Goal: Task Accomplishment & Management: Manage account settings

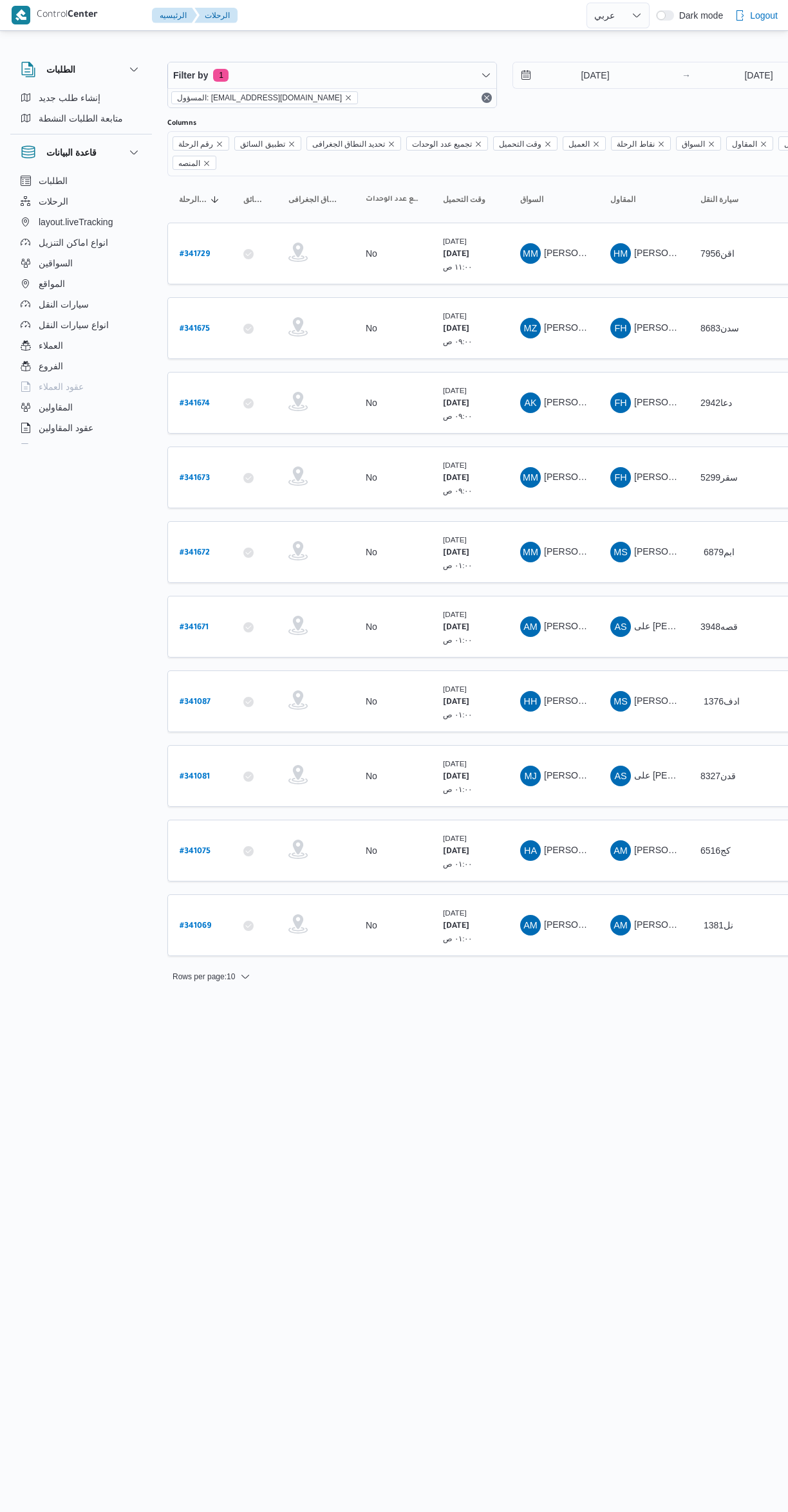
select select "ar"
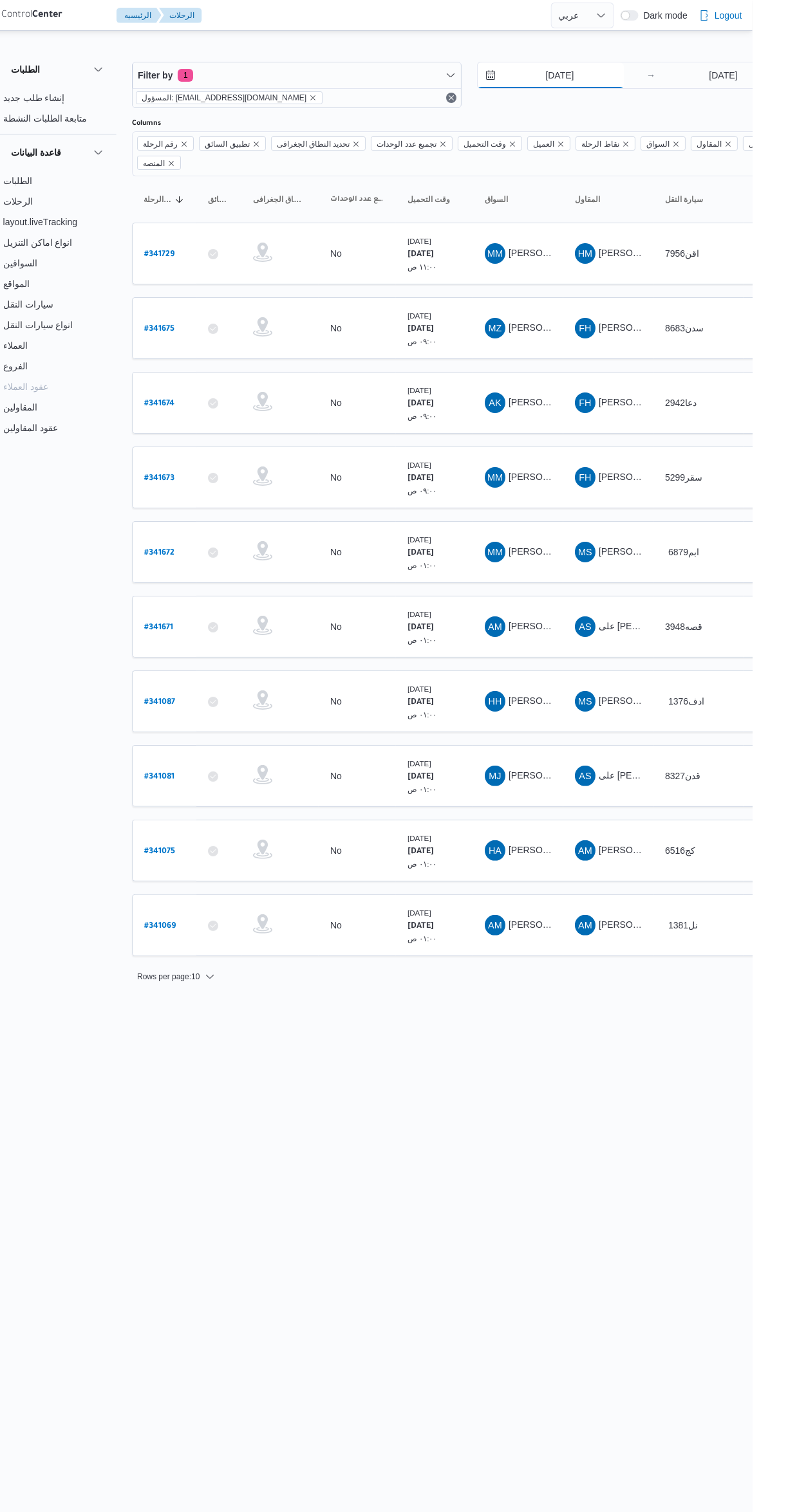
click at [594, 75] on input "6/10/2025" at bounding box center [586, 75] width 146 height 26
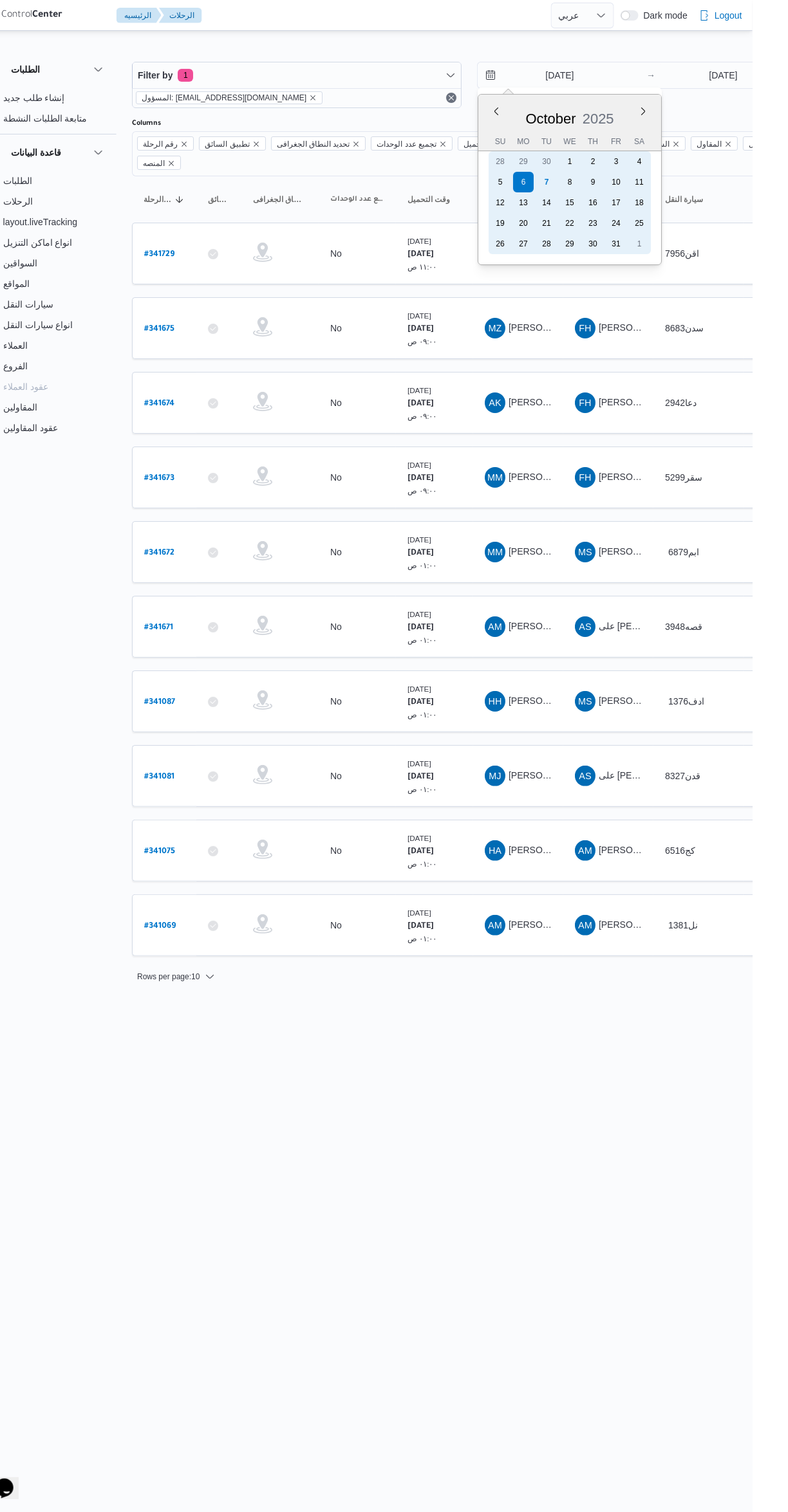
click at [576, 184] on div "7" at bounding box center [582, 182] width 21 height 21
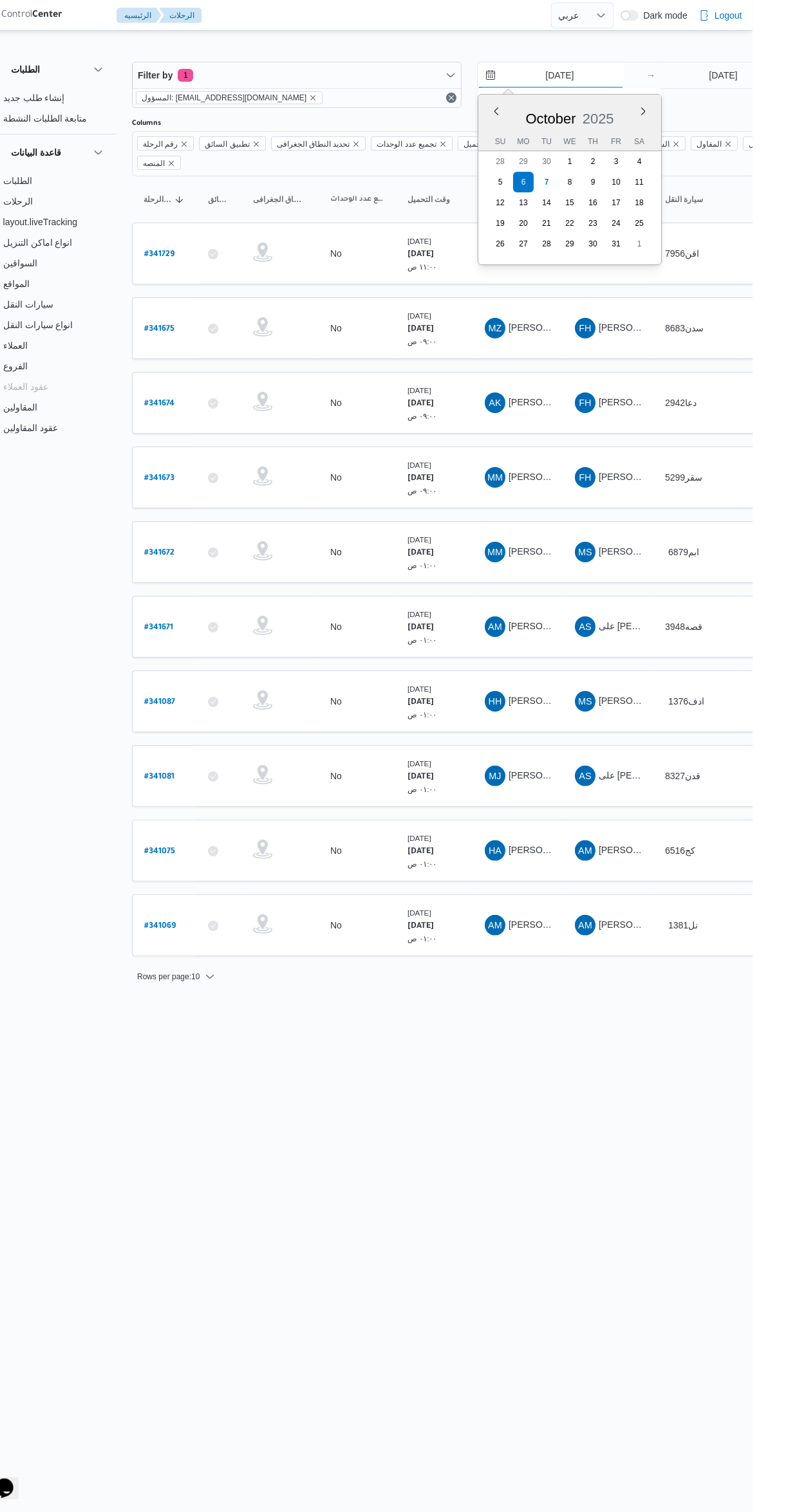
type input "[DATE]"
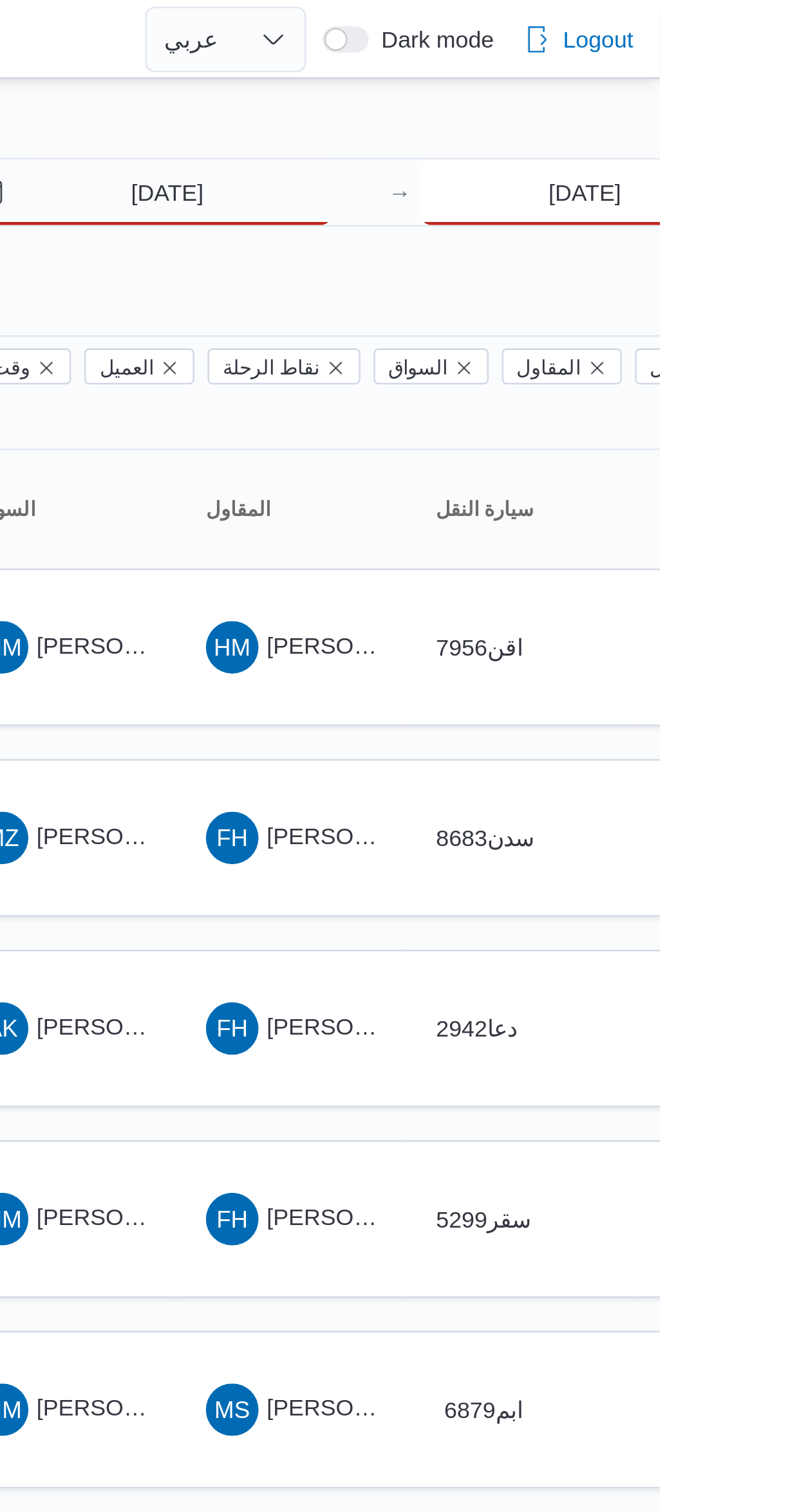
click at [734, 70] on input "6/10/2025" at bounding box center [759, 75] width 128 height 26
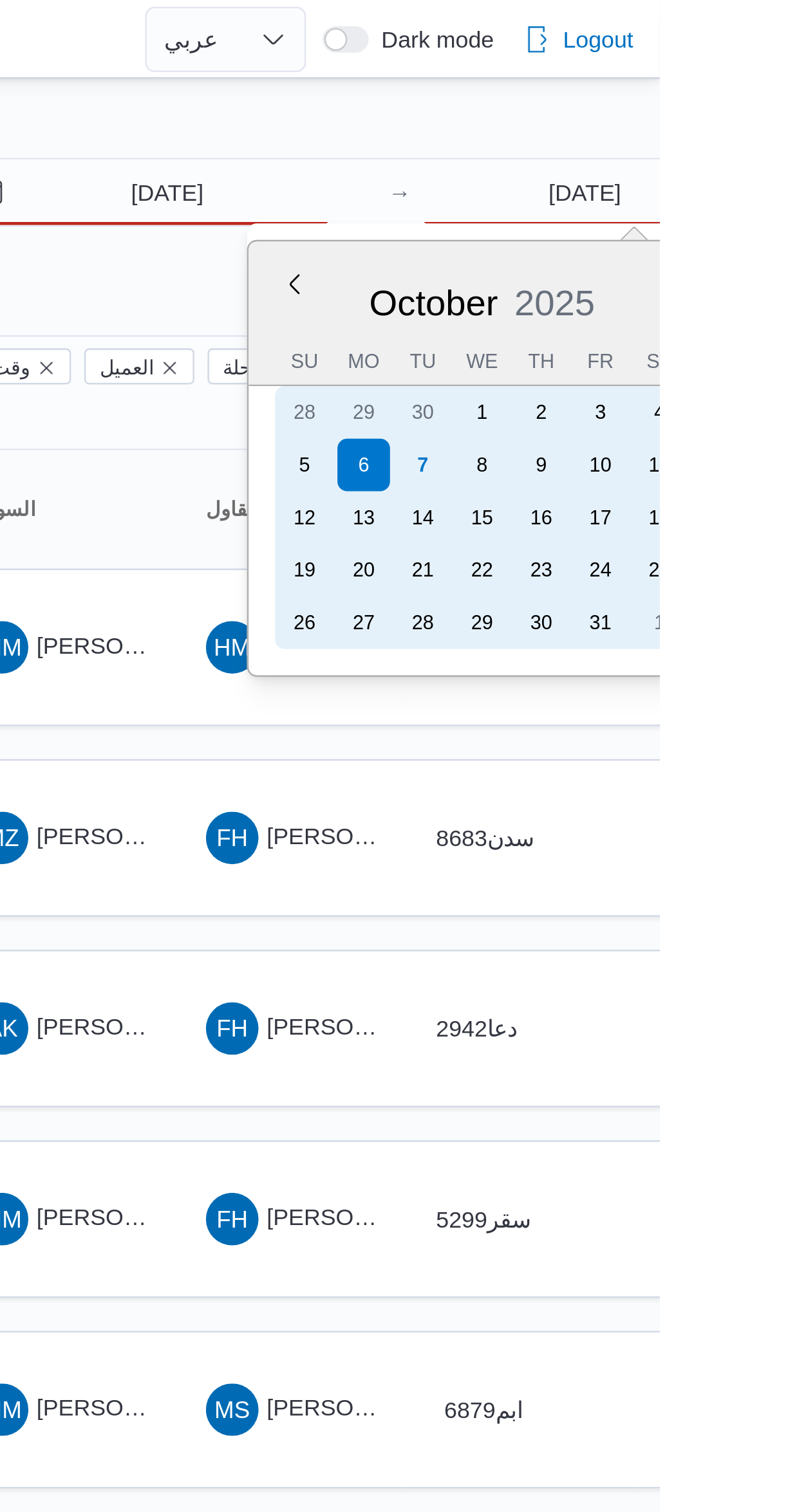
click at [695, 181] on div "7" at bounding box center [695, 182] width 21 height 21
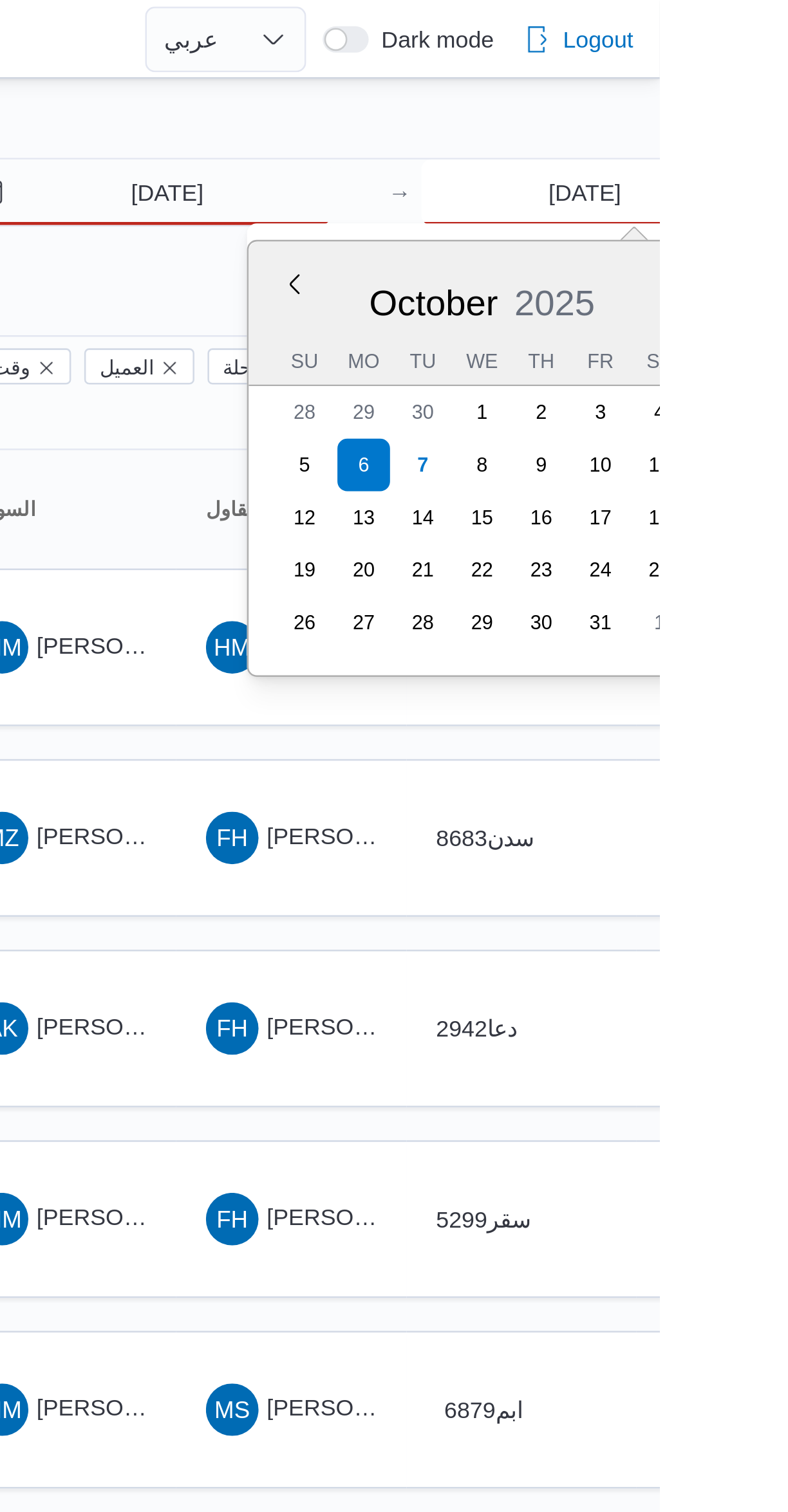
type input "[DATE]"
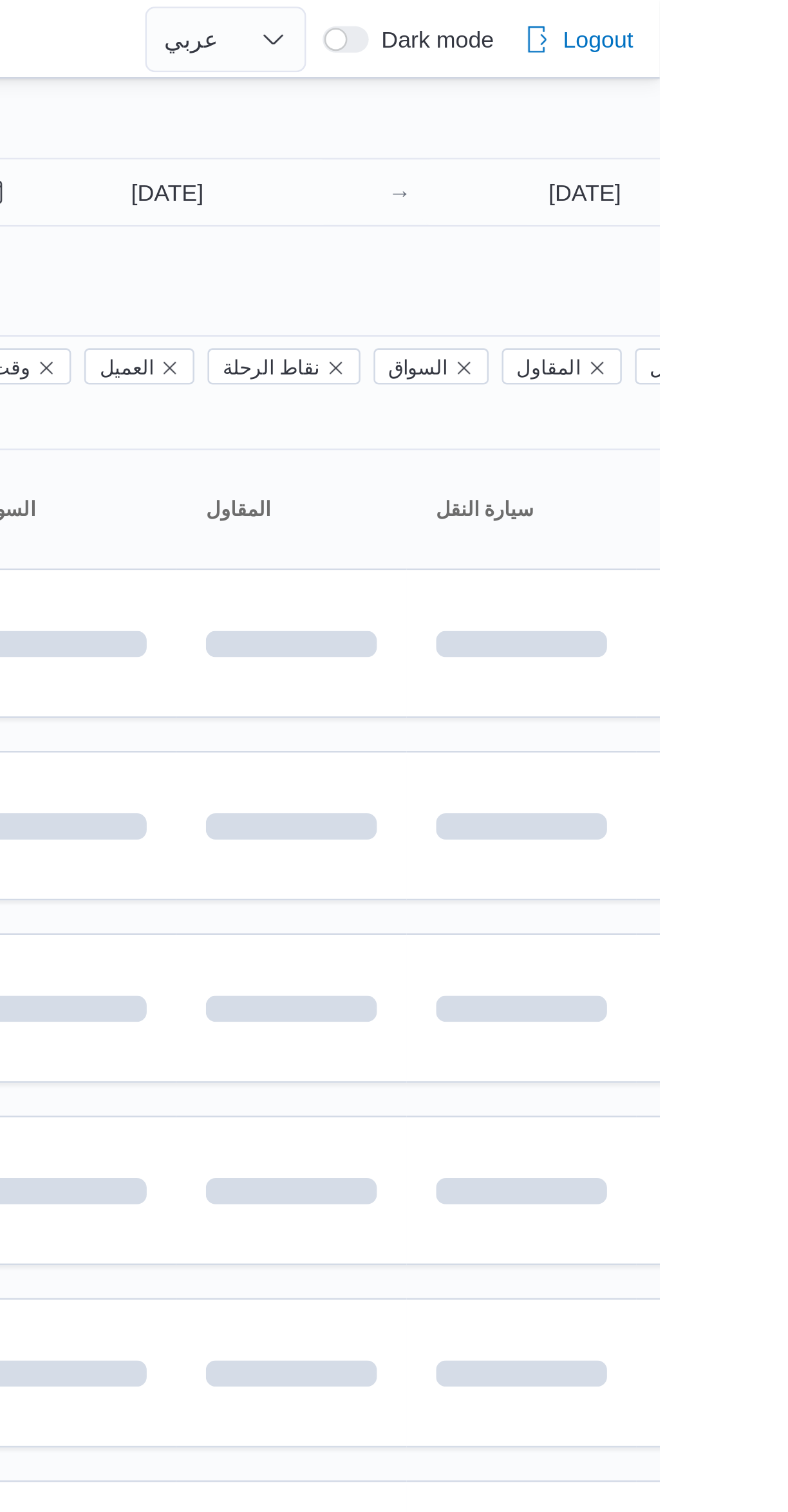
click at [605, 41] on div at bounding box center [554, 51] width 773 height 21
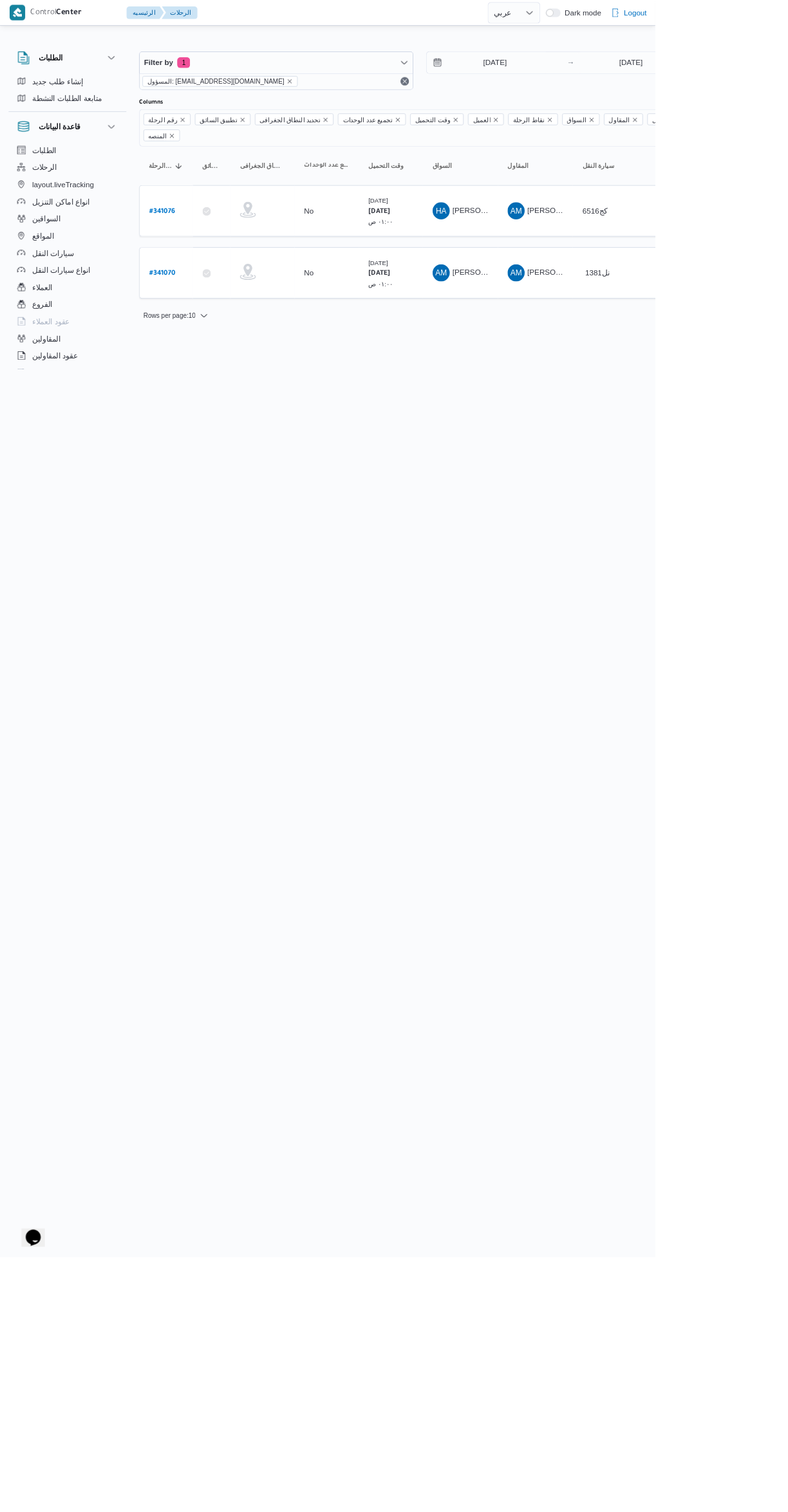
click at [197, 325] on b "# 341070" at bounding box center [196, 330] width 32 height 9
select select "ar"
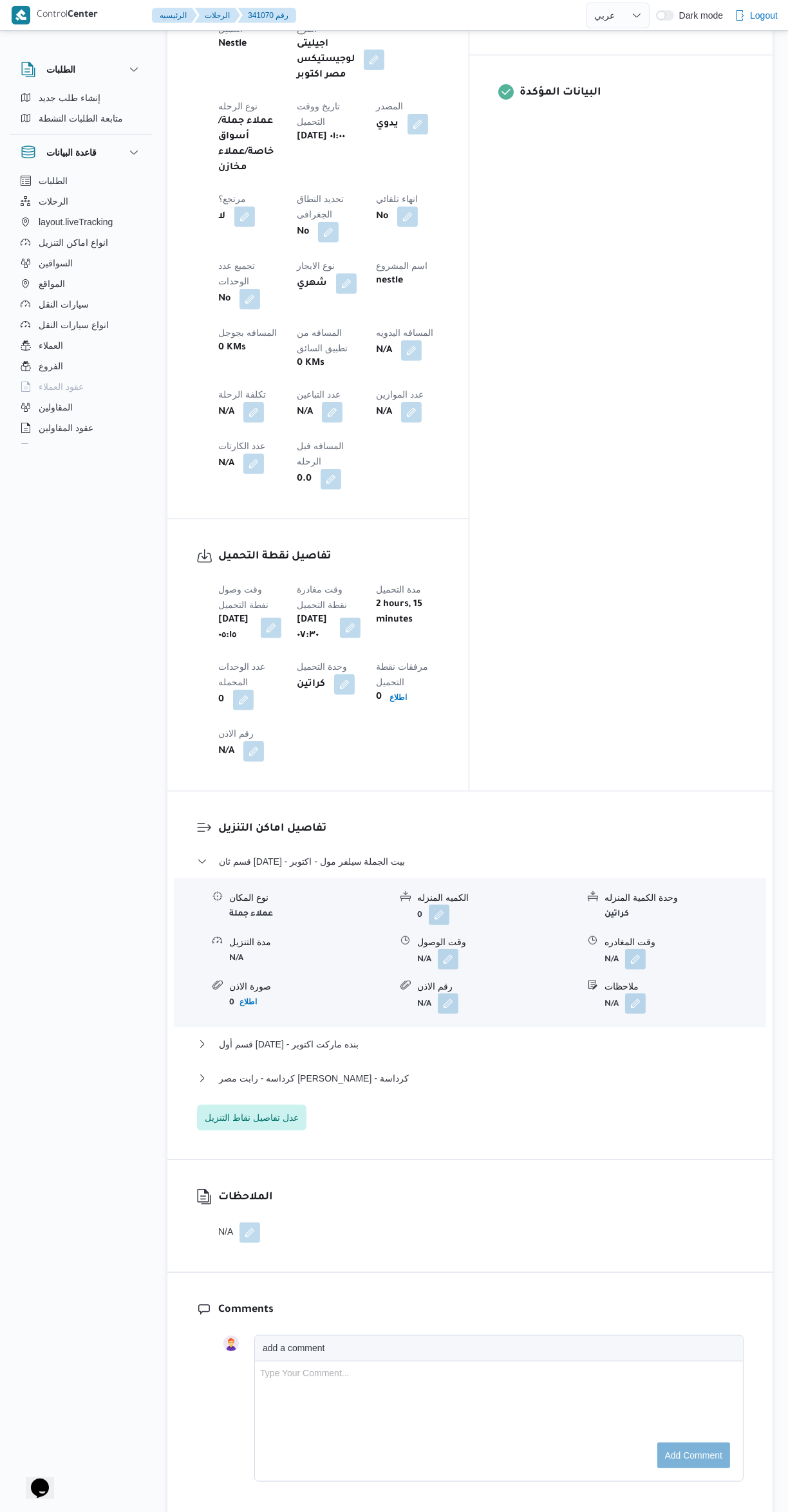
scroll to position [653, 0]
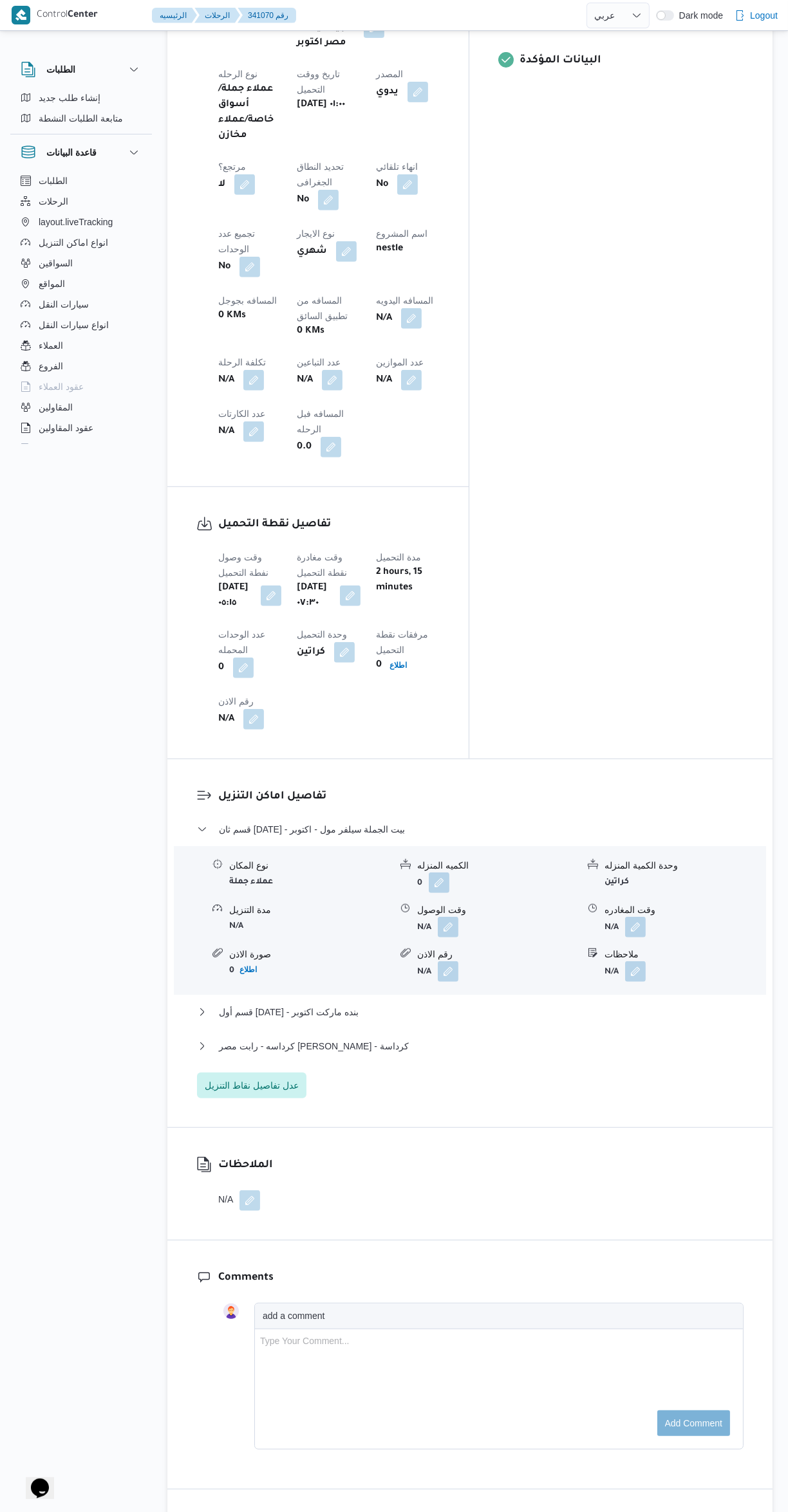
click at [456, 917] on button "button" at bounding box center [448, 927] width 21 height 21
click at [423, 744] on input "وقت الوصول" at bounding box center [414, 747] width 146 height 26
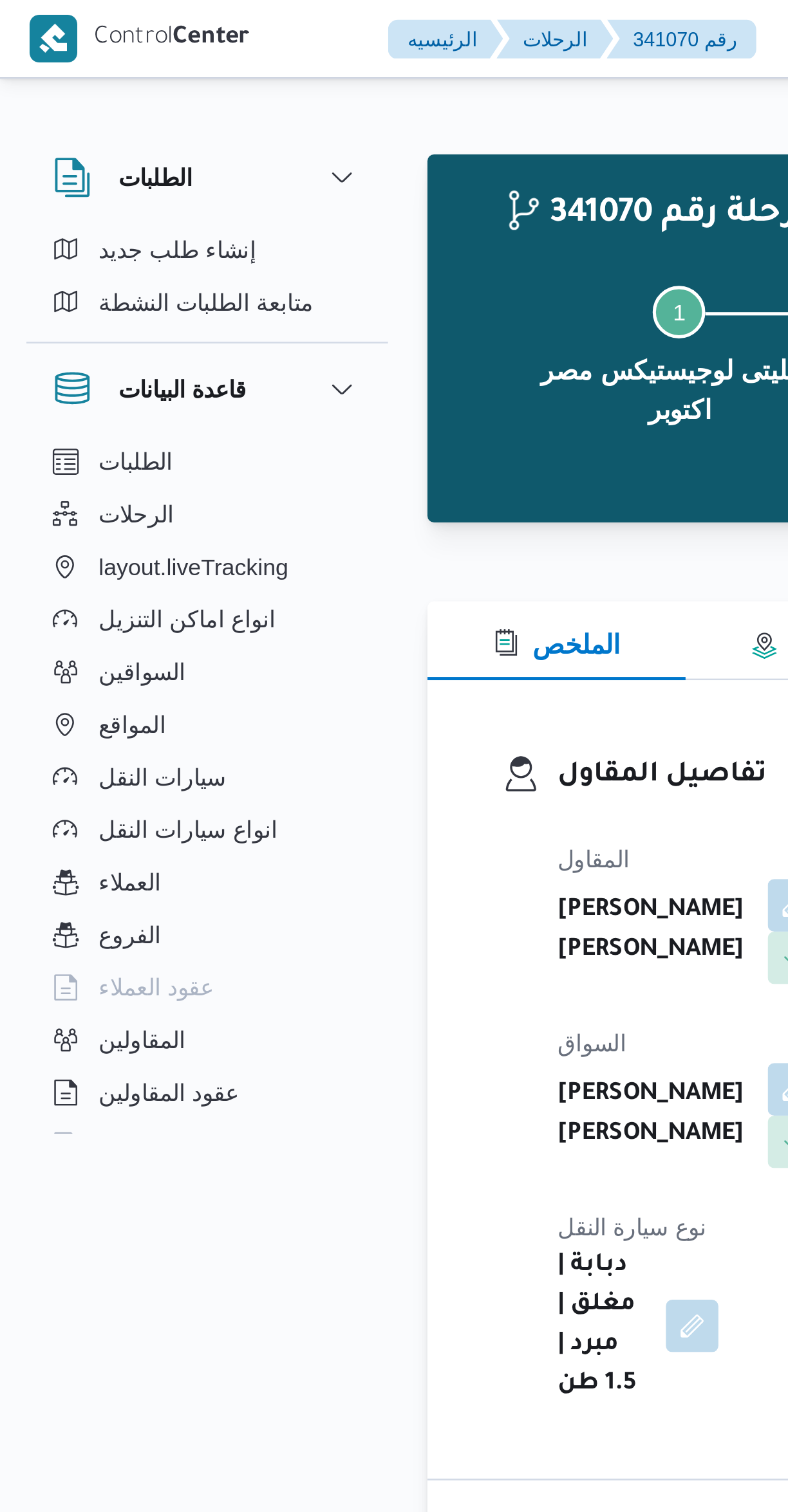
scroll to position [956, 0]
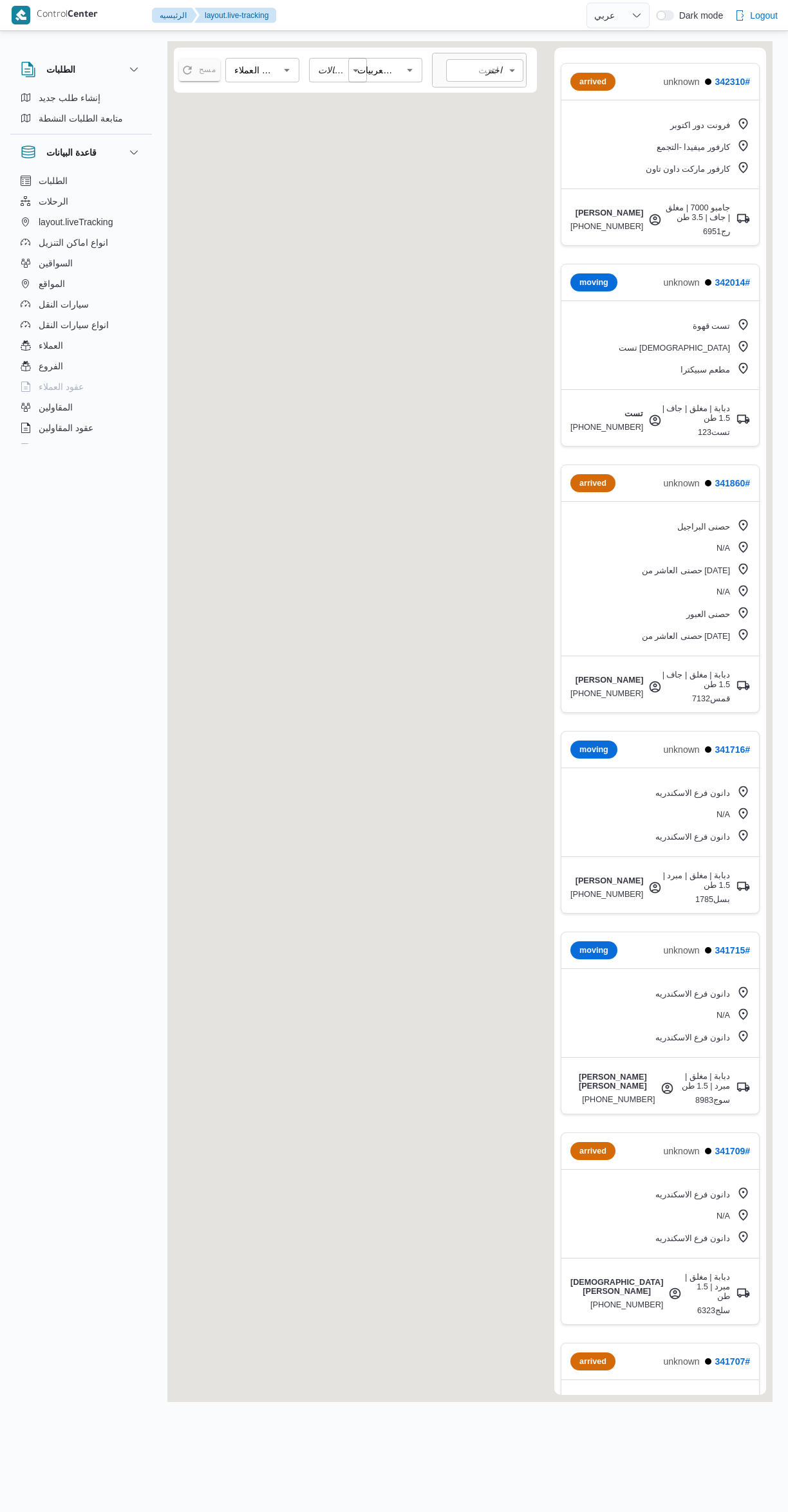
select select "ar"
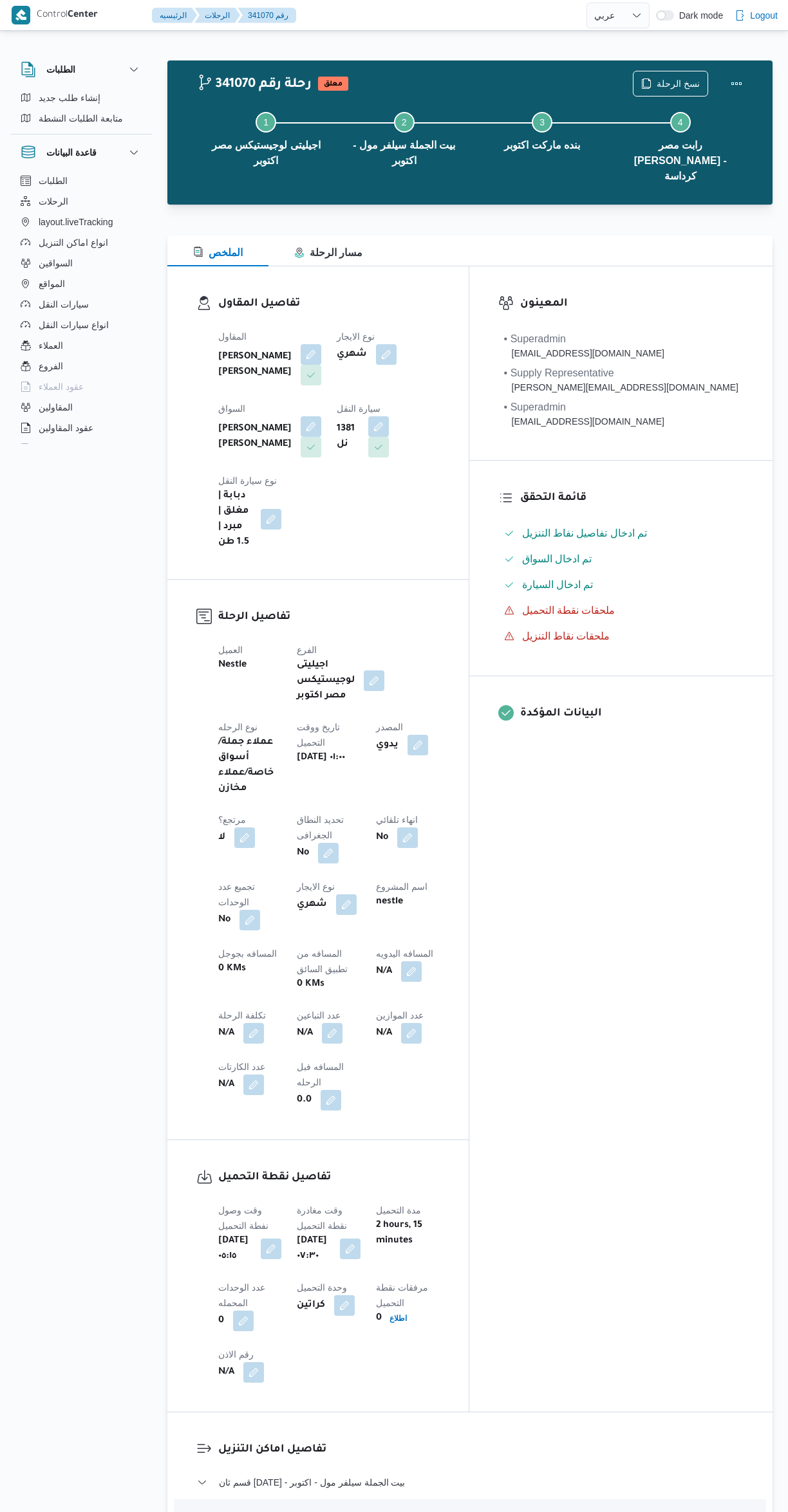
select select "ar"
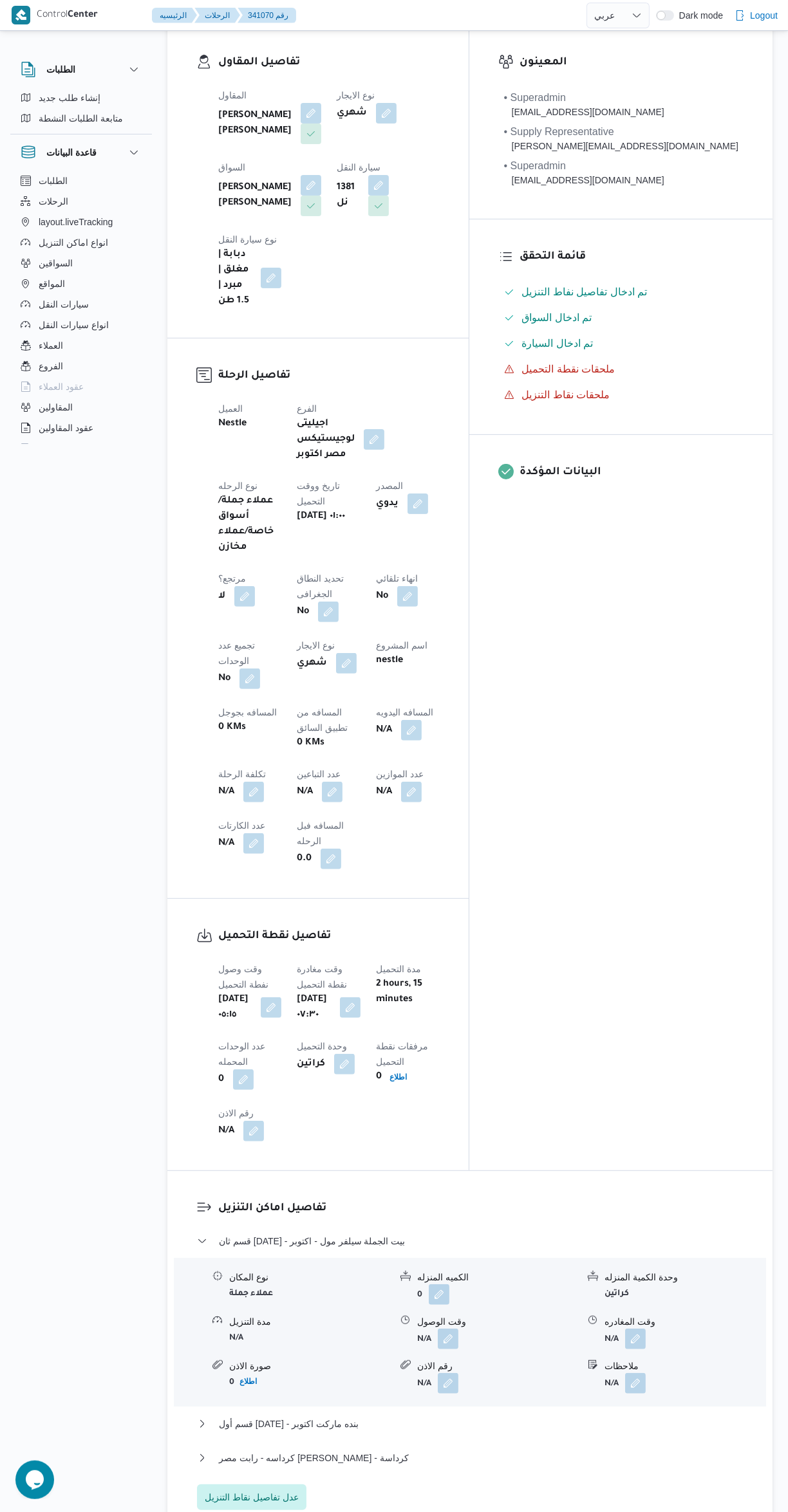
scroll to position [245, 0]
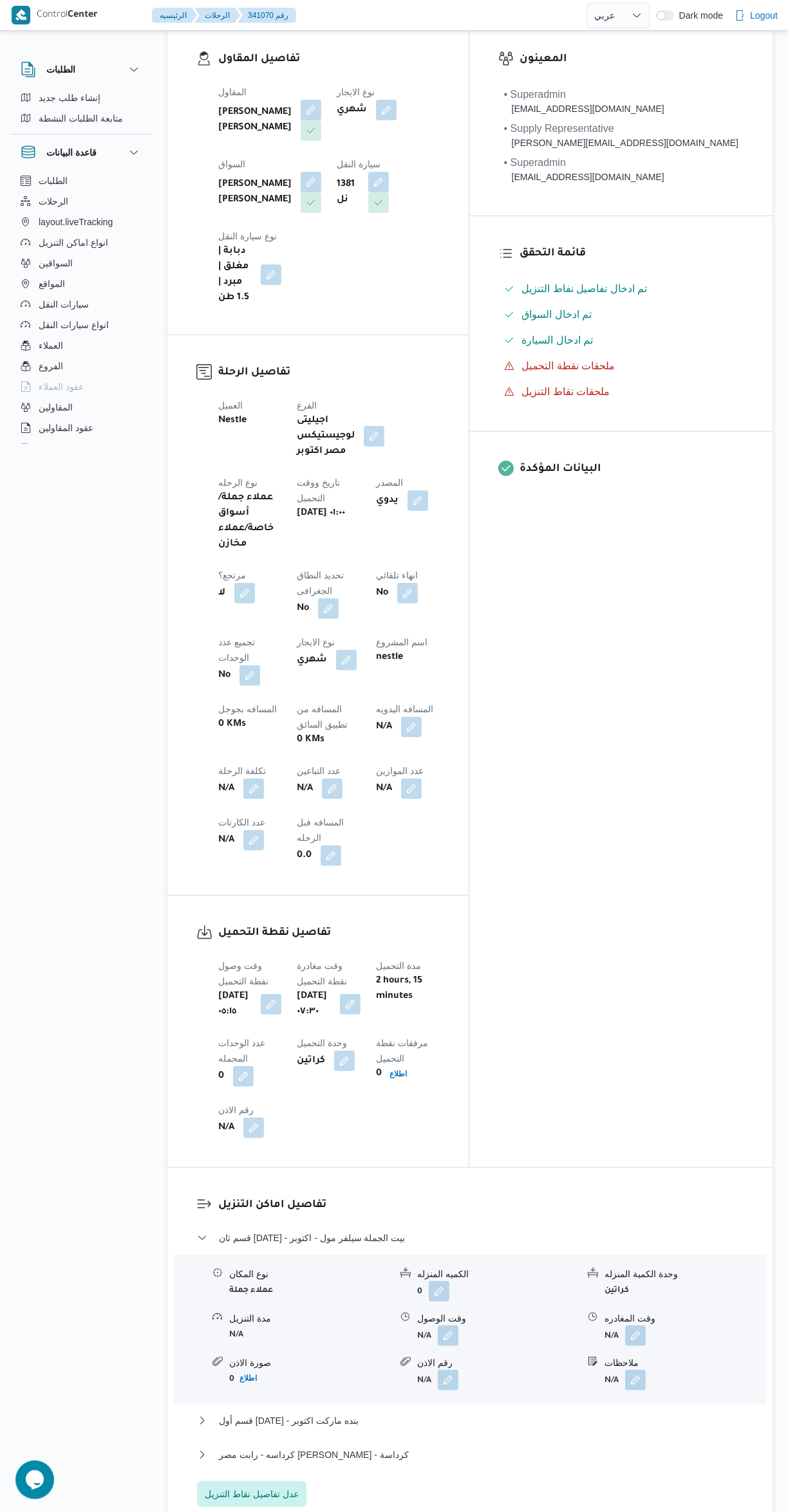
click at [448, 1326] on button "button" at bounding box center [448, 1336] width 21 height 21
click at [428, 1160] on input "وقت الوصول" at bounding box center [414, 1156] width 146 height 26
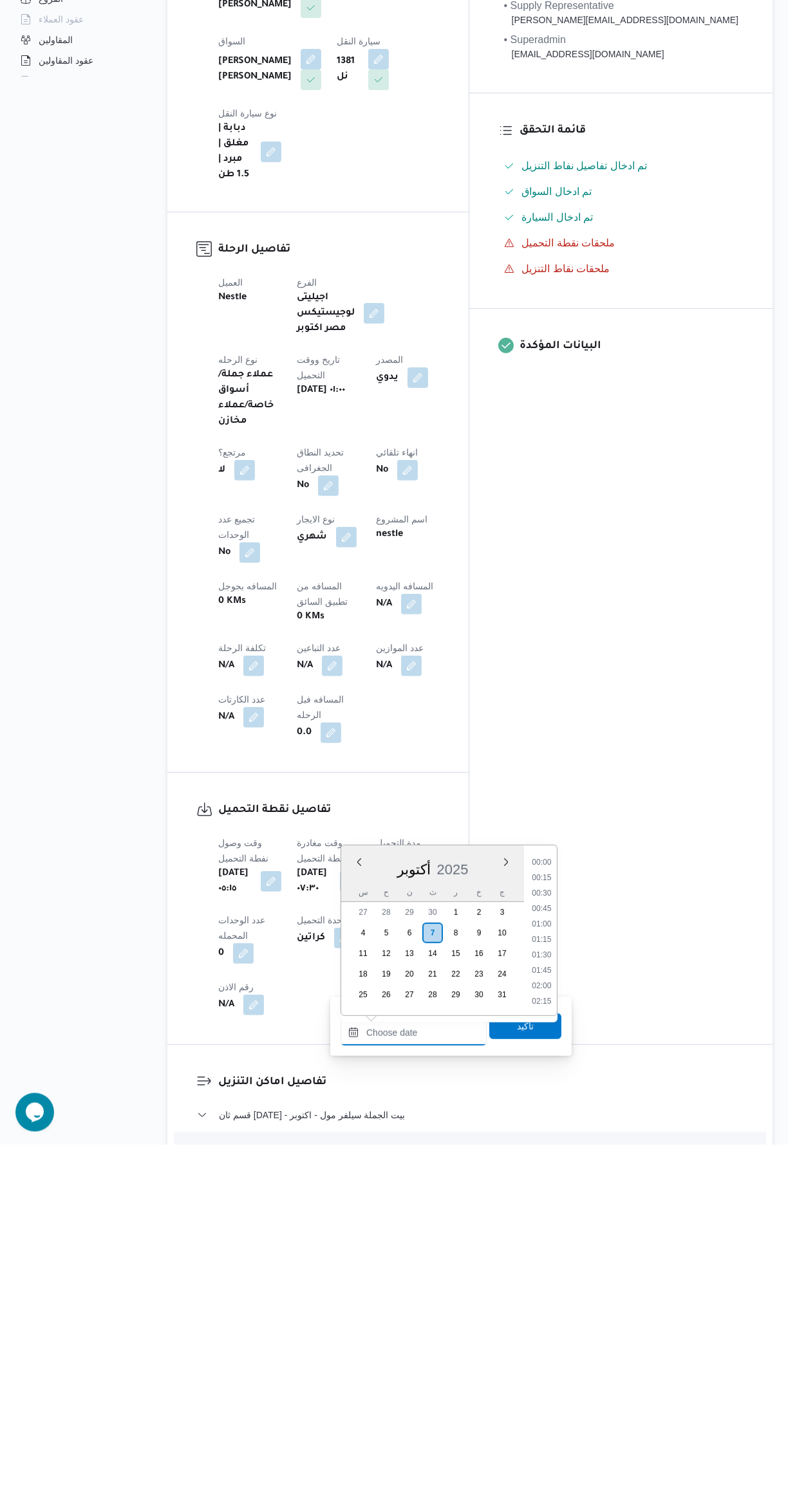
scroll to position [973, 0]
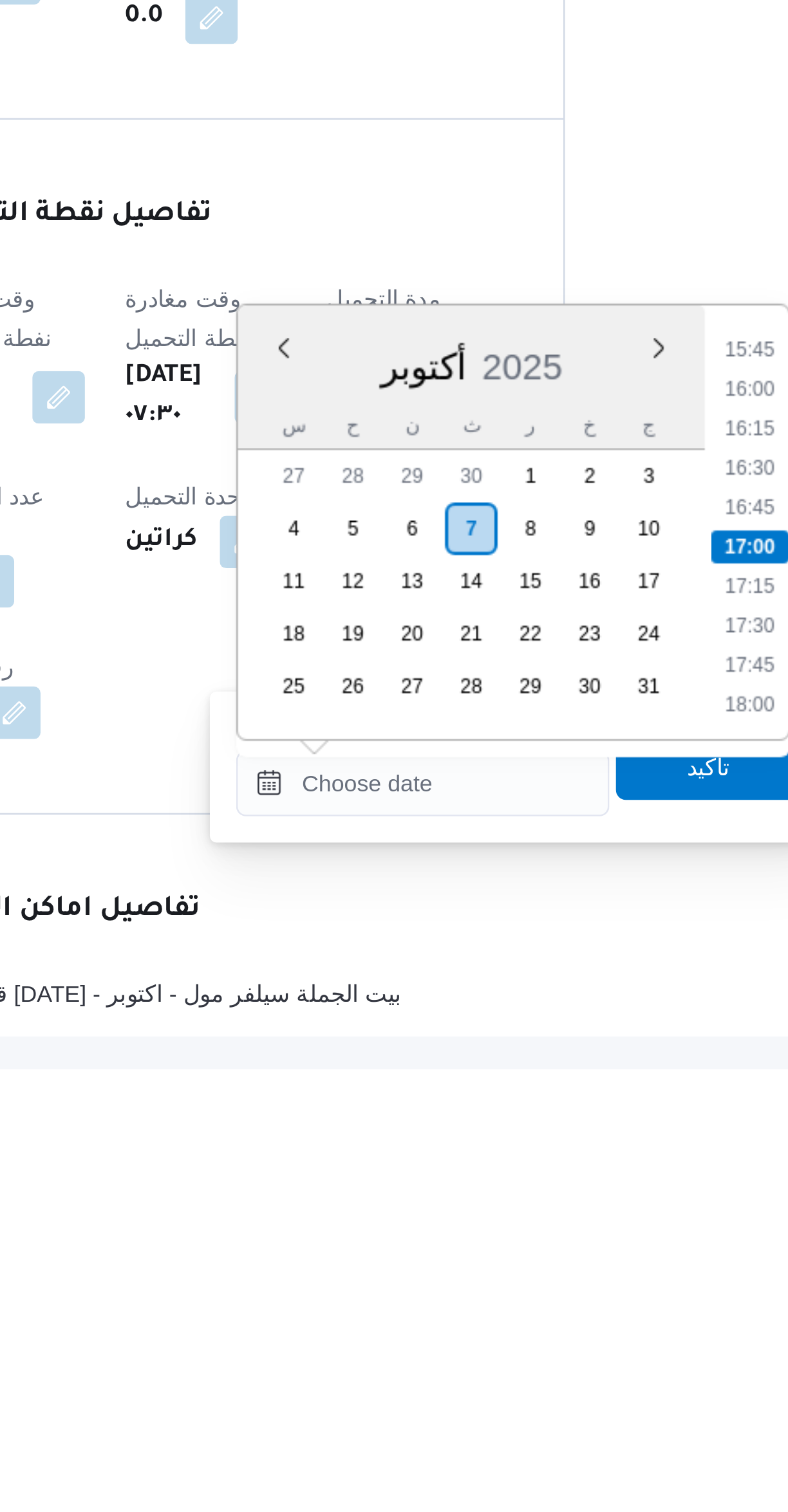
click at [535, 1229] on li "15:45" at bounding box center [541, 1230] width 30 height 13
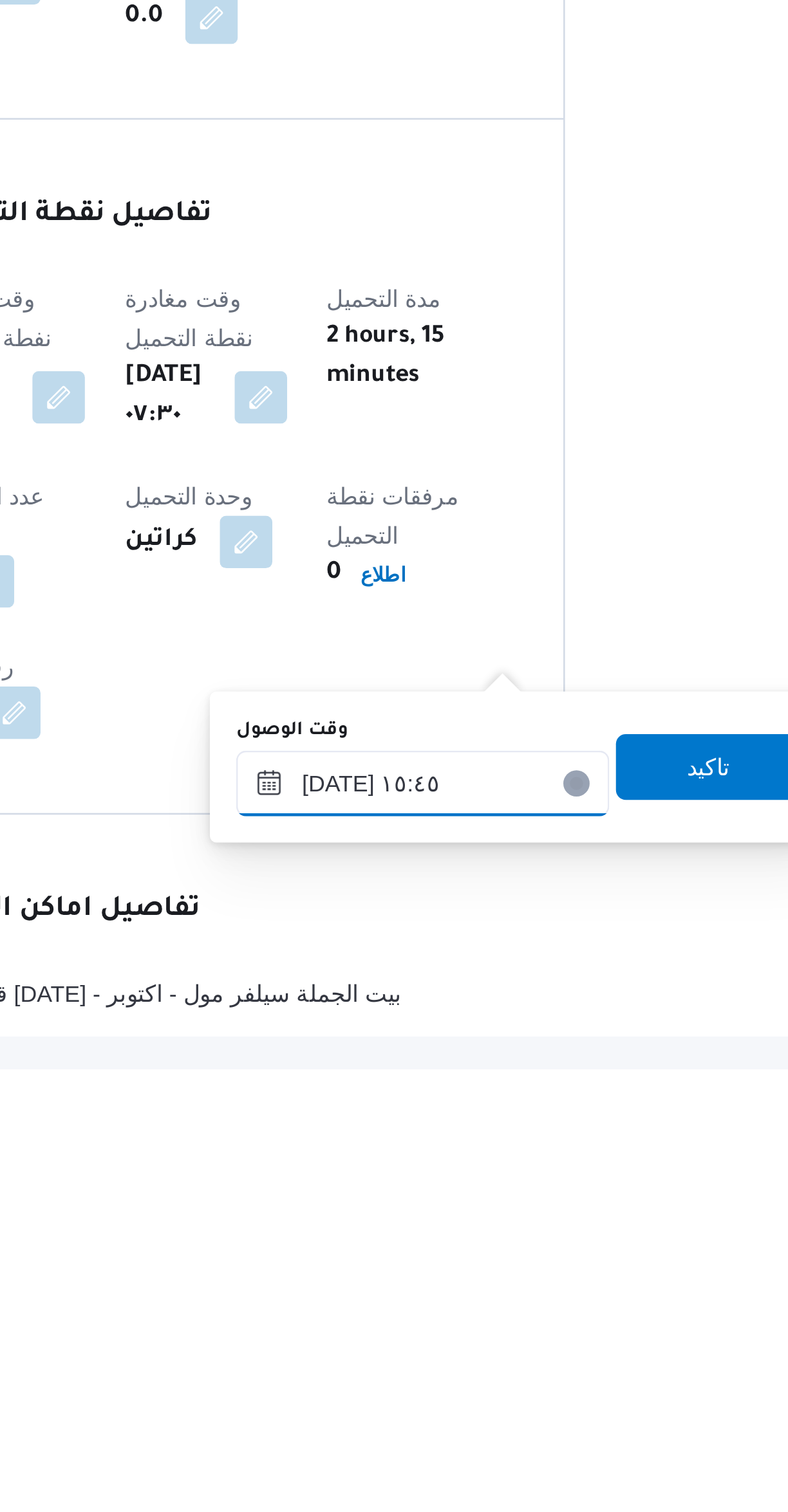
scroll to position [25, 0]
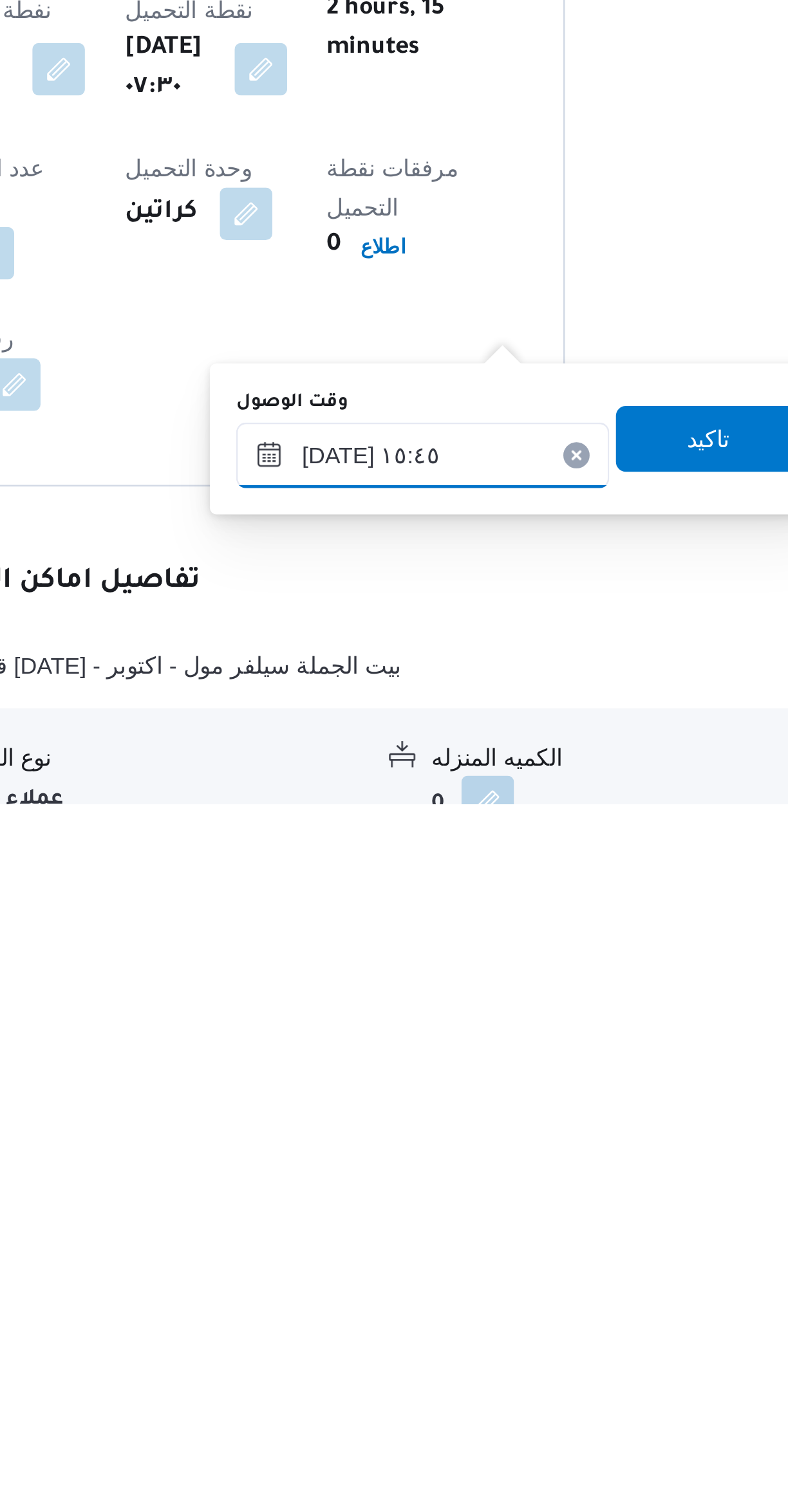
click at [375, 1381] on input "[DATE] ١٥:٤٥" at bounding box center [414, 1375] width 146 height 26
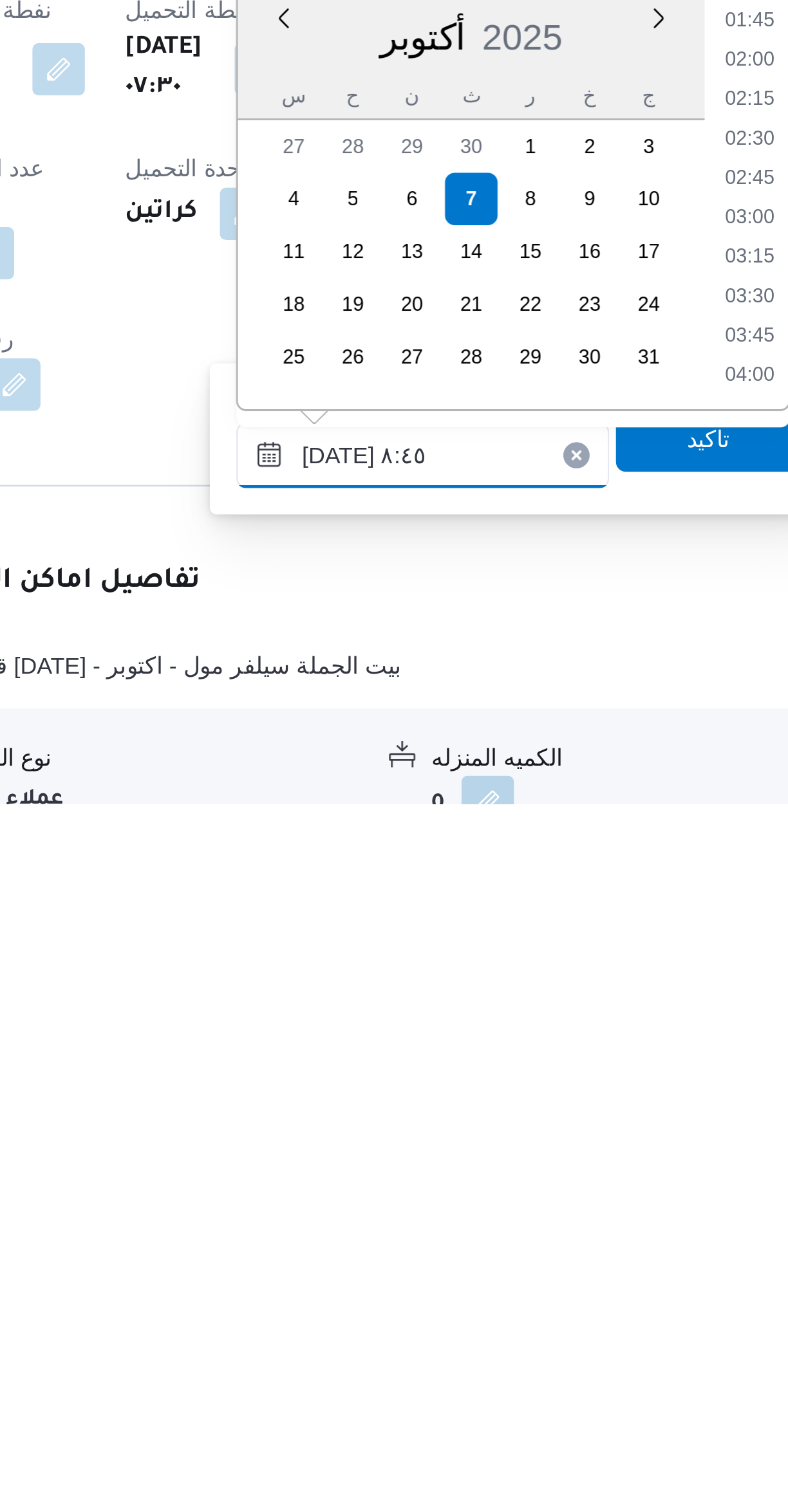
scroll to position [405, 0]
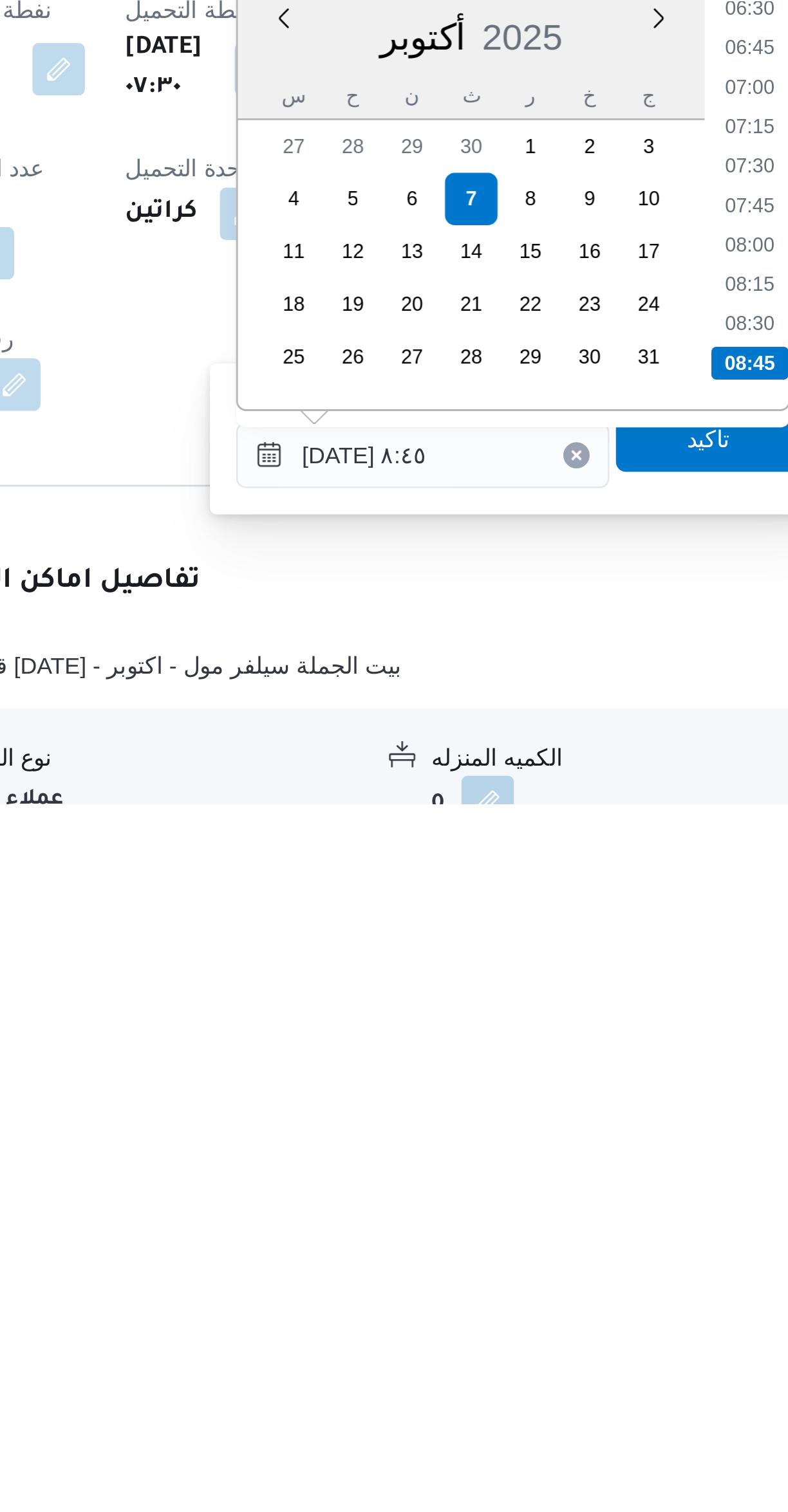
click at [537, 1328] on li "08:30" at bounding box center [541, 1324] width 30 height 13
type input "٠٧/١٠/٢٠٢٥ ٠٨:٣٠"
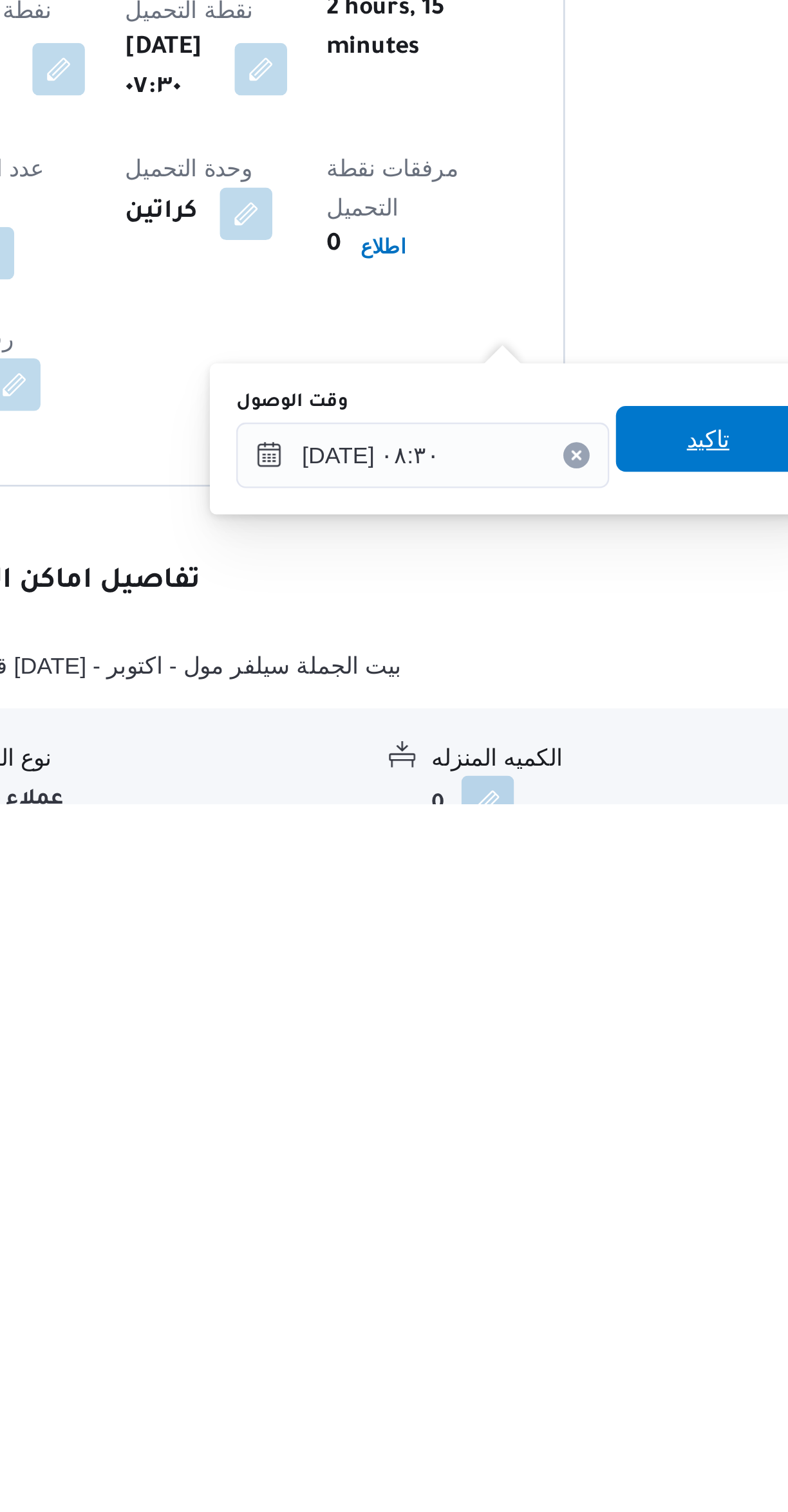
click at [526, 1369] on span "تاكيد" at bounding box center [525, 1369] width 72 height 26
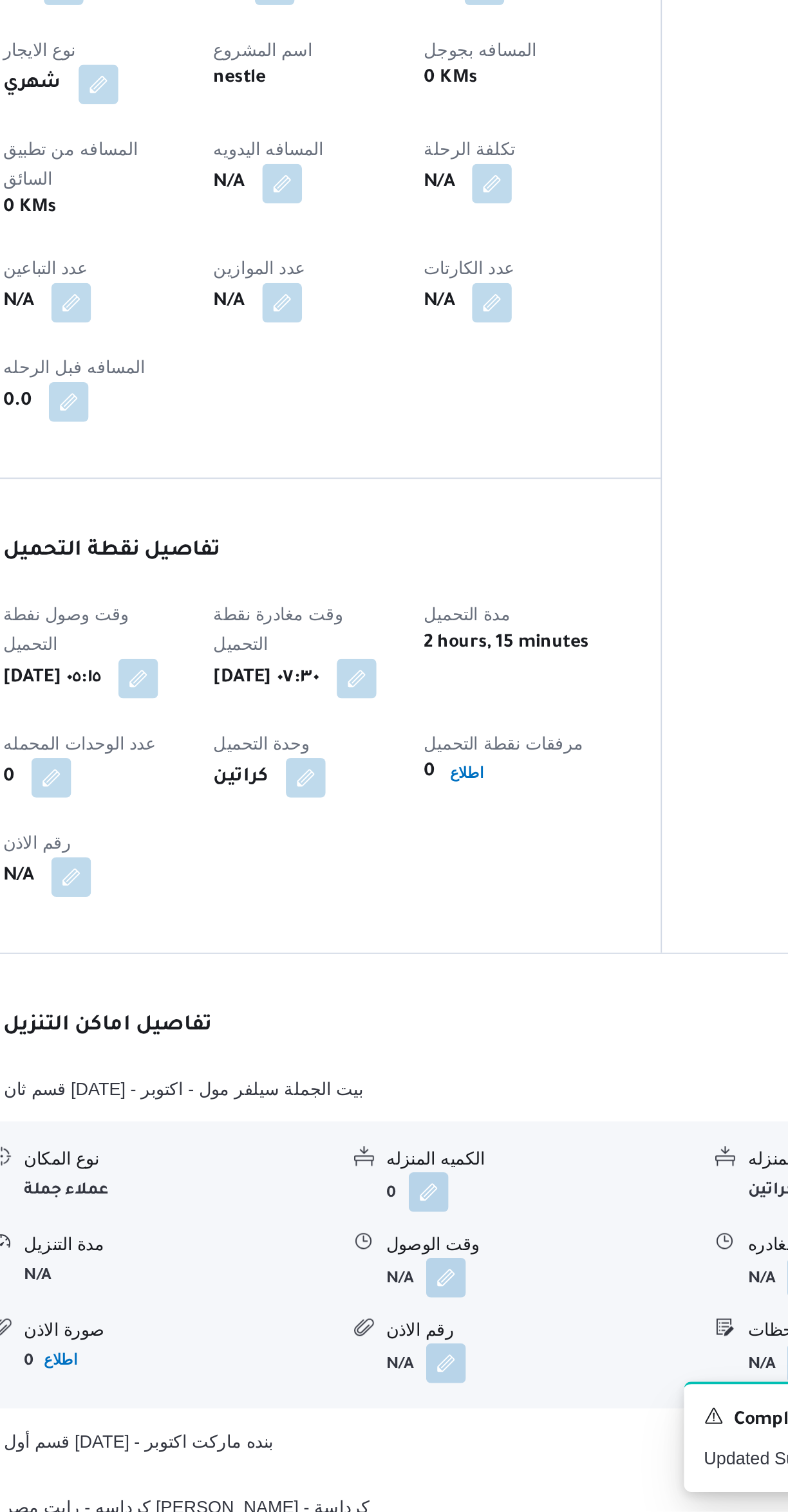
scroll to position [136, 0]
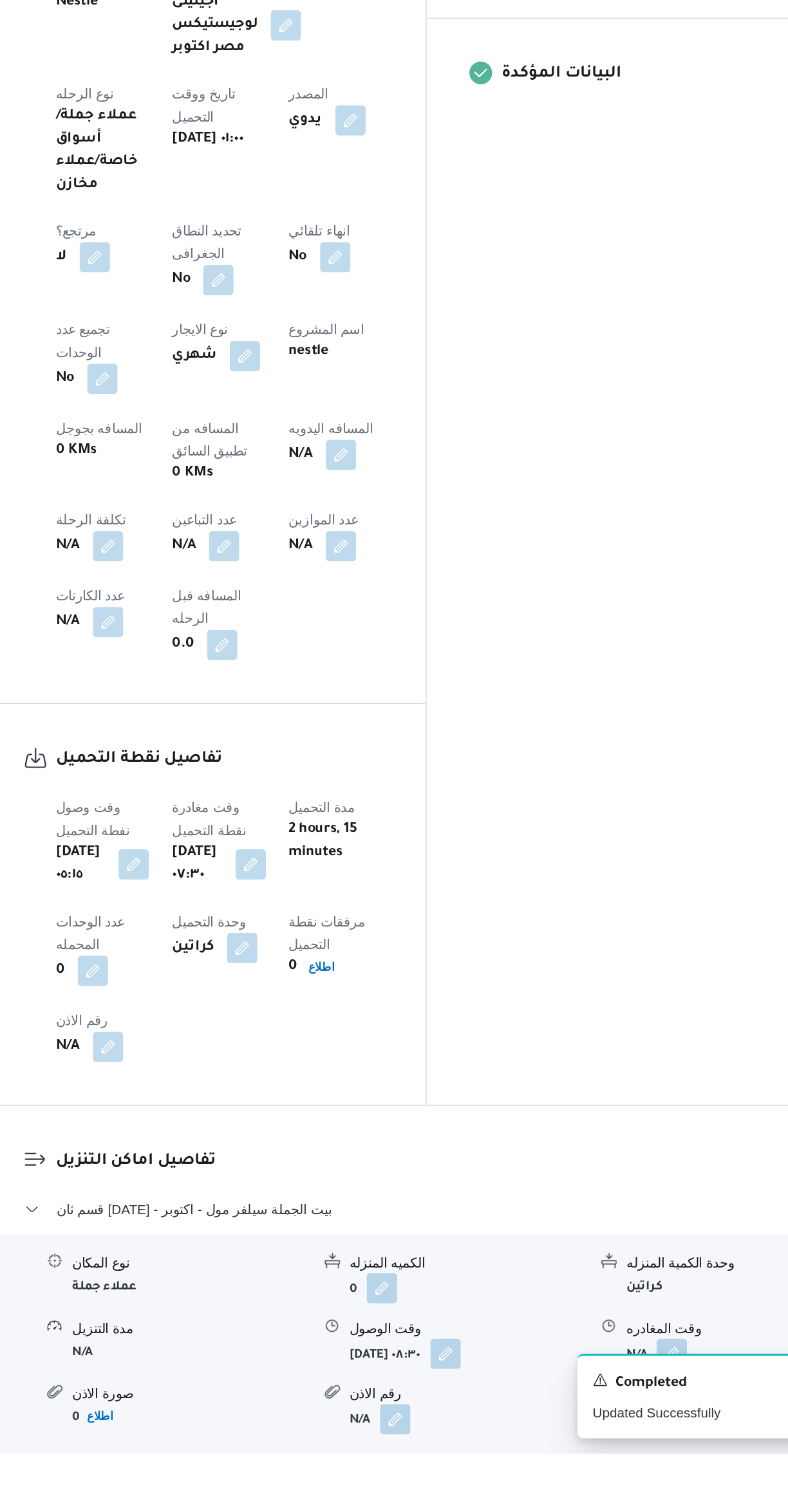
click at [637, 1434] on button "button" at bounding box center [635, 1444] width 21 height 21
click at [588, 1267] on input "وقت المغادره" at bounding box center [601, 1265] width 146 height 26
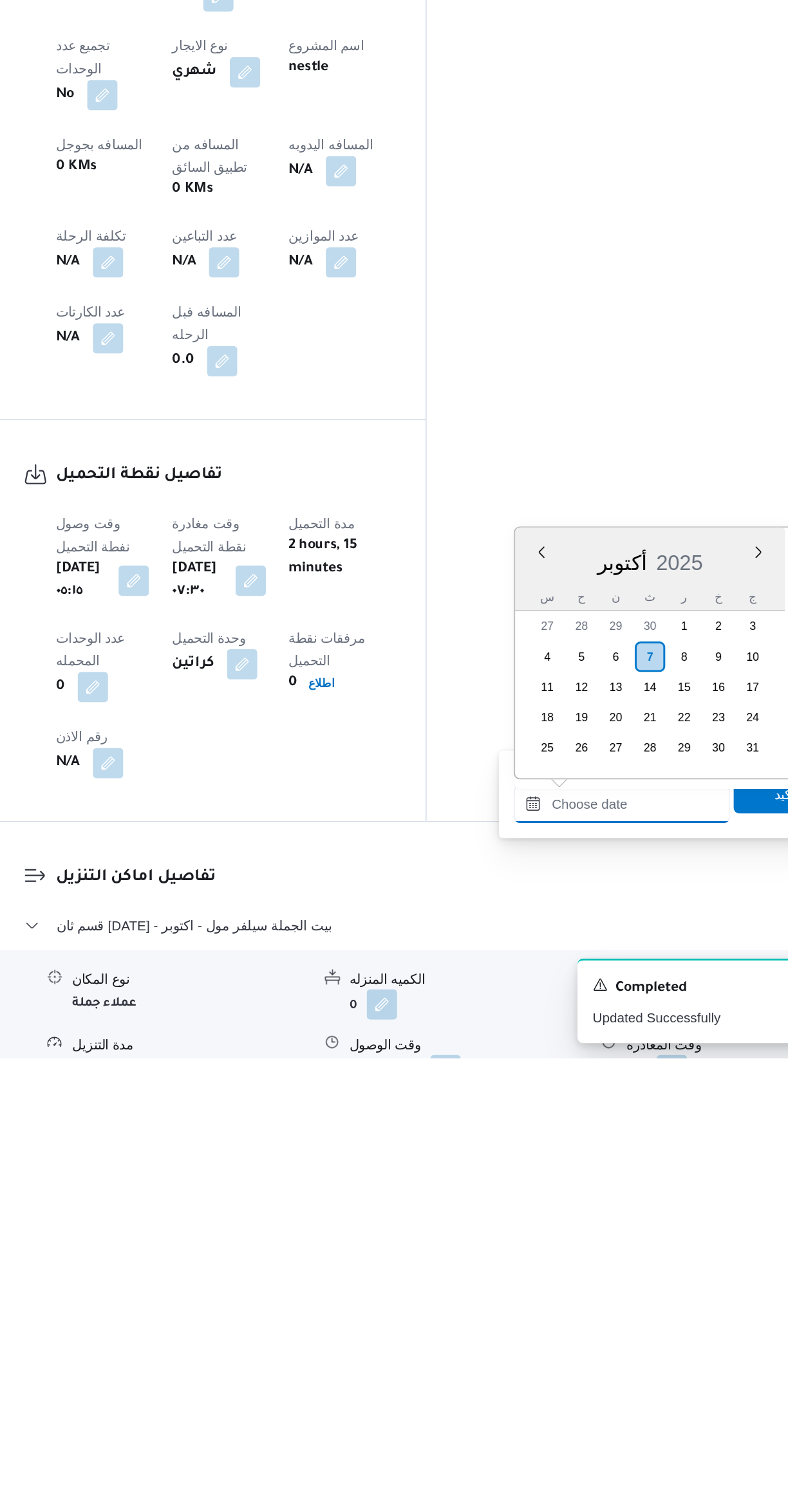
scroll to position [973, 0]
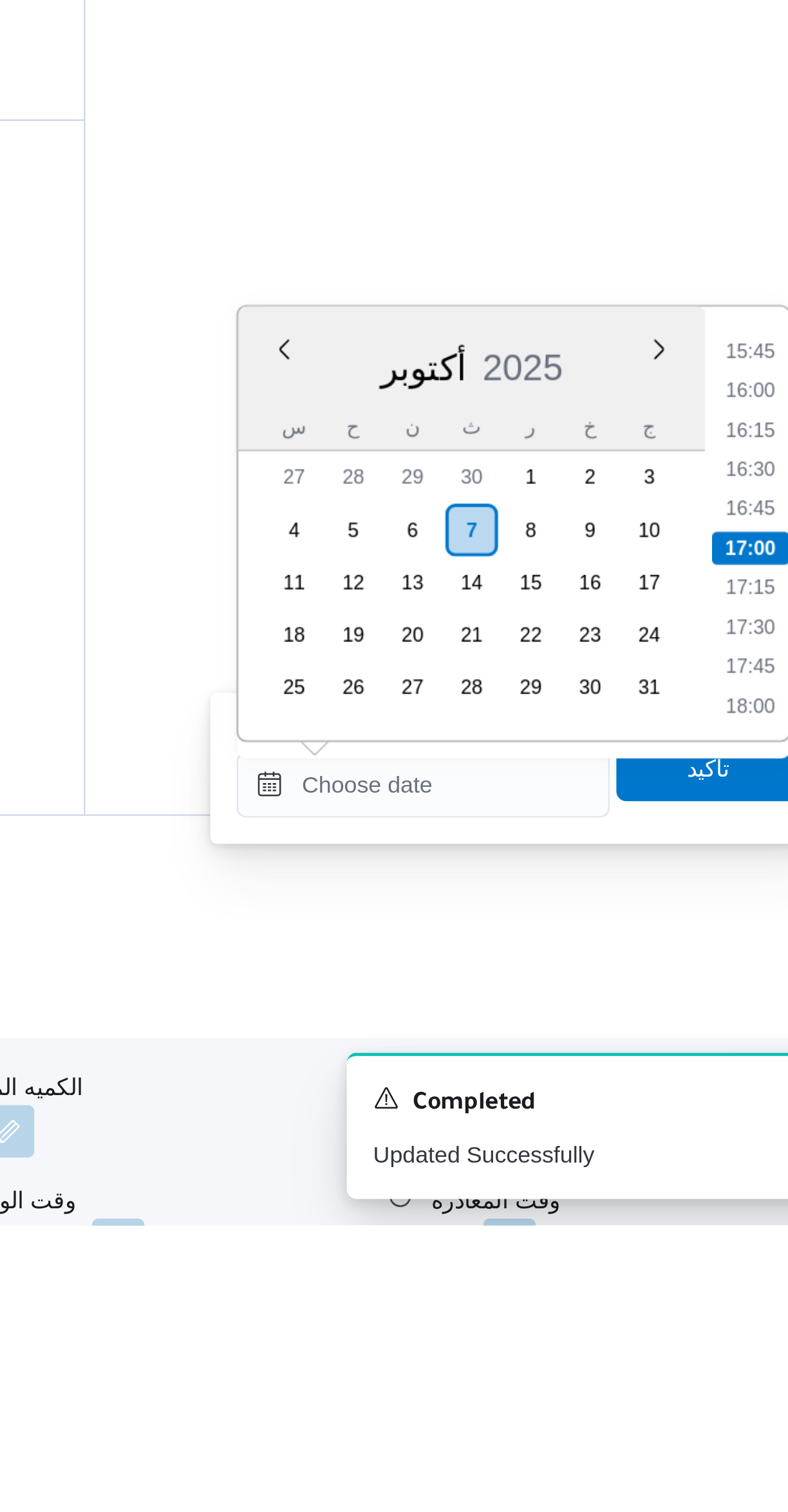
click at [722, 1173] on li "15:45" at bounding box center [730, 1170] width 30 height 13
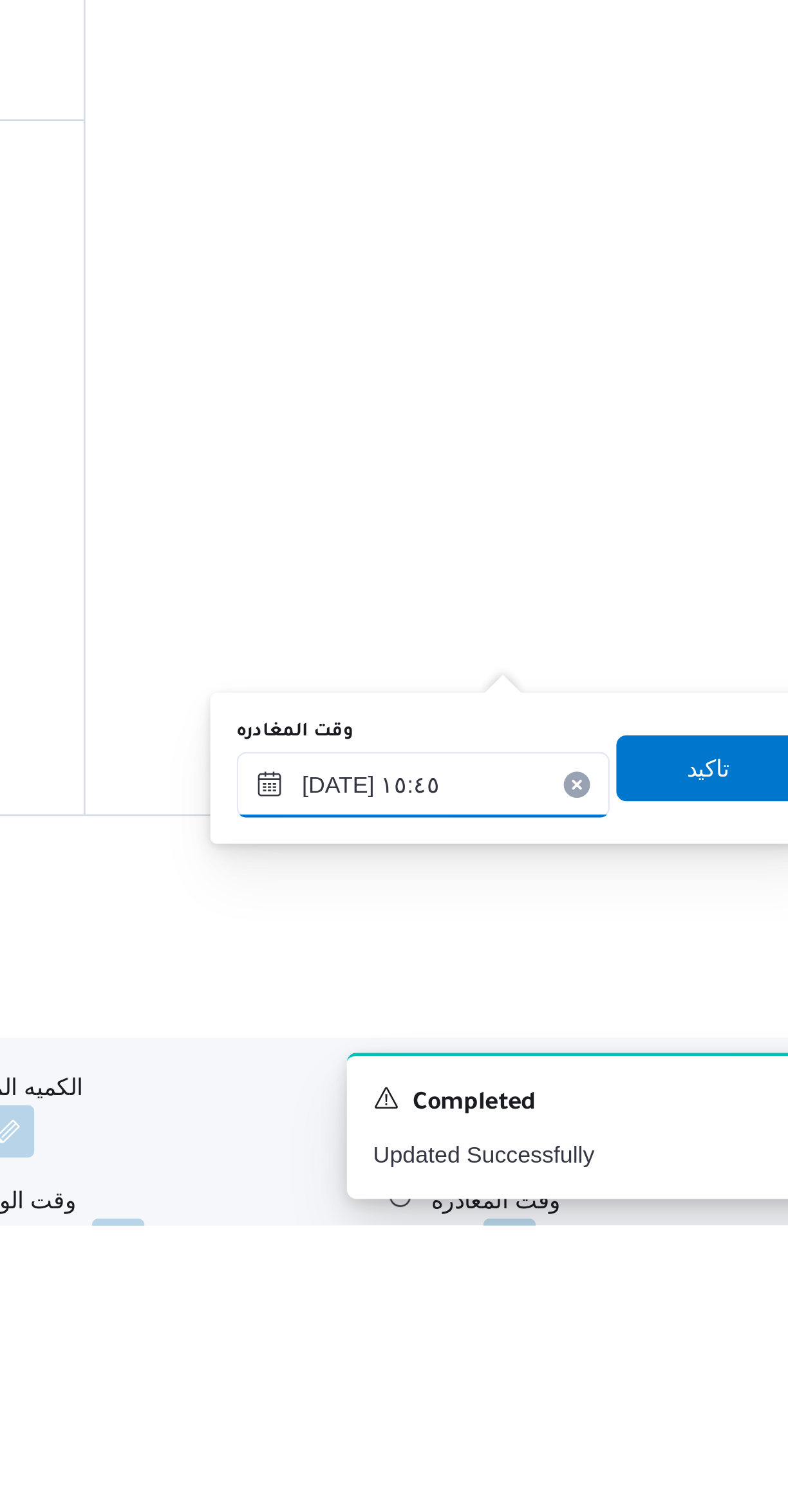
scroll to position [61, 0]
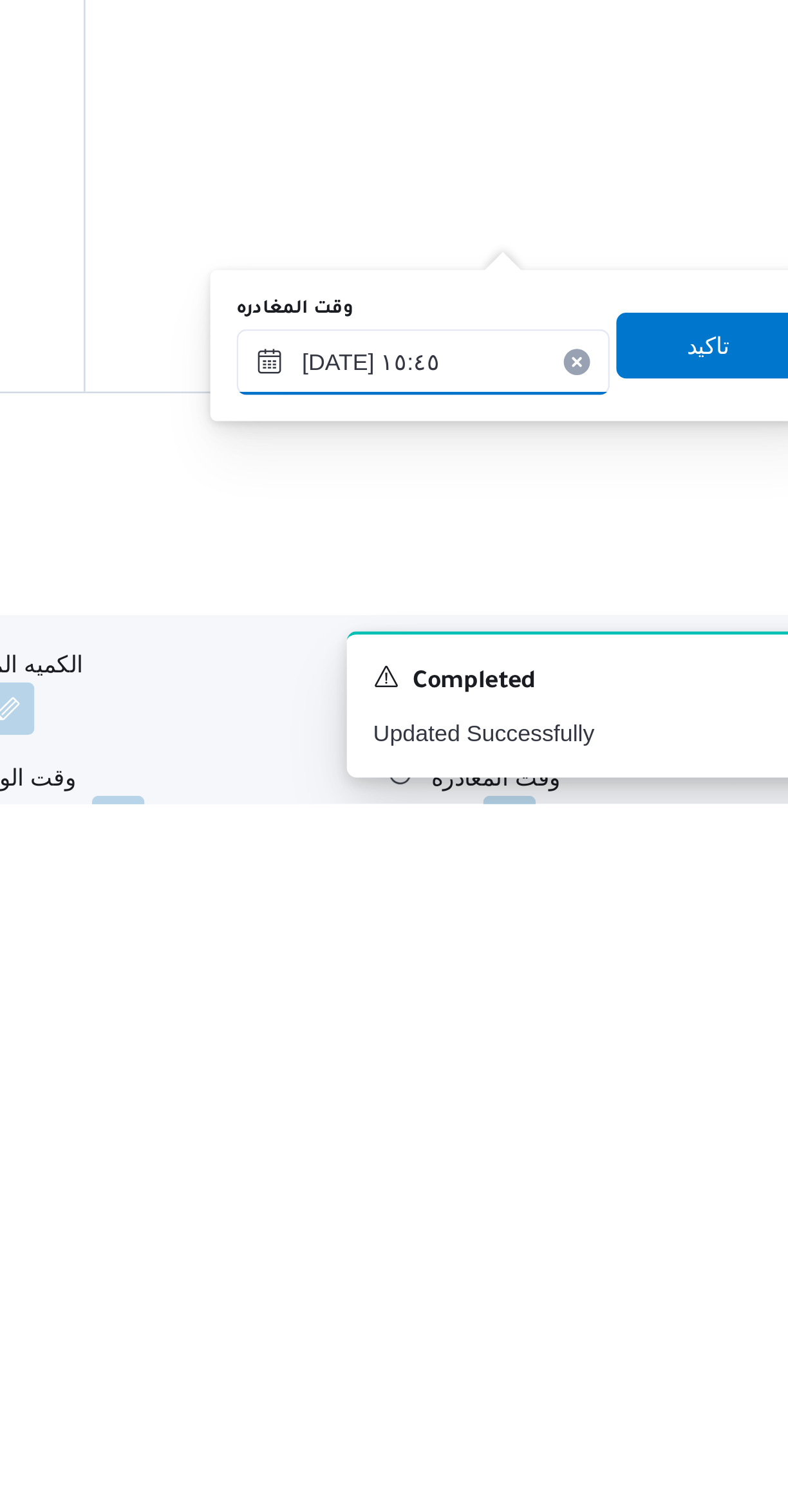
click at [556, 1343] on input "[DATE] ١٥:٤٥" at bounding box center [601, 1339] width 146 height 26
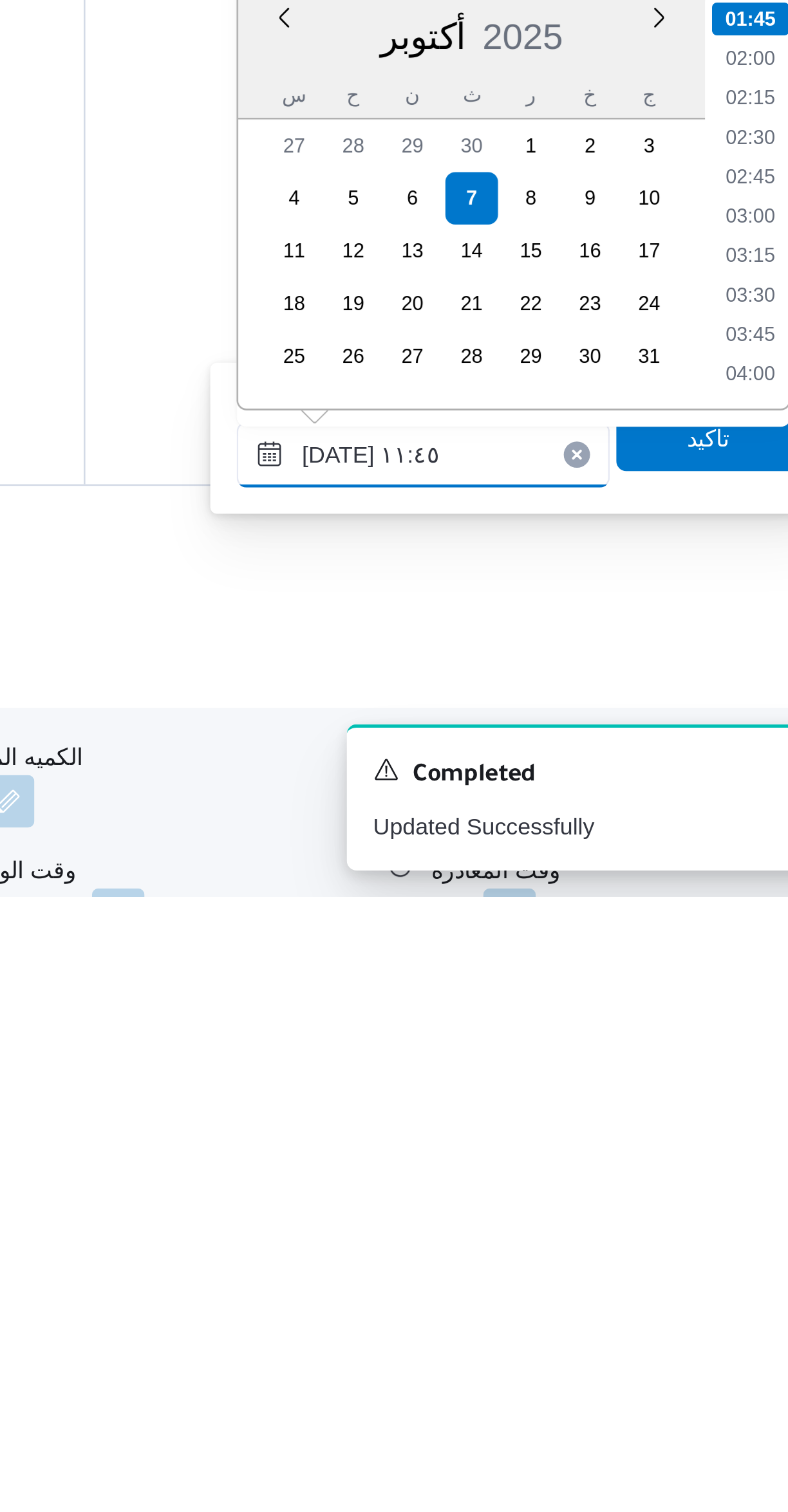
scroll to position [590, 0]
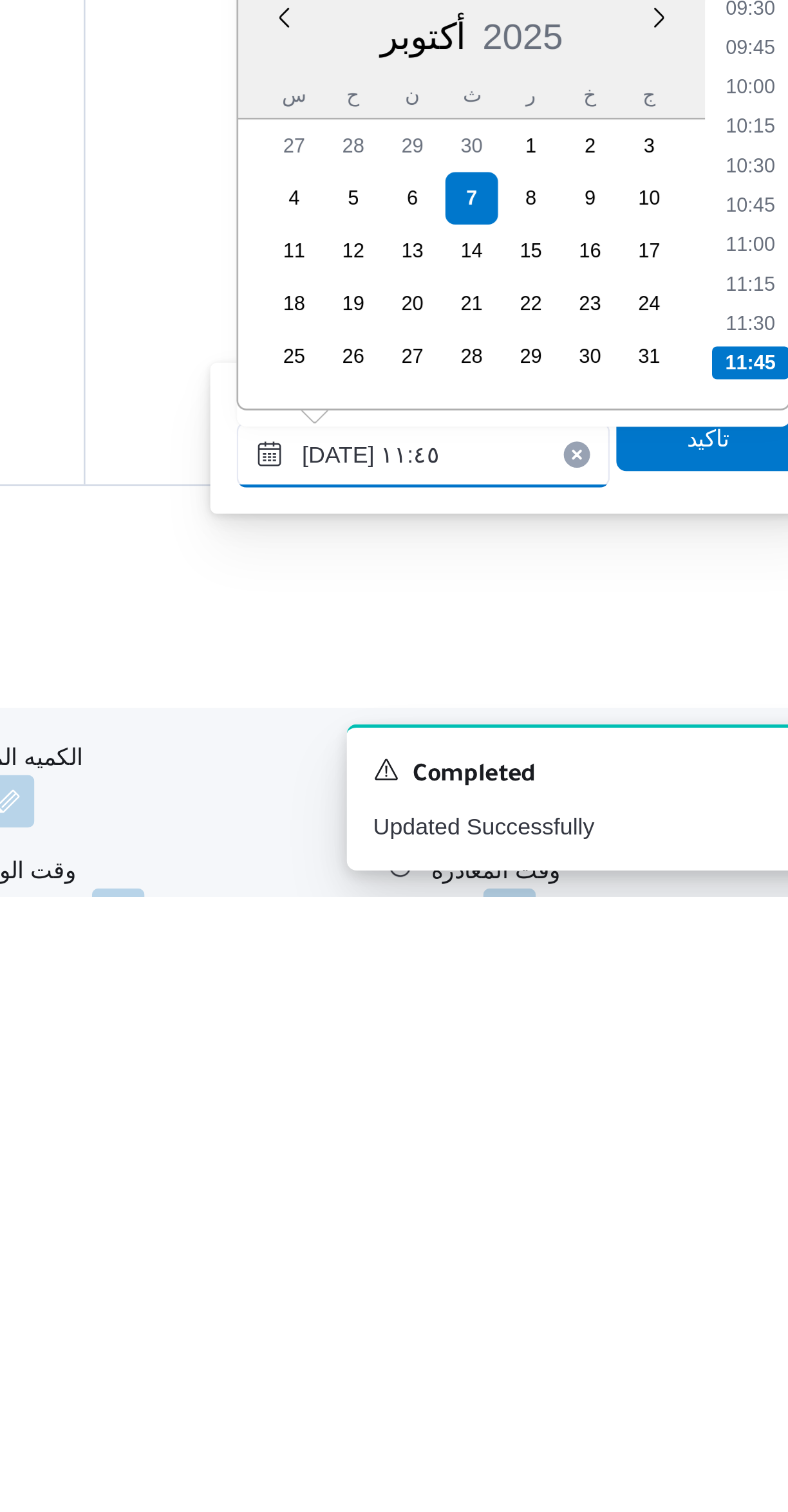
type input "٠٧/١٠/٢٠٢٥ ١١:٤٥"
click at [726, 1305] on li "11:45" at bounding box center [730, 1303] width 31 height 13
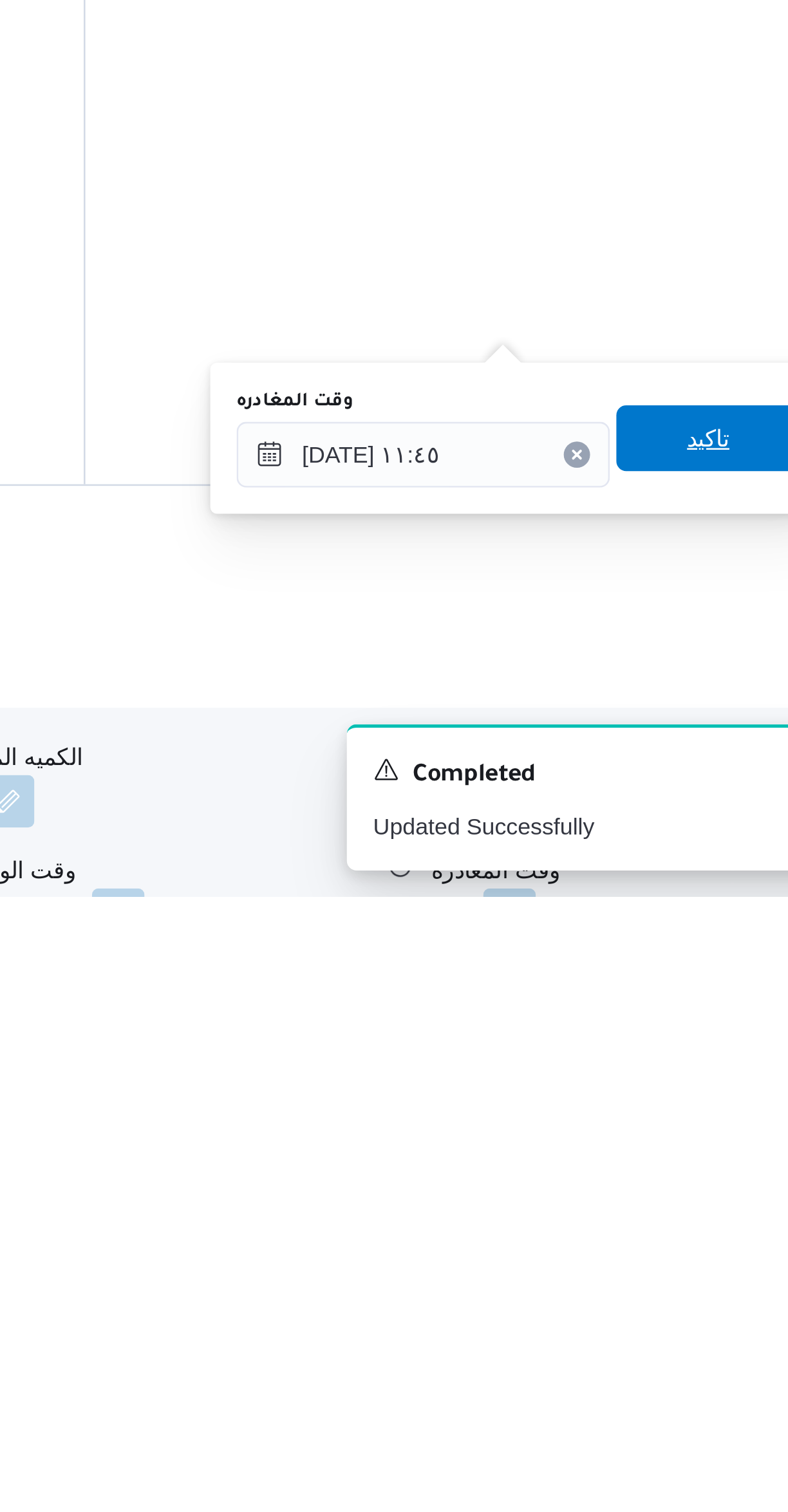
click at [717, 1334] on span "تاكيد" at bounding box center [713, 1332] width 72 height 26
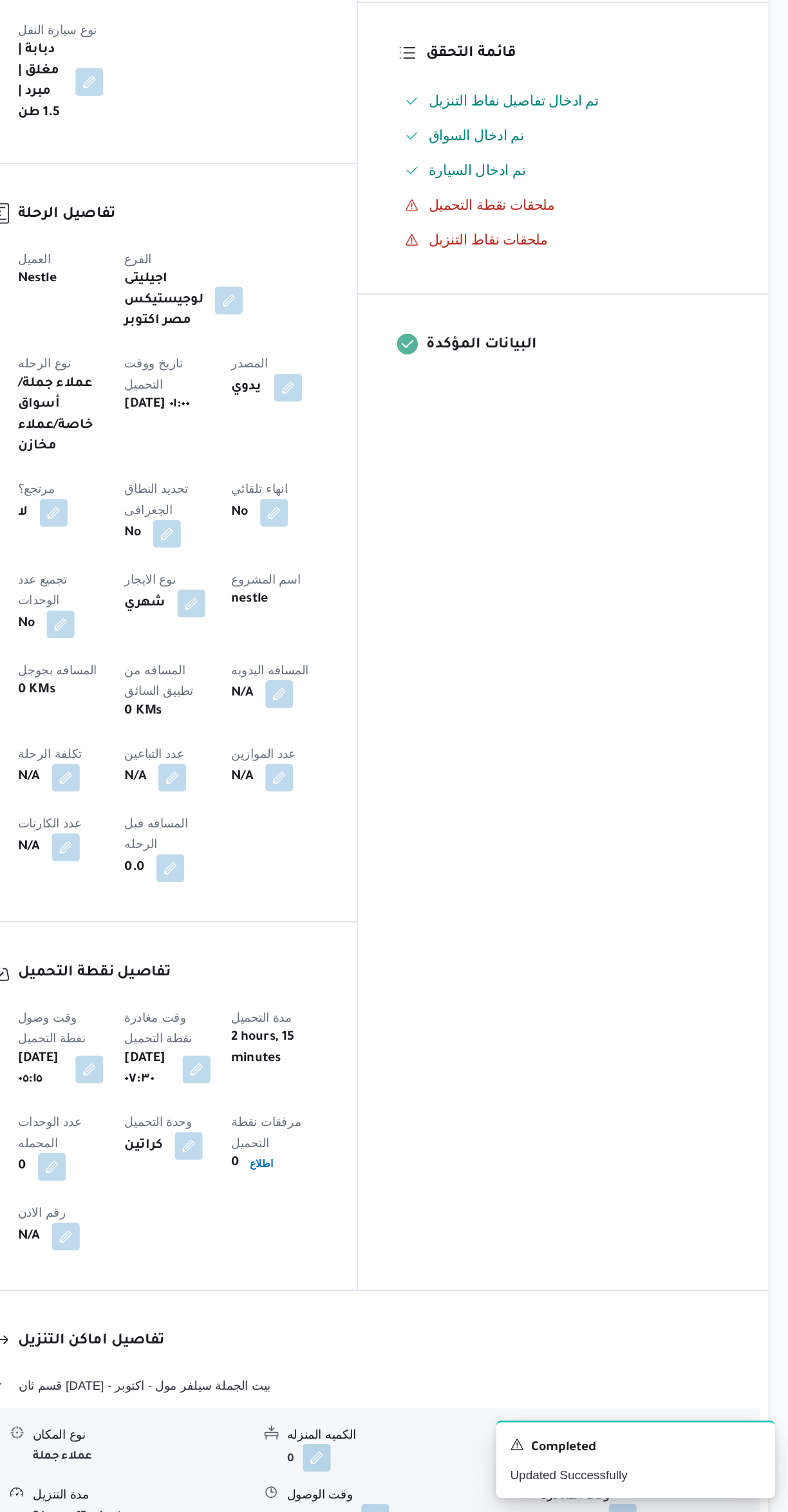
scroll to position [166, 0]
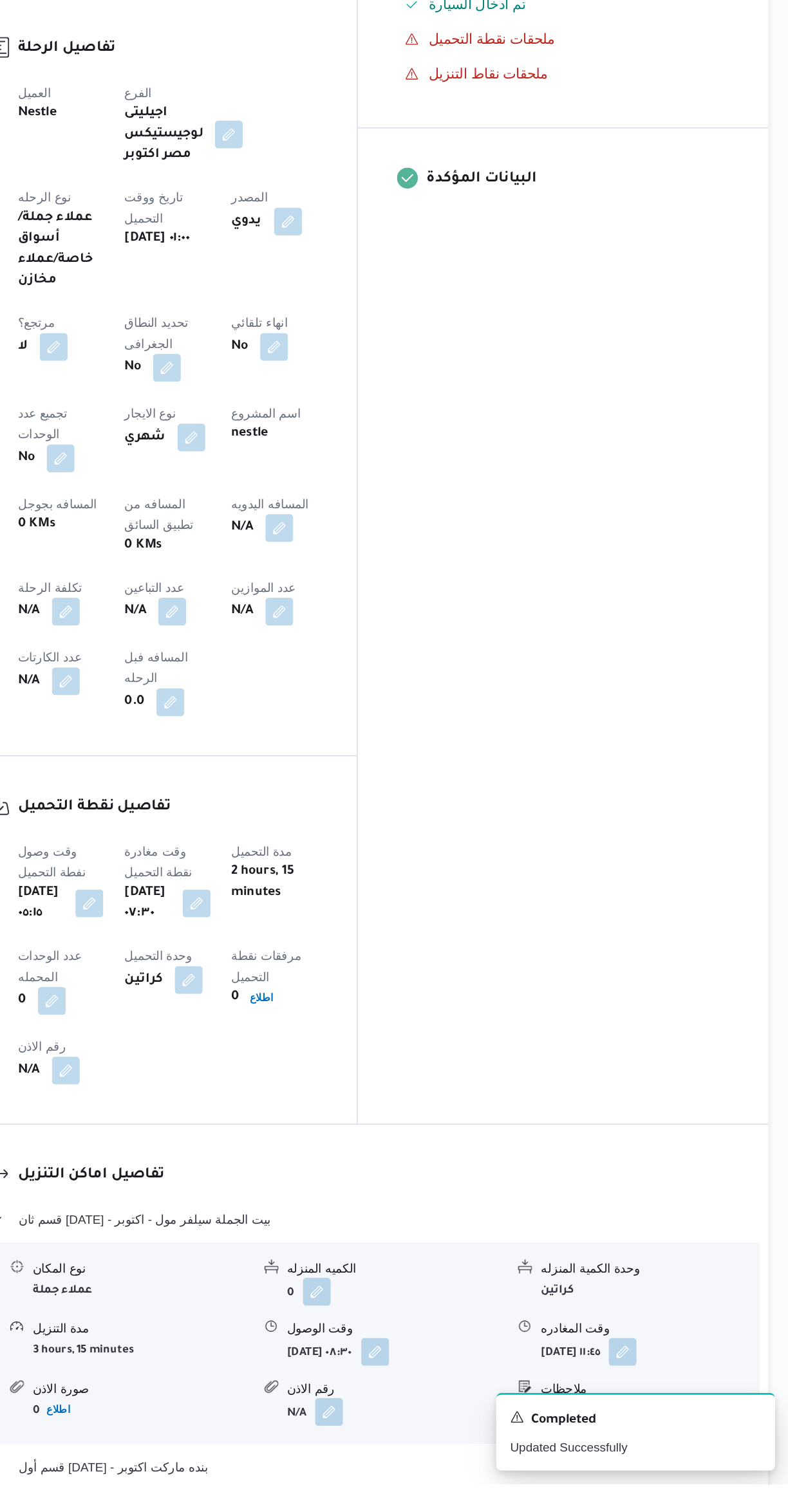
click at [487, 1511] on button "كرداسه - رابت مصر ابو رواش - كرداسة" at bounding box center [471, 1533] width 547 height 15
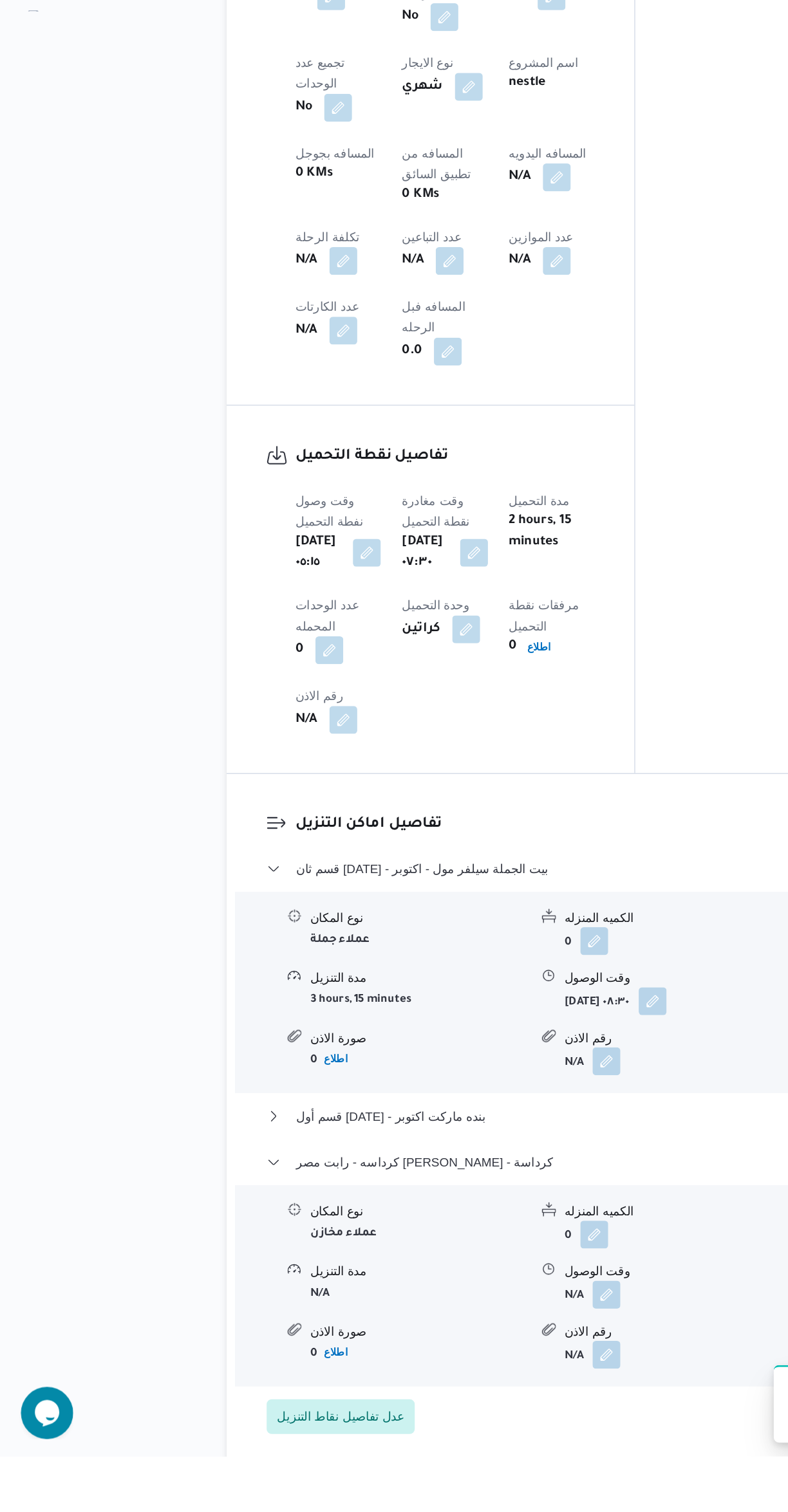
scroll to position [474, 0]
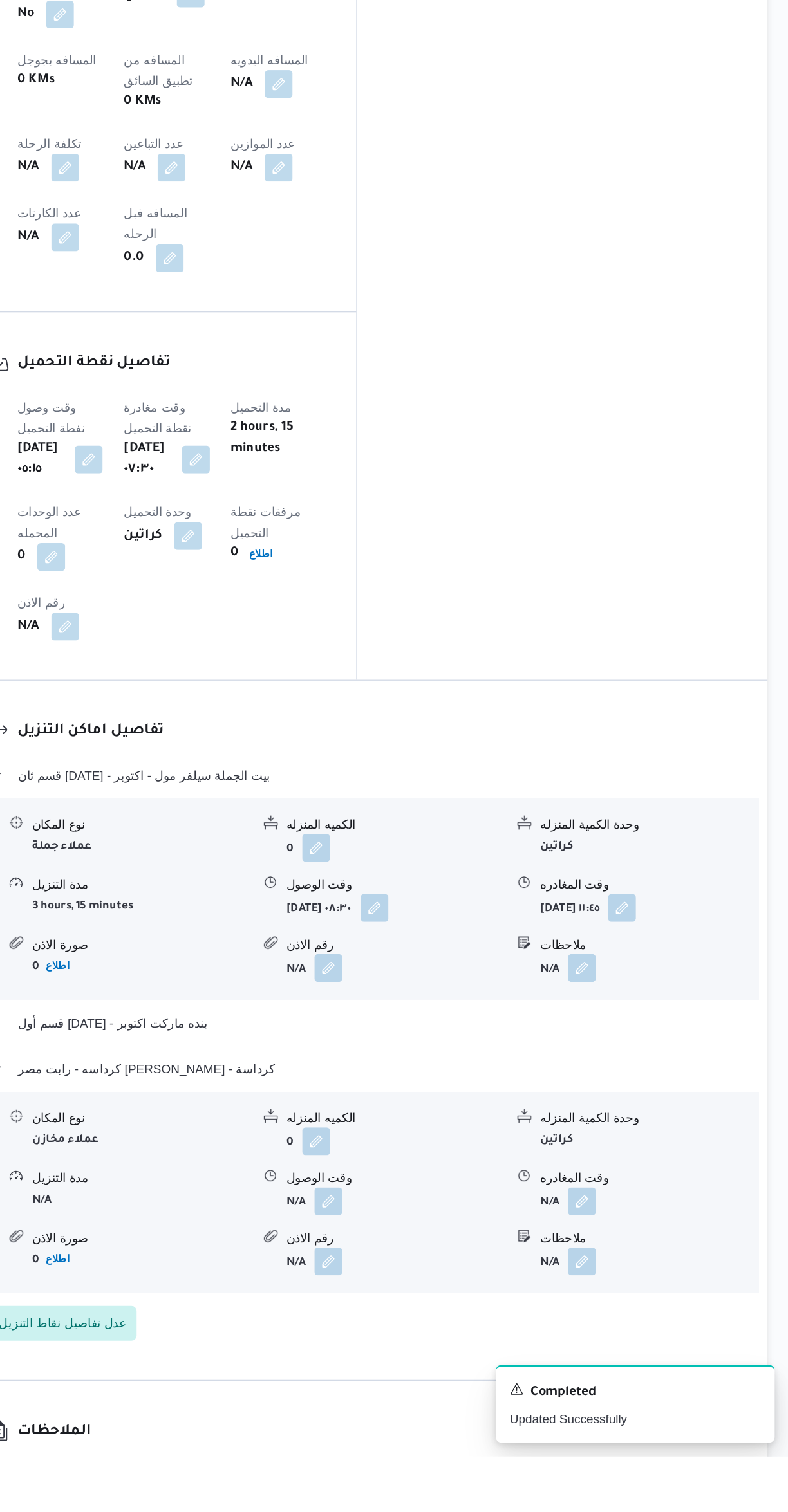
click at [641, 1314] on button "button" at bounding box center [635, 1324] width 21 height 21
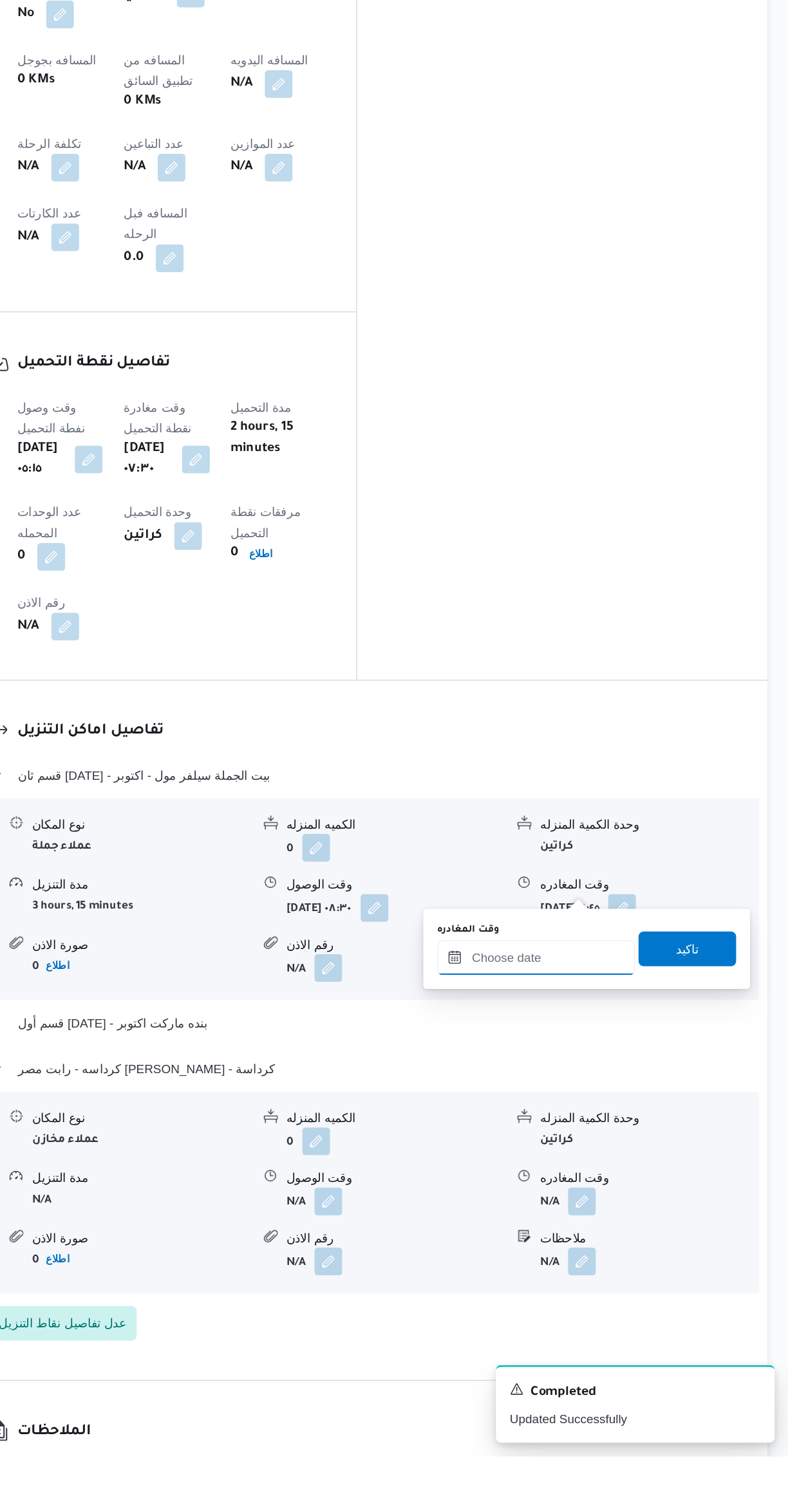
click at [590, 1145] on input "وقت المغادره" at bounding box center [601, 1143] width 146 height 26
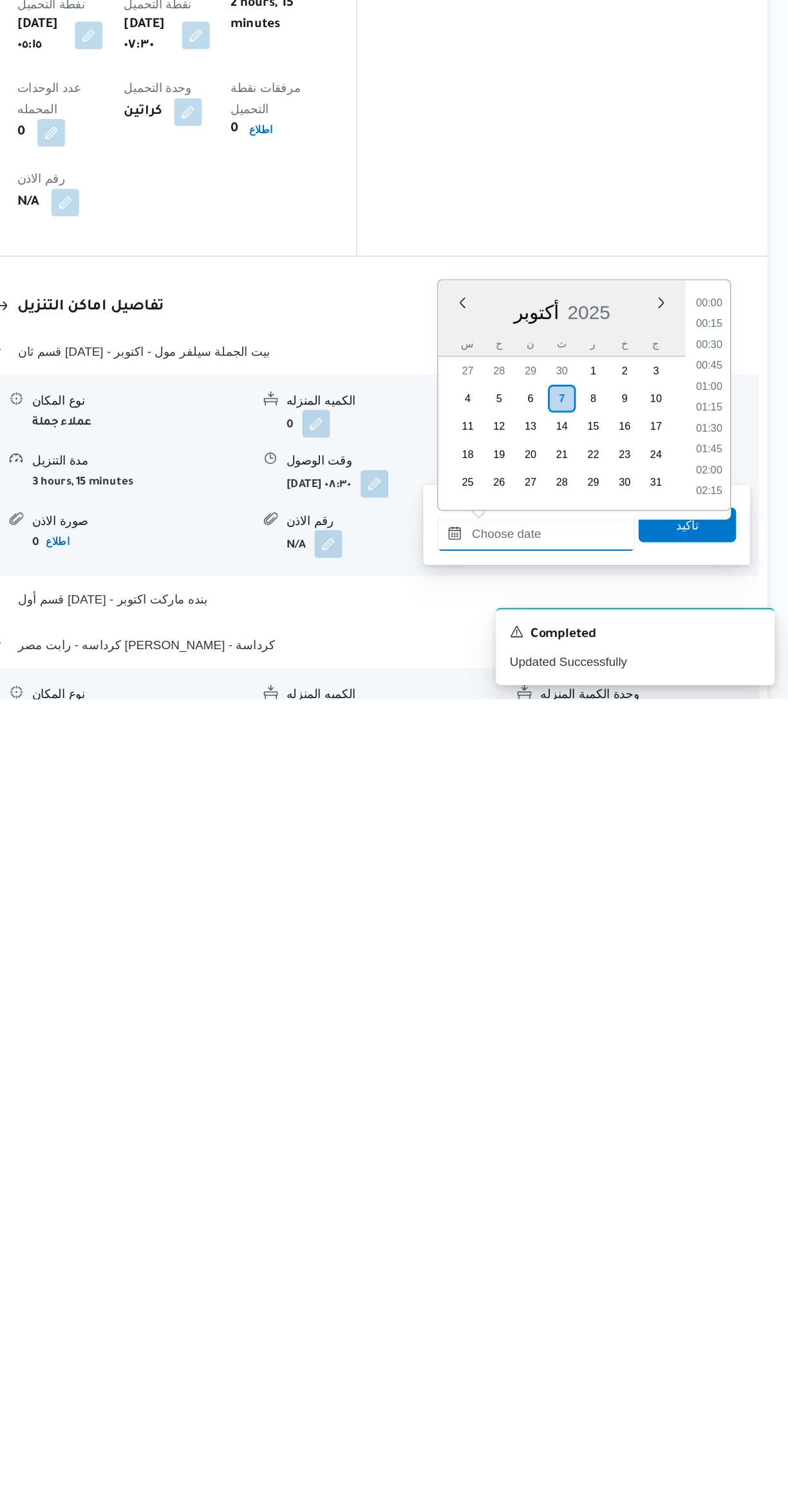
scroll to position [227, 0]
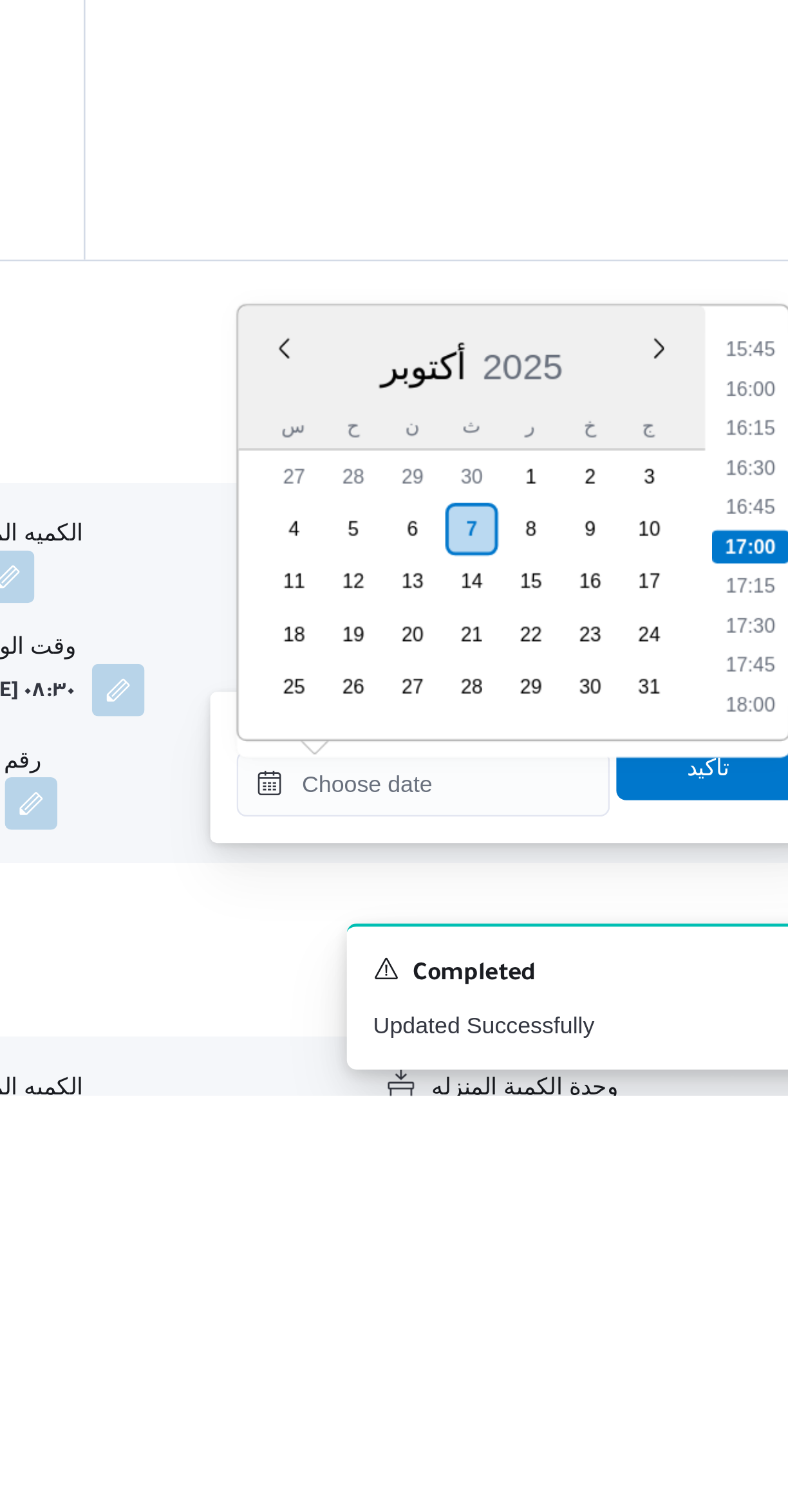
click at [732, 1221] on li "15:45" at bounding box center [730, 1219] width 30 height 13
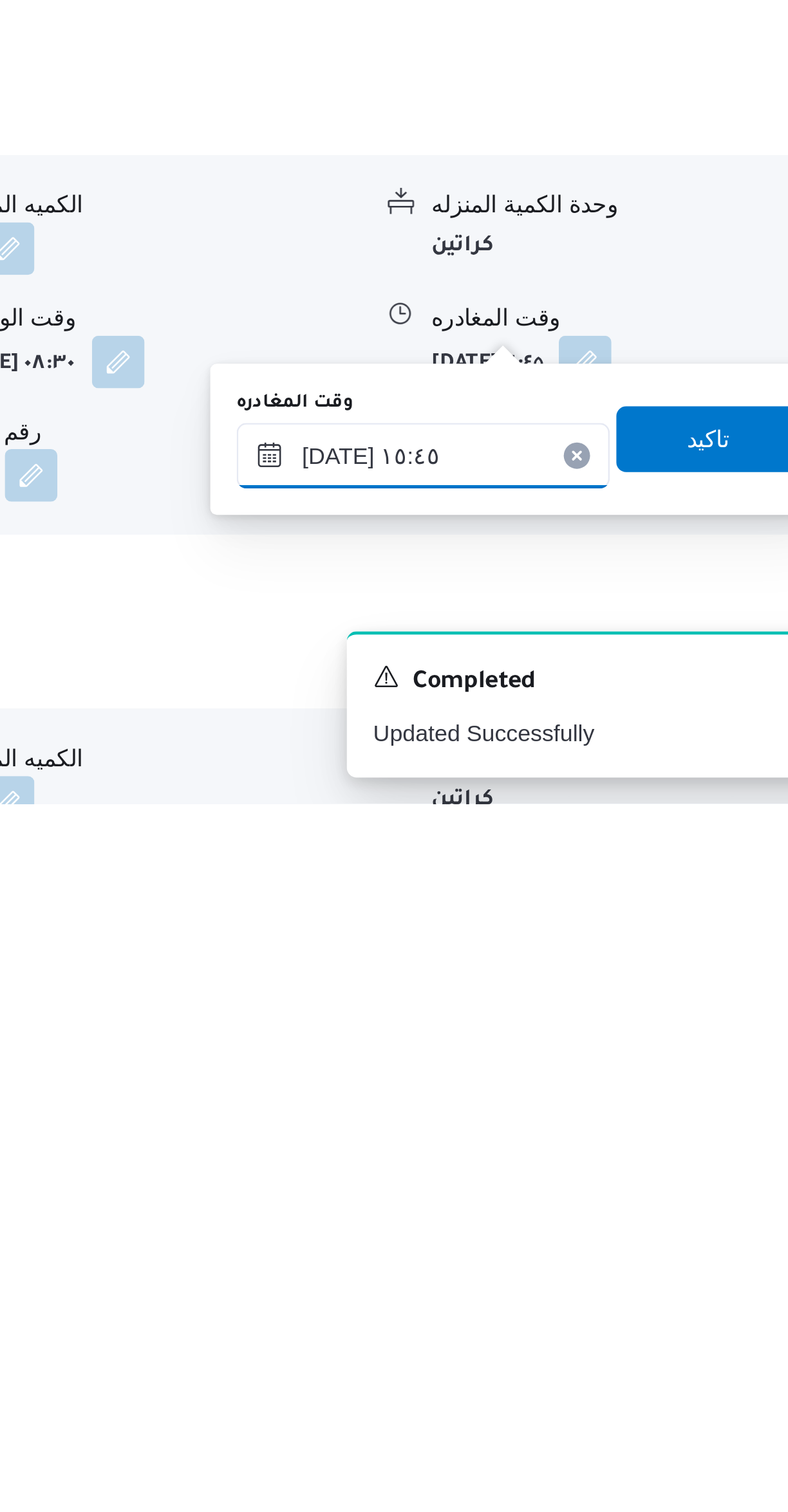
click at [620, 1373] on input "[DATE] ١٥:٤٥" at bounding box center [601, 1375] width 146 height 26
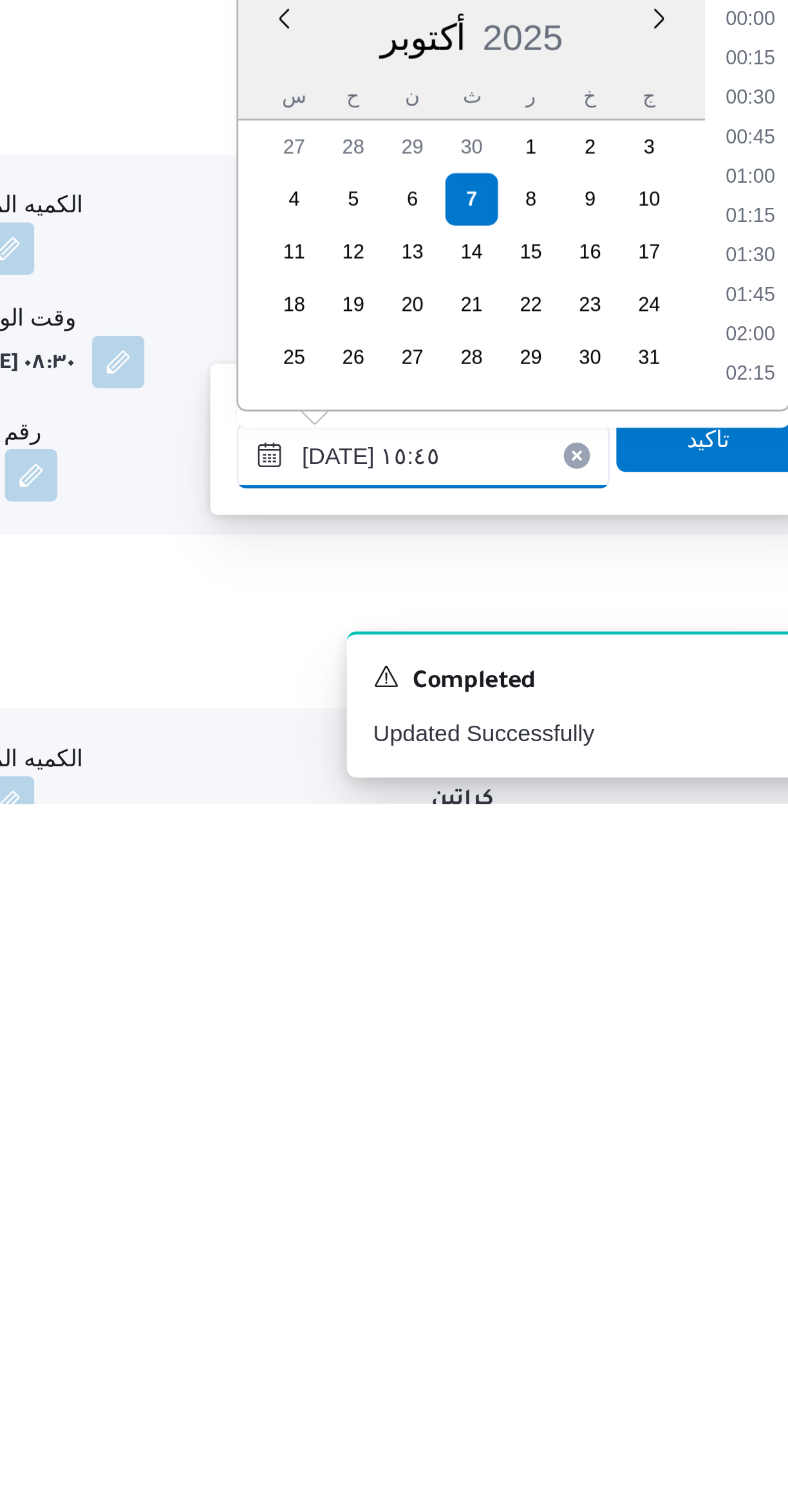
scroll to position [894, 0]
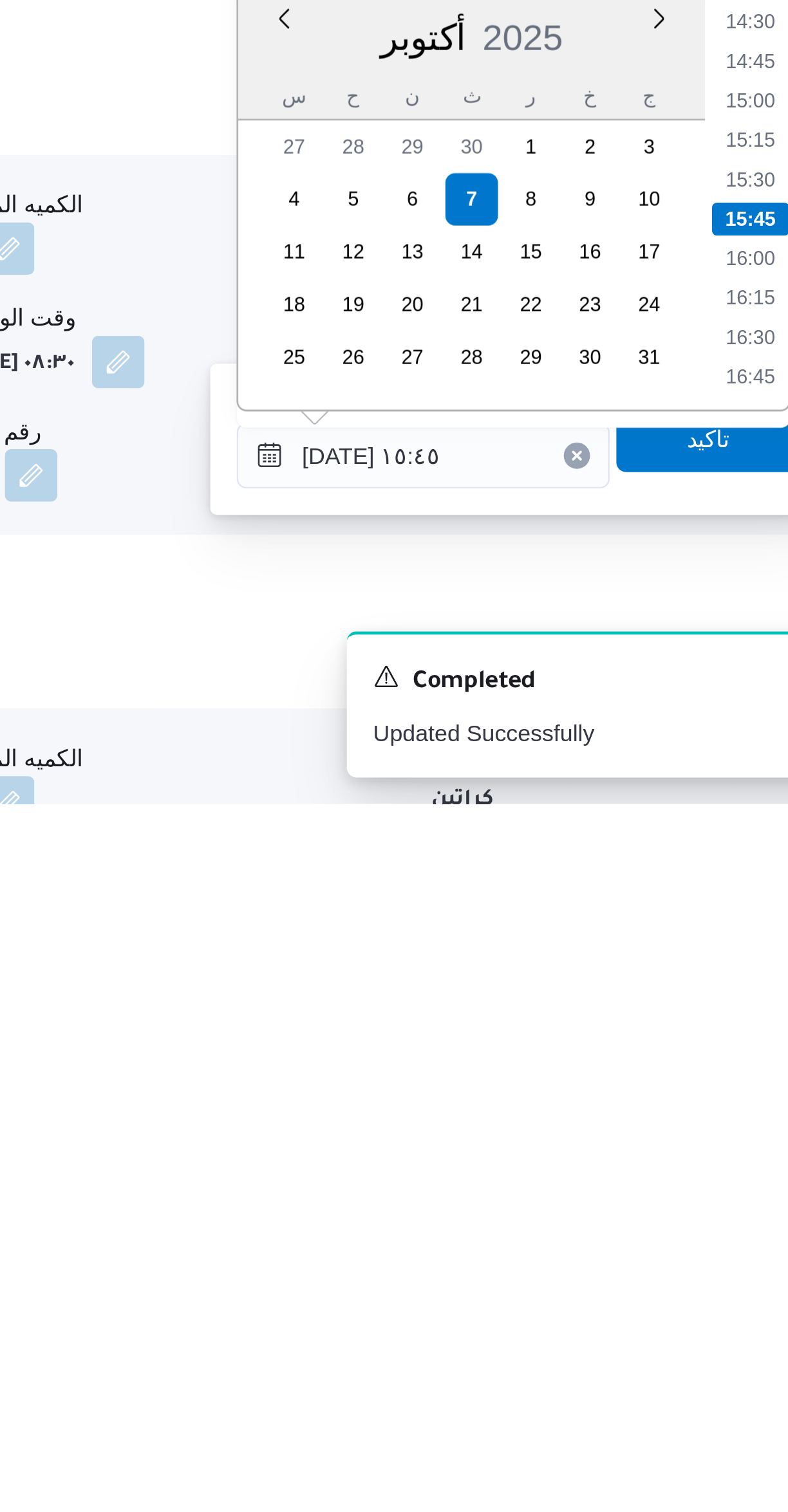
click at [728, 1223] on li "14:45" at bounding box center [730, 1221] width 30 height 13
type input "[DATE] ١٤:٤٥"
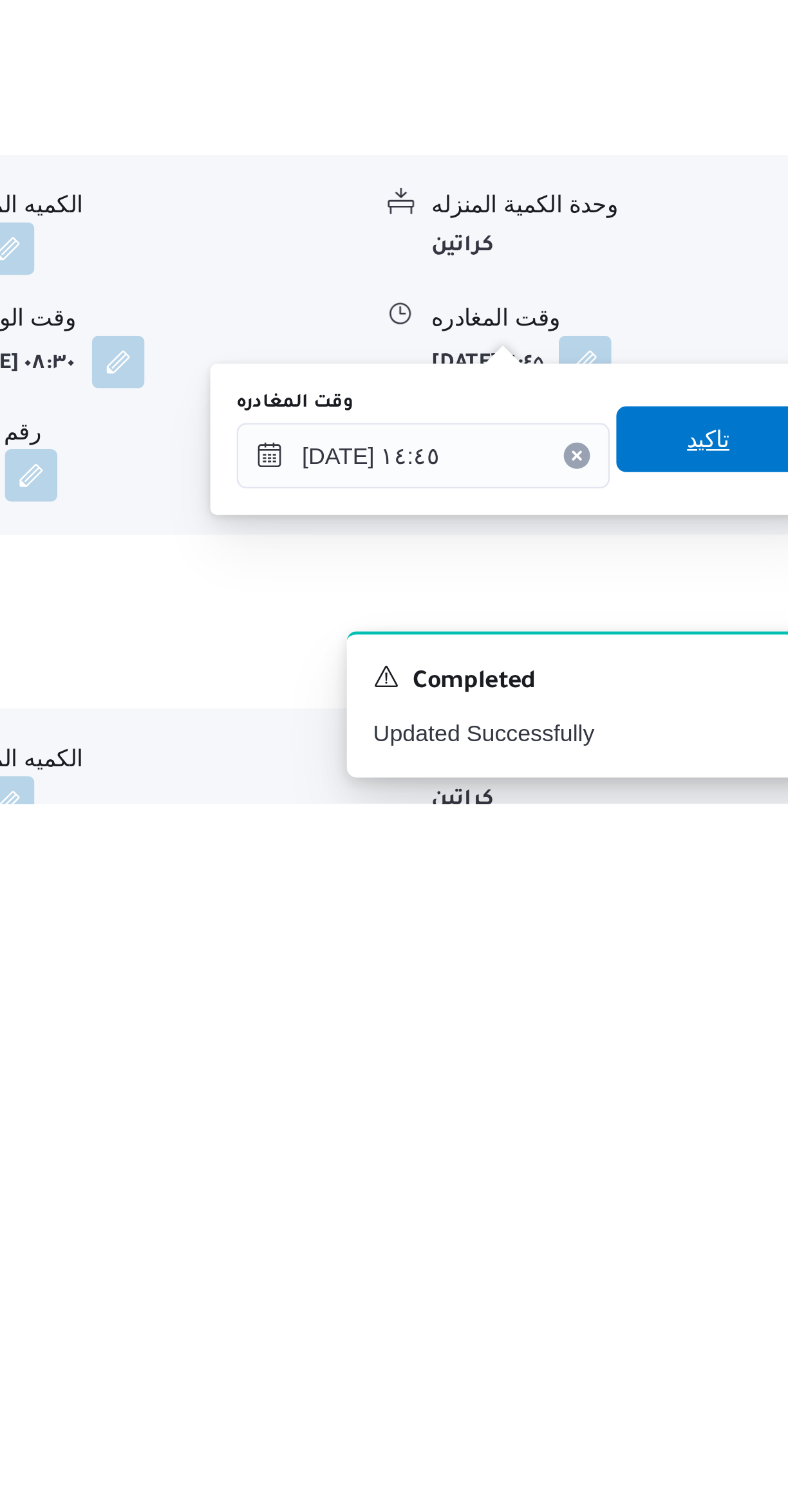
click at [706, 1373] on span "تاكيد" at bounding box center [713, 1369] width 17 height 15
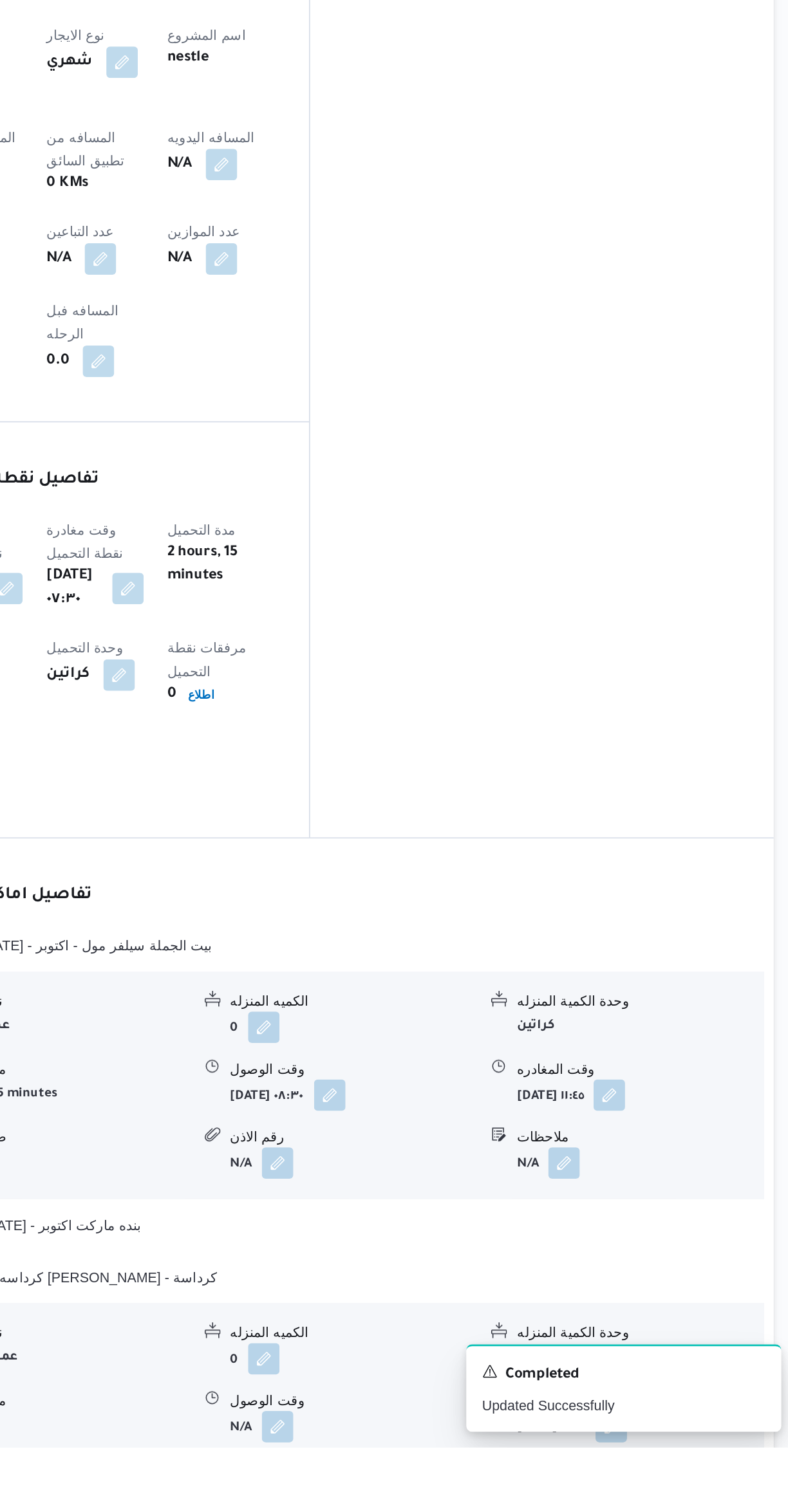
scroll to position [314, 0]
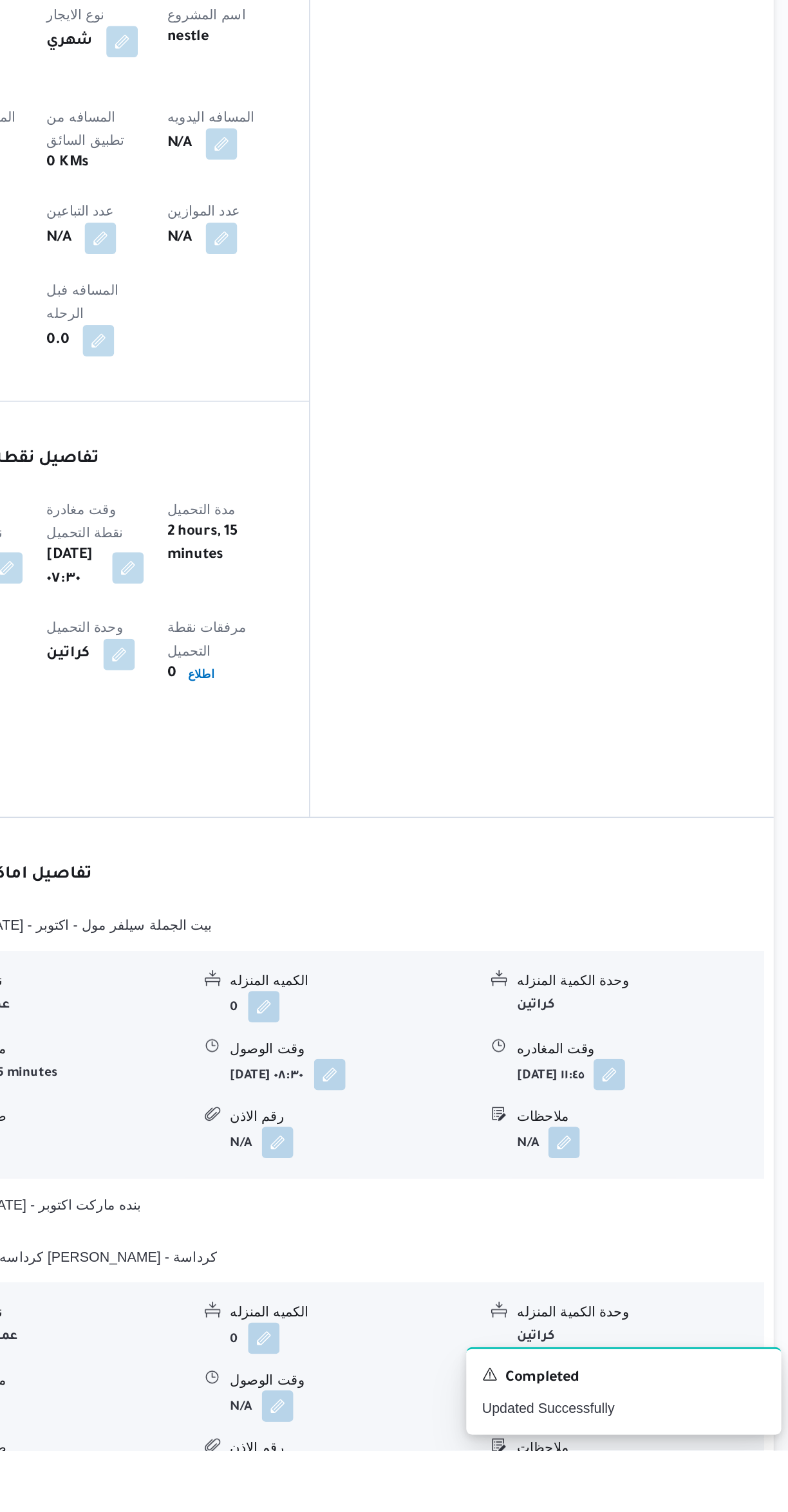
click at [637, 1511] on button "button" at bounding box center [635, 1527] width 21 height 21
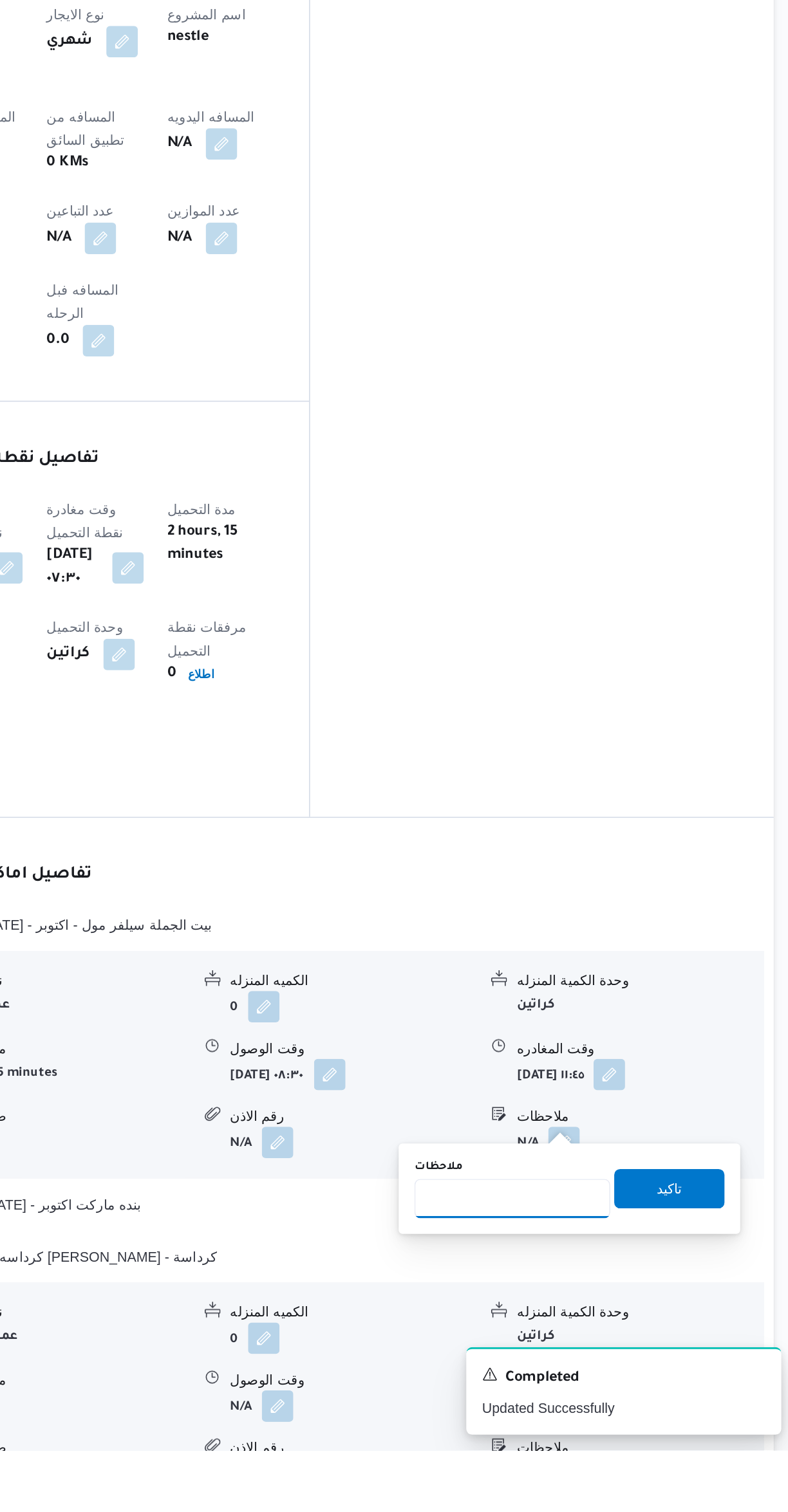
click at [599, 1347] on input "ملاحظات" at bounding box center [601, 1347] width 128 height 26
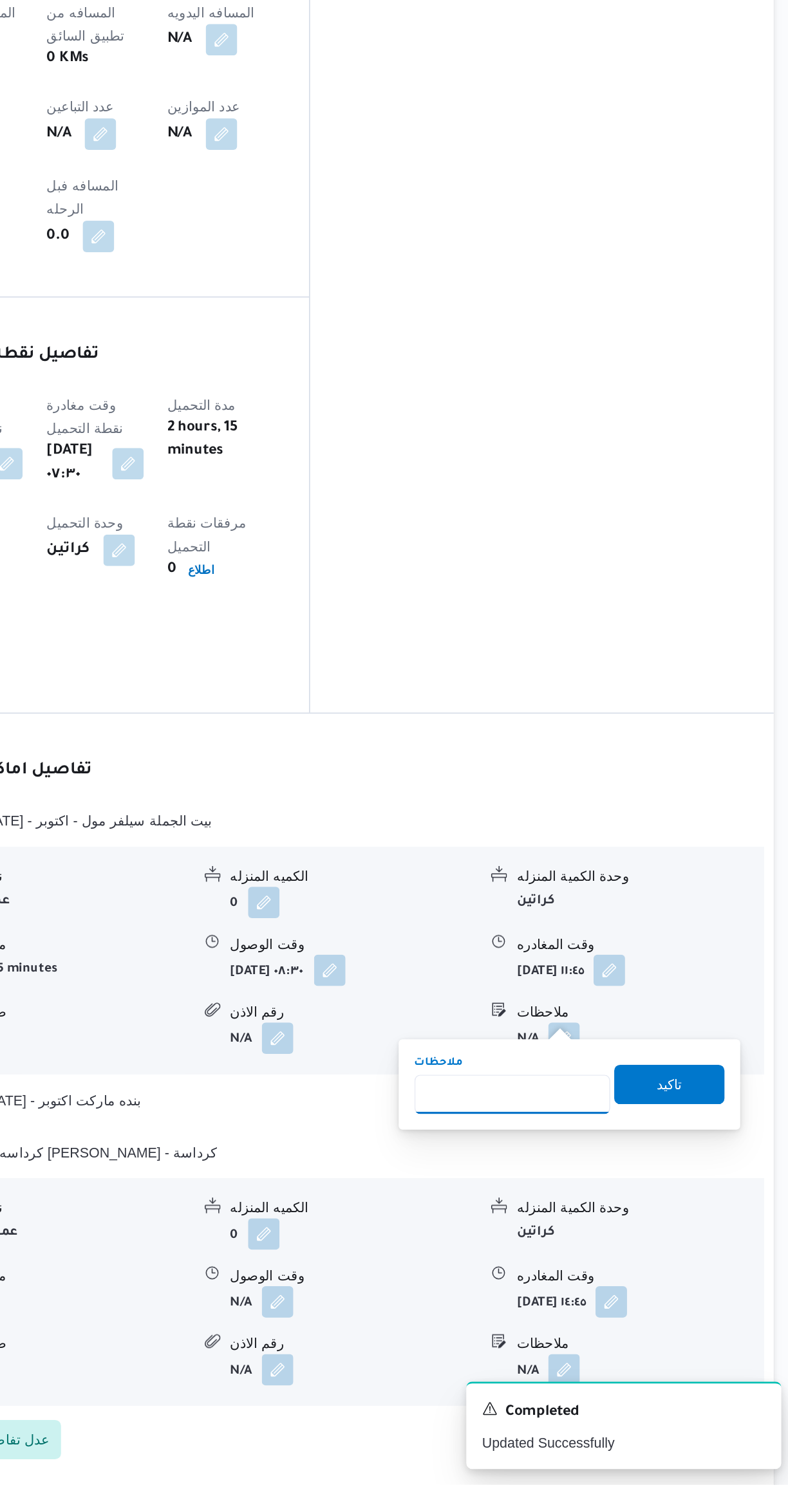
scroll to position [275, 0]
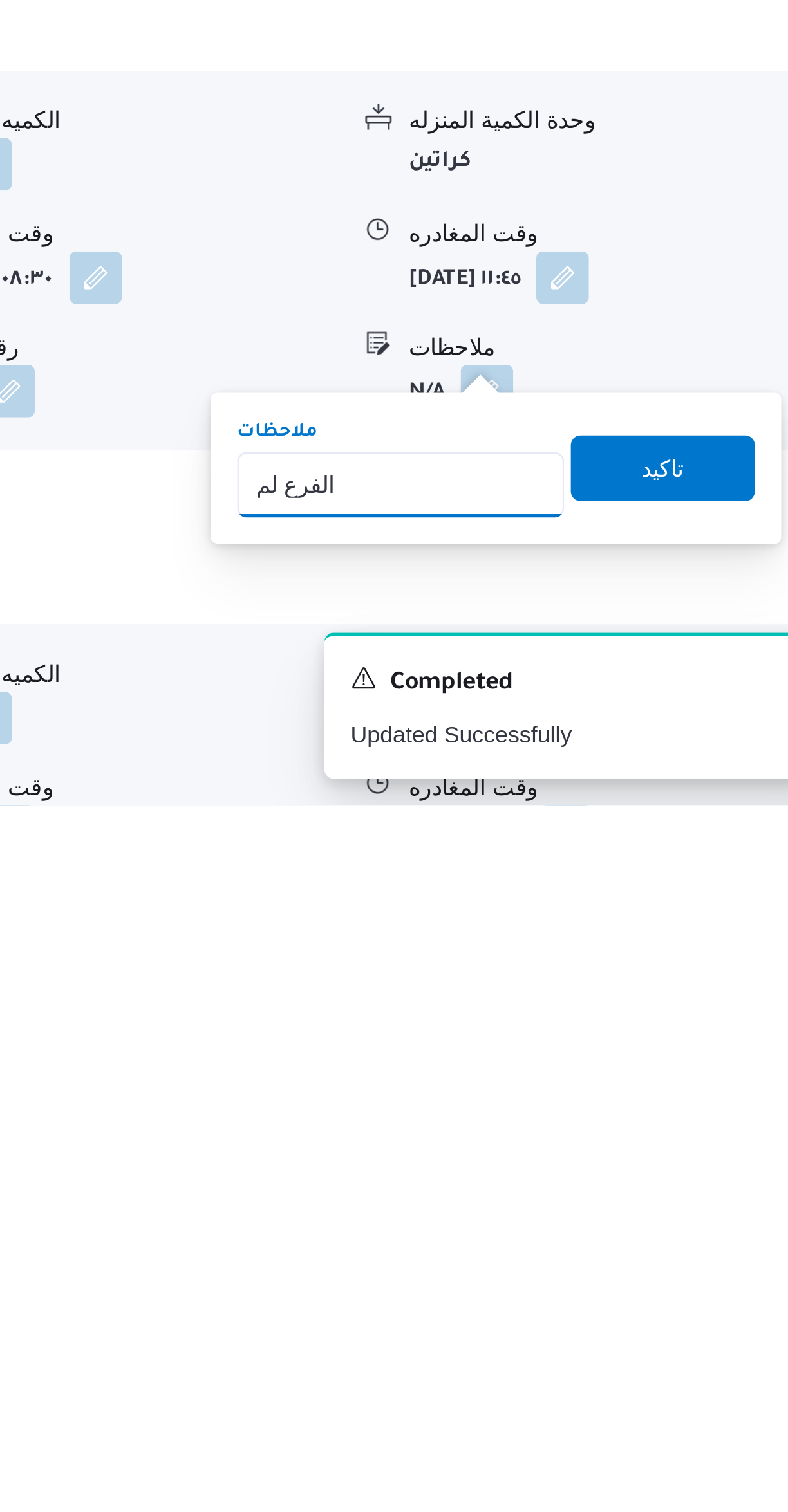
type input "الفرع لم يسلم"
click at [703, 1386] on span "تاكيد" at bounding box center [704, 1380] width 72 height 26
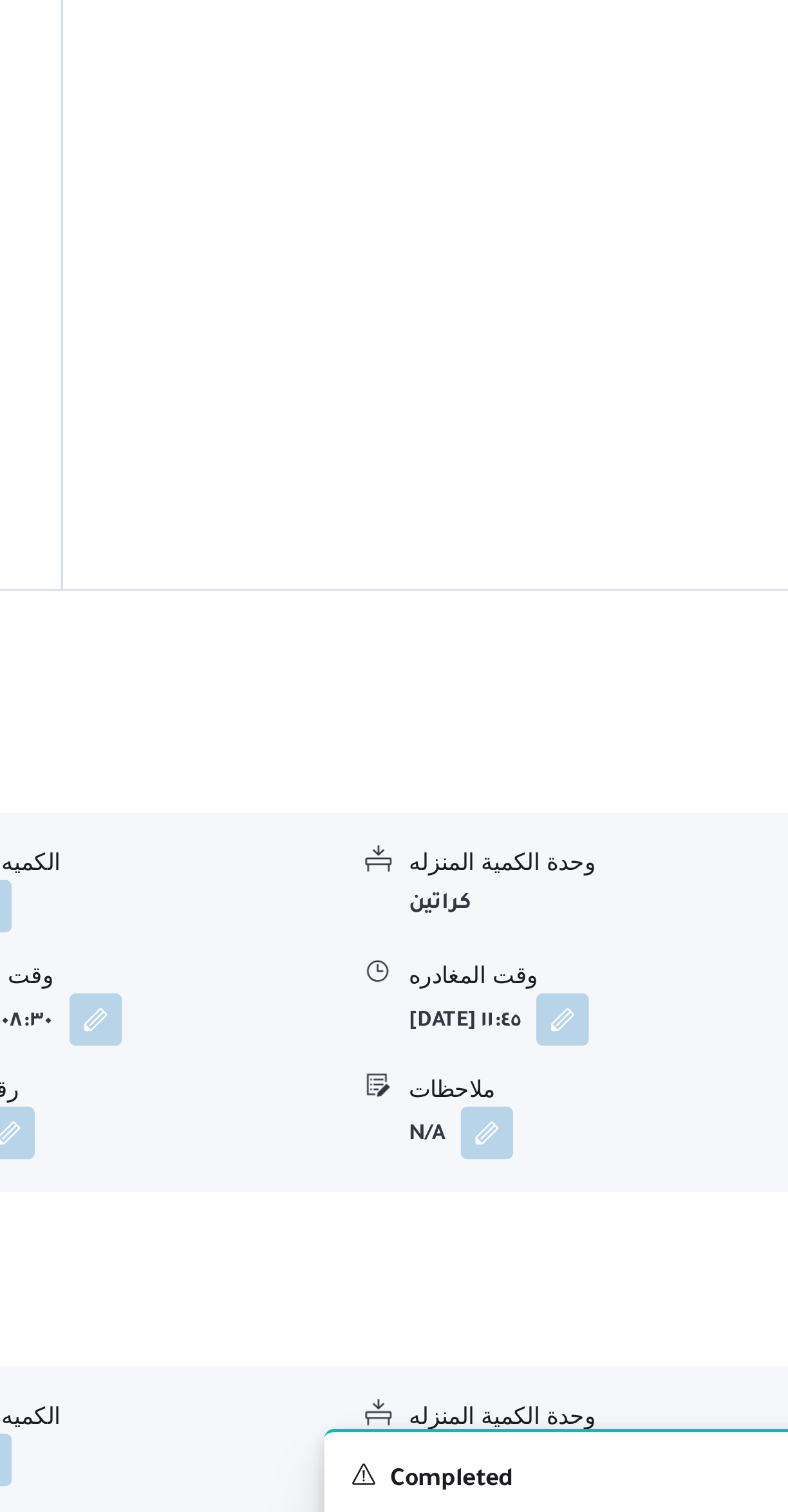
scroll to position [296, 0]
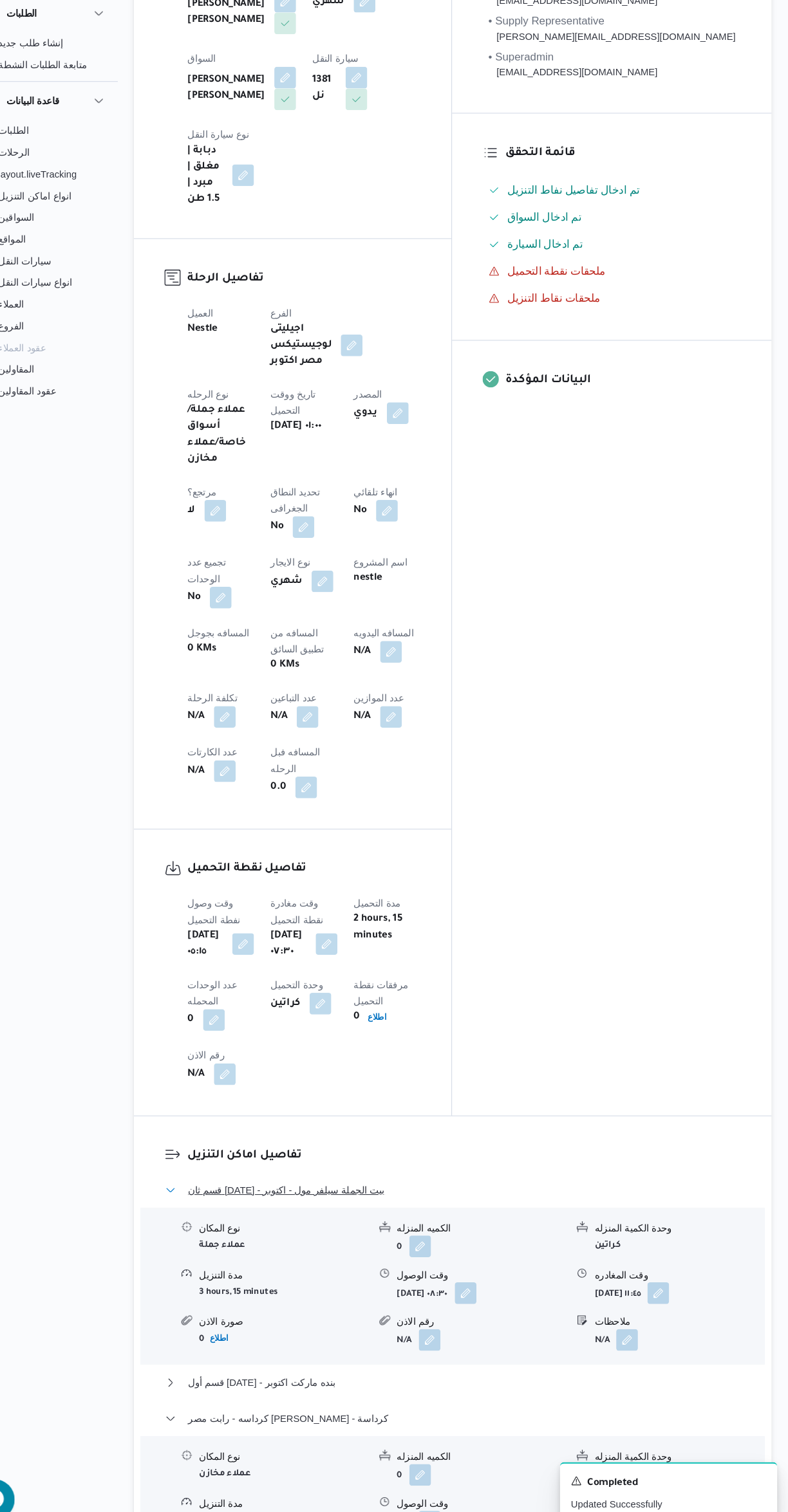
click at [532, 1179] on button "قسم ثان 6 أكتوبر - بيت الجملة سيلفر مول - اكتوبر" at bounding box center [471, 1186] width 547 height 15
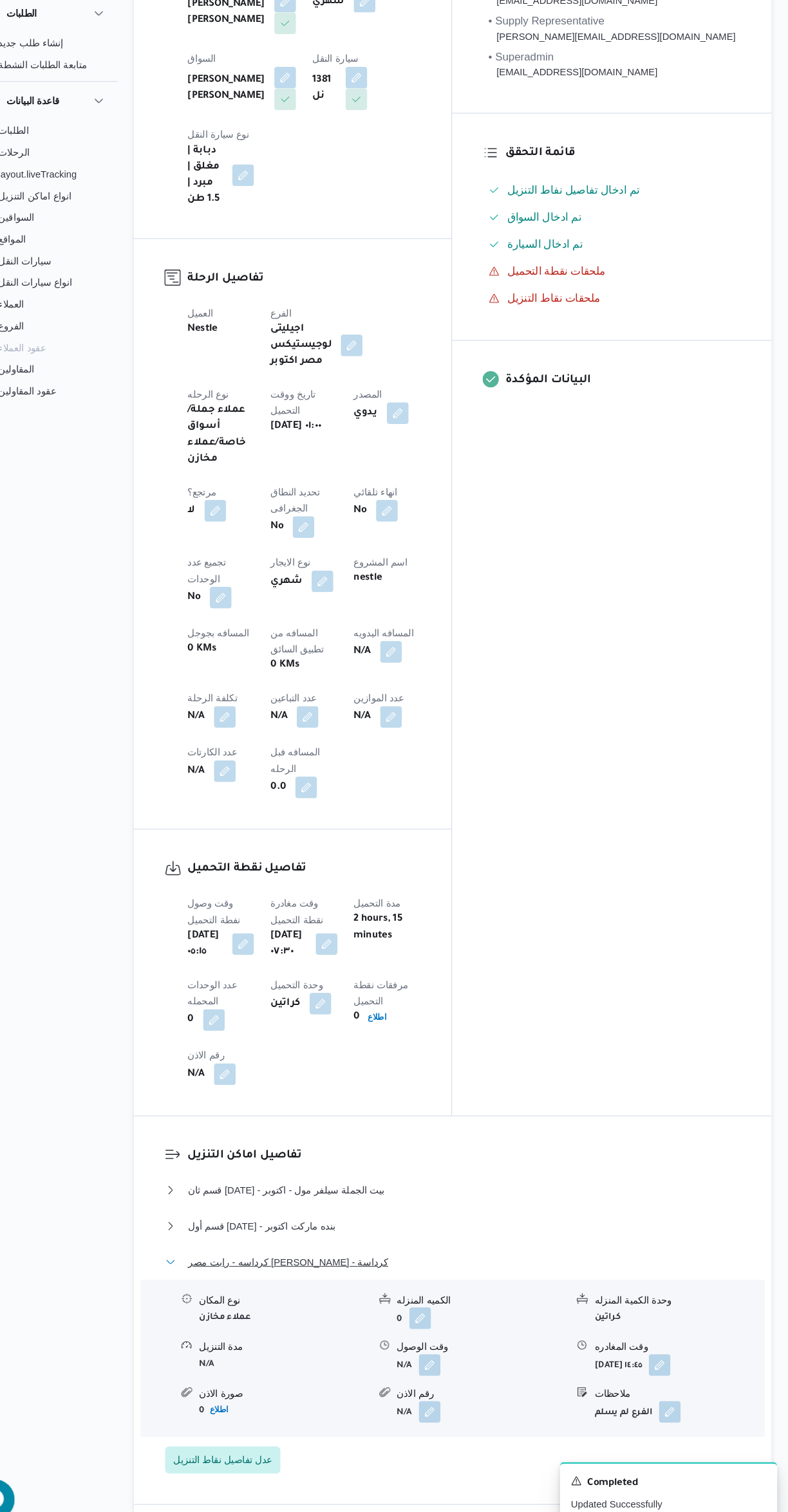
click at [471, 1247] on button "كرداسه - رابت مصر ابو رواش - كرداسة" at bounding box center [471, 1255] width 547 height 15
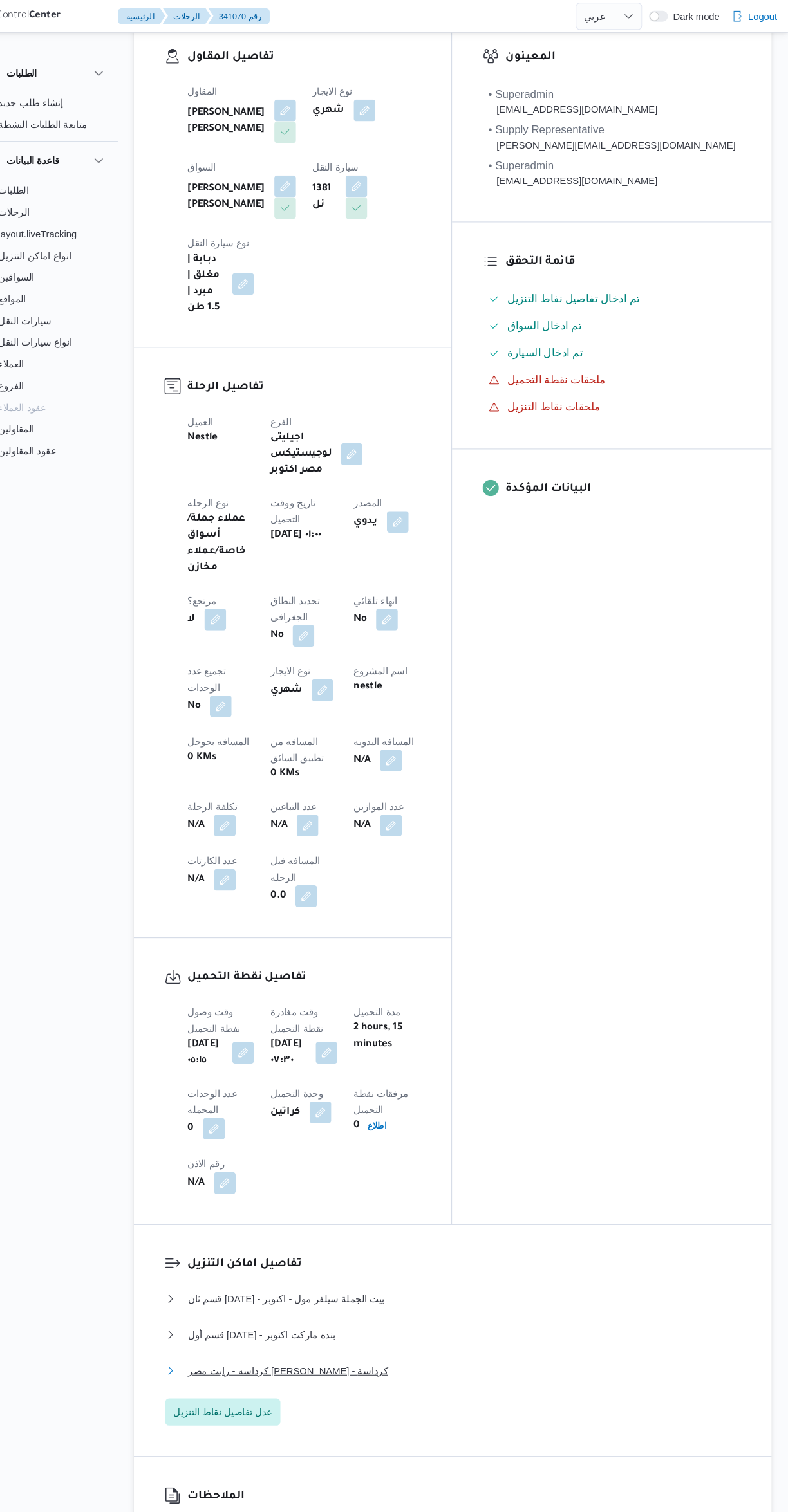
scroll to position [0, 0]
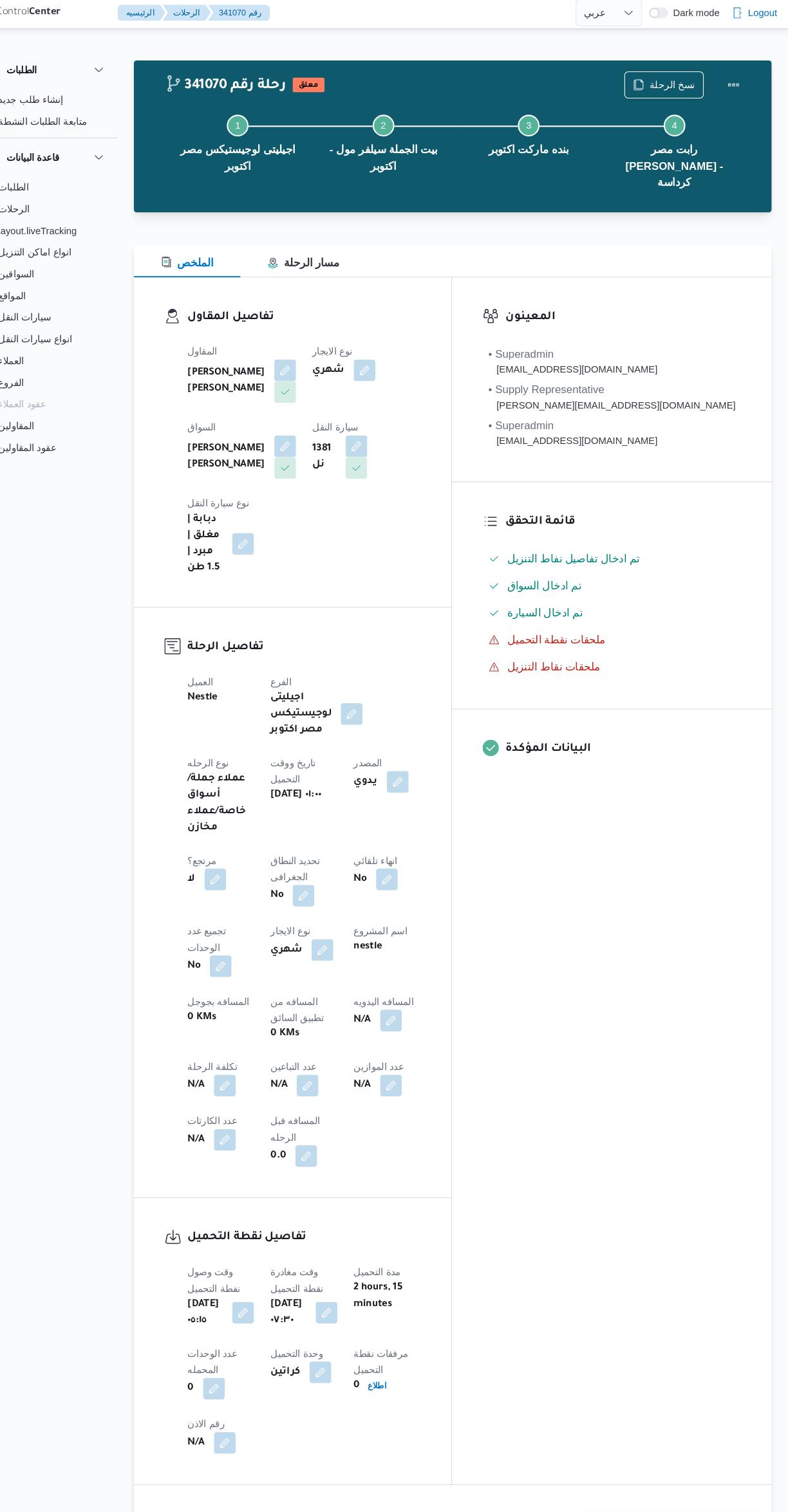
click at [401, 961] on button "button" at bounding box center [411, 971] width 21 height 21
click at [339, 846] on input "المسافه اليدويه" at bounding box center [334, 848] width 128 height 26
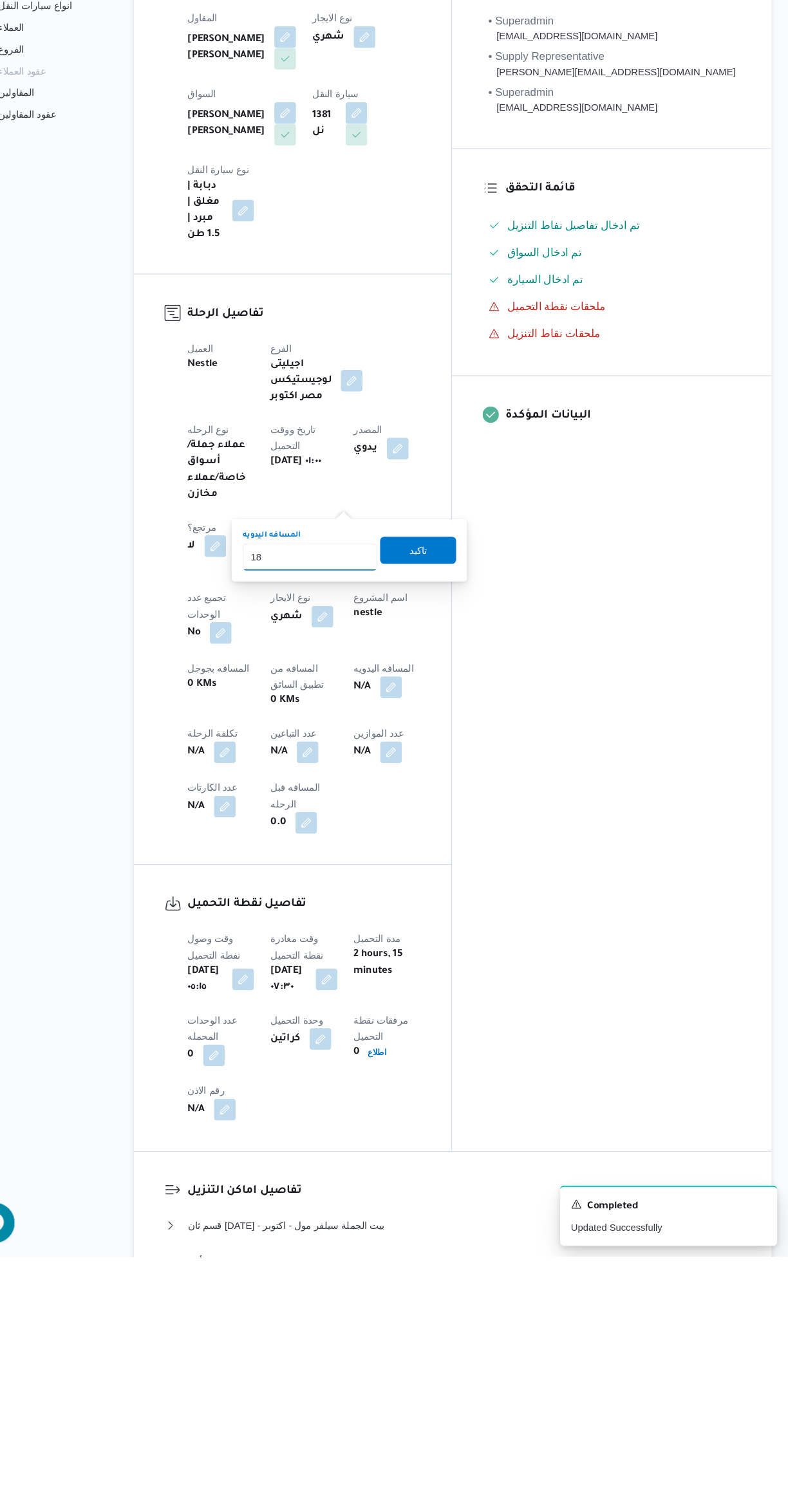
type input "1"
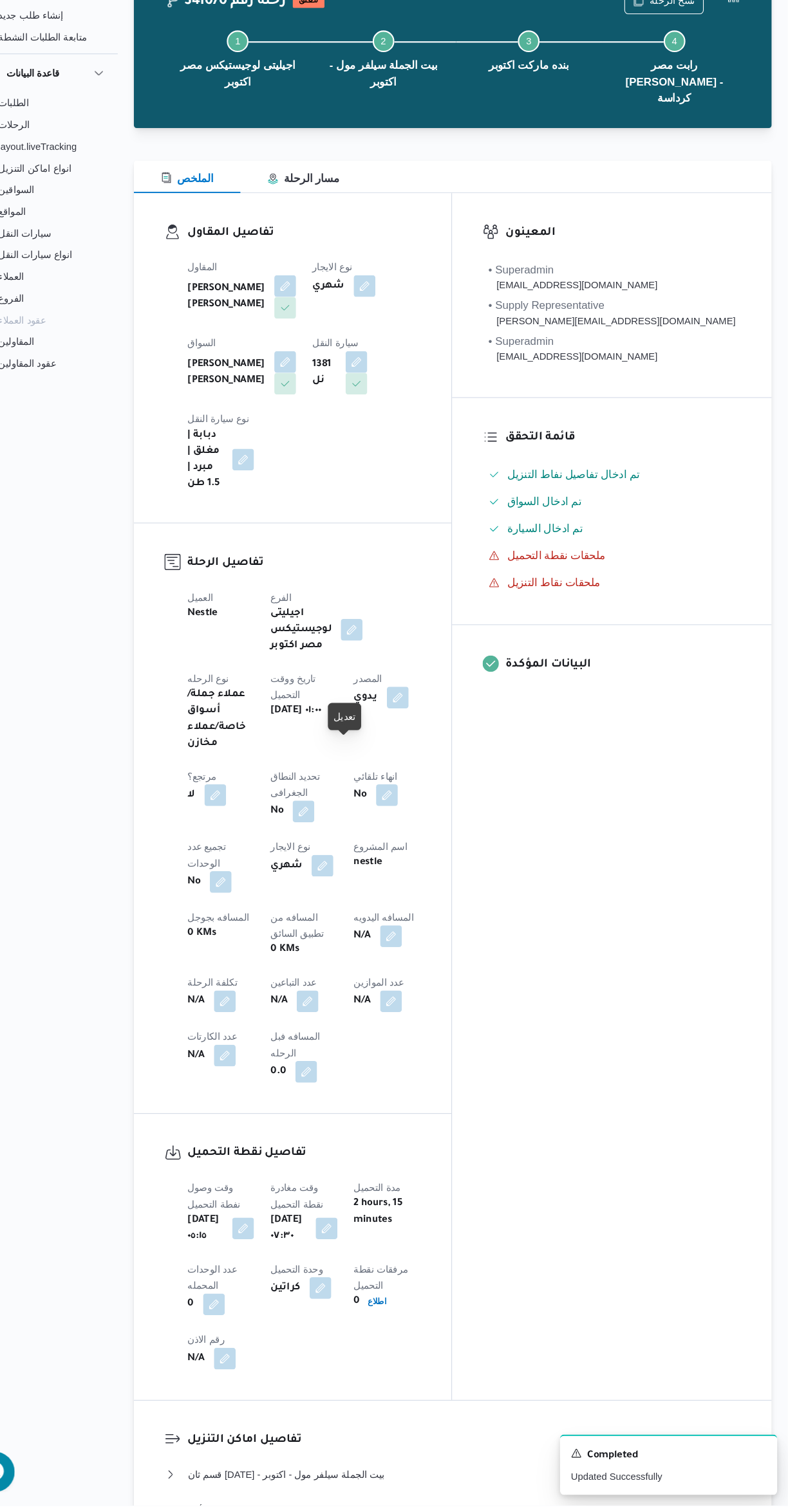
click at [401, 961] on button "button" at bounding box center [411, 971] width 21 height 21
click at [323, 845] on input "المسافه اليدويه" at bounding box center [334, 848] width 128 height 26
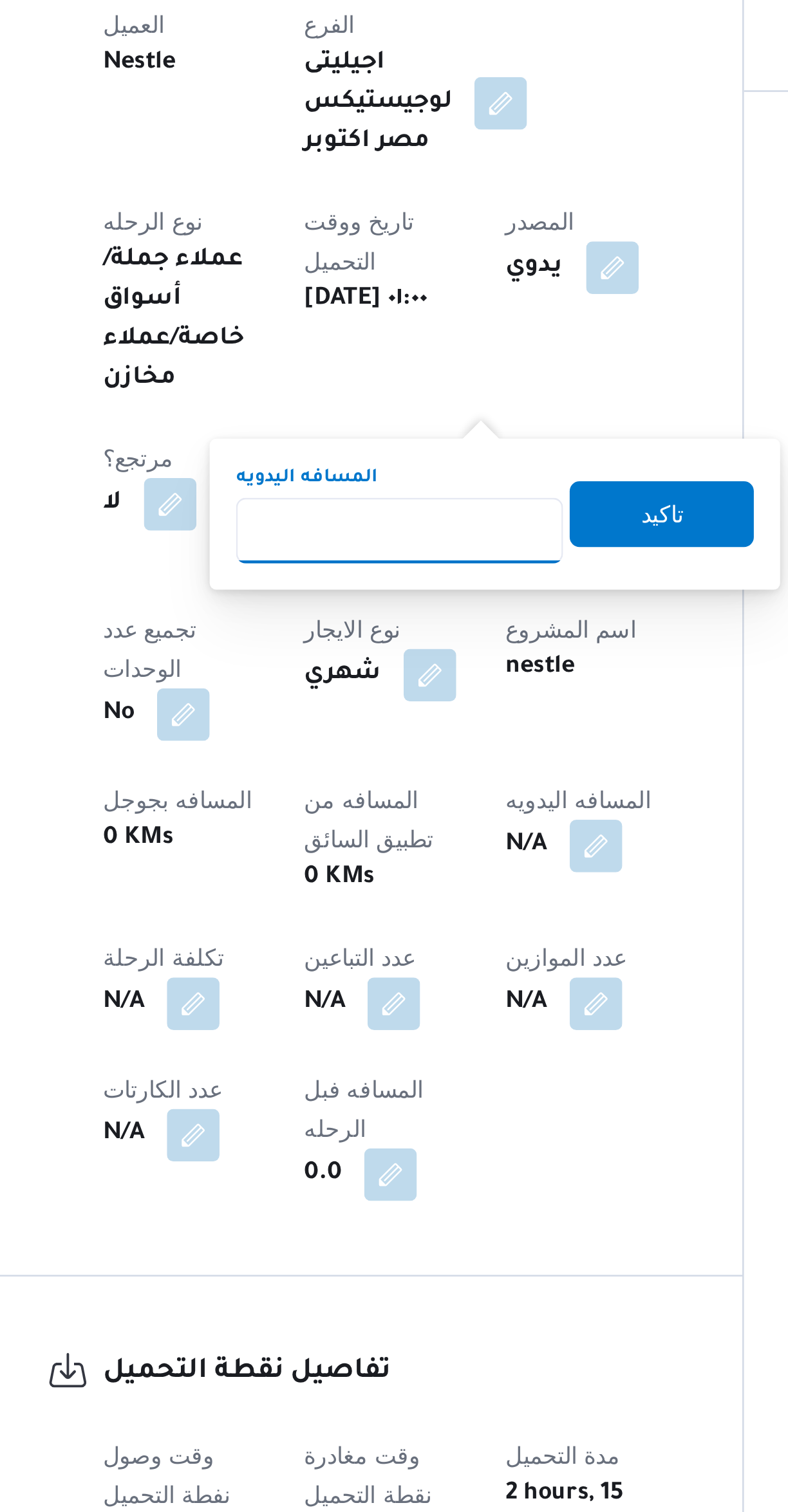
scroll to position [113, 0]
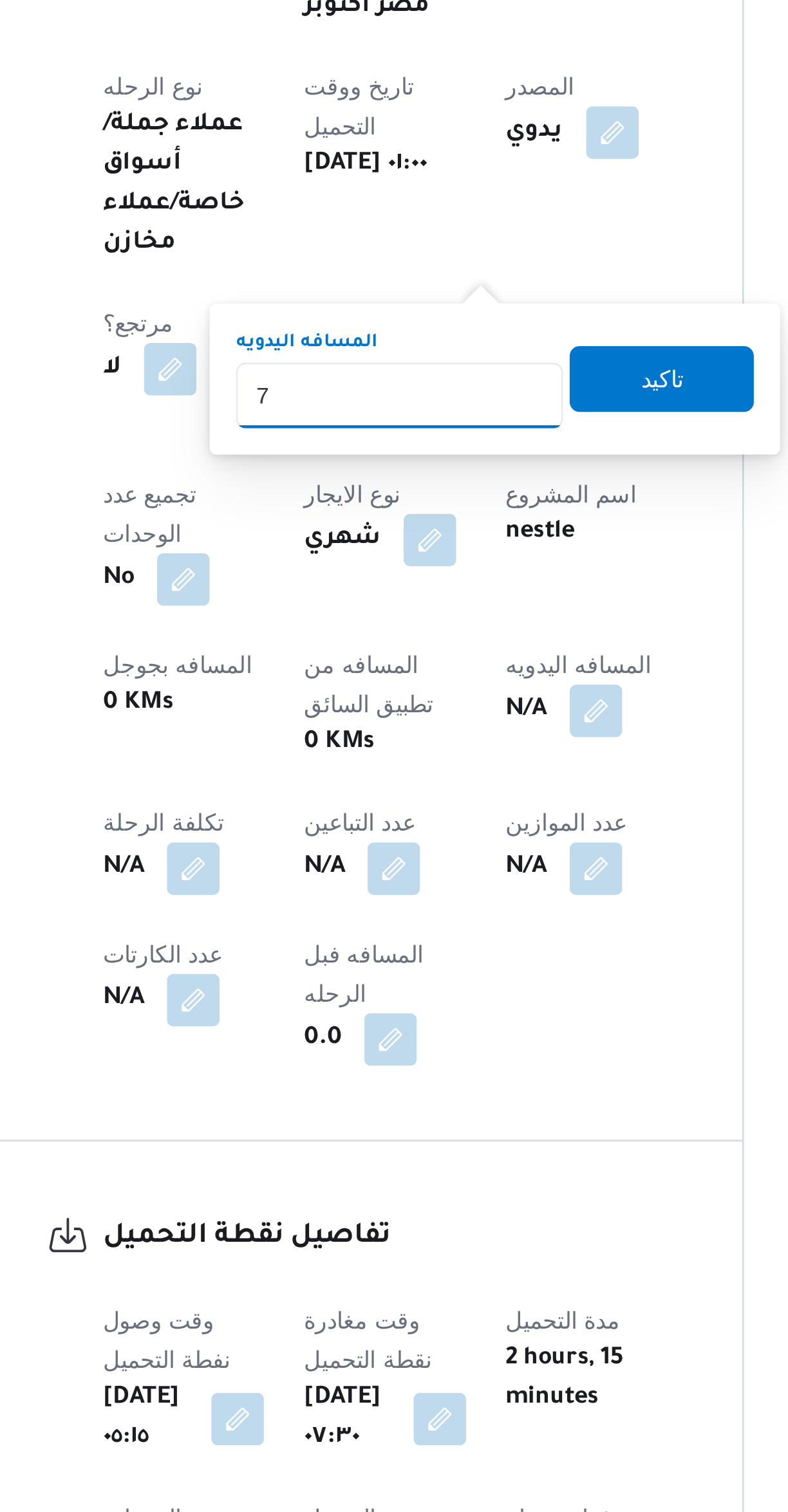
type input "77"
click at [443, 728] on span "تاكيد" at bounding box center [437, 729] width 72 height 26
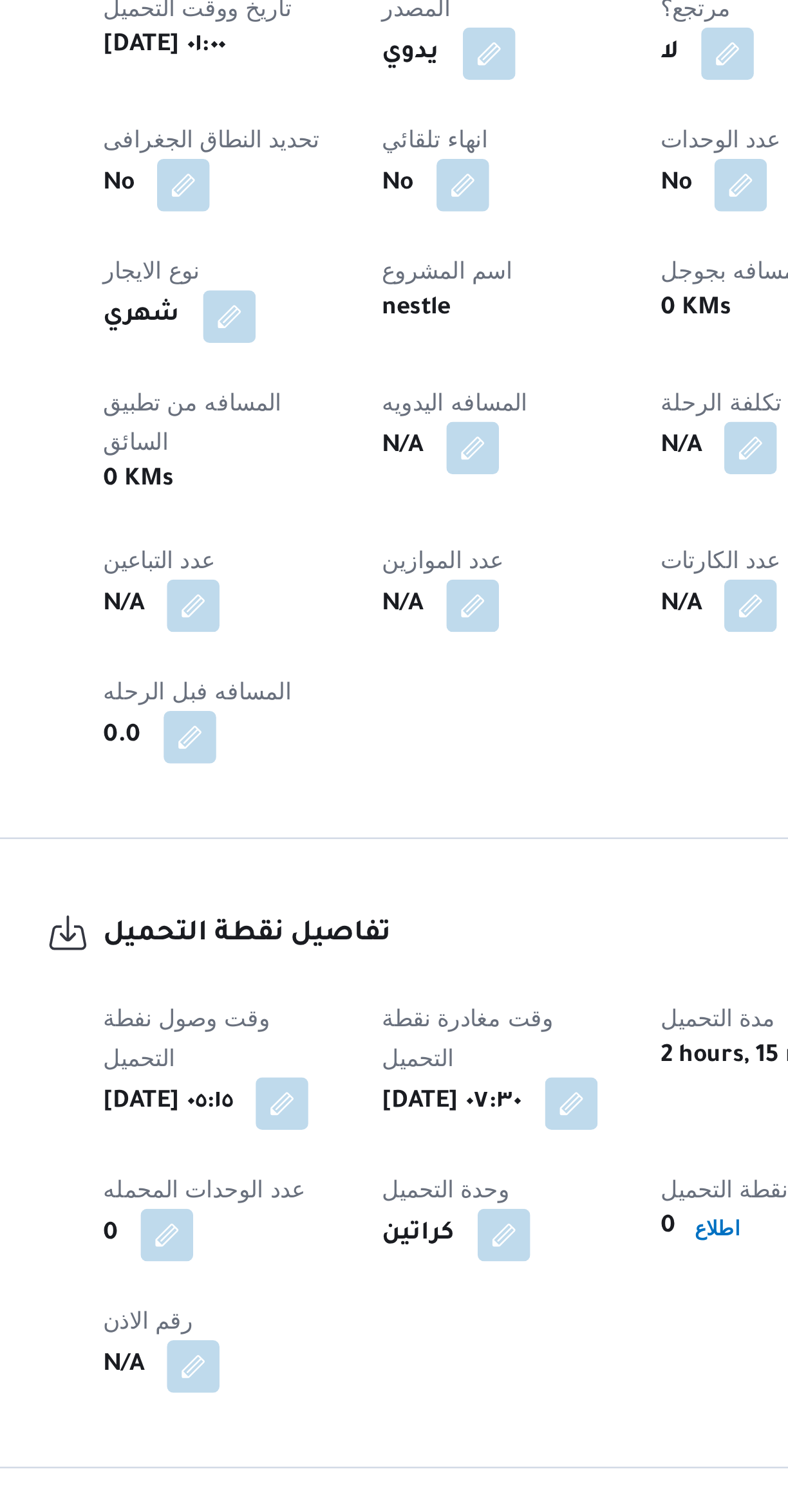
scroll to position [94, 0]
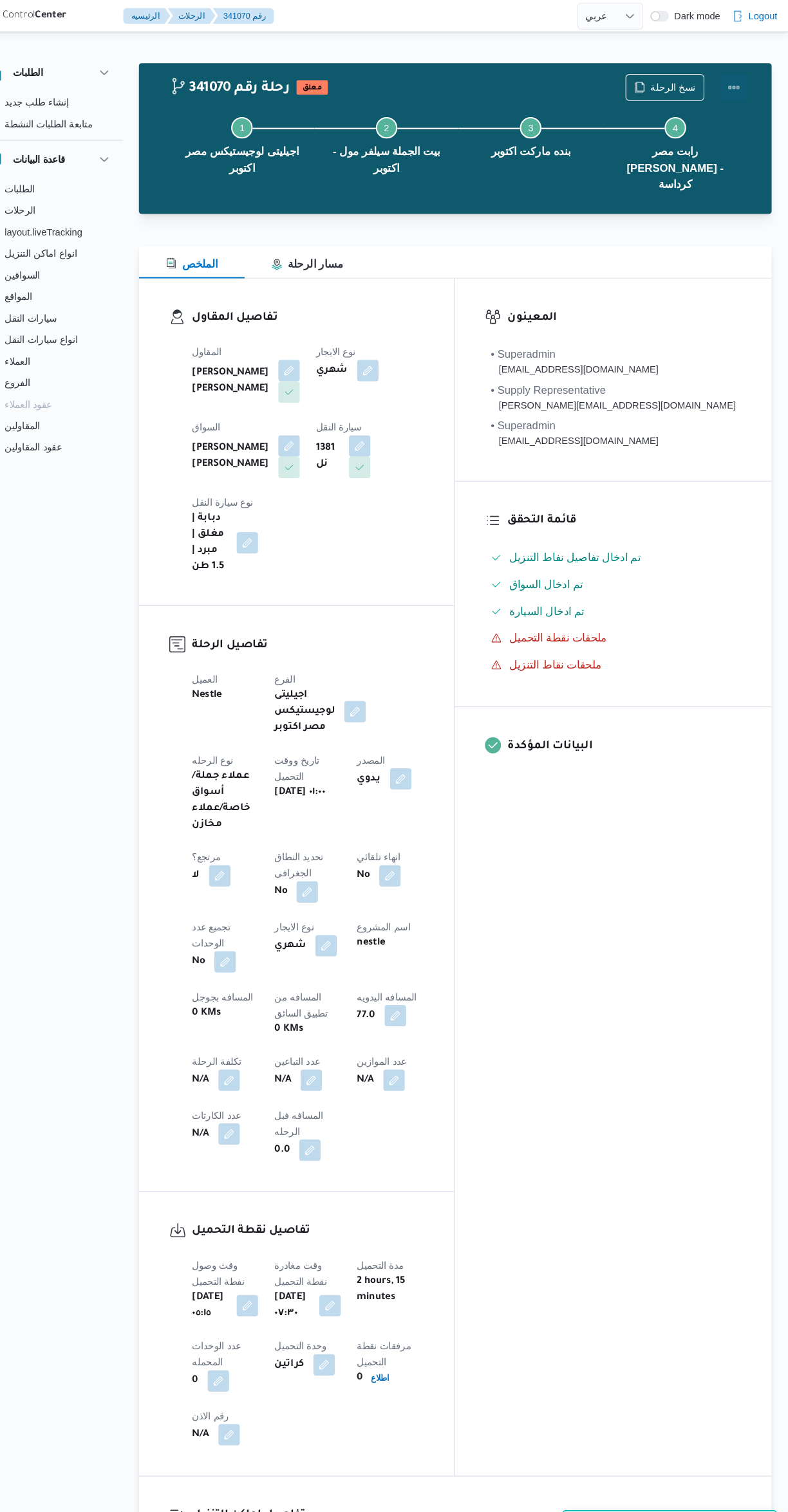
click at [743, 90] on button "Actions" at bounding box center [736, 84] width 26 height 26
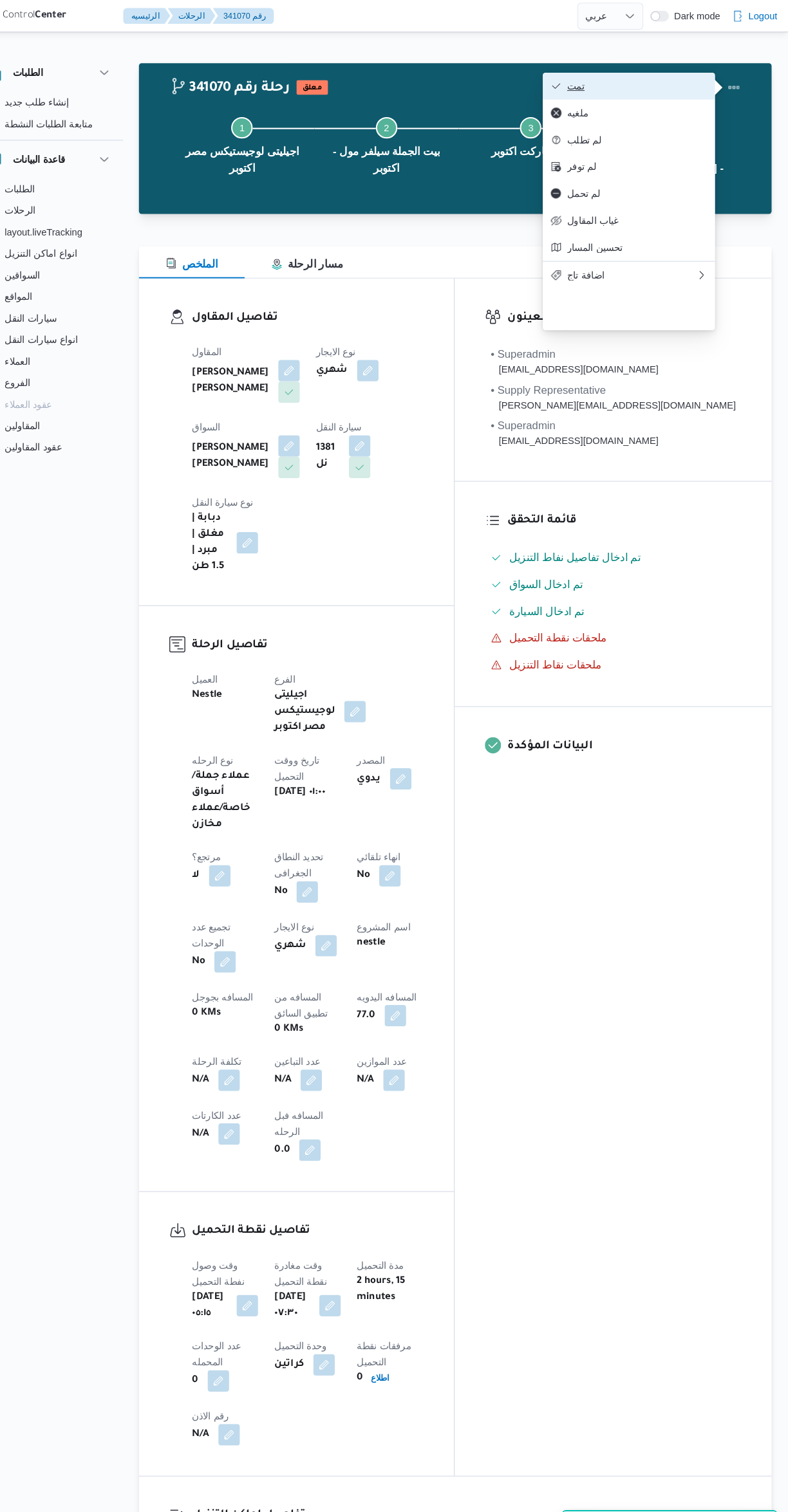
click at [684, 77] on span "تمت" at bounding box center [644, 82] width 134 height 11
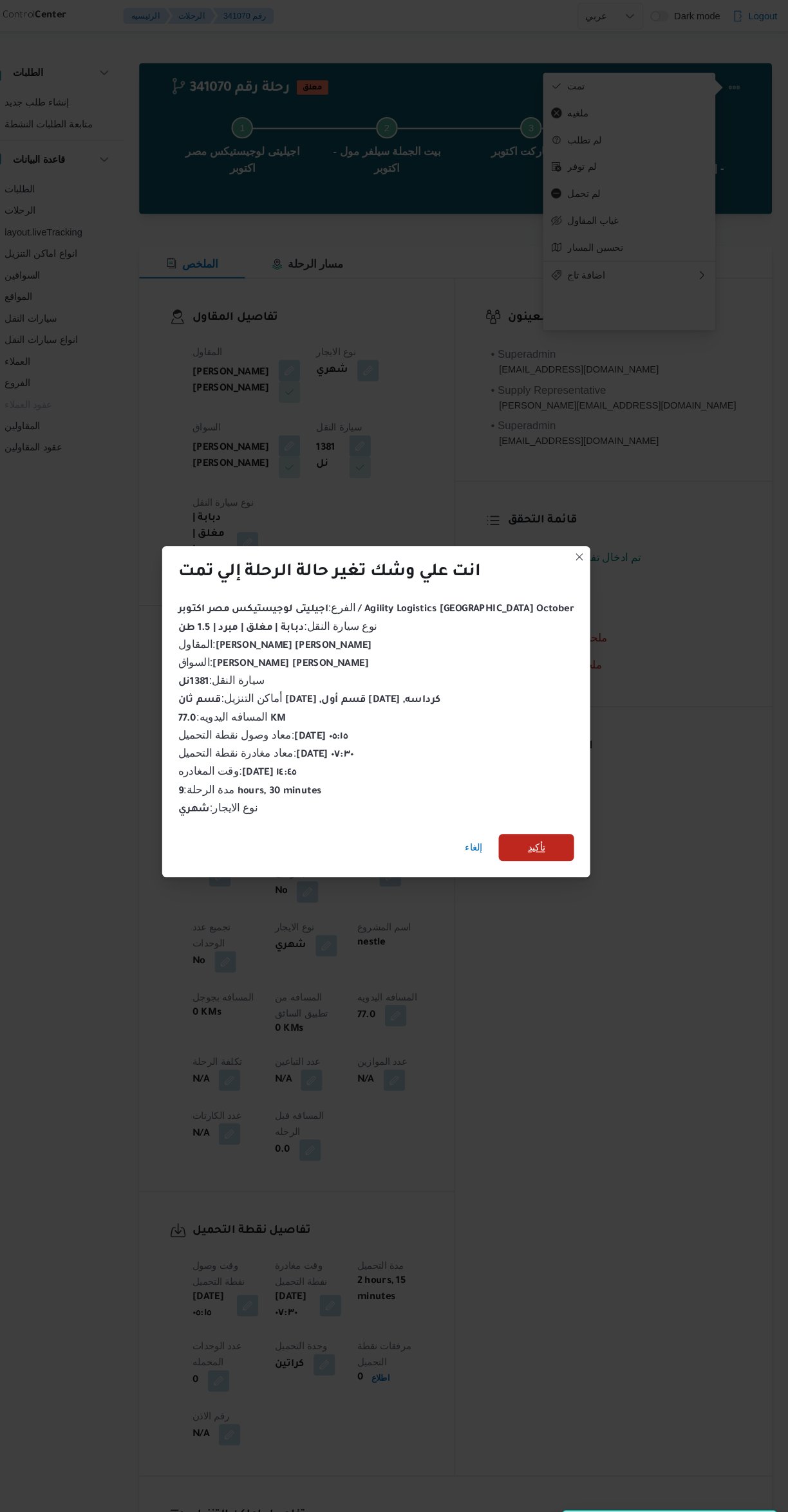
click at [532, 813] on span "تأكيد" at bounding box center [547, 811] width 72 height 26
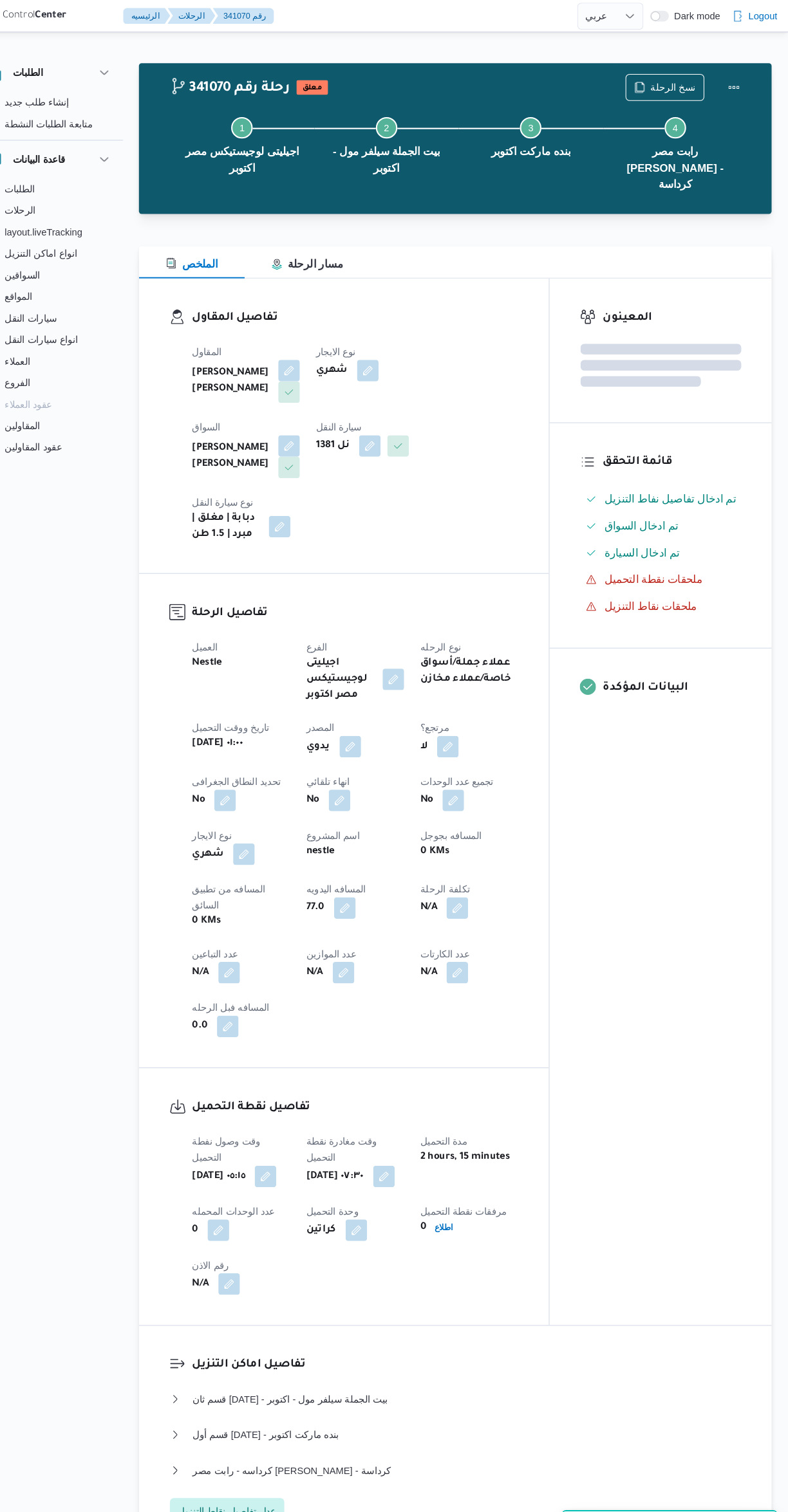
click at [688, 894] on div "المعينون قائمة التحقق تم ادخال تفاصيل نفاط التنزيل تم ادخال السواق تم ادخال الس…" at bounding box center [667, 767] width 212 height 1001
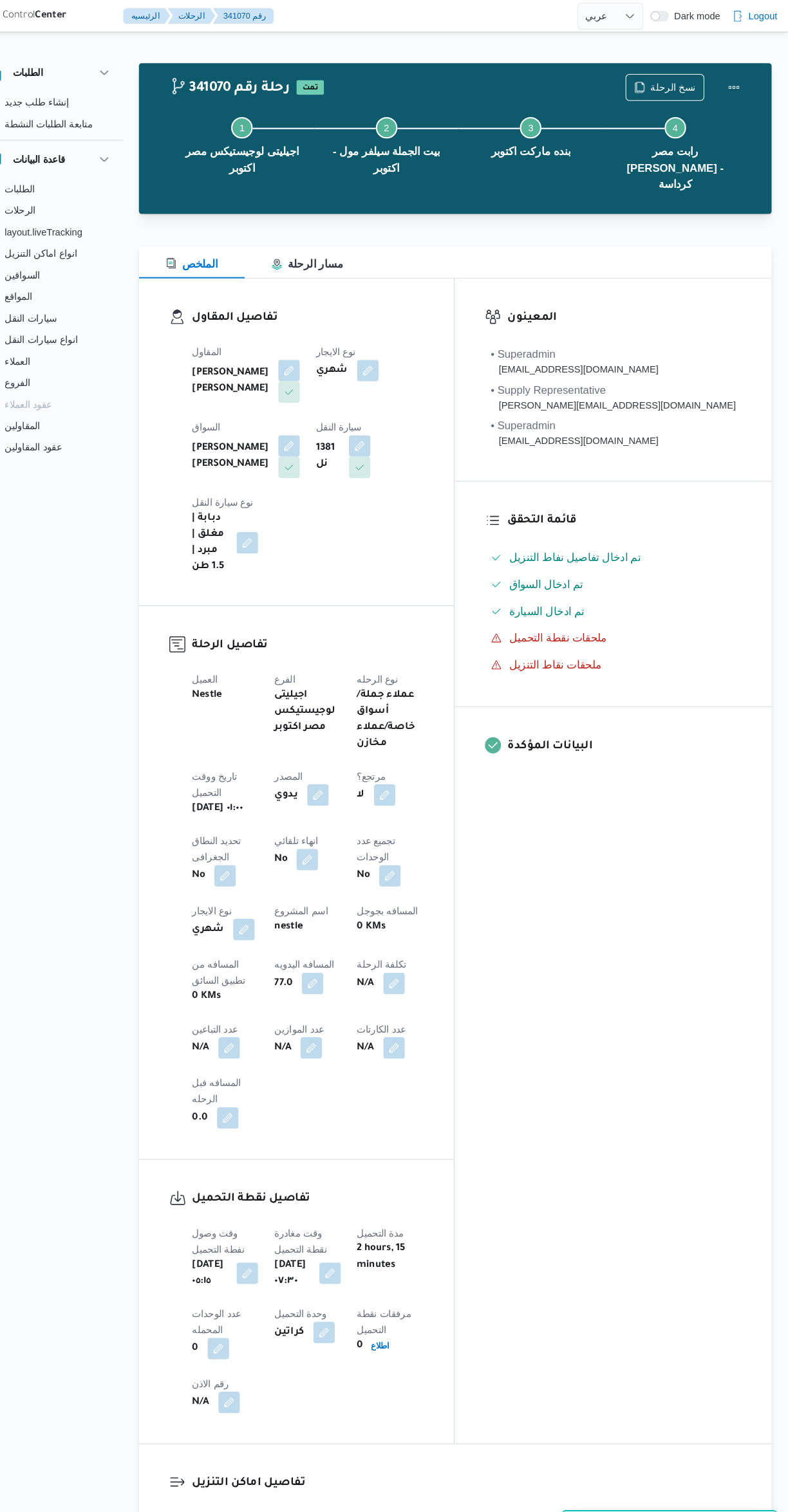
scroll to position [0, 0]
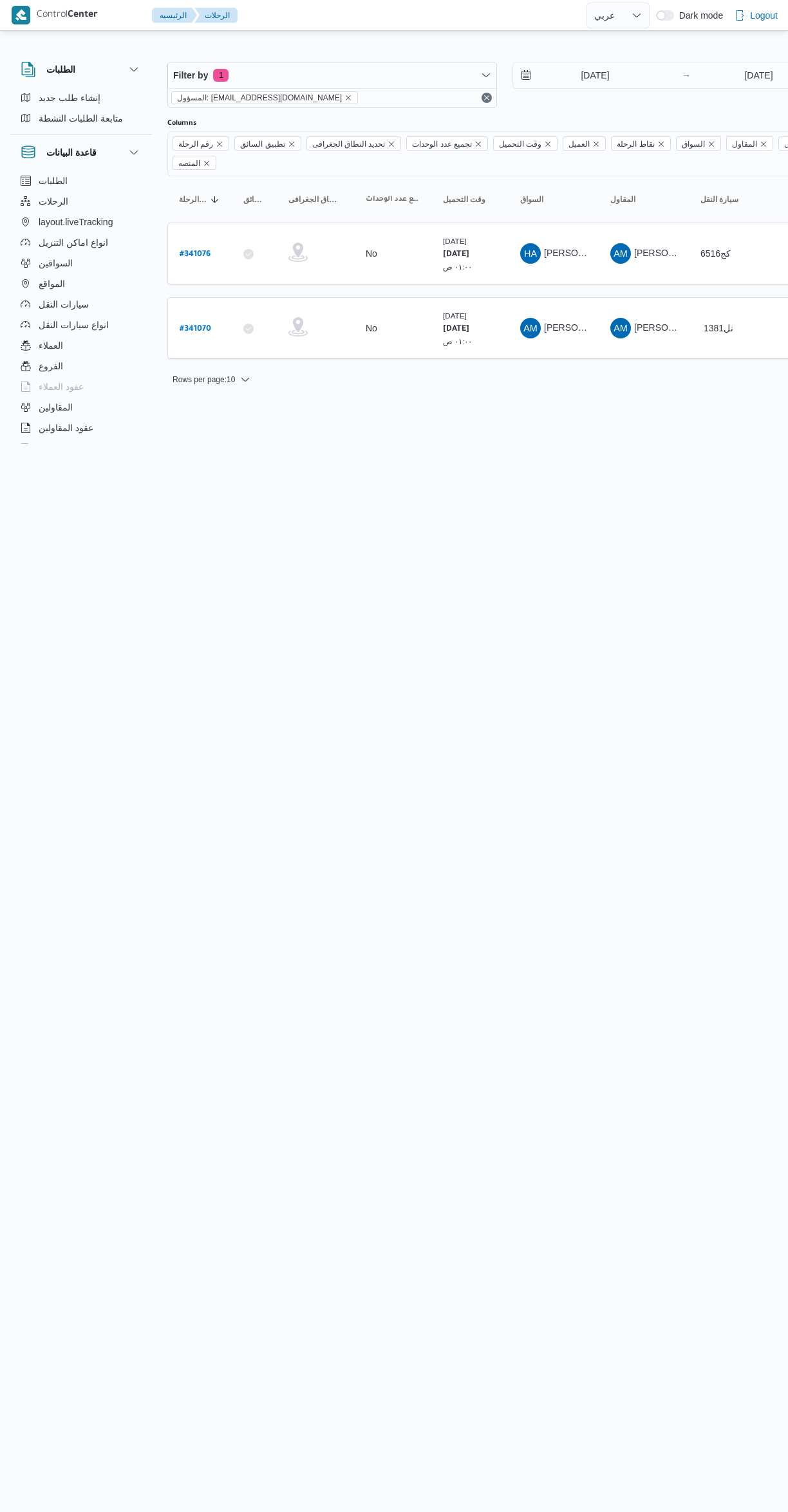
select select "ar"
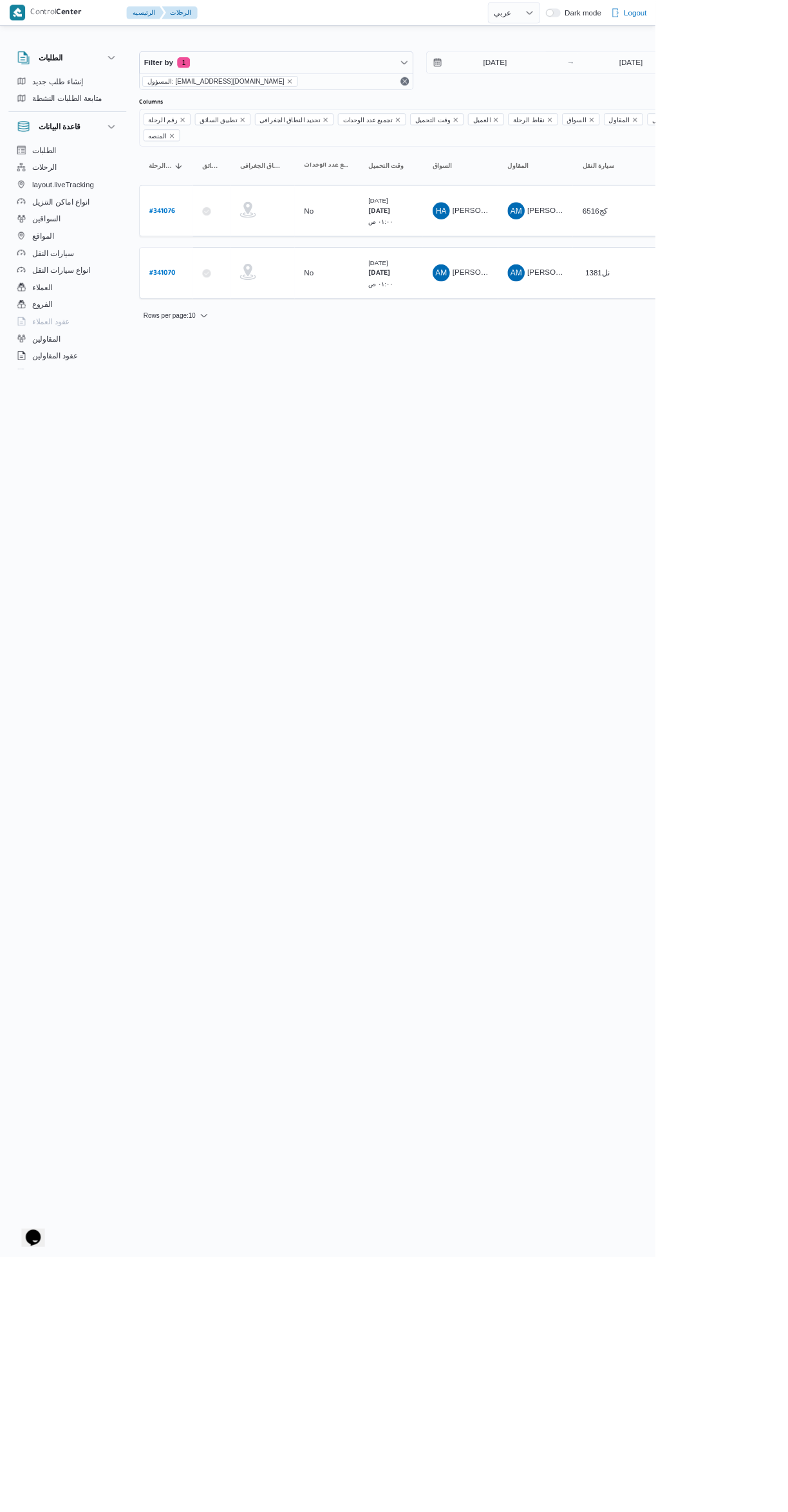
click at [210, 297] on td "رقم الرحلة # 341070" at bounding box center [199, 328] width 64 height 62
click at [207, 250] on b "# 341076" at bounding box center [195, 255] width 31 height 9
select select "ar"
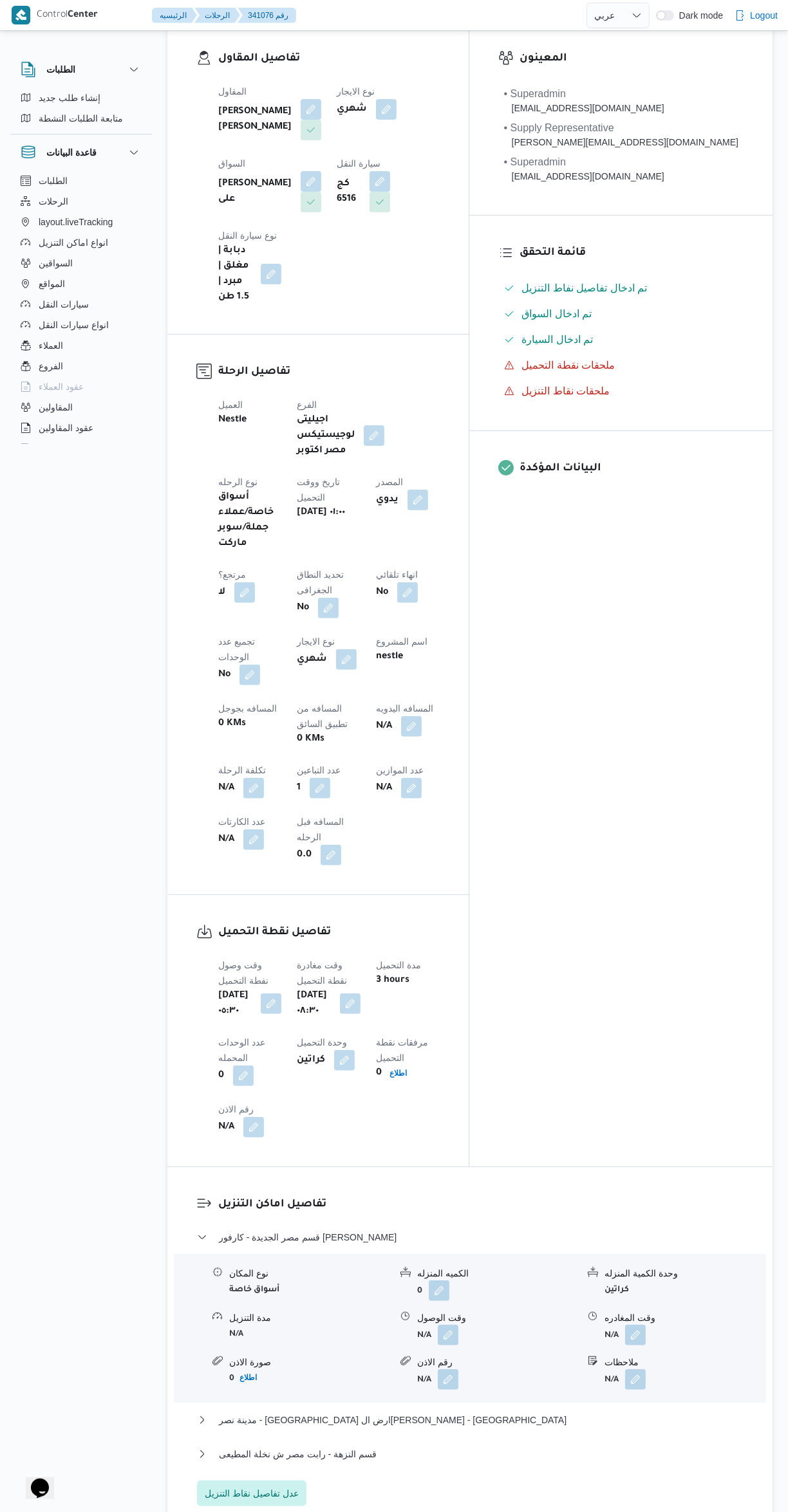
scroll to position [352, 0]
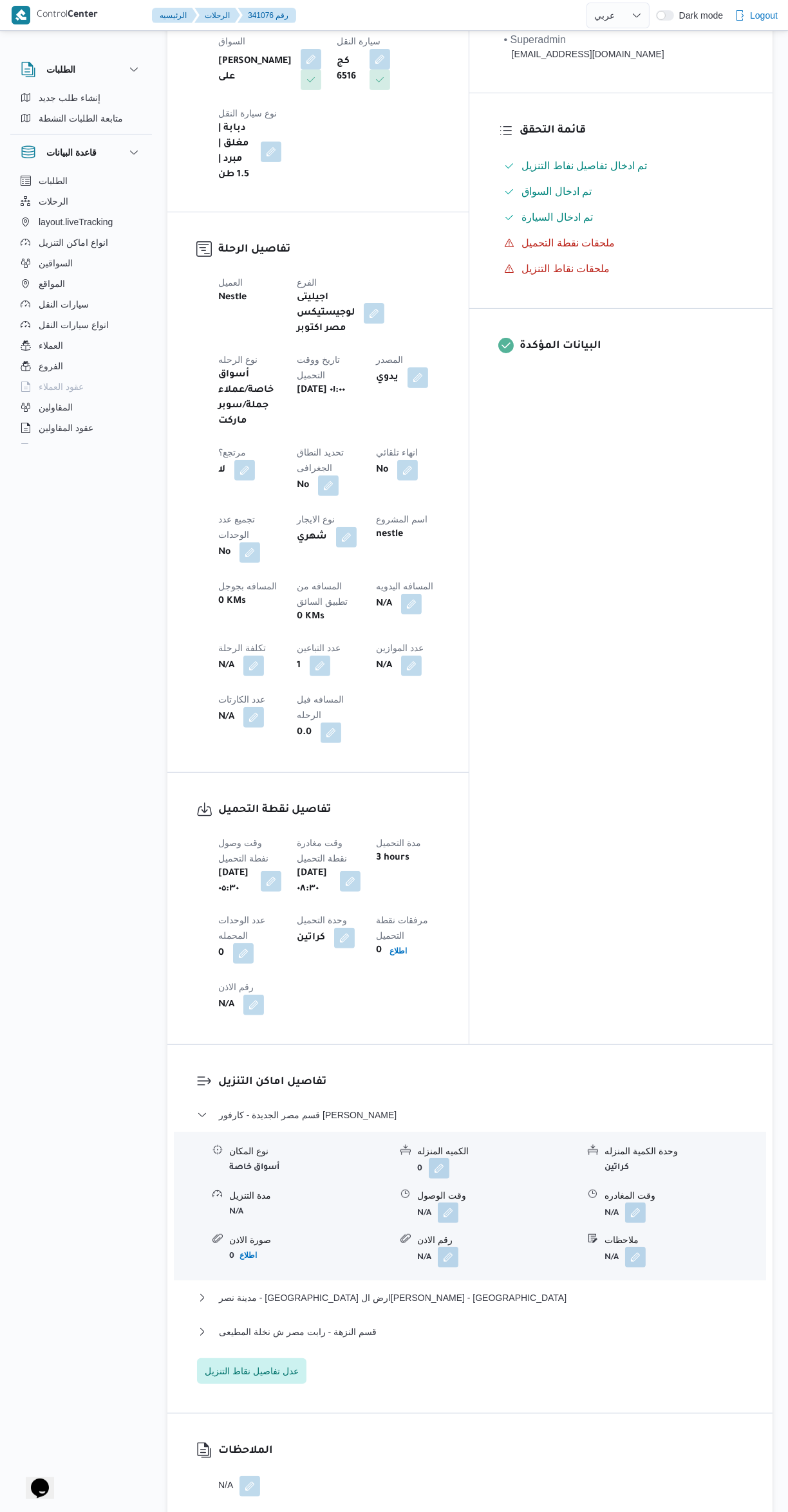
click at [449, 1203] on button "button" at bounding box center [448, 1213] width 21 height 21
click at [427, 1048] on input "وقت الوصول" at bounding box center [414, 1048] width 146 height 26
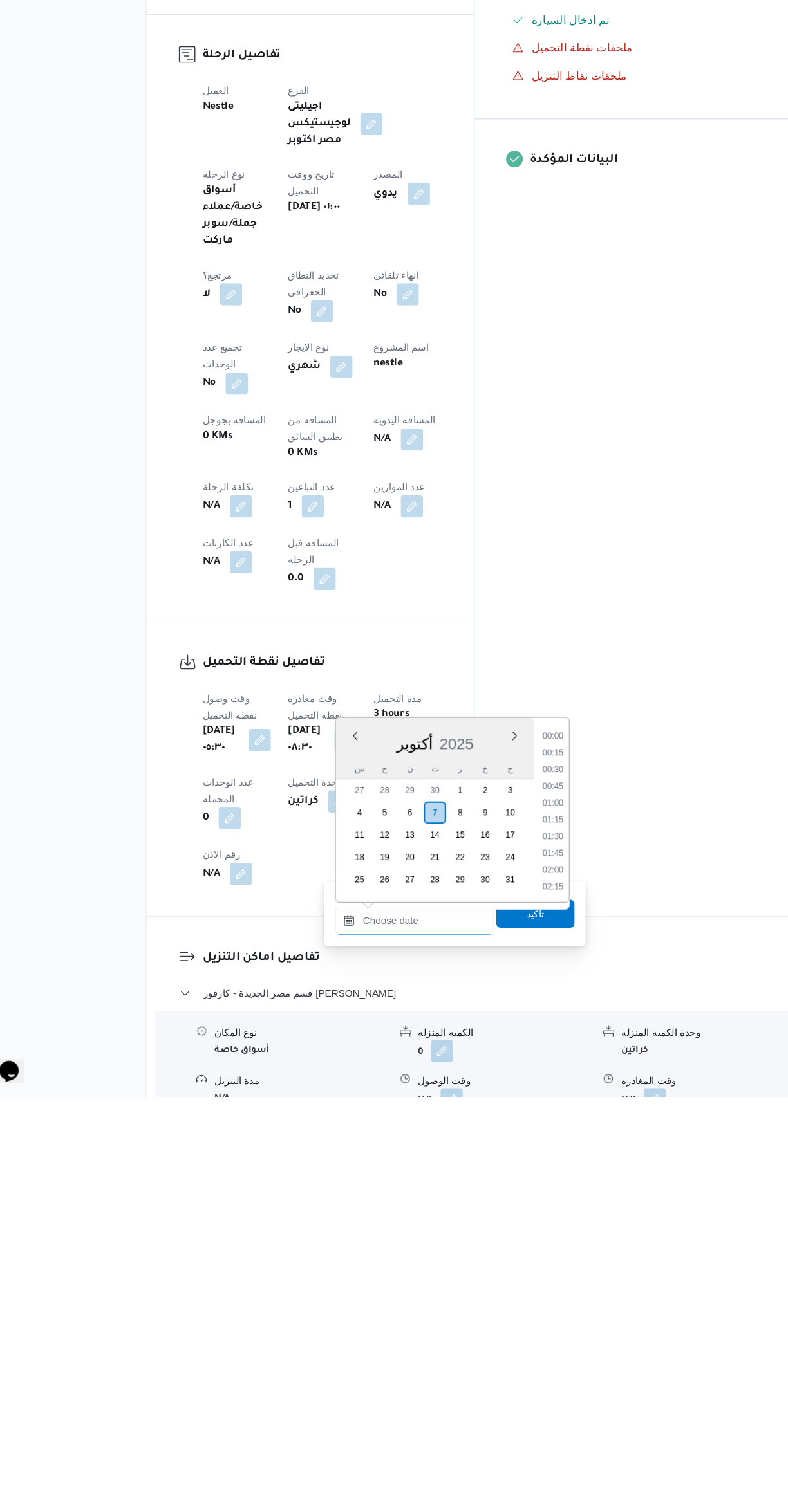
scroll to position [973, 0]
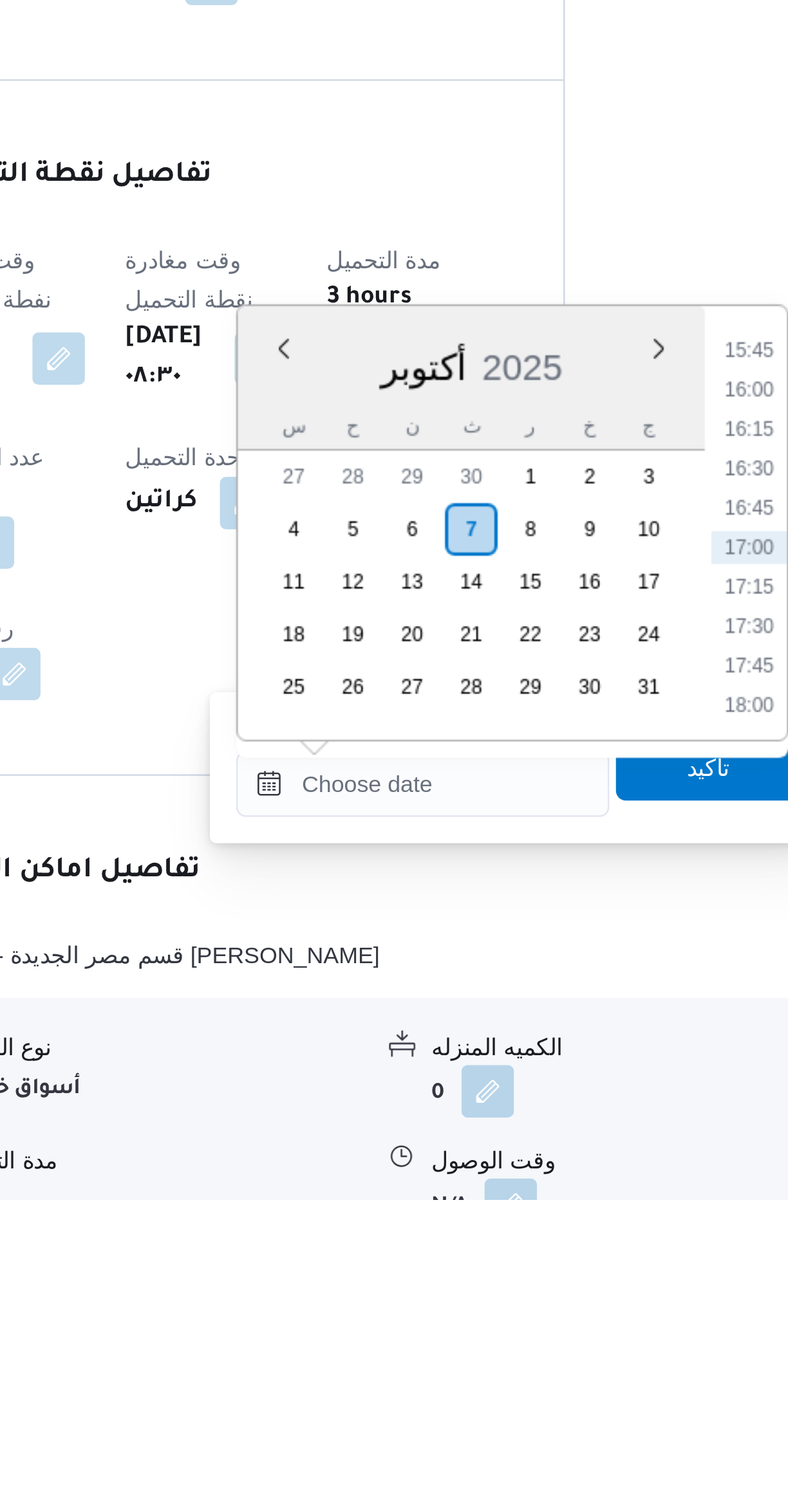
click at [536, 1209] on li "16:15" at bounding box center [541, 1210] width 30 height 13
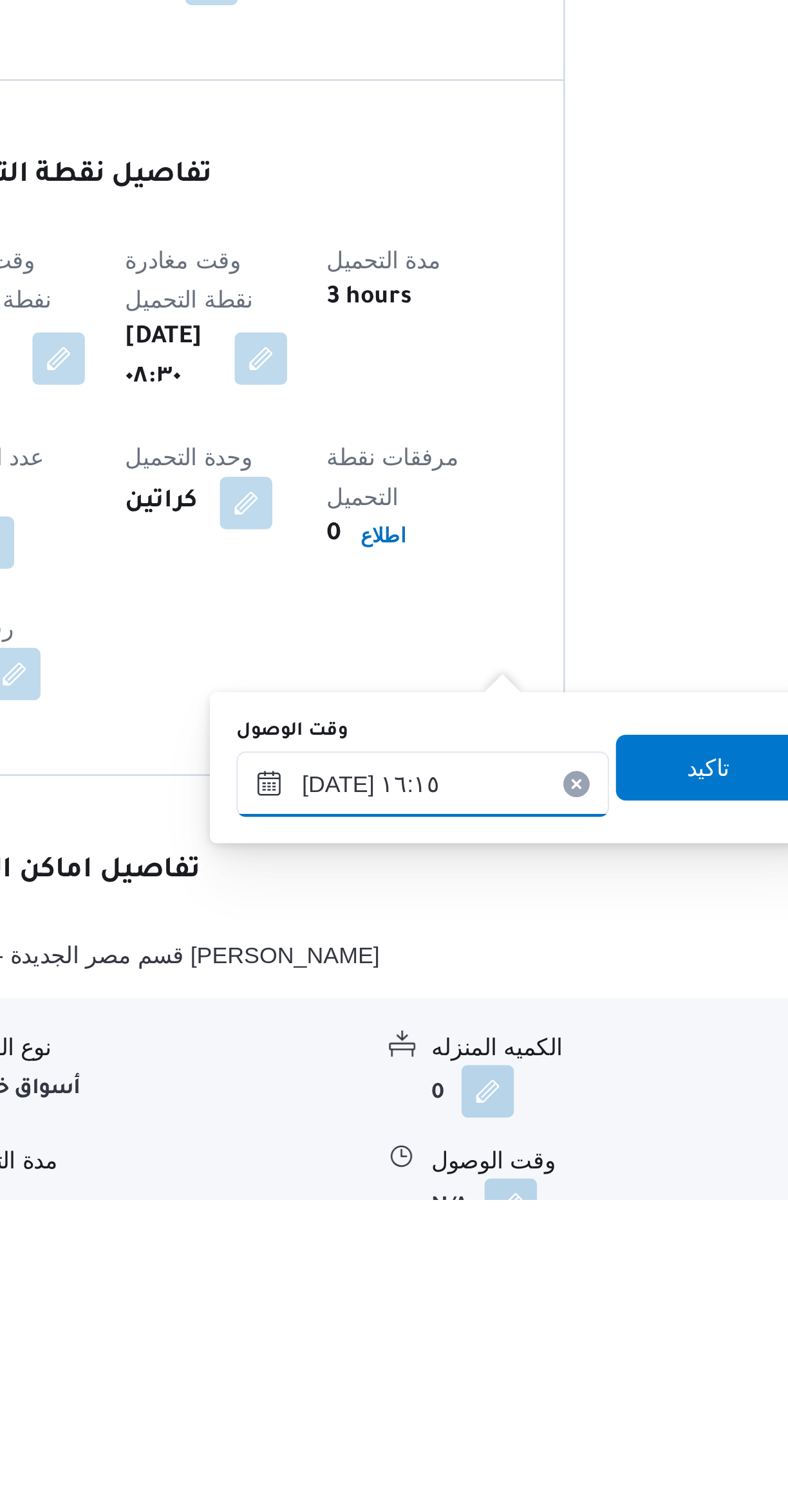
scroll to position [51, 0]
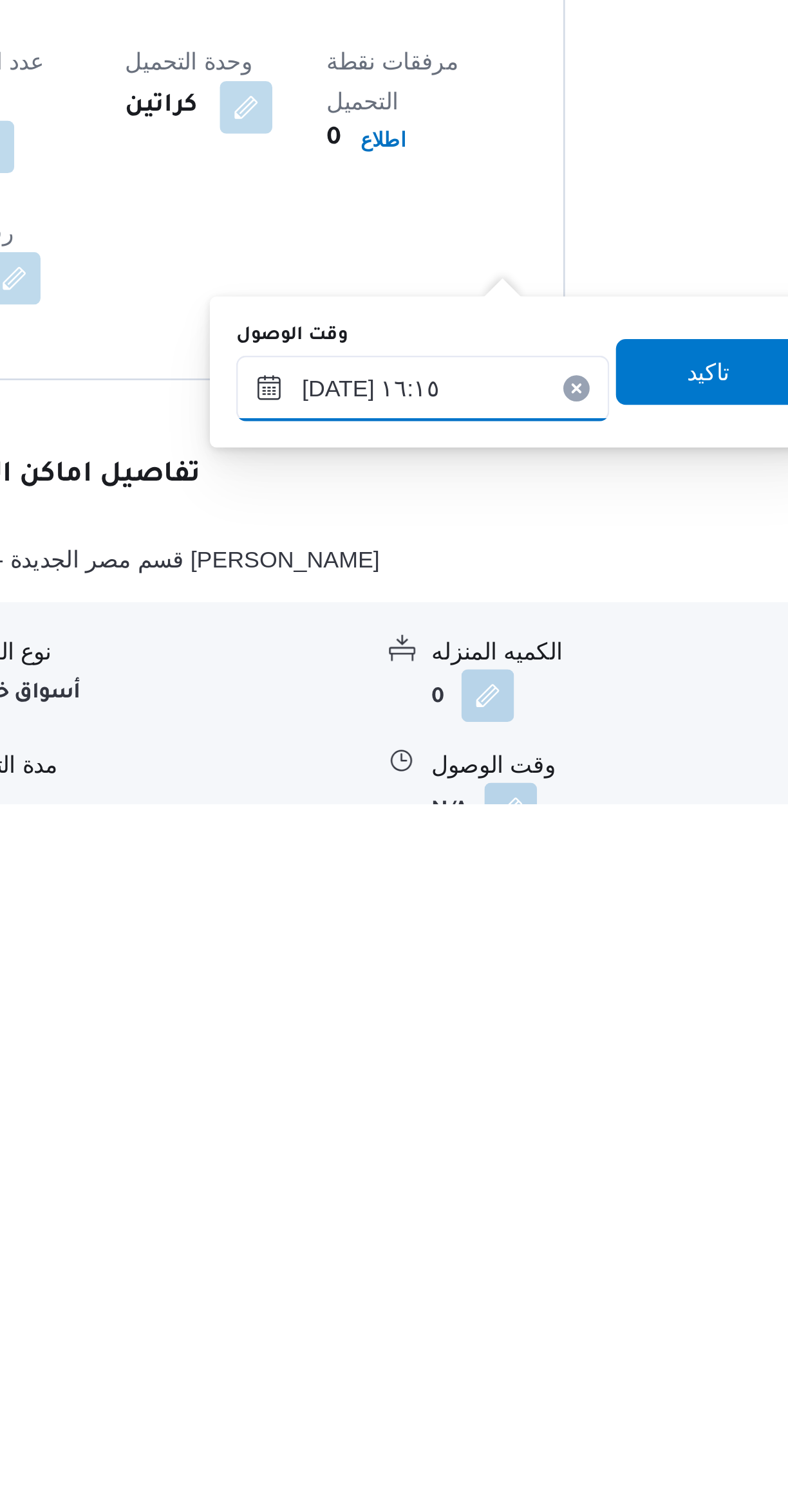
click at [376, 1348] on input "٠٧/١٠/٢٠٢٥ ١٦:١٥" at bounding box center [414, 1349] width 146 height 26
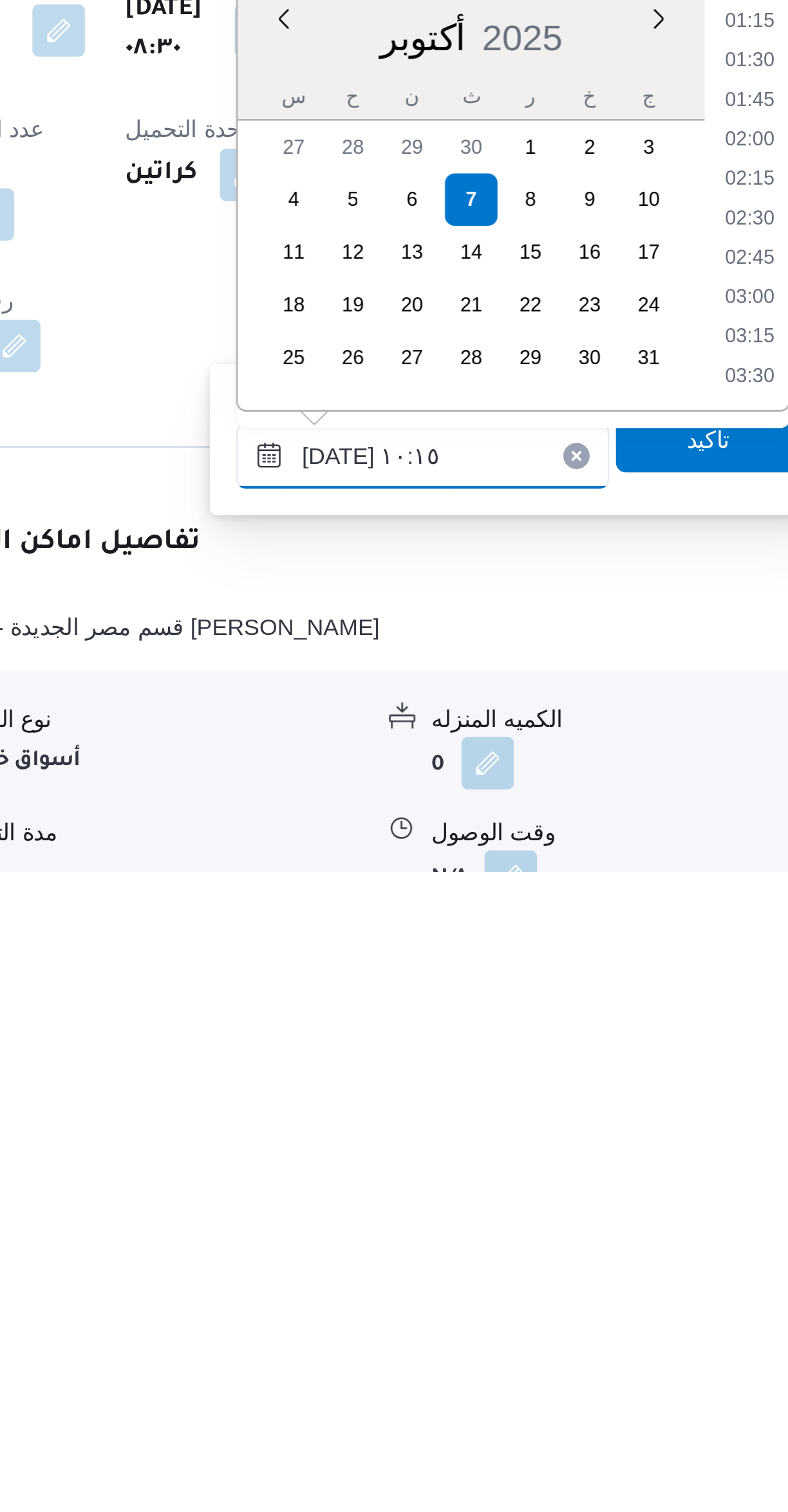
scroll to position [498, 0]
type input "[DATE] ١٠:١٥"
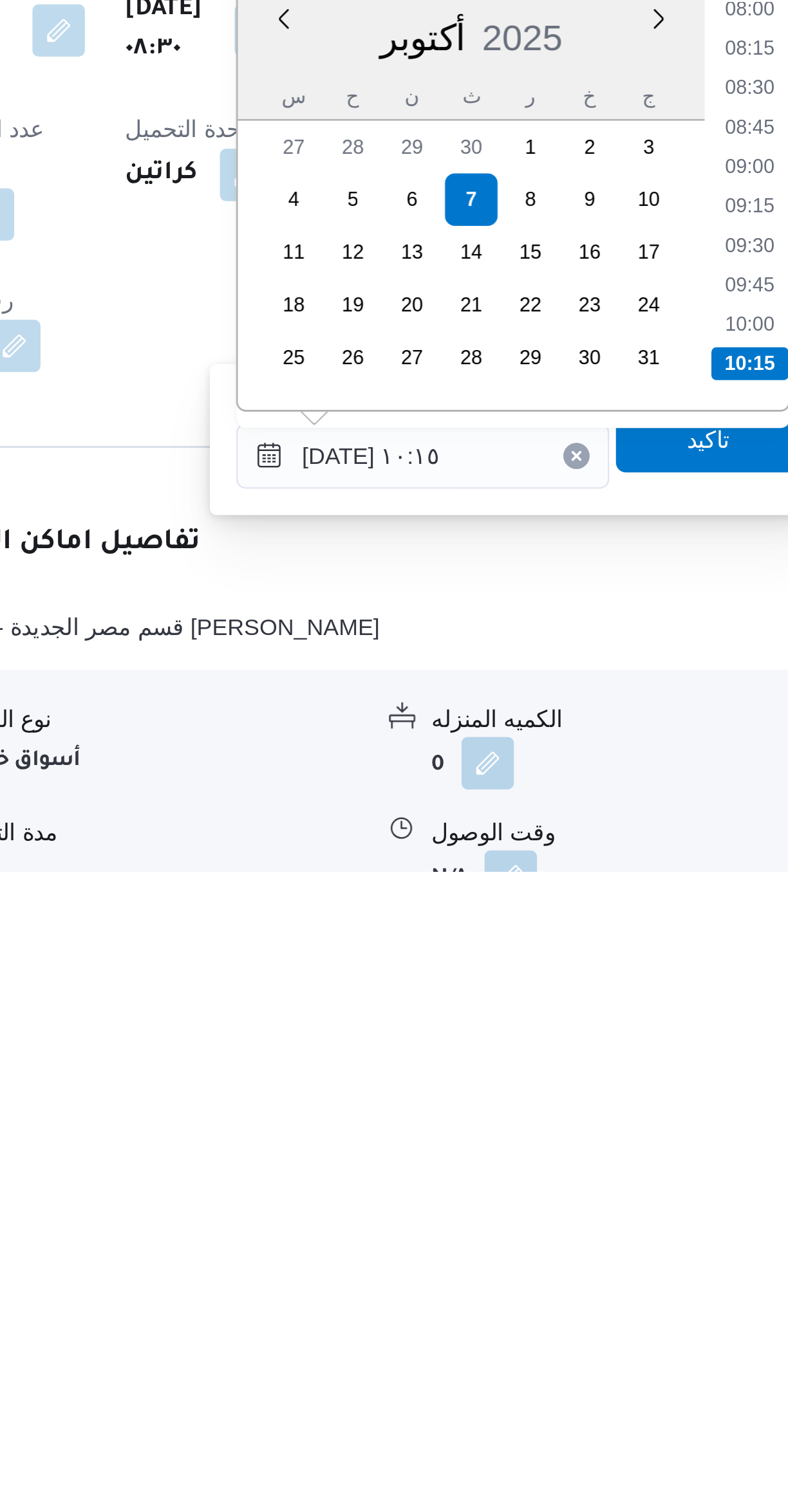
click at [538, 1310] on li "10:15" at bounding box center [542, 1313] width 31 height 13
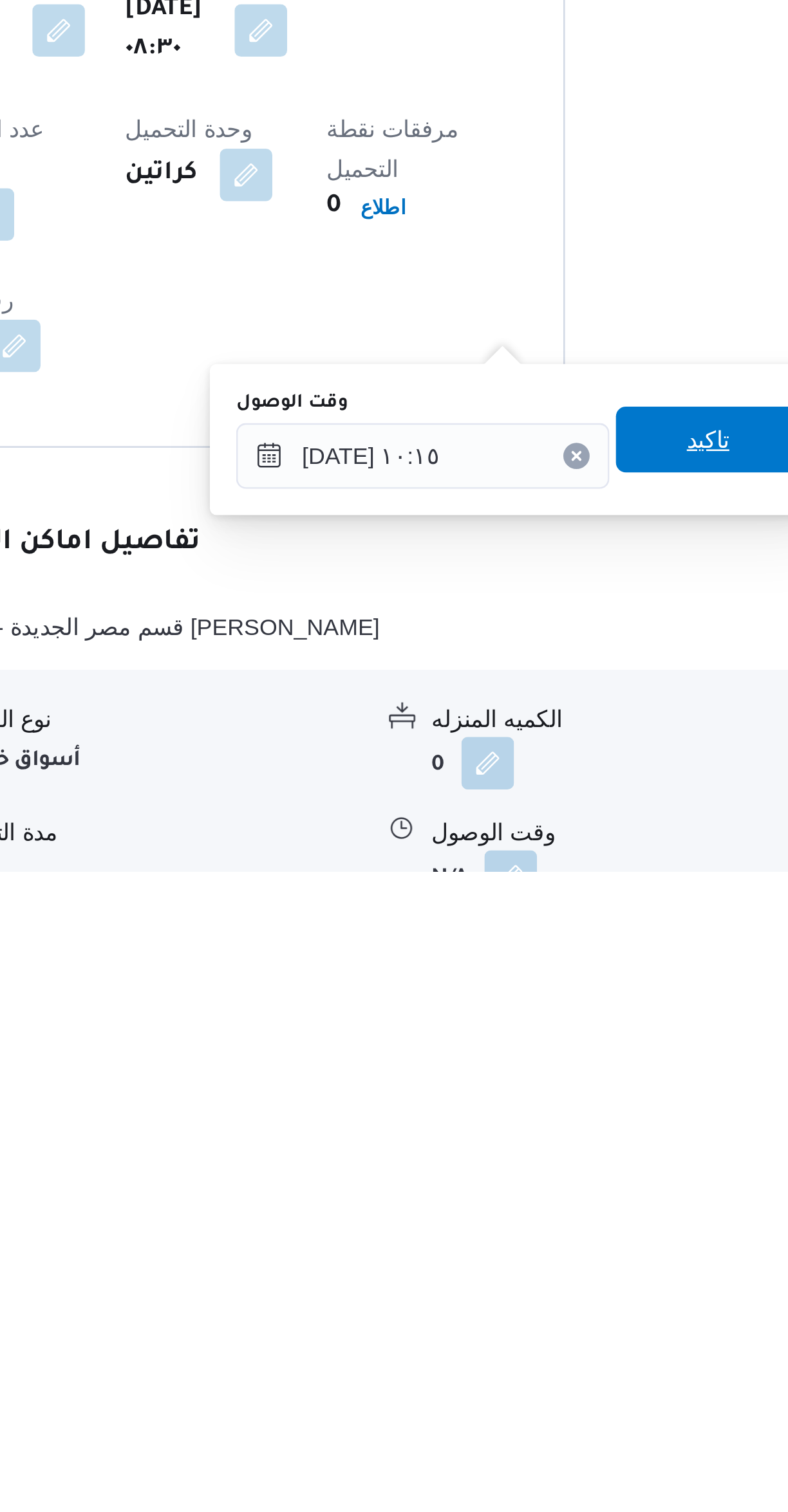
click at [526, 1345] on span "تاكيد" at bounding box center [525, 1343] width 72 height 26
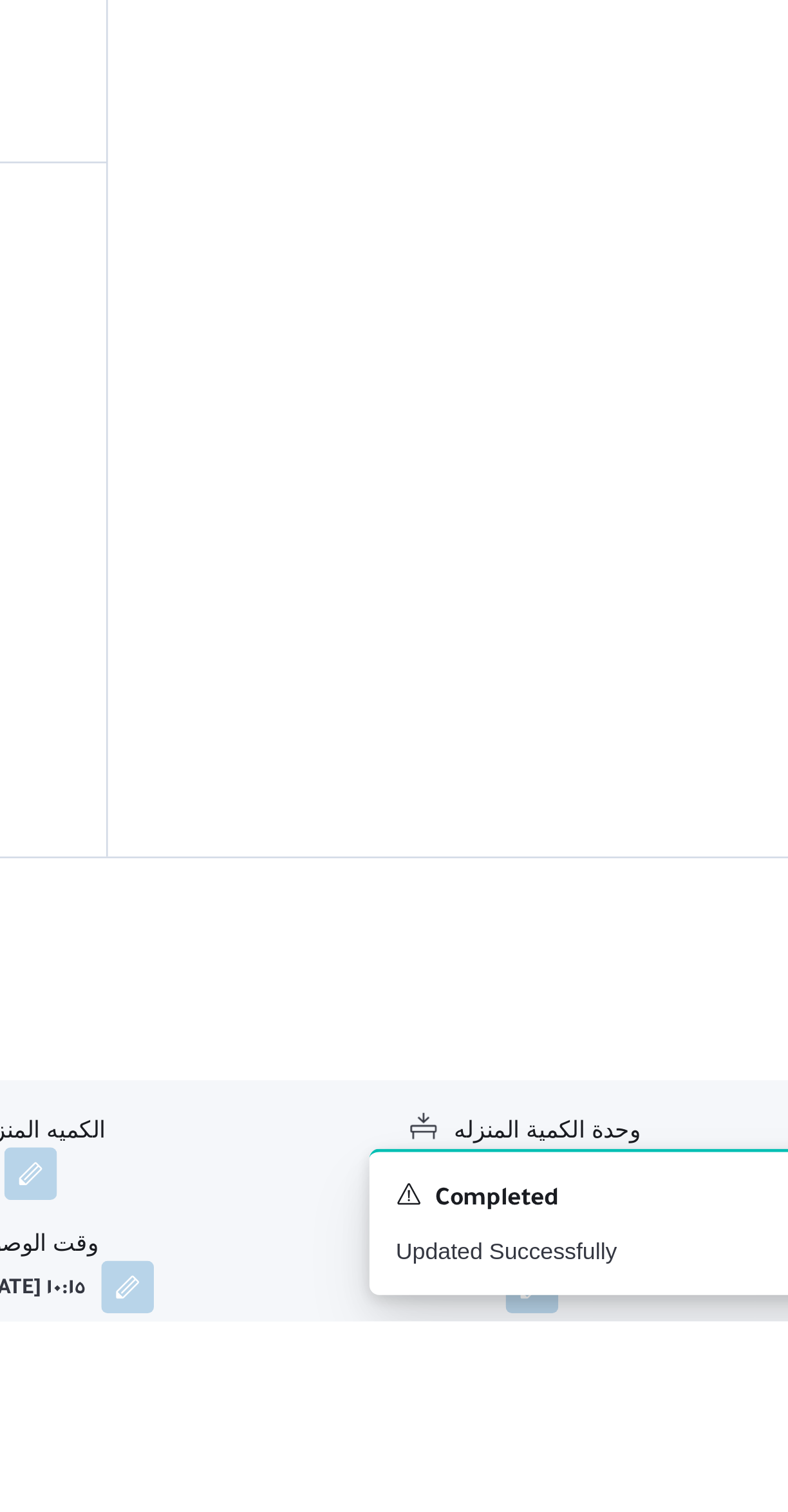
scroll to position [66, 0]
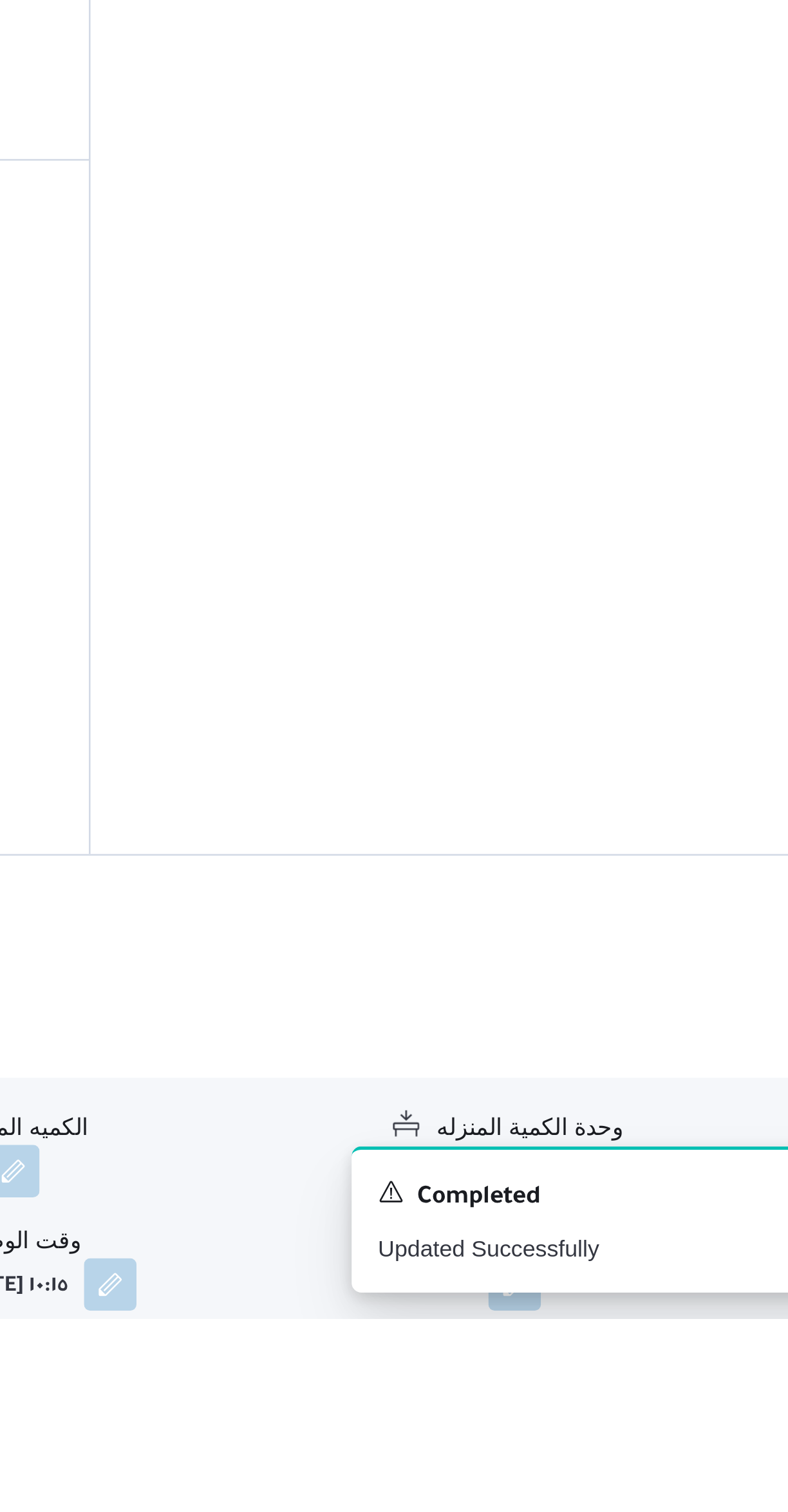
click at [632, 1489] on button "button" at bounding box center [635, 1499] width 21 height 21
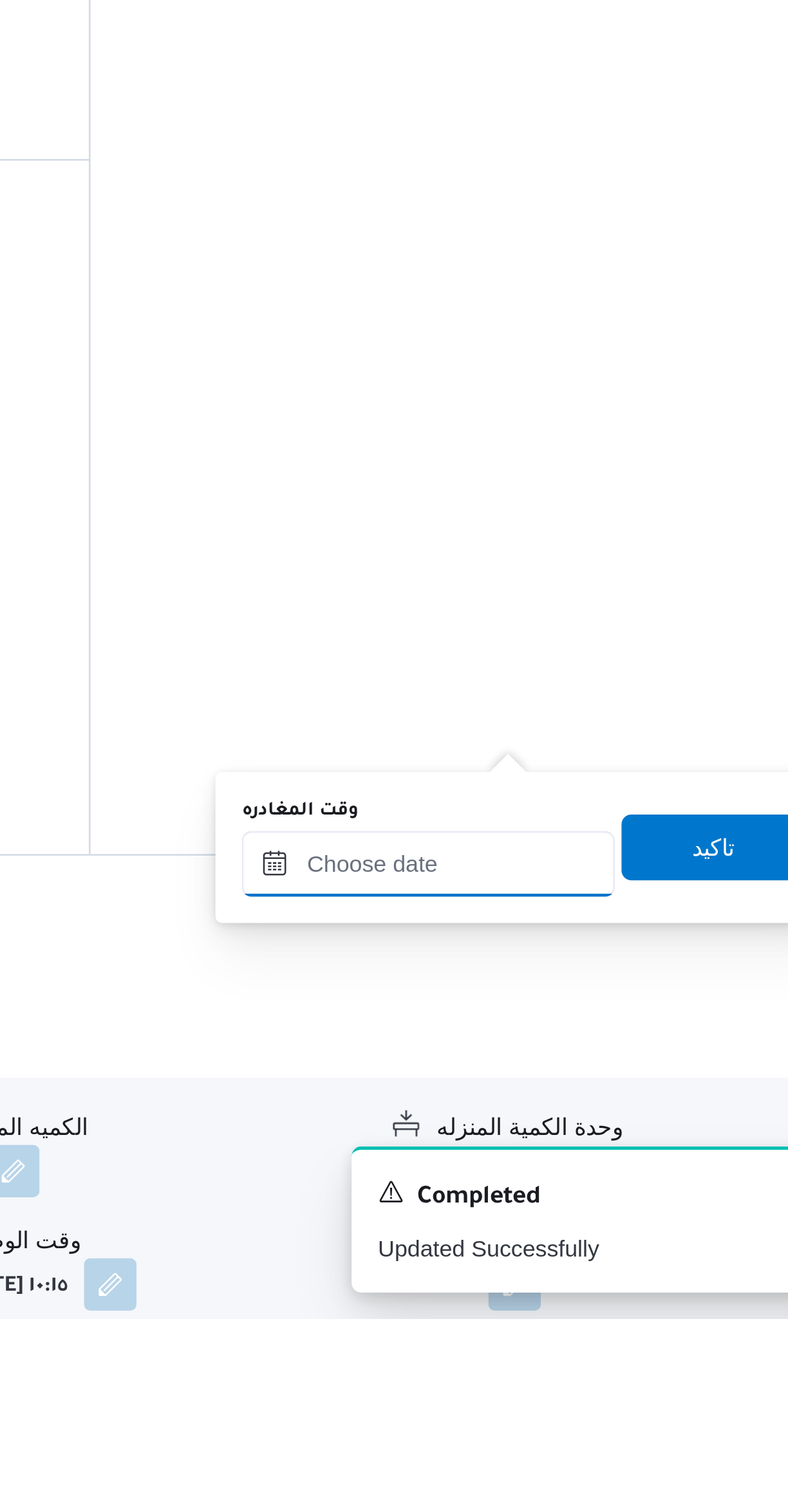
click at [593, 1336] on input "وقت المغادره" at bounding box center [601, 1334] width 146 height 26
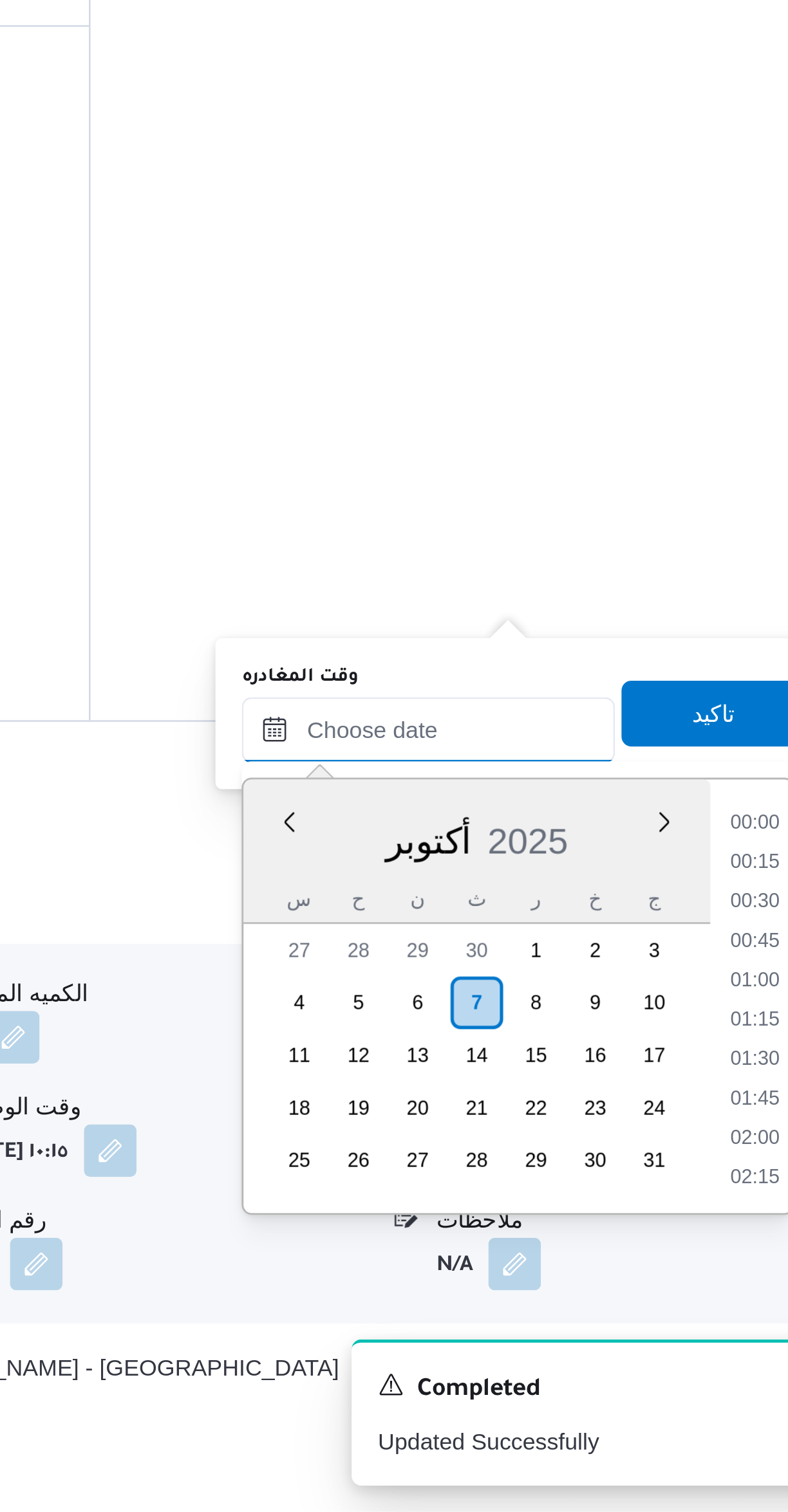
scroll to position [973, 0]
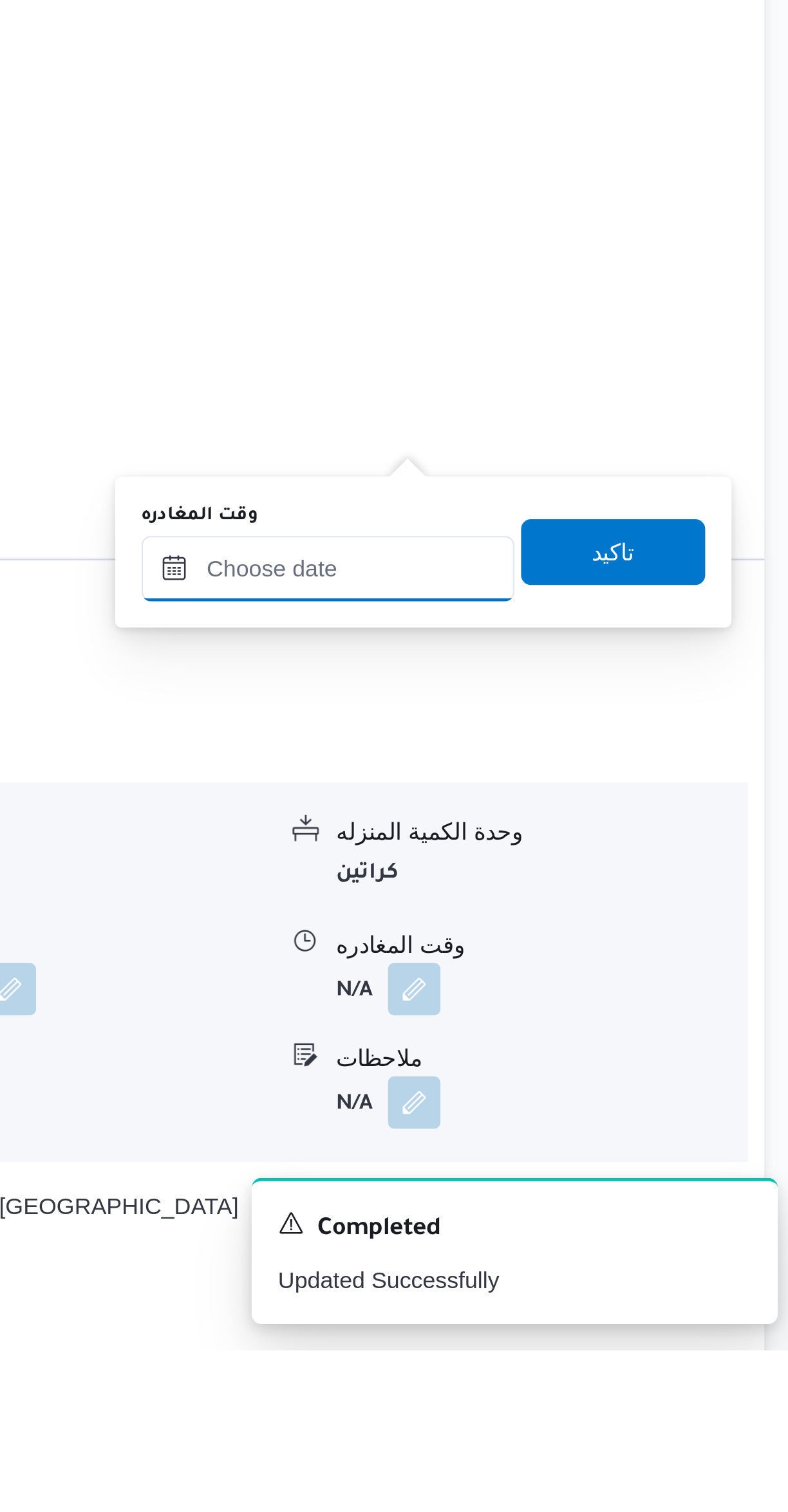
click at [603, 1206] on input "وقت المغادره" at bounding box center [601, 1205] width 146 height 26
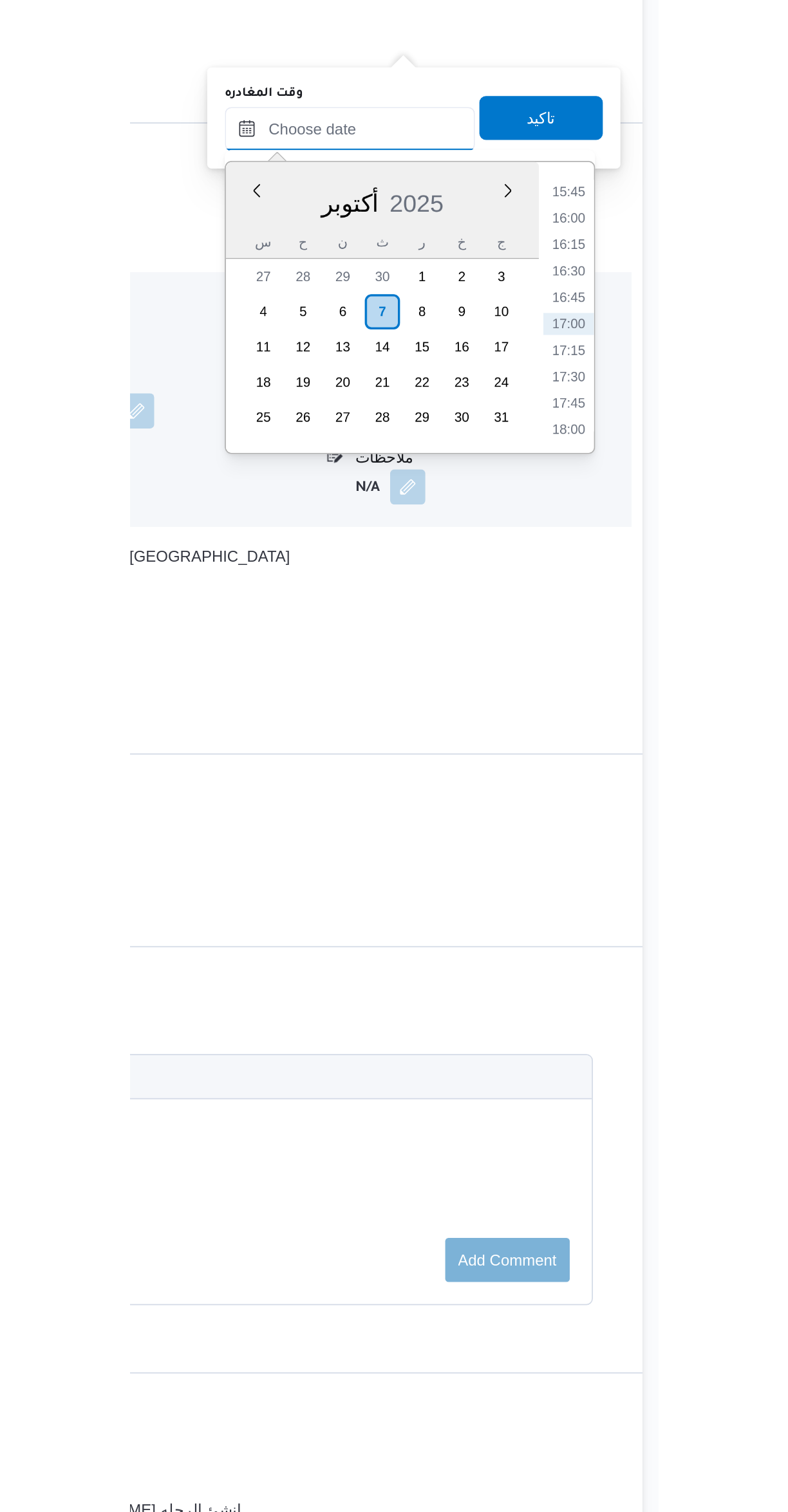
scroll to position [152, 0]
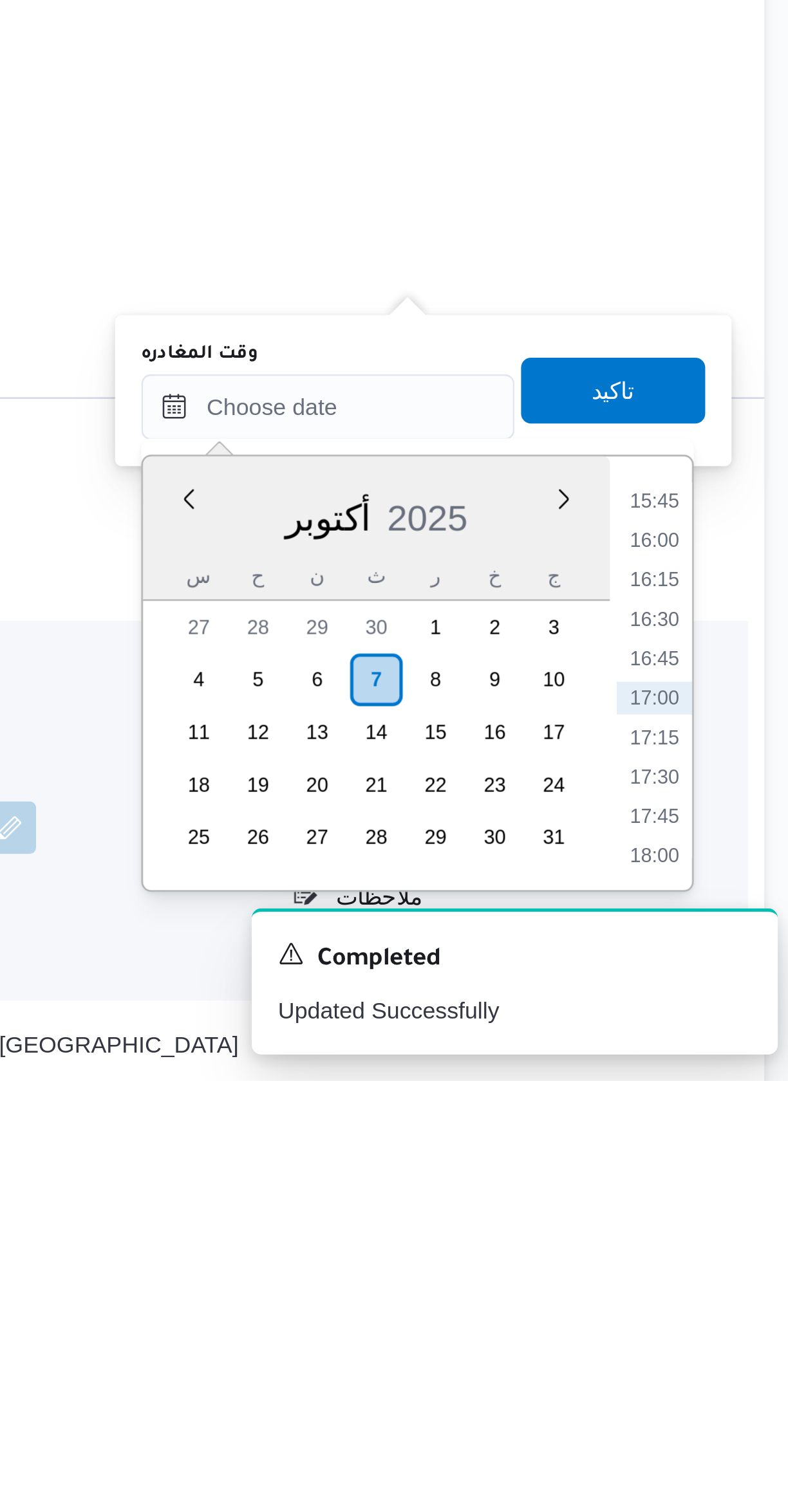
click at [728, 1288] on li "15:45" at bounding box center [730, 1284] width 30 height 13
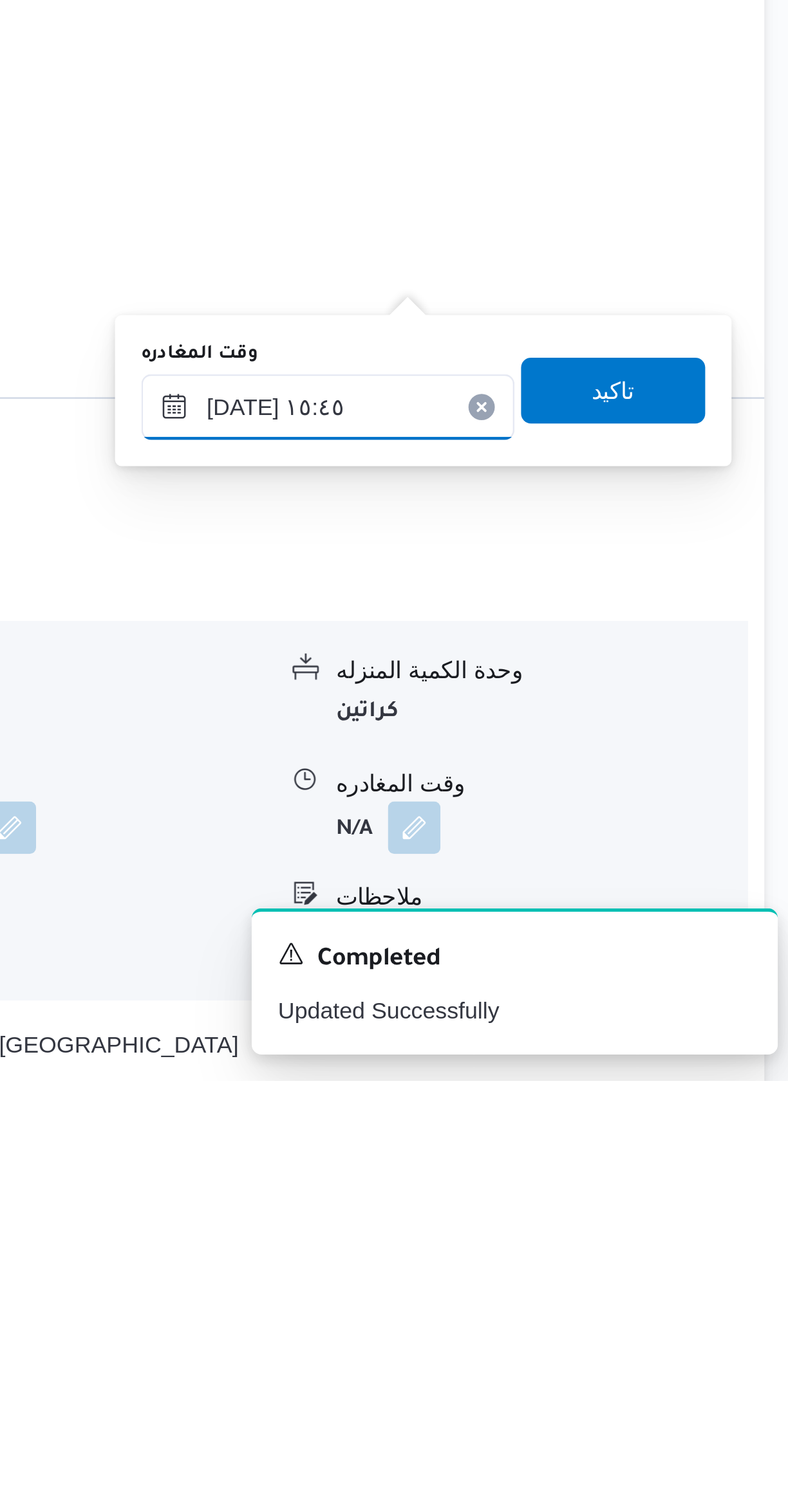
click at [590, 1251] on input "[DATE] ١٥:٤٥" at bounding box center [601, 1248] width 146 height 26
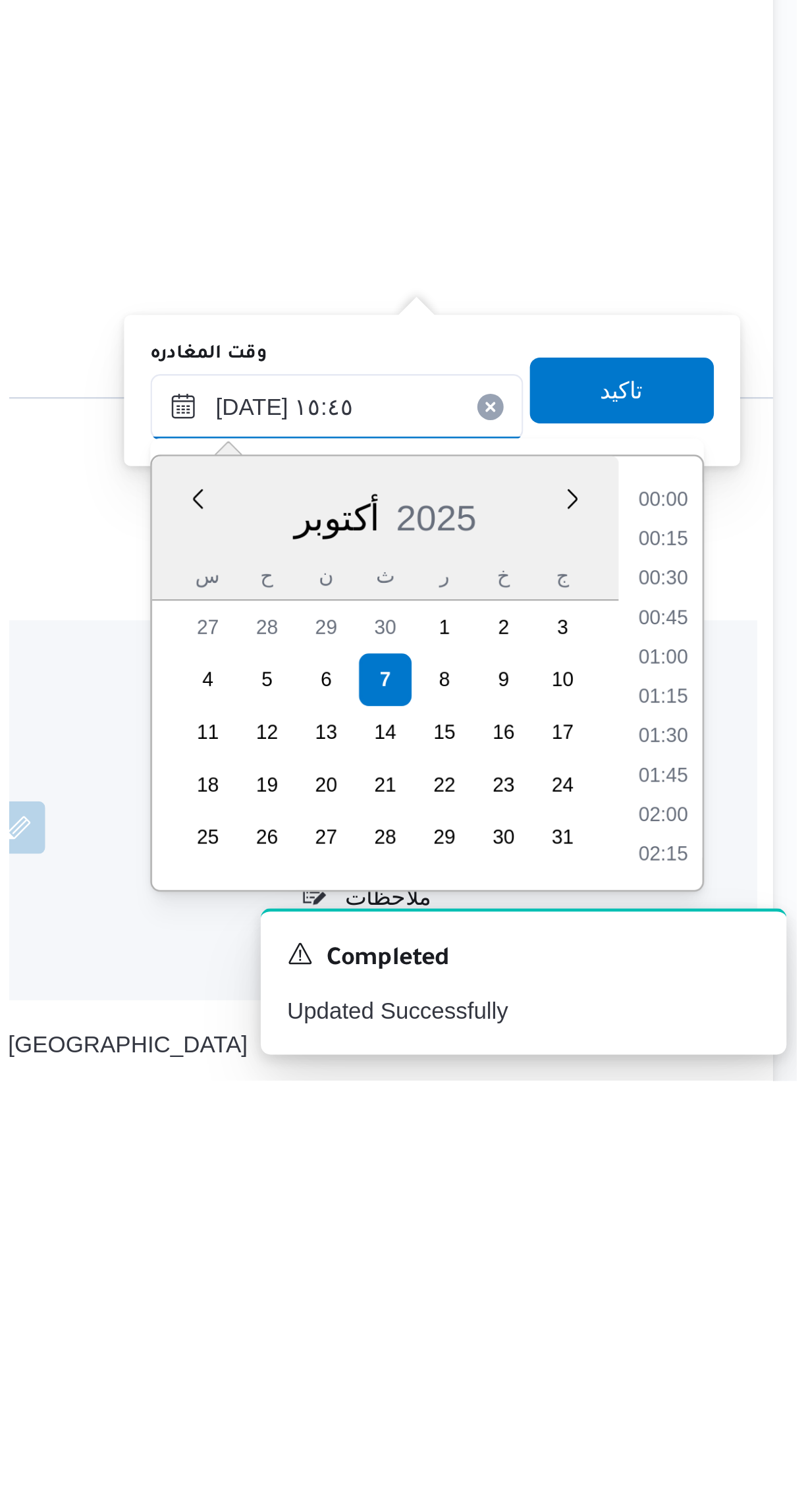
scroll to position [915, 0]
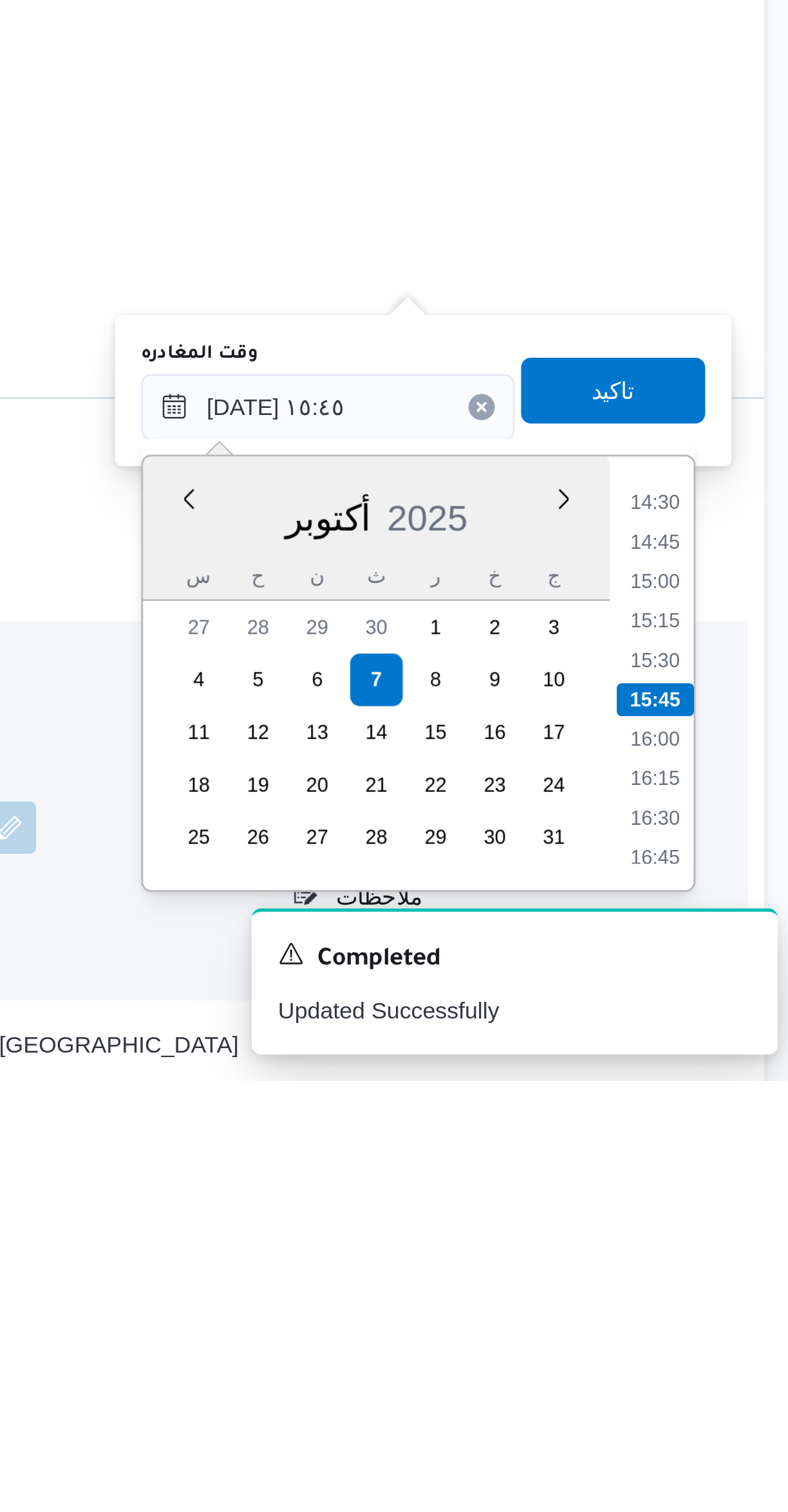
click at [730, 1284] on li "14:30" at bounding box center [730, 1285] width 30 height 13
type input "[DATE] ١٤:٣٠"
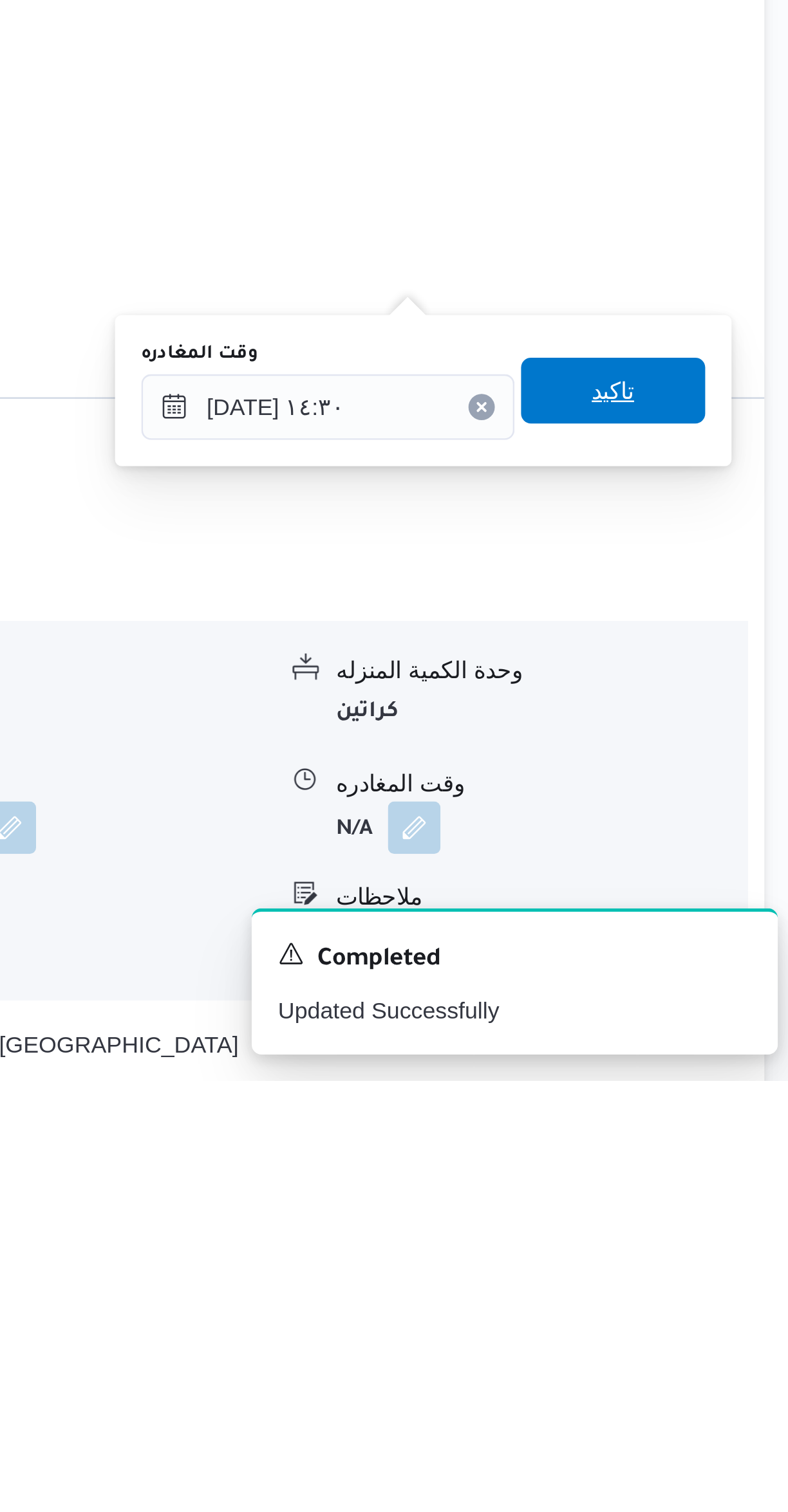
click at [727, 1243] on span "تاكيد" at bounding box center [713, 1242] width 72 height 26
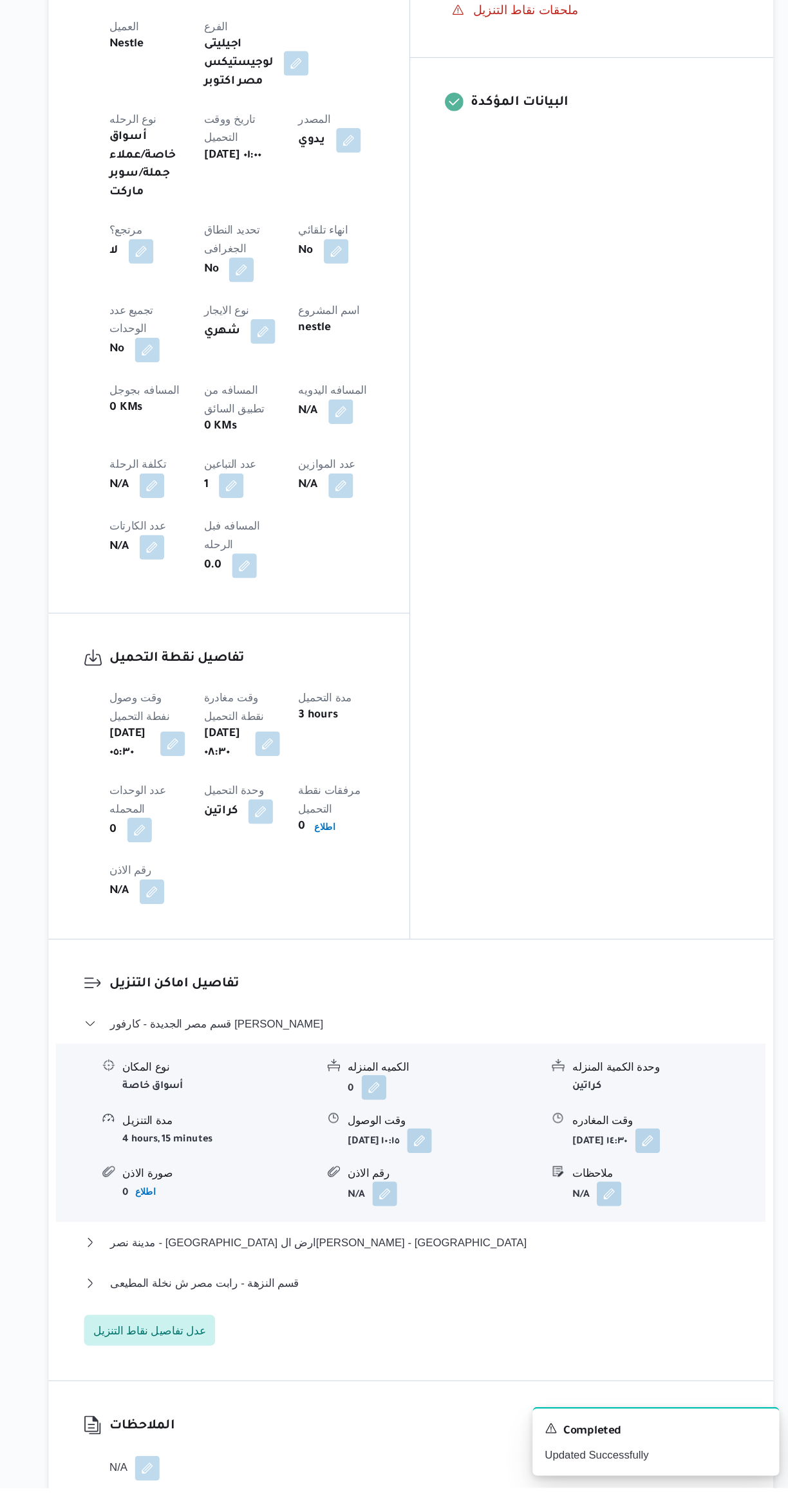
scroll to position [342, 0]
click at [504, 1334] on button "قسم النزهة - رابت مصر ش نخلة المطيعى" at bounding box center [471, 1341] width 547 height 15
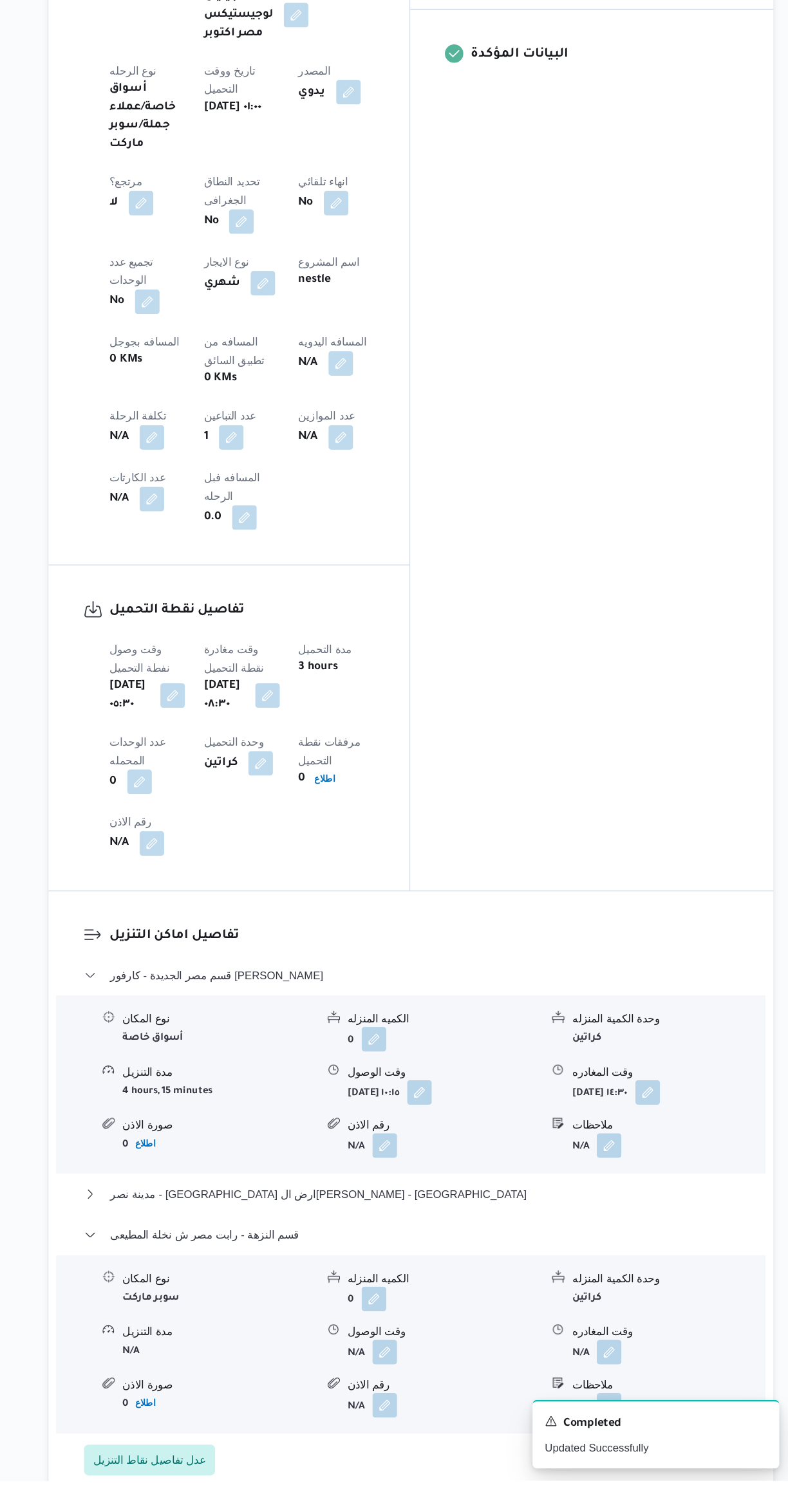
scroll to position [579, 0]
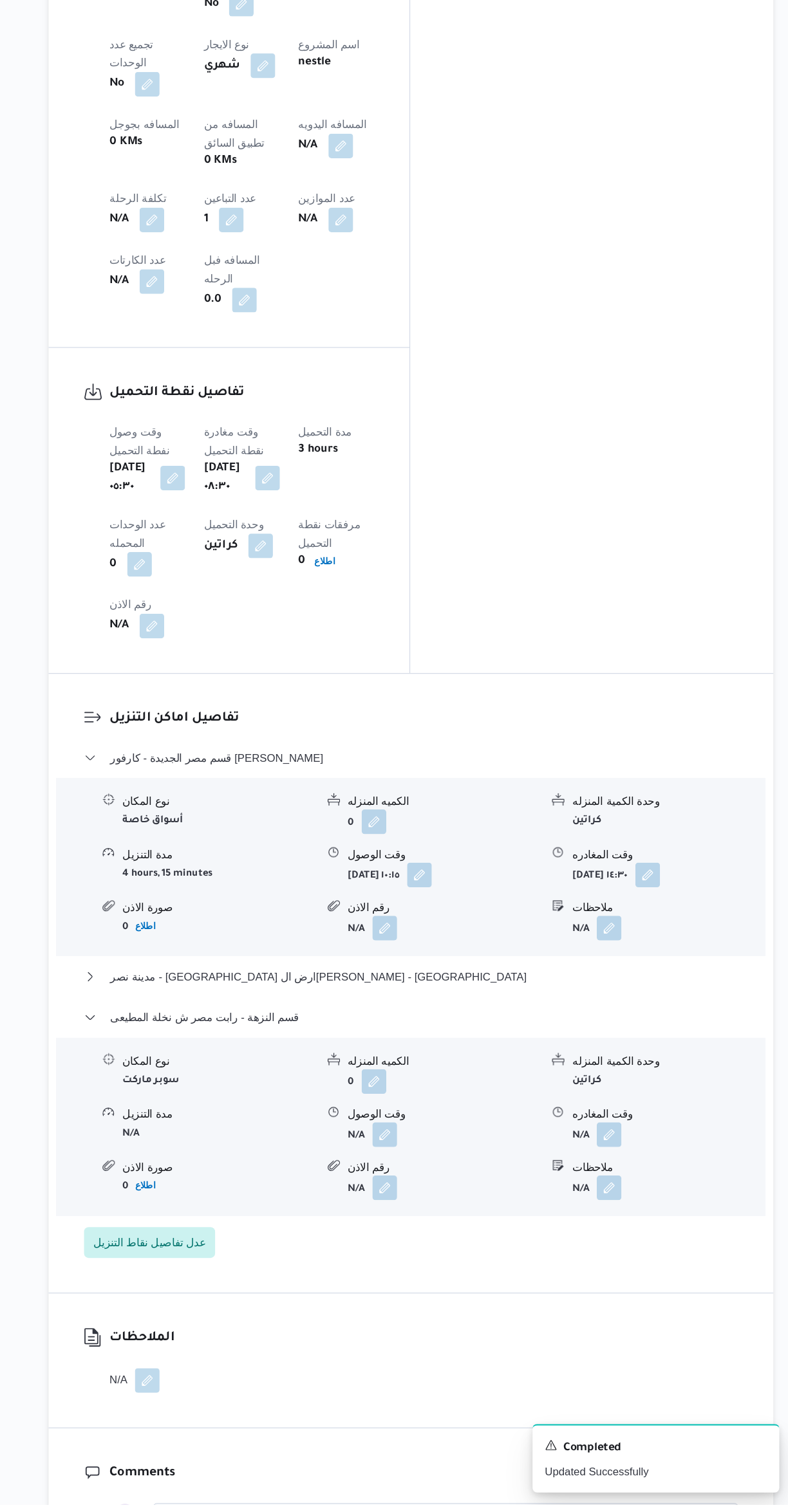
click at [640, 1193] on button "button" at bounding box center [635, 1203] width 21 height 21
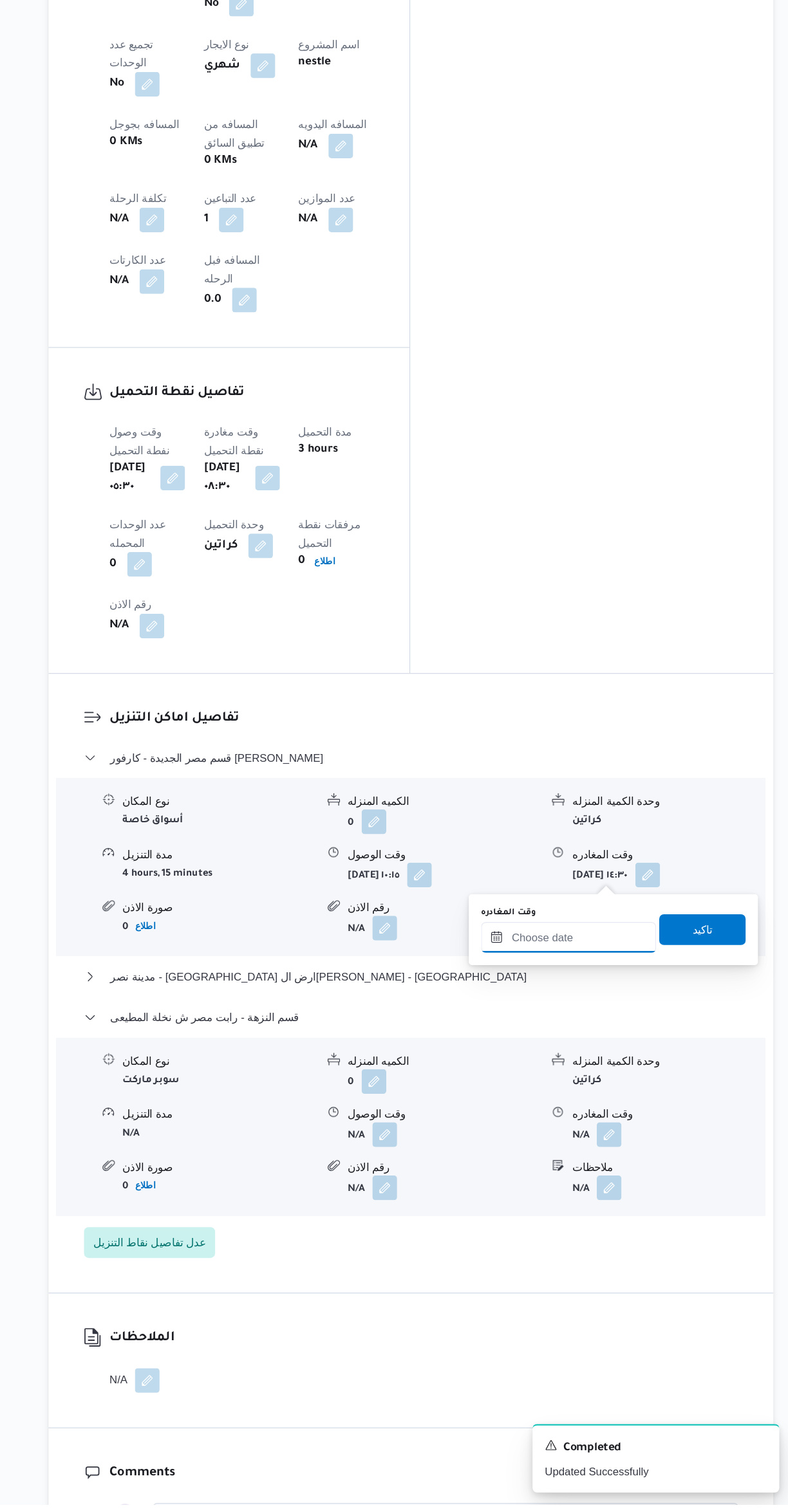
click at [583, 1040] on input "وقت المغادره" at bounding box center [601, 1038] width 146 height 26
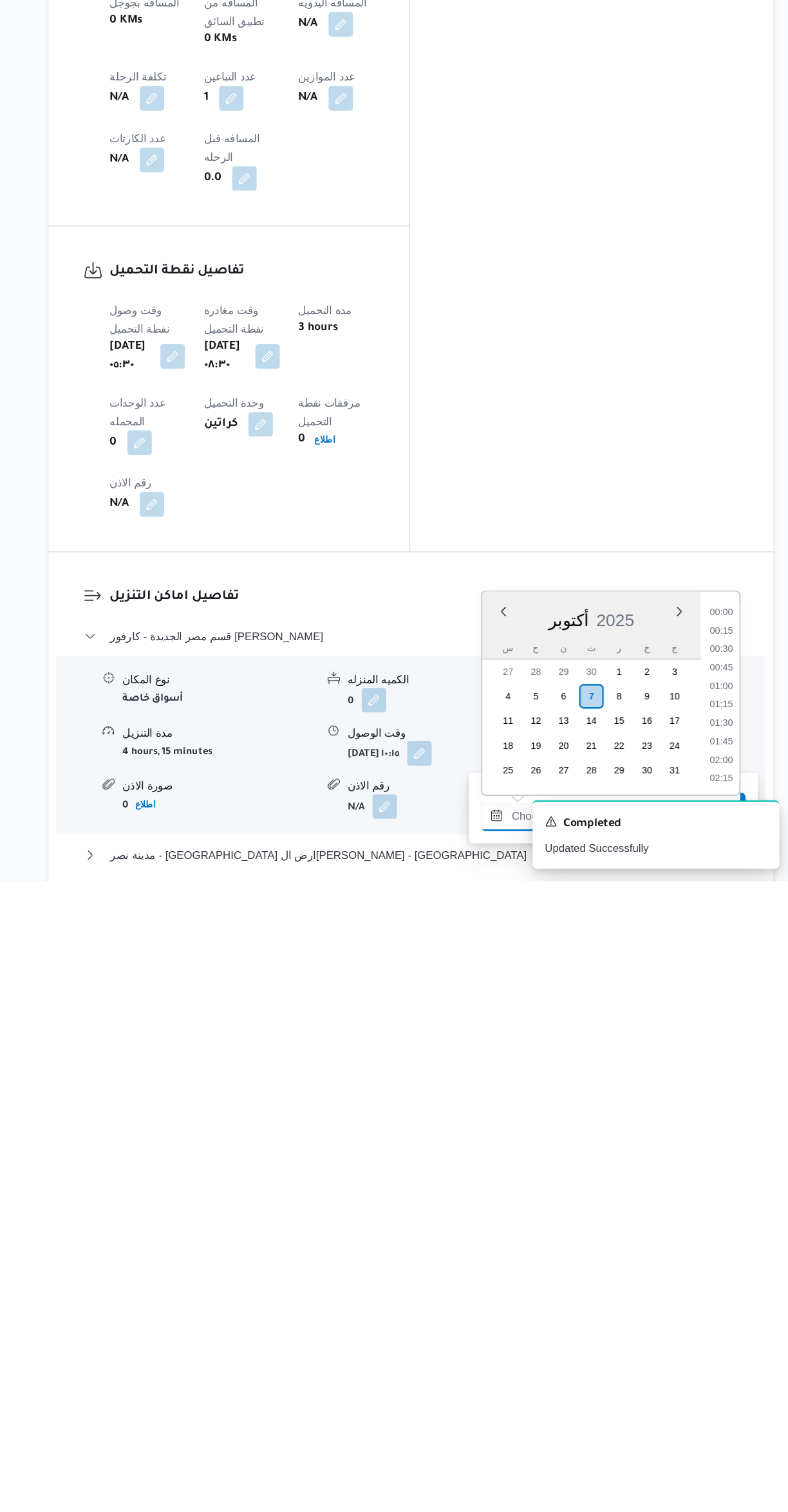
scroll to position [973, 0]
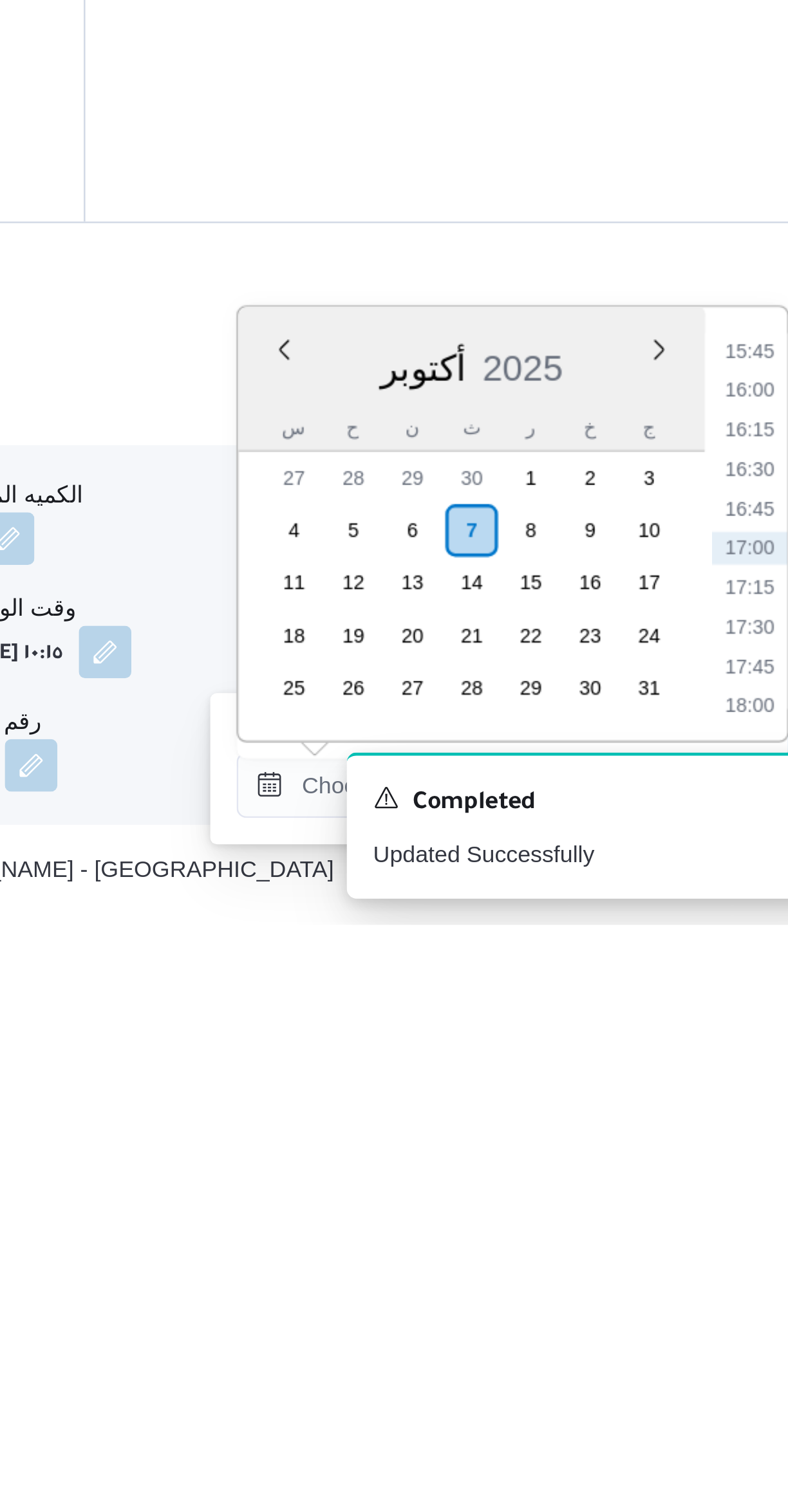
click at [721, 1291] on li "15:45" at bounding box center [730, 1287] width 30 height 13
type input "[DATE] ١٥:٤٥"
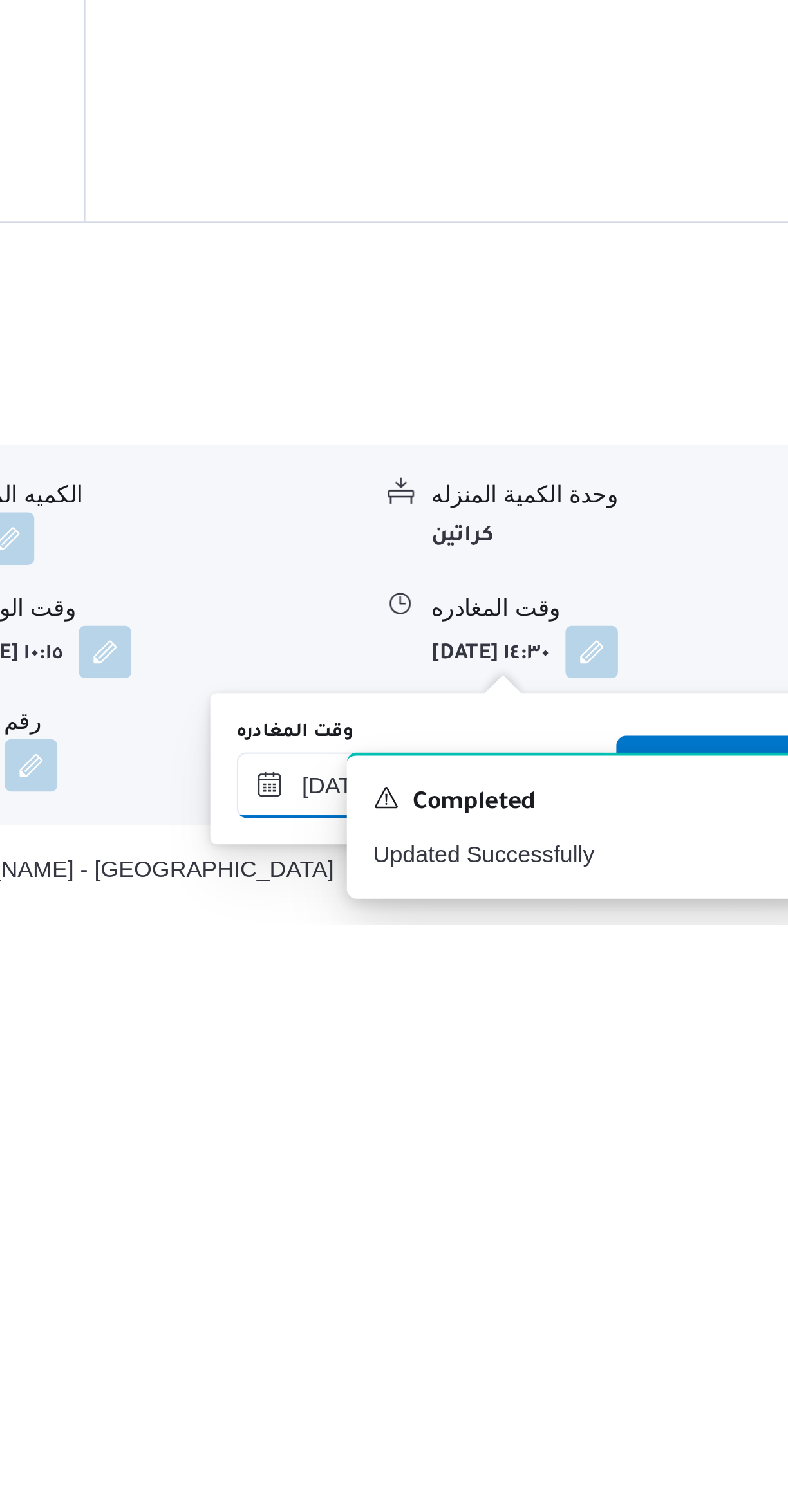
scroll to position [241, 0]
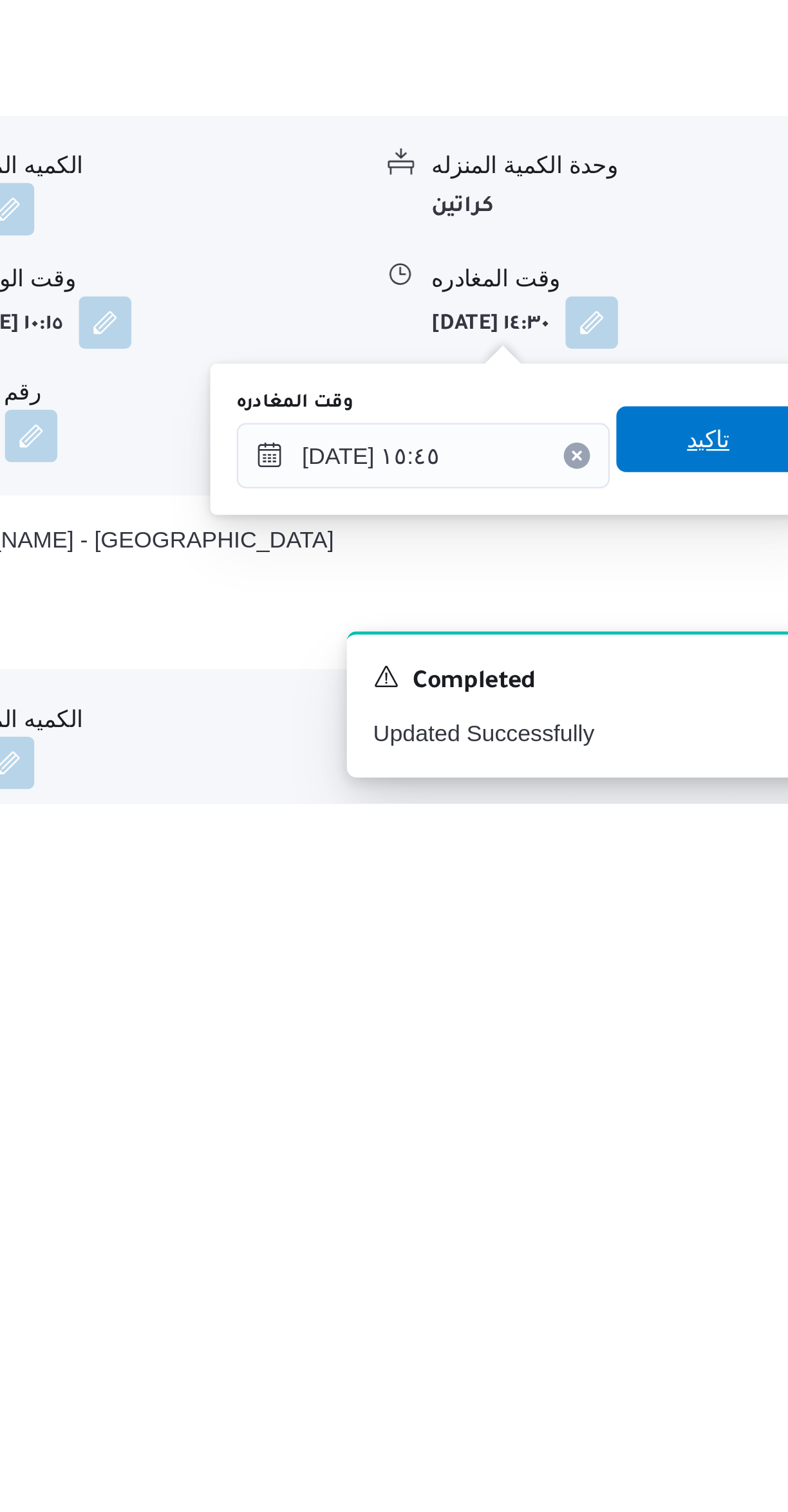
click at [707, 1364] on span "تاكيد" at bounding box center [713, 1369] width 17 height 15
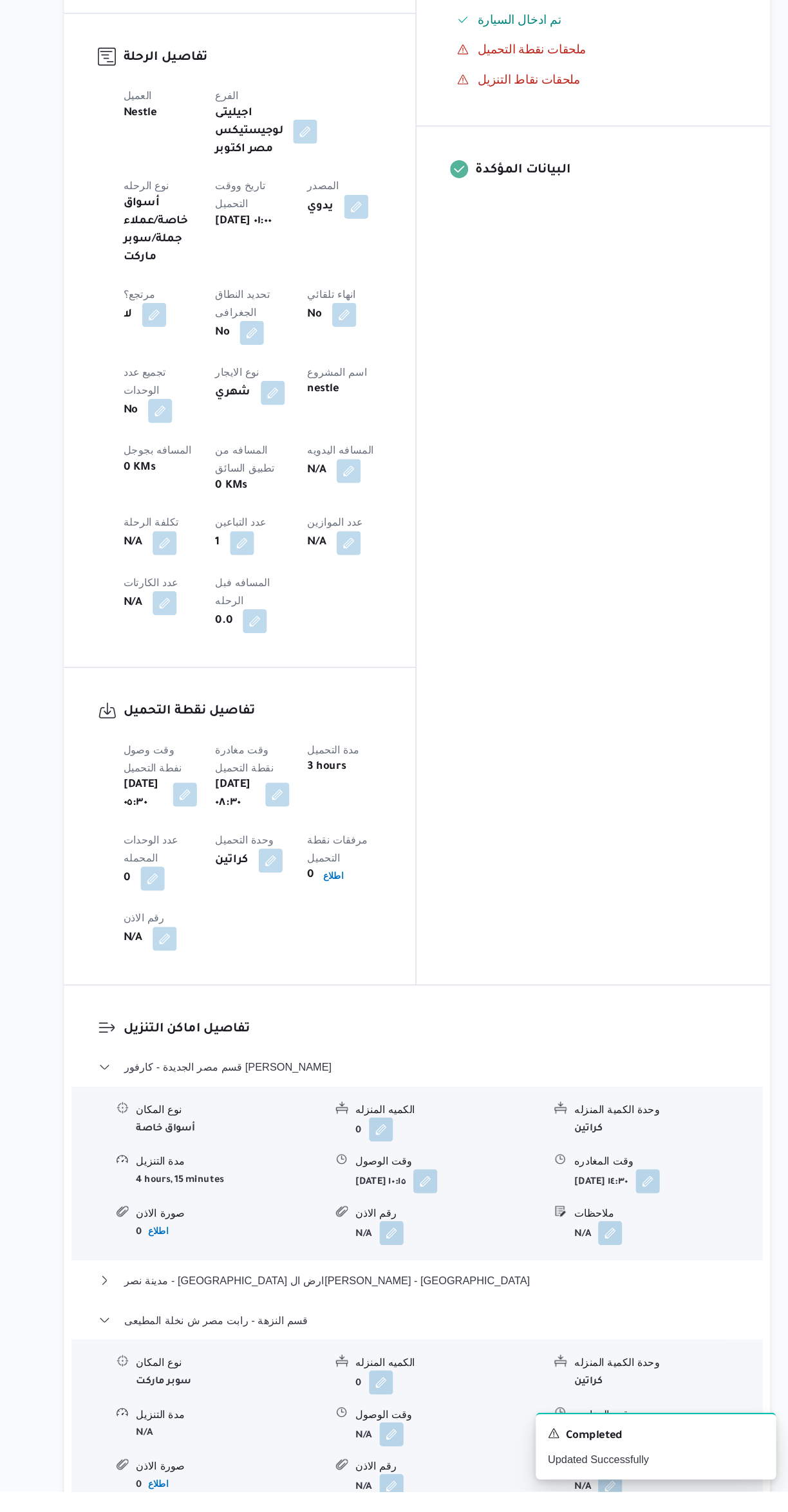
scroll to position [459, 0]
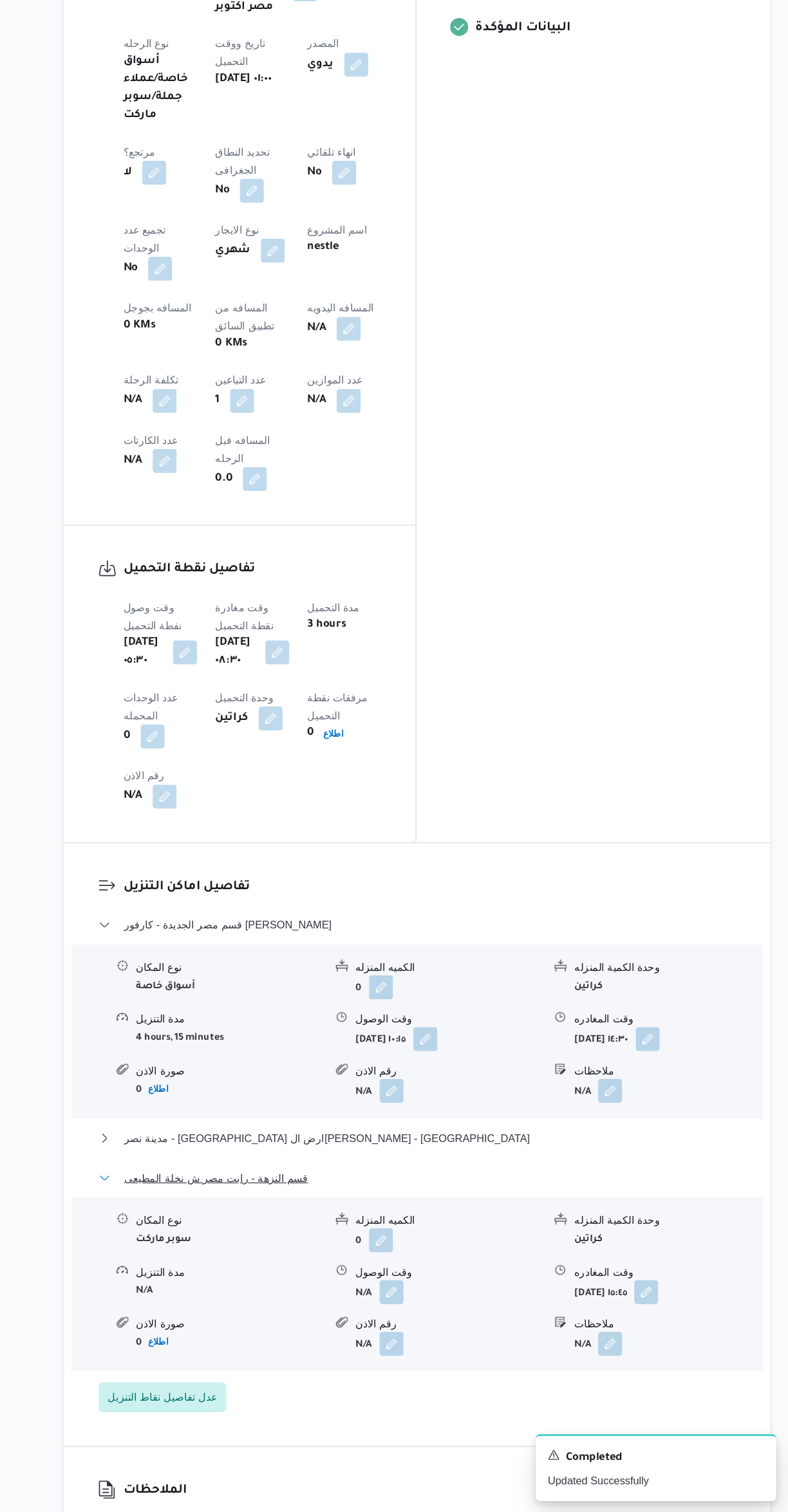
click at [513, 1217] on button "قسم النزهة - رابت مصر ش نخلة المطيعى" at bounding box center [471, 1225] width 547 height 15
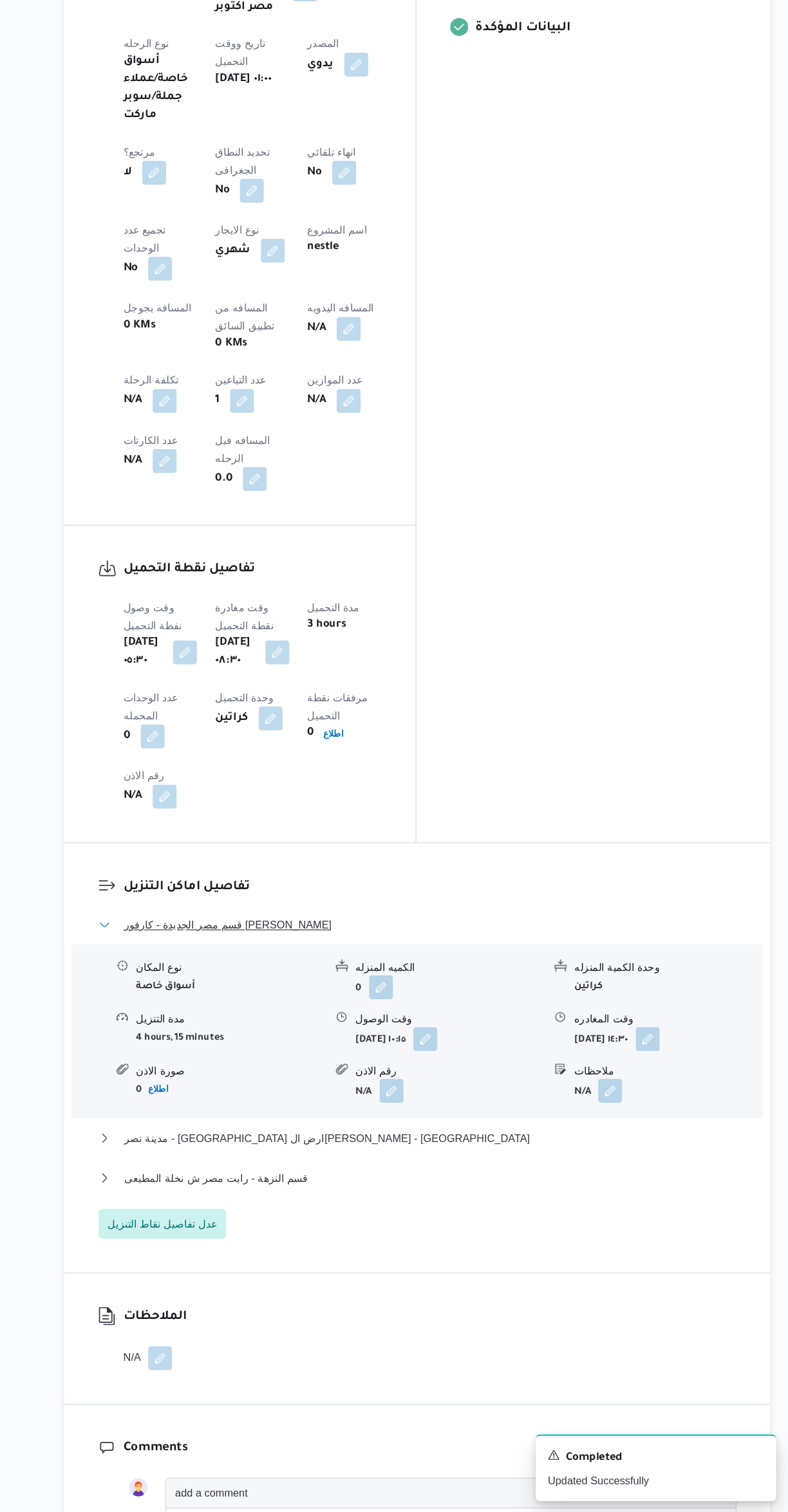
click at [235, 1000] on span "قسم مصر الجديدة - كارفور خليفة المأمون" at bounding box center [308, 1008] width 178 height 15
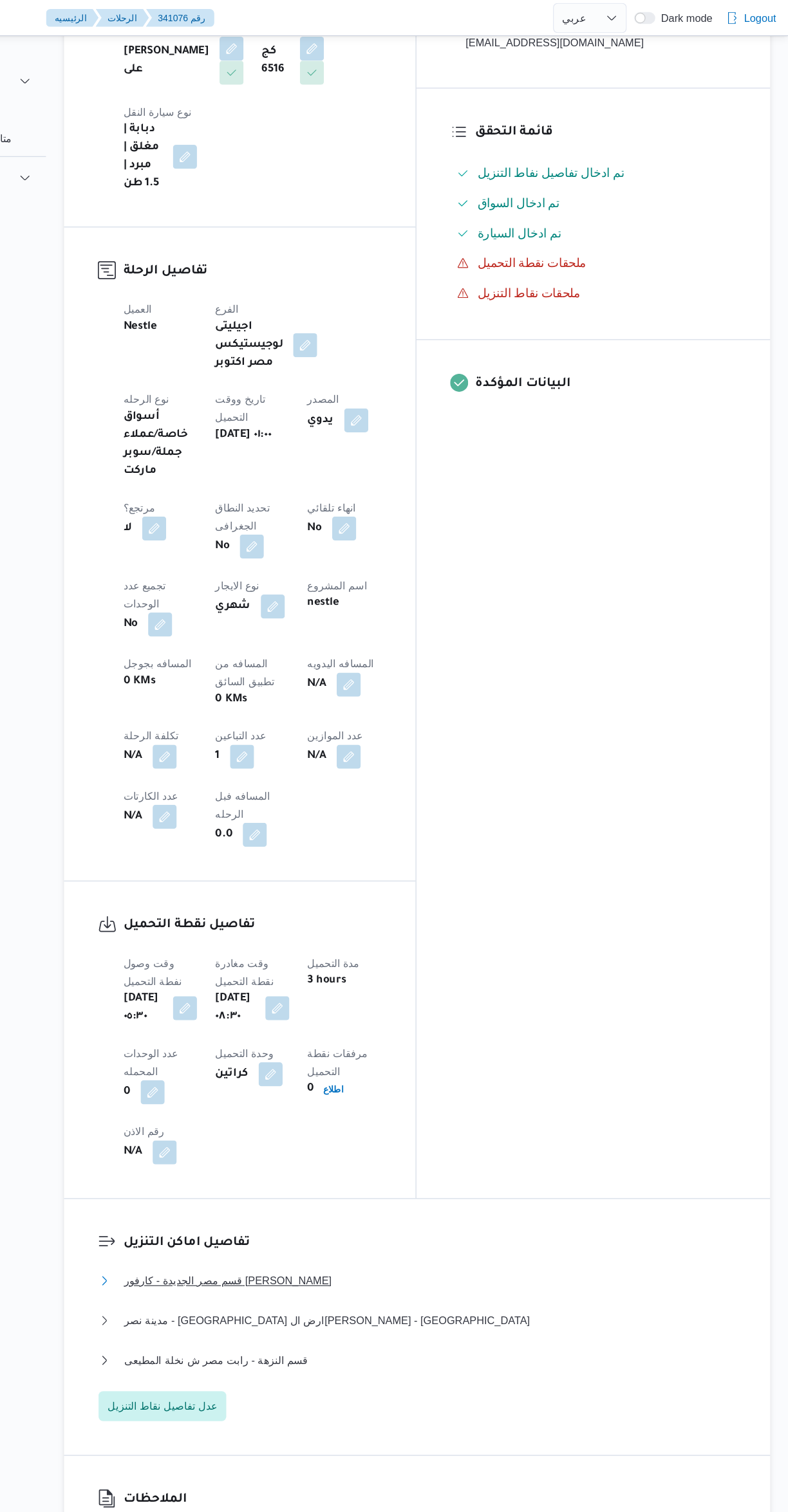
scroll to position [359, 0]
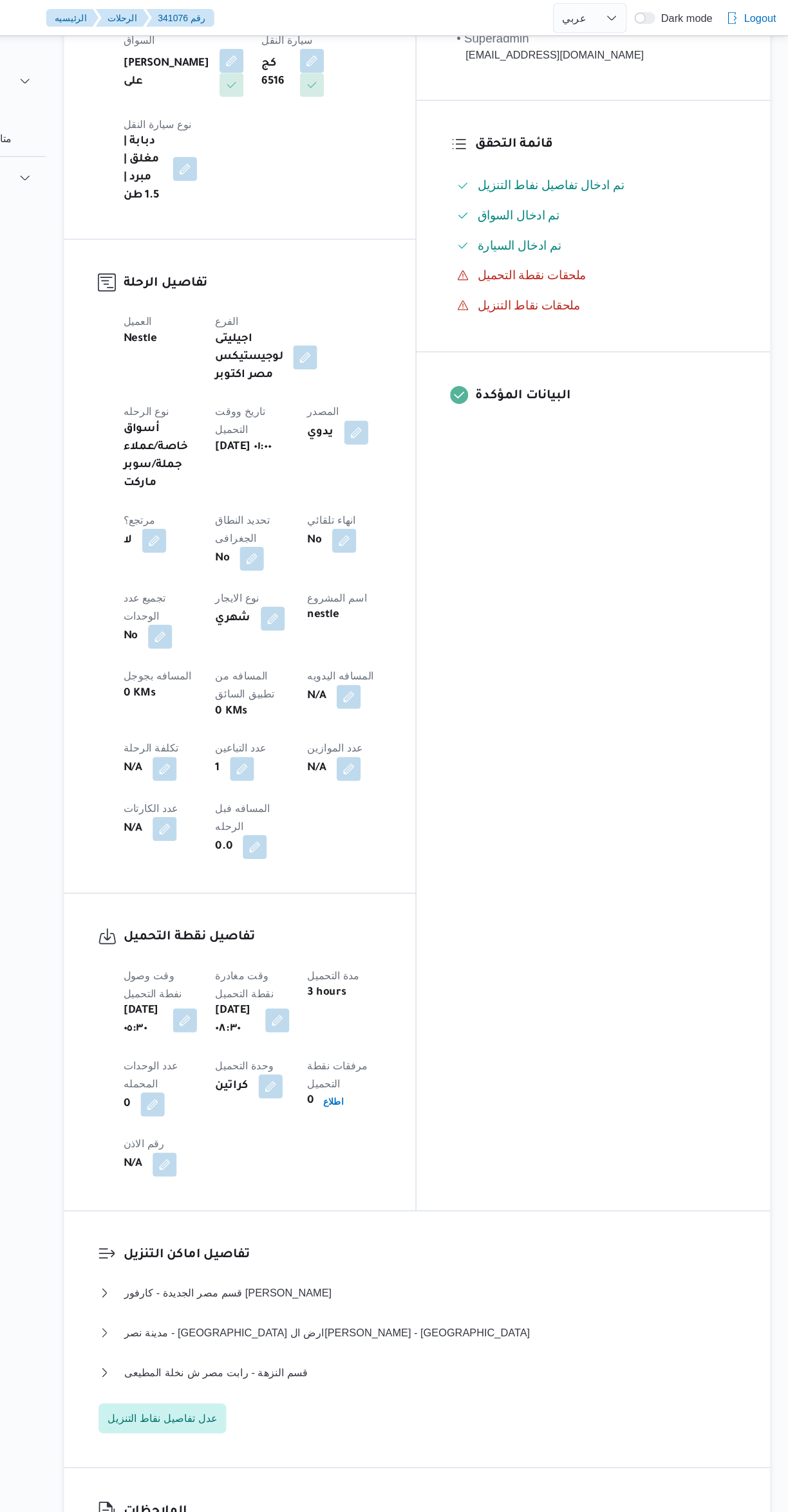
click at [401, 587] on button "button" at bounding box center [411, 597] width 21 height 21
click at [308, 488] on input "المسافه اليدويه" at bounding box center [334, 489] width 128 height 26
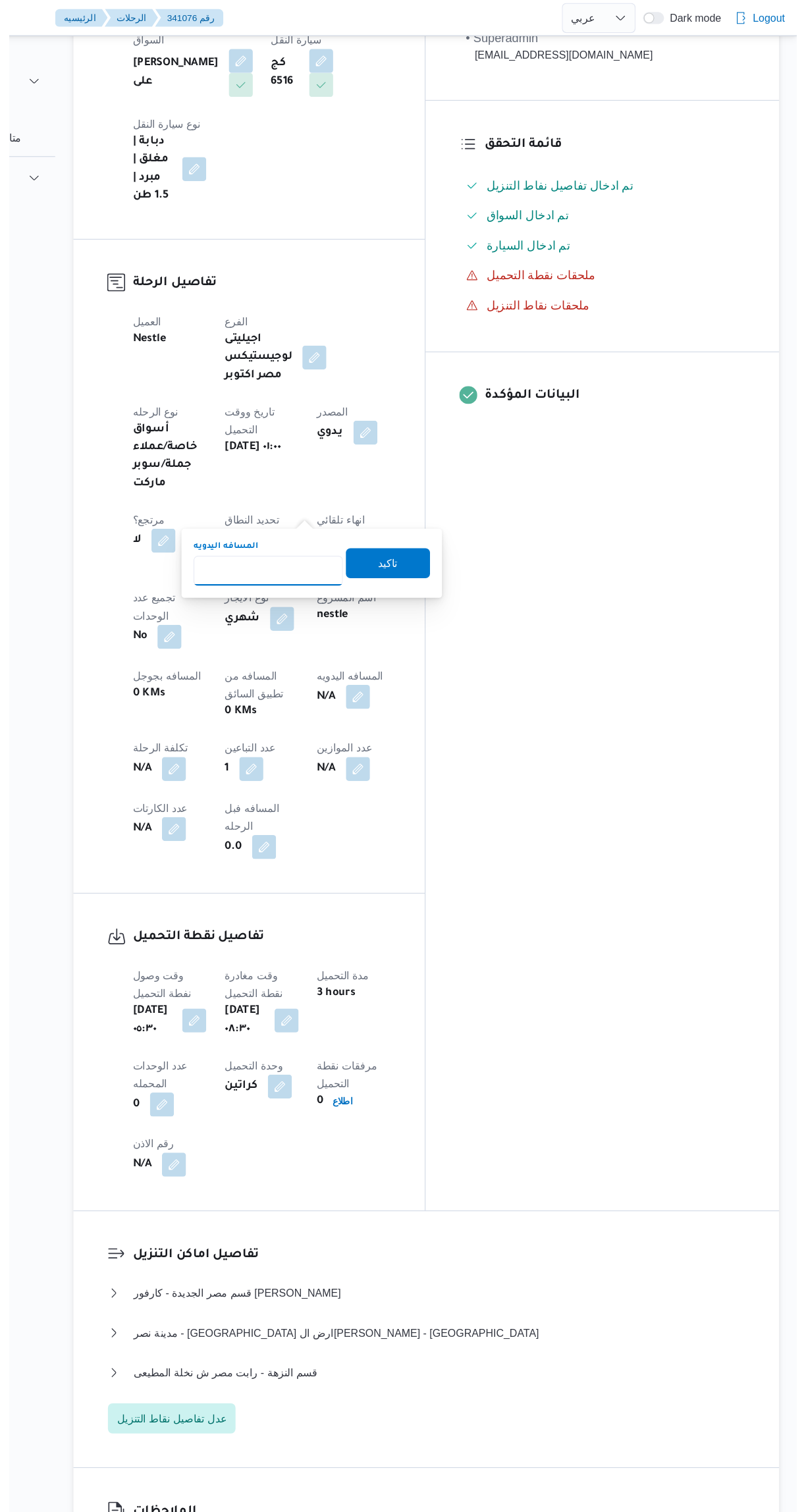
scroll to position [148, 0]
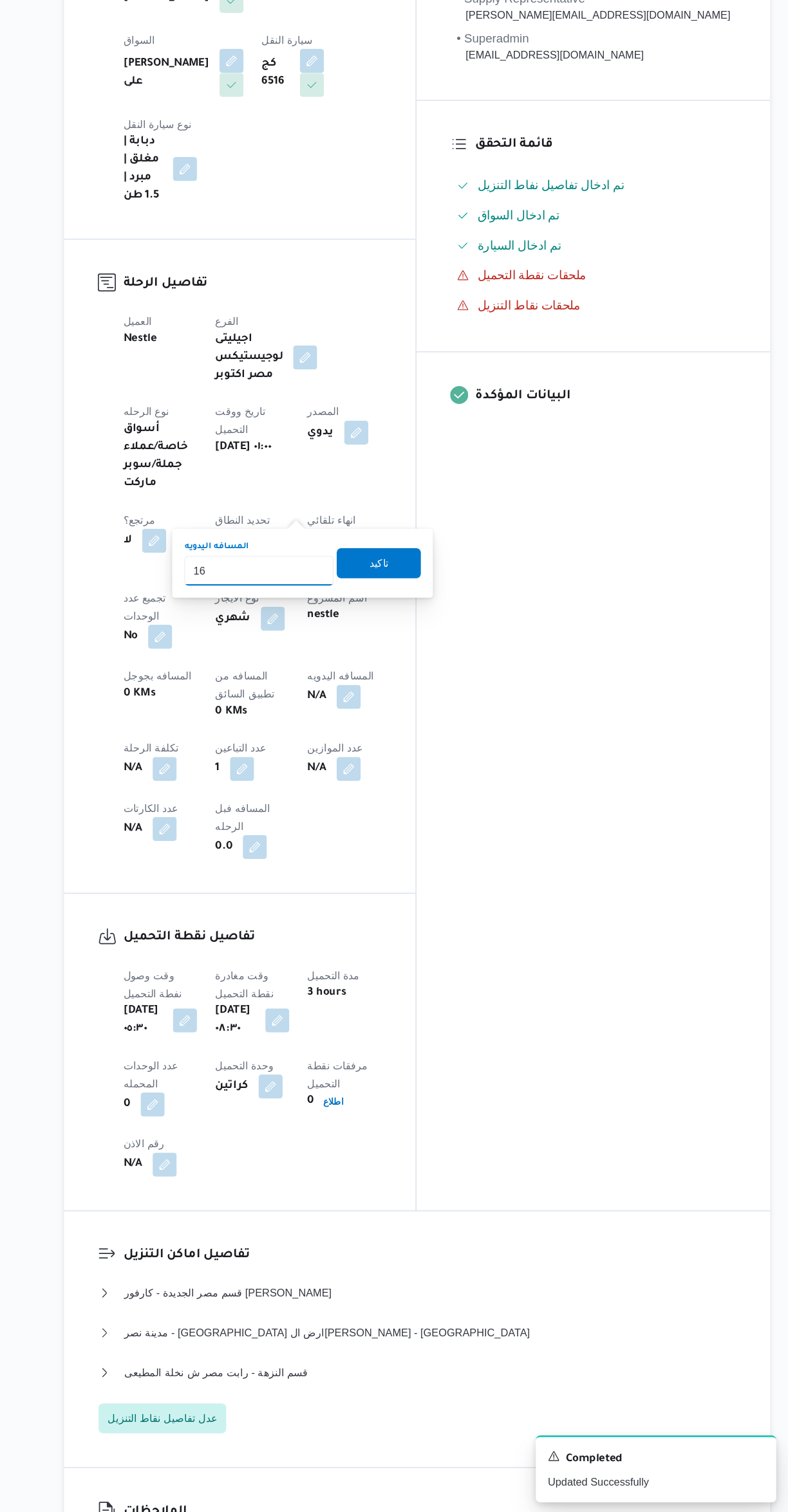
type input "165"
click at [454, 691] on span "تاكيد" at bounding box center [437, 697] width 72 height 26
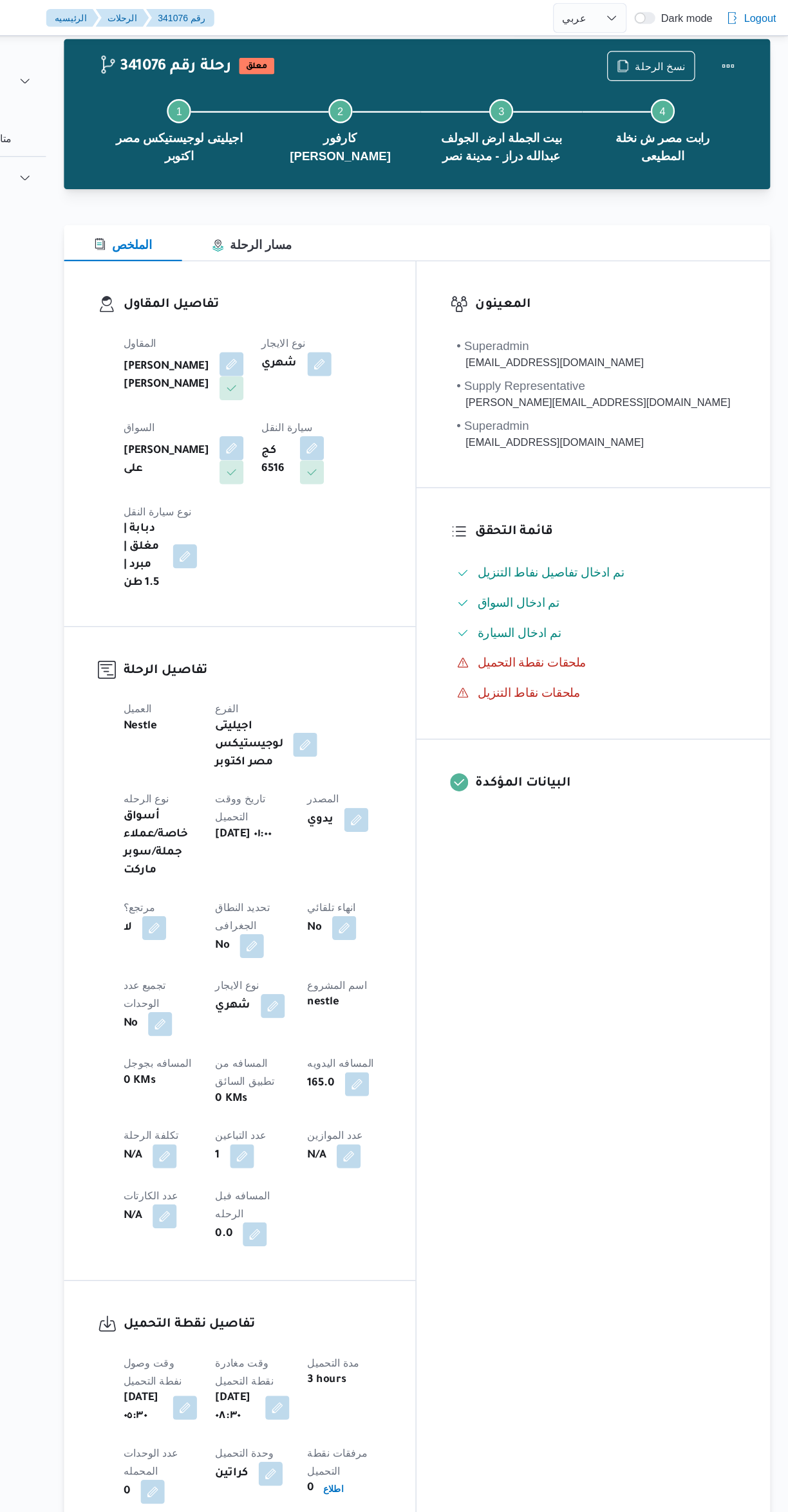
scroll to position [0, 0]
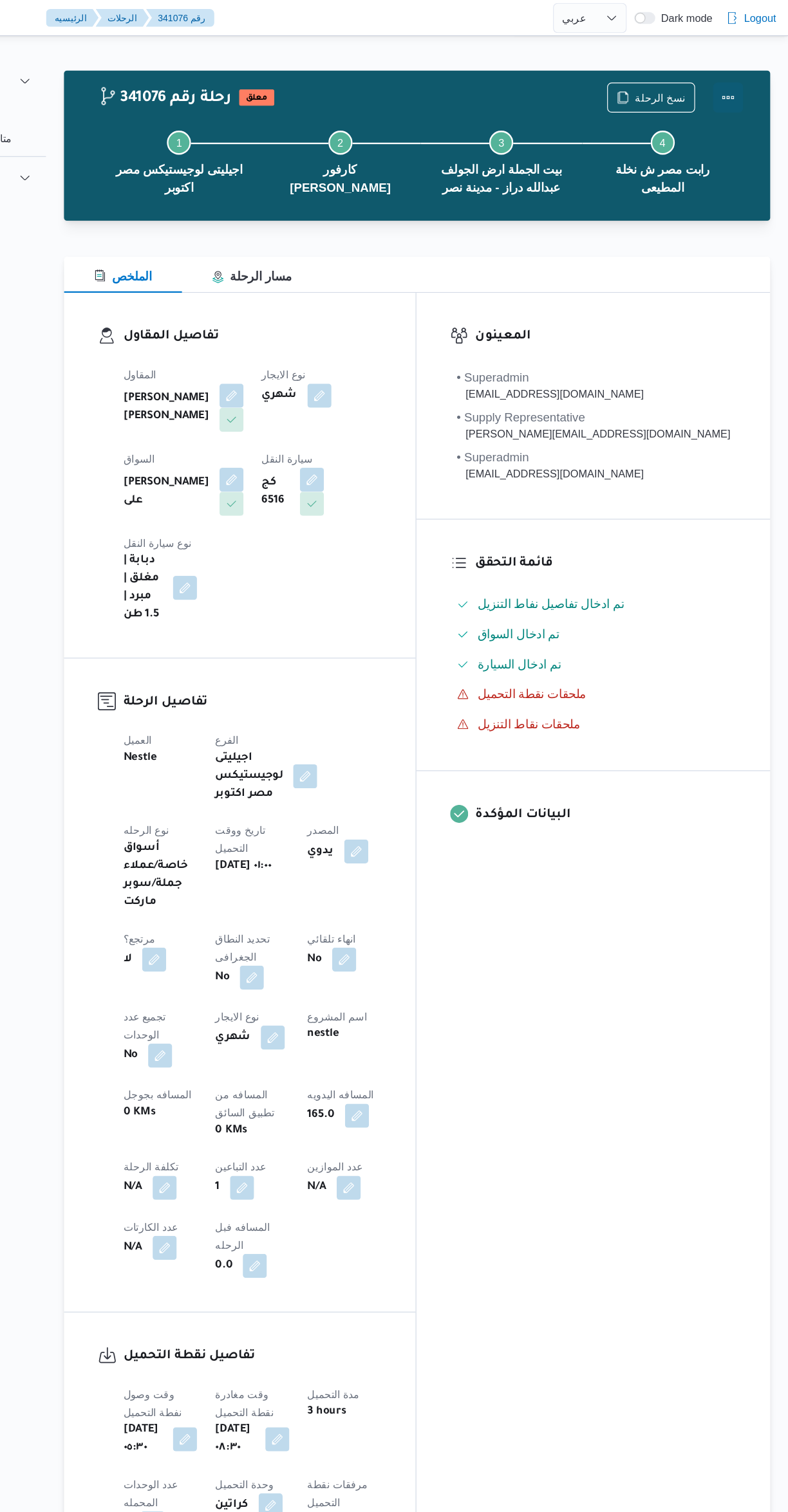
click at [743, 81] on button "Actions" at bounding box center [736, 84] width 26 height 26
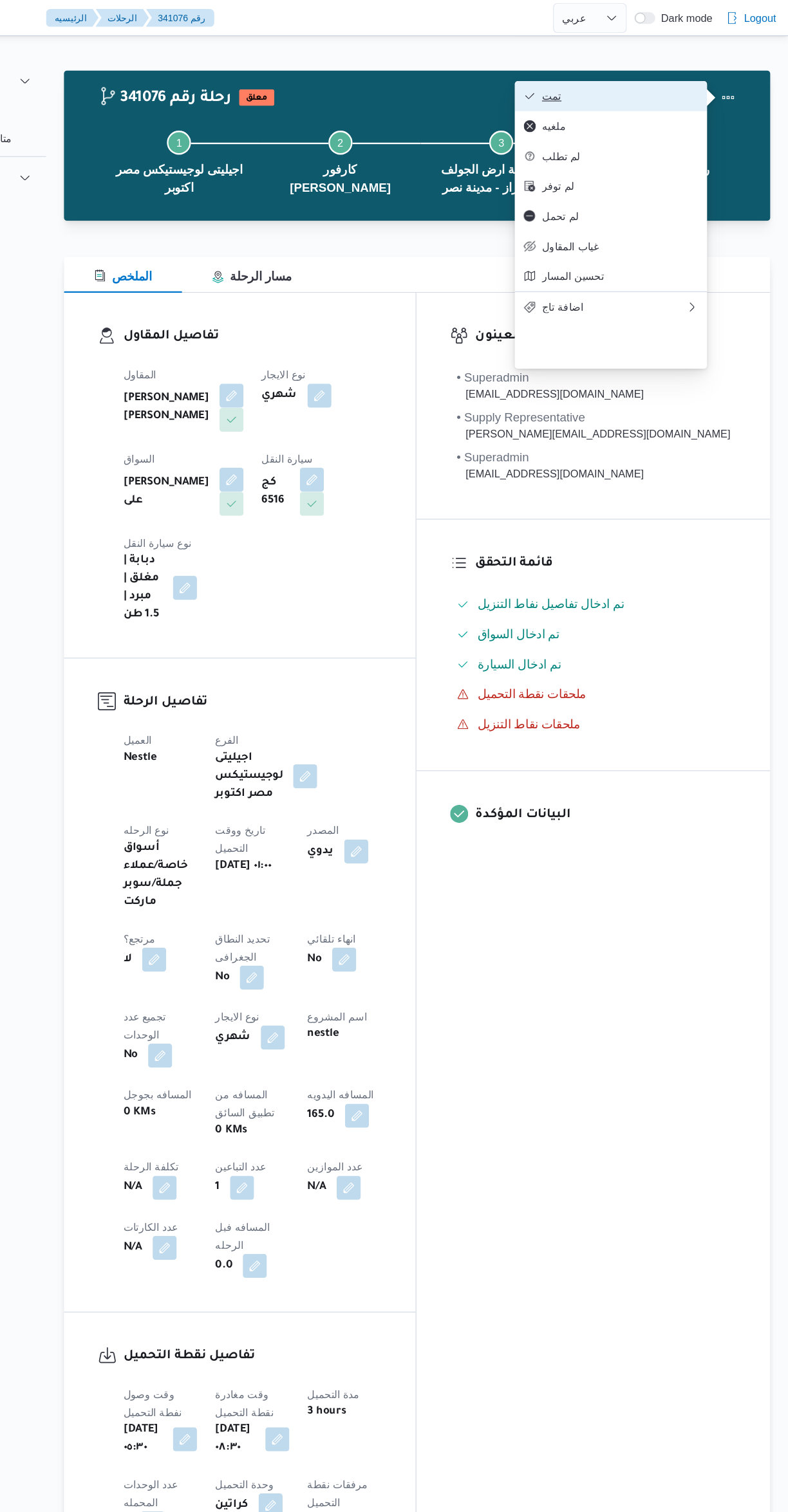
click at [672, 84] on span "تمت" at bounding box center [644, 82] width 134 height 11
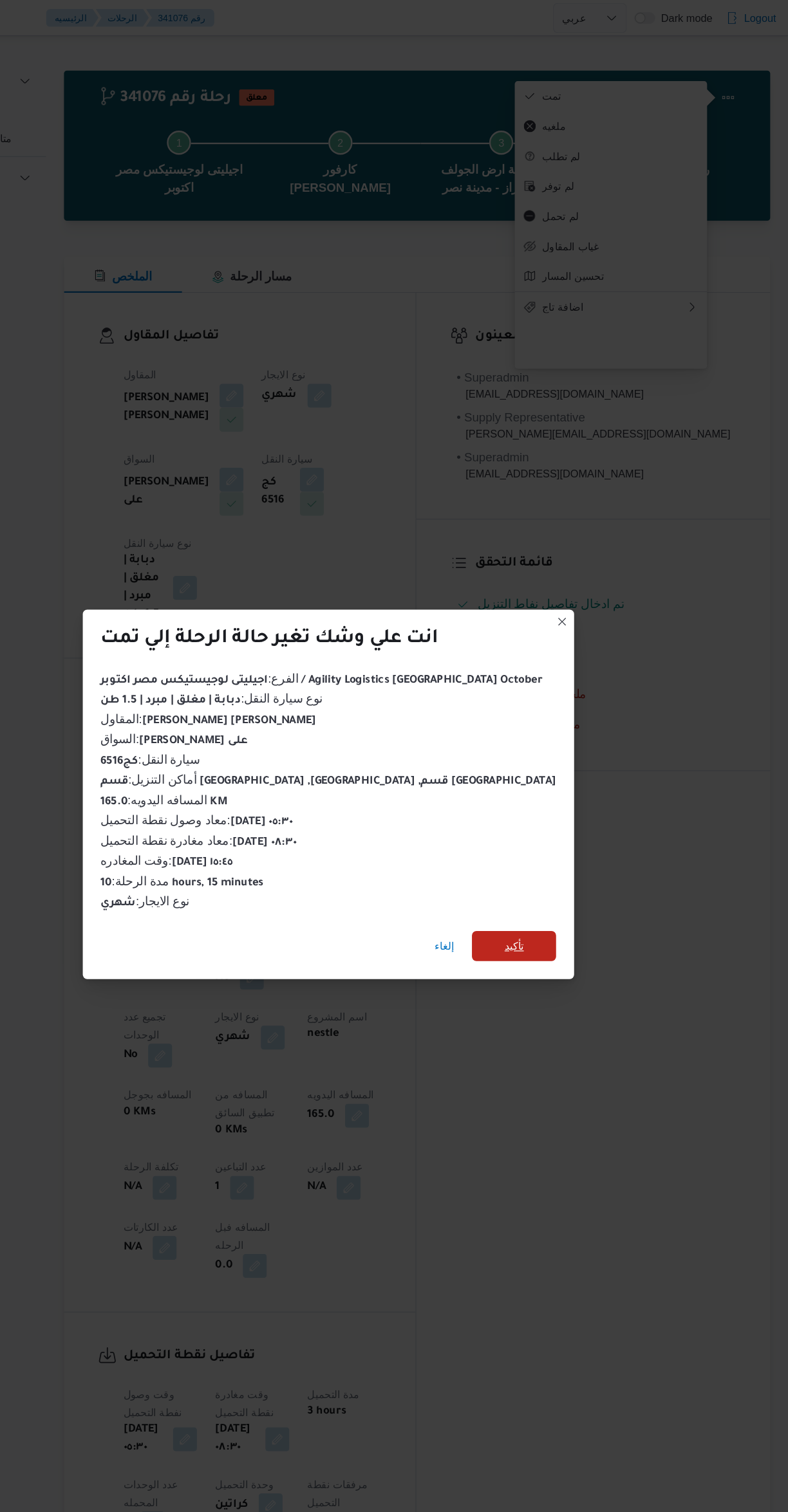
click at [526, 800] on span "تأكيد" at bounding box center [553, 811] width 72 height 26
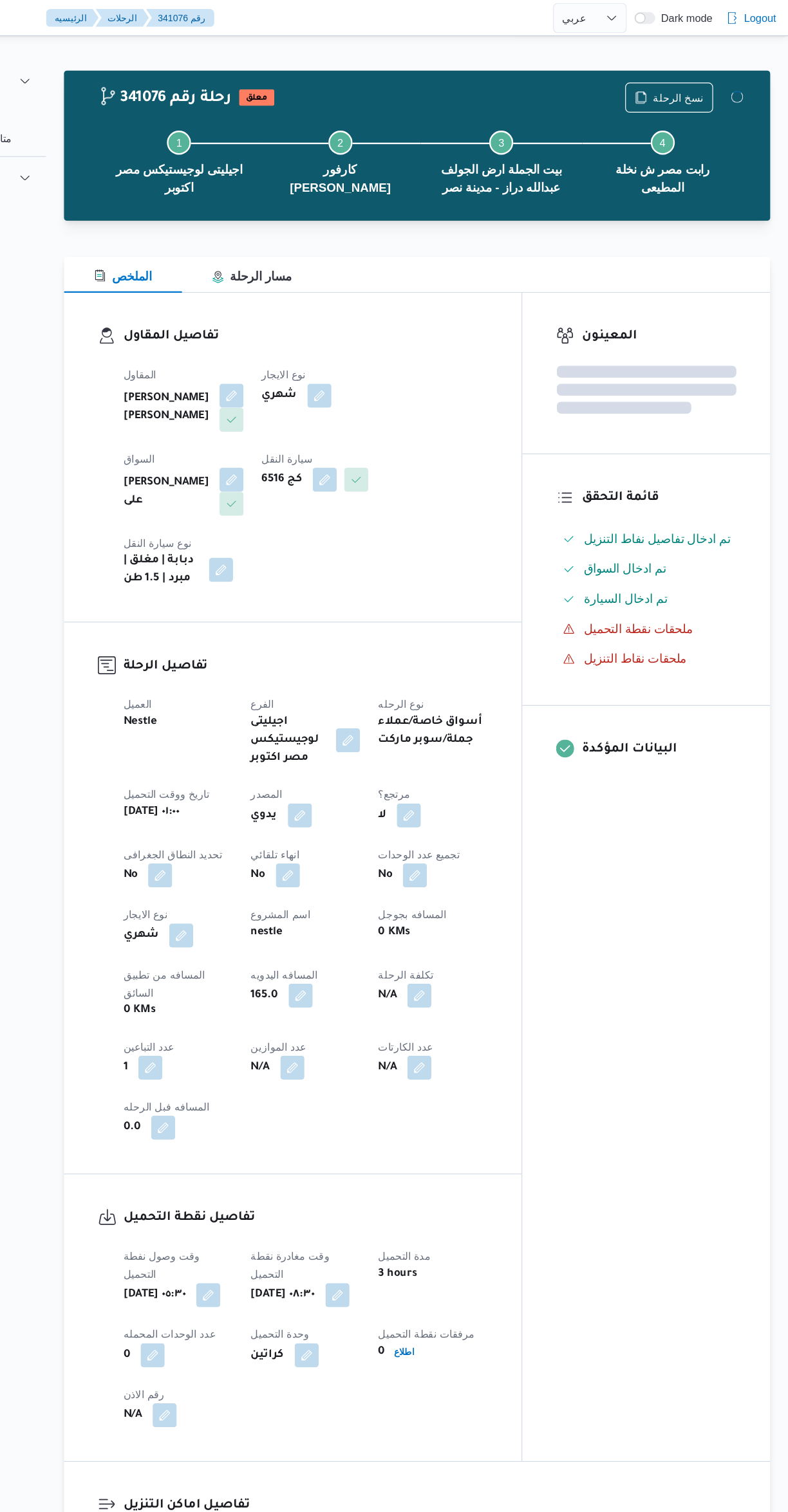
click at [696, 887] on div "المعينون قائمة التحقق تم ادخال تفاصيل نفاط التنزيل تم ادخال السواق تم ادخال الس…" at bounding box center [667, 751] width 212 height 1001
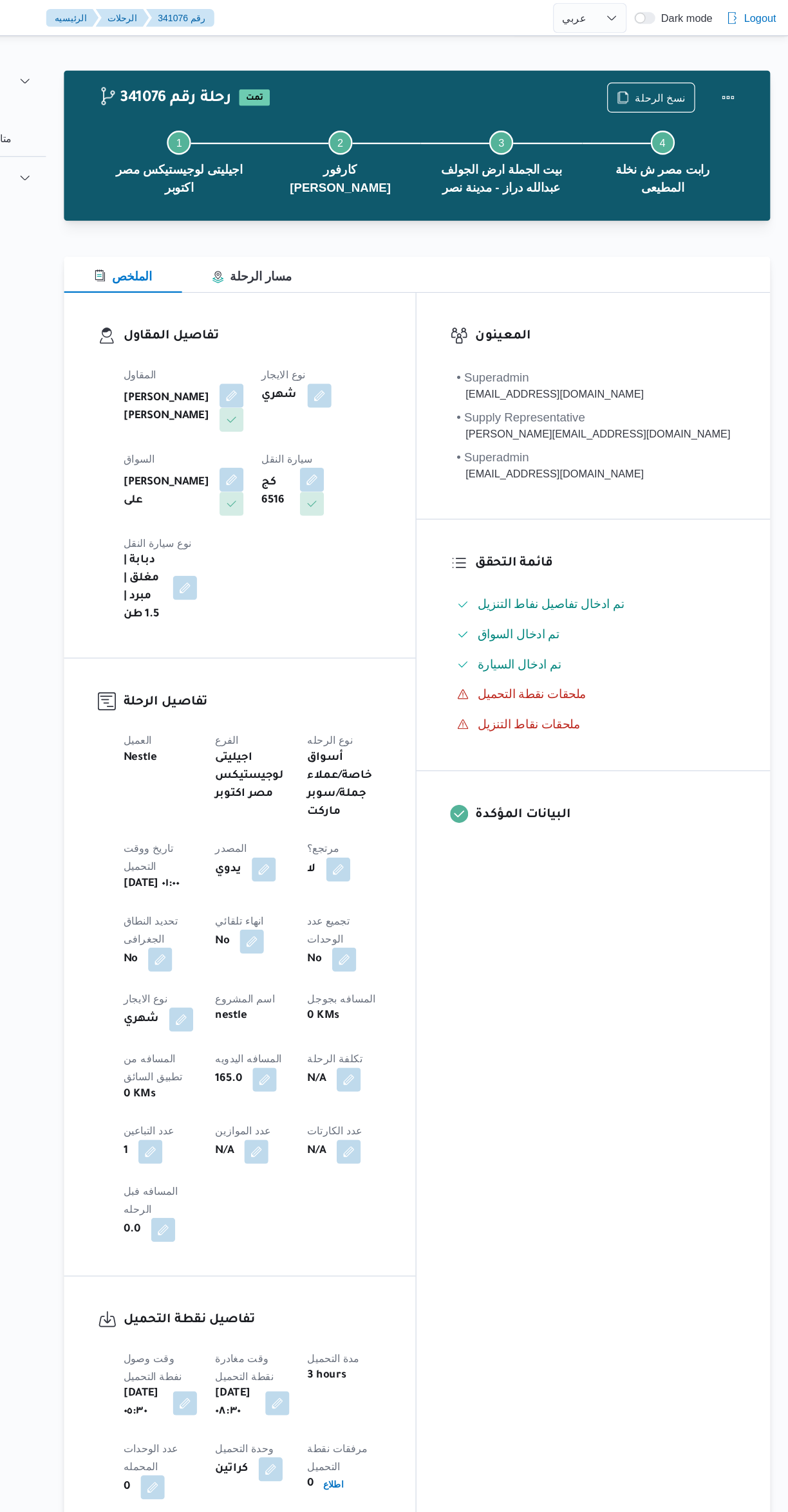
select select "ar"
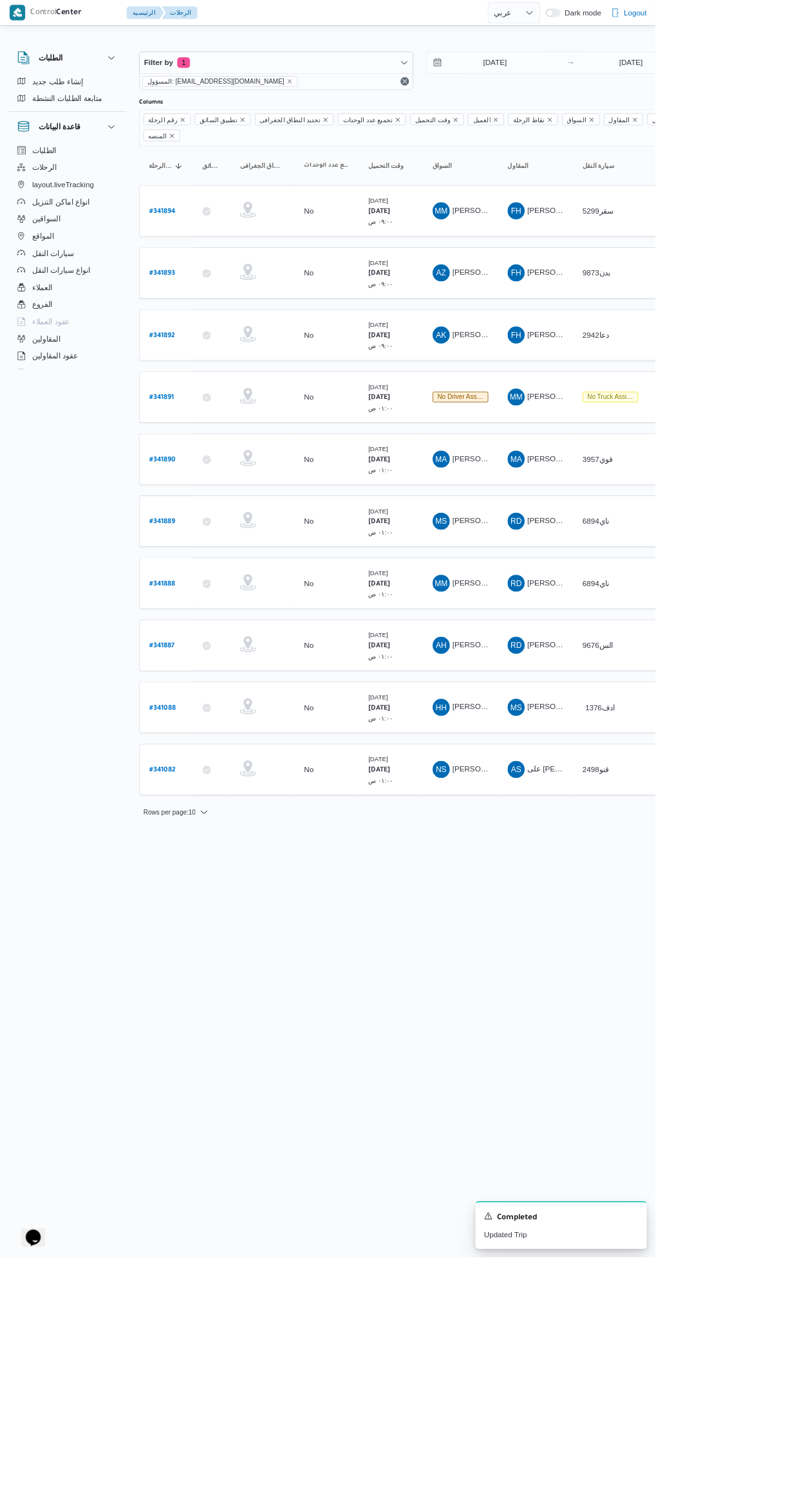
click at [198, 922] on b "# 341082" at bounding box center [196, 927] width 32 height 9
select select "ar"
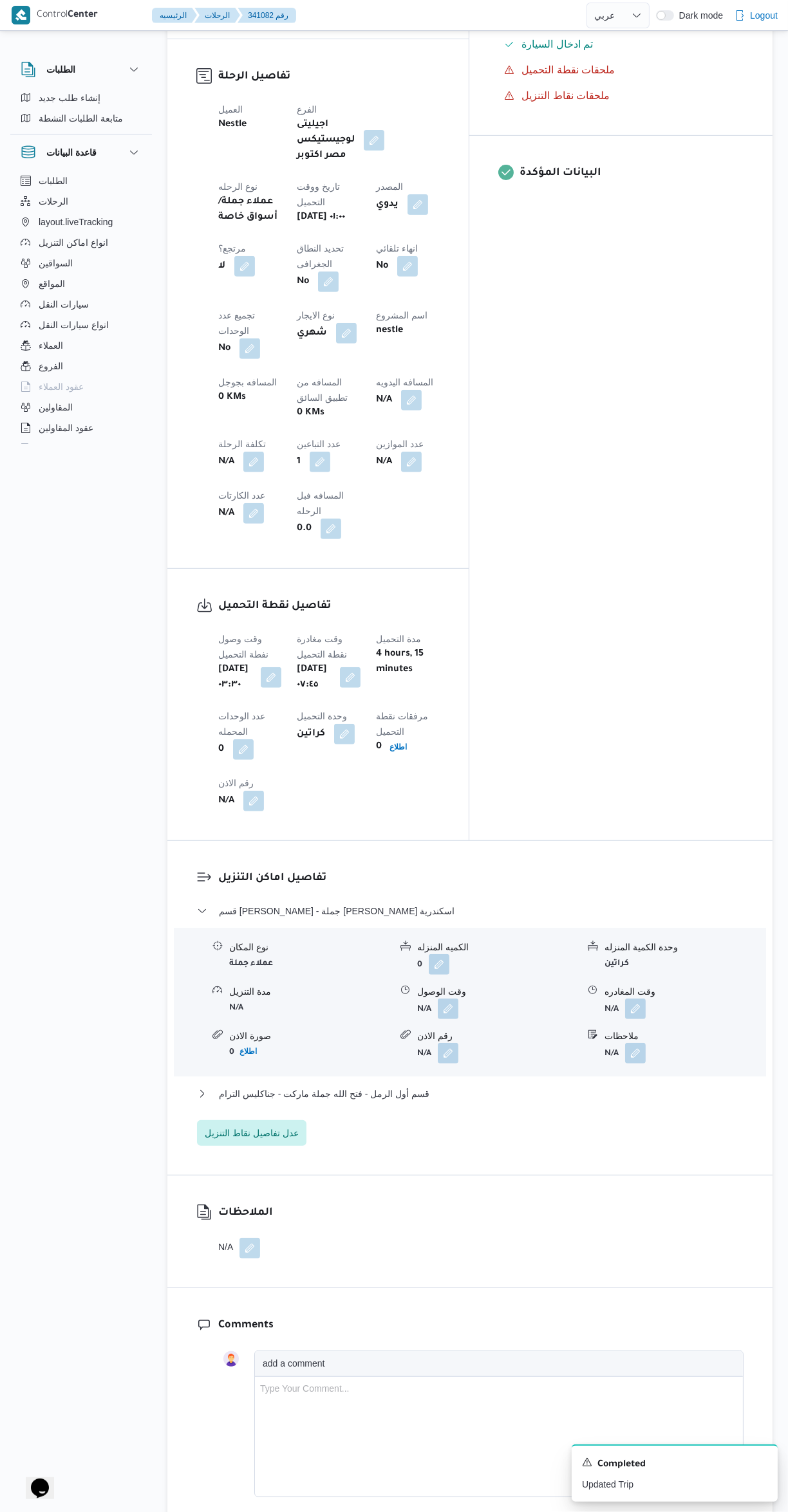
scroll to position [616, 0]
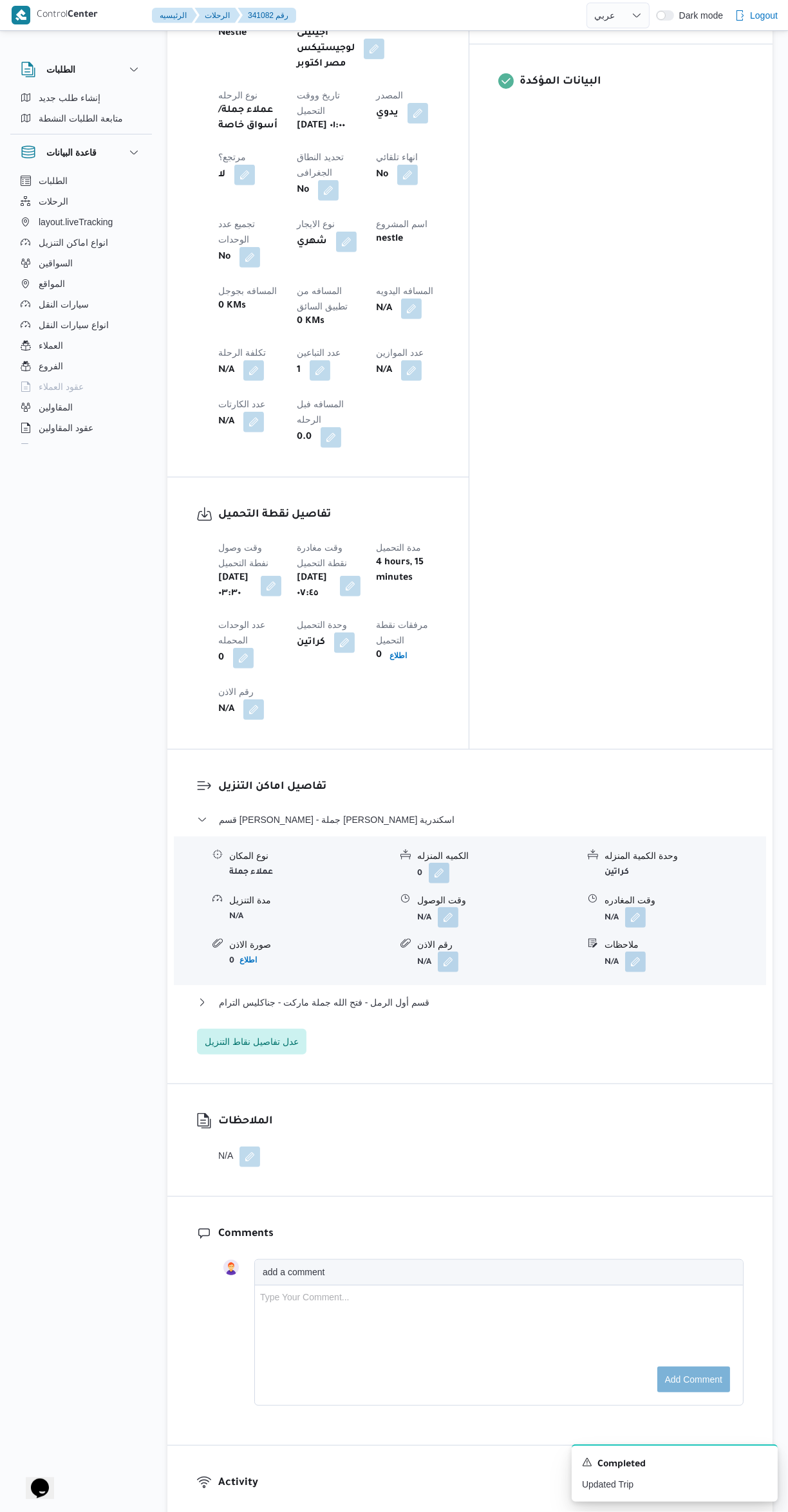
click at [458, 908] on button "button" at bounding box center [448, 918] width 21 height 21
click at [418, 995] on button "قسم أول الرمل - فتح الله جملة ماركت - جناكليس الترام" at bounding box center [471, 1002] width 547 height 15
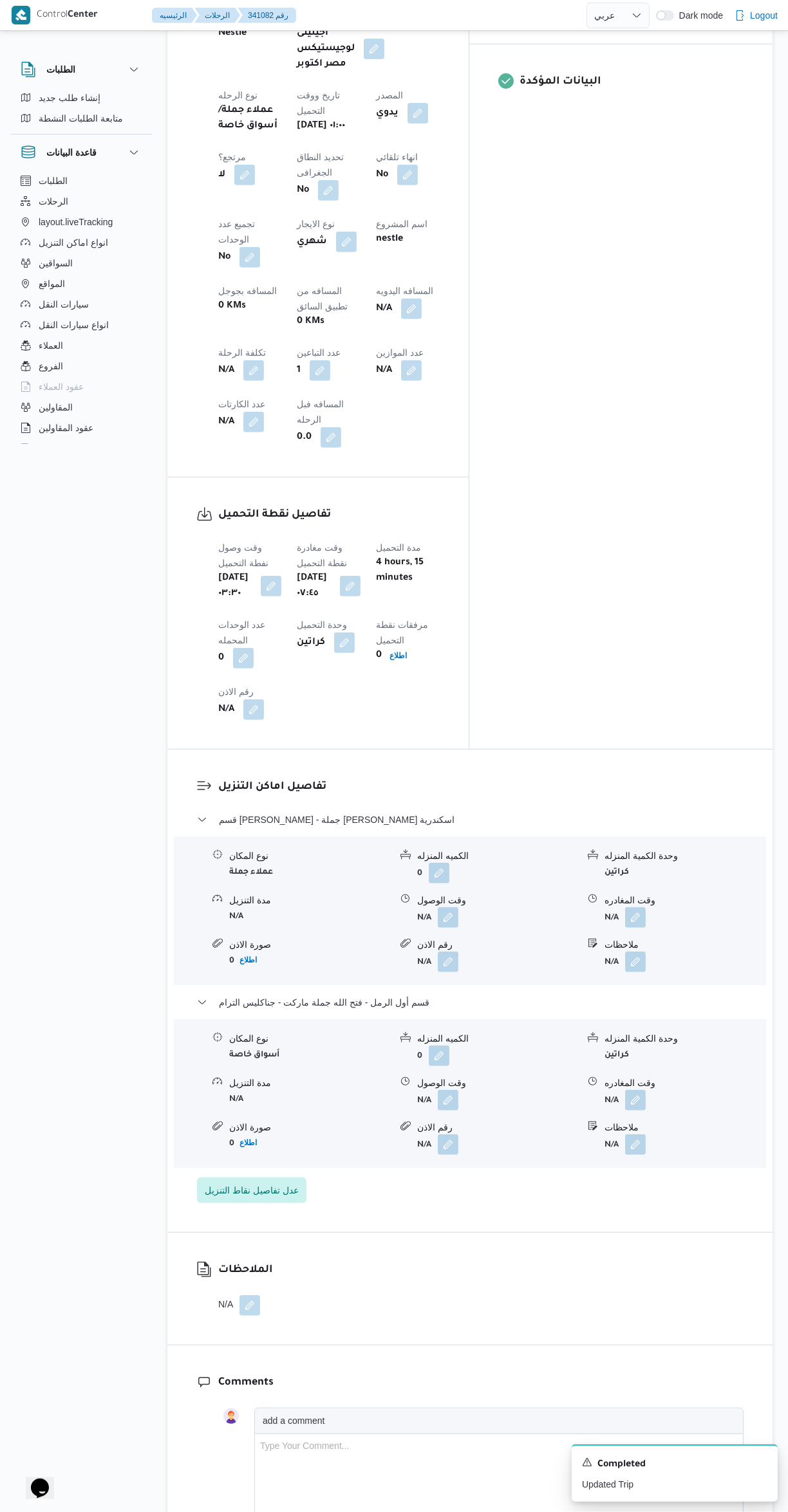
click at [453, 908] on button "button" at bounding box center [448, 918] width 21 height 21
click at [439, 767] on input "وقت الوصول" at bounding box center [414, 768] width 146 height 26
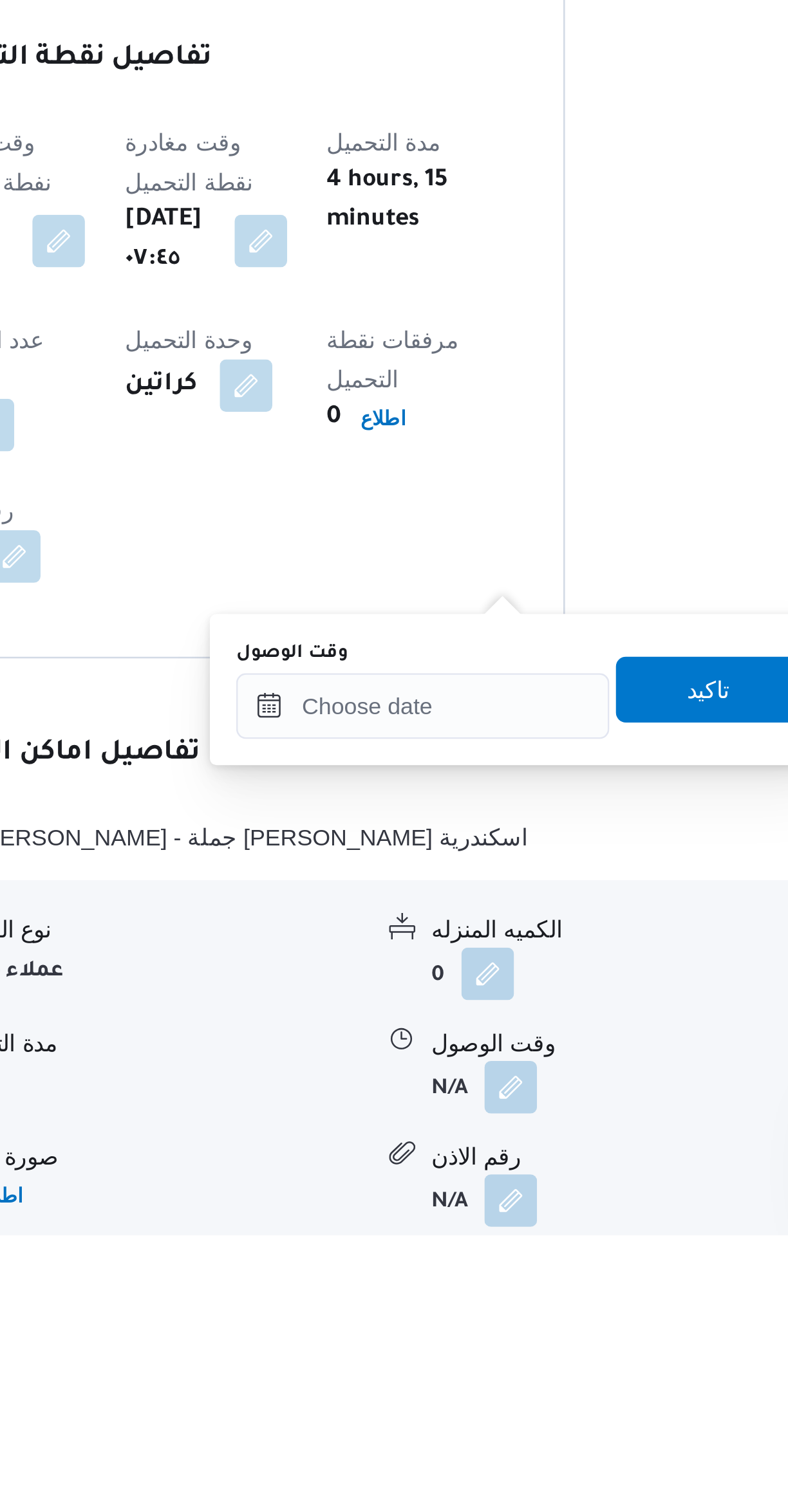
scroll to position [80, 0]
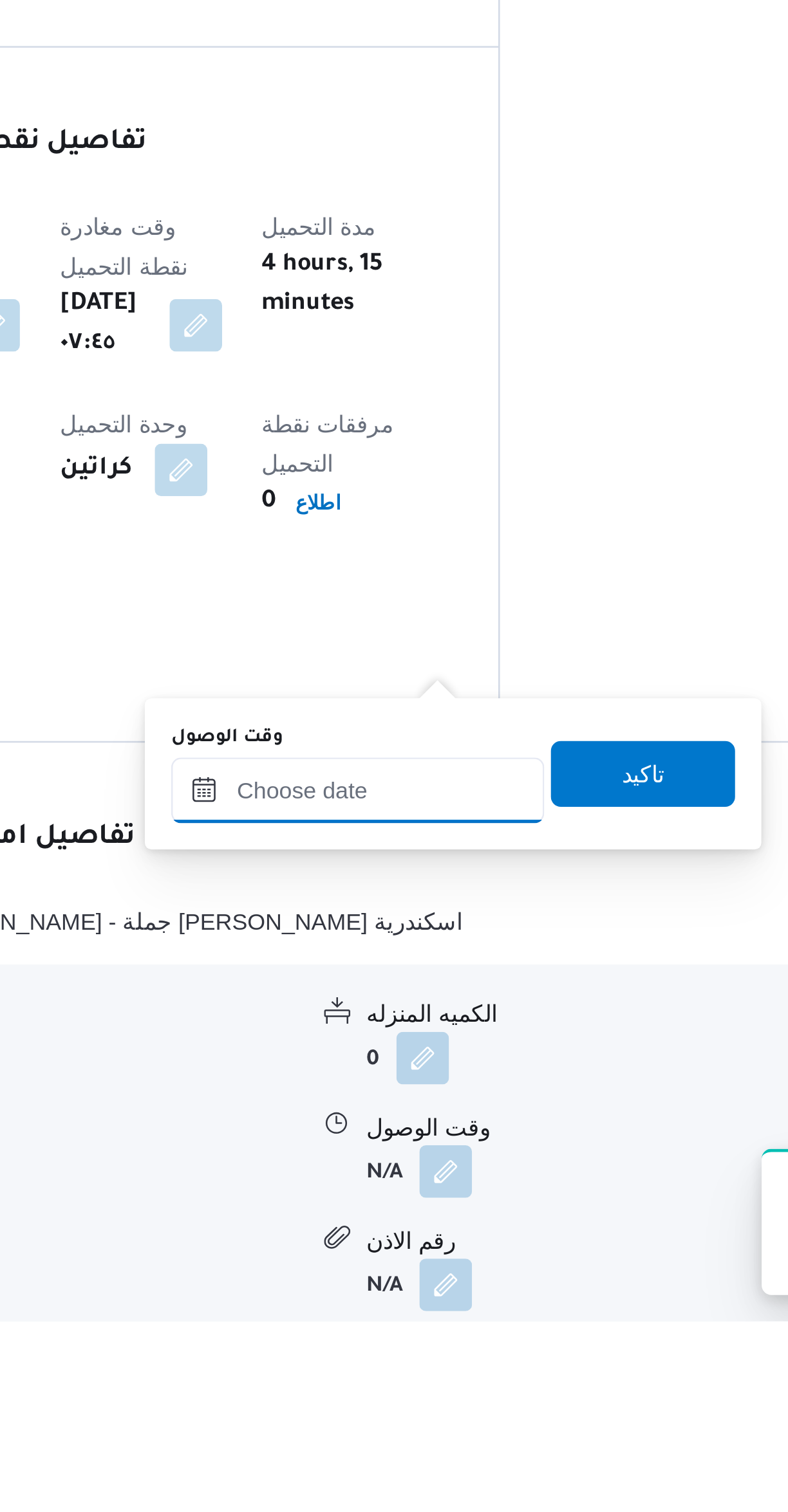
click at [412, 1300] on input "وقت الوصول" at bounding box center [414, 1304] width 146 height 26
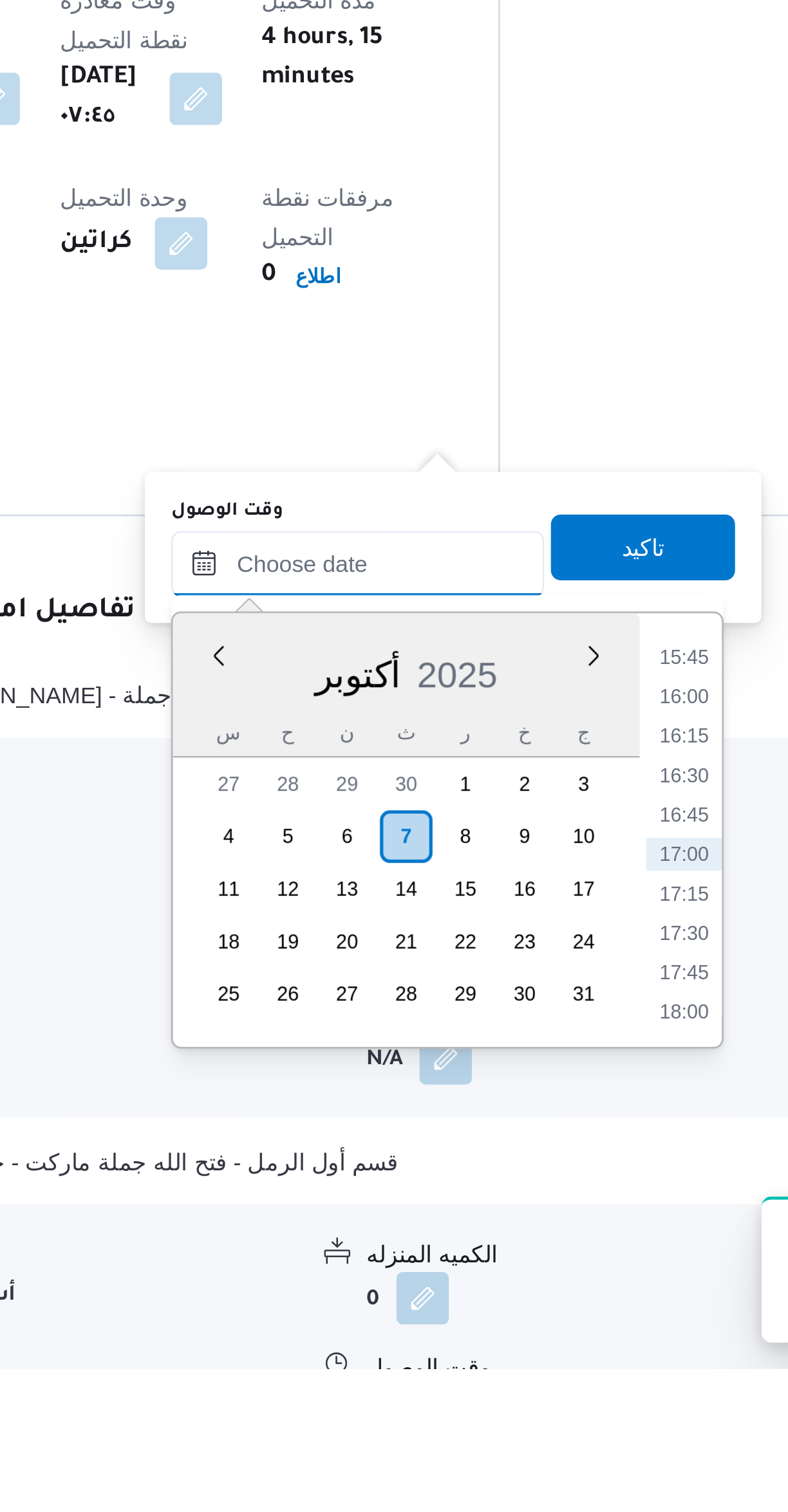
scroll to position [188, 0]
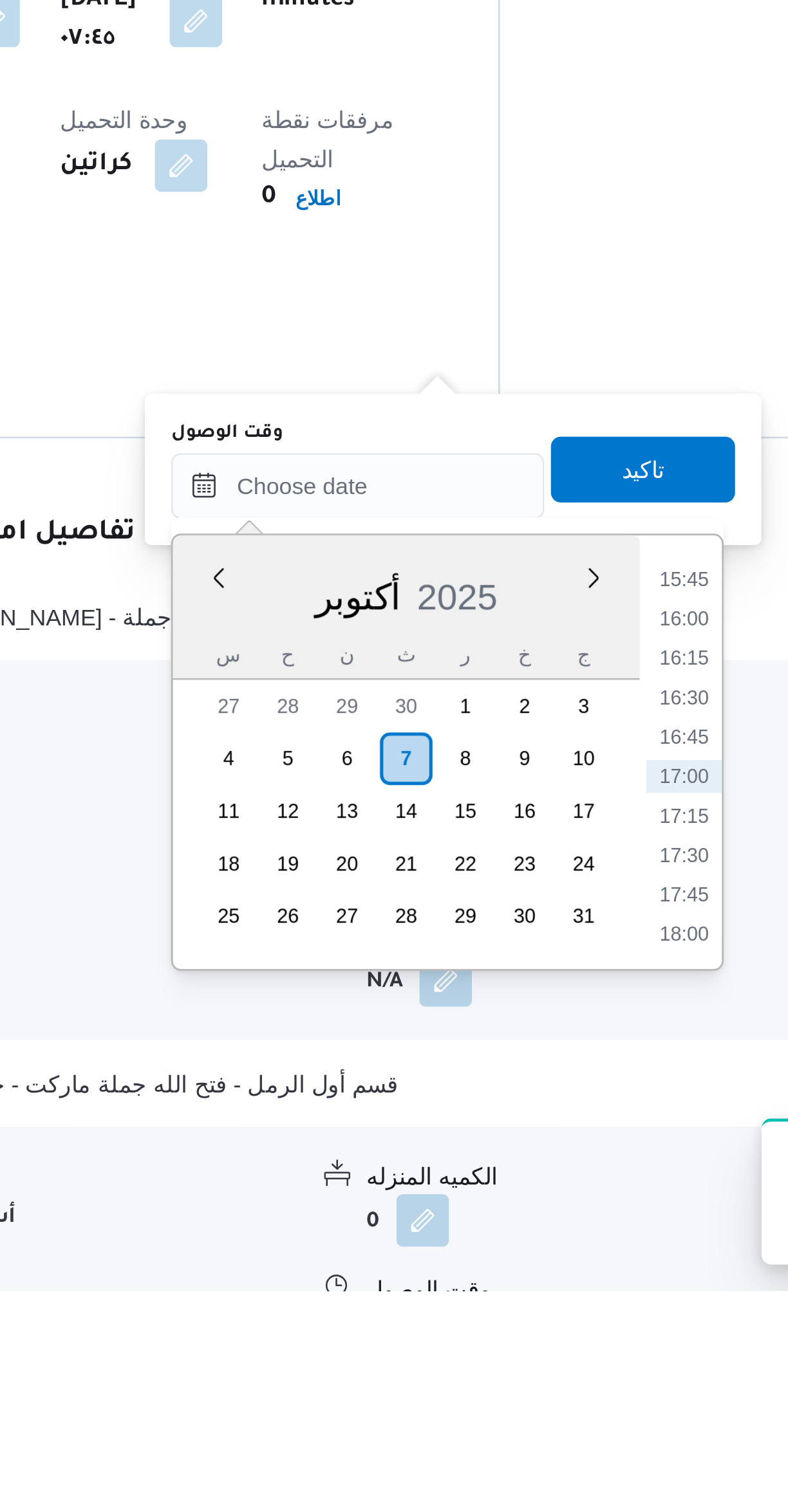
click at [535, 1235] on li "15:45" at bounding box center [541, 1233] width 30 height 13
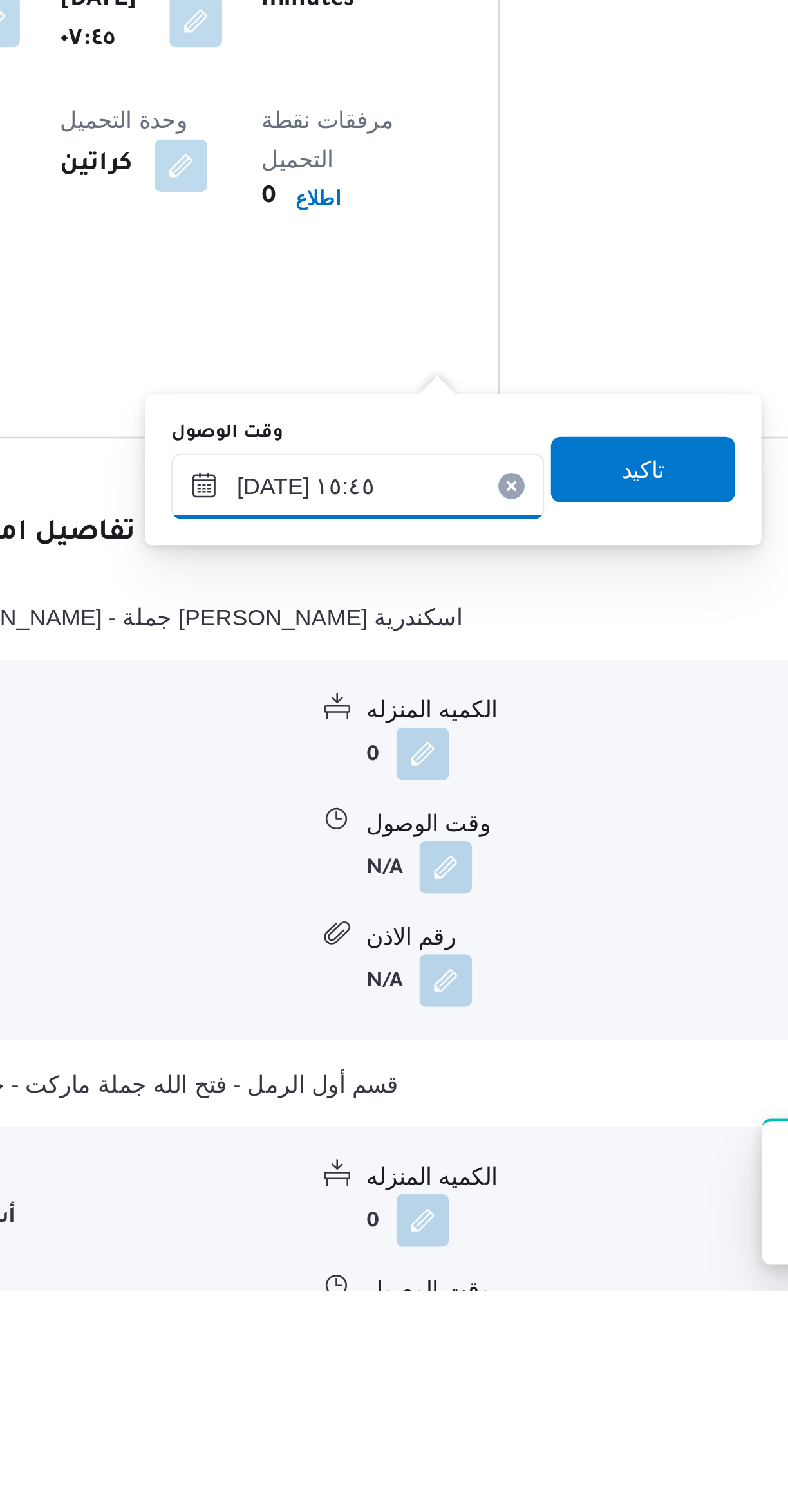
click at [398, 1192] on input "[DATE] ١٥:٤٥" at bounding box center [414, 1197] width 146 height 26
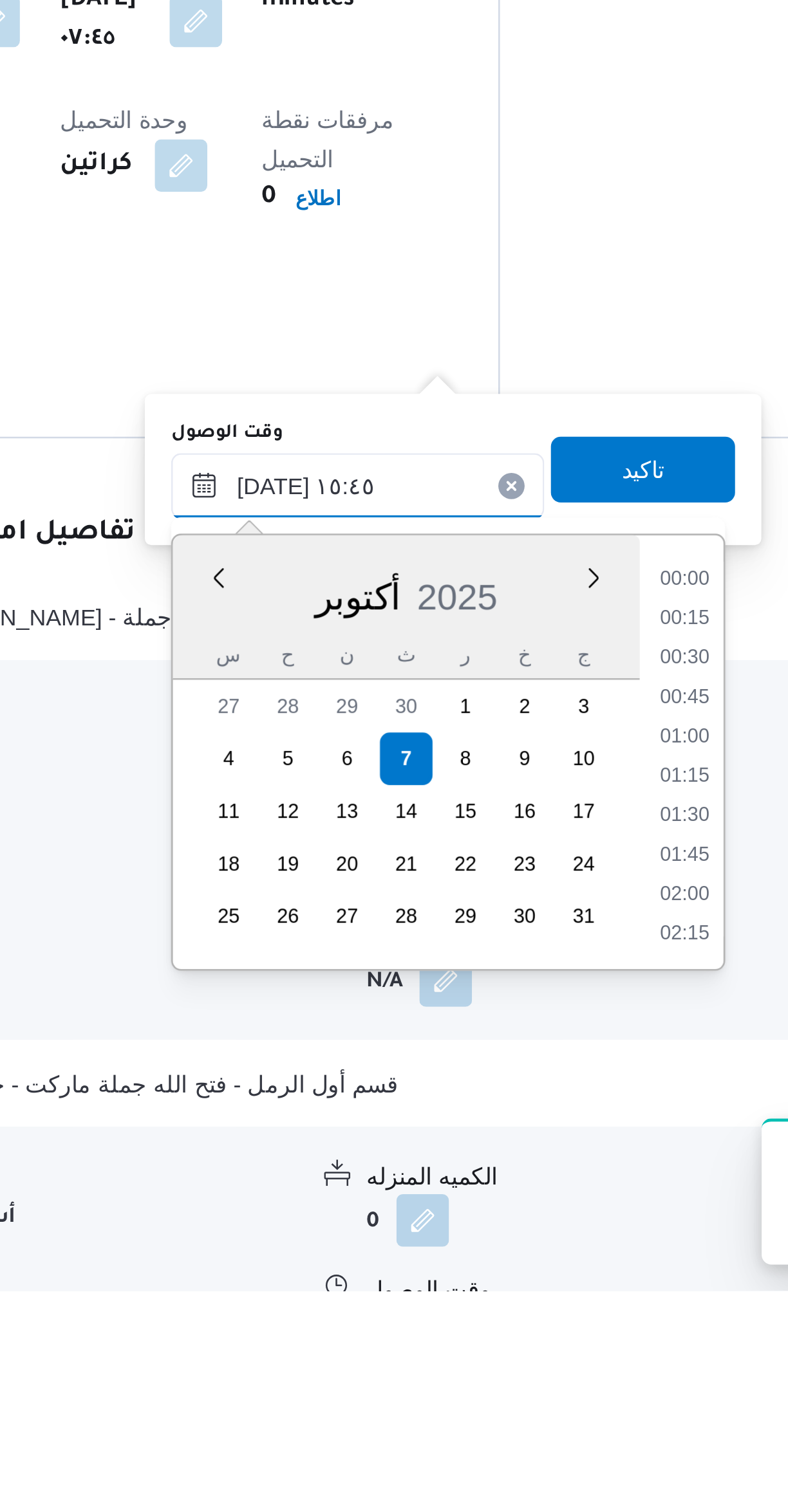
scroll to position [894, 0]
click at [537, 1235] on li "14:30" at bounding box center [541, 1234] width 30 height 13
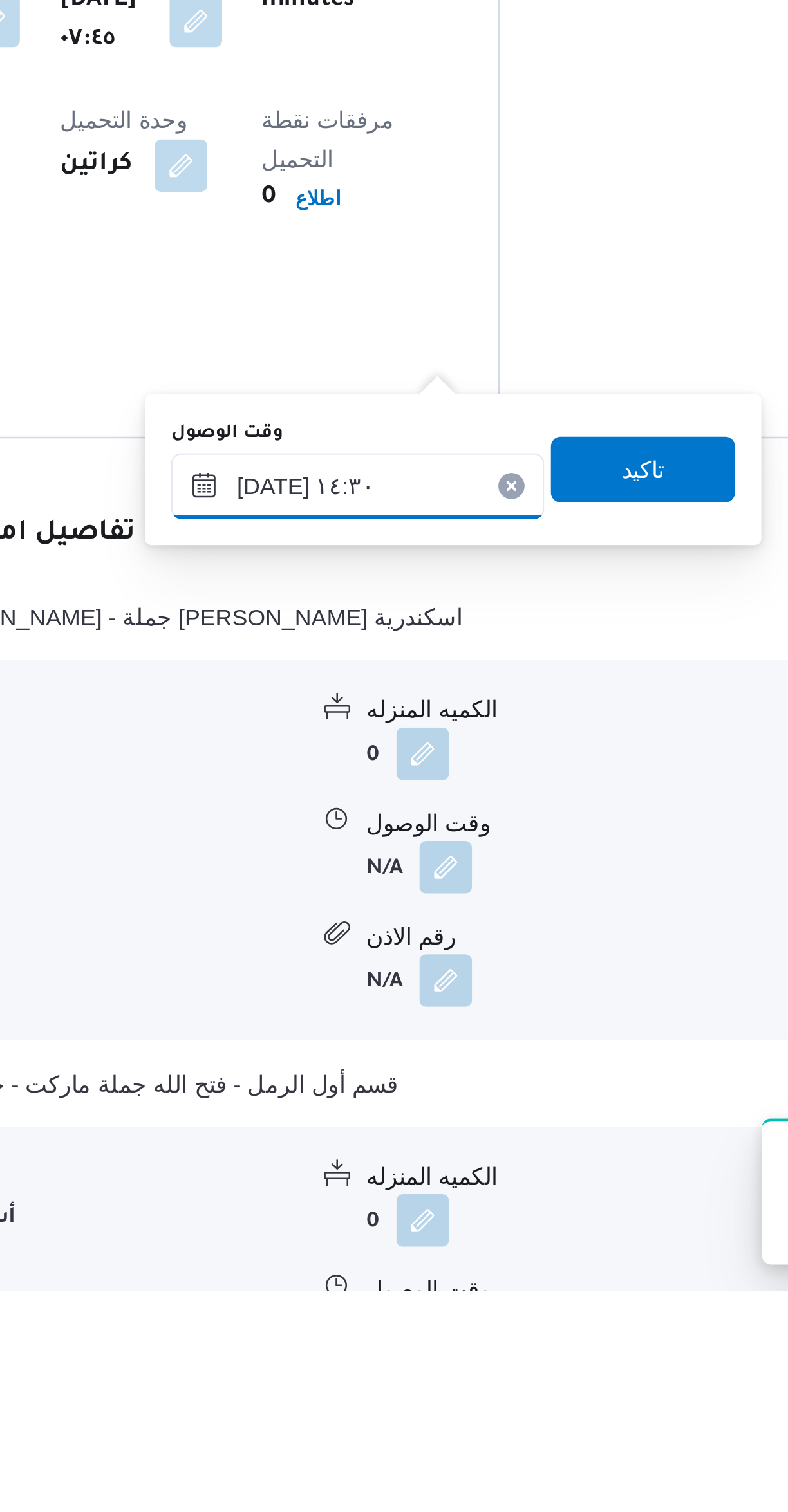
click at [398, 1190] on input "[DATE] ١٤:٣٠" at bounding box center [414, 1197] width 146 height 26
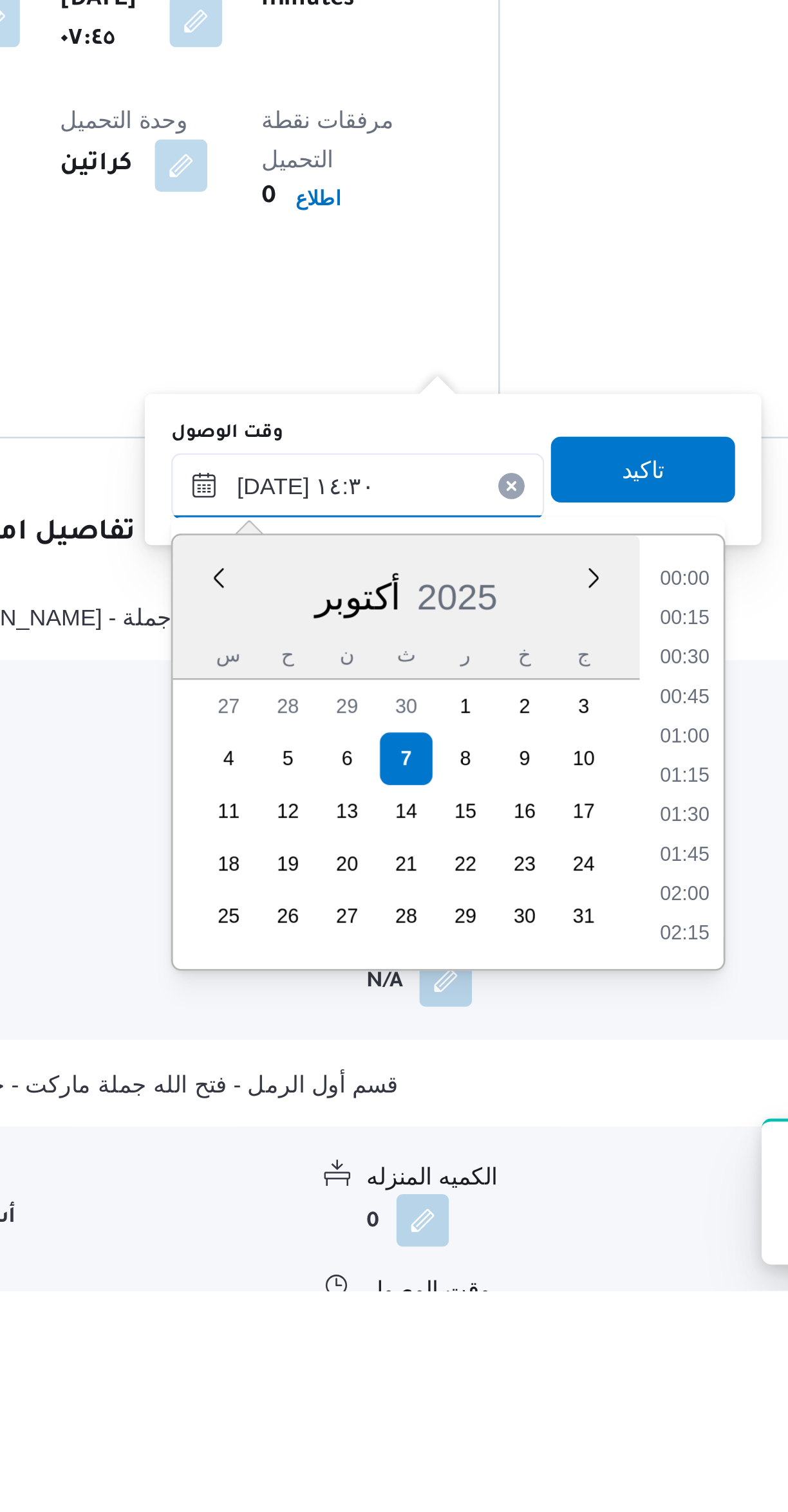
scroll to position [817, 0]
click at [540, 1233] on li "13:15" at bounding box center [541, 1234] width 30 height 13
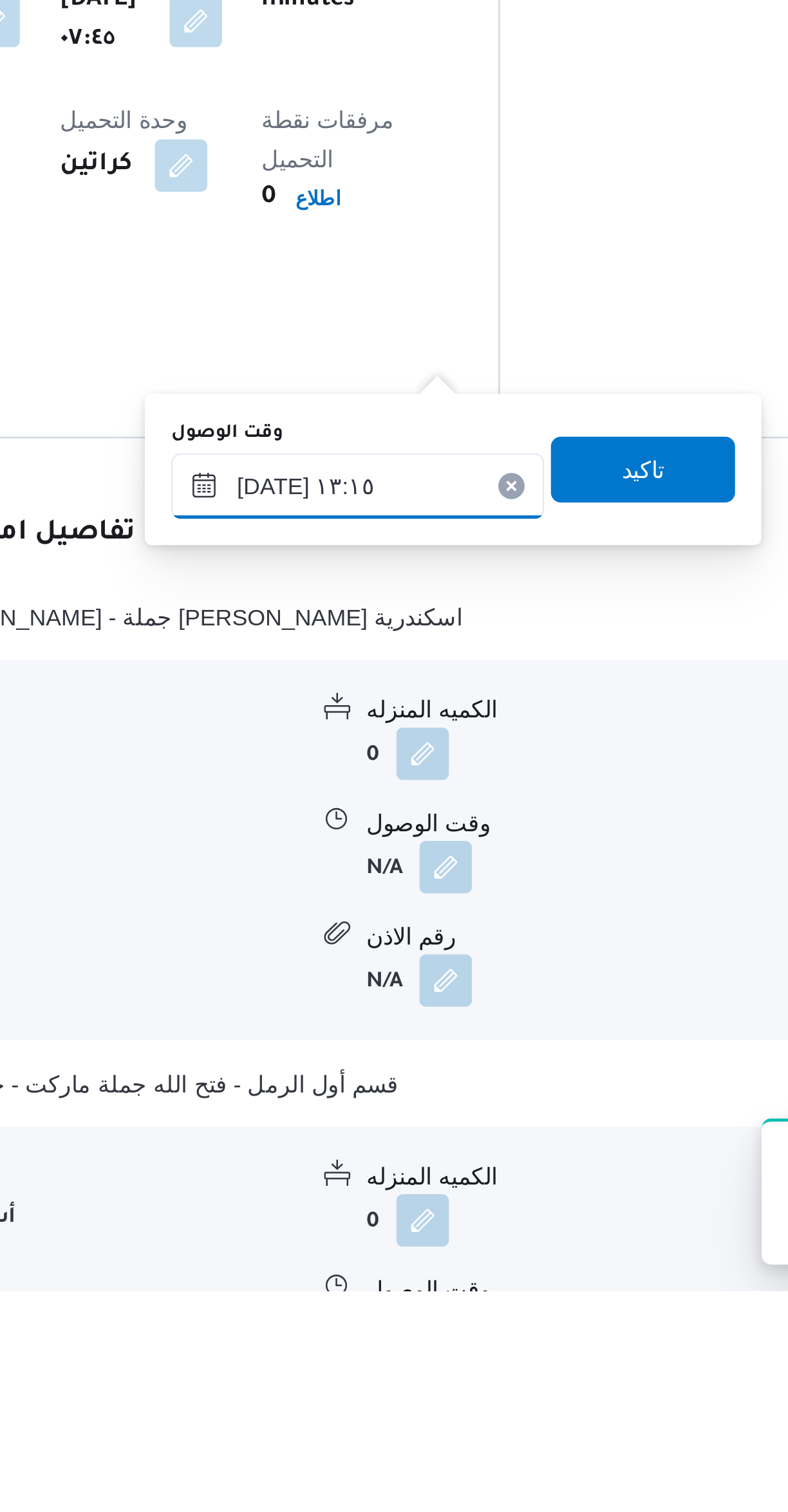
click at [393, 1190] on input "[DATE] ١٣:١٥" at bounding box center [414, 1197] width 146 height 26
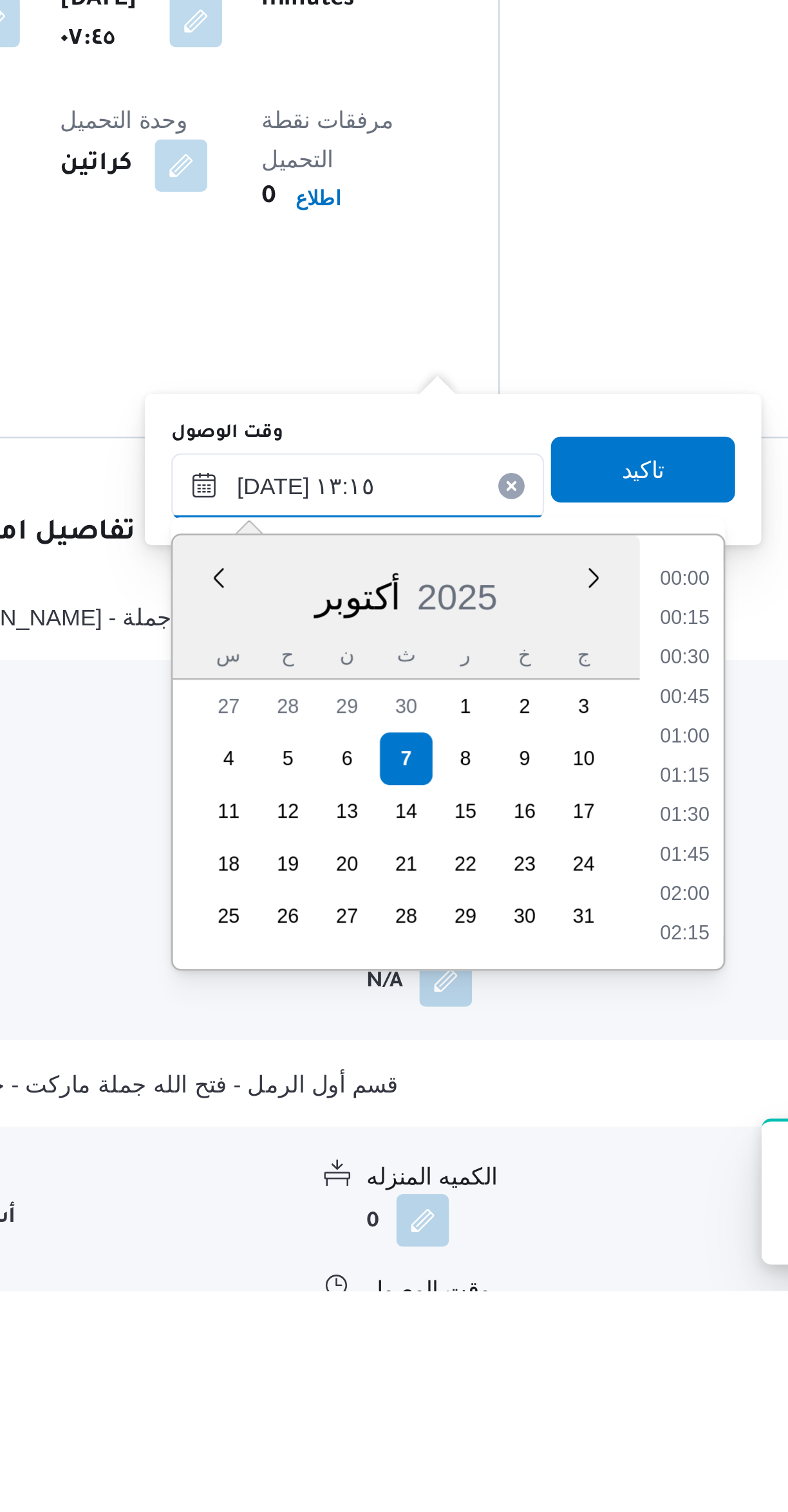
scroll to position [740, 0]
click at [545, 1237] on li "12:00" at bounding box center [541, 1234] width 30 height 13
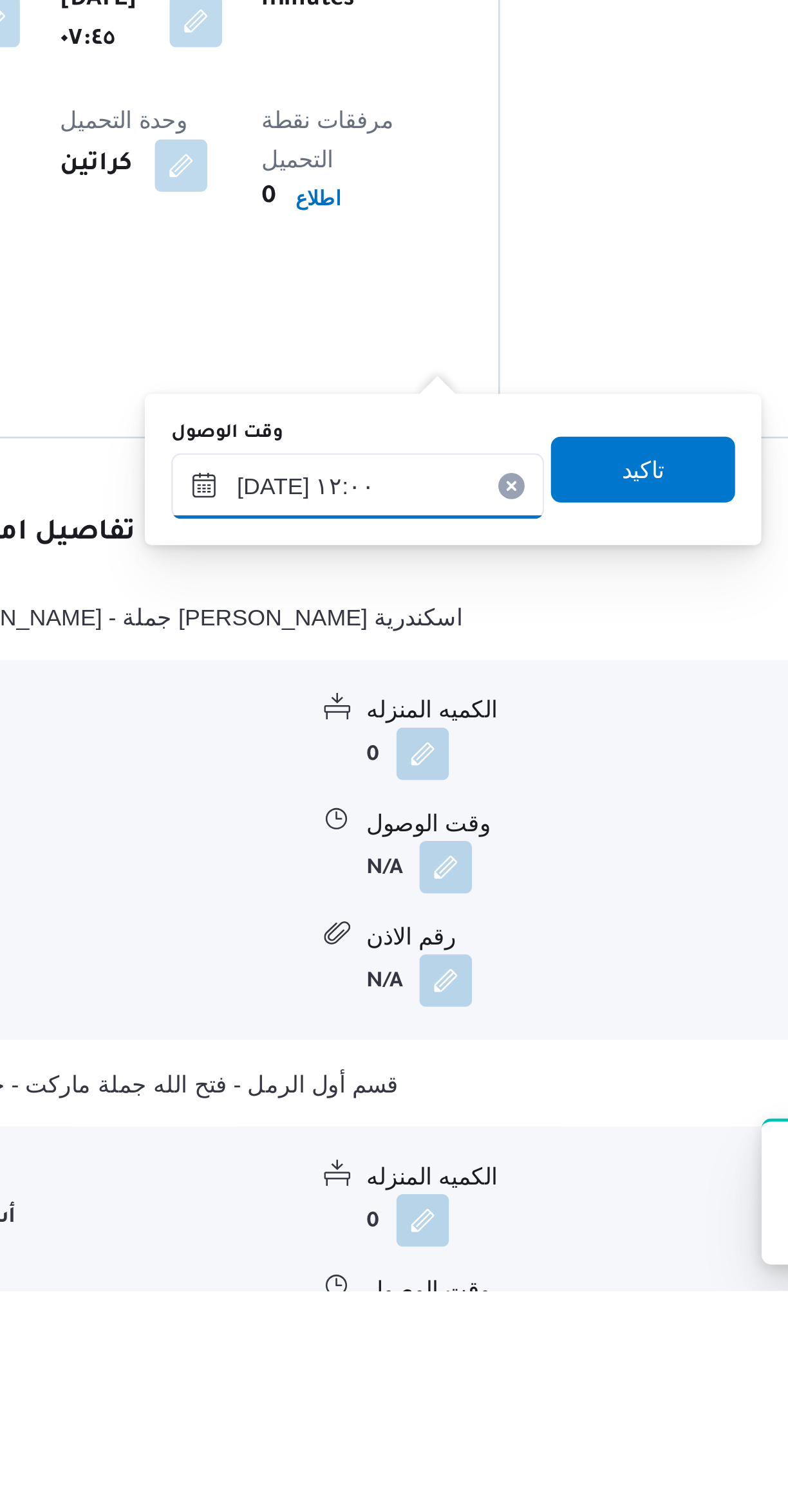
click at [390, 1190] on input "[DATE] ١٢:٠٠" at bounding box center [414, 1197] width 146 height 26
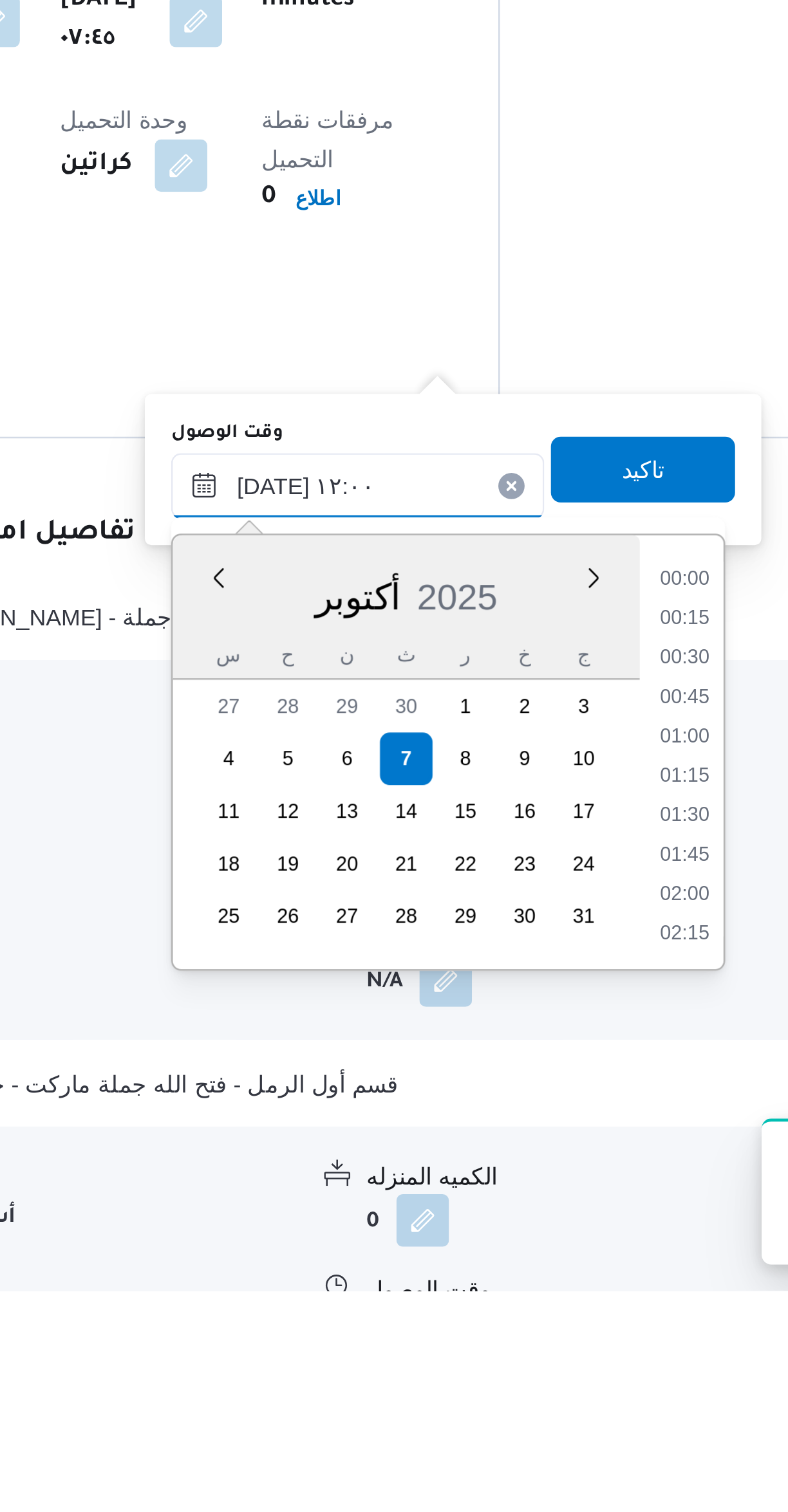
scroll to position [663, 0]
click at [544, 1235] on li "10:45" at bounding box center [541, 1234] width 30 height 13
type input "[DATE] ١٠:٤٥"
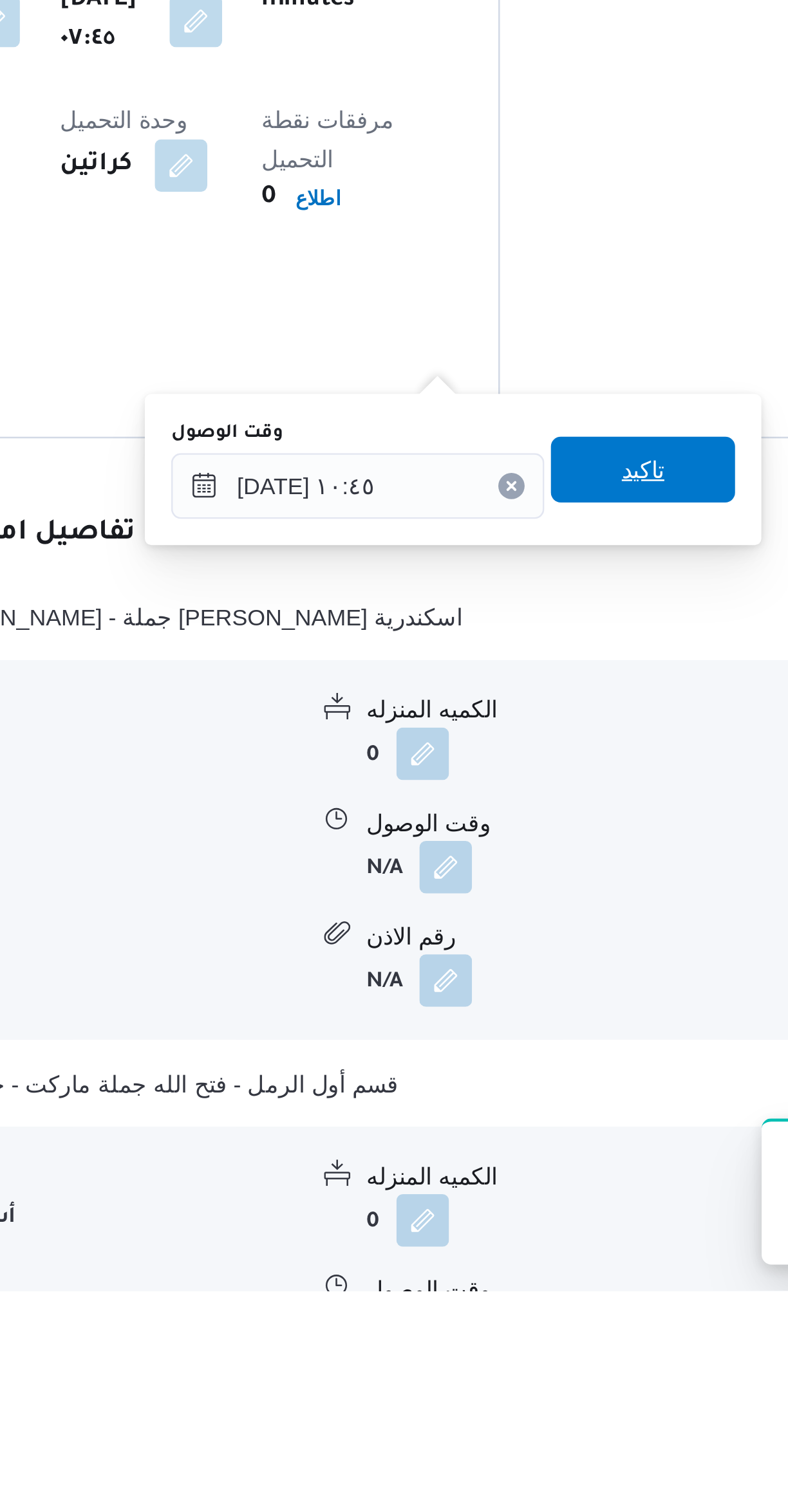
click at [542, 1190] on span "تاكيد" at bounding box center [525, 1190] width 72 height 26
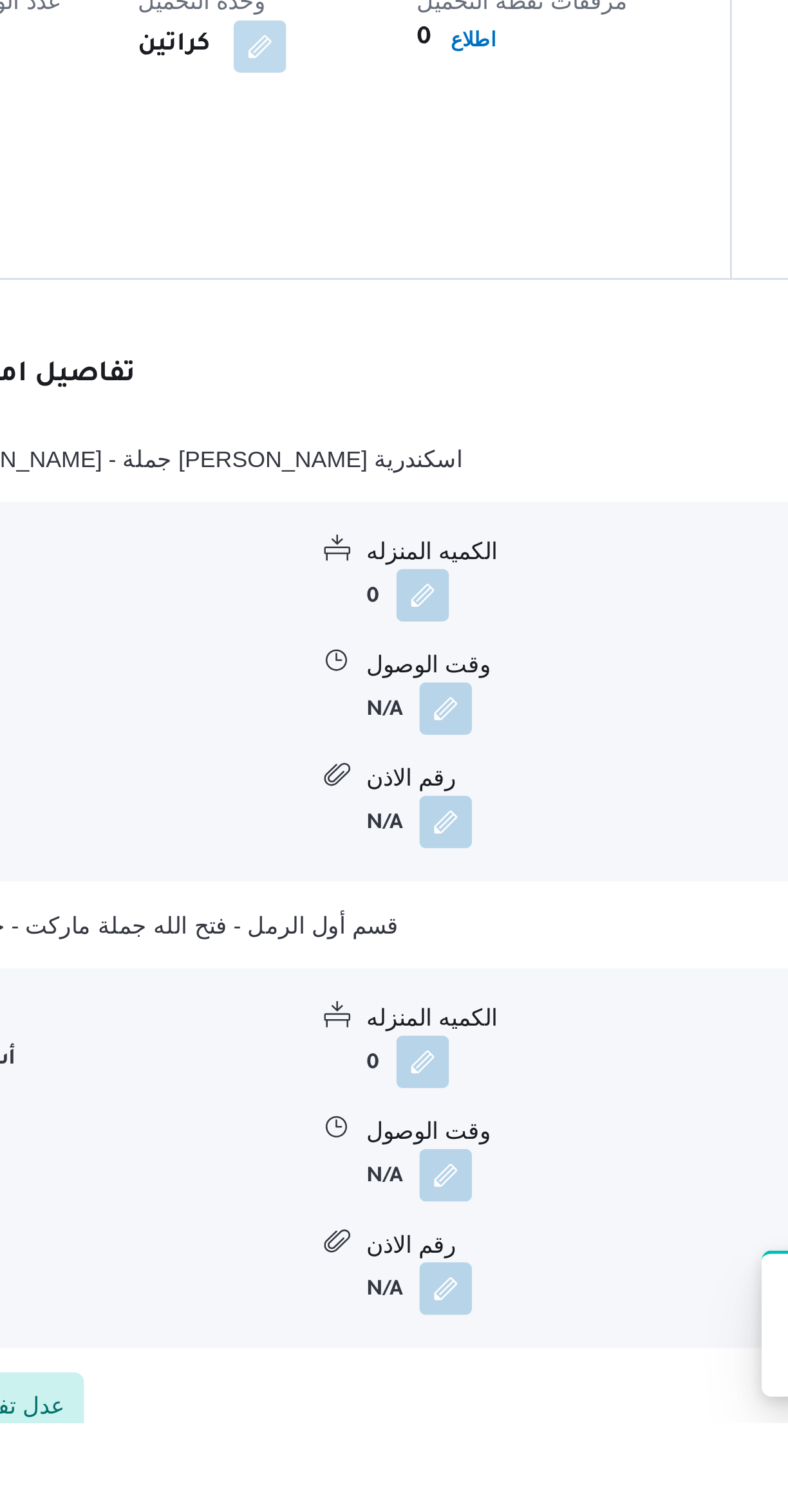
scroll to position [188, 0]
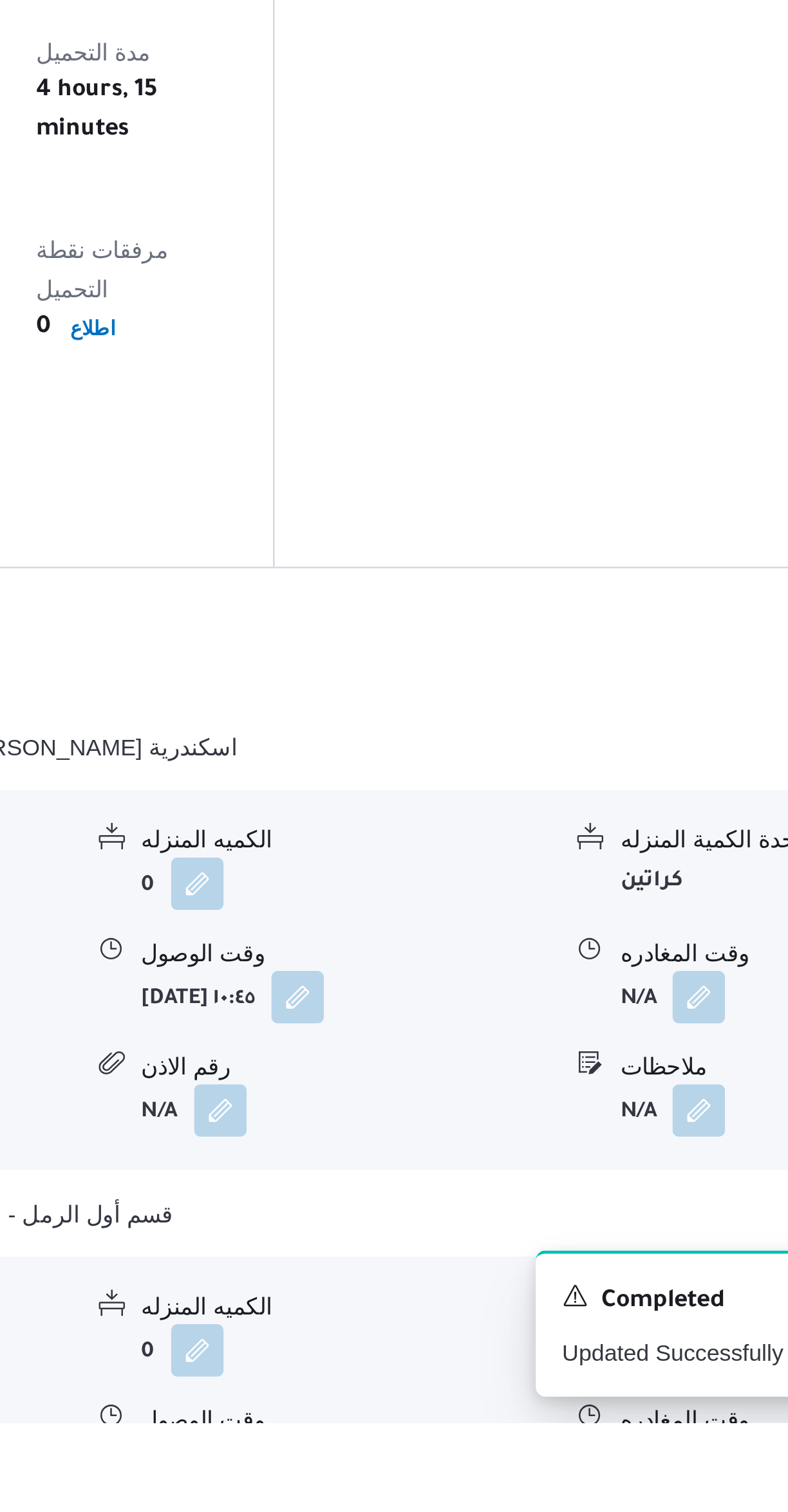
click at [636, 1336] on button "button" at bounding box center [635, 1345] width 21 height 21
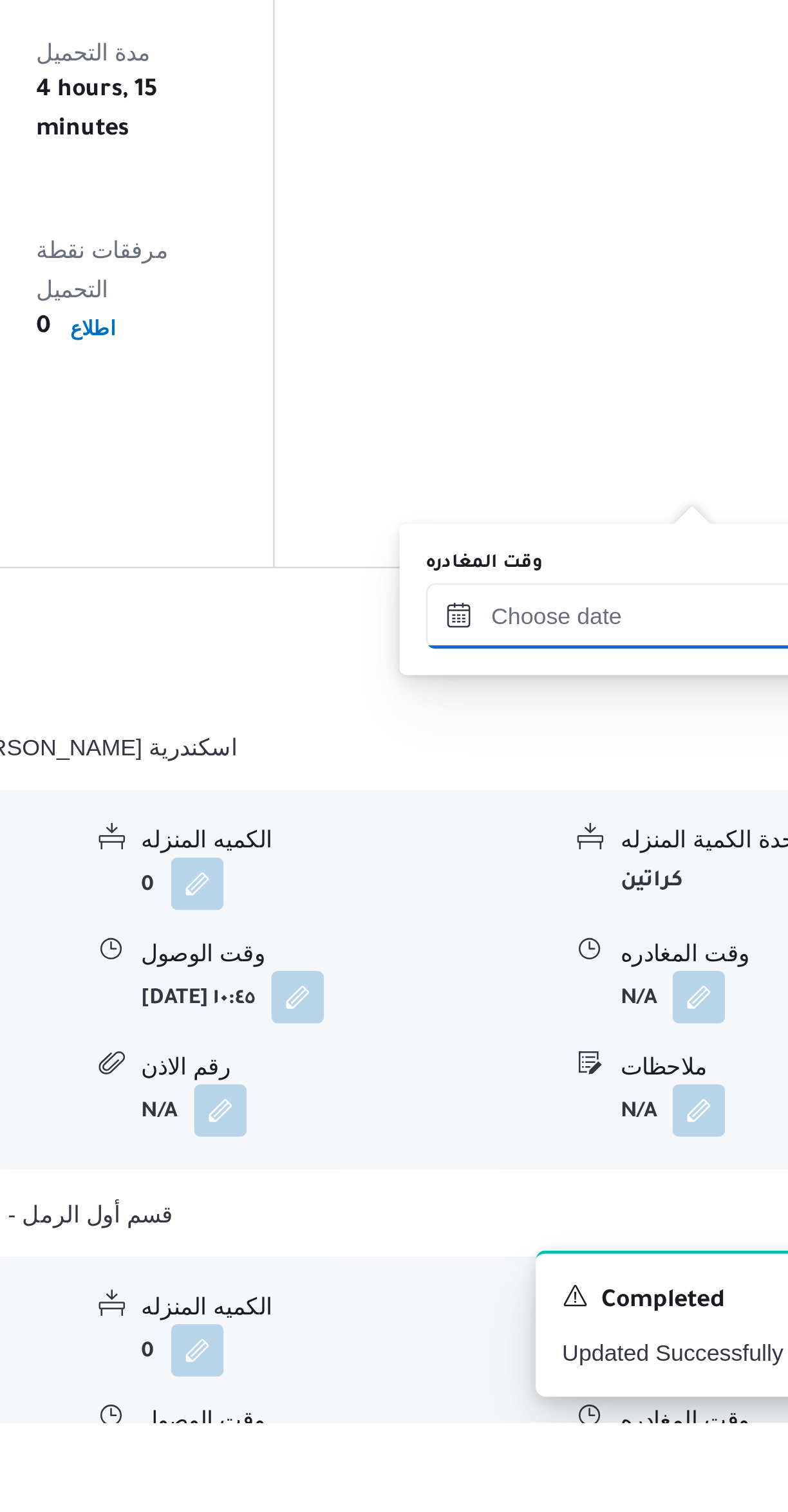
click at [588, 1194] on input "وقت المغادره" at bounding box center [601, 1196] width 146 height 26
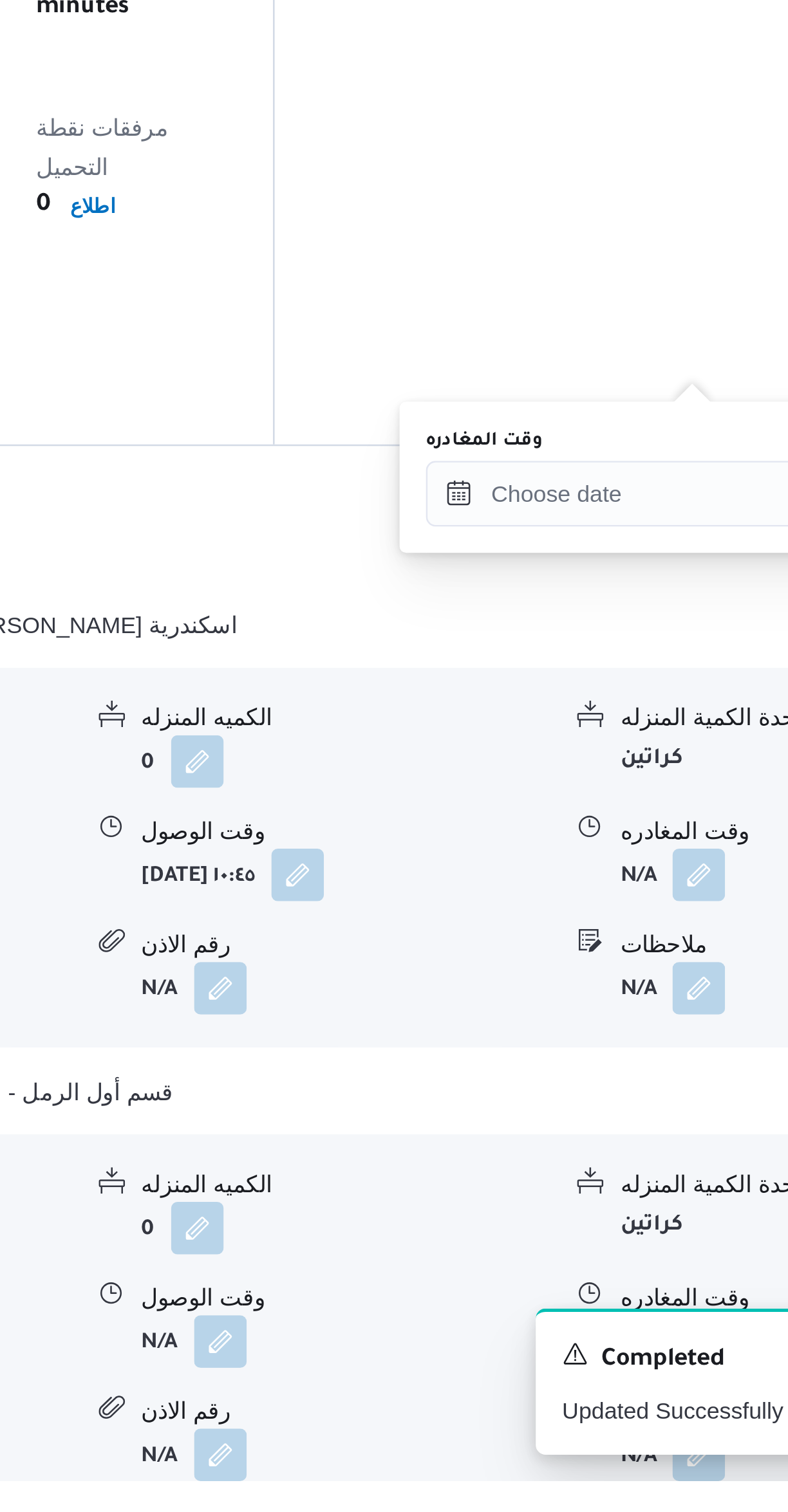
scroll to position [259, 0]
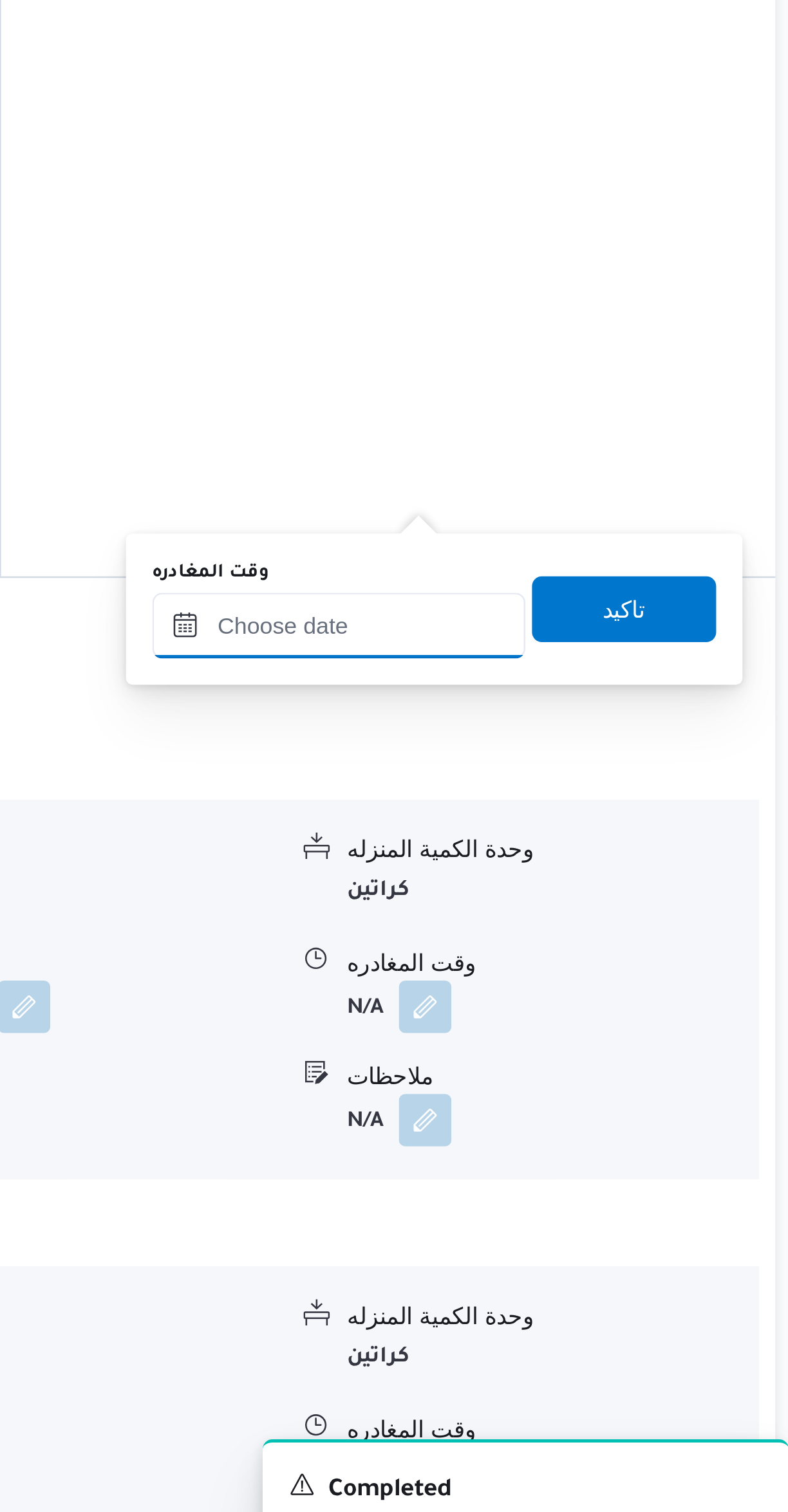
click at [599, 1128] on input "وقت المغادره" at bounding box center [601, 1126] width 146 height 26
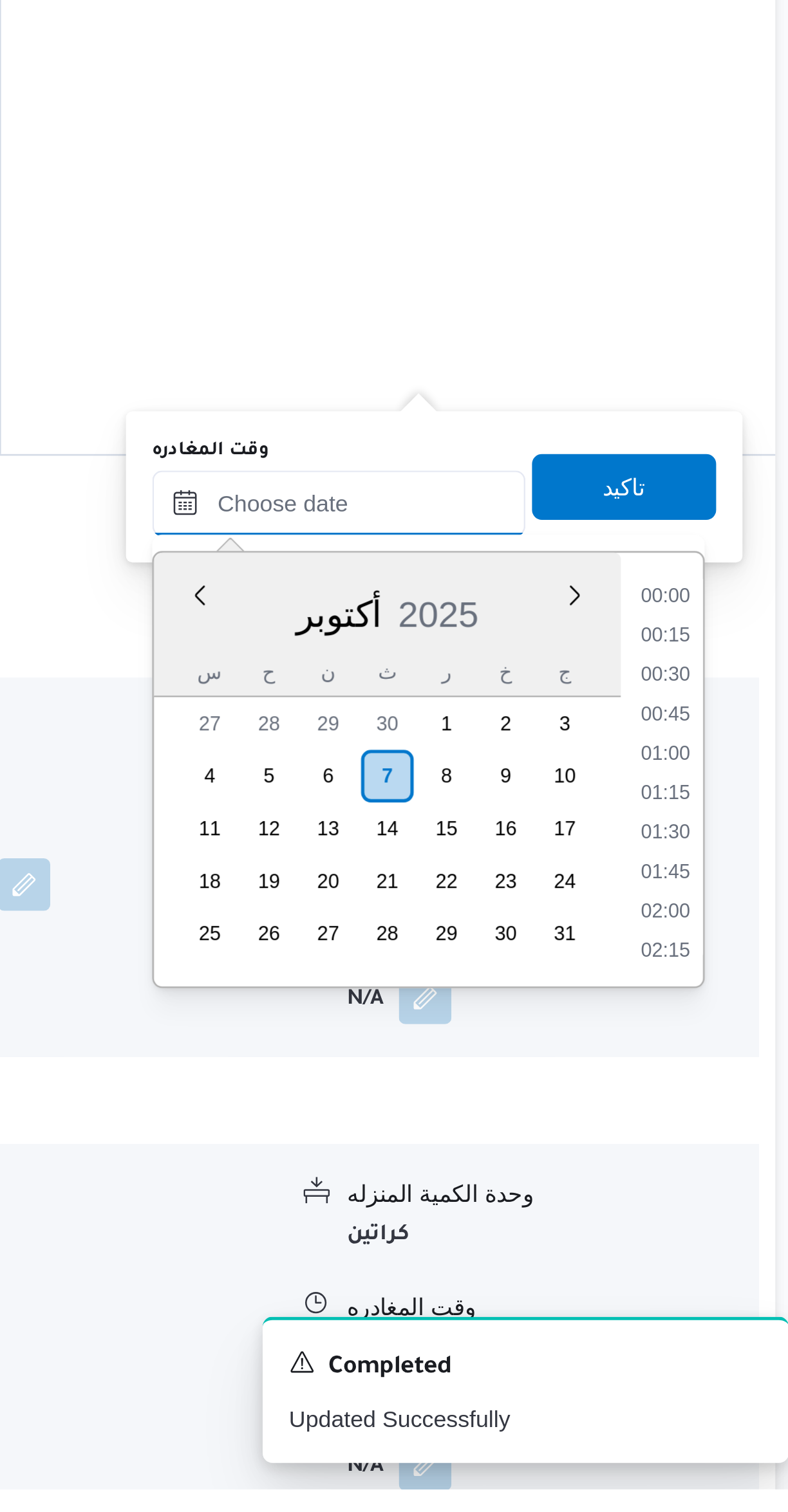
scroll to position [973, 0]
click at [728, 1161] on li "15:45" at bounding box center [730, 1162] width 30 height 13
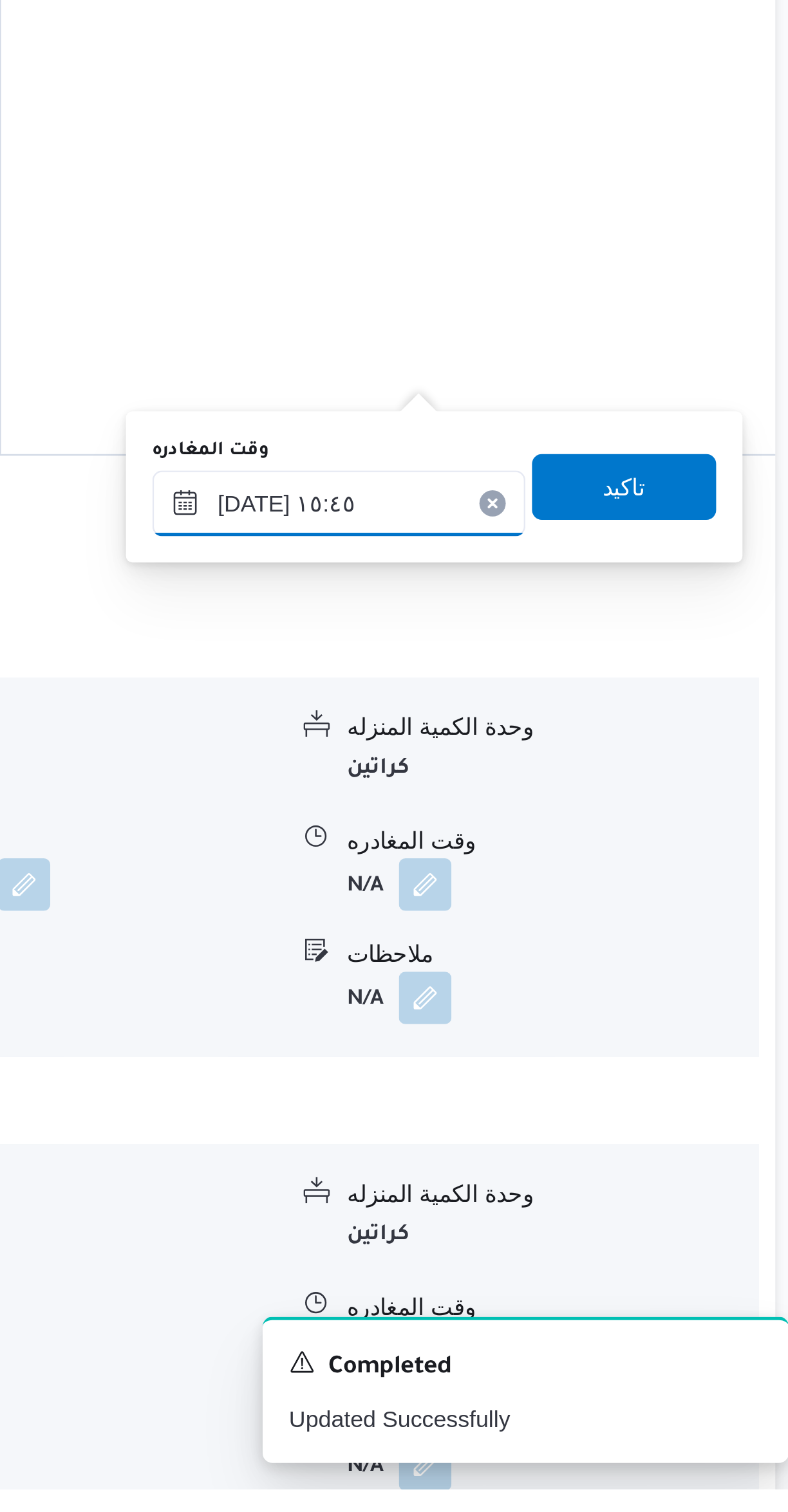
click at [586, 1121] on input "[DATE] ١٥:٤٥" at bounding box center [601, 1126] width 146 height 26
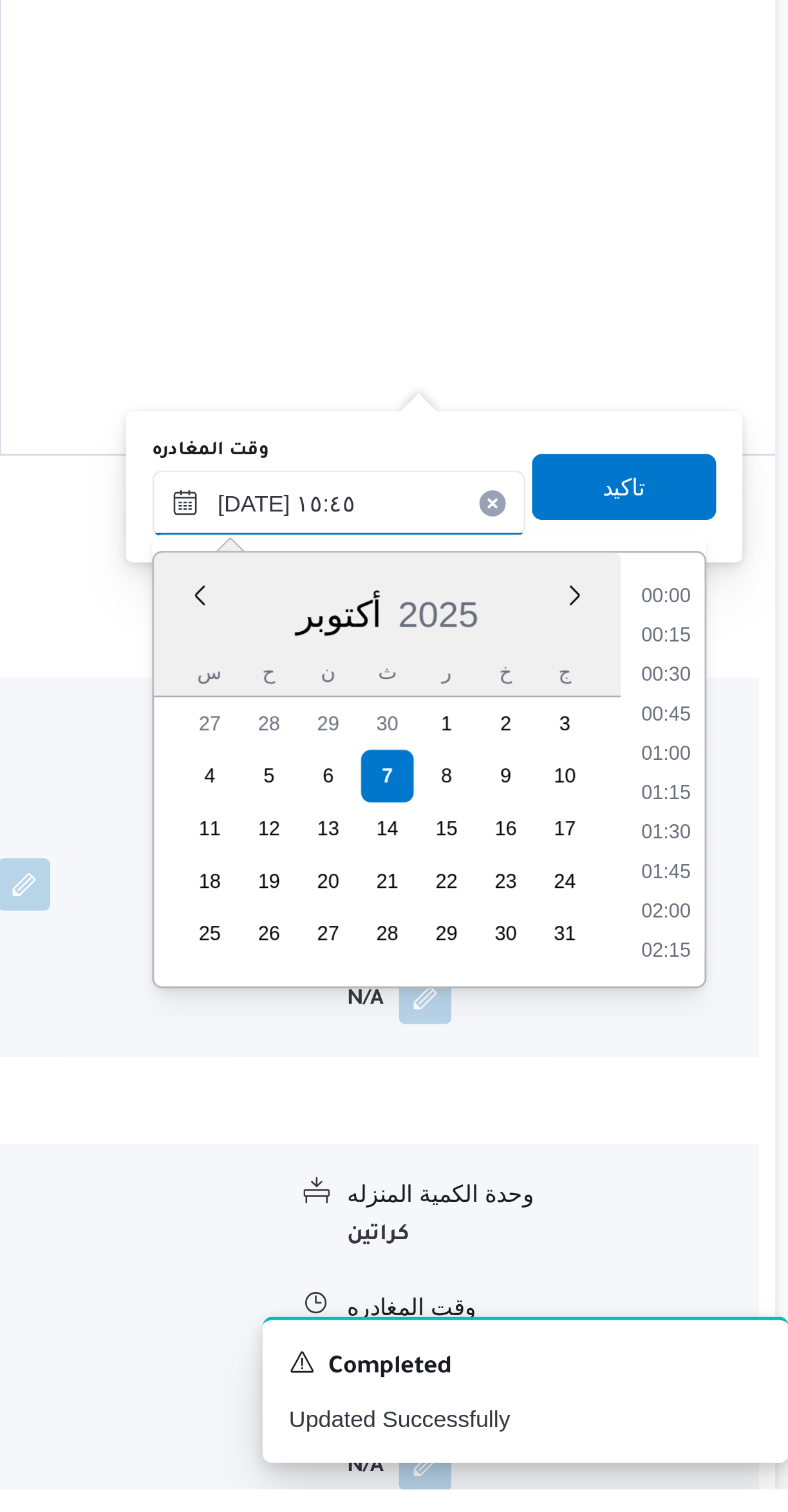
scroll to position [894, 0]
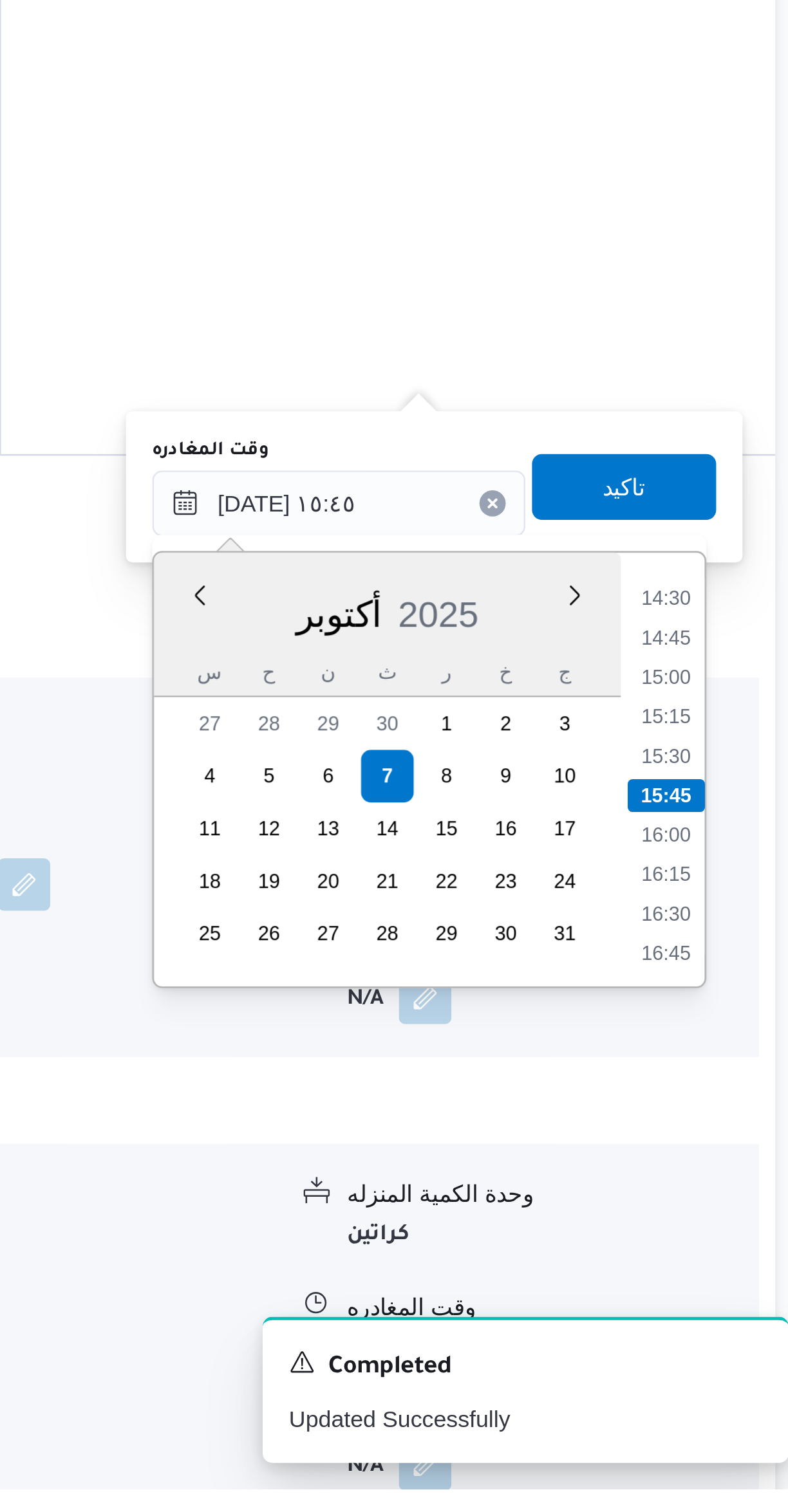
click at [728, 1161] on li "14:30" at bounding box center [730, 1163] width 30 height 13
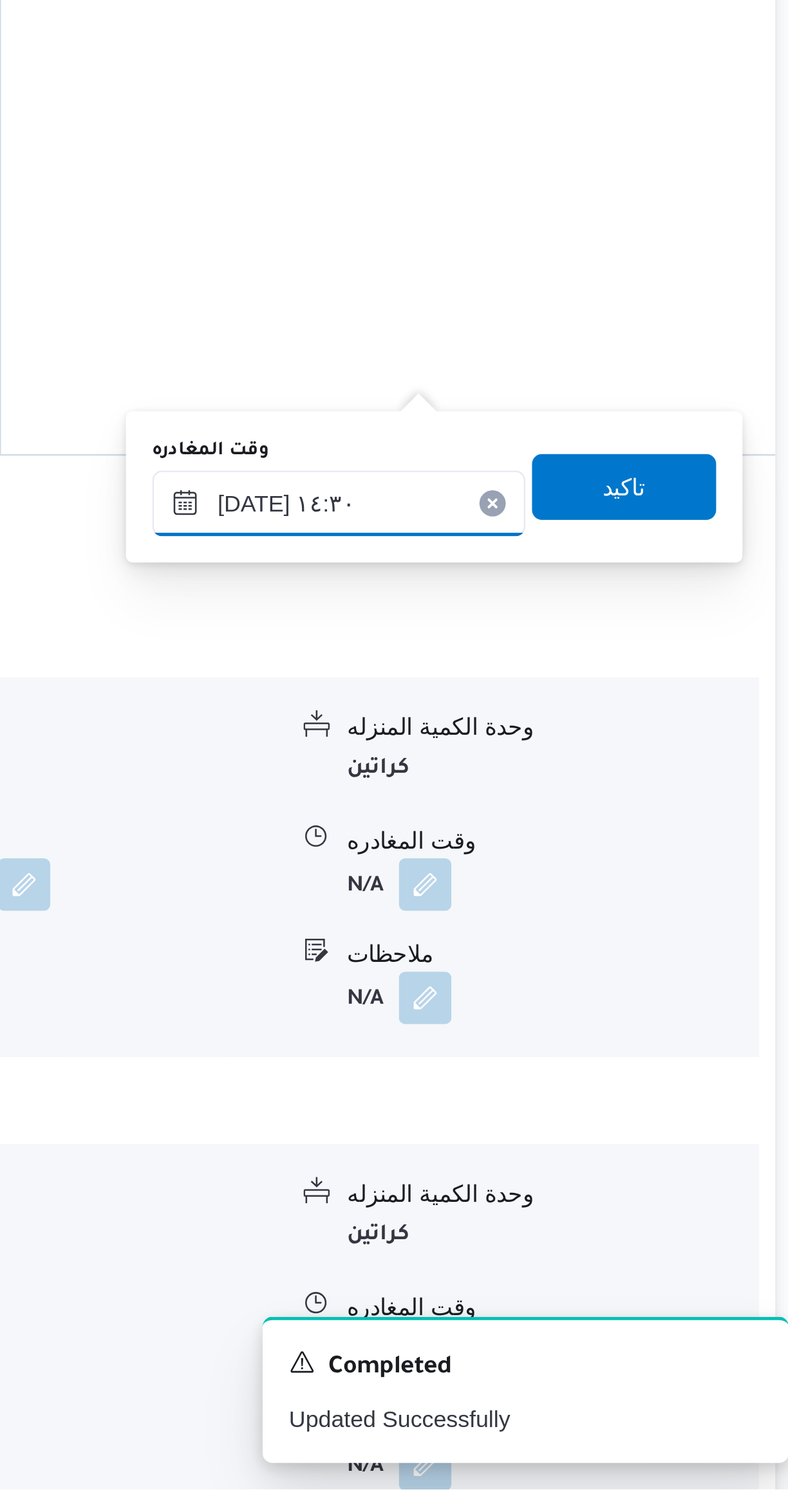
click at [584, 1119] on input "[DATE] ١٤:٣٠" at bounding box center [601, 1126] width 146 height 26
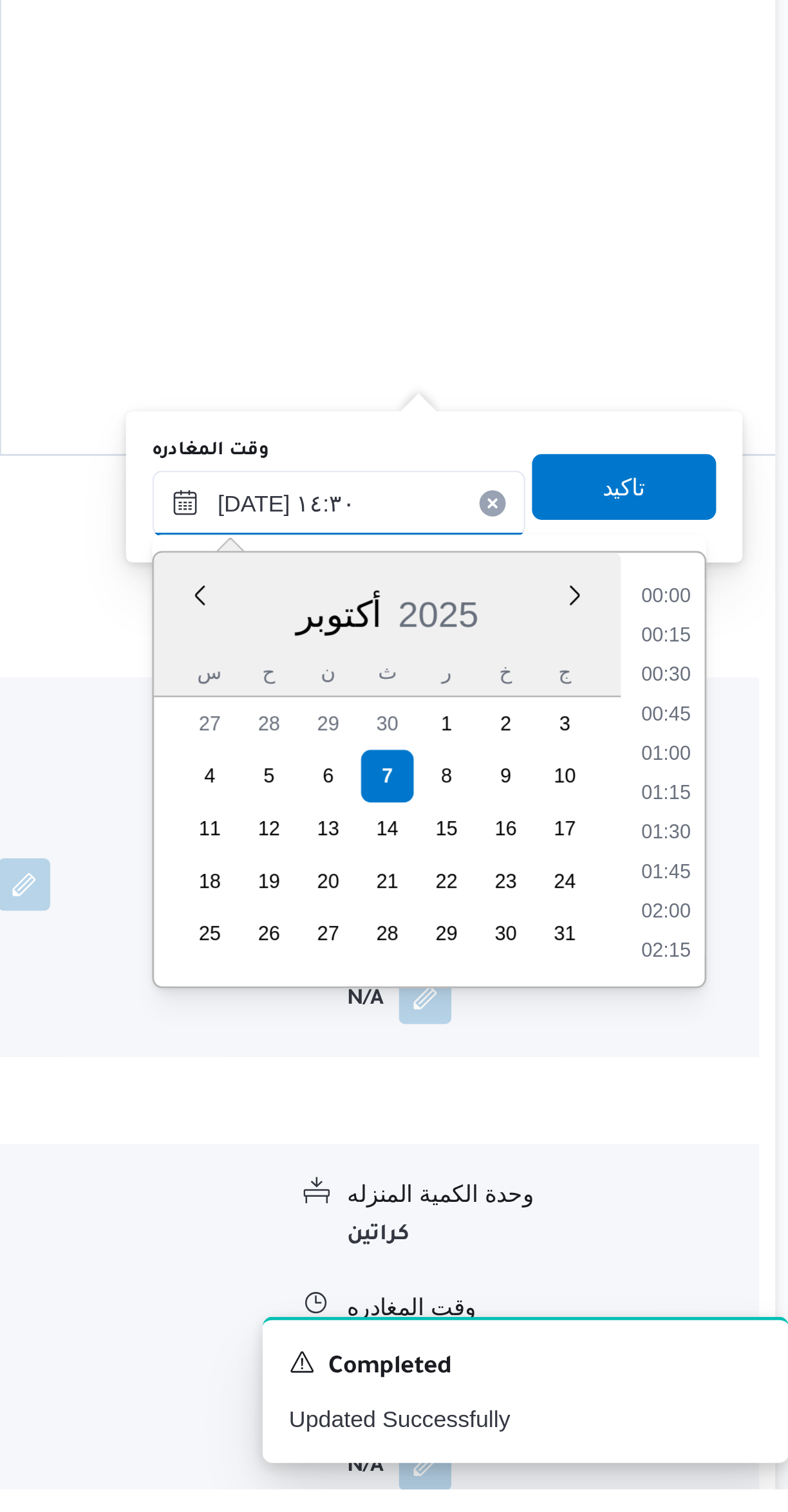
scroll to position [817, 0]
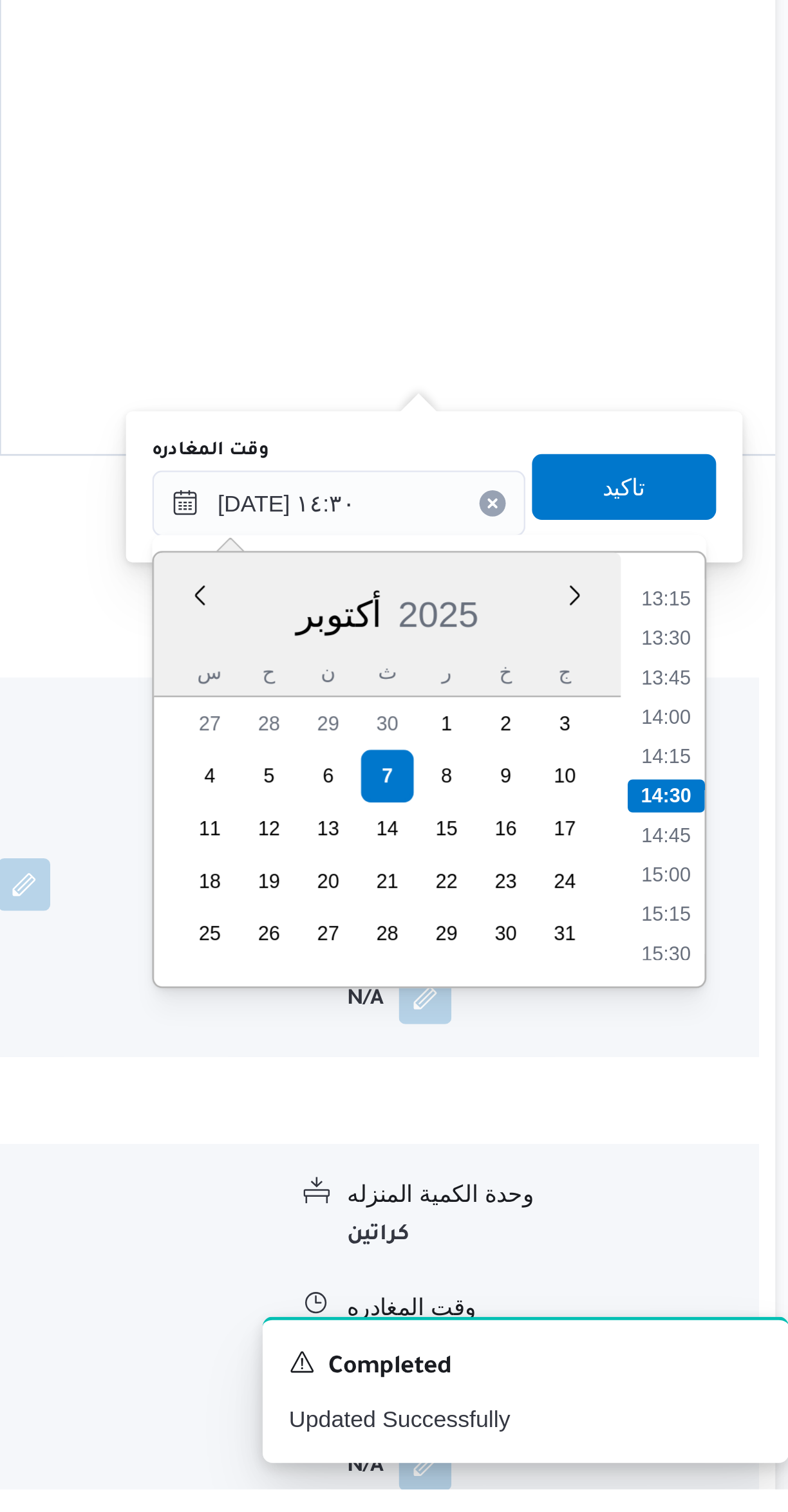
click at [724, 1166] on li "13:15" at bounding box center [730, 1163] width 30 height 13
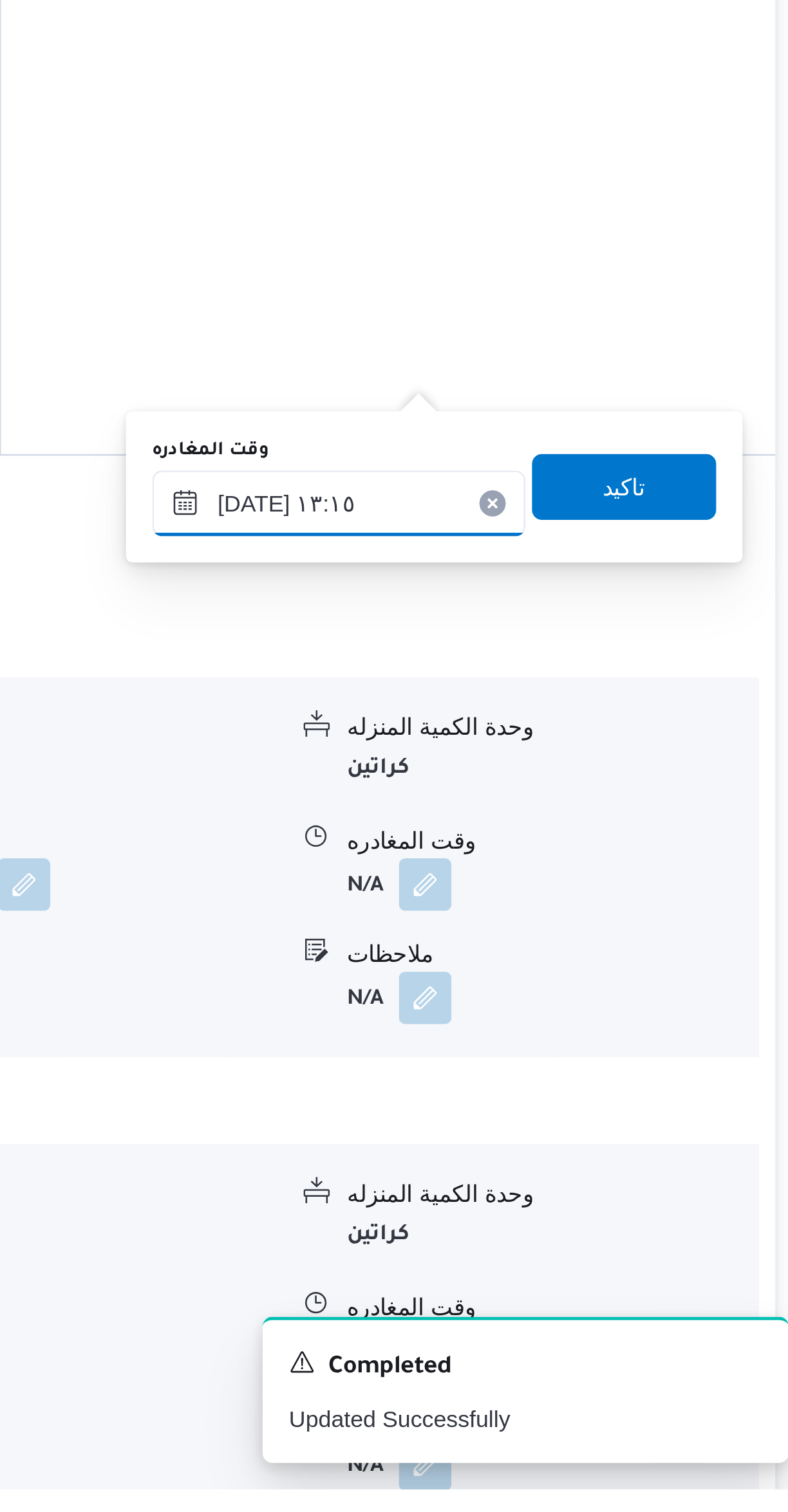
click at [587, 1122] on input "[DATE] ١٣:١٥" at bounding box center [601, 1126] width 146 height 26
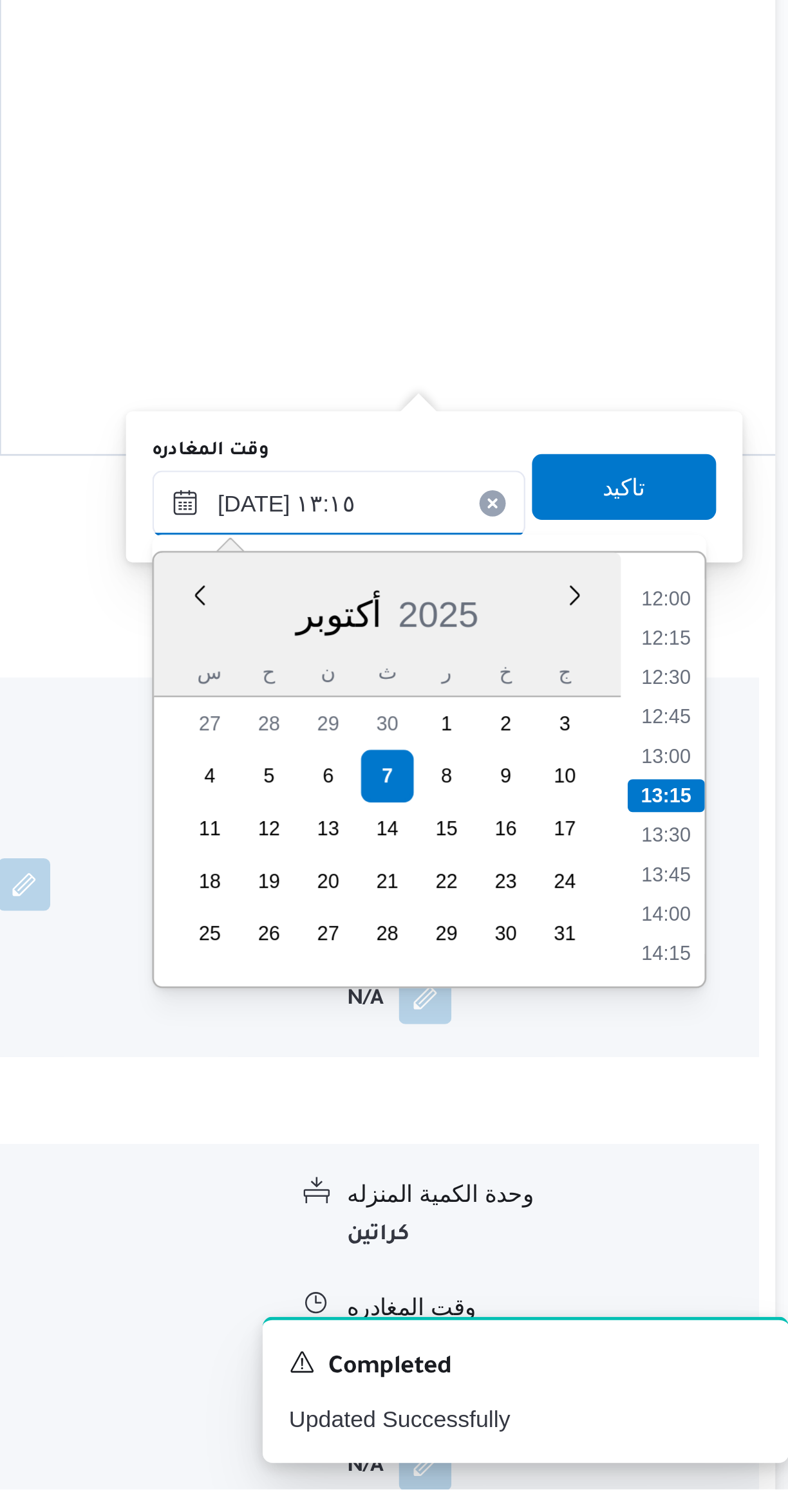
scroll to position [259, 0]
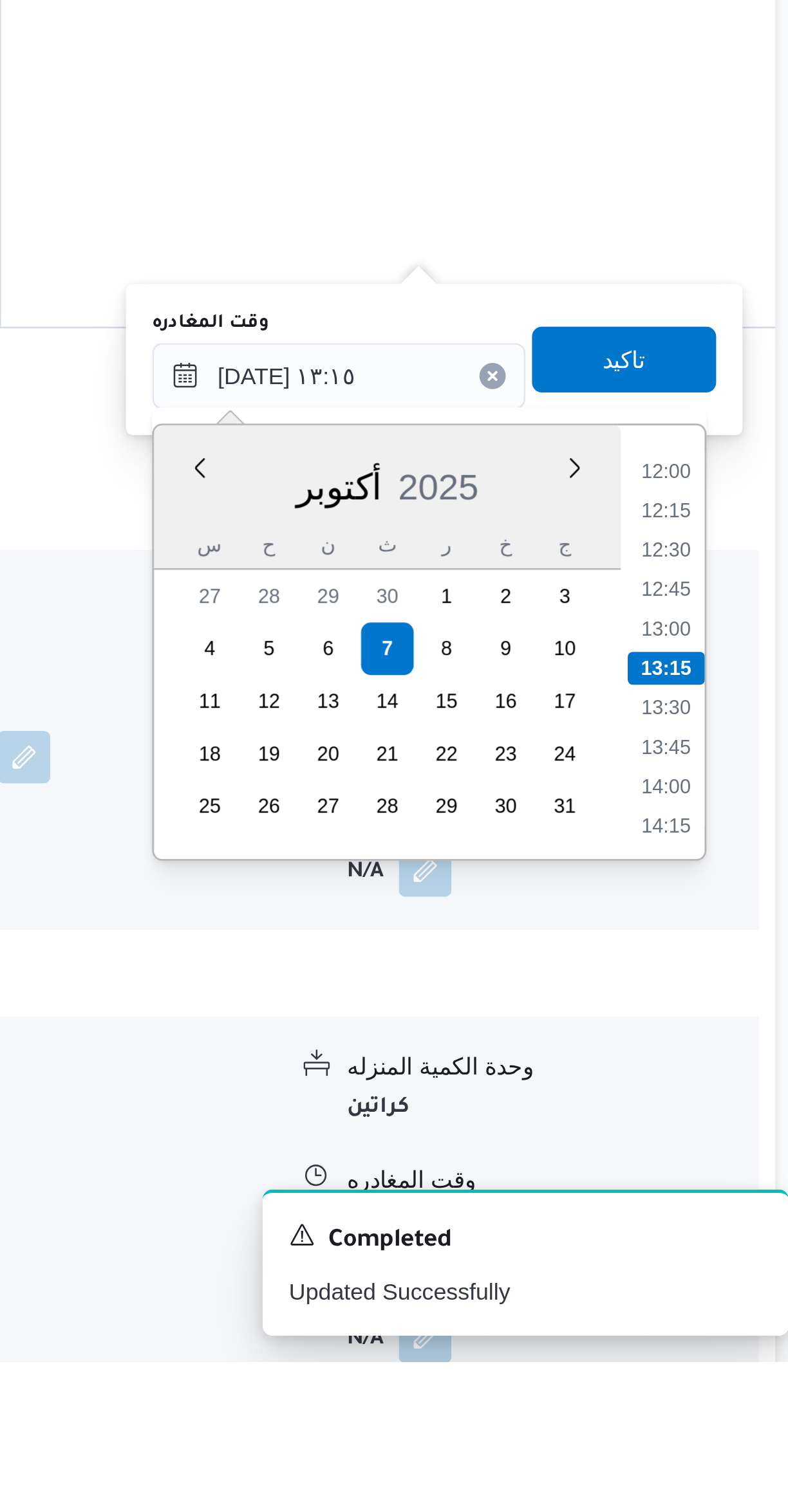
click at [730, 1193] on li "12:30" at bounding box center [730, 1194] width 30 height 13
type input "٠٧/١٠/٢٠٢٥ ١٢:٣٠"
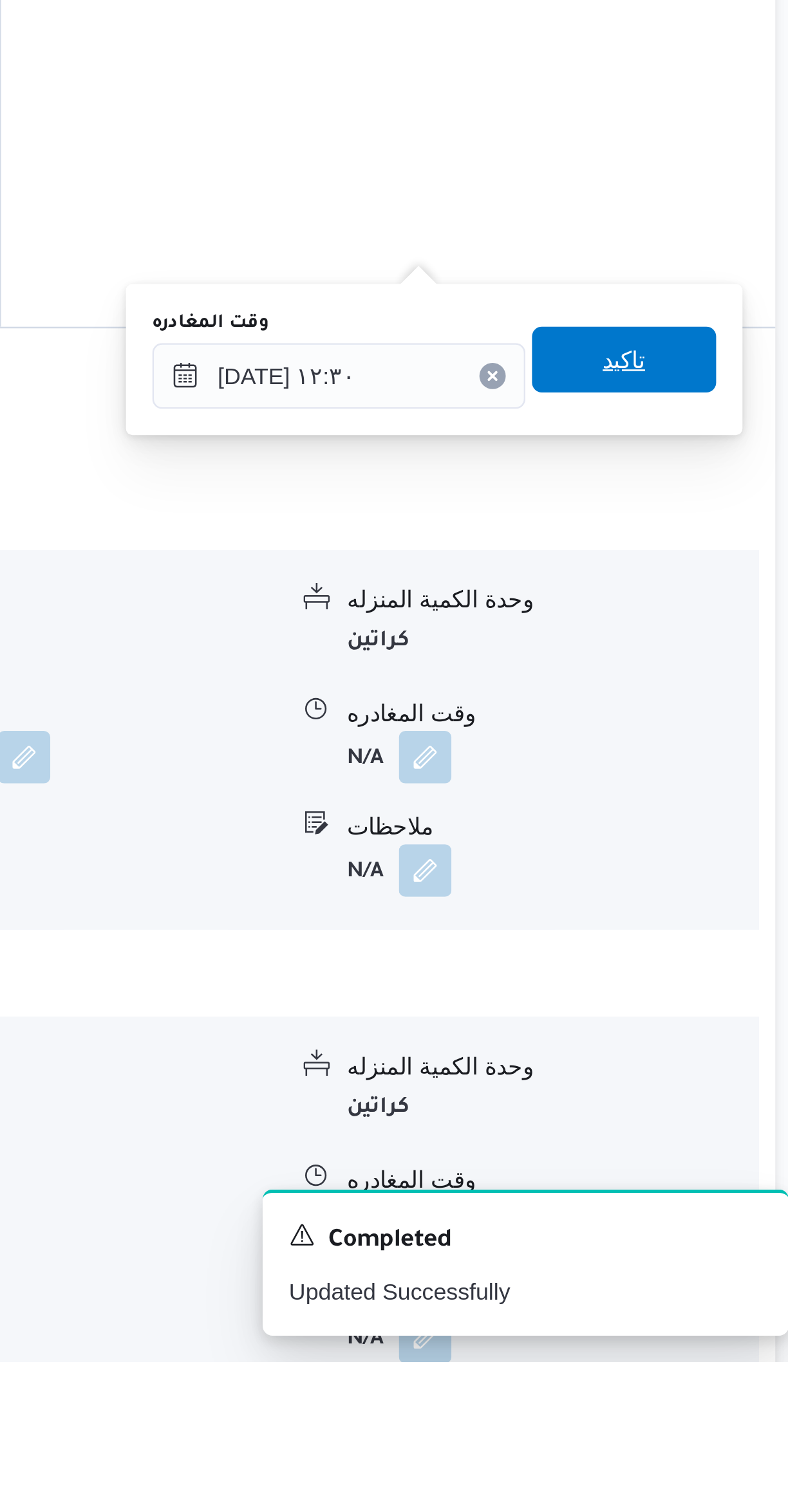
click at [720, 1121] on span "تاكيد" at bounding box center [713, 1119] width 72 height 26
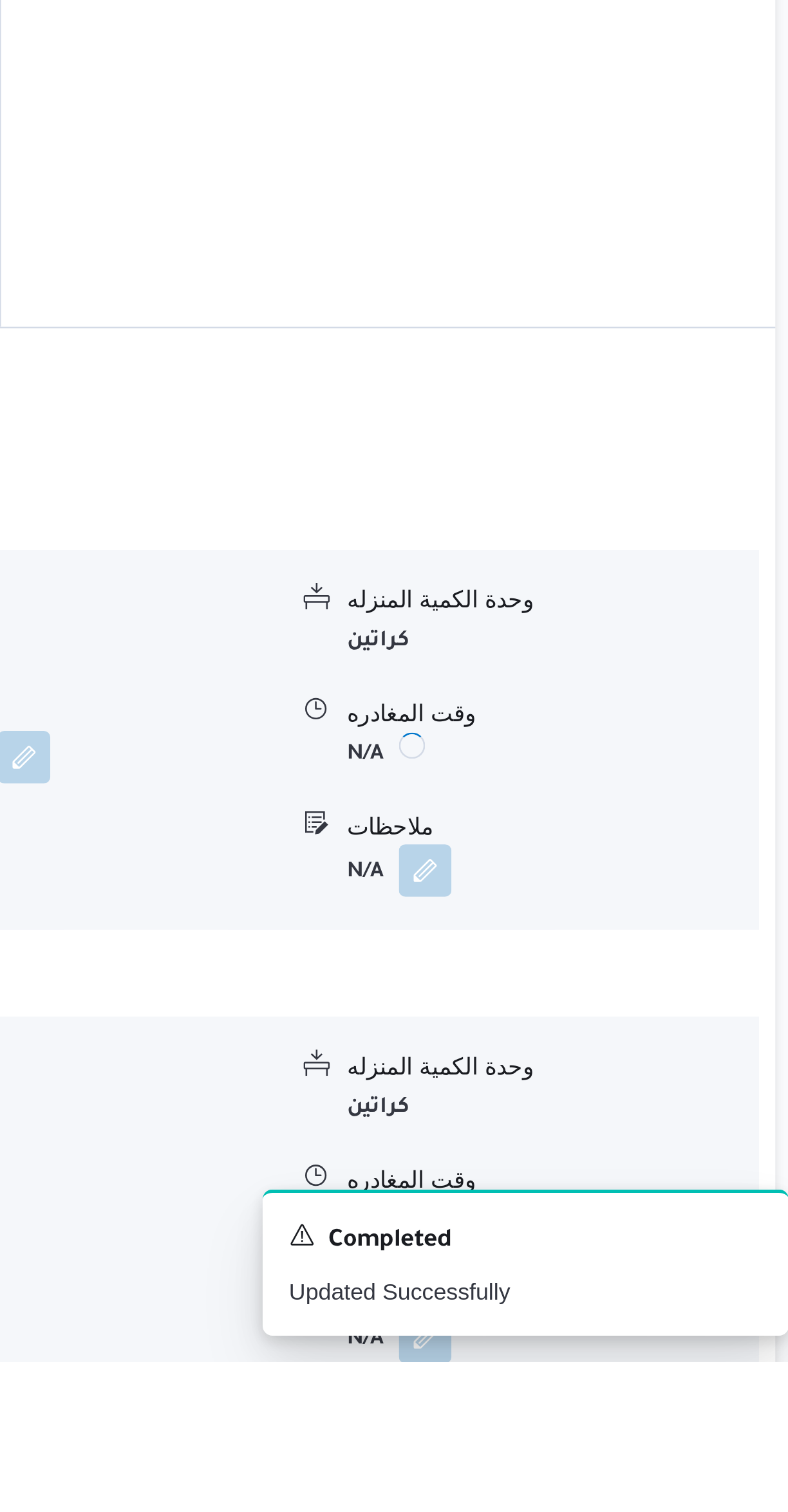
scroll to position [259, 0]
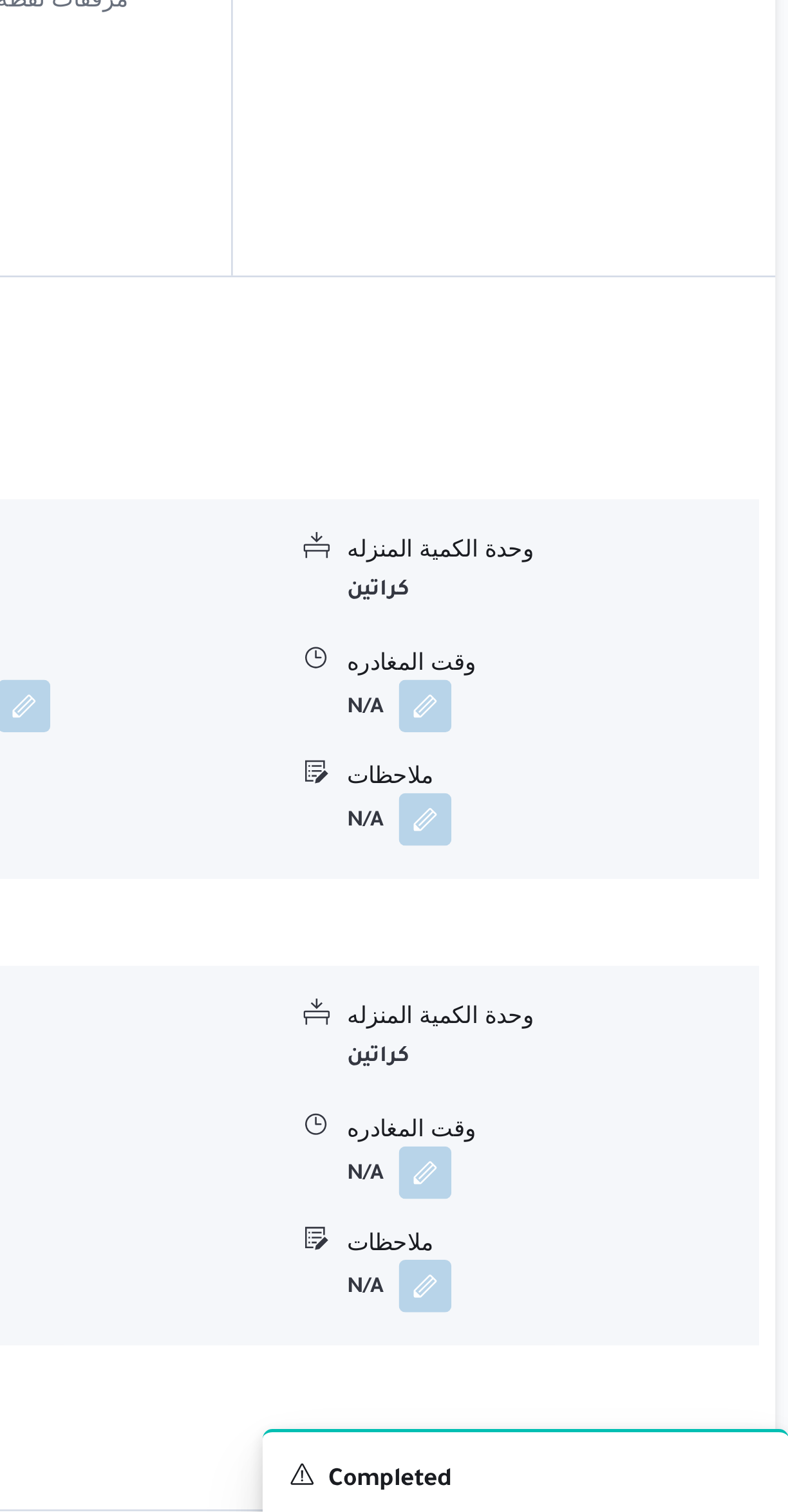
click at [637, 1334] on button "button" at bounding box center [635, 1344] width 21 height 21
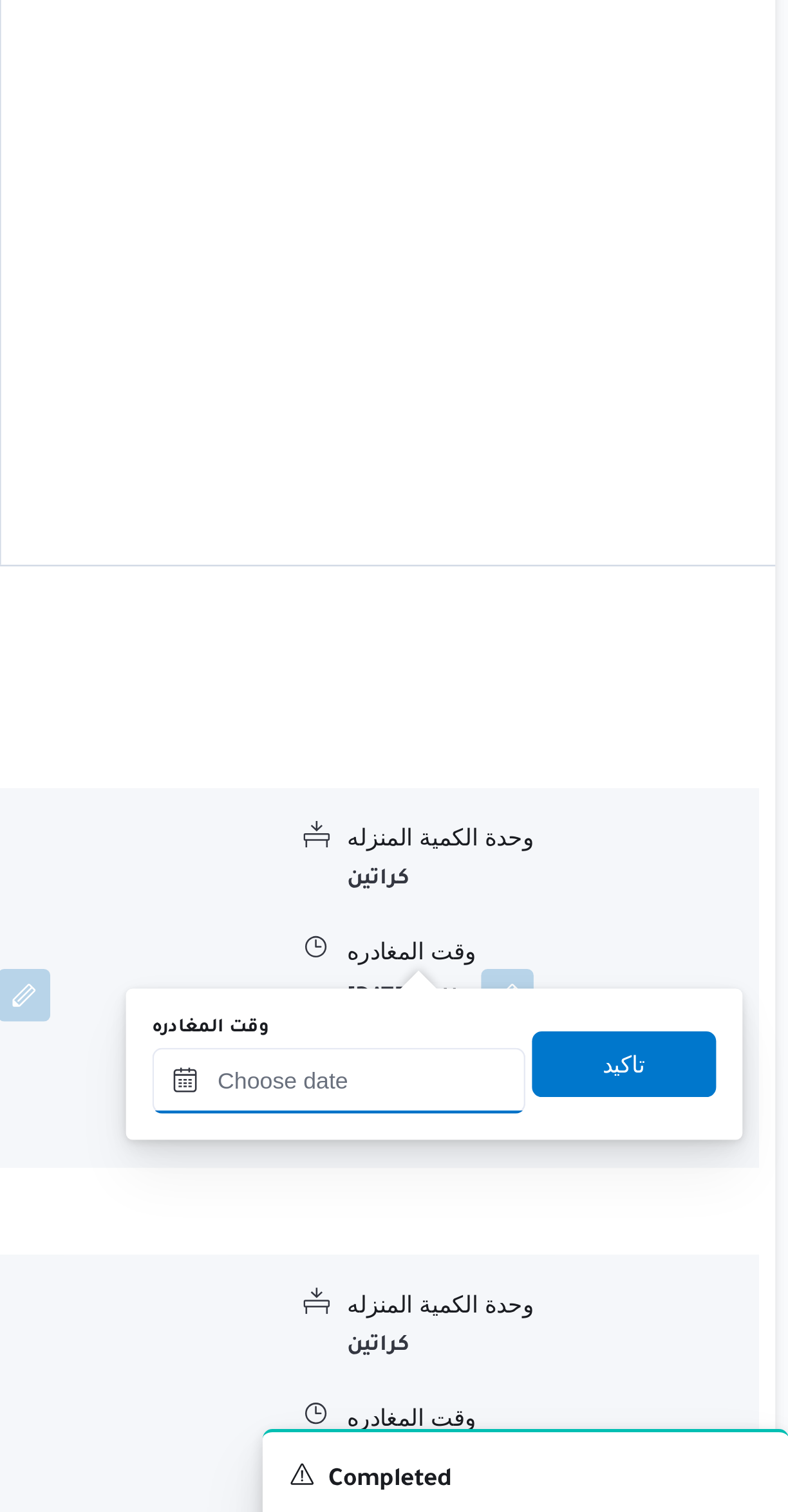
click at [607, 1308] on input "وقت المغادره" at bounding box center [601, 1308] width 146 height 26
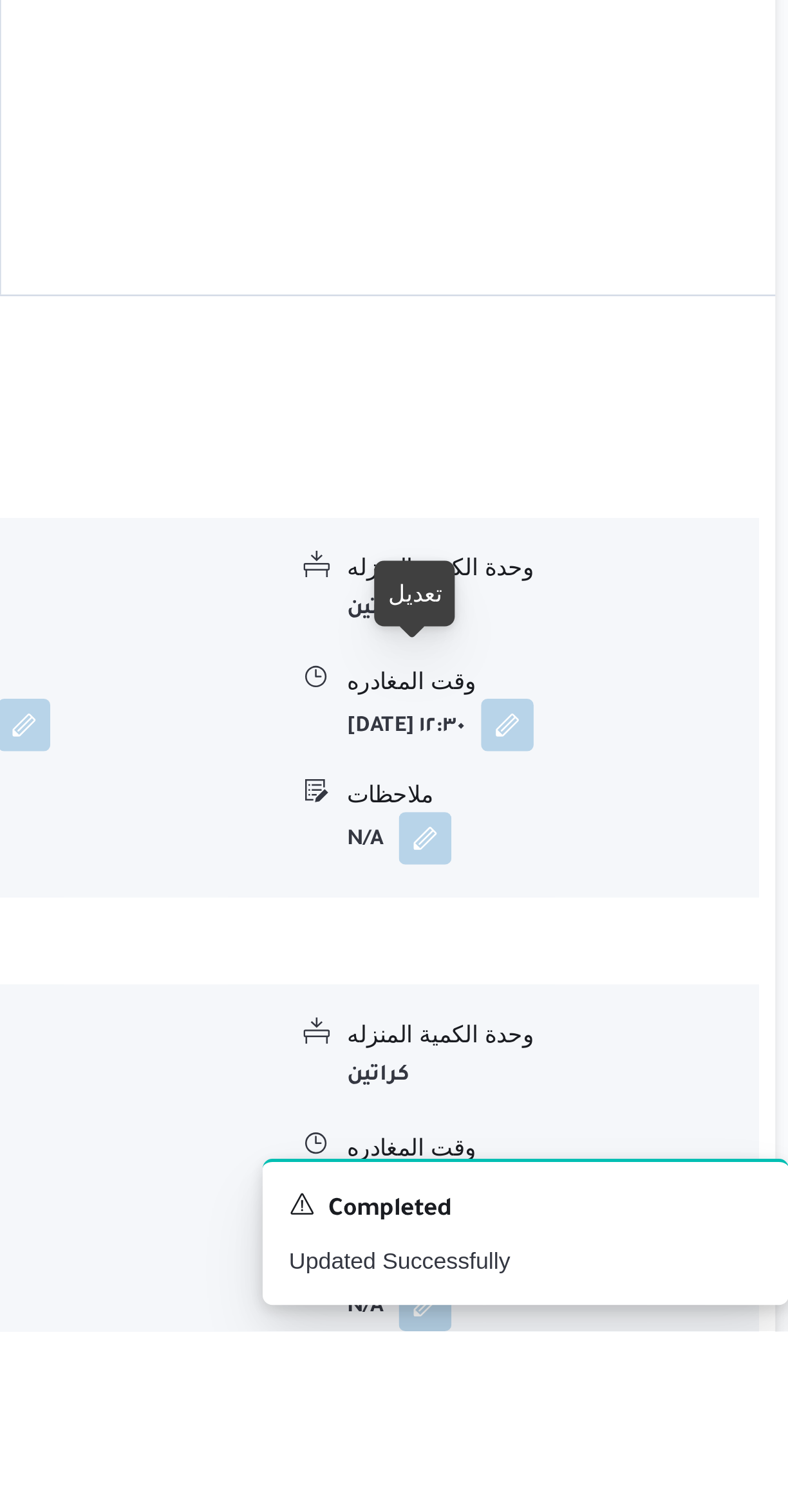
click at [631, 1447] on button "button" at bounding box center [635, 1457] width 21 height 21
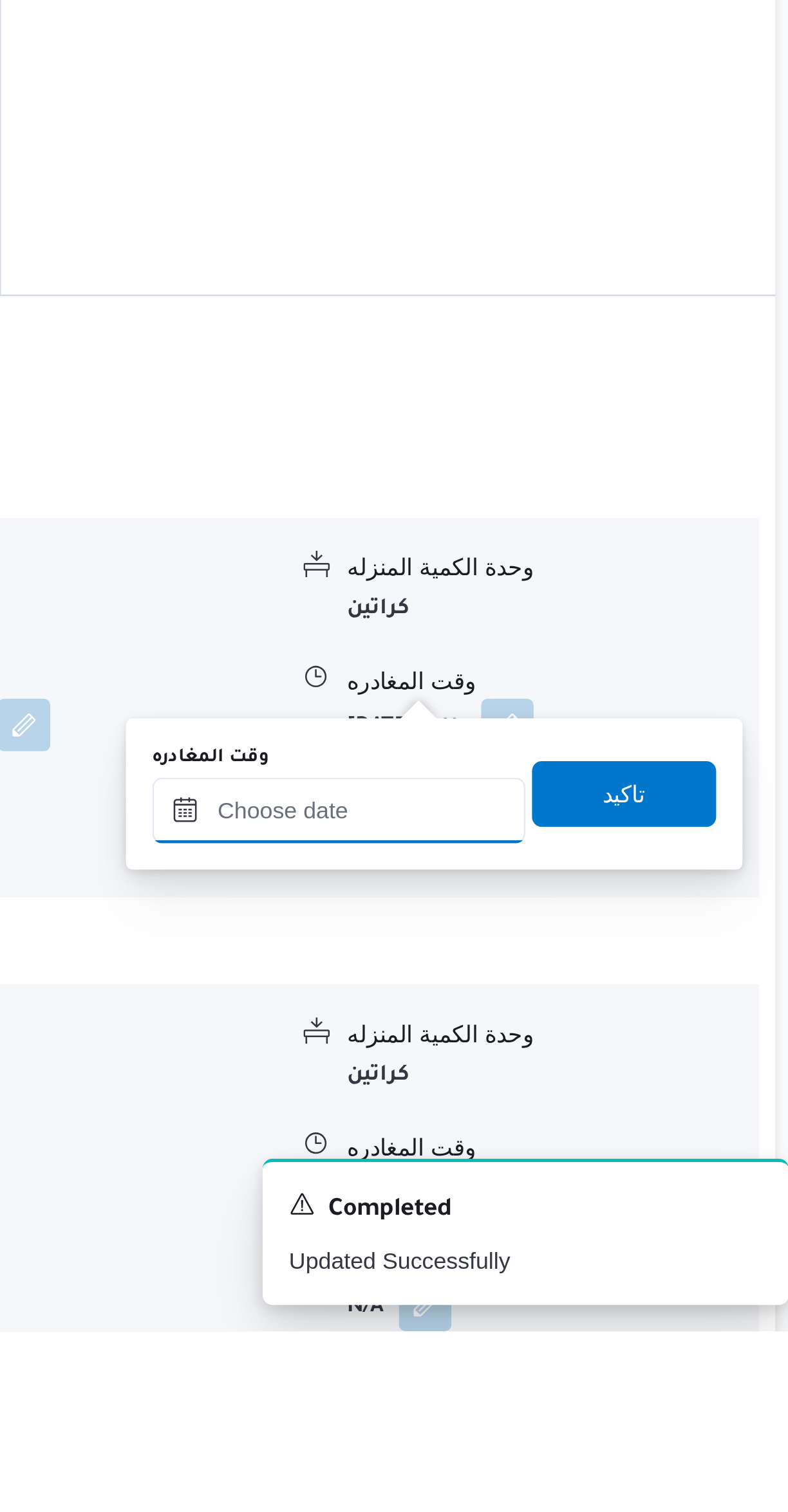
click at [596, 1312] on input "وقت المغادره" at bounding box center [601, 1308] width 146 height 26
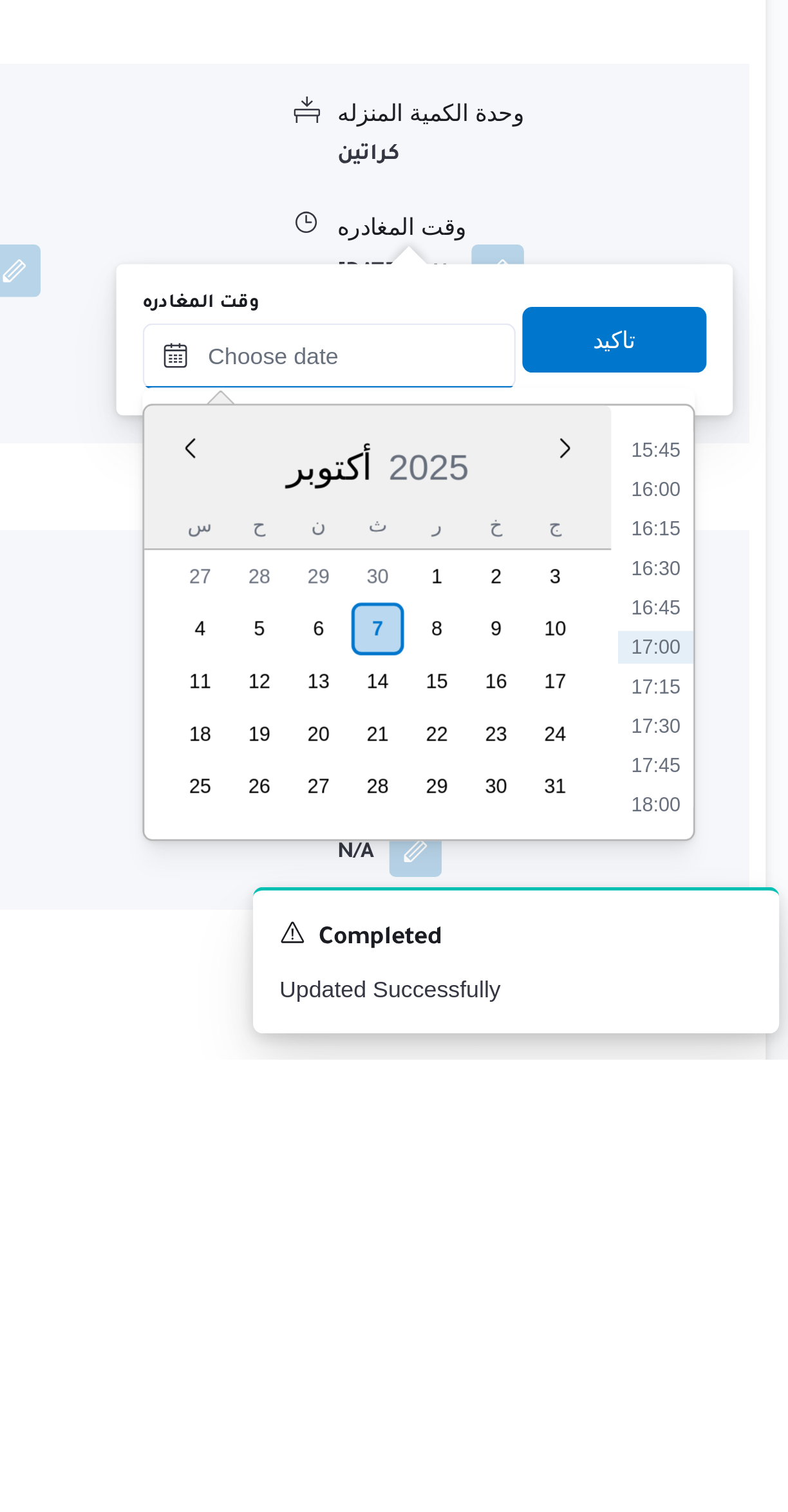
scroll to position [331, 0]
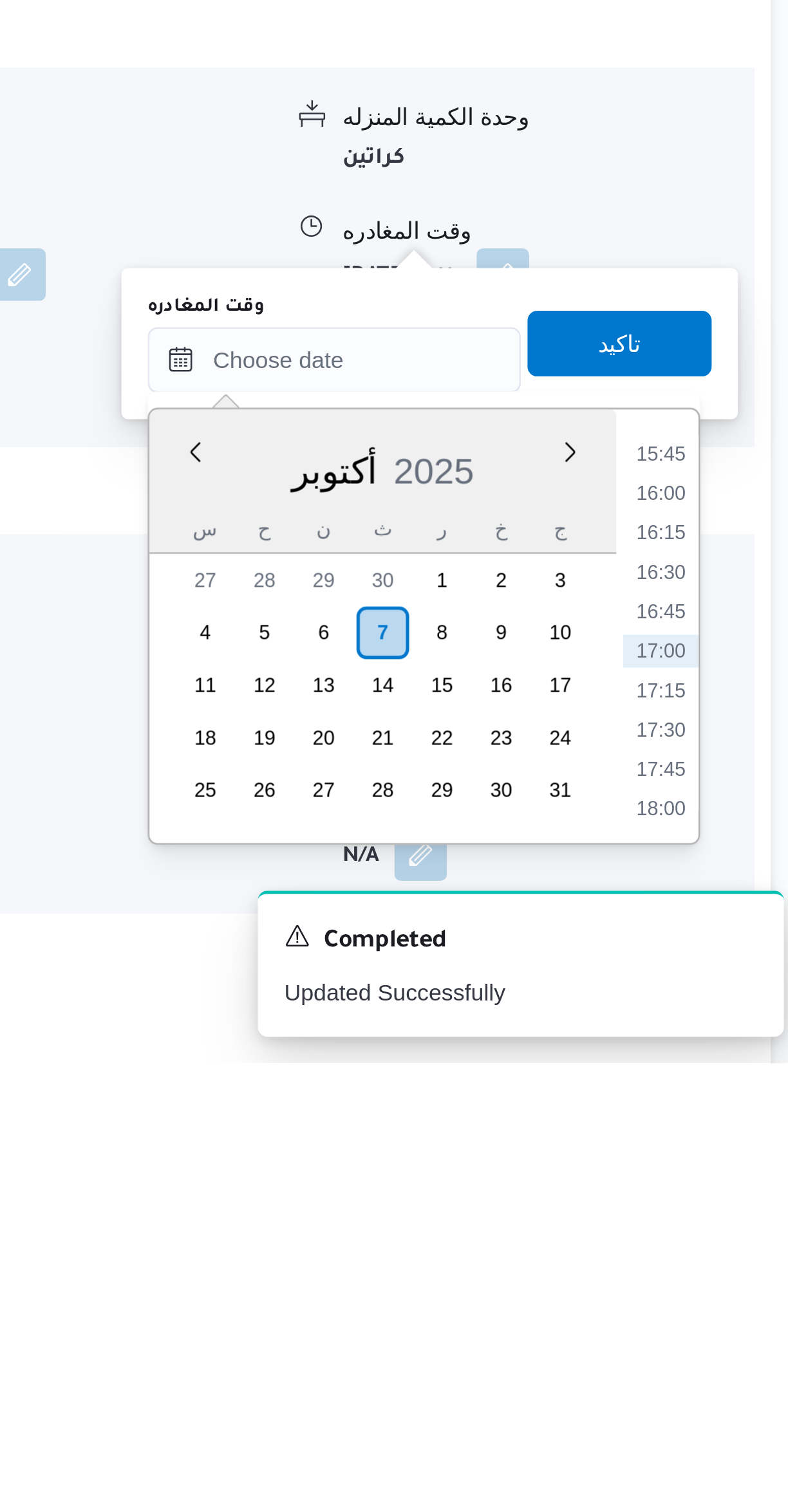
click at [728, 1274] on li "15:45" at bounding box center [730, 1273] width 30 height 13
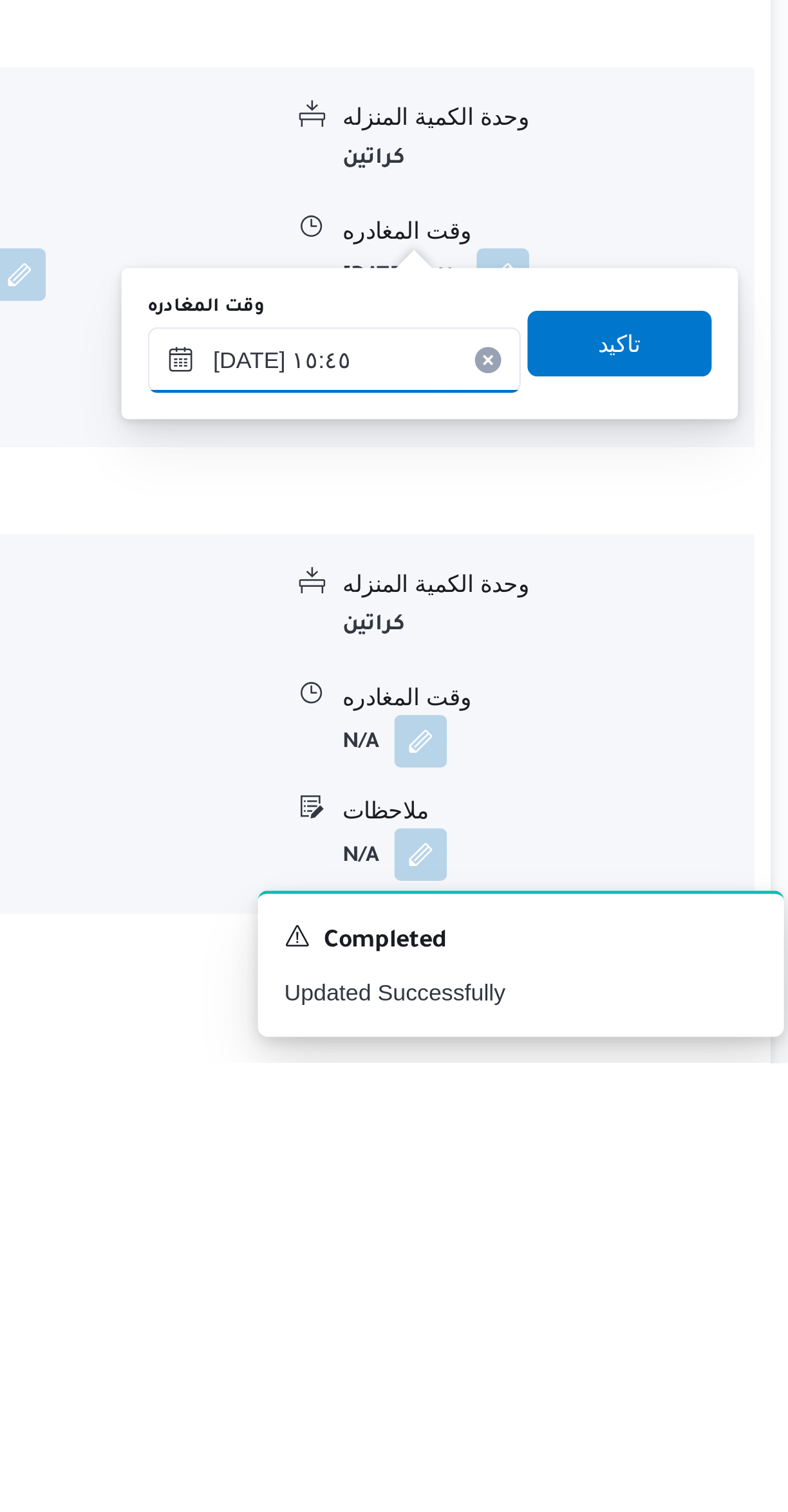
click at [590, 1239] on input "[DATE] ١٥:٤٥" at bounding box center [601, 1237] width 146 height 26
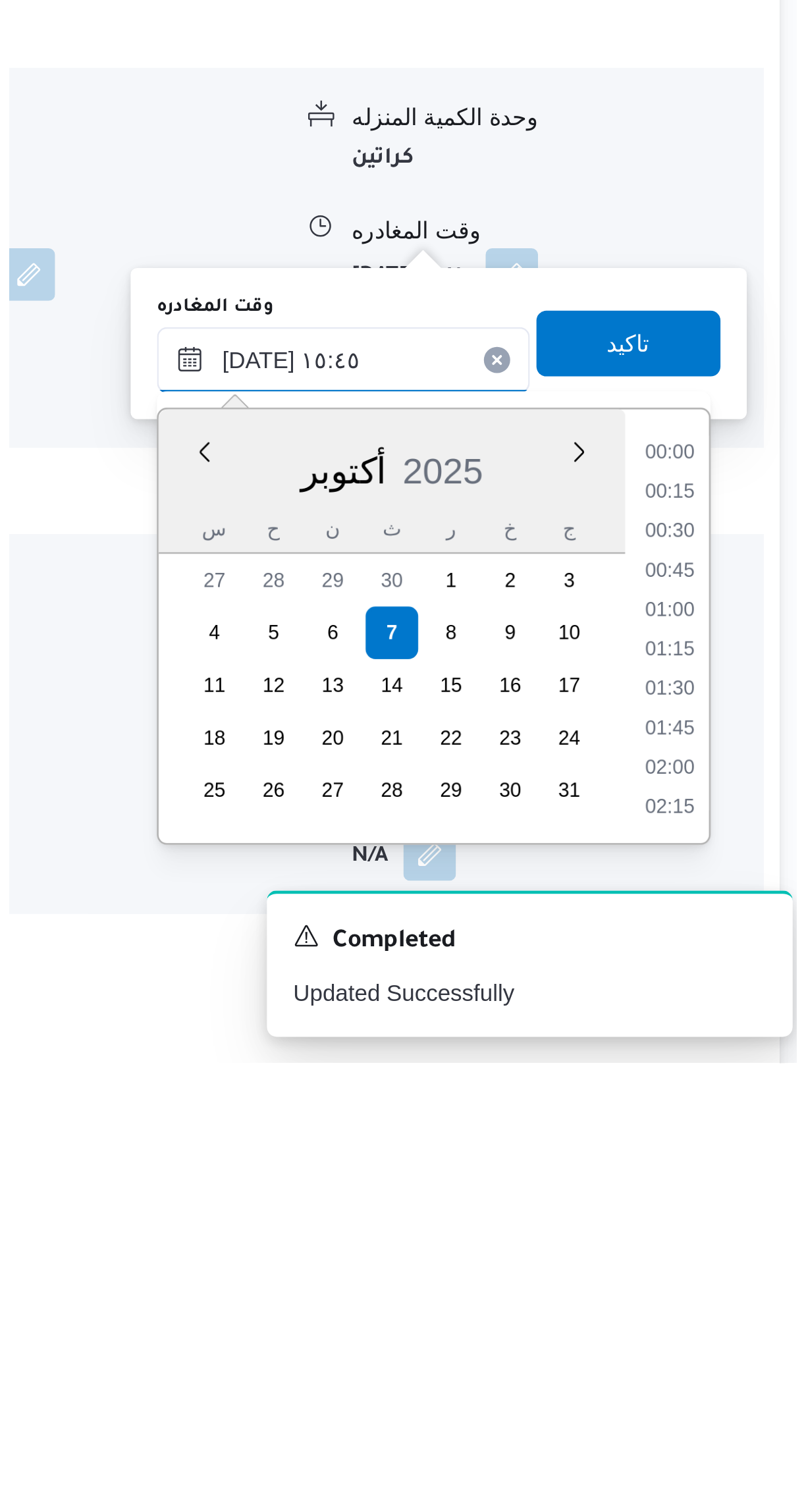
scroll to position [915, 0]
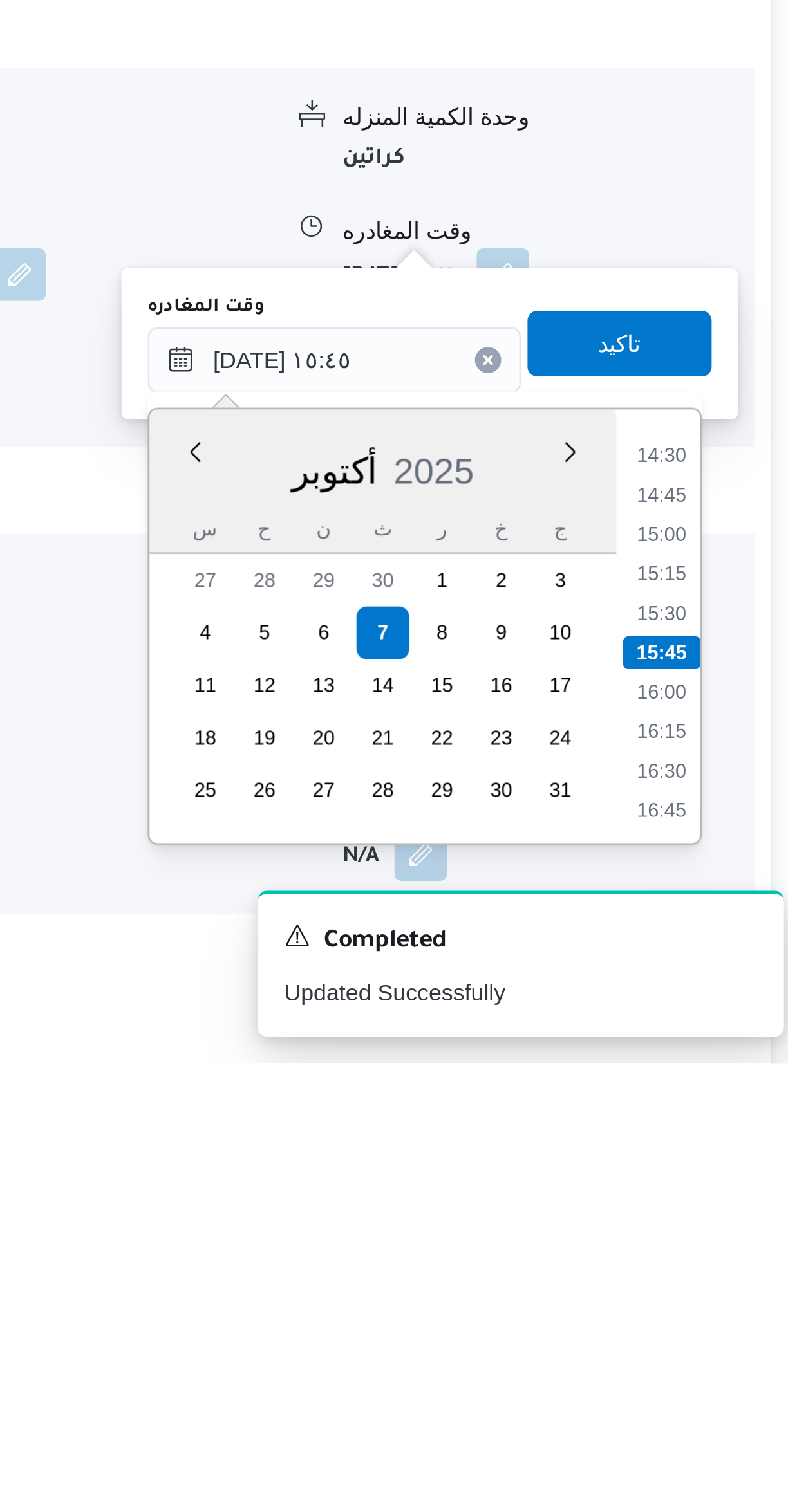
click at [728, 1274] on li "14:30" at bounding box center [730, 1274] width 30 height 13
type input "[DATE] ١٤:٣٠"
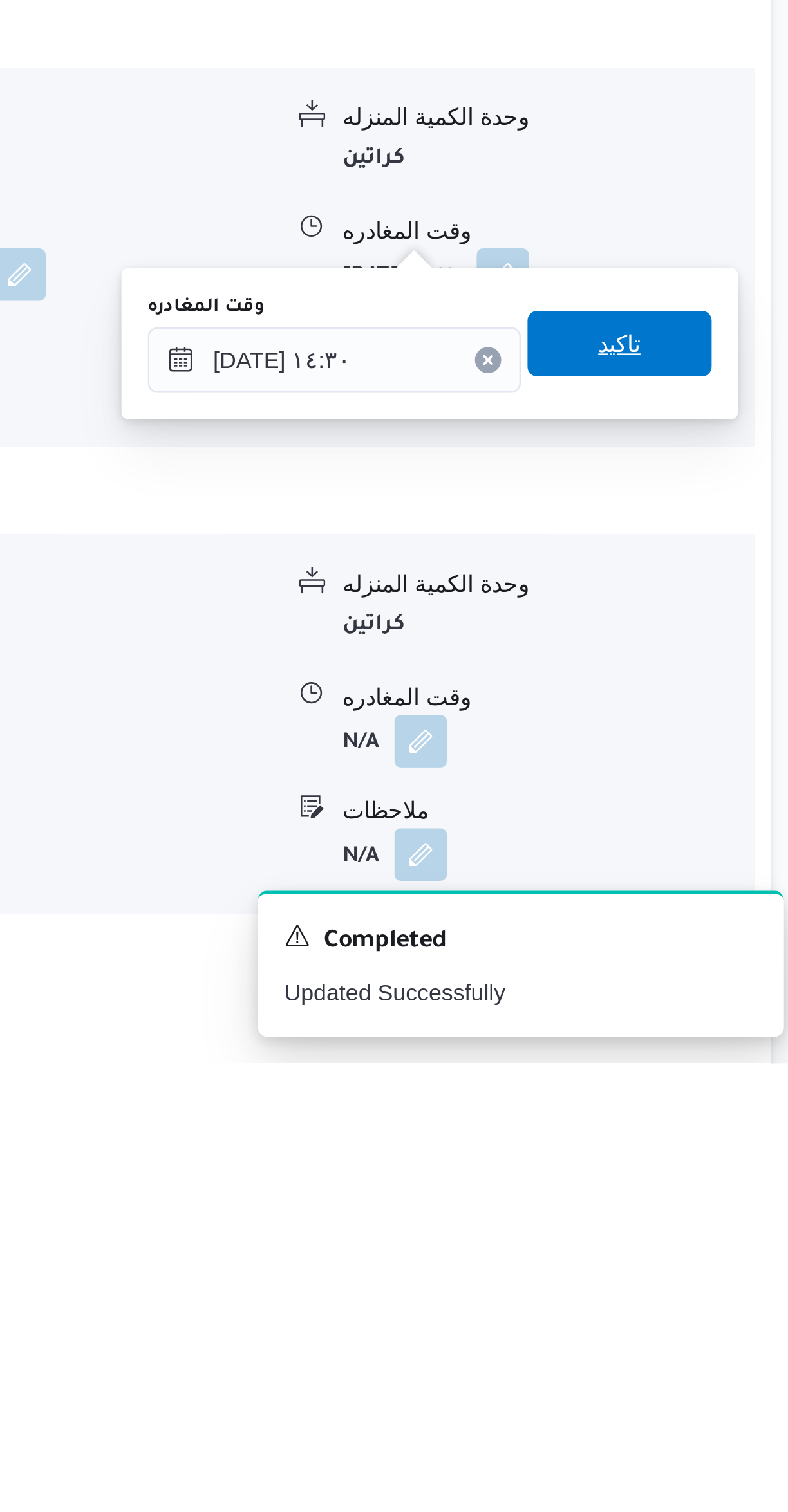
click at [718, 1229] on span "تاكيد" at bounding box center [713, 1230] width 72 height 26
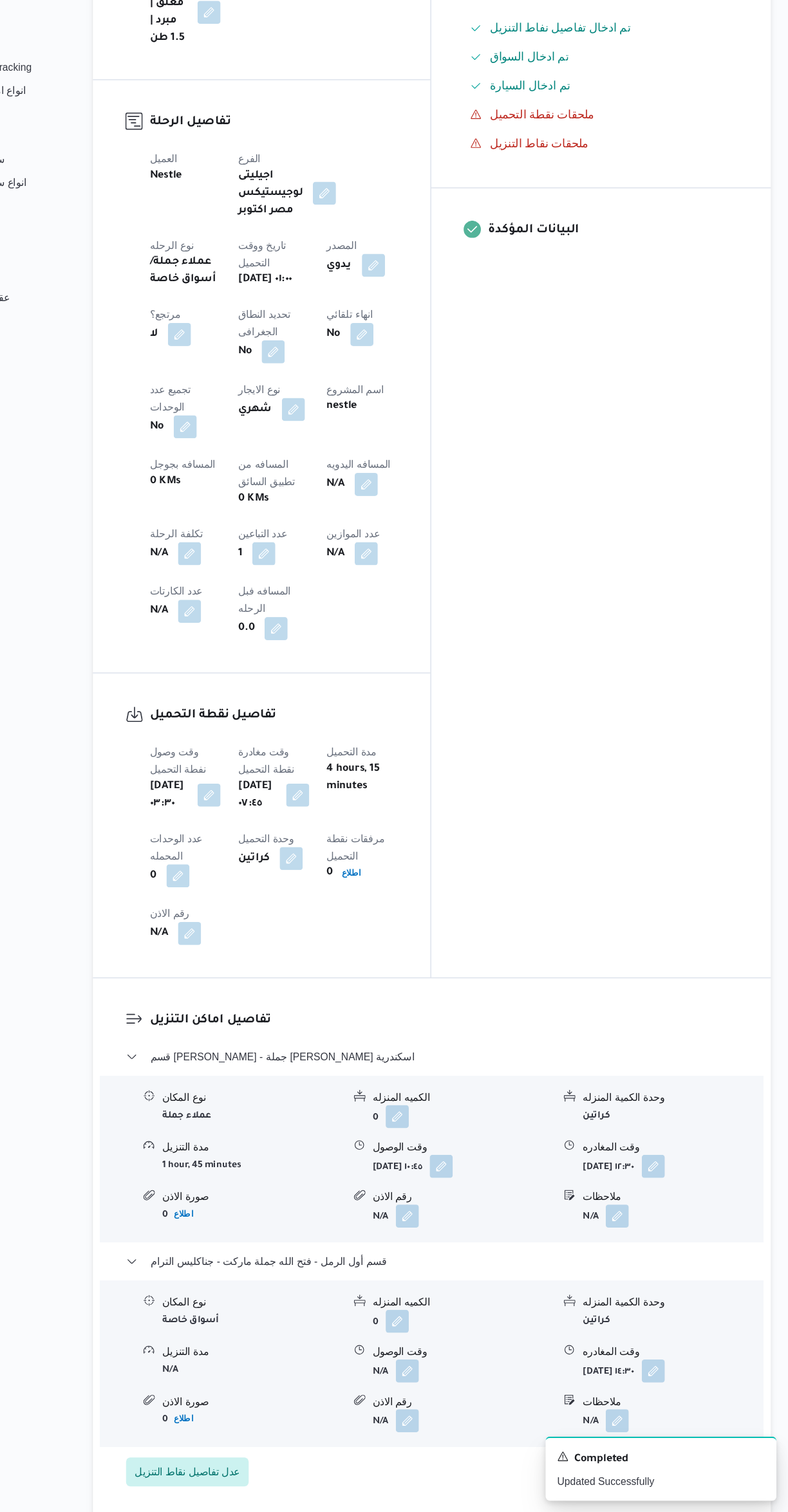
scroll to position [182, 0]
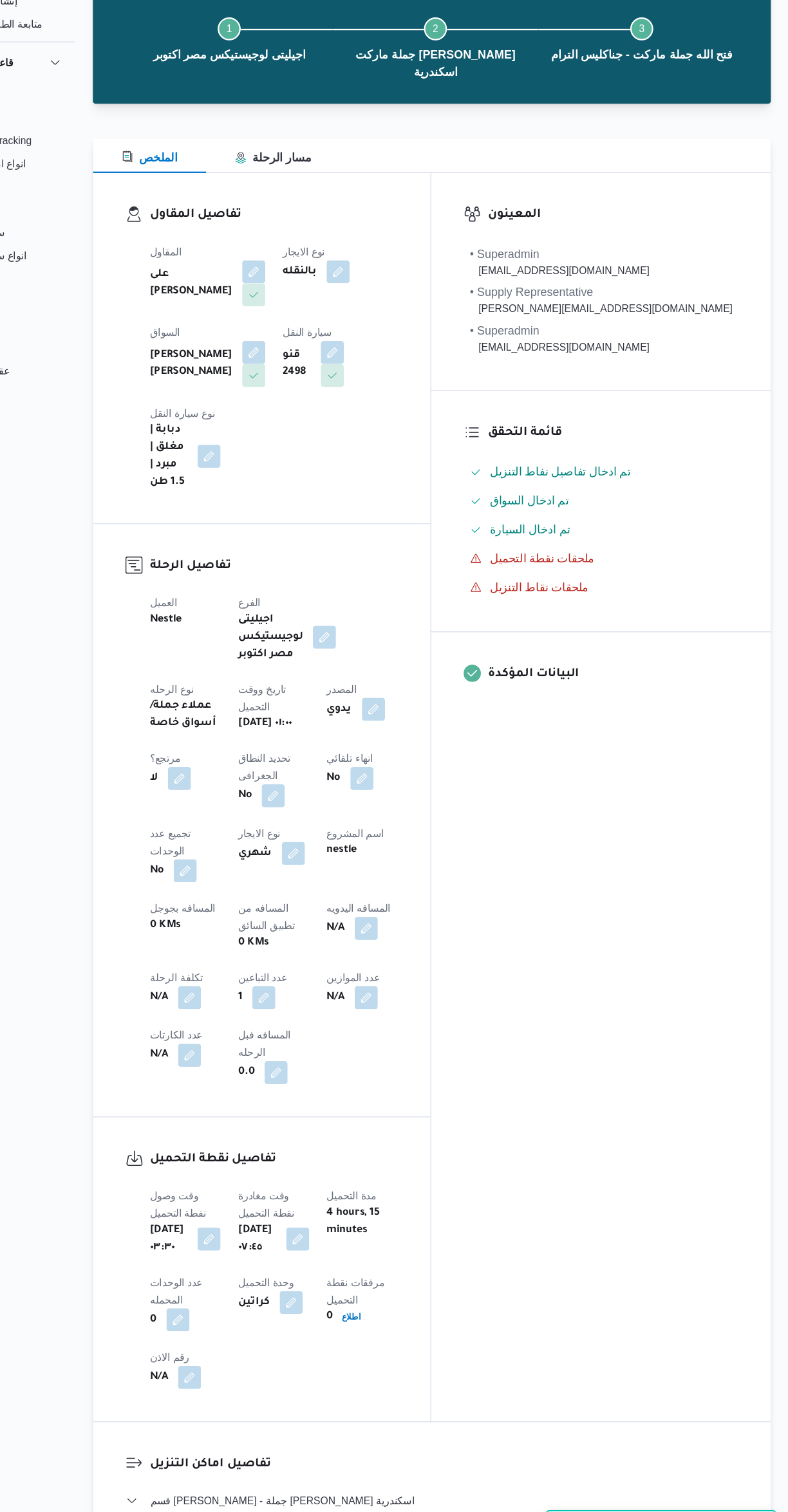
click at [401, 915] on button "button" at bounding box center [411, 925] width 21 height 21
click at [324, 832] on input "المسافه اليدويه" at bounding box center [334, 833] width 128 height 26
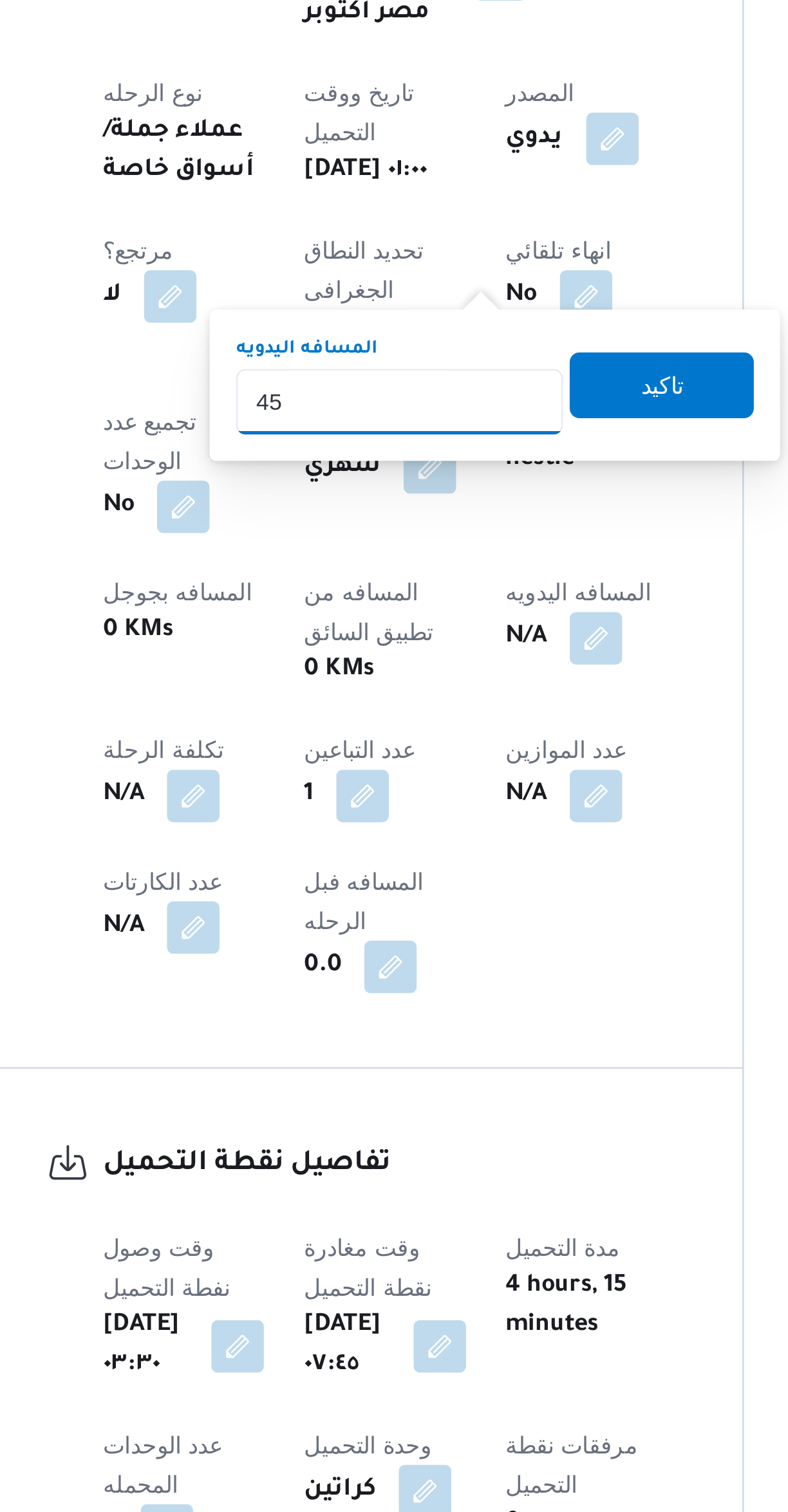
type input "454"
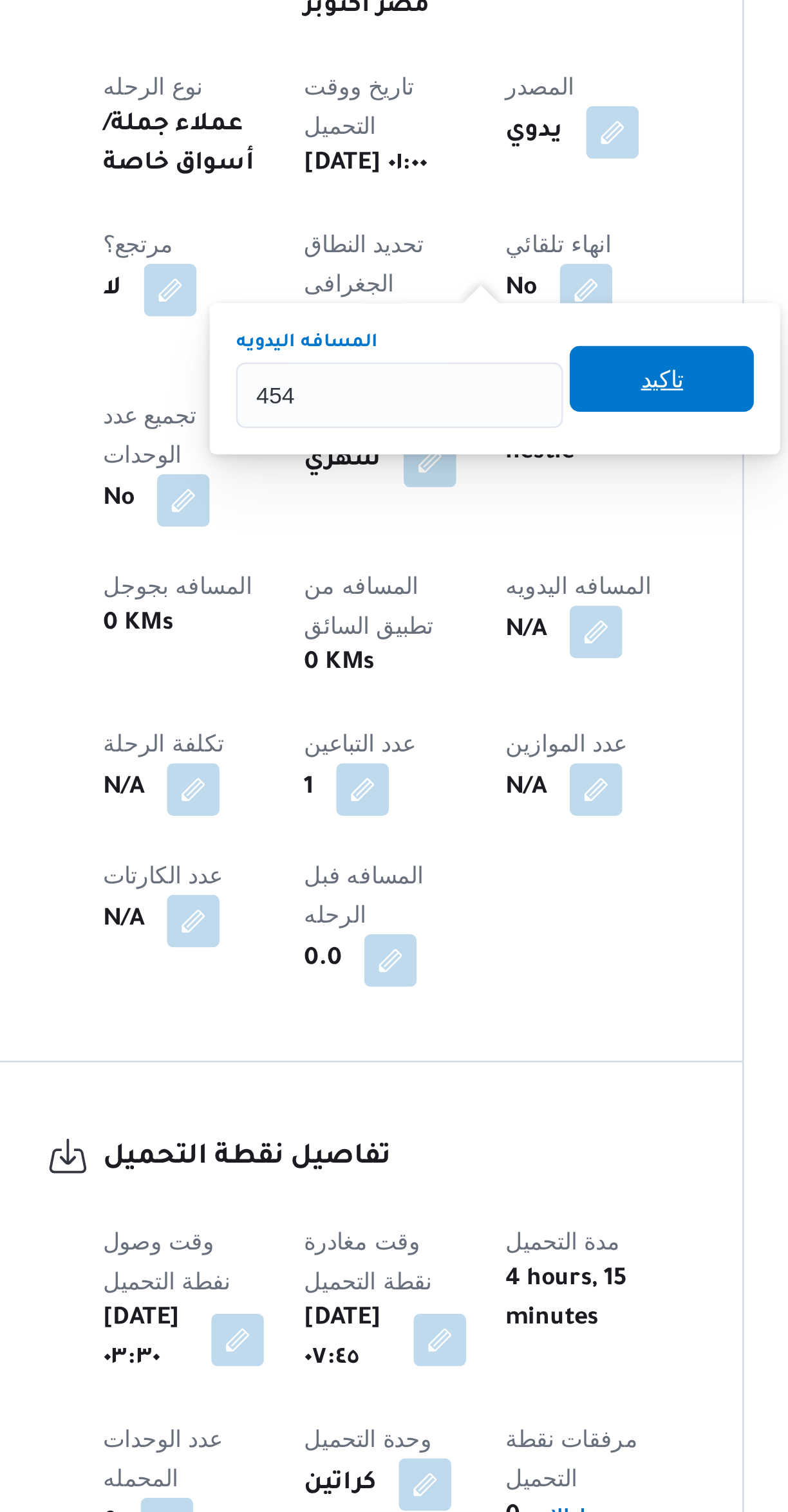
click at [433, 772] on span "تاكيد" at bounding box center [437, 782] width 72 height 26
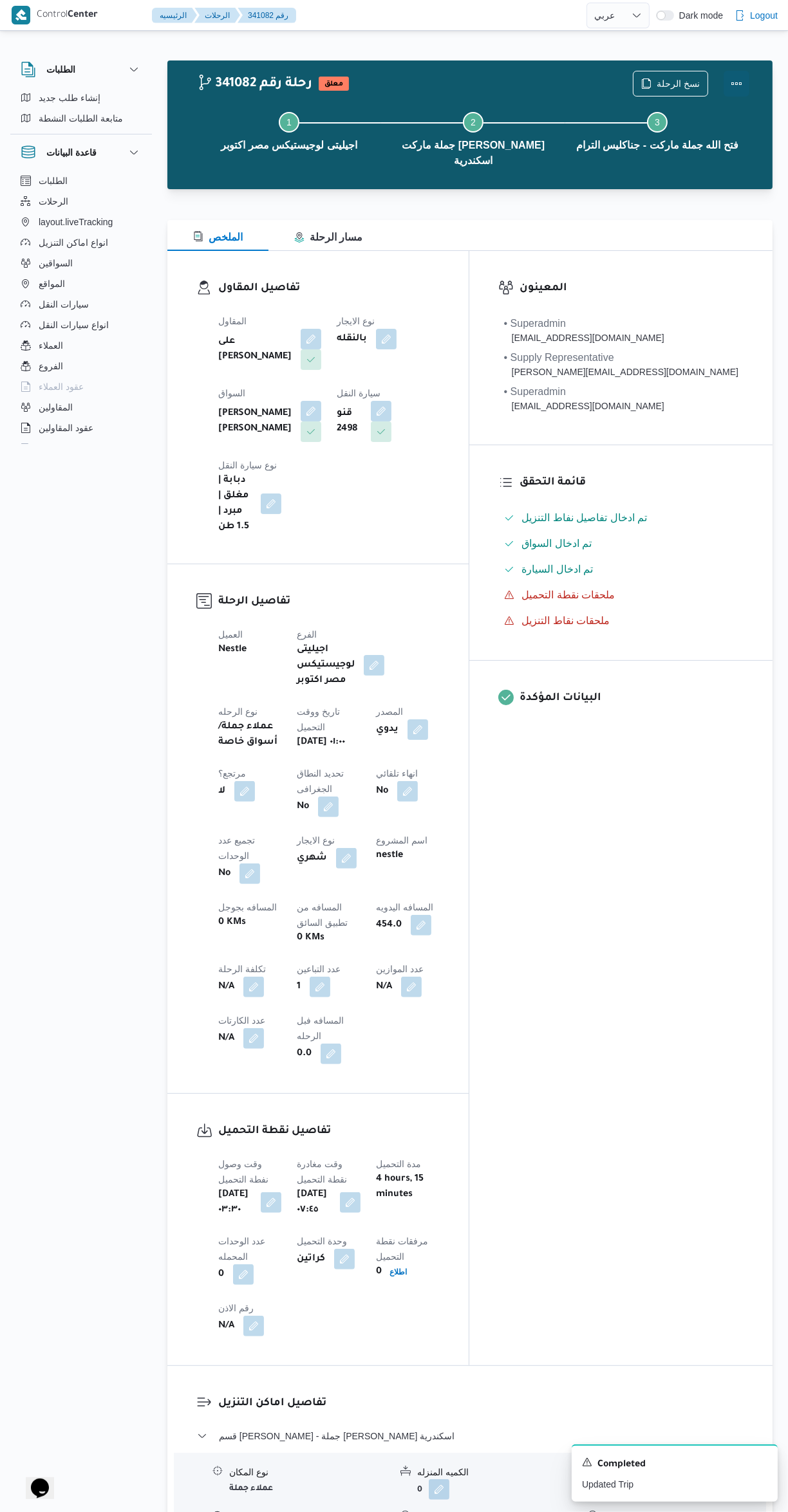
click at [739, 92] on button "Actions" at bounding box center [736, 84] width 26 height 26
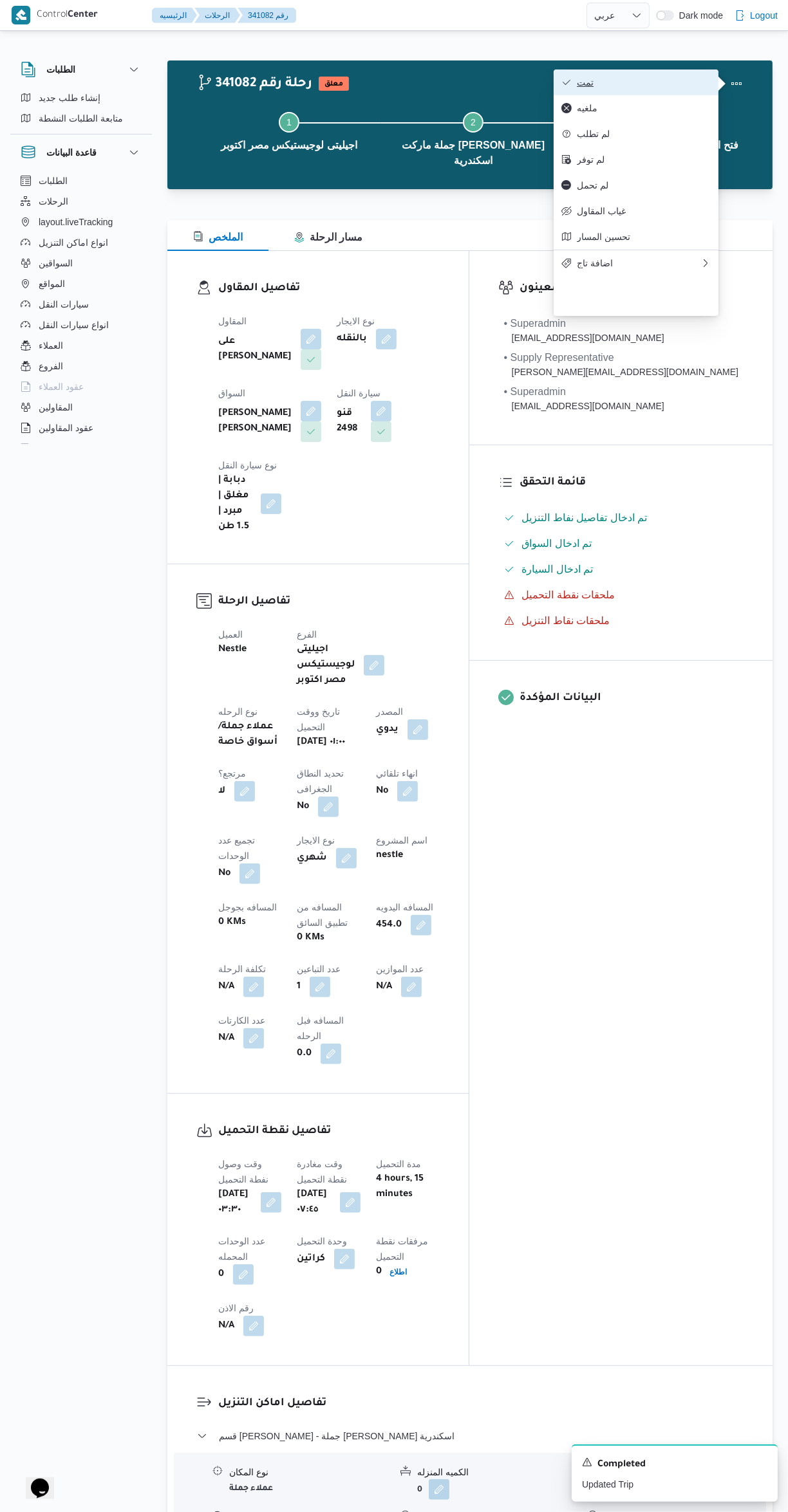
click at [667, 75] on button "تمت" at bounding box center [636, 82] width 165 height 26
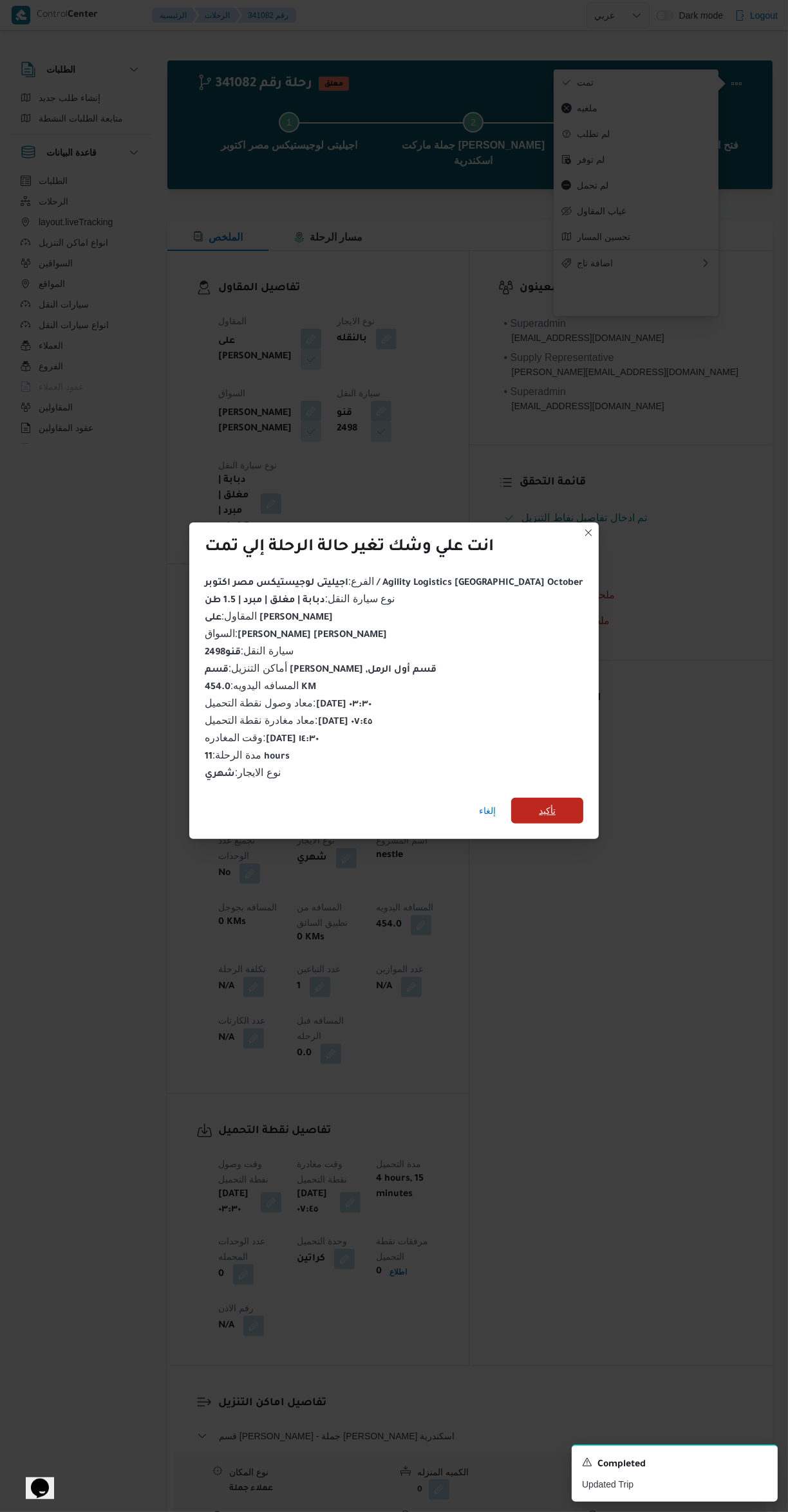
click at [542, 803] on span "تأكيد" at bounding box center [547, 811] width 72 height 26
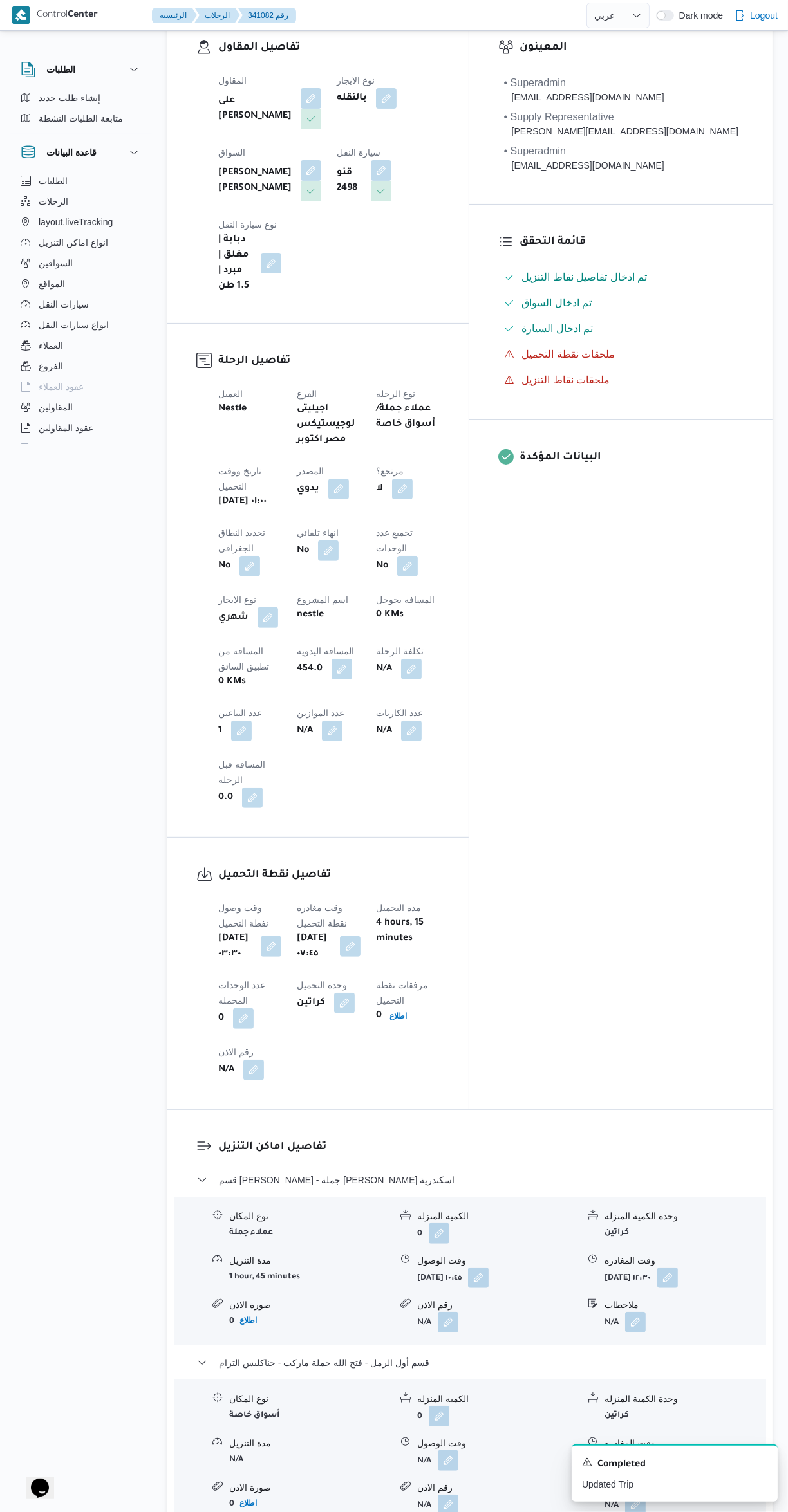
click at [644, 1312] on button "button" at bounding box center [635, 1322] width 21 height 21
click at [577, 1188] on input "ملاحظات" at bounding box center [601, 1188] width 128 height 26
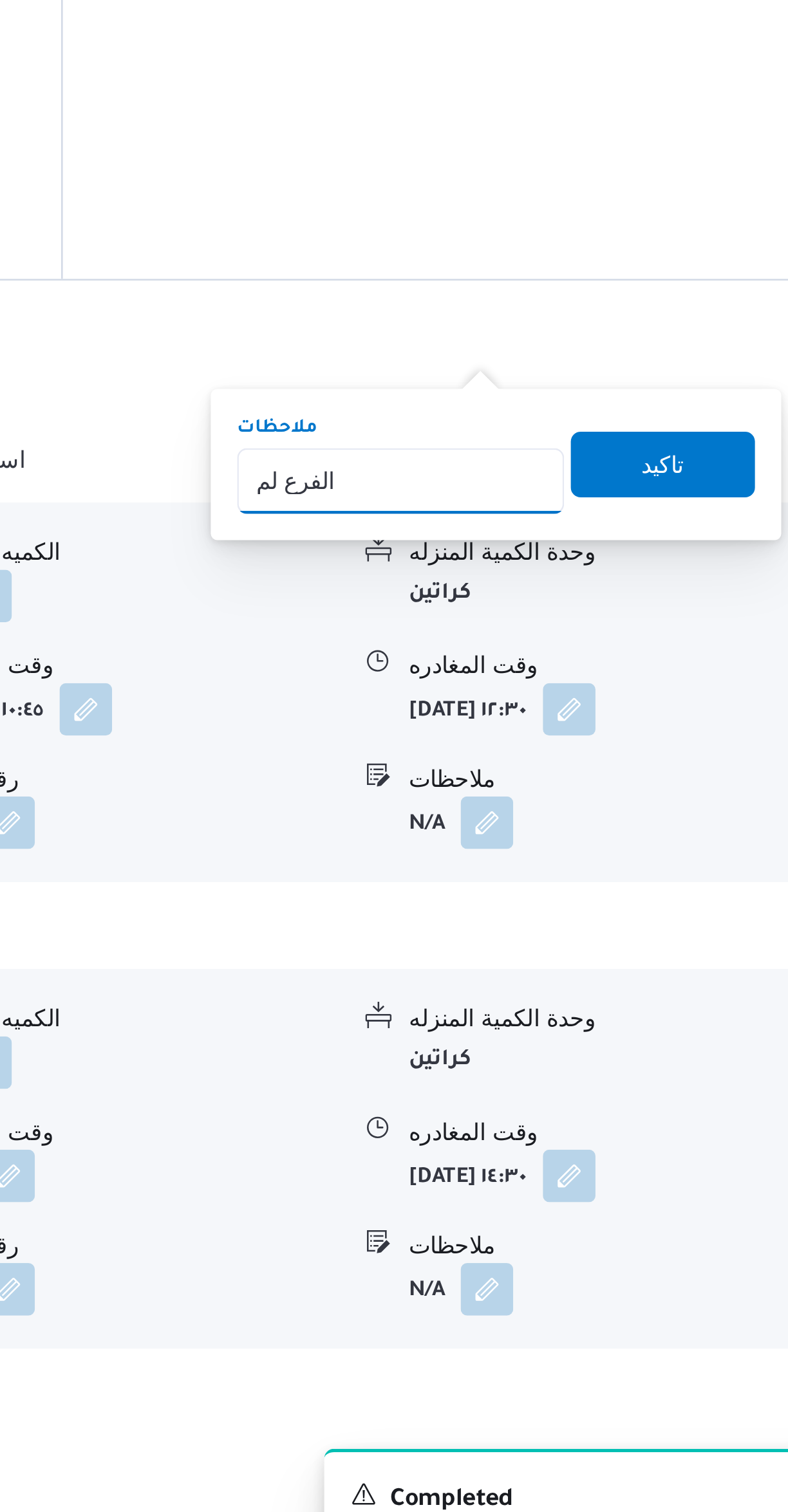
type input "الفرع لم يسلم"
click at [714, 1057] on span "تاكيد" at bounding box center [704, 1059] width 72 height 26
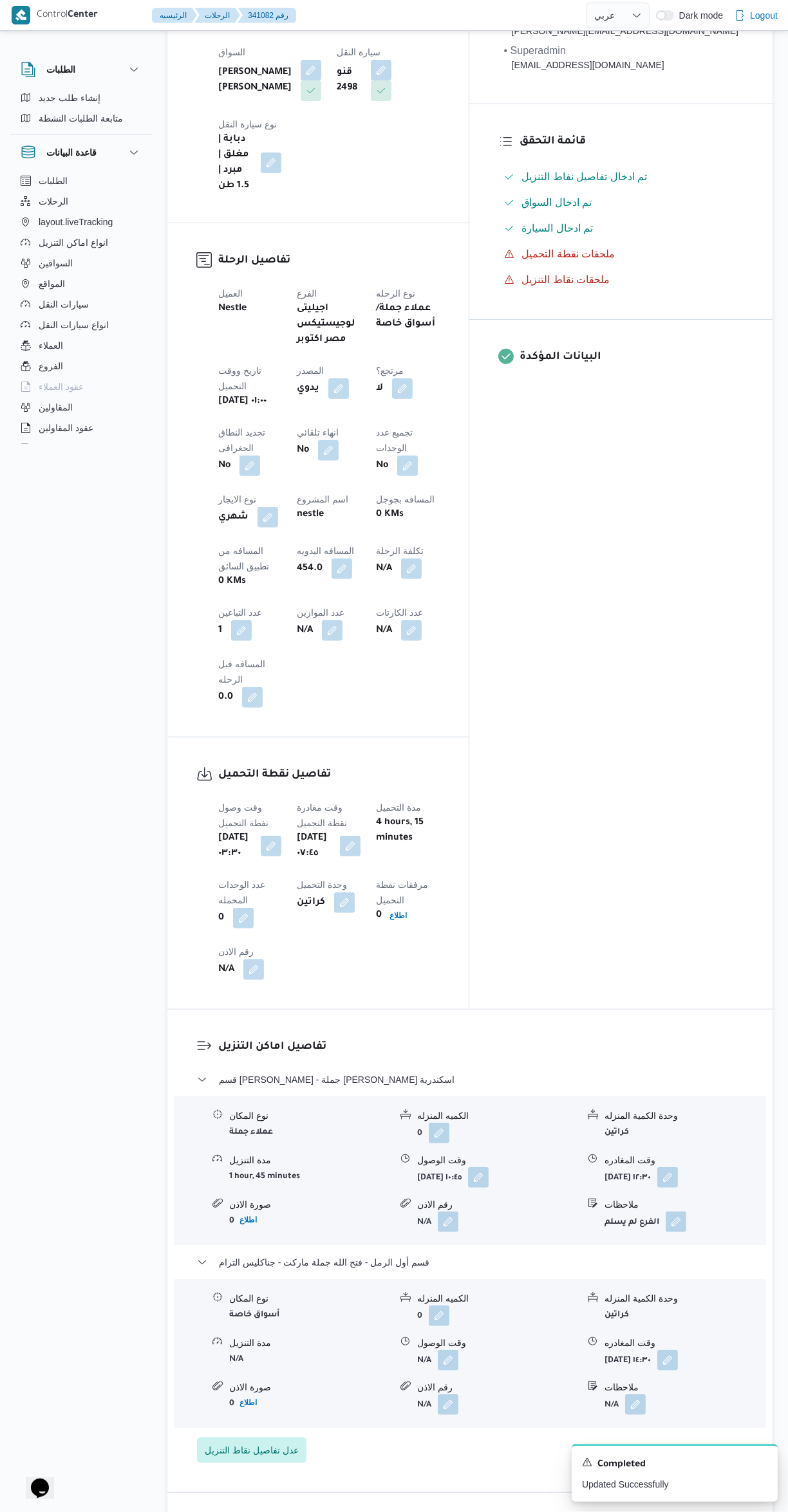
select select "ar"
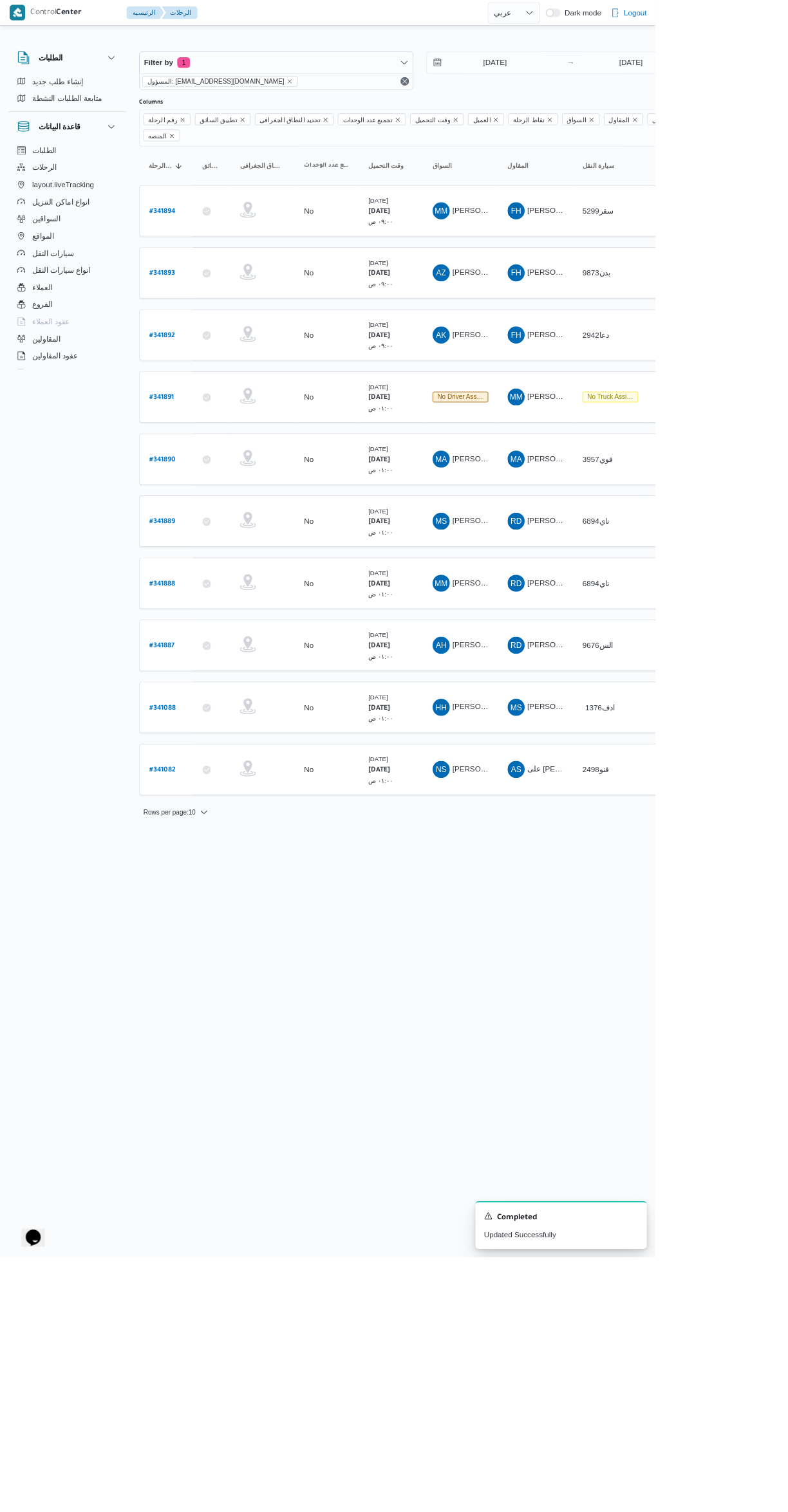
click at [204, 399] on b "# 341892" at bounding box center [195, 404] width 31 height 9
select select "ar"
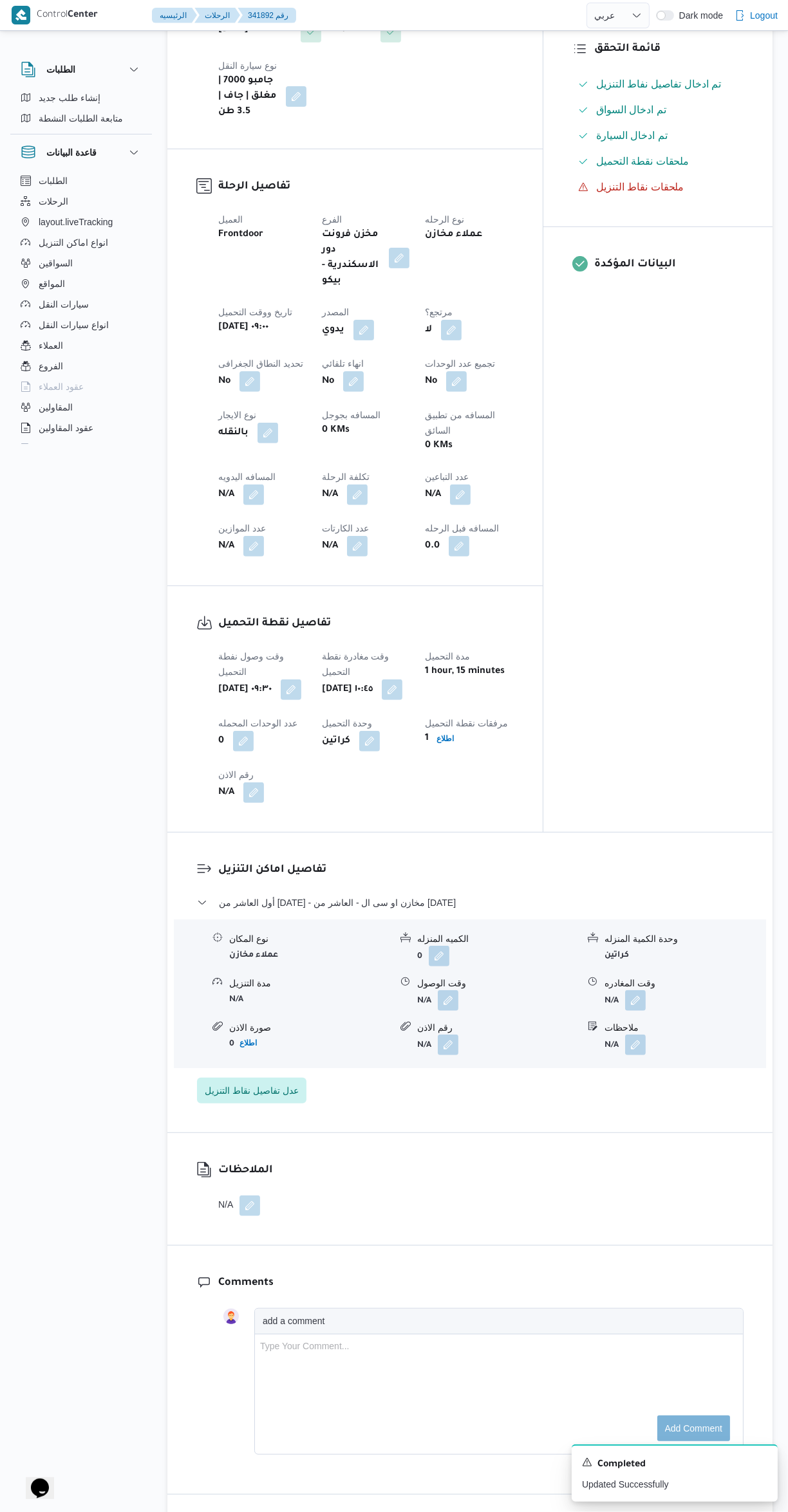
click at [448, 991] on button "button" at bounding box center [448, 1000] width 21 height 21
click at [418, 995] on input "وقت الوصول" at bounding box center [414, 995] width 146 height 26
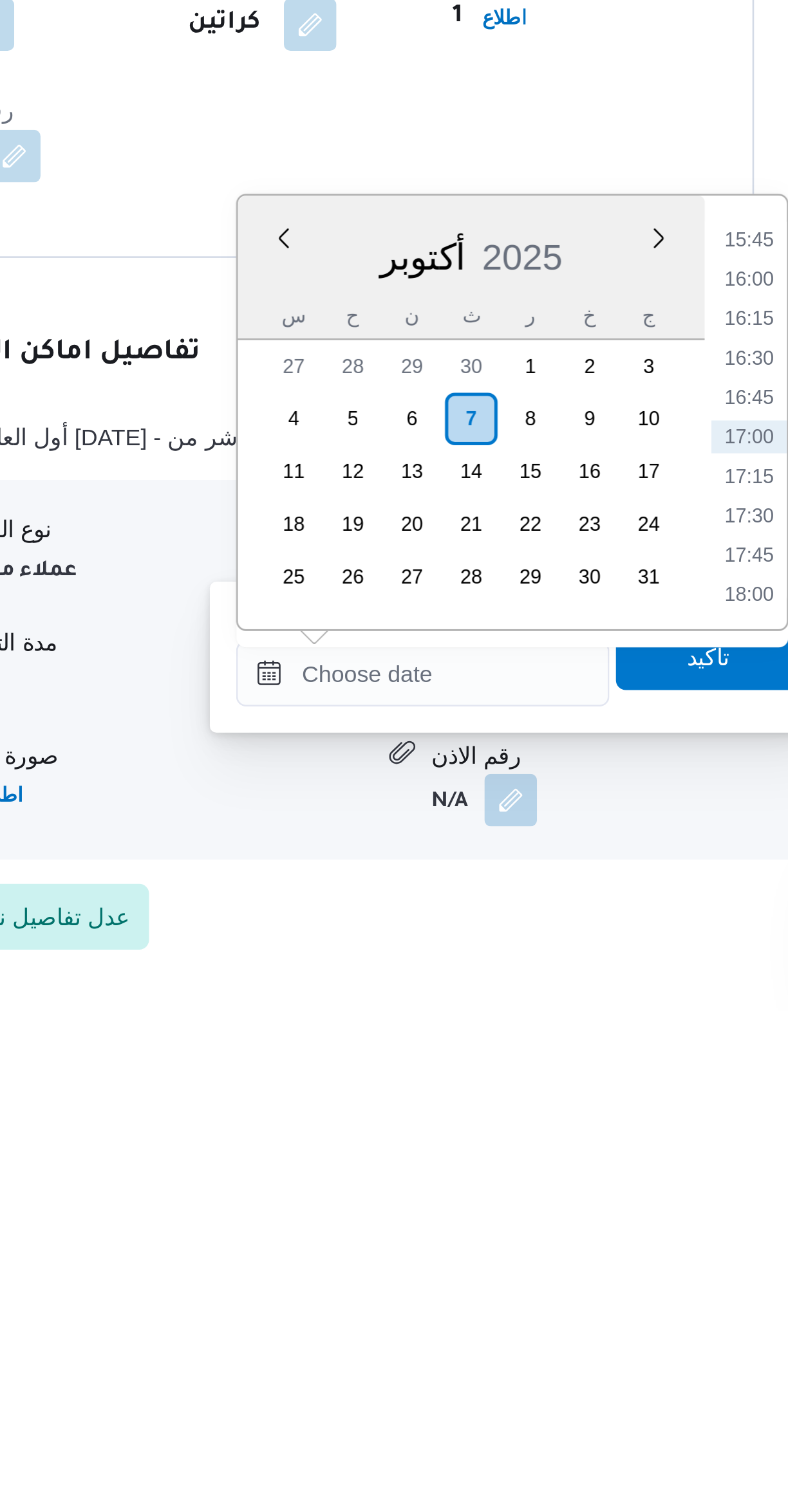
click at [536, 1212] on li "15:45" at bounding box center [541, 1209] width 30 height 13
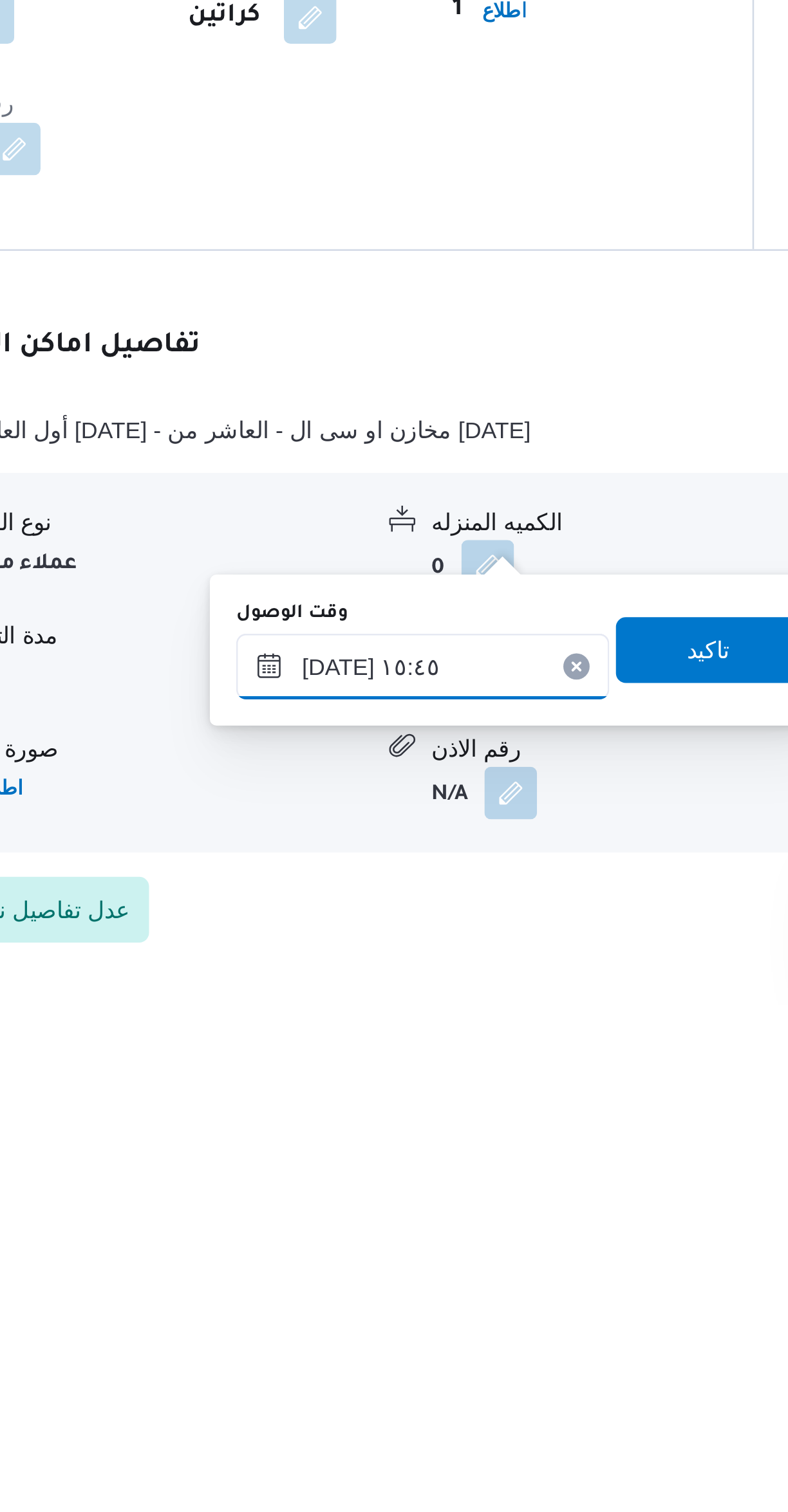
click at [420, 1375] on input "[DATE] ١٥:٤٥" at bounding box center [414, 1379] width 146 height 26
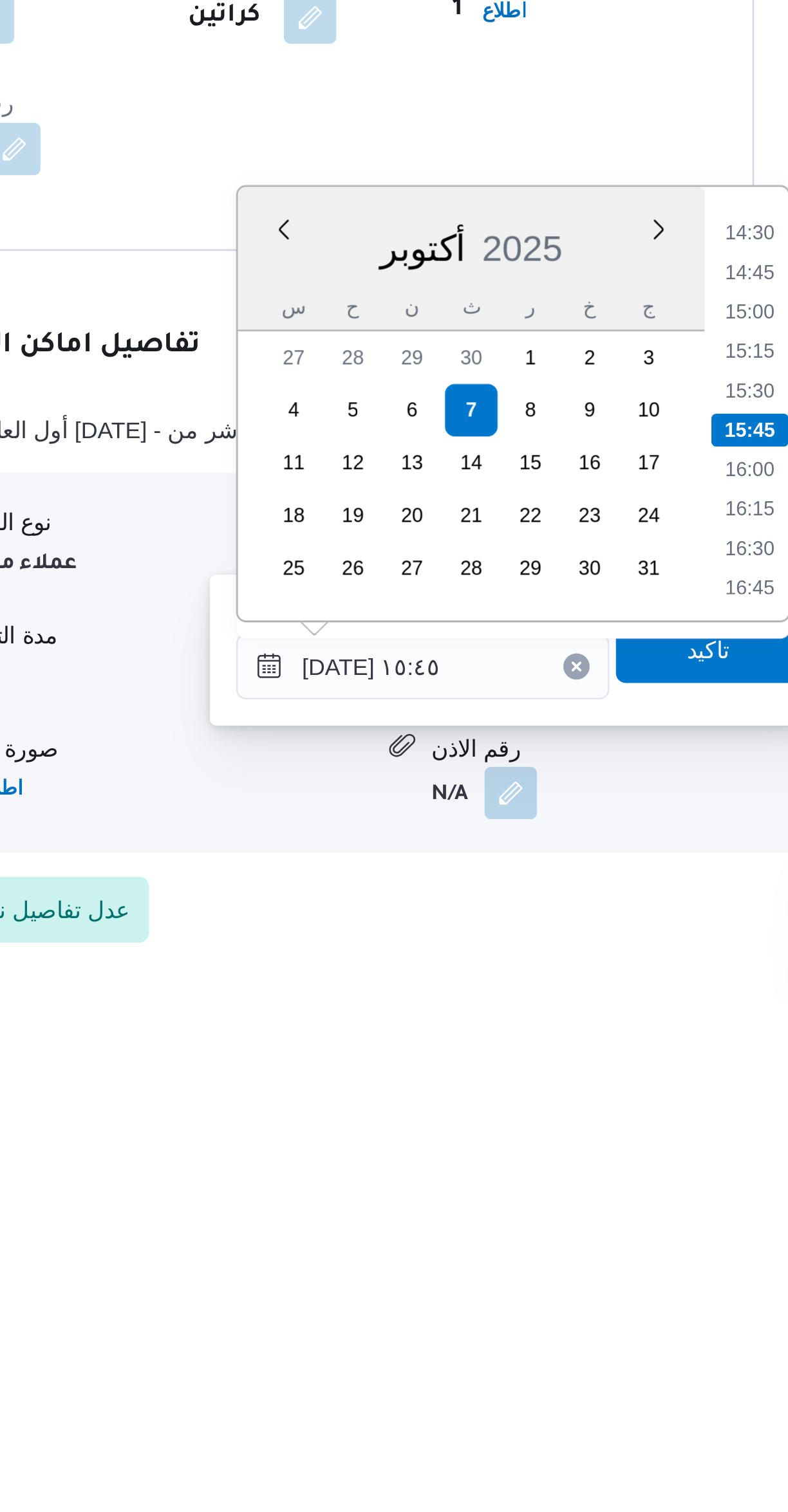
click at [535, 1211] on li "14:30" at bounding box center [541, 1209] width 30 height 13
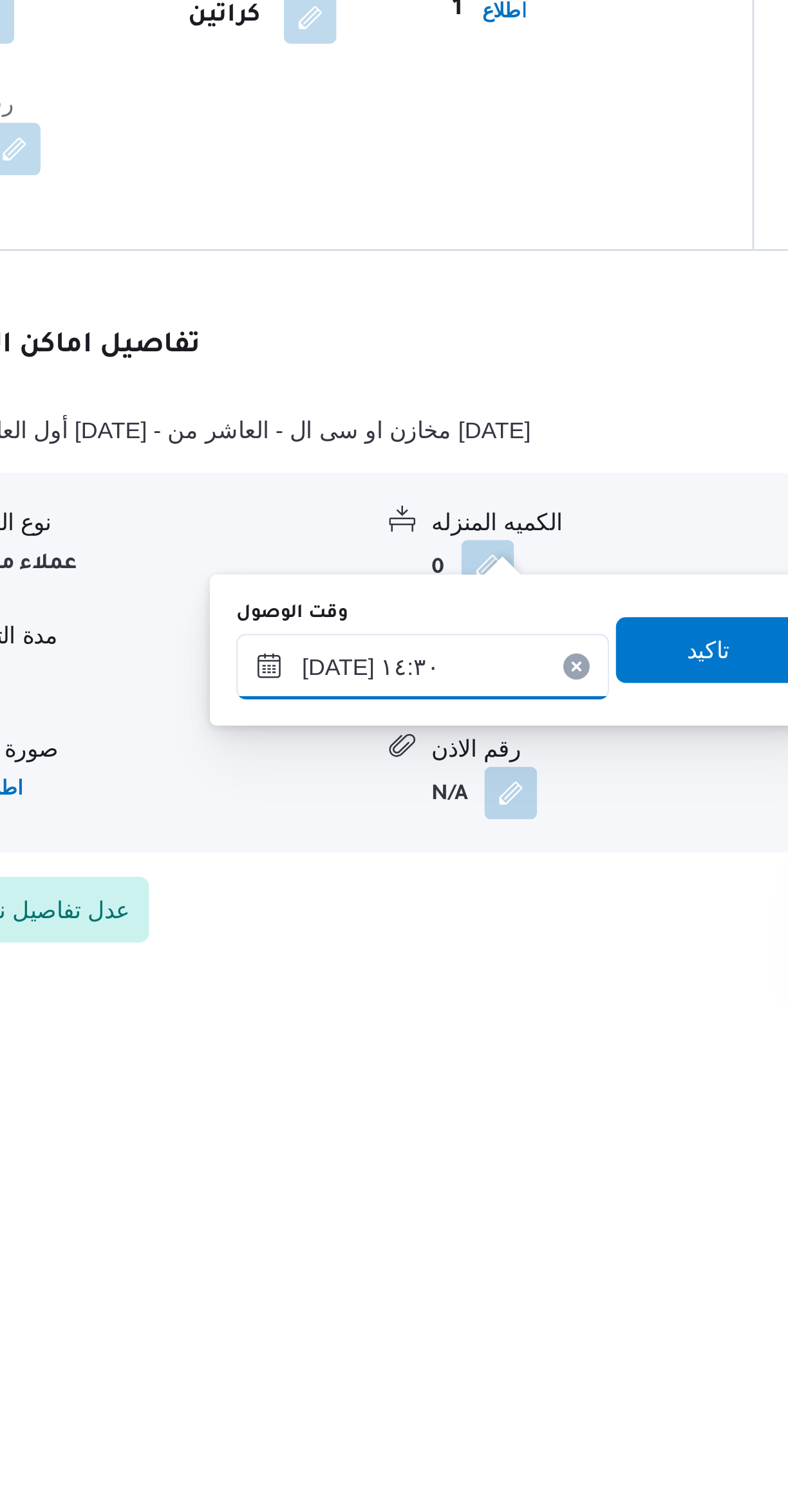
click at [411, 1374] on input "[DATE] ١٤:٣٠" at bounding box center [414, 1379] width 146 height 26
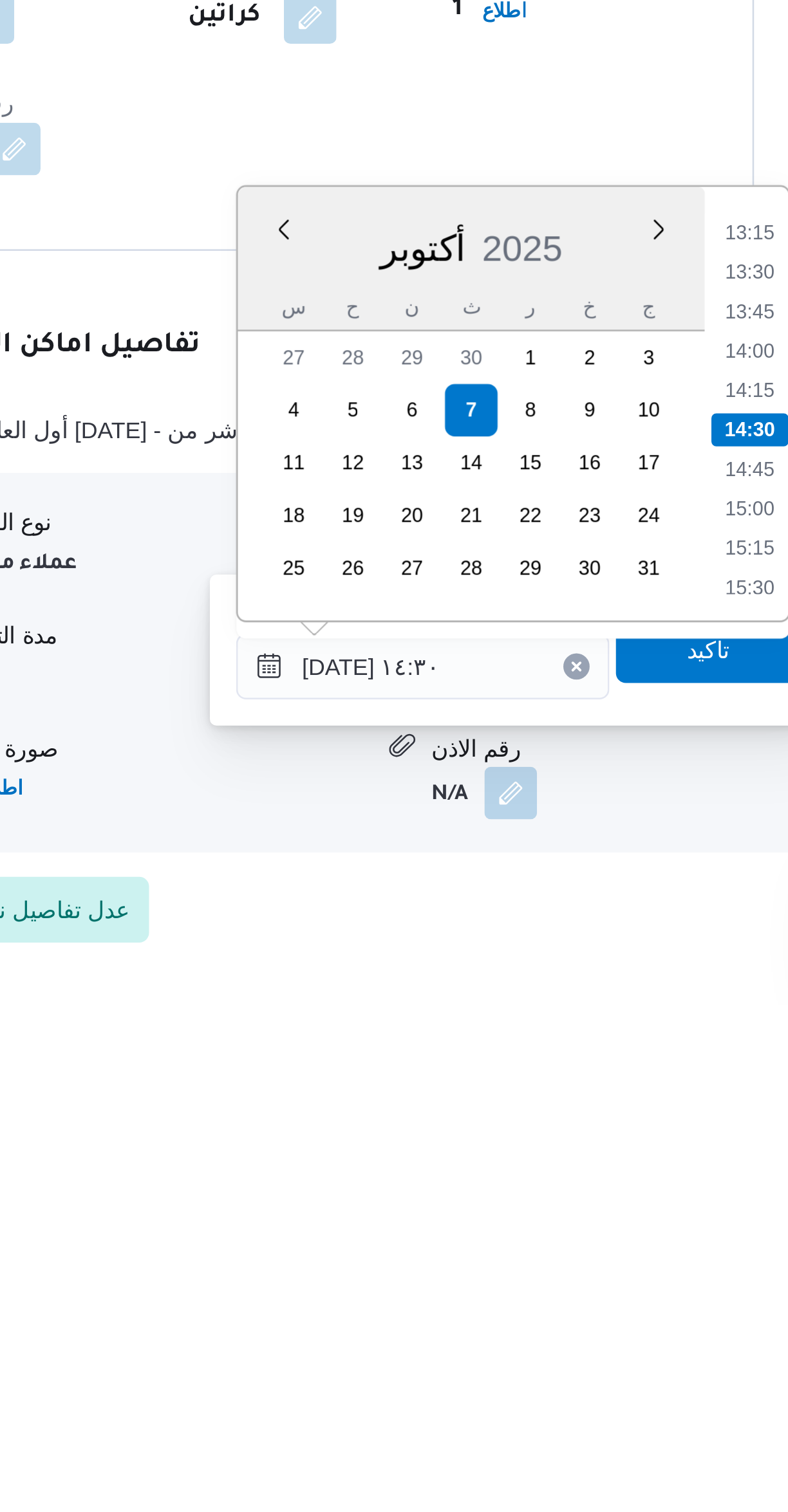
click at [540, 1227] on li "13:30" at bounding box center [541, 1225] width 30 height 13
type input "[DATE] ١٣:٣٠"
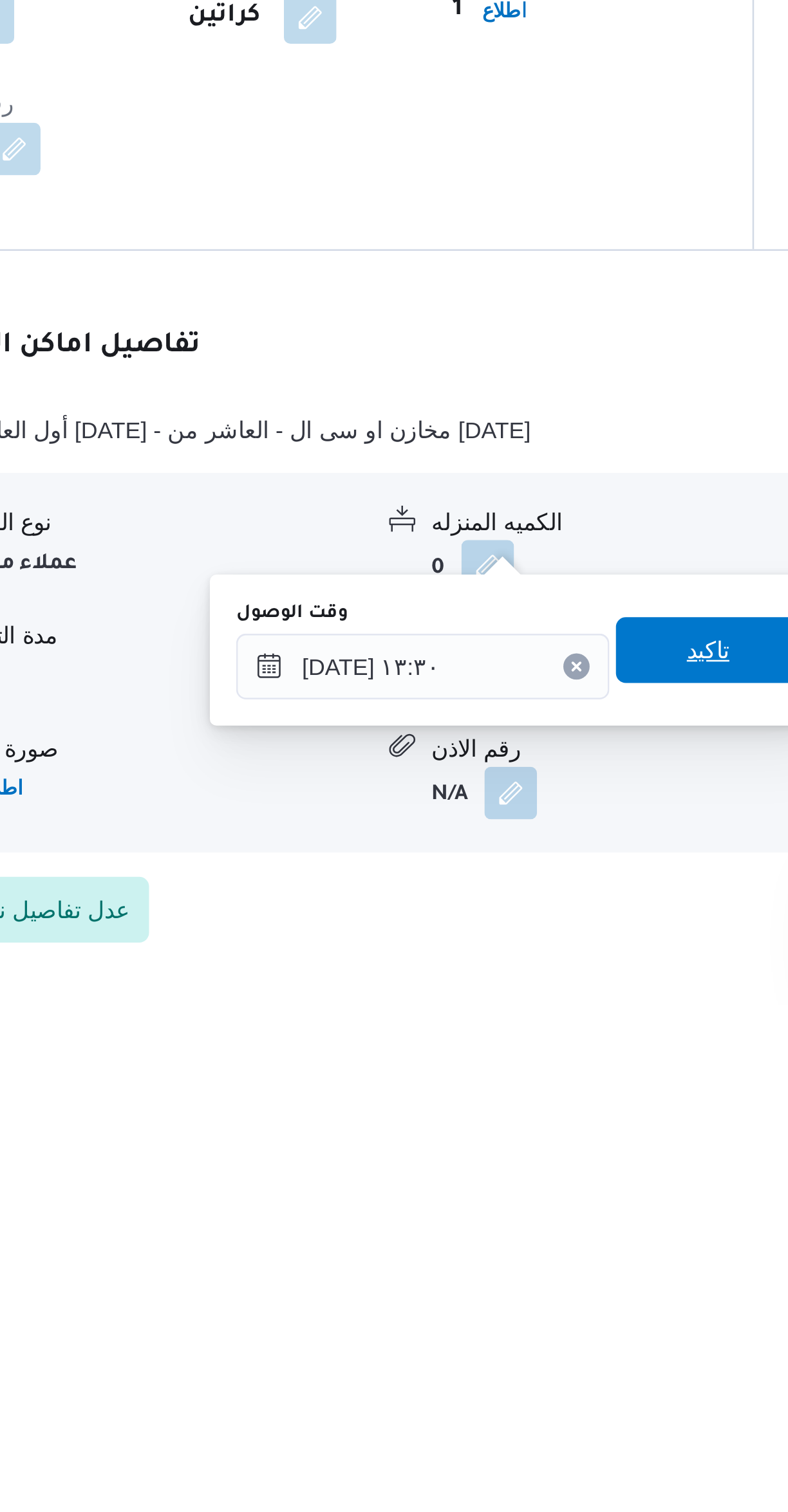
click at [520, 1369] on span "تاكيد" at bounding box center [525, 1373] width 17 height 15
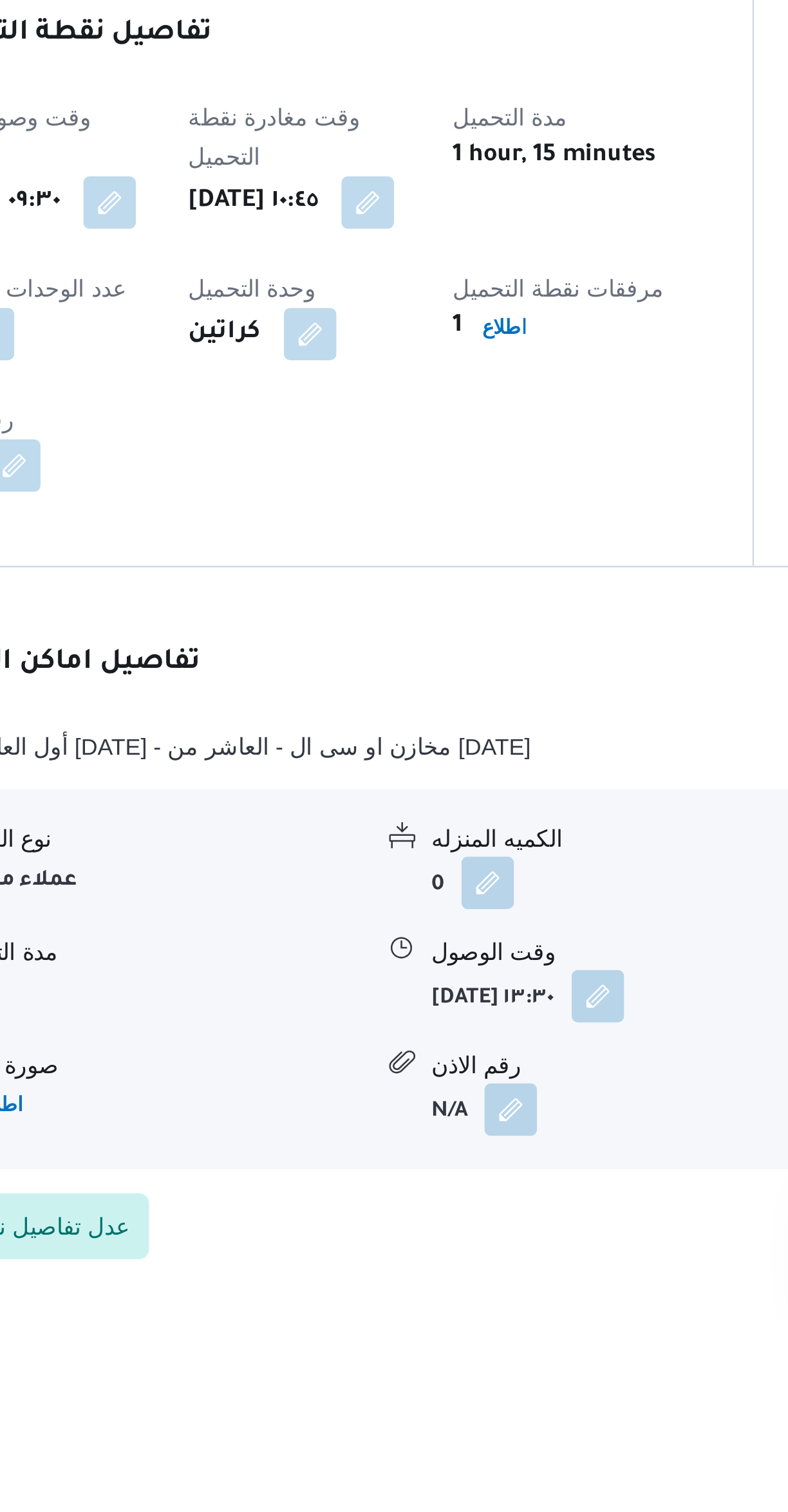
scroll to position [42, 0]
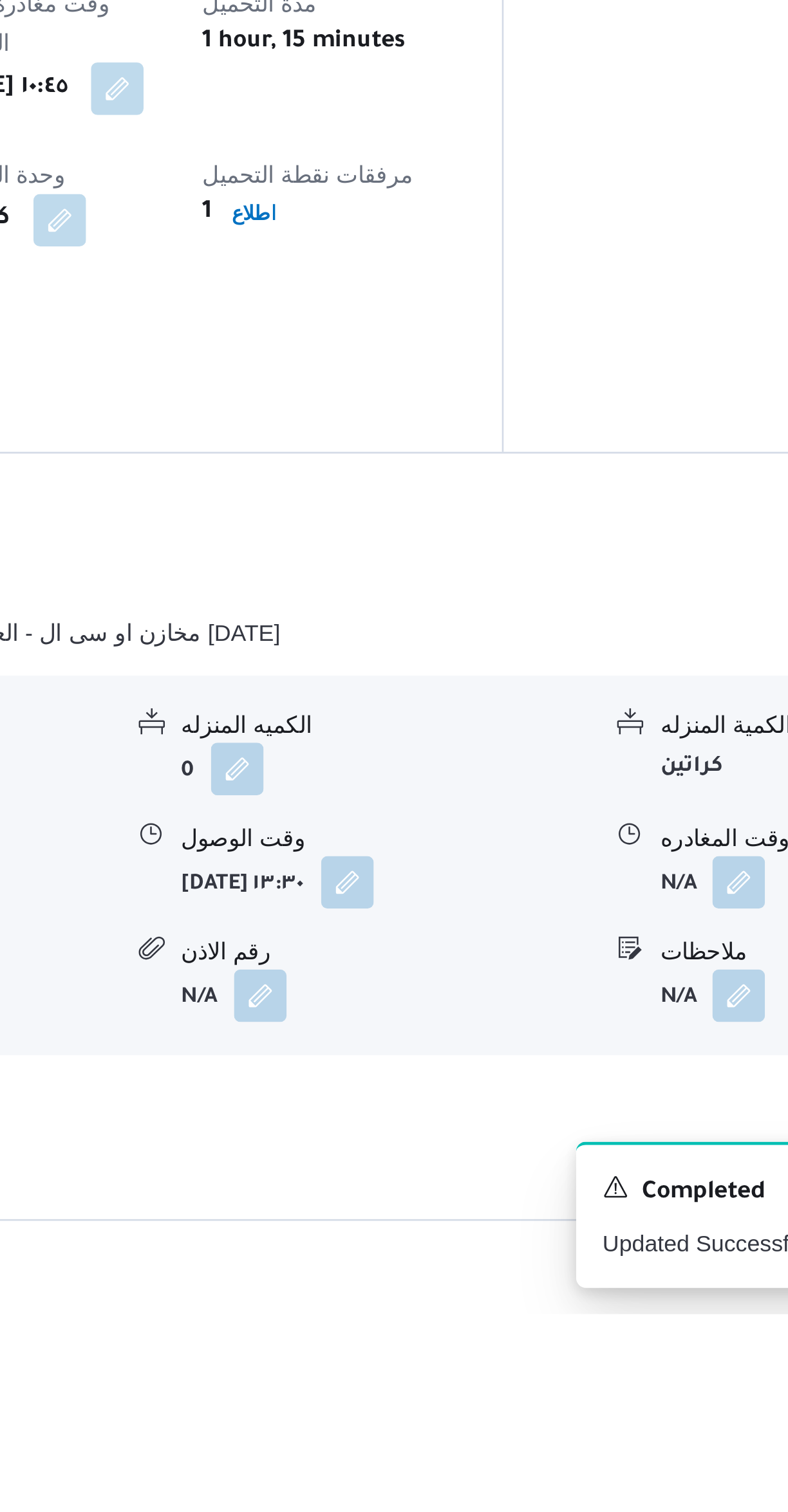
click at [632, 1319] on div "وقت المغادره" at bounding box center [685, 1326] width 161 height 13
click at [630, 1333] on button "button" at bounding box center [635, 1343] width 21 height 21
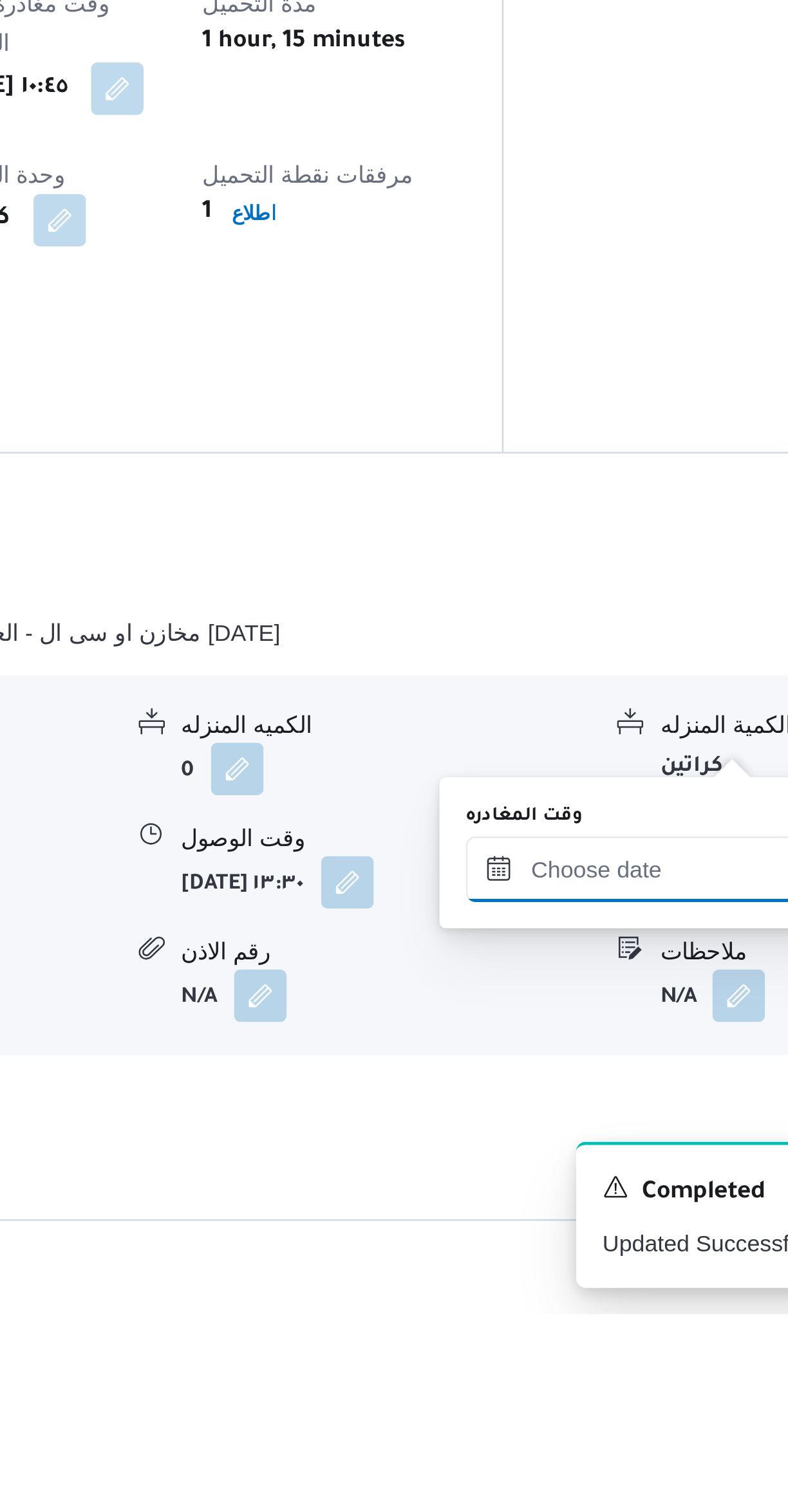
click at [590, 1335] on input "وقت المغادره" at bounding box center [601, 1338] width 146 height 26
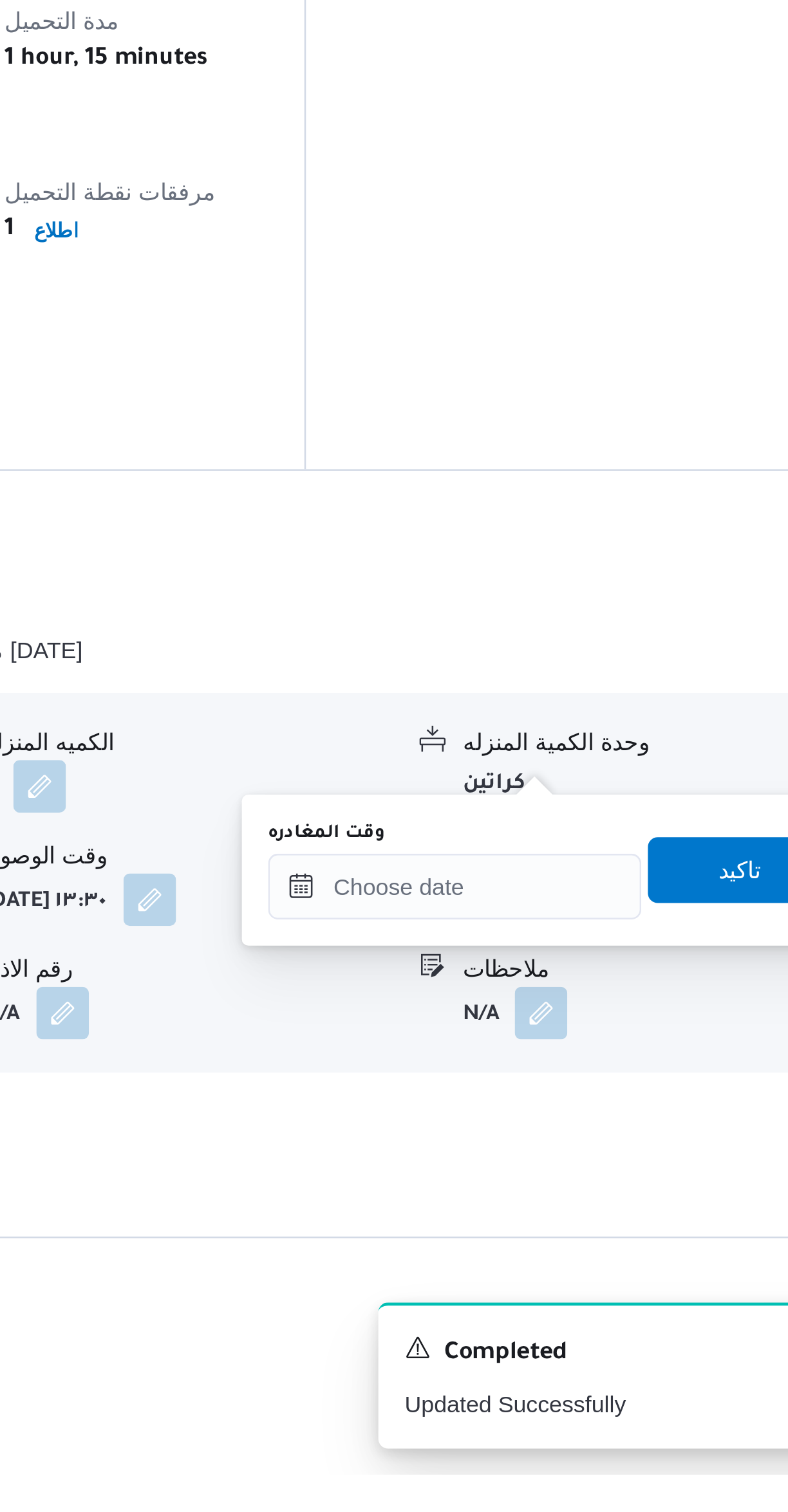
scroll to position [98, 0]
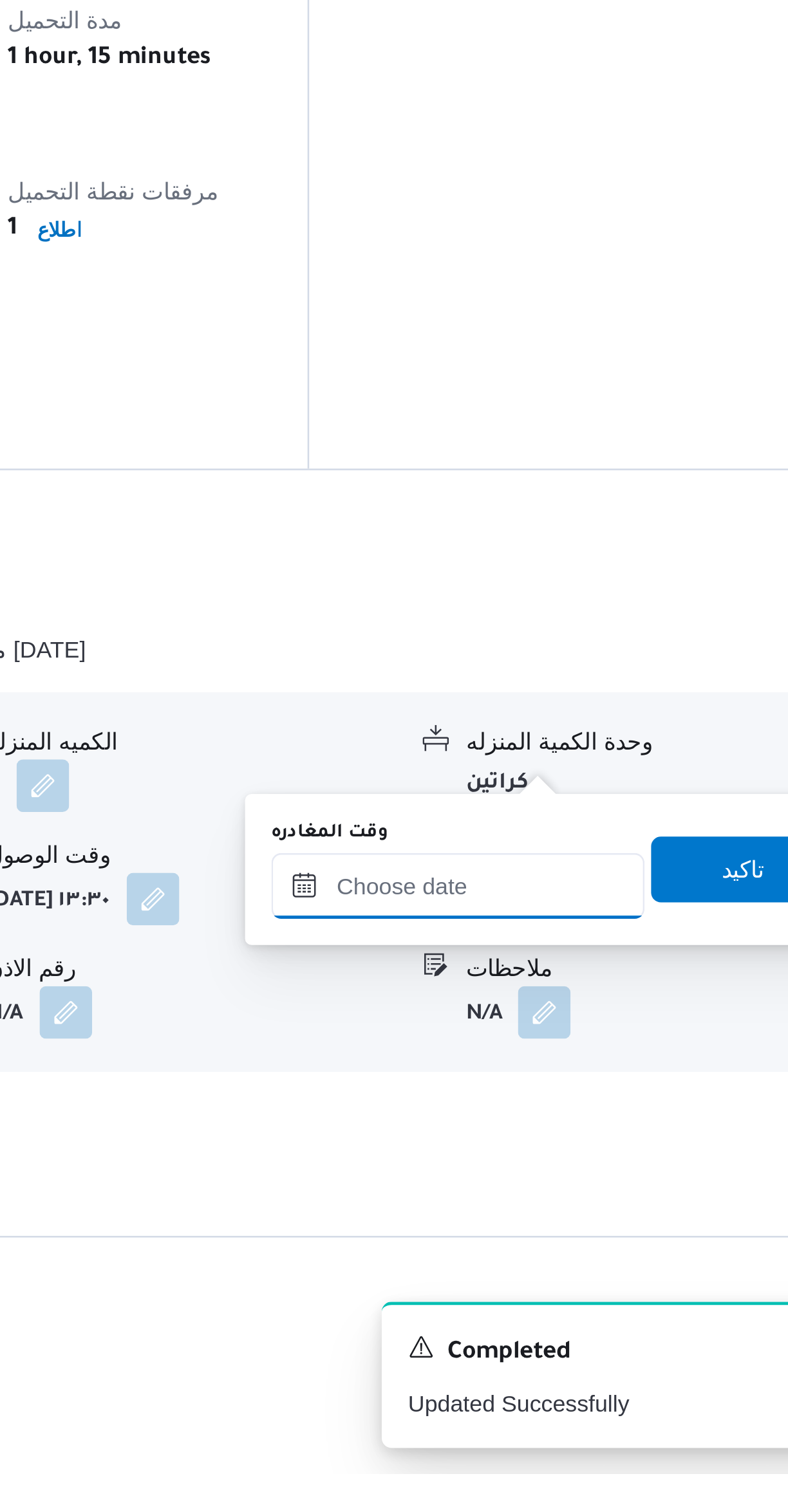
click at [595, 1286] on input "وقت المغادره" at bounding box center [601, 1282] width 146 height 26
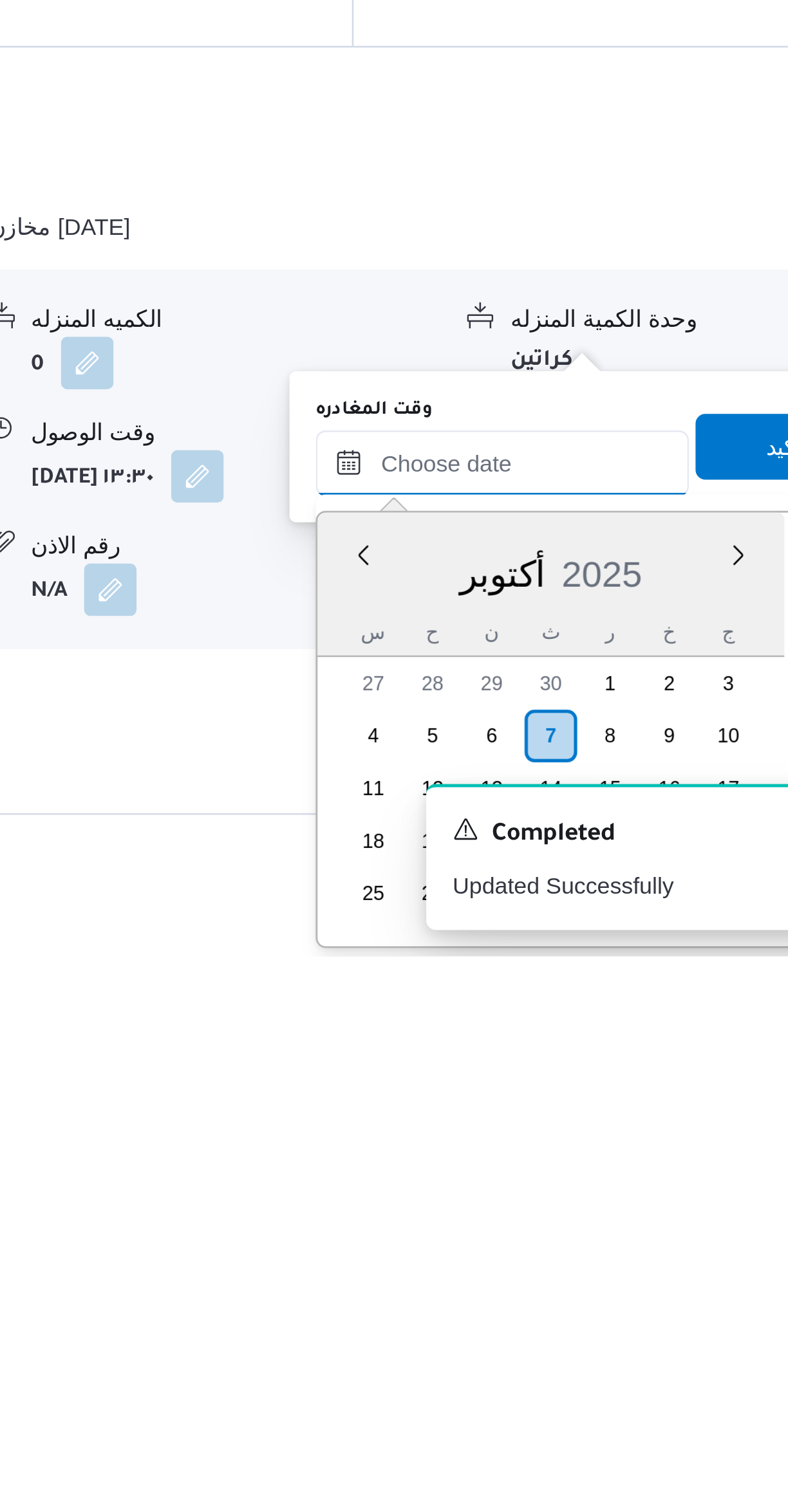
scroll to position [60, 0]
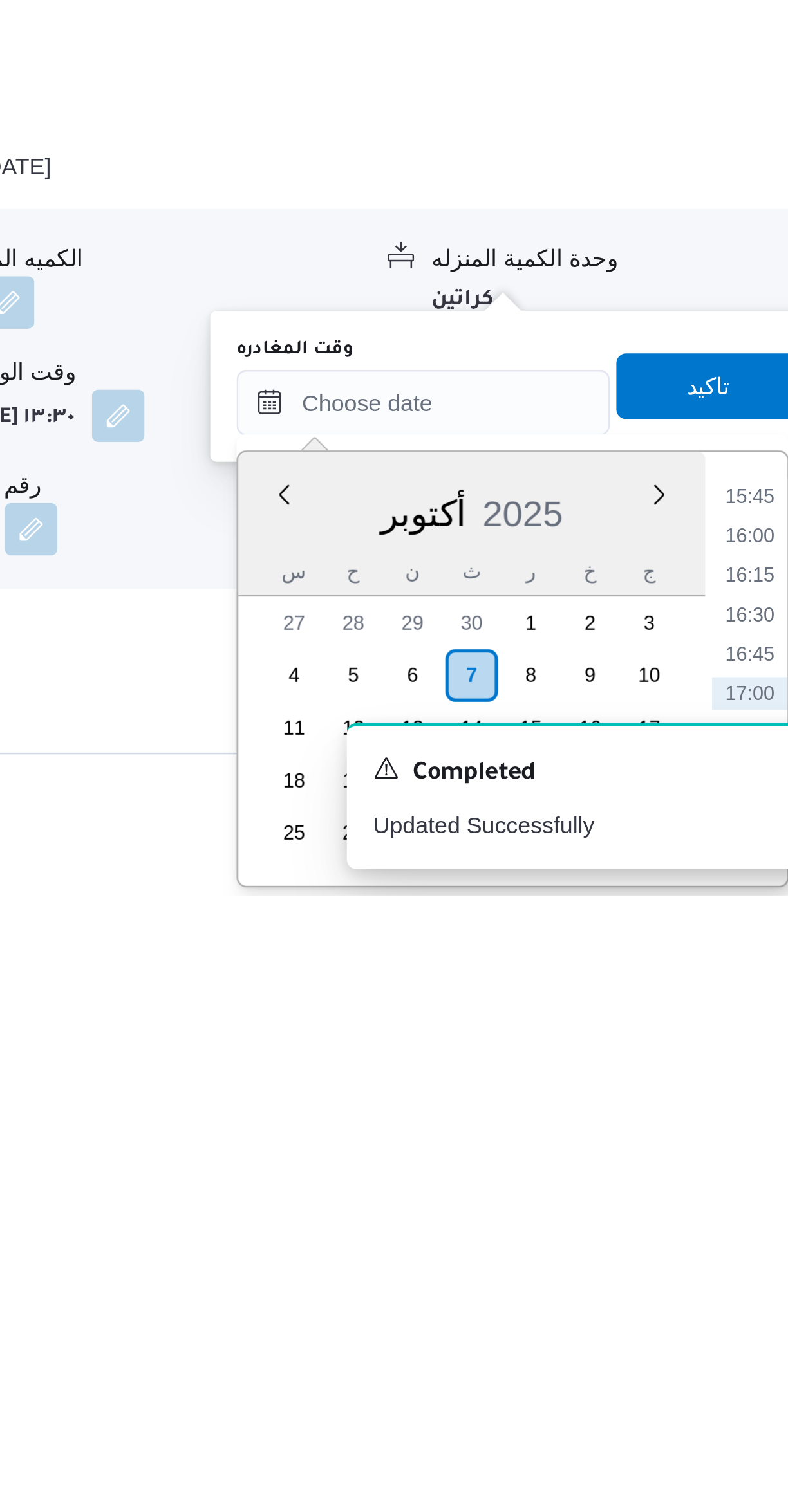
click at [726, 1358] on li "15:45" at bounding box center [730, 1355] width 30 height 13
type input "[DATE] ١٥:٤٥"
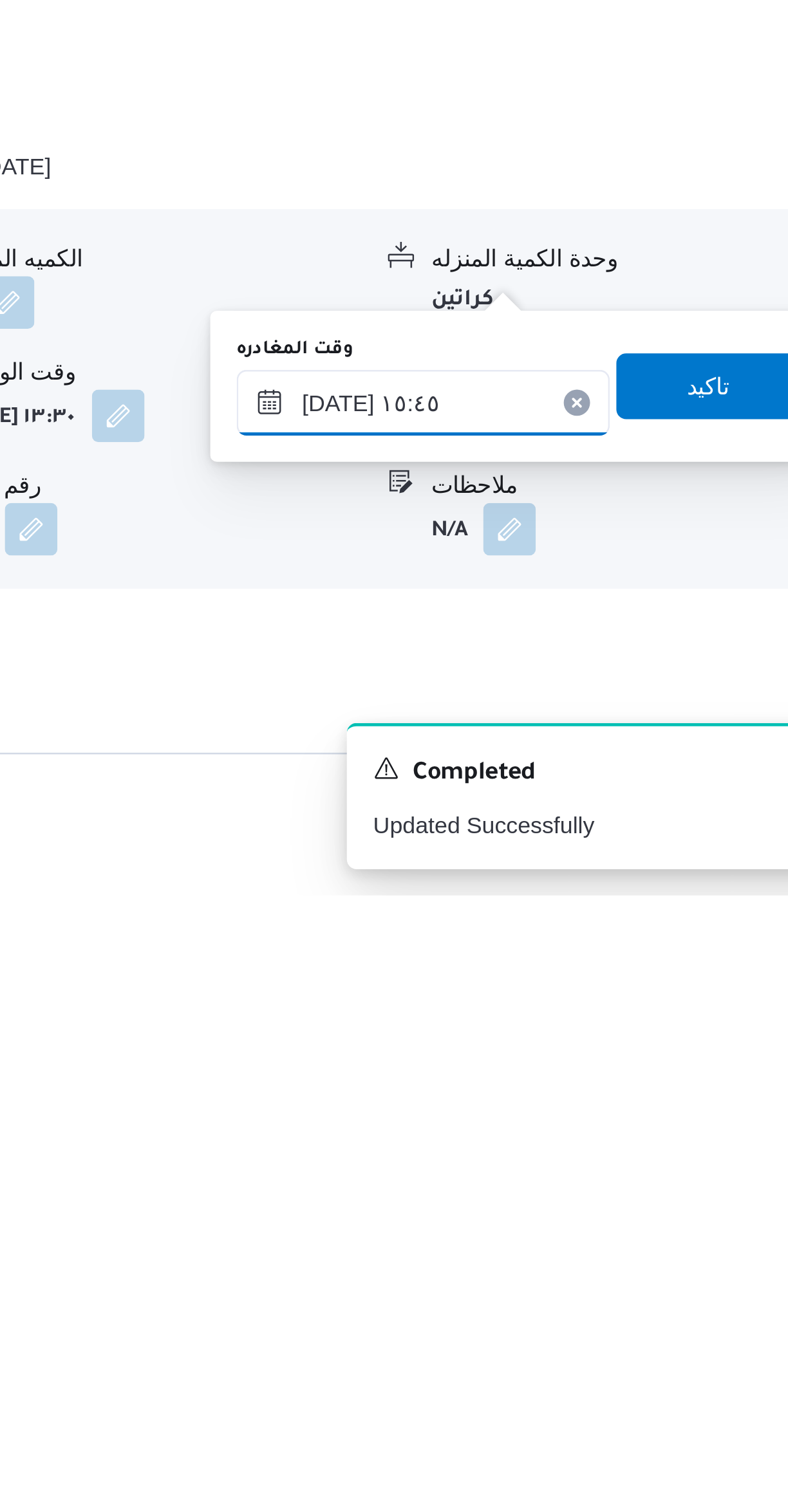
click at [619, 1315] on input "[DATE] ١٥:٤٥" at bounding box center [601, 1319] width 146 height 26
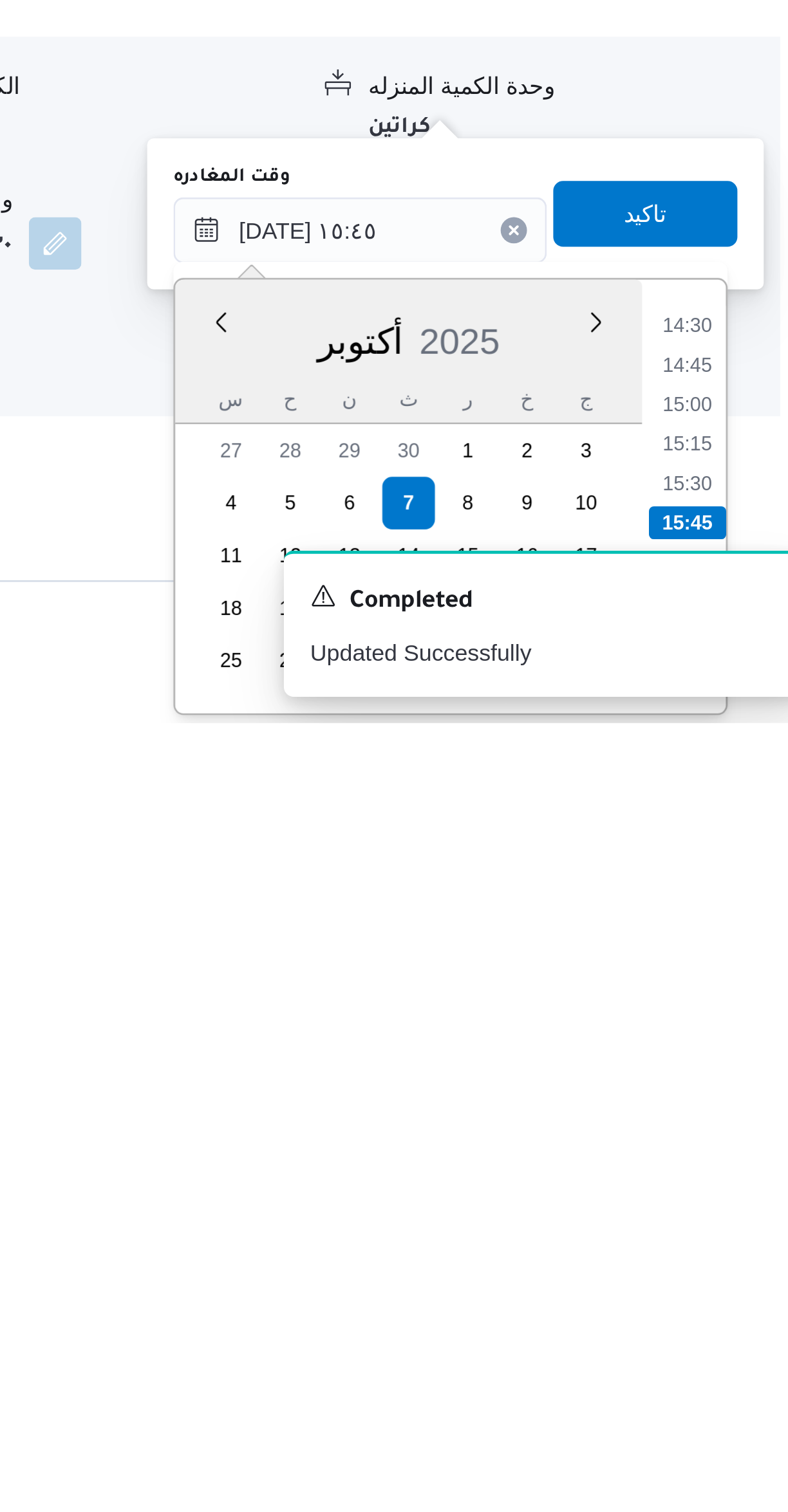
click at [730, 1431] on li "15:45" at bounding box center [730, 1433] width 31 height 13
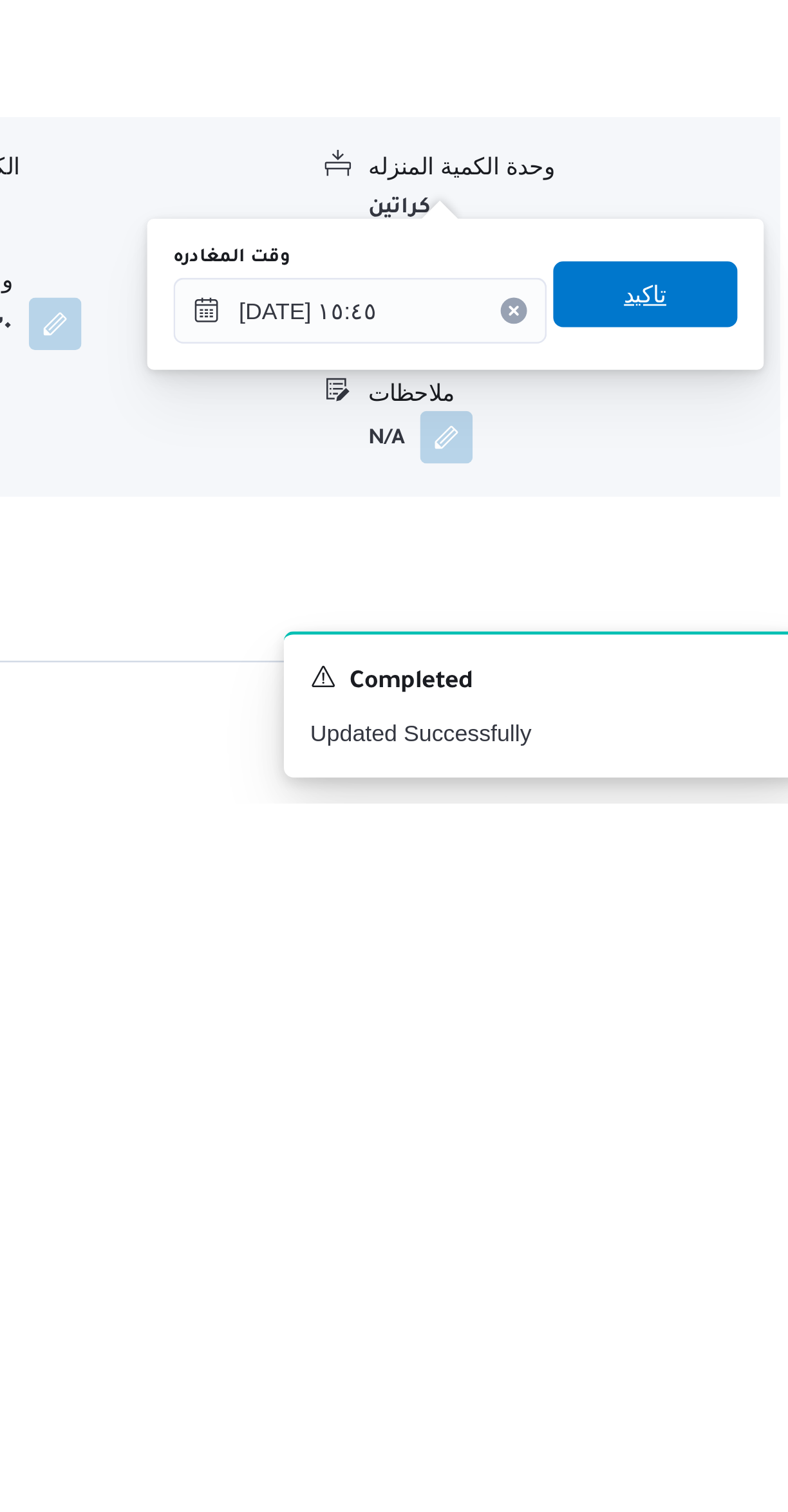
click at [726, 1312] on span "تاكيد" at bounding box center [713, 1312] width 72 height 26
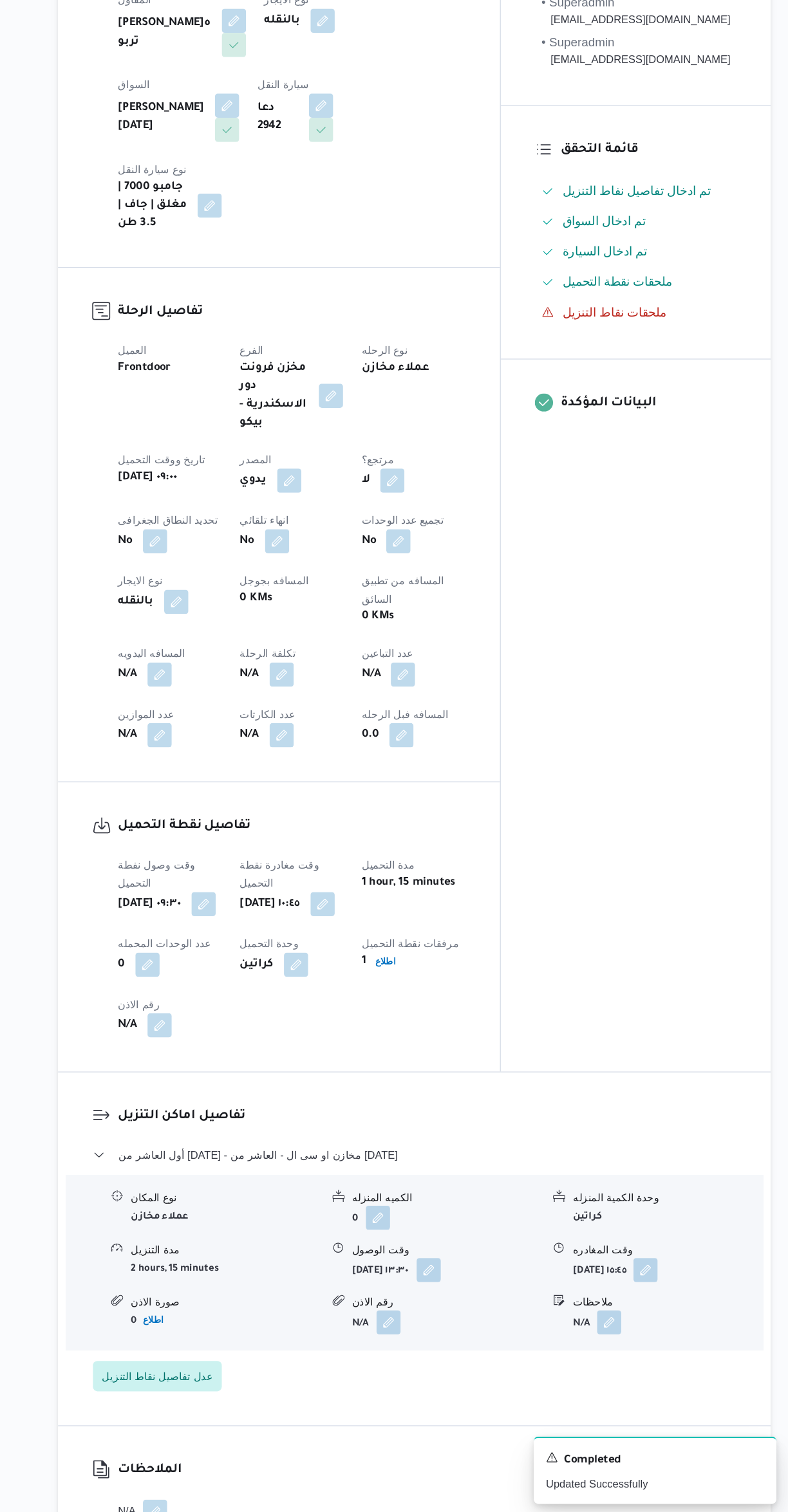
click at [248, 787] on button "button" at bounding box center [254, 797] width 21 height 21
click at [225, 794] on input "المسافه اليدويه" at bounding box center [220, 797] width 128 height 26
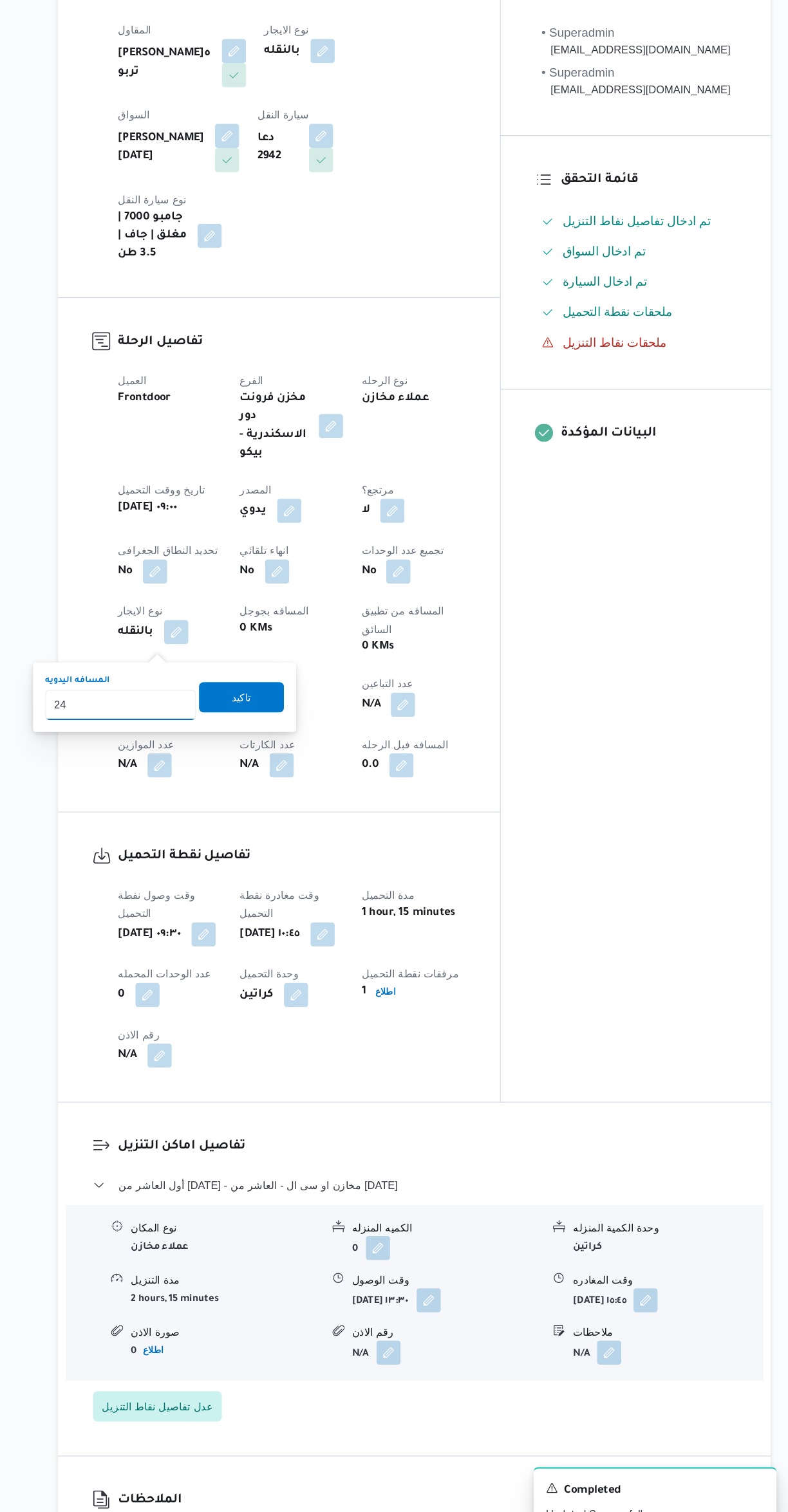
type input "240"
click at [315, 792] on span "تاكيد" at bounding box center [323, 790] width 17 height 15
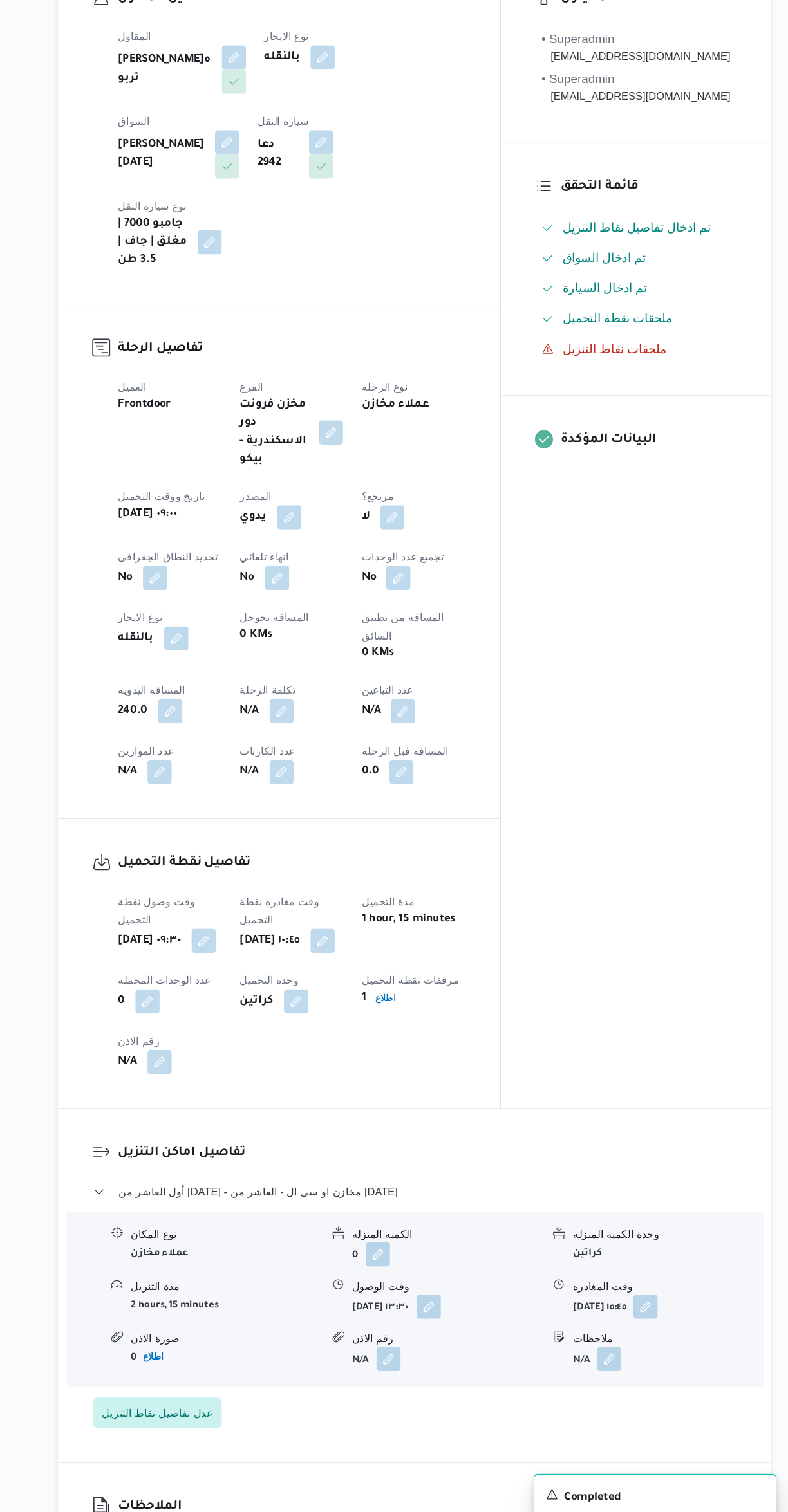
scroll to position [29, 0]
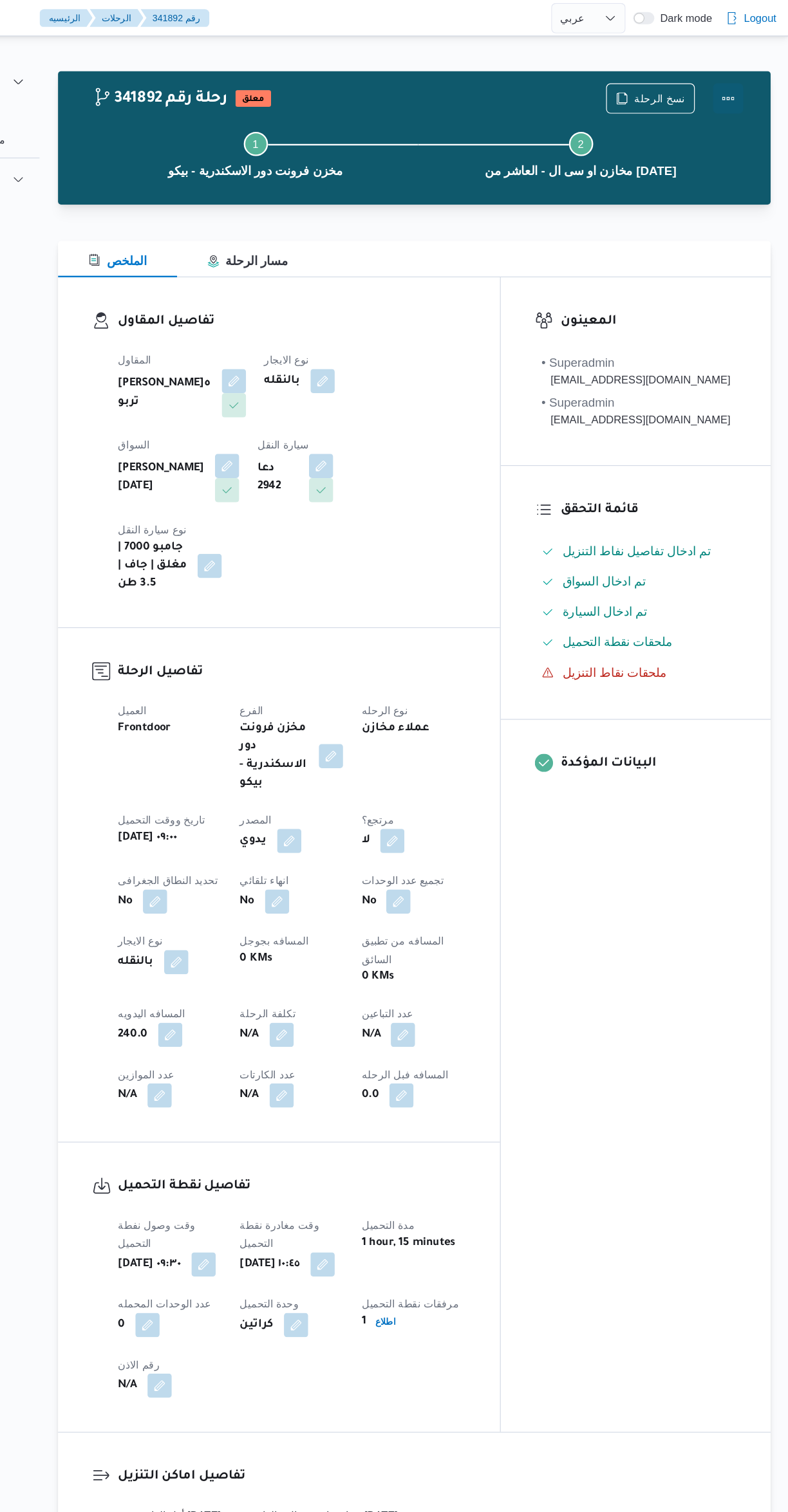
click at [741, 90] on button "Actions" at bounding box center [736, 84] width 26 height 26
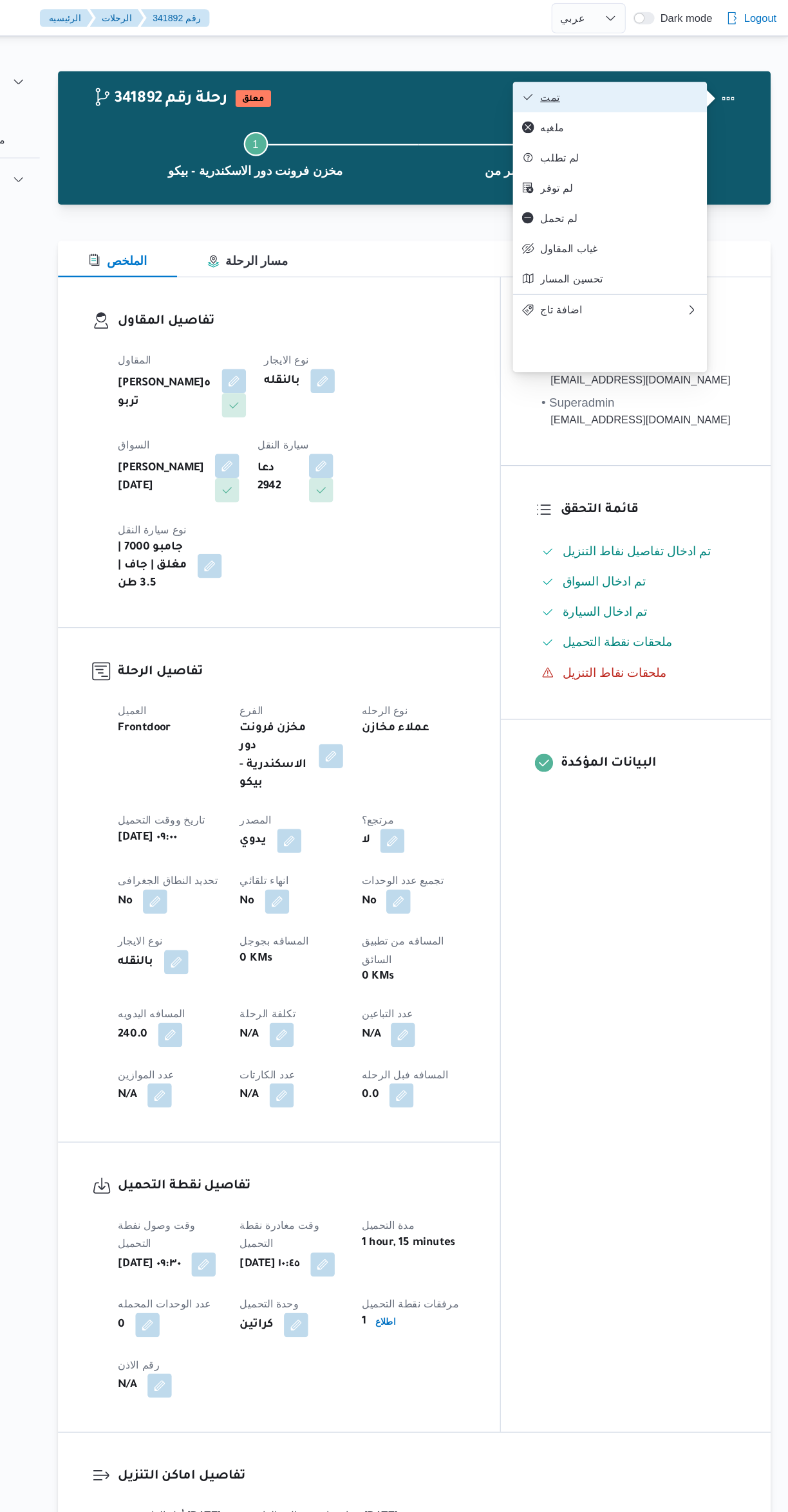
click at [676, 84] on span "تمت" at bounding box center [644, 82] width 134 height 11
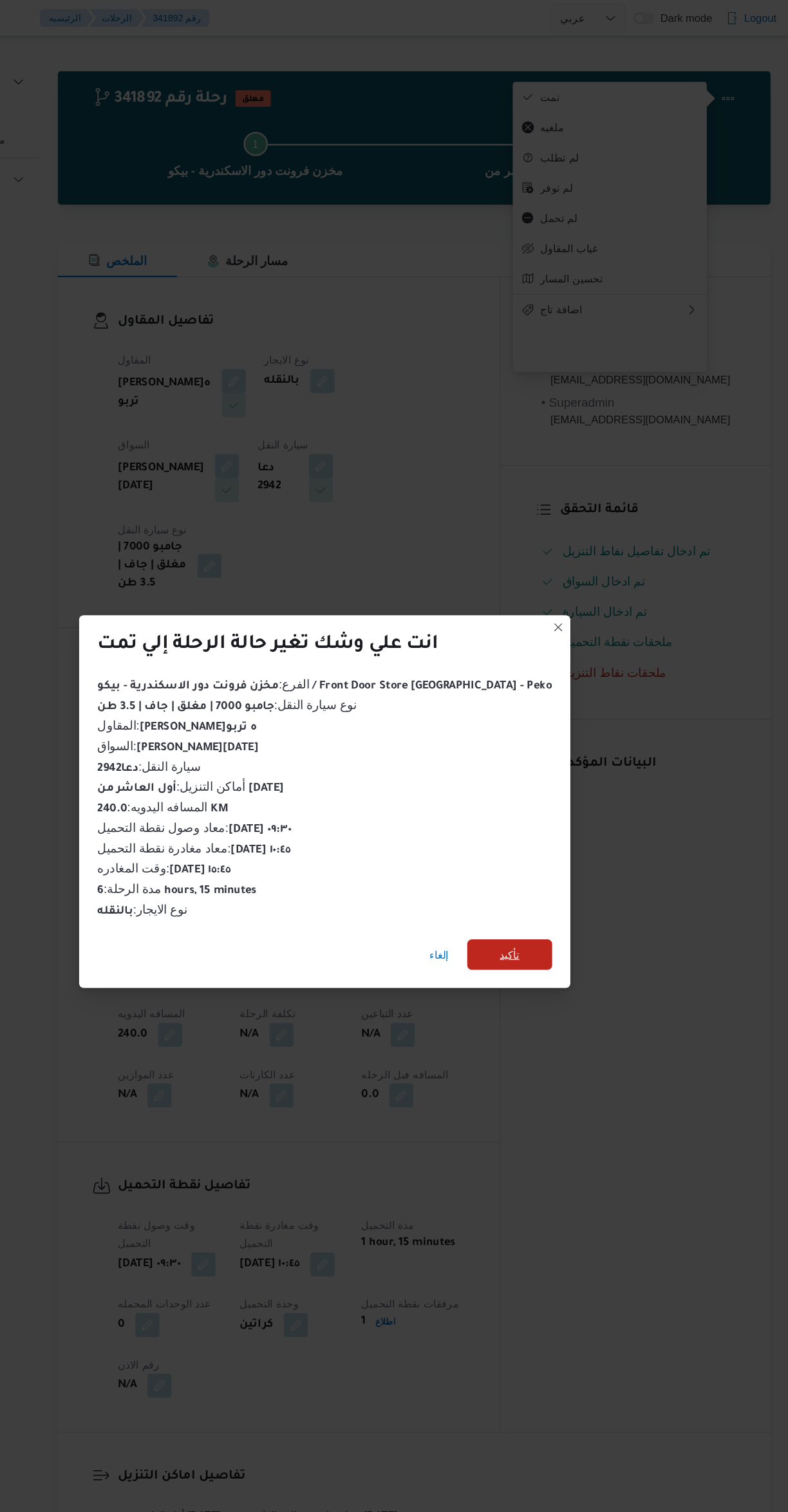
click at [553, 809] on span "تأكيد" at bounding box center [551, 811] width 72 height 26
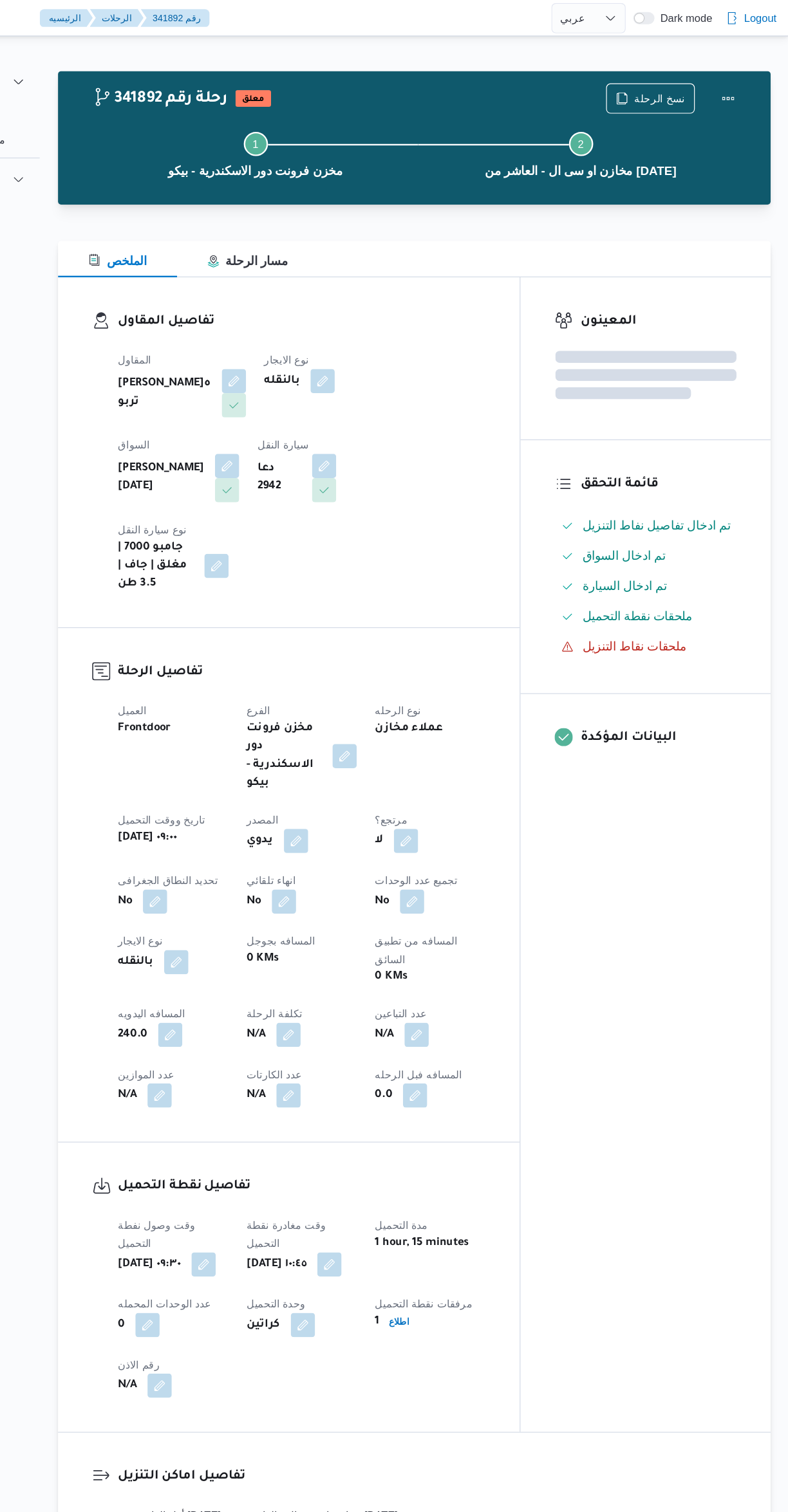
click at [670, 859] on div "المعينون قائمة التحقق تم ادخال تفاصيل نفاط التنزيل تم ادخال السواق تم ادخال الس…" at bounding box center [667, 726] width 212 height 981
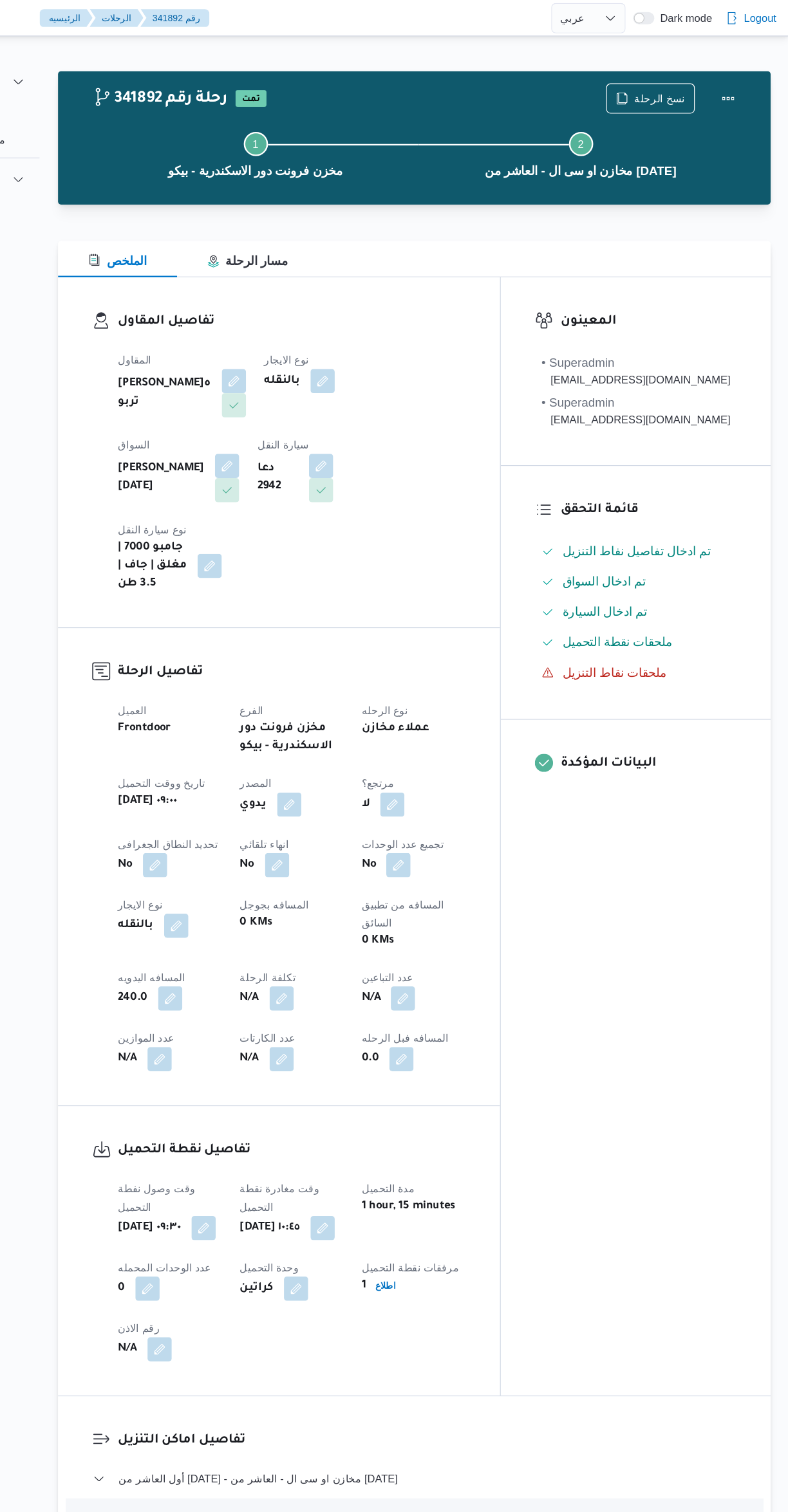
scroll to position [0, 0]
select select "ar"
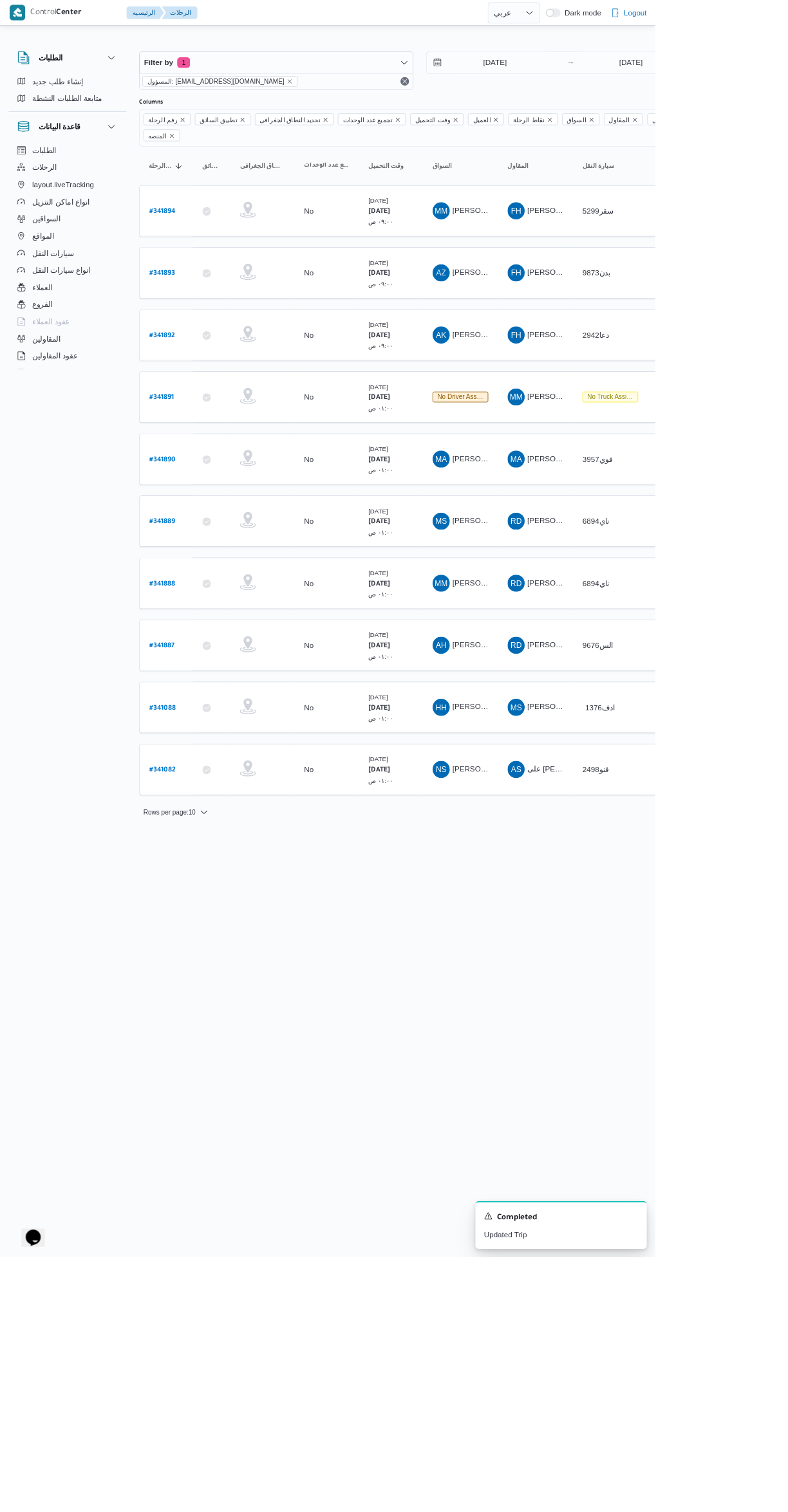
click at [202, 325] on b "# 341893" at bounding box center [195, 330] width 31 height 9
select select "ar"
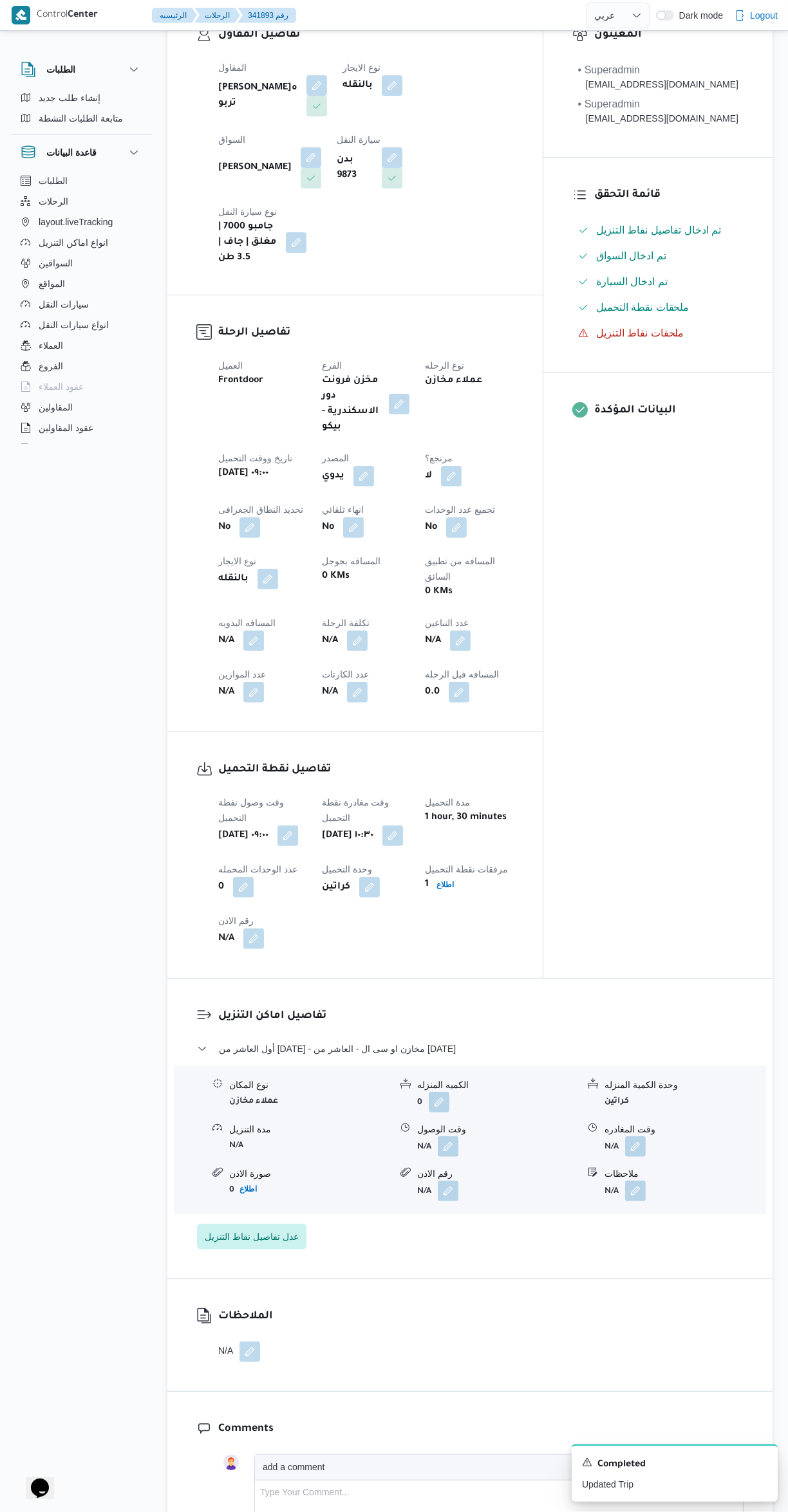
scroll to position [234, 0]
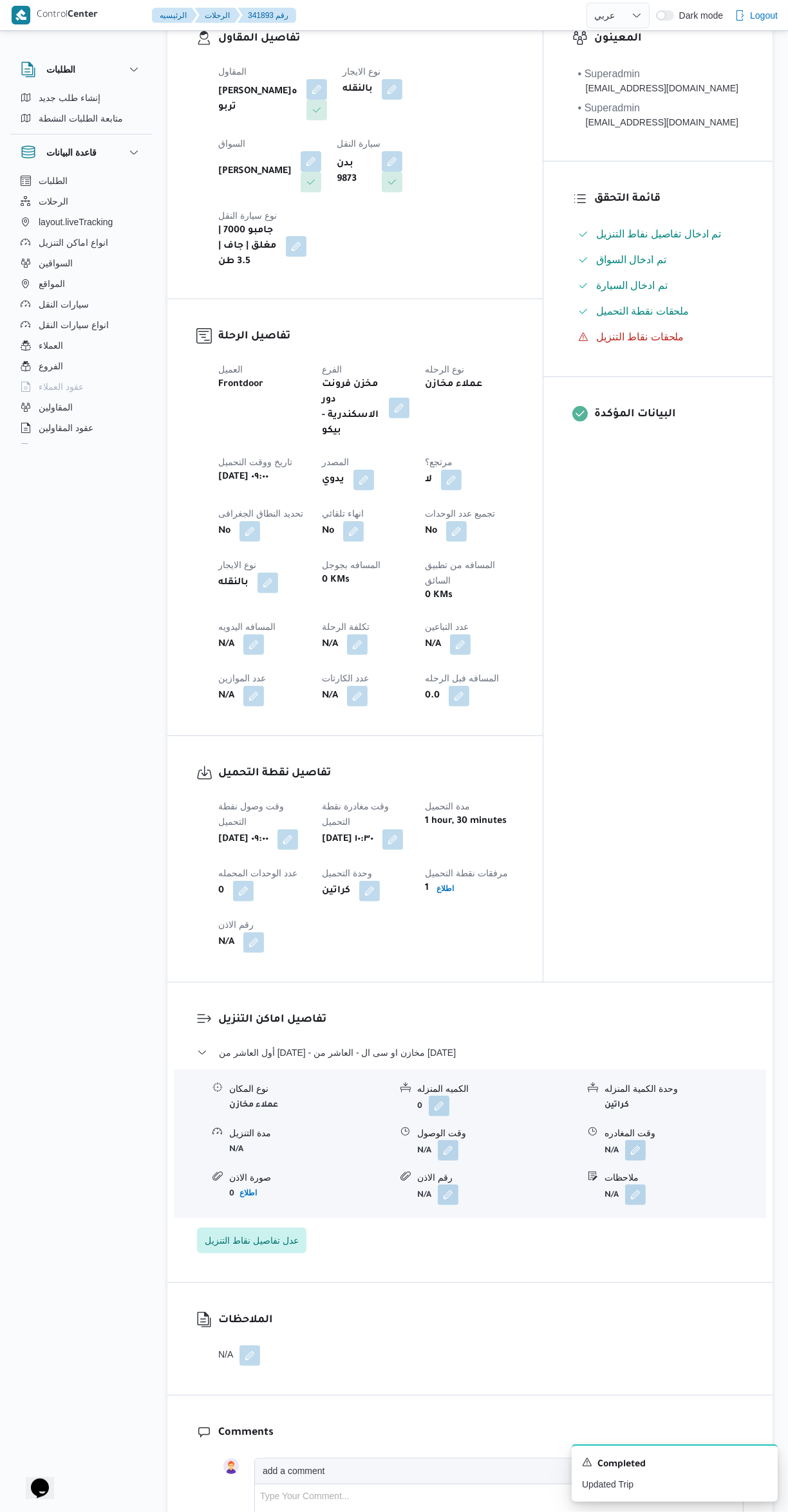
click at [445, 1140] on button "button" at bounding box center [448, 1150] width 21 height 21
click at [422, 1144] on input "وقت الوصول" at bounding box center [414, 1145] width 146 height 26
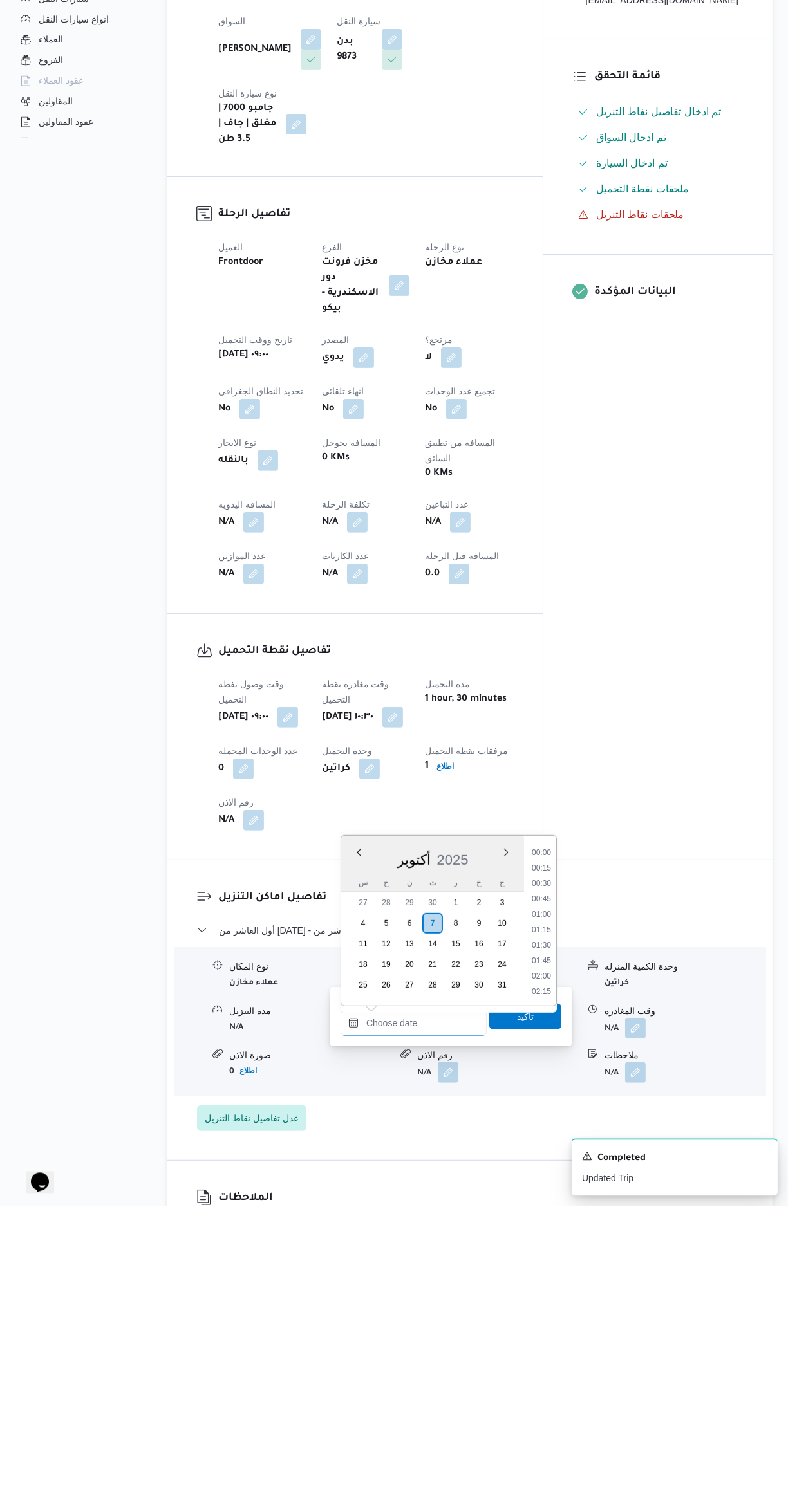
scroll to position [973, 0]
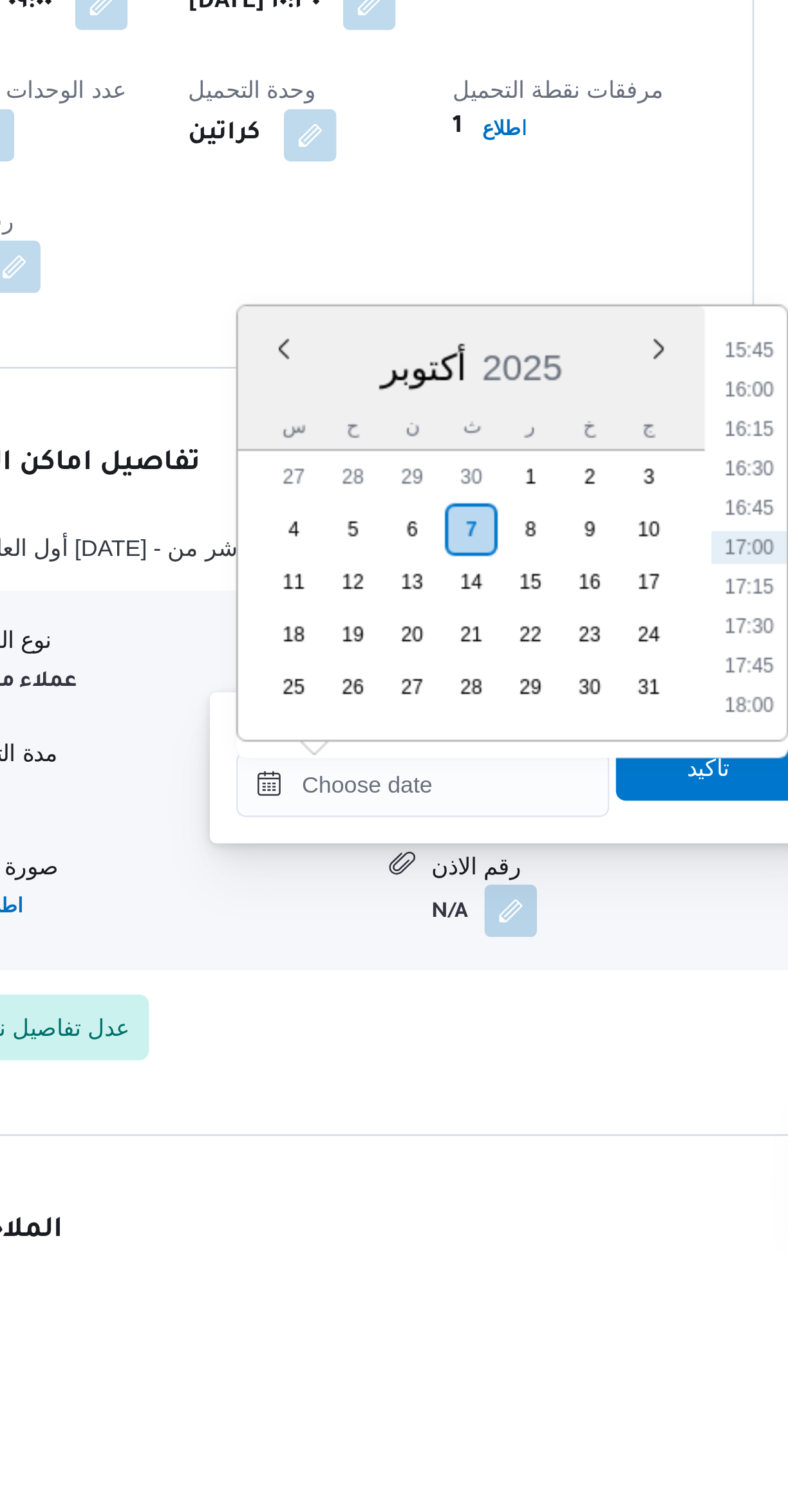
click at [534, 1162] on li "15:45" at bounding box center [541, 1158] width 30 height 13
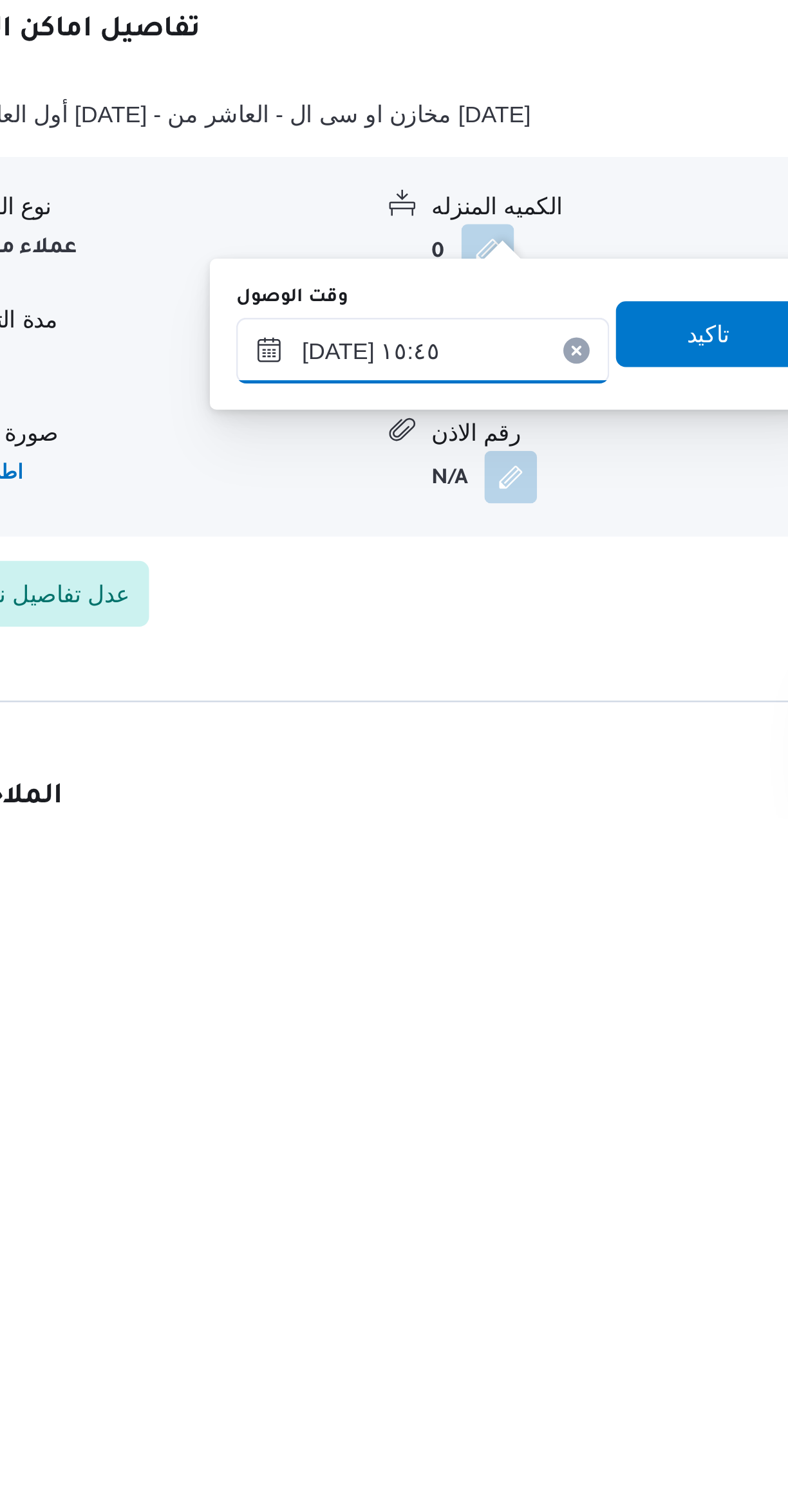
click at [425, 1325] on input "[DATE] ١٥:٤٥" at bounding box center [414, 1329] width 146 height 26
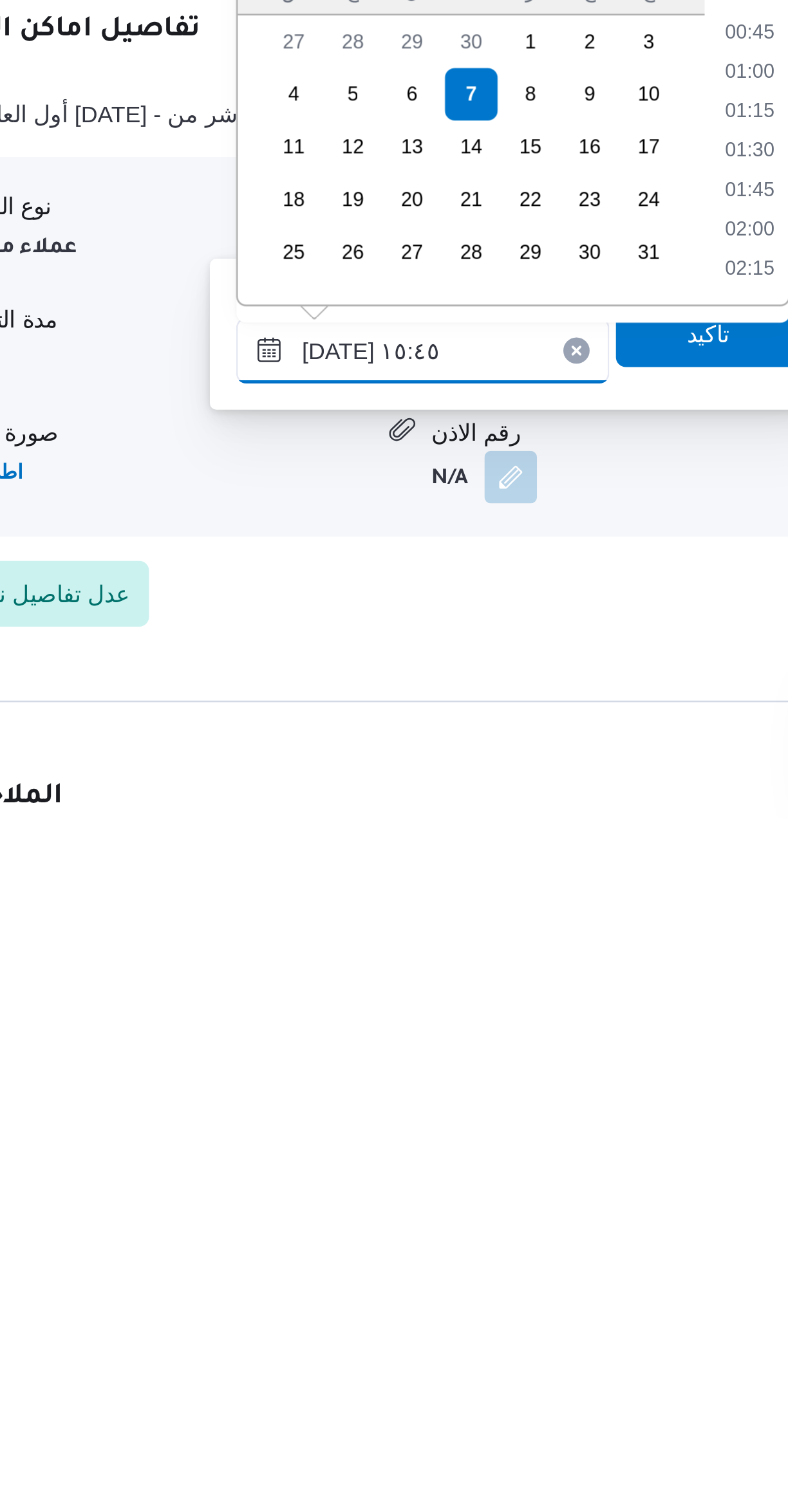
scroll to position [894, 0]
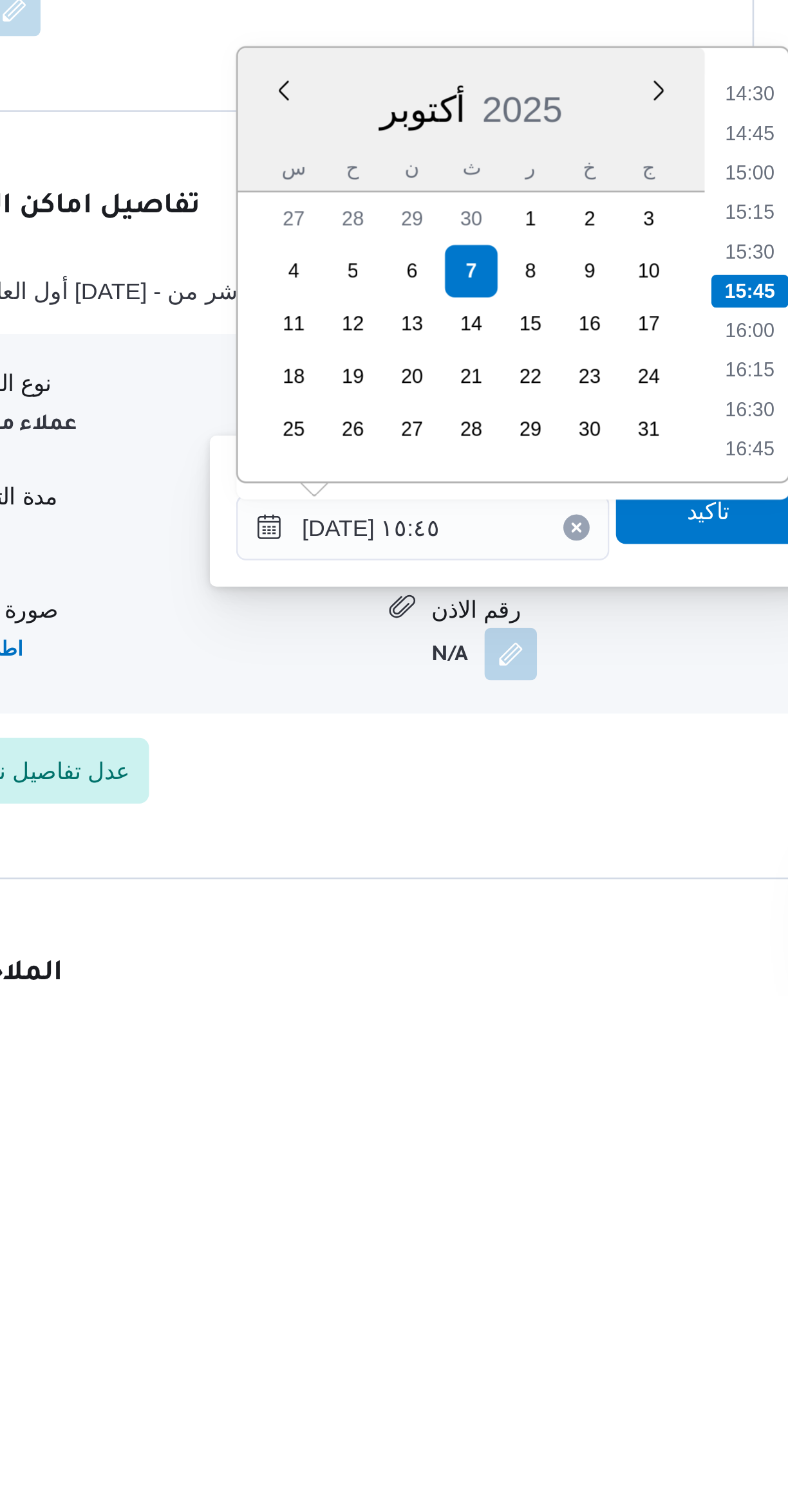
click at [543, 1164] on li "14:30" at bounding box center [541, 1158] width 30 height 13
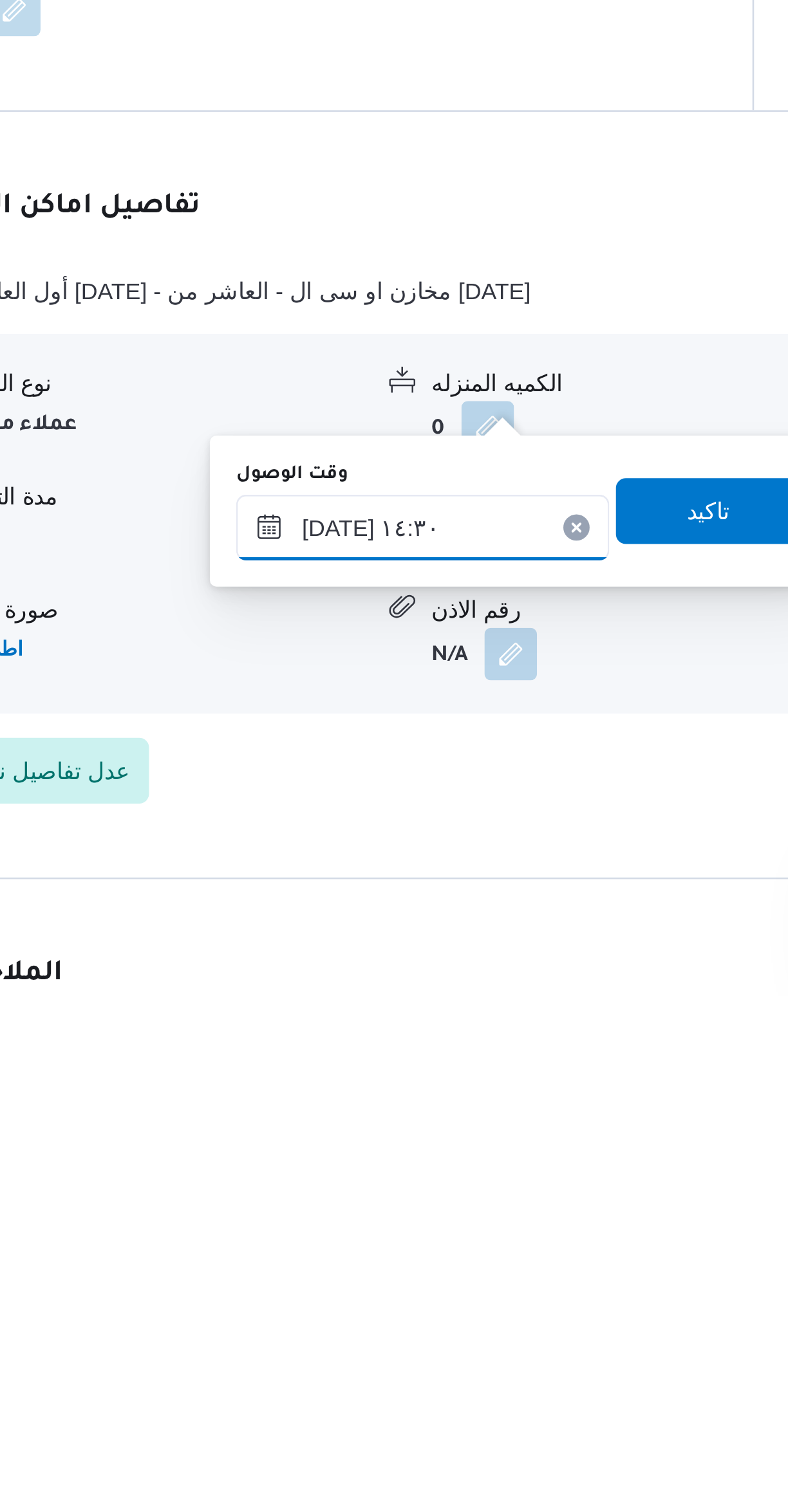
click at [412, 1324] on input "[DATE] ١٤:٣٠" at bounding box center [414, 1329] width 146 height 26
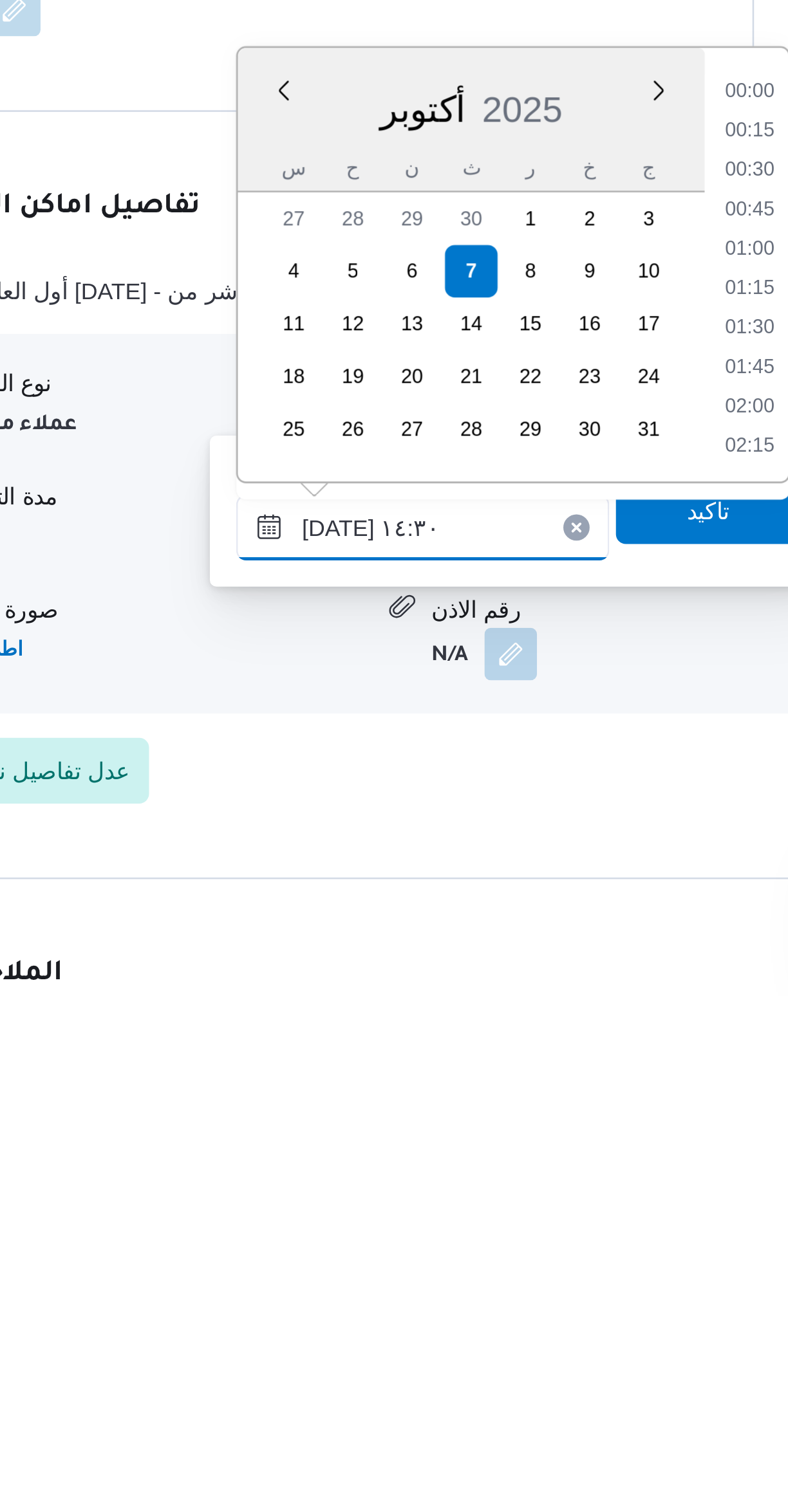
scroll to position [817, 0]
click at [538, 1186] on li "13:45" at bounding box center [541, 1190] width 30 height 13
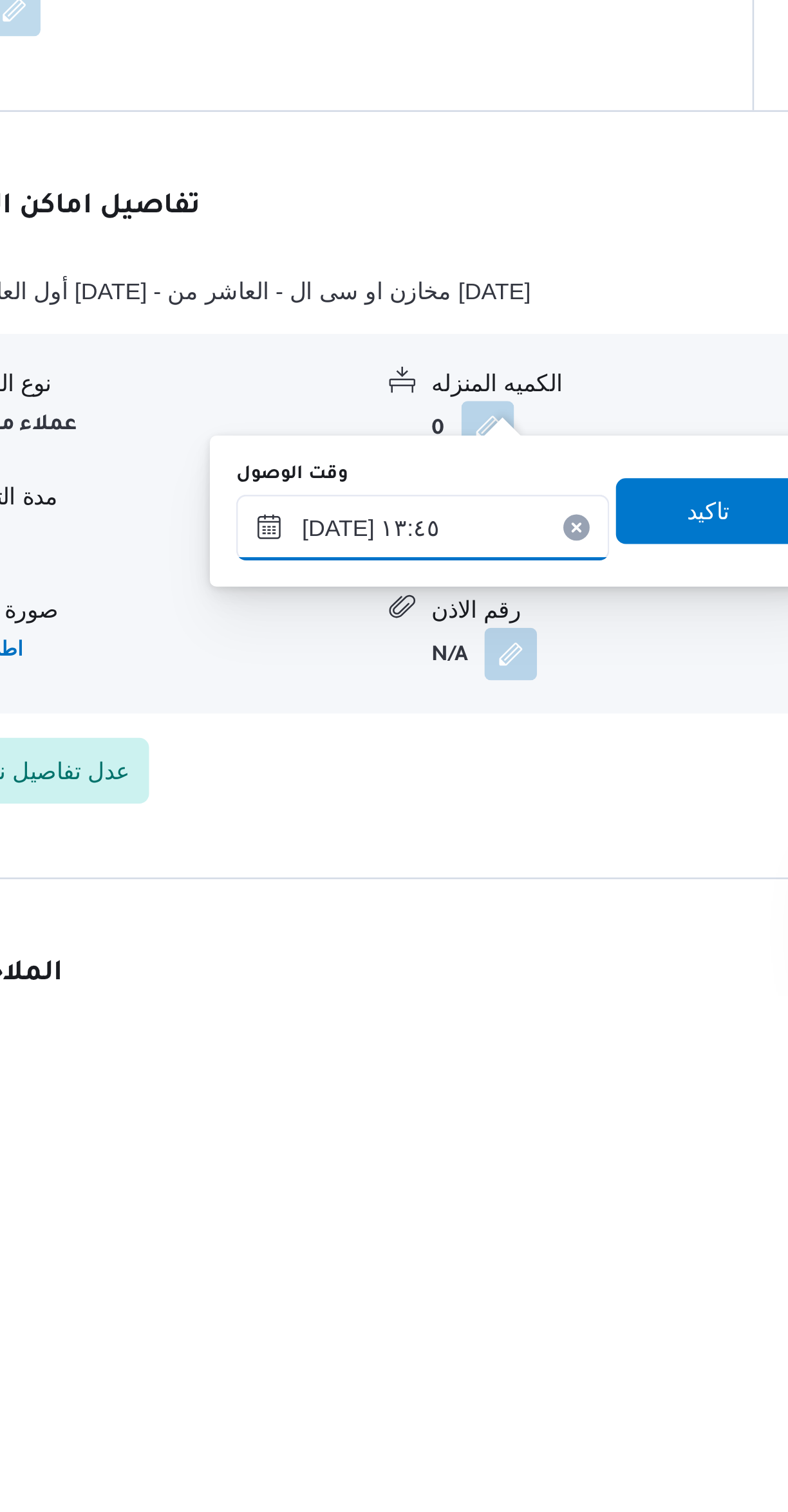
click at [417, 1335] on input "٠٧/١٠/٢٠٢٥ ١٣:٤٥" at bounding box center [414, 1329] width 146 height 26
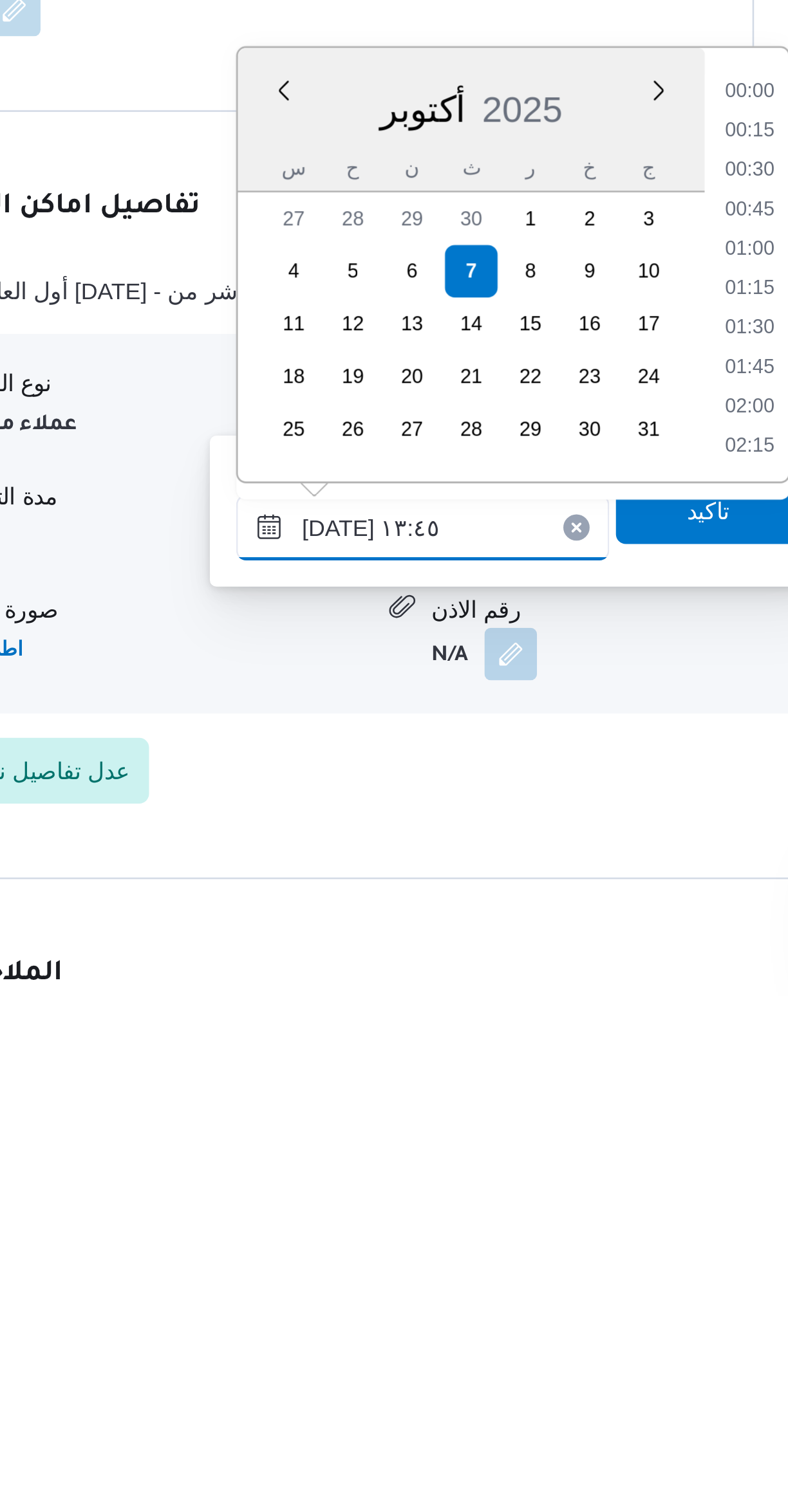
scroll to position [771, 0]
click at [537, 1221] on li "13:30" at bounding box center [541, 1220] width 30 height 13
type input "[DATE] ١٣:٣٠"
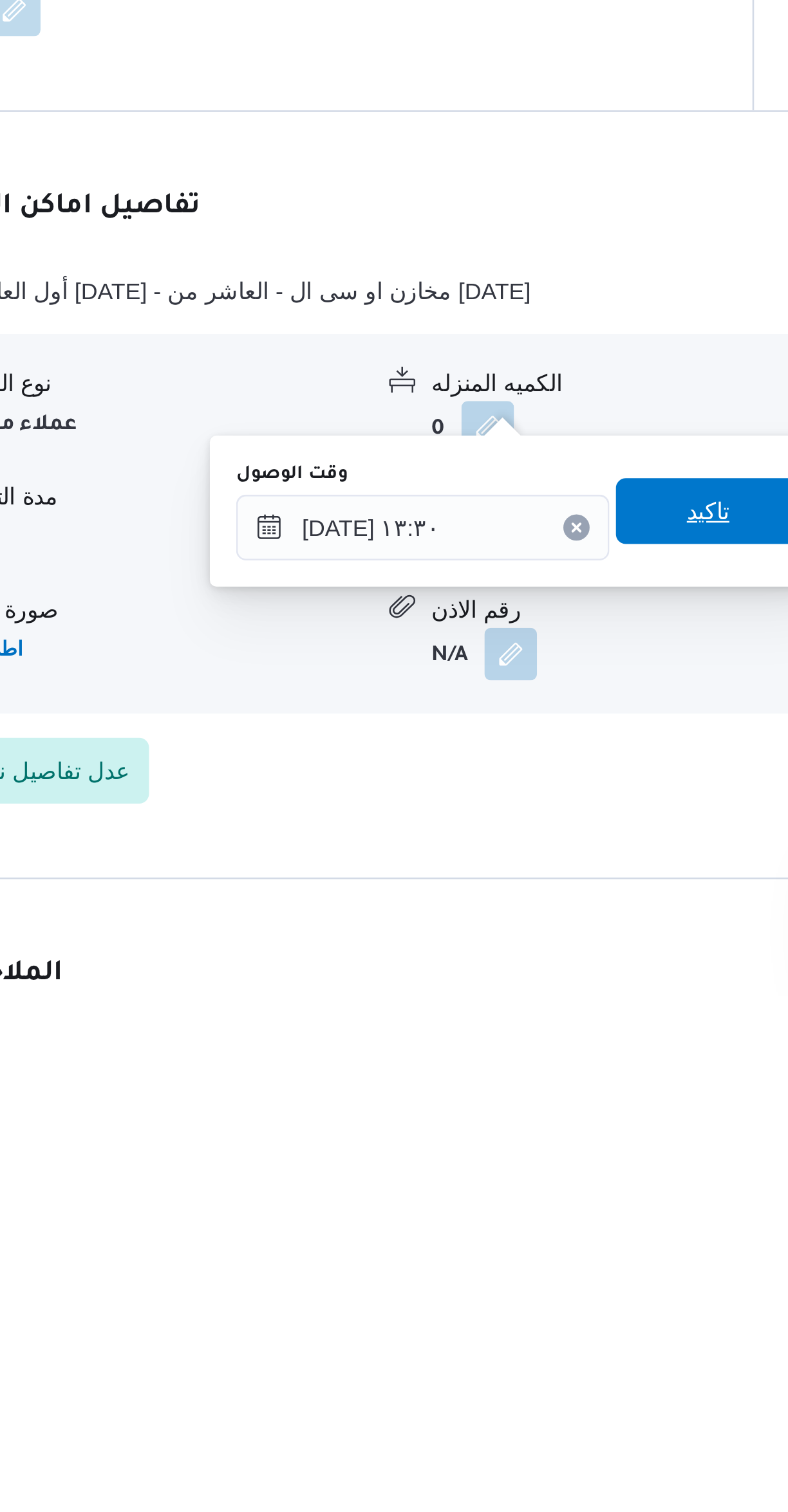
click at [522, 1316] on span "تاكيد" at bounding box center [525, 1322] width 72 height 26
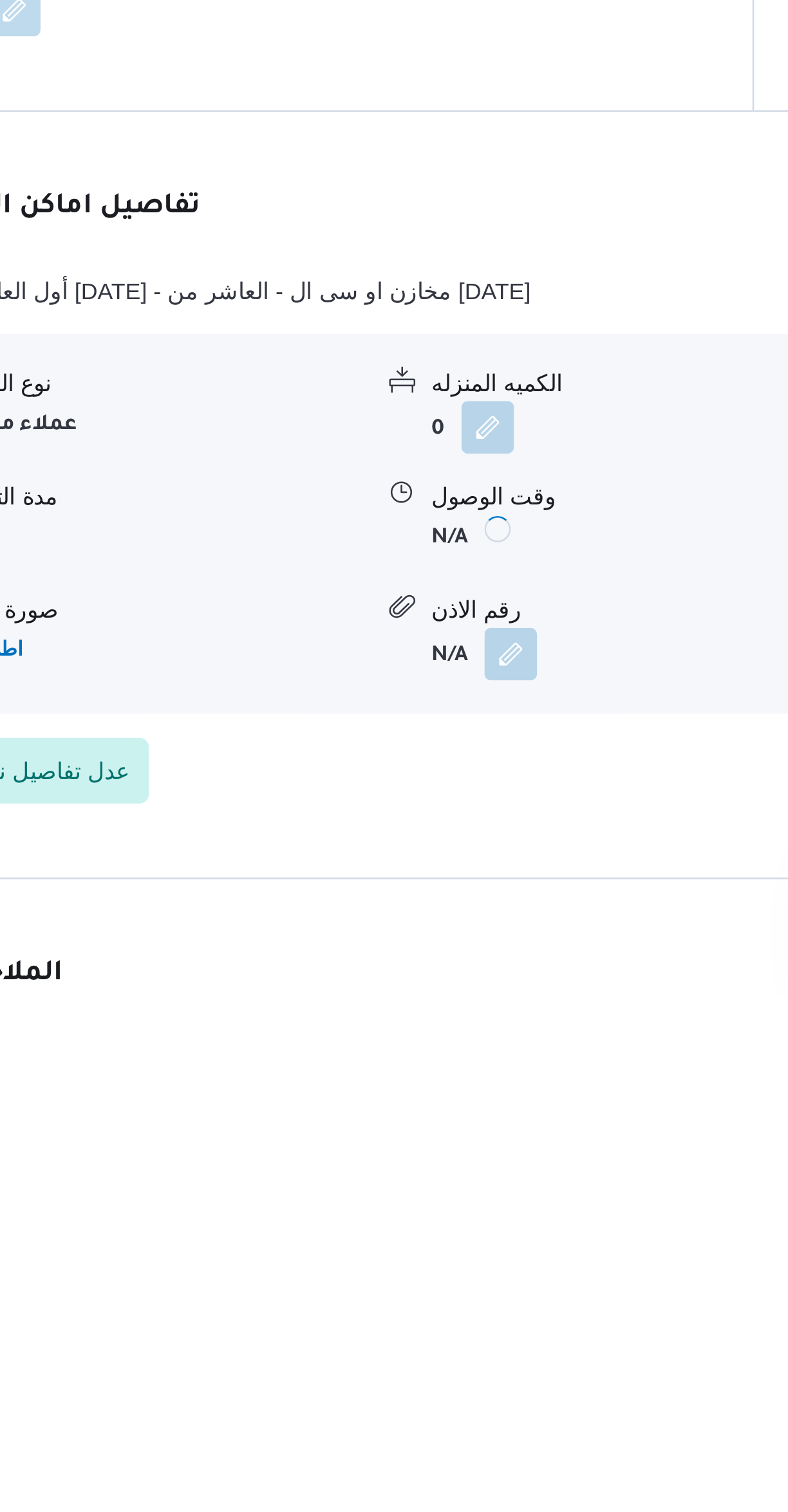
scroll to position [51, 0]
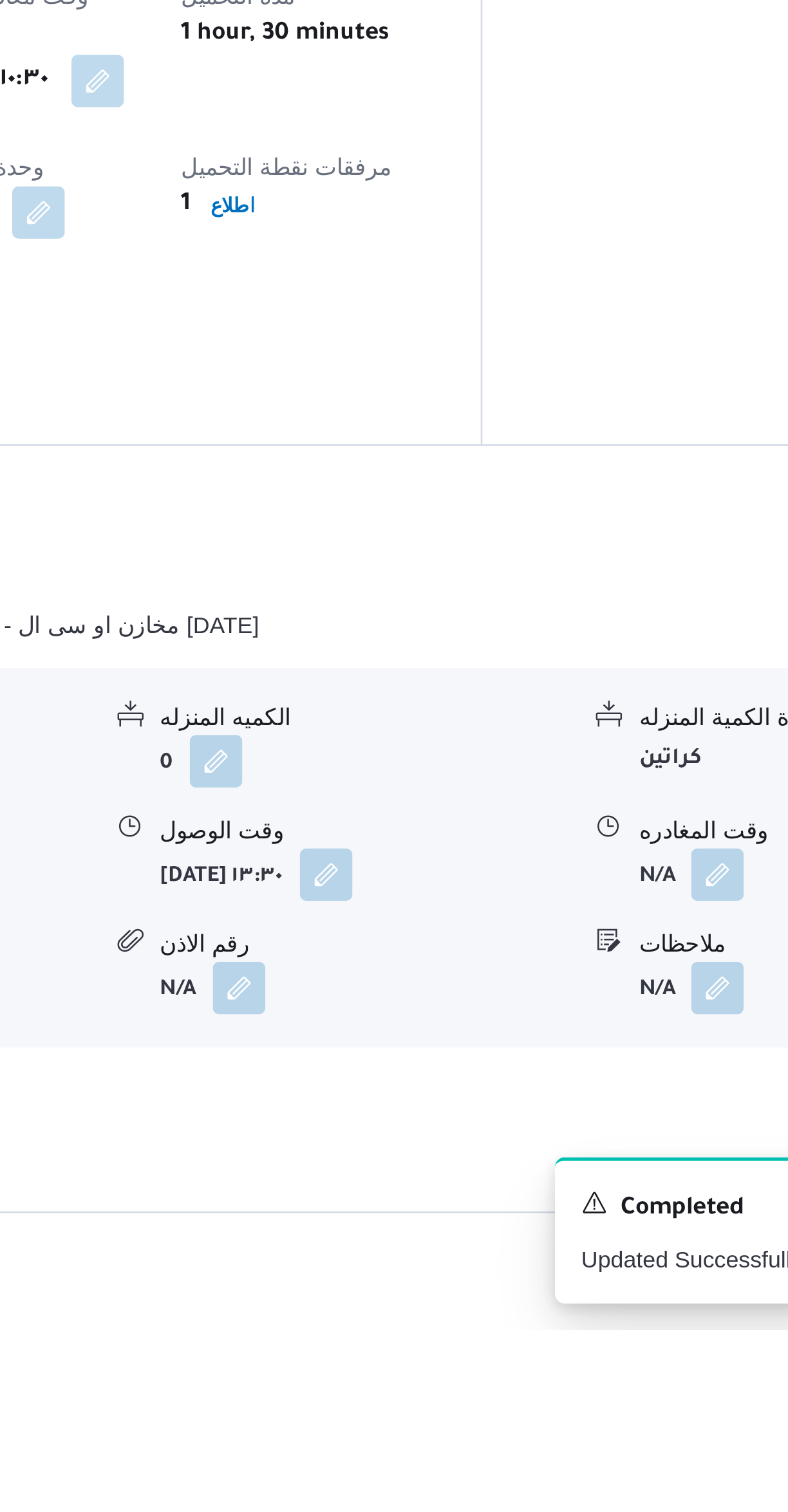
click at [631, 1324] on button "button" at bounding box center [635, 1334] width 21 height 21
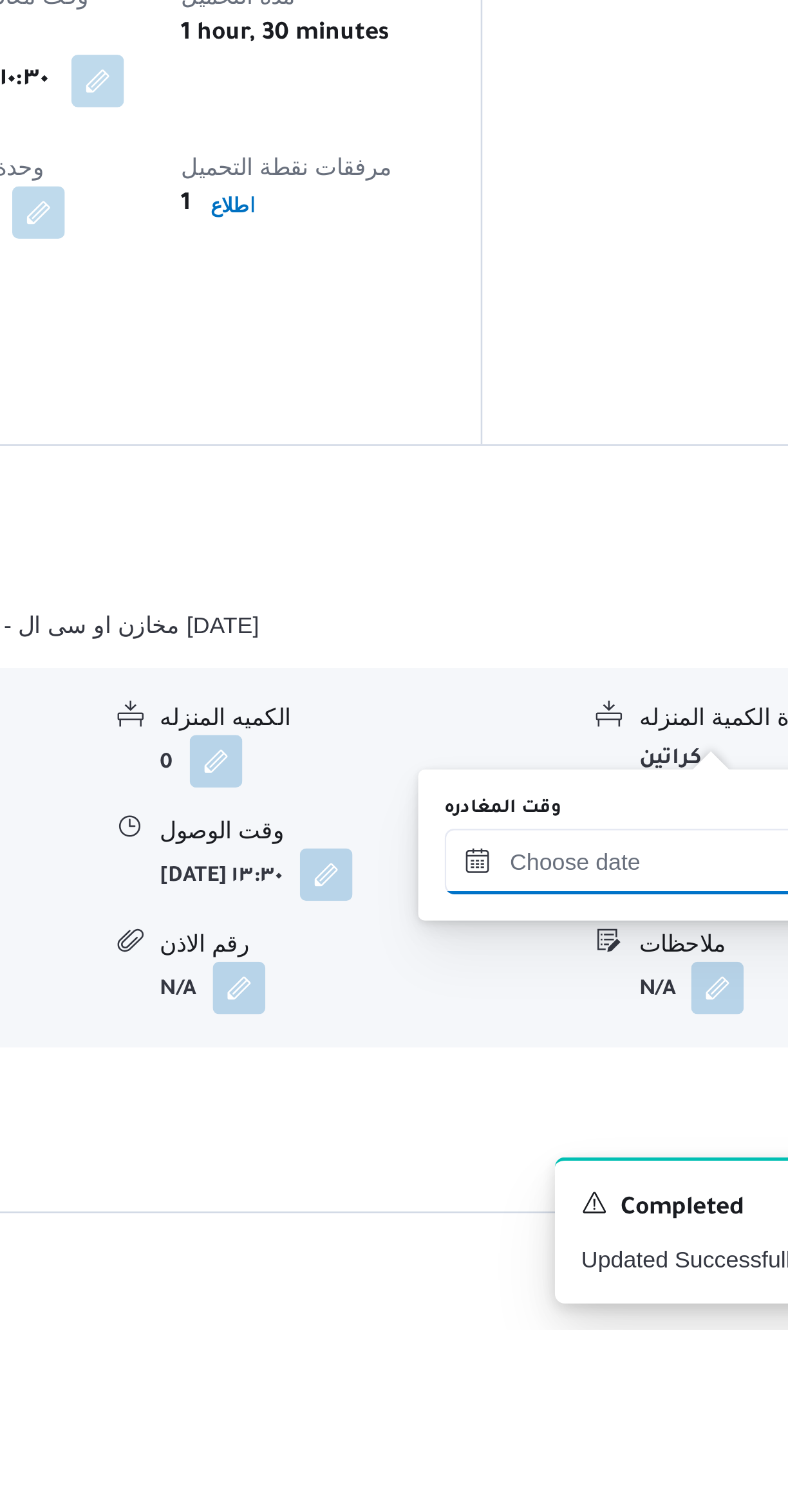
click at [573, 1323] on input "وقت المغادره" at bounding box center [601, 1329] width 146 height 26
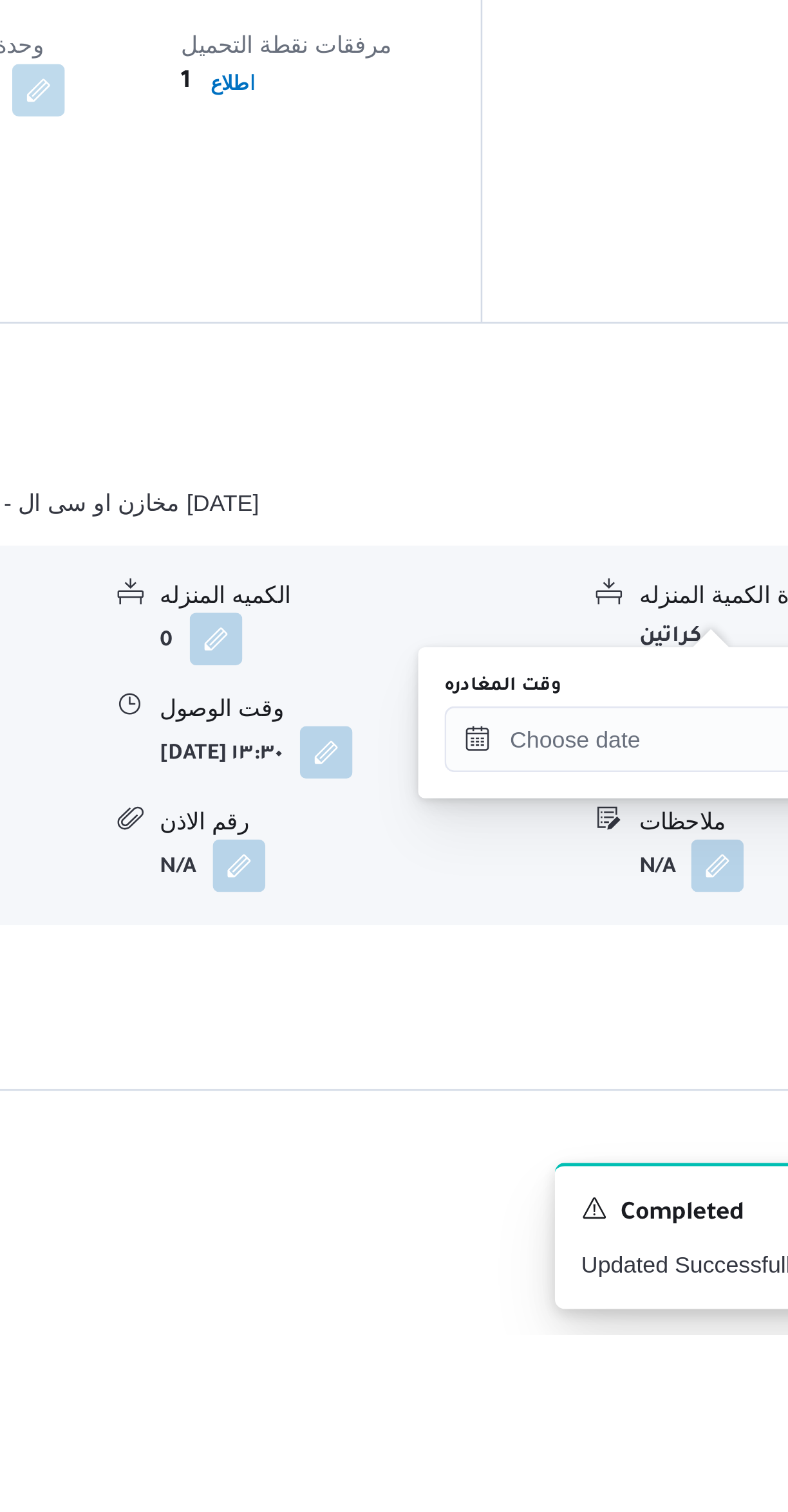
scroll to position [100, 0]
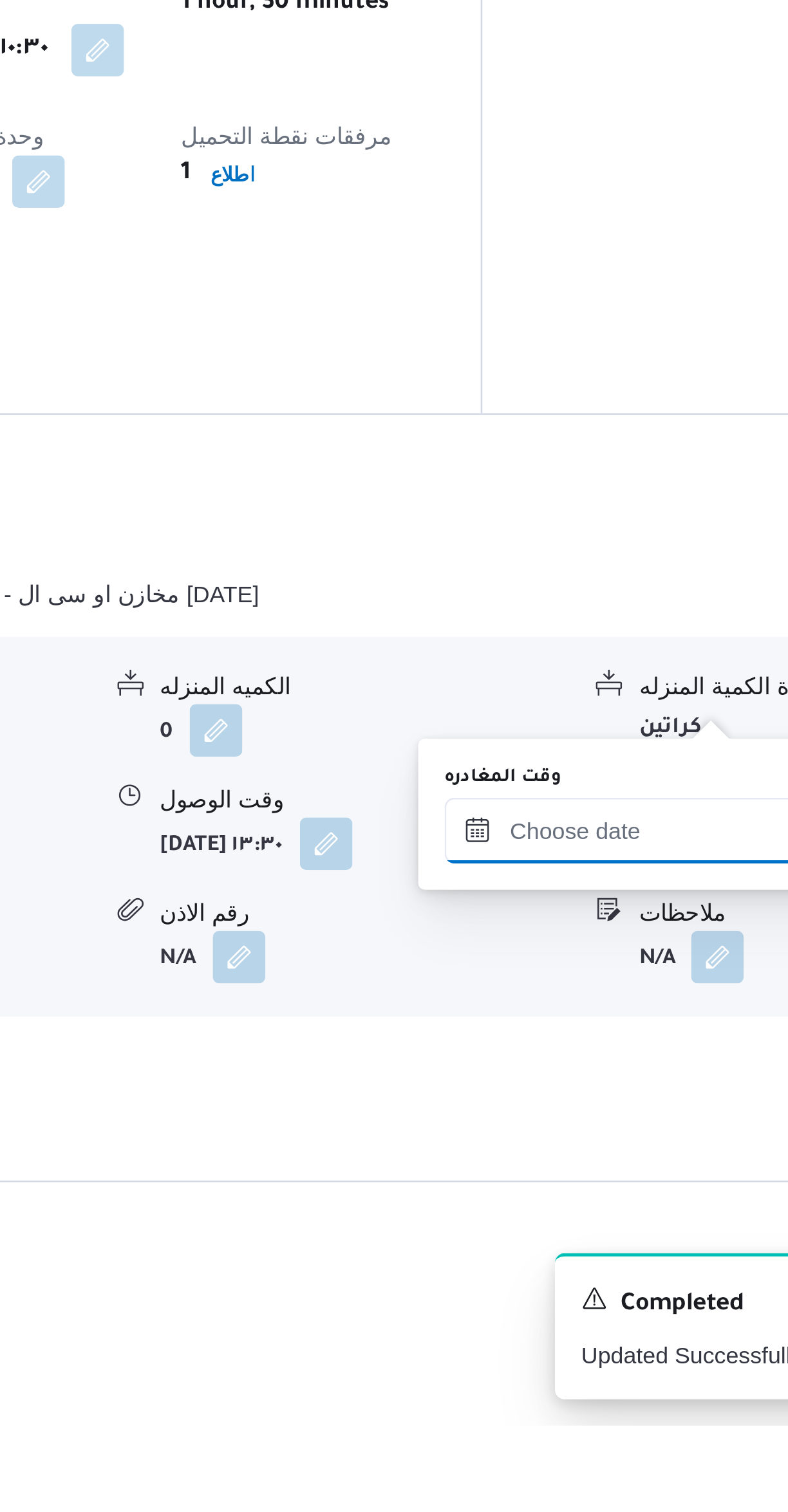
click at [579, 1275] on input "وقت المغادره" at bounding box center [601, 1279] width 146 height 26
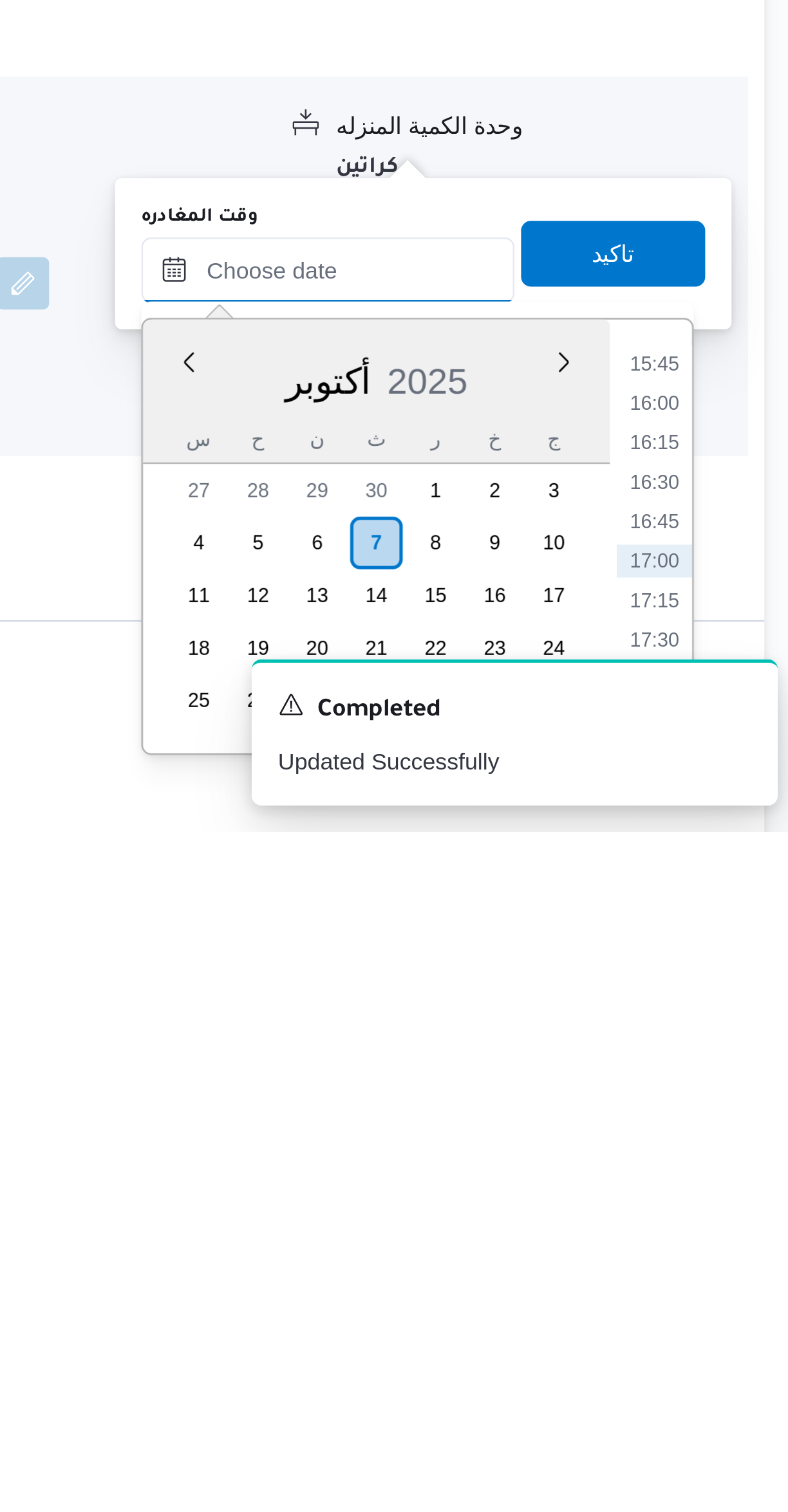
scroll to position [88, 0]
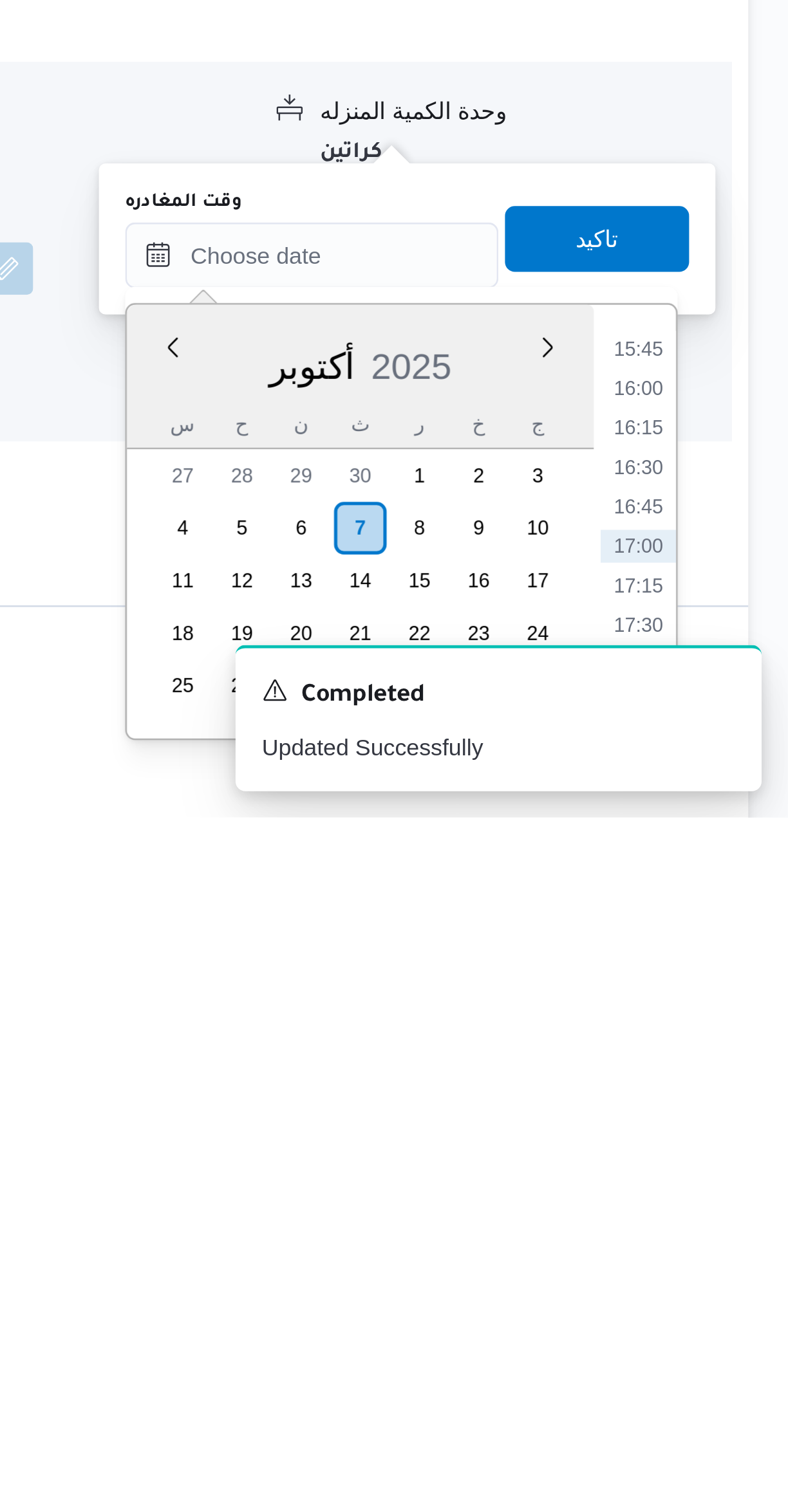
click at [728, 1376] on li "16:30" at bounding box center [730, 1375] width 30 height 13
type input "[DATE] ١٦:٣٠"
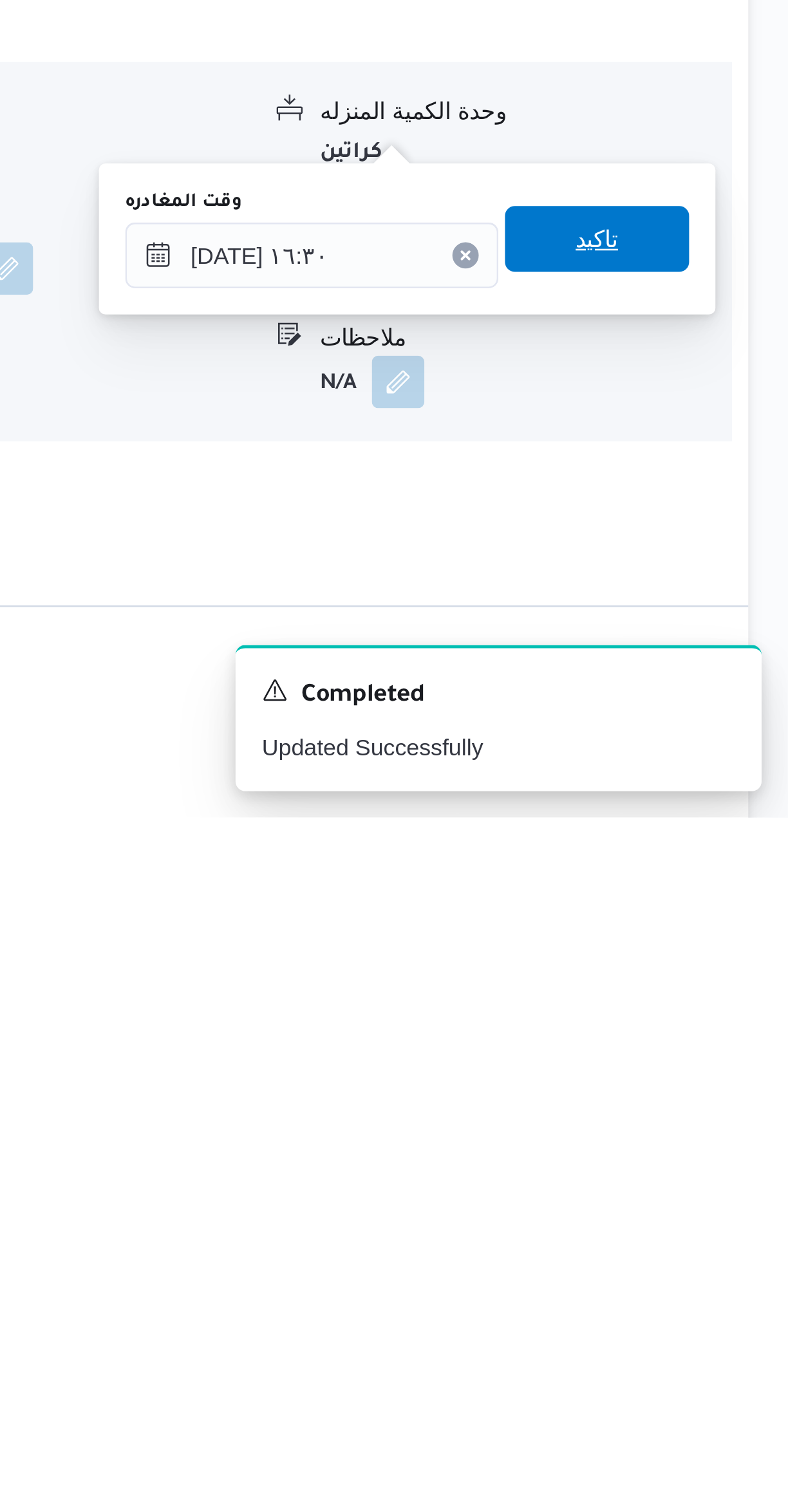
click at [729, 1289] on span "تاكيد" at bounding box center [713, 1286] width 72 height 26
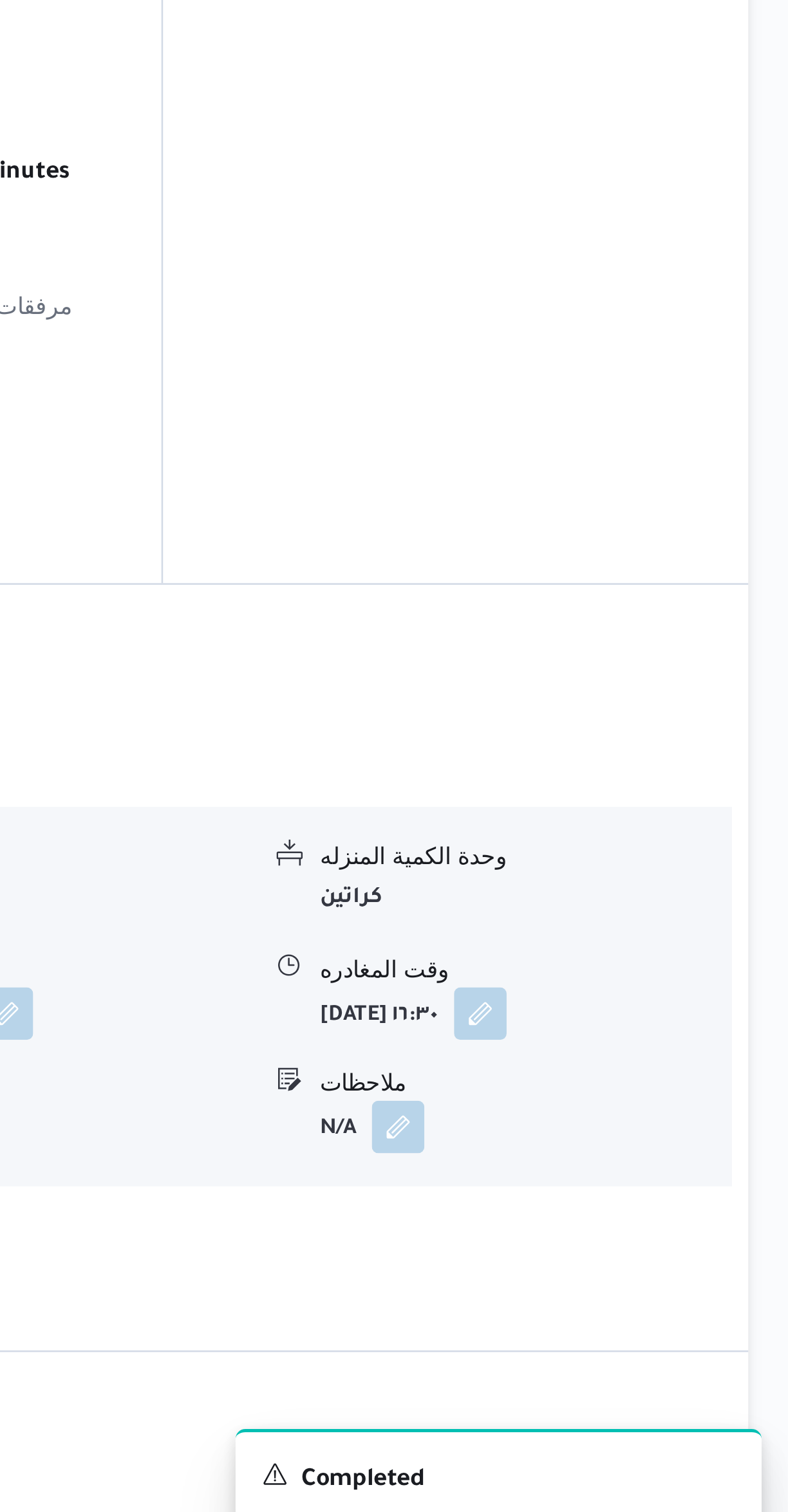
scroll to position [102, 0]
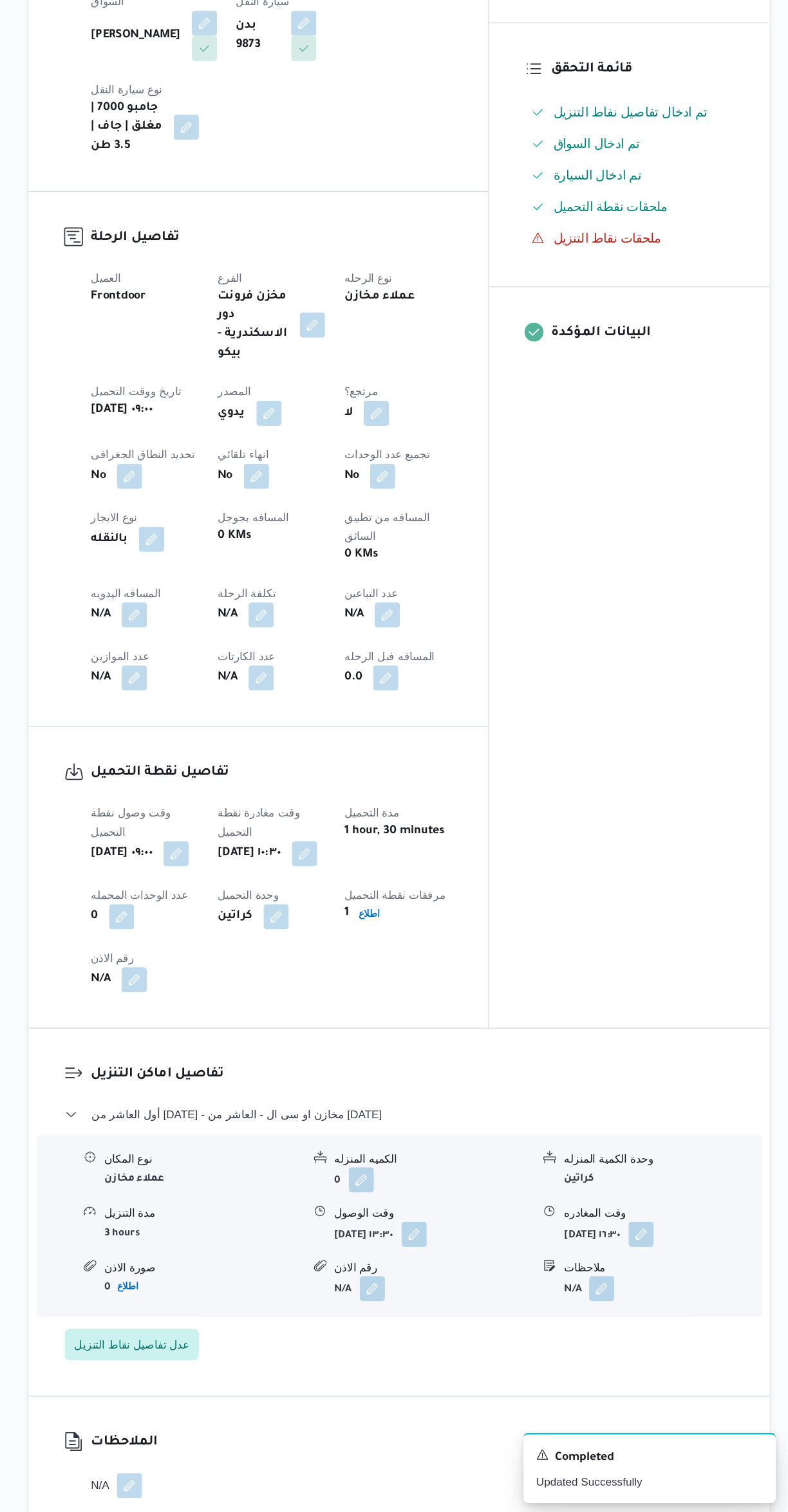
click at [256, 766] on button "button" at bounding box center [254, 776] width 21 height 21
click at [219, 779] on input "المسافه اليدويه" at bounding box center [220, 776] width 128 height 26
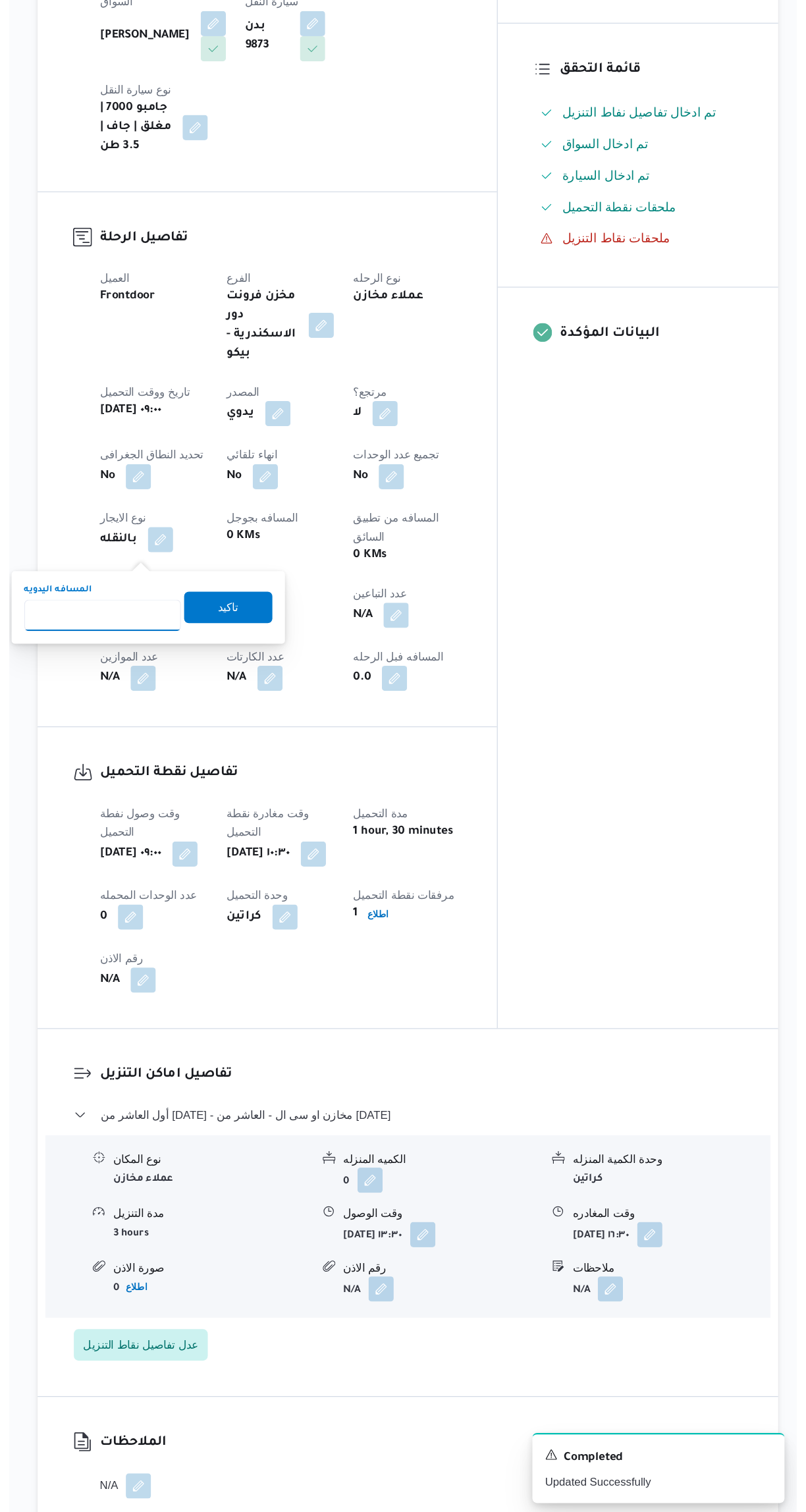
scroll to position [105, 0]
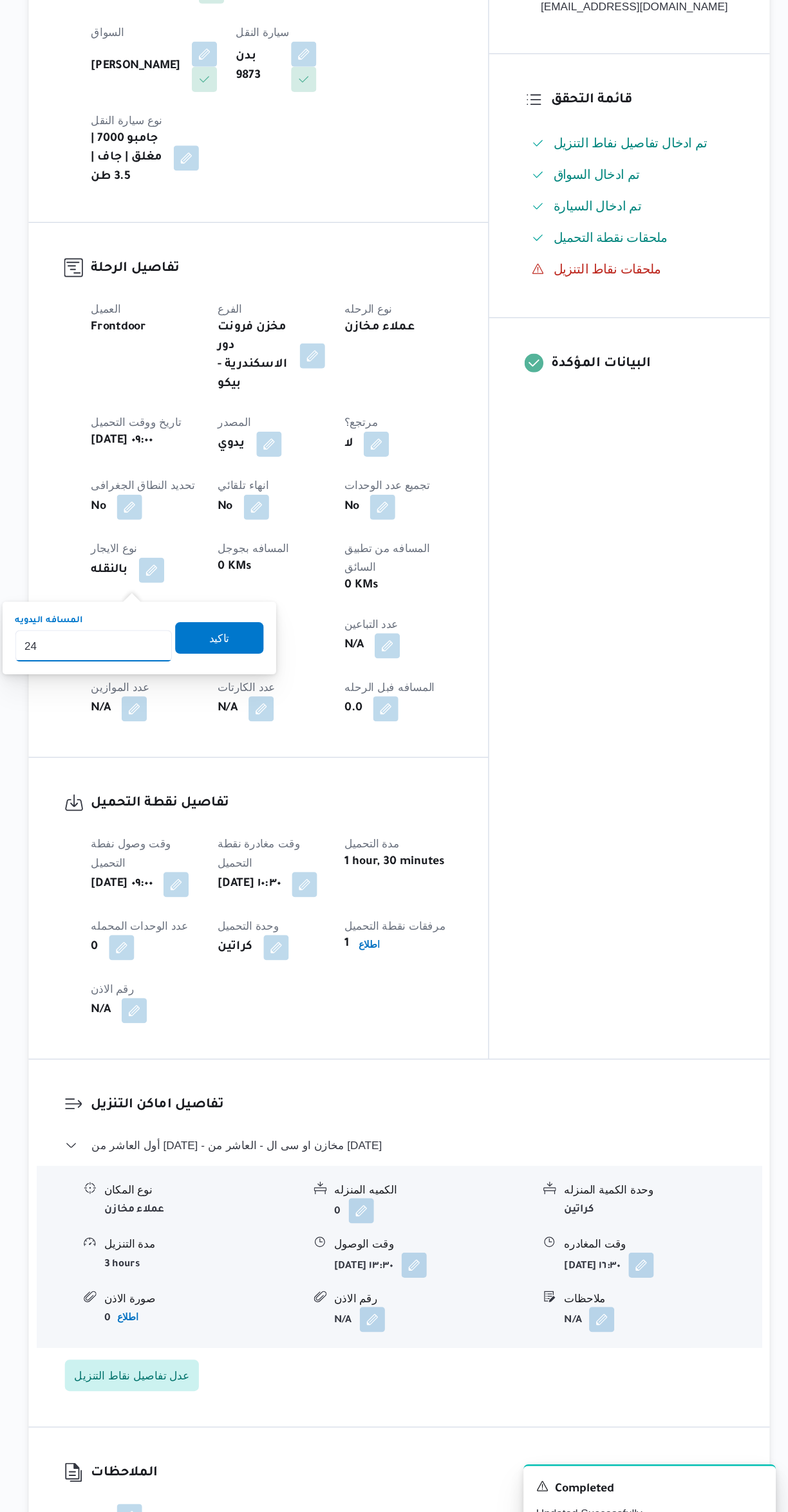
type input "240"
click at [331, 764] on span "تاكيد" at bounding box center [323, 770] width 72 height 26
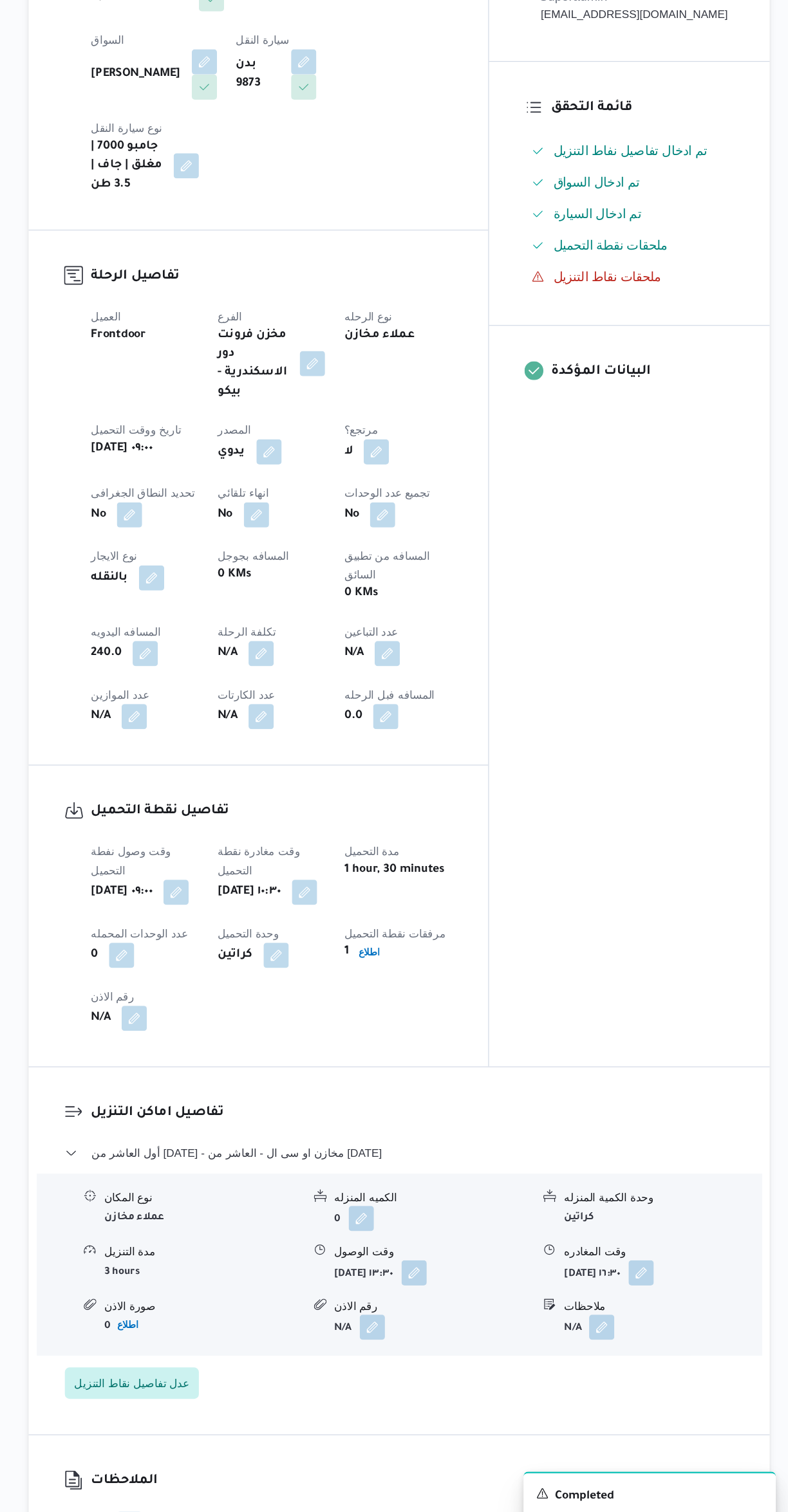
scroll to position [33, 0]
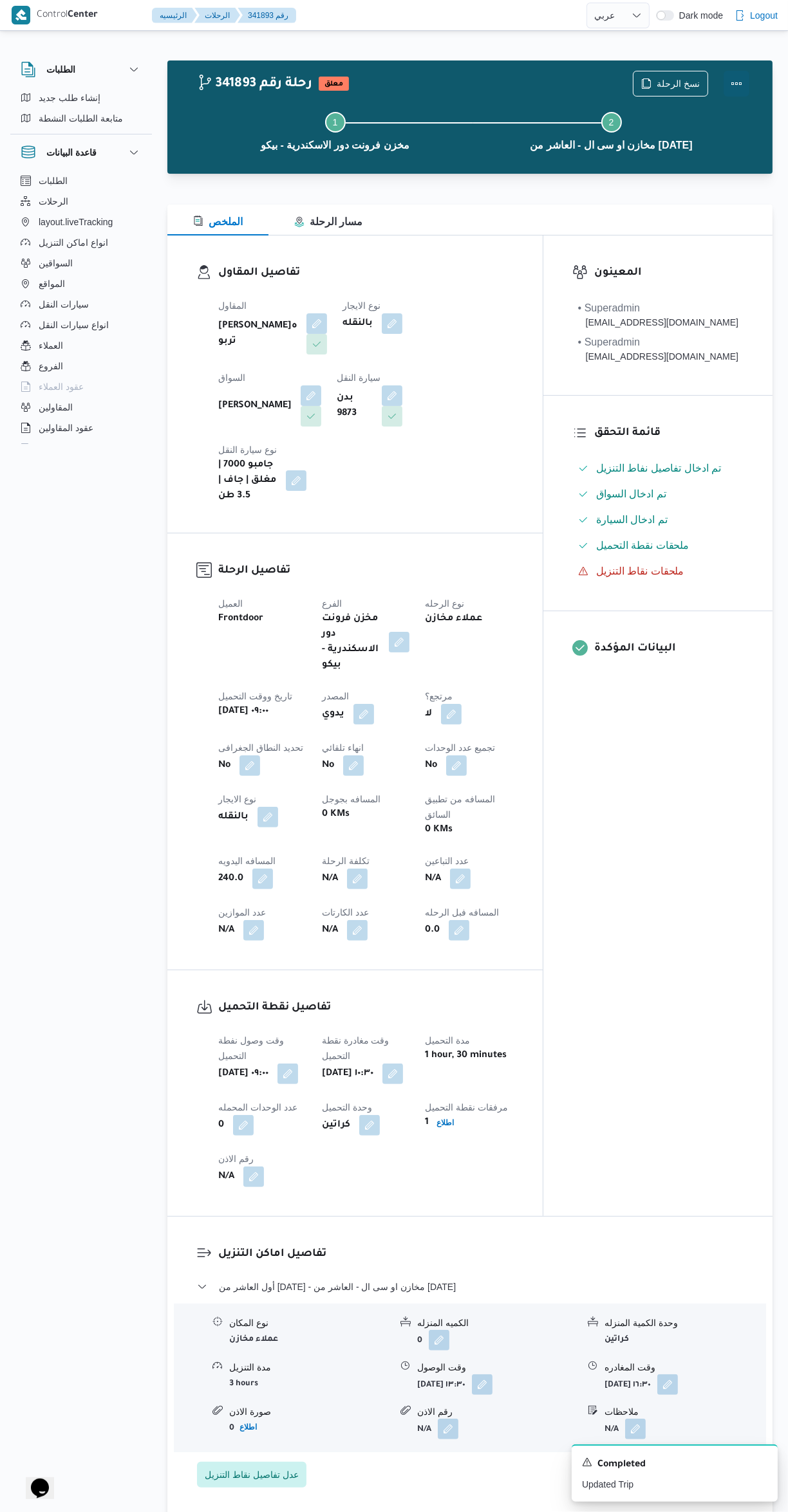
click at [744, 88] on button "Actions" at bounding box center [736, 84] width 26 height 26
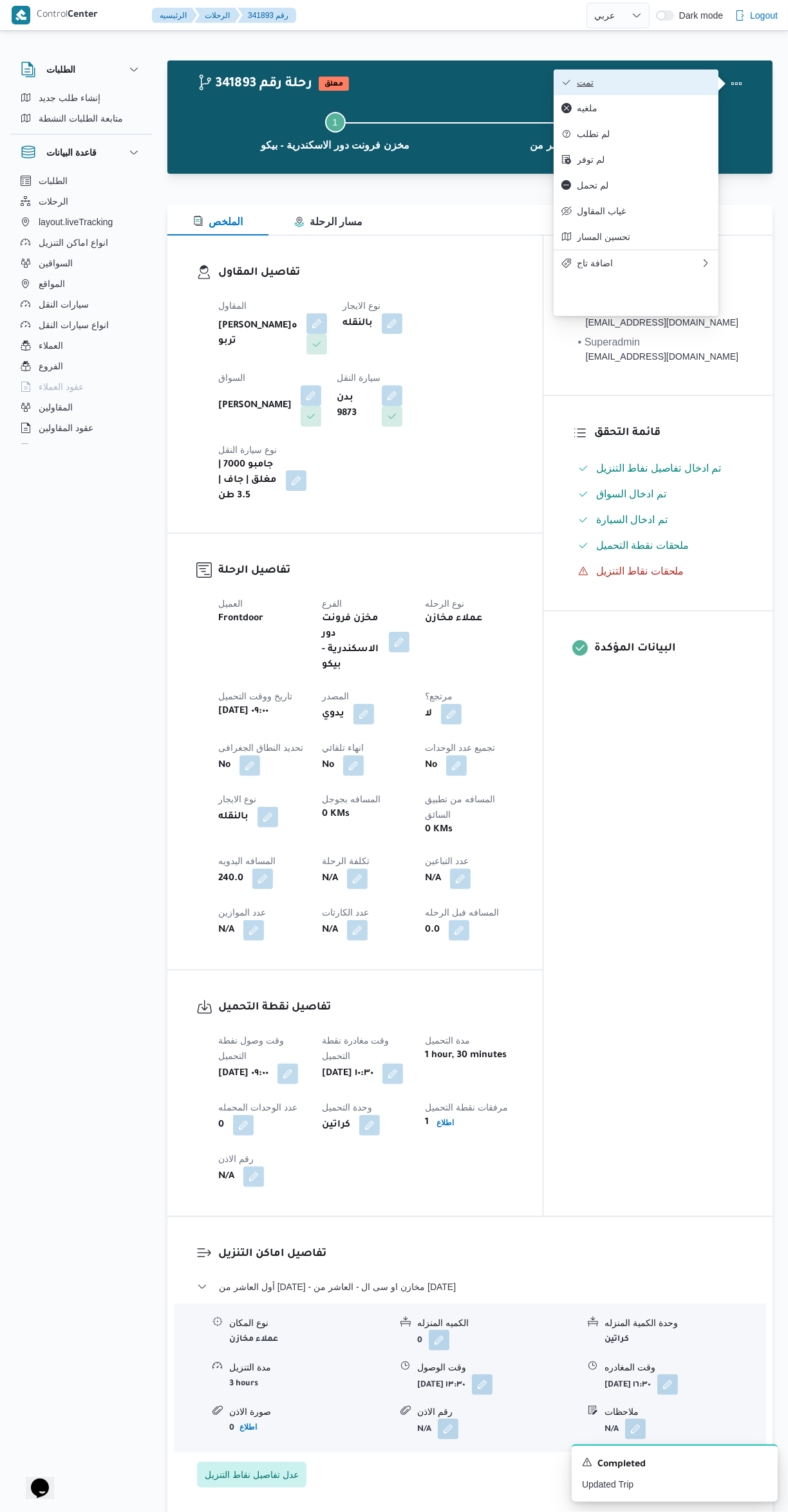
click at [669, 76] on button "تمت" at bounding box center [636, 82] width 165 height 26
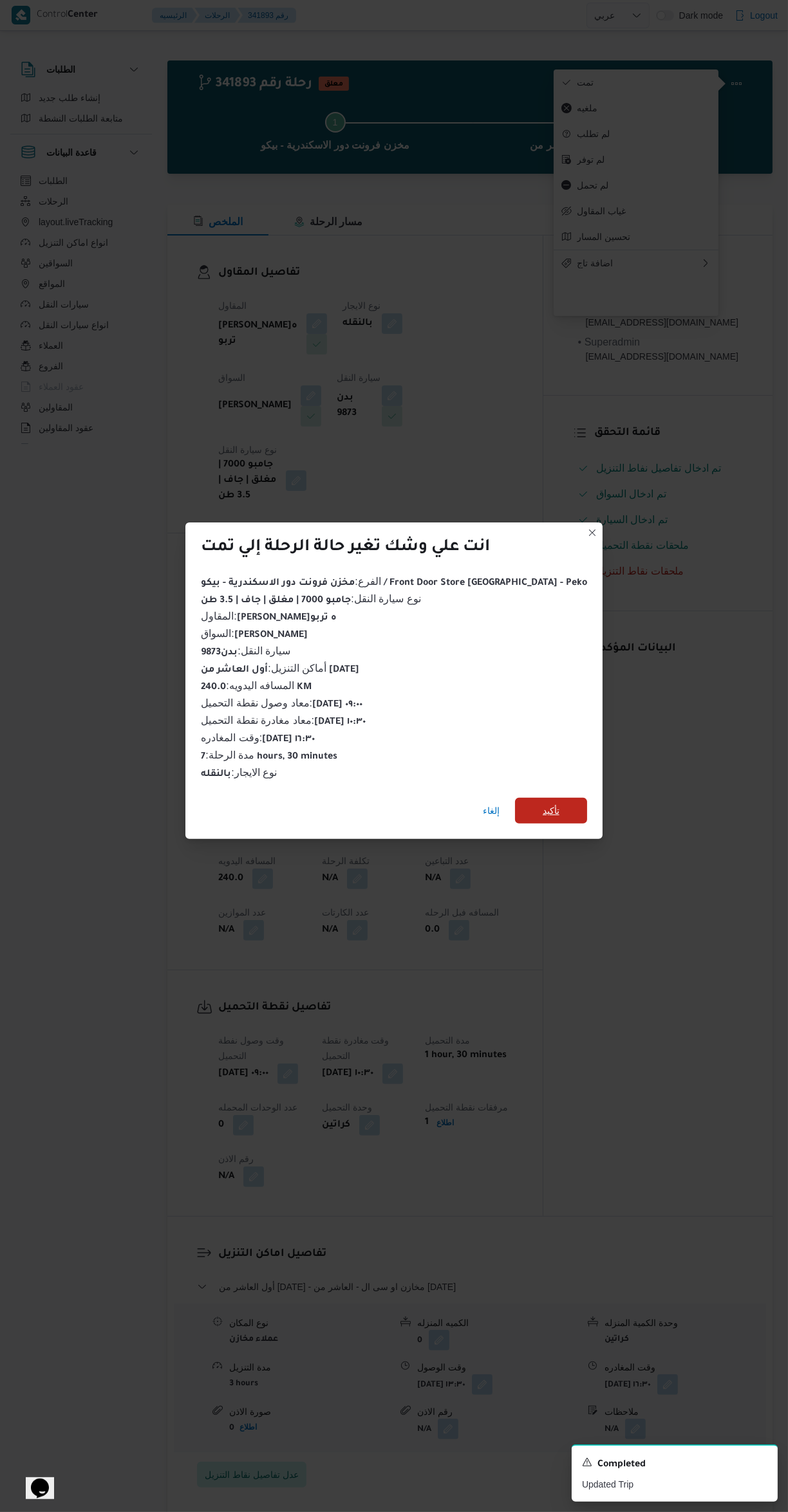
click at [547, 802] on span "تأكيد" at bounding box center [551, 811] width 72 height 26
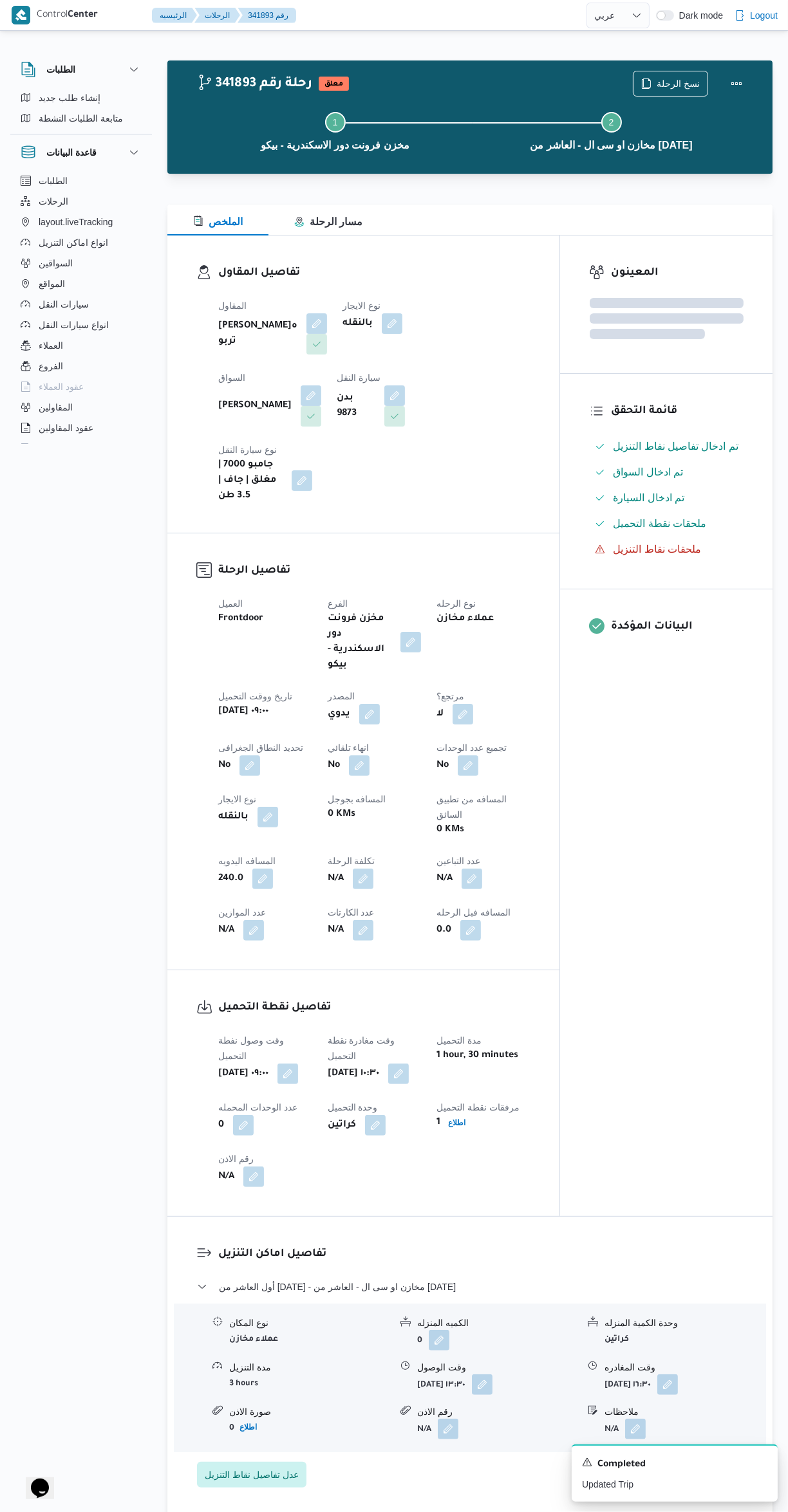
click at [669, 902] on div "المعينون قائمة التحقق تم ادخال تفاصيل نفاط التنزيل تم ادخال السواق تم ادخال الس…" at bounding box center [667, 726] width 212 height 981
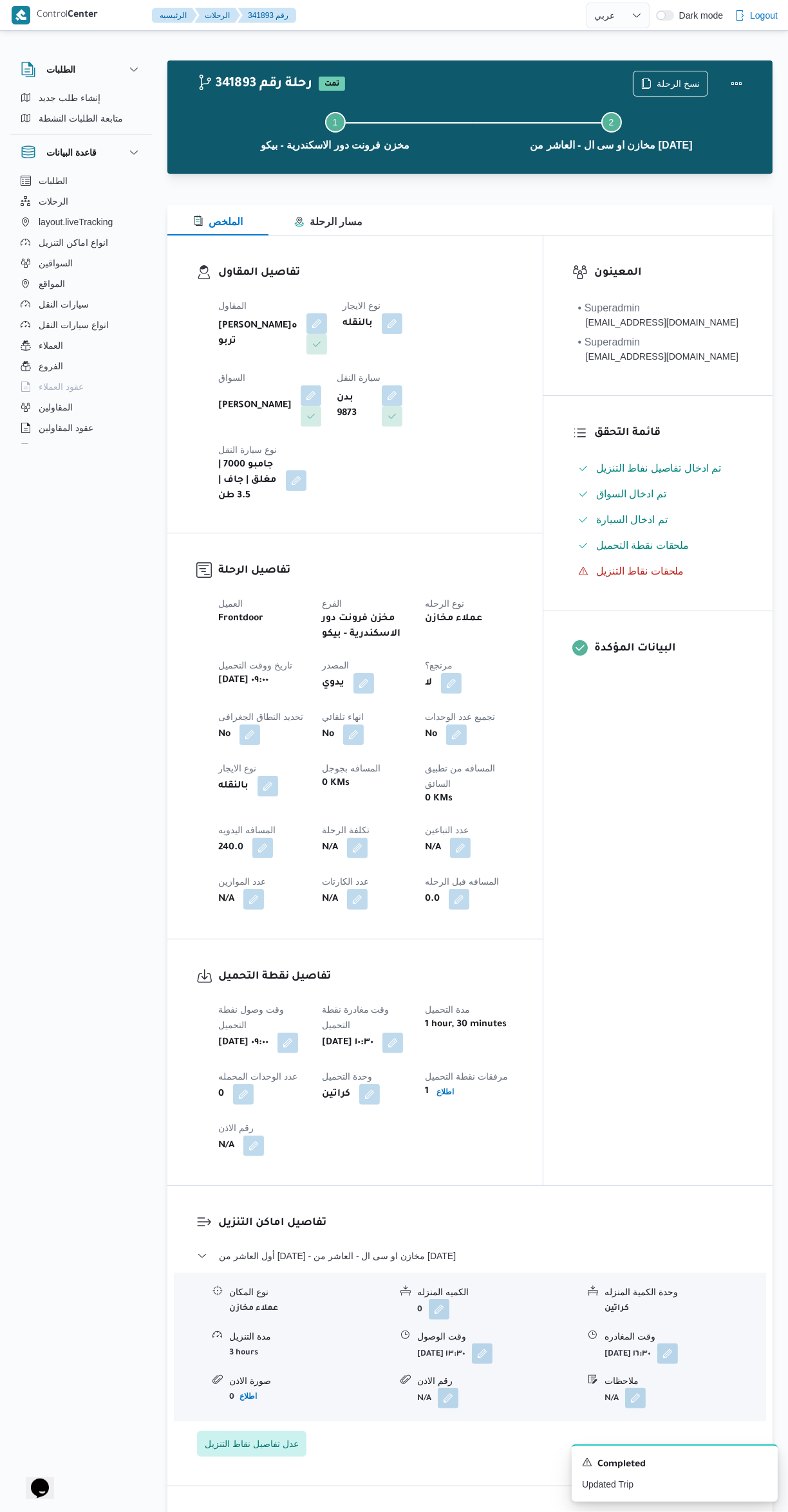
select select "ar"
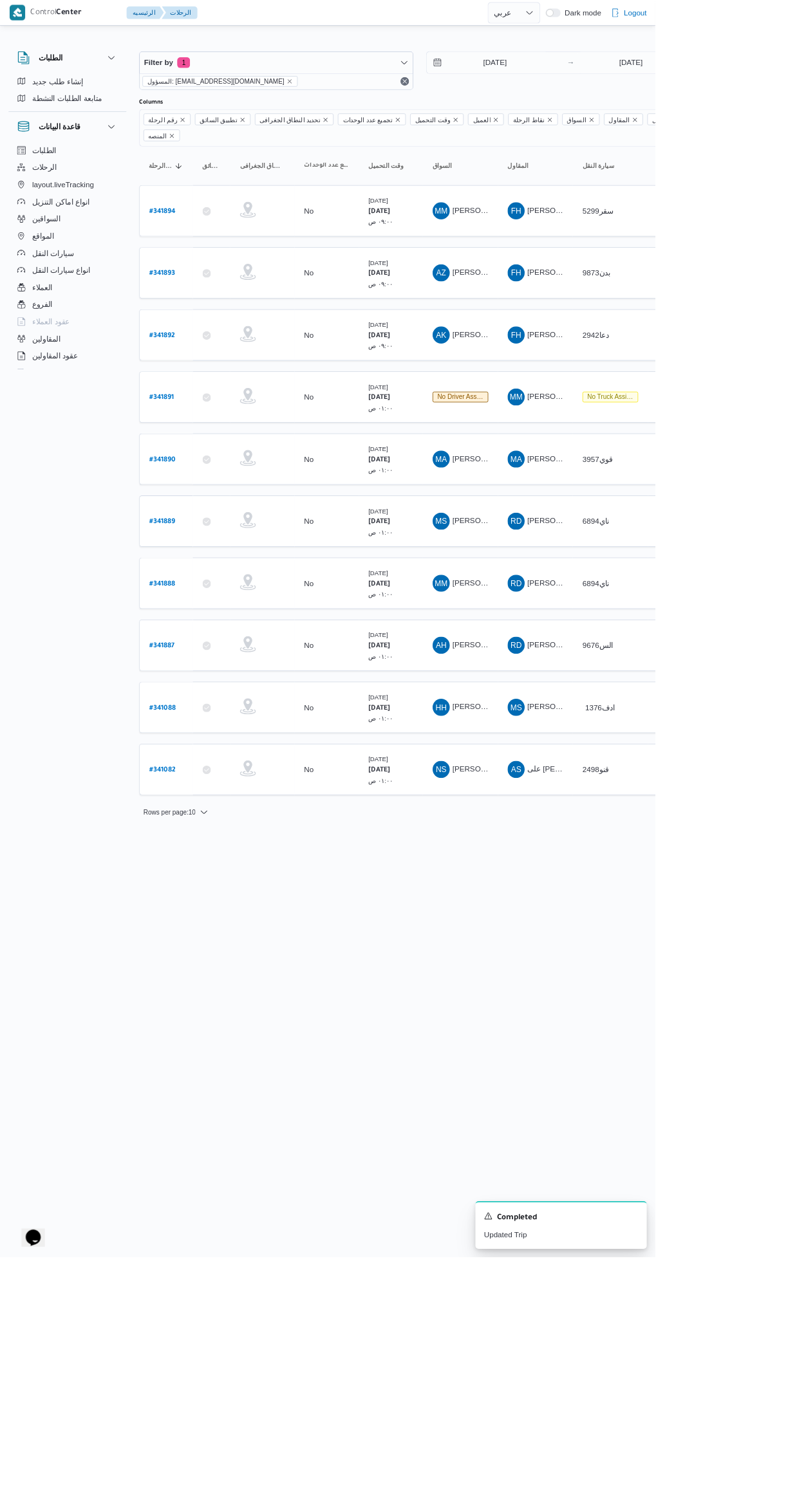
click at [203, 250] on b "# 341894" at bounding box center [196, 255] width 32 height 9
select select "ar"
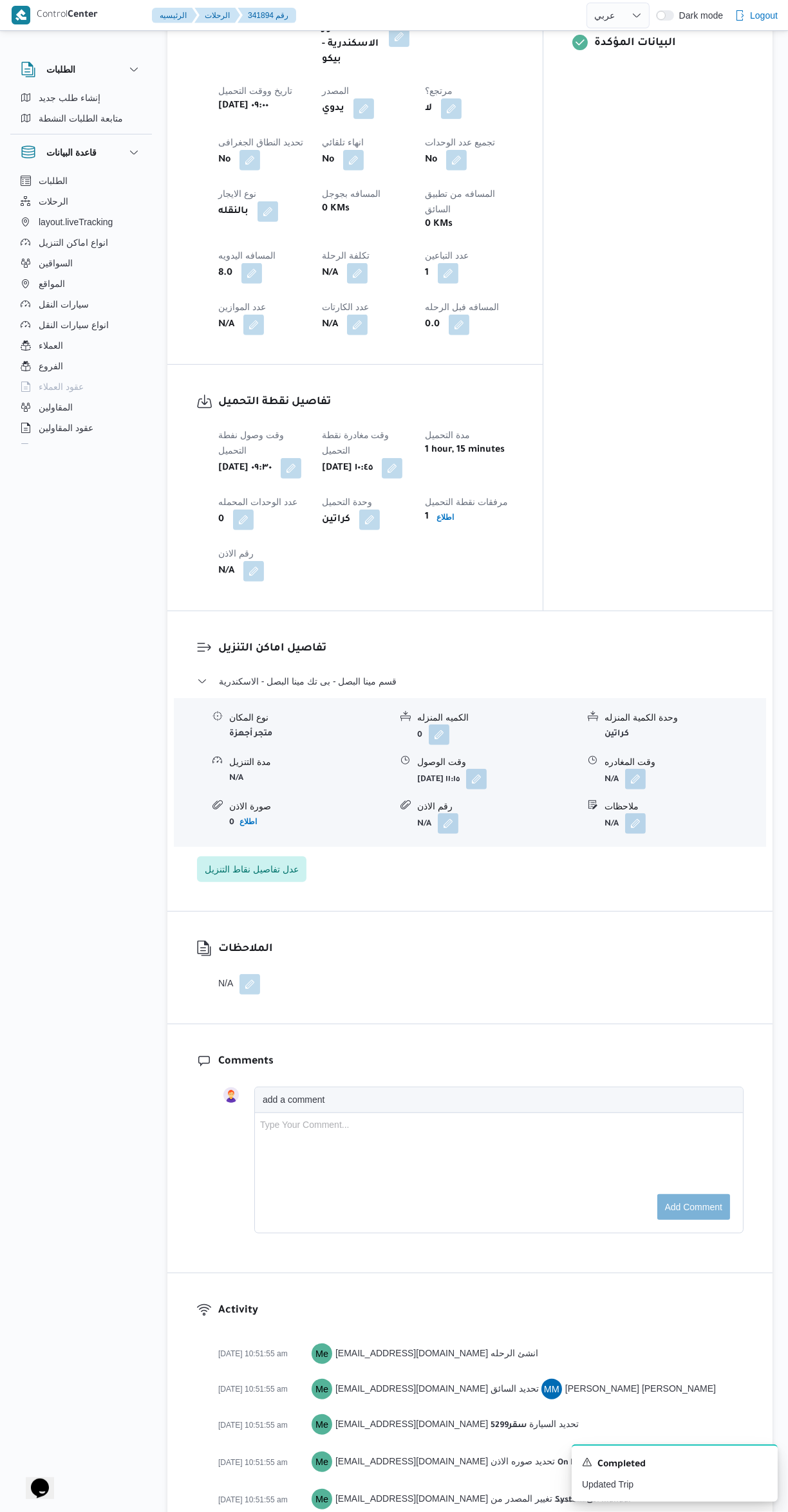
scroll to position [610, 0]
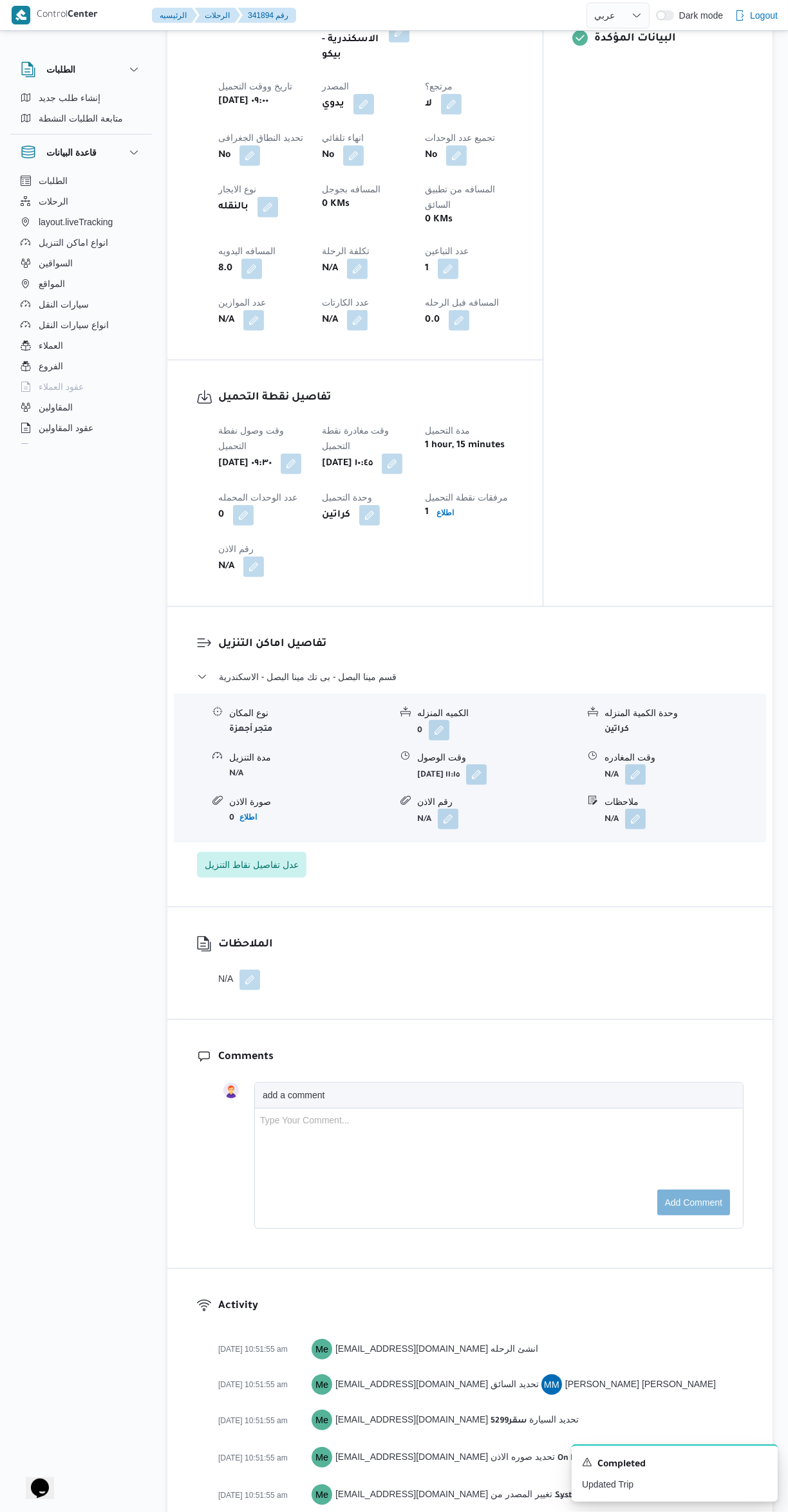
click at [646, 764] on button "button" at bounding box center [635, 774] width 21 height 21
click at [577, 764] on input "وقت المغادره" at bounding box center [601, 764] width 146 height 26
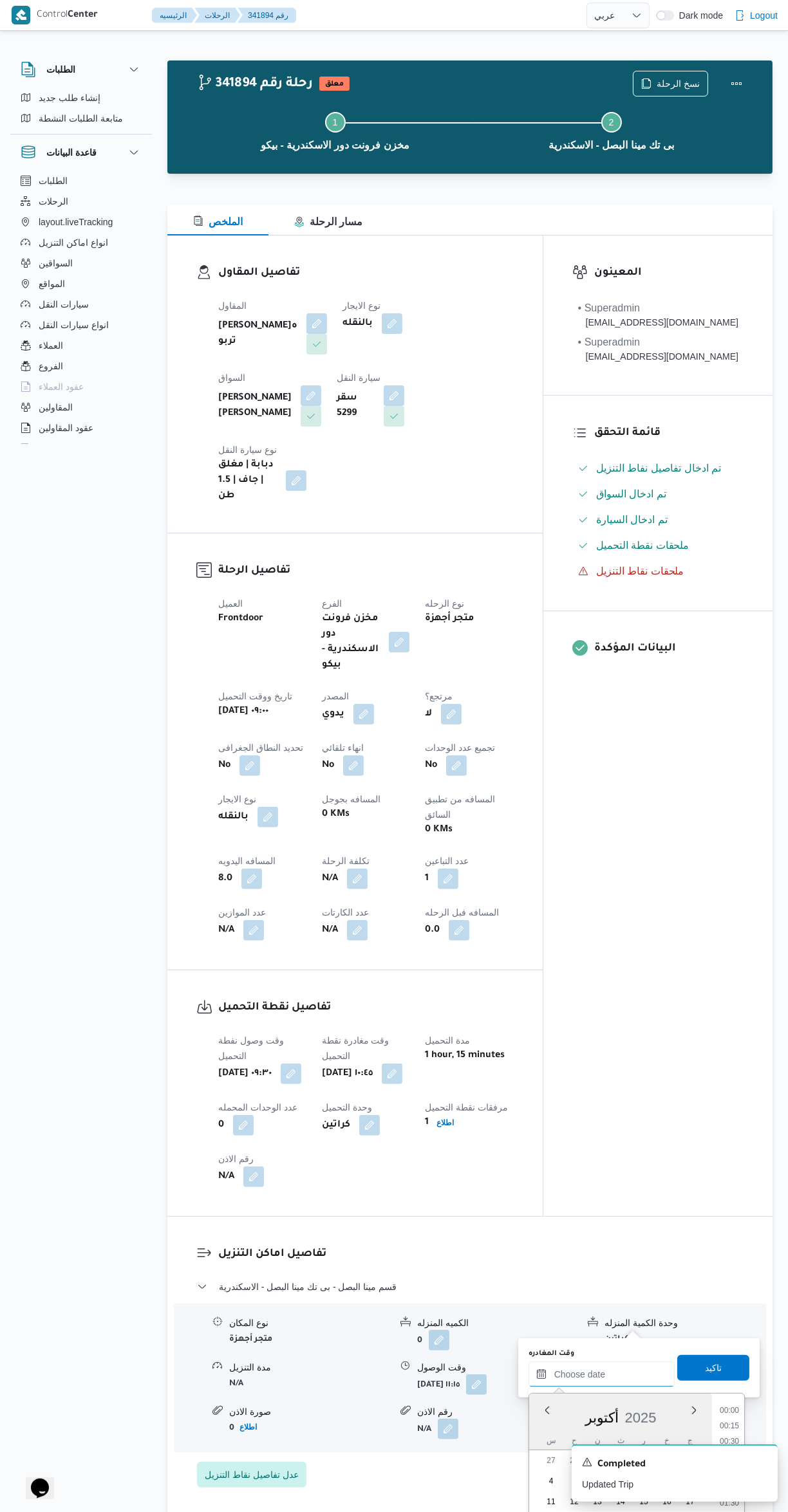
scroll to position [973, 0]
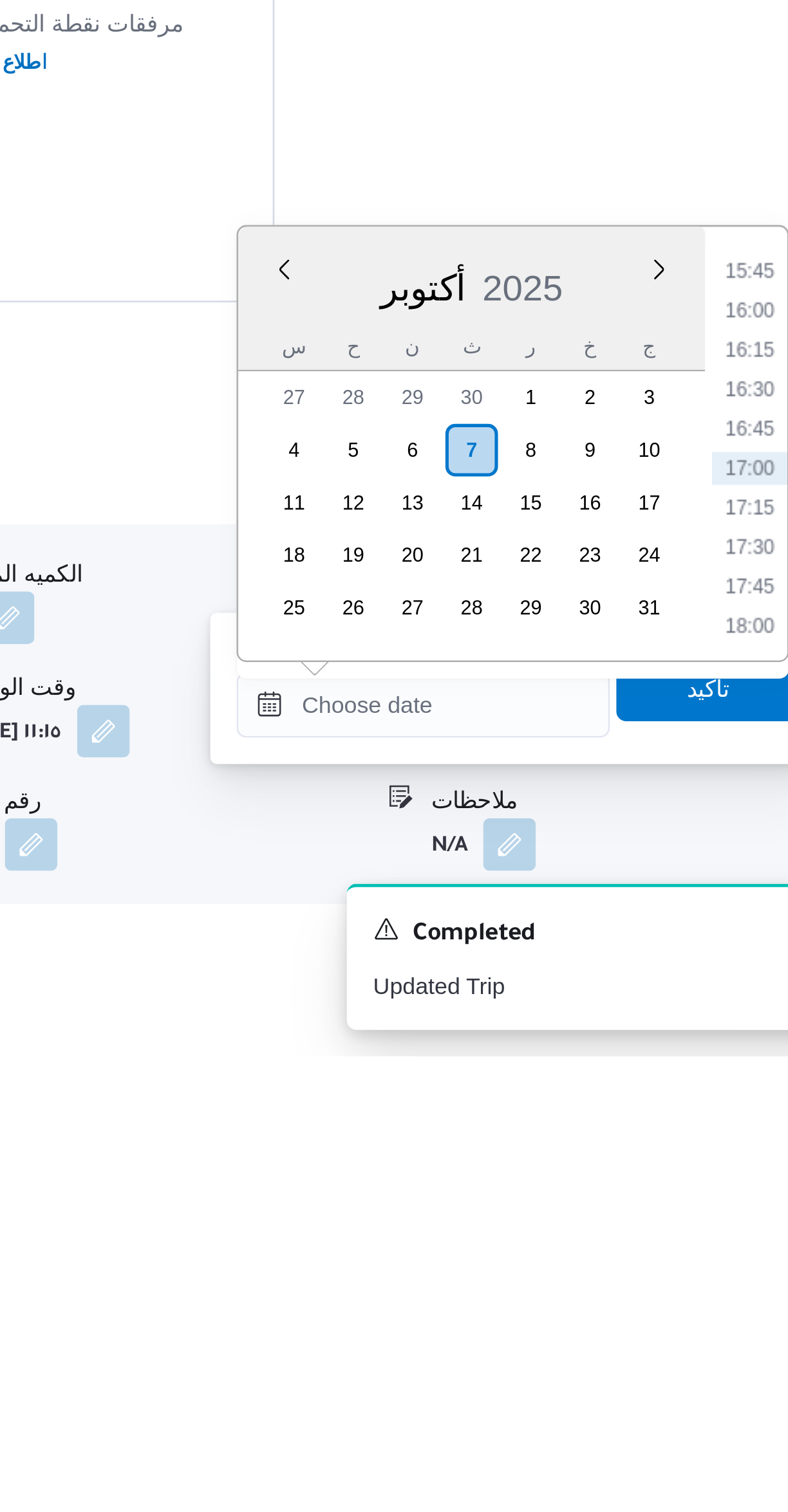
click at [720, 1207] on li "15:45" at bounding box center [730, 1204] width 30 height 13
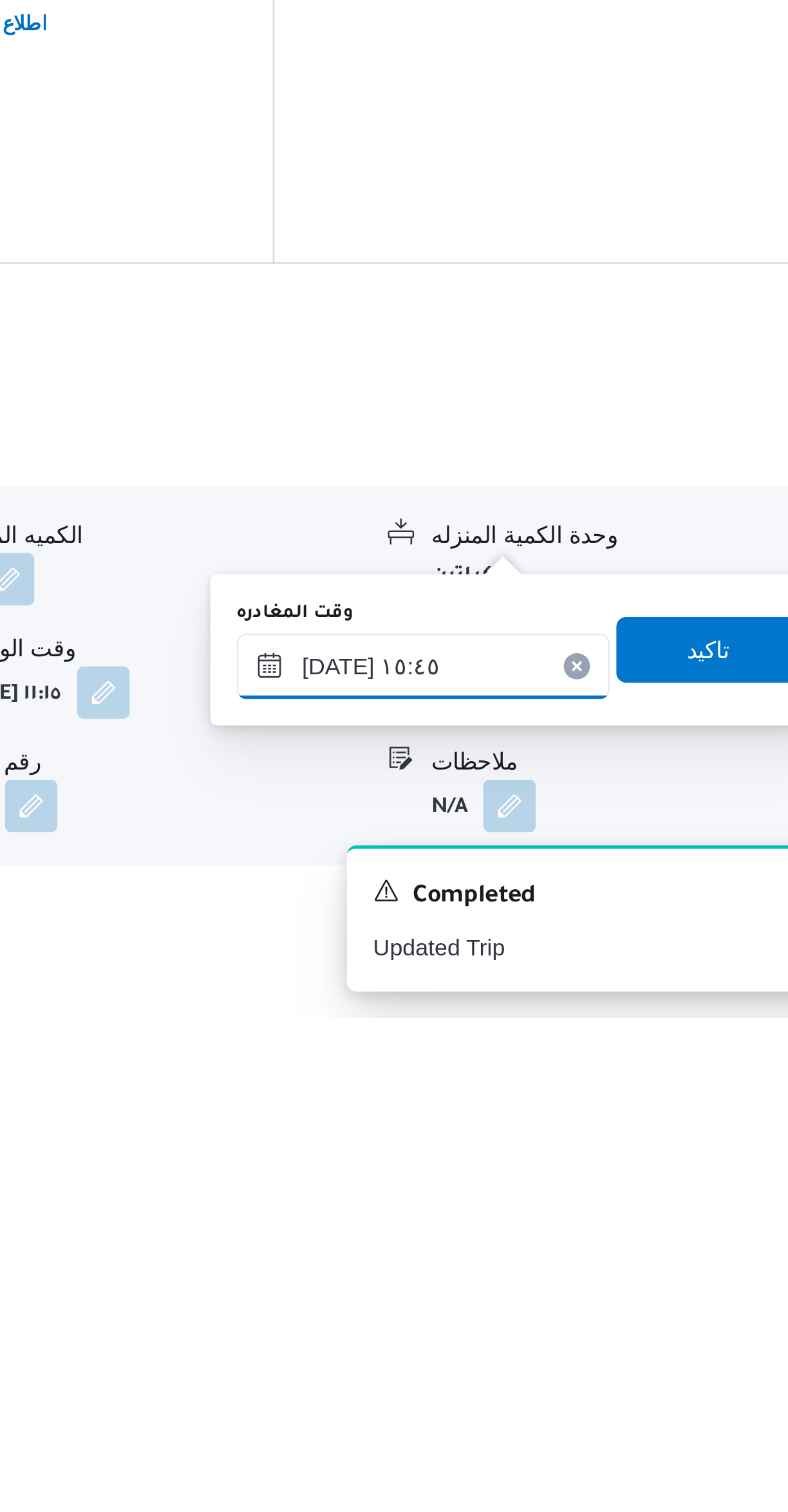
click at [621, 1368] on input "[DATE] ١٥:٤٥" at bounding box center [601, 1374] width 146 height 26
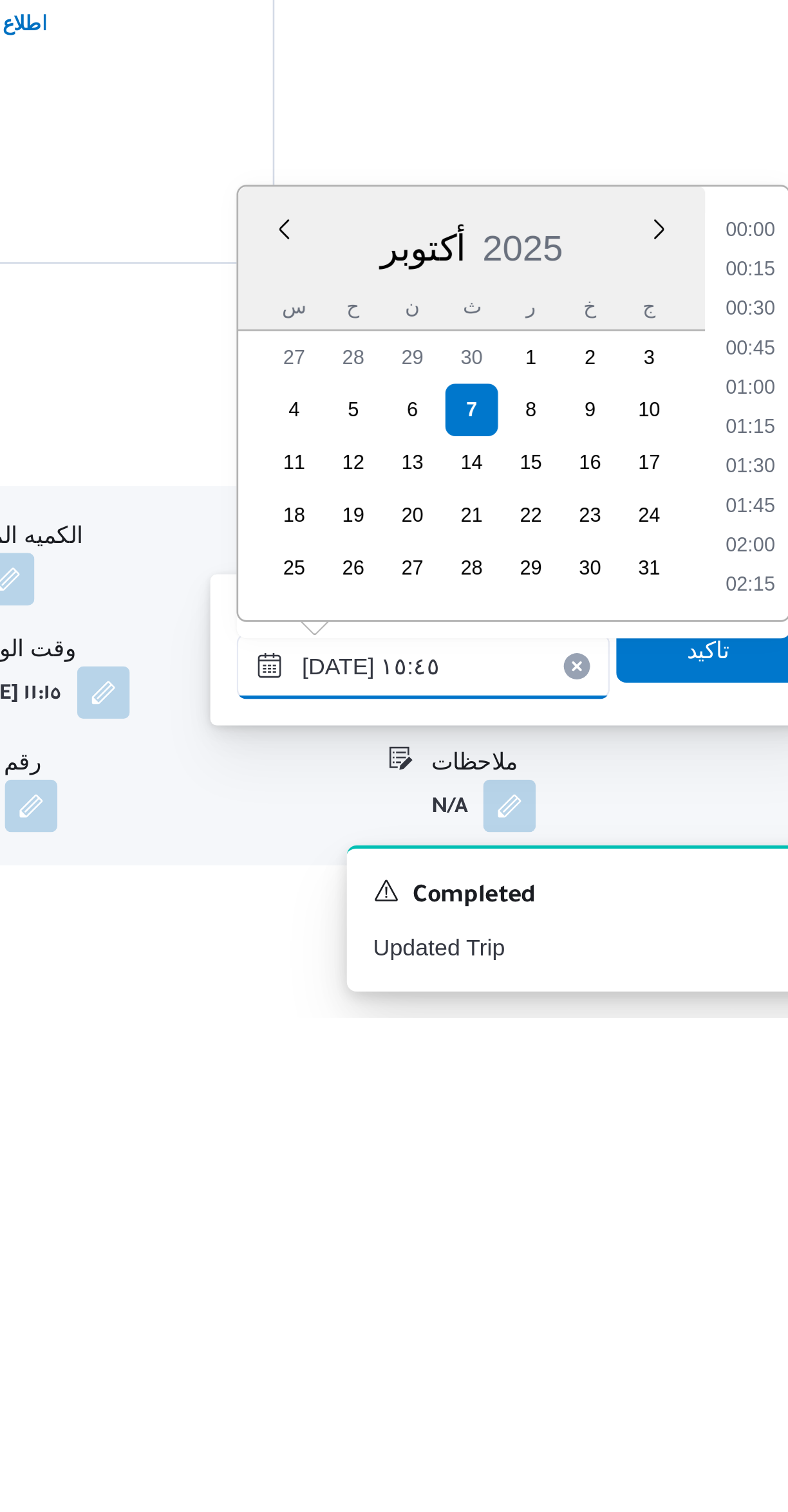
scroll to position [894, 0]
click at [726, 1203] on li "14:30" at bounding box center [730, 1204] width 30 height 13
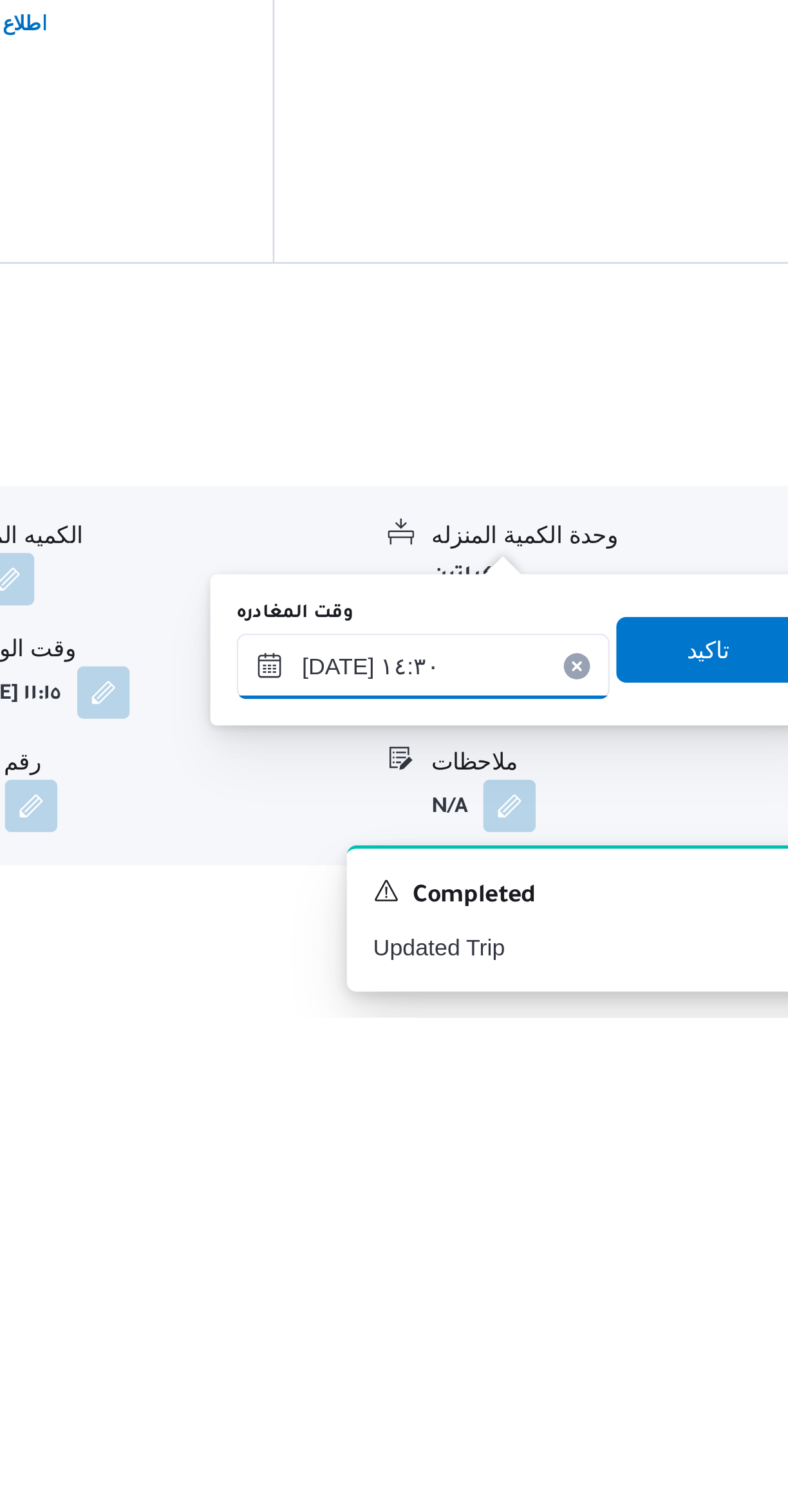
click at [619, 1367] on input "[DATE] ١٤:٣٠" at bounding box center [601, 1374] width 146 height 26
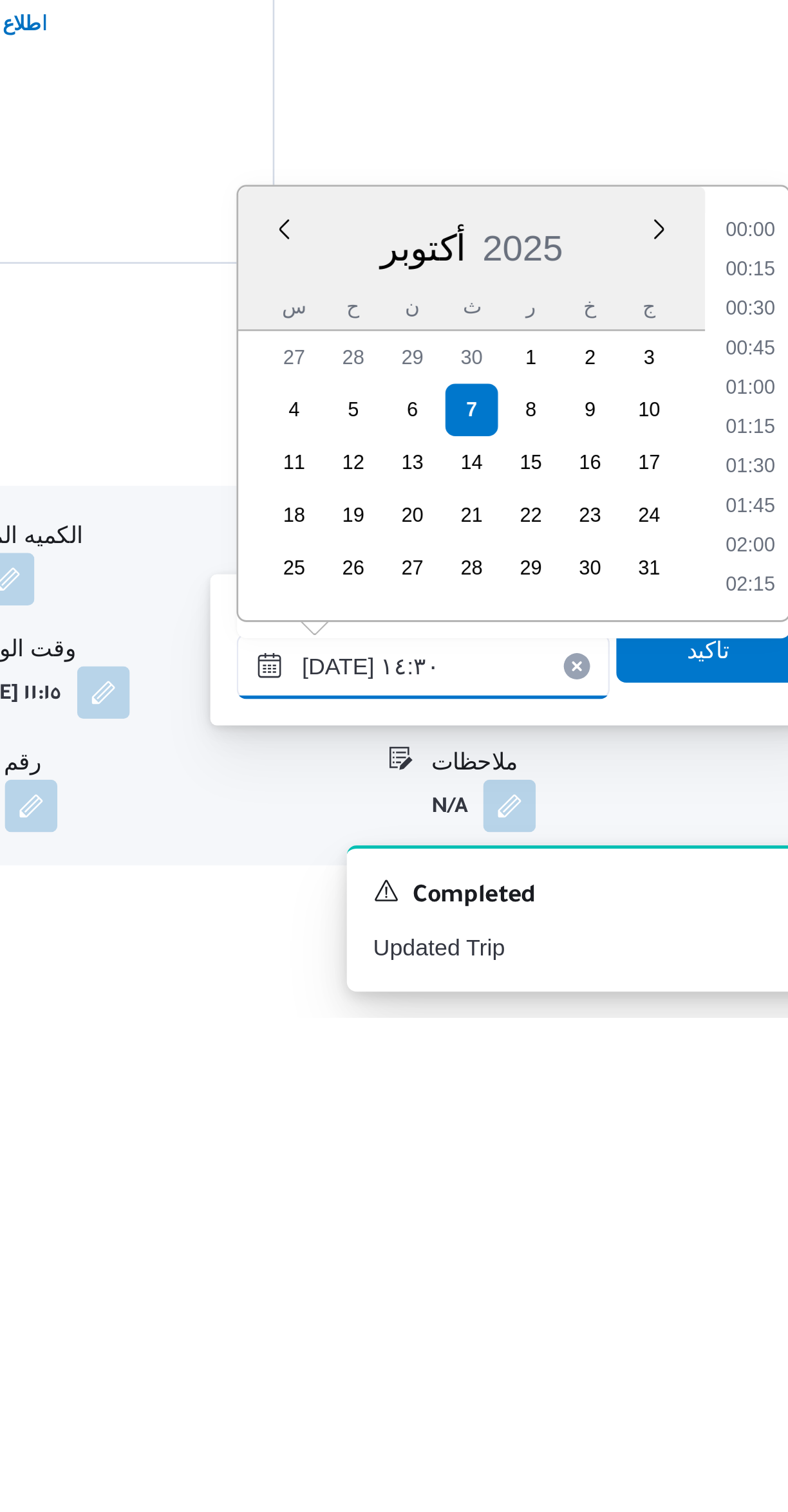
scroll to position [817, 0]
click at [726, 1206] on li "13:15" at bounding box center [730, 1204] width 30 height 13
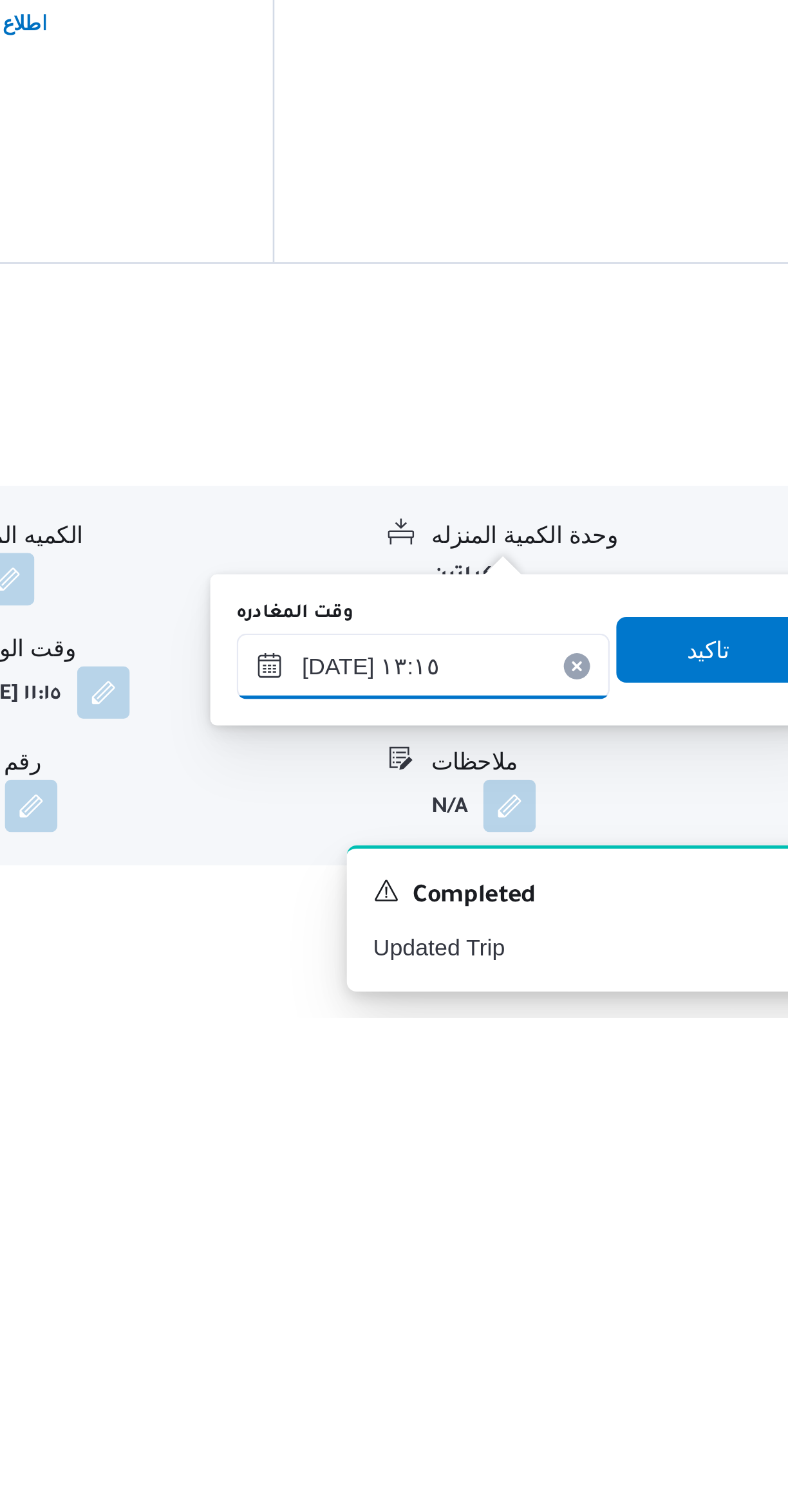
click at [625, 1369] on input "[DATE] ١٣:١٥" at bounding box center [601, 1374] width 146 height 26
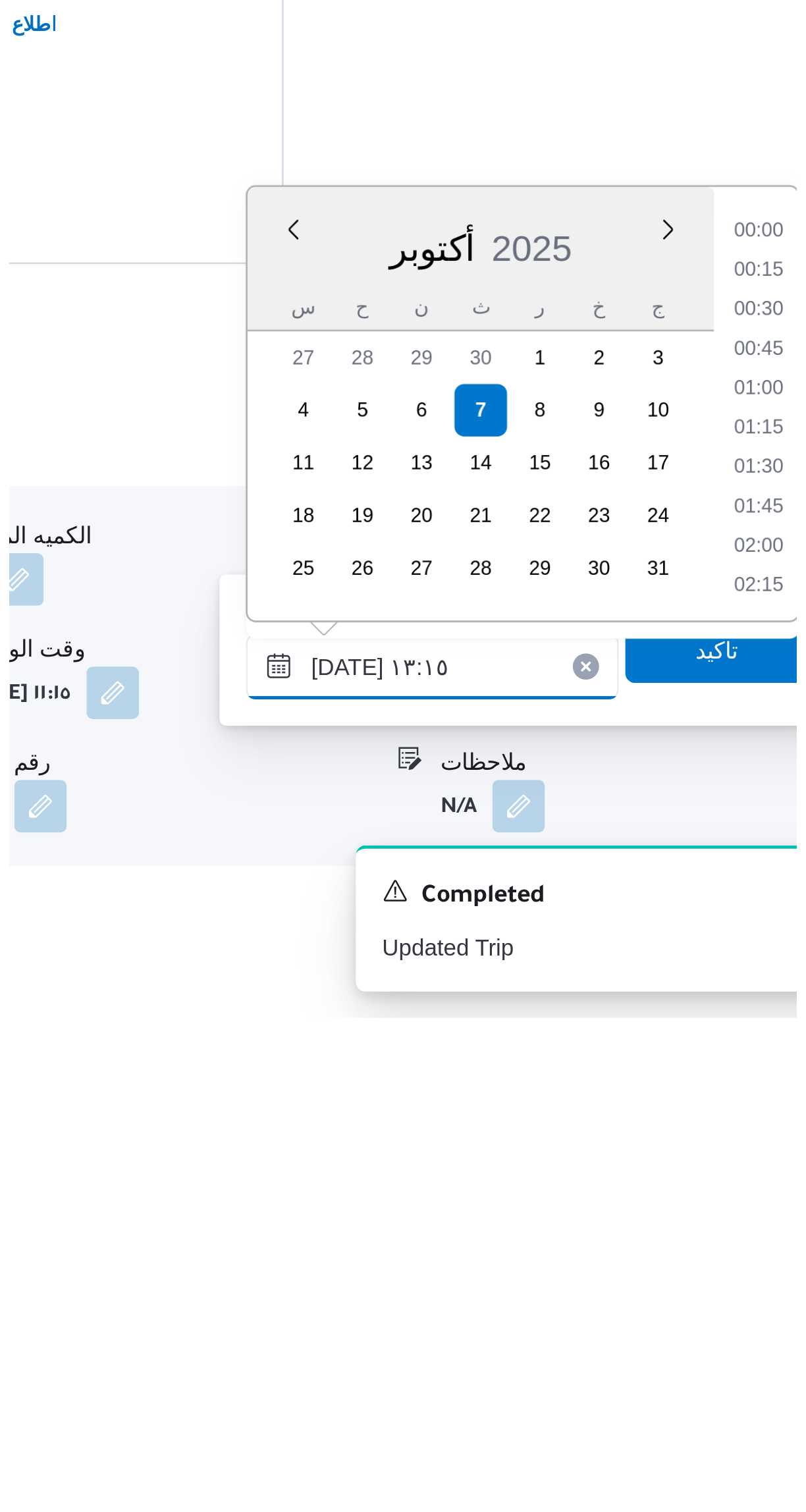
scroll to position [757, 0]
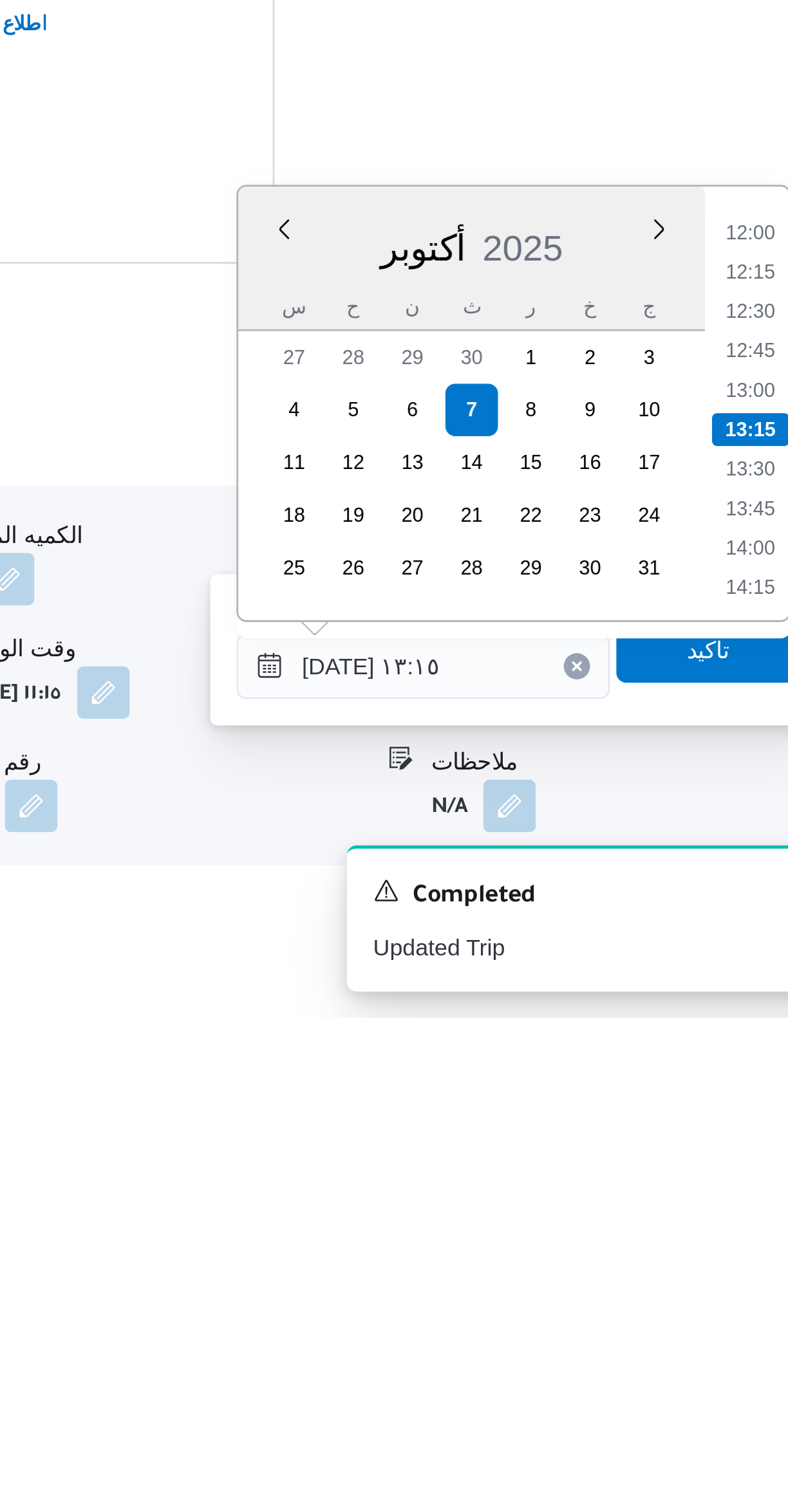
click at [724, 1330] on li "14:00" at bounding box center [730, 1328] width 30 height 13
type input "٠٧/١٠/٢٠٢٥ ١٤:٠٠"
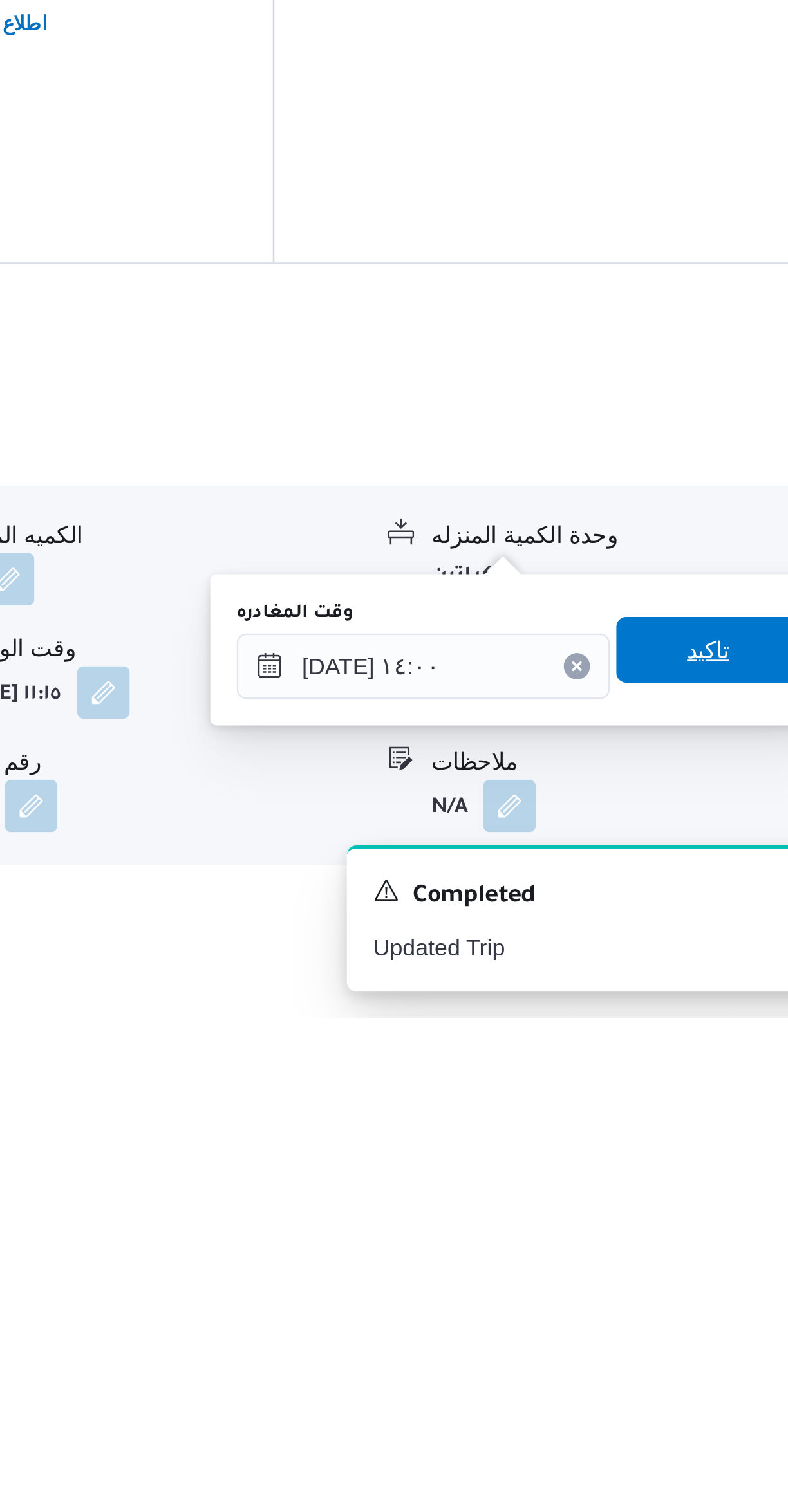
click at [709, 1364] on span "تاكيد" at bounding box center [713, 1368] width 17 height 15
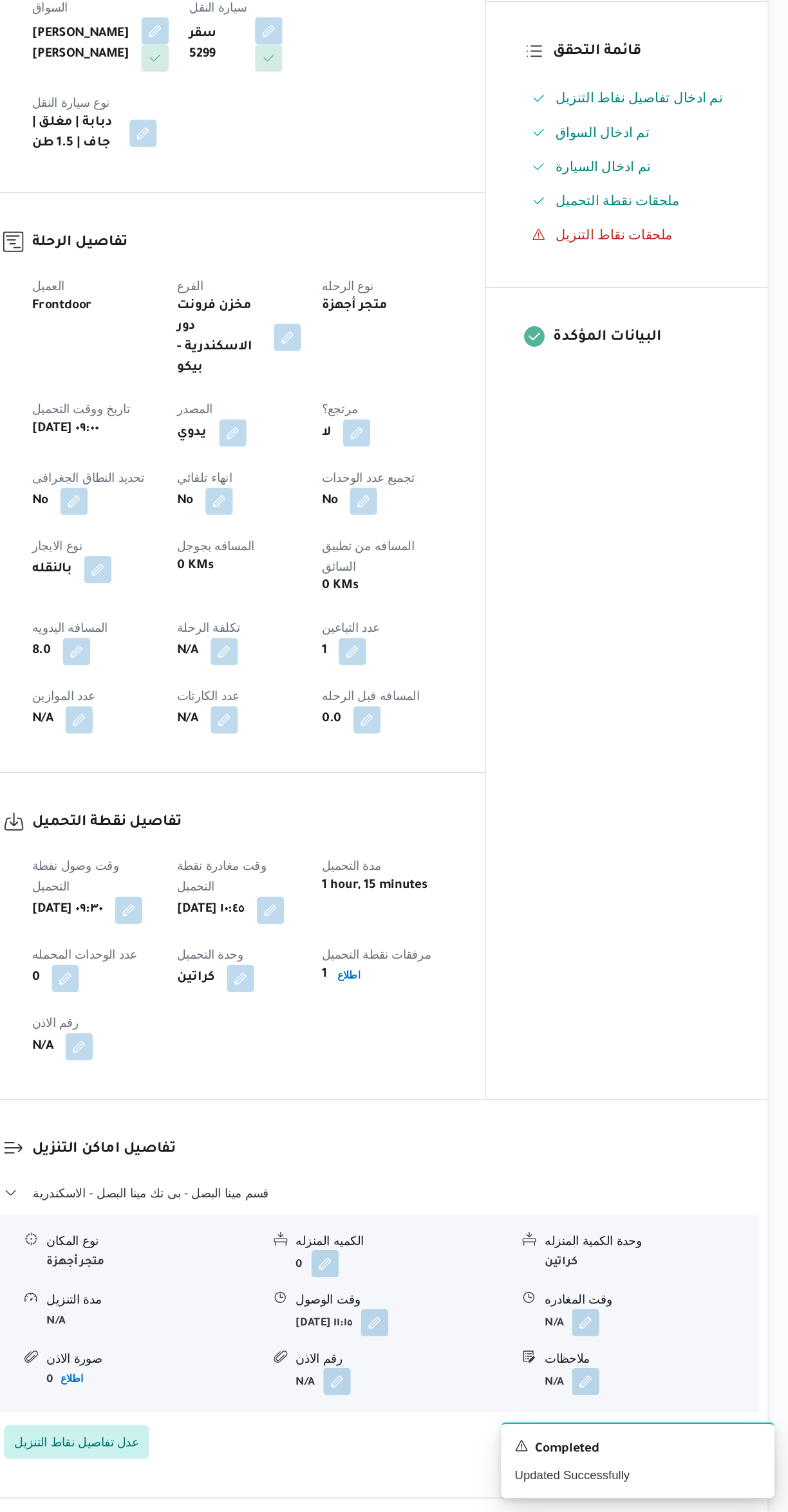
scroll to position [0, 0]
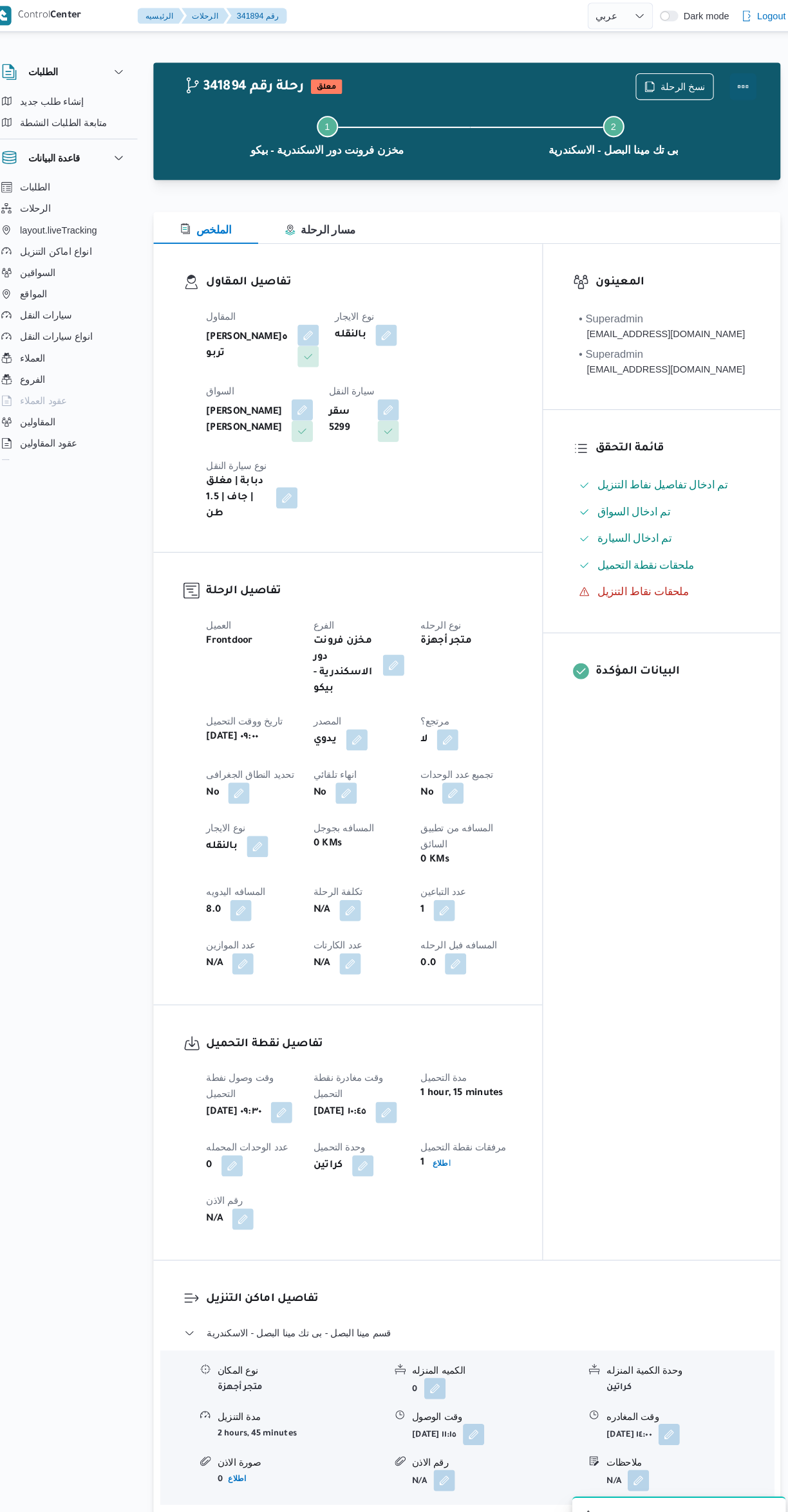
click at [738, 88] on button "Actions" at bounding box center [736, 84] width 26 height 26
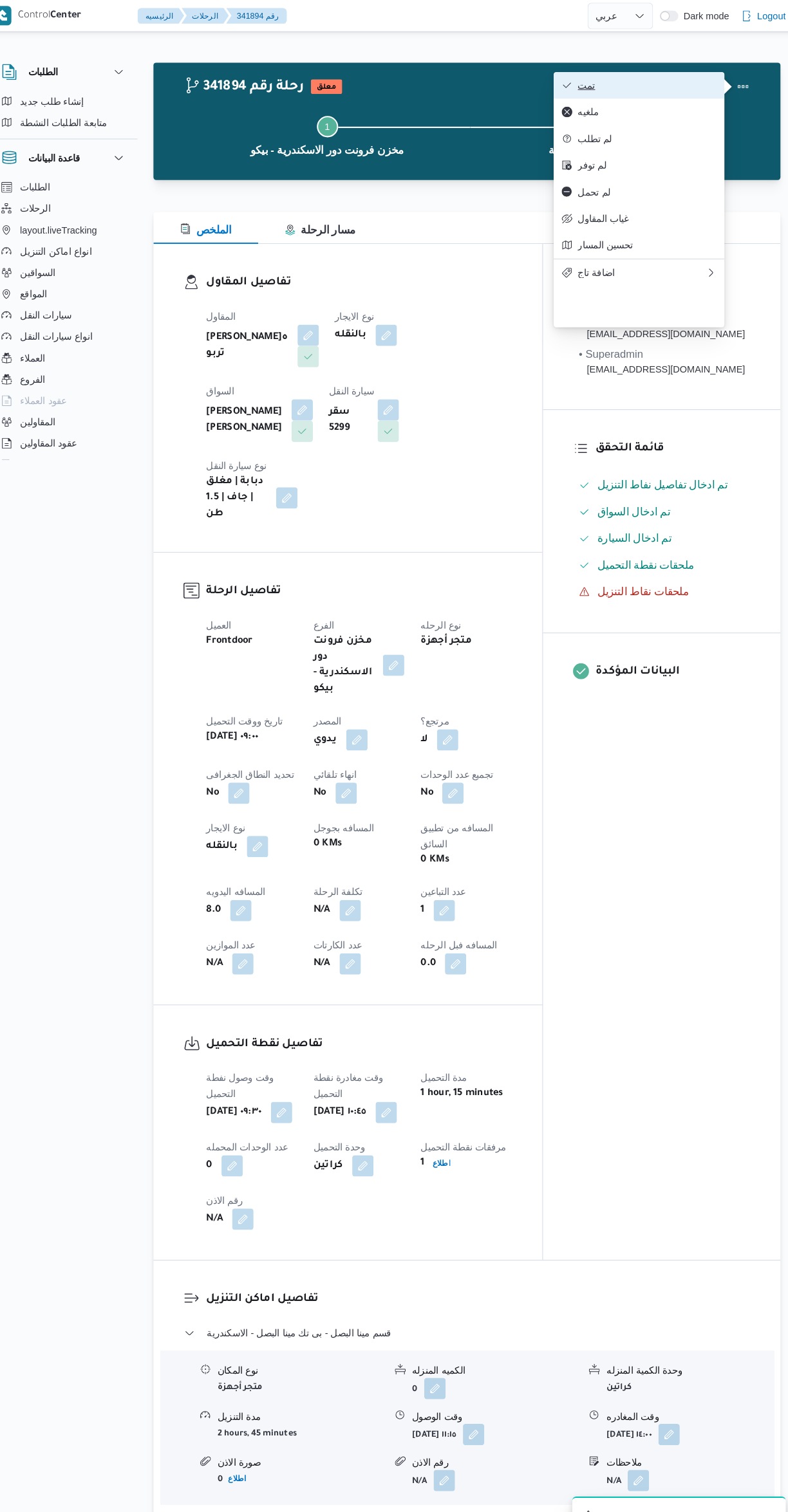
click at [682, 78] on span "تمت" at bounding box center [644, 82] width 134 height 11
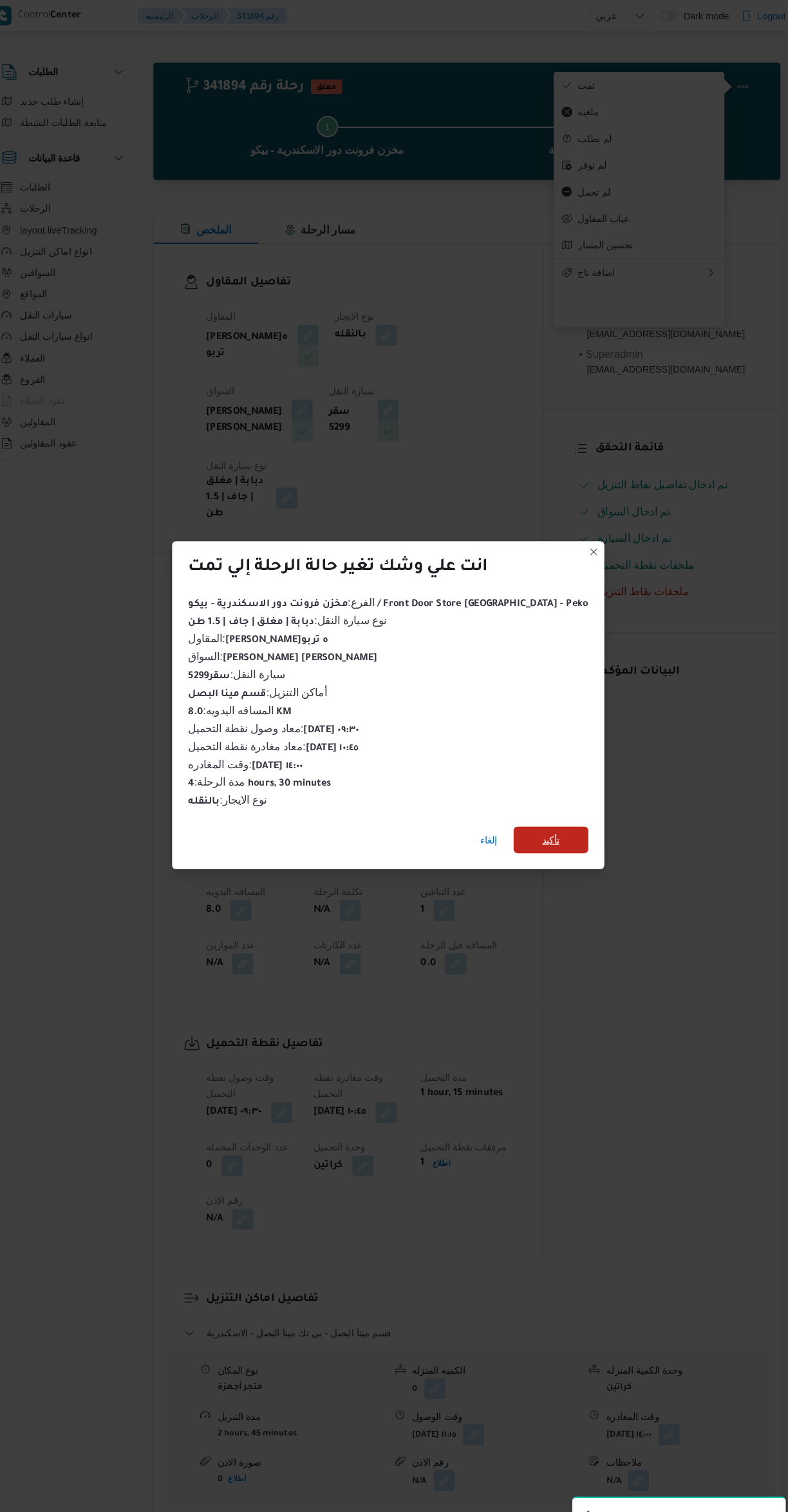
click at [552, 806] on span "تأكيد" at bounding box center [551, 811] width 72 height 26
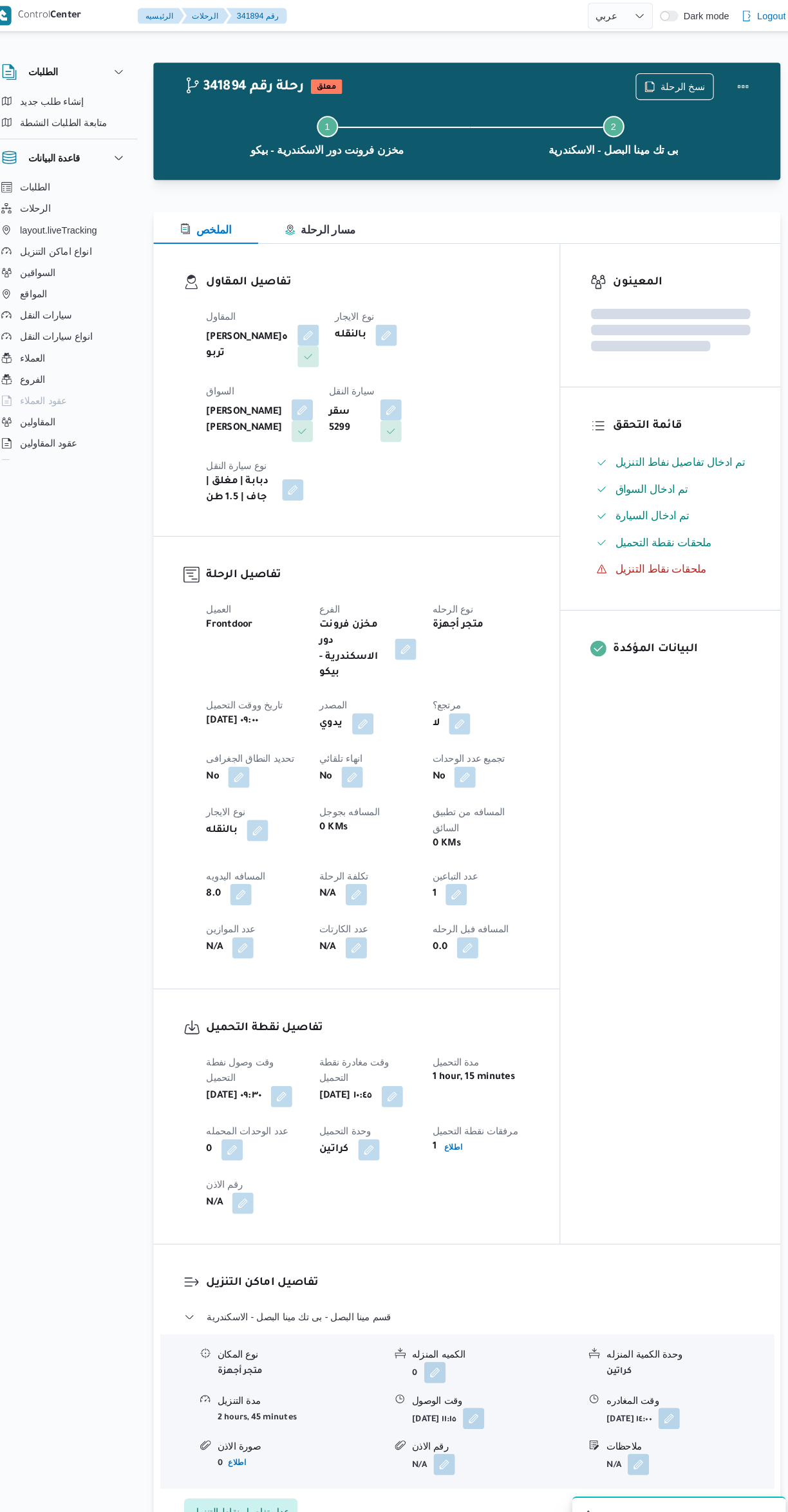
click at [667, 940] on div "المعينون قائمة التحقق تم ادخال تفاصيل نفاط التنزيل تم ادخال السواق تم ادخال الس…" at bounding box center [667, 718] width 212 height 965
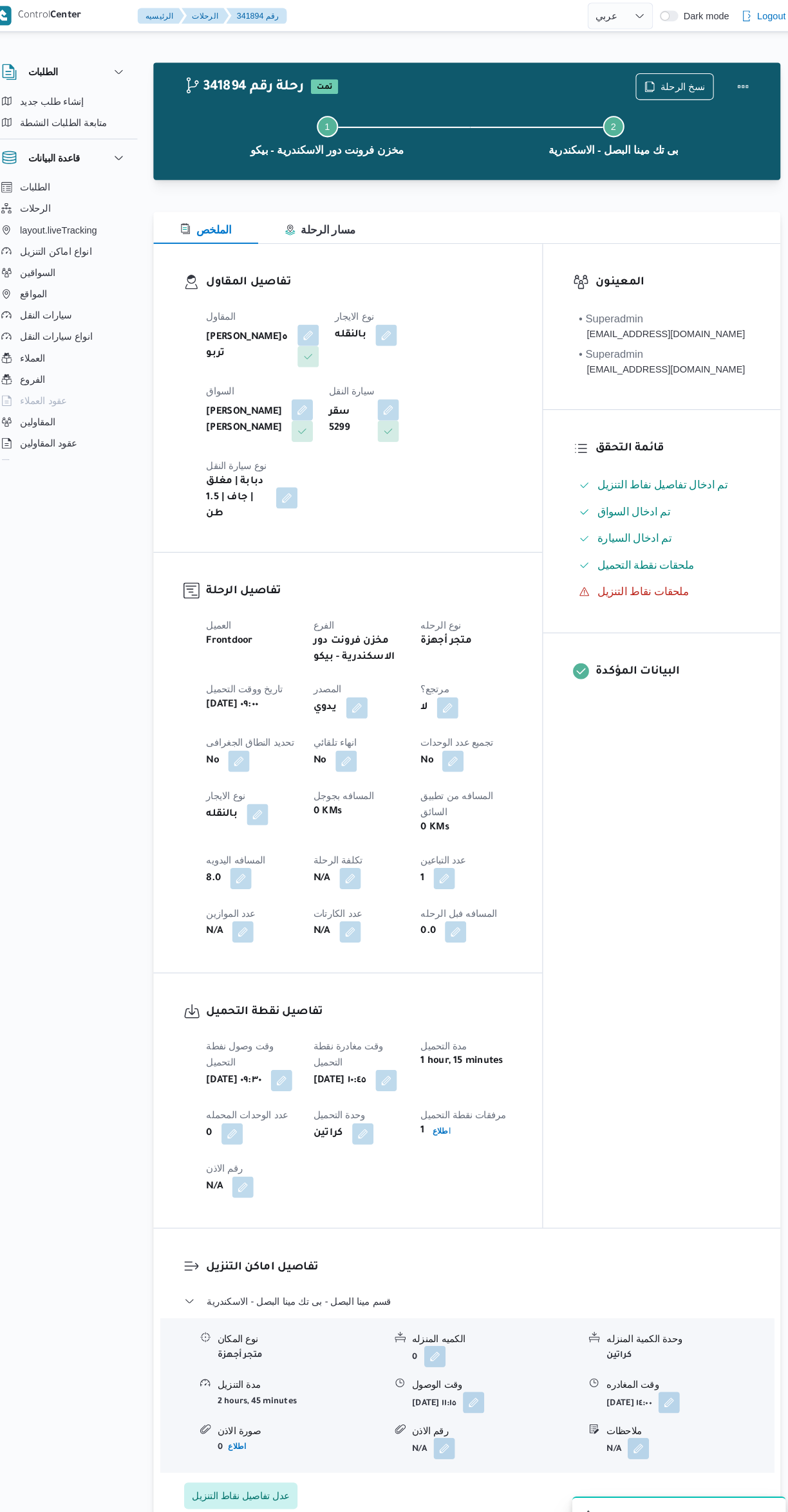
select select "ar"
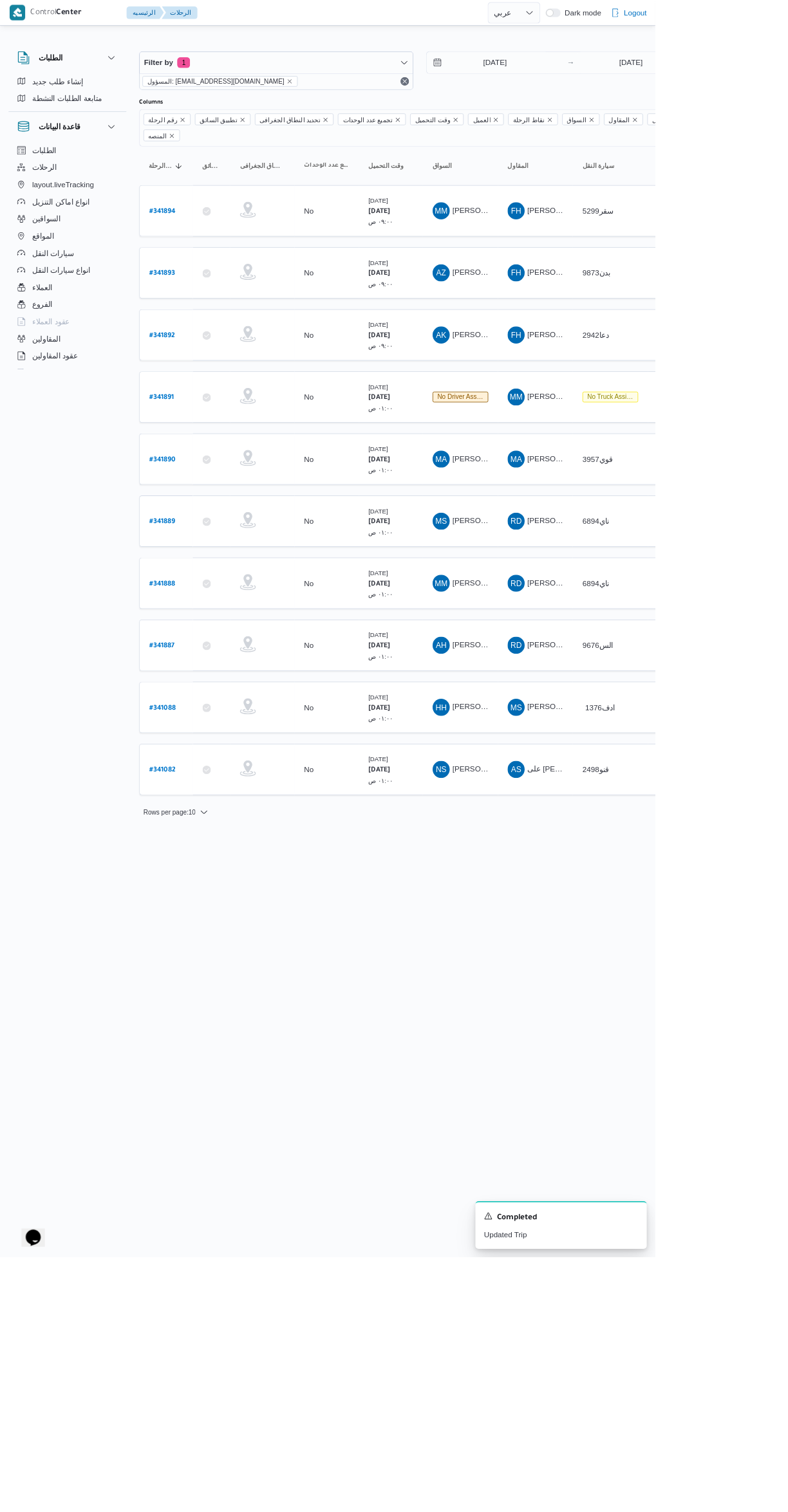
click at [568, 621] on span "[PERSON_NAME] [PERSON_NAME] الجمال" at bounding box center [633, 626] width 179 height 11
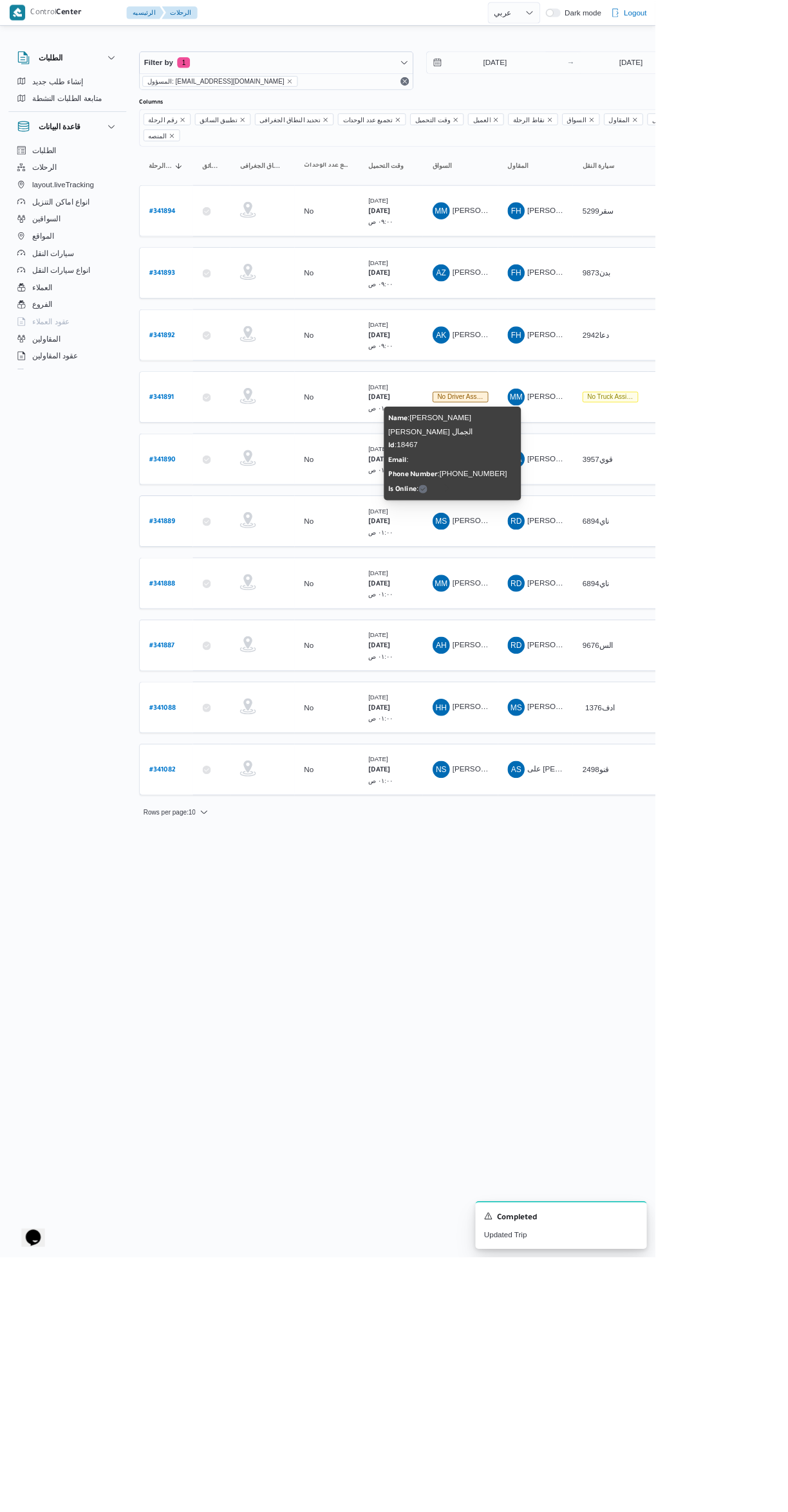
click at [195, 624] on b "# 341889" at bounding box center [195, 628] width 31 height 9
select select "ar"
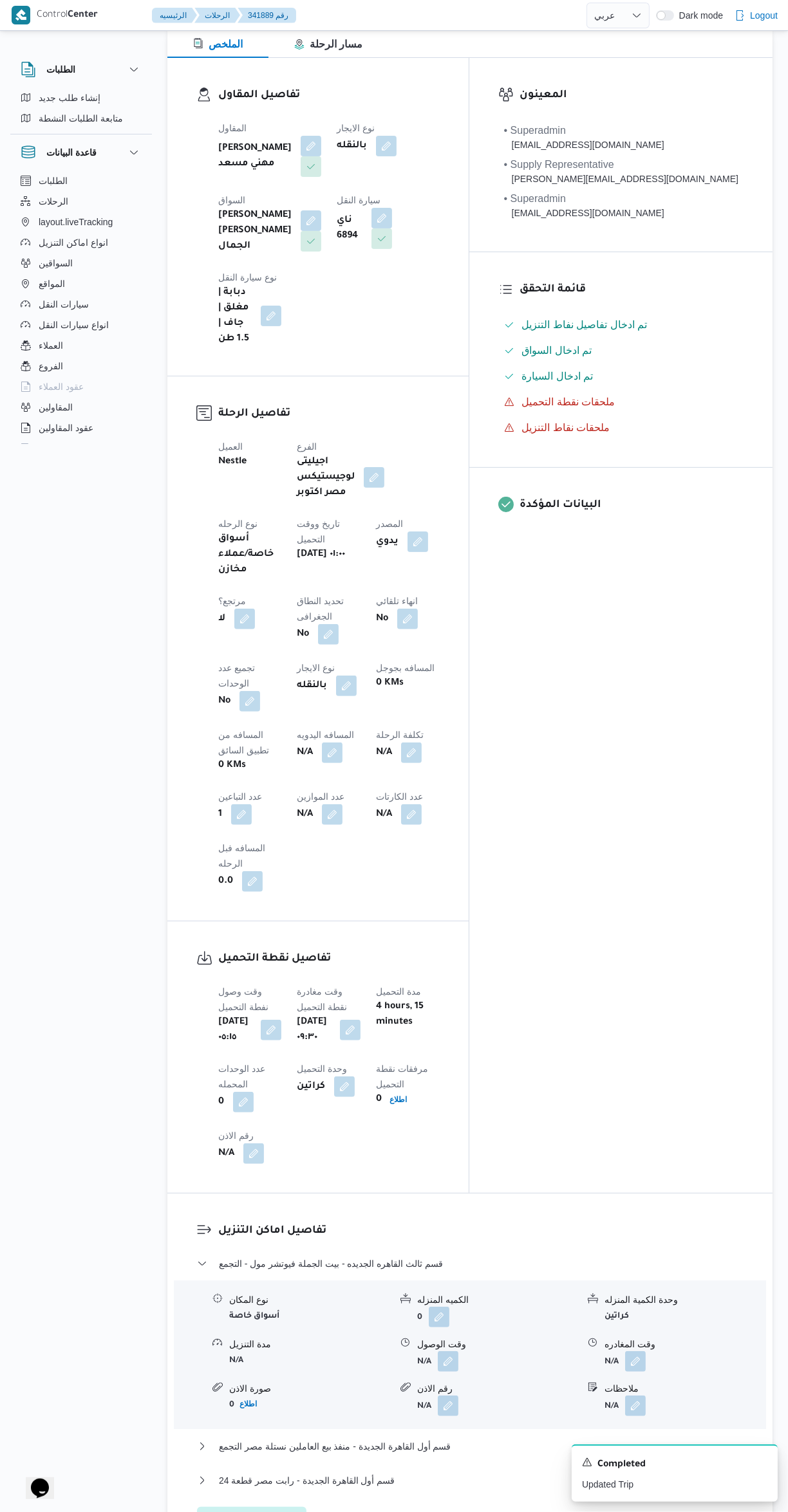
scroll to position [196, 0]
click at [448, 1349] on button "button" at bounding box center [448, 1359] width 21 height 21
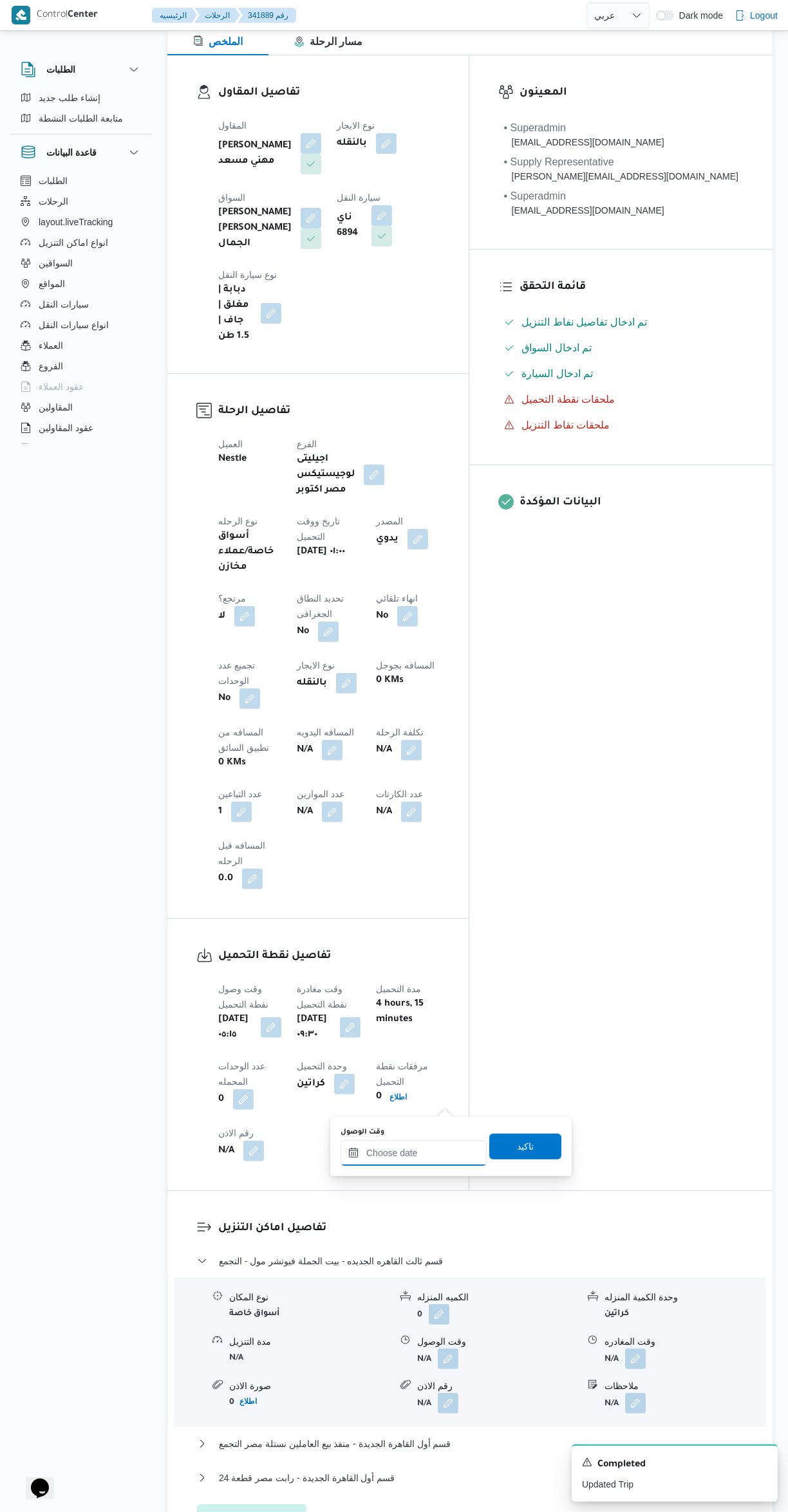
click at [408, 1152] on input "وقت الوصول" at bounding box center [414, 1153] width 146 height 26
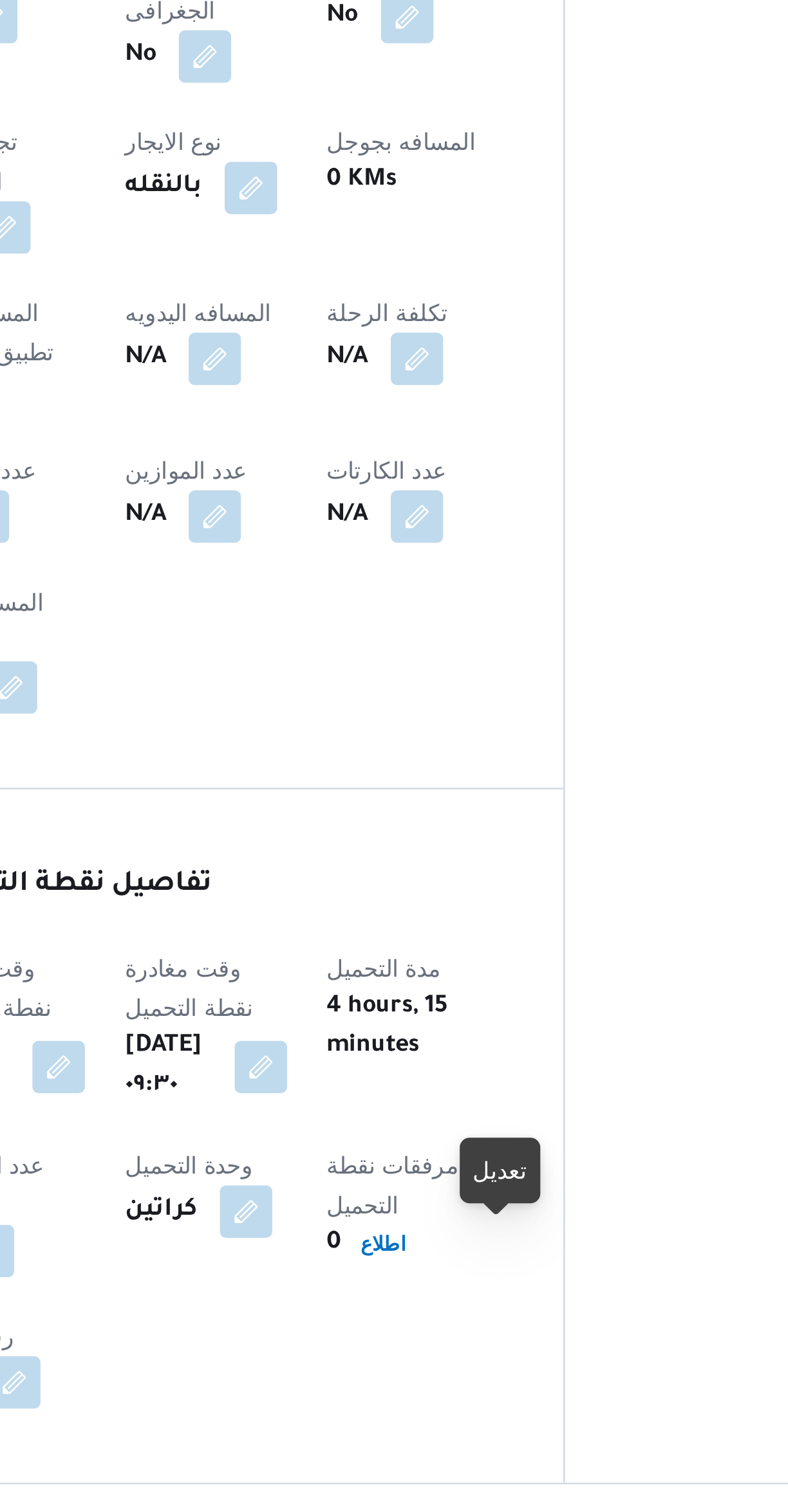
scroll to position [38, 0]
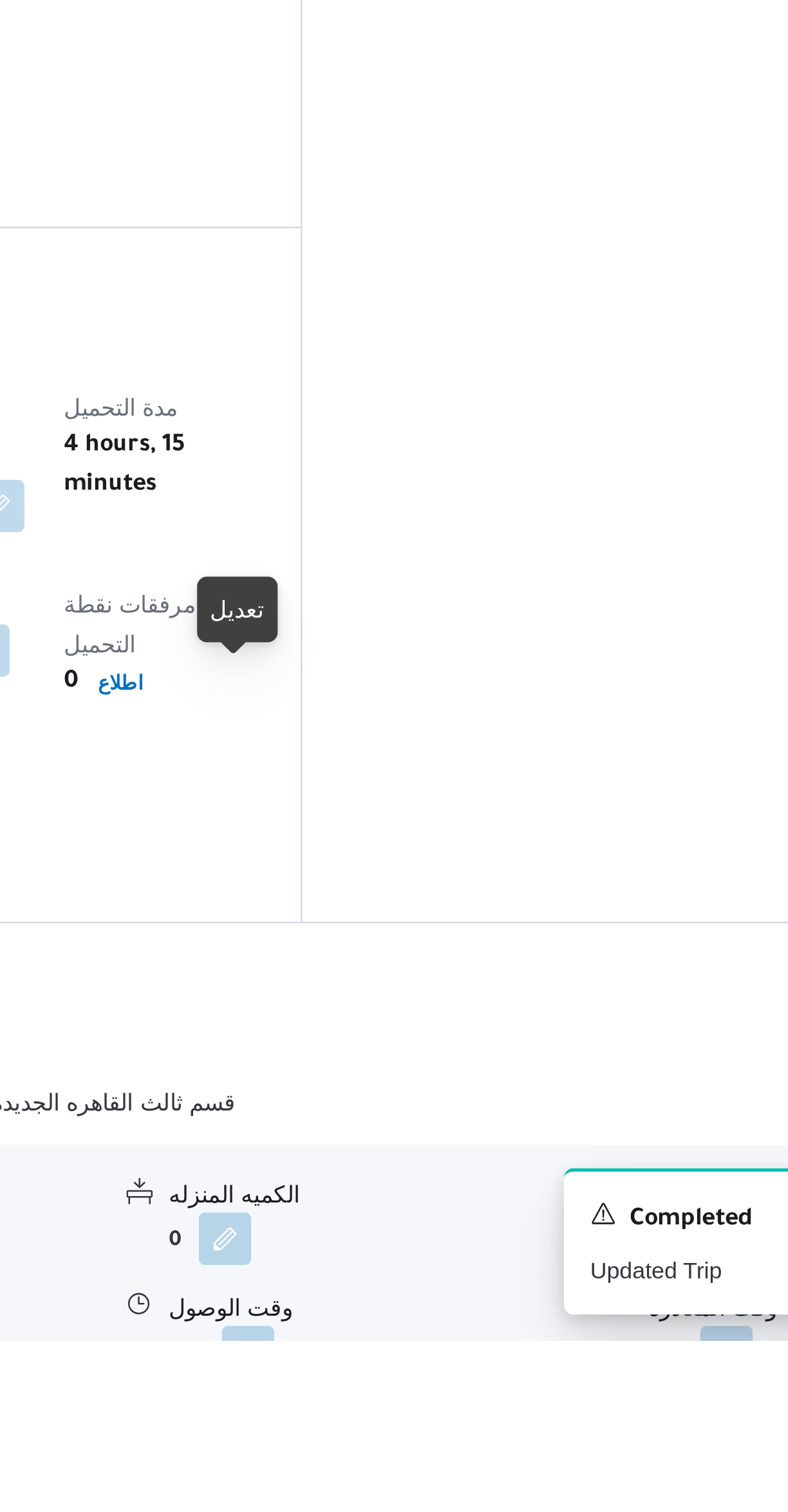
click at [439, 1507] on button "button" at bounding box center [448, 1517] width 21 height 21
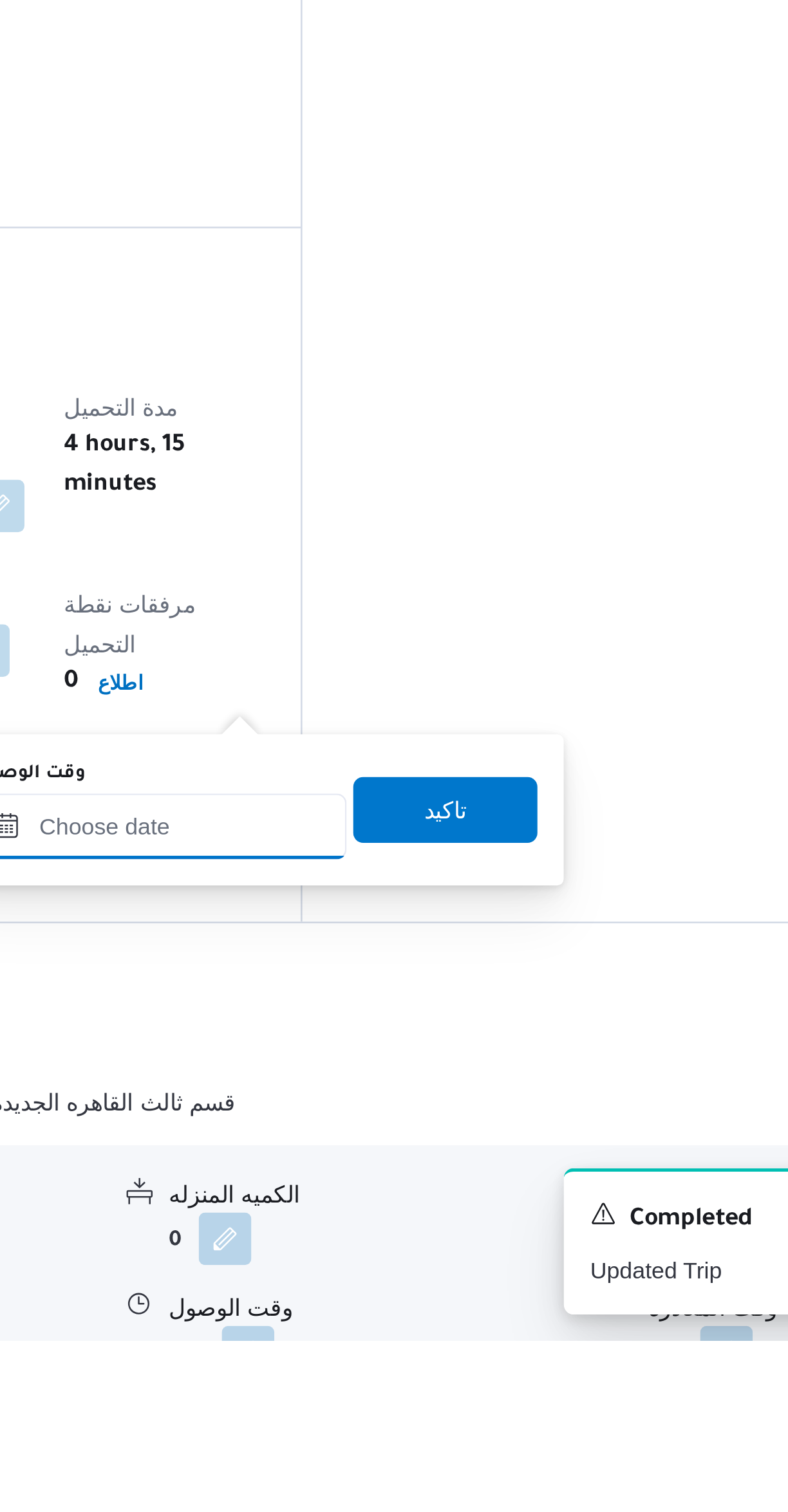
click at [418, 1312] on input "وقت الوصول" at bounding box center [414, 1310] width 146 height 26
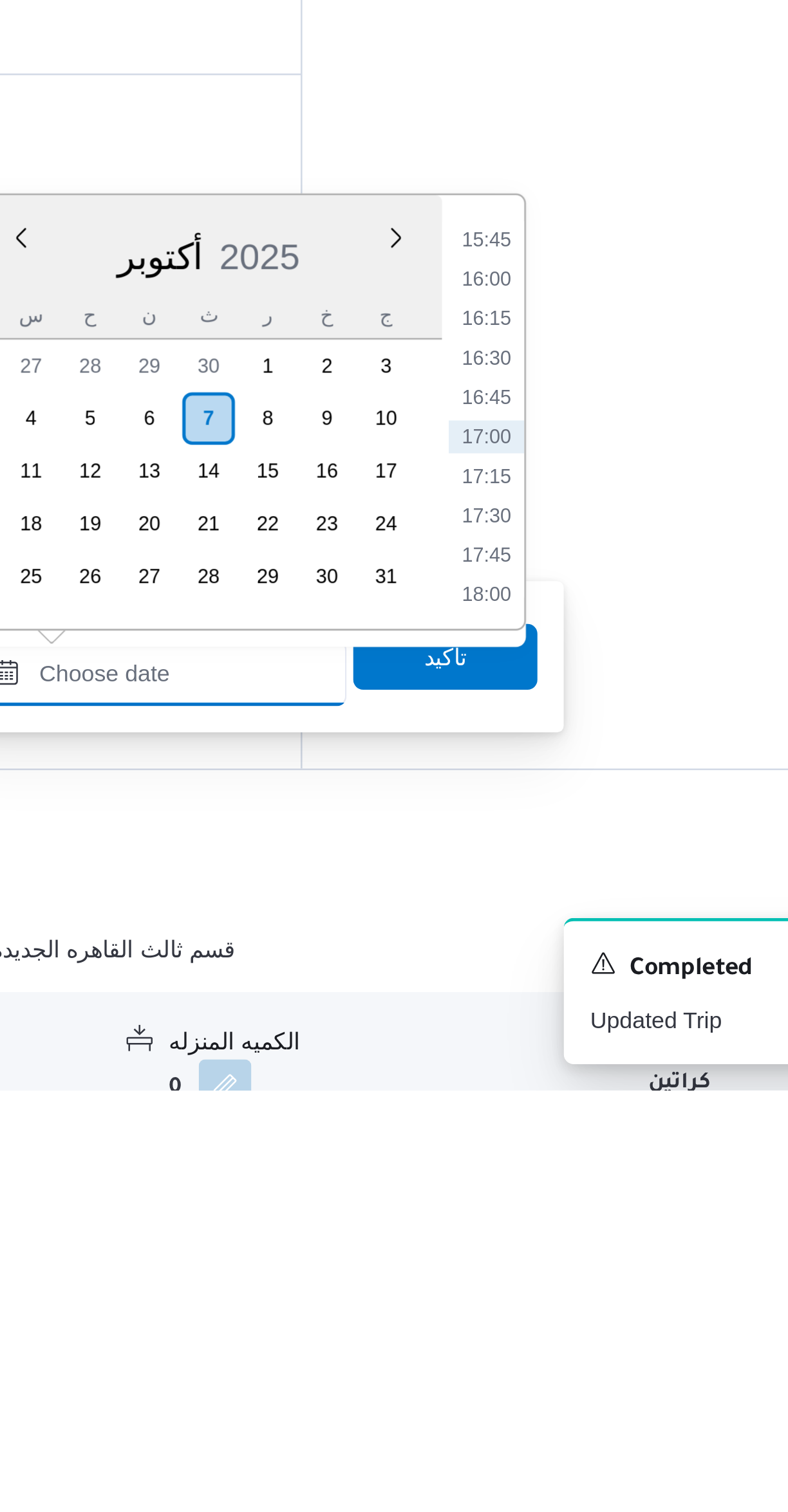
scroll to position [11, 0]
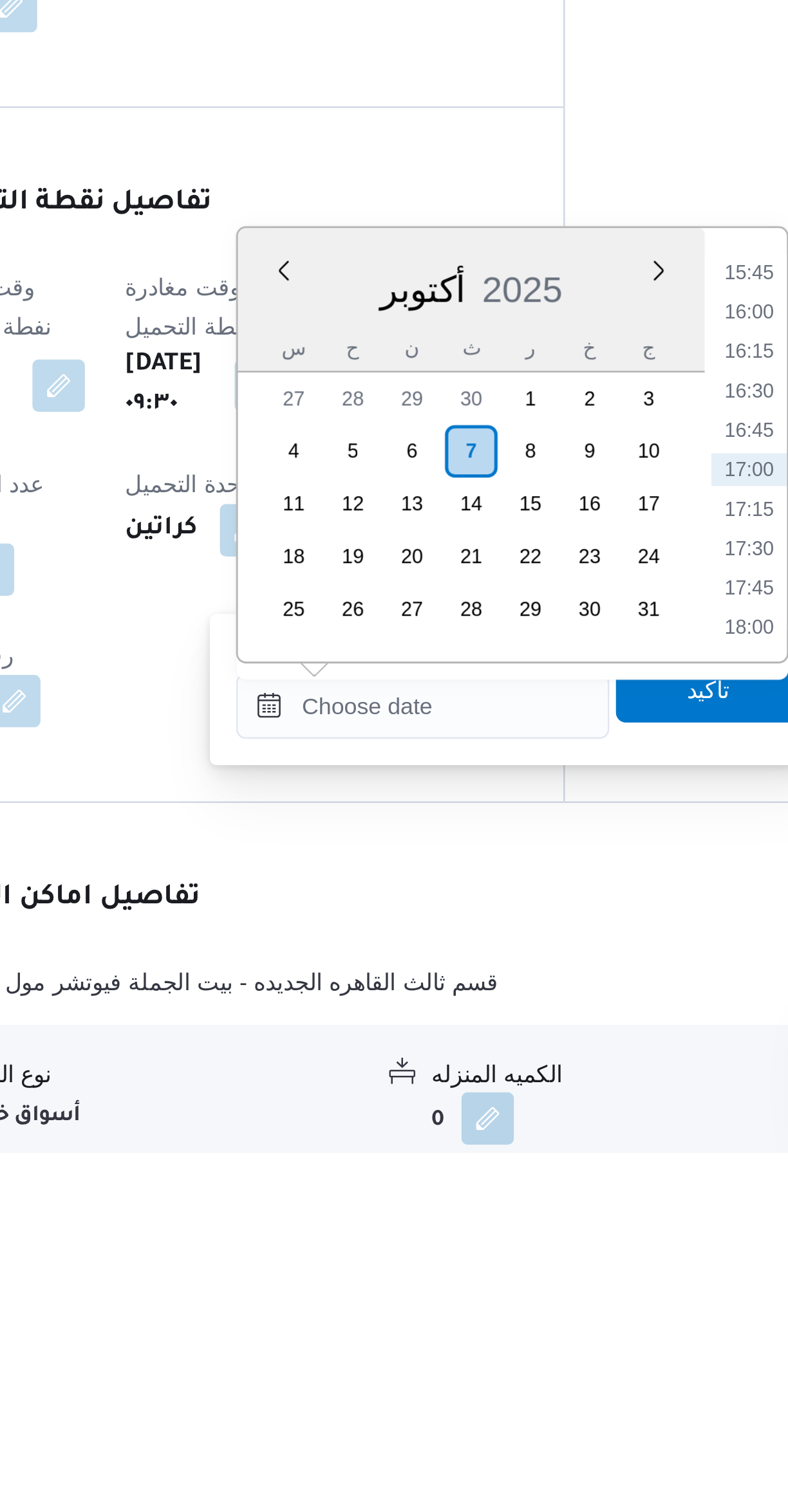
click at [535, 1172] on li "15:45" at bounding box center [541, 1167] width 30 height 13
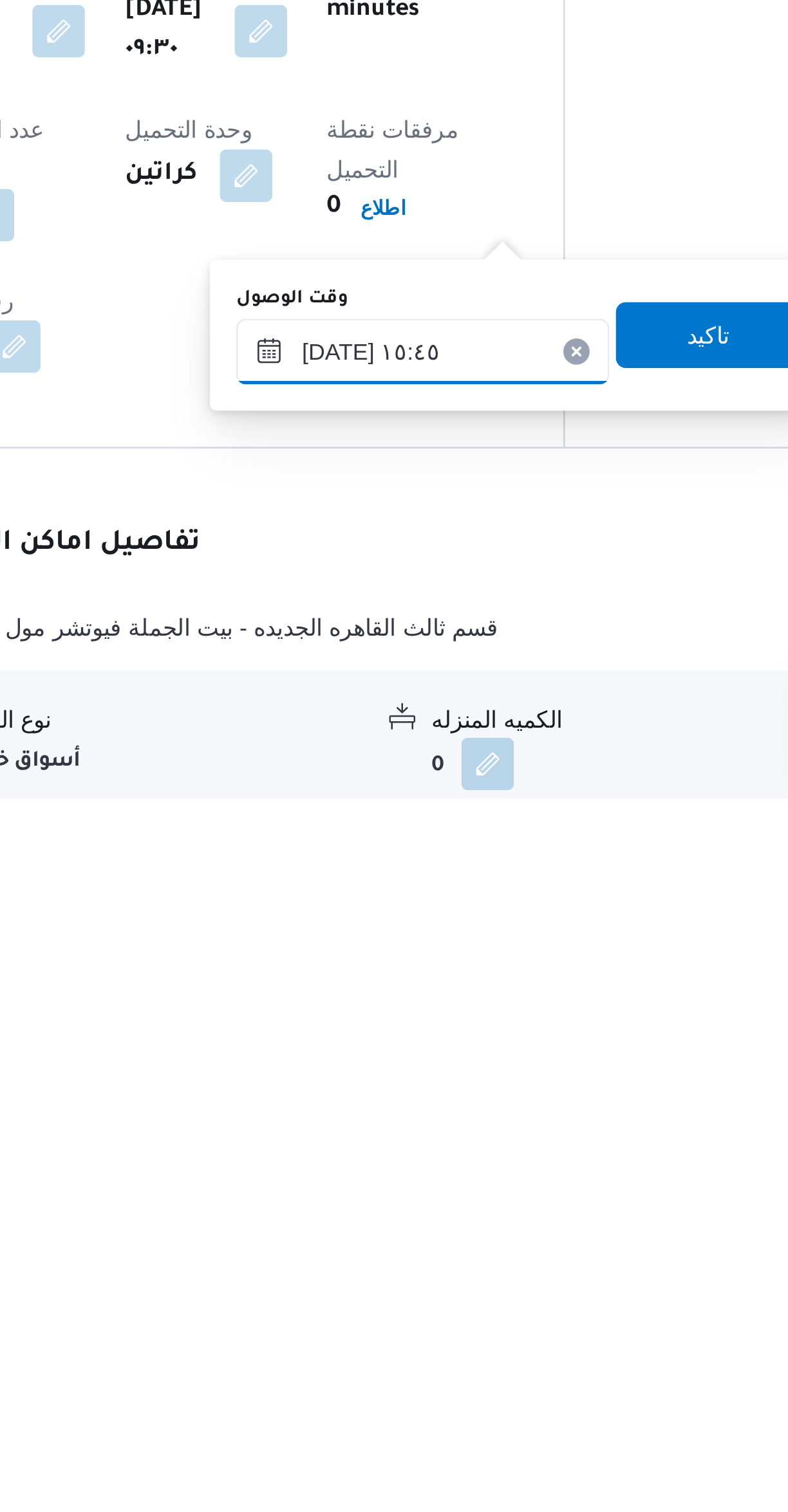
click at [372, 1341] on input "[DATE] ١٥:٤٥" at bounding box center [414, 1337] width 146 height 26
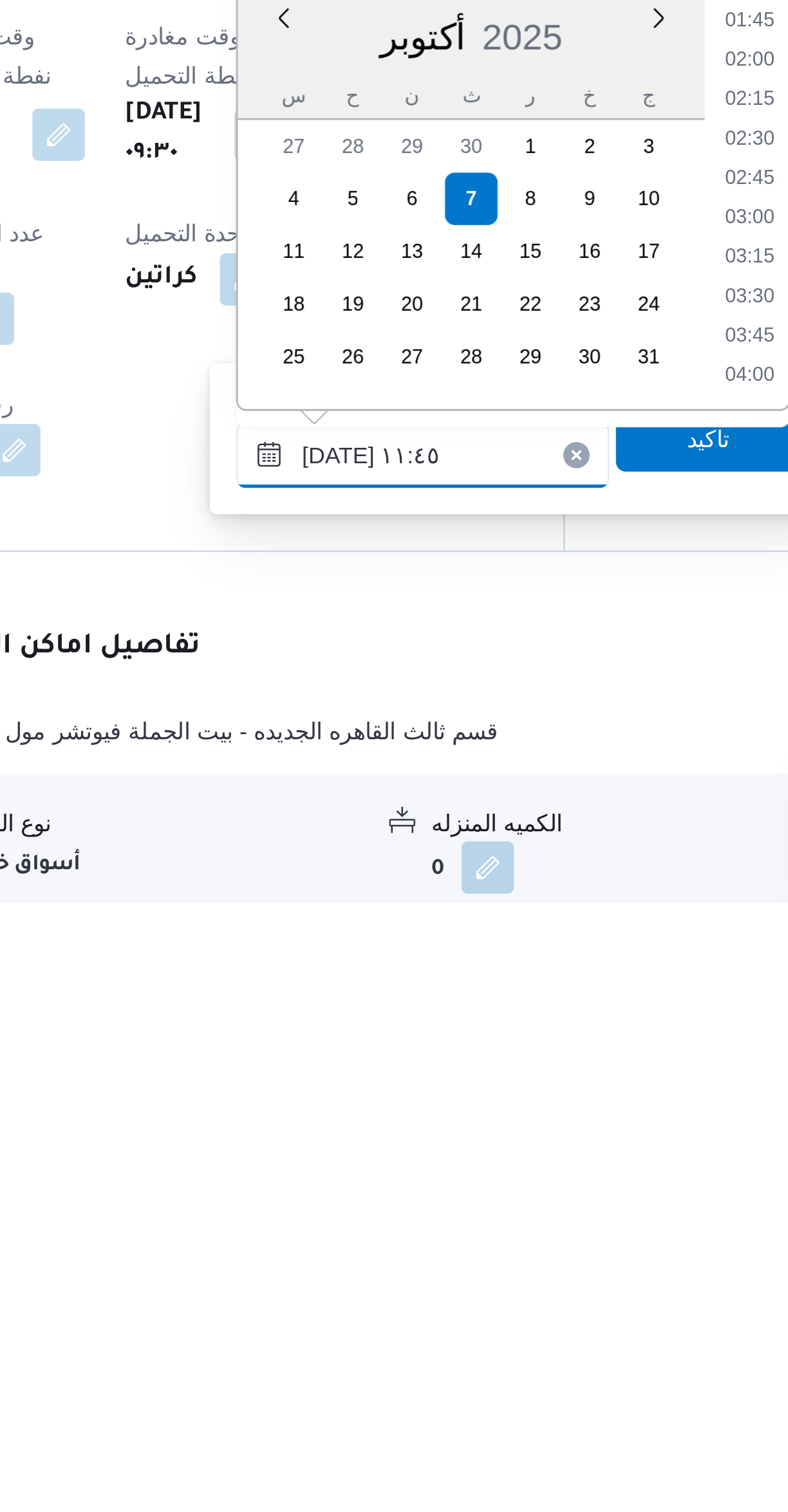
scroll to position [590, 0]
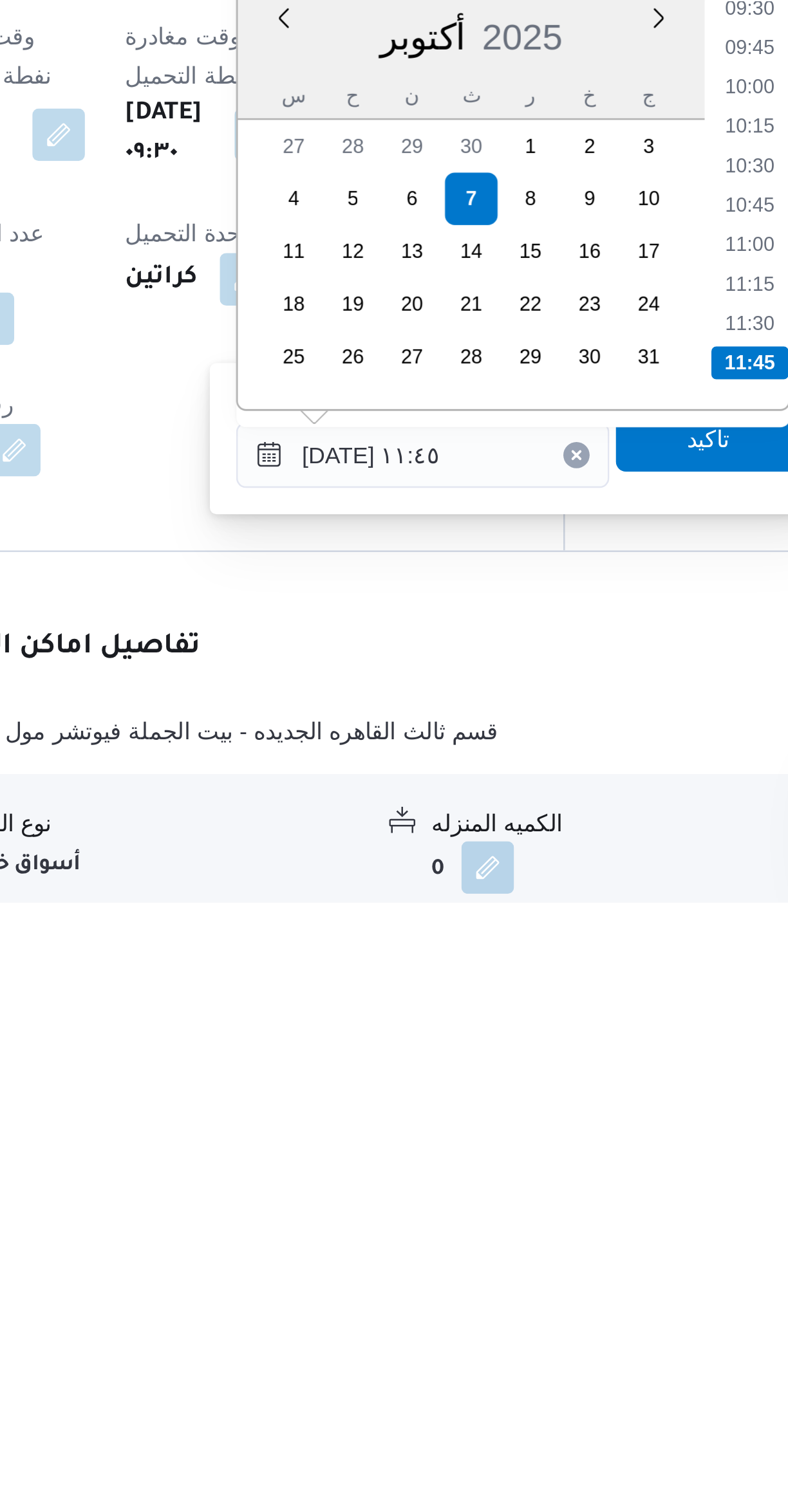
click at [535, 1254] on li "11:00" at bounding box center [541, 1255] width 30 height 13
type input "[DATE] ١١:٠٠"
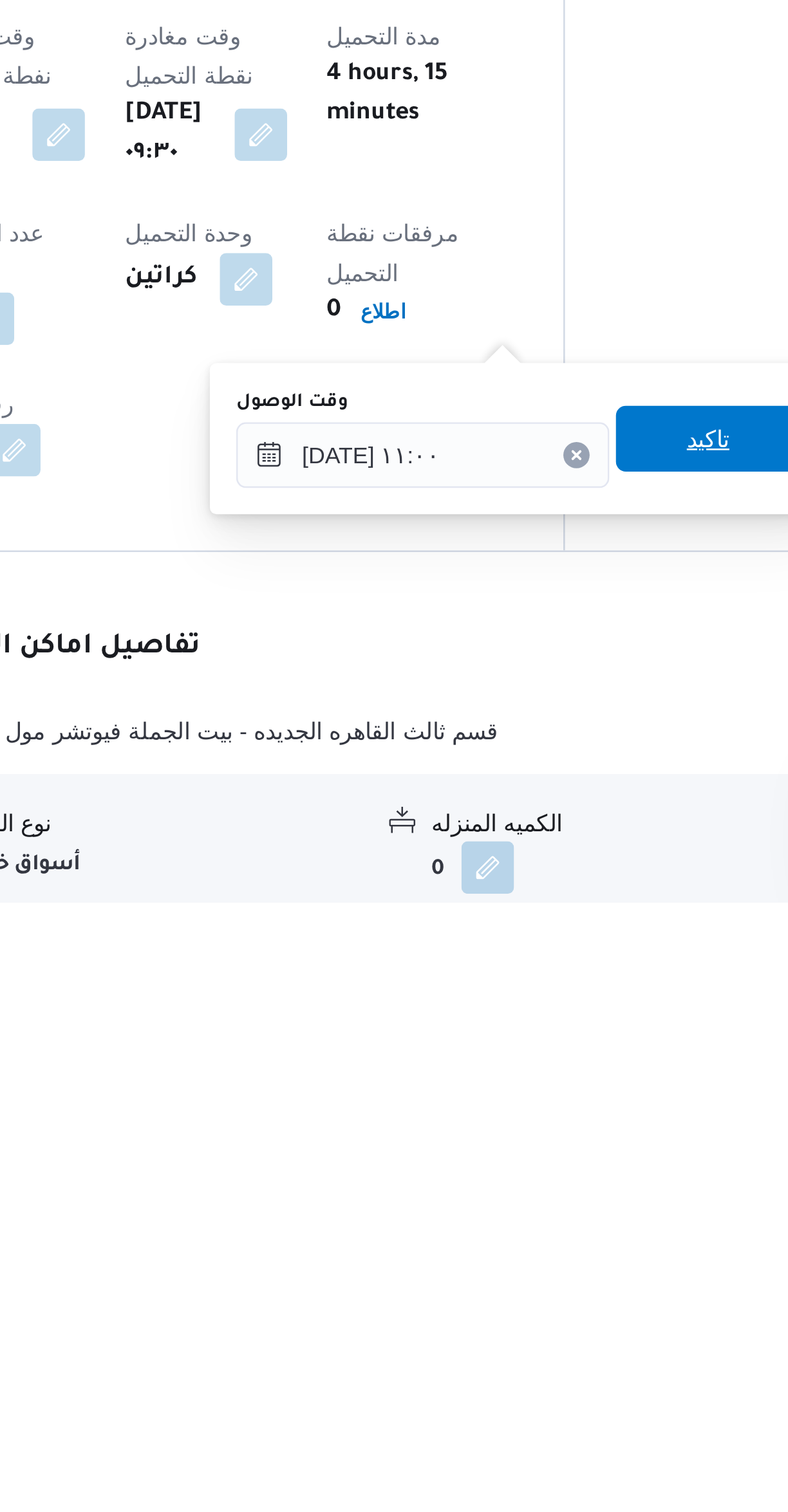
click at [523, 1326] on span "تاكيد" at bounding box center [525, 1331] width 72 height 26
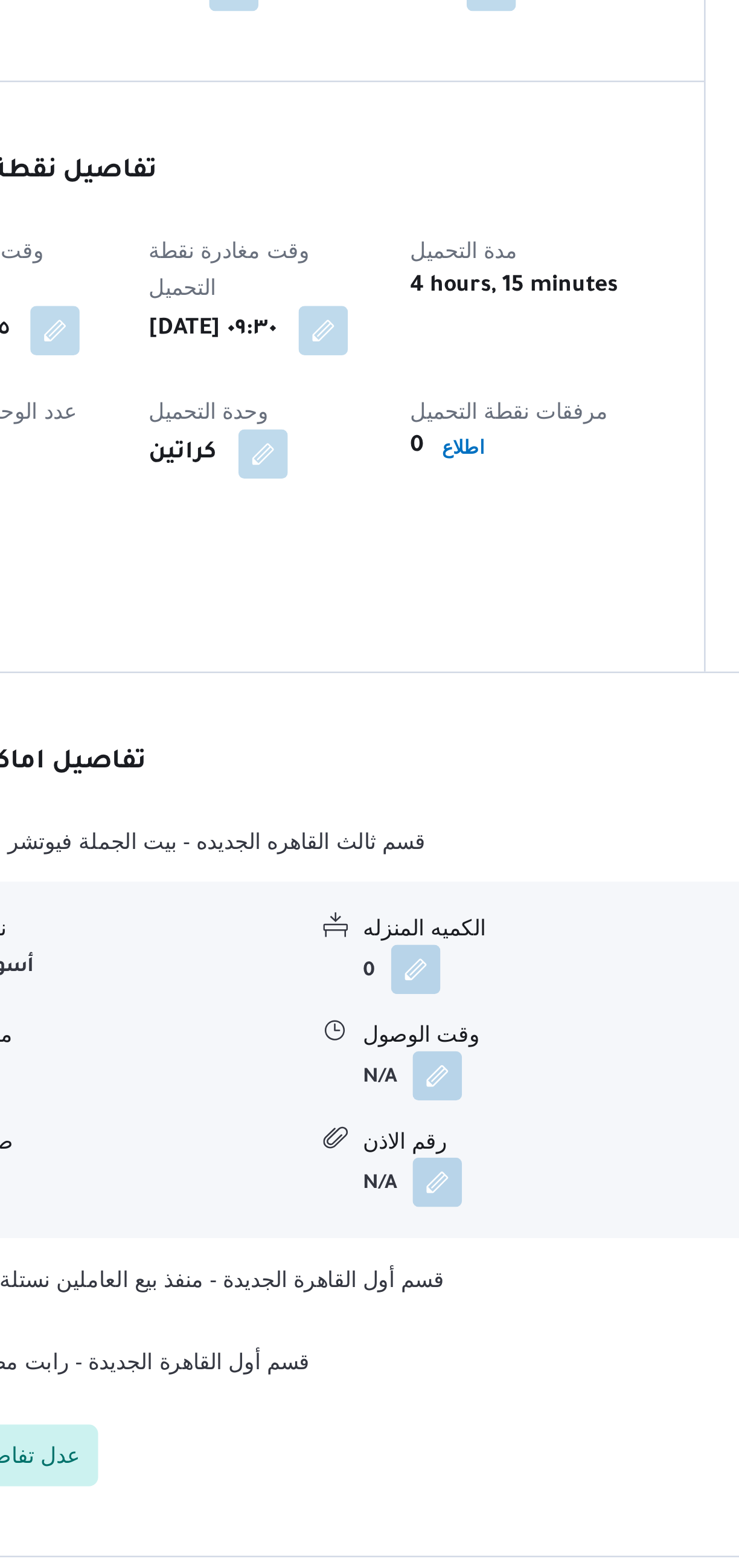
scroll to position [11, 0]
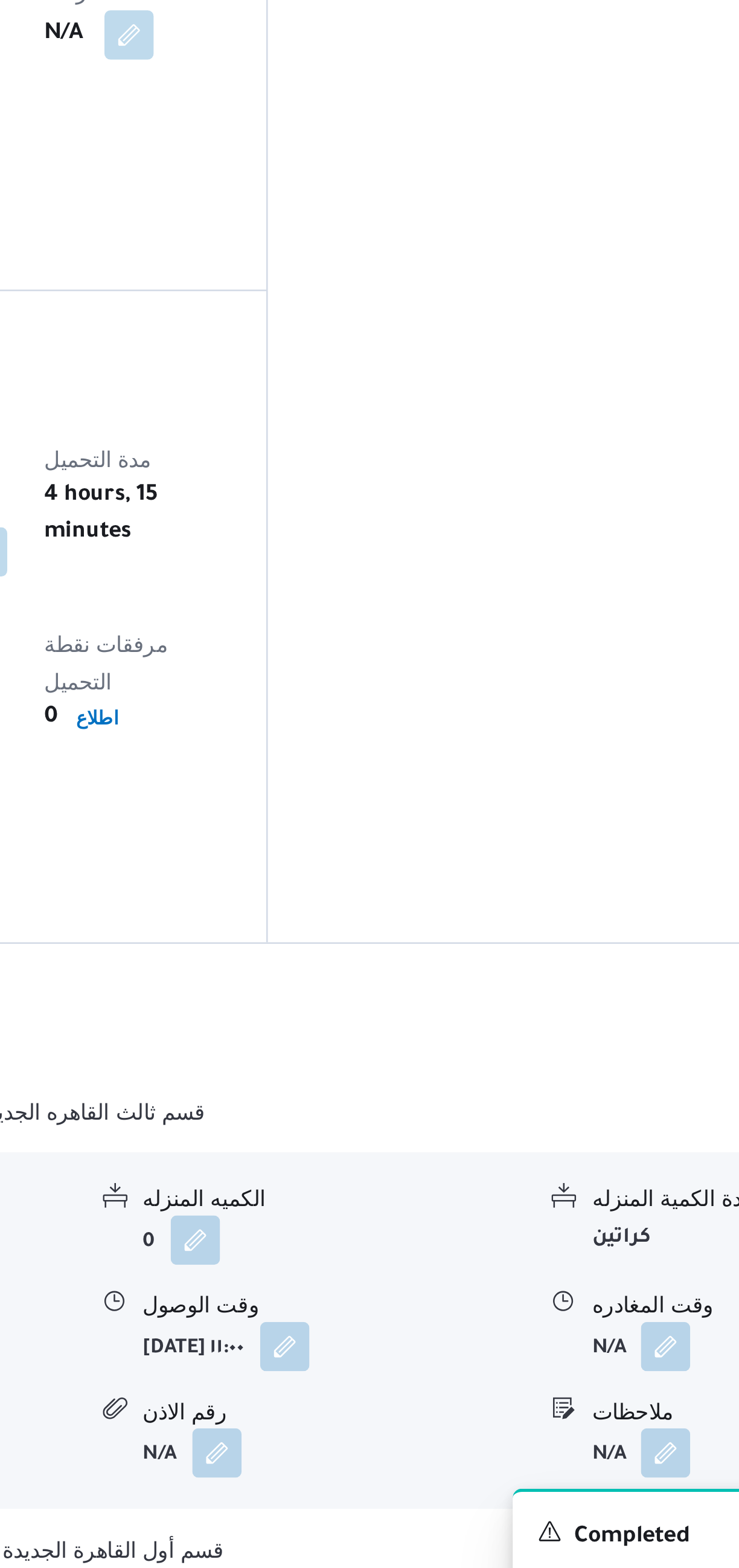
click at [593, 1419] on button "button" at bounding box center [596, 1448] width 19 height 19
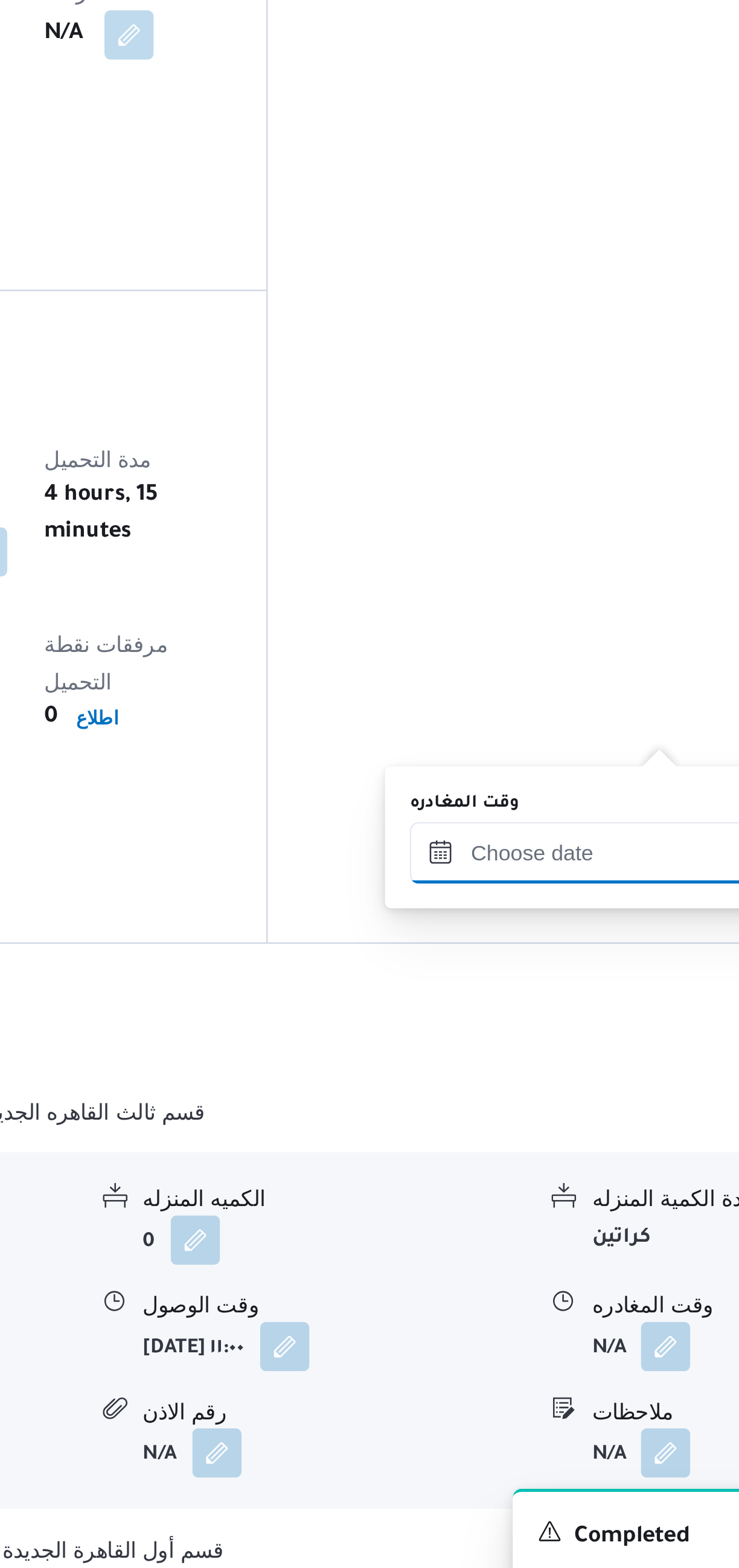
click at [544, 1253] on input "وقت المغادره" at bounding box center [564, 1255] width 137 height 24
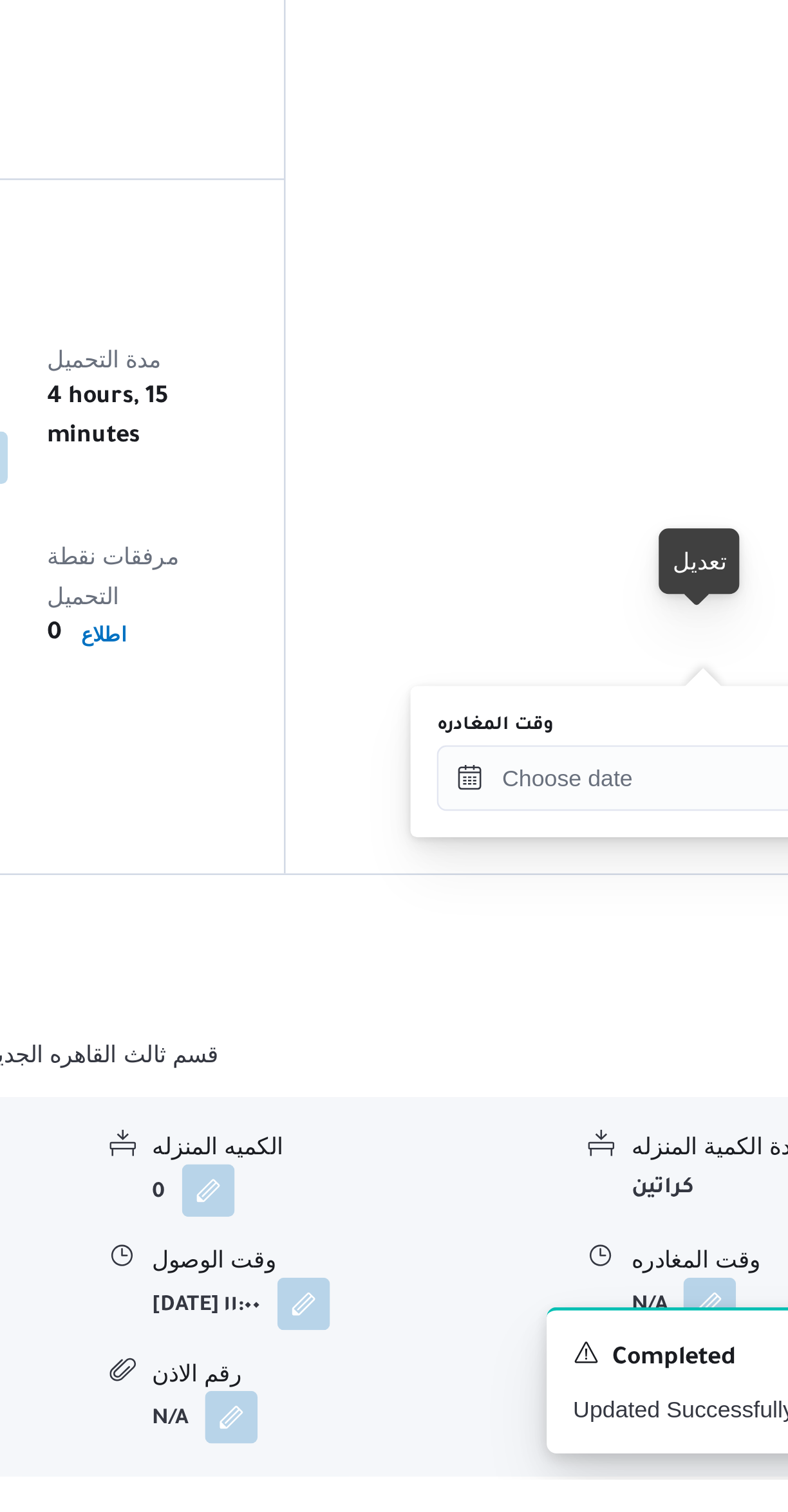
scroll to position [111, 0]
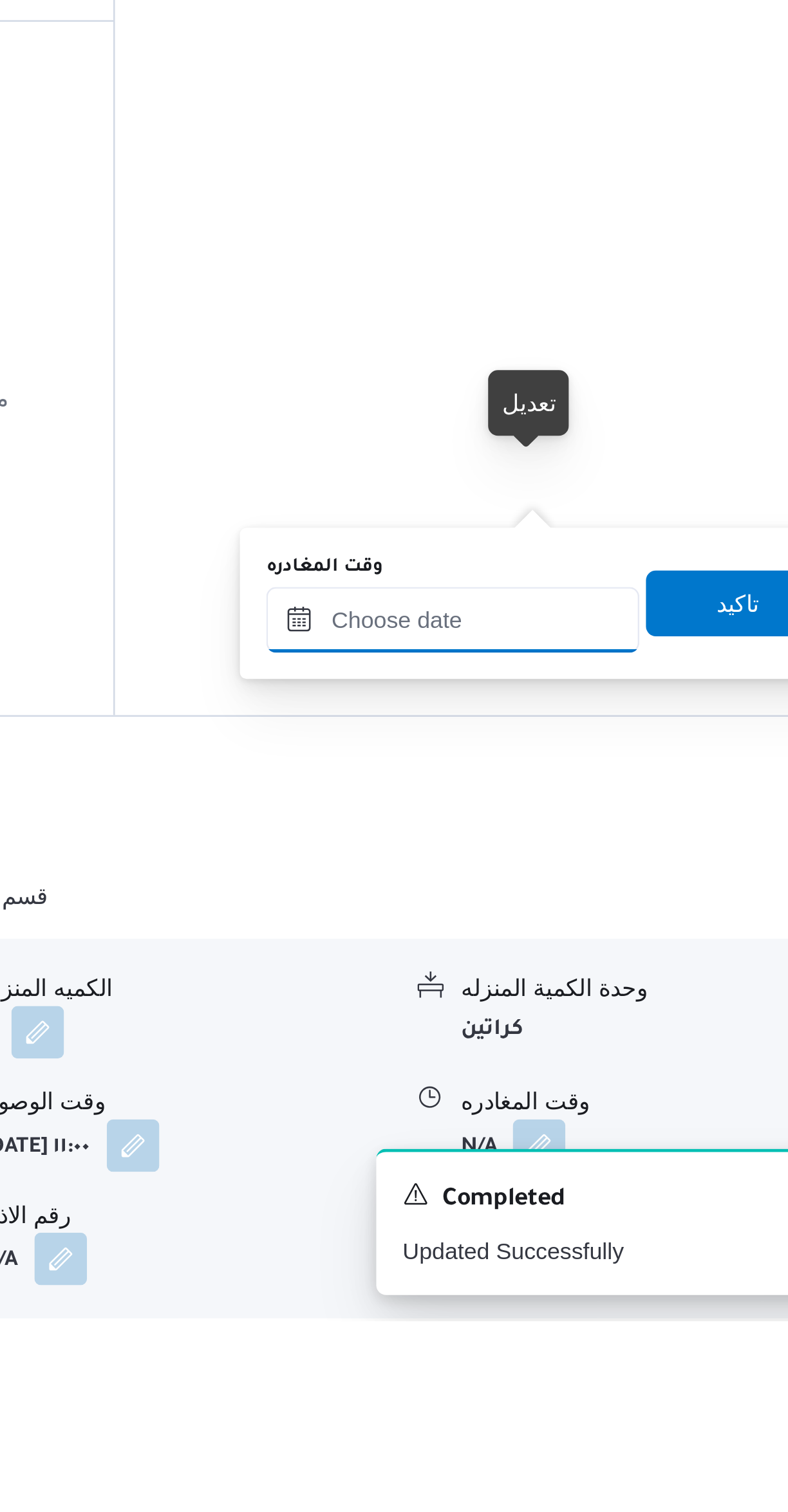
click at [588, 1238] on input "وقت المغادره" at bounding box center [601, 1237] width 146 height 26
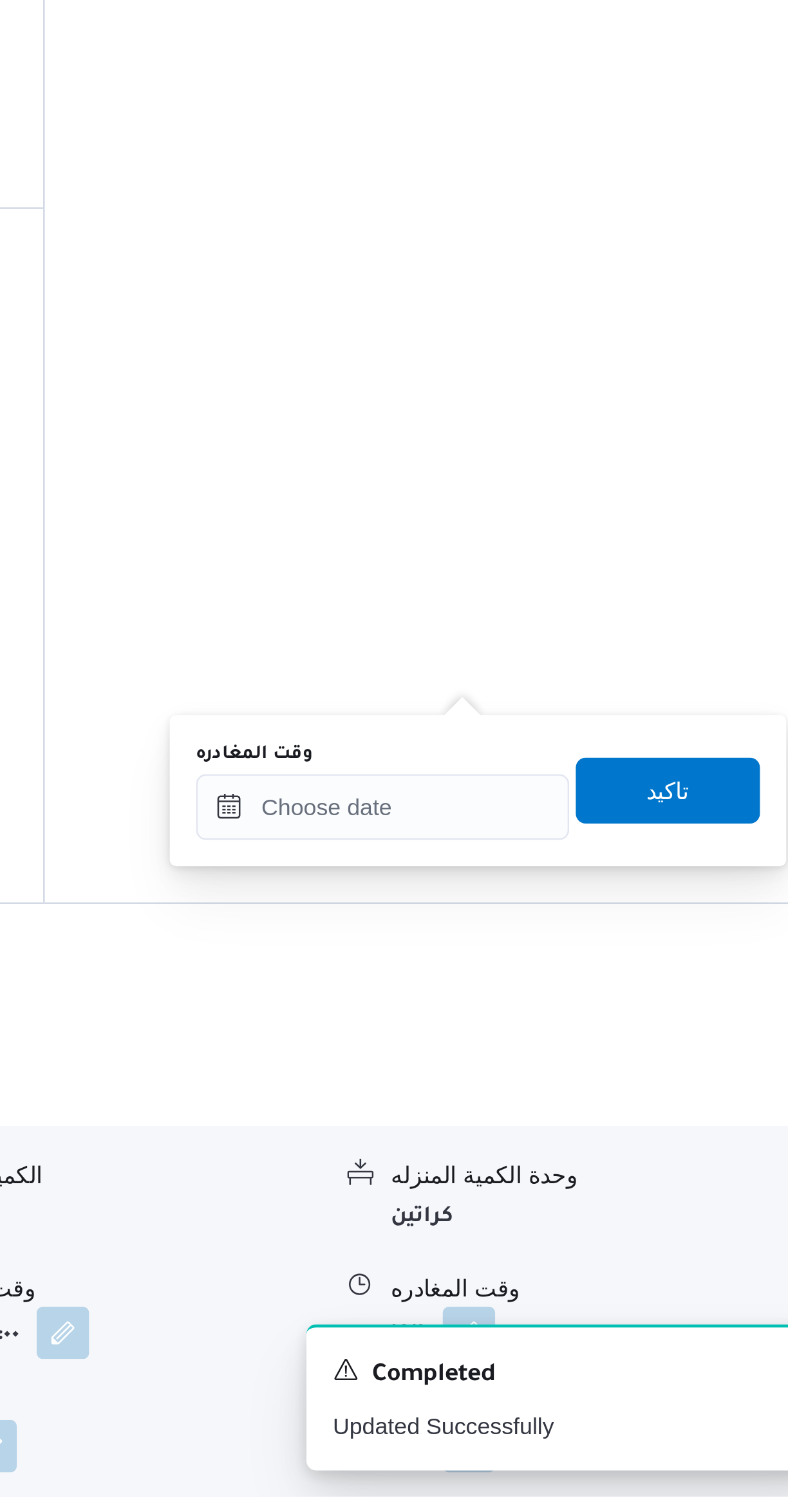
scroll to position [107, 0]
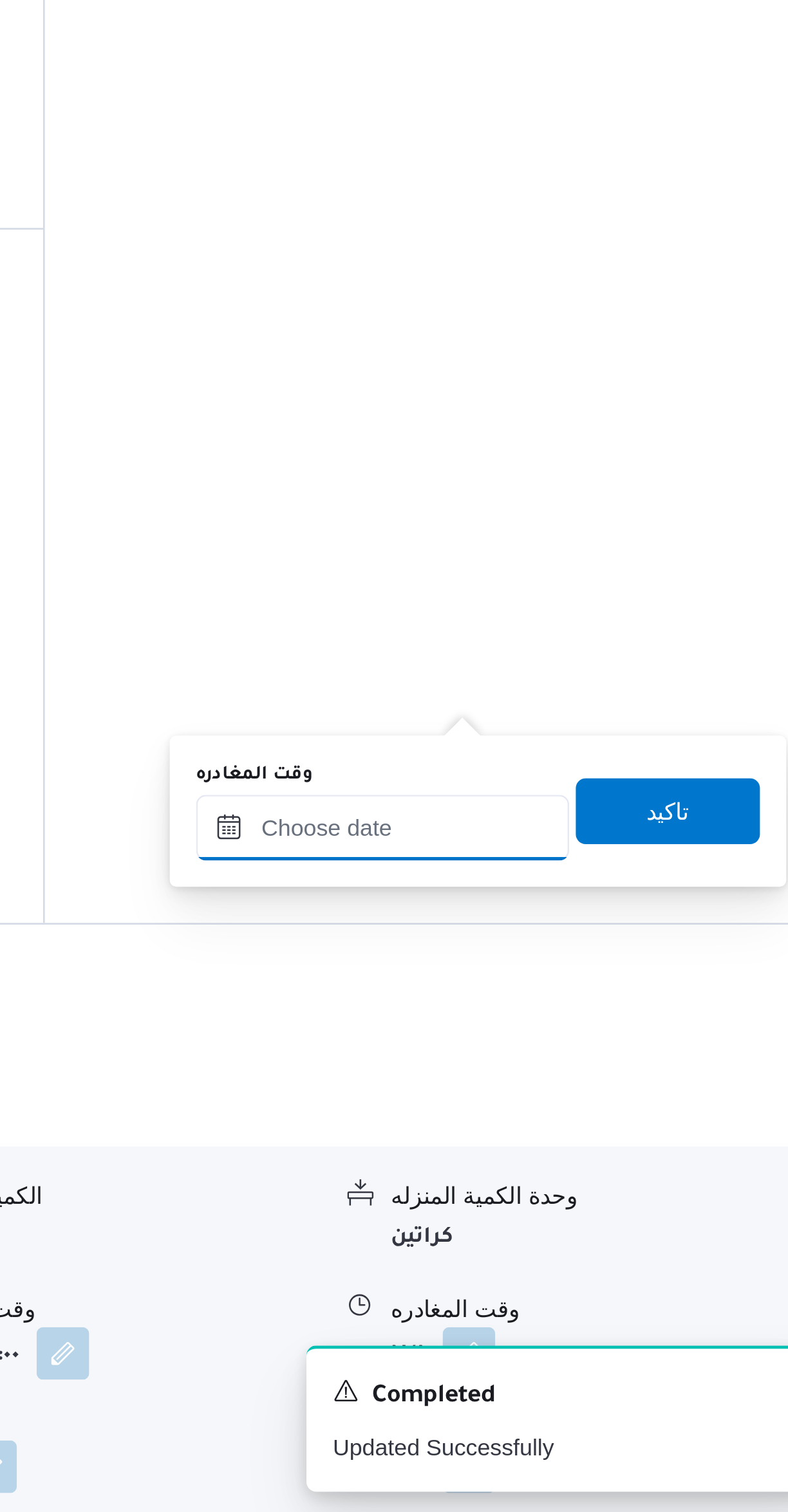
click at [592, 1245] on input "وقت المغادره" at bounding box center [601, 1242] width 146 height 26
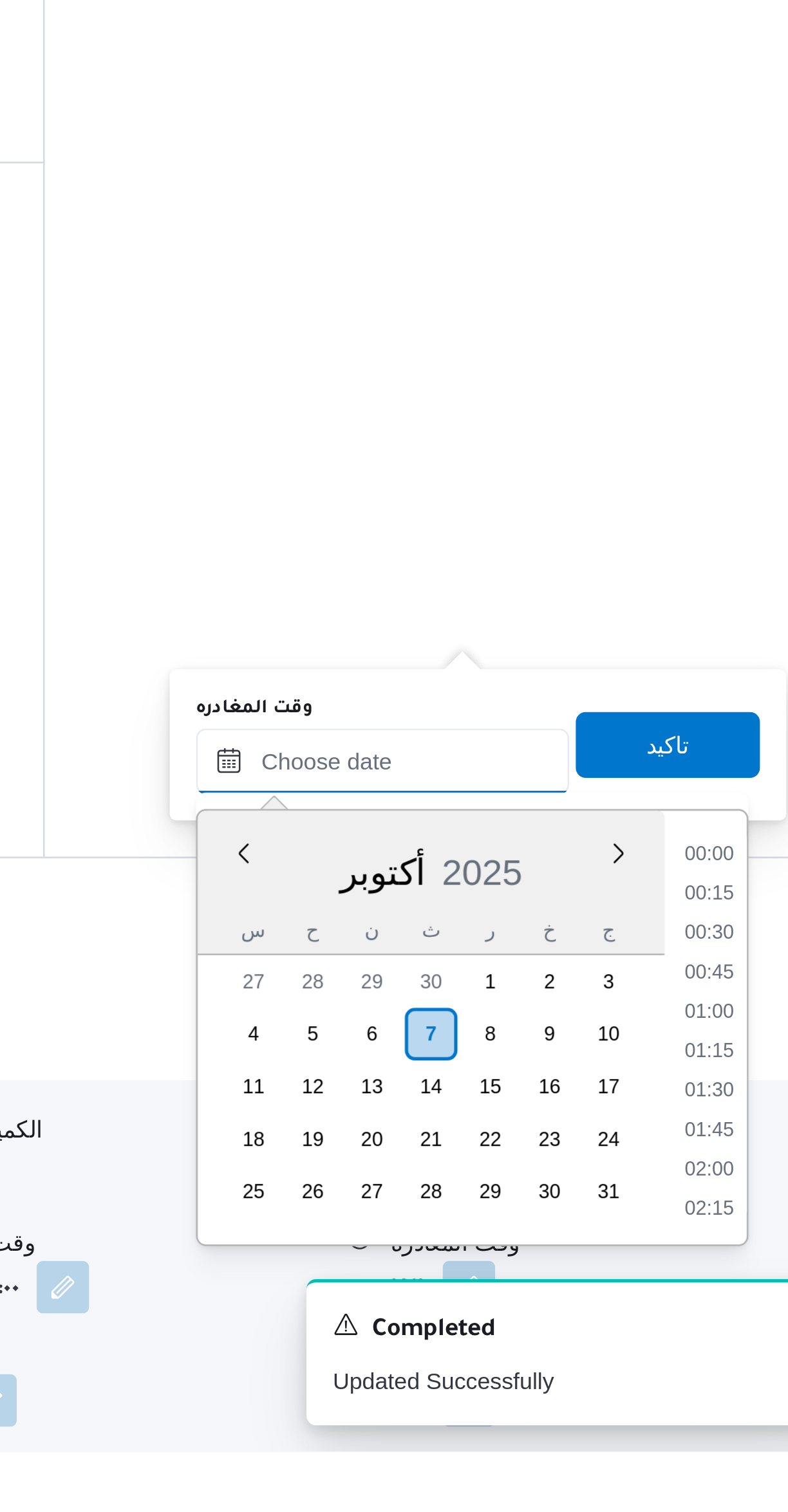
scroll to position [68, 0]
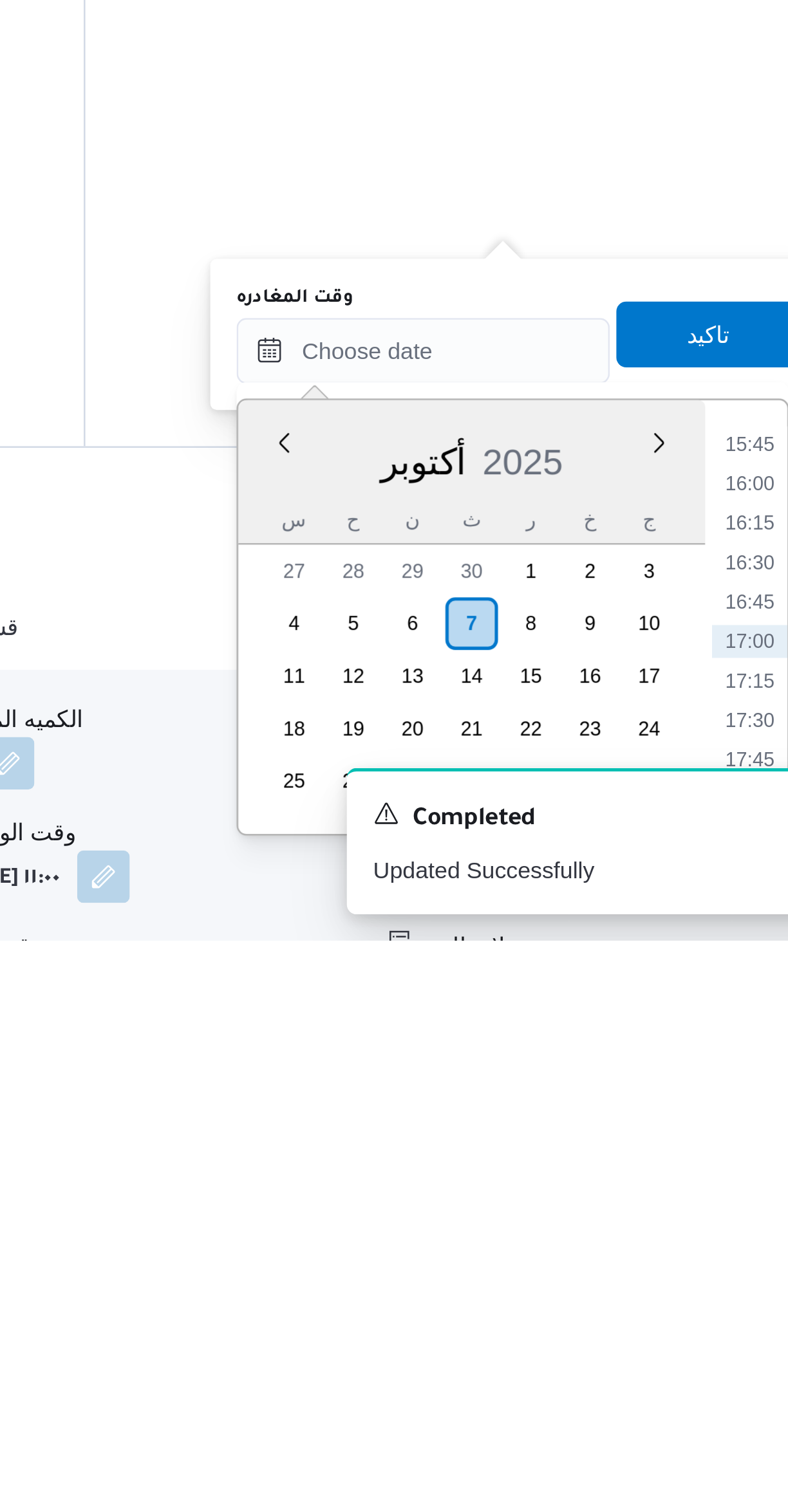
click at [724, 1318] on li "15:45" at bounding box center [730, 1318] width 30 height 13
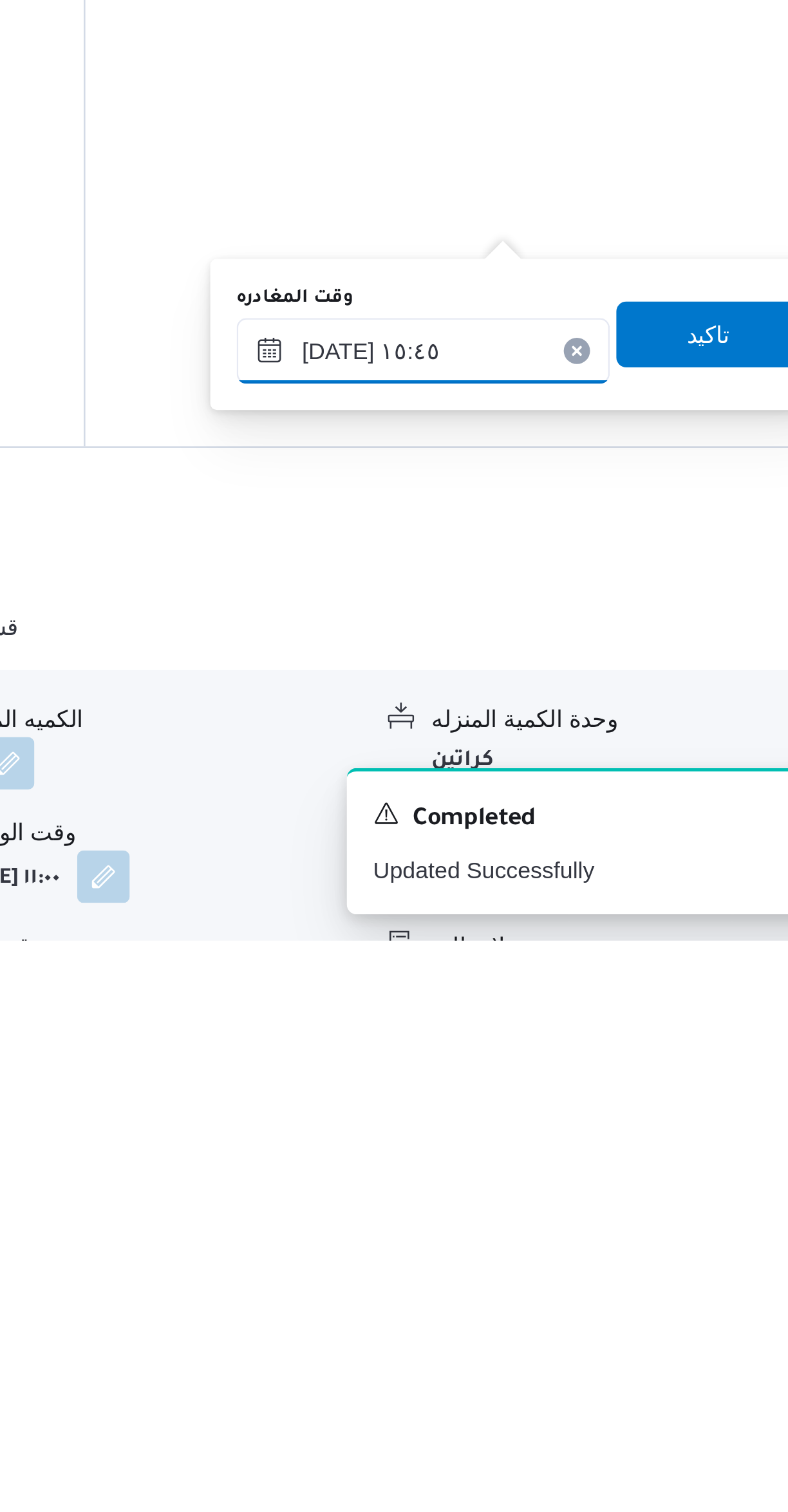
click at [587, 1276] on input "[DATE] ١٥:٤٥" at bounding box center [601, 1281] width 146 height 26
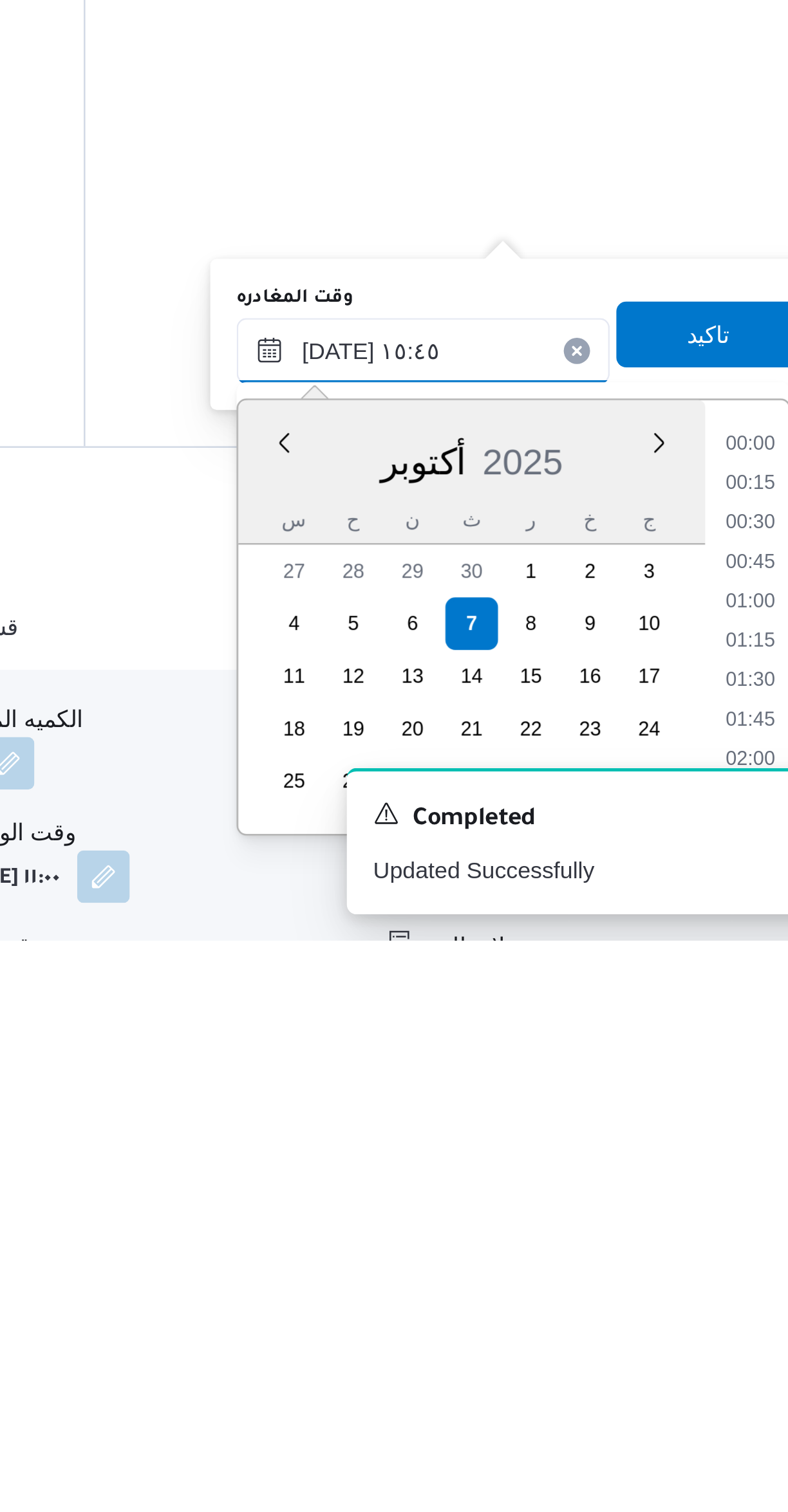
scroll to position [894, 0]
click at [727, 1317] on li "14:30" at bounding box center [730, 1318] width 30 height 13
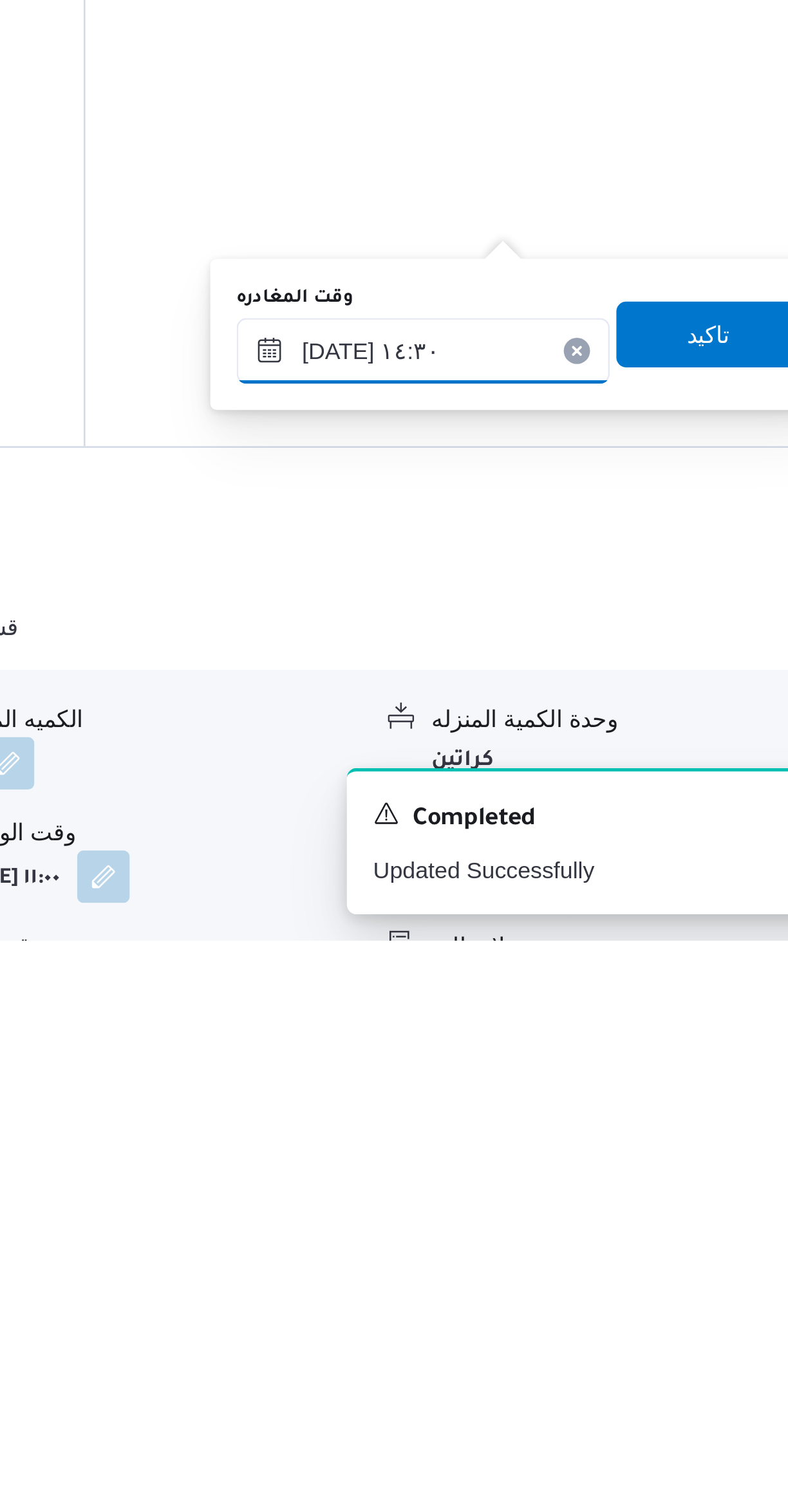
click at [585, 1276] on input "[DATE] ١٤:٣٠" at bounding box center [601, 1281] width 146 height 26
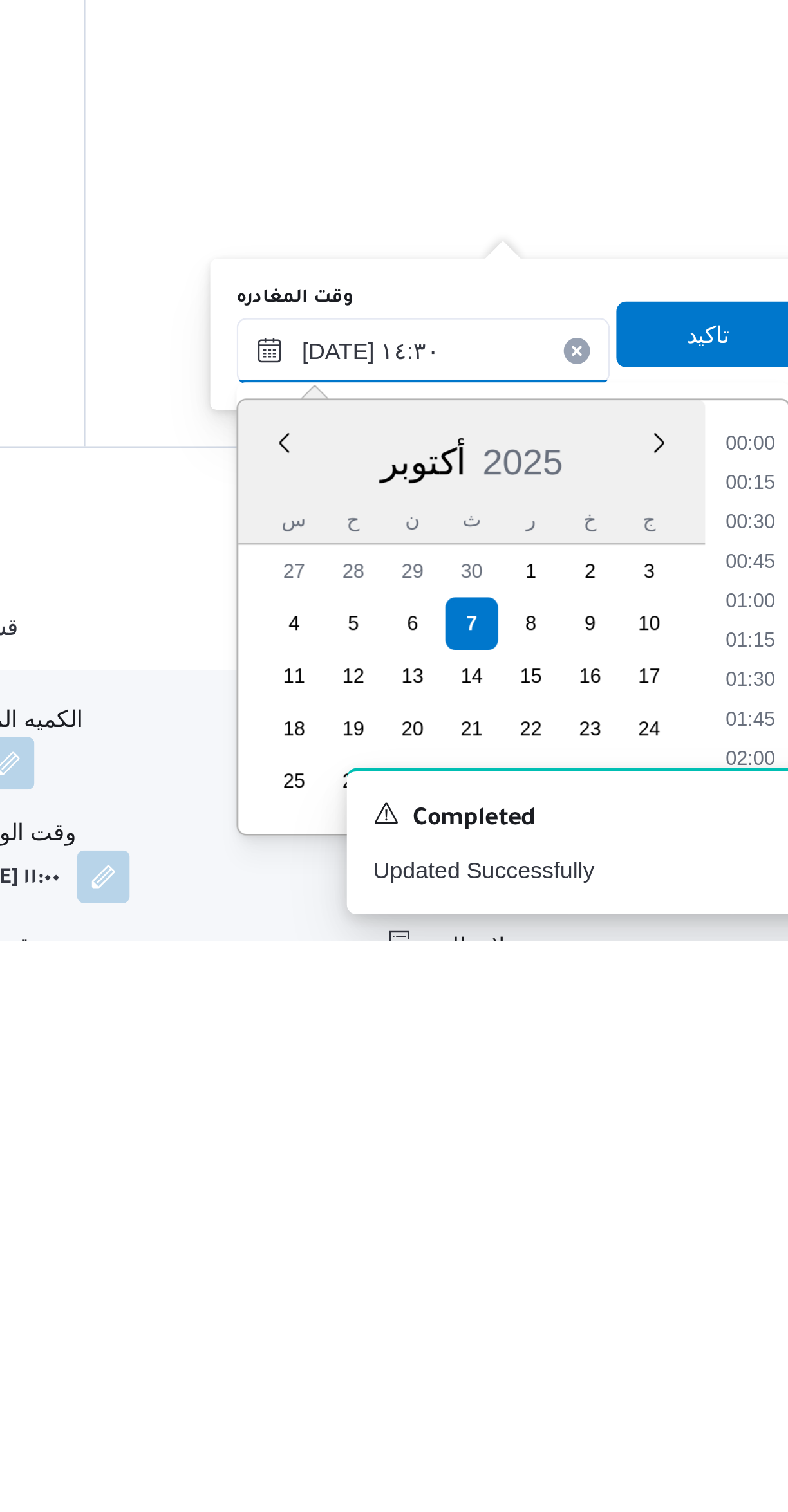
scroll to position [817, 0]
click at [726, 1320] on li "13:15" at bounding box center [730, 1318] width 30 height 13
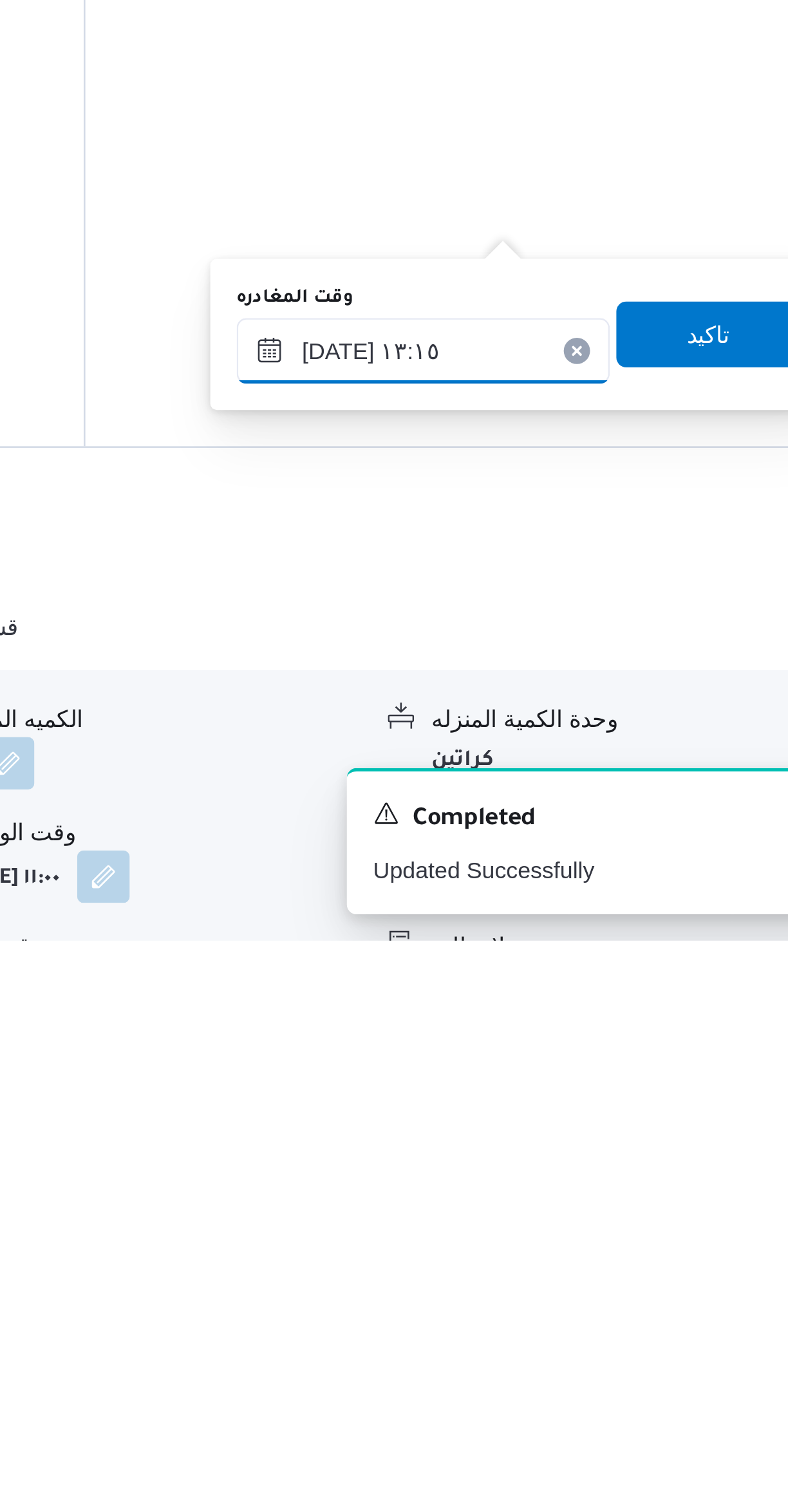
click at [586, 1275] on input "[DATE] ١٣:١٥" at bounding box center [601, 1281] width 146 height 26
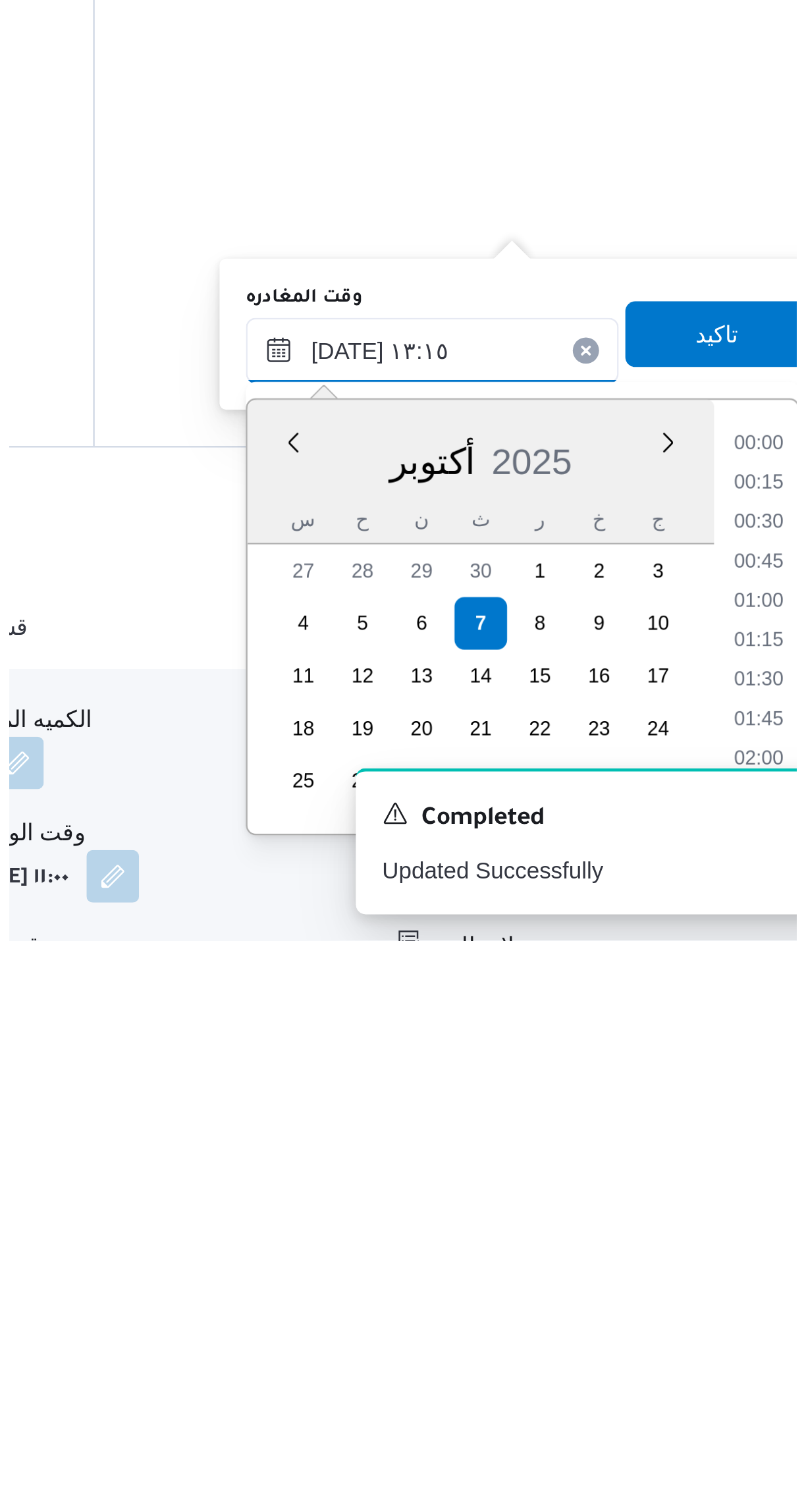
scroll to position [757, 0]
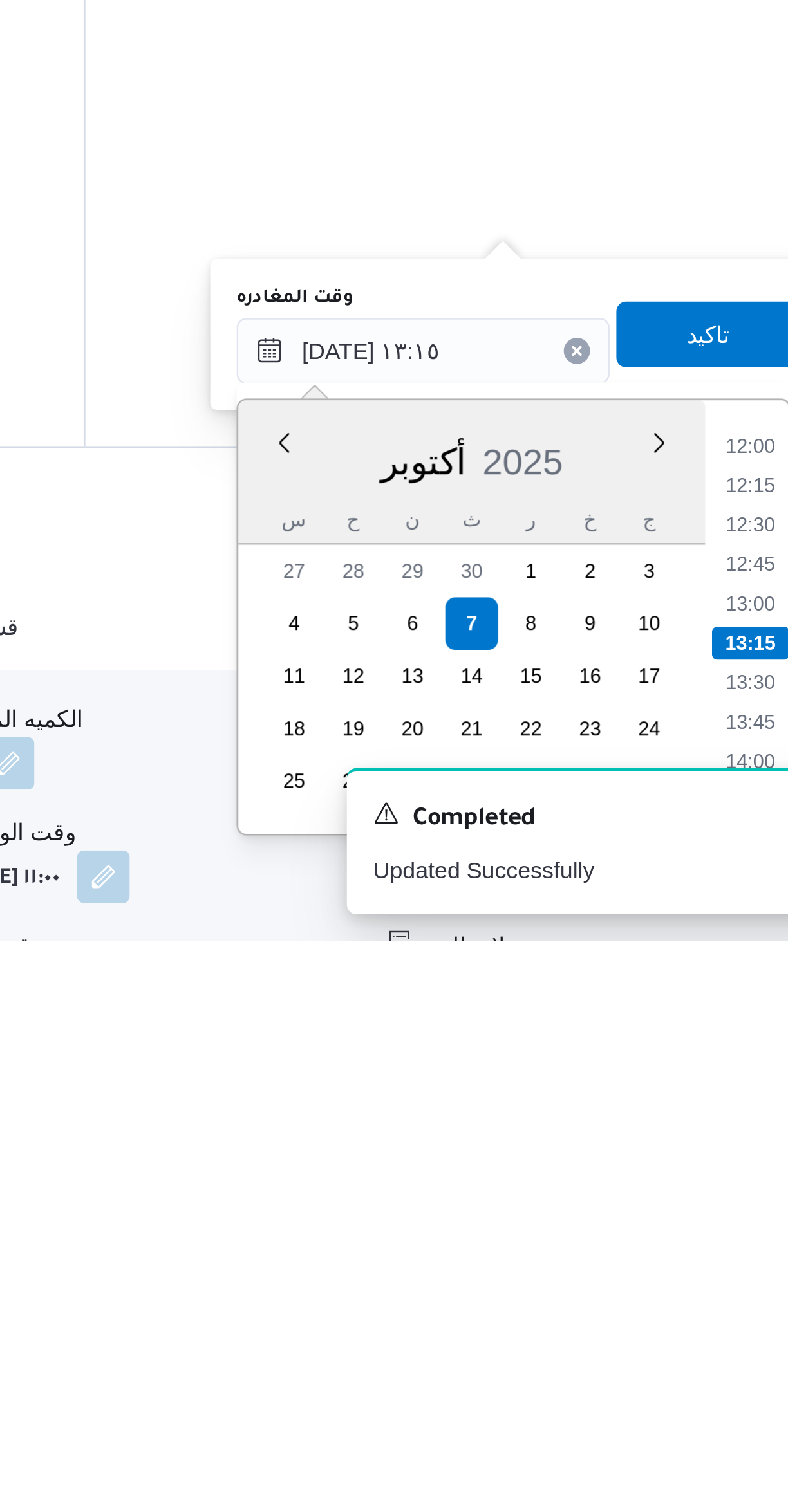
click at [724, 1348] on li "12:30" at bounding box center [730, 1349] width 30 height 13
type input "٠٧/١٠/٢٠٢٥ ١٢:٣٠"
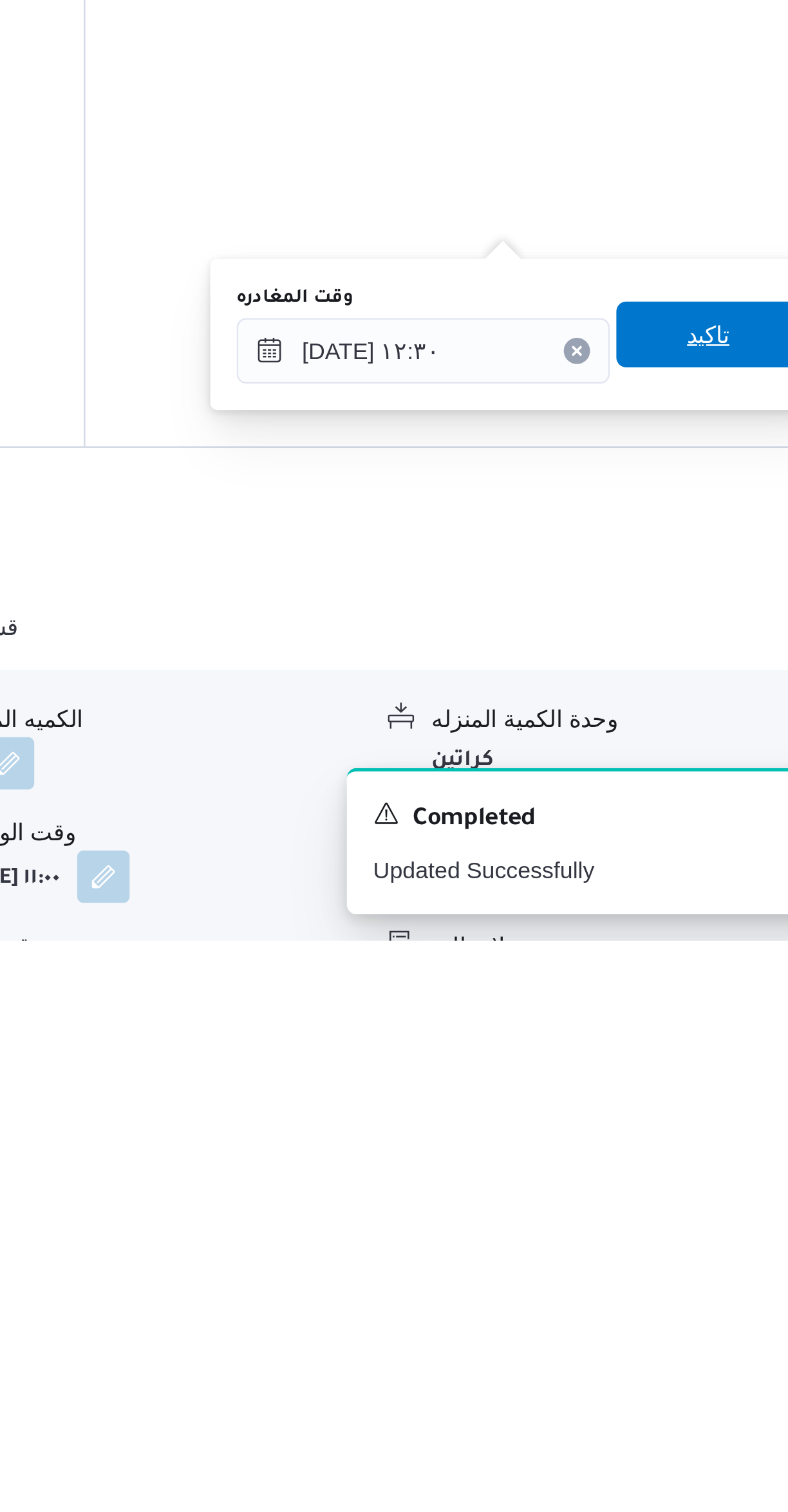
click at [712, 1272] on span "تاكيد" at bounding box center [713, 1274] width 72 height 26
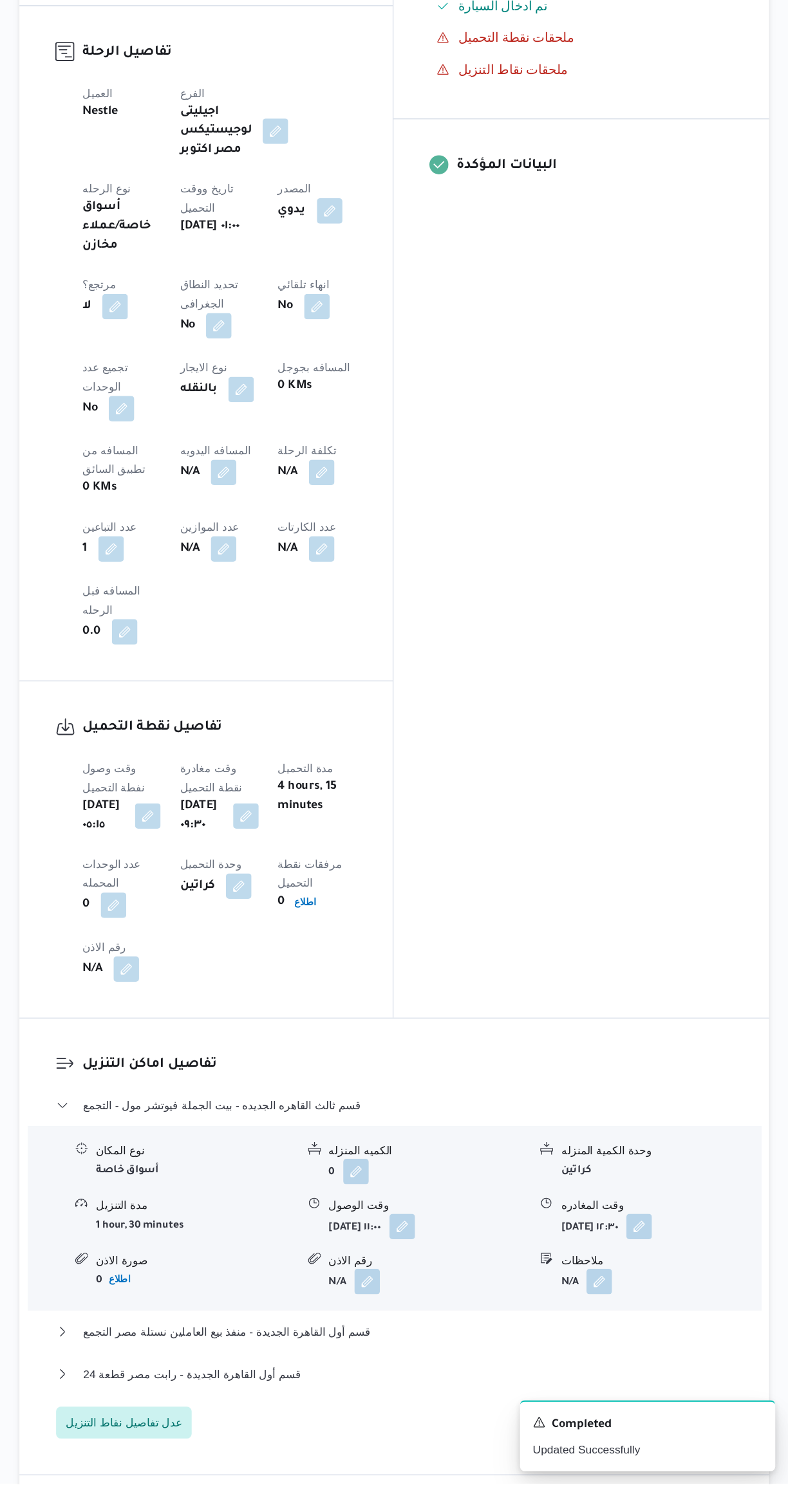
scroll to position [250, 0]
click at [470, 1199] on div "قسم ثالث القاهره الجديده - بيت الجملة فيوتشر مول - التجمع نوع المكان أسواق خاصة…" at bounding box center [471, 1337] width 547 height 277
click at [495, 1416] on button "قسم أول القاهرة الجديدة - رابت مصر قطعة 24" at bounding box center [471, 1423] width 547 height 15
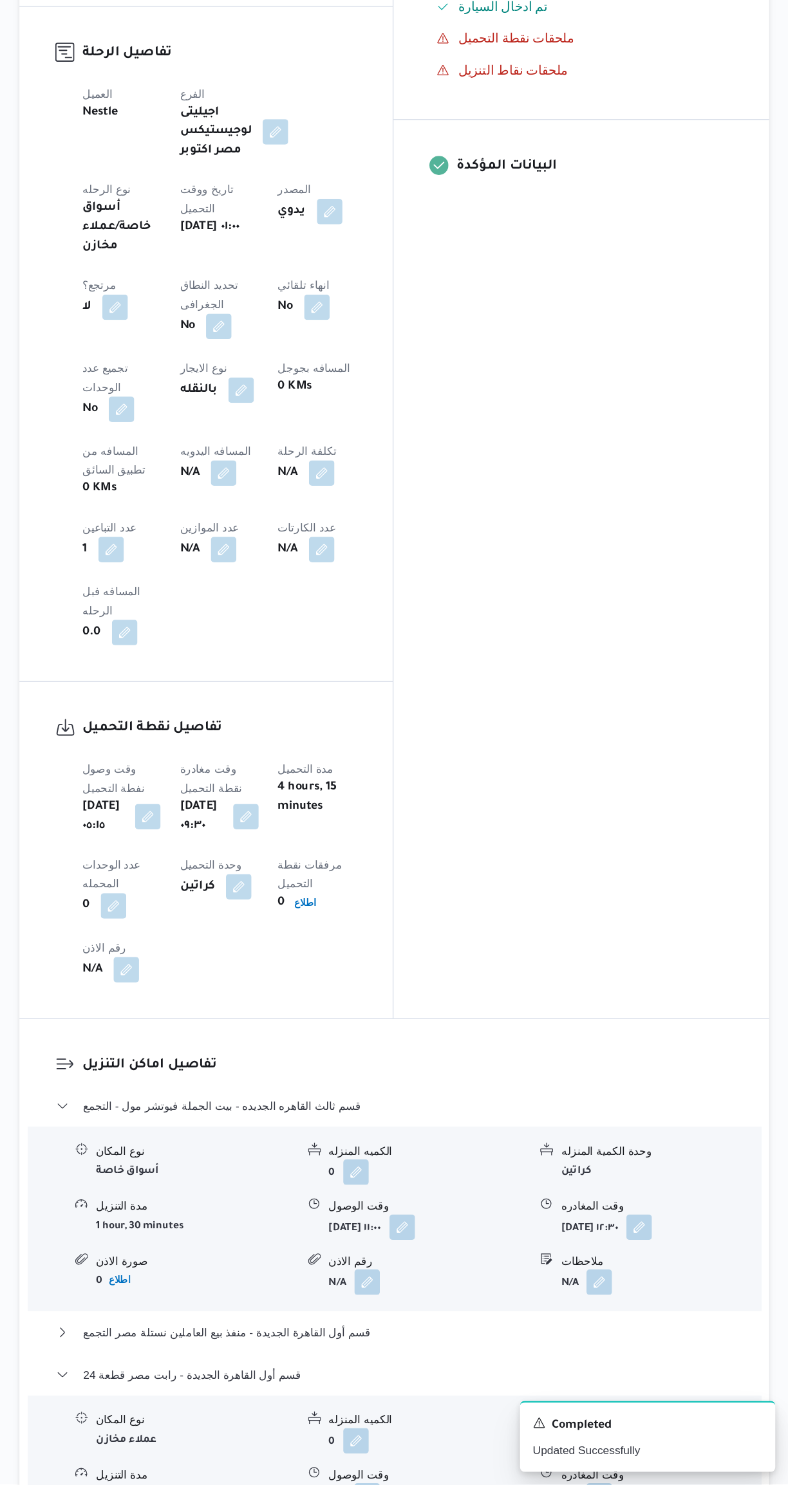
click at [641, 1511] on button "button" at bounding box center [635, 1521] width 21 height 21
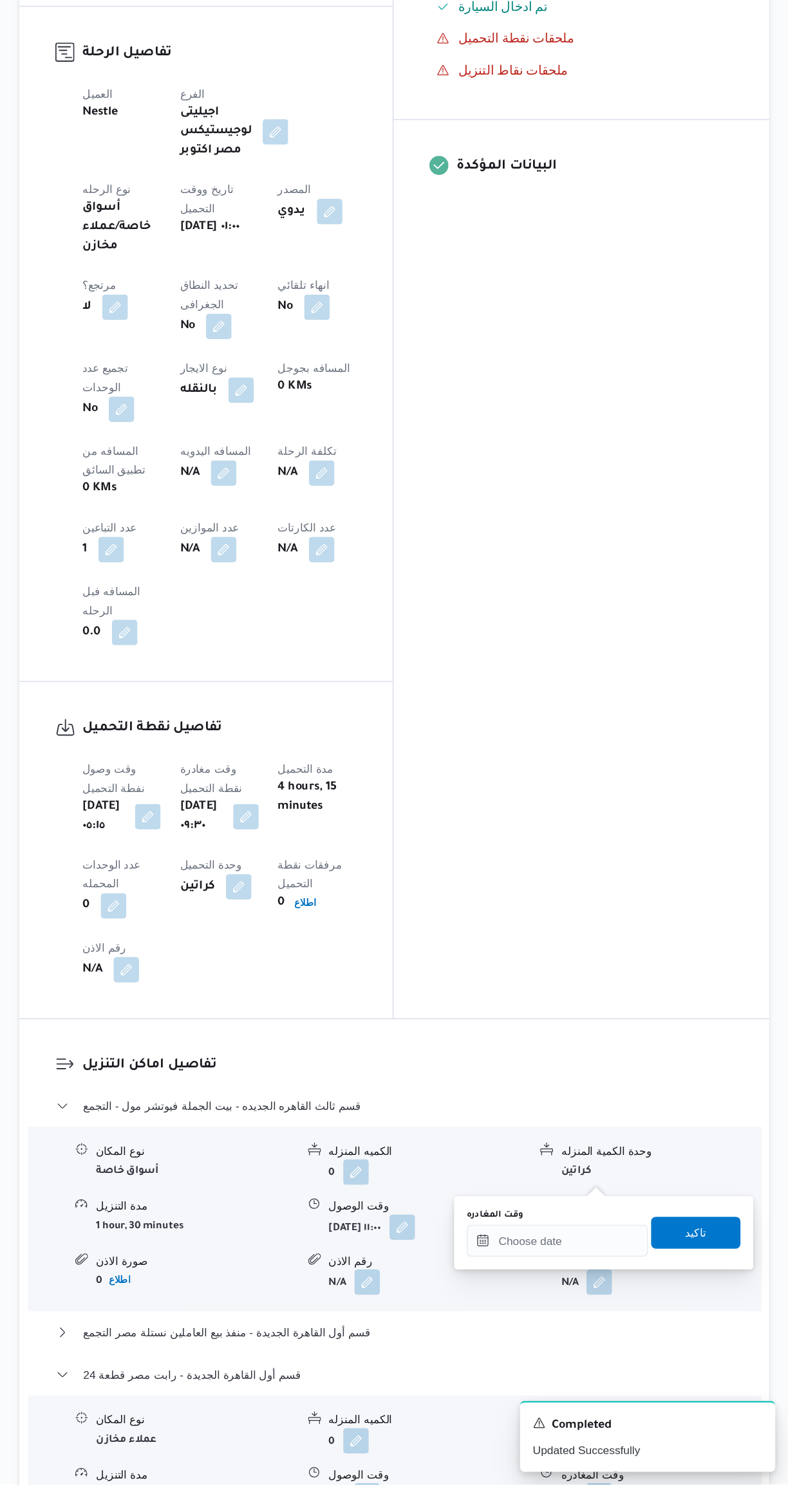
click at [516, 1442] on div "نوع المكان عملاء مخازن الكميه المنزله 0 وحدة الكمية المنزله كراتين مدة التنزيل …" at bounding box center [470, 1515] width 603 height 146
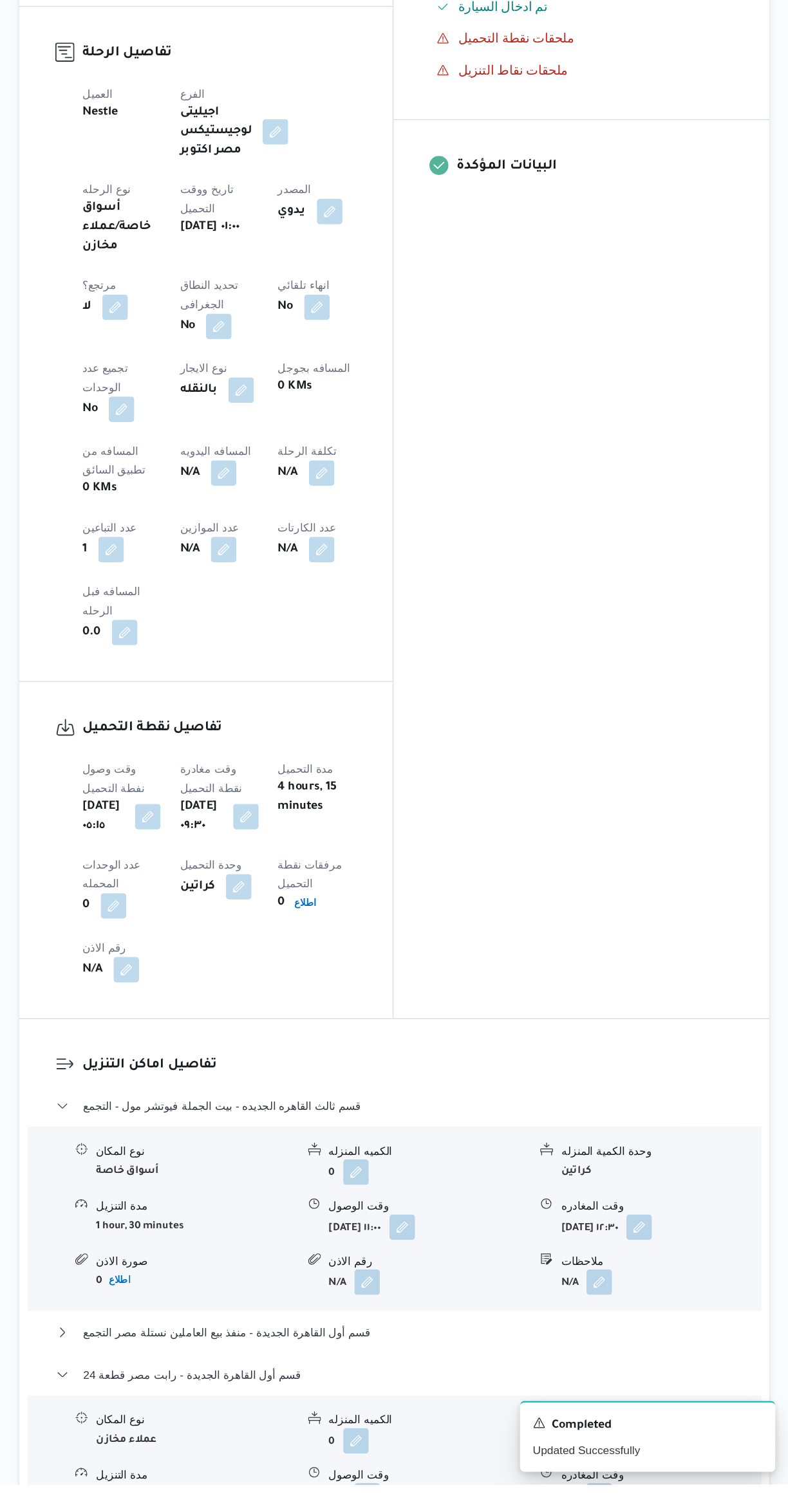
click at [645, 1511] on button "button" at bounding box center [635, 1521] width 21 height 21
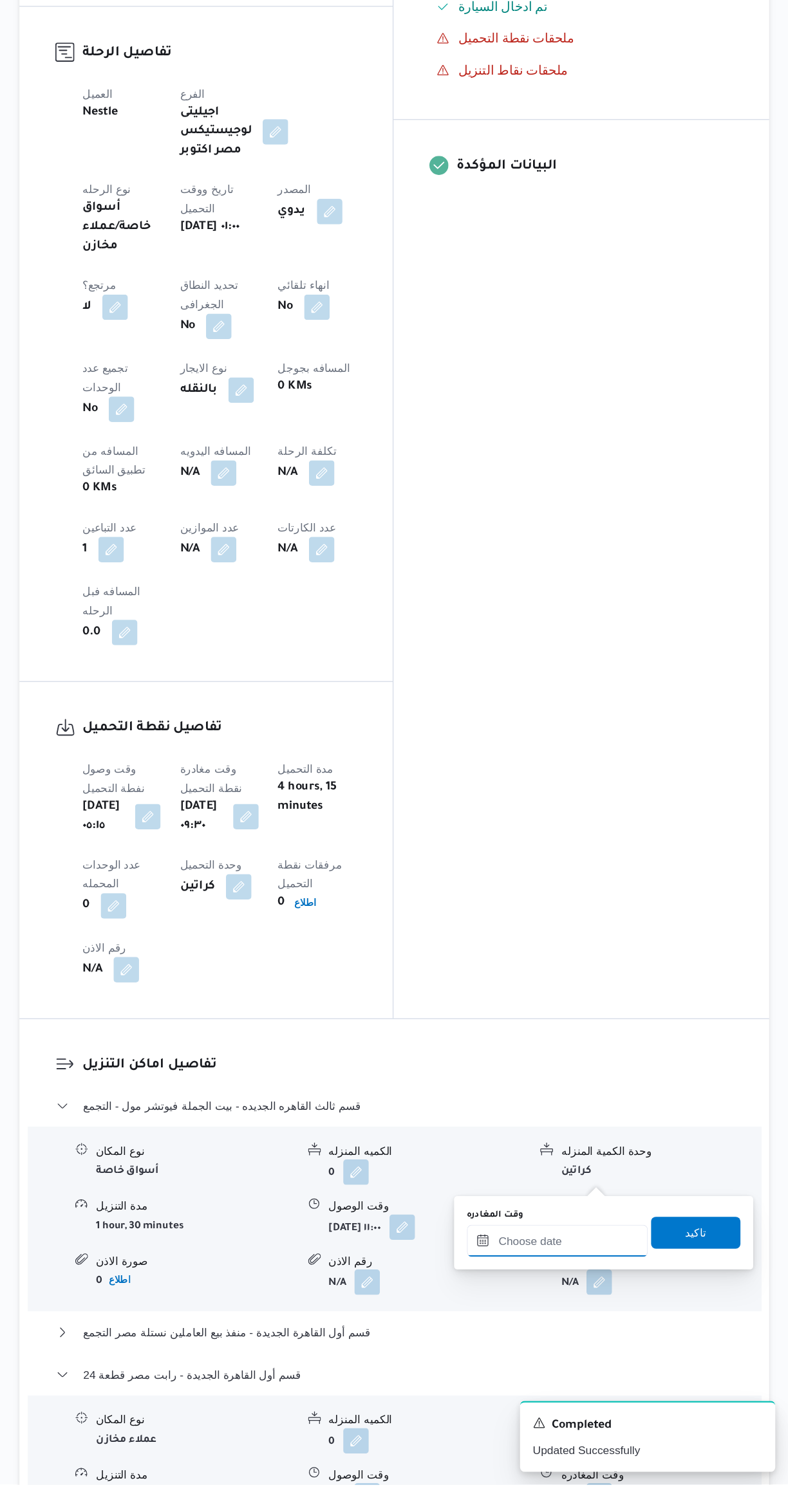
click at [591, 1314] on input "وقت المغادره" at bounding box center [601, 1315] width 146 height 26
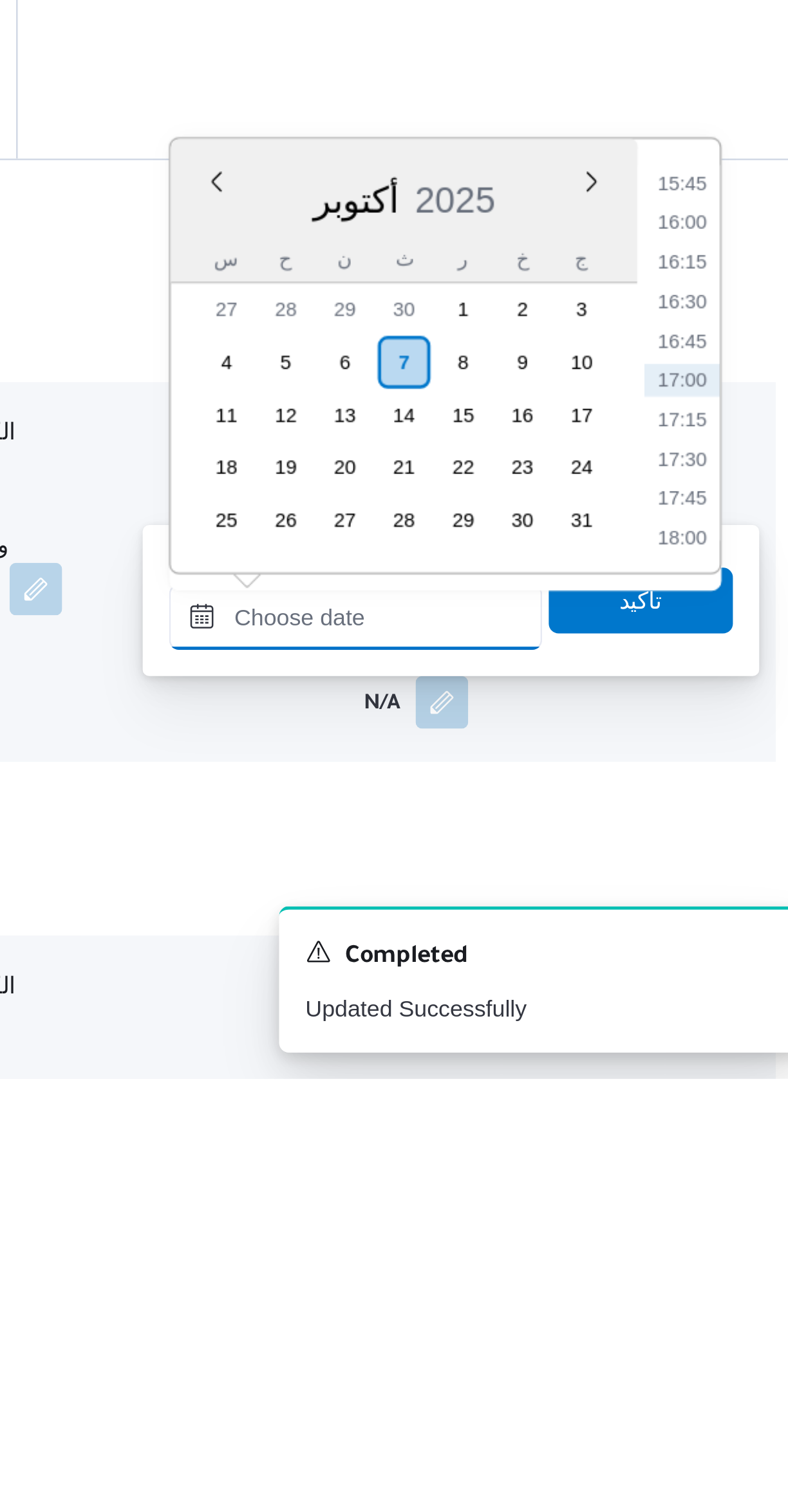
scroll to position [234, 0]
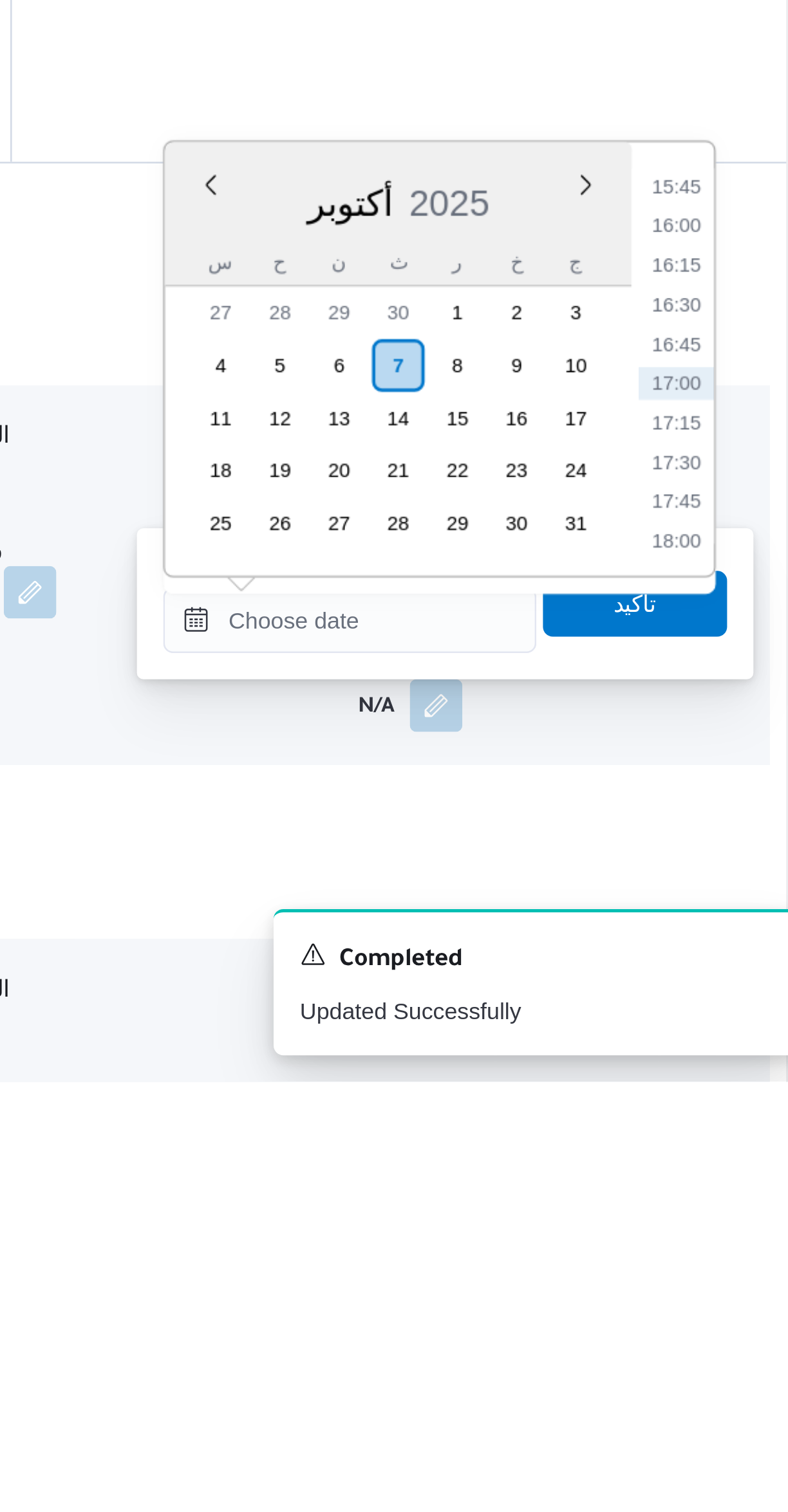
click at [723, 1163] on li "15:45" at bounding box center [730, 1161] width 30 height 13
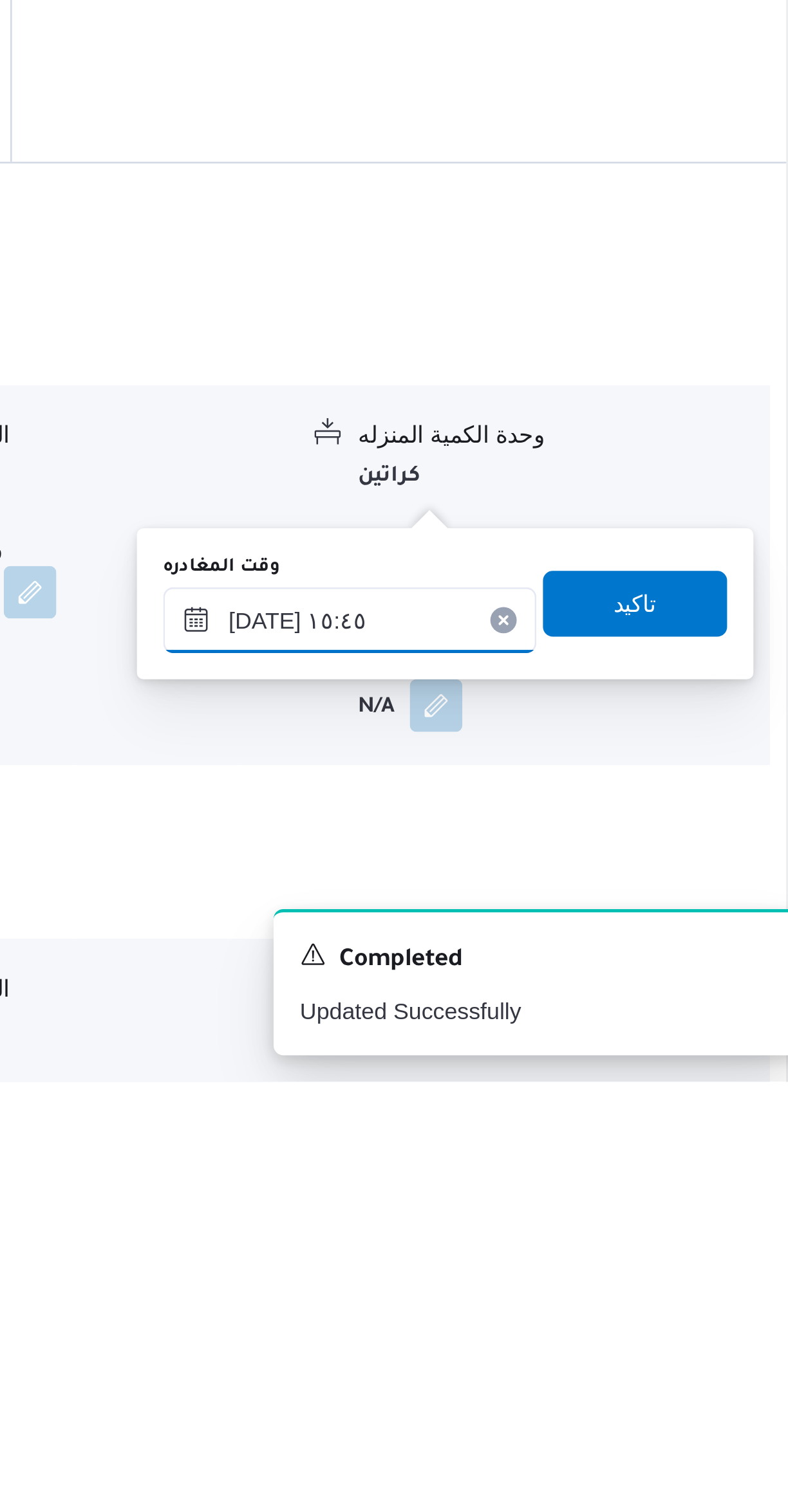
click at [588, 1327] on input "[DATE] ١٥:٤٥" at bounding box center [601, 1331] width 146 height 26
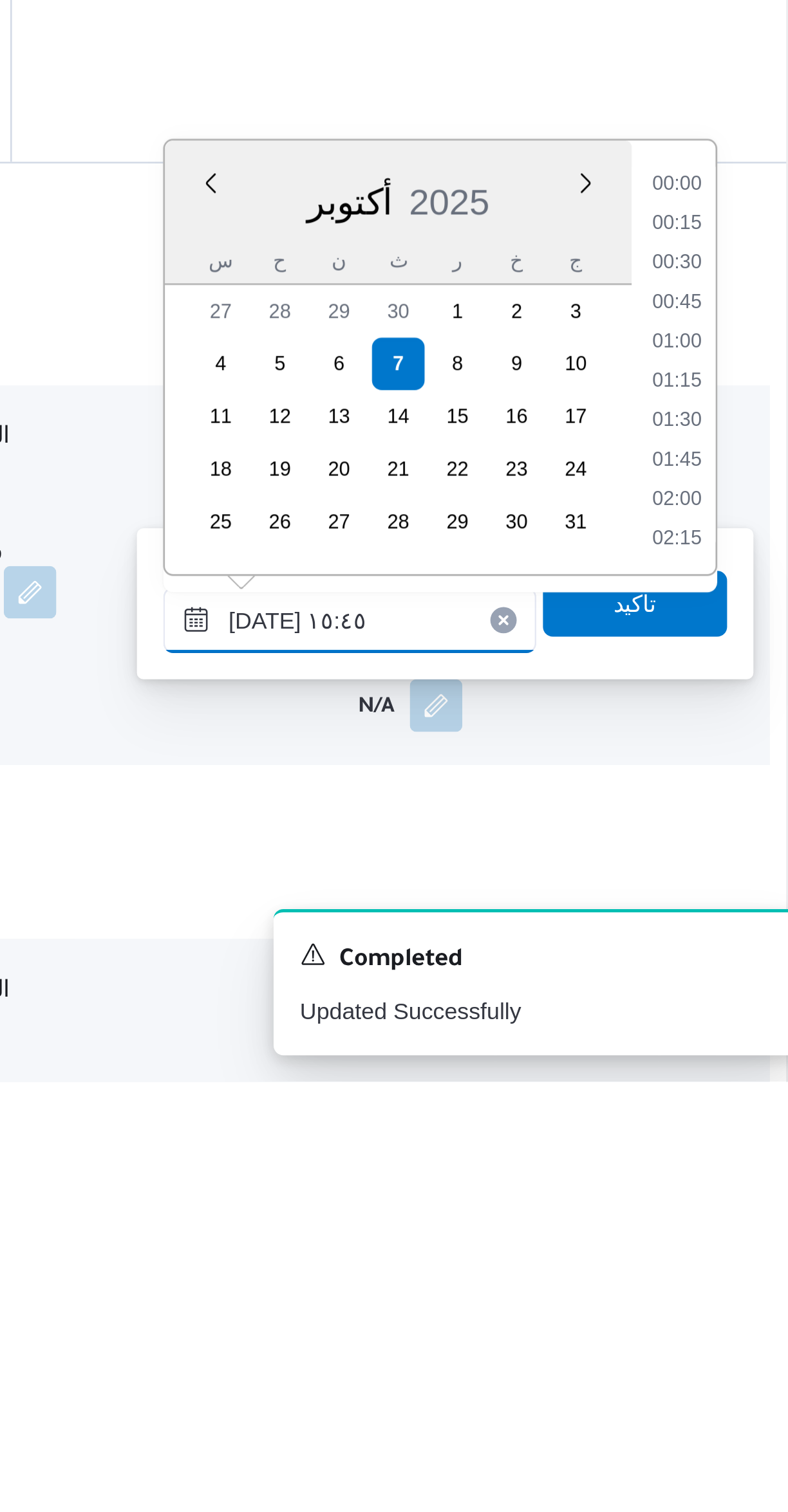
scroll to position [894, 0]
click at [728, 1162] on li "14:30" at bounding box center [730, 1161] width 30 height 13
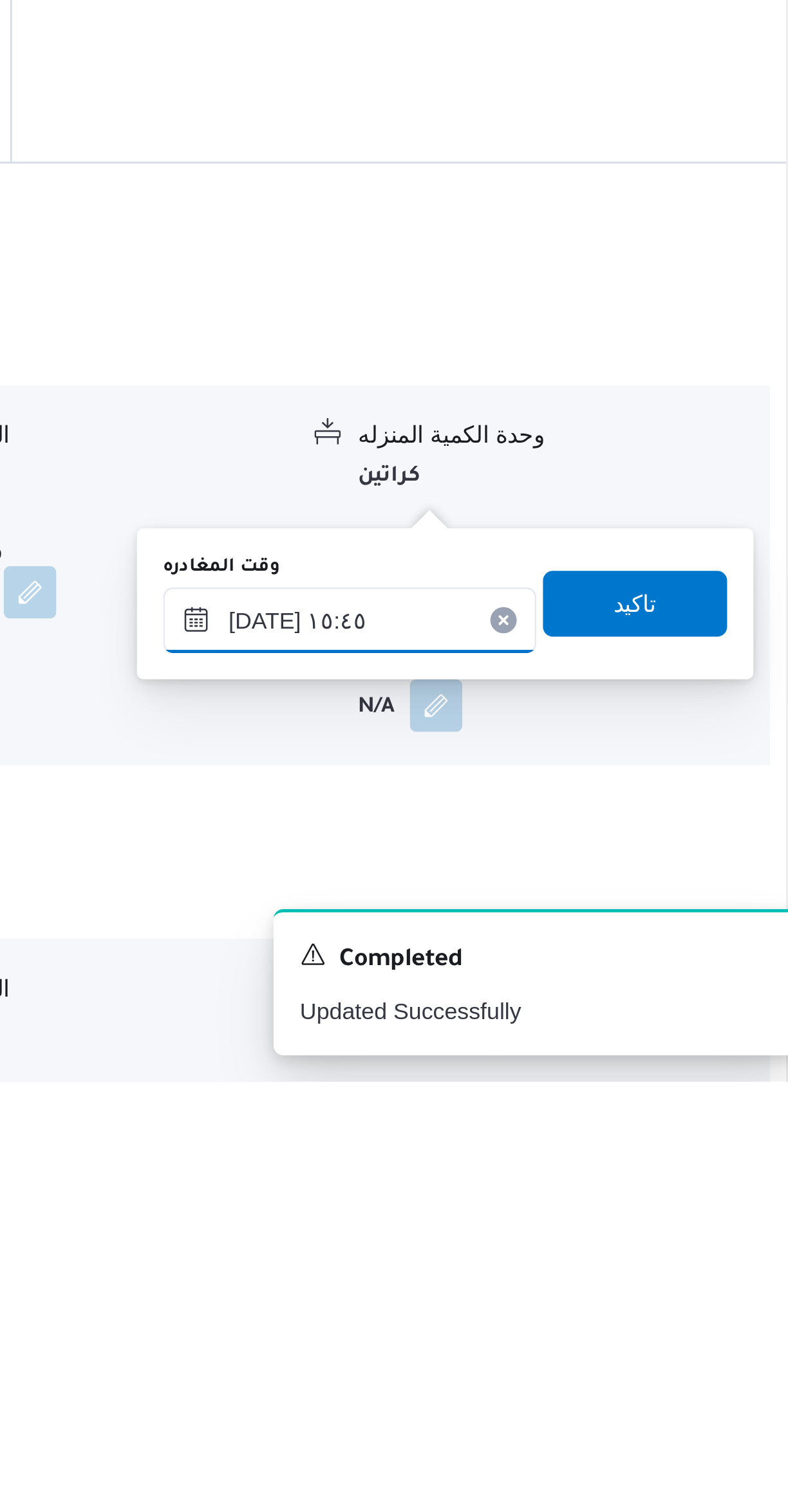
type input "[DATE] ١٤:٣٠"
click at [720, 1324] on span "تاكيد" at bounding box center [713, 1325] width 72 height 26
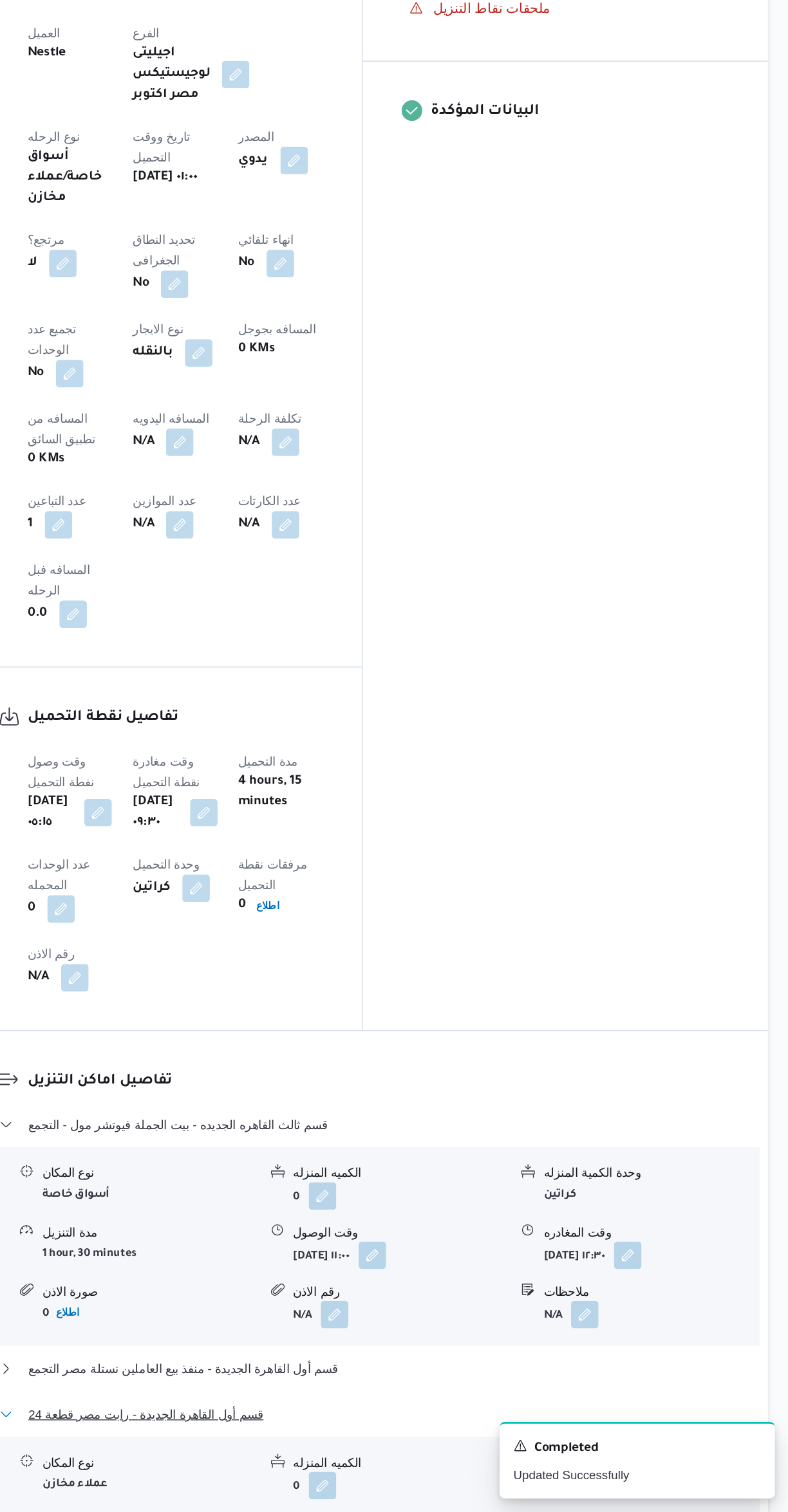
click at [517, 1431] on button "قسم أول القاهرة الجديدة - رابت مصر قطعة 24" at bounding box center [471, 1438] width 547 height 15
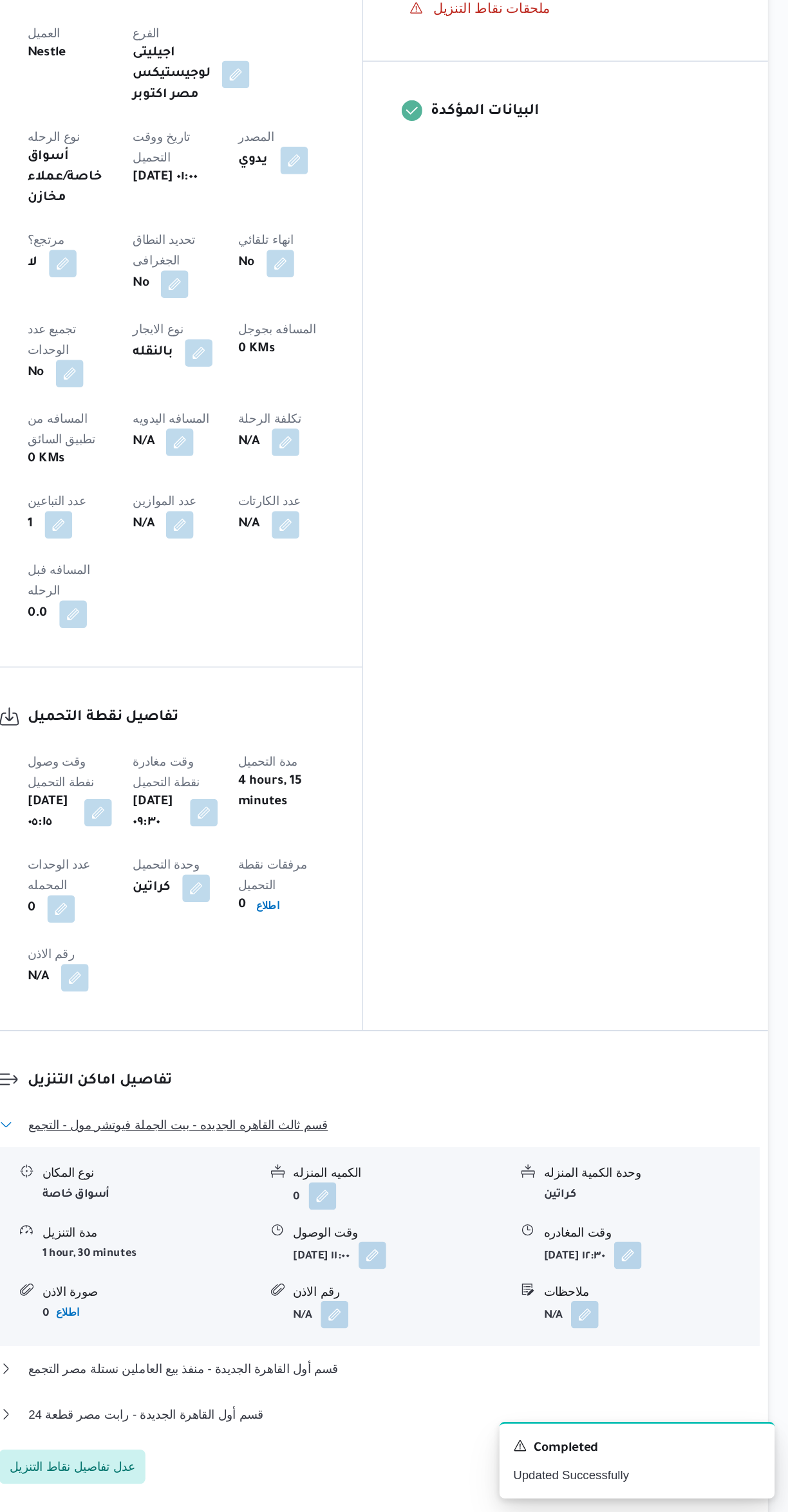
click at [312, 1214] on span "قسم ثالث القاهره الجديده - بيت الجملة فيوتشر مول - التجمع" at bounding box center [331, 1221] width 224 height 15
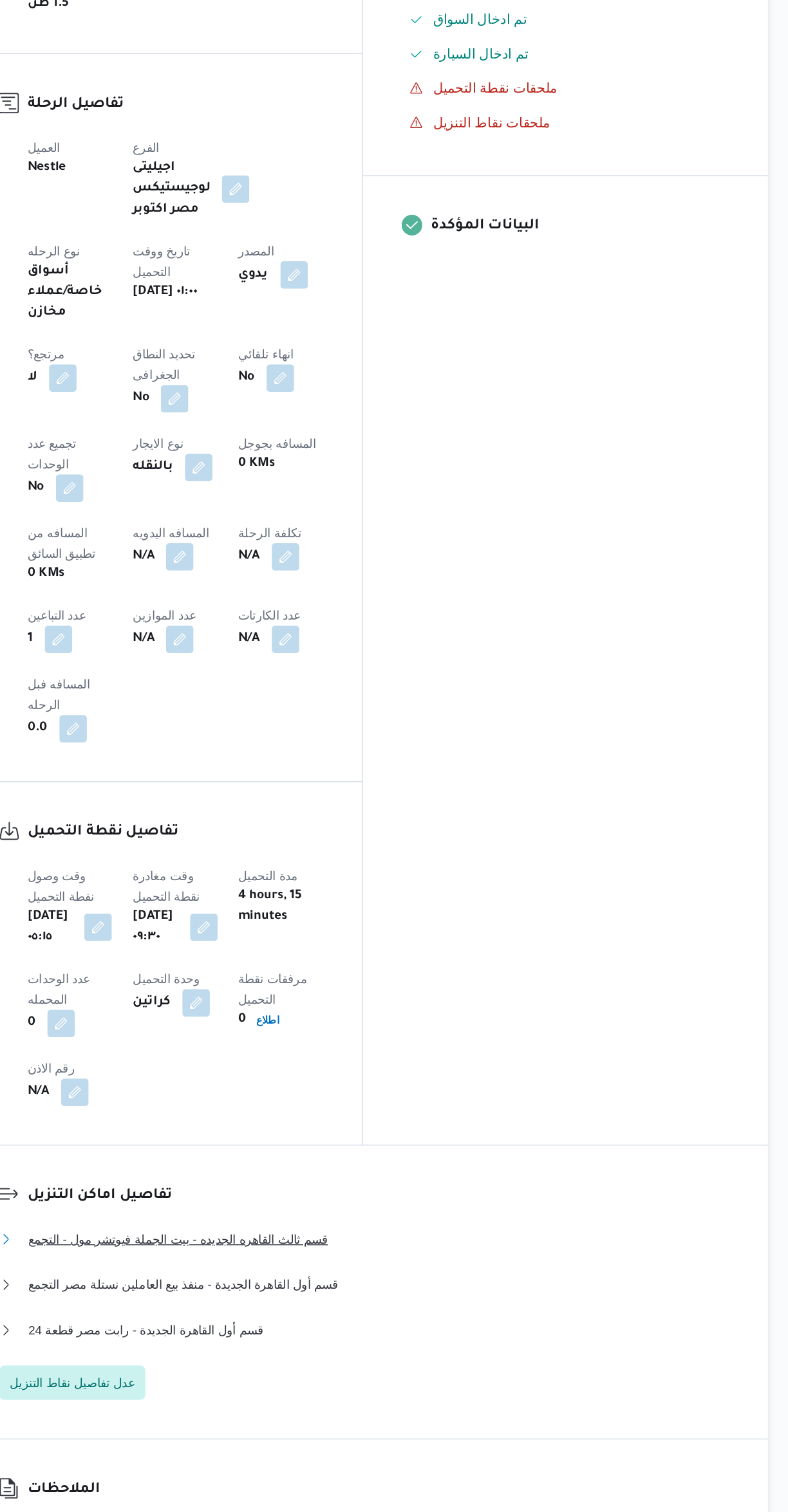
scroll to position [235, 0]
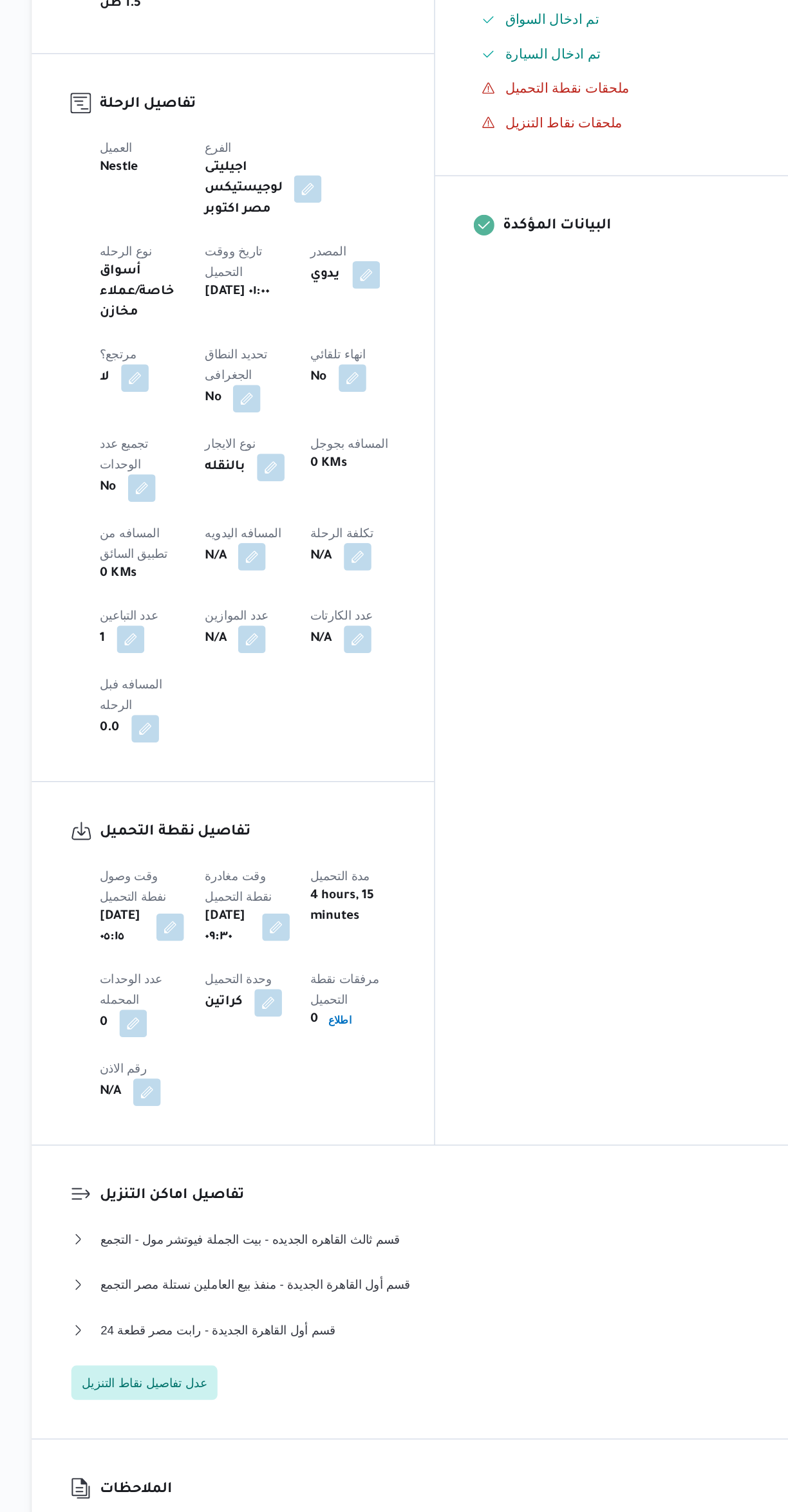
click at [322, 701] on button "button" at bounding box center [332, 711] width 21 height 21
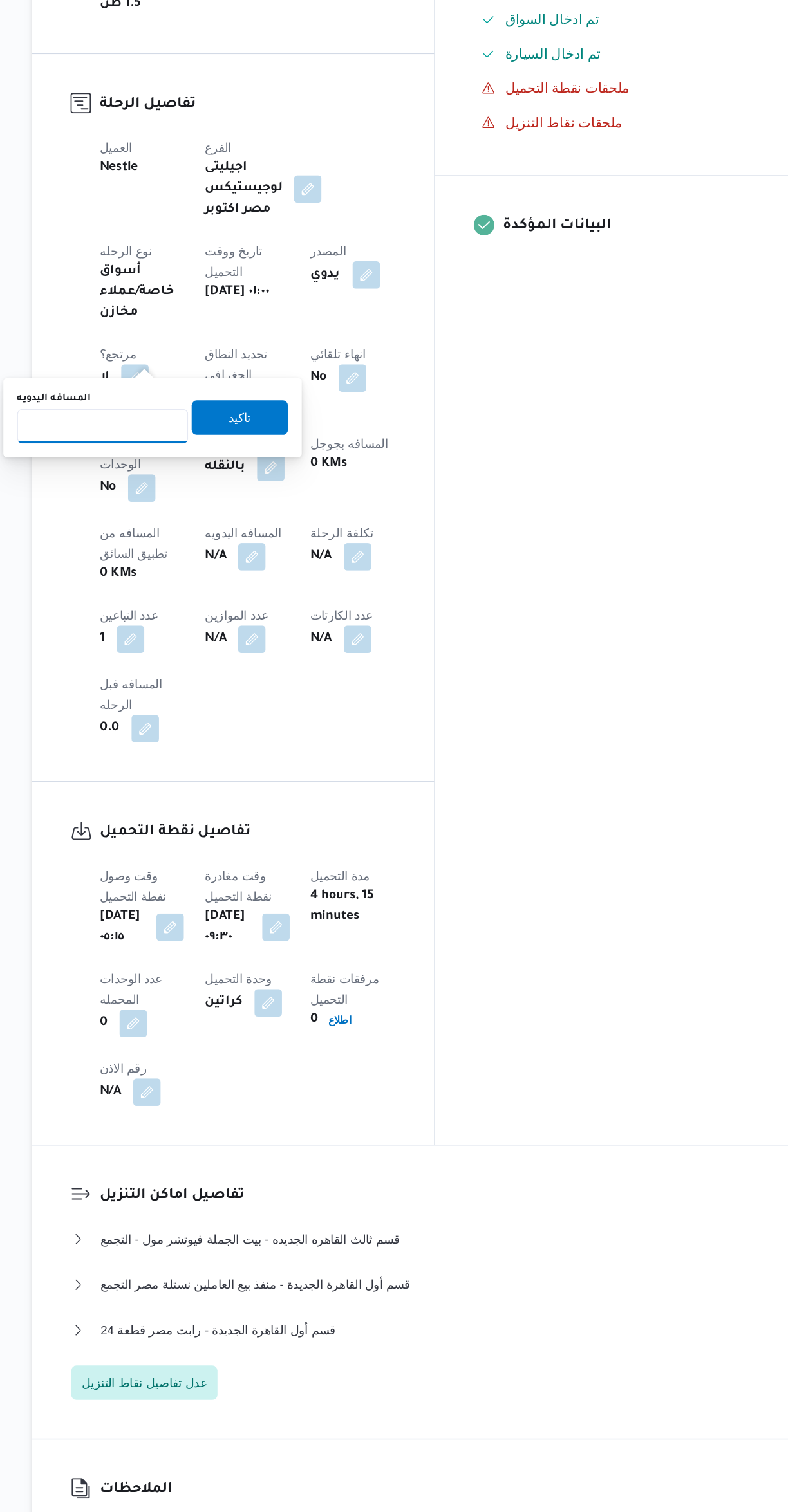
click at [221, 611] on input "المسافه اليدويه" at bounding box center [220, 613] width 128 height 26
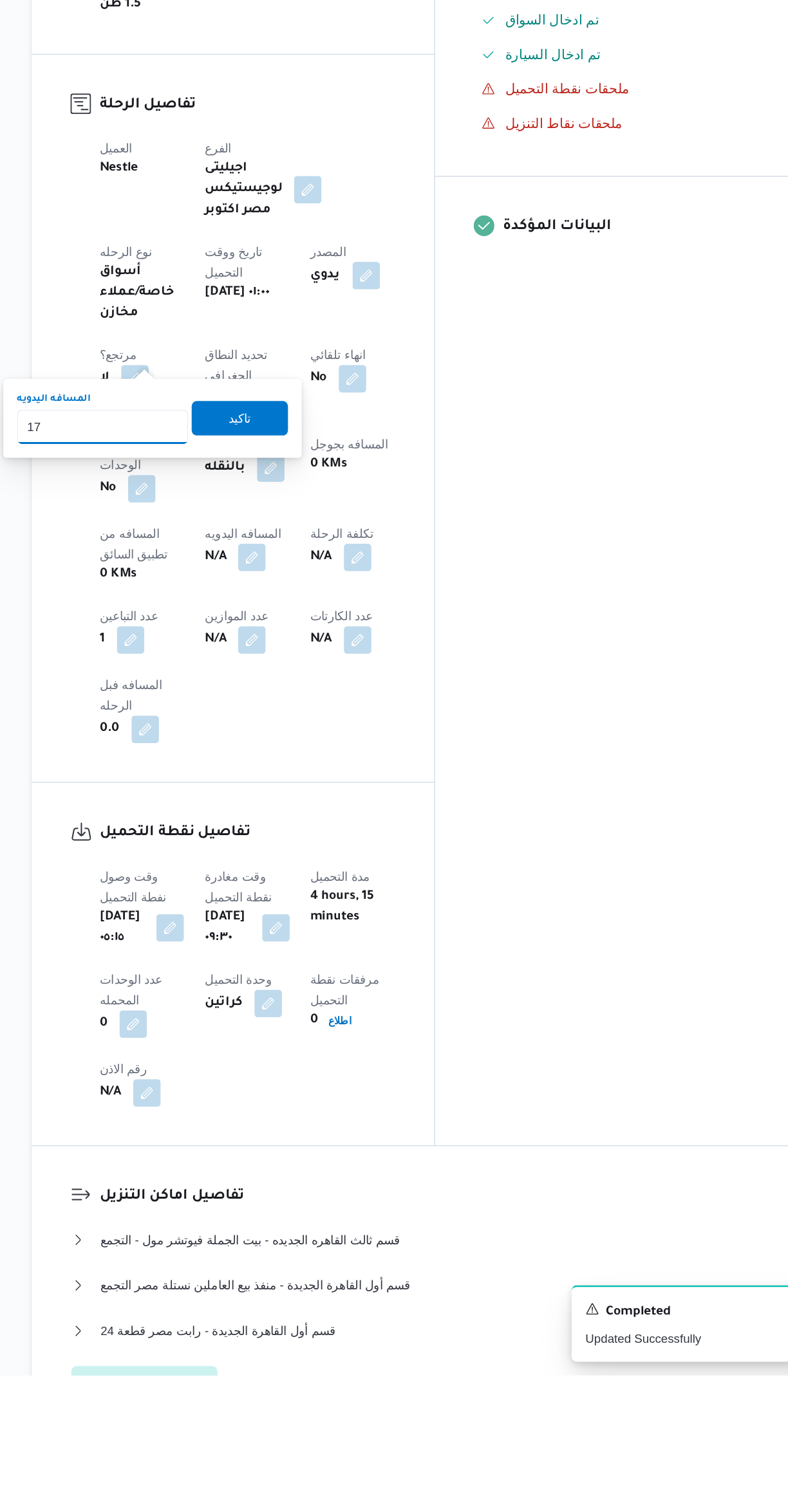
type input "170"
click at [297, 805] on span "تاكيد" at bounding box center [323, 795] width 72 height 26
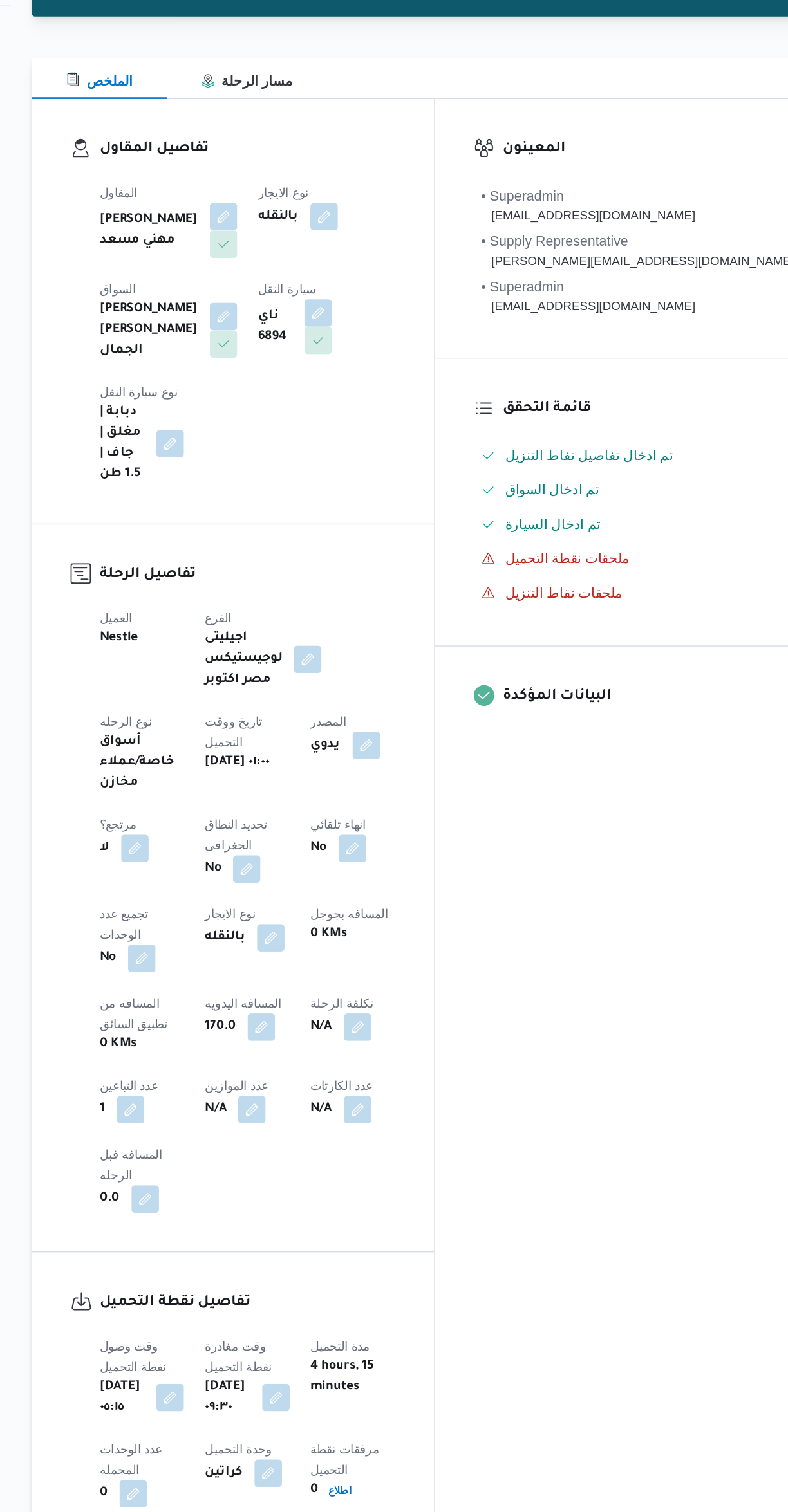
scroll to position [30, 0]
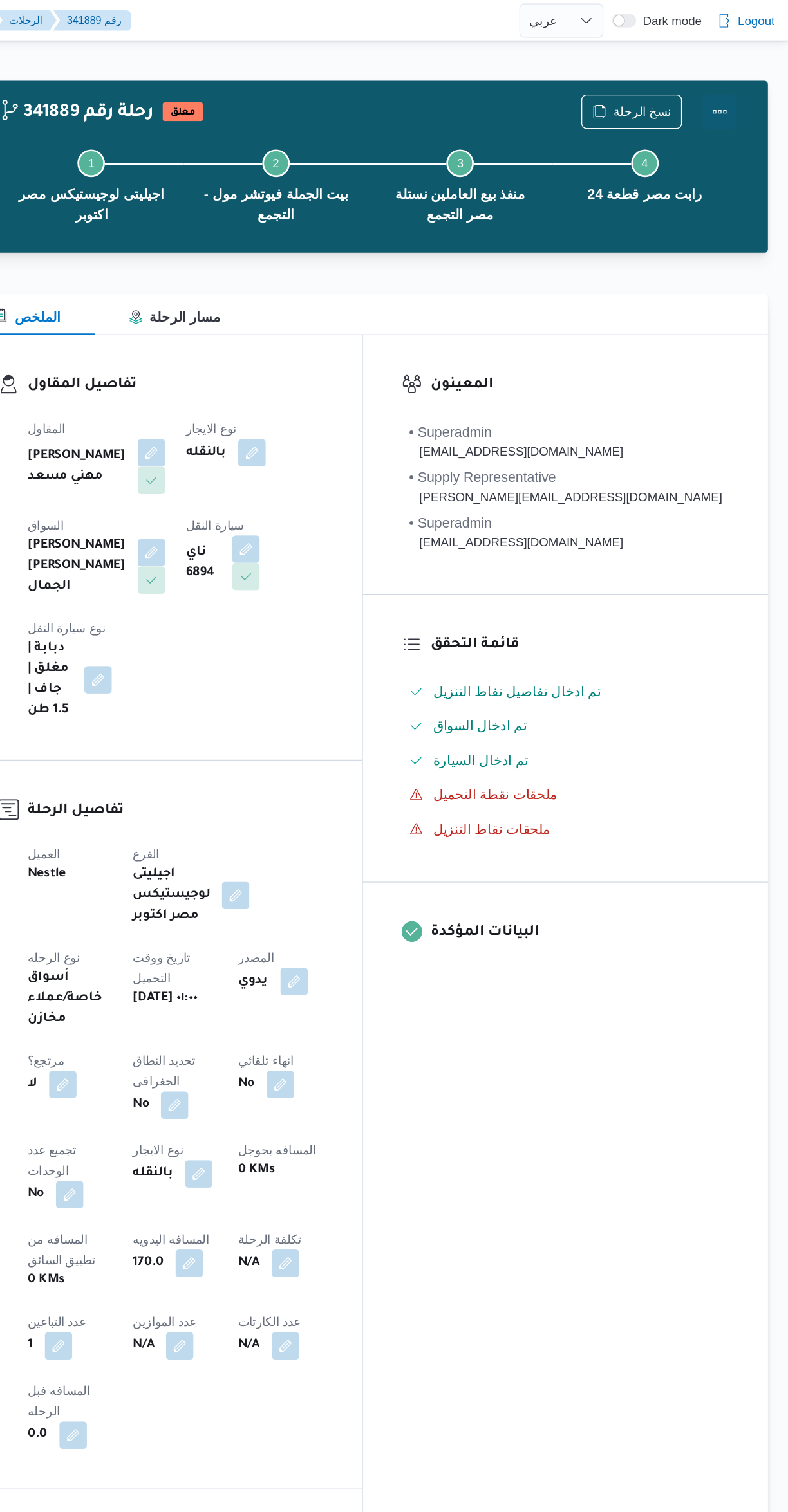
click at [732, 87] on button "Actions" at bounding box center [736, 84] width 26 height 26
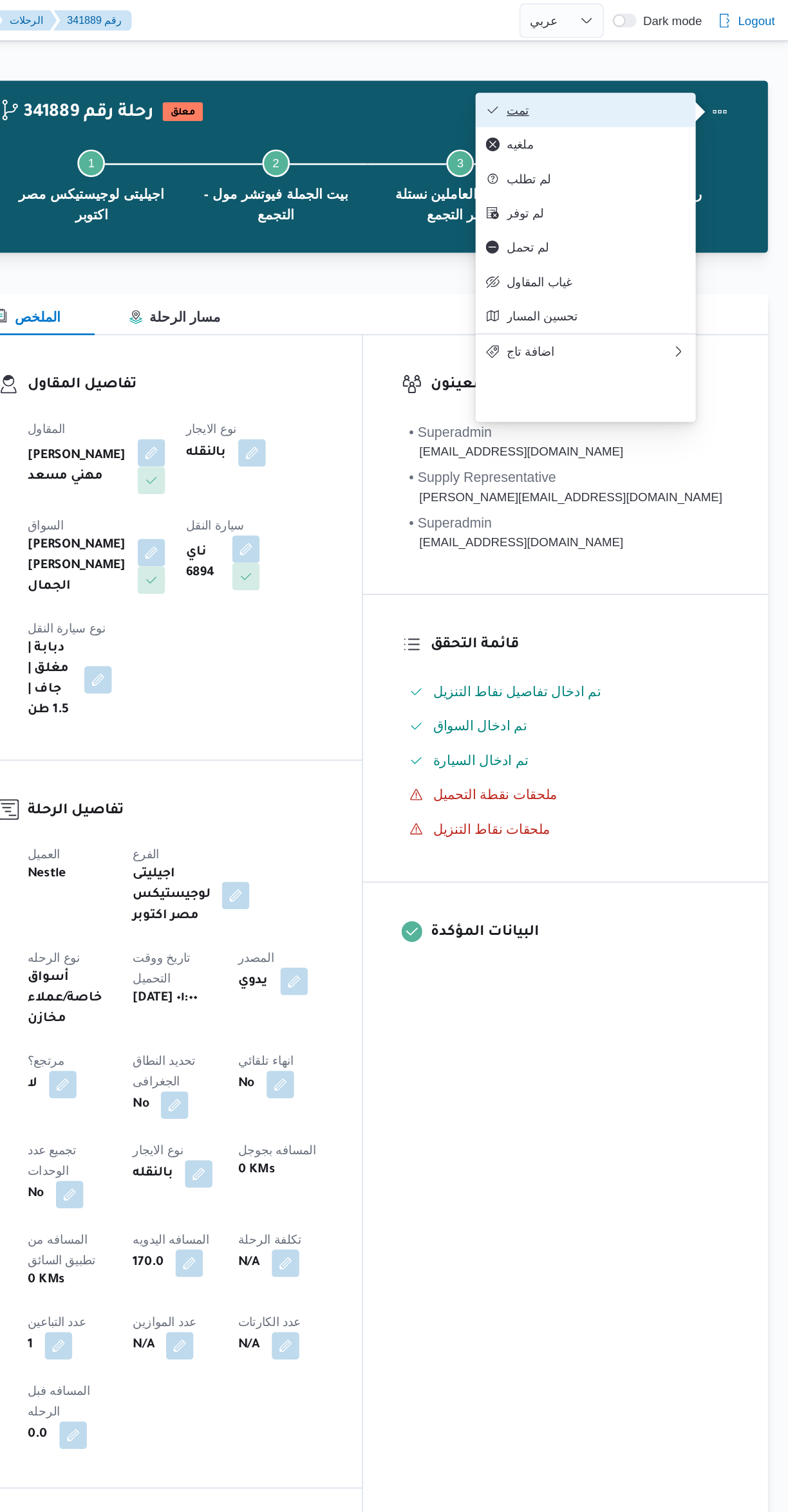
click at [667, 81] on span "تمت" at bounding box center [644, 82] width 134 height 11
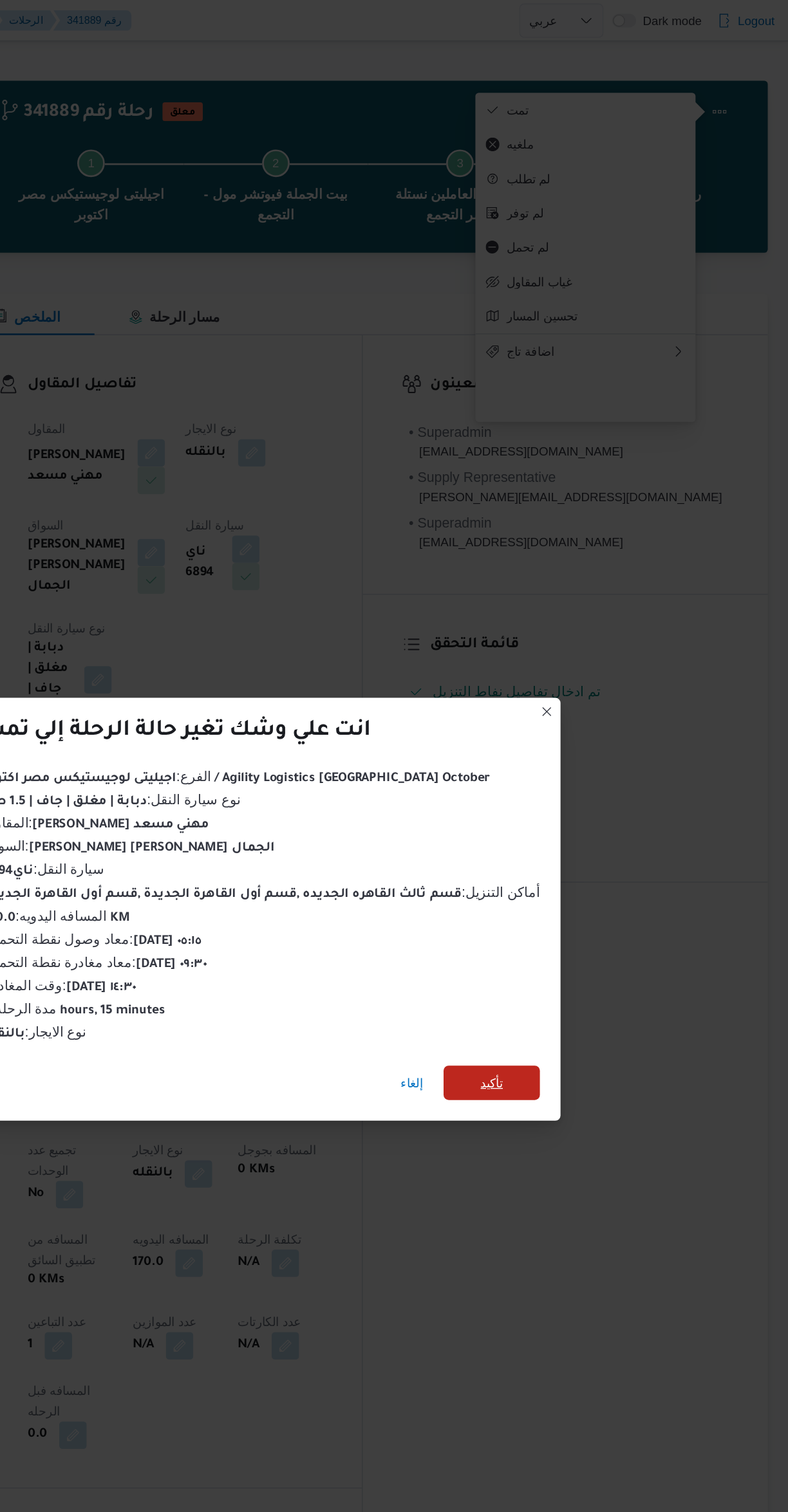
click at [584, 809] on span "تأكيد" at bounding box center [566, 811] width 72 height 26
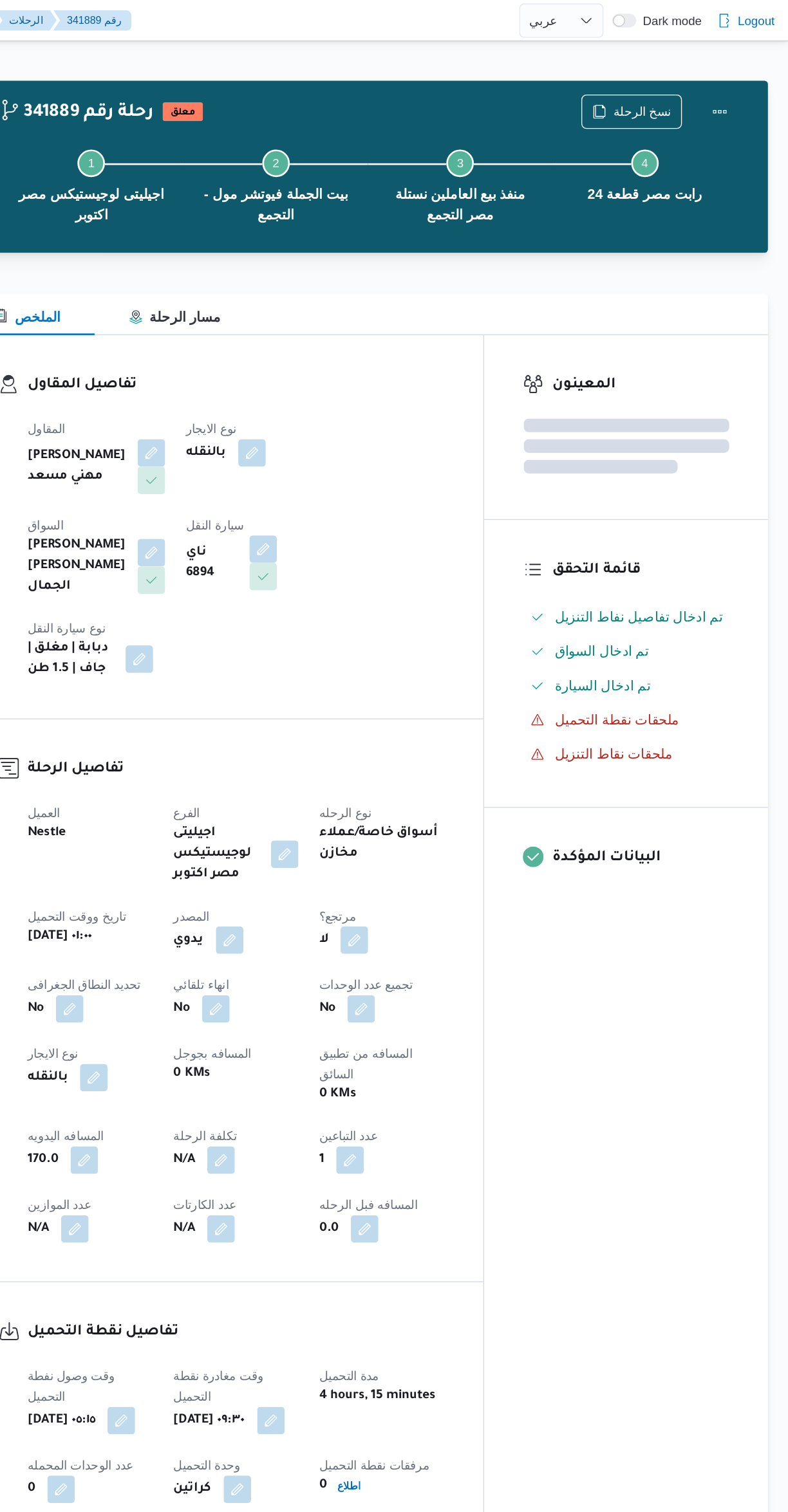
click at [667, 868] on div "المعينون قائمة التحقق تم ادخال تفاصيل نفاط التنزيل تم ادخال السواق تم ادخال الس…" at bounding box center [667, 728] width 212 height 955
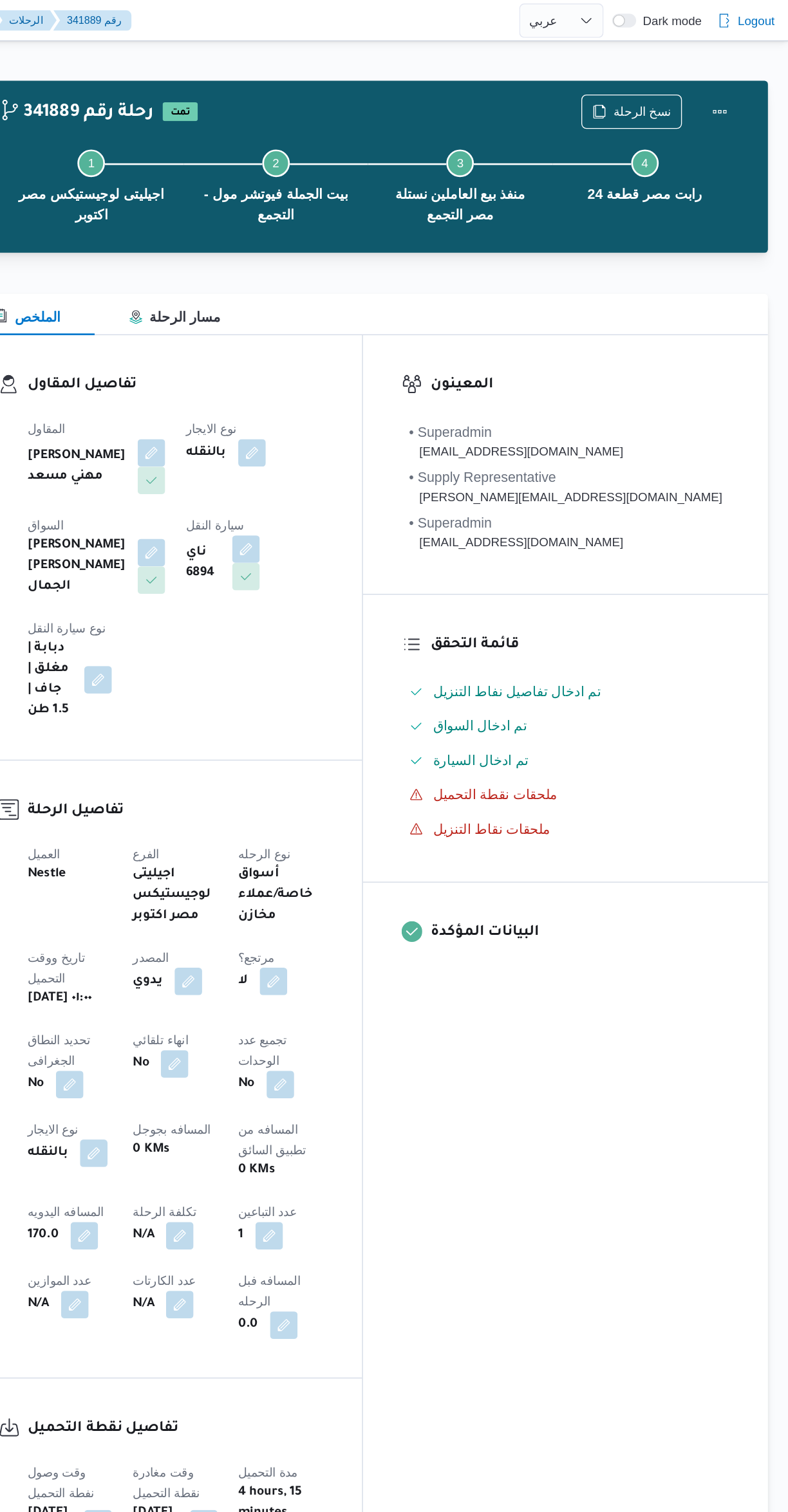
select select "ar"
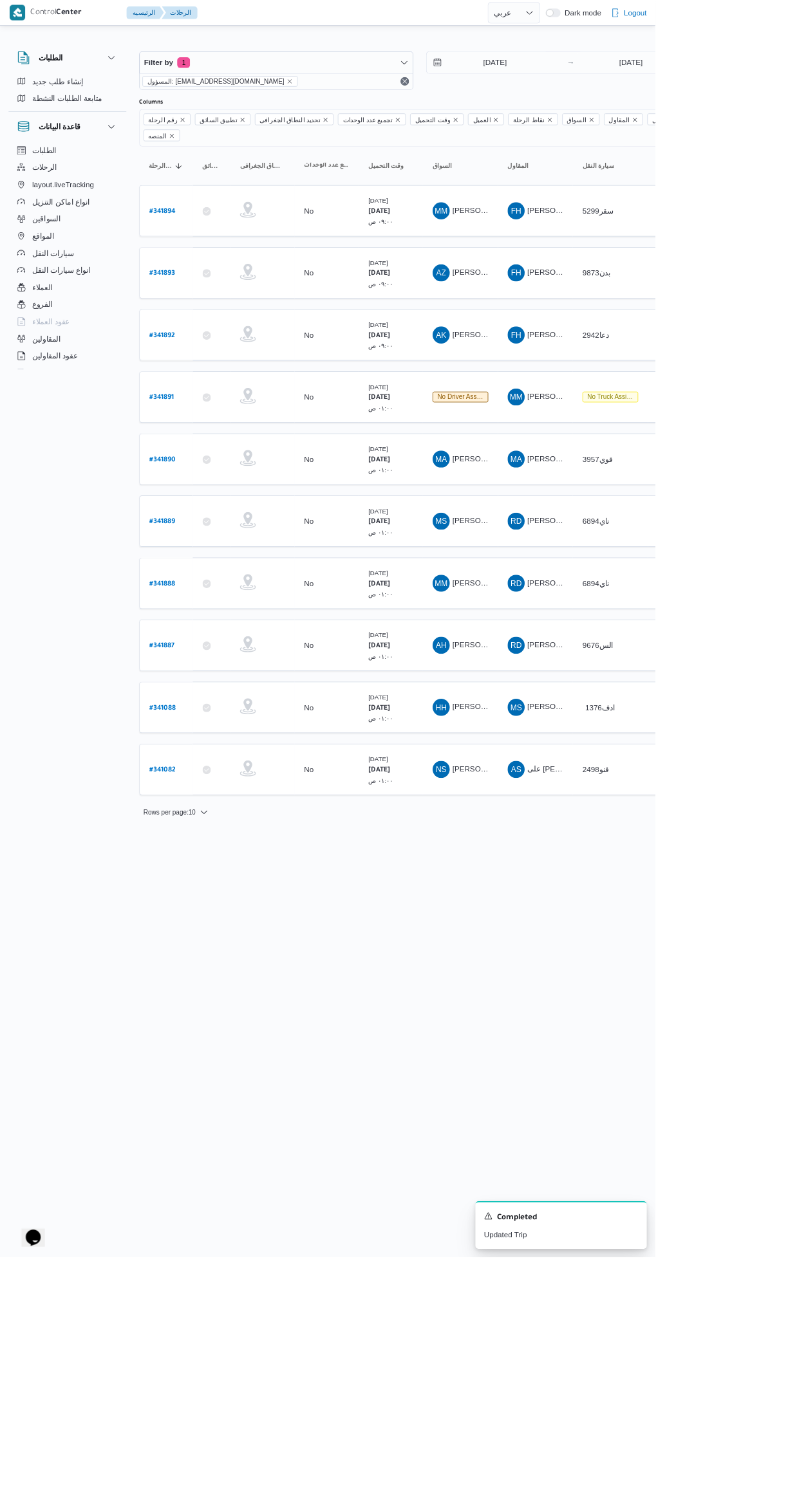
click at [194, 474] on b "# 341891" at bounding box center [195, 479] width 30 height 9
select select "ar"
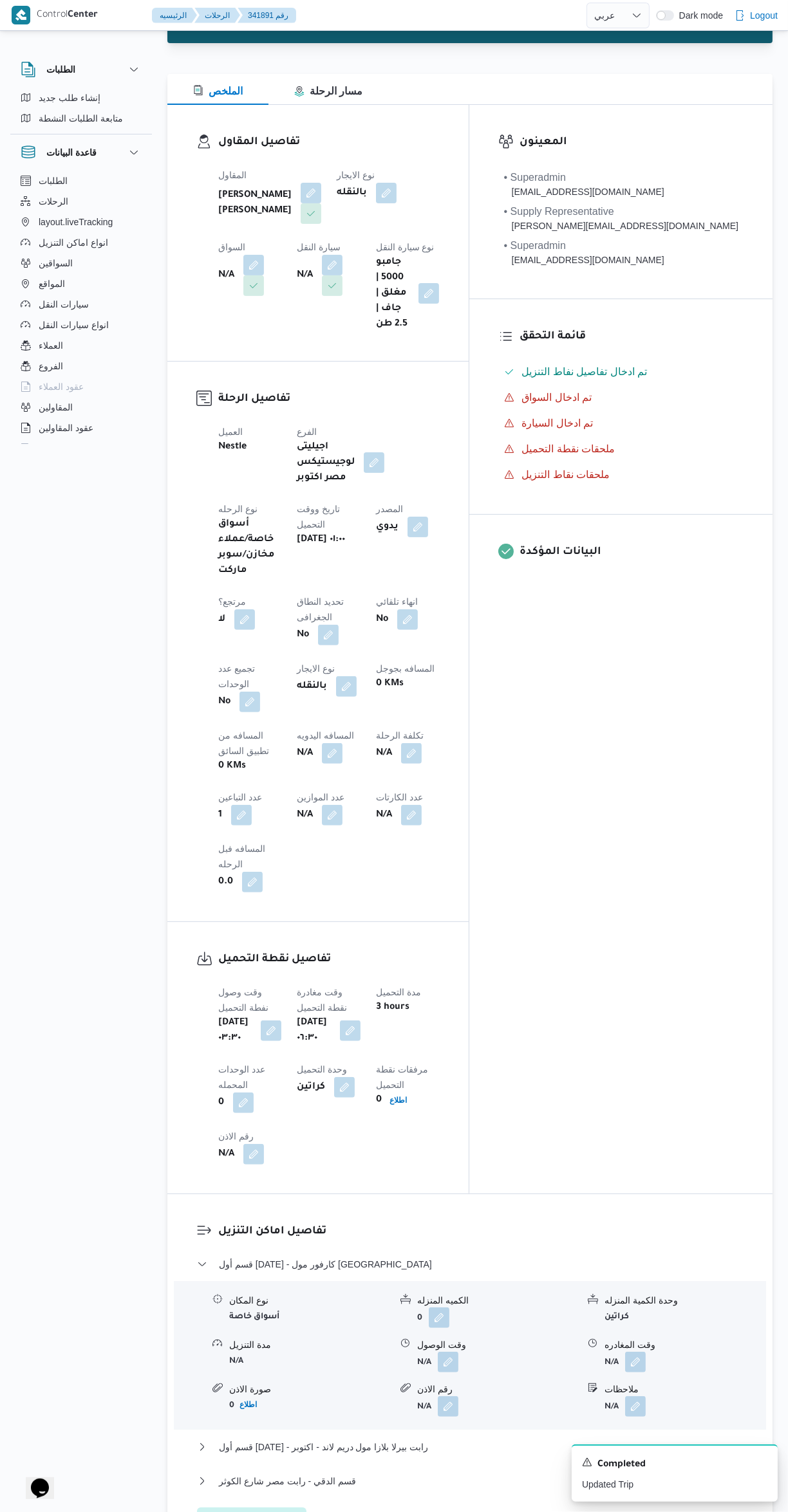
scroll to position [269, 0]
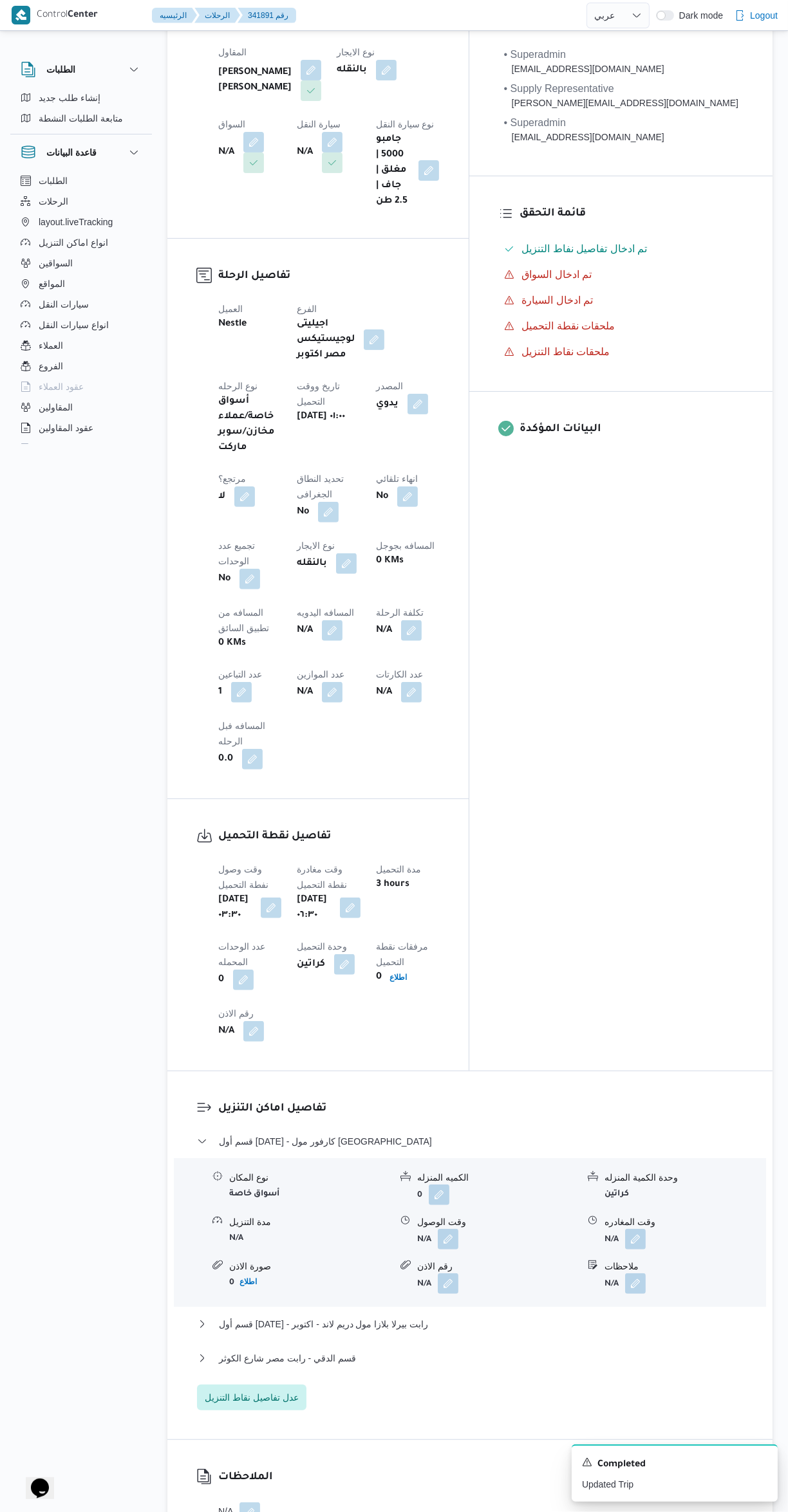
click at [456, 1229] on button "button" at bounding box center [448, 1239] width 21 height 21
click at [360, 898] on button "button" at bounding box center [350, 908] width 21 height 21
click at [404, 780] on input "٠٧/١٠/٢٠٢٥ ٠٦:٣٠" at bounding box center [386, 779] width 146 height 26
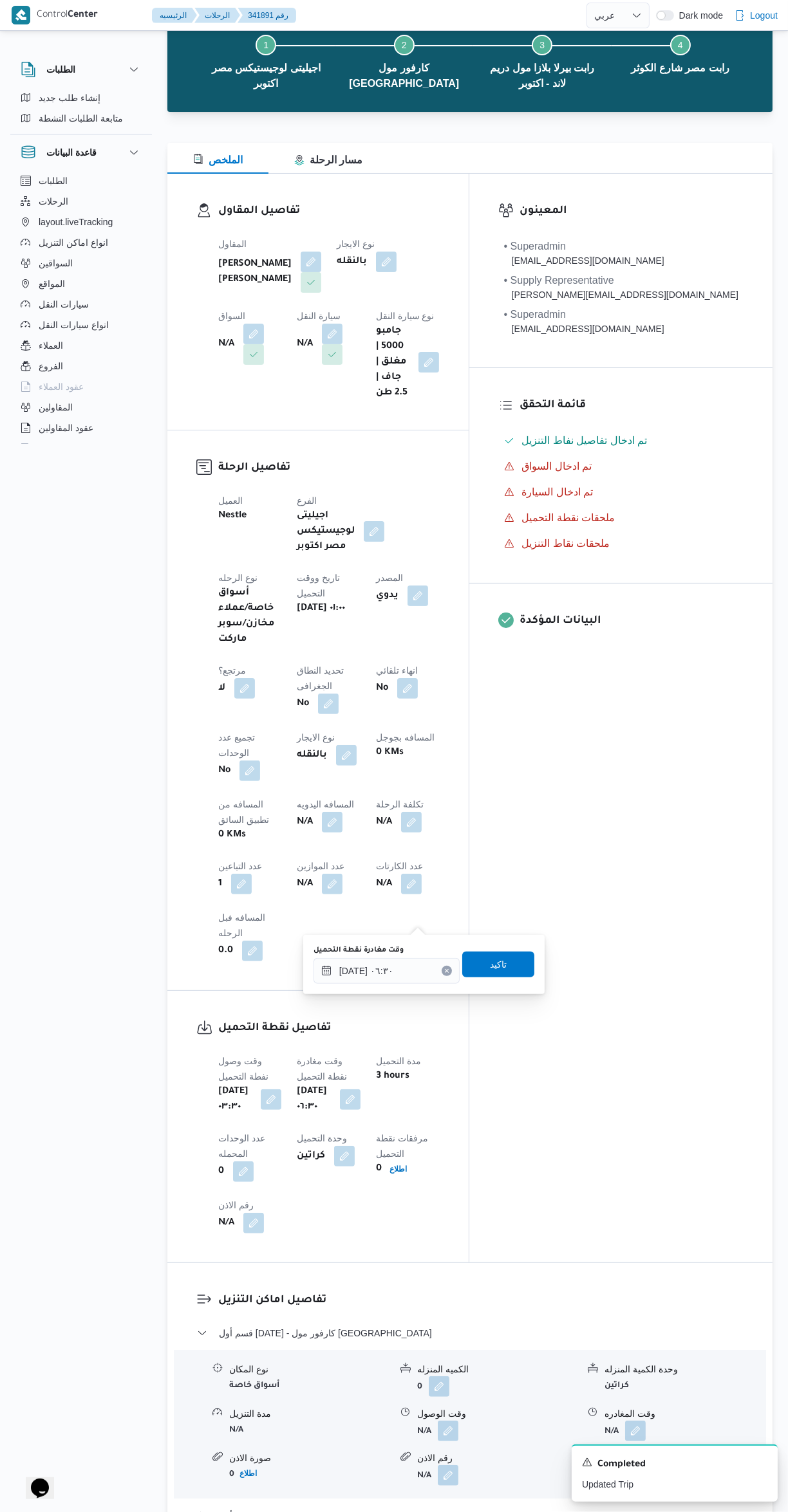
scroll to position [85, 0]
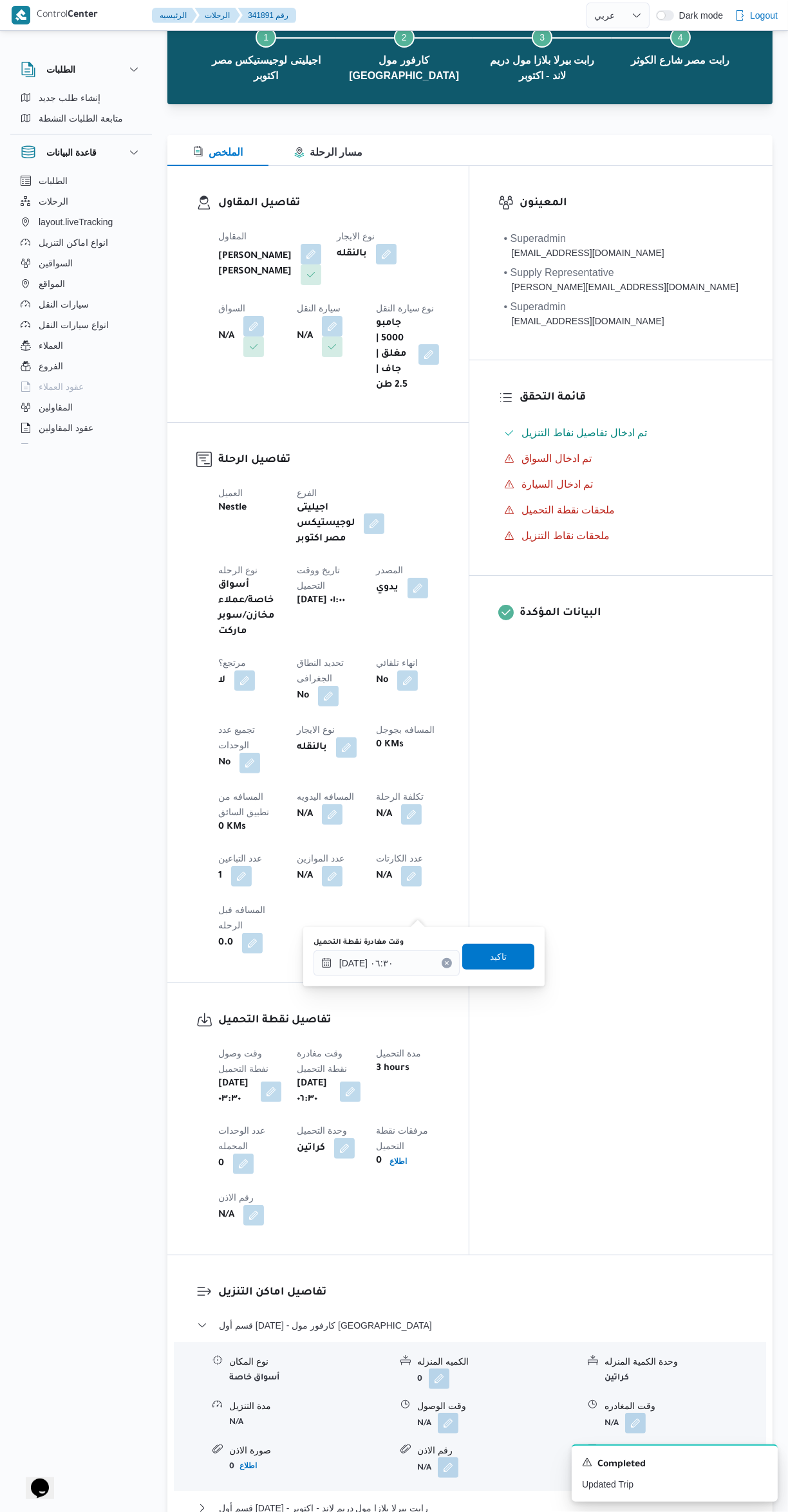
click at [353, 941] on label "وقت مغادرة نقطة التحميل" at bounding box center [358, 943] width 90 height 11
click at [353, 951] on input "٠٧/١٠/٢٠٢٥ ٠٦:٣٠" at bounding box center [386, 963] width 146 height 26
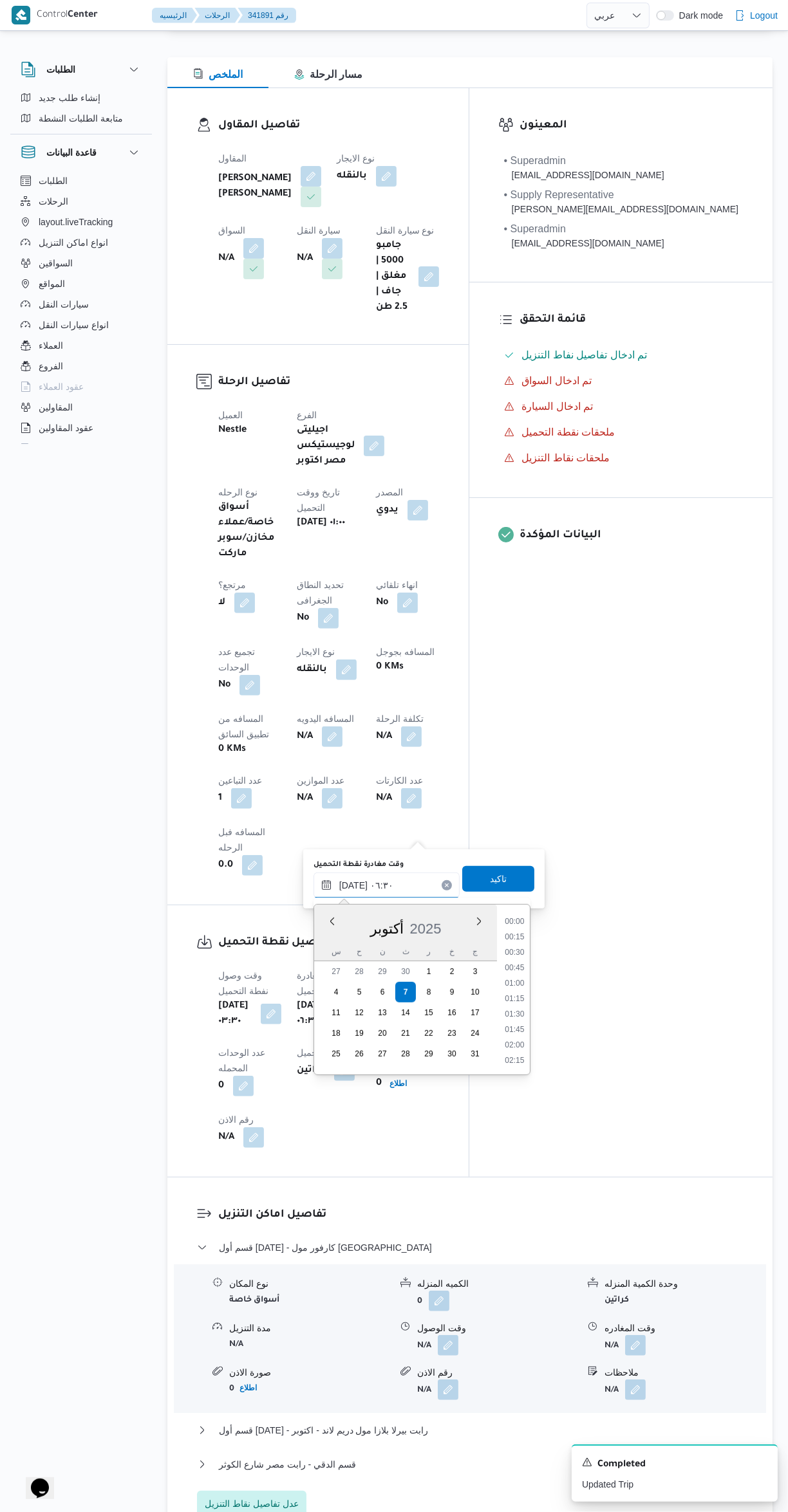
scroll to position [0, 0]
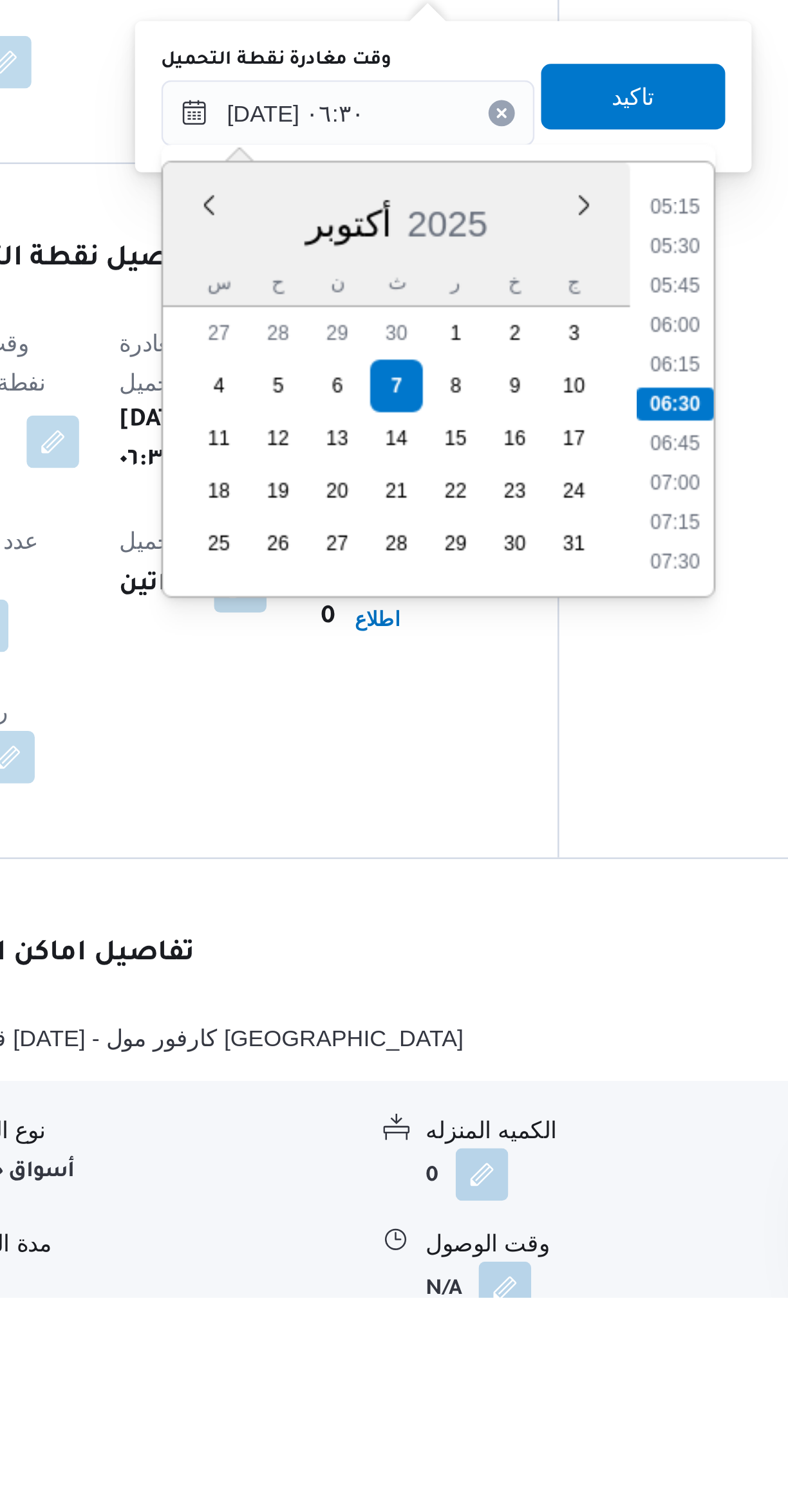
click at [514, 1224] on li "07:30" at bounding box center [514, 1223] width 30 height 13
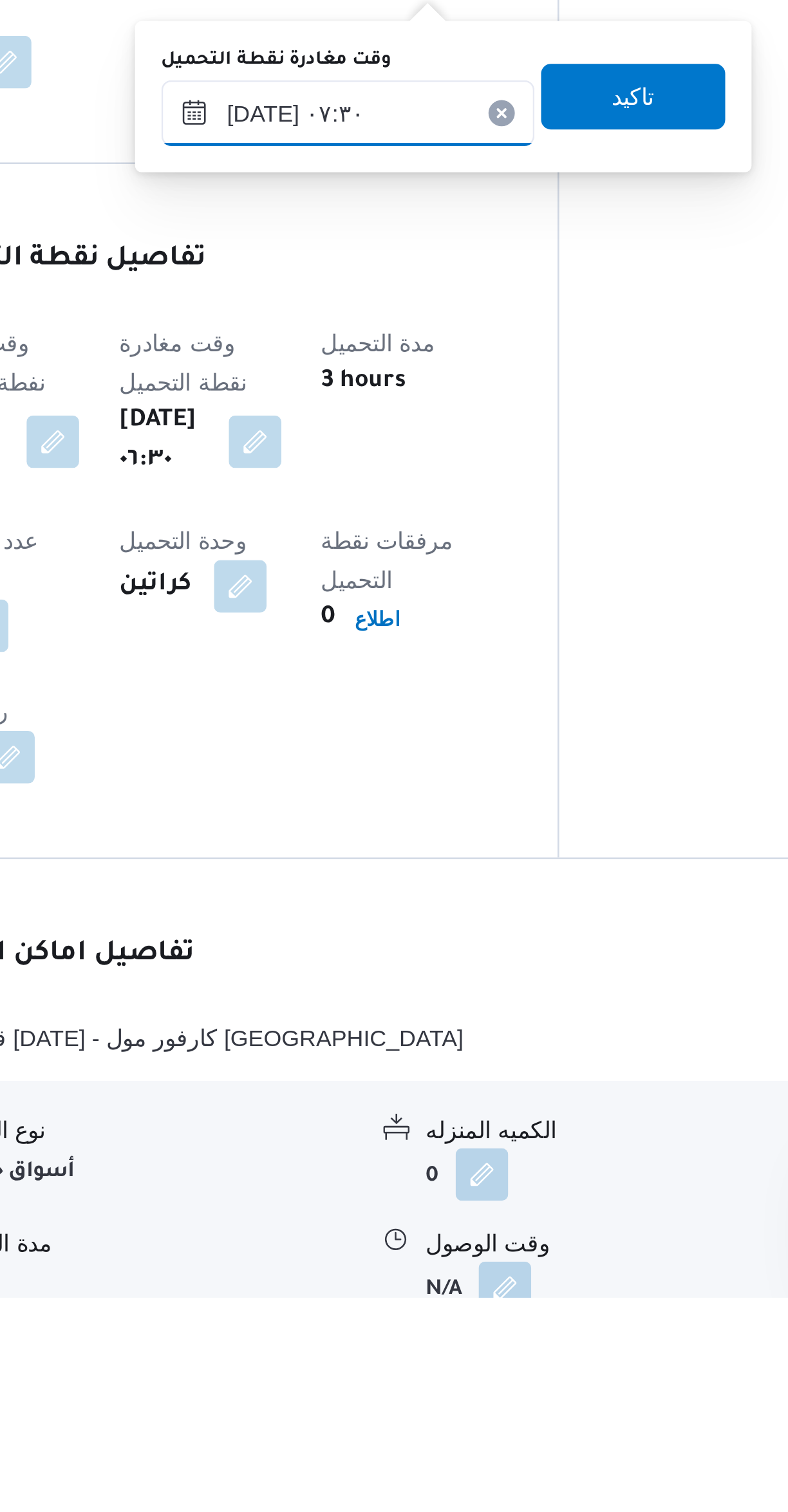
click at [349, 1054] on input "٠٧/١٠/٢٠٢٥ ٠٧:٣٠" at bounding box center [386, 1048] width 146 height 26
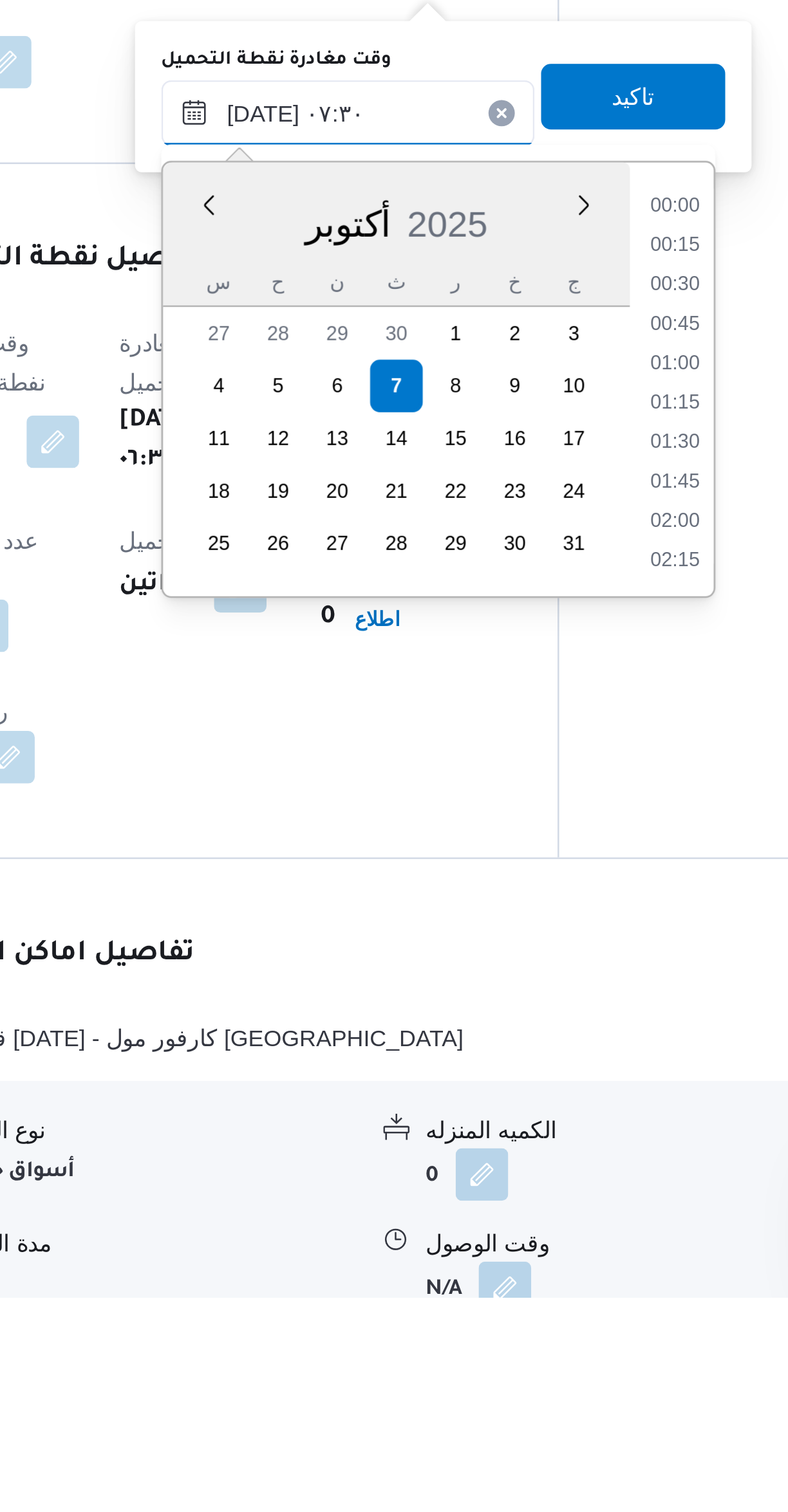
scroll to position [385, 0]
click at [516, 1219] on li "08:30" at bounding box center [514, 1223] width 30 height 13
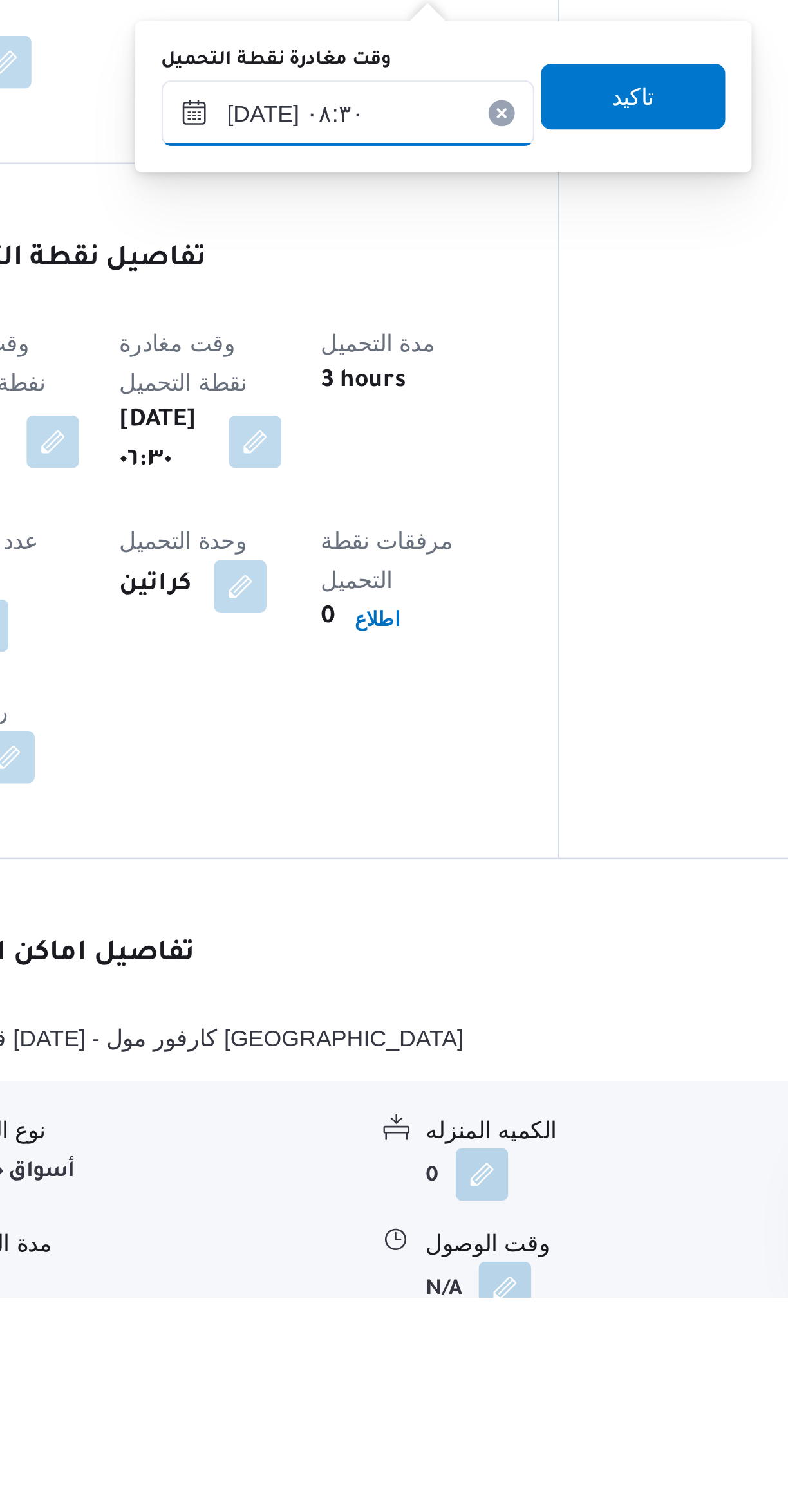
click at [341, 1056] on input "٠٧/١٠/٢٠٢٥ ٠٨:٣٠" at bounding box center [386, 1048] width 146 height 26
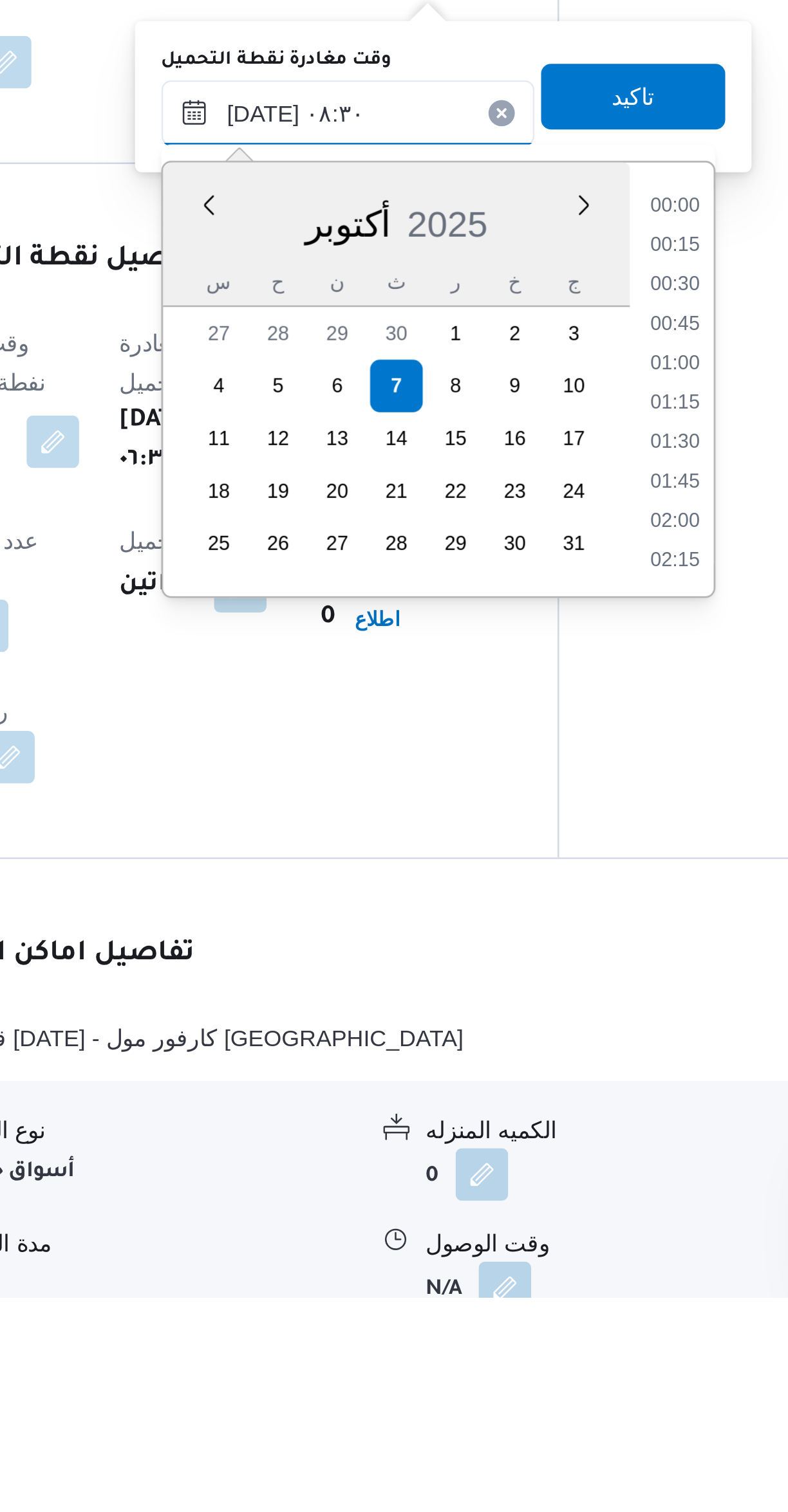
scroll to position [447, 0]
click at [510, 1197] on li "09:00" at bounding box center [514, 1193] width 30 height 13
type input "٠٧/١٠/٢٠٢٥ ٠٩:٠٠"
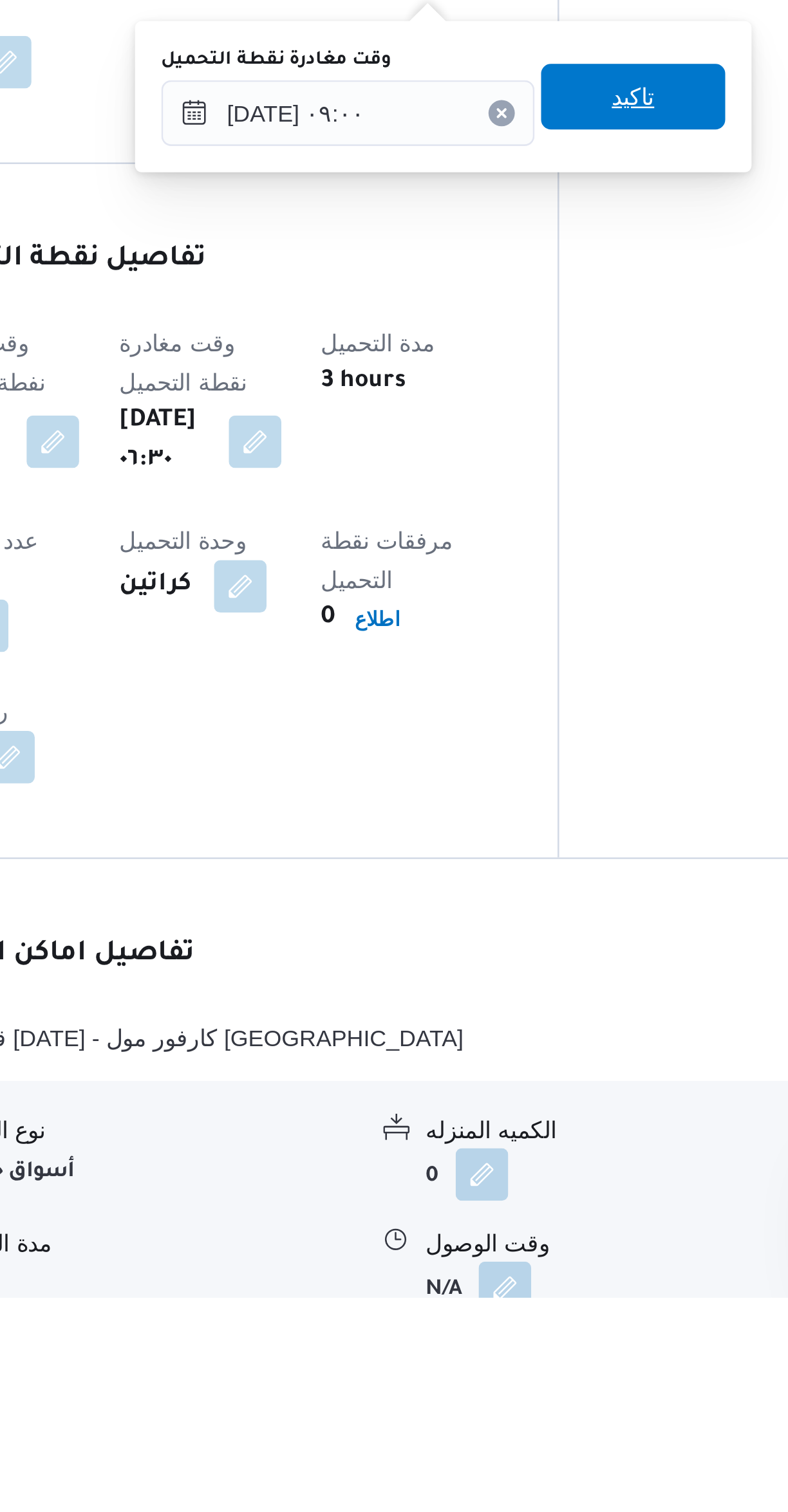
click at [463, 1052] on span "تاكيد" at bounding box center [498, 1042] width 72 height 26
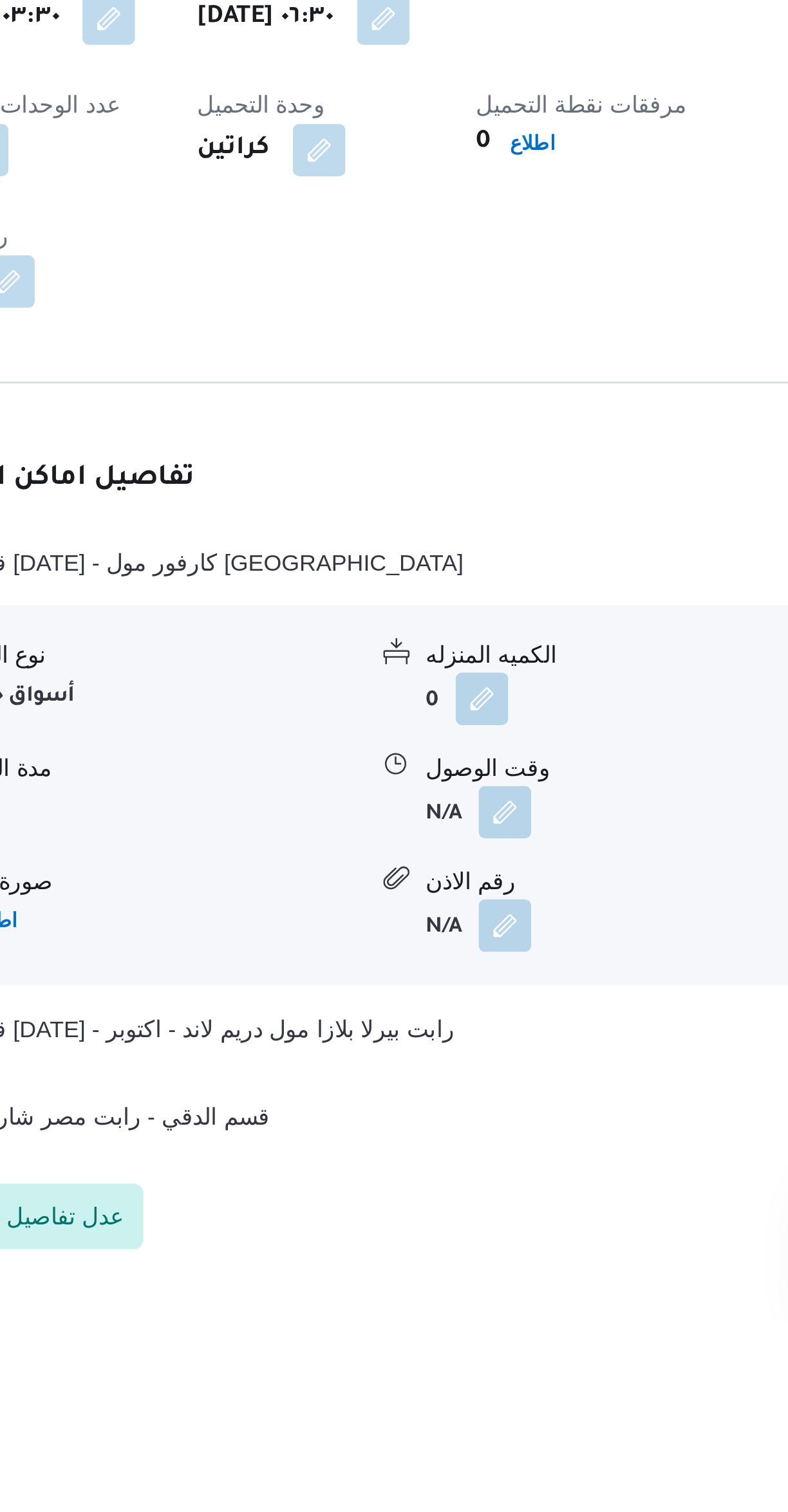
scroll to position [0, 0]
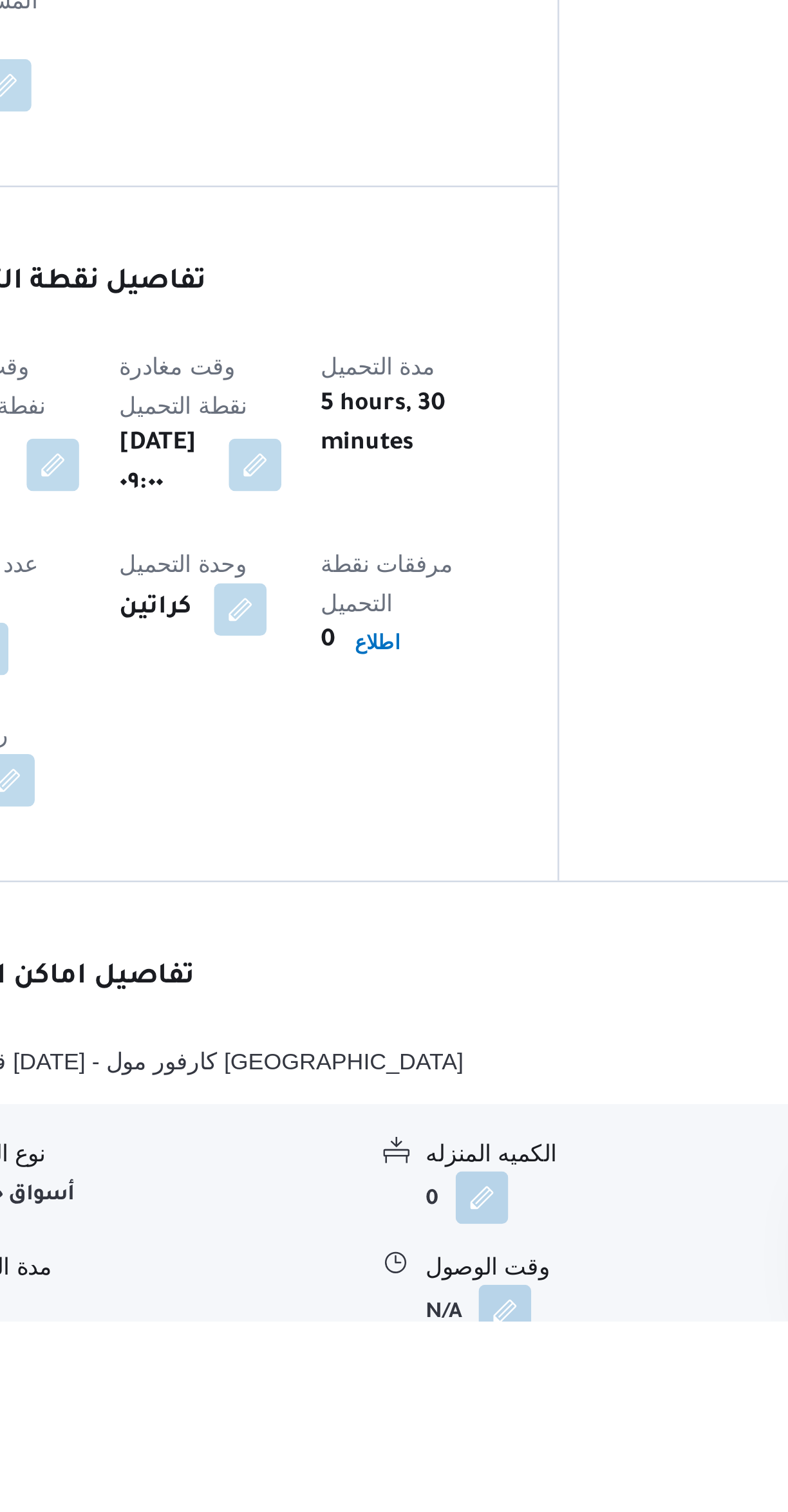
click at [455, 1498] on button "button" at bounding box center [448, 1508] width 21 height 21
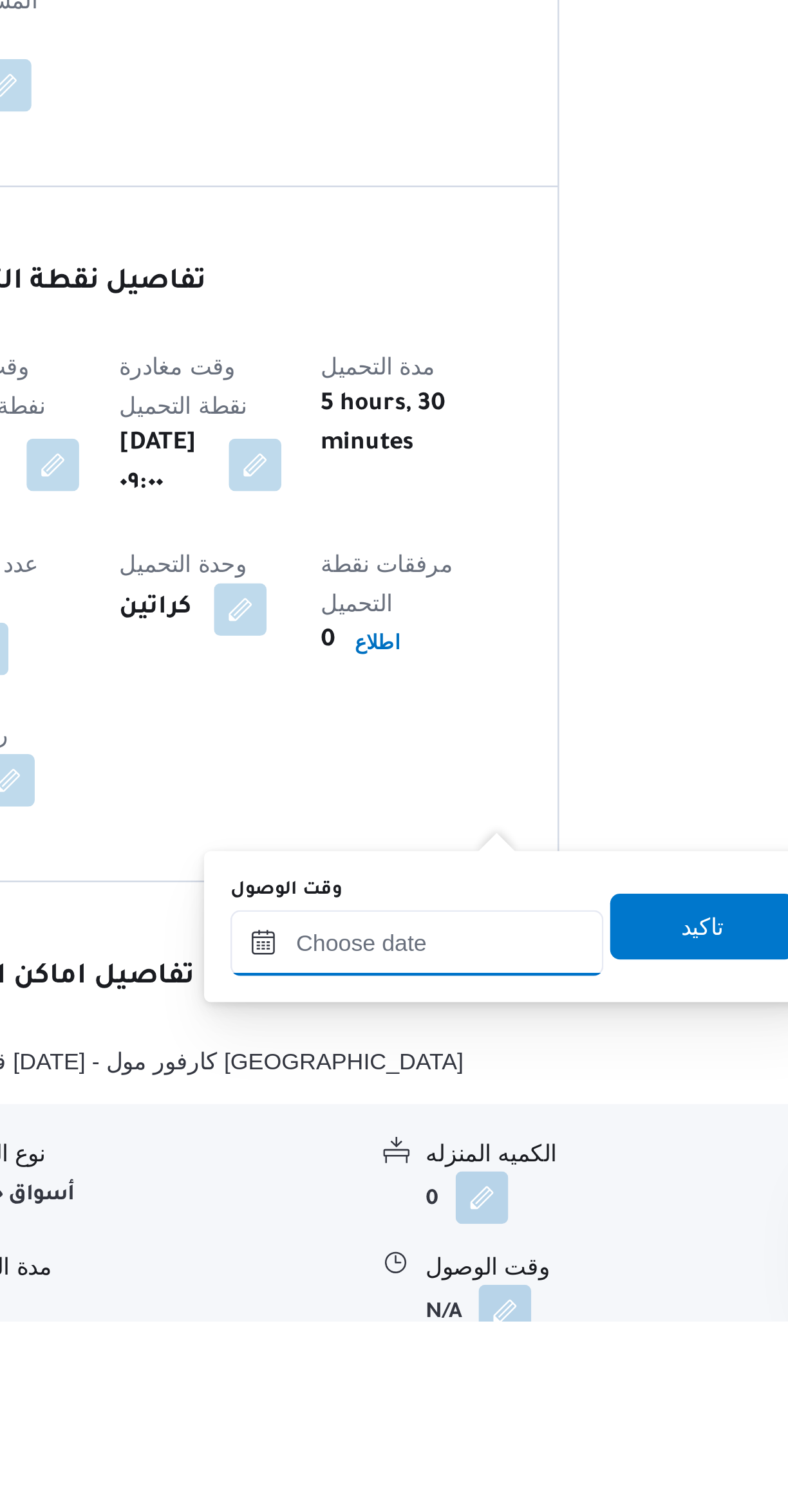
click at [424, 1361] on input "وقت الوصول" at bounding box center [414, 1364] width 146 height 26
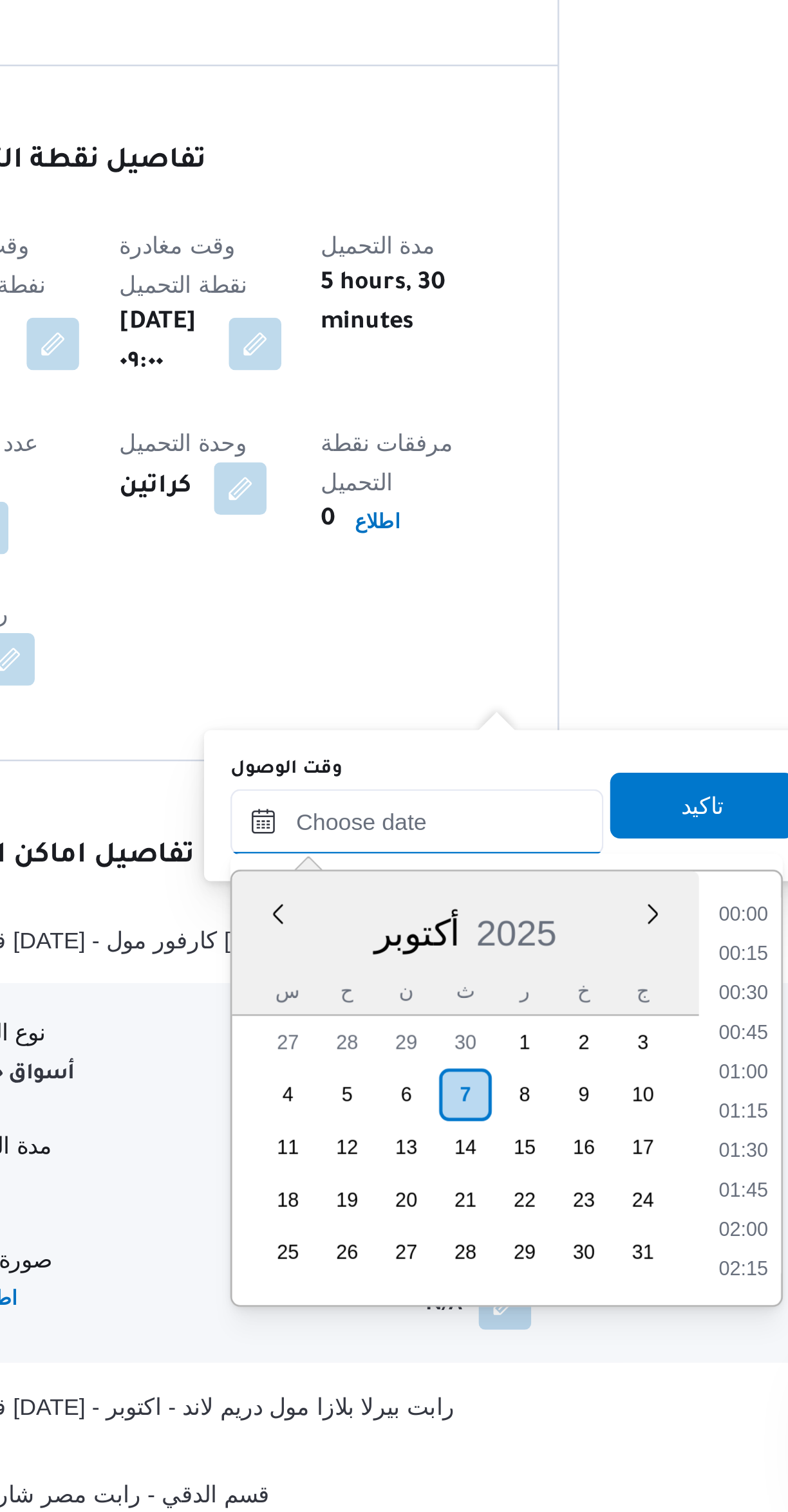
scroll to position [973, 0]
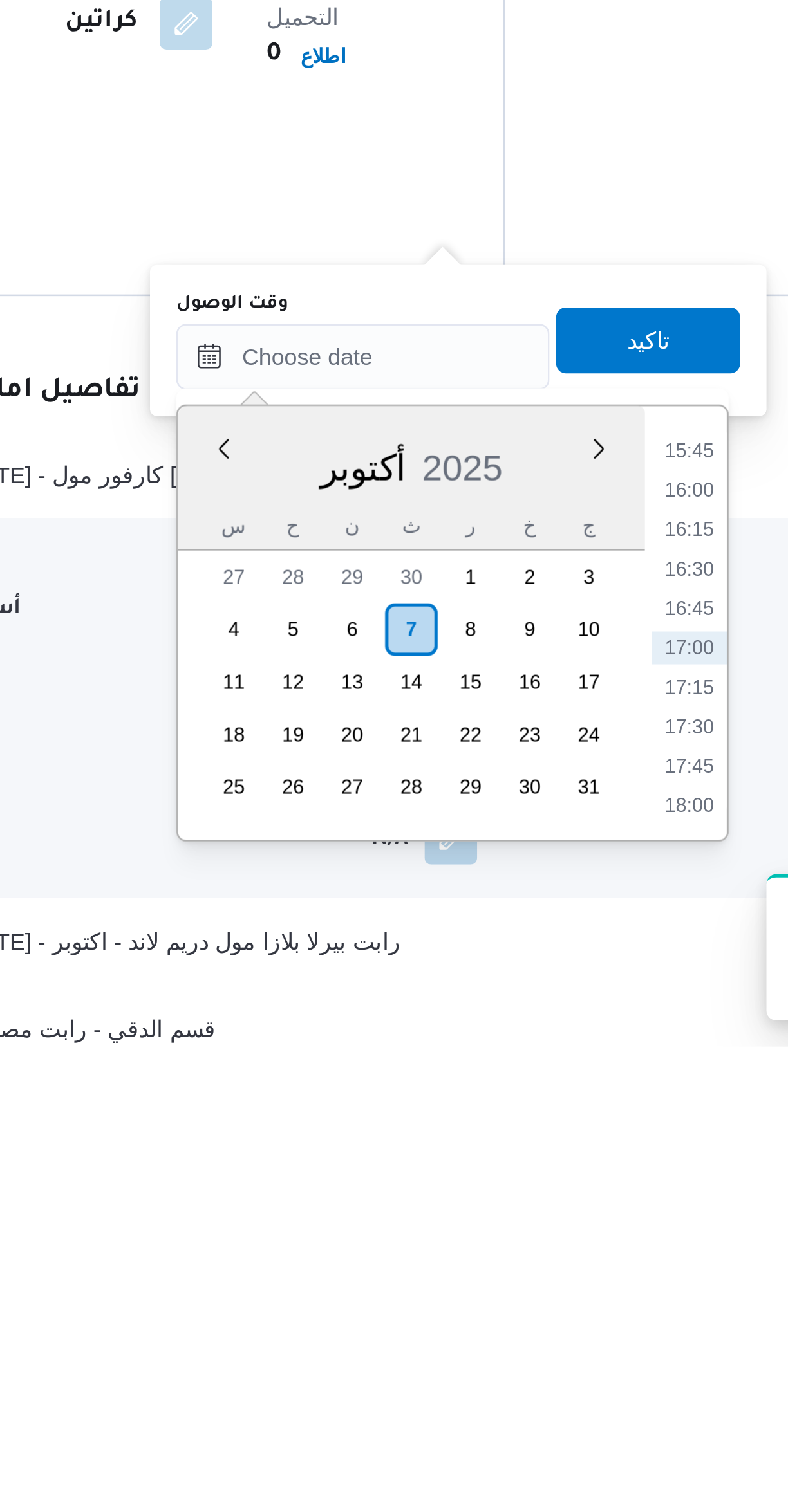
click at [544, 1279] on li "15:45" at bounding box center [541, 1278] width 30 height 13
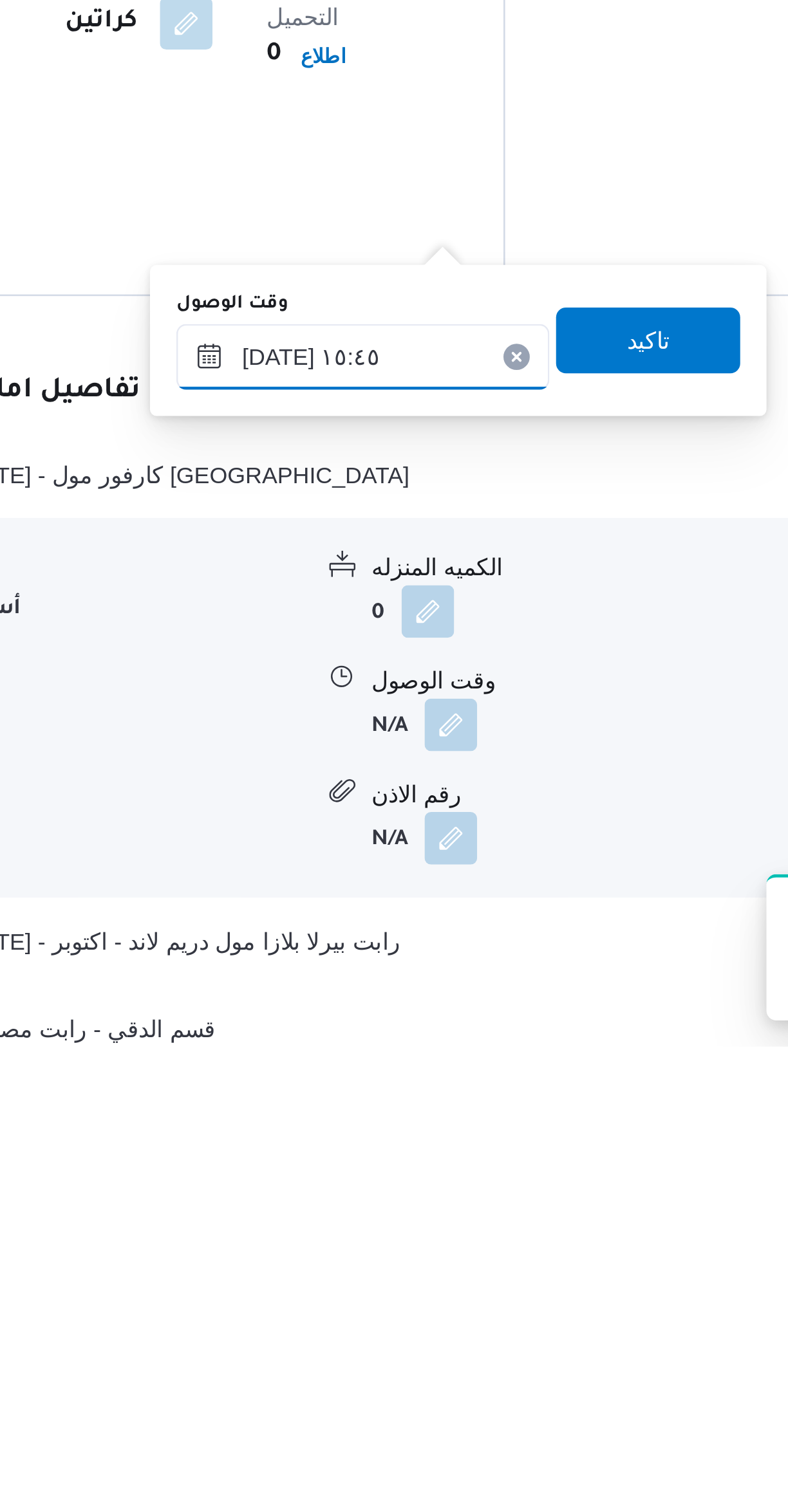
click at [391, 1238] on input "[DATE] ١٥:٤٥" at bounding box center [414, 1242] width 146 height 26
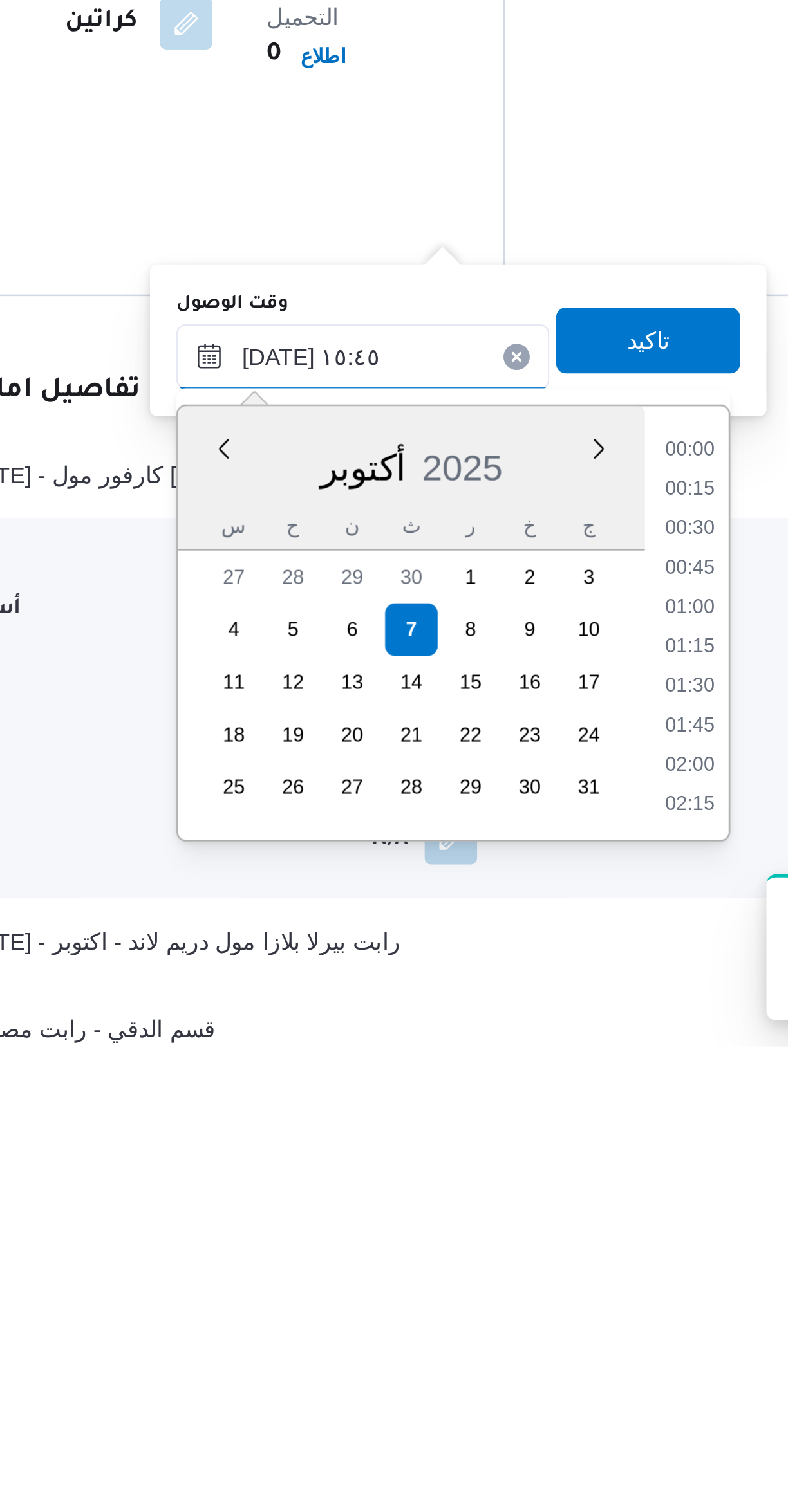
scroll to position [894, 0]
click at [374, 1246] on input "[DATE] ١٥:٤٥" at bounding box center [414, 1242] width 146 height 26
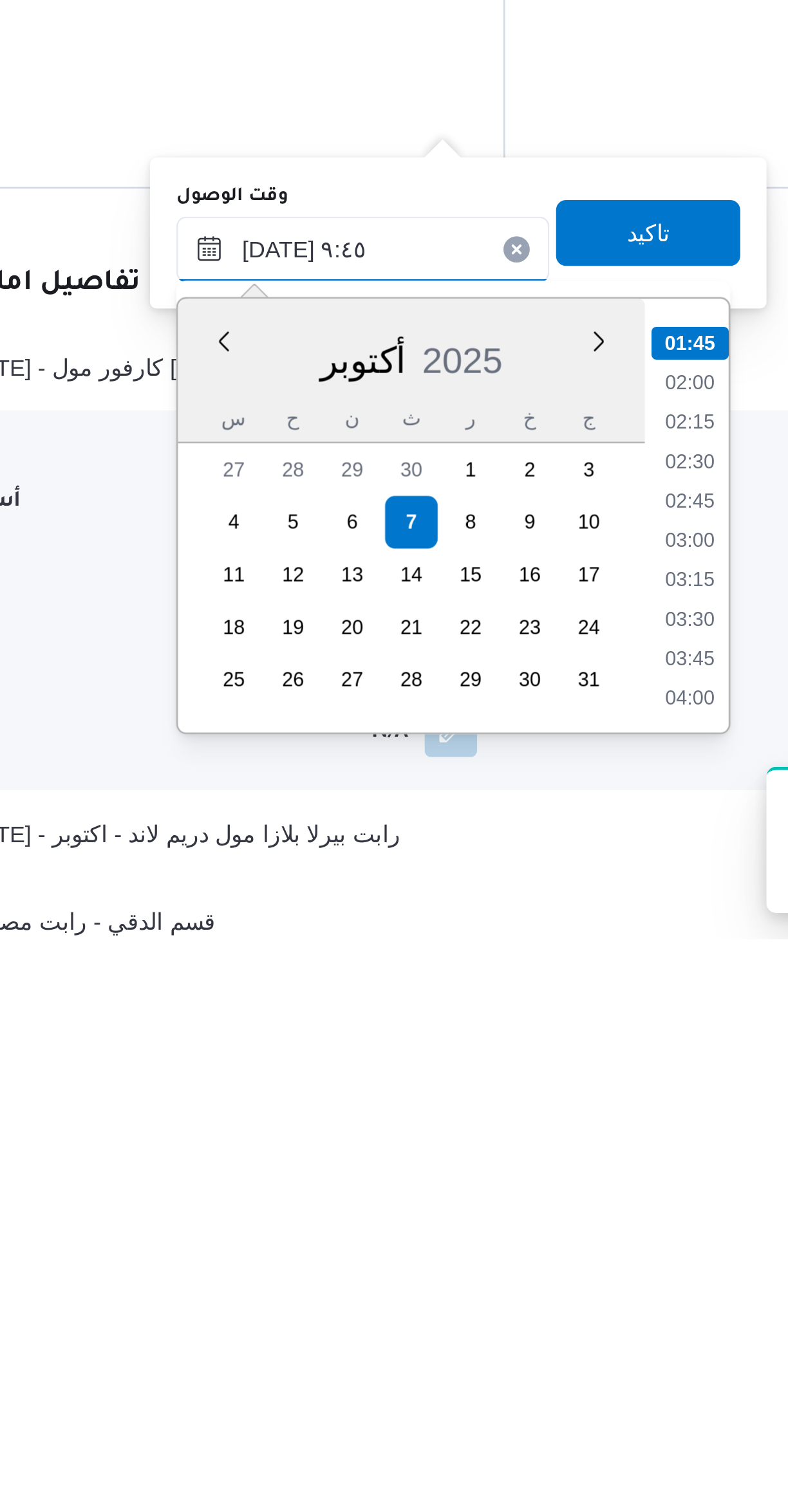
scroll to position [467, 0]
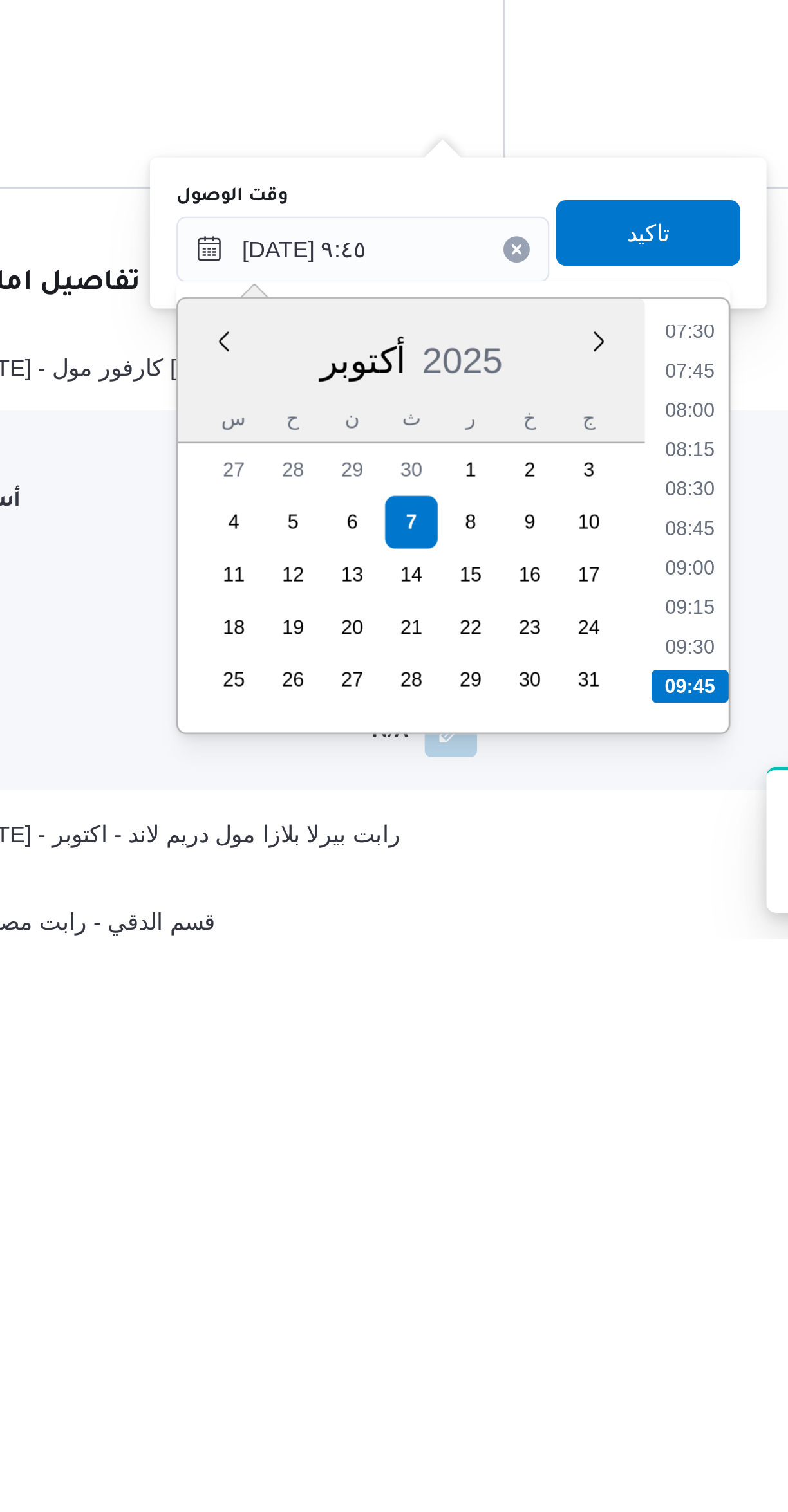
click at [546, 1407] on li "09:45" at bounding box center [542, 1412] width 31 height 13
type input "٠٧/١٠/٢٠٢٥ ٠٩:٤٥"
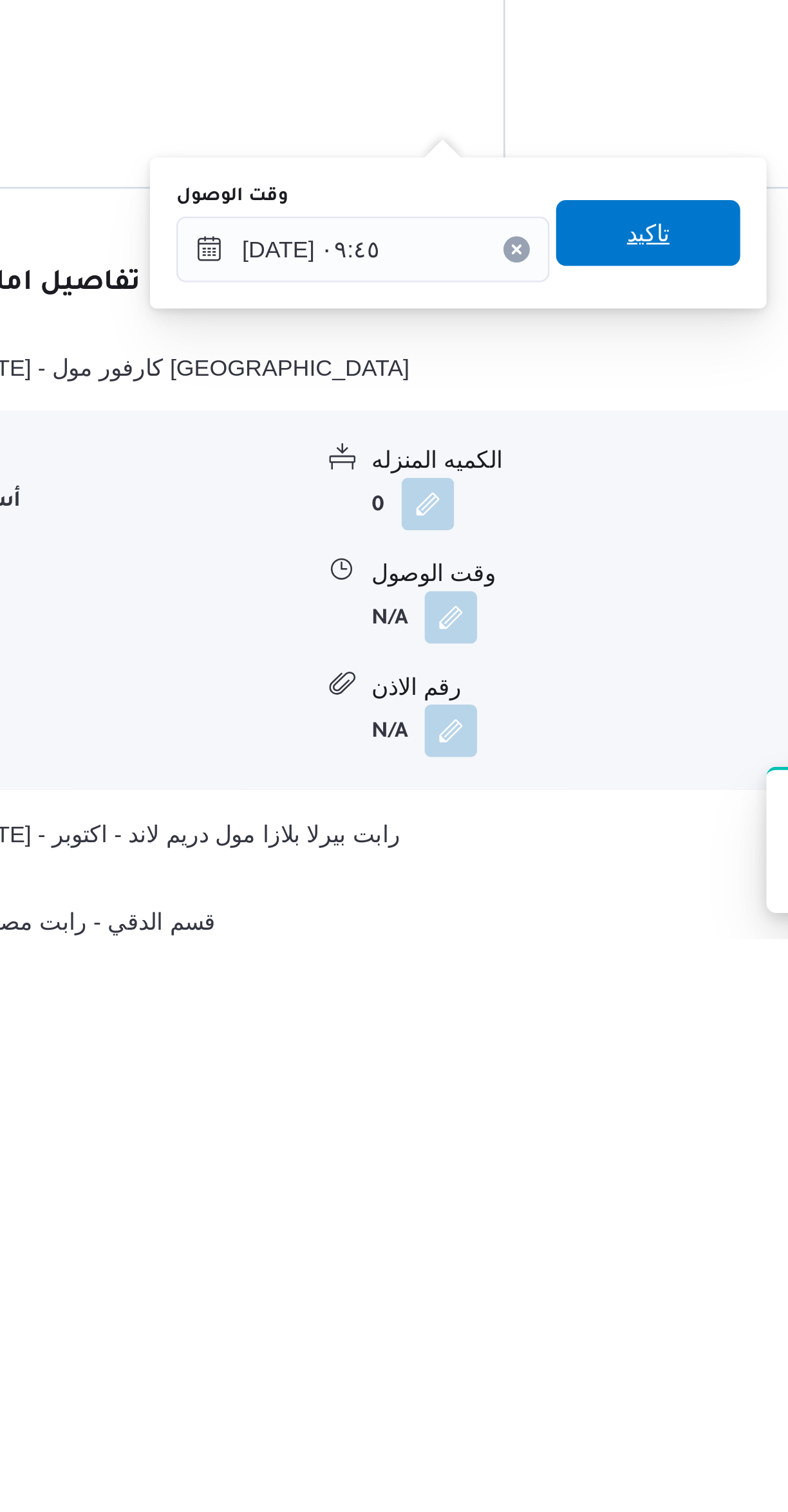
click at [493, 1237] on span "تاكيد" at bounding box center [525, 1235] width 72 height 26
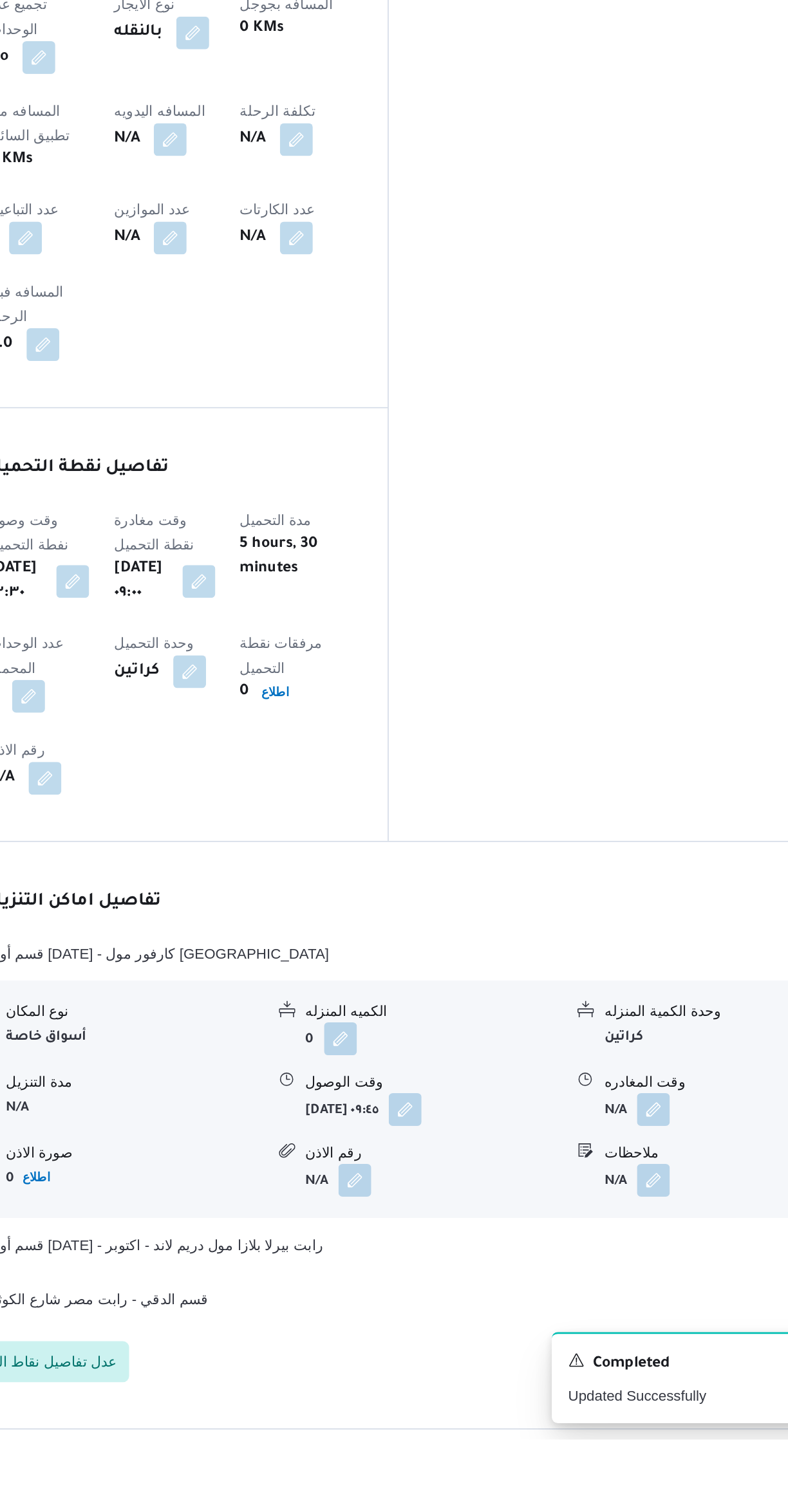
scroll to position [204, 0]
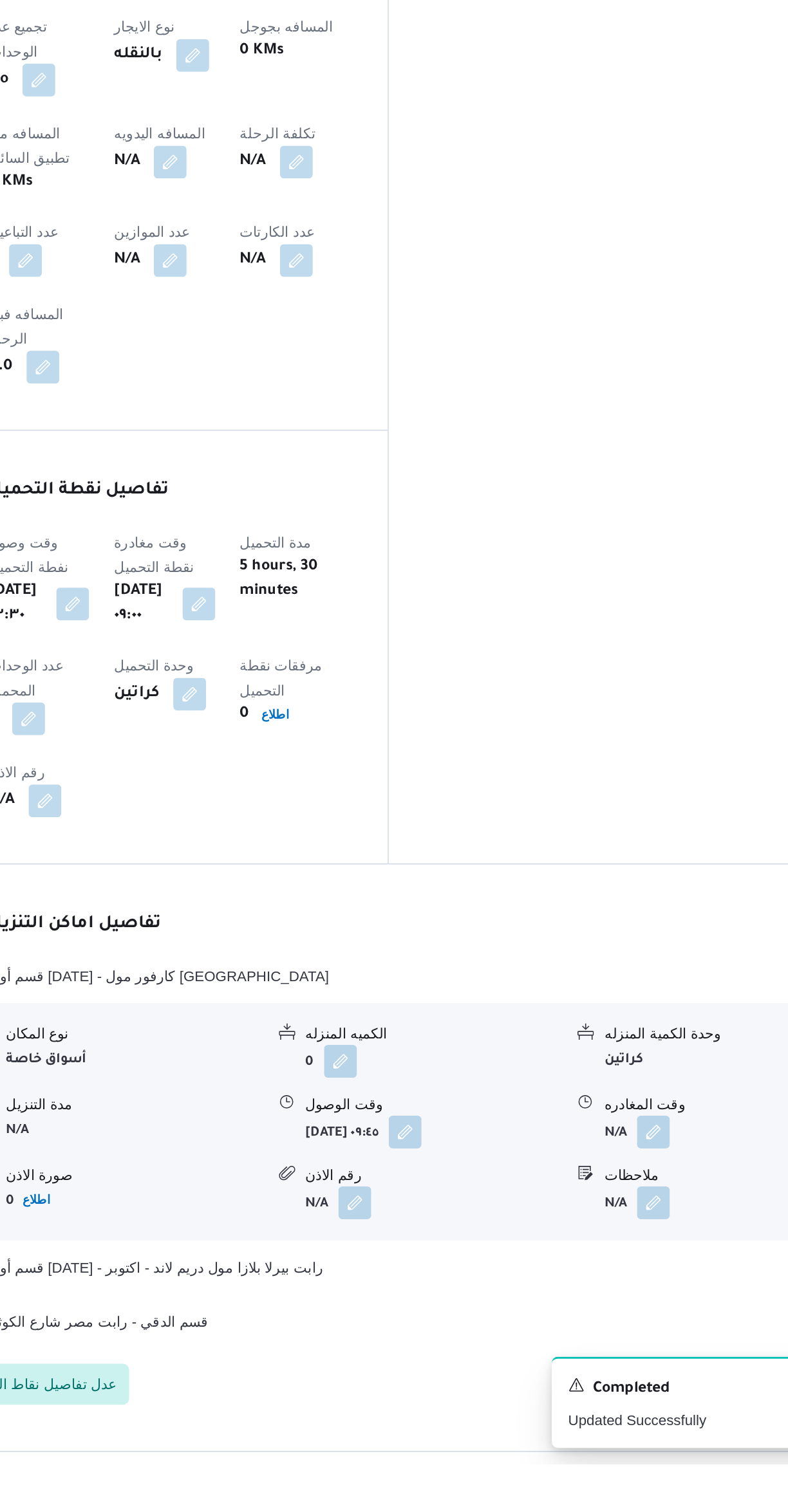
click at [643, 1294] on button "button" at bounding box center [635, 1304] width 21 height 21
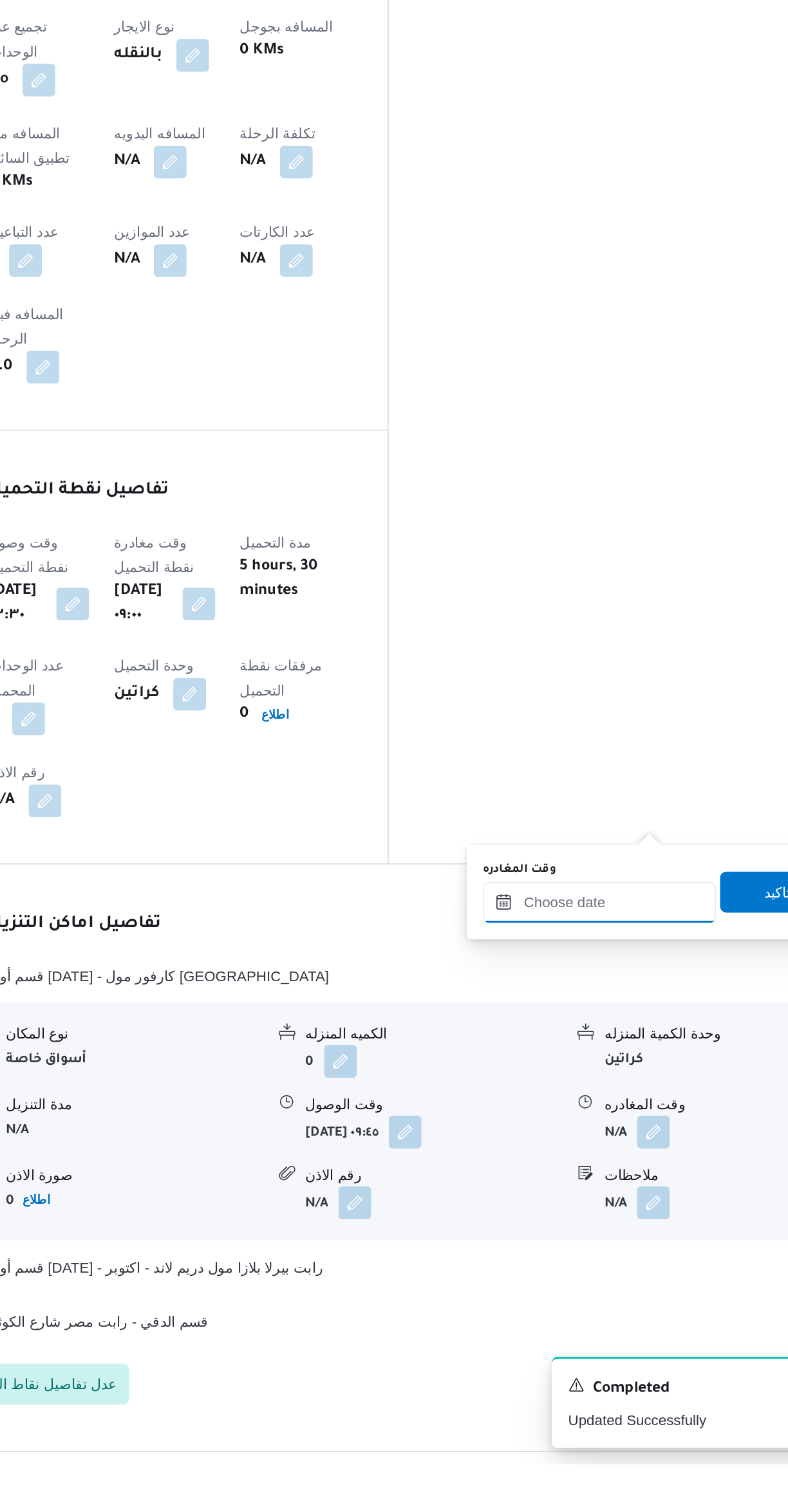
click at [582, 1158] on input "وقت المغادره" at bounding box center [601, 1160] width 146 height 26
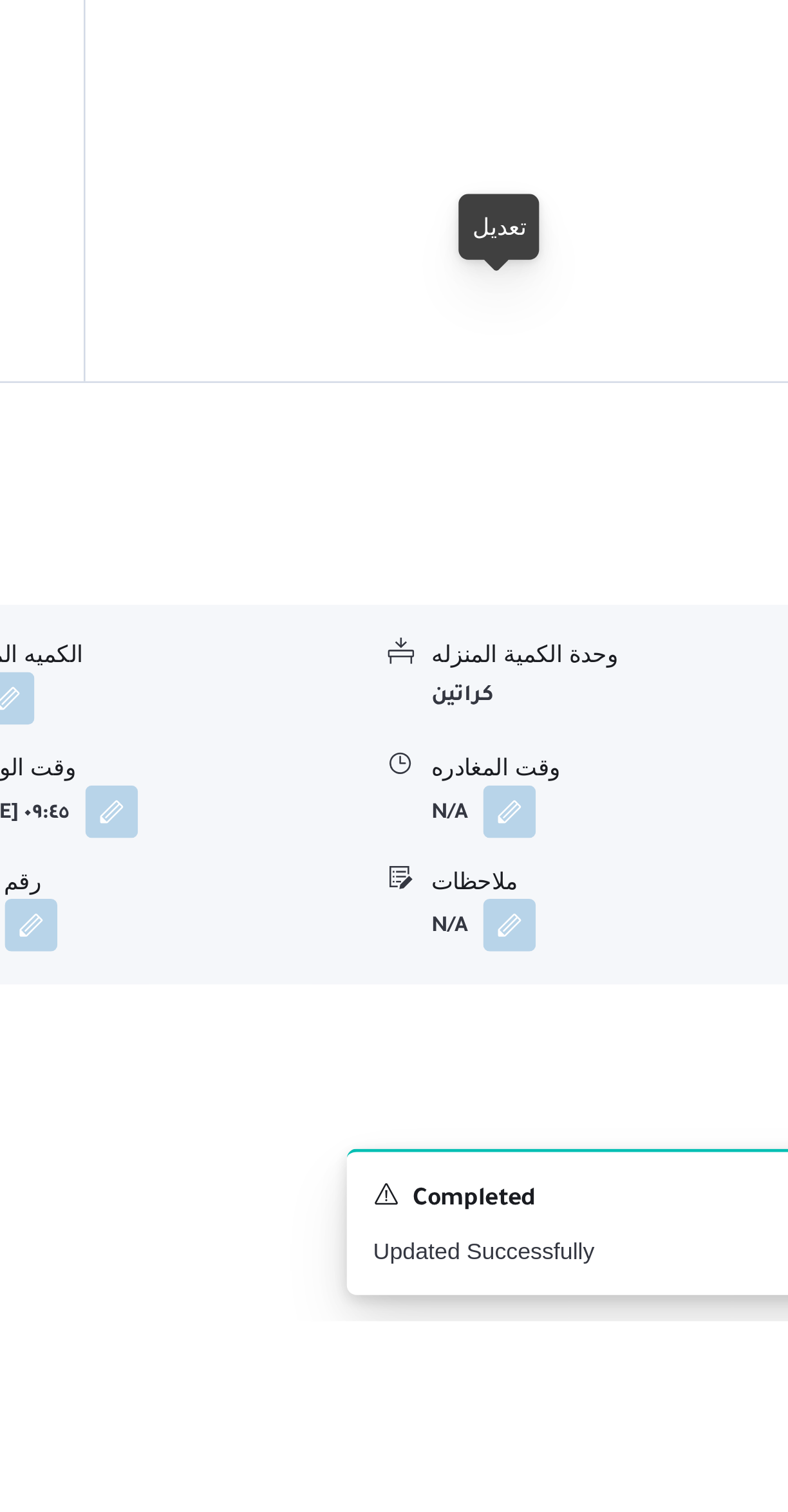
scroll to position [201, 0]
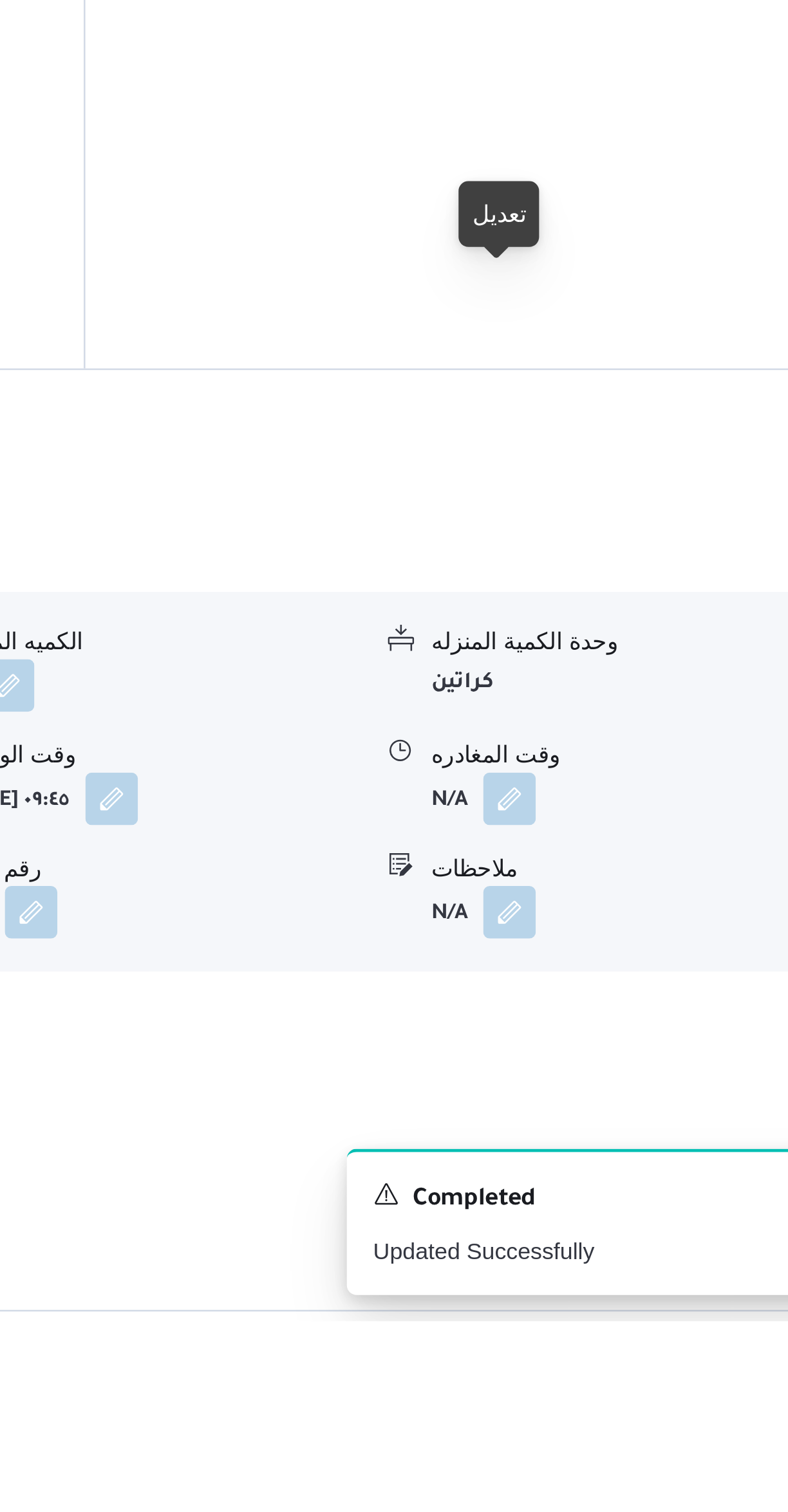
click at [633, 1090] on div at bounding box center [631, 1090] width 11 height 11
click at [632, 1297] on button "button" at bounding box center [635, 1307] width 21 height 21
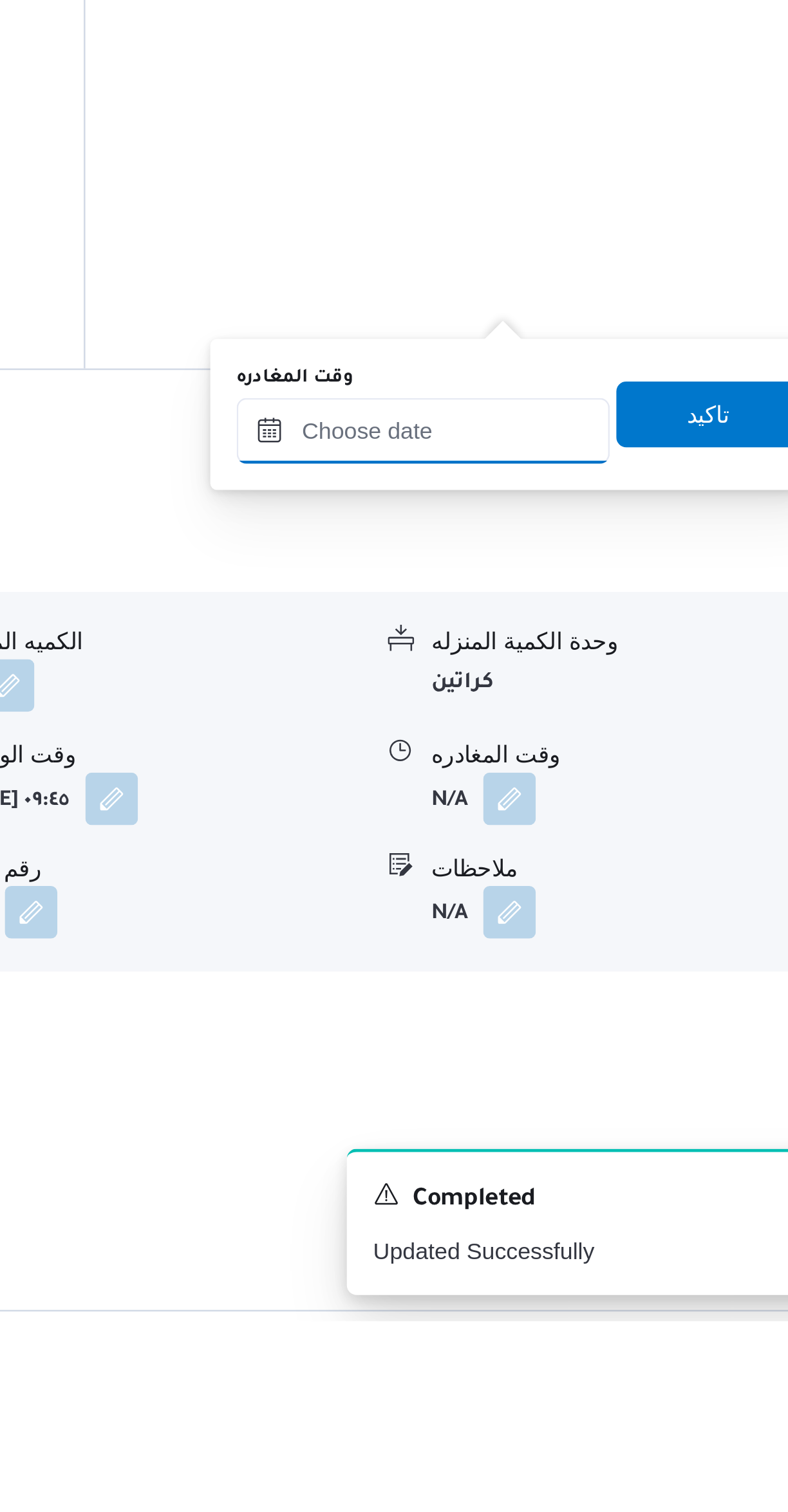
click at [580, 1166] on input "وقت المغادره" at bounding box center [601, 1163] width 146 height 26
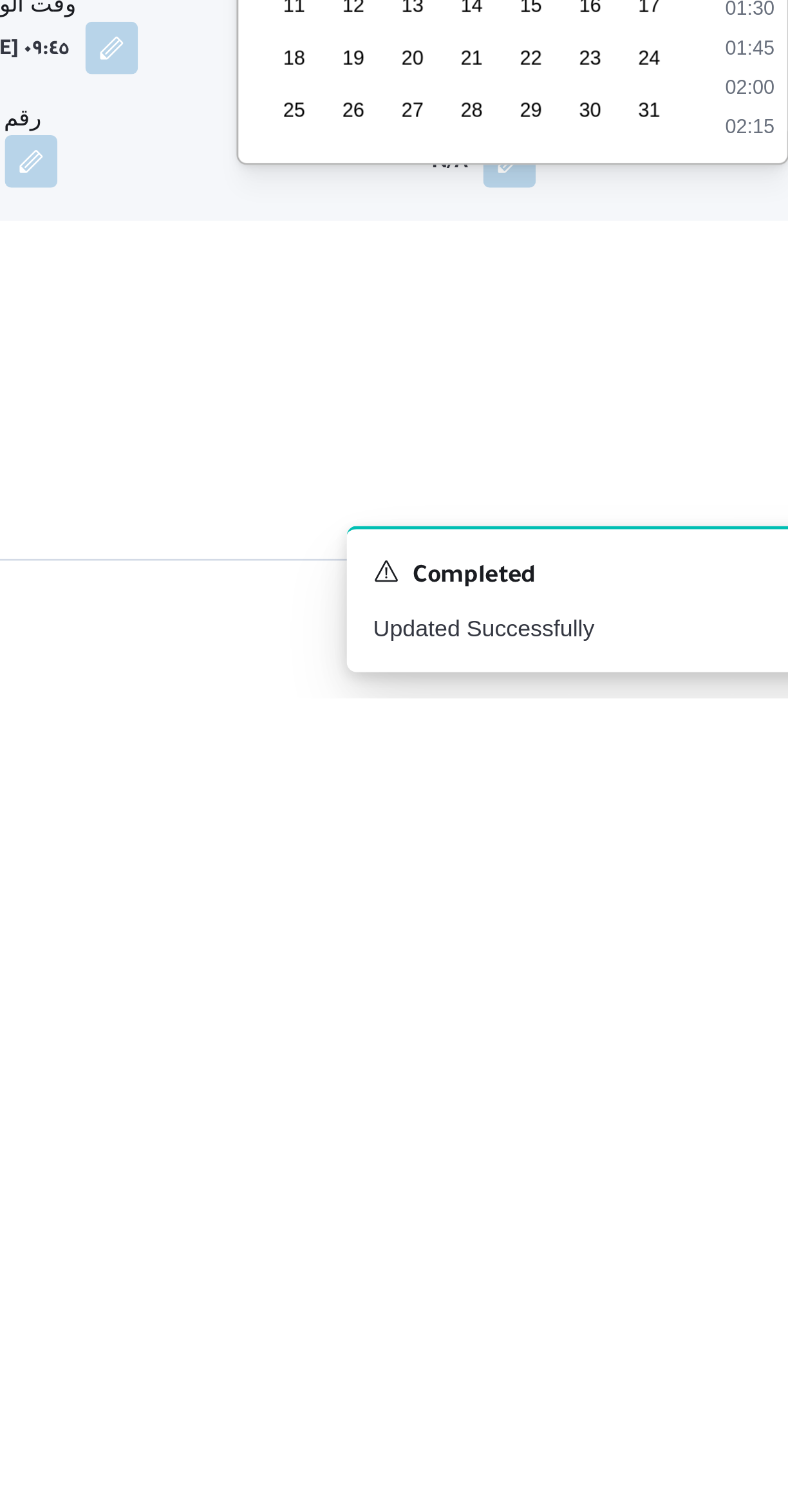
scroll to position [251, 0]
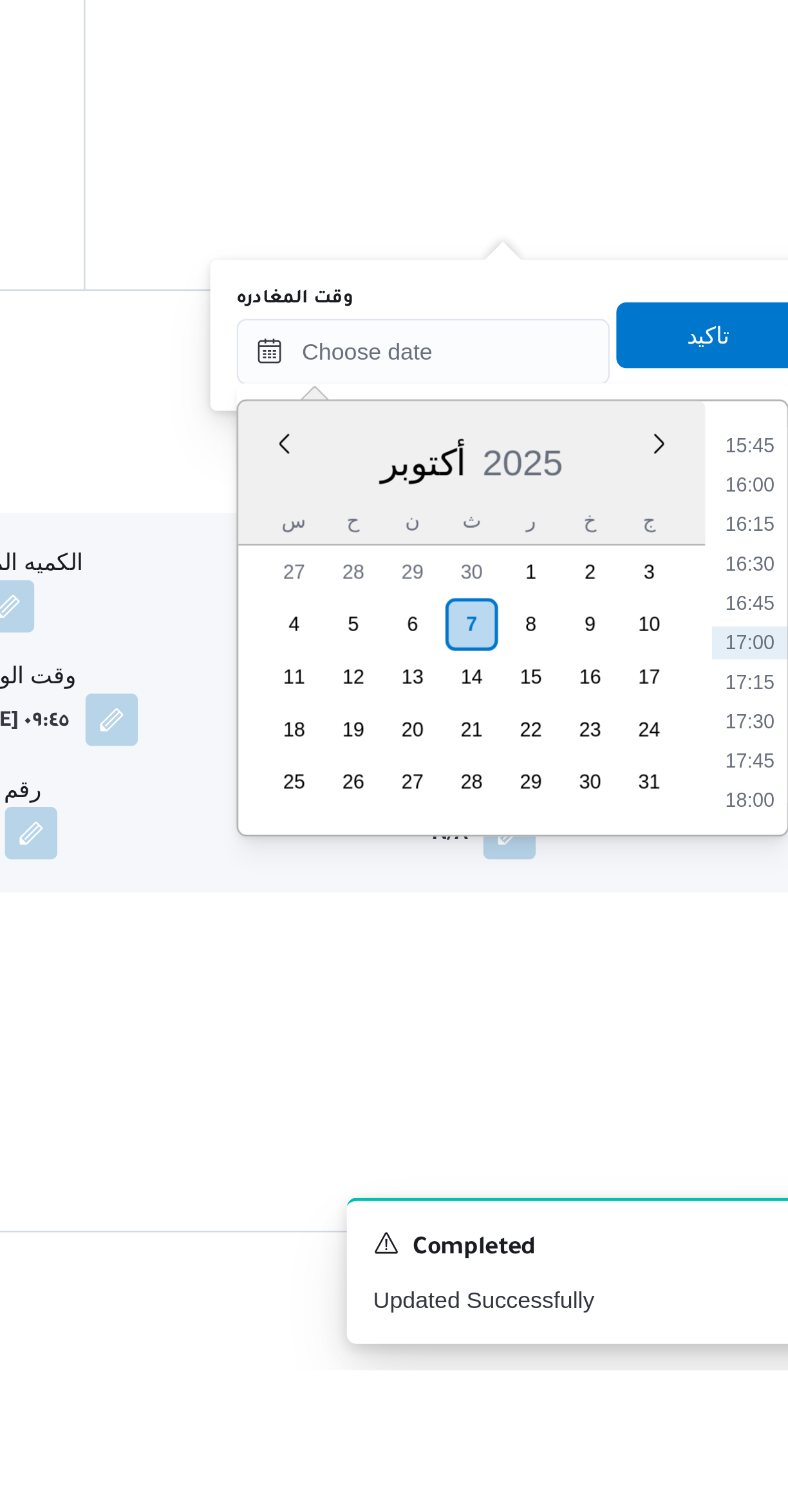
click at [727, 1144] on li "15:45" at bounding box center [730, 1150] width 30 height 13
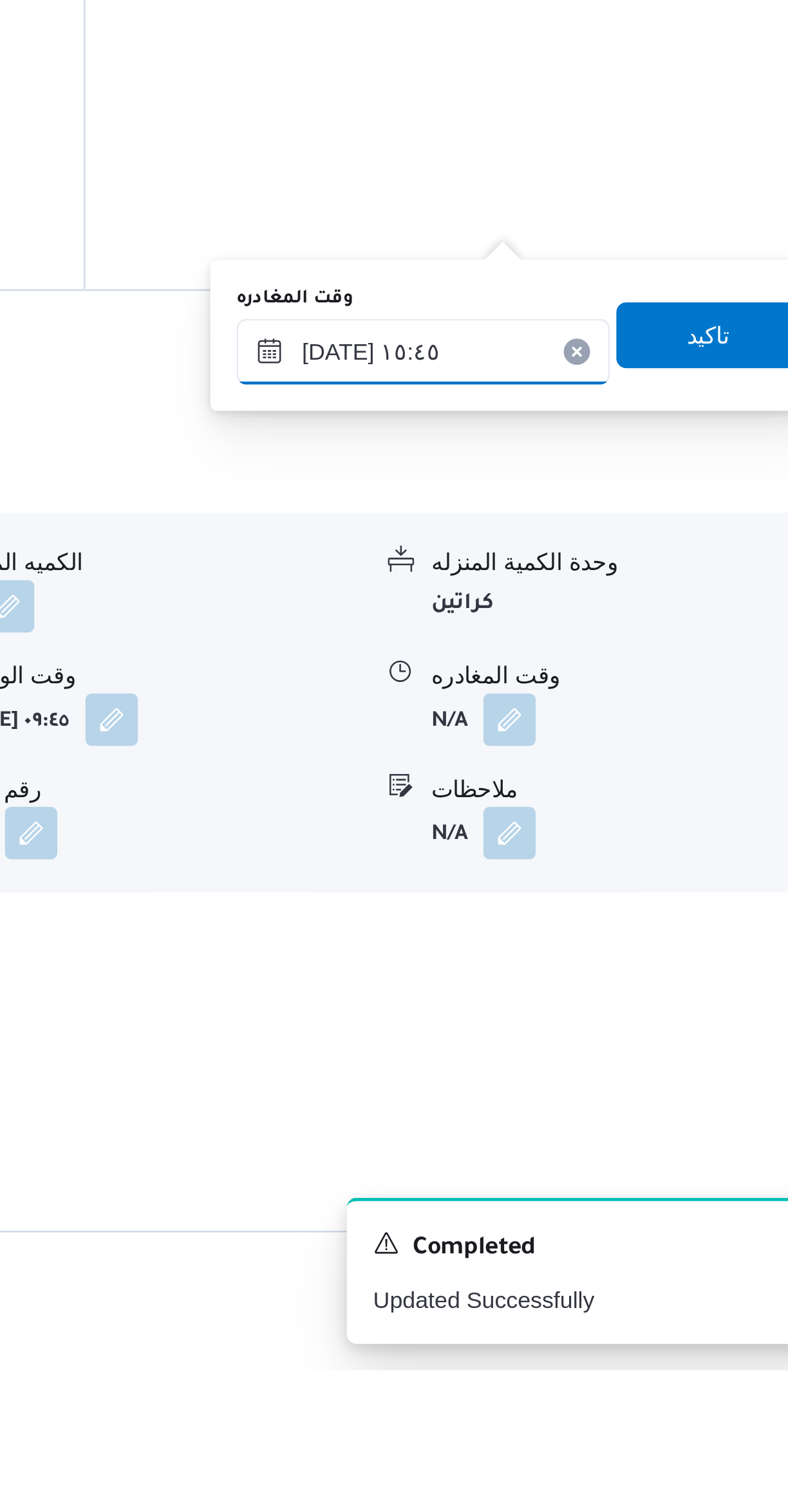
click at [558, 1119] on input "[DATE] ١٥:٤٥" at bounding box center [601, 1113] width 146 height 26
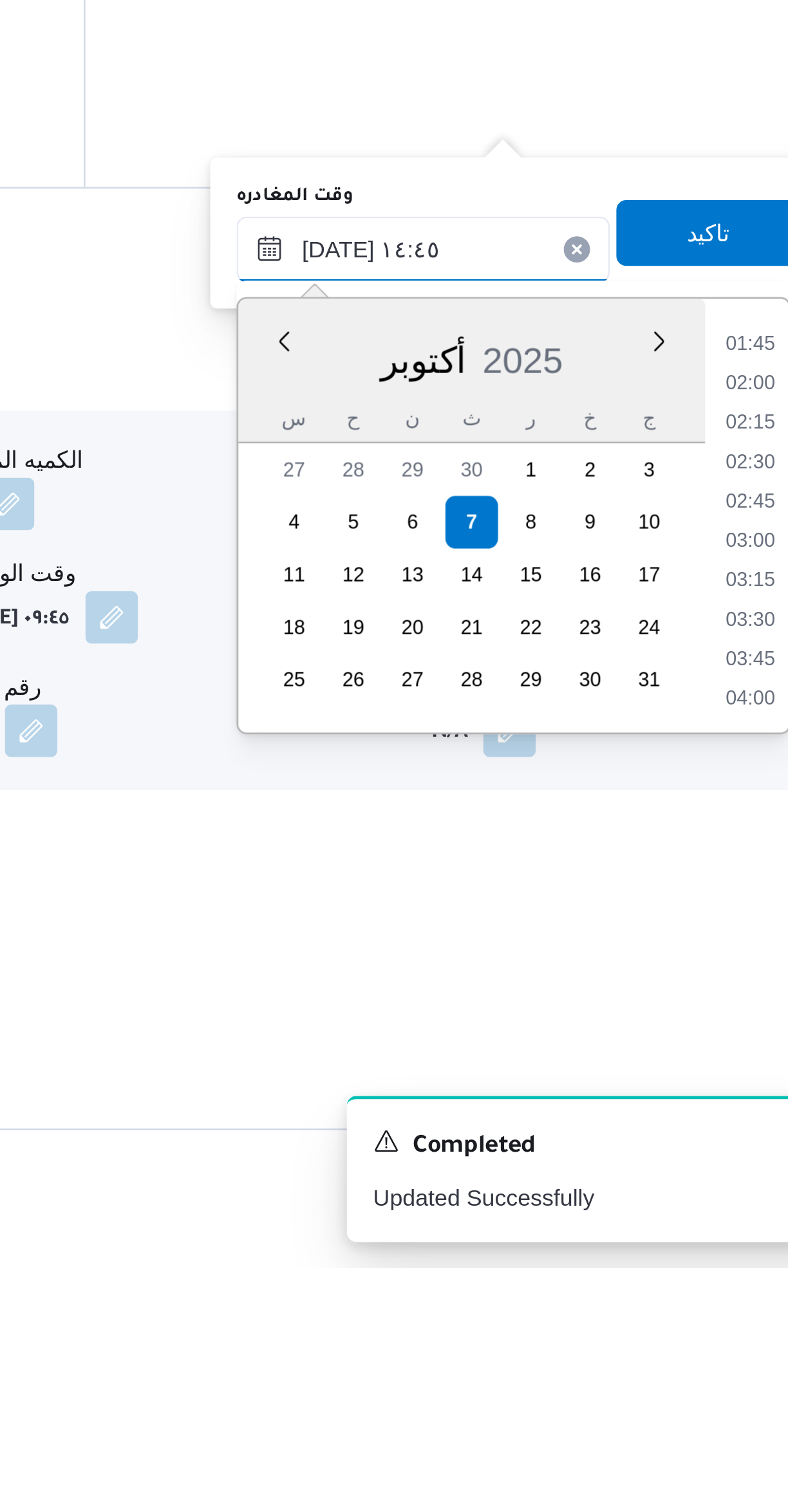
scroll to position [776, 0]
type input "[DATE] ١٤:٤٥"
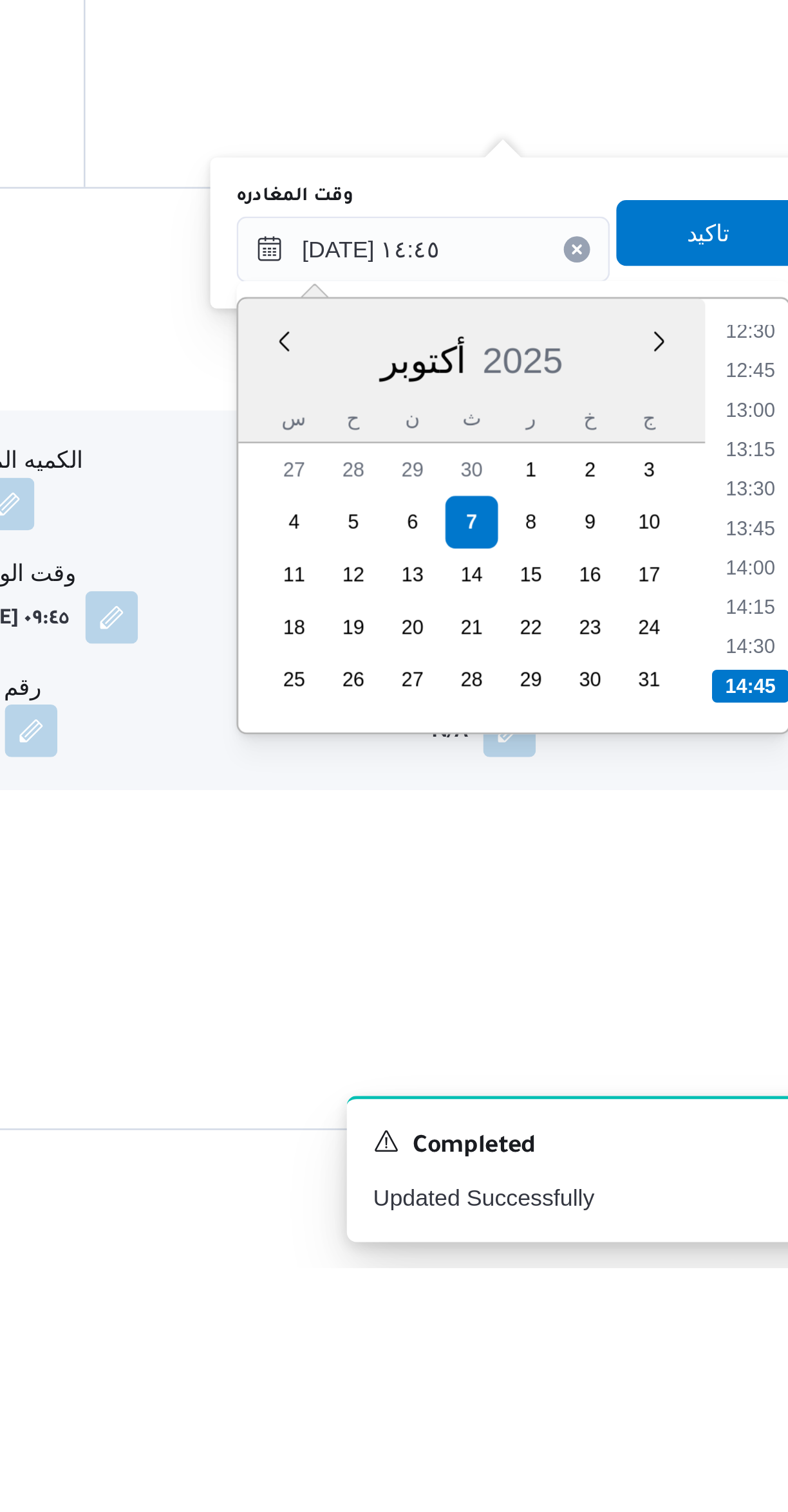
click at [724, 1280] on li "14:45" at bounding box center [730, 1284] width 31 height 13
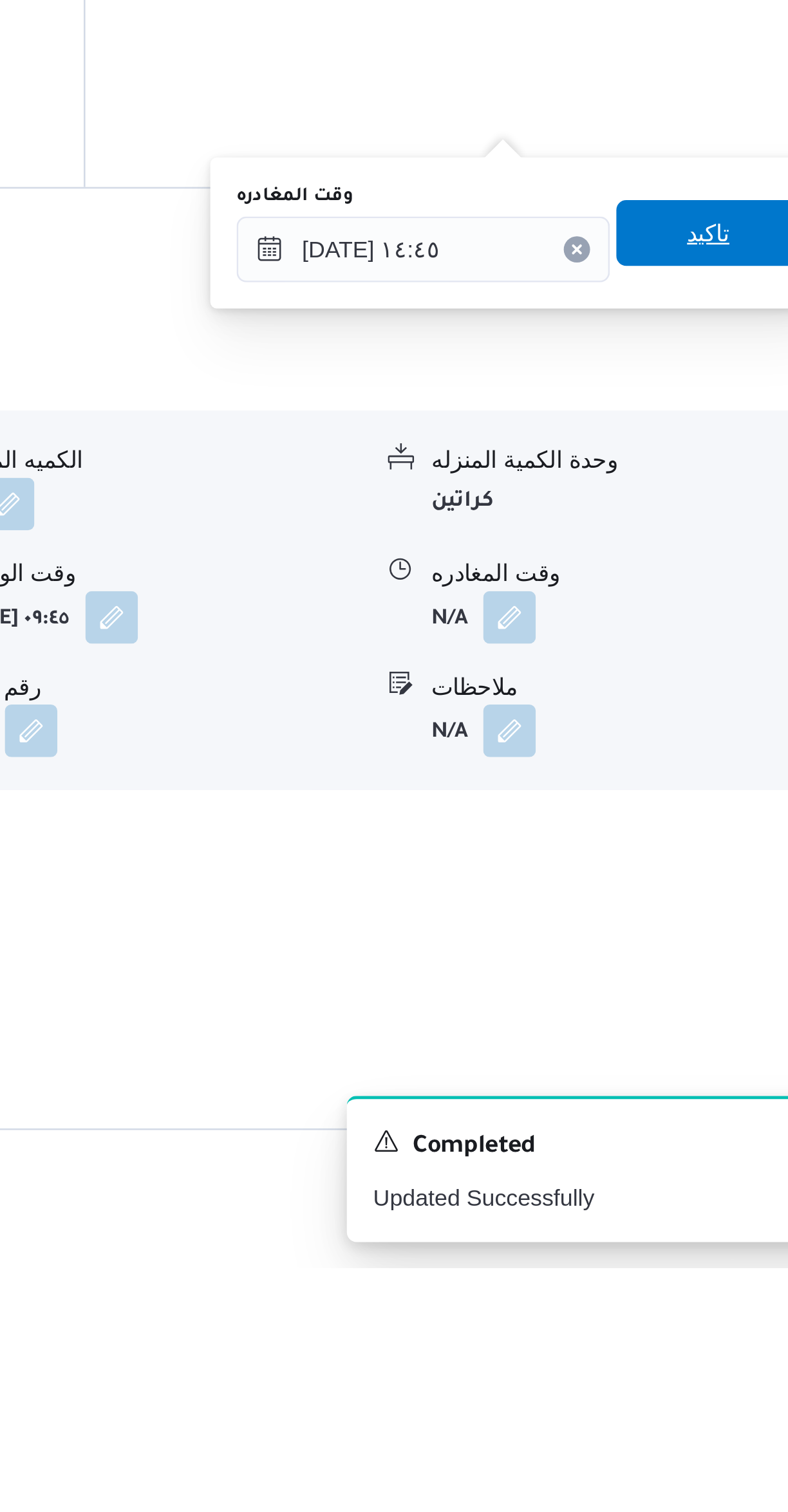
click at [677, 1113] on span "تاكيد" at bounding box center [713, 1107] width 72 height 26
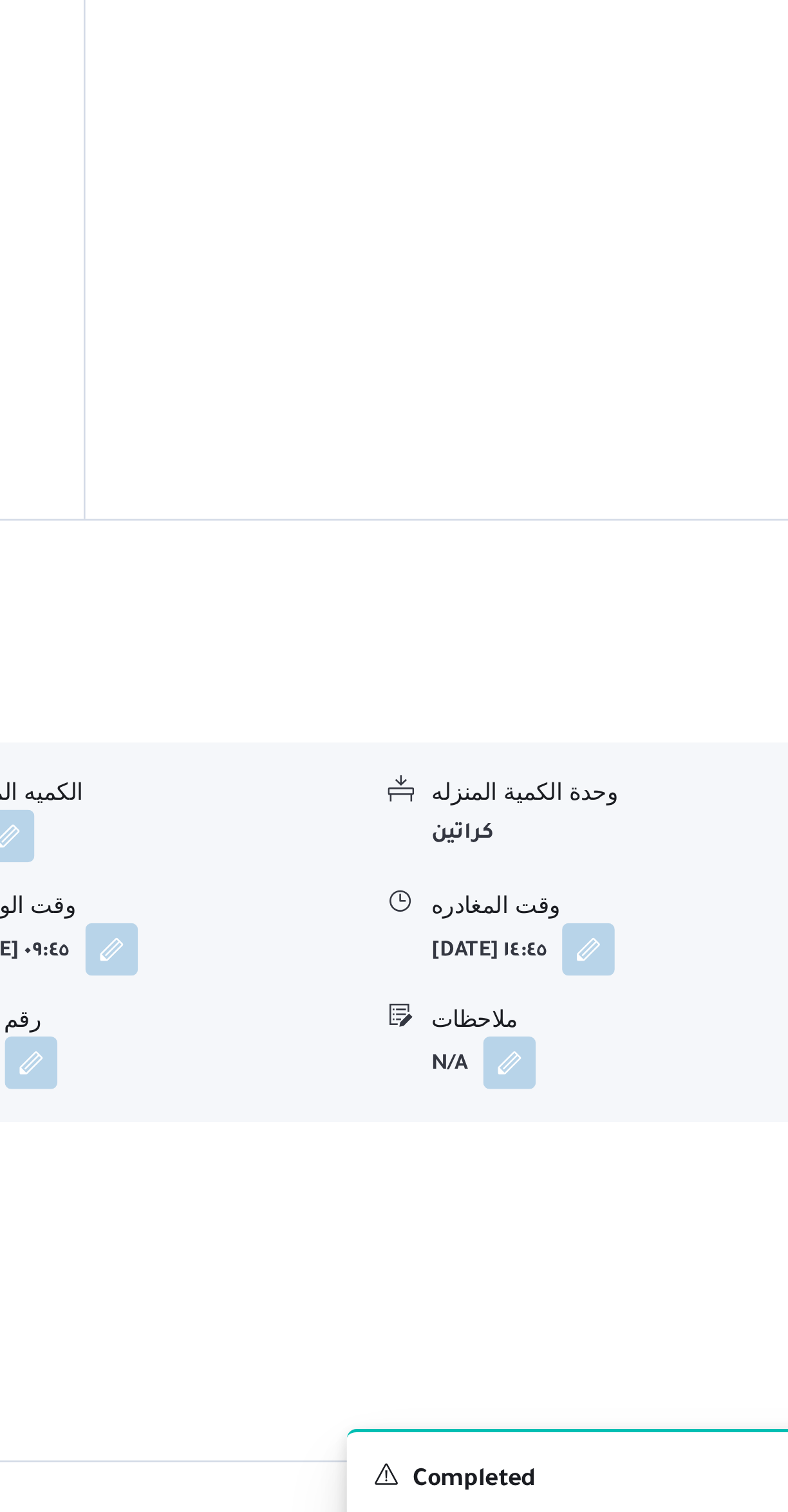
scroll to position [251, 0]
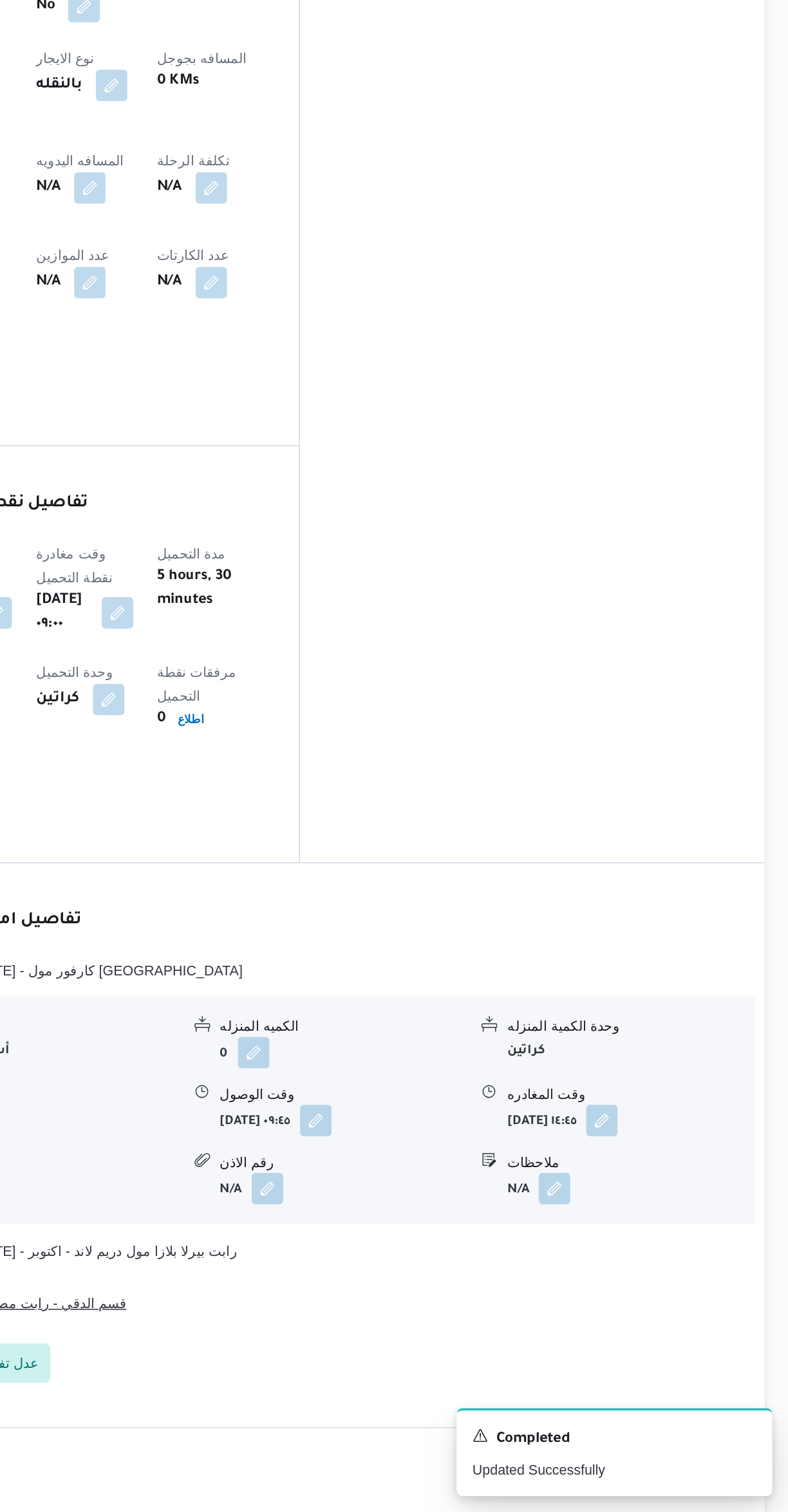
click at [561, 1368] on button "قسم الدقي - رابت مصر شارع الكوثر" at bounding box center [471, 1375] width 547 height 15
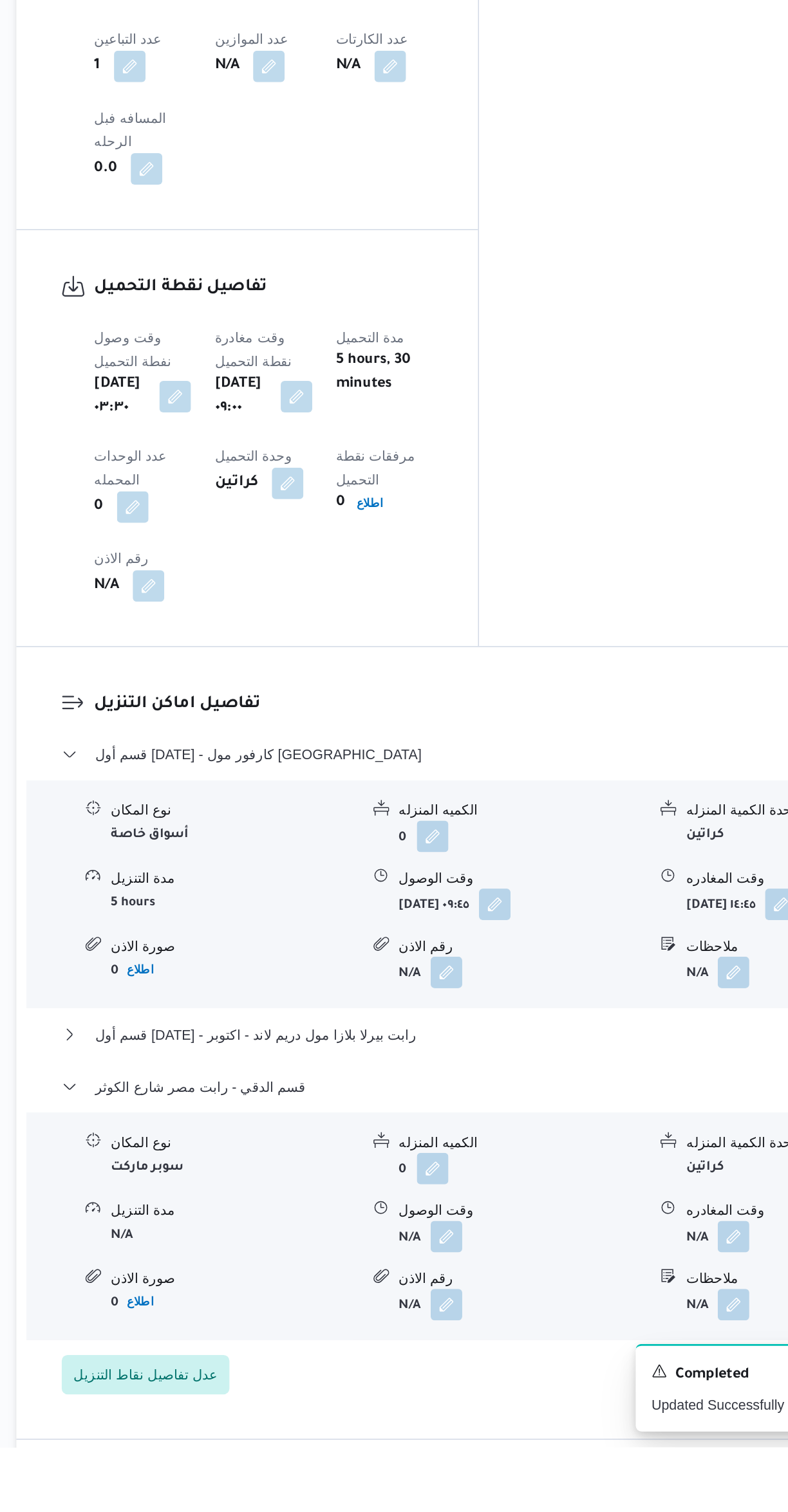
scroll to position [352, 0]
click at [634, 1363] on button "button" at bounding box center [635, 1373] width 21 height 21
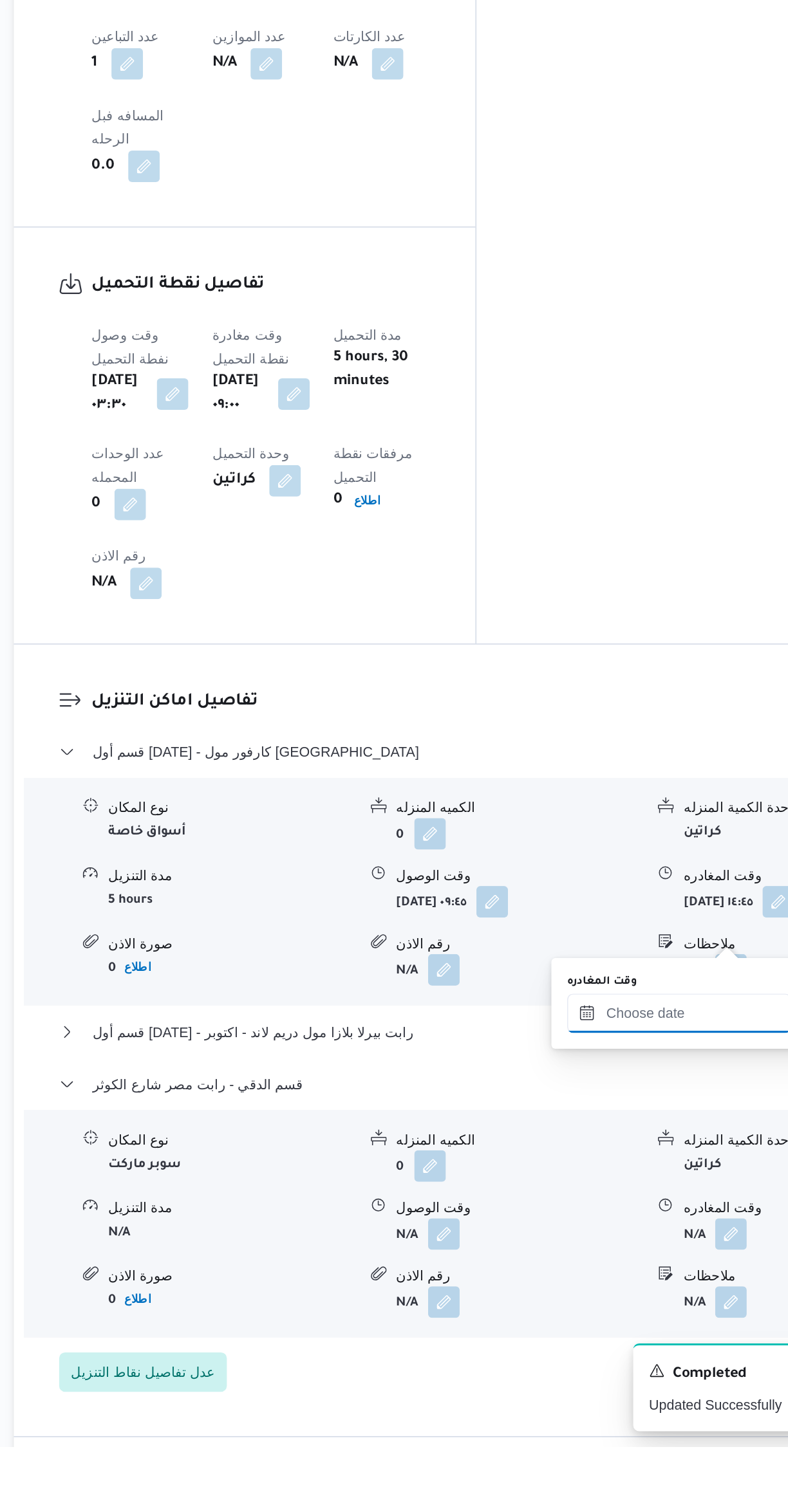
click at [586, 1233] on input "وقت المغادره" at bounding box center [601, 1229] width 146 height 26
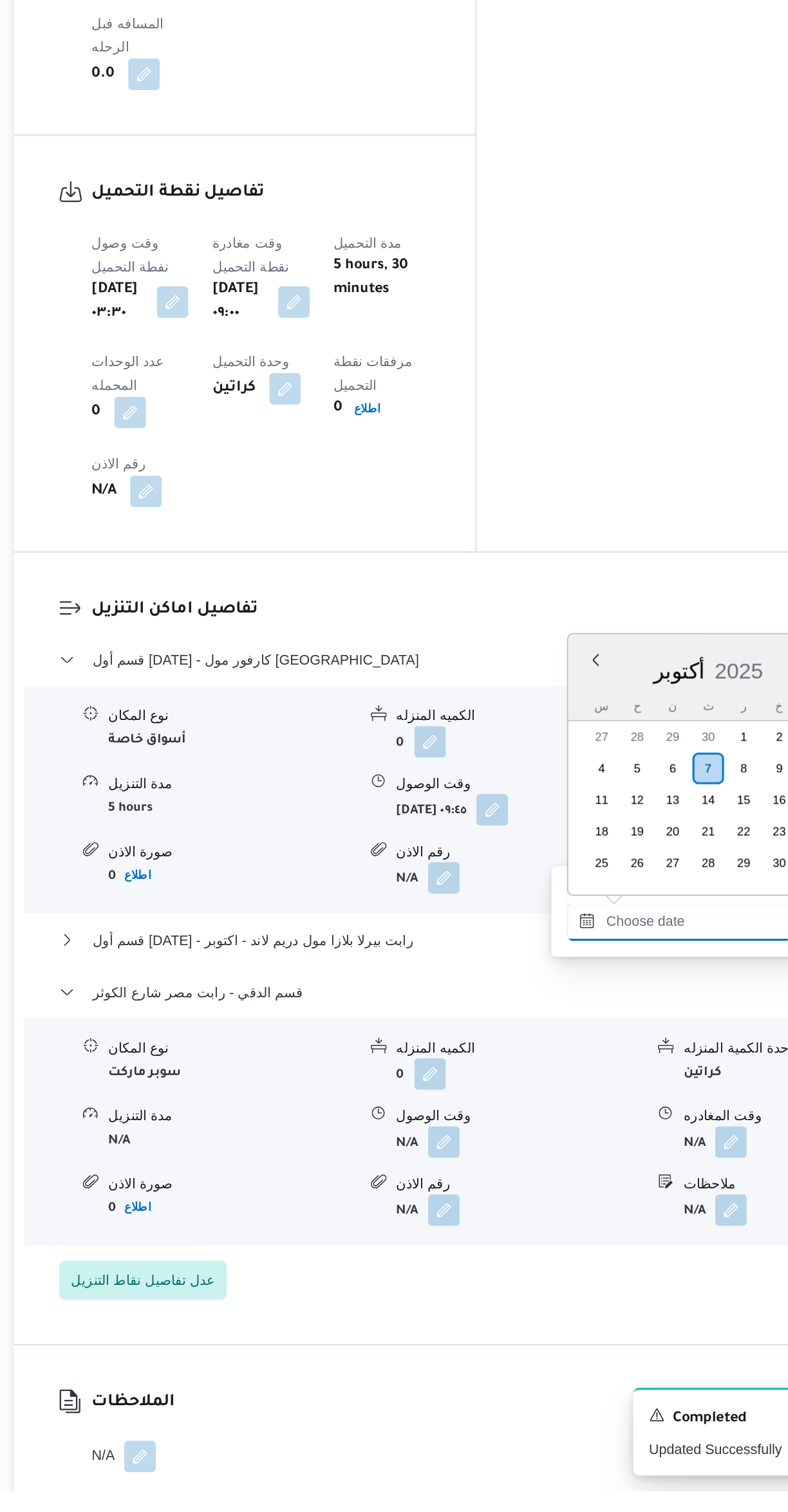
scroll to position [225, 0]
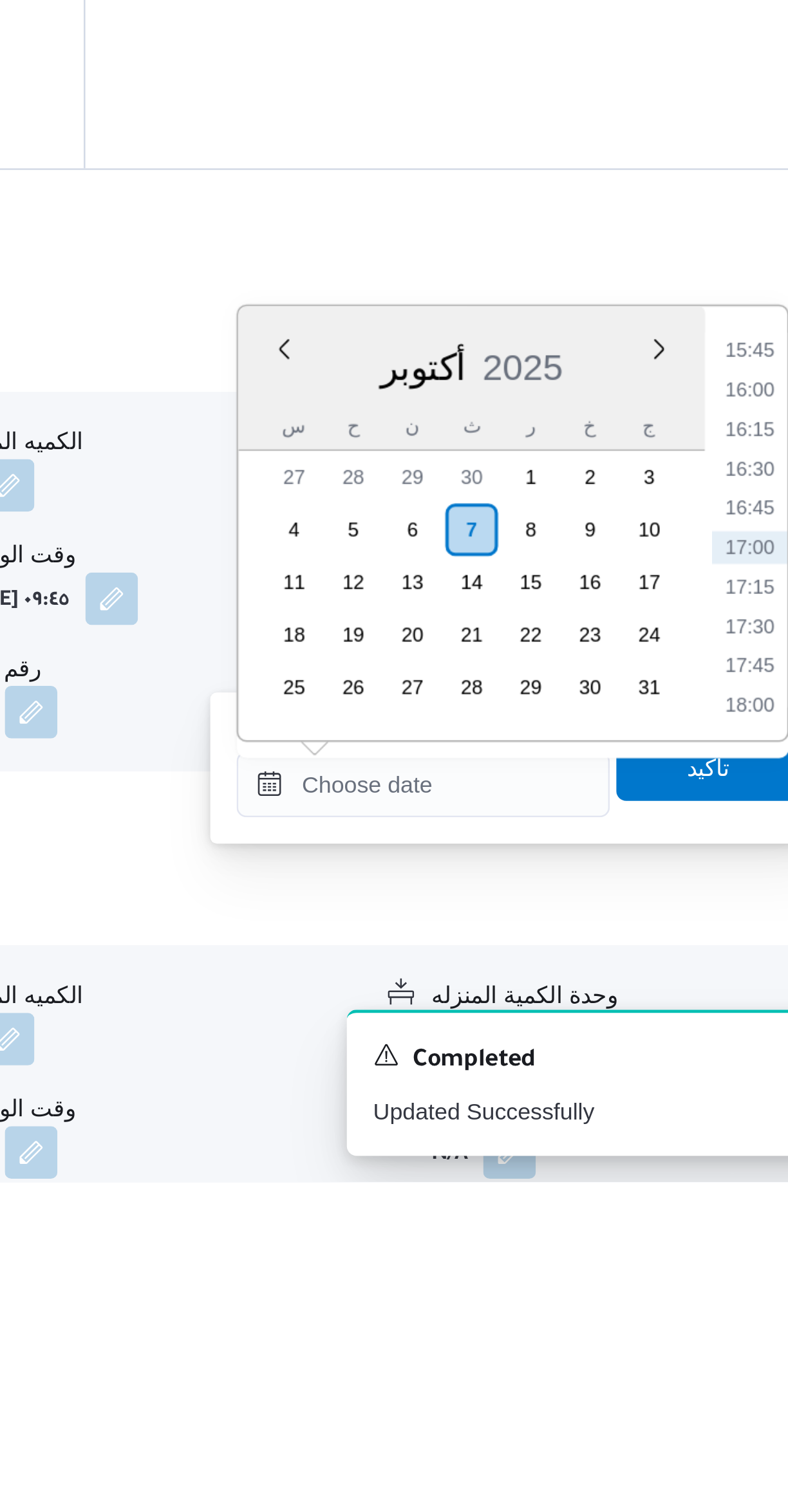
click at [727, 1189] on li "15:45" at bounding box center [730, 1186] width 30 height 13
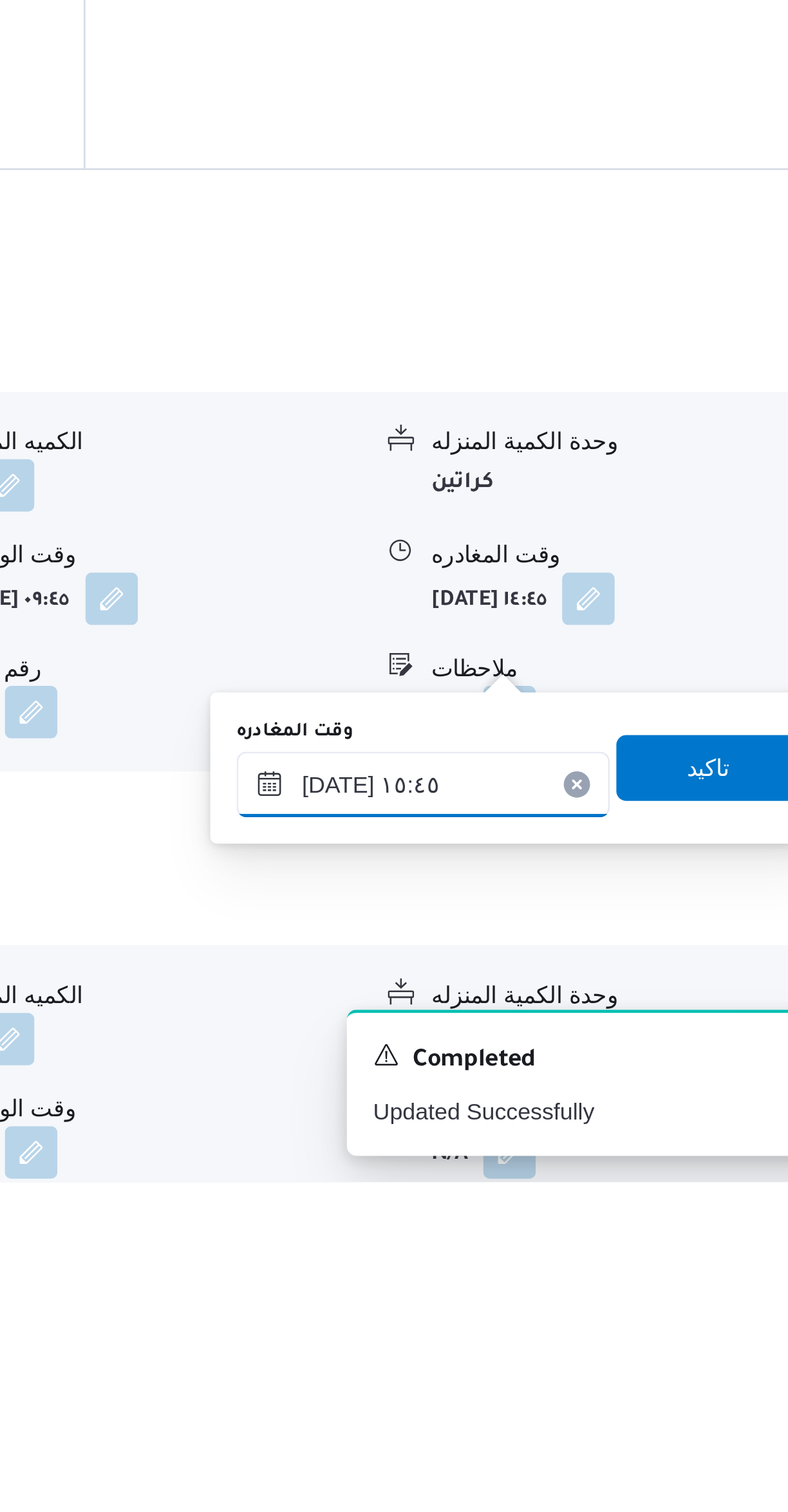
scroll to position [225, 0]
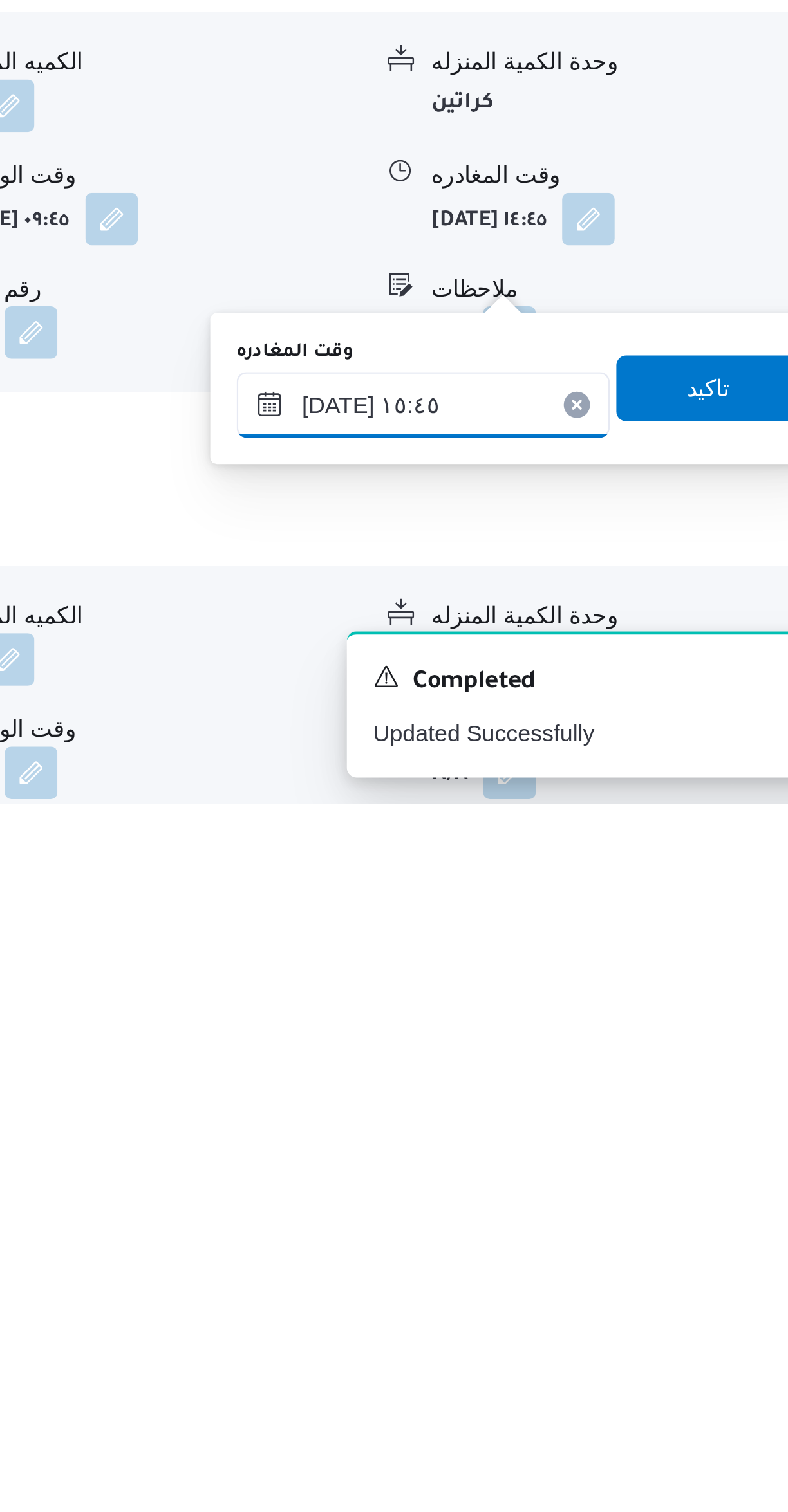
click at [566, 1360] on input "[DATE] ١٥:٤٥" at bounding box center [601, 1355] width 146 height 26
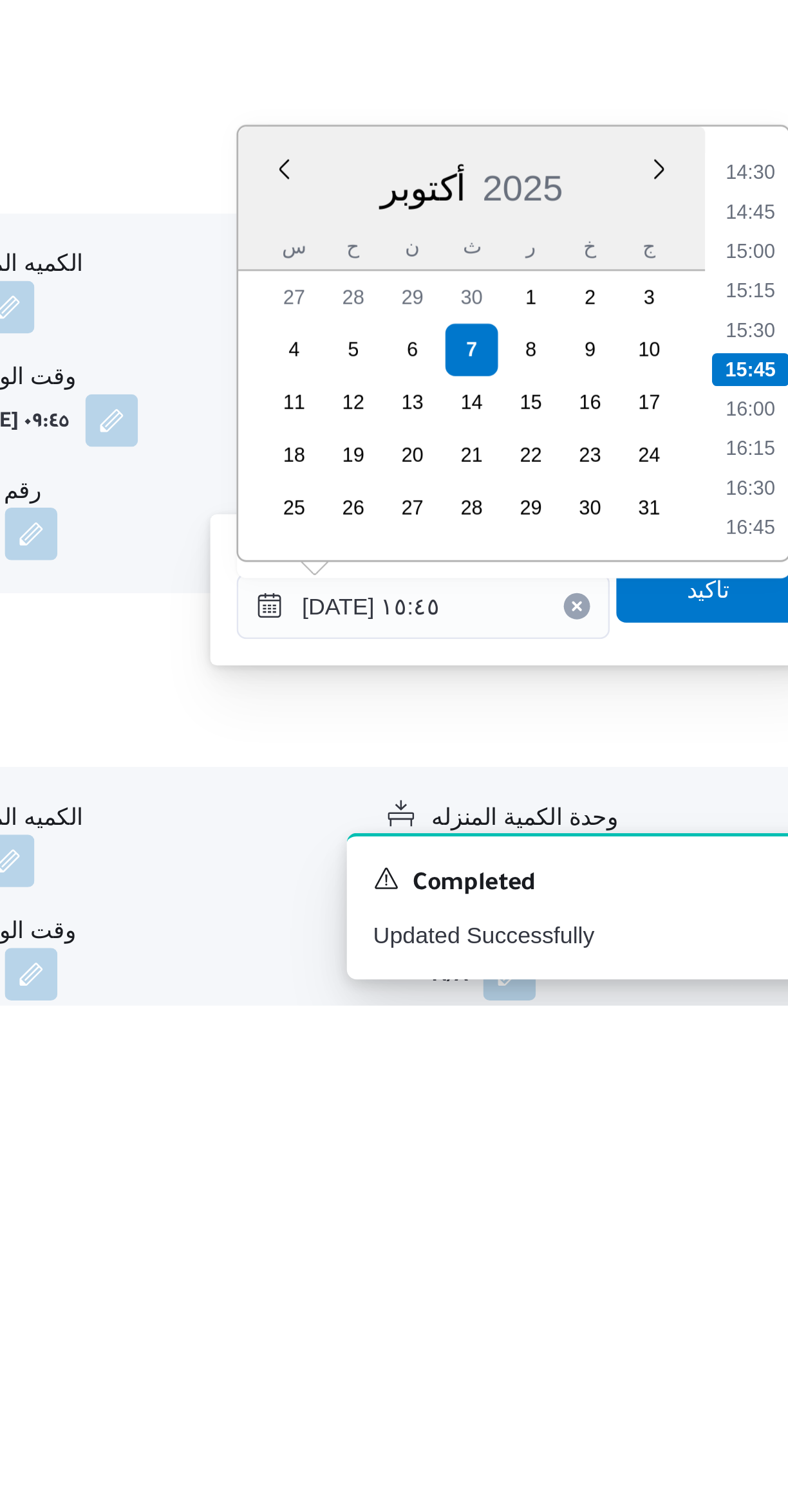
click at [731, 1219] on li "15:00" at bounding box center [730, 1217] width 30 height 13
type input "[DATE] ١٥:٠٠"
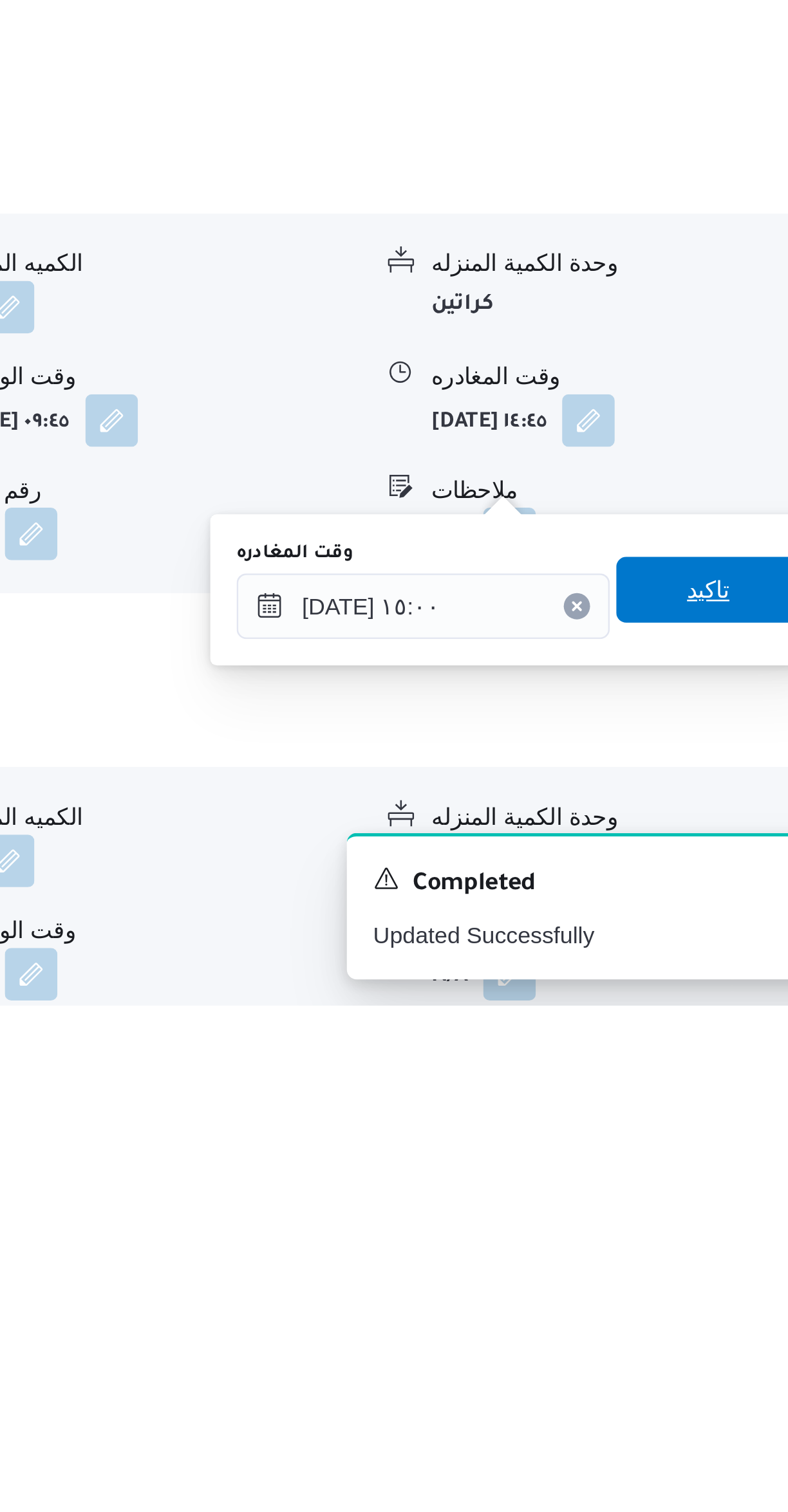
click at [712, 1348] on span "تاكيد" at bounding box center [713, 1349] width 72 height 26
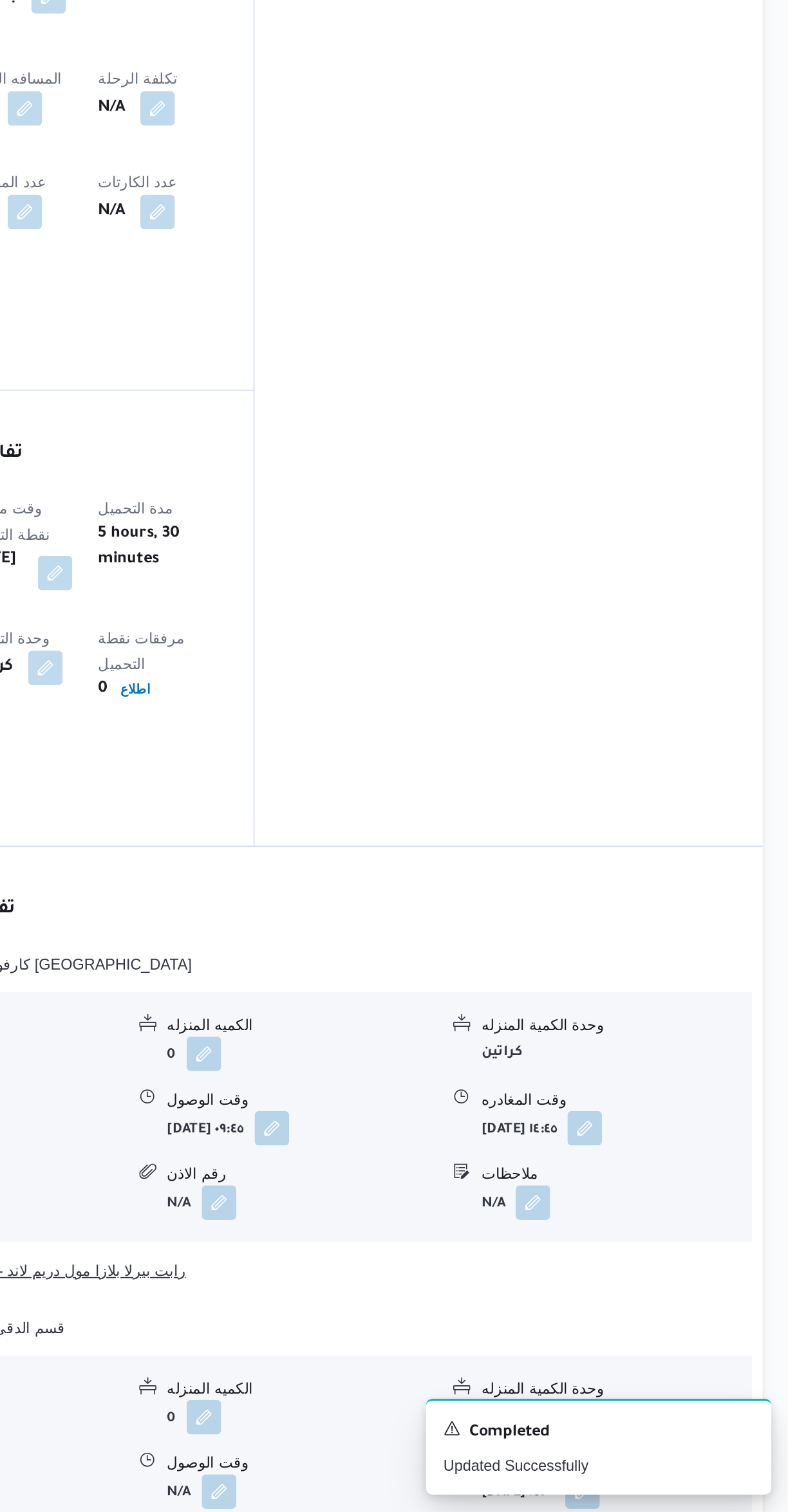
click at [641, 1361] on button "قسم أول 6 أكتوبر - رابت بيرلا بلازا مول دريم لاند - اكتوبر" at bounding box center [471, 1368] width 547 height 15
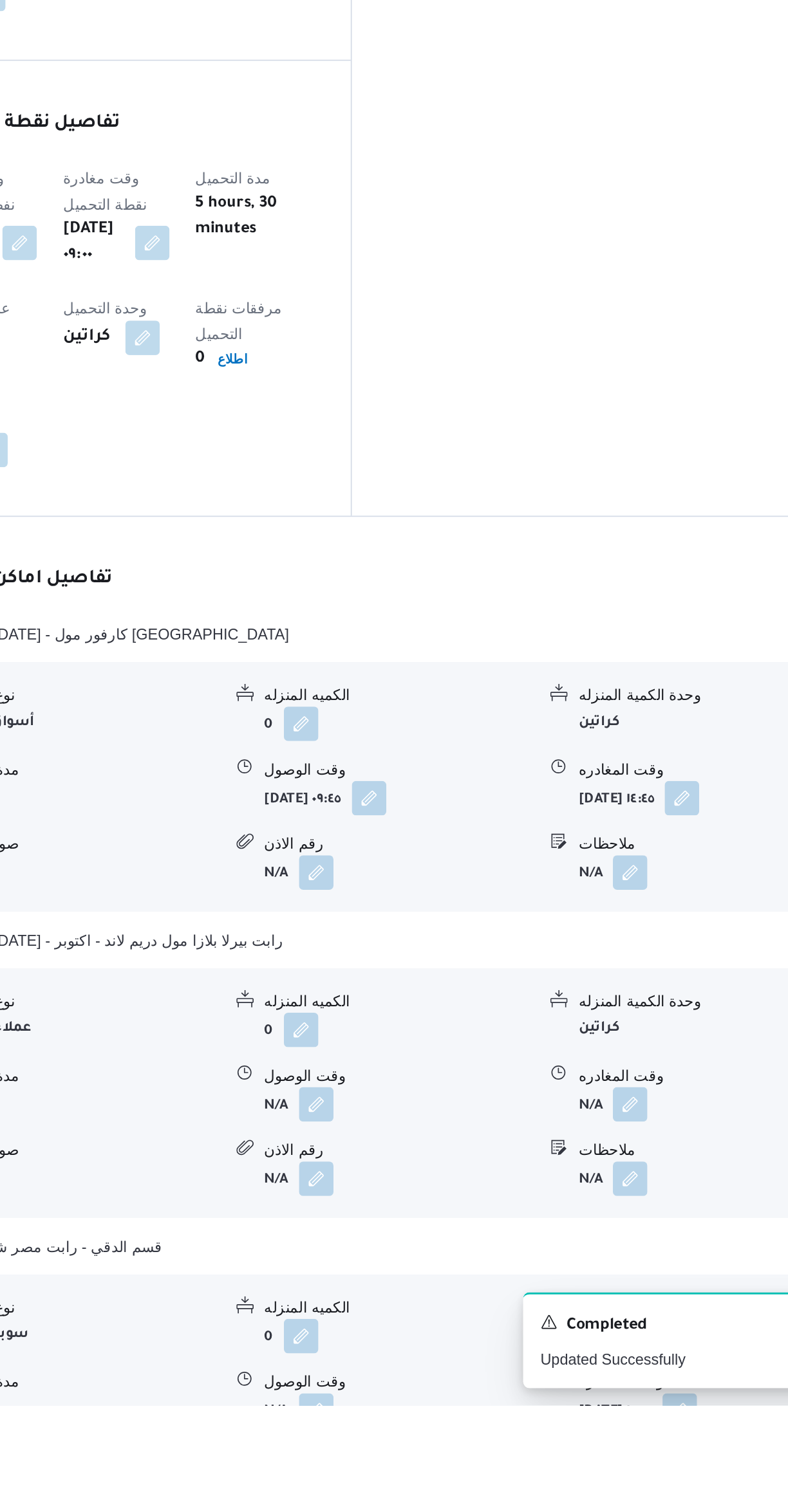
click at [637, 1367] on button "button" at bounding box center [635, 1377] width 21 height 21
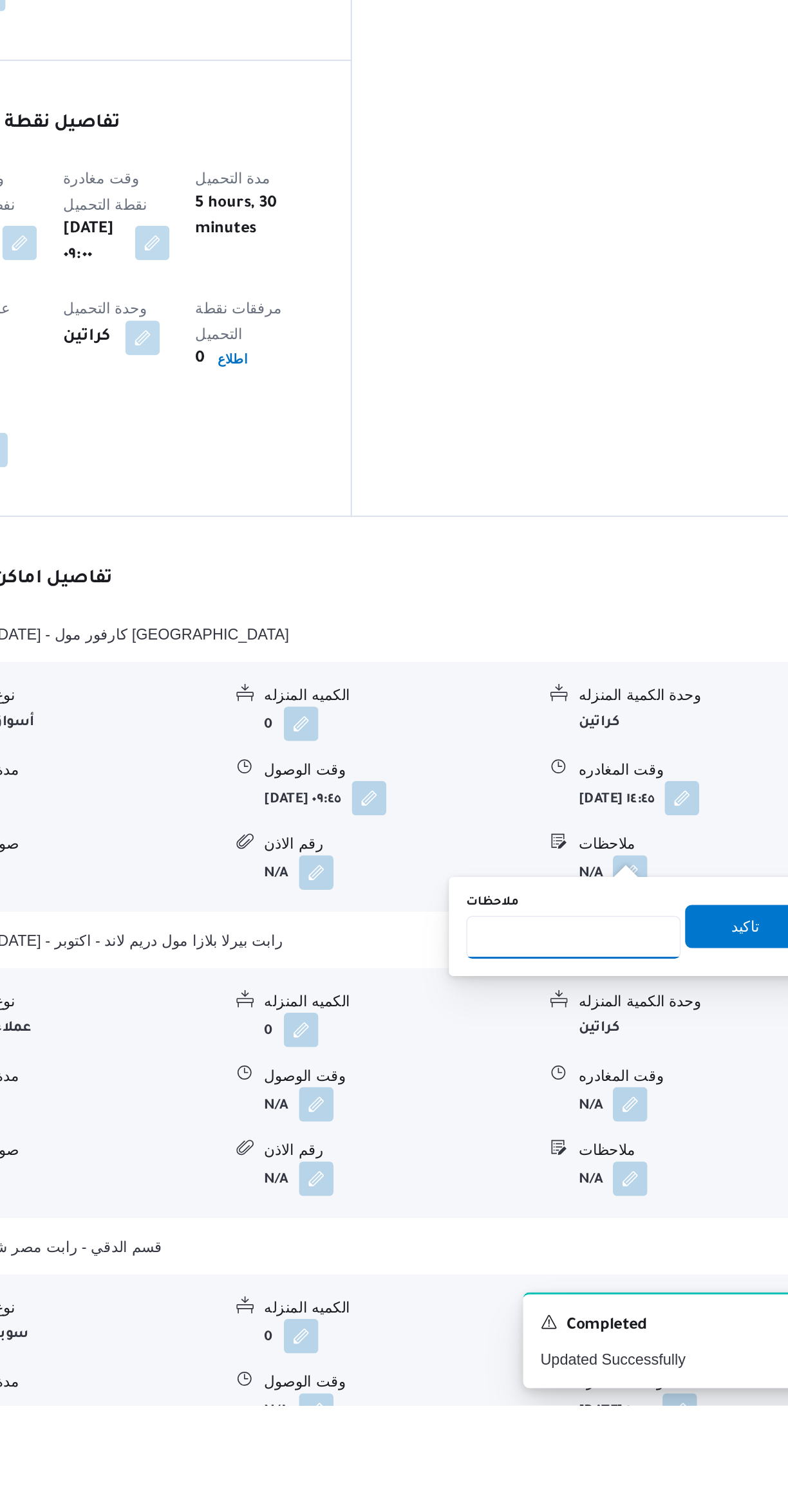
click at [588, 1232] on input "ملاحظات" at bounding box center [601, 1233] width 128 height 26
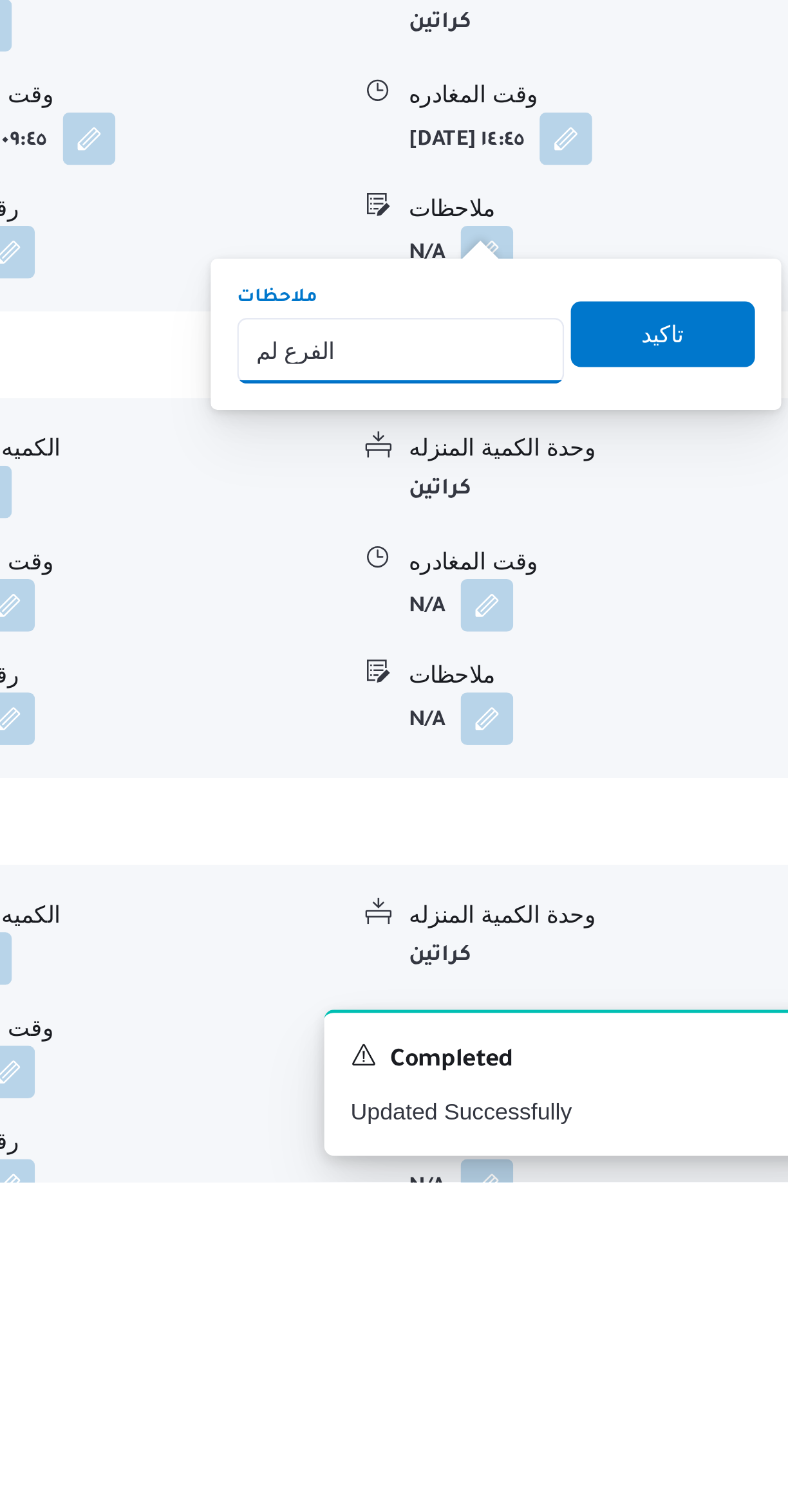
type input "الفرع لم يسلم"
click at [704, 1187] on span "تاكيد" at bounding box center [704, 1180] width 72 height 26
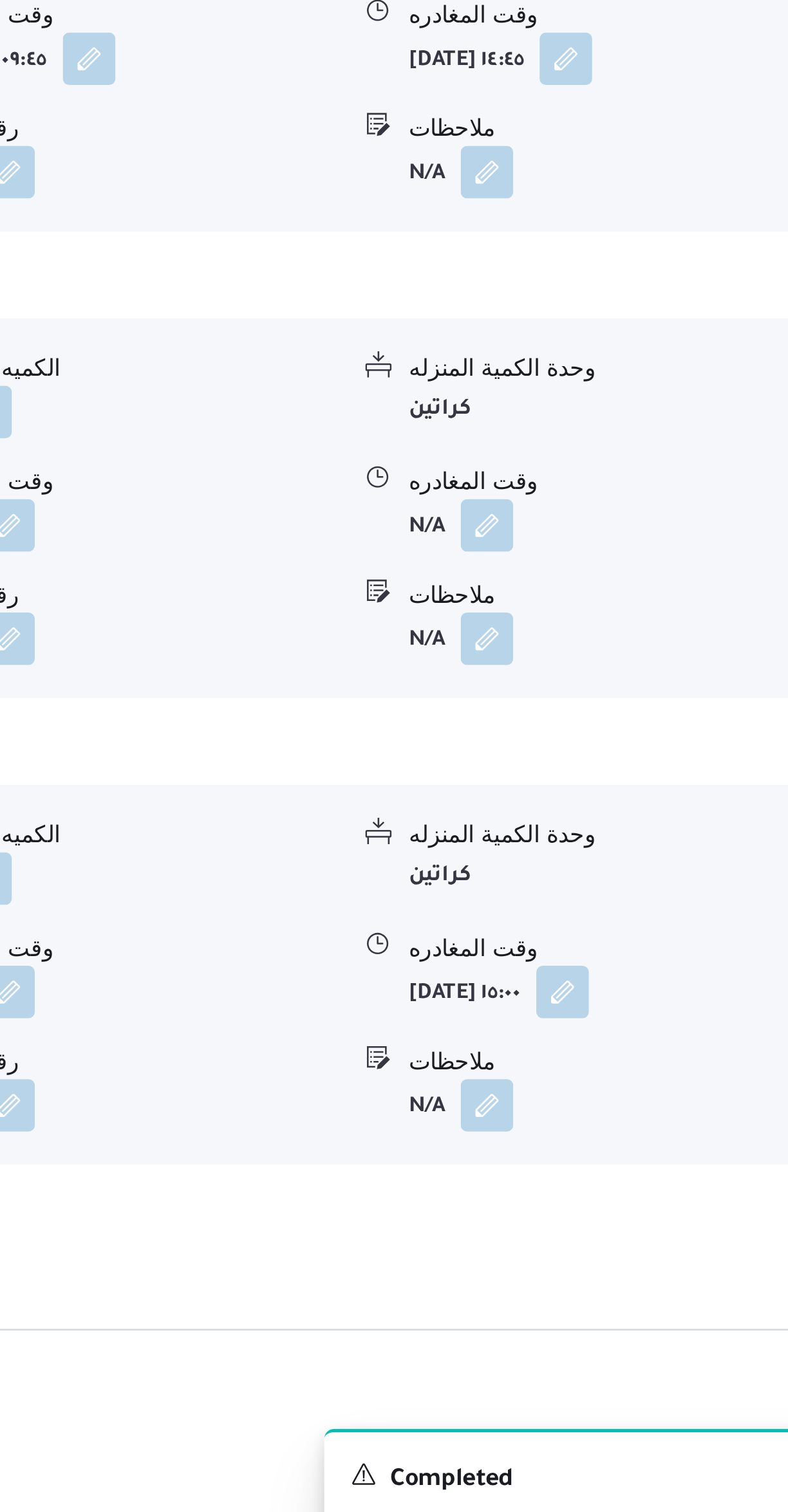
click at [639, 1324] on button "button" at bounding box center [635, 1318] width 21 height 21
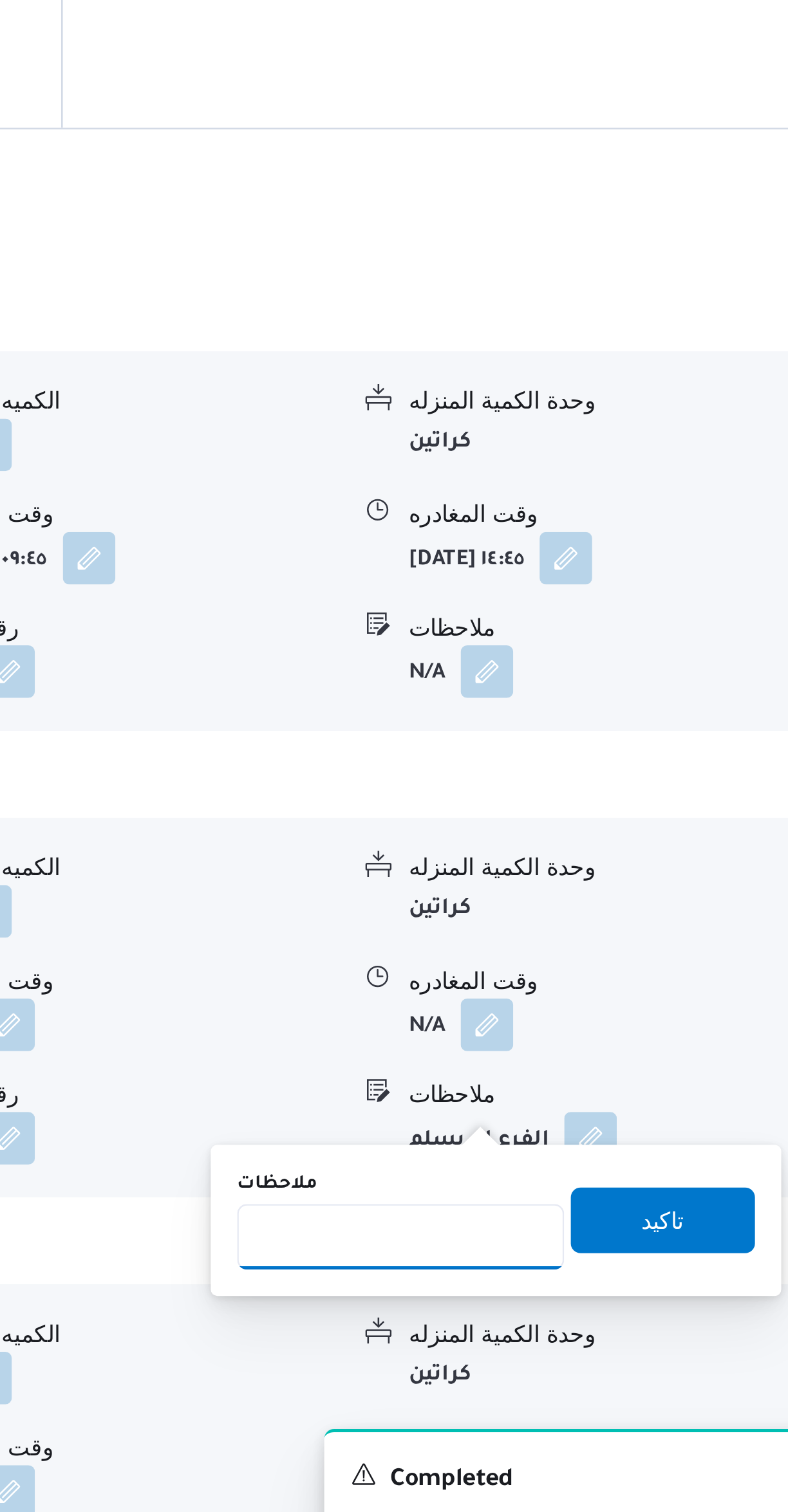
click at [598, 1365] on input "ملاحظات" at bounding box center [601, 1369] width 128 height 26
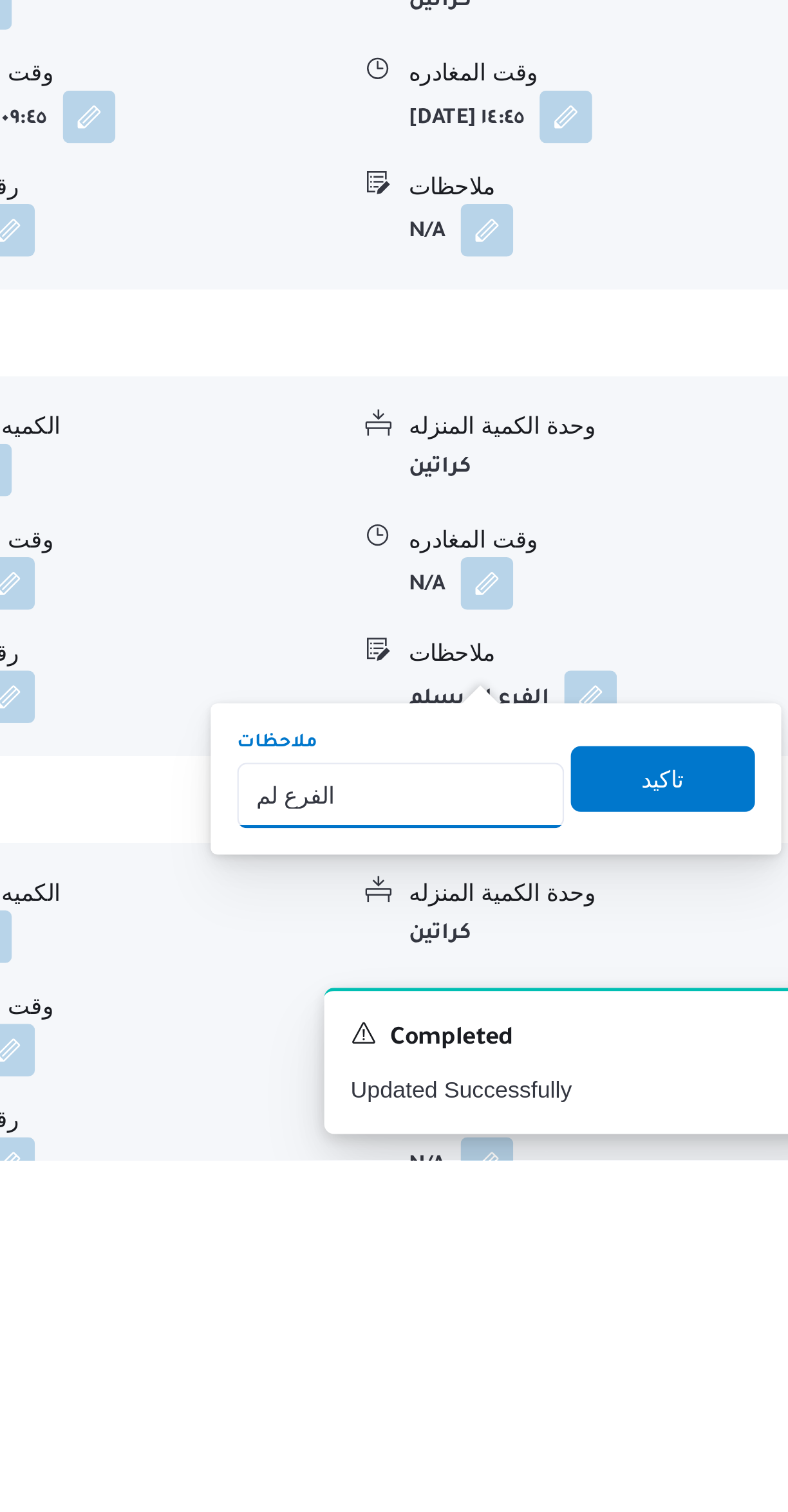
type input "الفرع لم يسلم"
click at [702, 1355] on span "تاكيد" at bounding box center [704, 1363] width 72 height 26
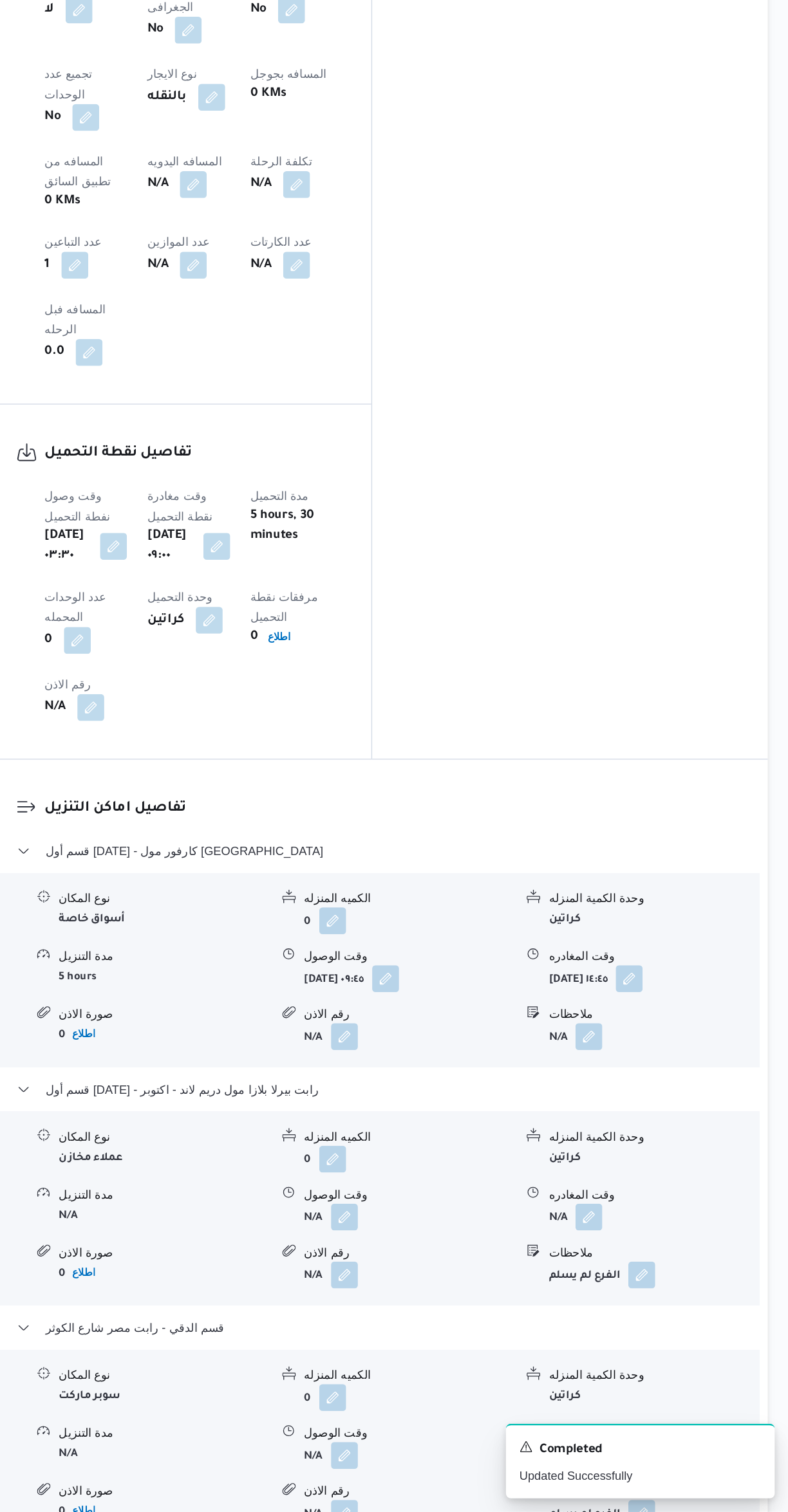
scroll to position [405, 0]
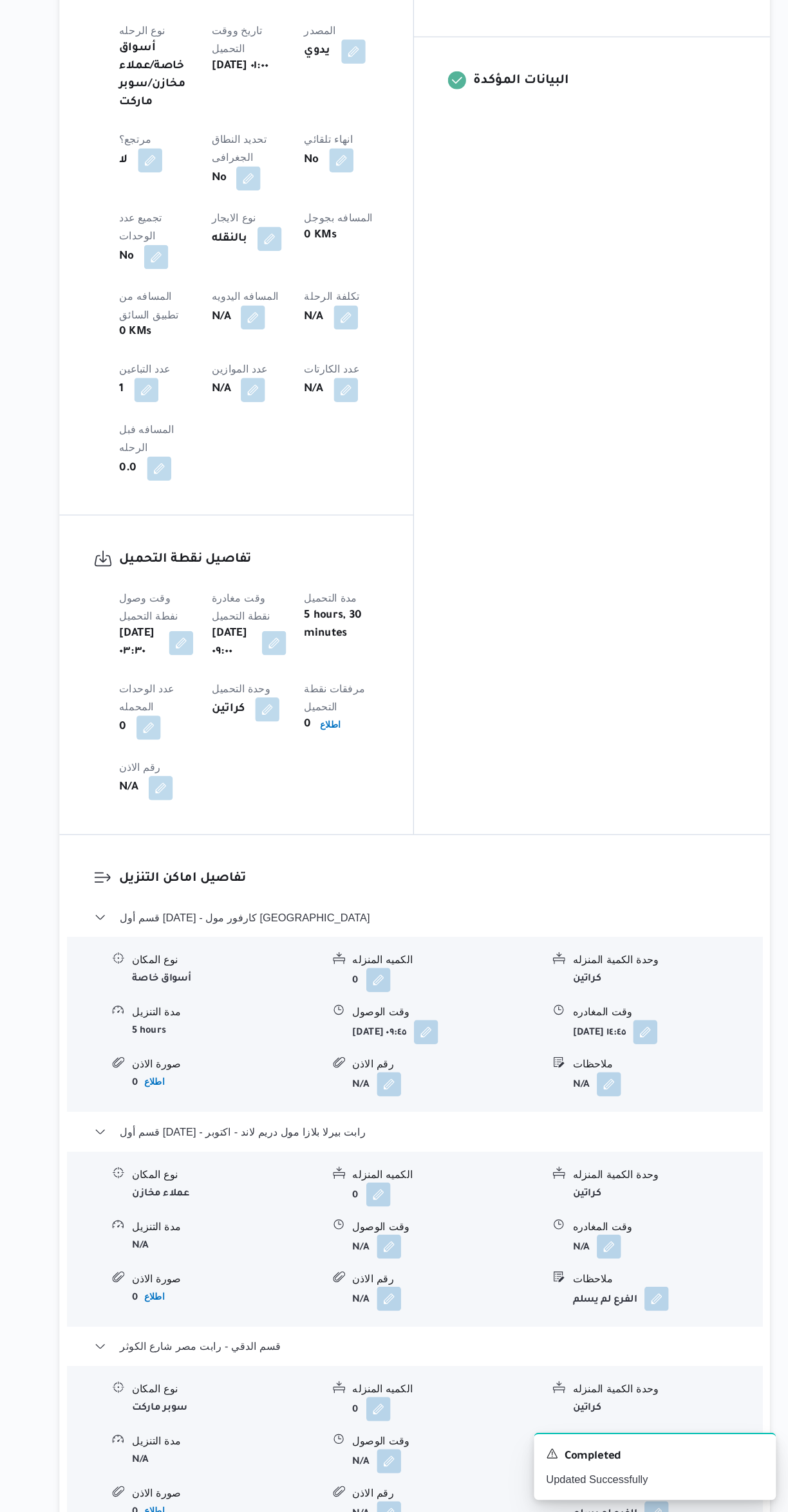
click at [322, 484] on button "button" at bounding box center [332, 494] width 21 height 21
click at [204, 467] on input "المسافه اليدويه" at bounding box center [220, 458] width 128 height 26
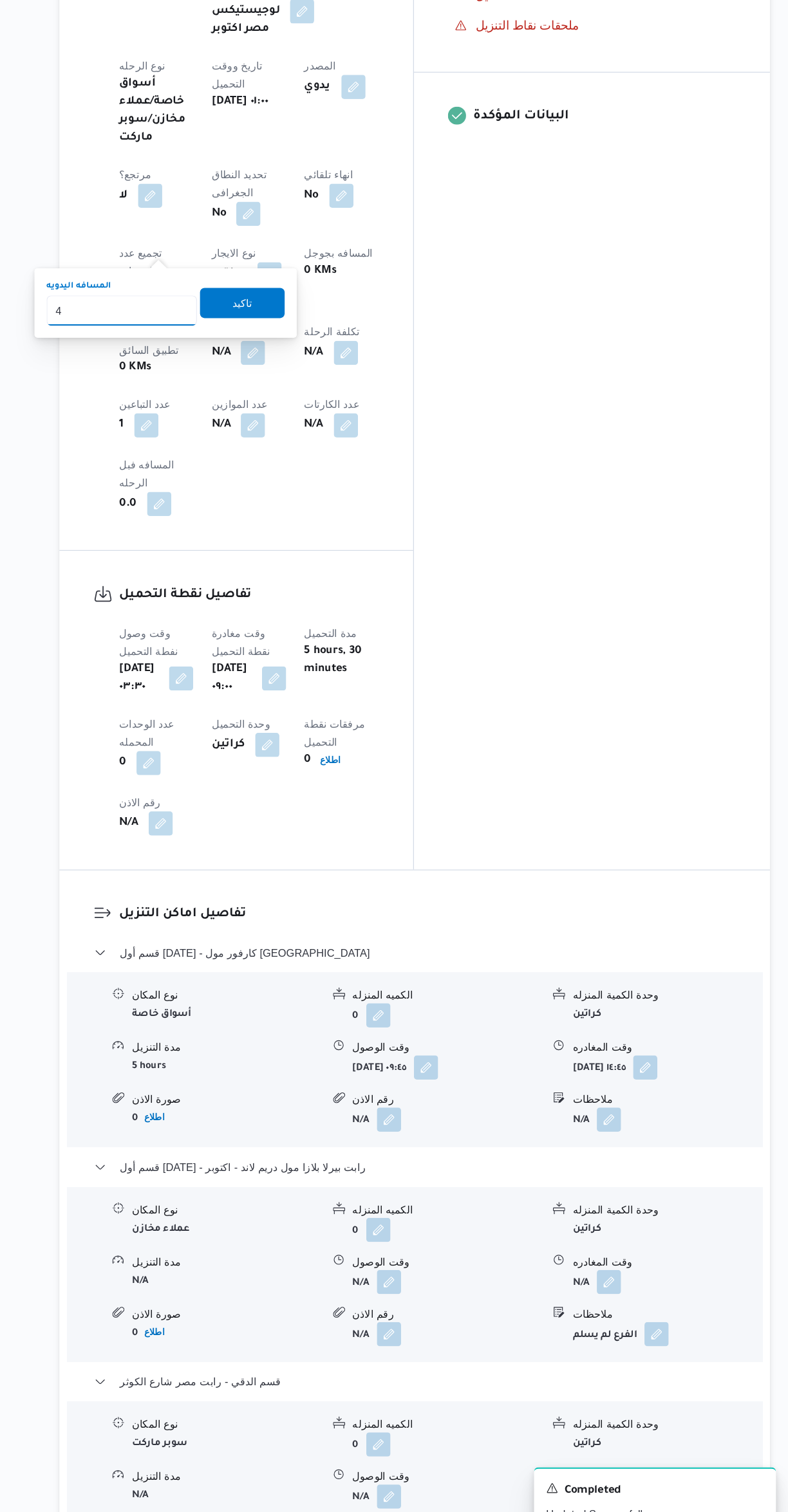
type input "45"
click at [315, 453] on span "تاكيد" at bounding box center [323, 452] width 17 height 15
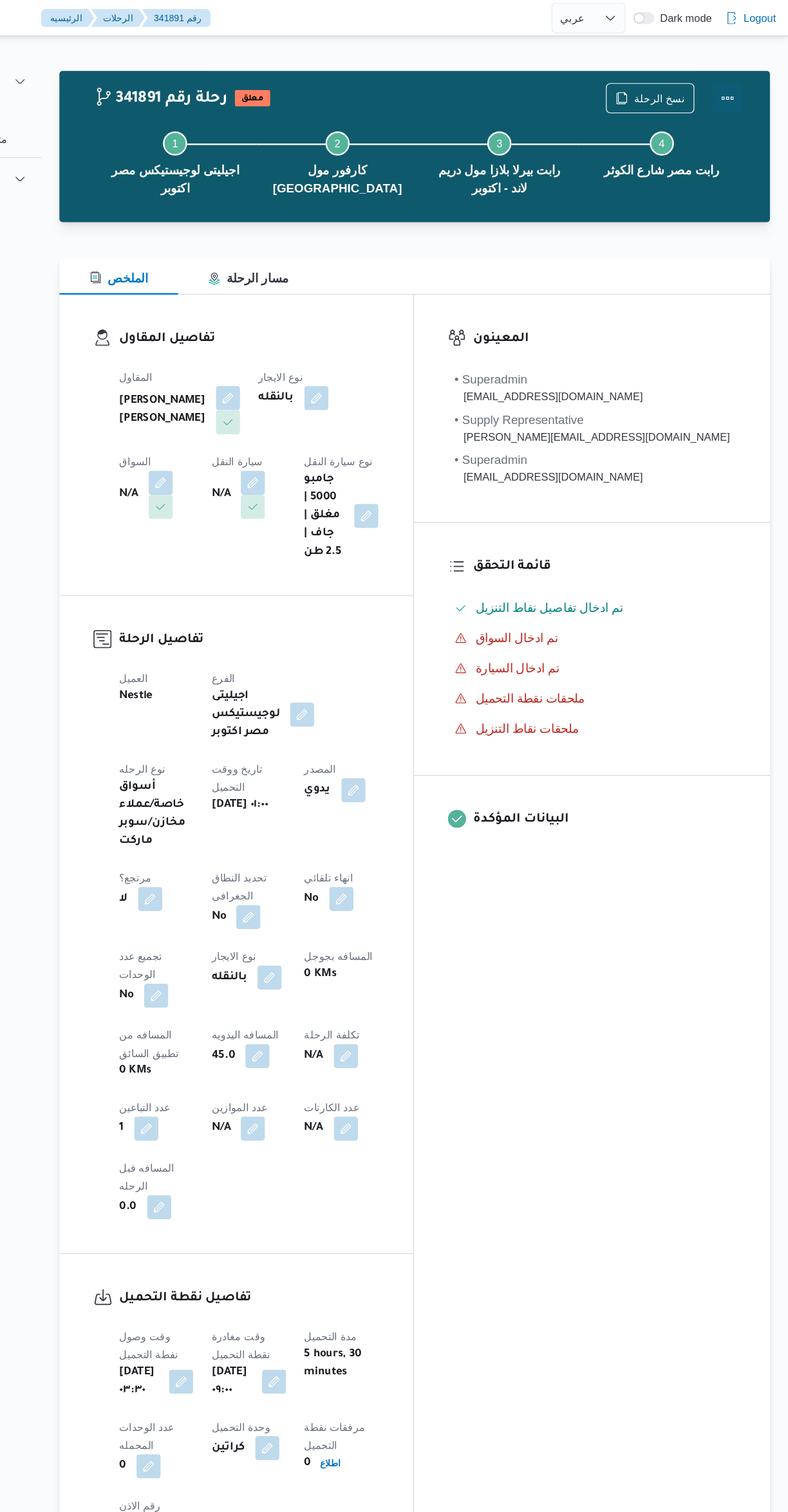
click at [737, 77] on button "Actions" at bounding box center [736, 84] width 26 height 26
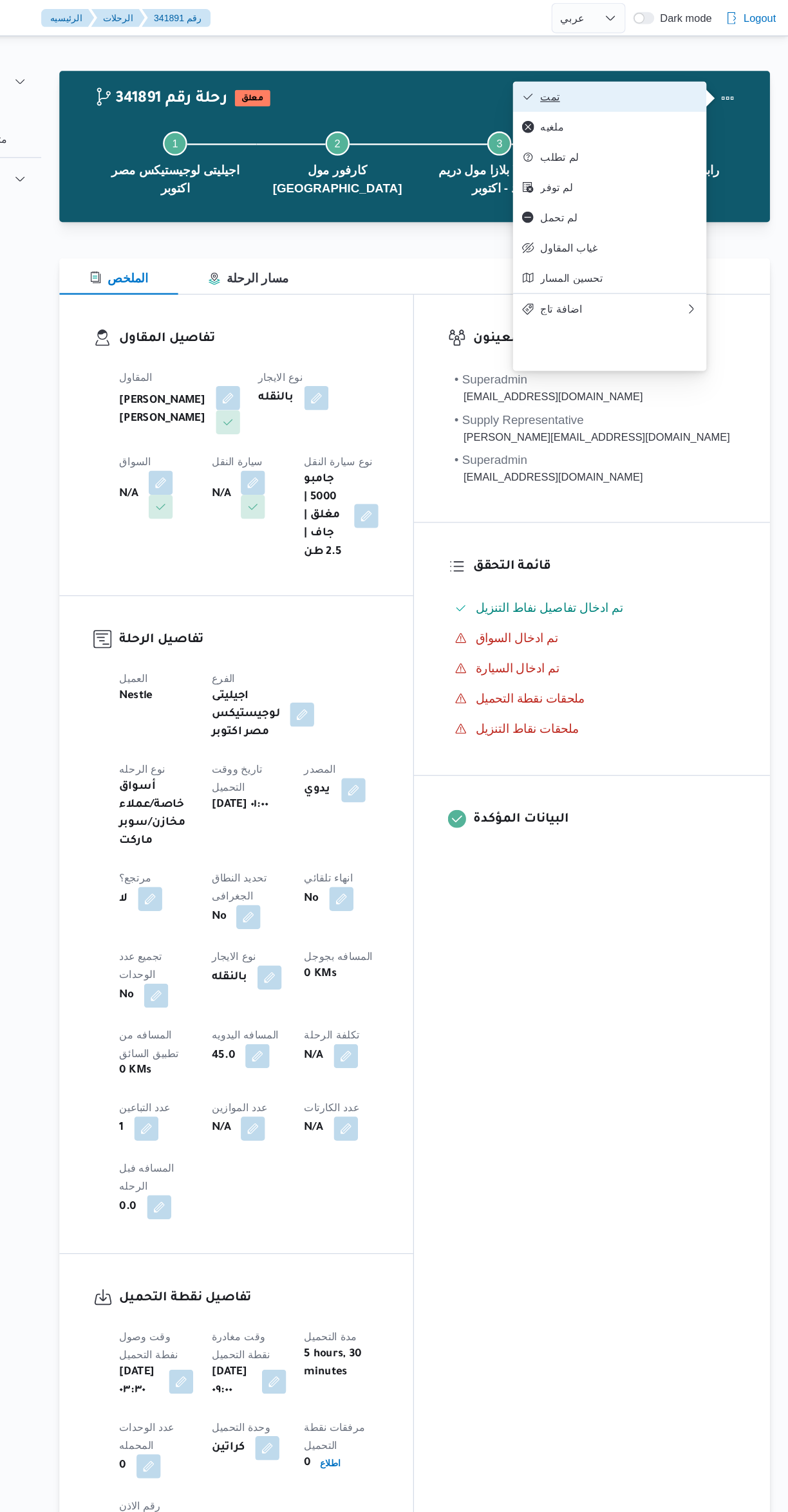
click at [686, 88] on span "تمت" at bounding box center [644, 82] width 134 height 11
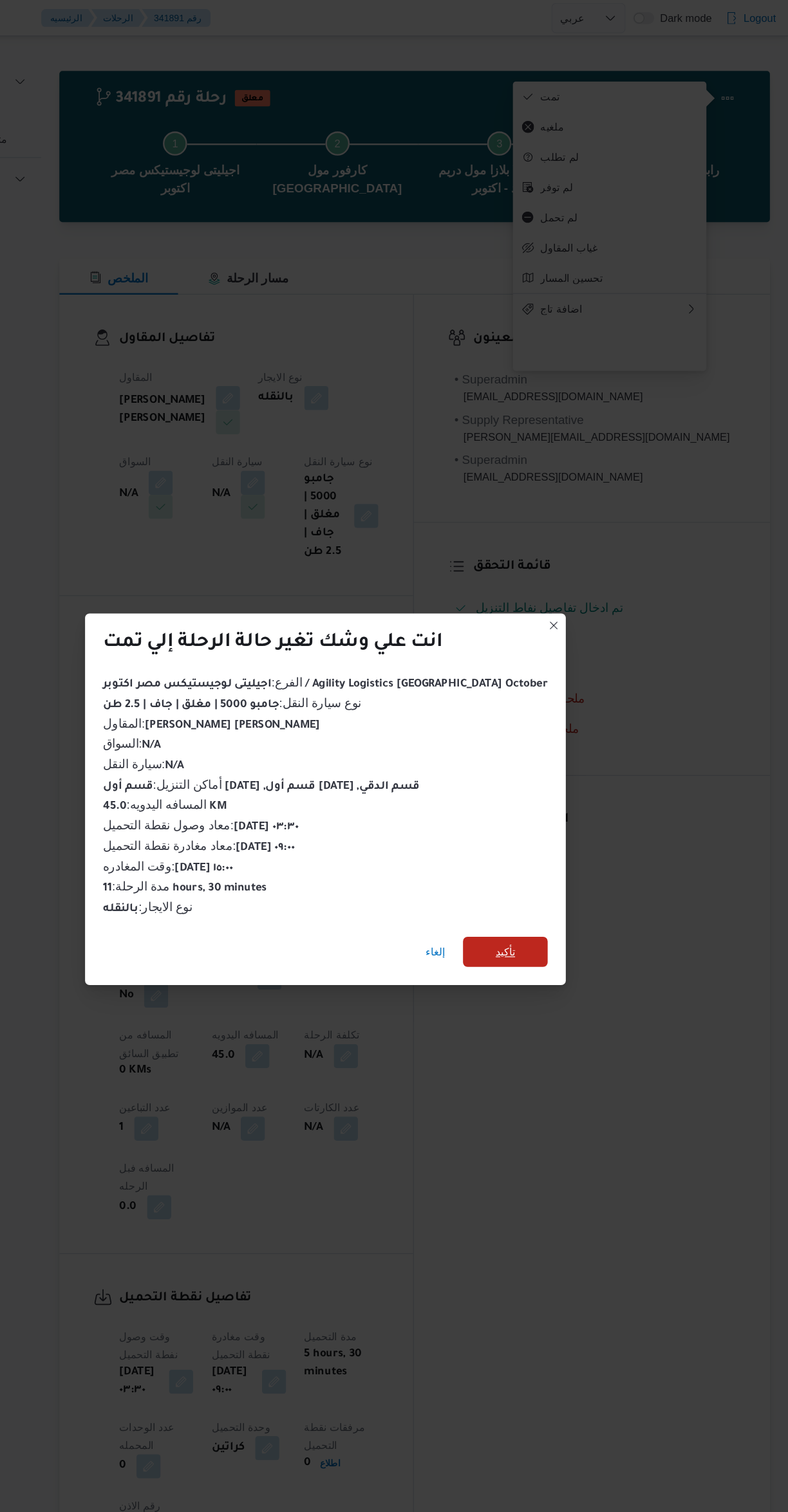
click at [543, 806] on span "تأكيد" at bounding box center [547, 811] width 72 height 26
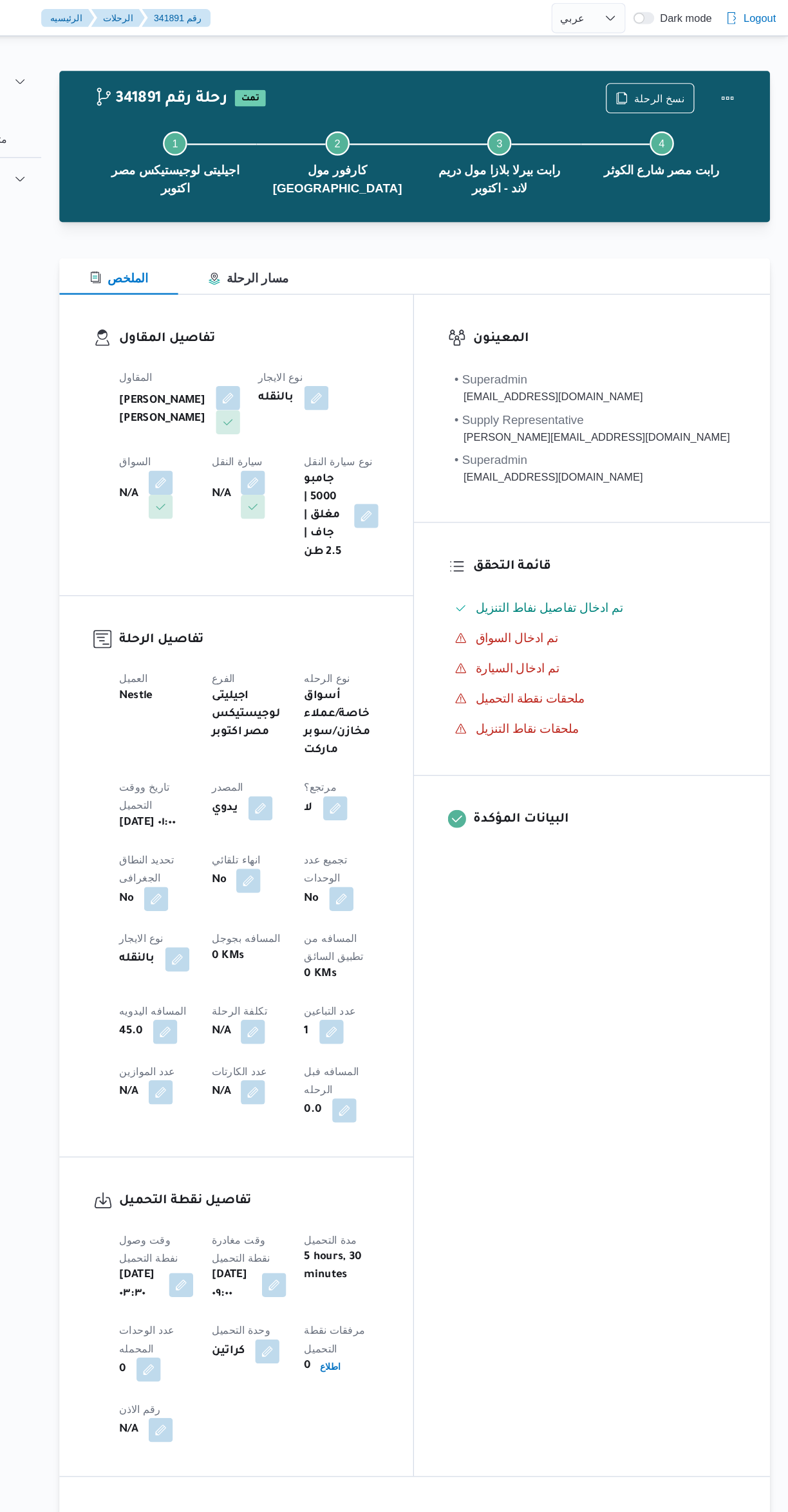
click at [670, 855] on div "المعينون • Superadmin karim.ragab@illa.com.eg • Supply Representative mohamed.s…" at bounding box center [621, 754] width 303 height 1006
select select "ar"
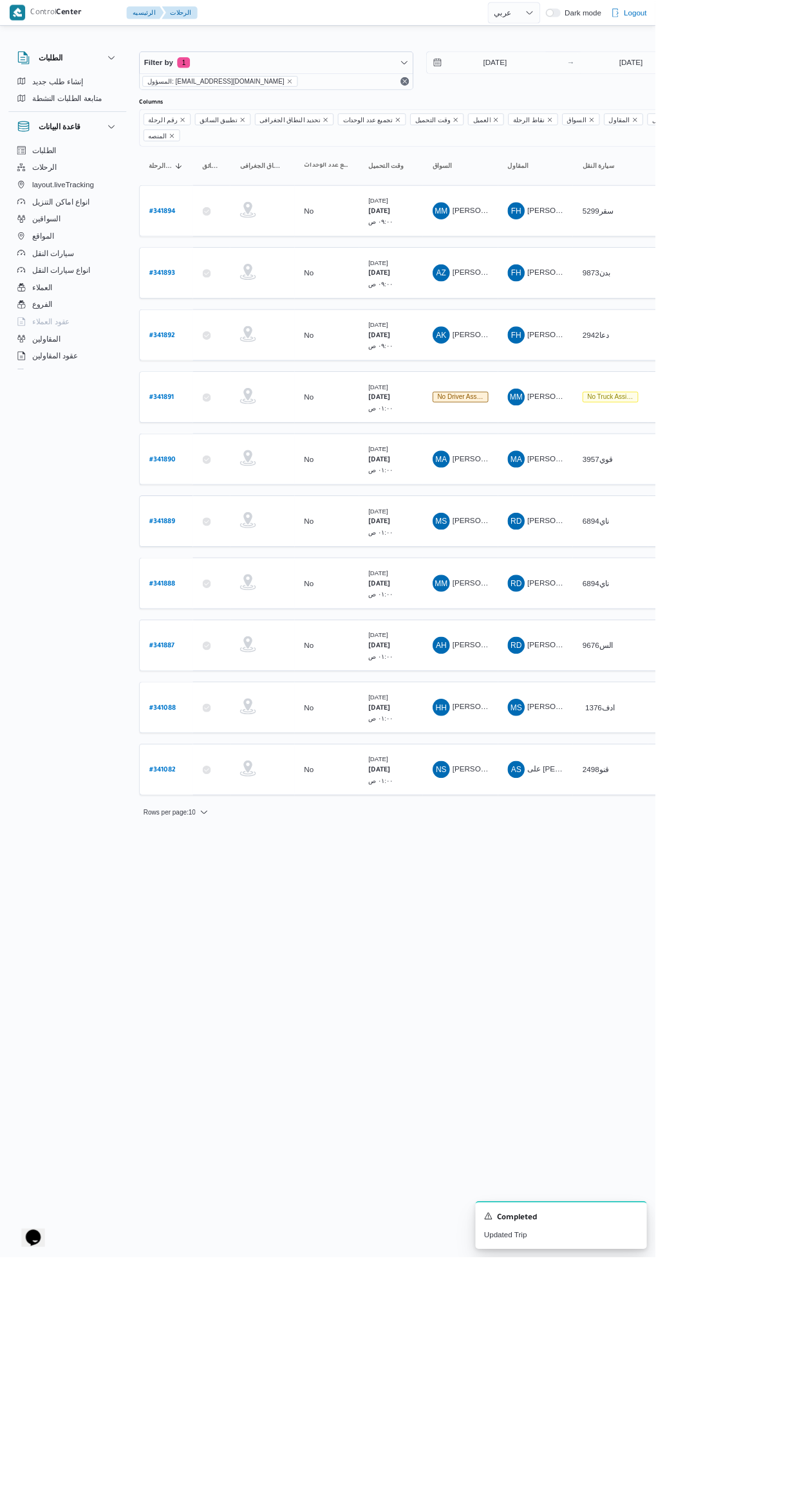
click at [578, 696] on span "[PERSON_NAME]" at bounding box center [582, 701] width 74 height 11
click at [560, 770] on span "[PERSON_NAME] [PERSON_NAME]" at bounding box center [619, 776] width 151 height 11
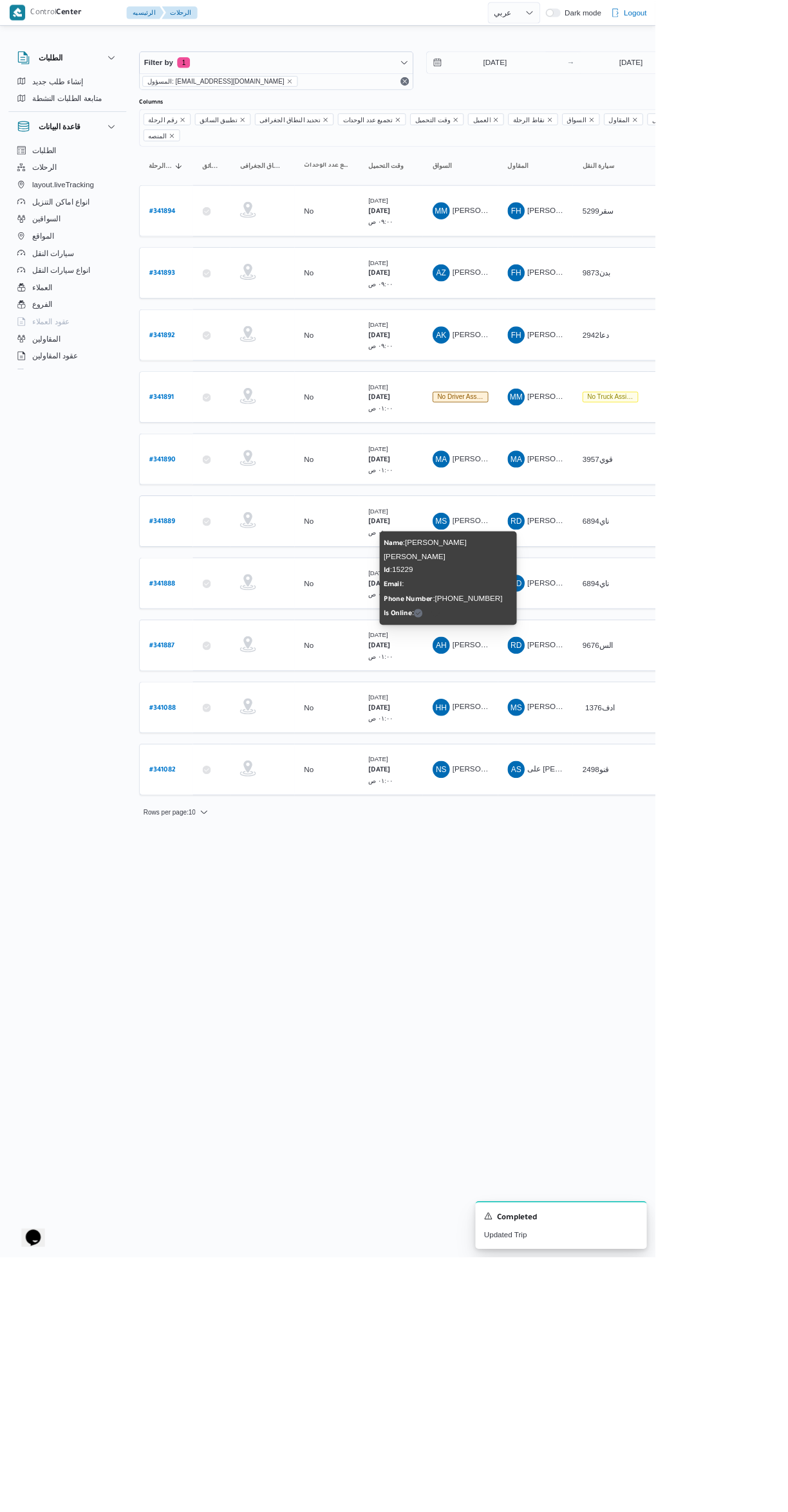
click at [187, 773] on b "# 341887" at bounding box center [195, 778] width 31 height 9
select select "ar"
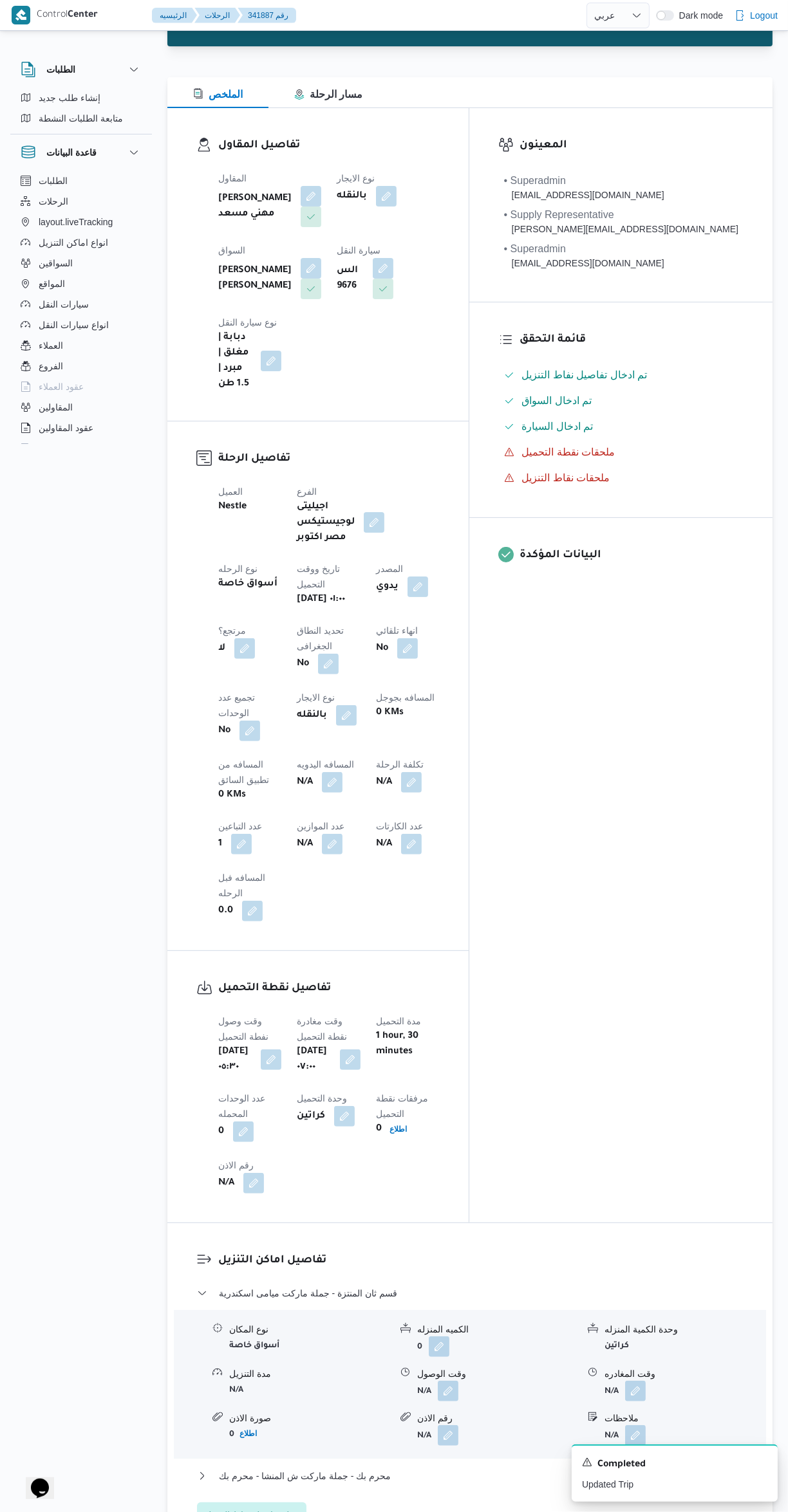
scroll to position [126, 0]
click at [463, 1470] on button "محرم بك - جملة ماركت ش المنشا - محرم بك" at bounding box center [471, 1477] width 547 height 15
click at [456, 1383] on button "button" at bounding box center [448, 1393] width 21 height 21
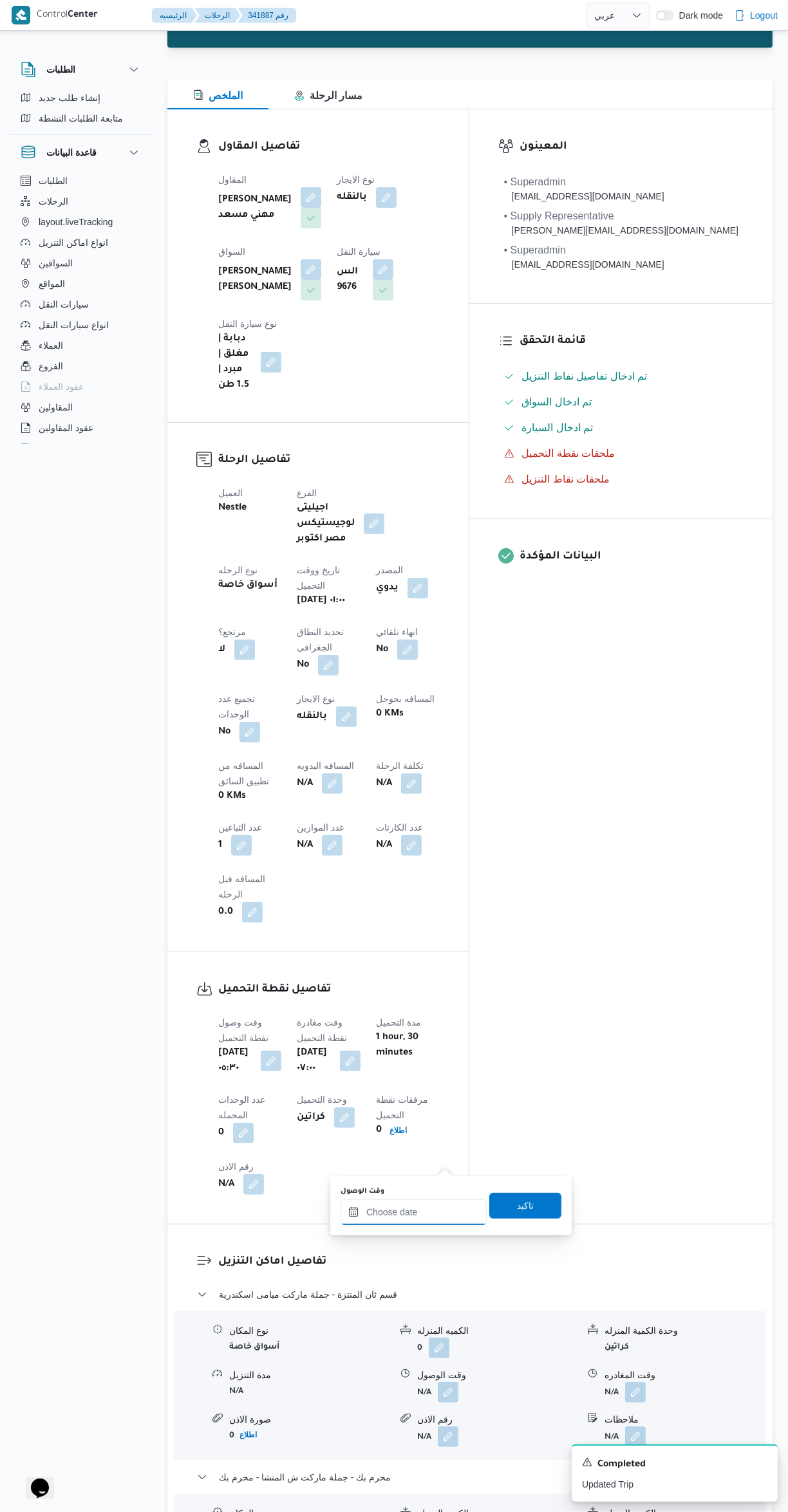
click at [421, 1211] on input "وقت الوصول" at bounding box center [414, 1212] width 146 height 26
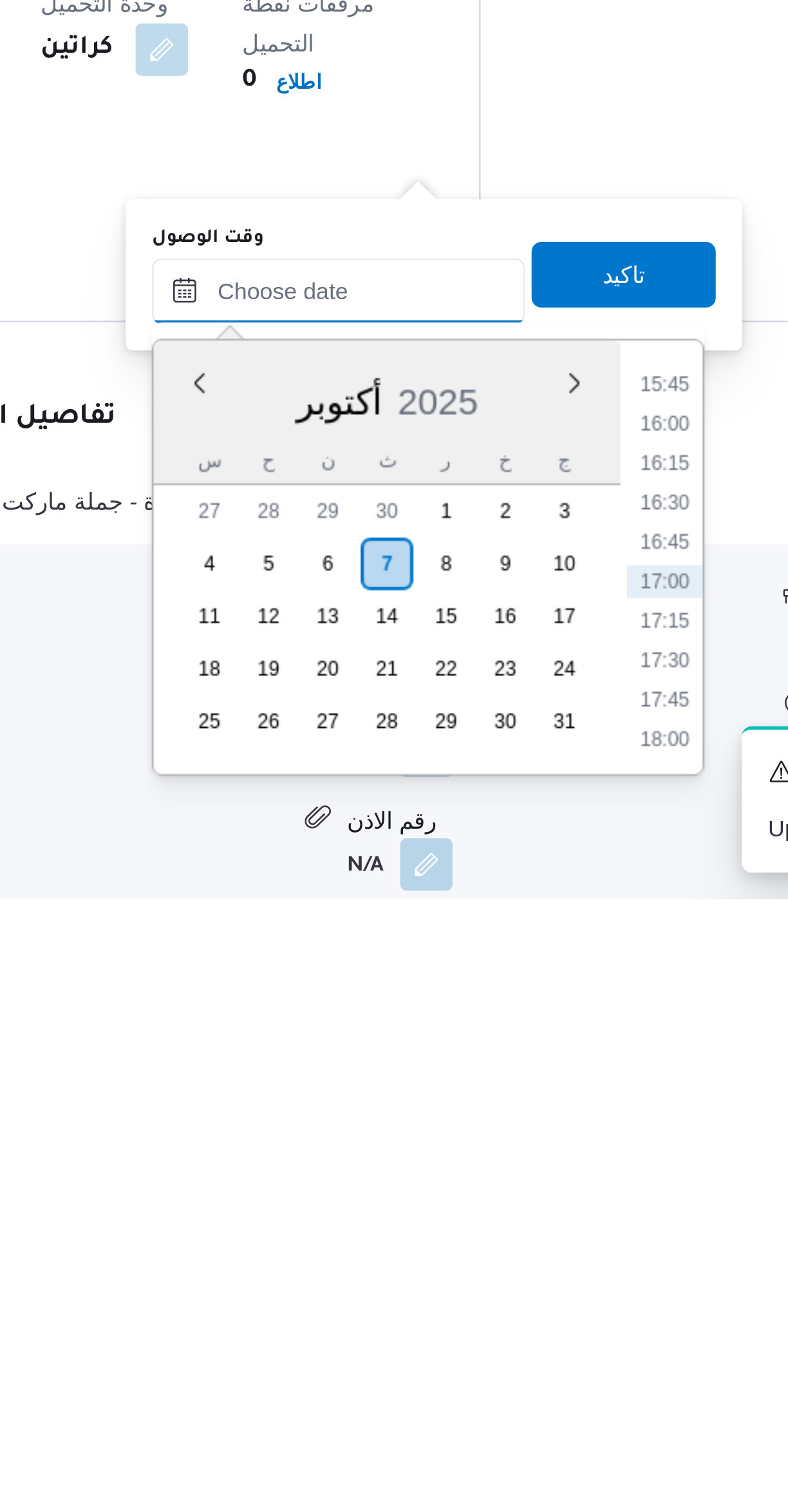
scroll to position [64, 0]
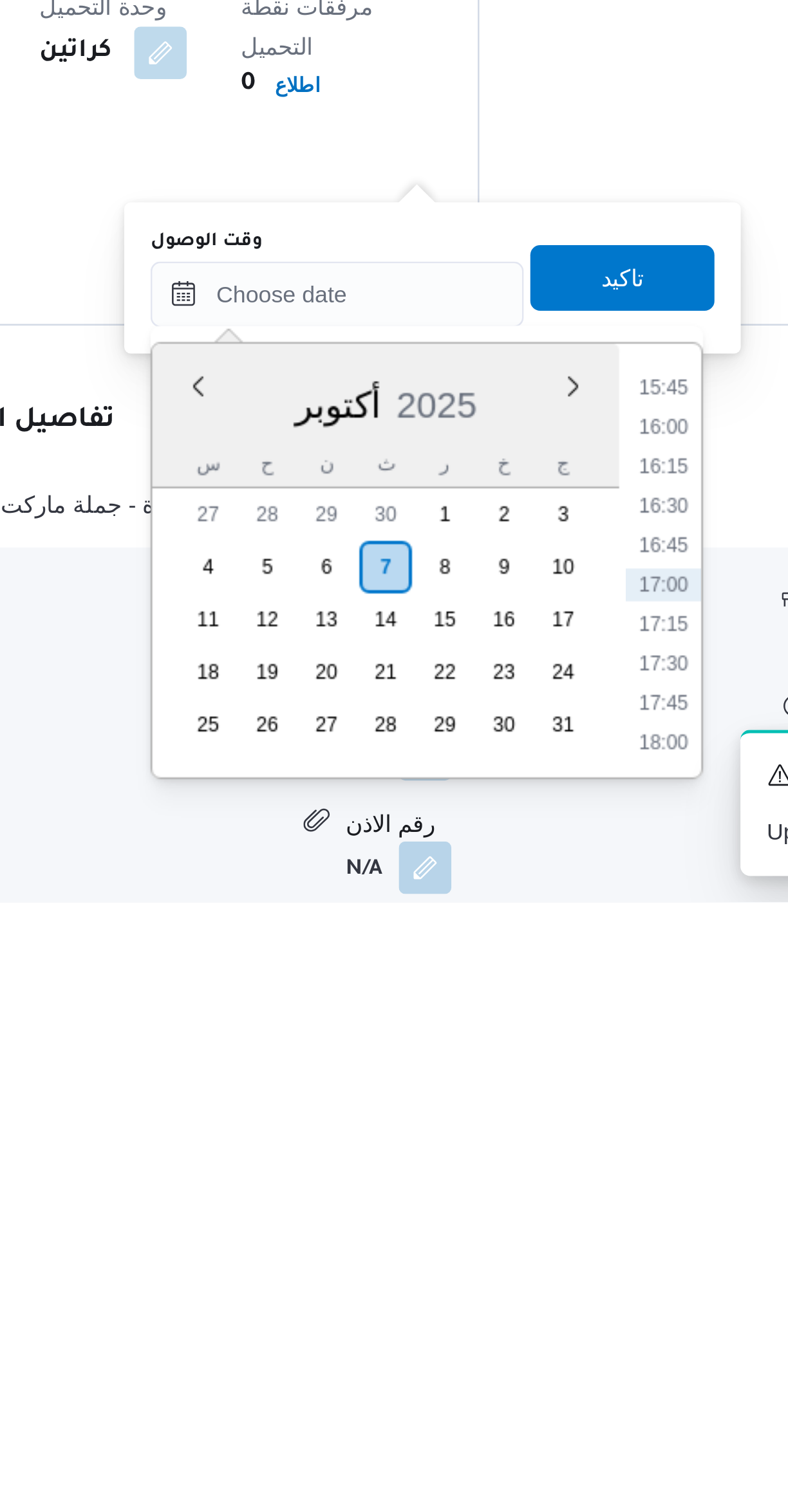
click at [542, 1340] on li "16:15" at bounding box center [541, 1341] width 30 height 13
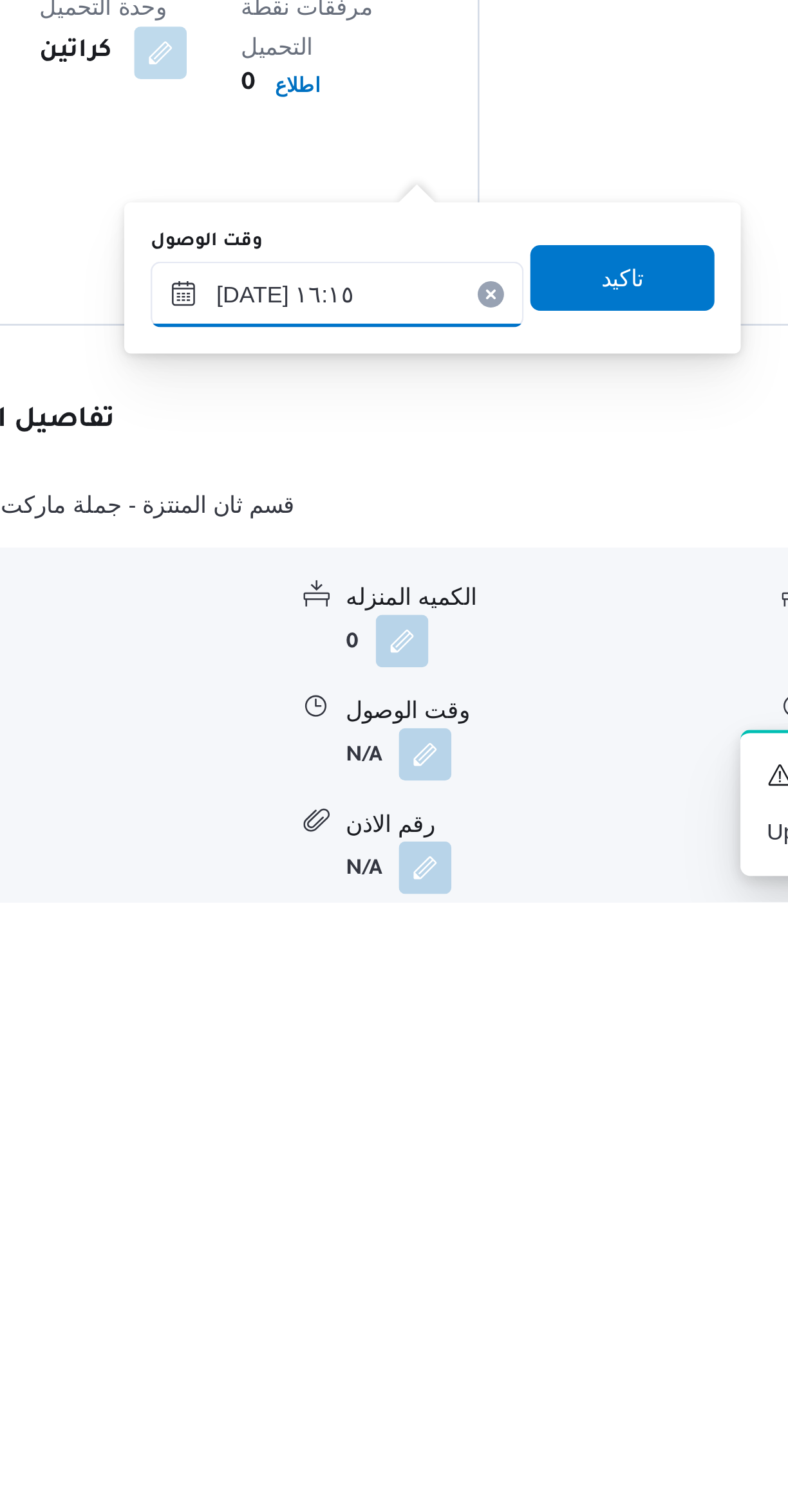
click at [378, 1275] on input "٠٧/١٠/٢٠٢٥ ١٦:١٥" at bounding box center [414, 1274] width 146 height 26
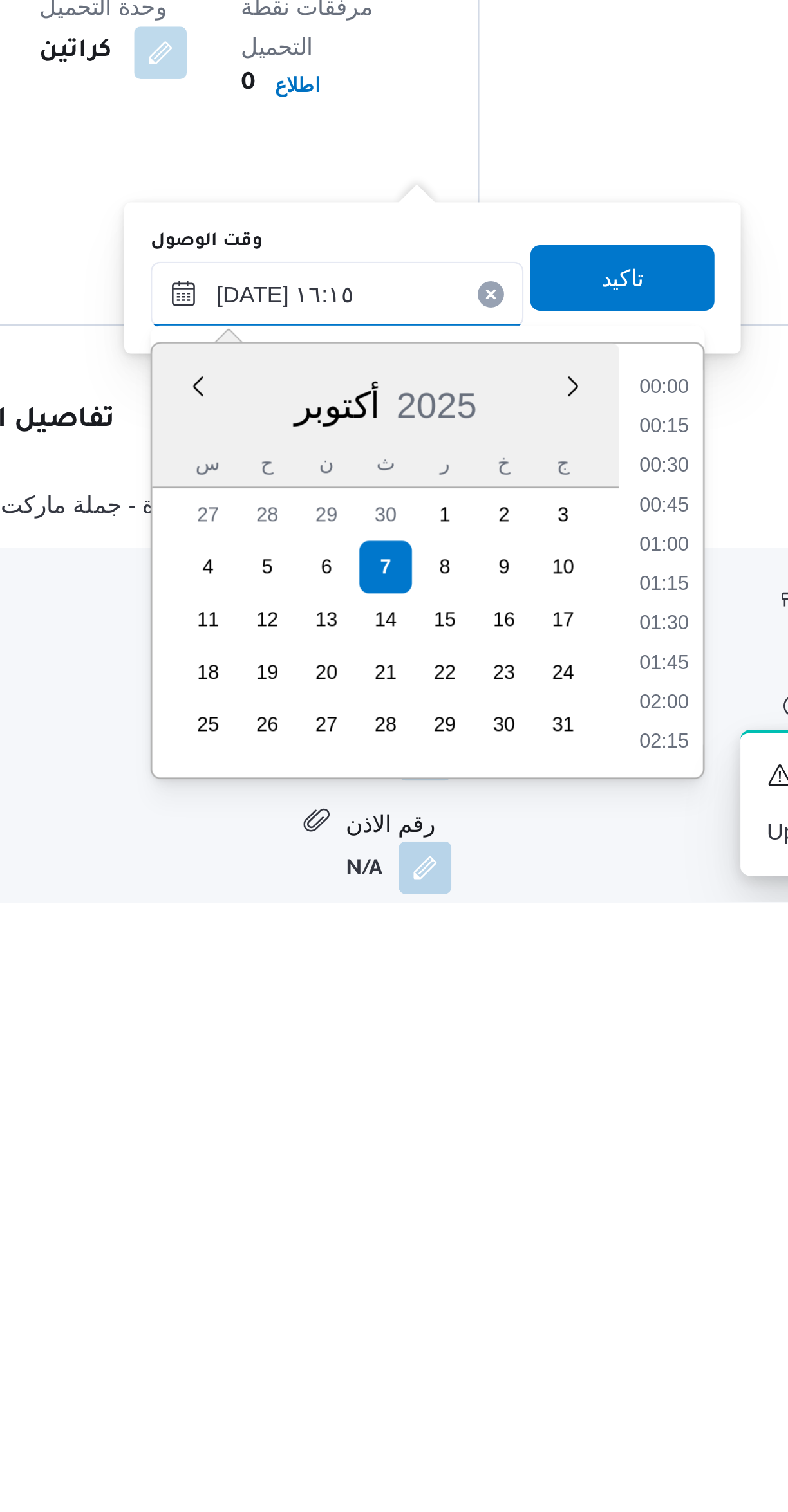
scroll to position [926, 0]
click at [369, 1277] on input "٠٧/١٠/٢٠٢٥ ١٦:١٥" at bounding box center [414, 1274] width 146 height 26
type input "٠٧/١٠/٢٠٢٥ ١١:١٥"
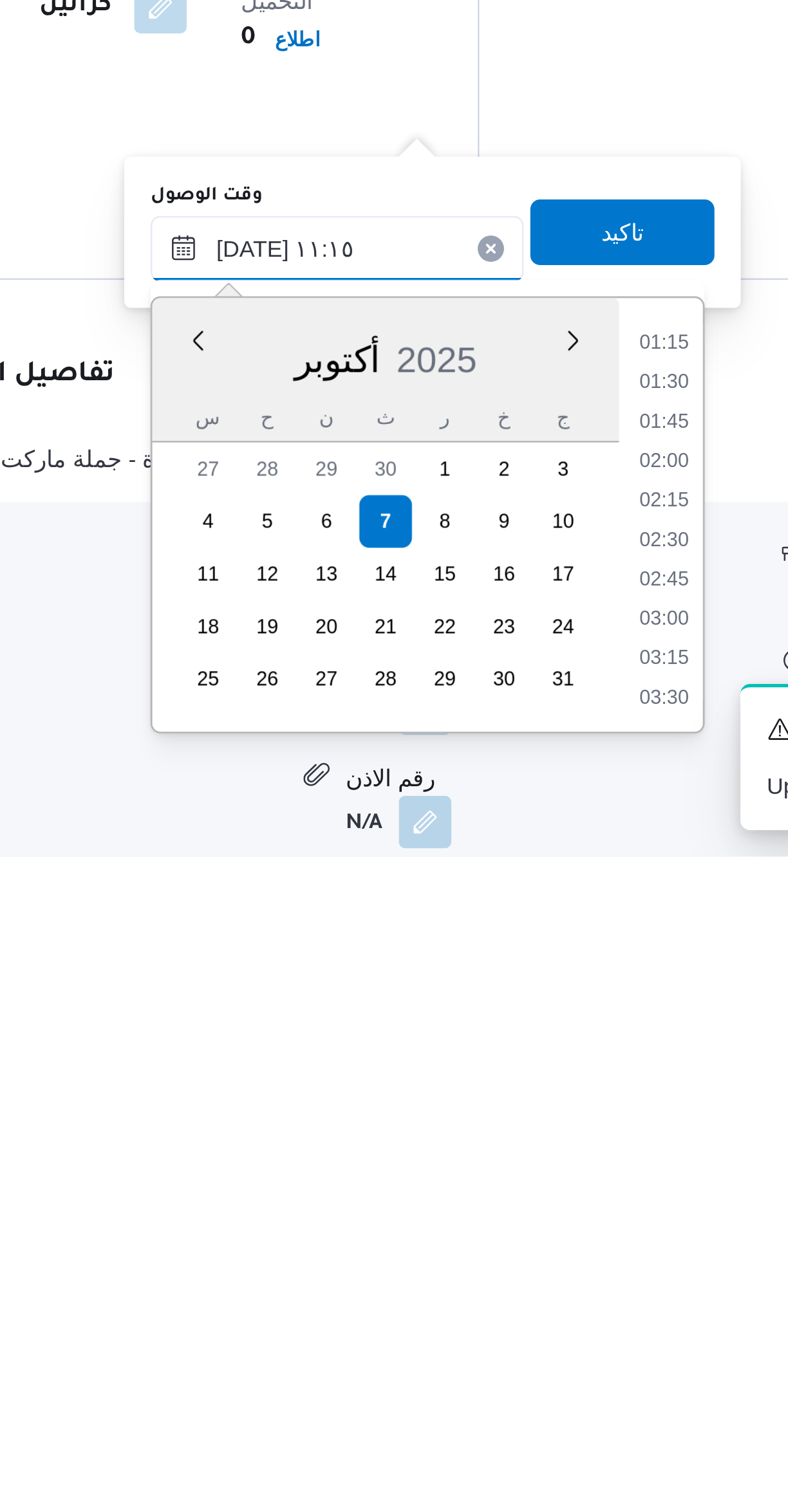
scroll to position [560, 0]
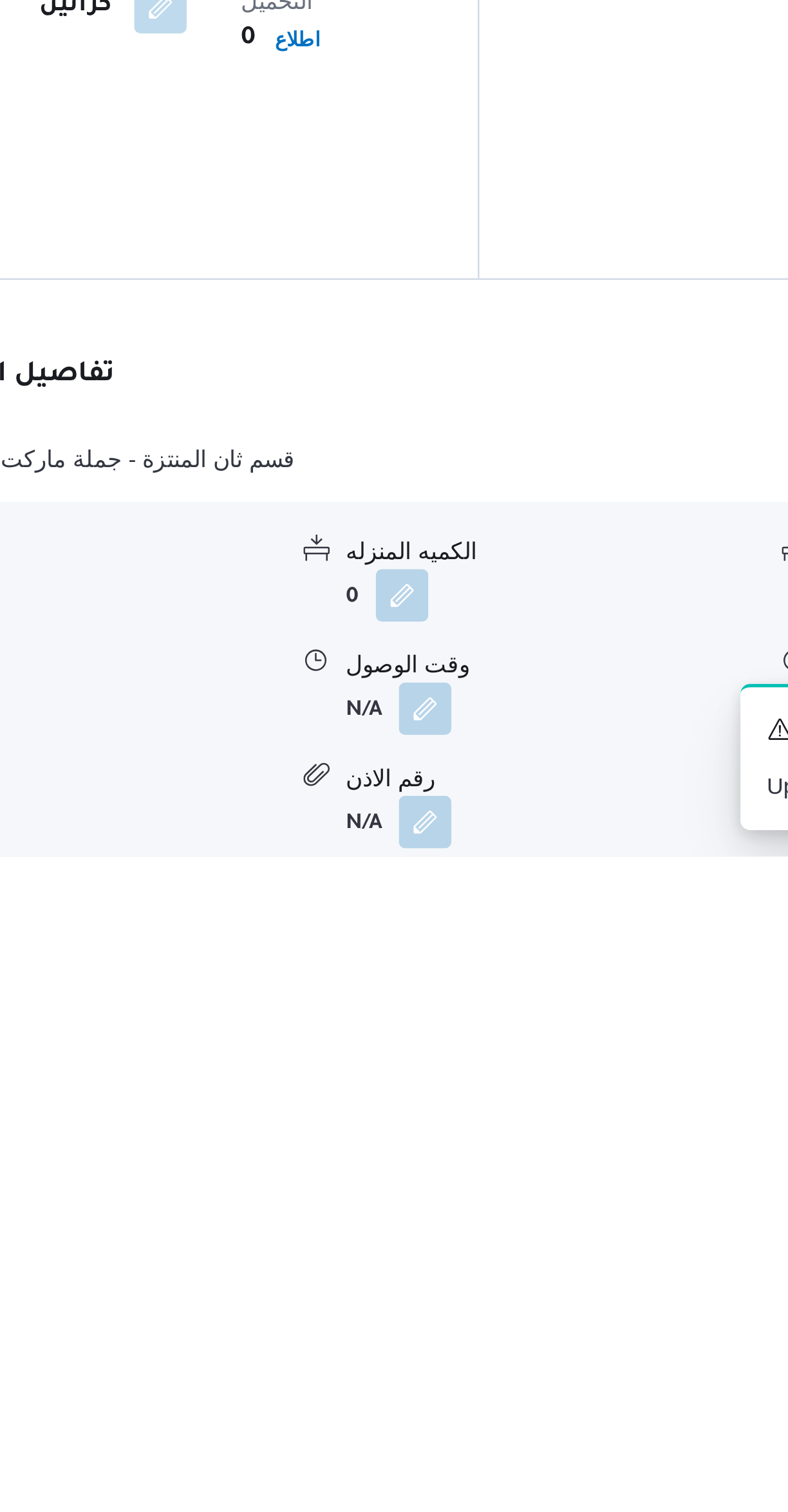
click at [549, 1375] on div "نوع المكان أسواق خاصة الكميه المنزله 0 وحدة الكمية المنزله كراتين مدة التنزيل N…" at bounding box center [470, 1448] width 603 height 146
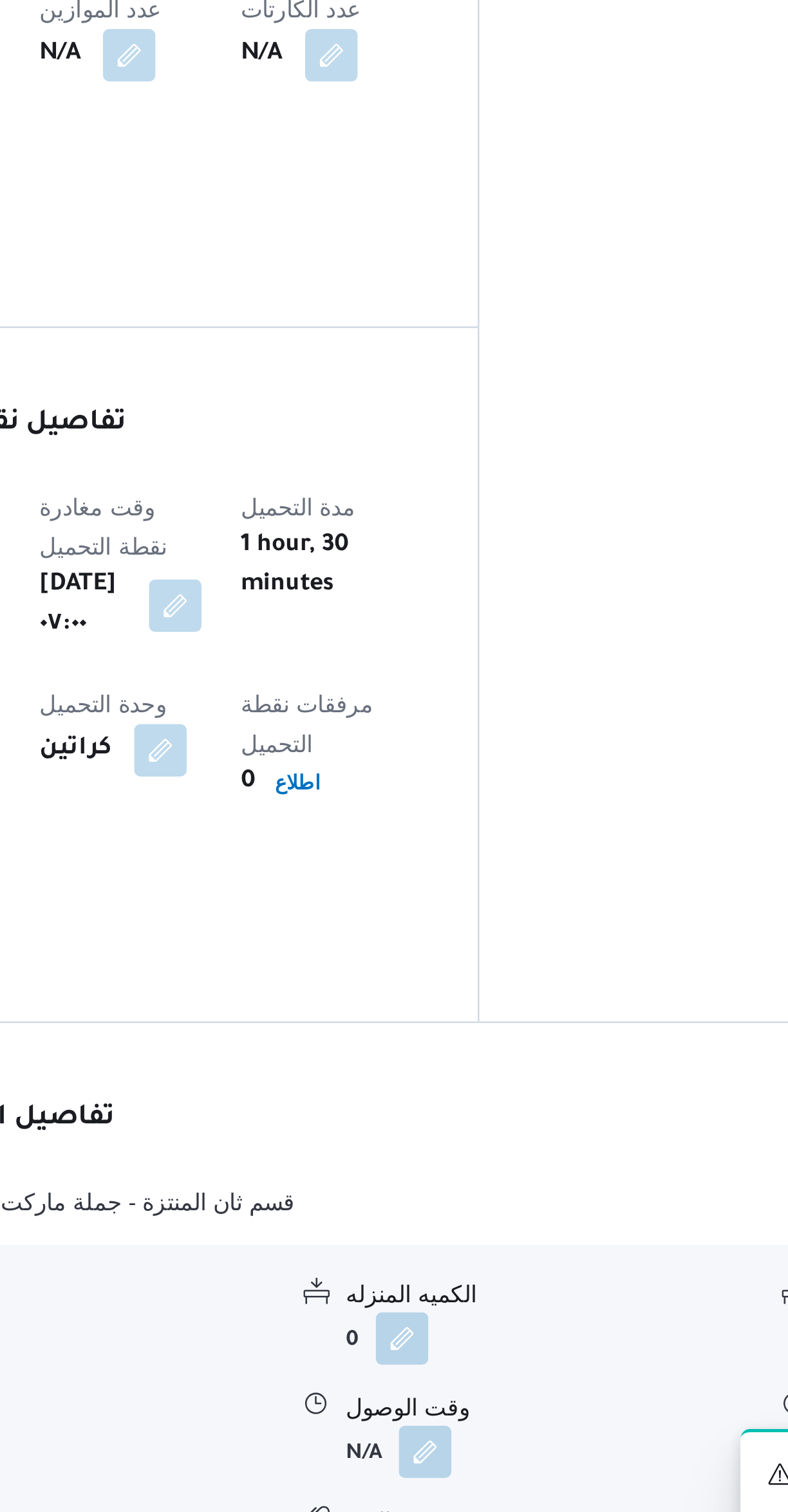
click at [447, 1444] on button "button" at bounding box center [448, 1454] width 21 height 21
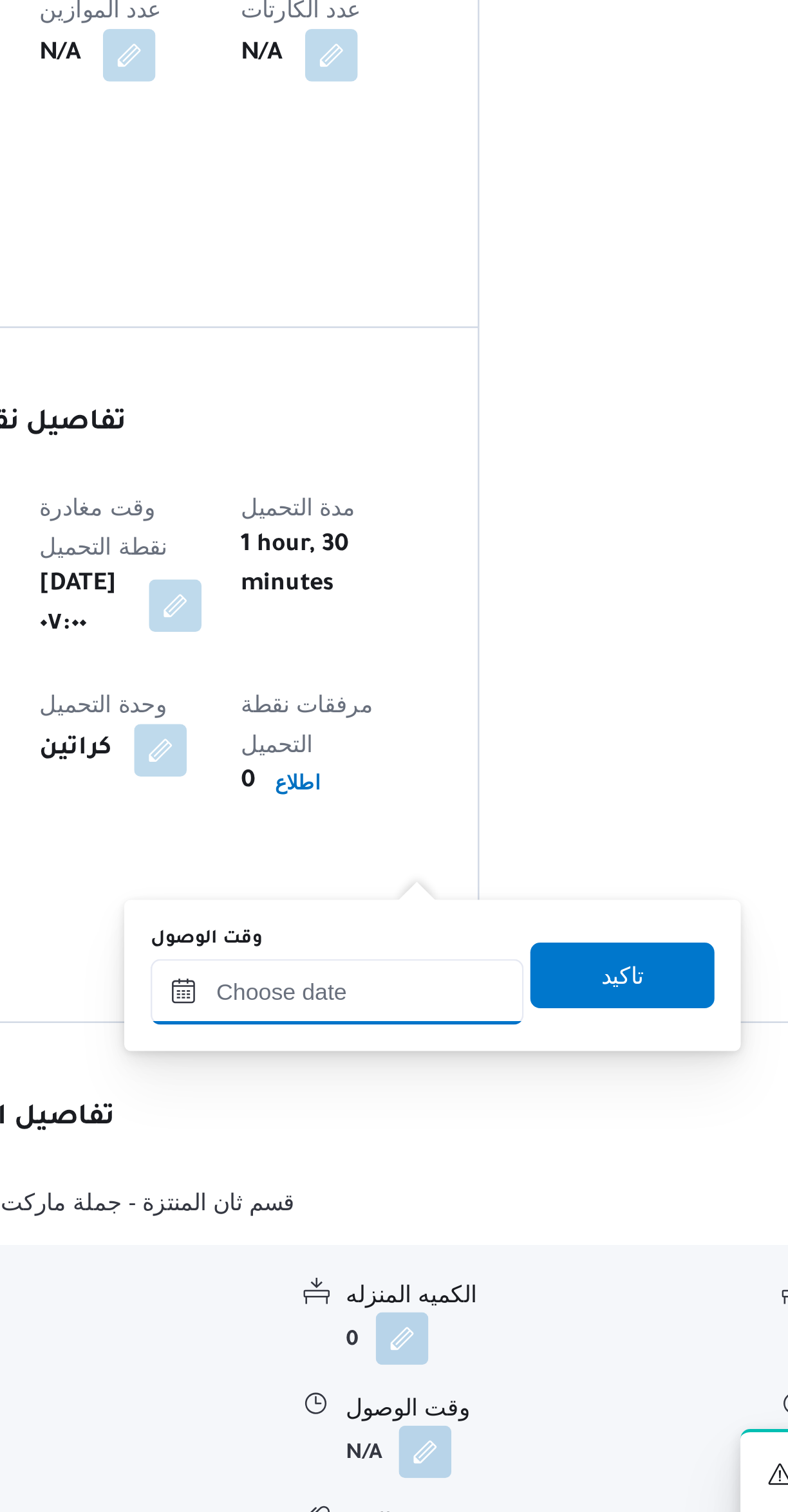
click at [433, 1270] on input "وقت الوصول" at bounding box center [414, 1273] width 146 height 26
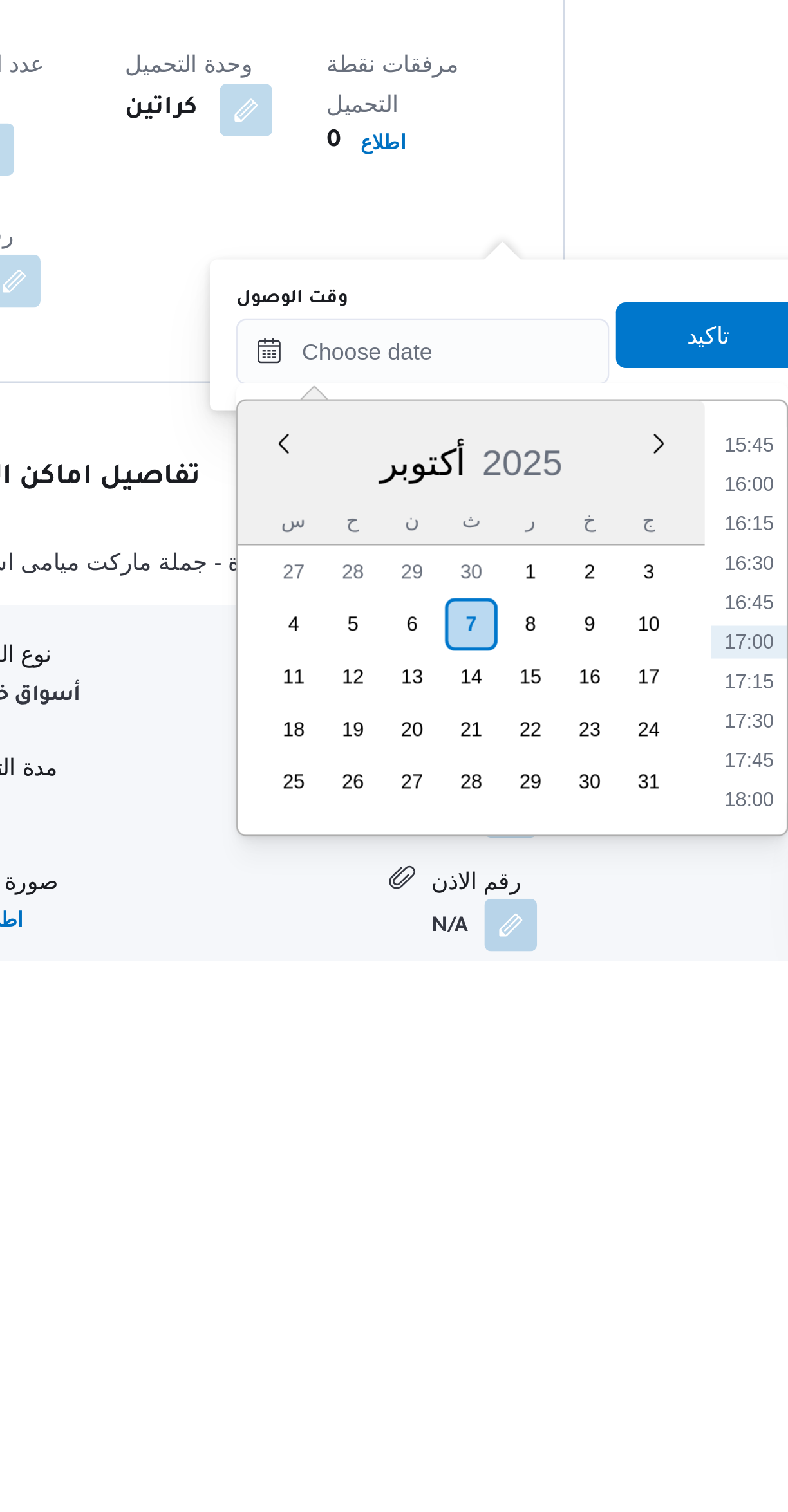
click at [545, 1338] on li "16:15" at bounding box center [541, 1341] width 30 height 13
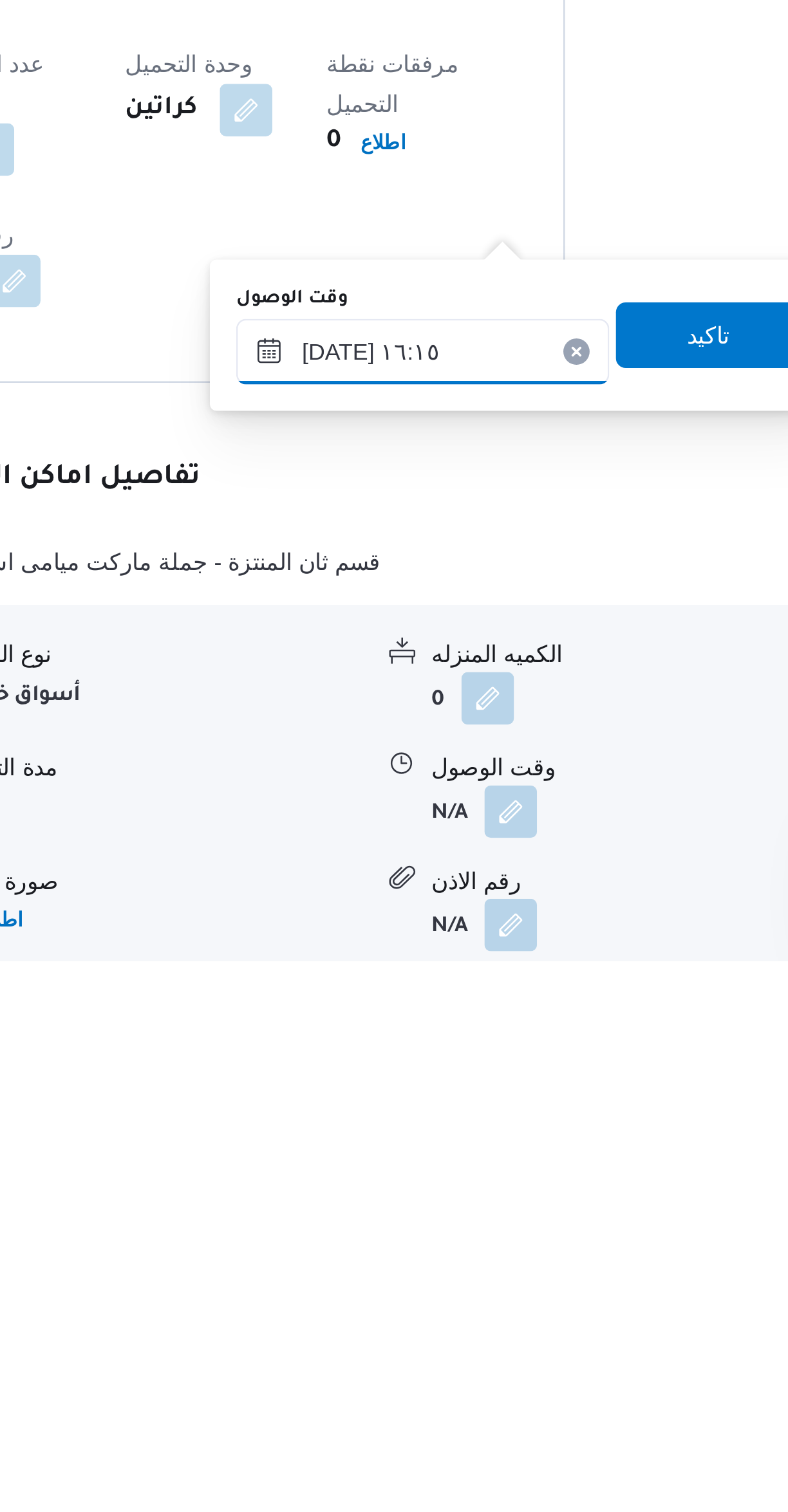
click at [378, 1272] on input "٠٧/١٠/٢٠٢٥ ١٦:١٥" at bounding box center [414, 1273] width 146 height 26
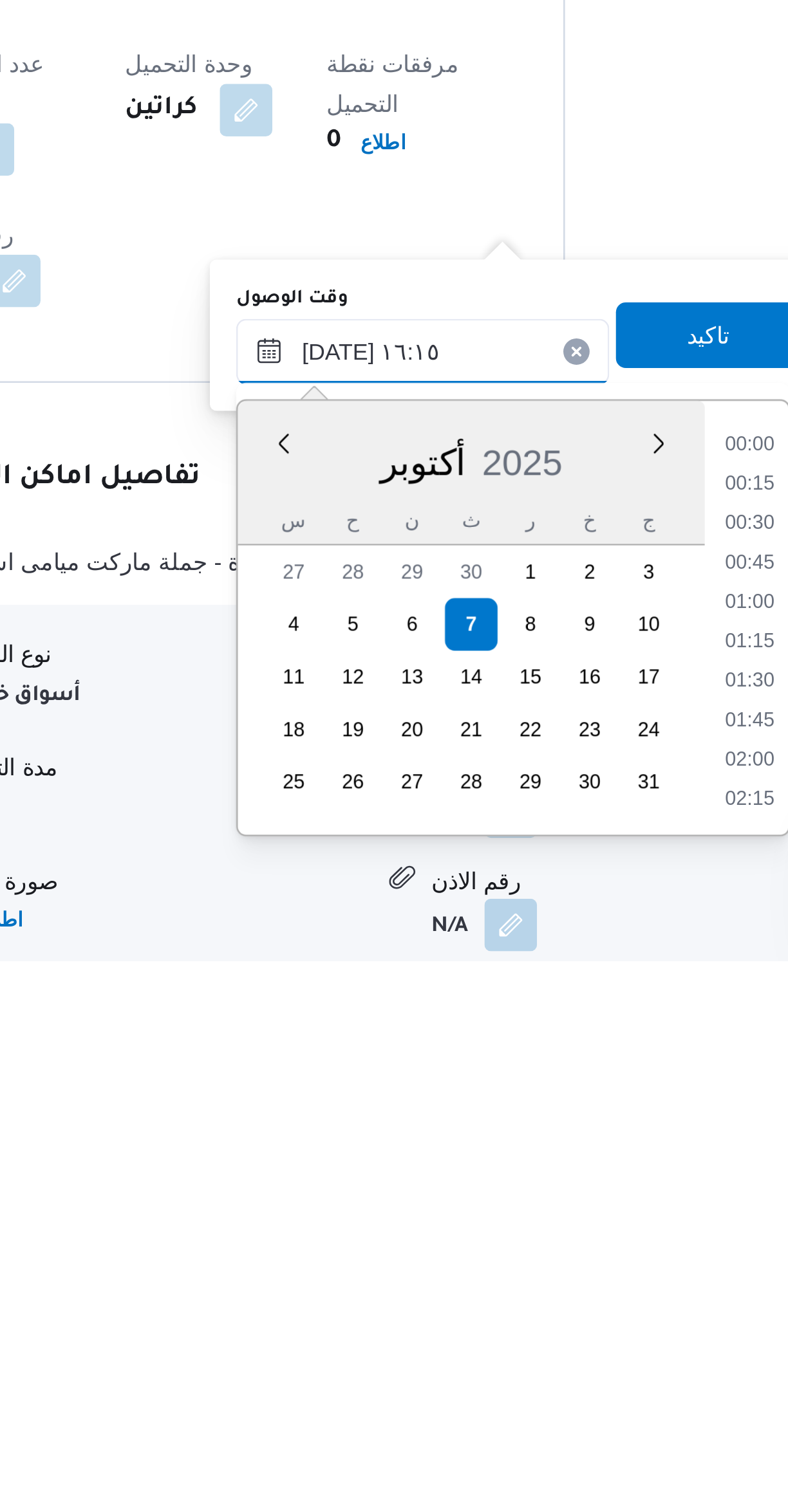
scroll to position [926, 0]
type input "٠٧/١٠/٢٠٢٥ ١١:١٥"
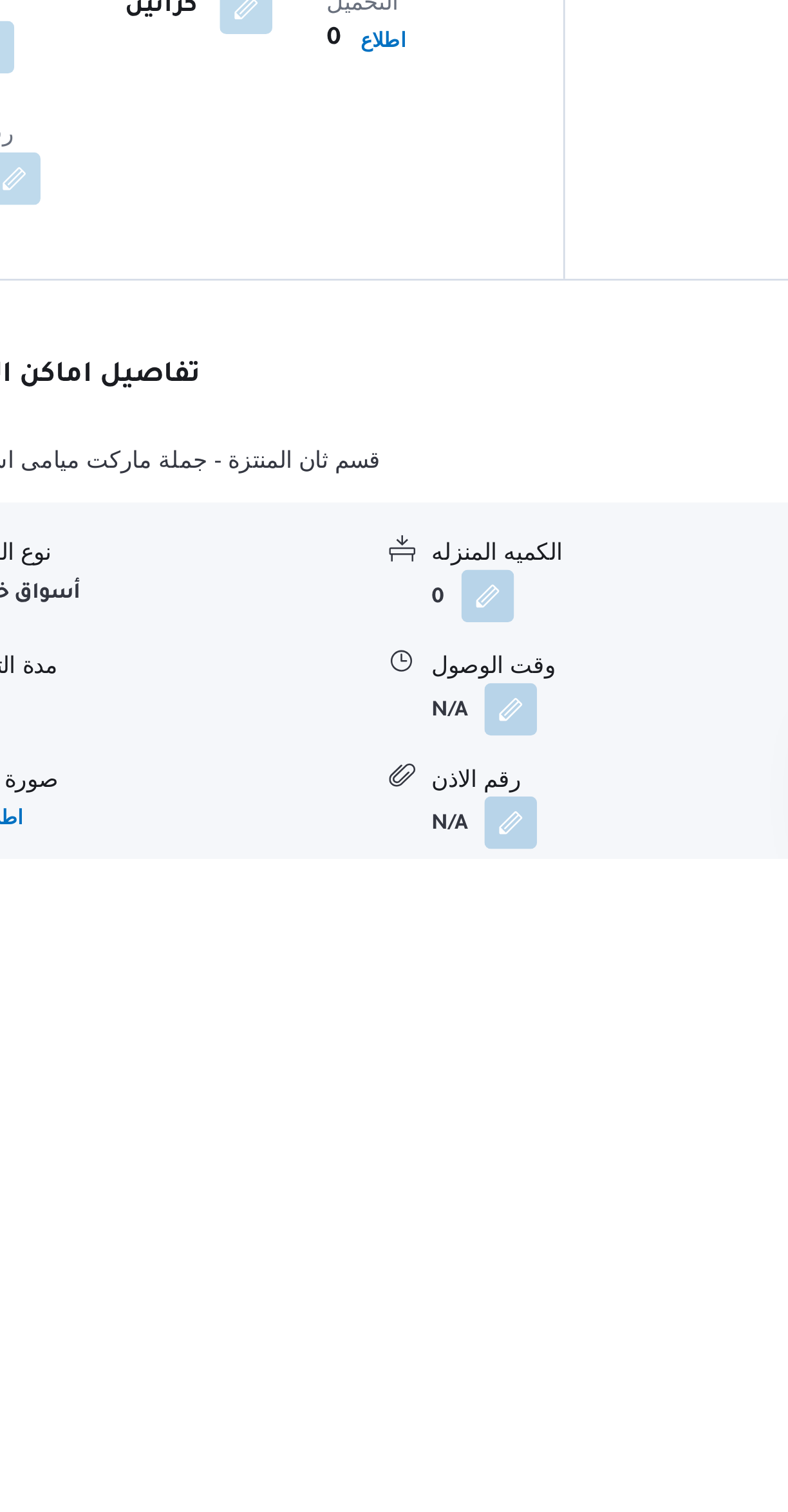
click at [535, 1374] on div "نوع المكان أسواق خاصة الكميه المنزله 0 وحدة الكمية المنزله كراتين مدة التنزيل N…" at bounding box center [470, 1447] width 603 height 146
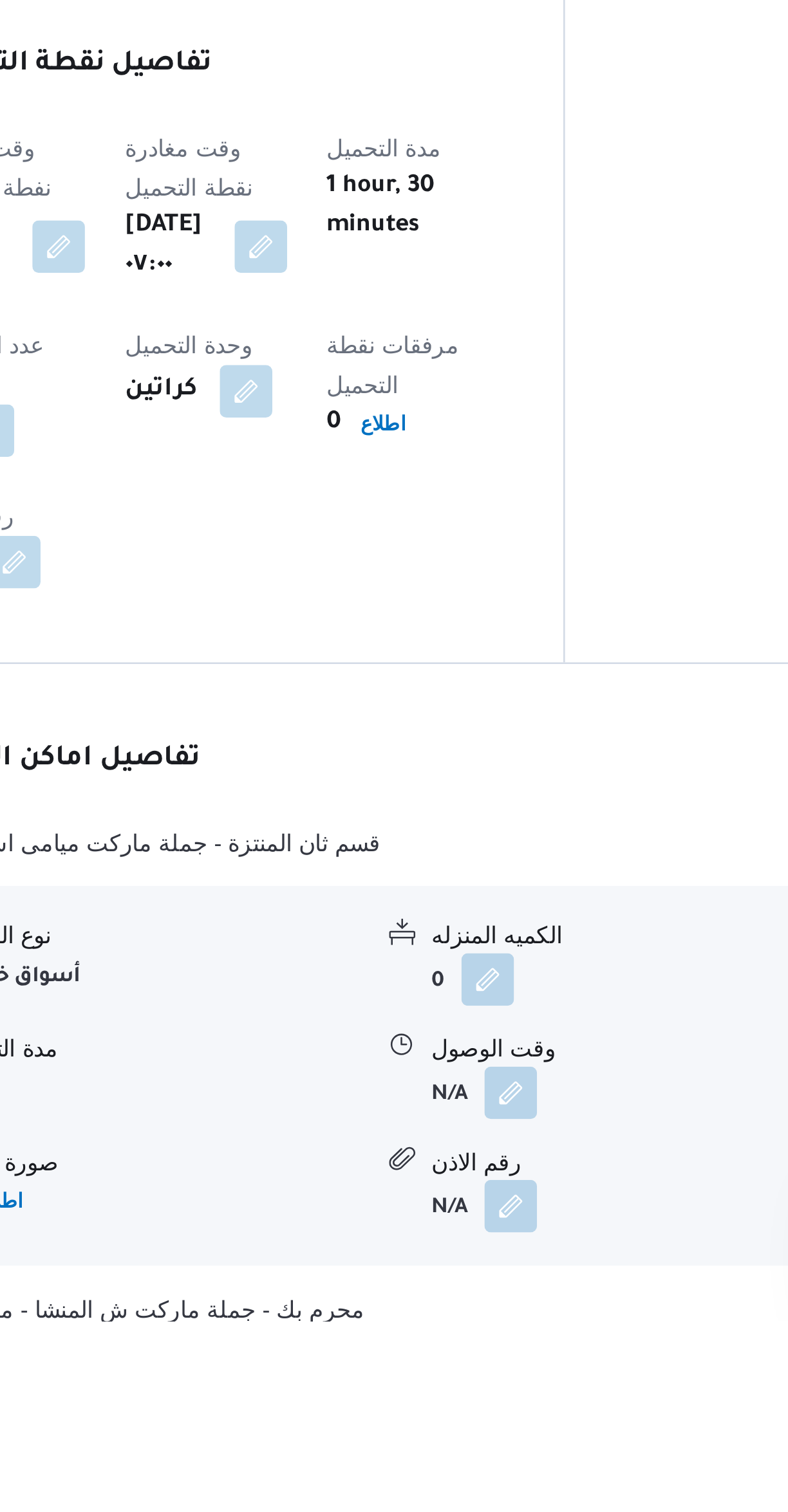
scroll to position [96, 0]
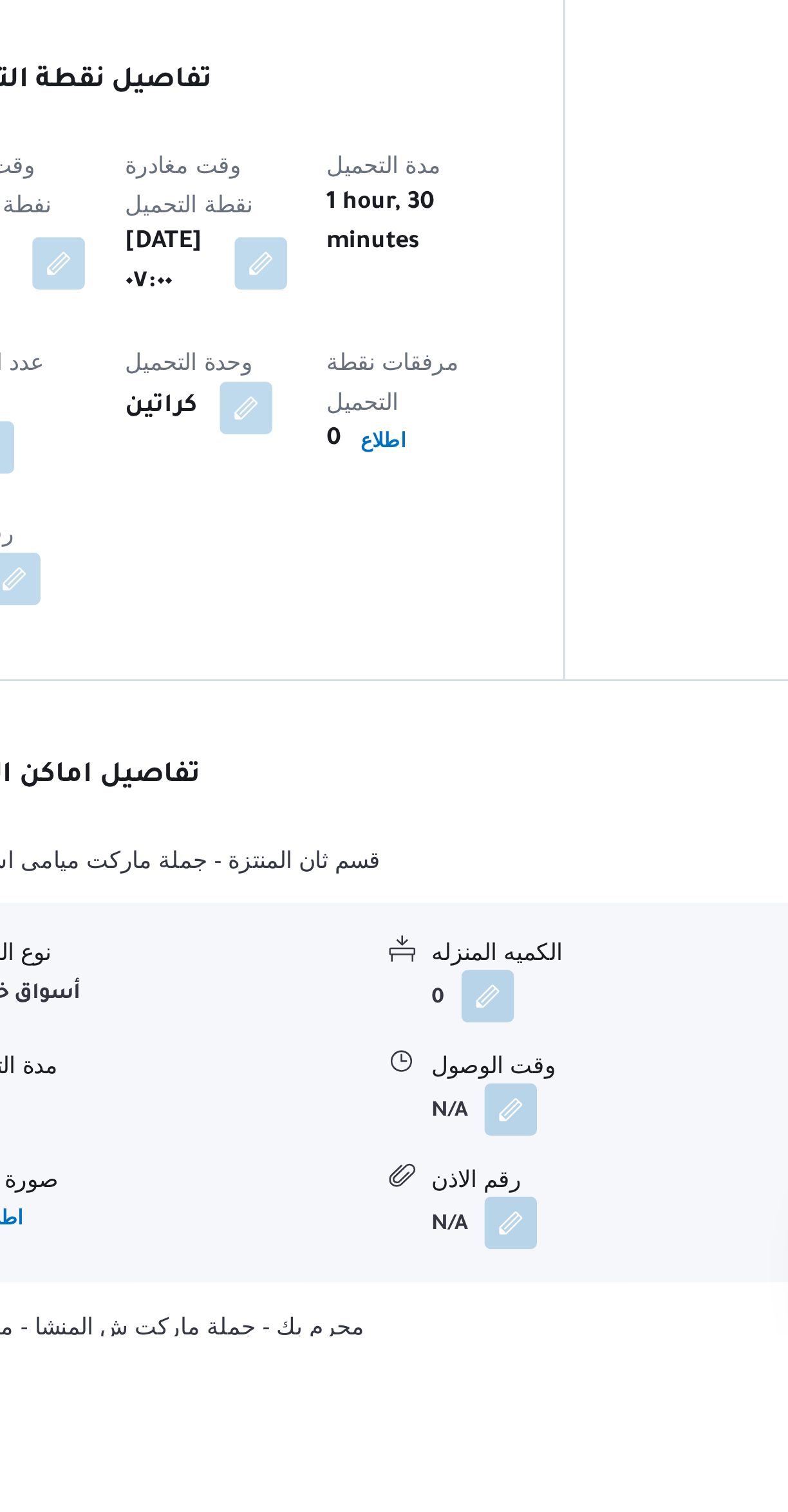
click at [452, 1413] on button "button" at bounding box center [448, 1423] width 21 height 21
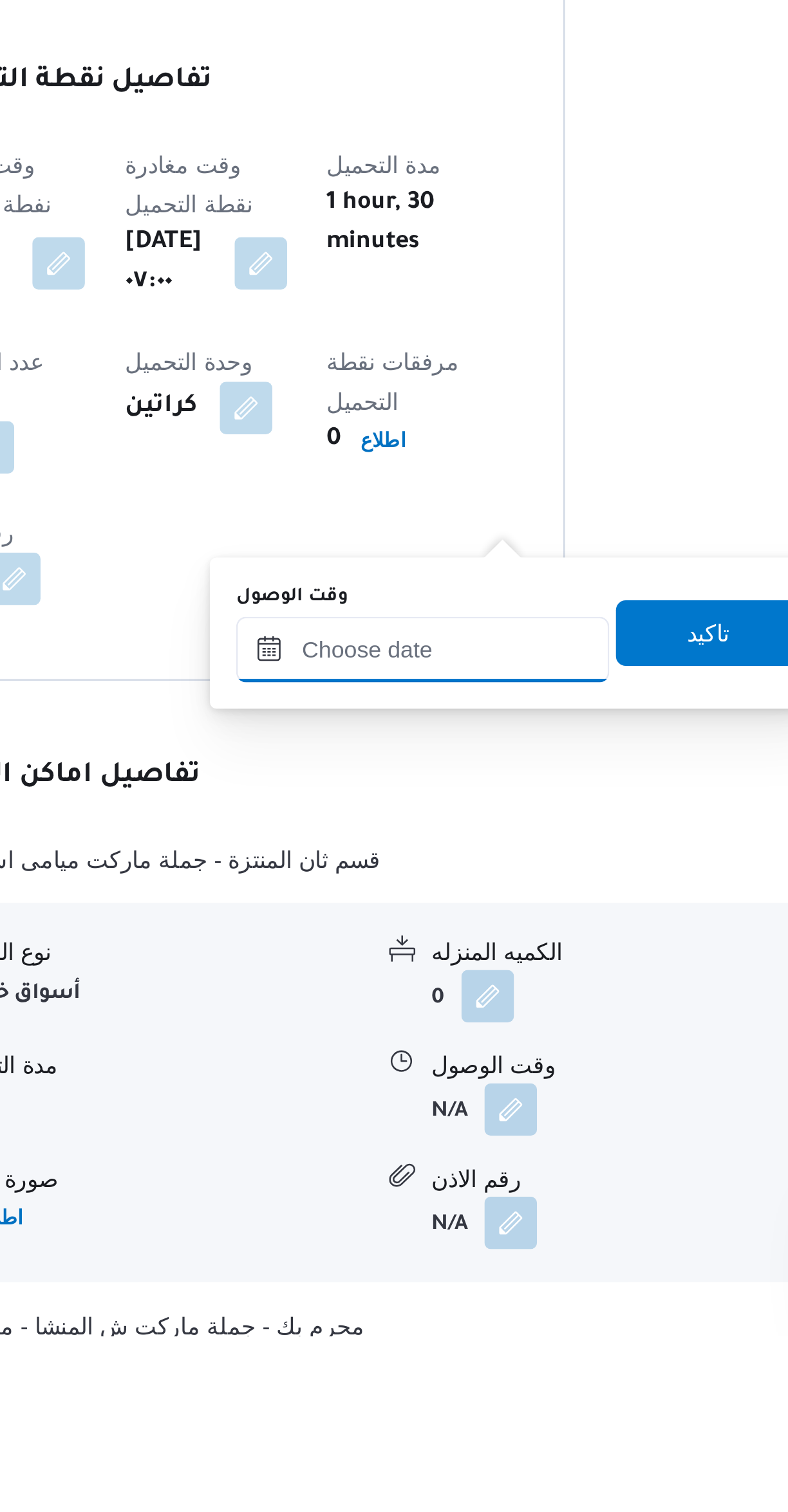
click at [416, 1240] on input "وقت الوصول" at bounding box center [414, 1243] width 146 height 26
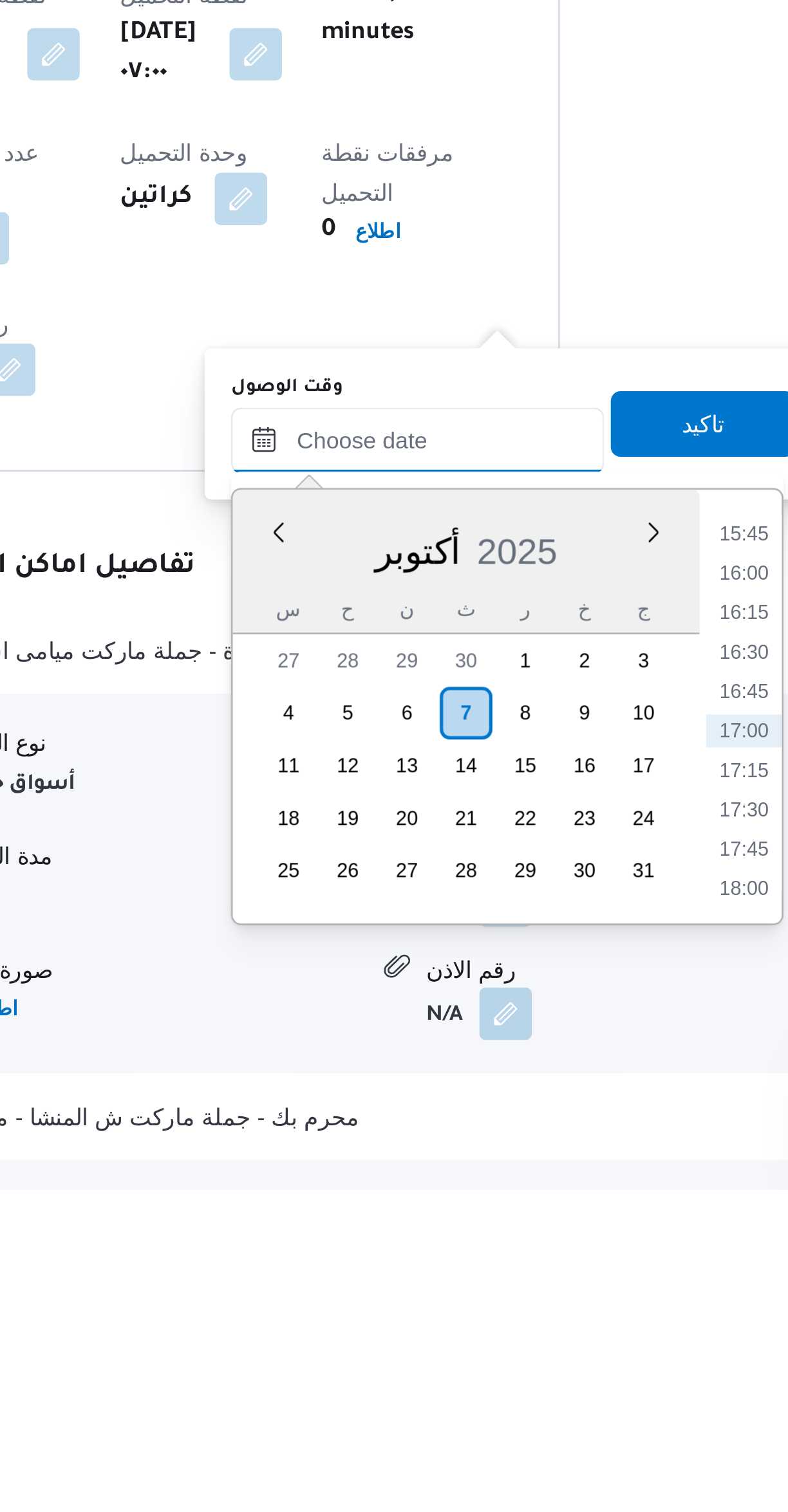
scroll to position [119, 0]
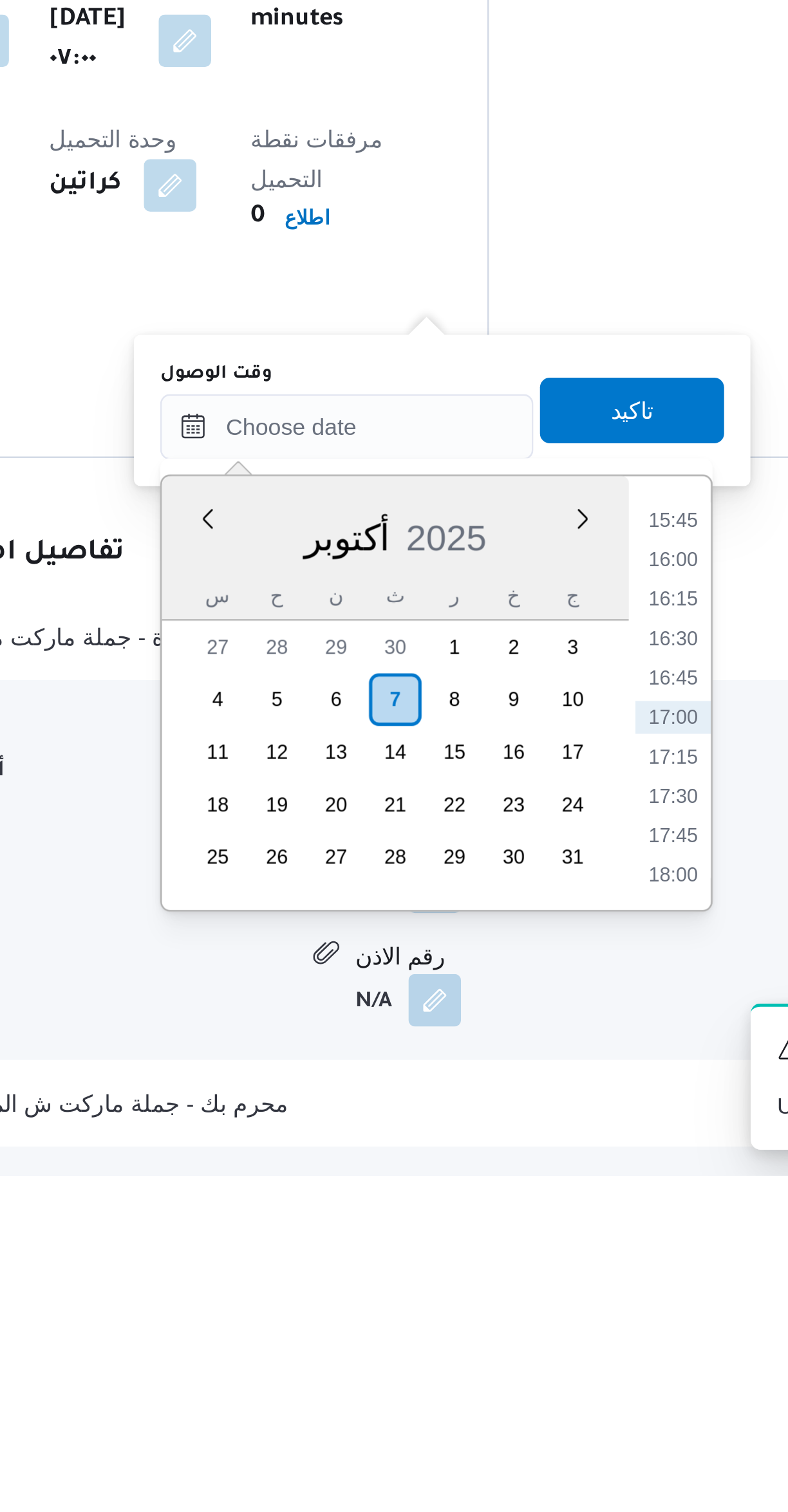
click at [542, 1283] on li "16:15" at bounding box center [541, 1286] width 30 height 13
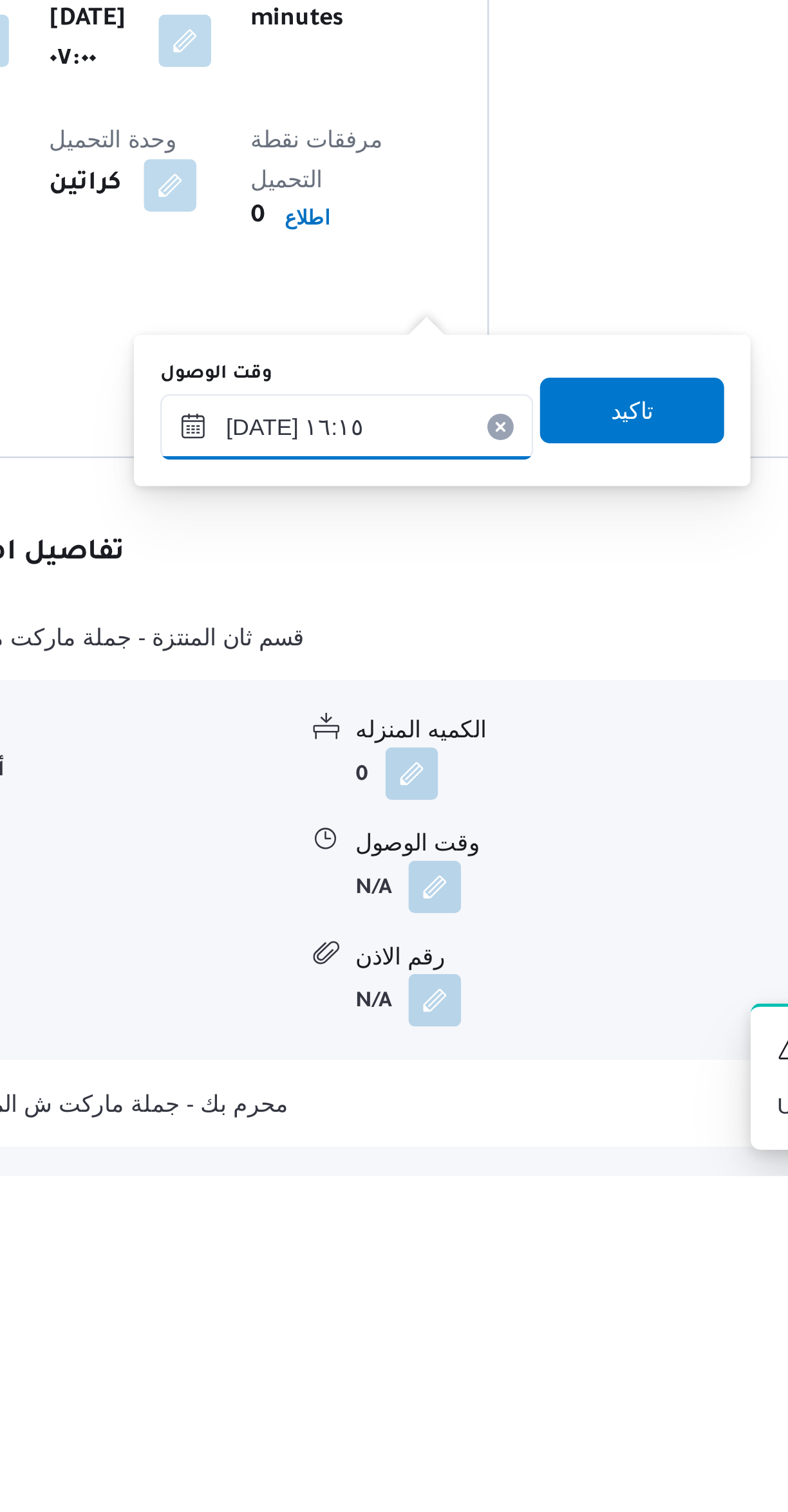
click at [377, 1221] on input "٠٧/١٠/٢٠٢٥ ١٦:١٥" at bounding box center [414, 1219] width 146 height 26
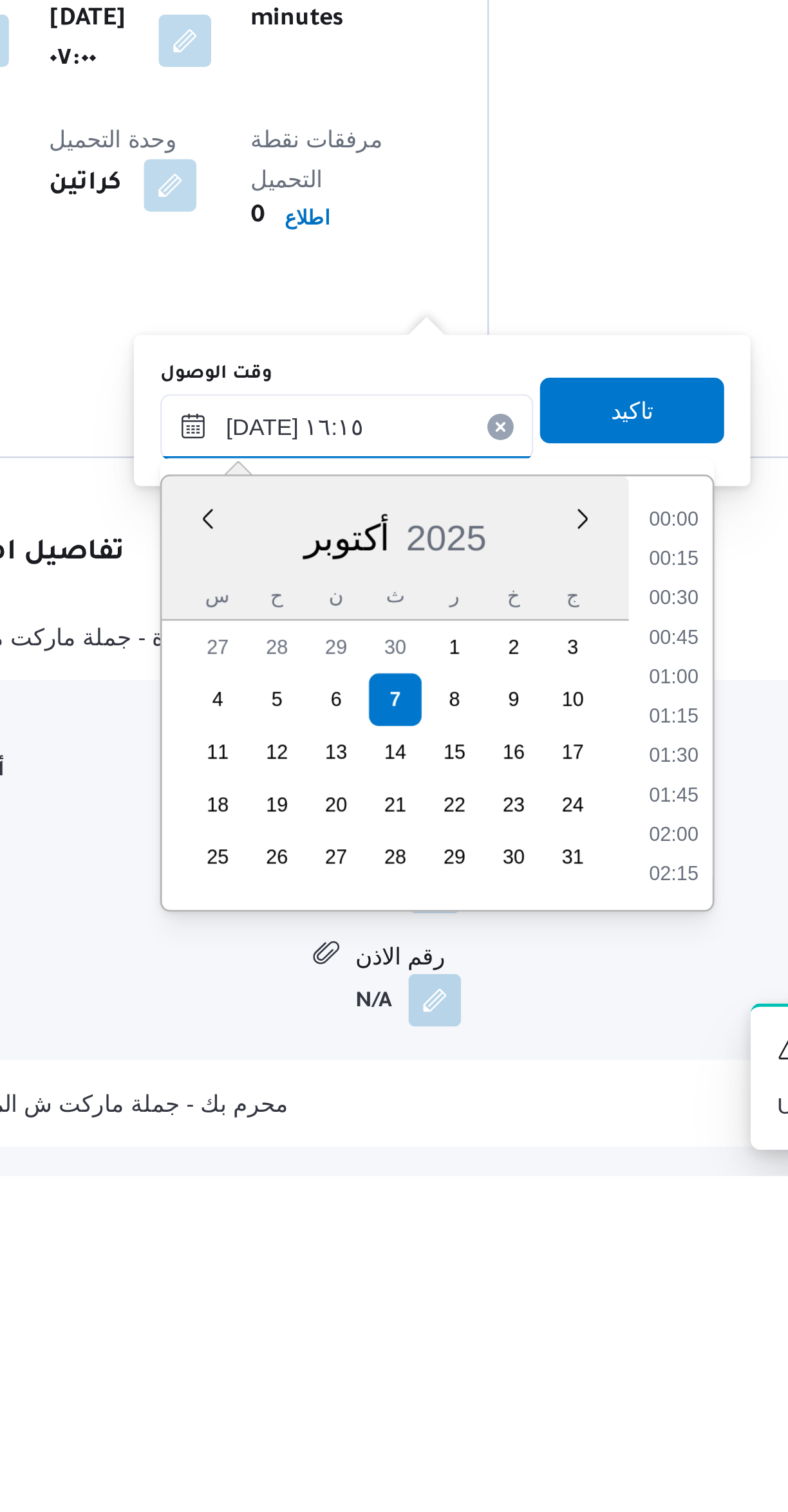
scroll to position [926, 0]
click at [377, 1221] on input "٠٧/١٠/٢٠٢٥ ١٦:١٥" at bounding box center [414, 1219] width 146 height 26
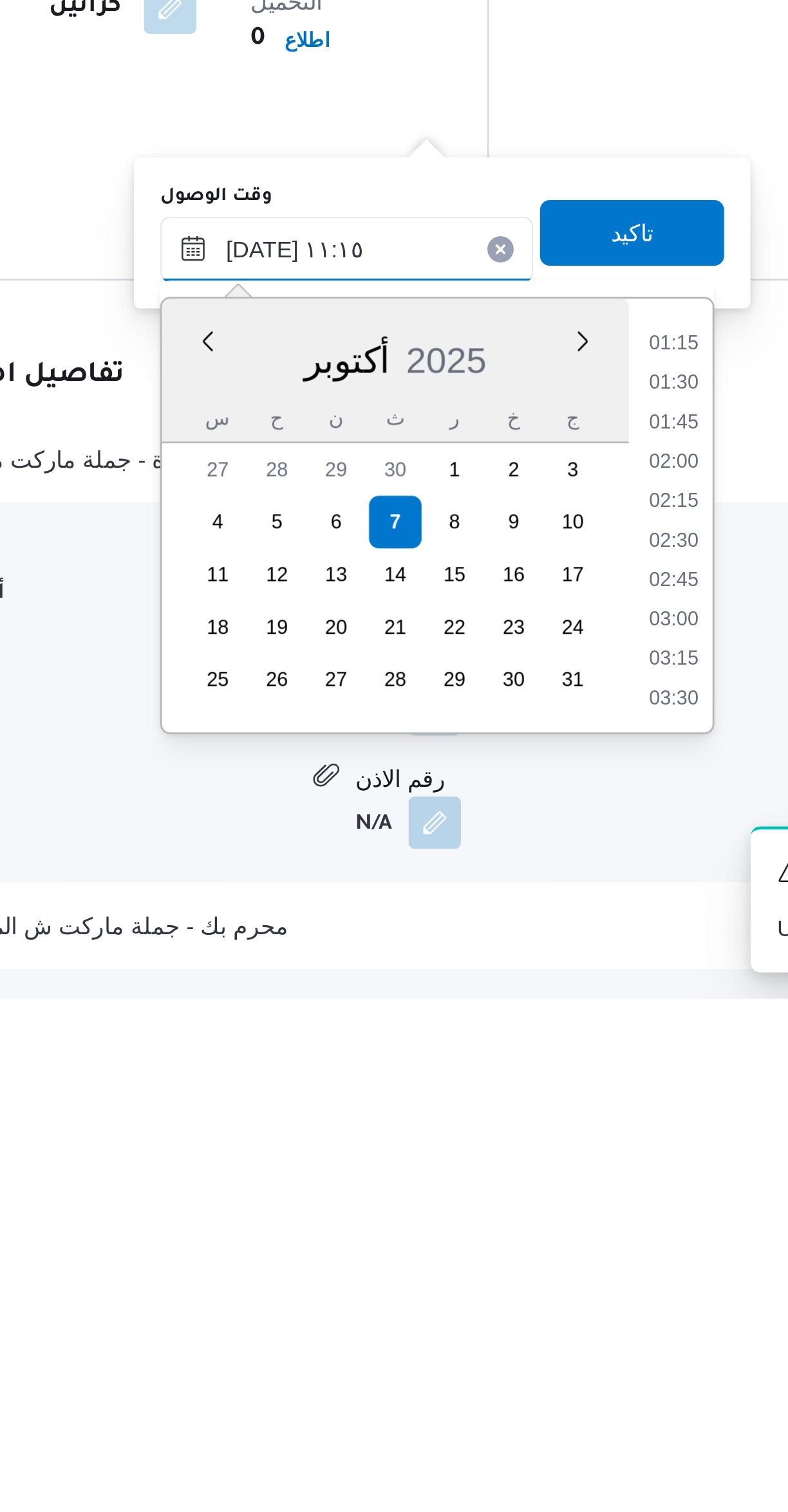
scroll to position [560, 0]
type input "٠٧/١٠/٢٠٢٥ ١١:١٥"
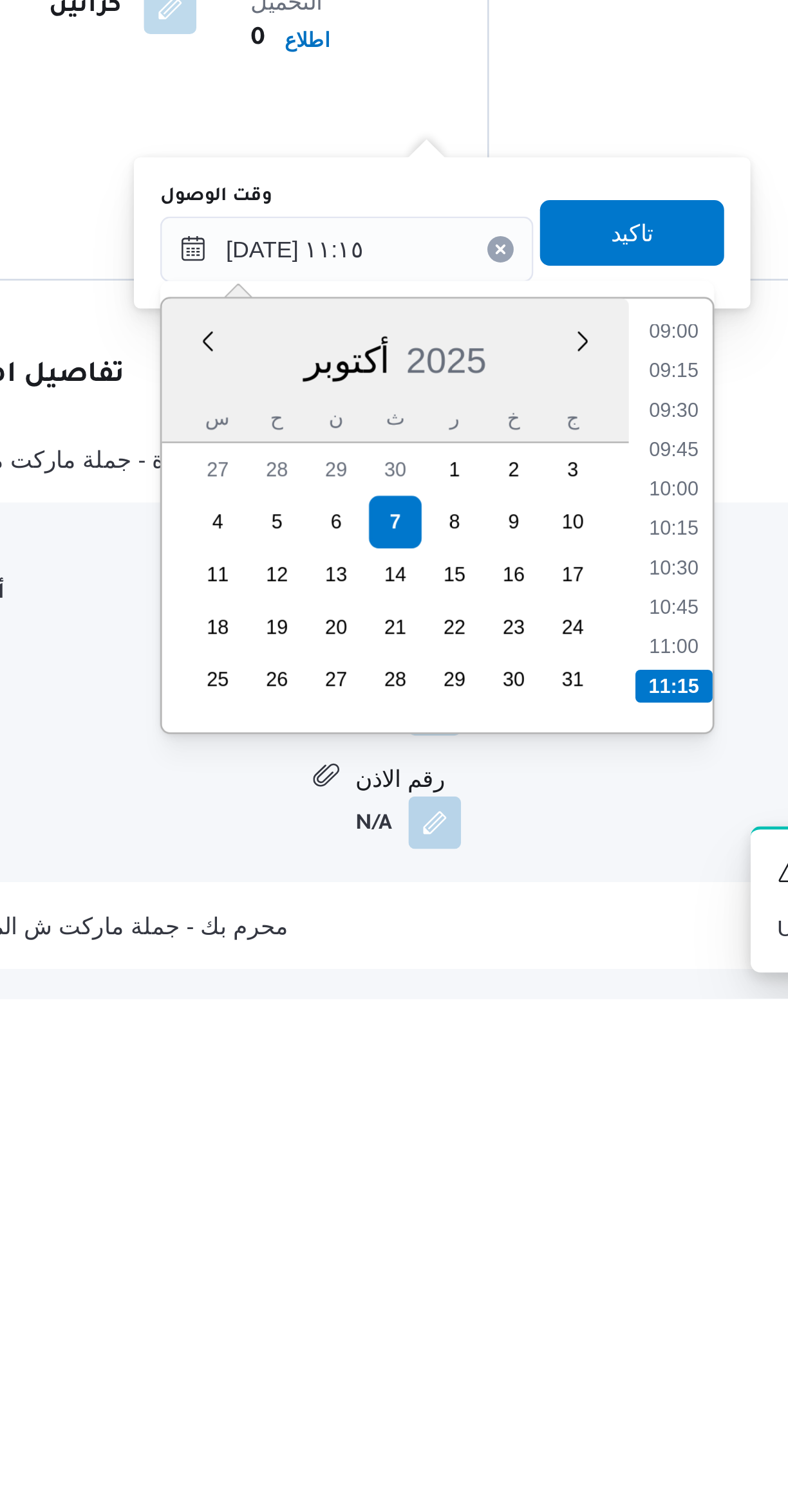
click at [542, 1385] on li "11:15" at bounding box center [542, 1389] width 31 height 13
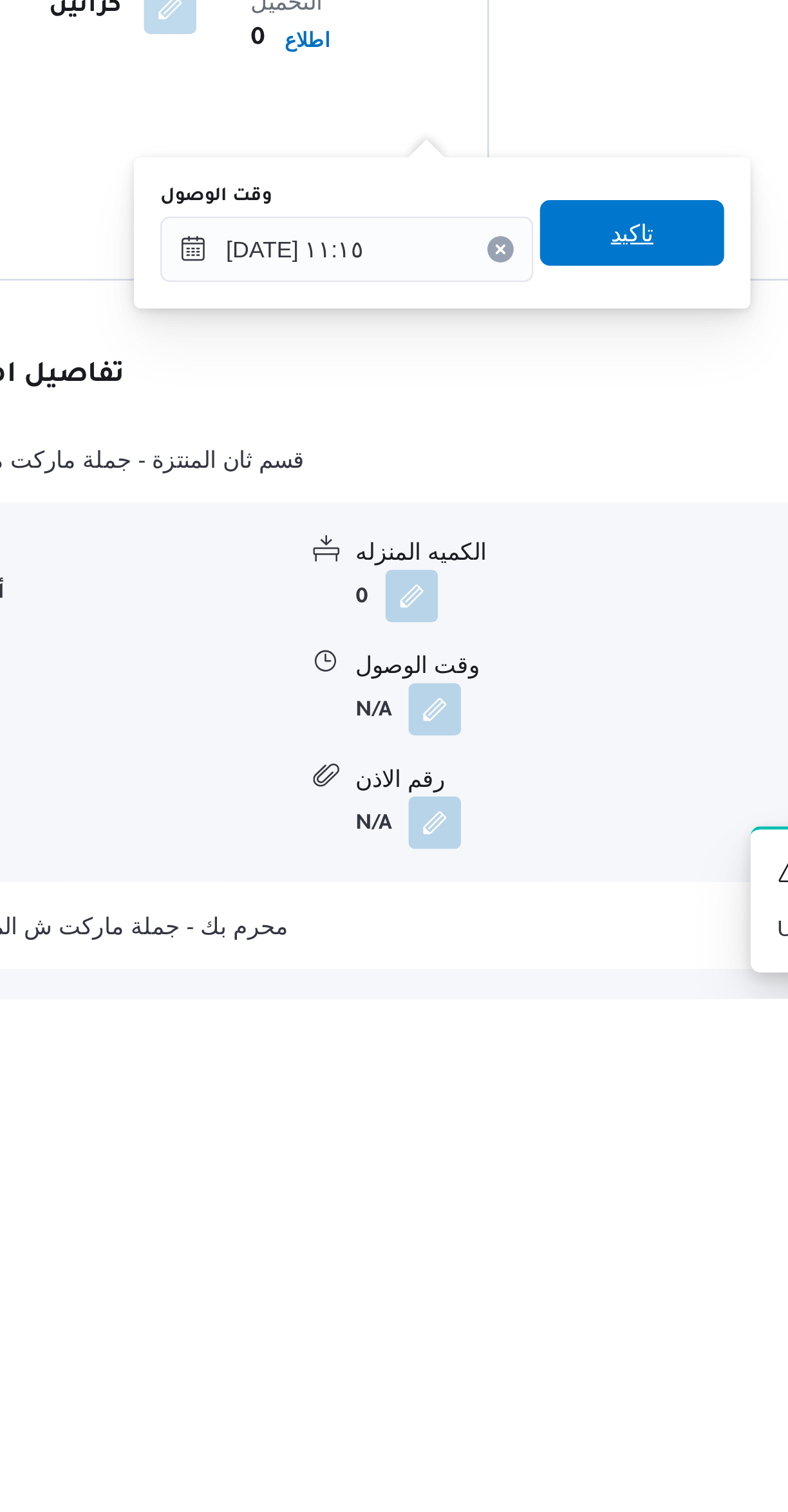
click at [538, 1211] on span "تاكيد" at bounding box center [525, 1212] width 72 height 26
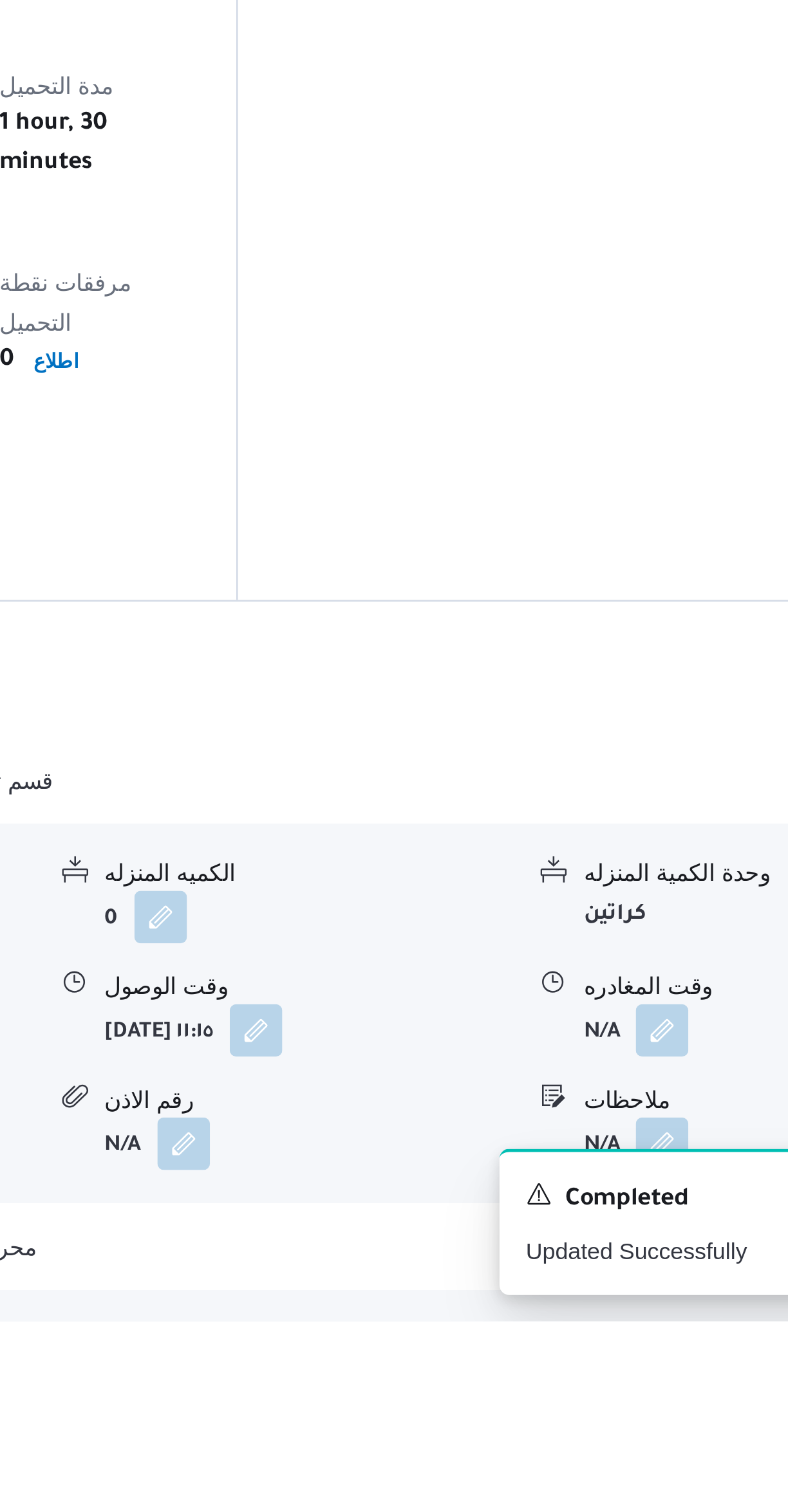
scroll to position [119, 0]
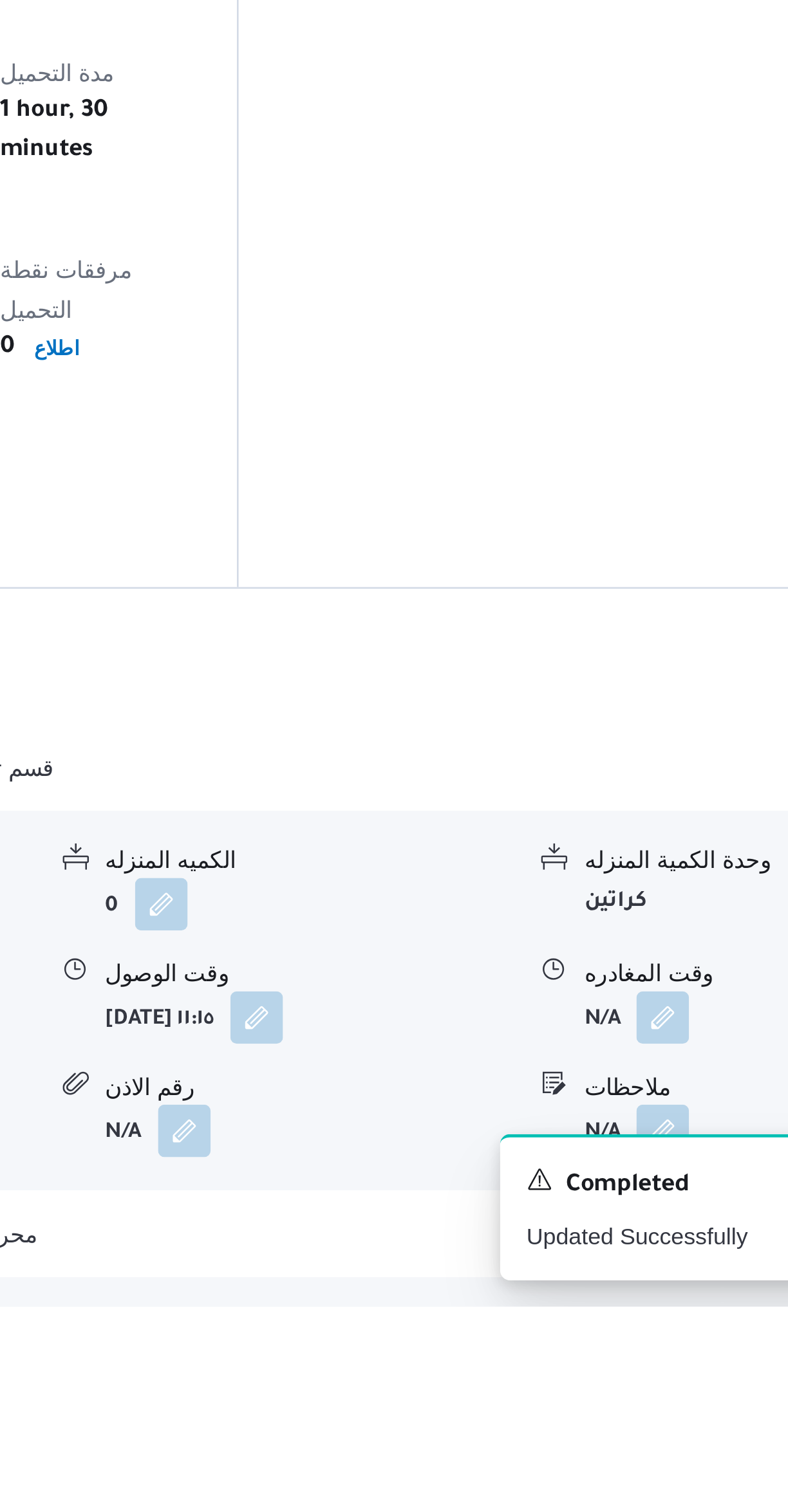
click at [645, 1389] on button "button" at bounding box center [635, 1399] width 21 height 21
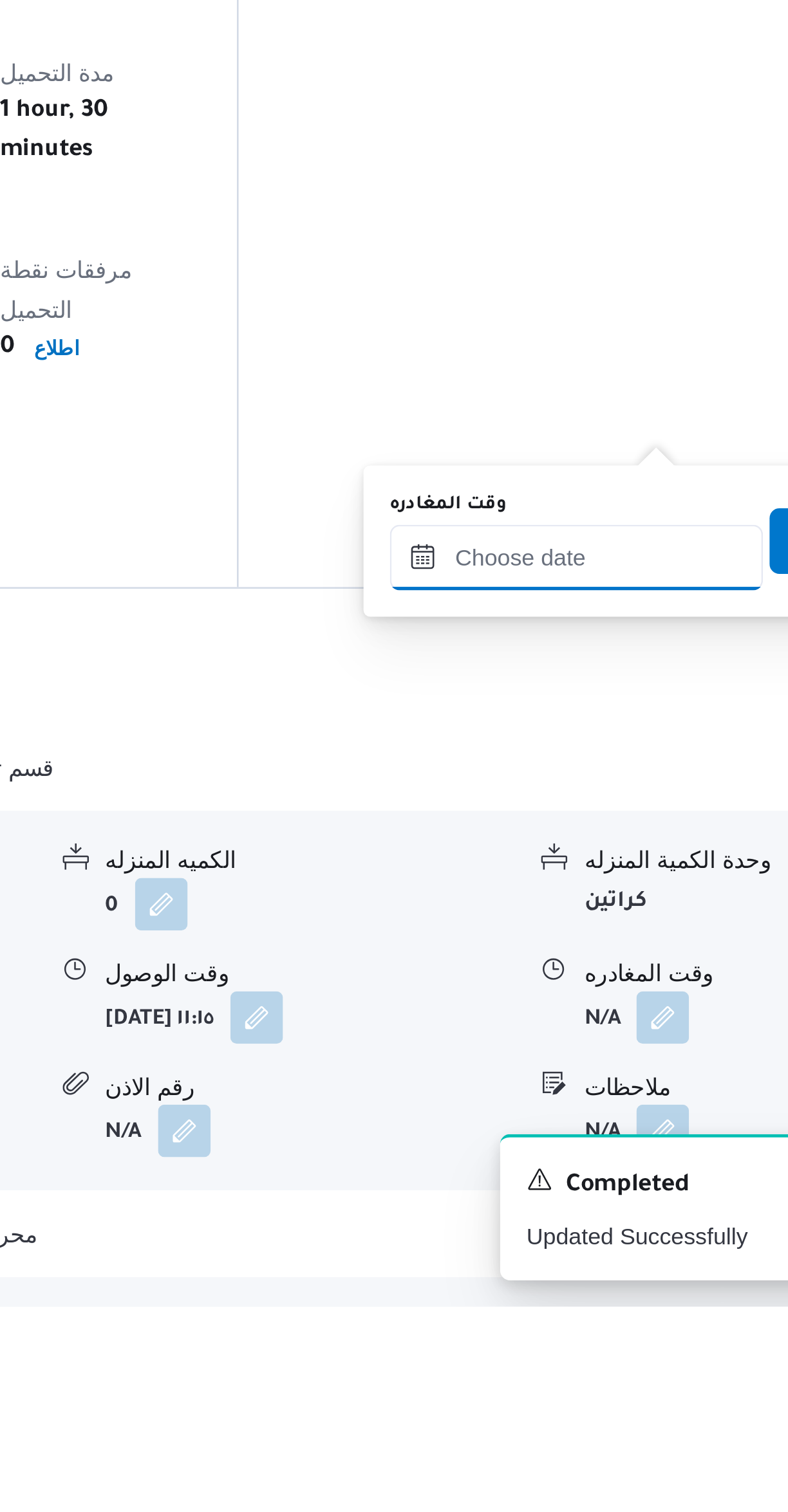
click at [594, 1218] on input "وقت المغادره" at bounding box center [601, 1219] width 146 height 26
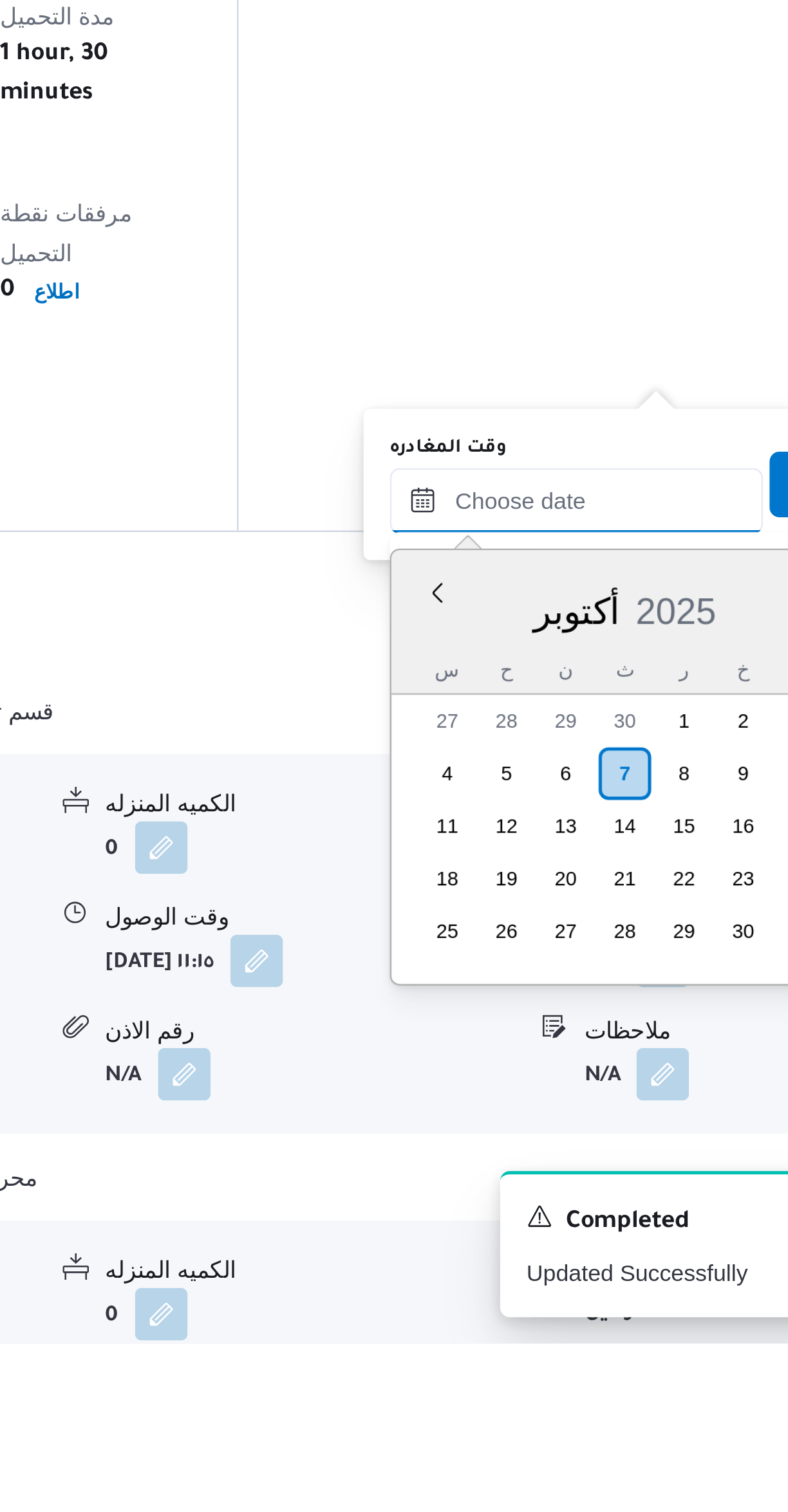
scroll to position [973, 0]
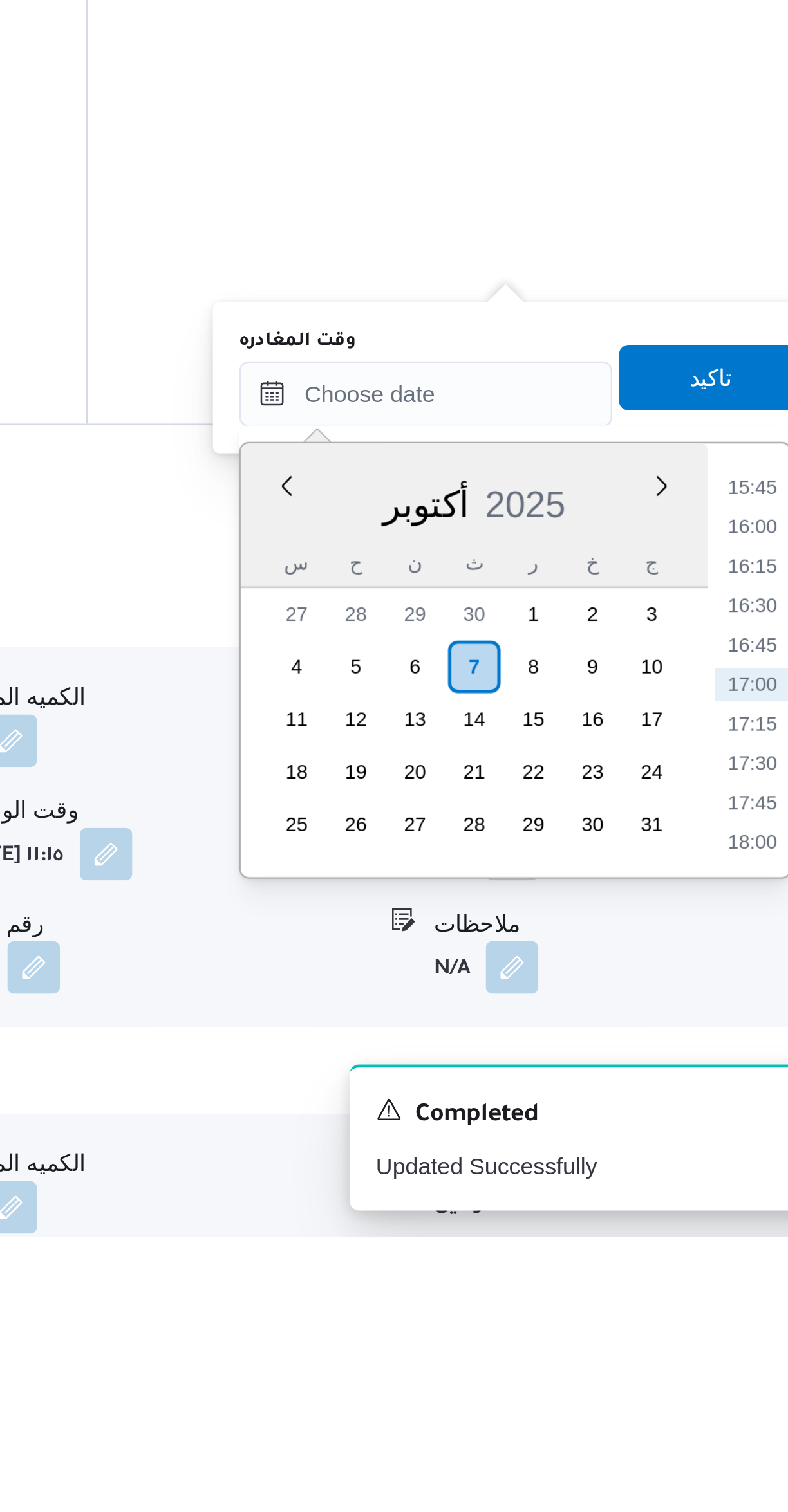
click at [721, 1218] on li "15:45" at bounding box center [730, 1218] width 30 height 13
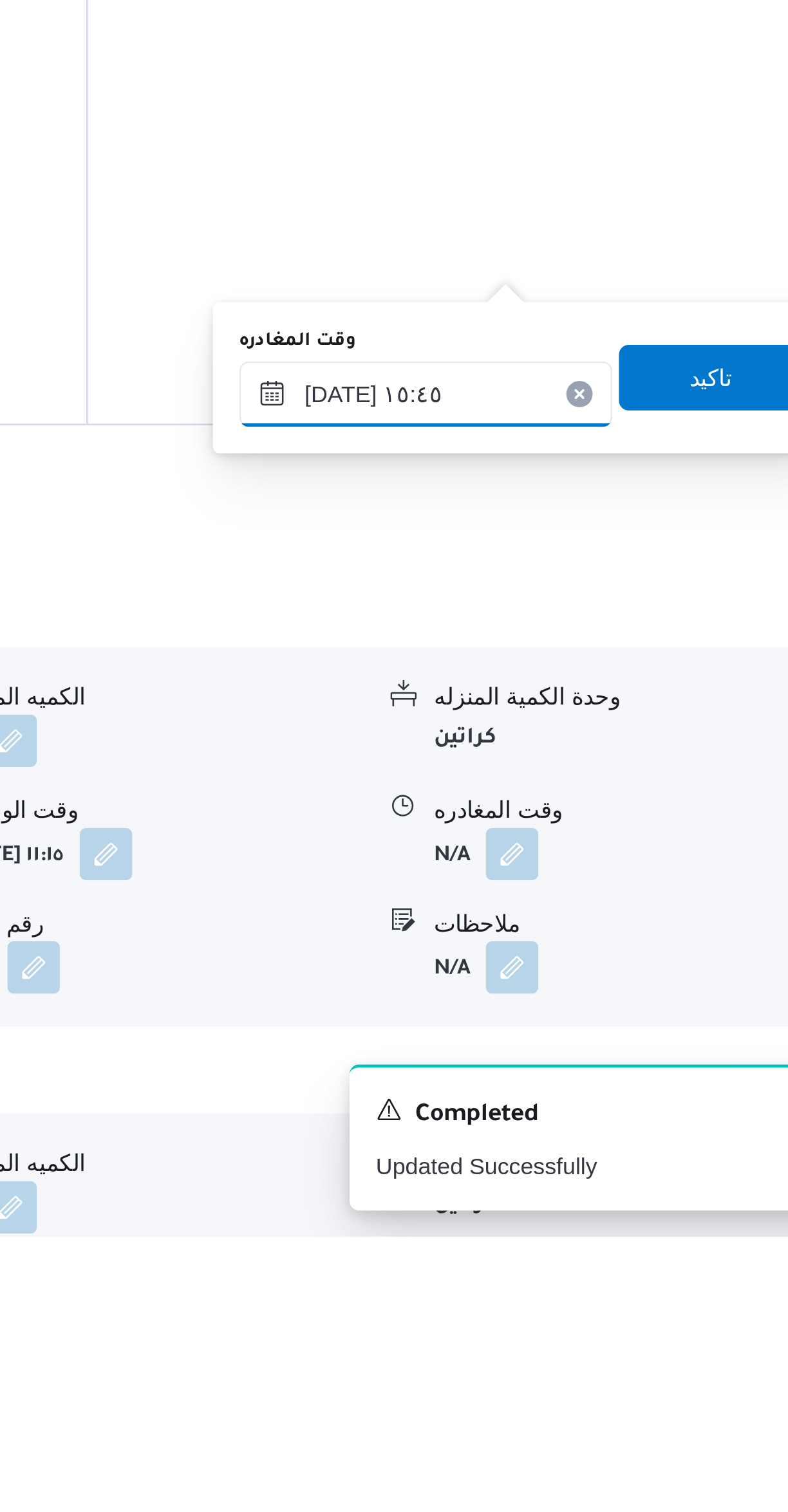
click at [614, 1186] on input "[DATE] ١٥:٤٥" at bounding box center [601, 1182] width 146 height 26
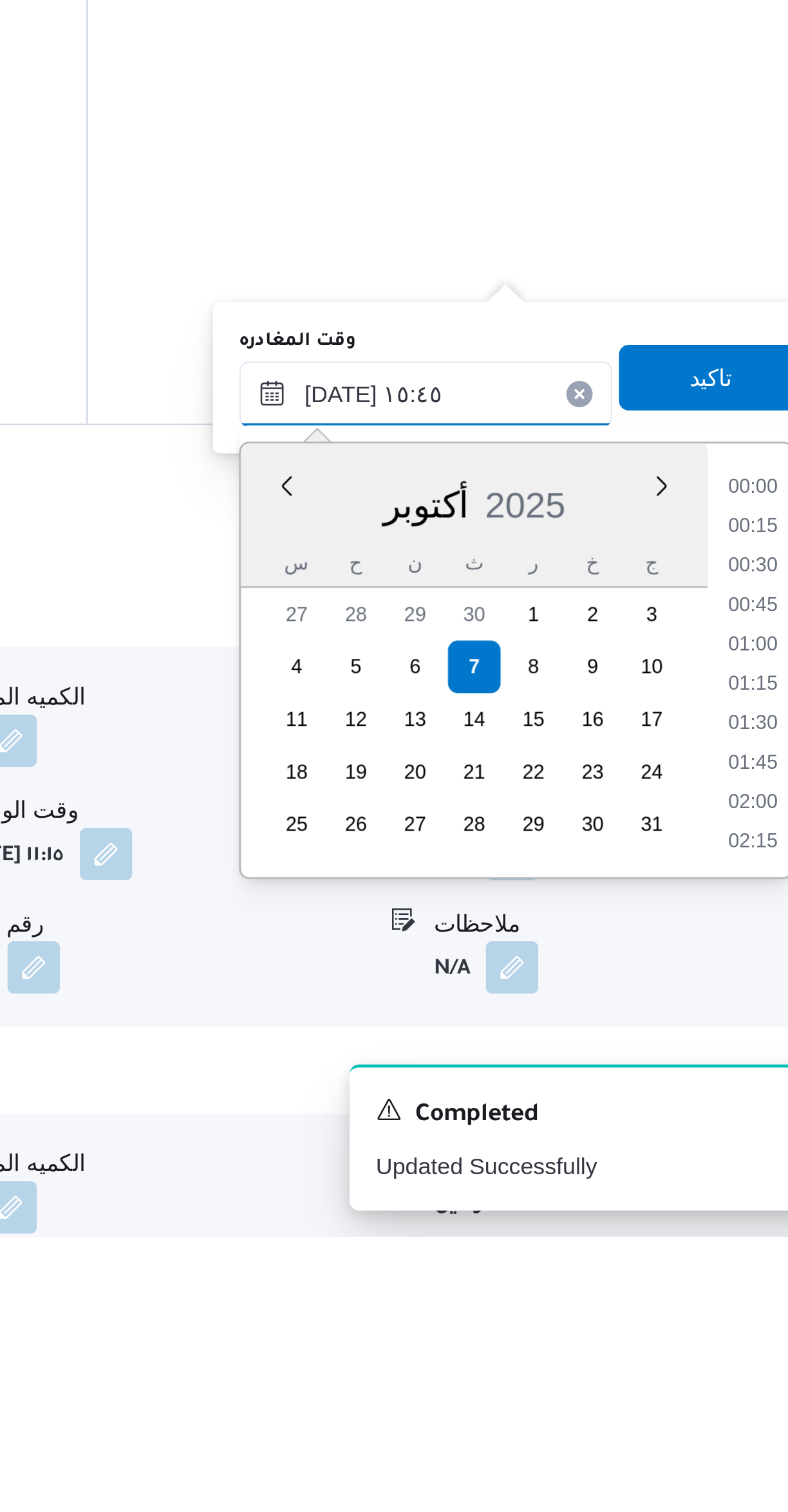
scroll to position [894, 0]
click at [721, 1220] on li "14:30" at bounding box center [730, 1219] width 30 height 13
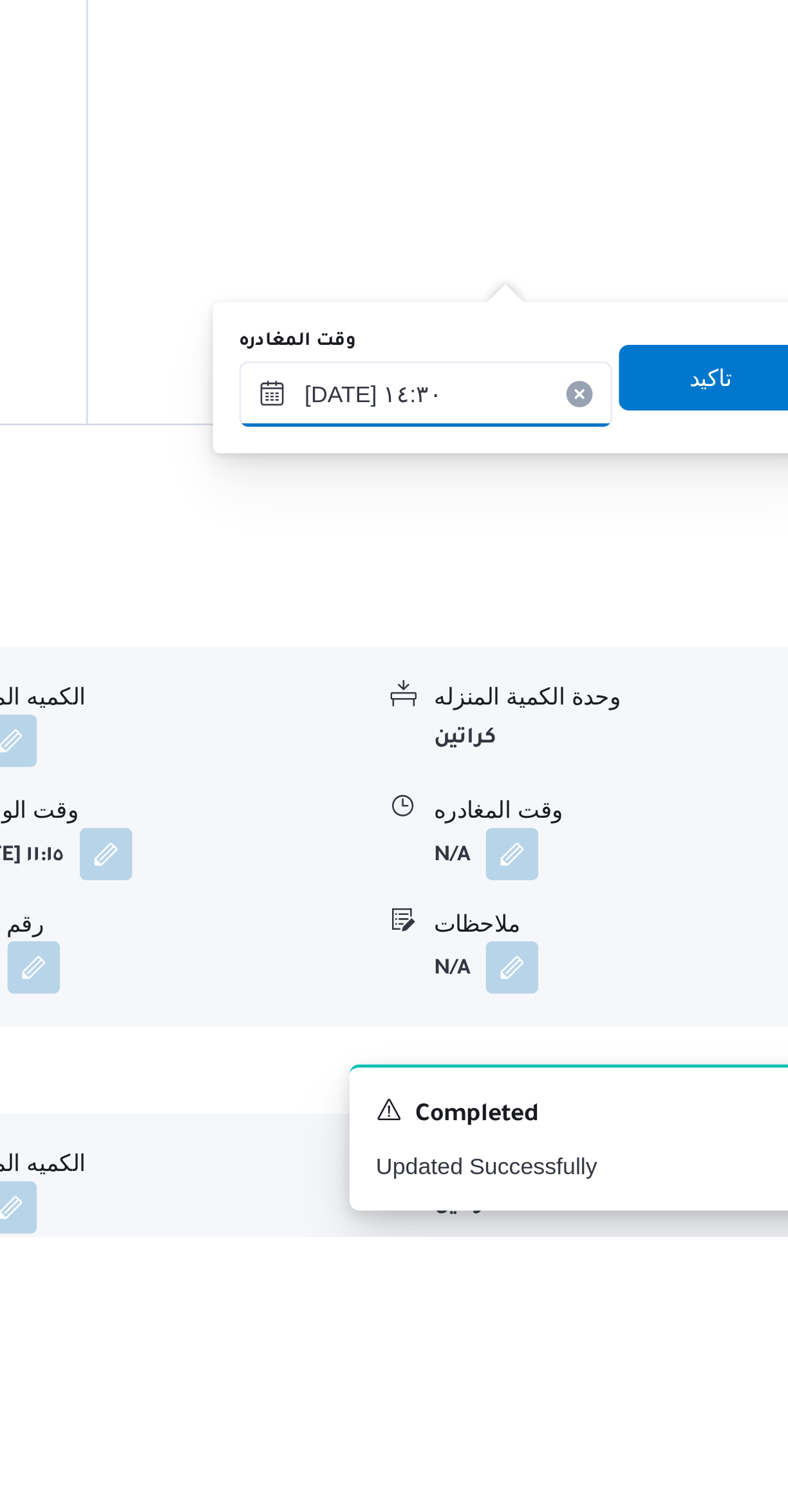
click at [611, 1175] on input "[DATE] ١٤:٣٠" at bounding box center [601, 1182] width 146 height 26
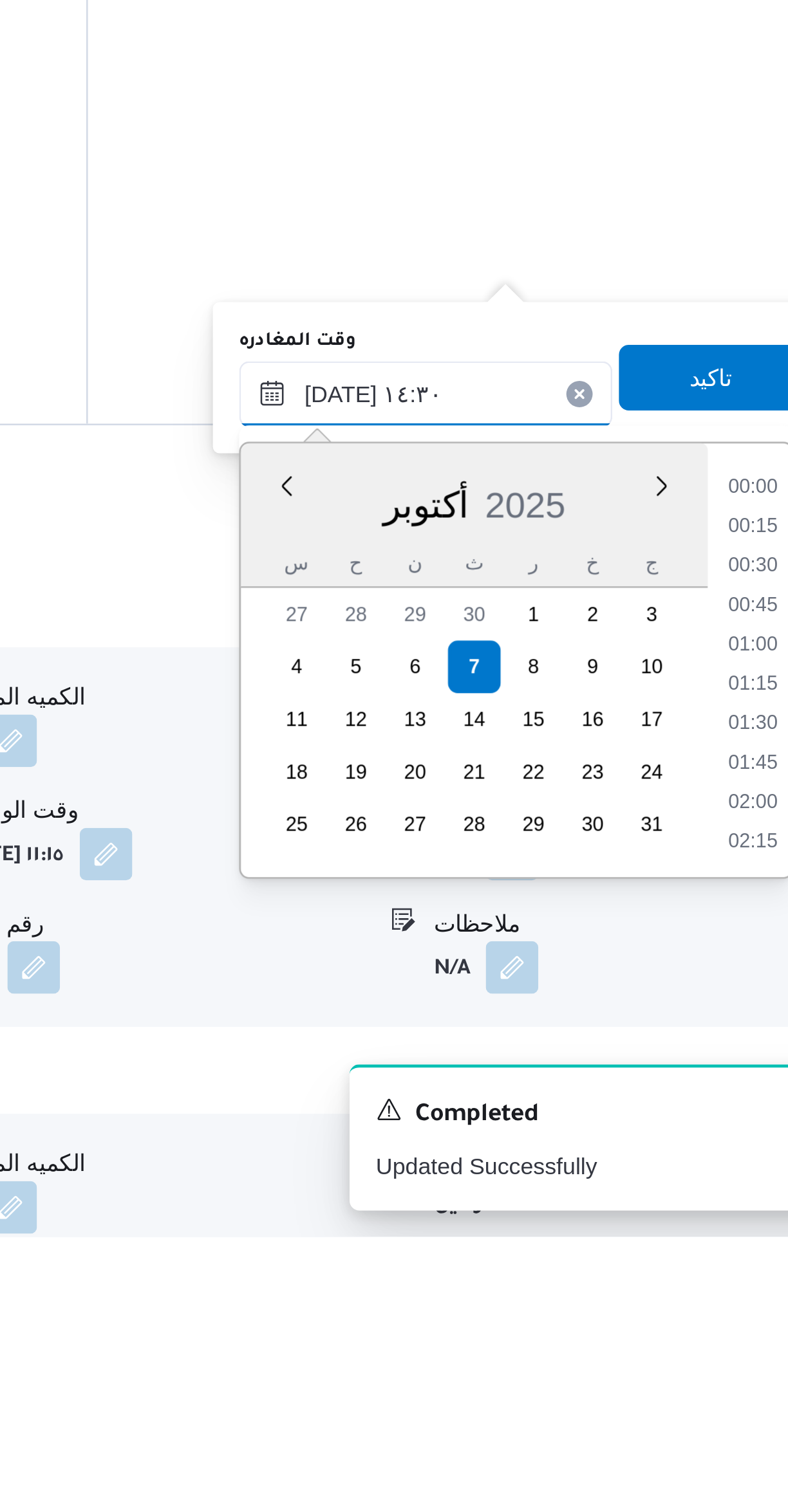
scroll to position [817, 0]
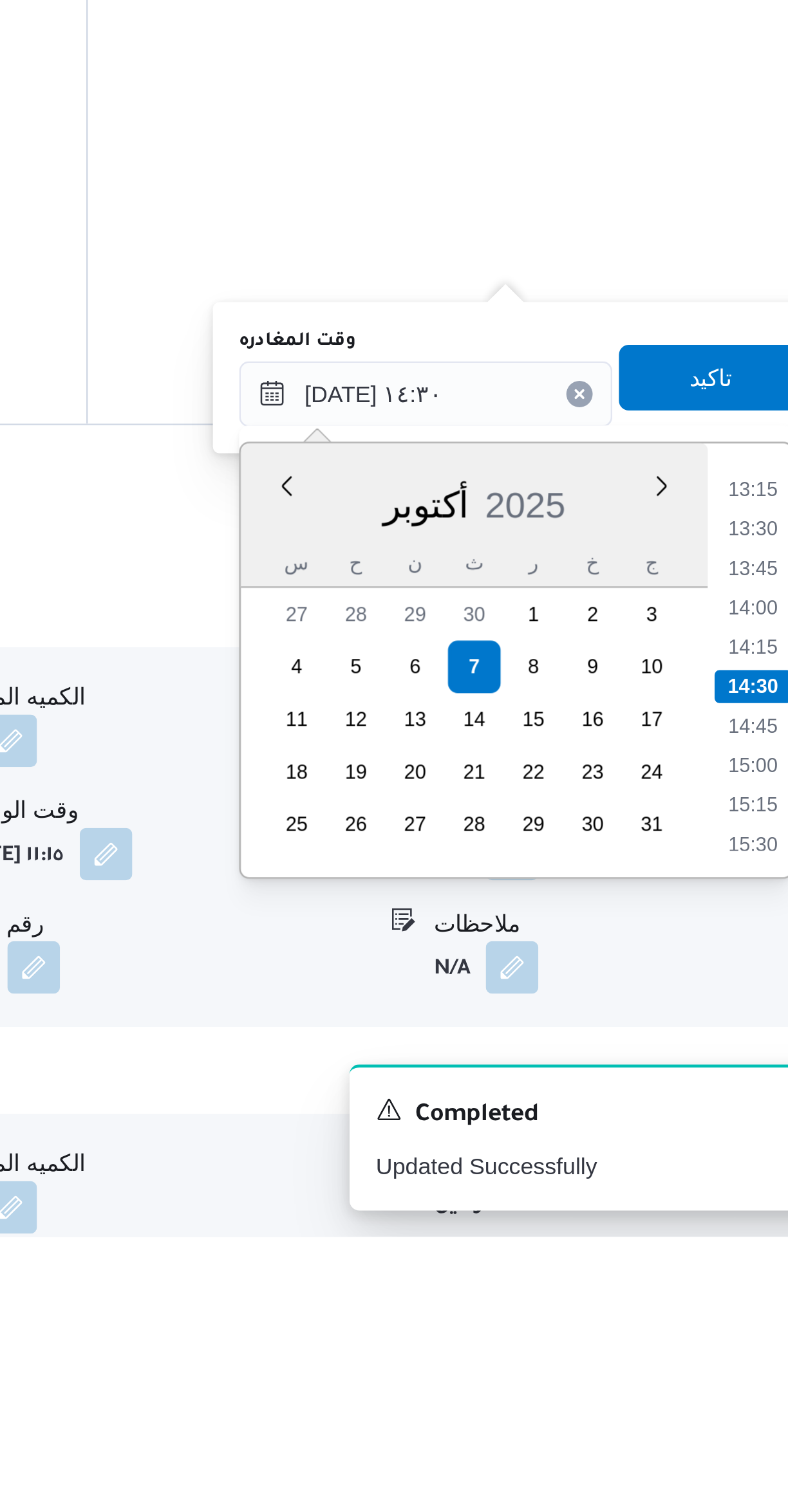
click at [728, 1264] on li "14:00" at bounding box center [730, 1265] width 30 height 13
type input "٠٧/١٠/٢٠٢٥ ١٤:٠٠"
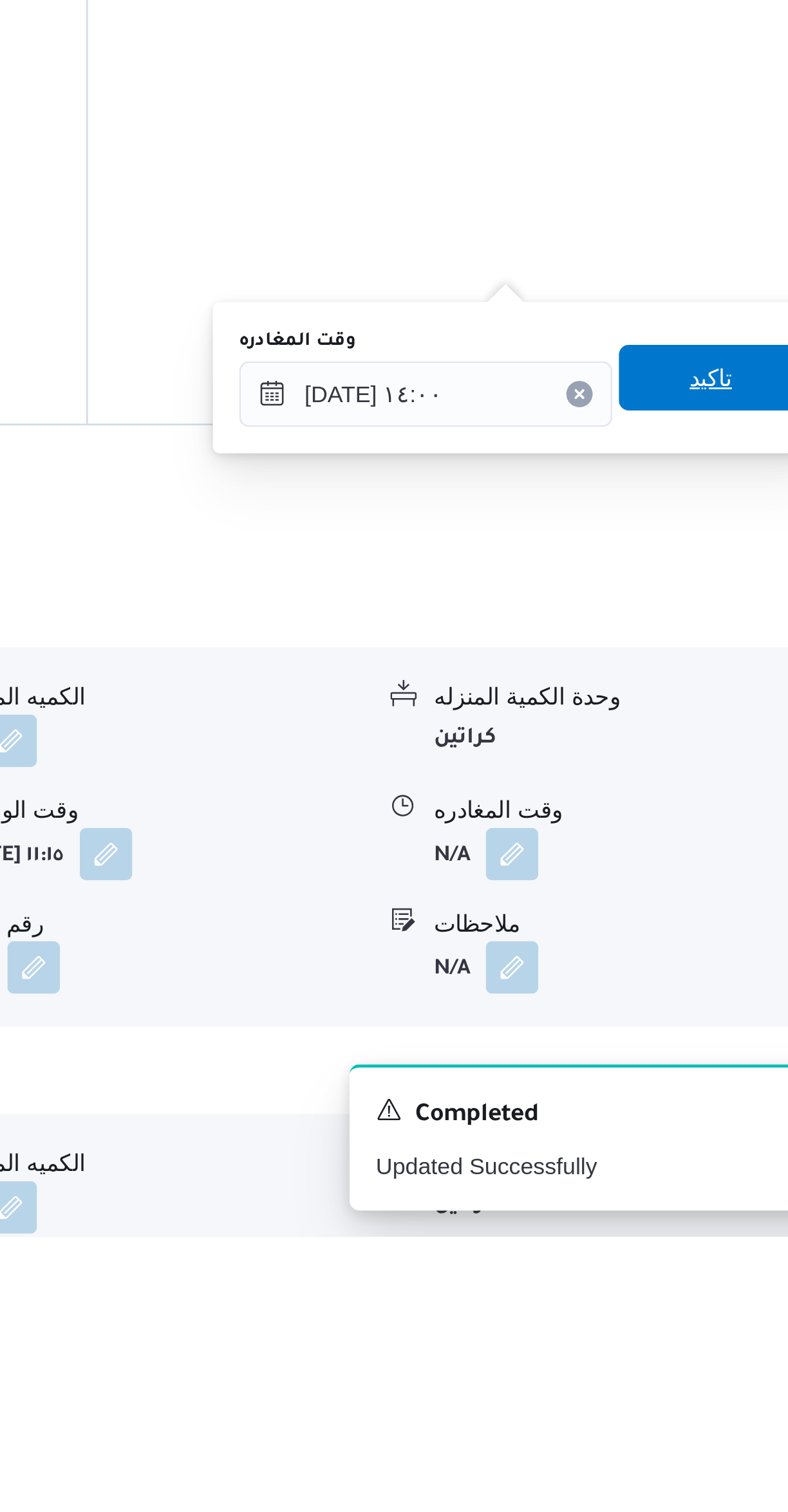
click at [718, 1172] on span "تاكيد" at bounding box center [713, 1176] width 72 height 26
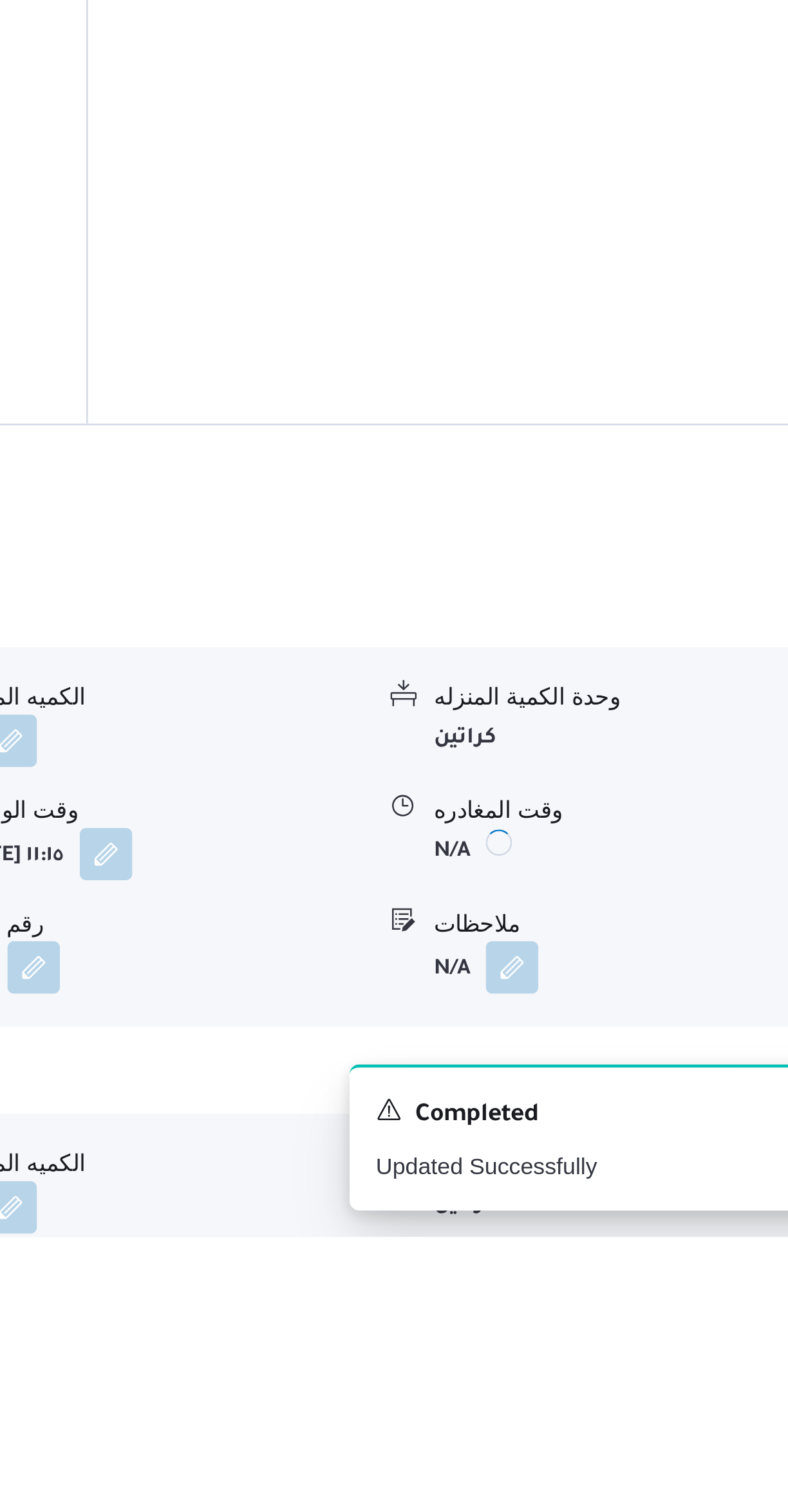
scroll to position [157, 0]
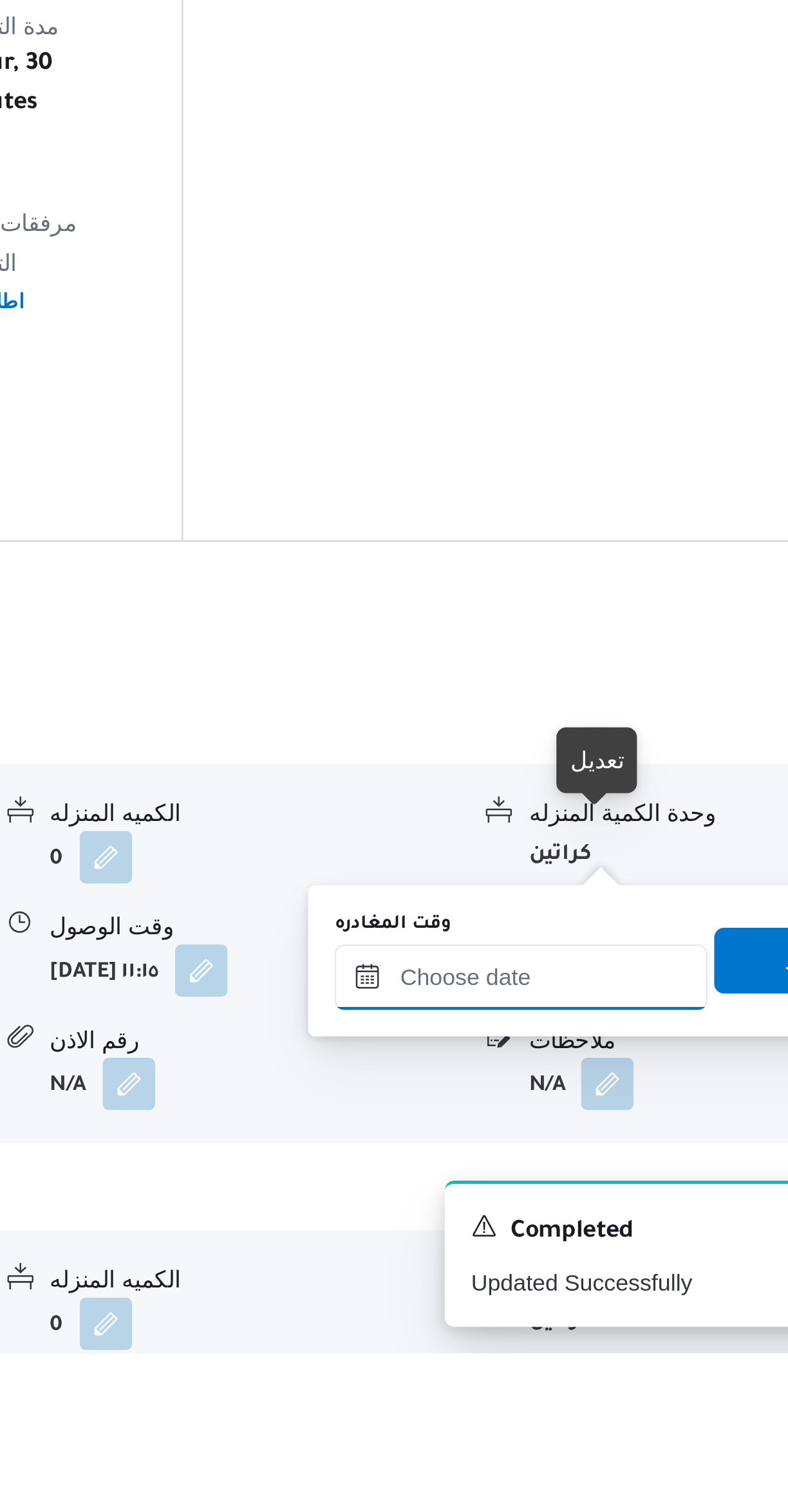
click at [603, 1364] on input "وقت المغادره" at bounding box center [601, 1365] width 146 height 26
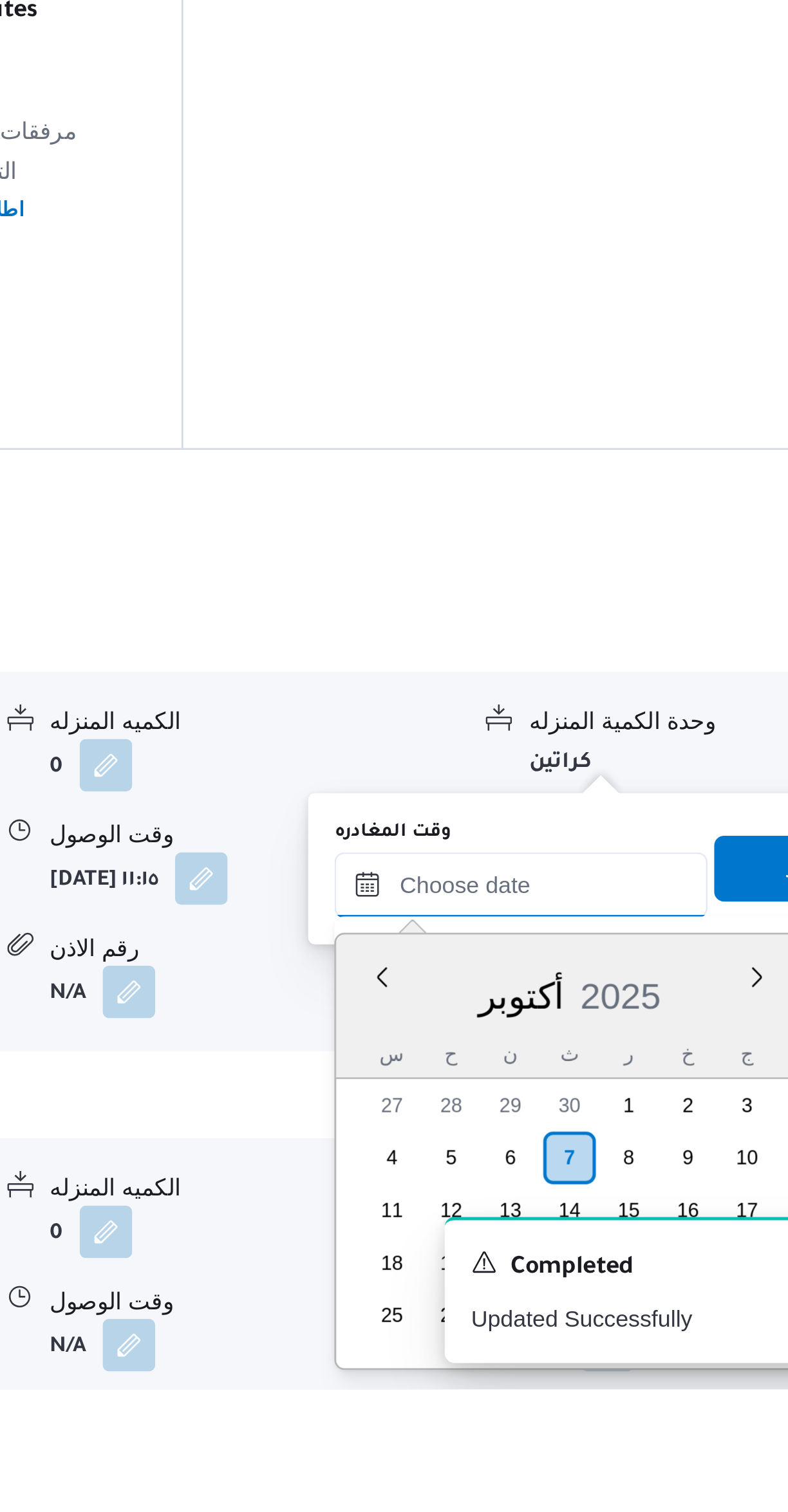
scroll to position [973, 0]
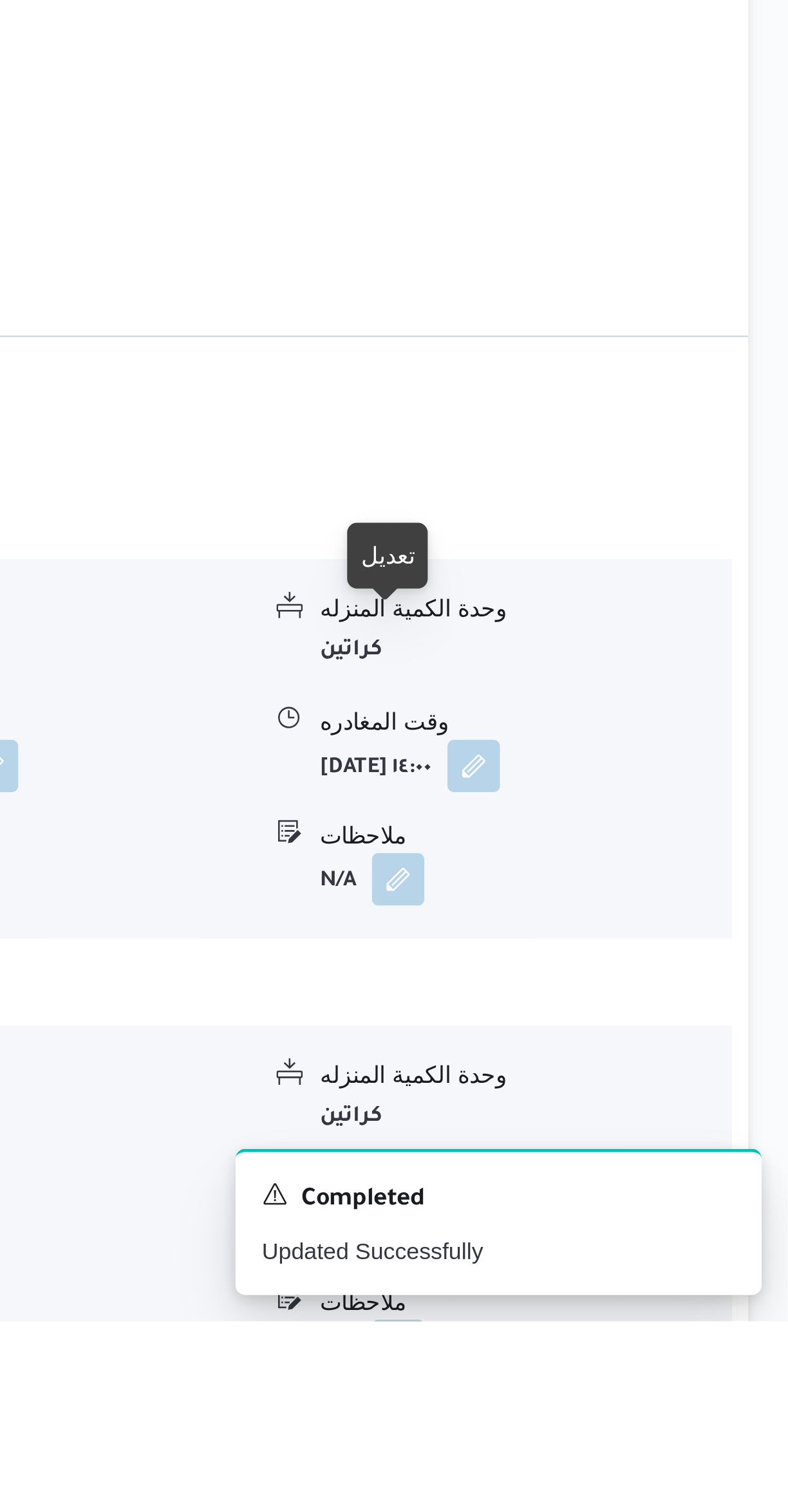
click at [628, 1468] on button "button" at bounding box center [635, 1478] width 21 height 21
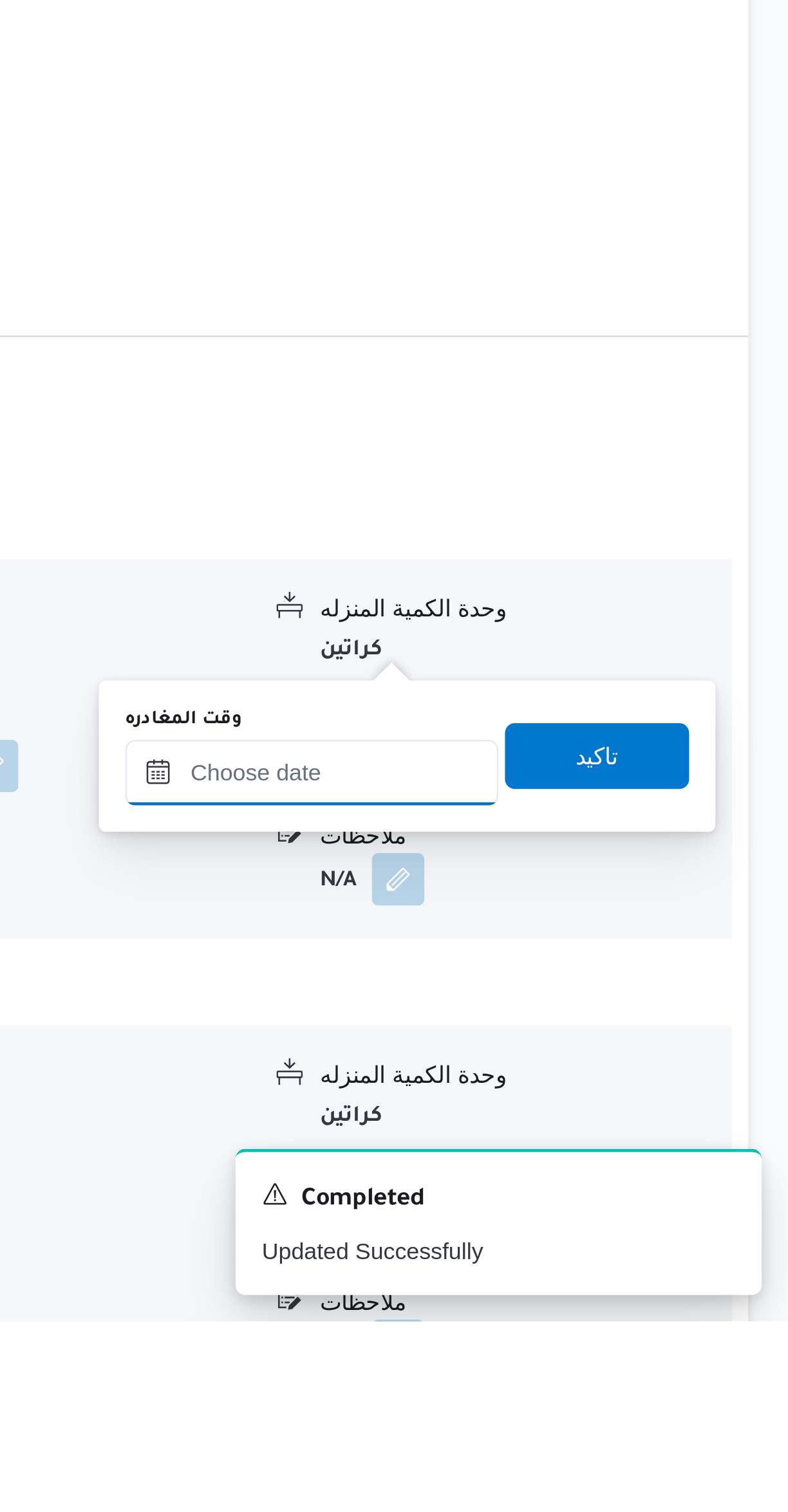
click at [592, 1294] on input "وقت المغادره" at bounding box center [601, 1297] width 146 height 26
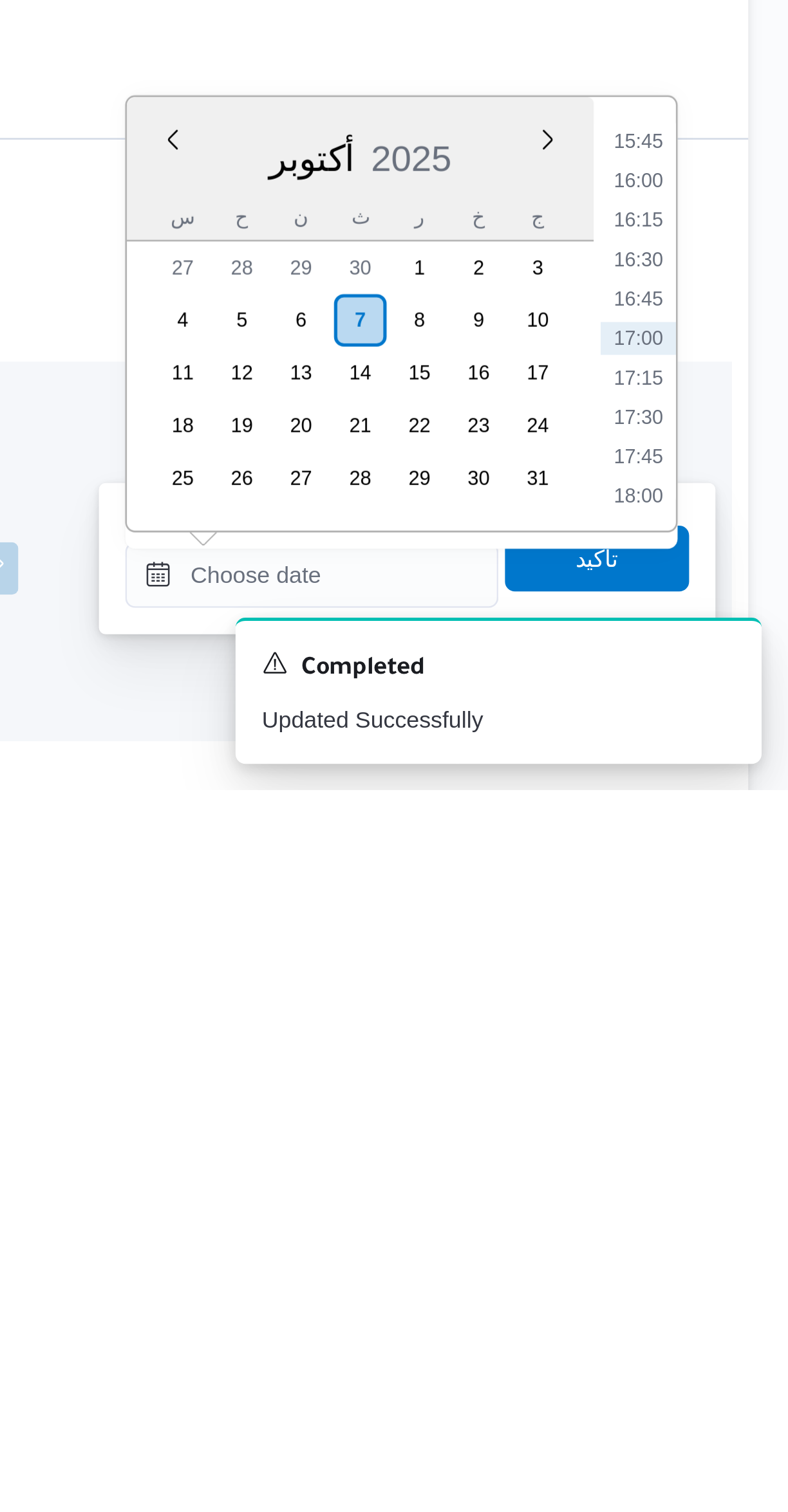
click at [732, 1261] on li "15:45" at bounding box center [730, 1258] width 30 height 13
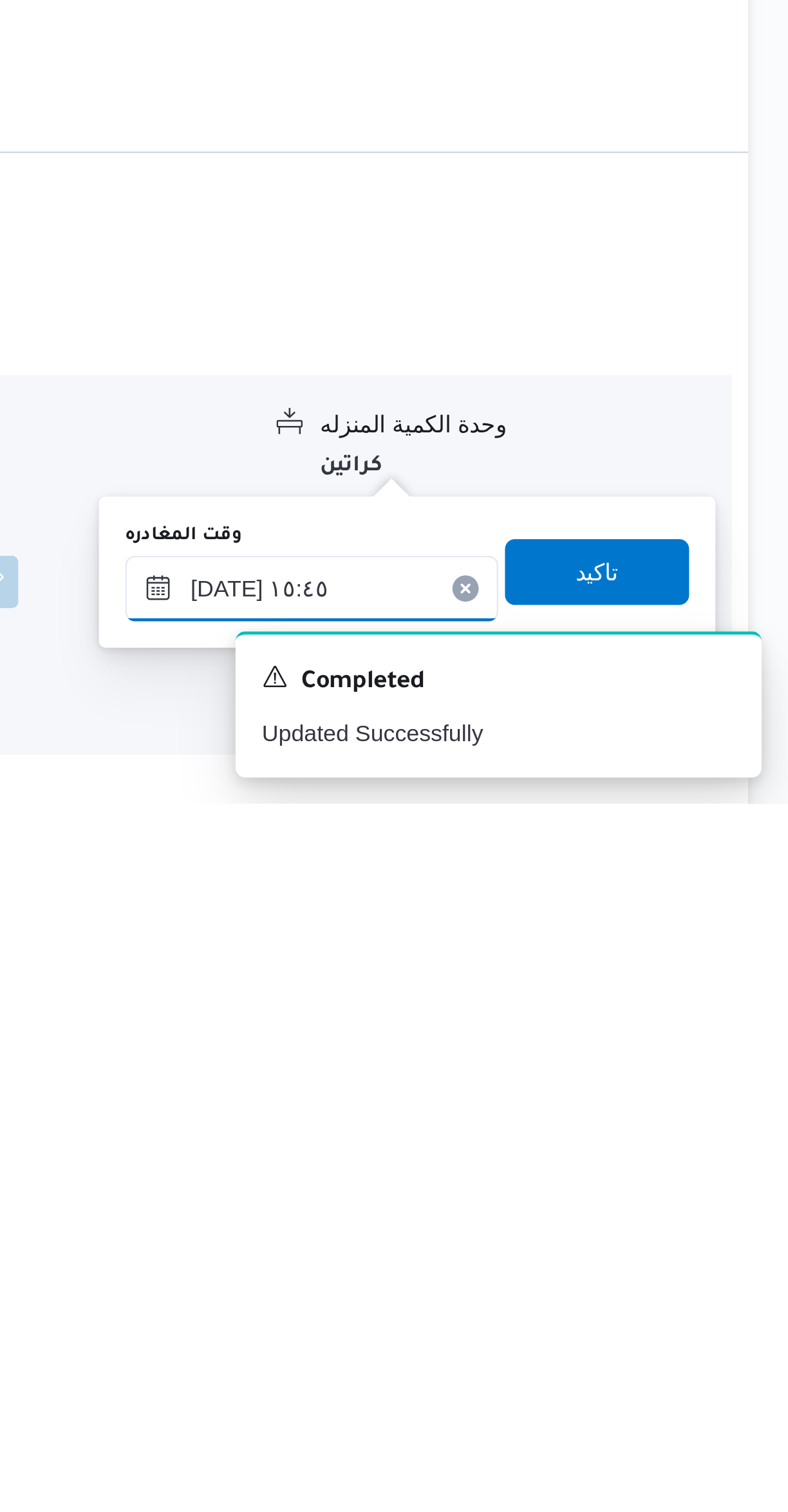
click at [560, 1422] on input "[DATE] ١٥:٤٥" at bounding box center [601, 1428] width 146 height 26
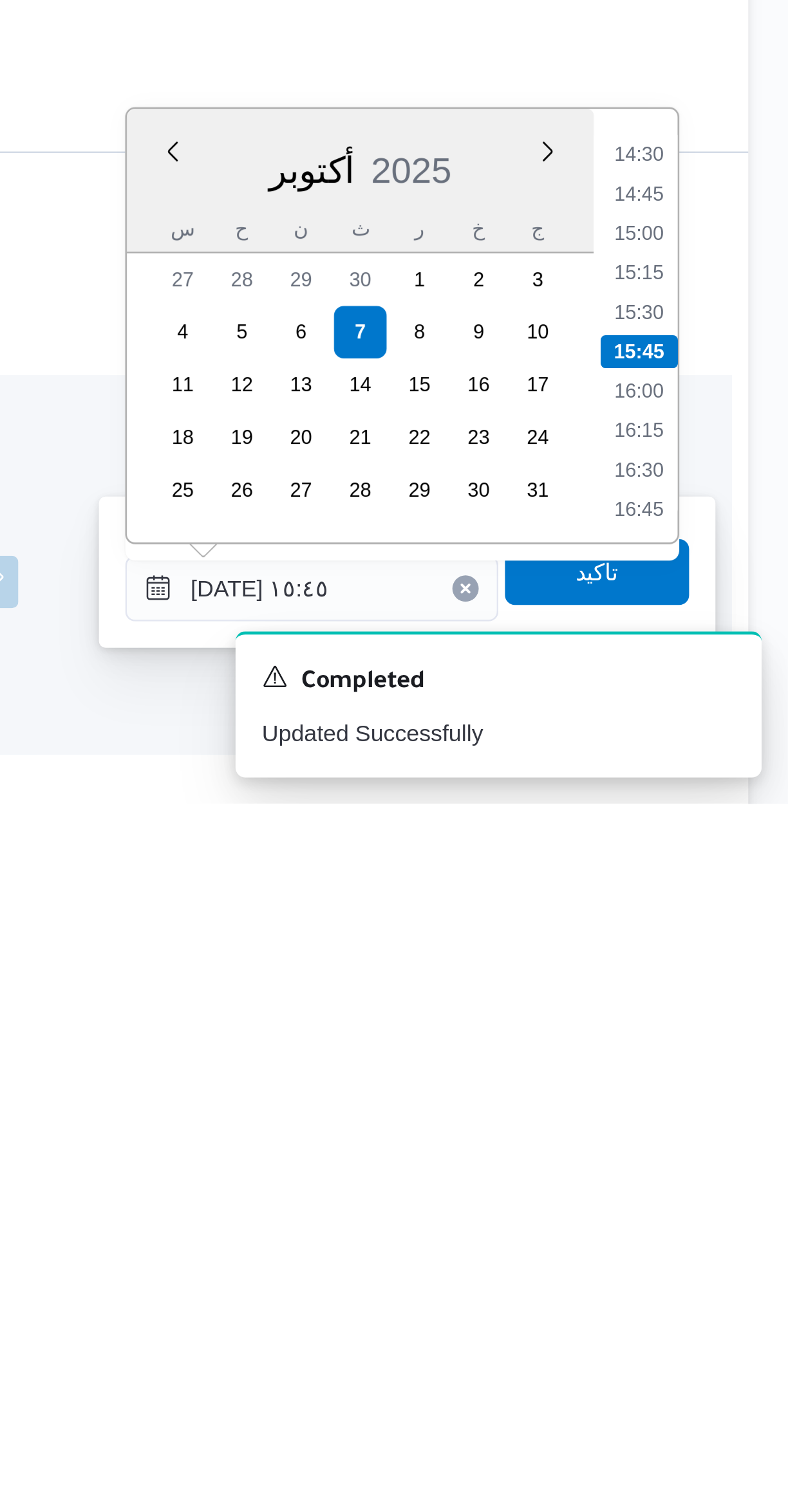
click at [732, 1318] on li "15:30" at bounding box center [730, 1320] width 30 height 13
type input "٠٧/١٠/٢٠٢٥ ١٥:٣٠"
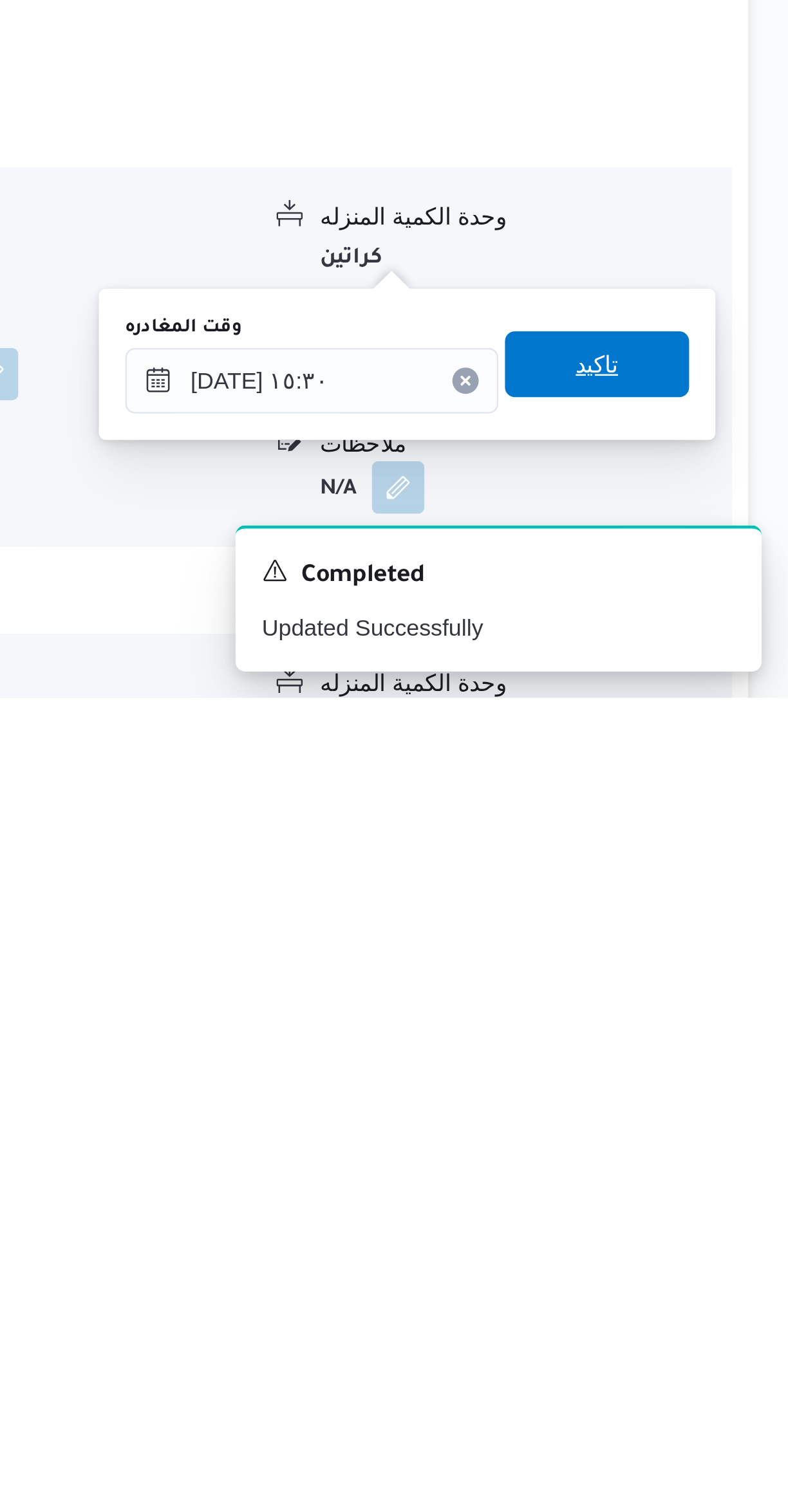
click at [724, 1382] on span "تاكيد" at bounding box center [713, 1381] width 72 height 26
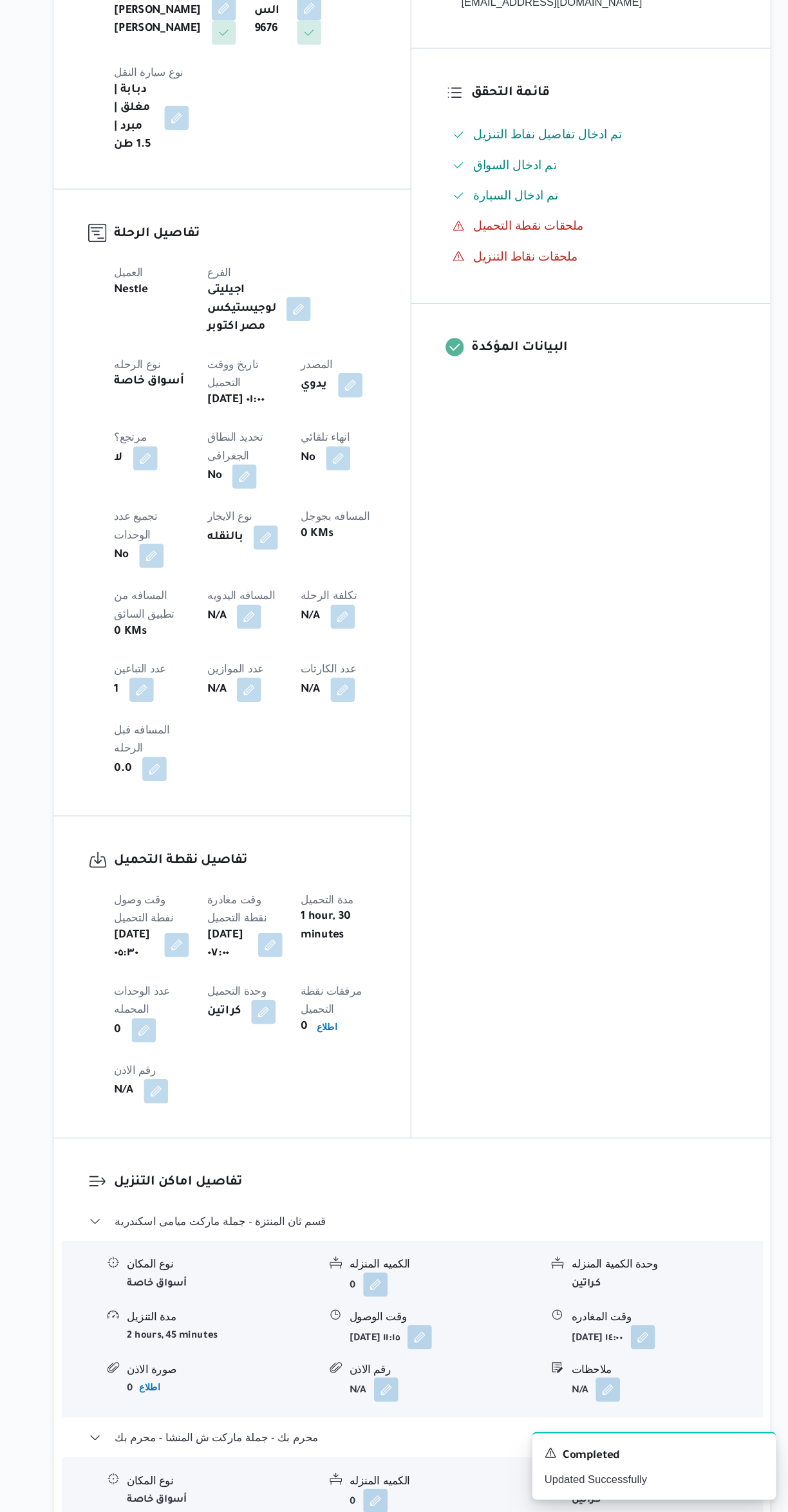
click at [322, 746] on button "button" at bounding box center [332, 756] width 21 height 21
click at [213, 683] on input "المسافه اليدويه" at bounding box center [220, 684] width 128 height 26
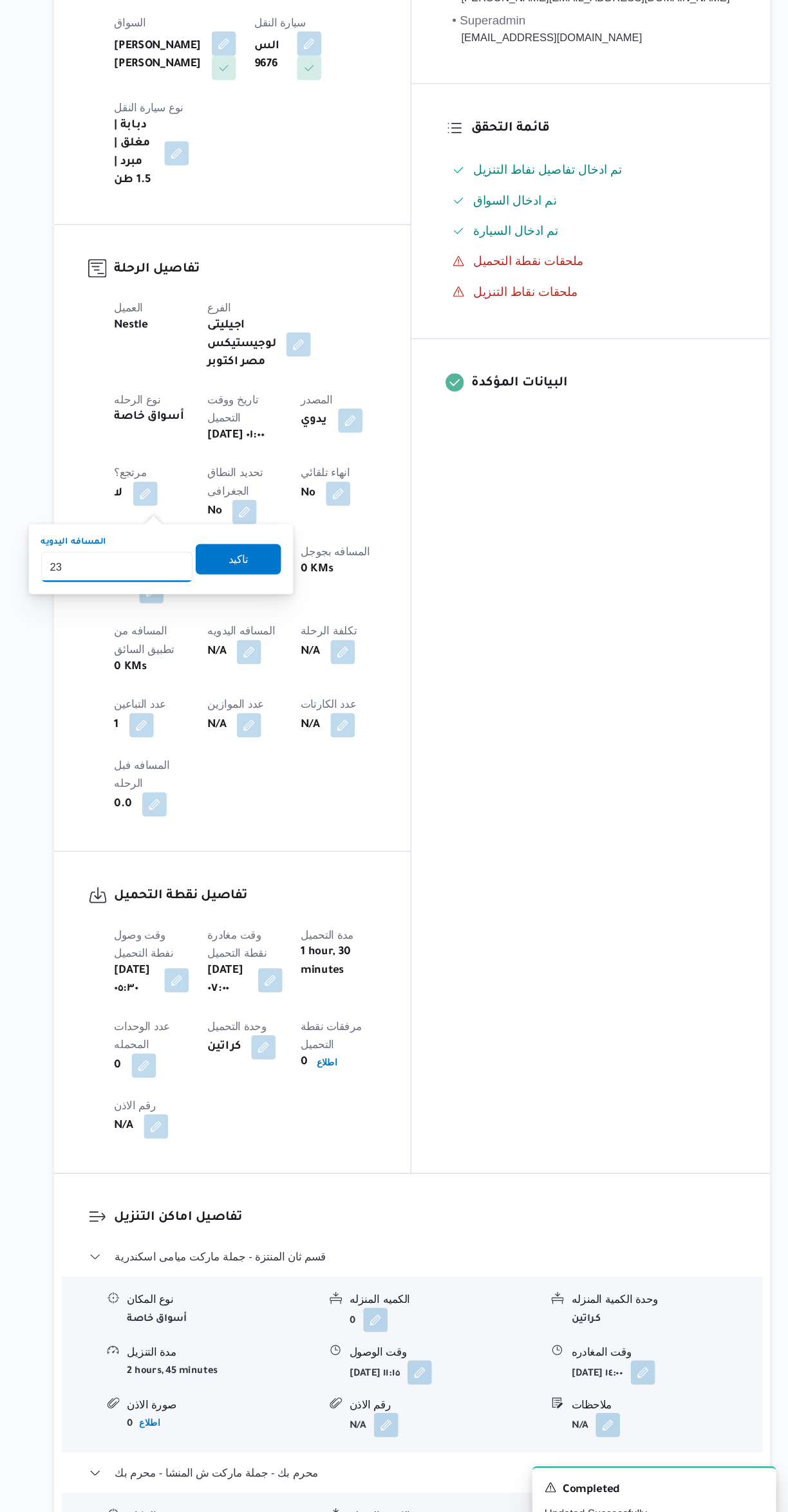
type input "235"
click at [335, 675] on span "تاكيد" at bounding box center [323, 678] width 72 height 26
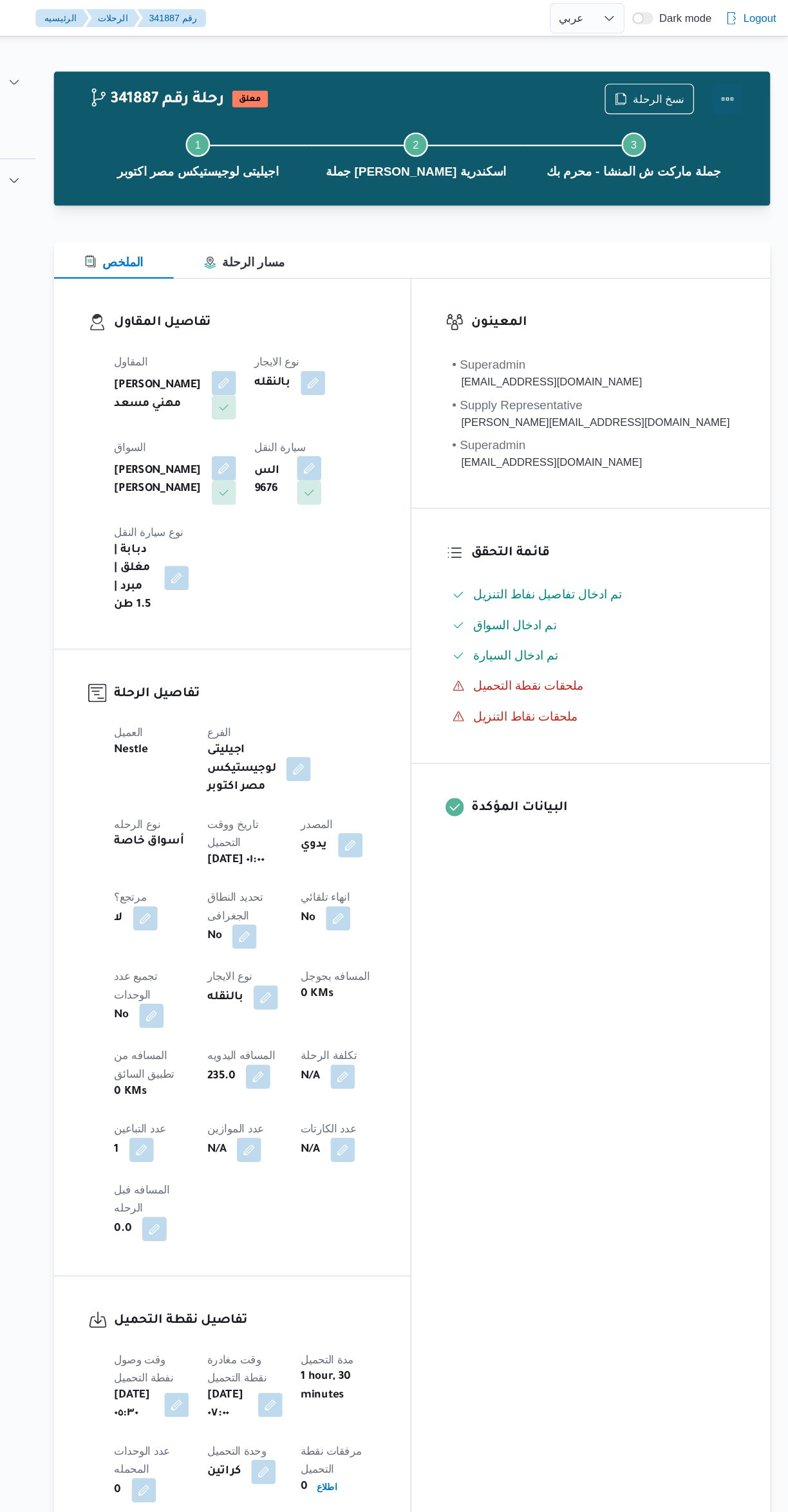
click at [744, 84] on button "Actions" at bounding box center [736, 84] width 26 height 26
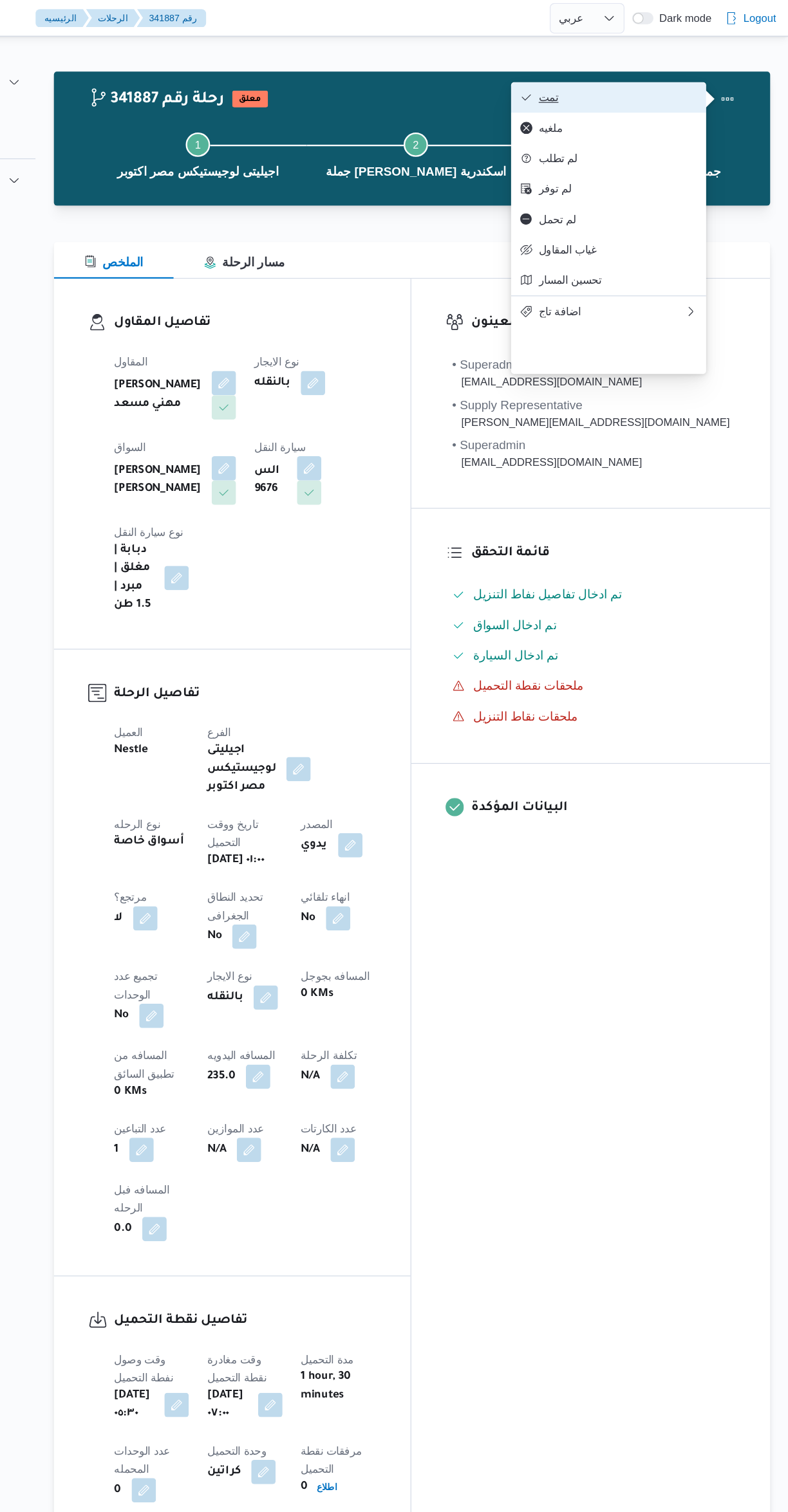
click at [668, 88] on span "تمت" at bounding box center [644, 82] width 134 height 11
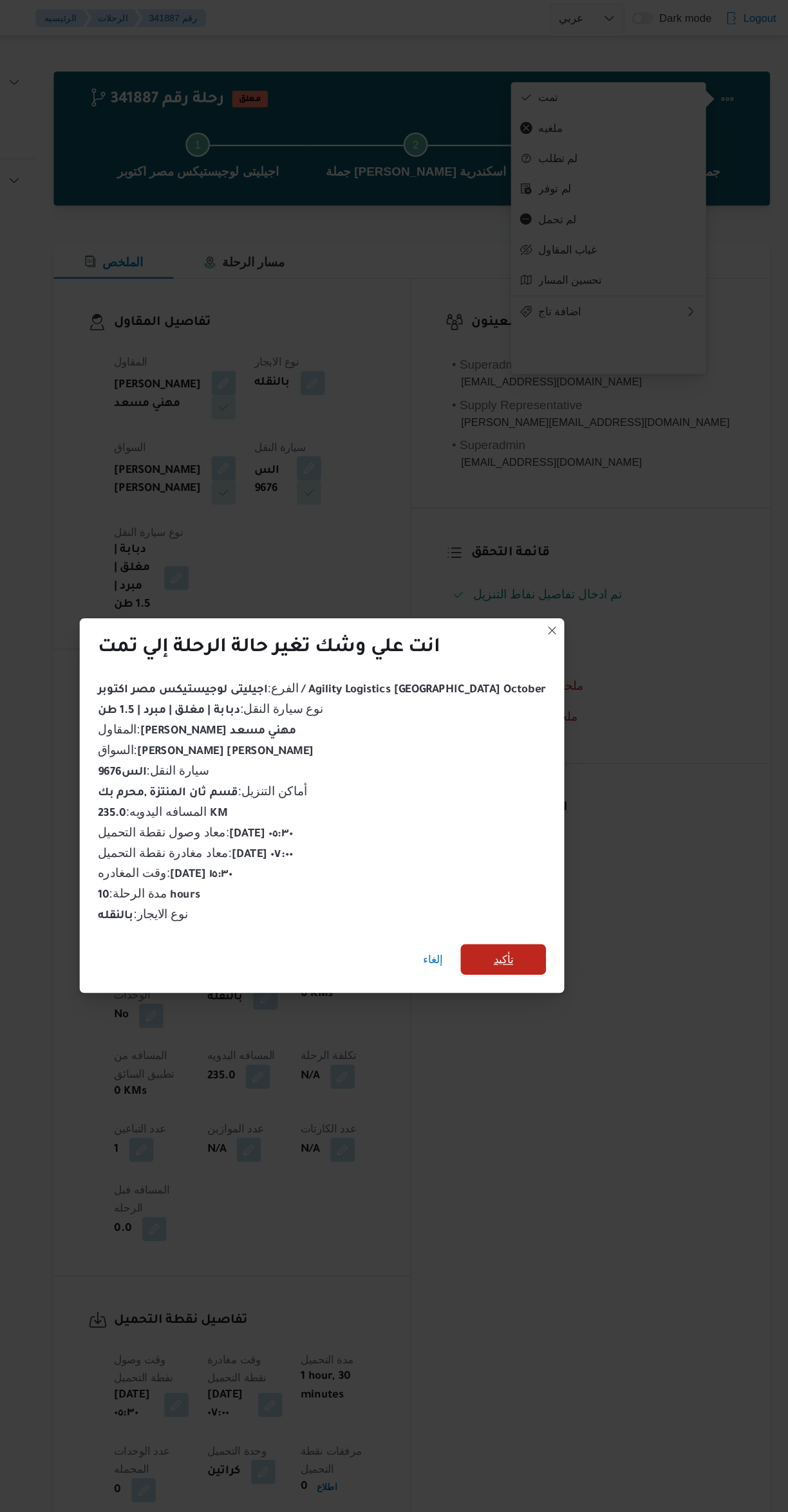
click at [550, 803] on span "تأكيد" at bounding box center [547, 811] width 72 height 26
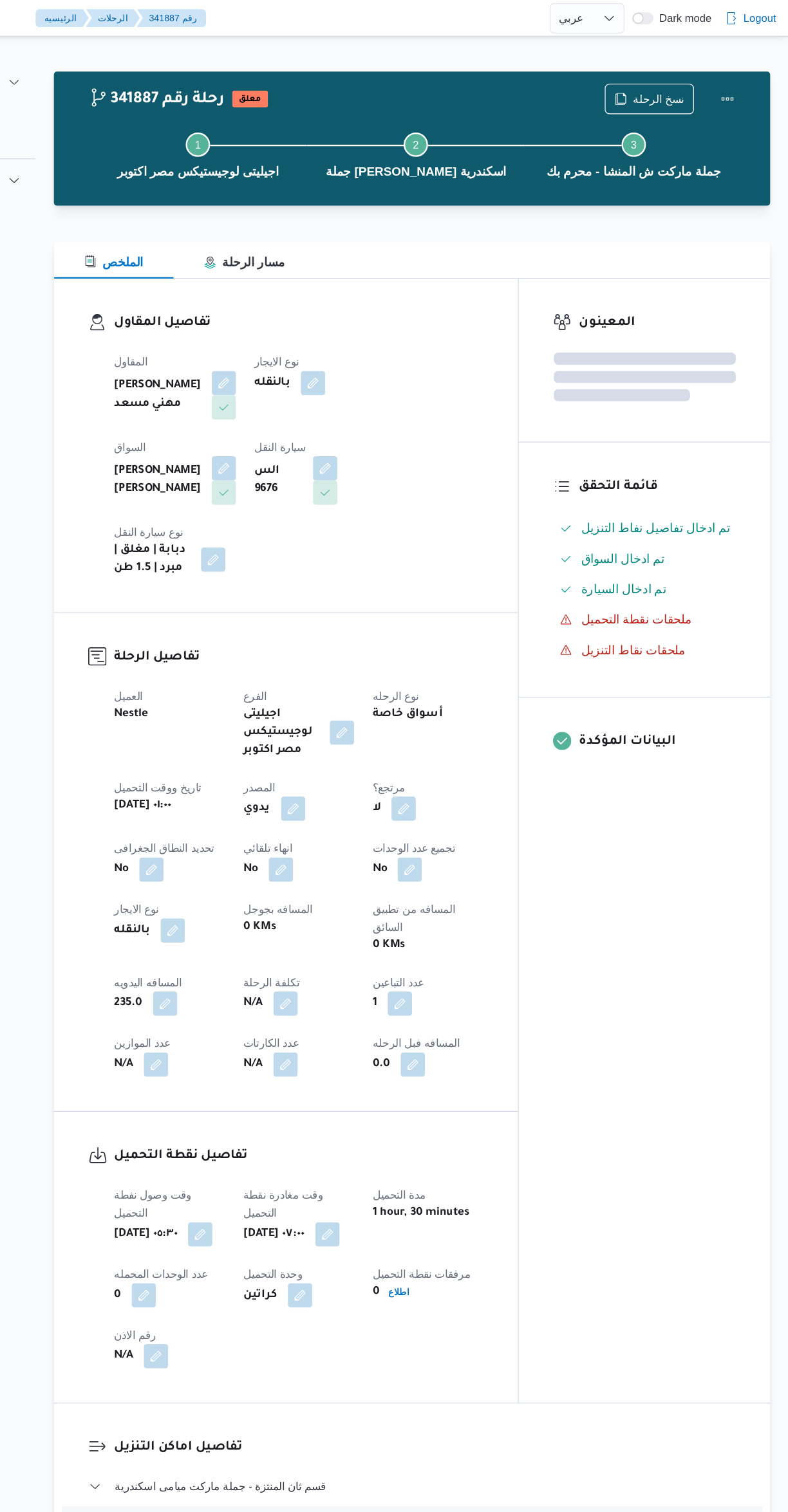
click at [688, 863] on div "المعينون قائمة التحقق تم ادخال تفاصيل نفاط التنزيل تم ادخال السواق تم ادخال الس…" at bounding box center [667, 711] width 212 height 950
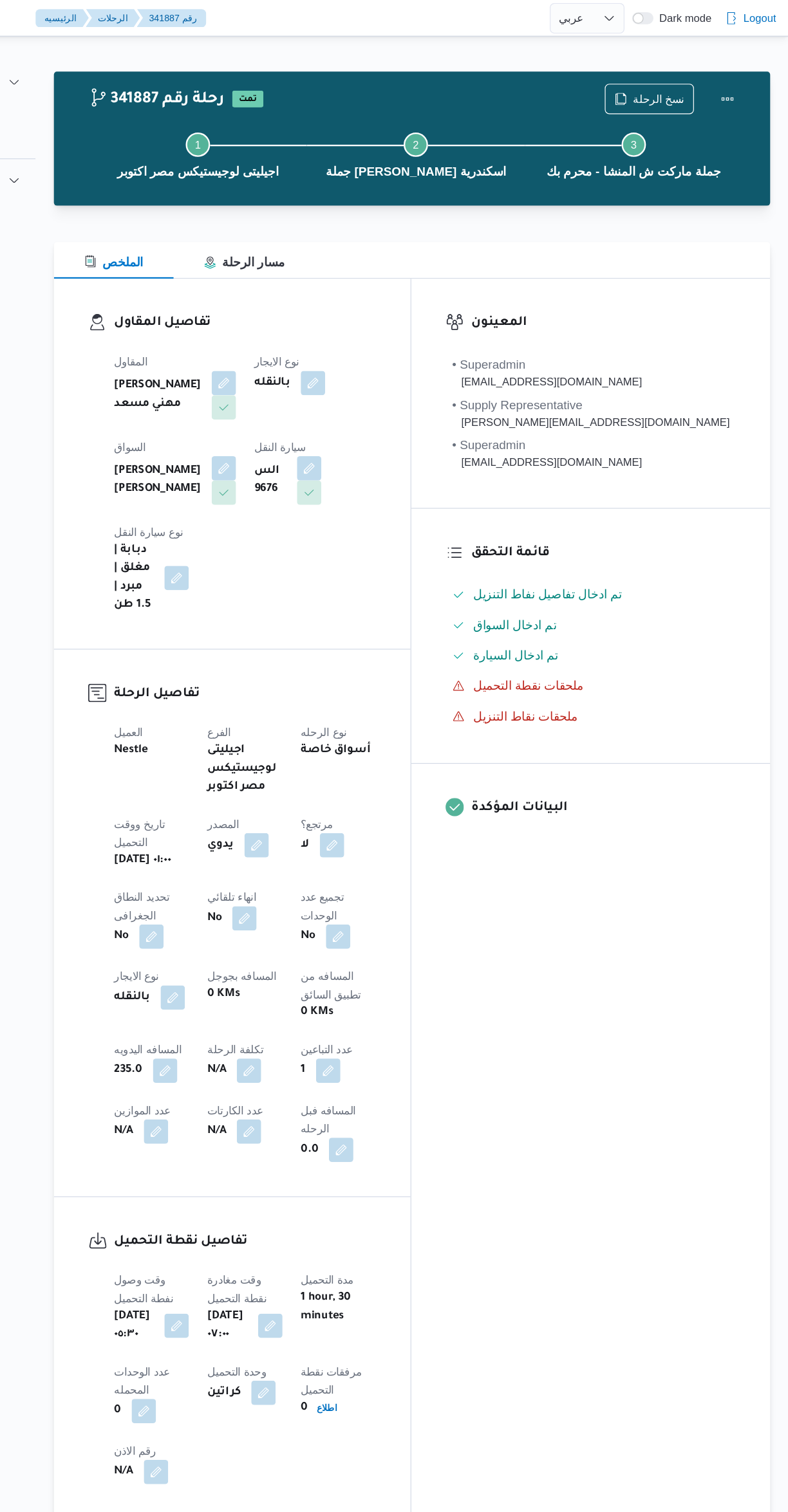
select select "ar"
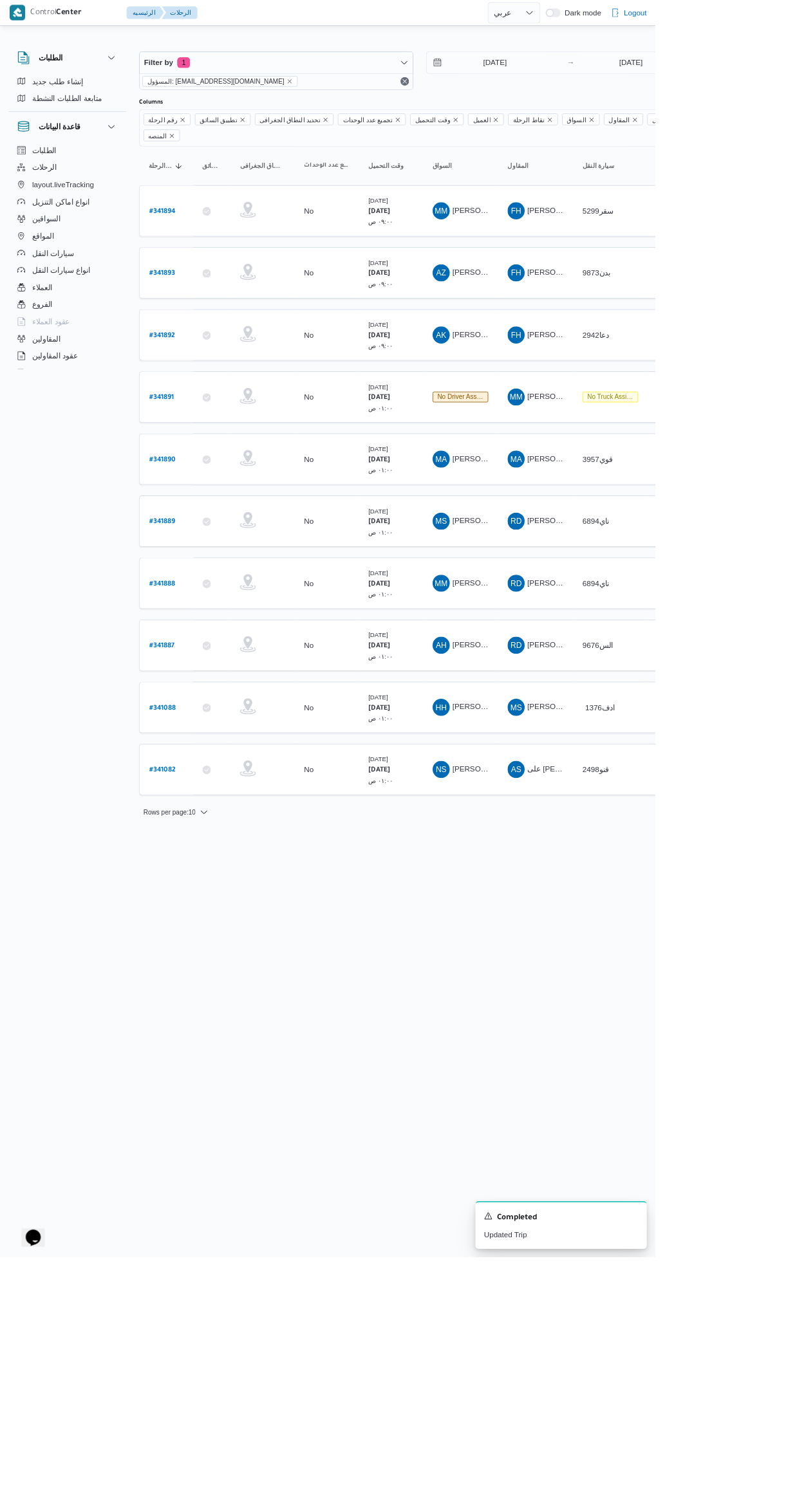
click at [200, 847] on b "# 341088" at bounding box center [196, 852] width 32 height 9
select select "ar"
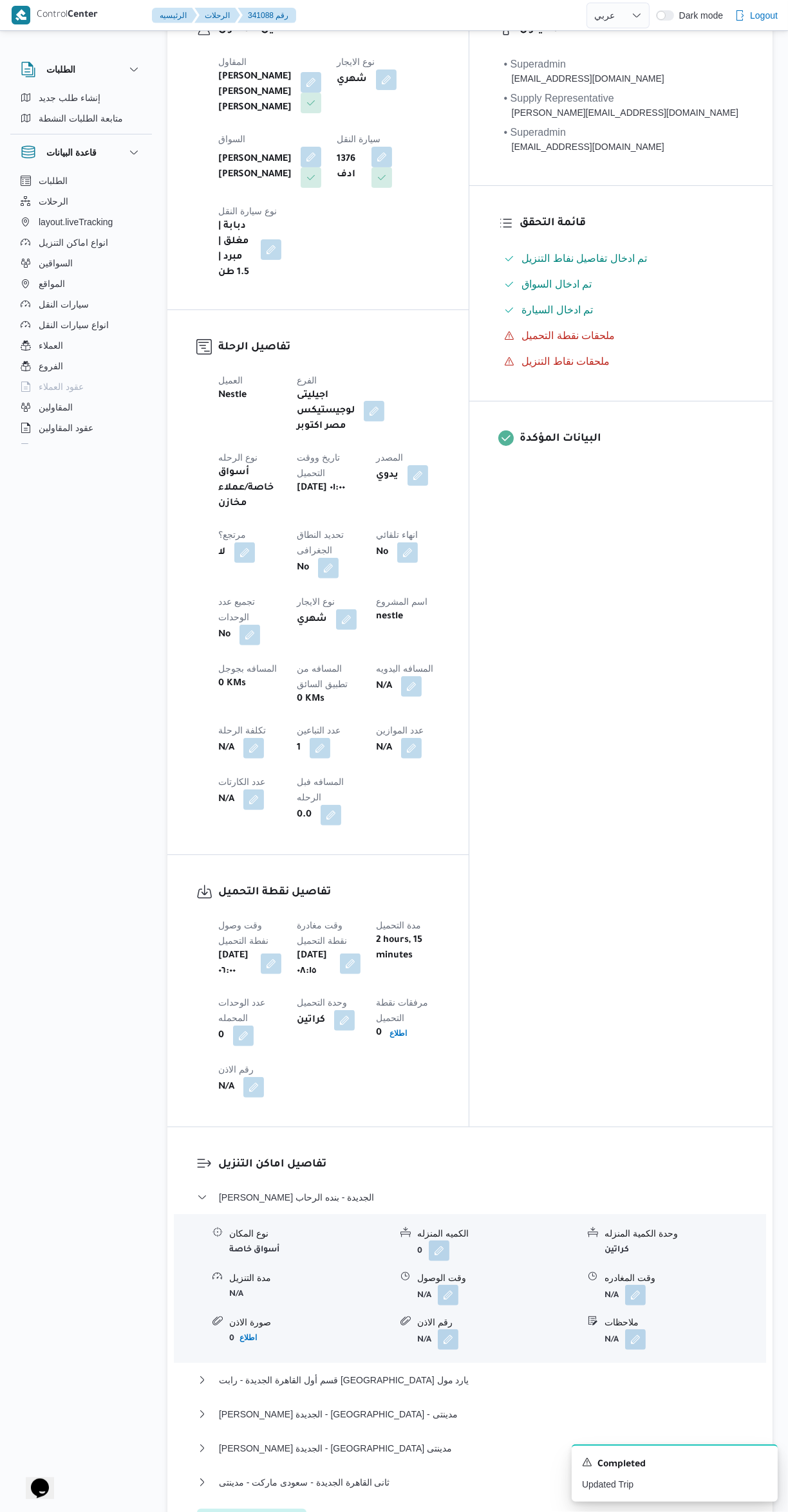
scroll to position [278, 0]
click at [448, 1282] on button "button" at bounding box center [448, 1292] width 21 height 21
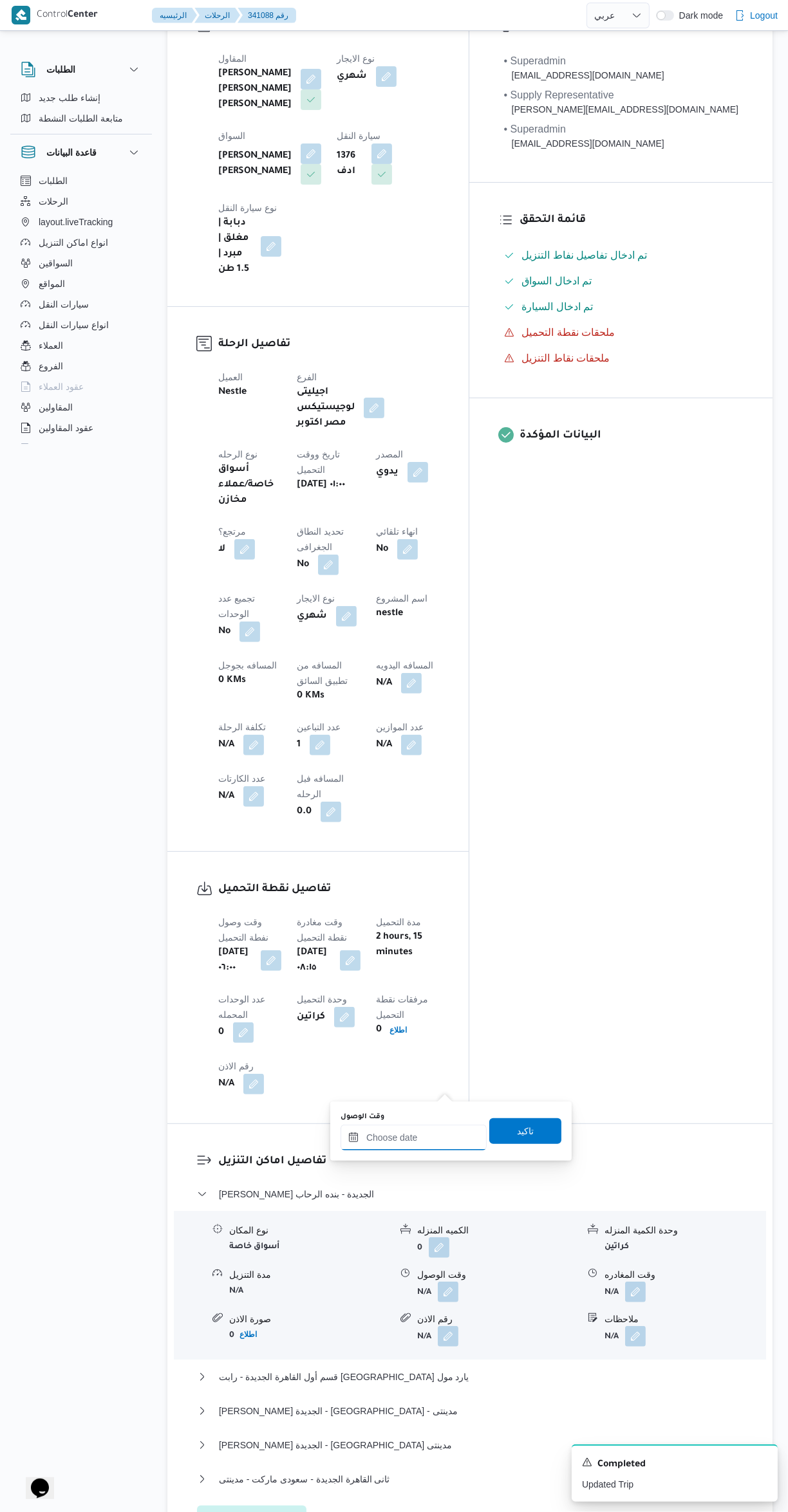
click at [420, 1137] on input "وقت الوصول" at bounding box center [414, 1138] width 146 height 26
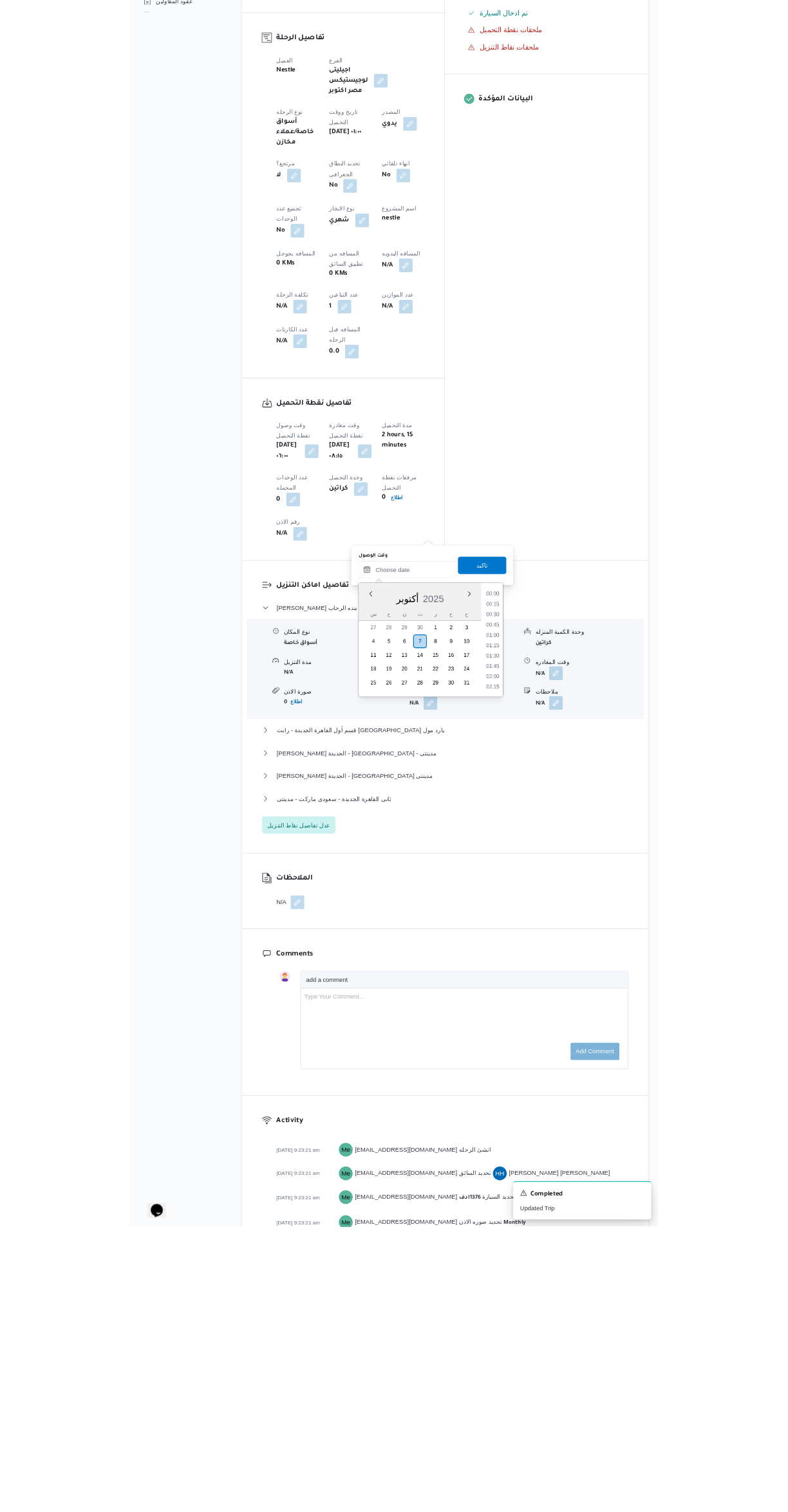
scroll to position [973, 0]
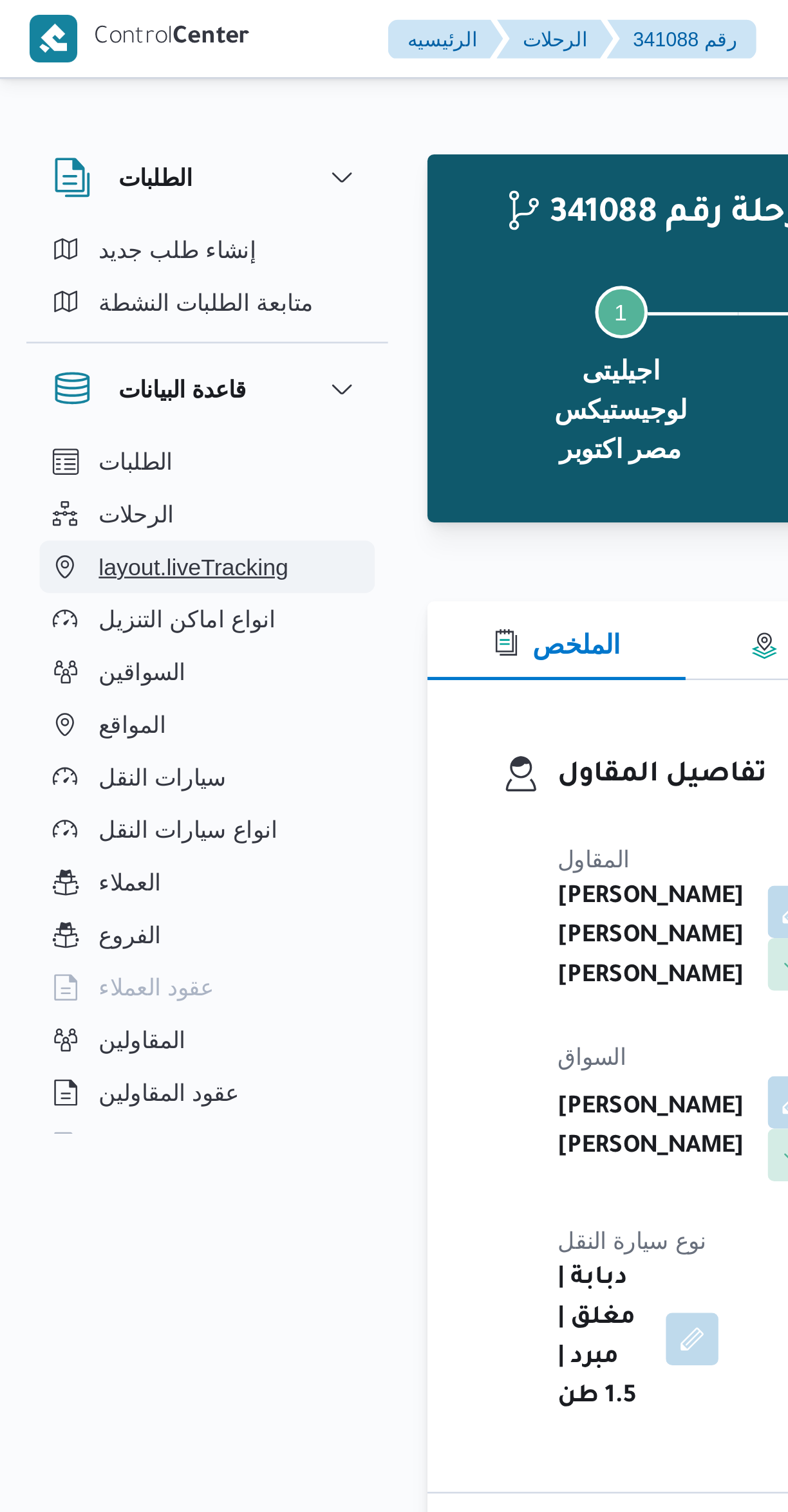
click at [123, 216] on button "layout.liveTracking" at bounding box center [81, 222] width 131 height 21
select select "ar"
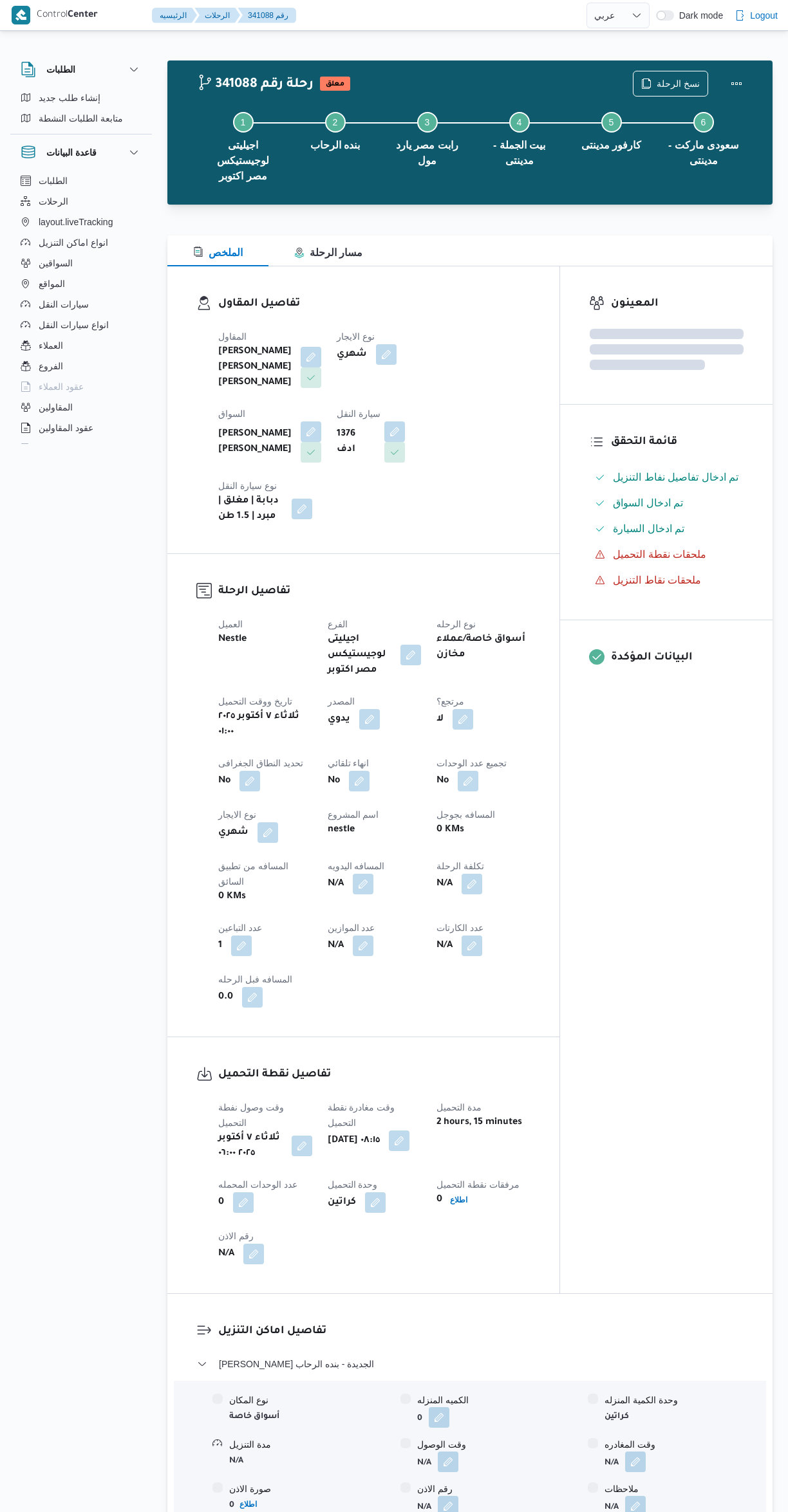
select select "ar"
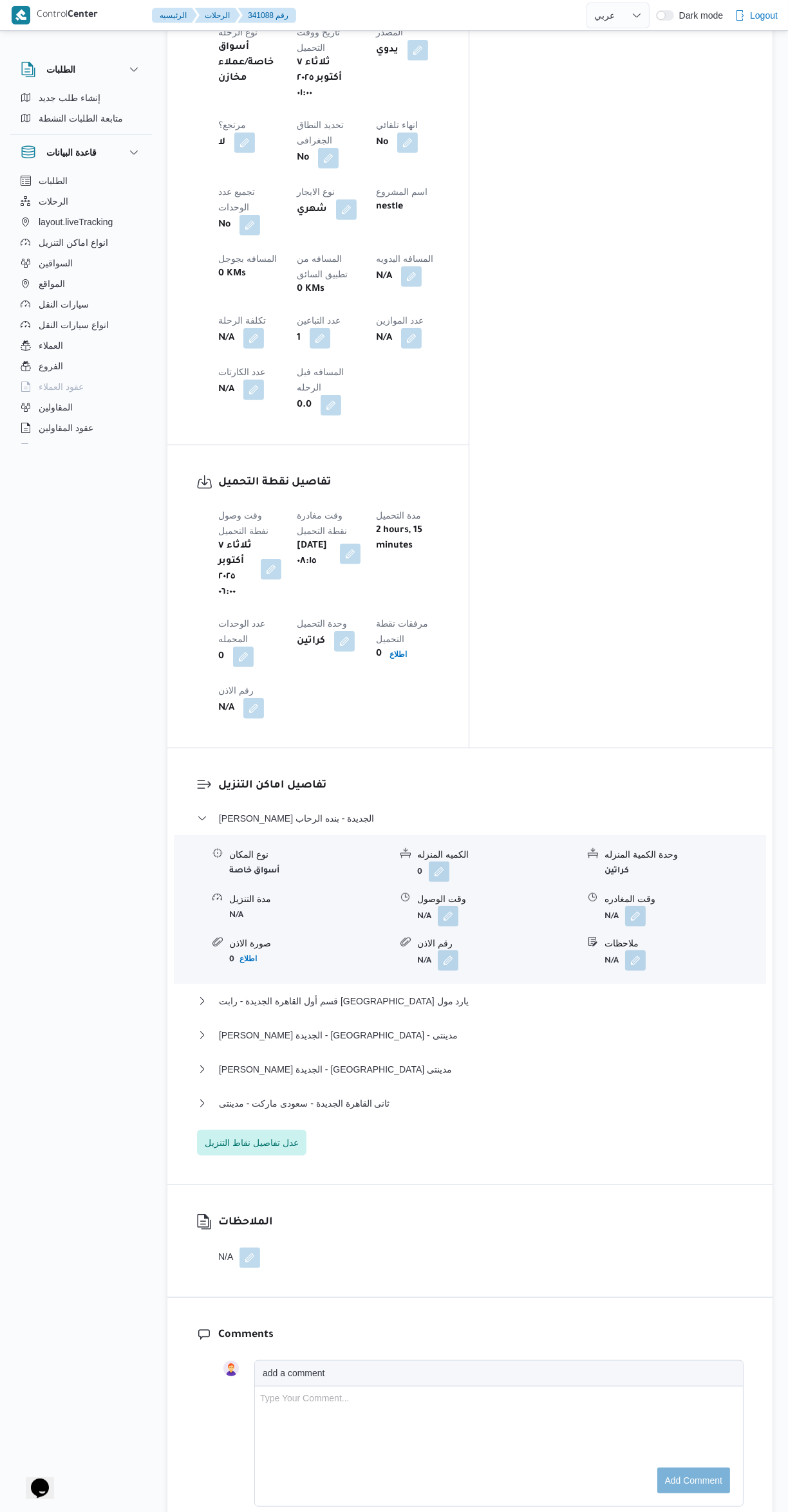
scroll to position [558, 0]
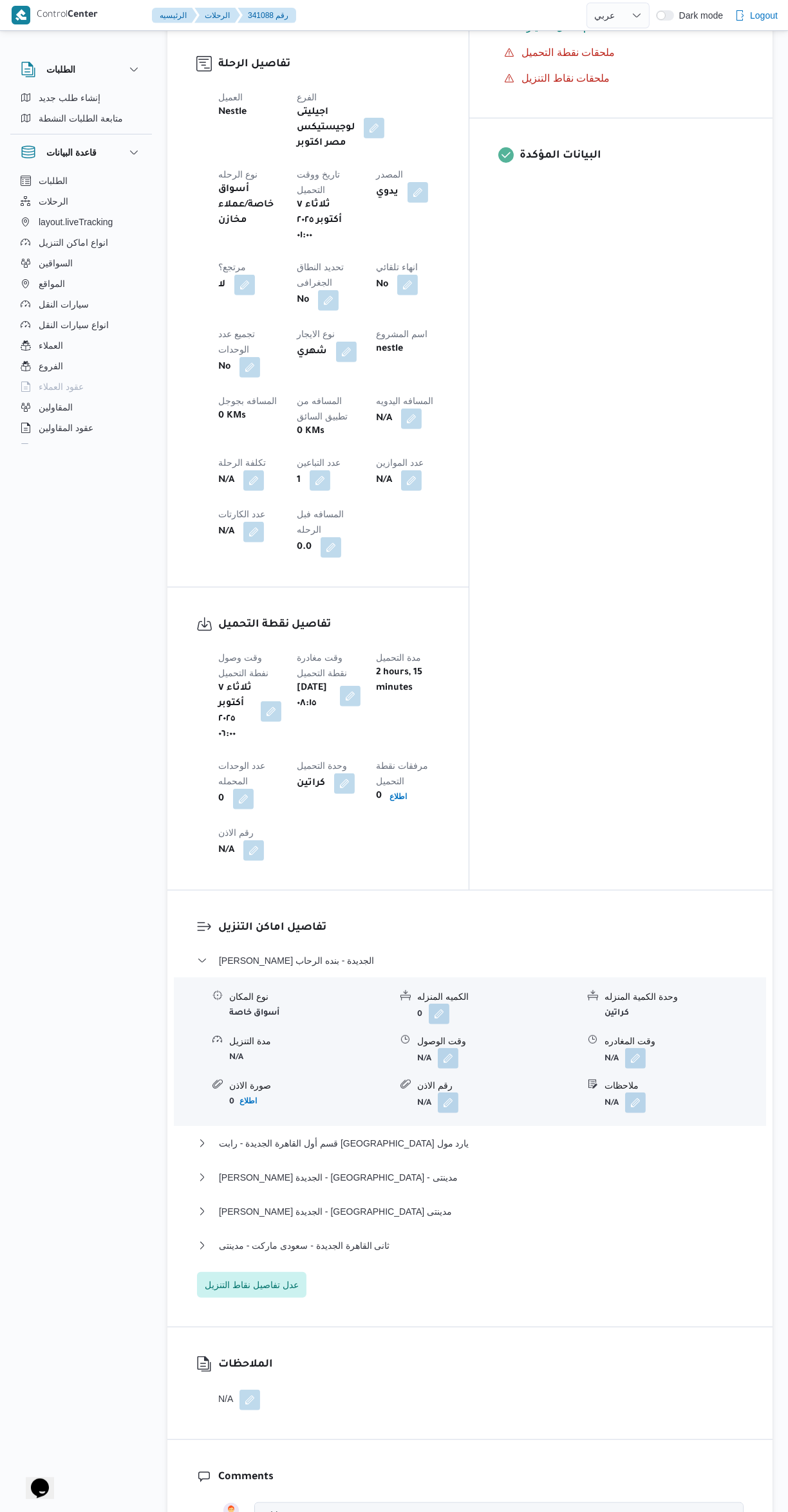
click at [449, 1048] on button "button" at bounding box center [448, 1058] width 21 height 21
click at [418, 857] on input "وقت الوصول" at bounding box center [414, 858] width 146 height 26
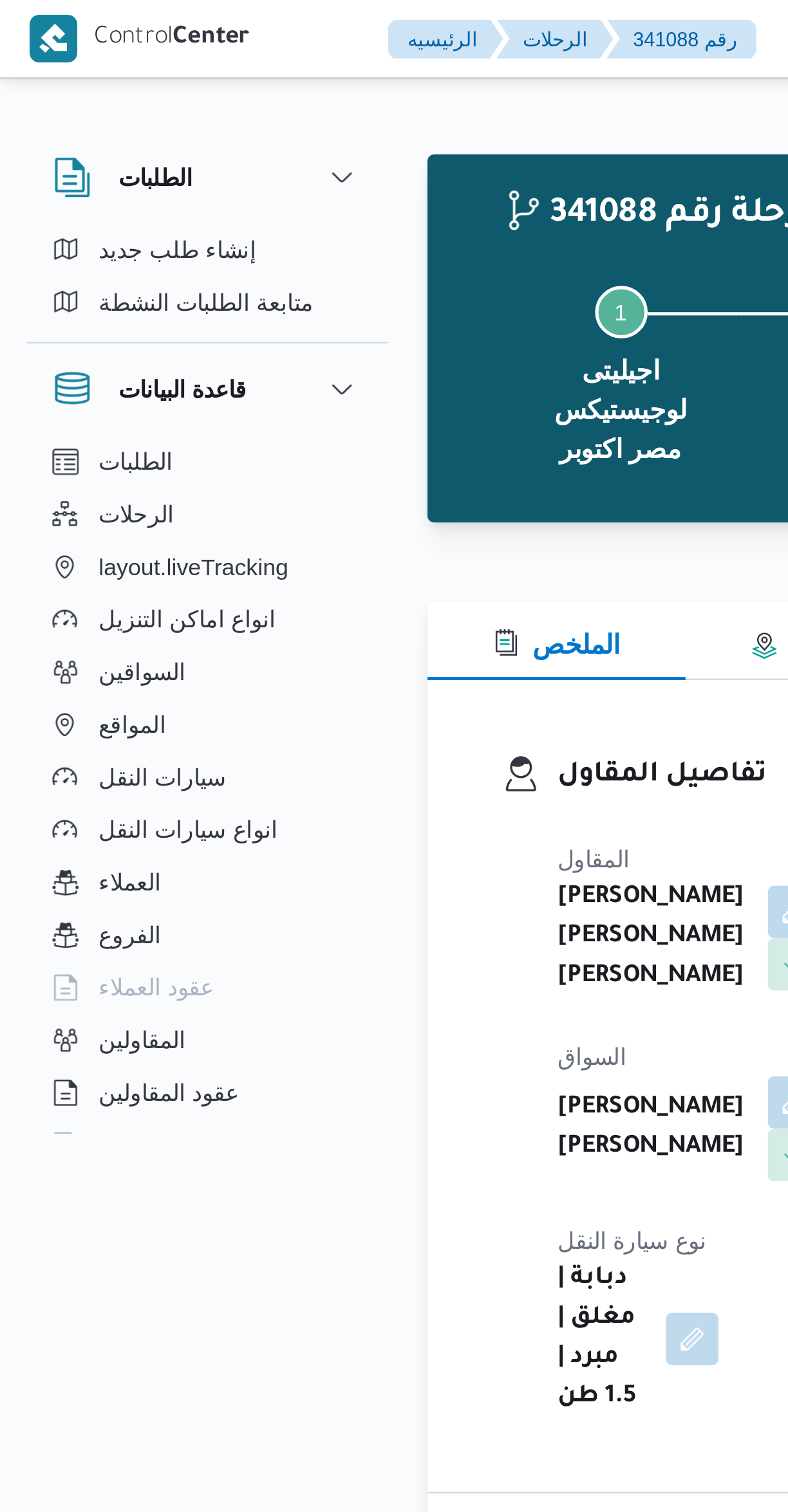
scroll to position [973, 0]
click at [131, 232] on button "انواع اماكن التنزيل" at bounding box center [81, 242] width 131 height 21
select select "ar"
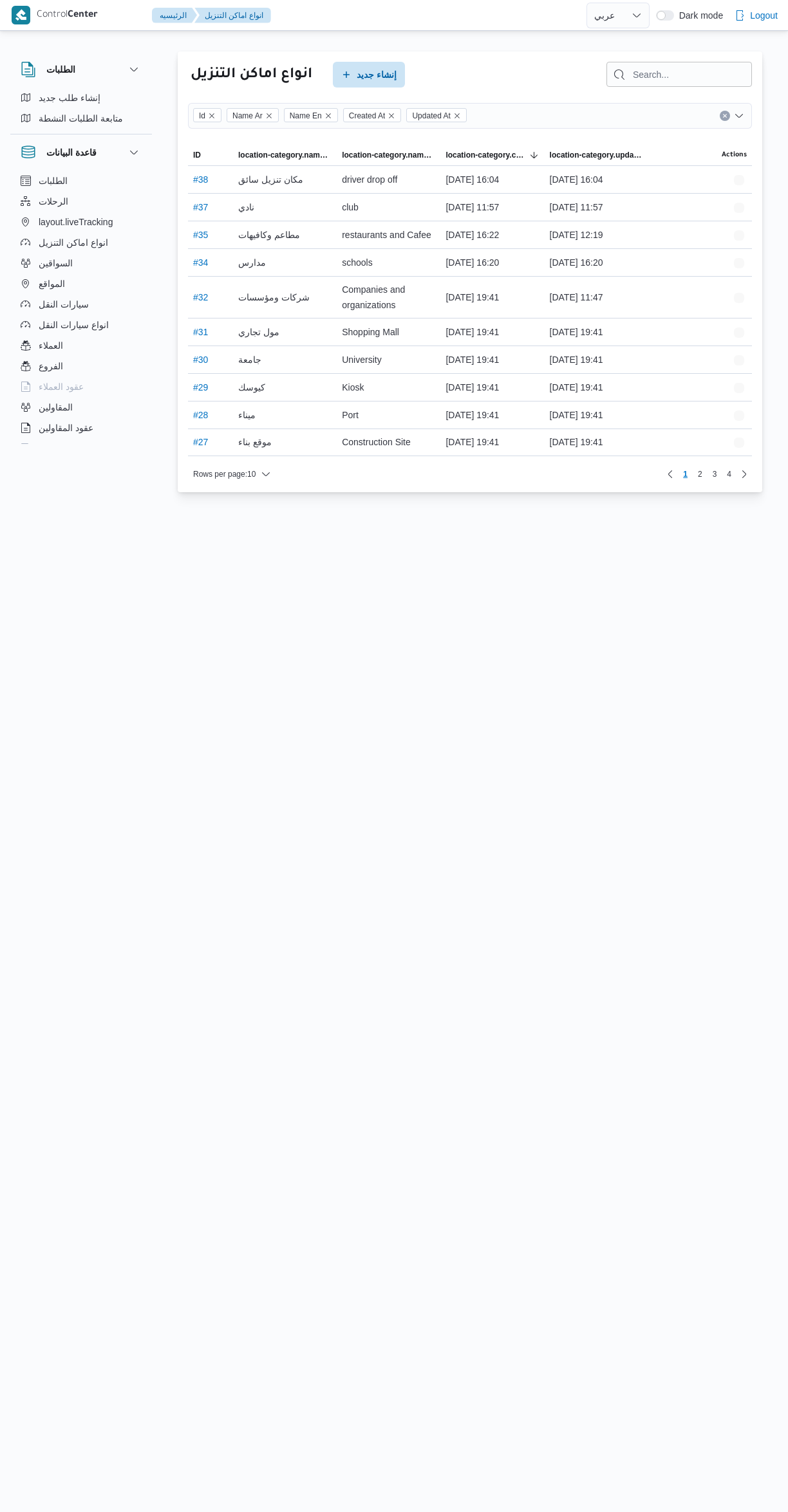
select select "ar"
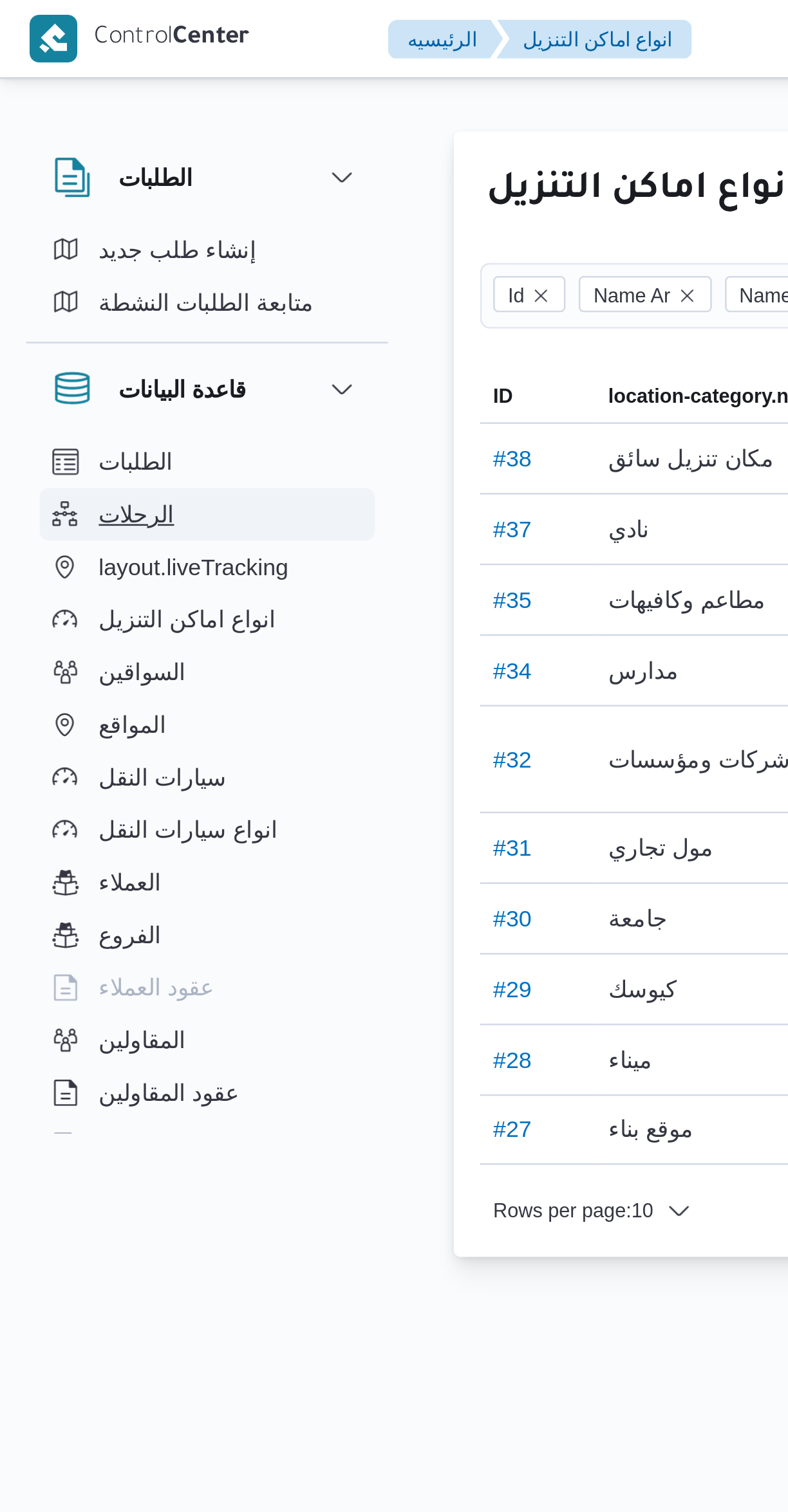
click at [33, 198] on button "الرحلات" at bounding box center [81, 201] width 131 height 21
select select "ar"
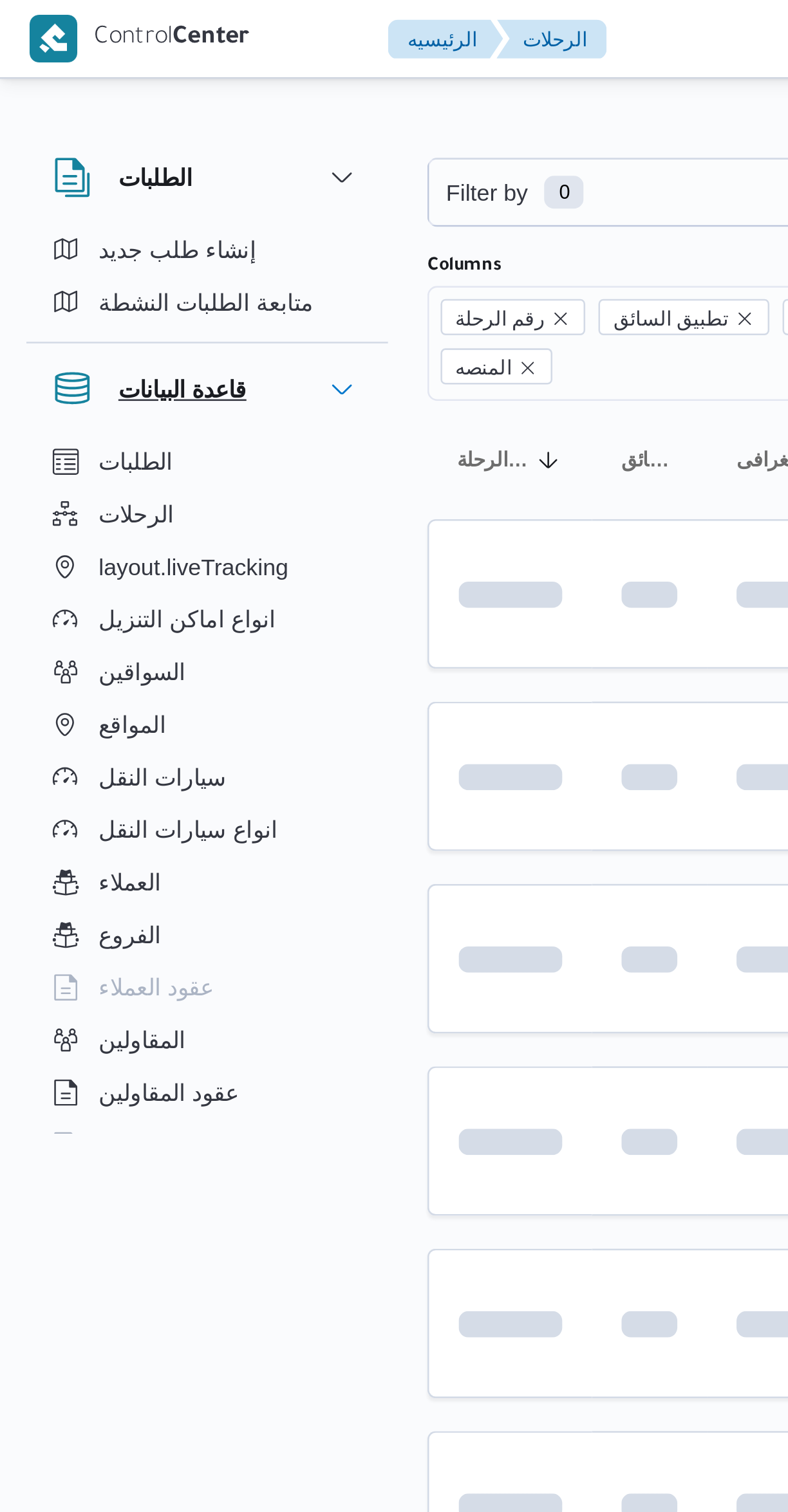
click at [37, 152] on div "قاعدة البيانات" at bounding box center [58, 152] width 86 height 26
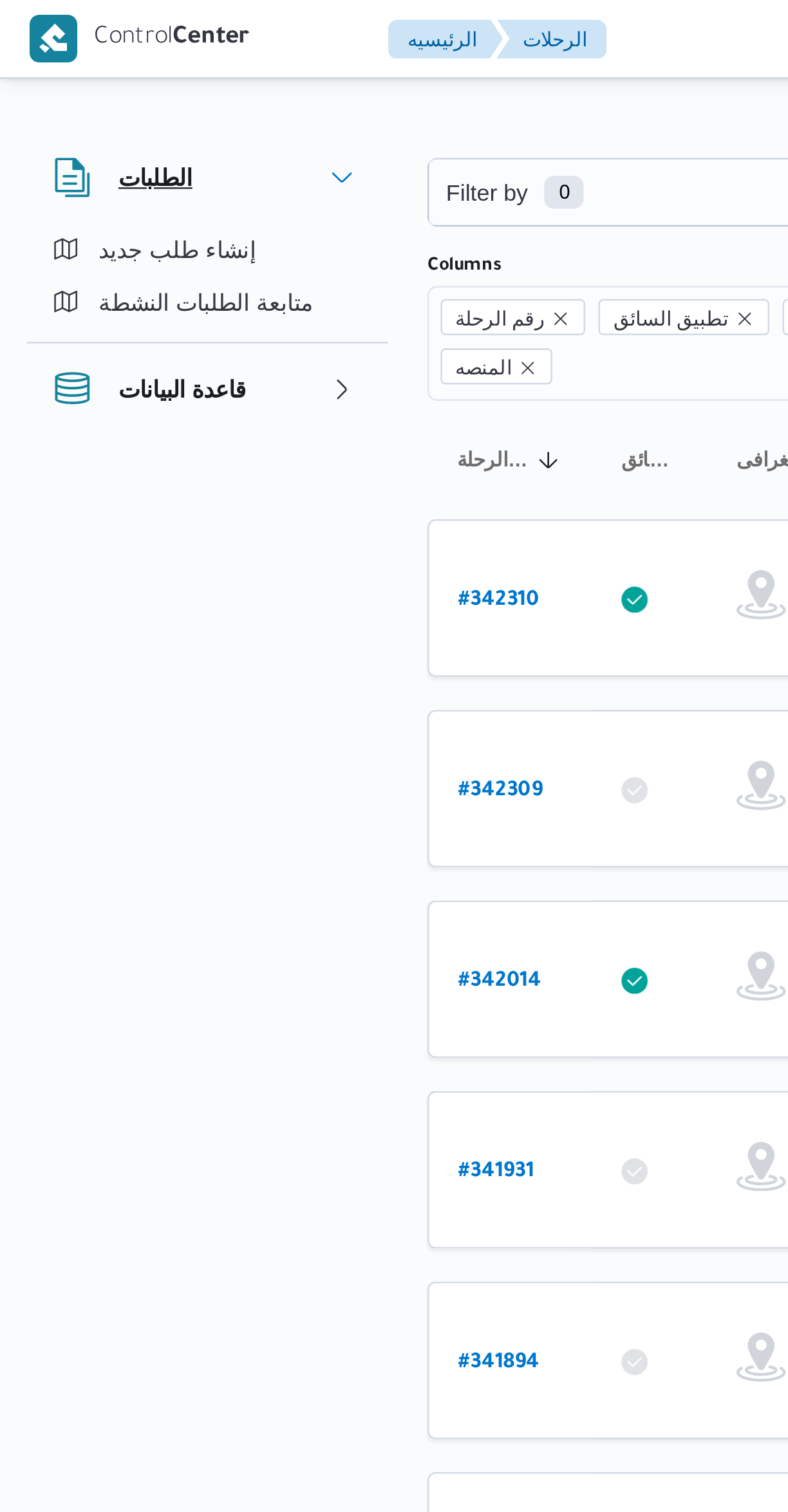
click at [45, 63] on div "الطلبات" at bounding box center [48, 69] width 65 height 26
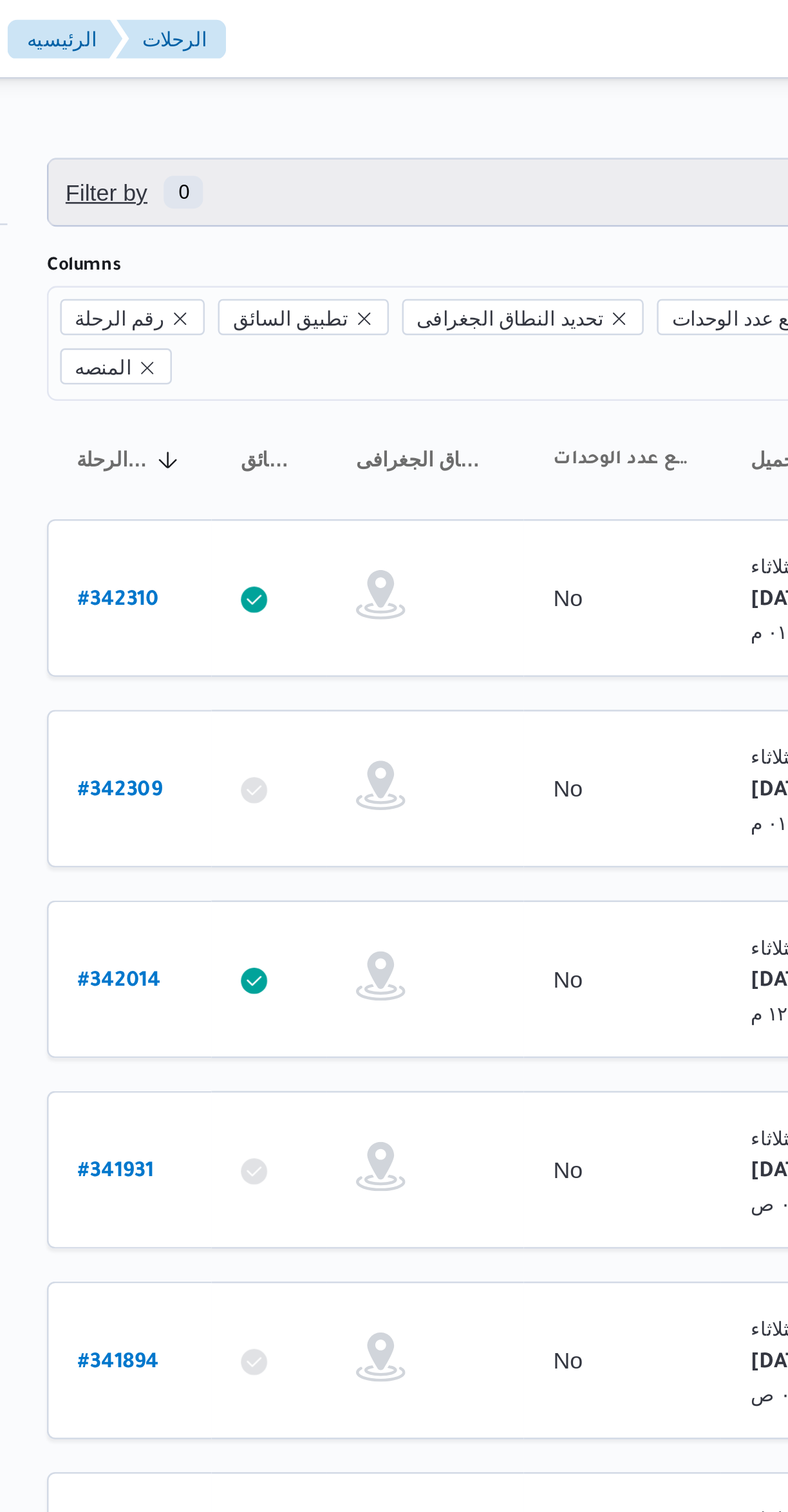
click at [272, 82] on span "Filter by 0" at bounding box center [332, 75] width 329 height 26
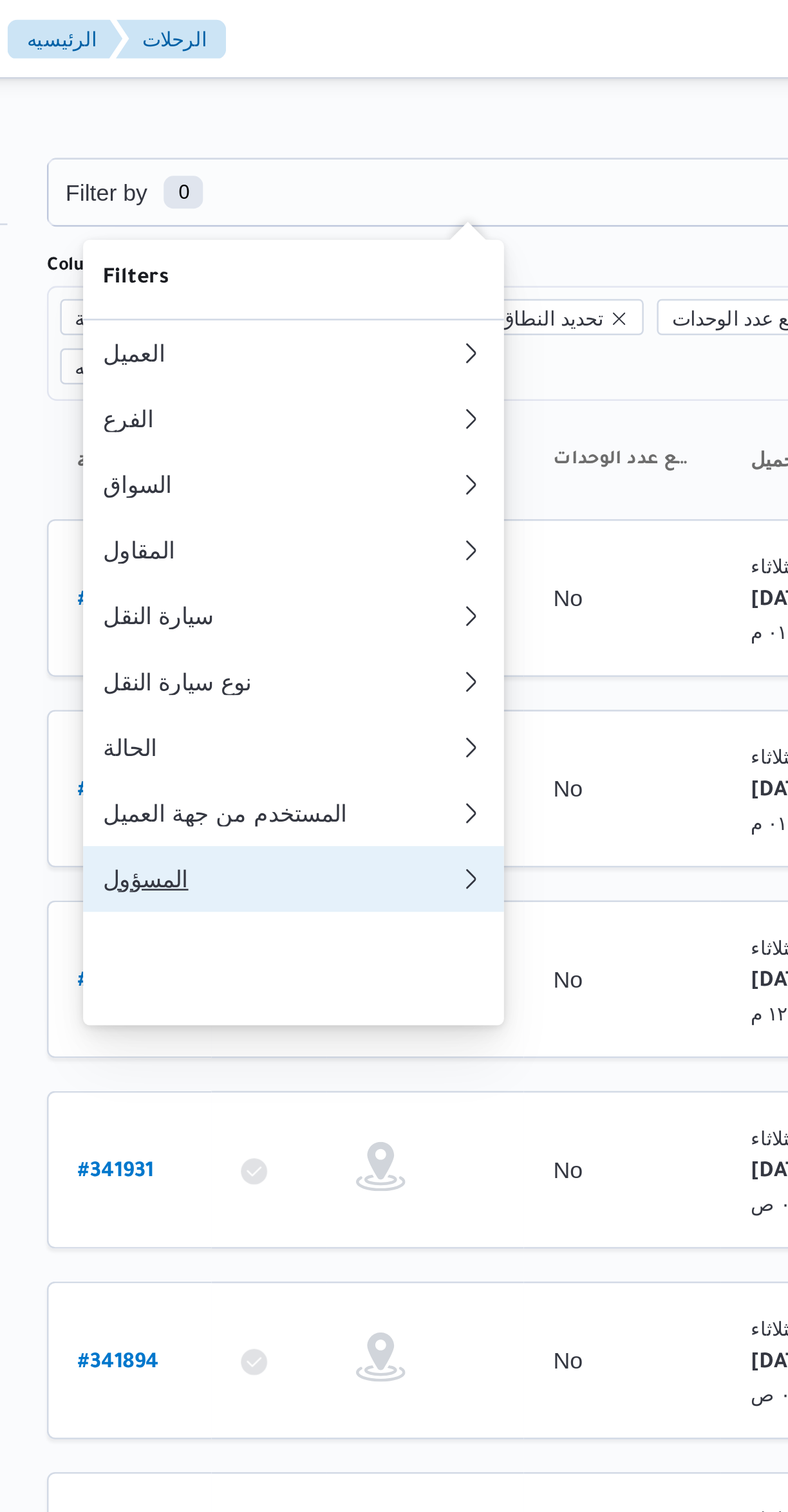
click at [282, 350] on div "المسؤول" at bounding box center [259, 344] width 139 height 11
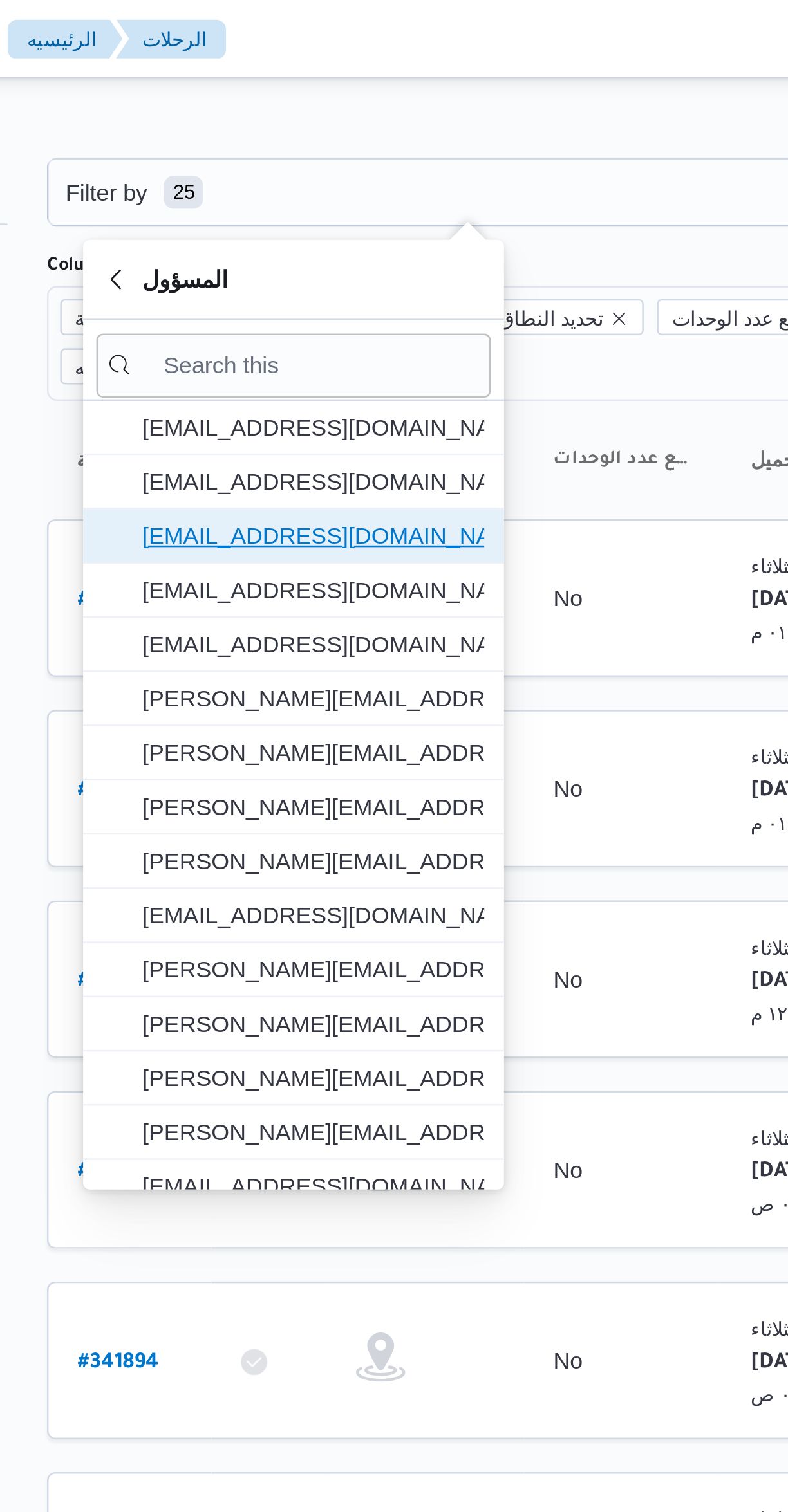
click at [212, 205] on span "[EMAIL_ADDRESS][DOMAIN_NAME]" at bounding box center [272, 210] width 134 height 15
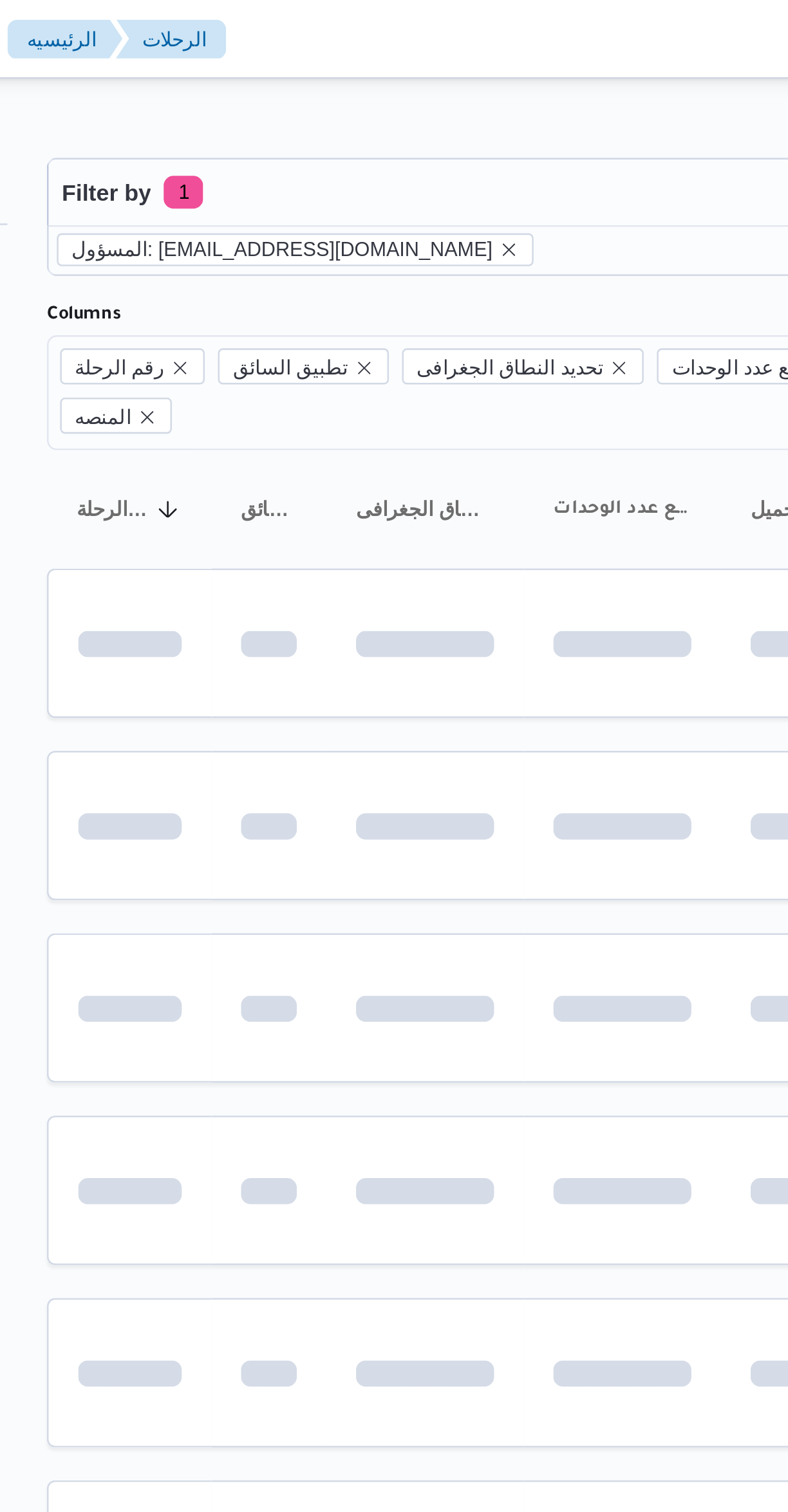
click at [258, 37] on div "Filter by 1 المسؤول: [EMAIL_ADDRESS][DOMAIN_NAME] [DATE] → [DATE] Group By Colu…" at bounding box center [386, 500] width 788 height 935
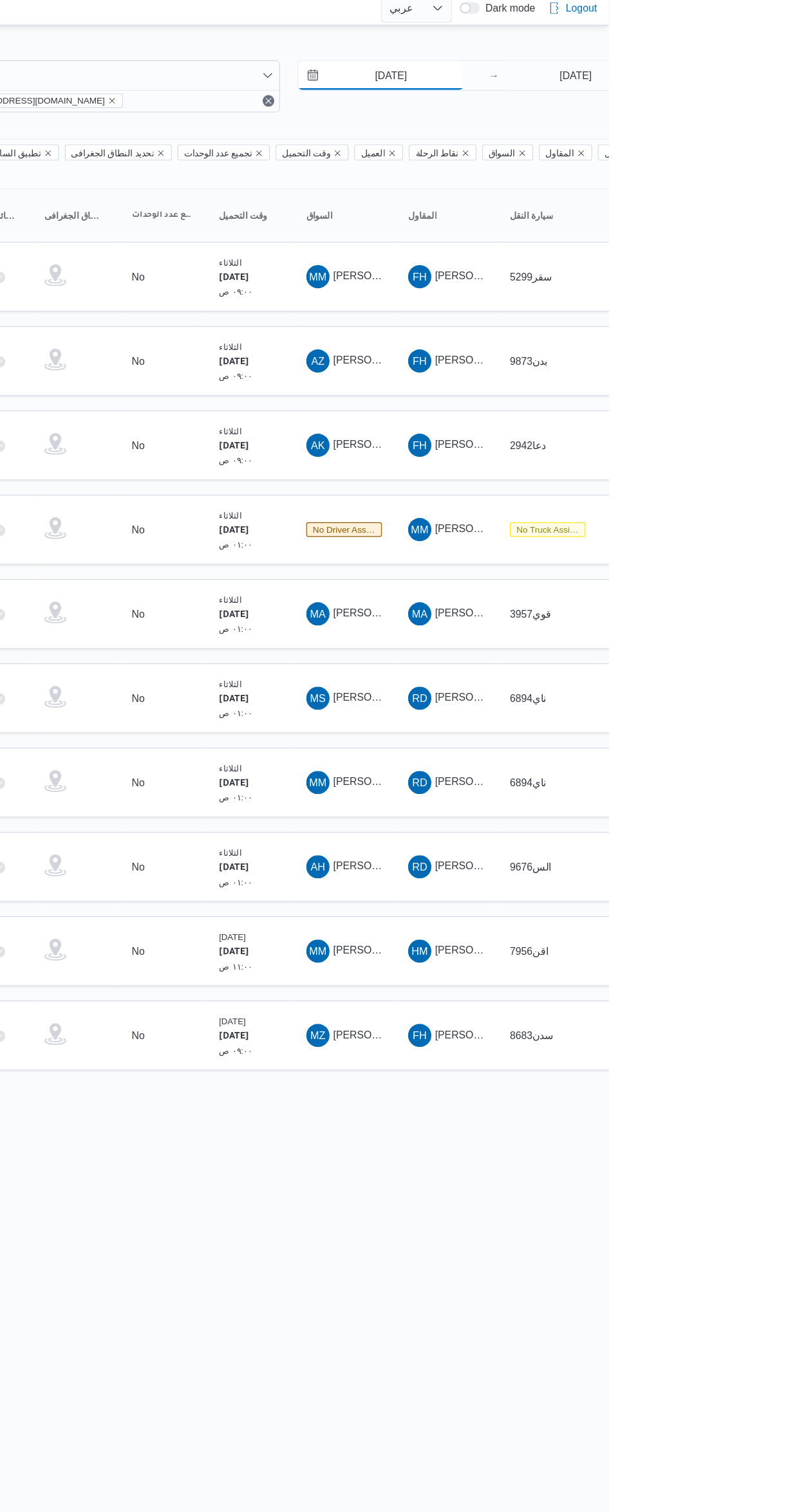
click at [595, 75] on input "[DATE]" at bounding box center [586, 75] width 146 height 26
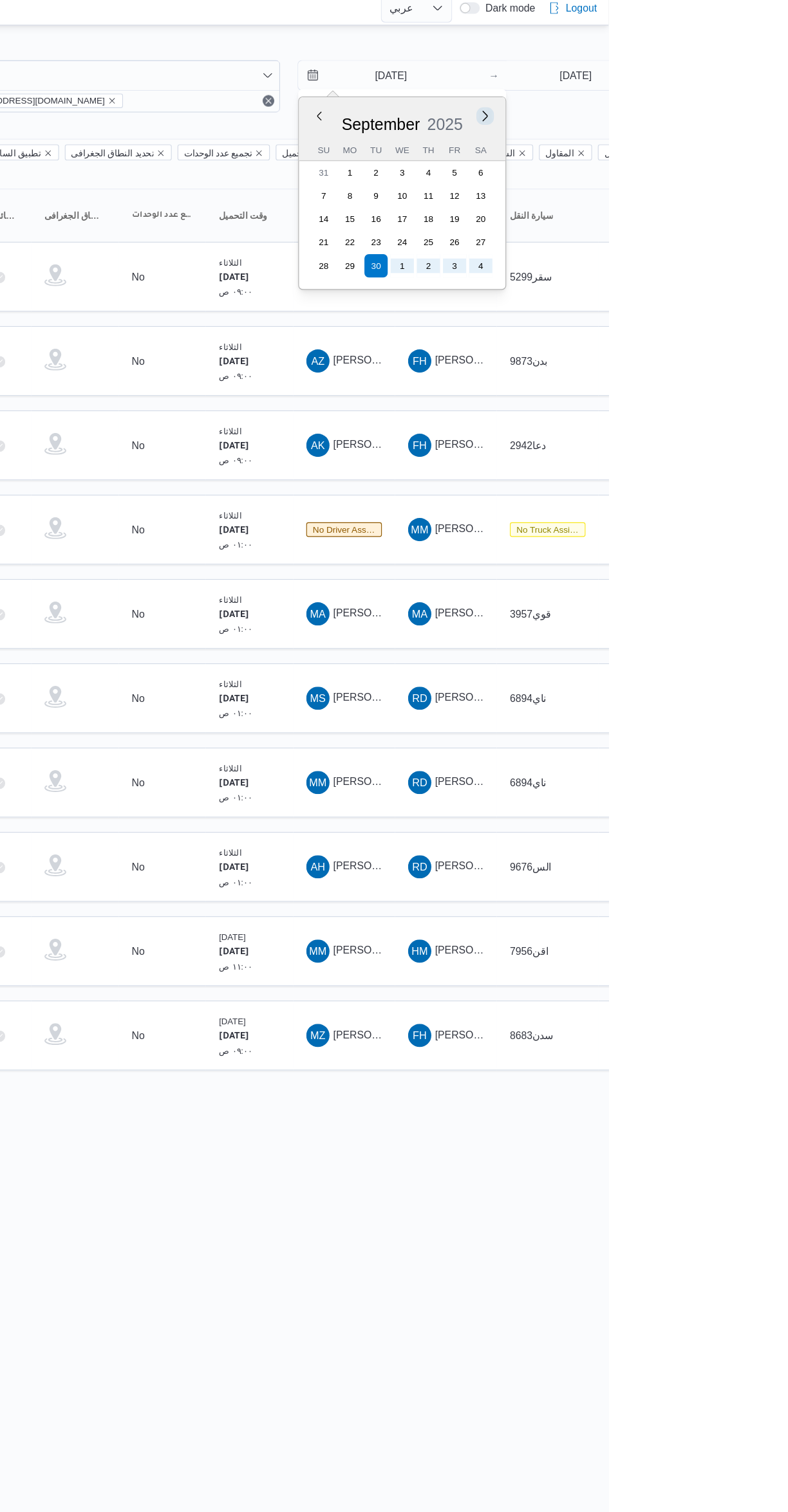
click at [678, 111] on button "Next month" at bounding box center [678, 111] width 12 height 12
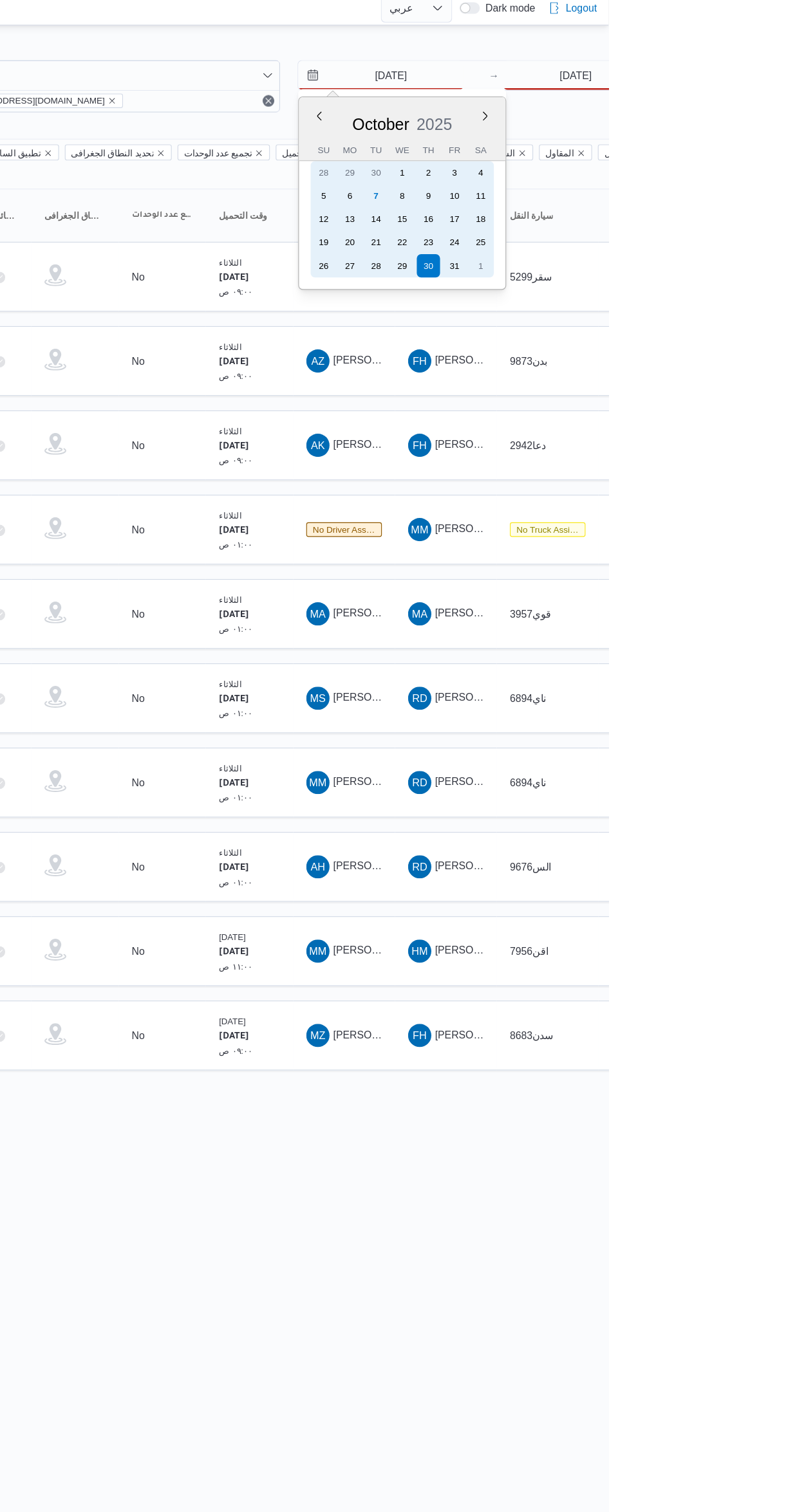
click at [576, 184] on div "7" at bounding box center [582, 182] width 21 height 21
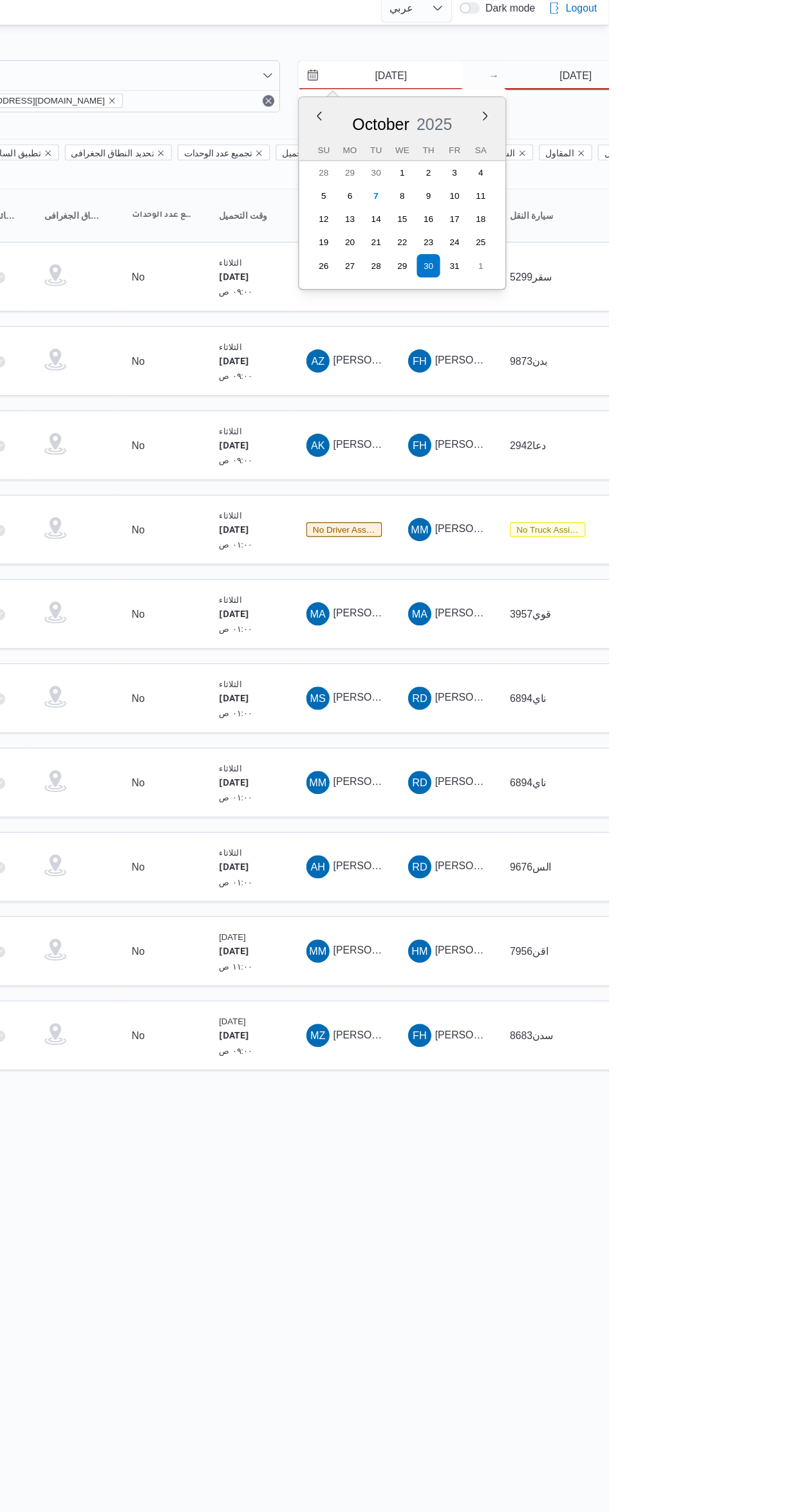
type input "[DATE]"
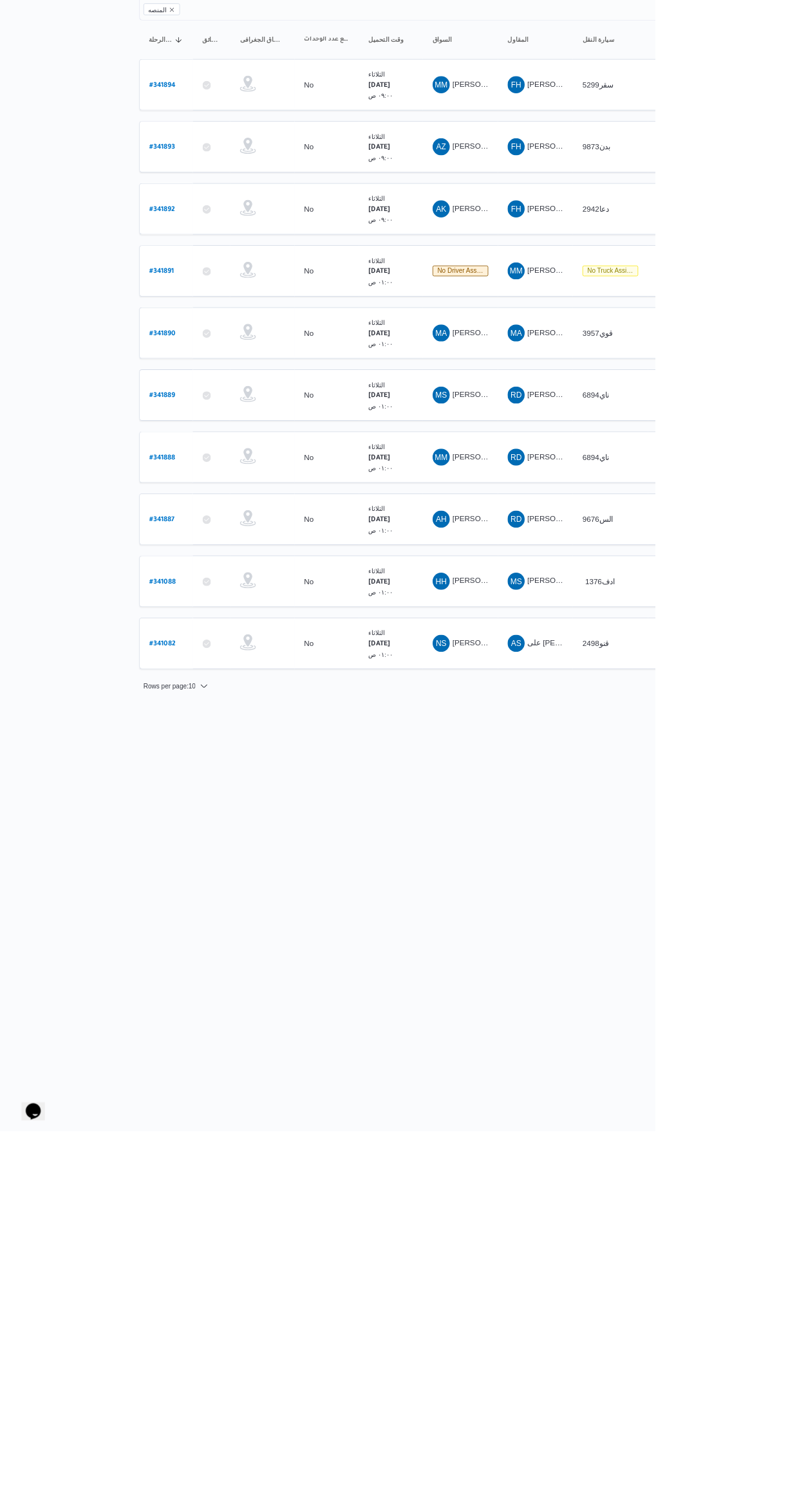
click at [195, 847] on b "# 341088" at bounding box center [196, 852] width 32 height 9
select select "ar"
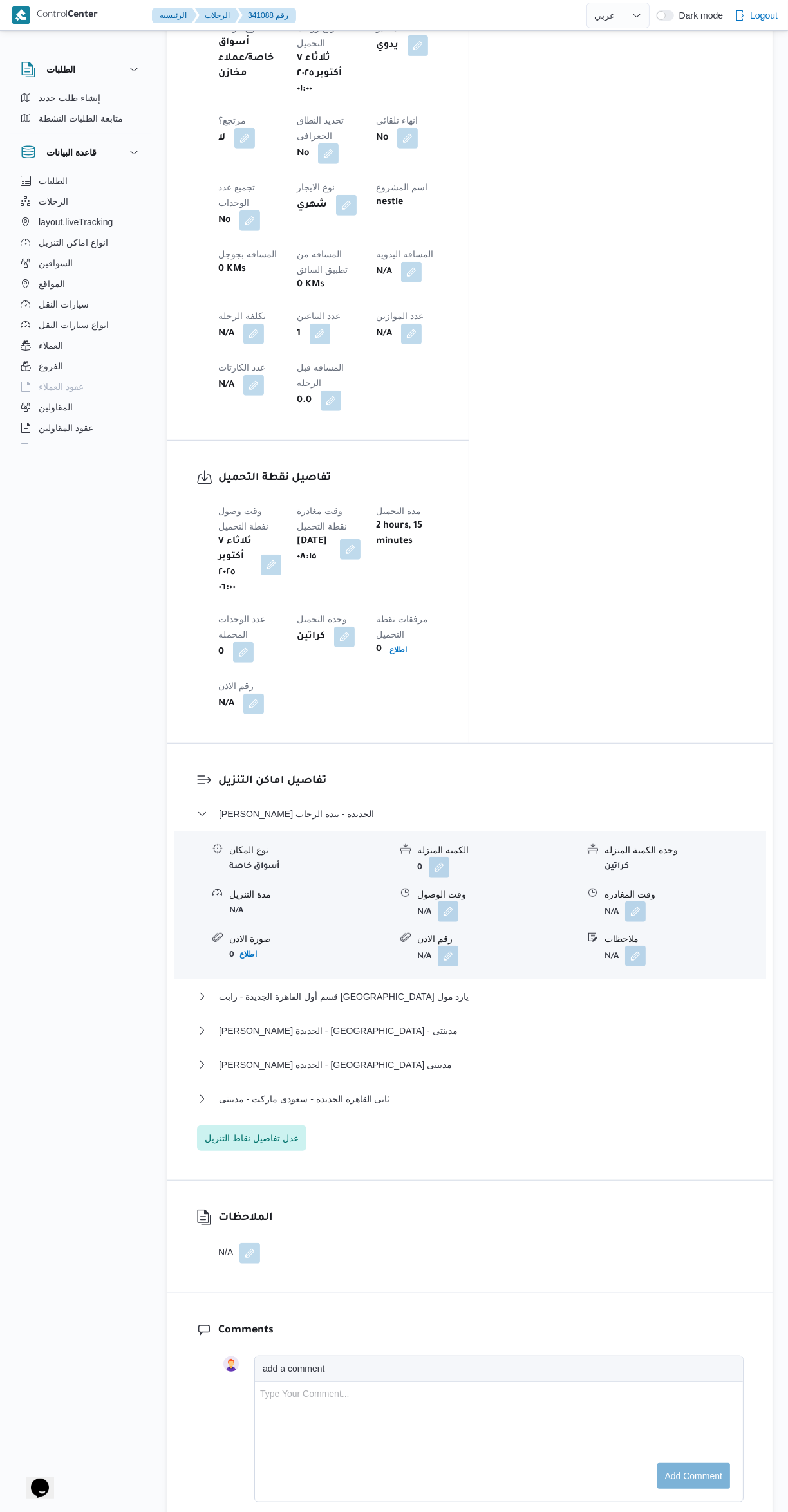
scroll to position [757, 0]
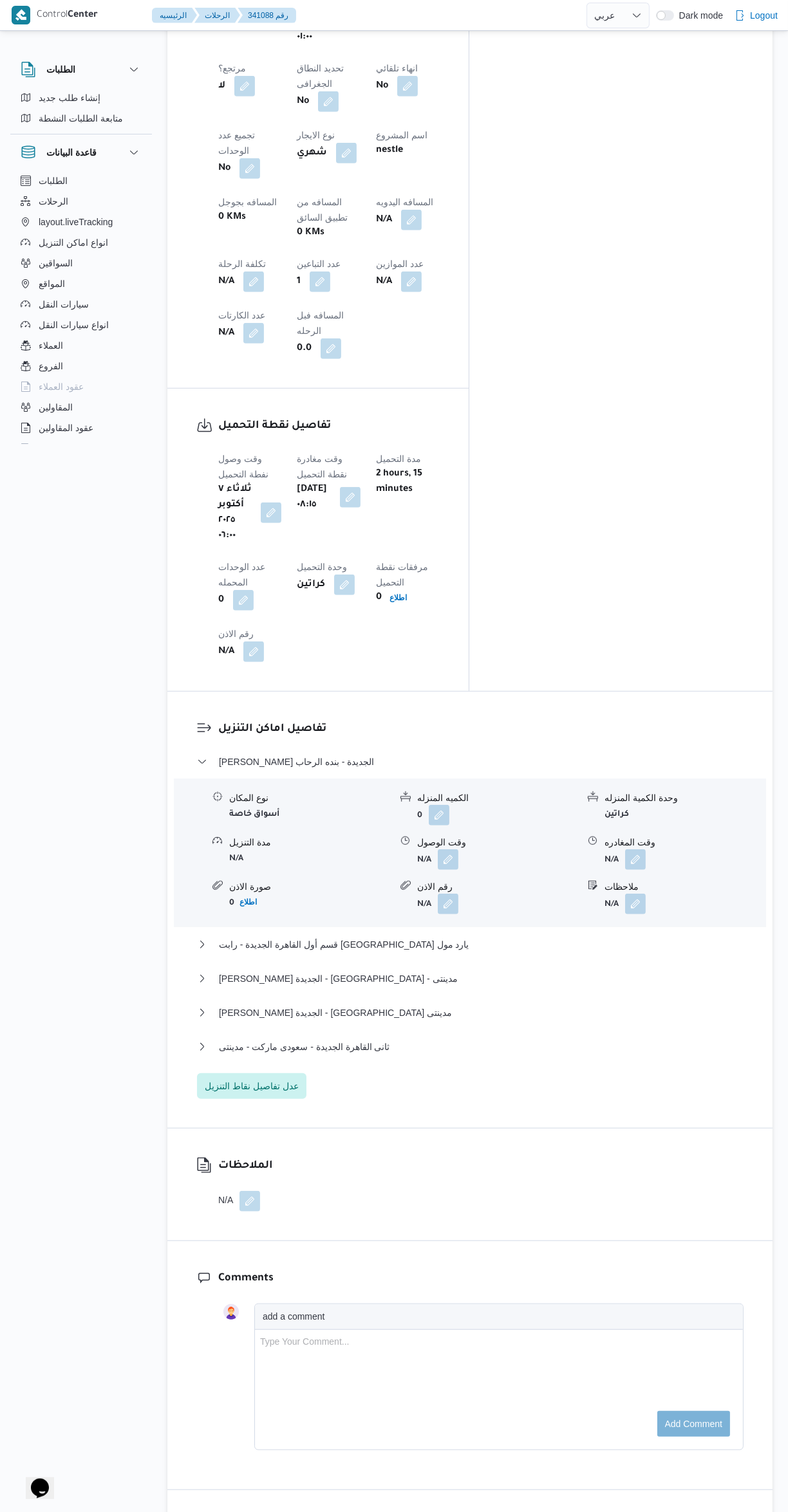
click at [443, 849] on button "button" at bounding box center [448, 859] width 21 height 21
click at [369, 937] on span "قسم أول القاهرة الجديدة - رابت [GEOGRAPHIC_DATA] يارد مول" at bounding box center [344, 944] width 250 height 15
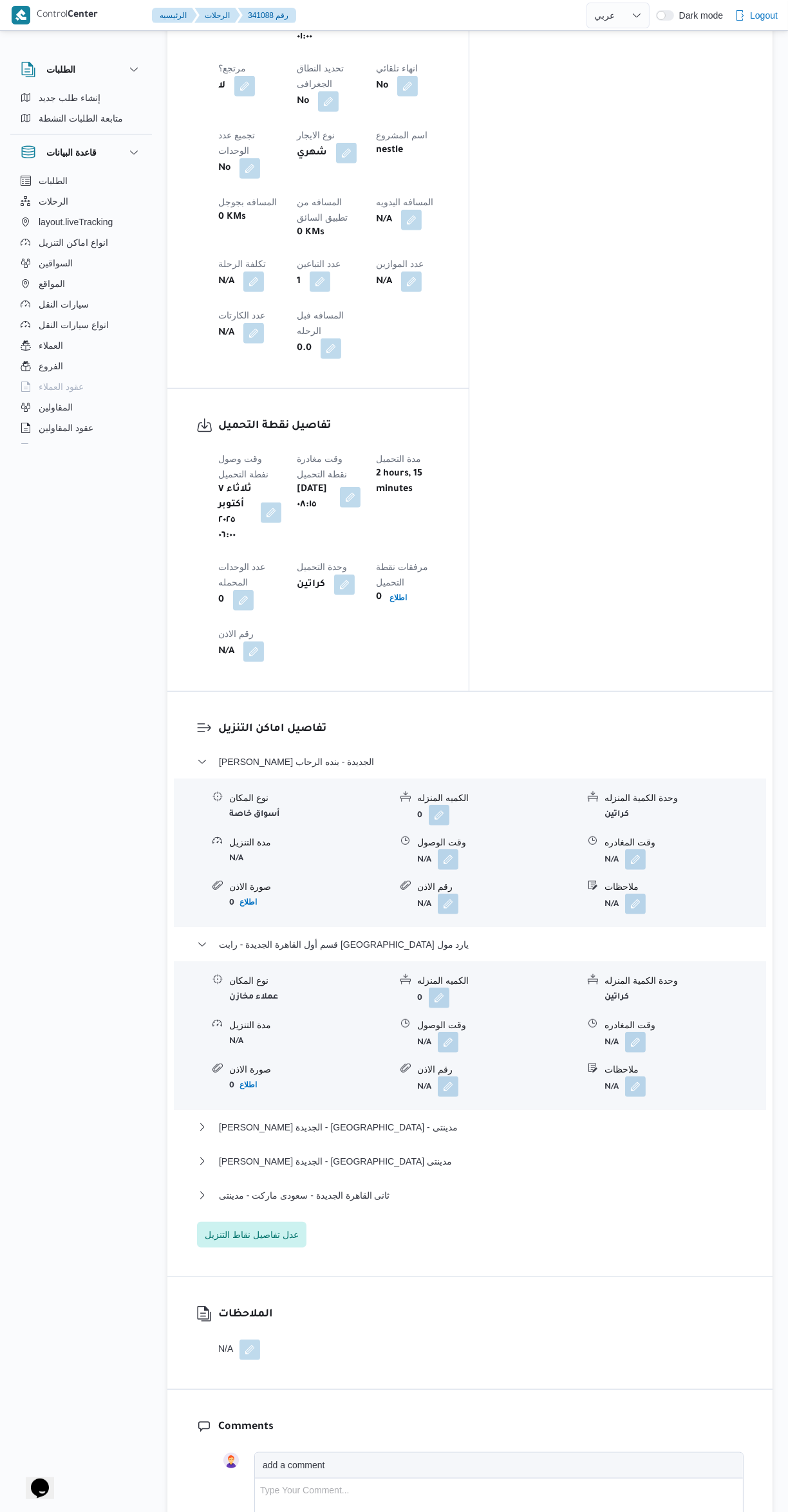
click at [445, 849] on button "button" at bounding box center [448, 859] width 21 height 21
click at [355, 630] on div "You are in a dialog. To close this dialog, hit escape. وقت الوصول تاكيد" at bounding box center [451, 652] width 242 height 59
click at [397, 661] on input "وقت الوصول" at bounding box center [414, 659] width 146 height 26
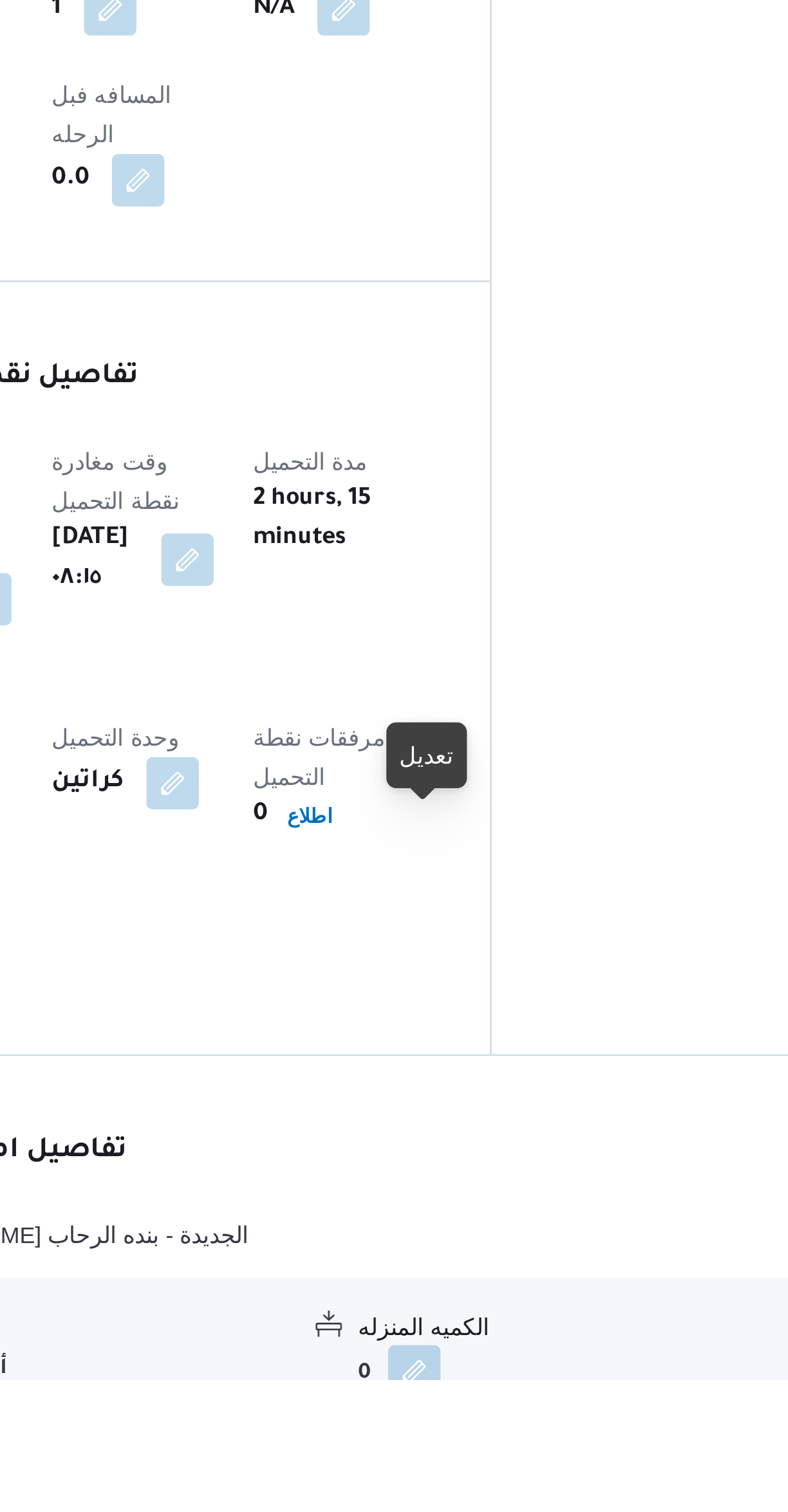
scroll to position [63, 0]
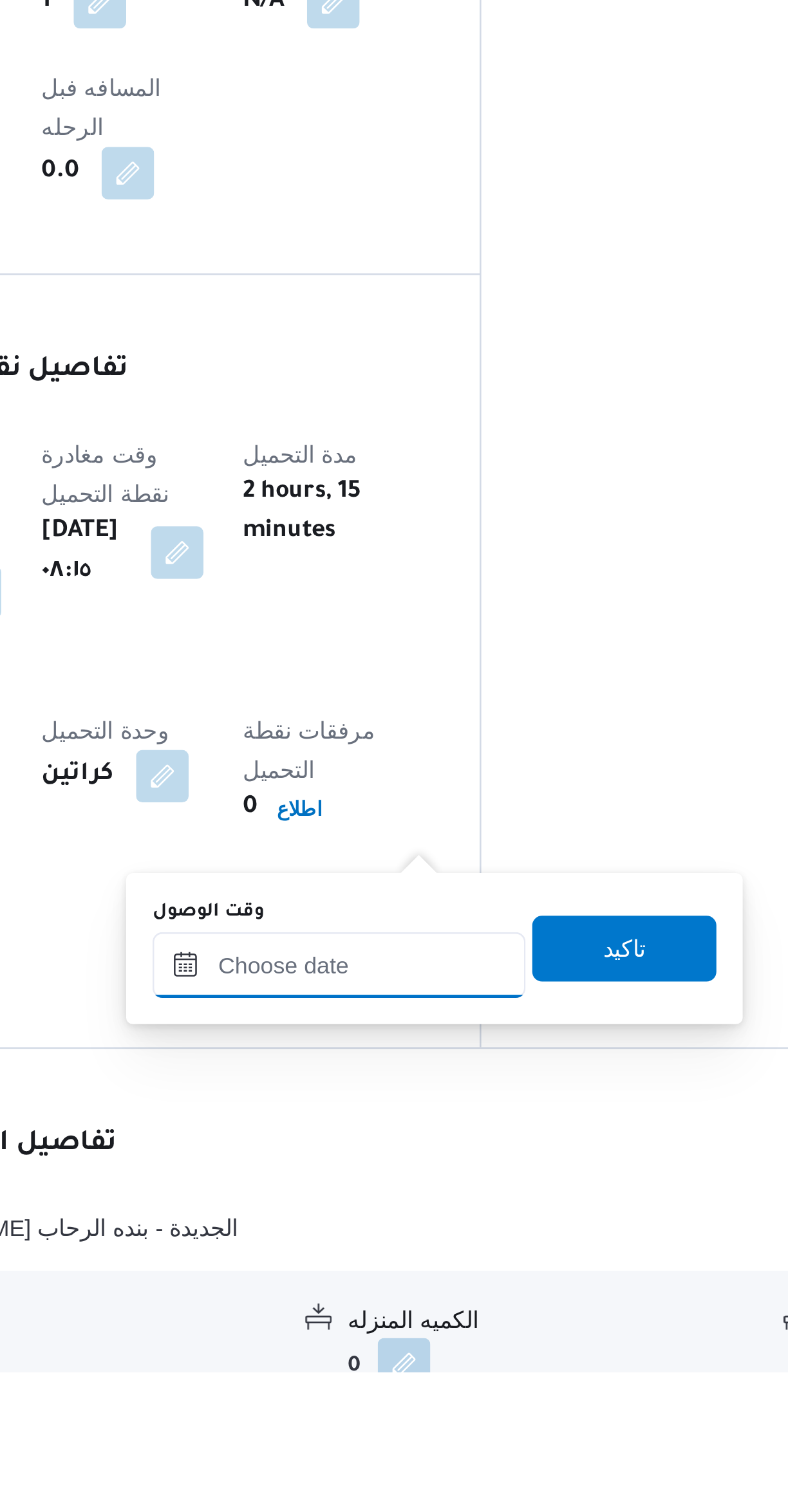
click at [395, 1354] on input "وقت الوصول" at bounding box center [414, 1352] width 146 height 26
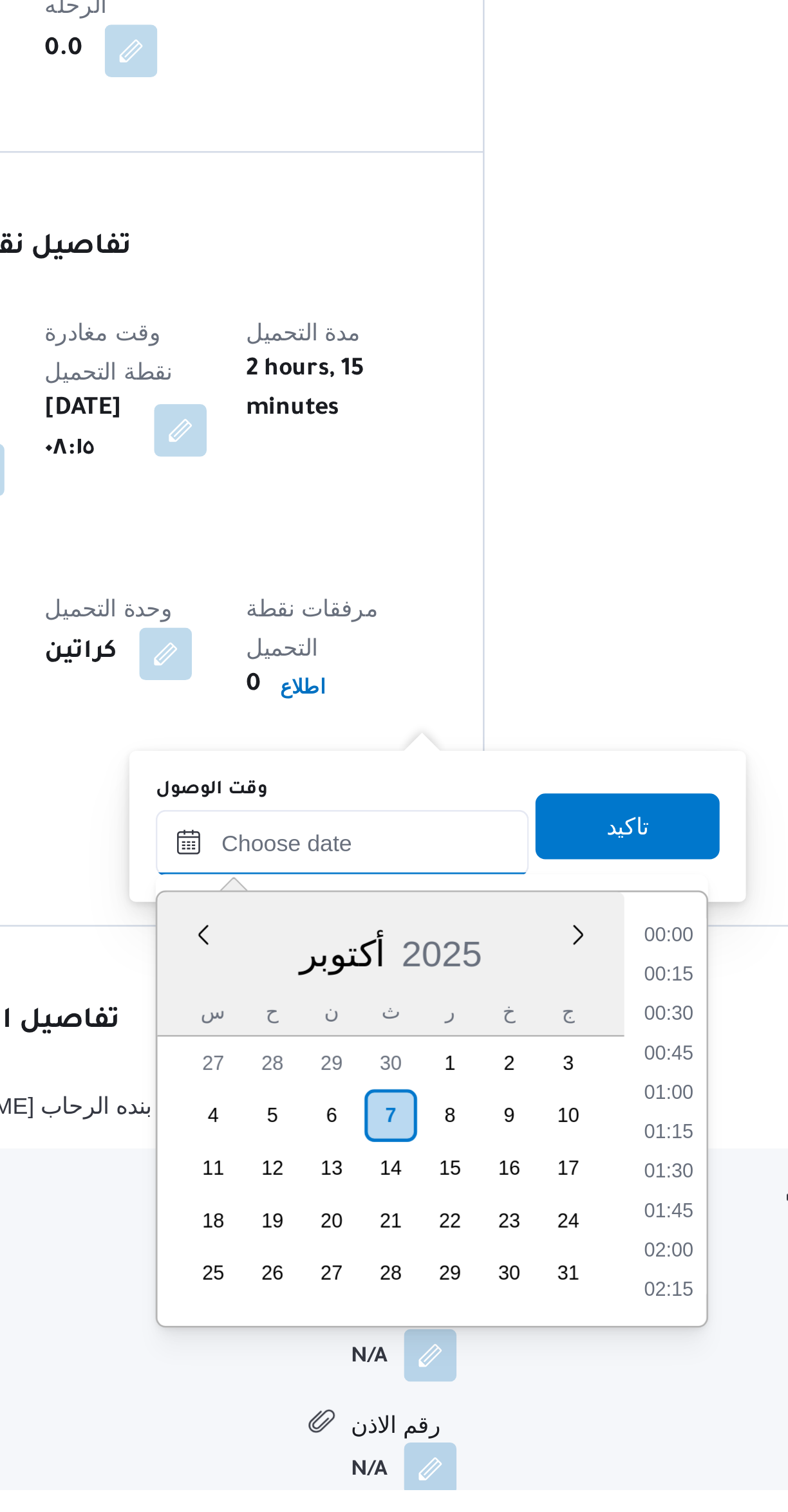
scroll to position [973, 0]
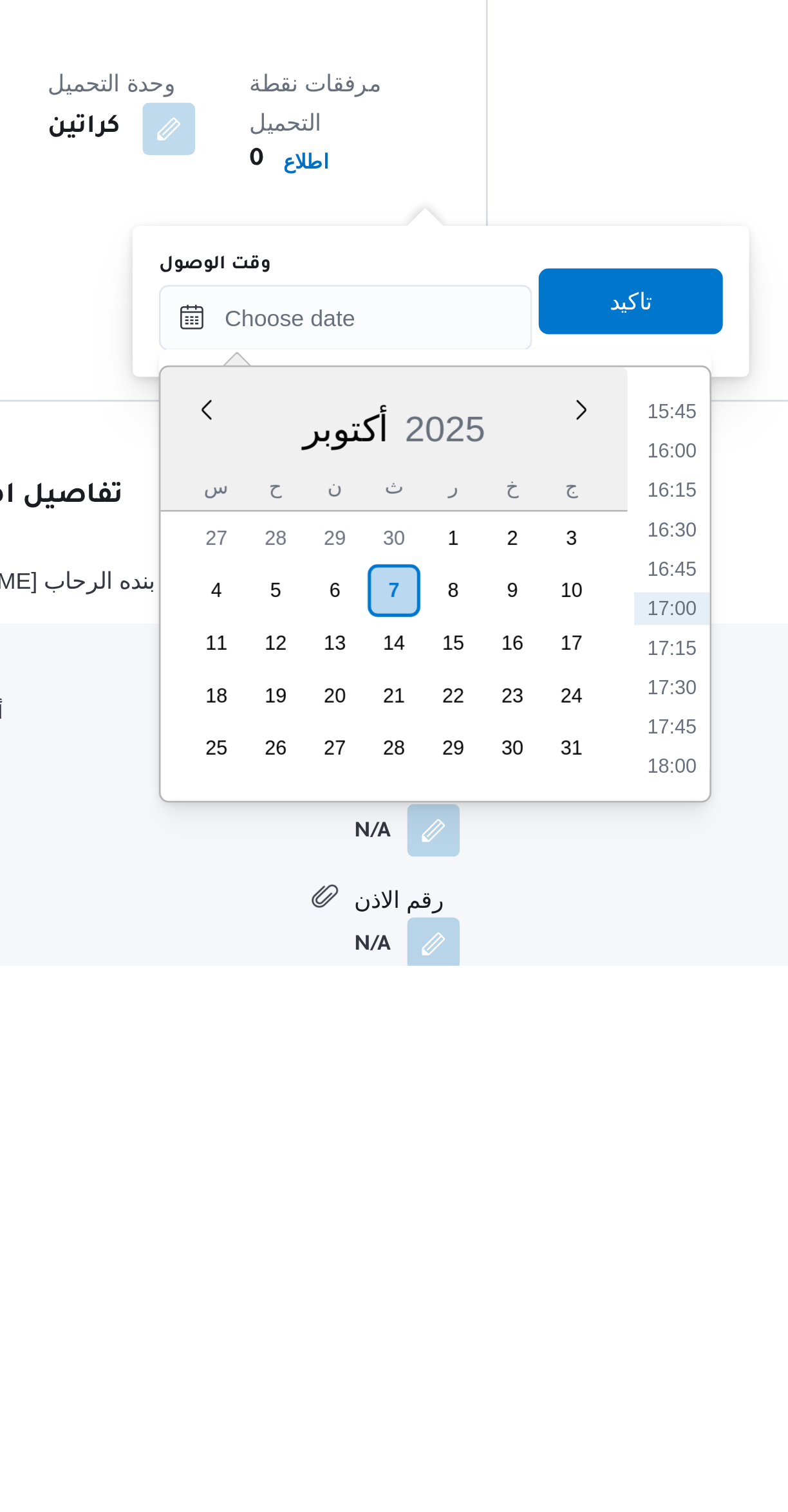
click at [544, 1291] on li "15:45" at bounding box center [541, 1295] width 30 height 13
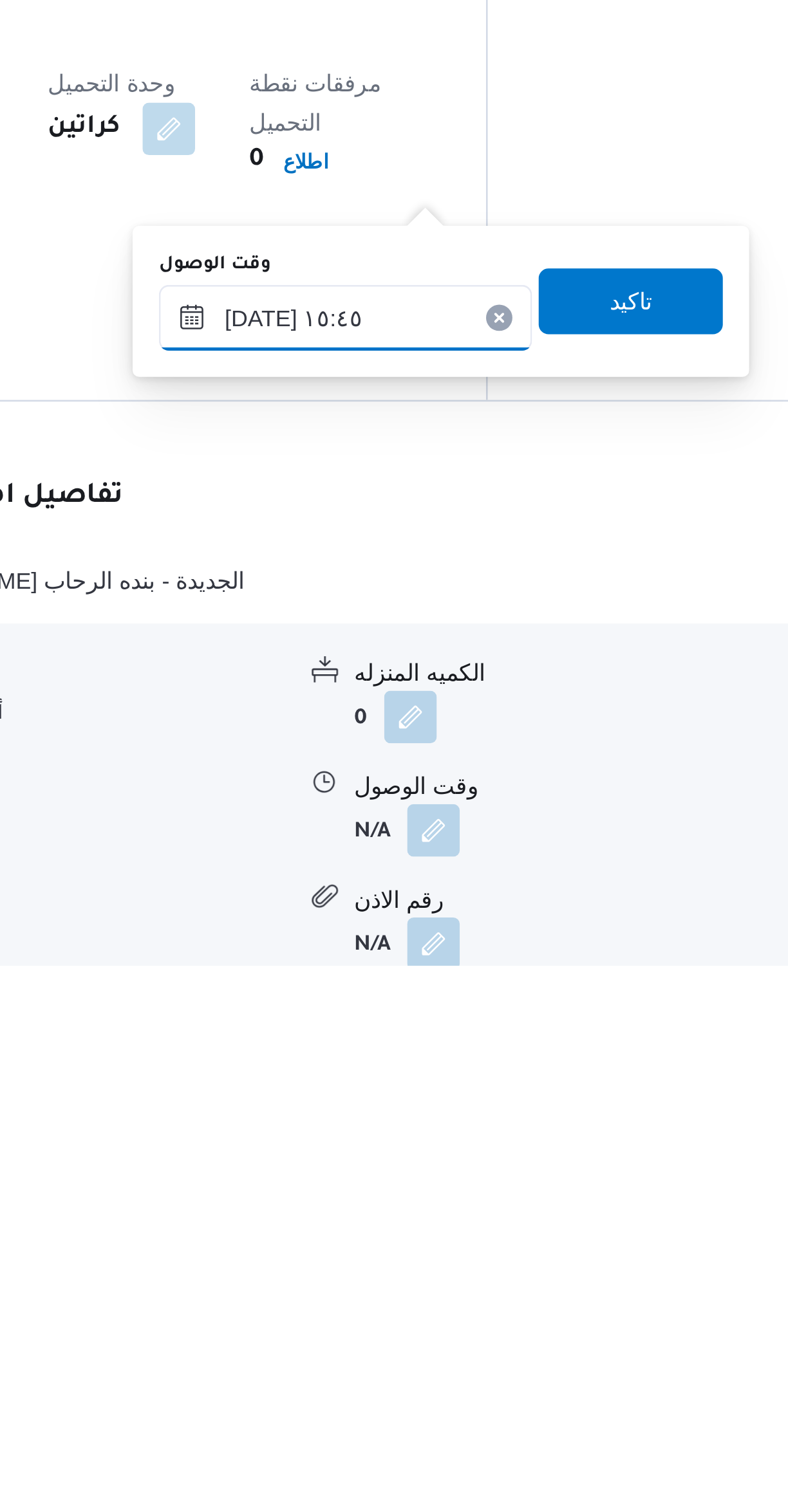
click at [370, 1261] on input "[DATE] ١٥:٤٥" at bounding box center [414, 1259] width 146 height 26
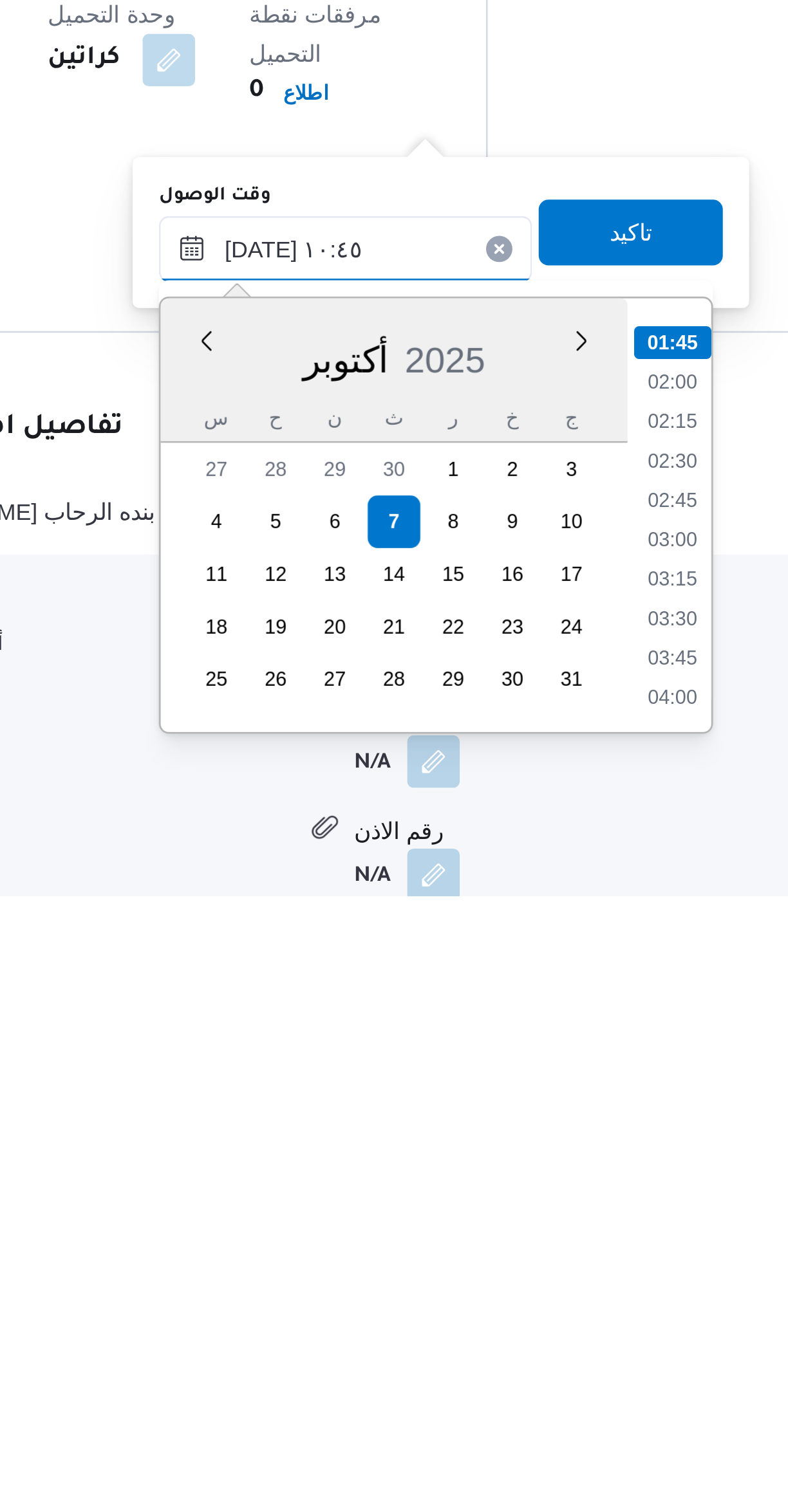
scroll to position [529, 0]
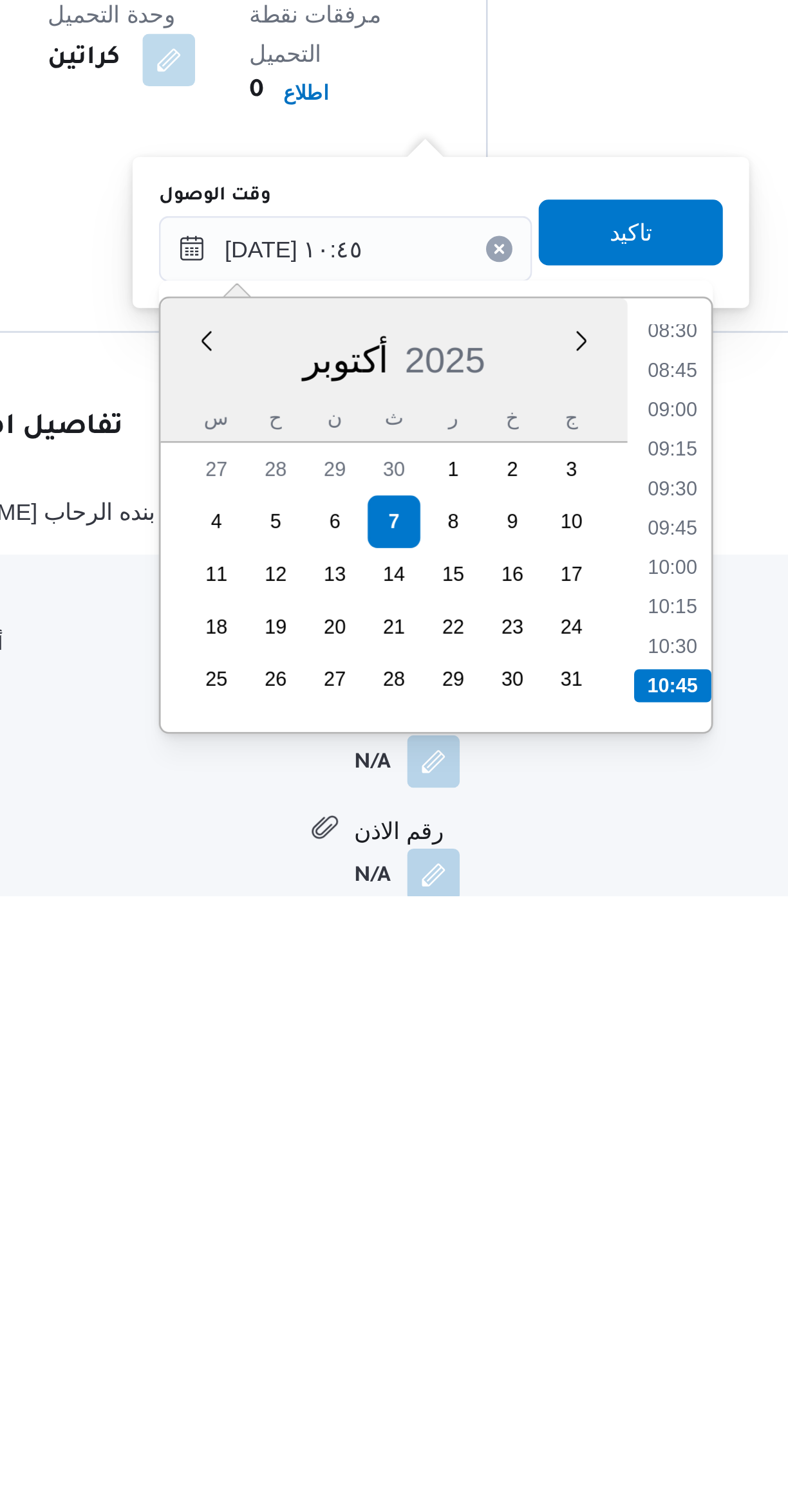
click at [546, 1394] on li "10:15" at bounding box center [541, 1399] width 30 height 13
type input "[DATE] ١٠:١٥"
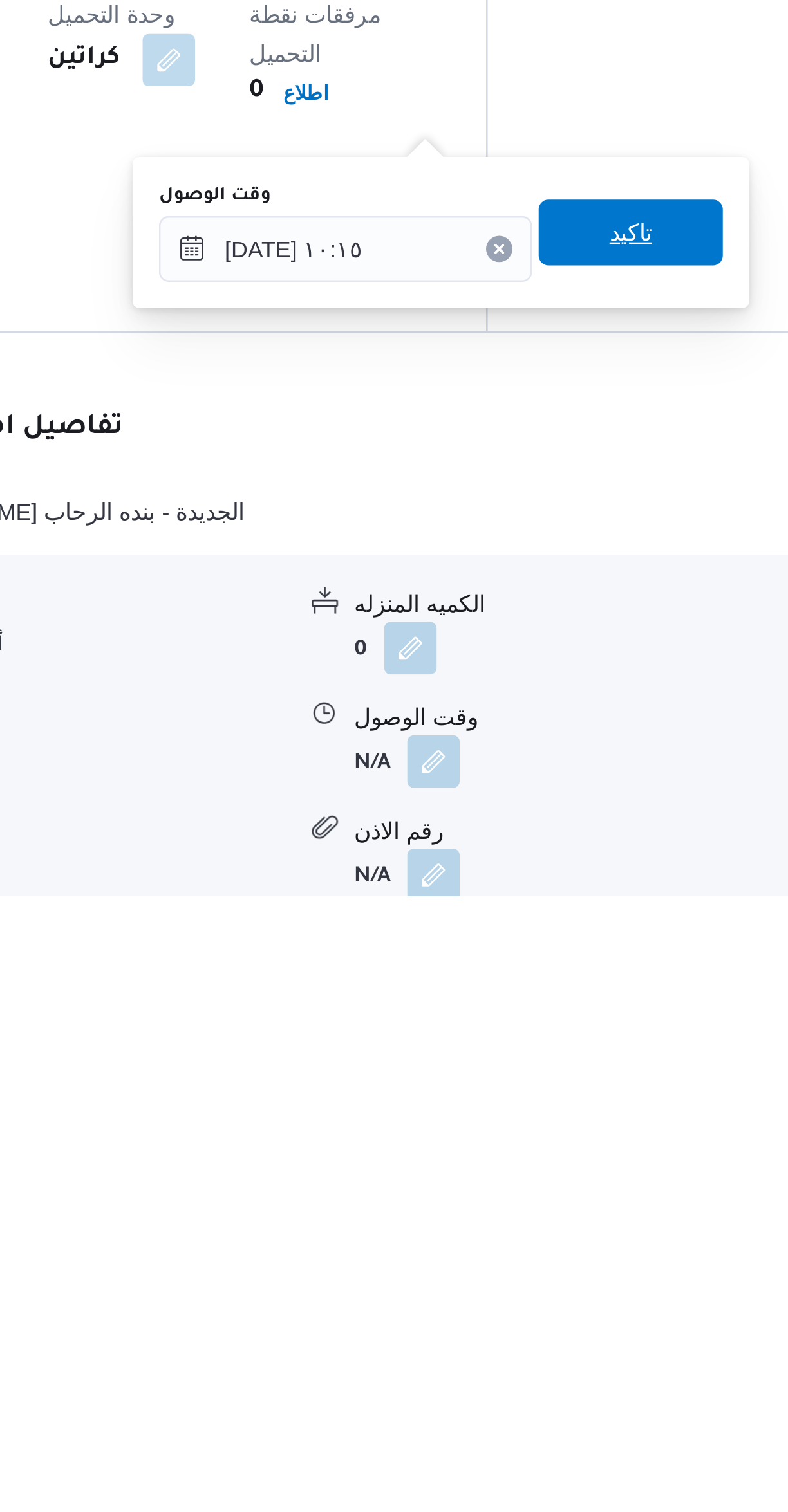
click at [538, 1251] on span "تاكيد" at bounding box center [525, 1252] width 72 height 26
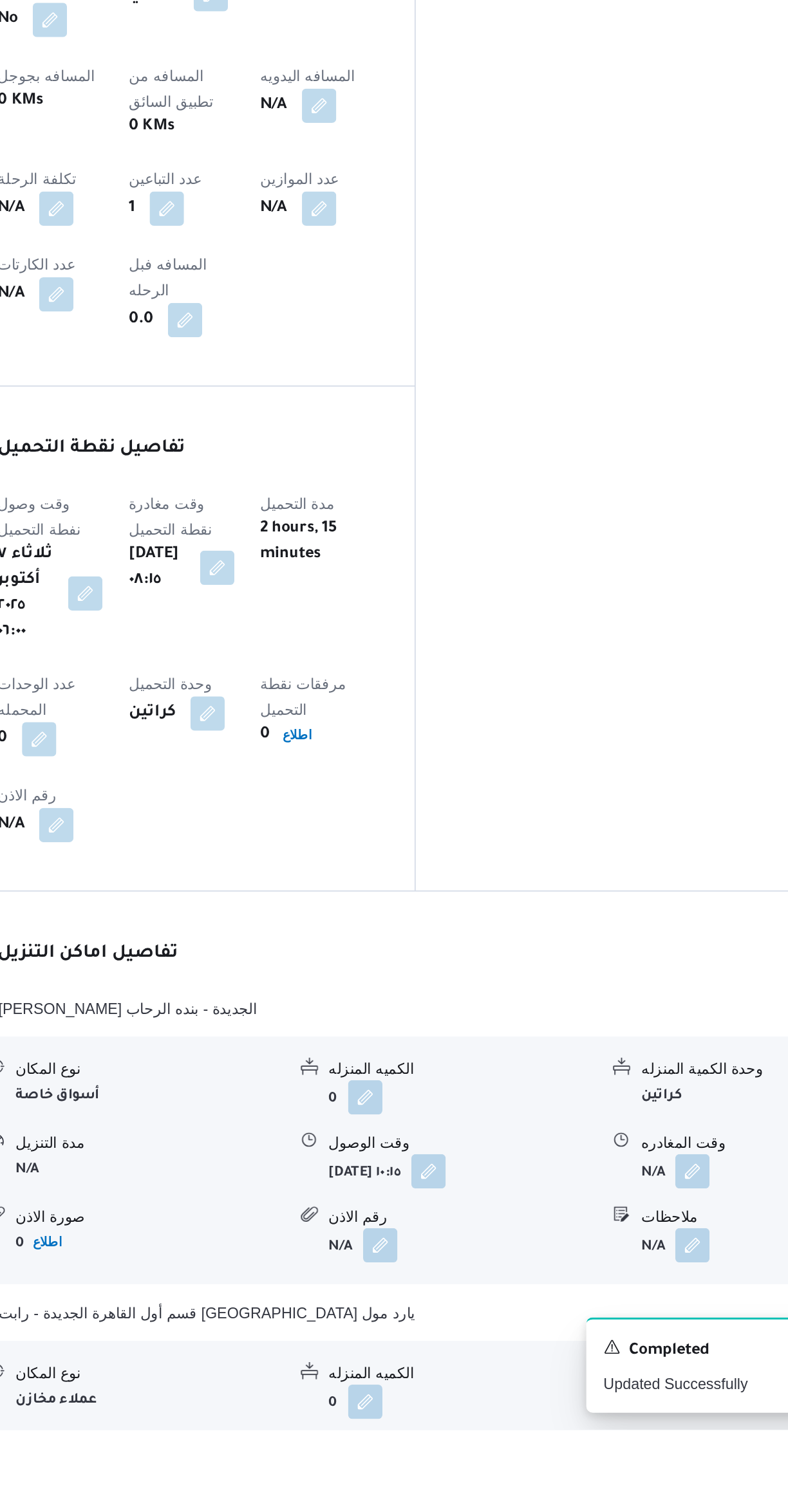
scroll to position [259, 0]
click at [641, 1347] on button "button" at bounding box center [635, 1357] width 21 height 21
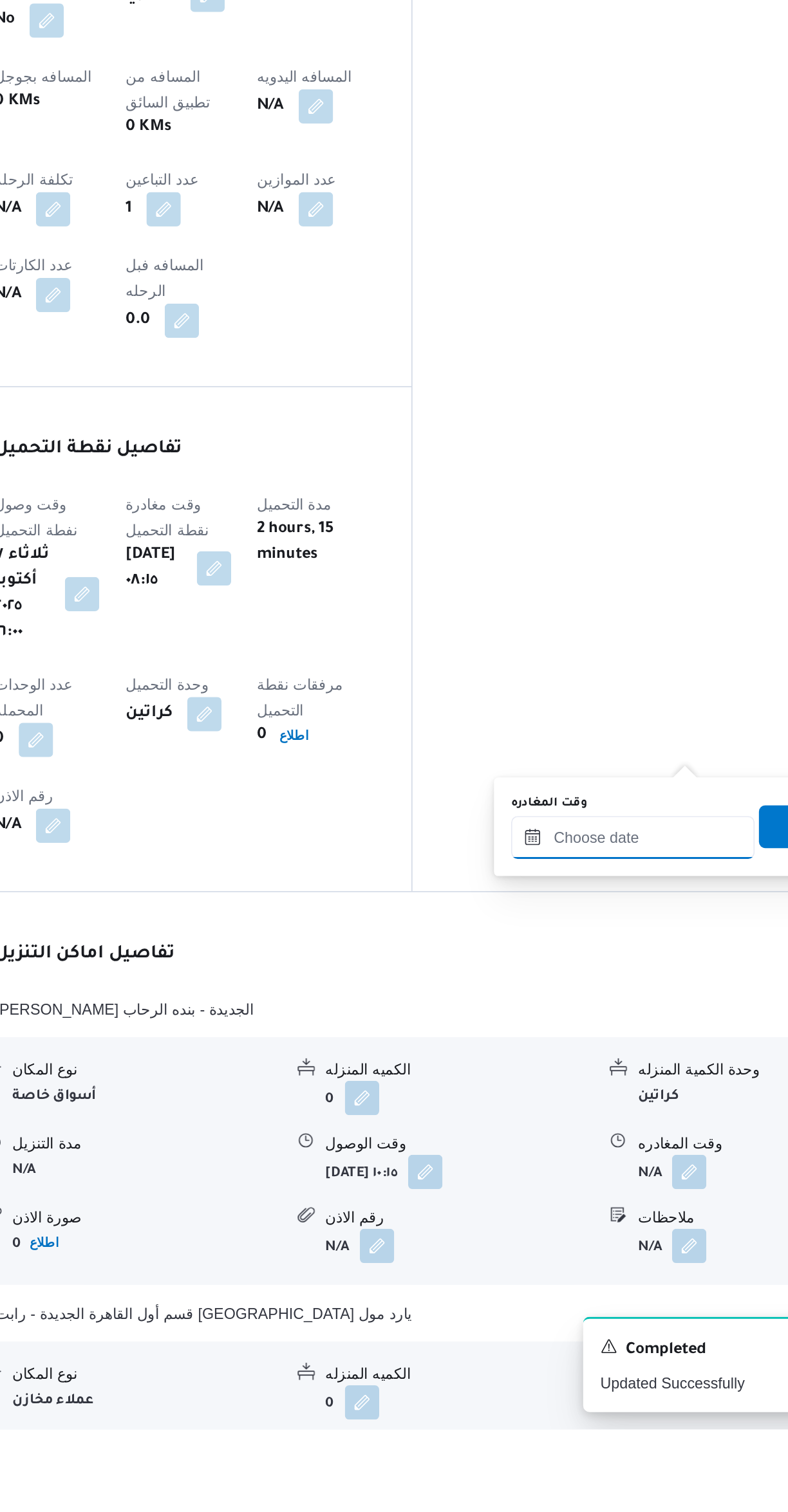
click at [591, 1151] on input "وقت المغادره" at bounding box center [601, 1157] width 146 height 26
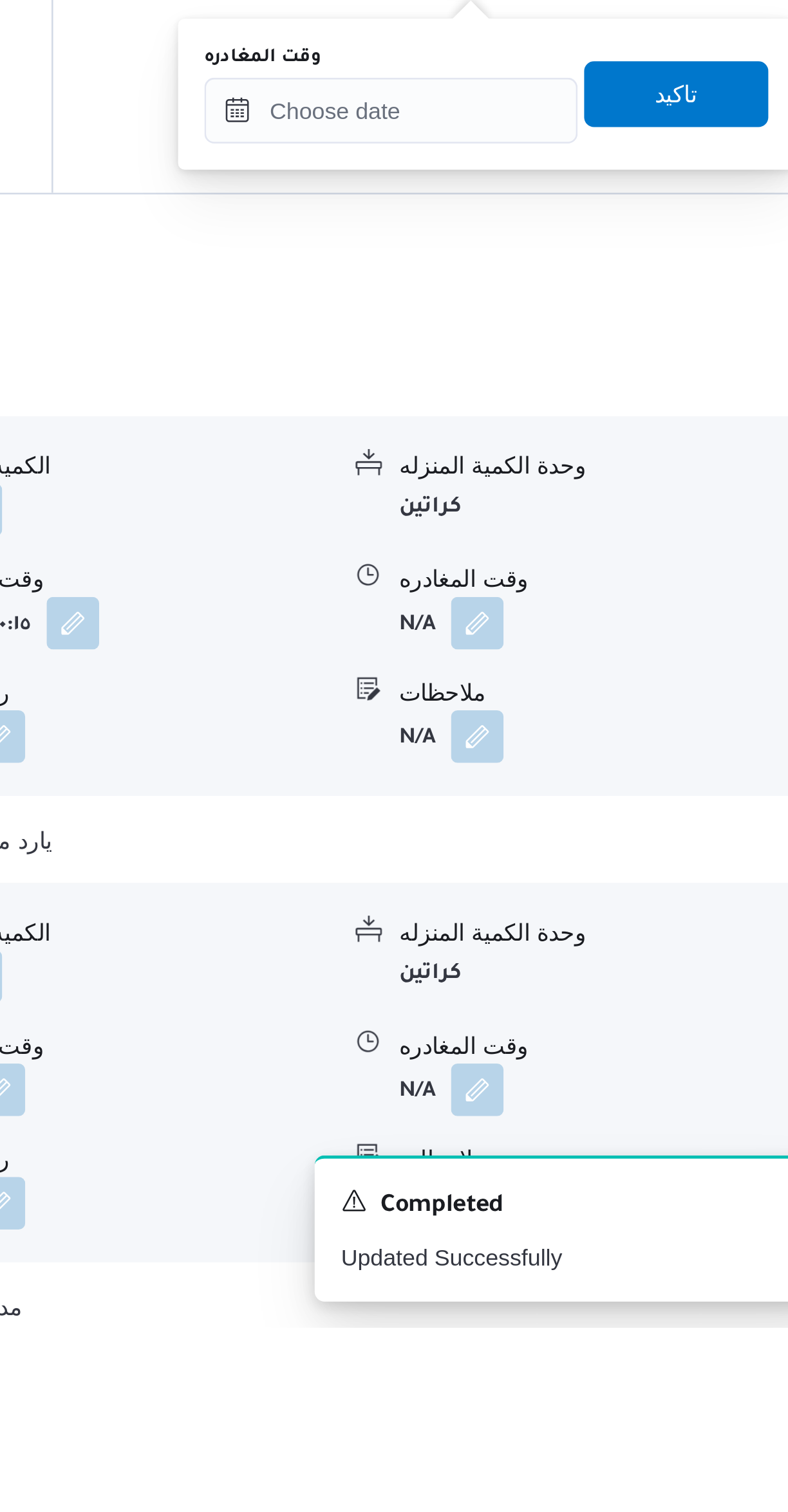
scroll to position [380, 0]
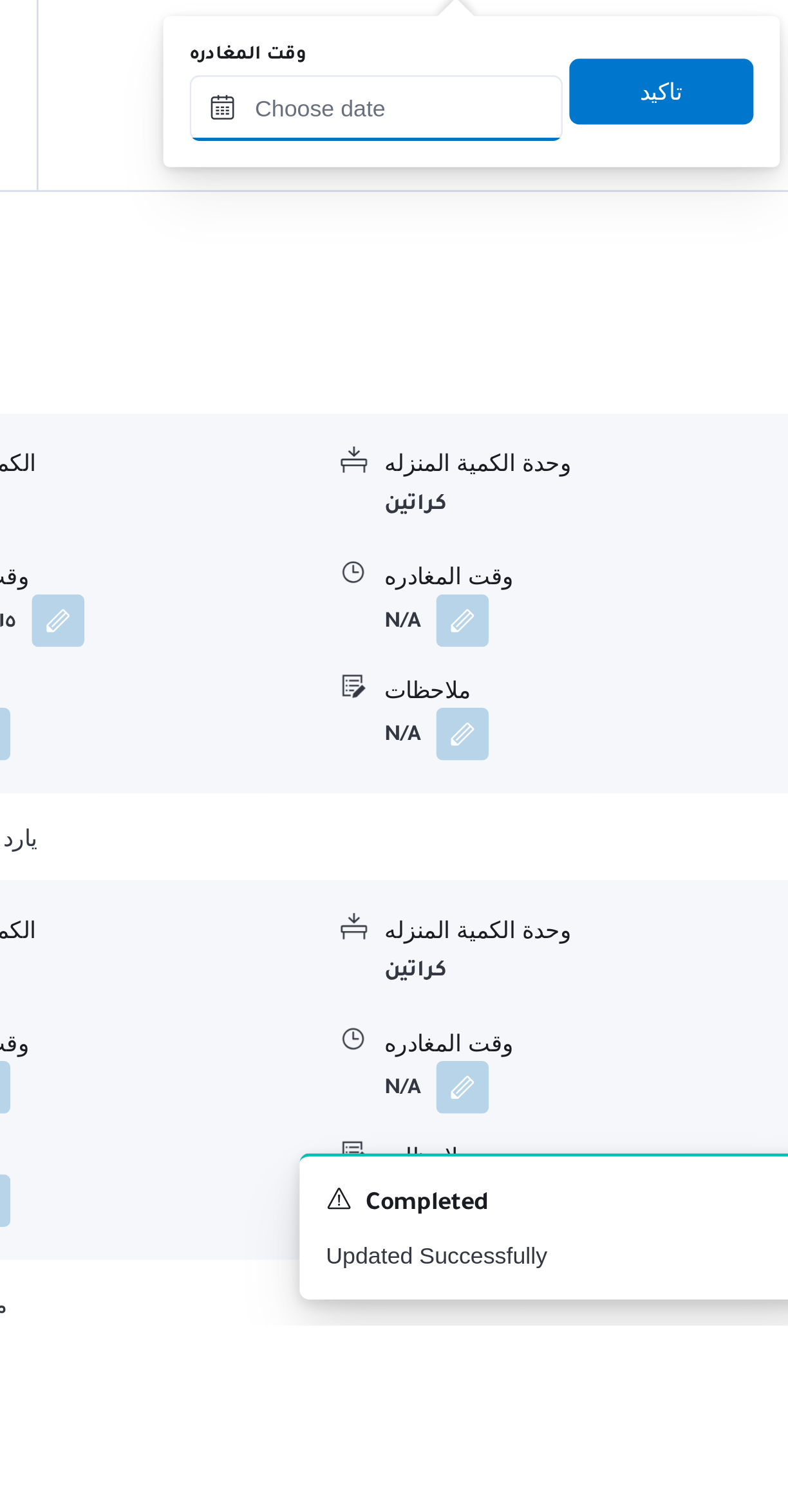
click at [568, 1038] on input "وقت المغادره" at bounding box center [601, 1035] width 146 height 26
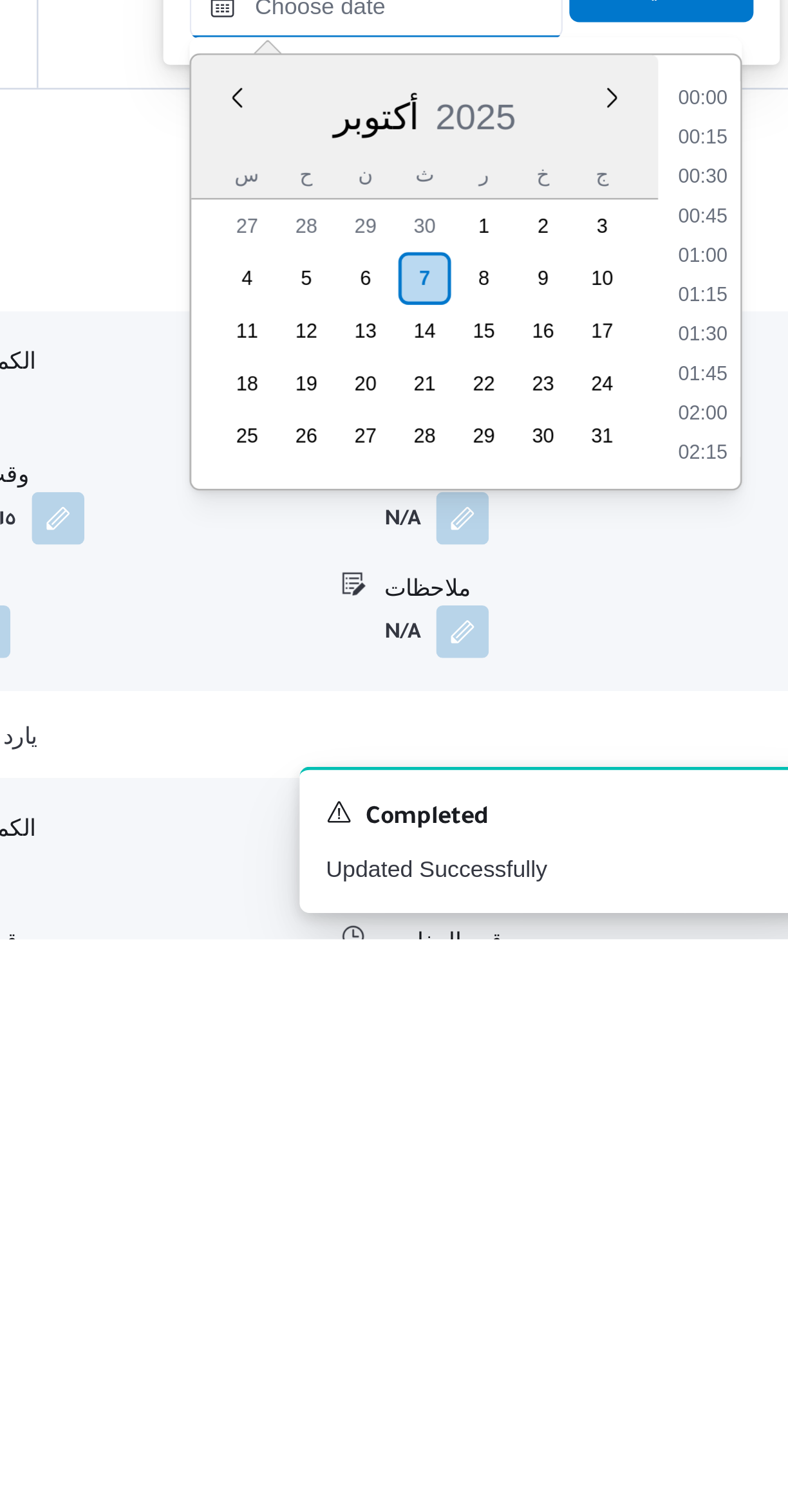
scroll to position [973, 0]
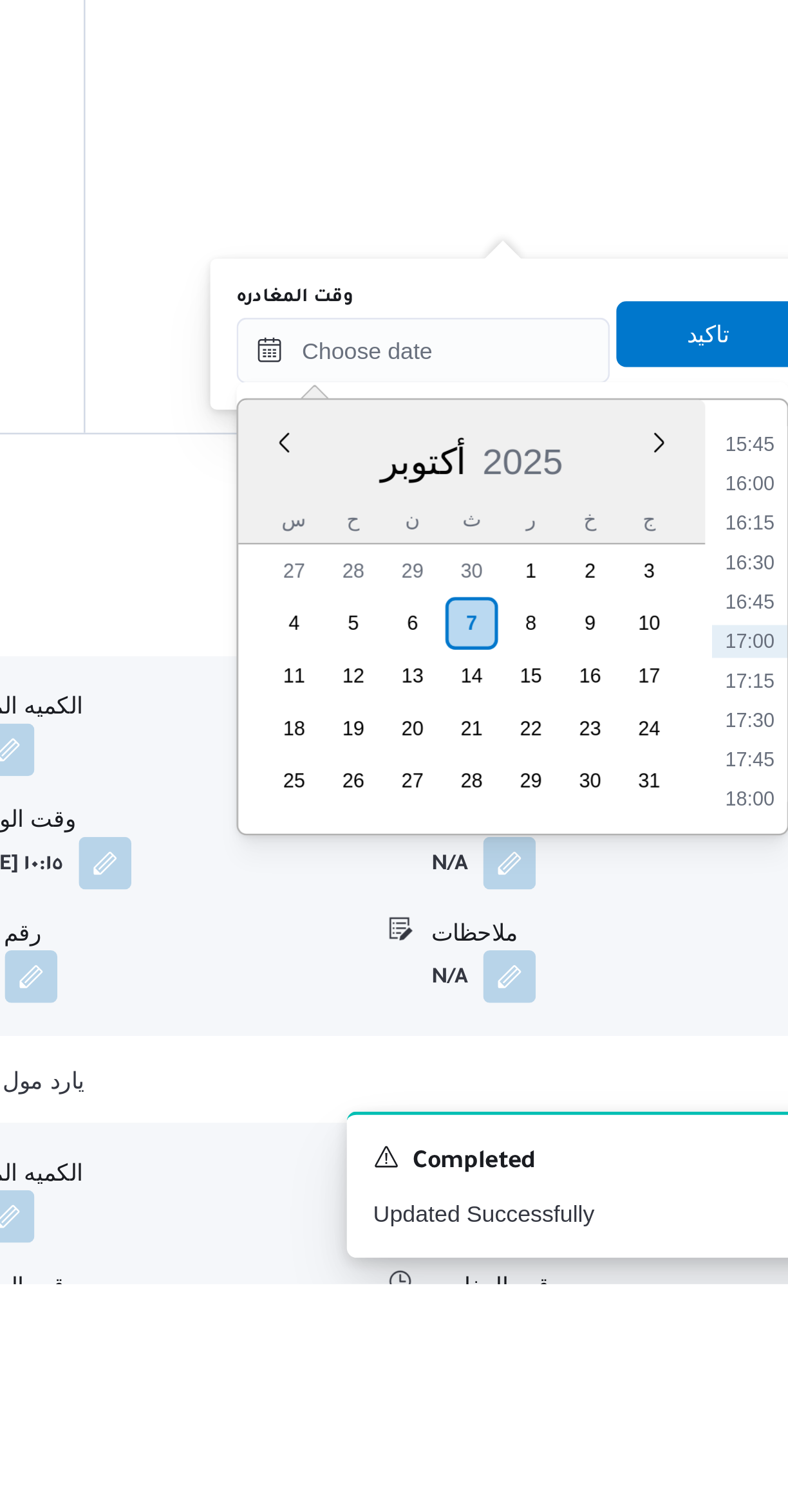
click at [729, 1182] on li "15:45" at bounding box center [730, 1183] width 30 height 13
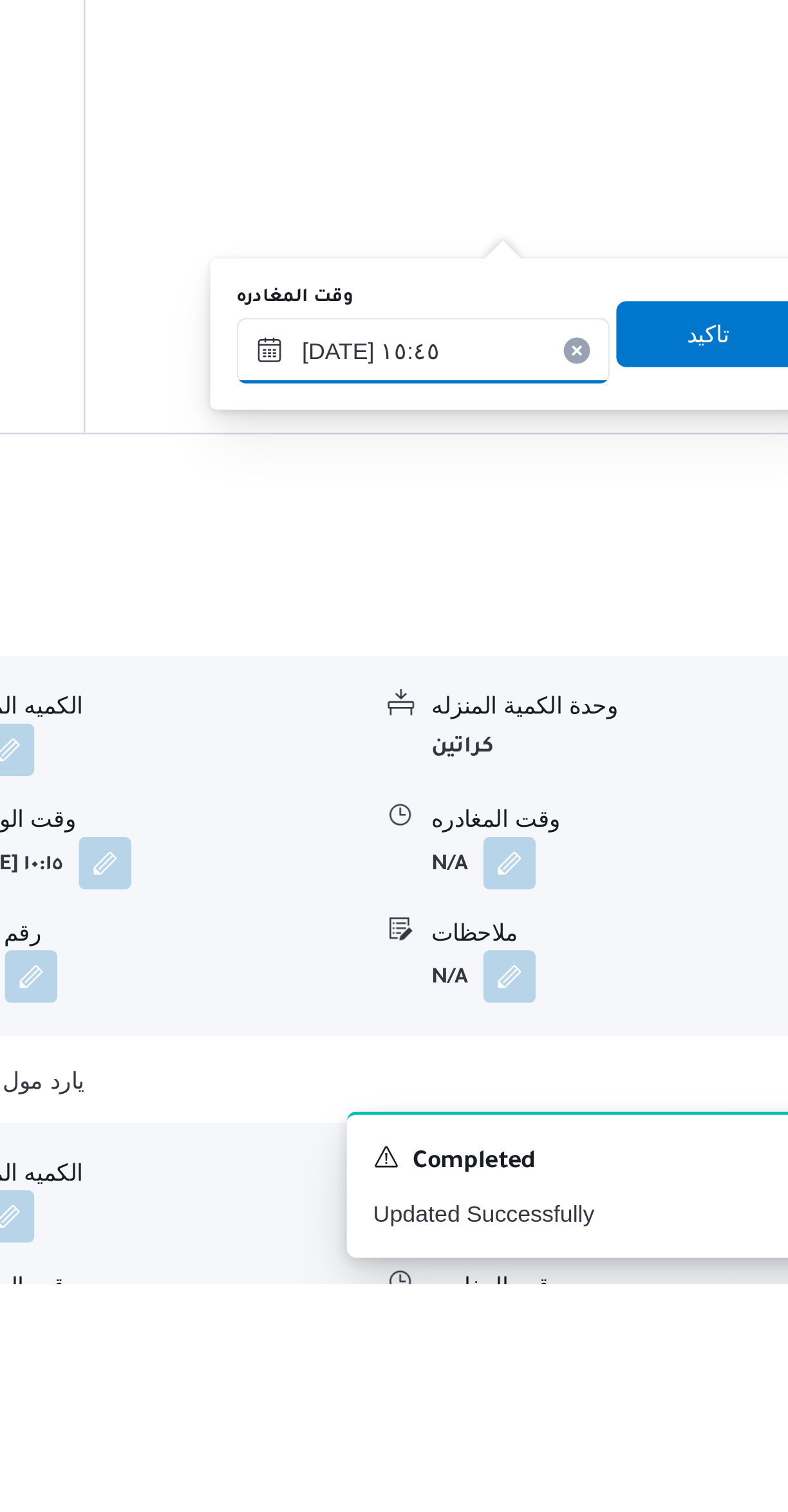
click at [576, 1147] on input "[DATE] ١٥:٤٥" at bounding box center [601, 1146] width 146 height 26
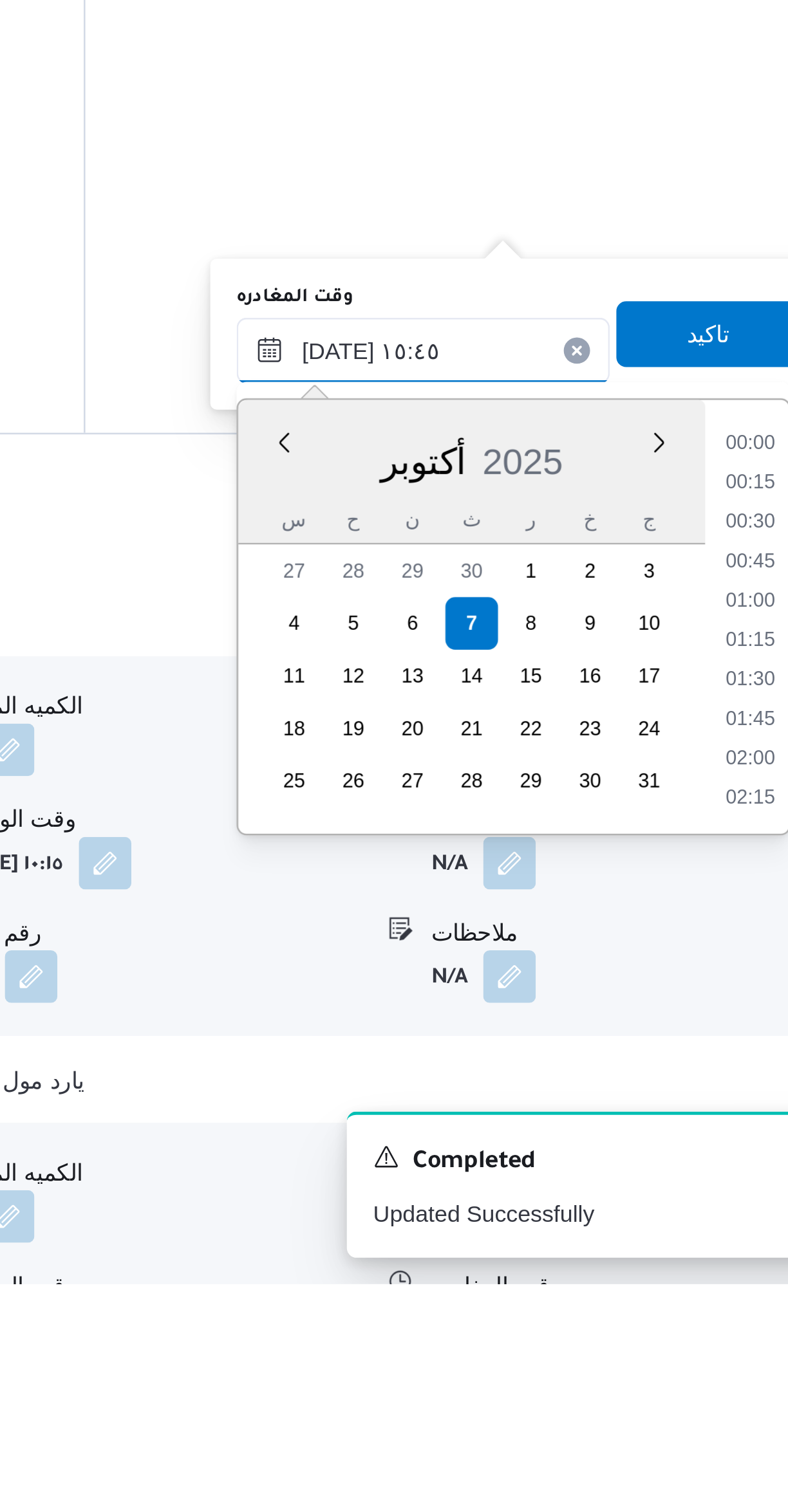
scroll to position [894, 0]
click at [726, 1184] on li "14:30" at bounding box center [730, 1184] width 30 height 13
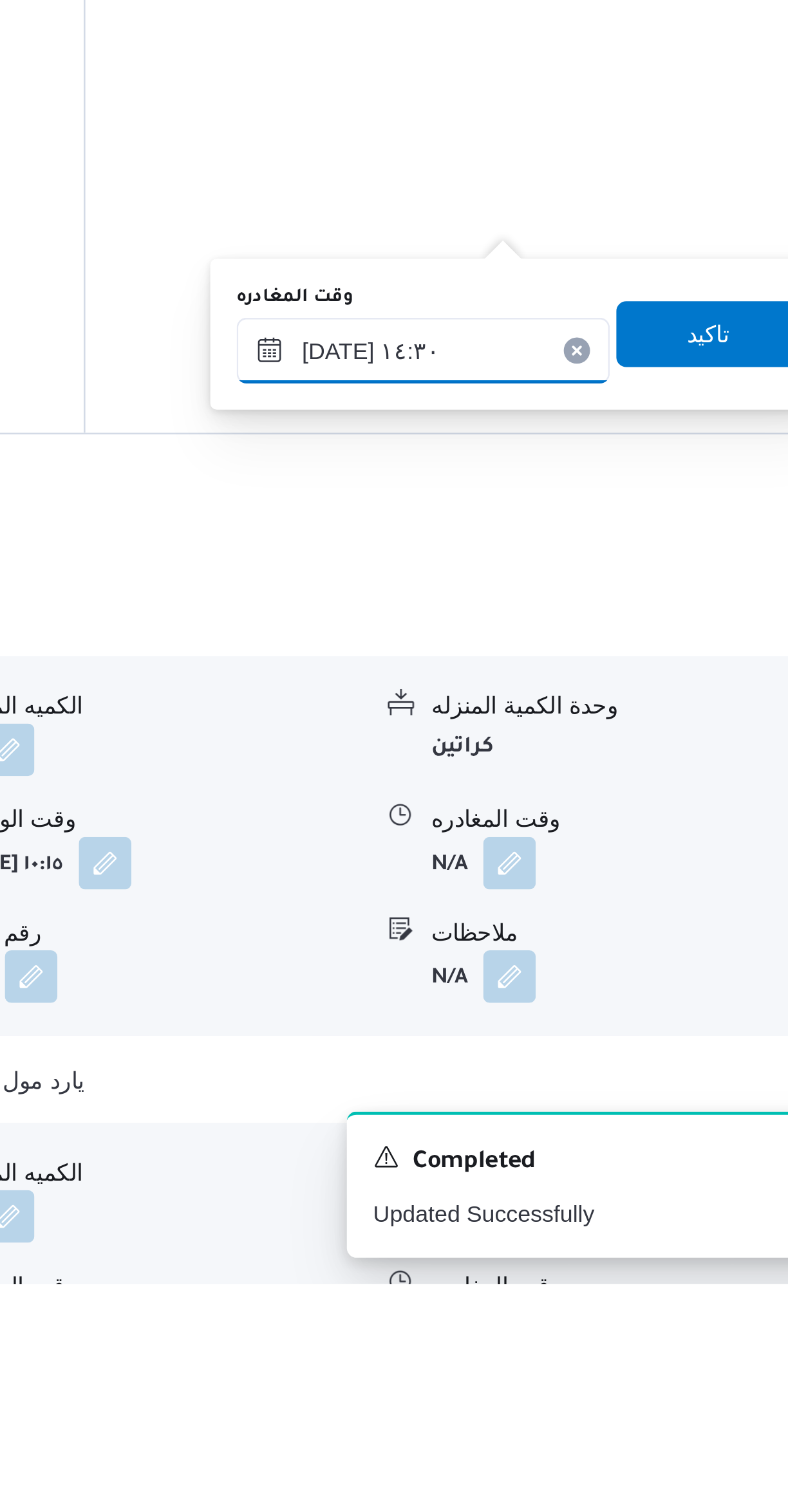
click at [572, 1148] on input "[DATE] ١٤:٣٠" at bounding box center [601, 1146] width 146 height 26
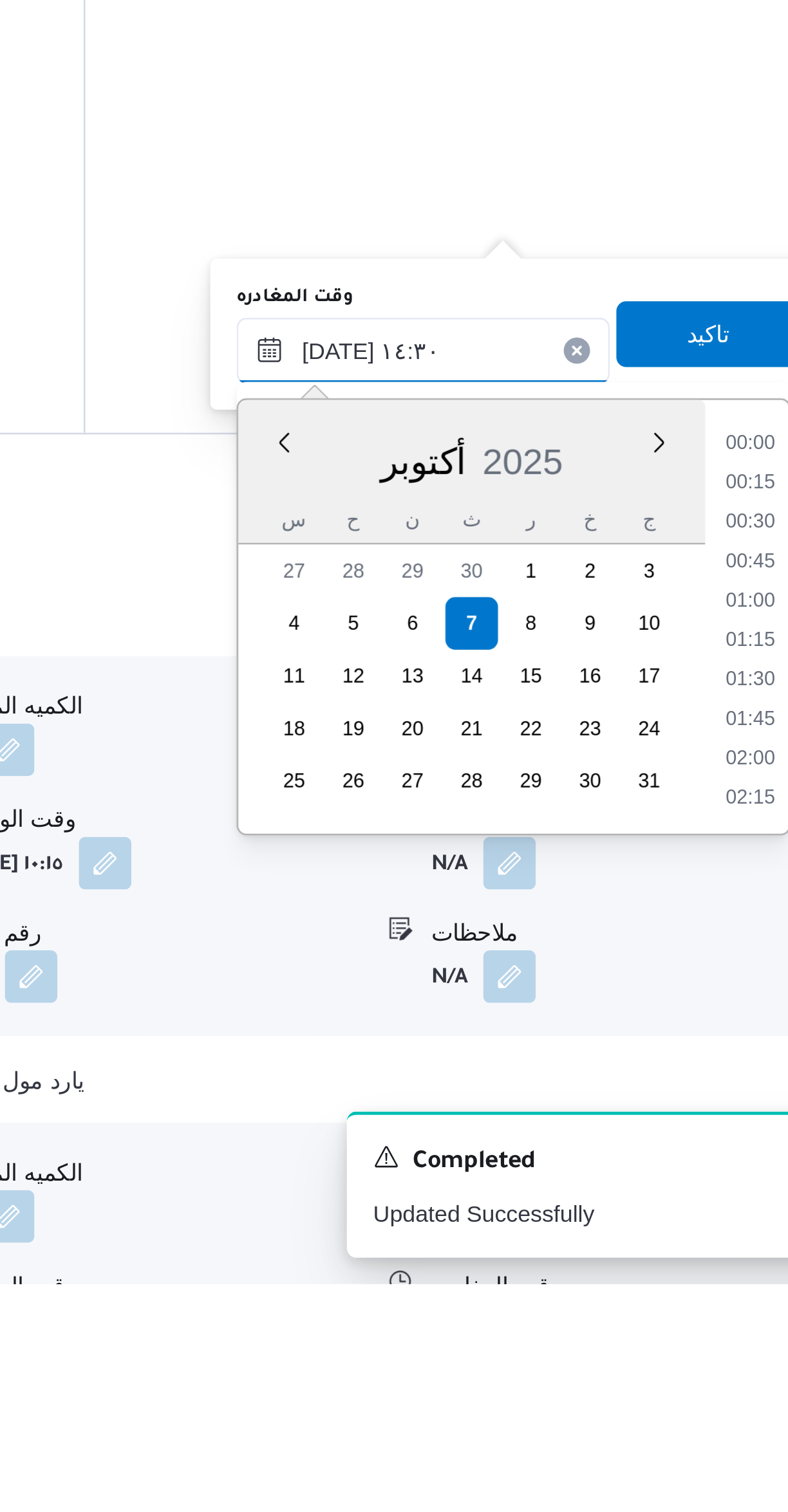
scroll to position [817, 0]
click at [726, 1184] on li "13:15" at bounding box center [730, 1184] width 30 height 13
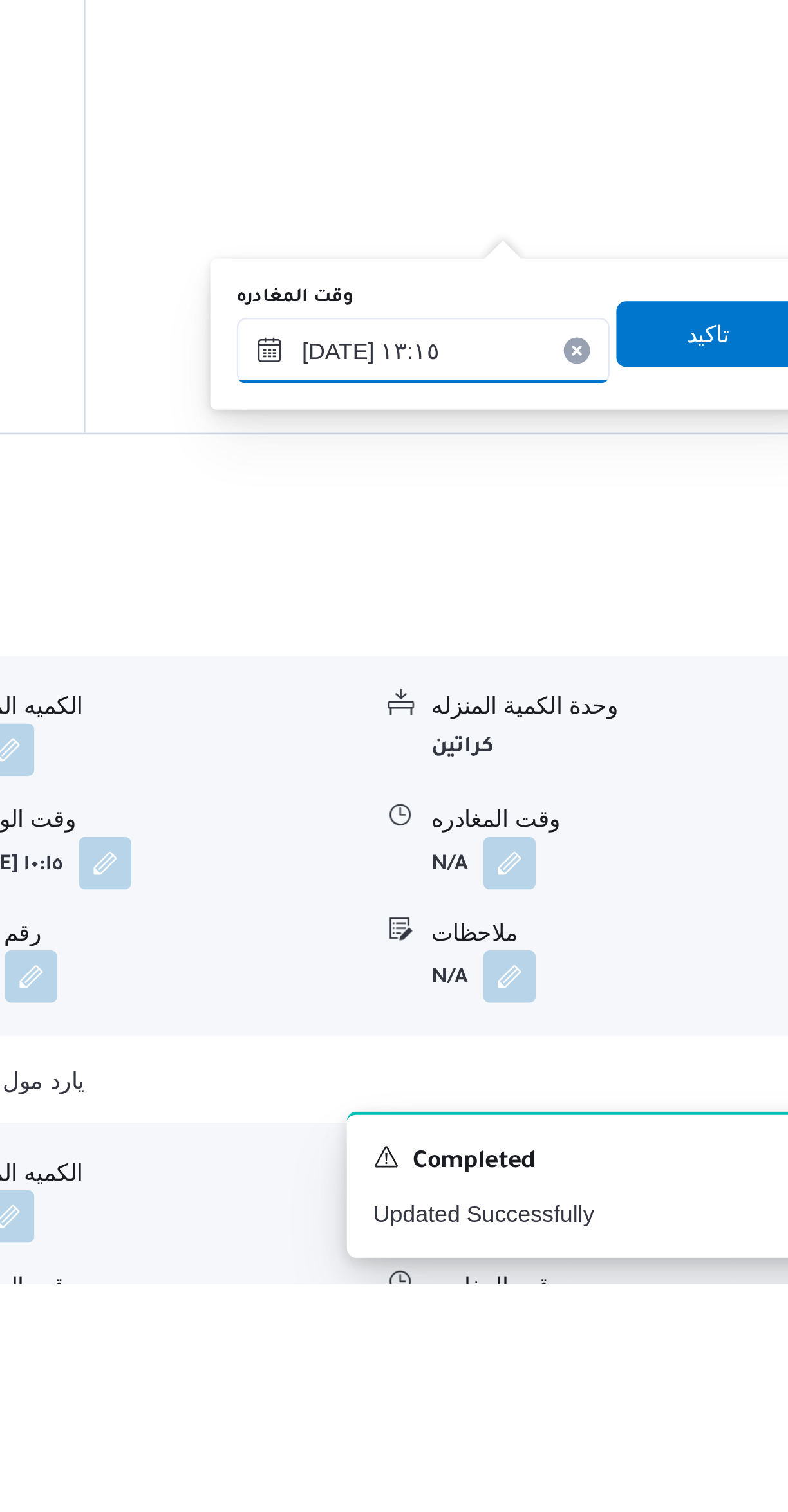
click at [567, 1144] on input "[DATE] ١٣:١٥" at bounding box center [601, 1146] width 146 height 26
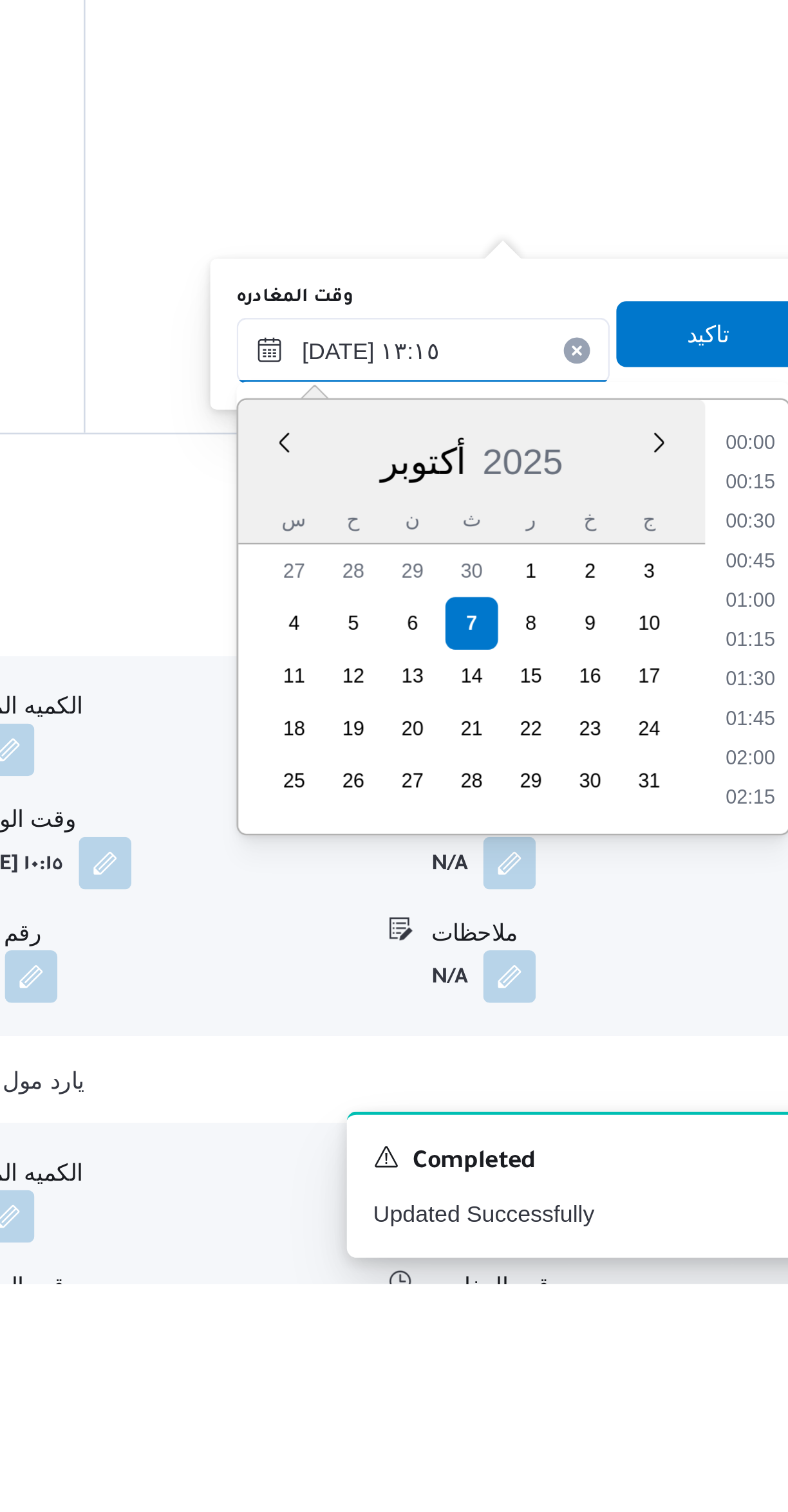
scroll to position [740, 0]
click at [725, 1184] on li "12:00" at bounding box center [730, 1184] width 30 height 13
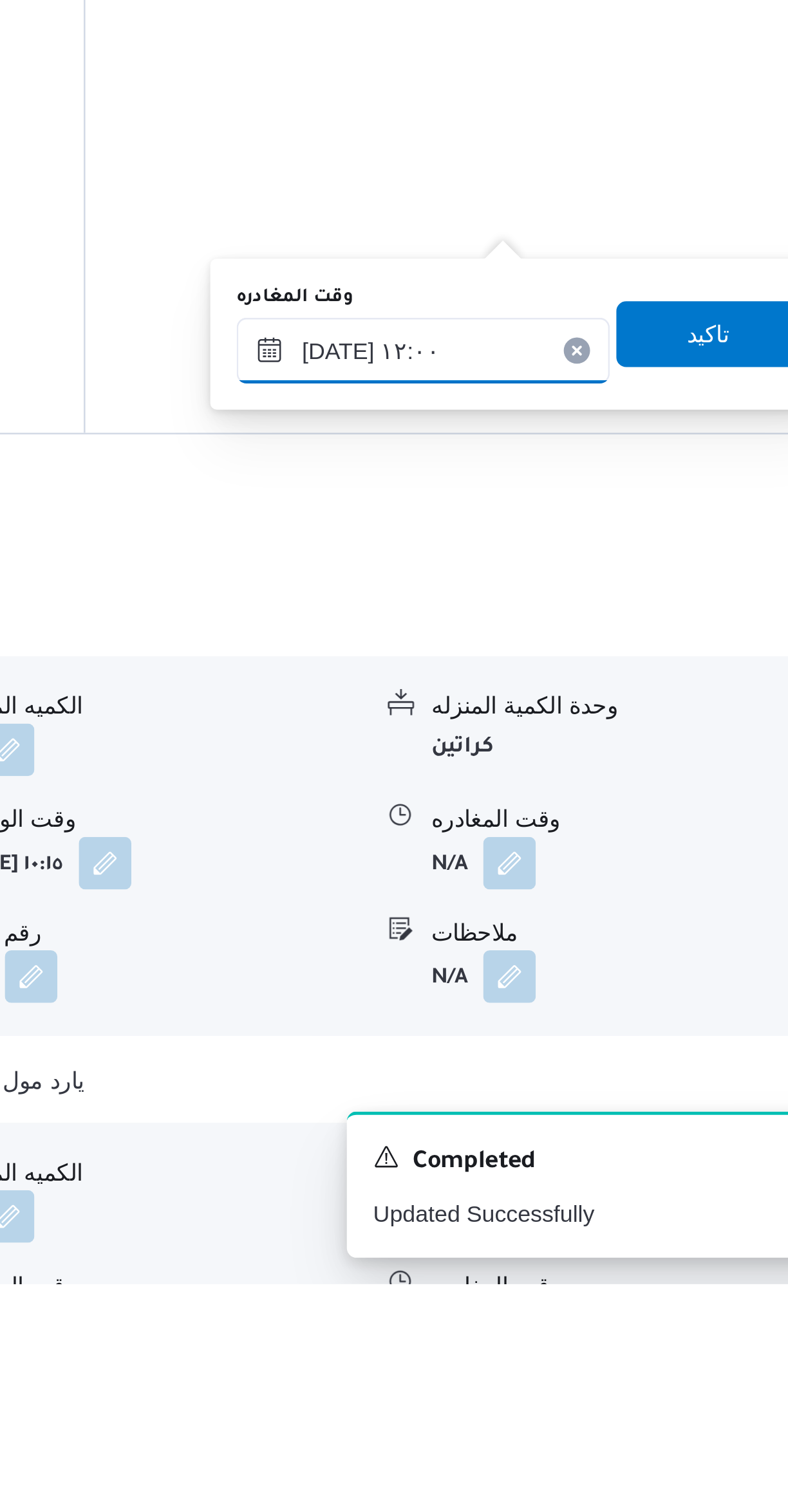
click at [560, 1138] on input "[DATE] ١٢:٠٠" at bounding box center [601, 1146] width 146 height 26
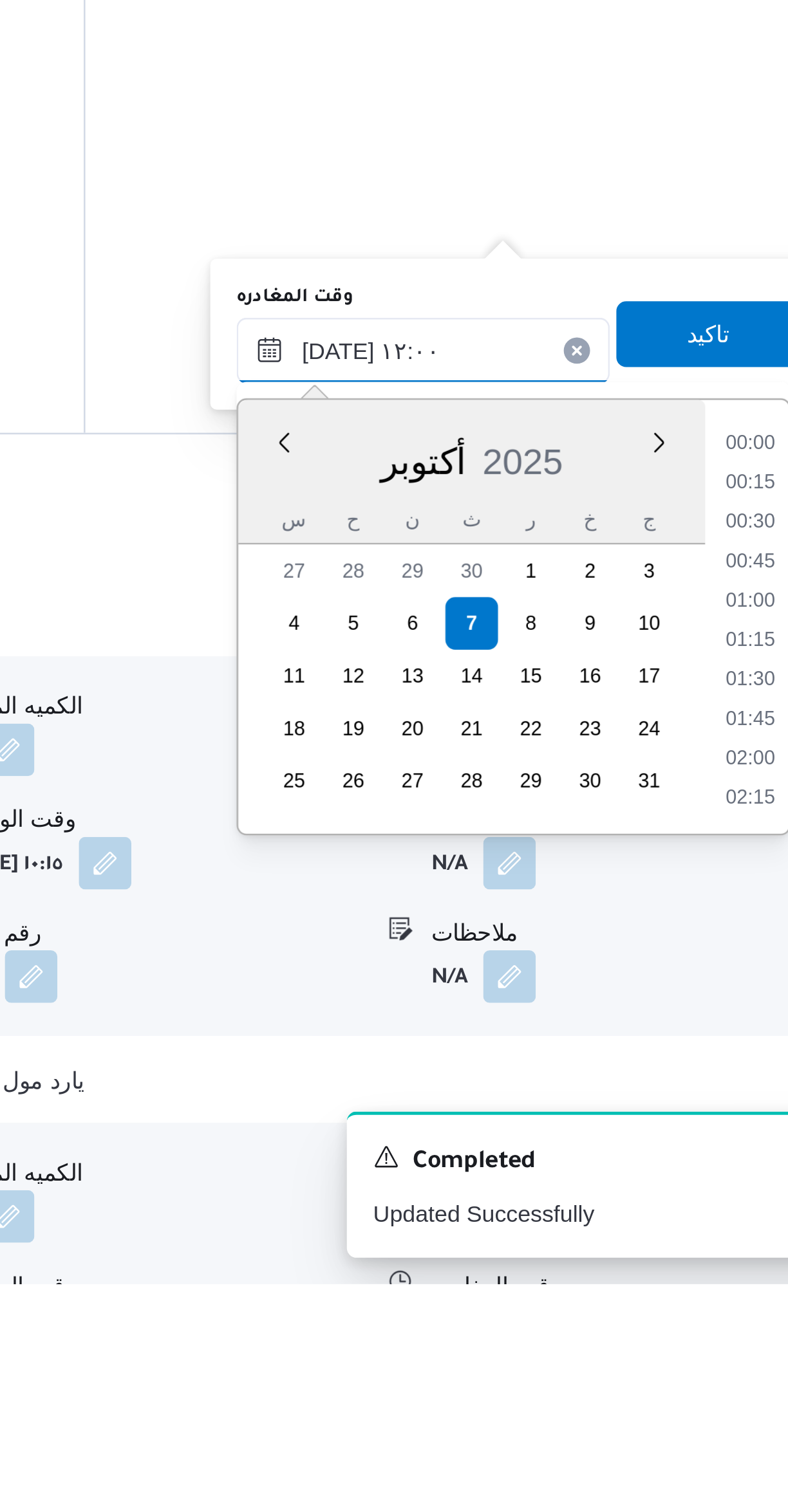
scroll to position [663, 0]
click at [723, 1200] on li "11:00" at bounding box center [730, 1199] width 30 height 13
type input "[DATE] ١١:٠٠"
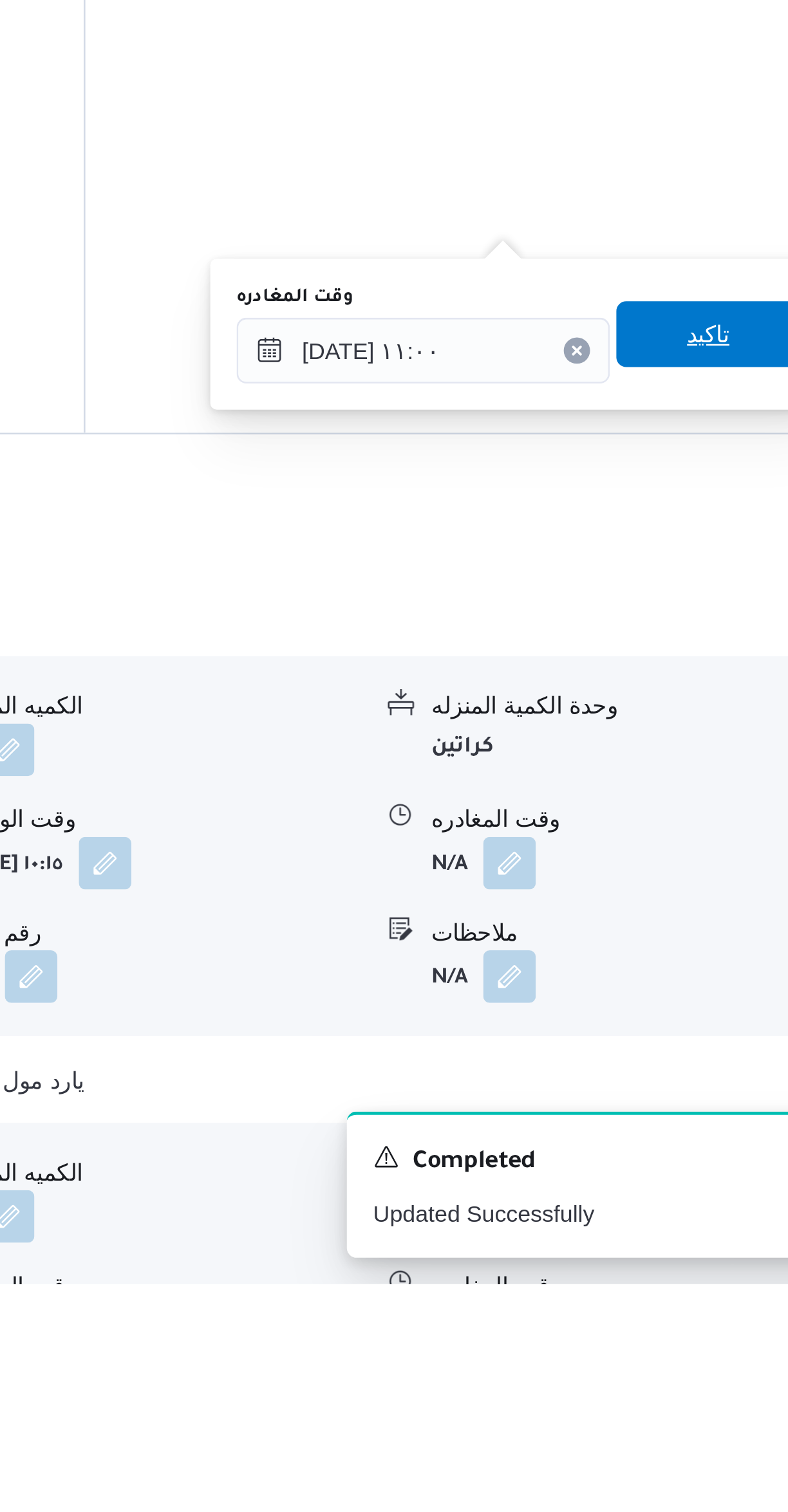
click at [716, 1137] on span "تاكيد" at bounding box center [713, 1140] width 72 height 26
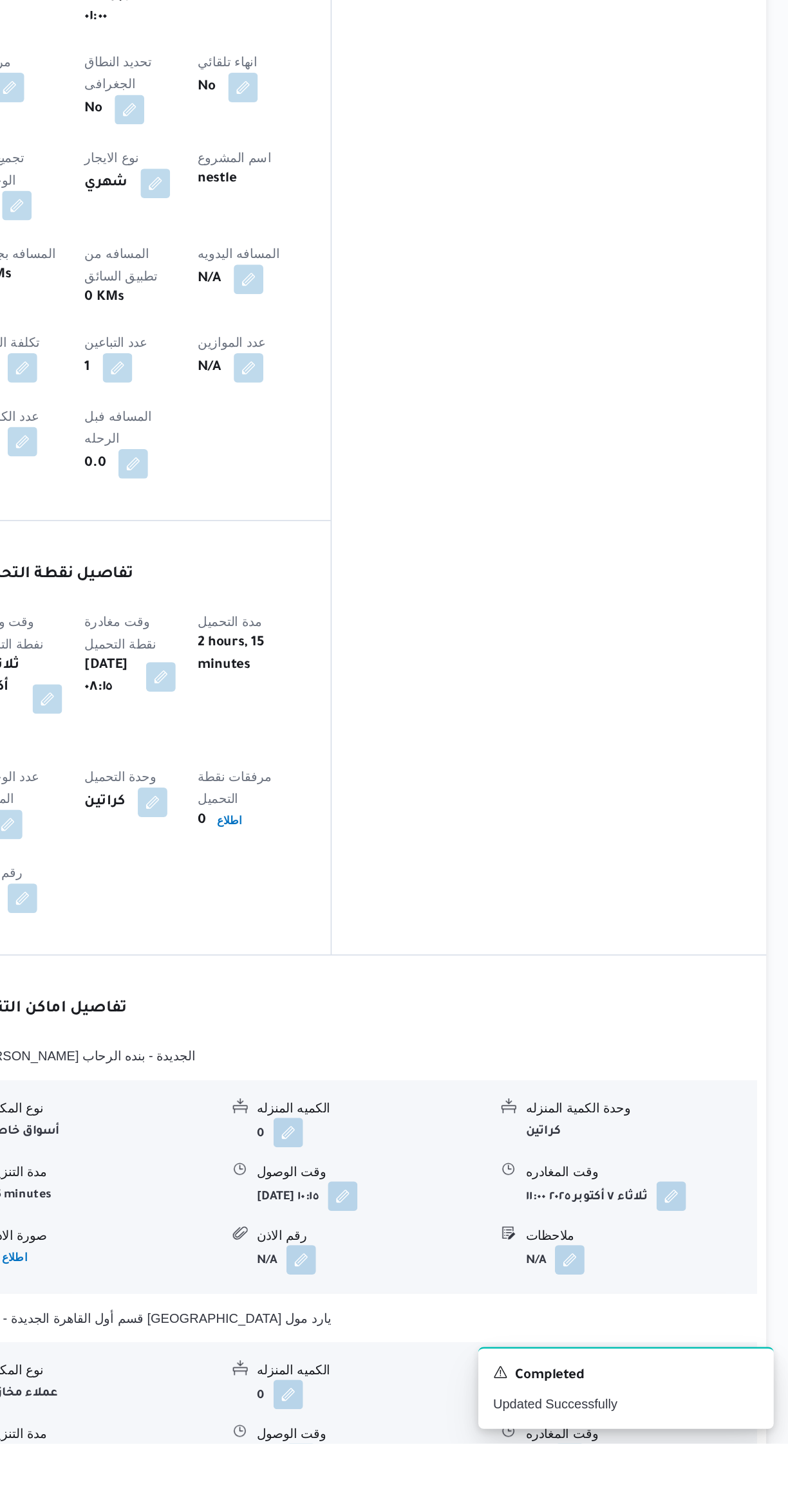
click at [639, 1374] on button "button" at bounding box center [635, 1384] width 21 height 21
click at [593, 1454] on icon at bounding box center [593, 1460] width 11 height 11
click at [636, 1374] on button "button" at bounding box center [635, 1384] width 21 height 21
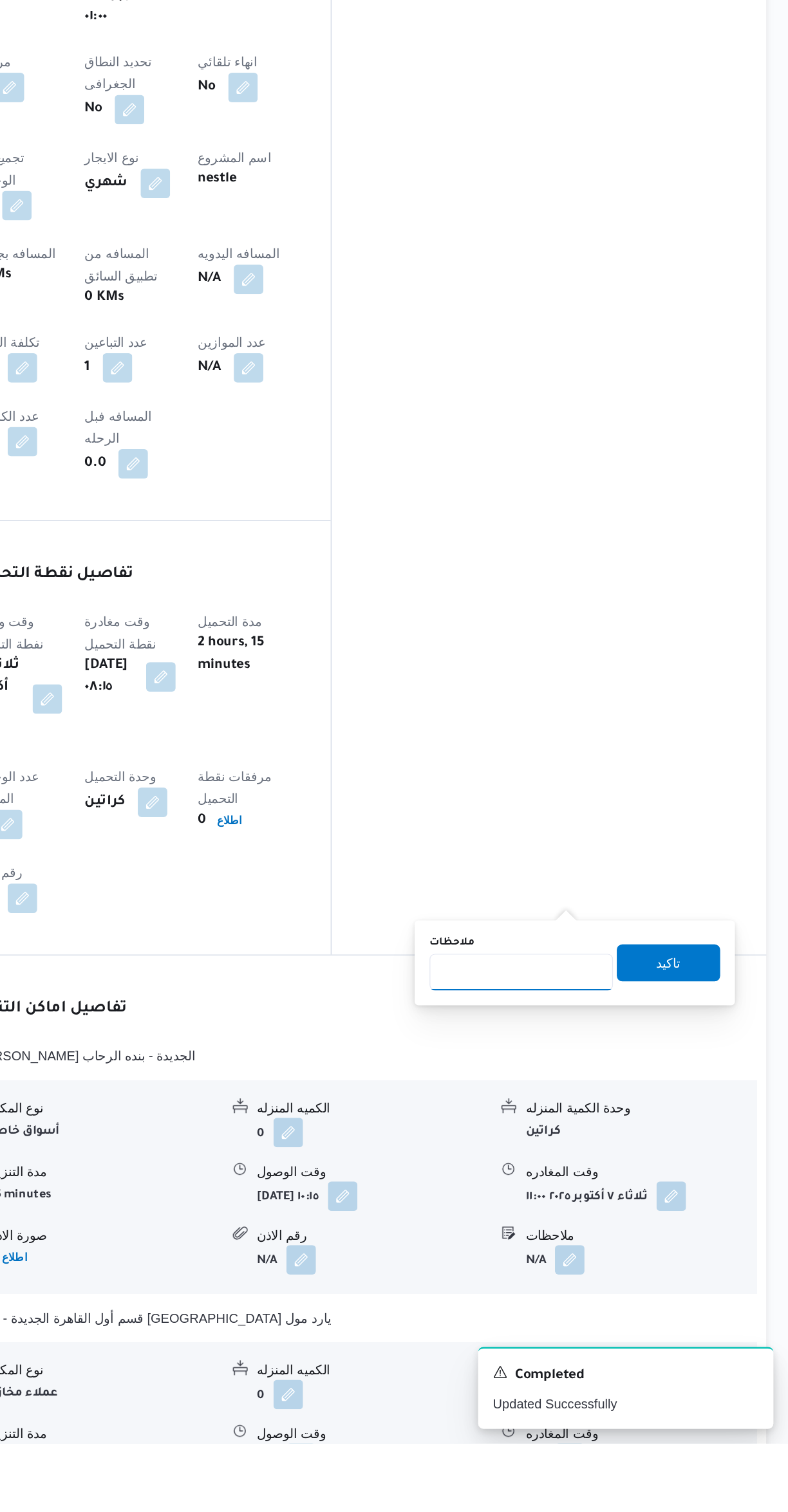
click at [588, 1182] on input "ملاحظات" at bounding box center [601, 1183] width 128 height 26
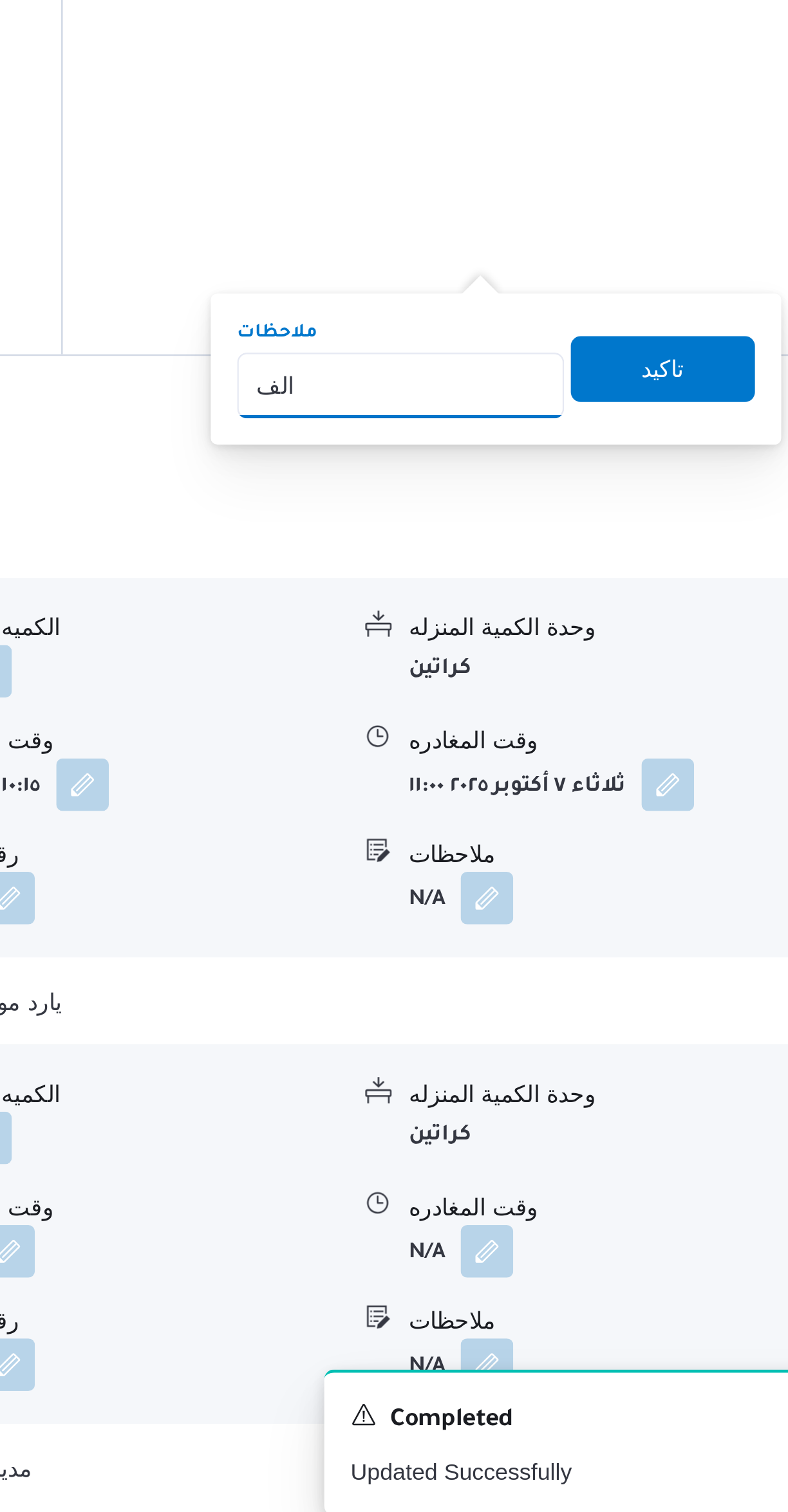
scroll to position [401, 0]
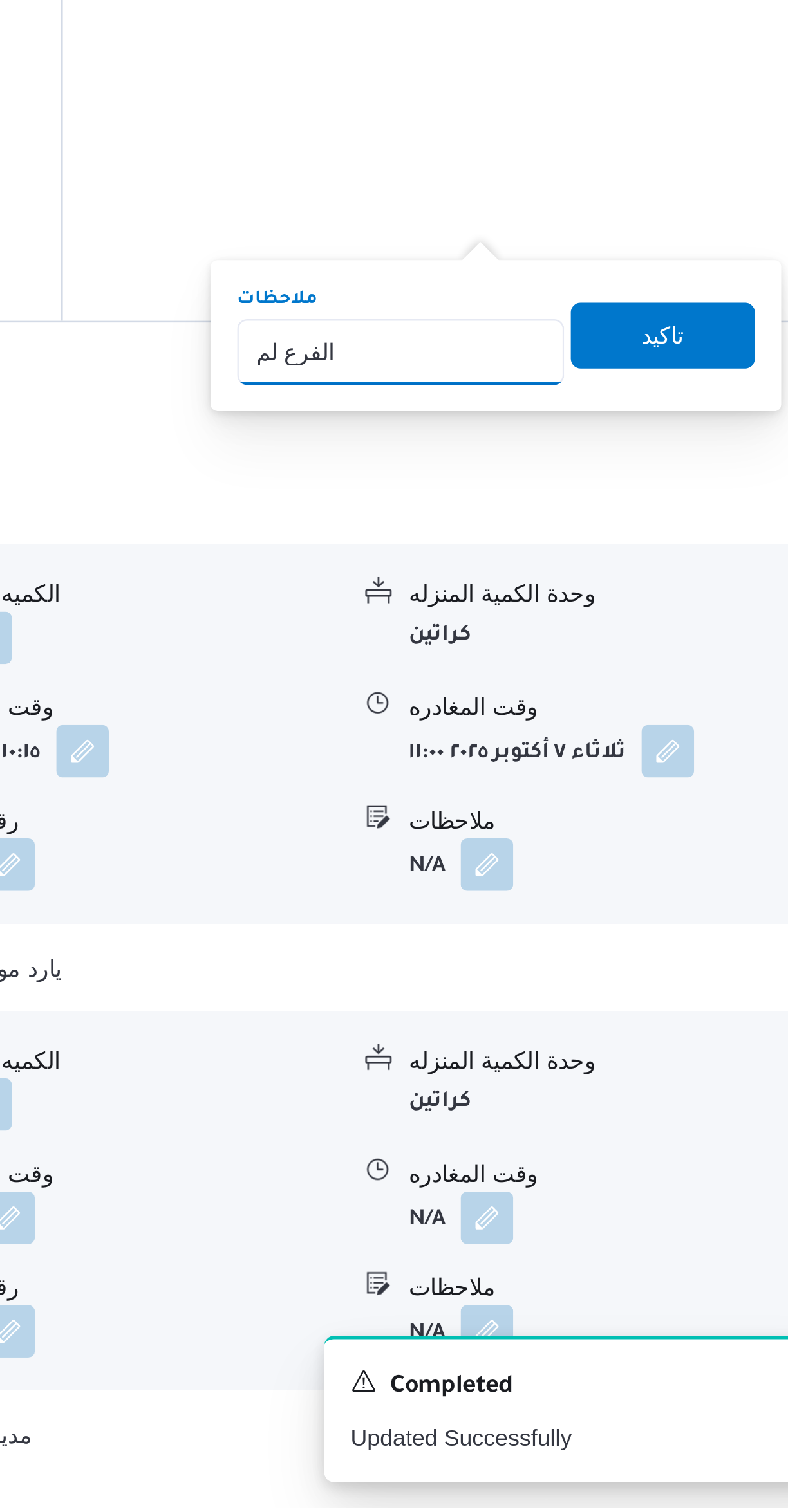
type input "الفرع لم يسلم"
click at [710, 1056] on span "تاكيد" at bounding box center [704, 1052] width 72 height 26
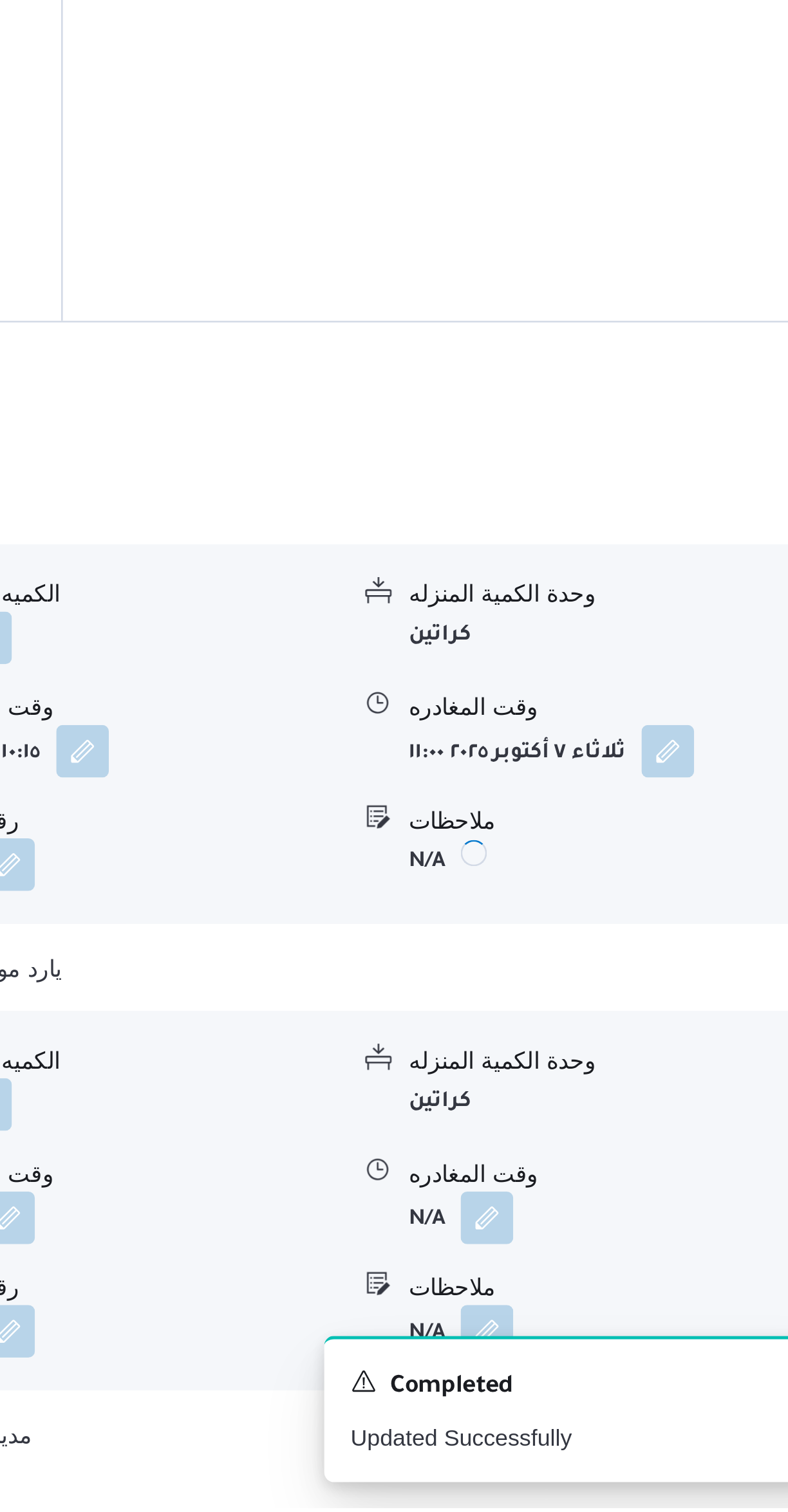
scroll to position [401, 0]
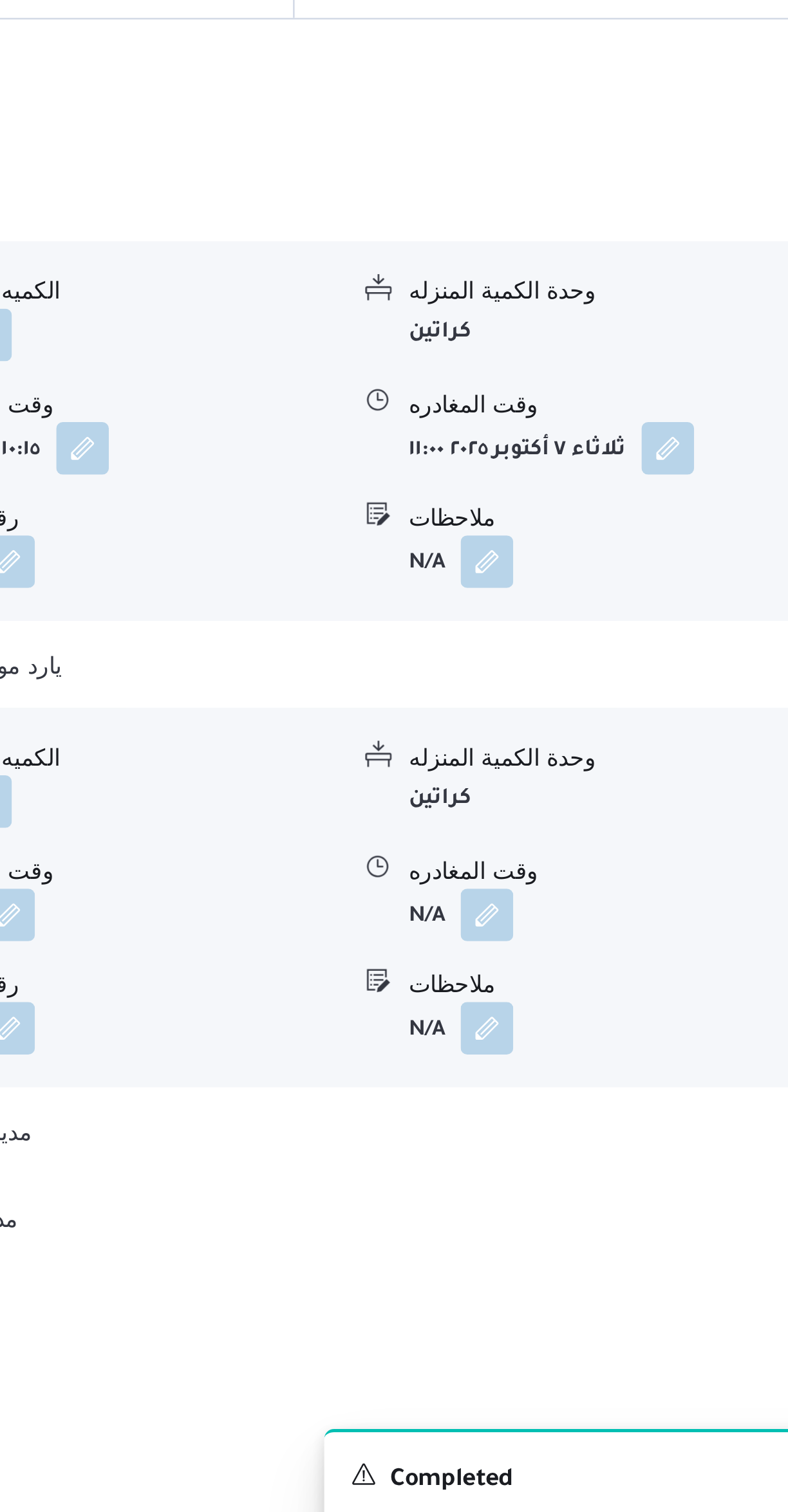
click at [635, 1277] on button "button" at bounding box center [635, 1287] width 21 height 21
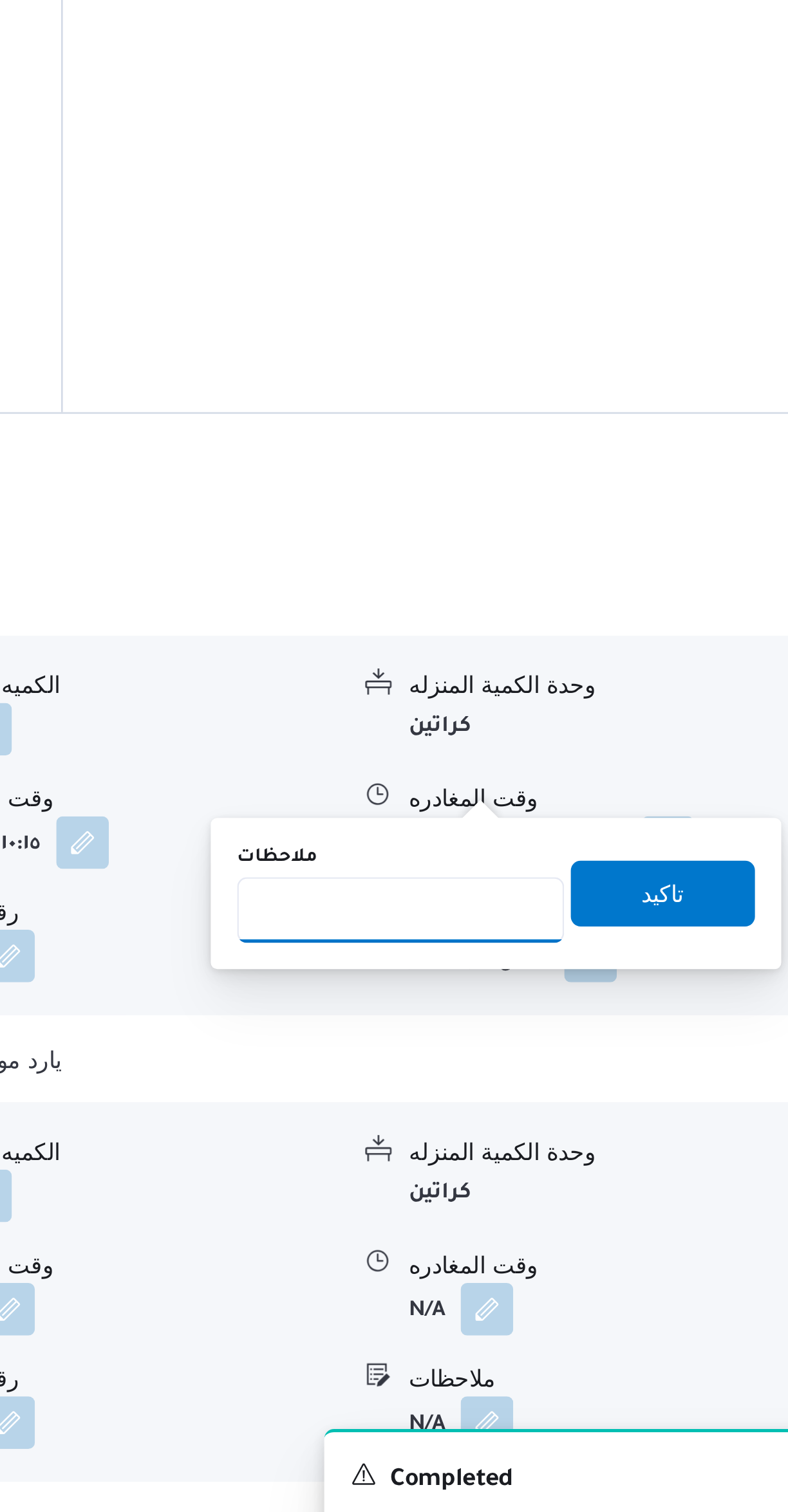
click at [616, 1238] on input "ملاحظات" at bounding box center [601, 1241] width 128 height 26
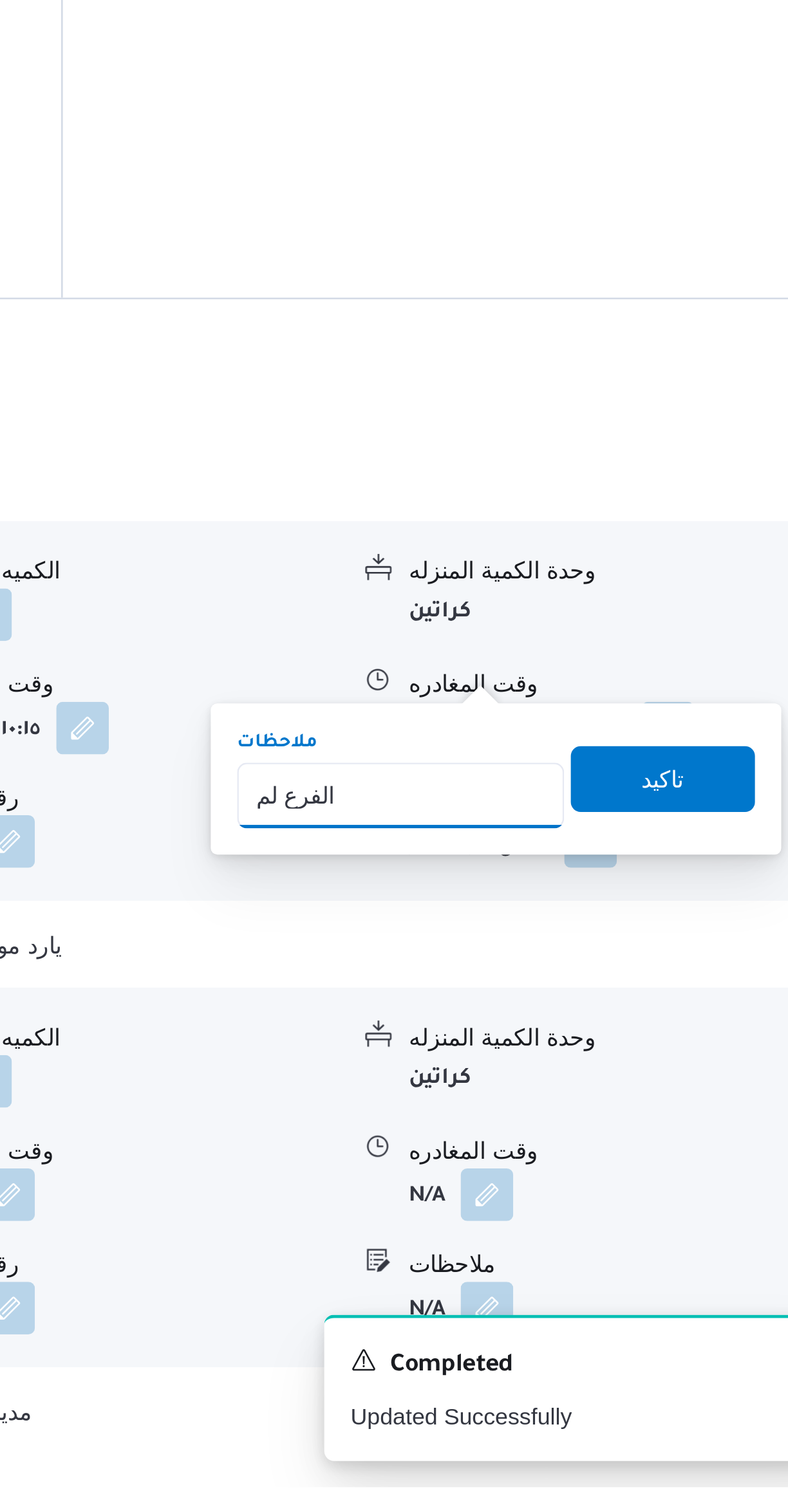
type input "الفرع لم يسلم"
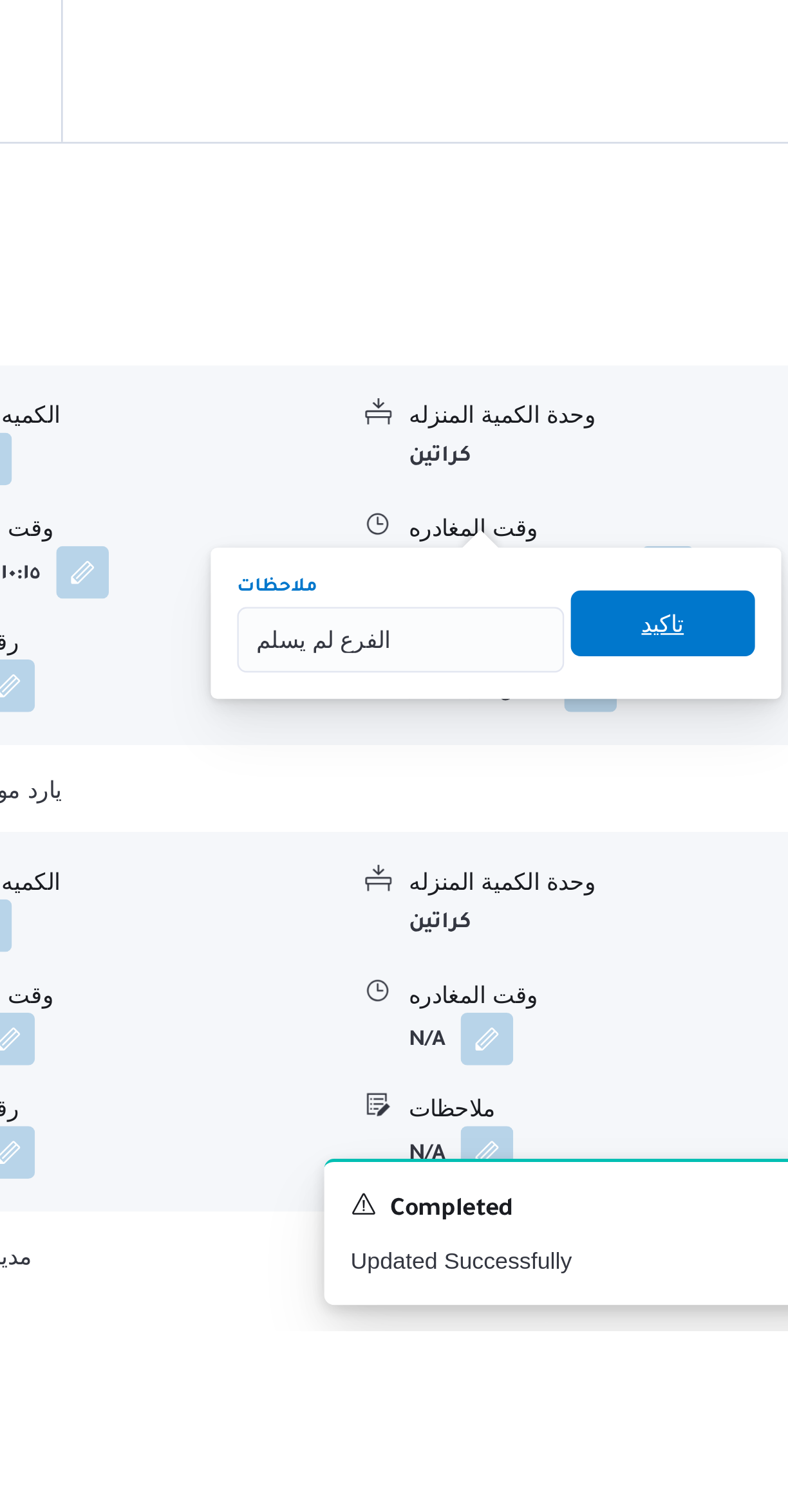
click at [713, 1232] on span "تاكيد" at bounding box center [704, 1235] width 72 height 26
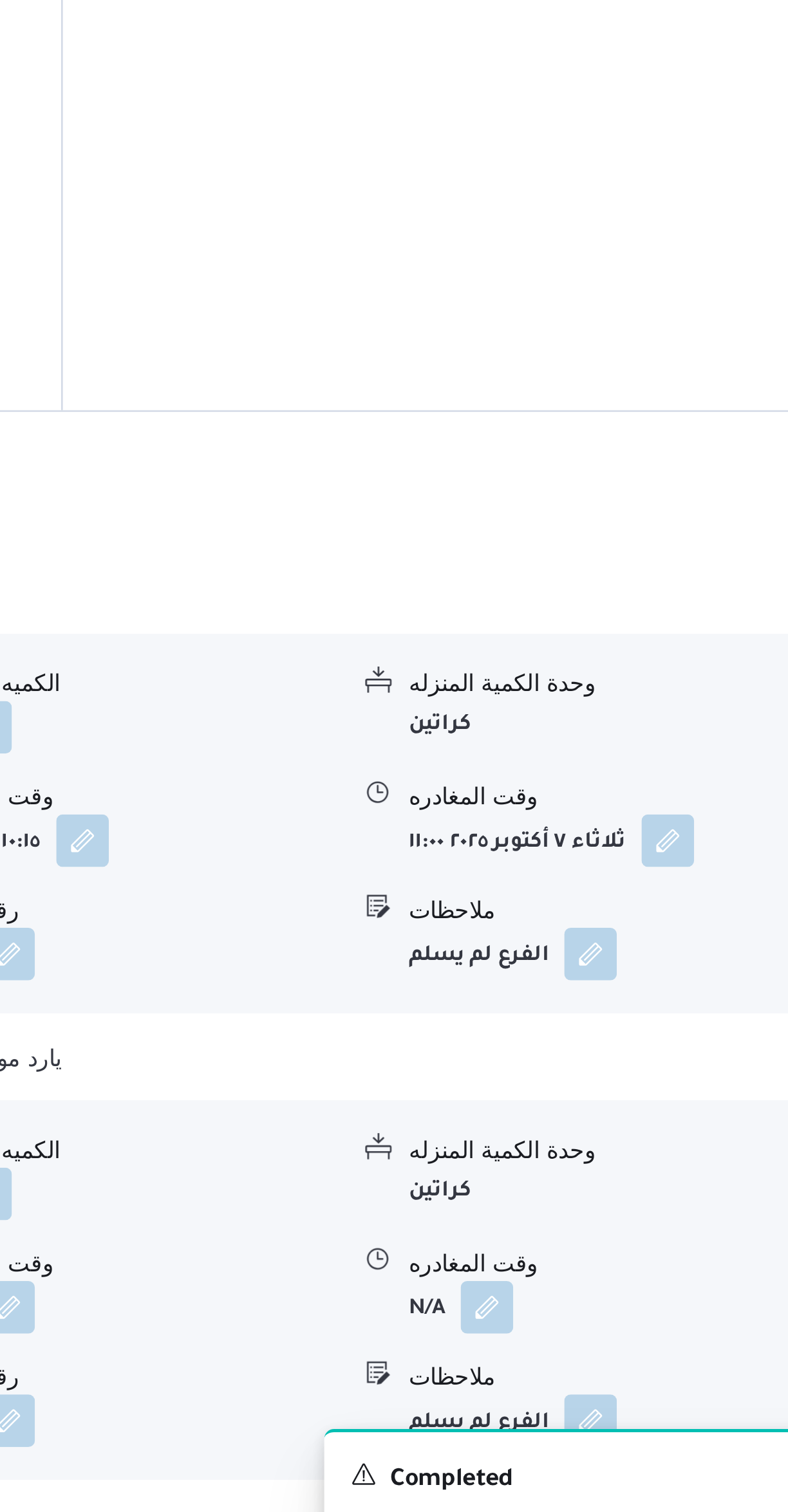
scroll to position [404, 0]
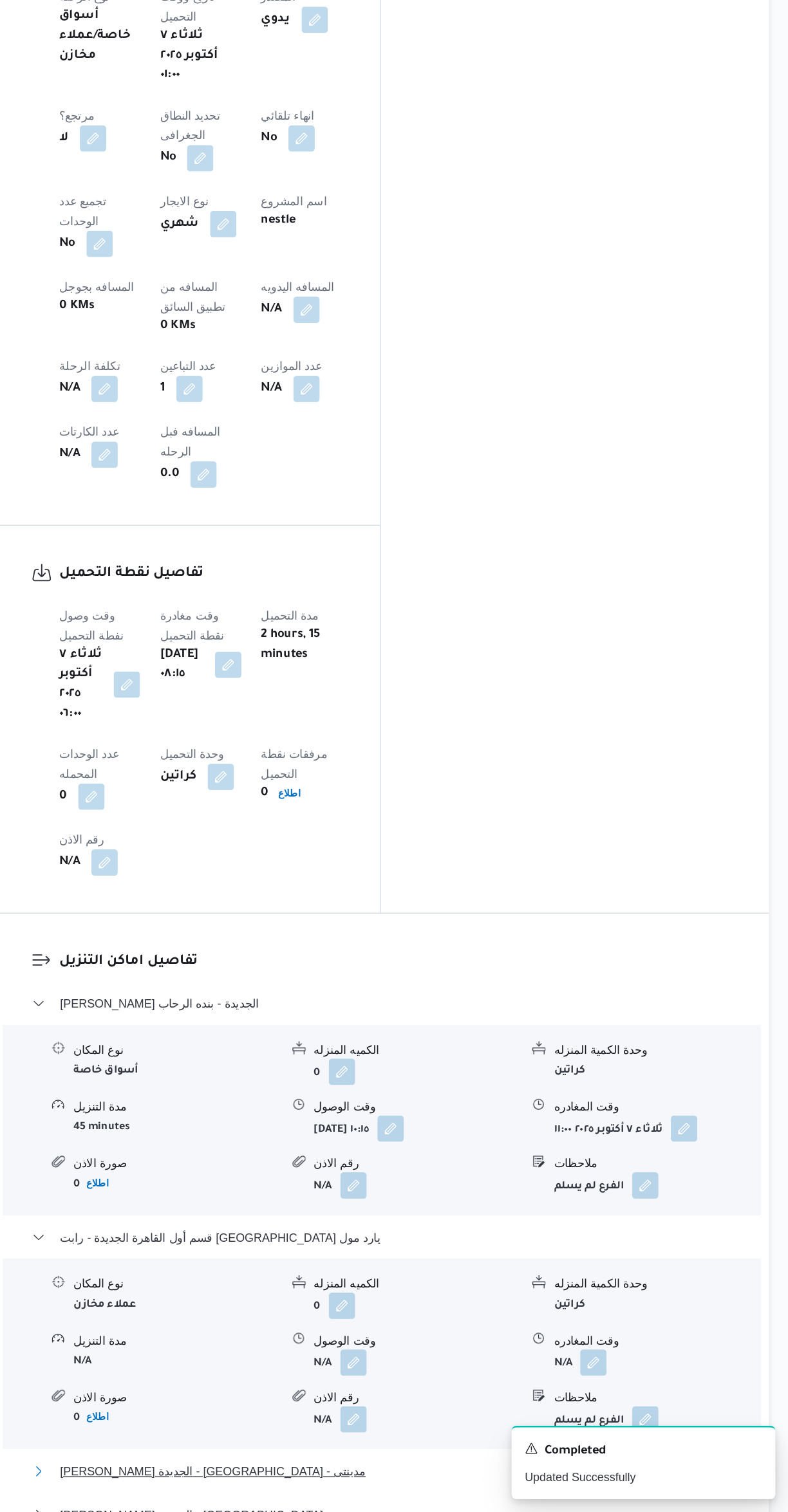
click at [504, 1472] on button "[PERSON_NAME] الجديدة - [GEOGRAPHIC_DATA] - مدينتى" at bounding box center [471, 1479] width 547 height 15
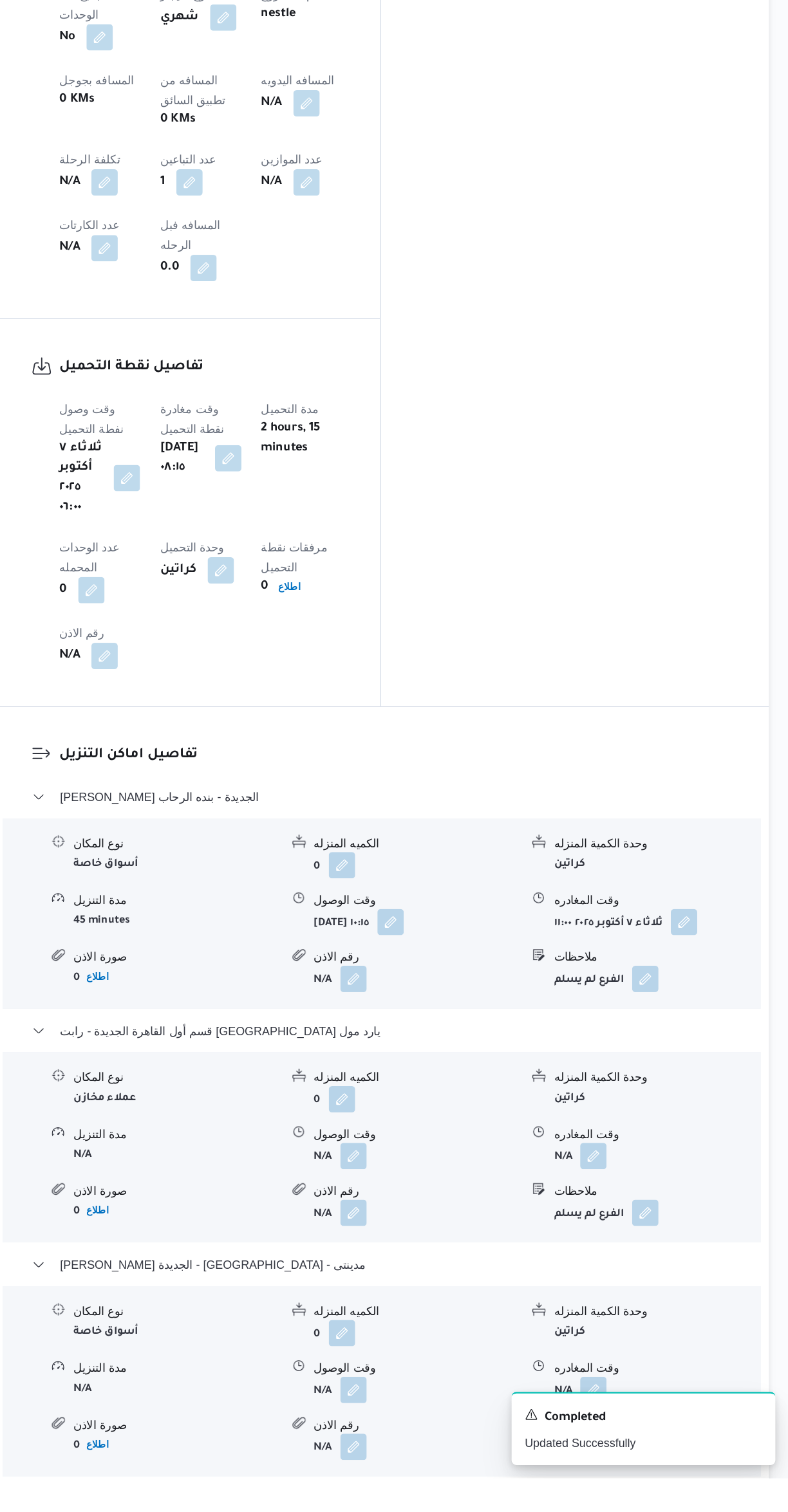
scroll to position [540, 0]
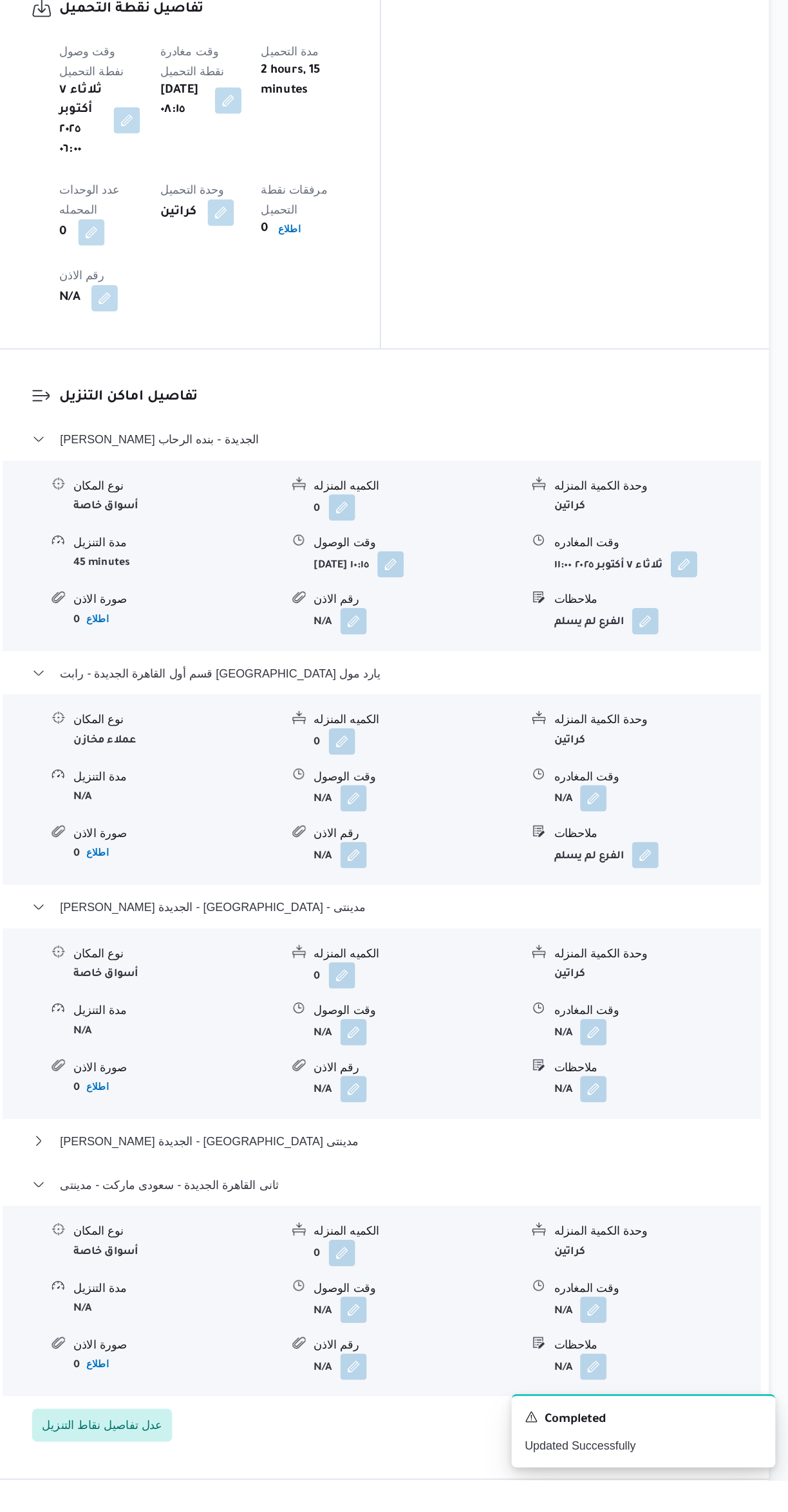
scroll to position [965, 0]
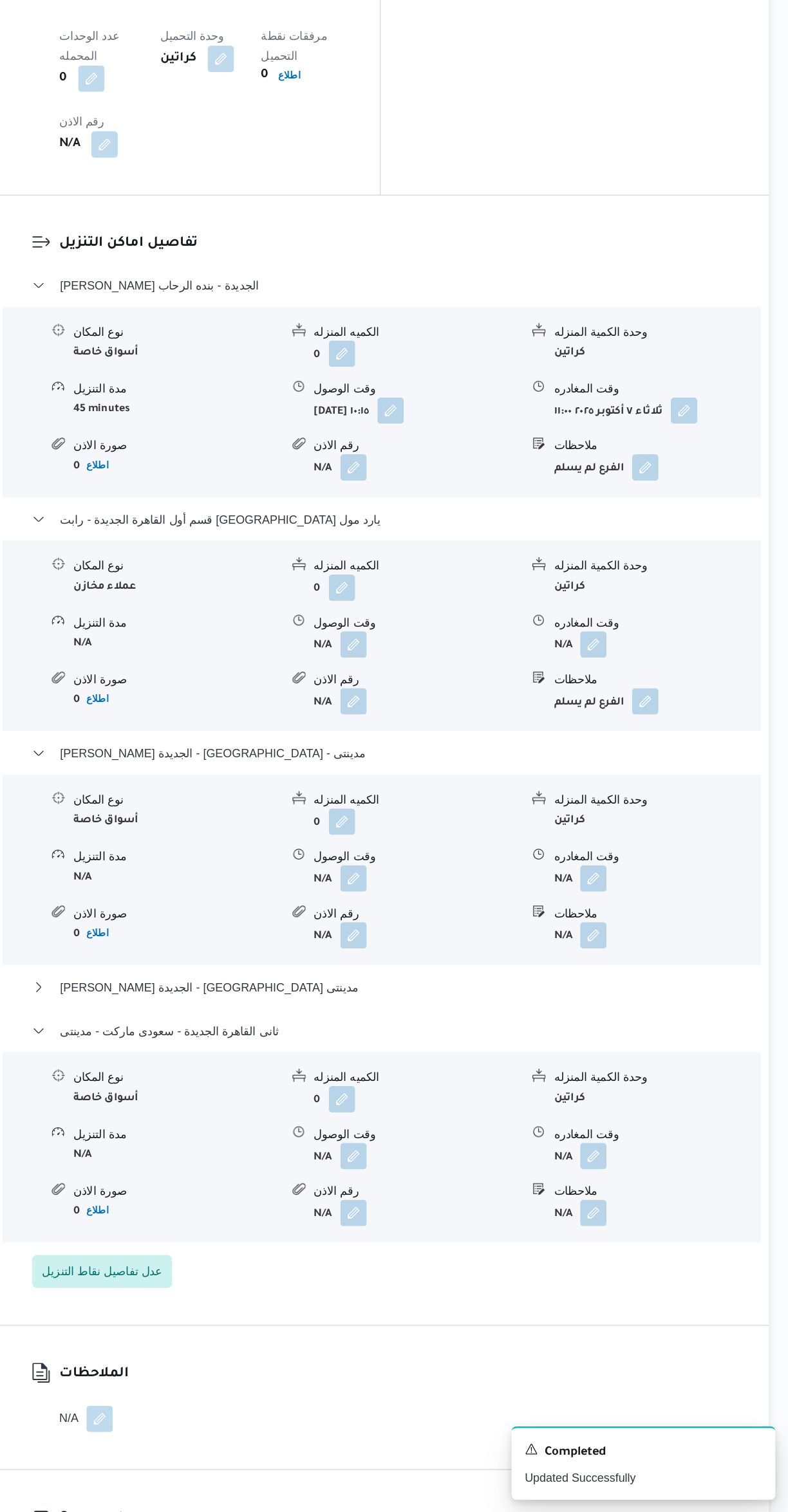
click at [641, 1098] on div "تفاصيل اماكن التنزيل [PERSON_NAME] الجديدة - بنده الرحاب نوع المكان أسواق خاصة …" at bounding box center [470, 924] width 605 height 882
click at [639, 1223] on button "button" at bounding box center [635, 1233] width 21 height 21
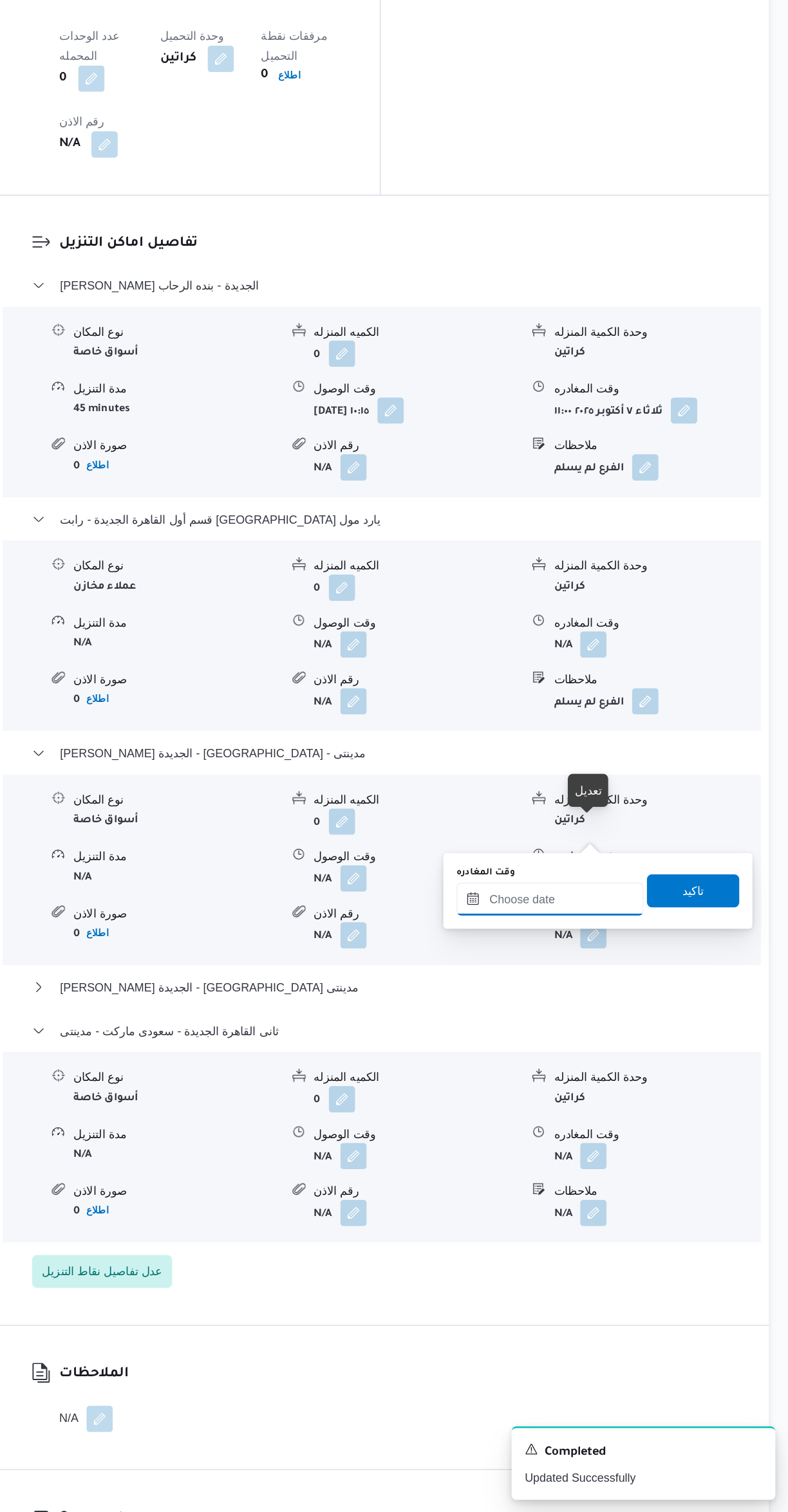
click at [611, 1027] on input "وقت المغادره" at bounding box center [601, 1032] width 146 height 26
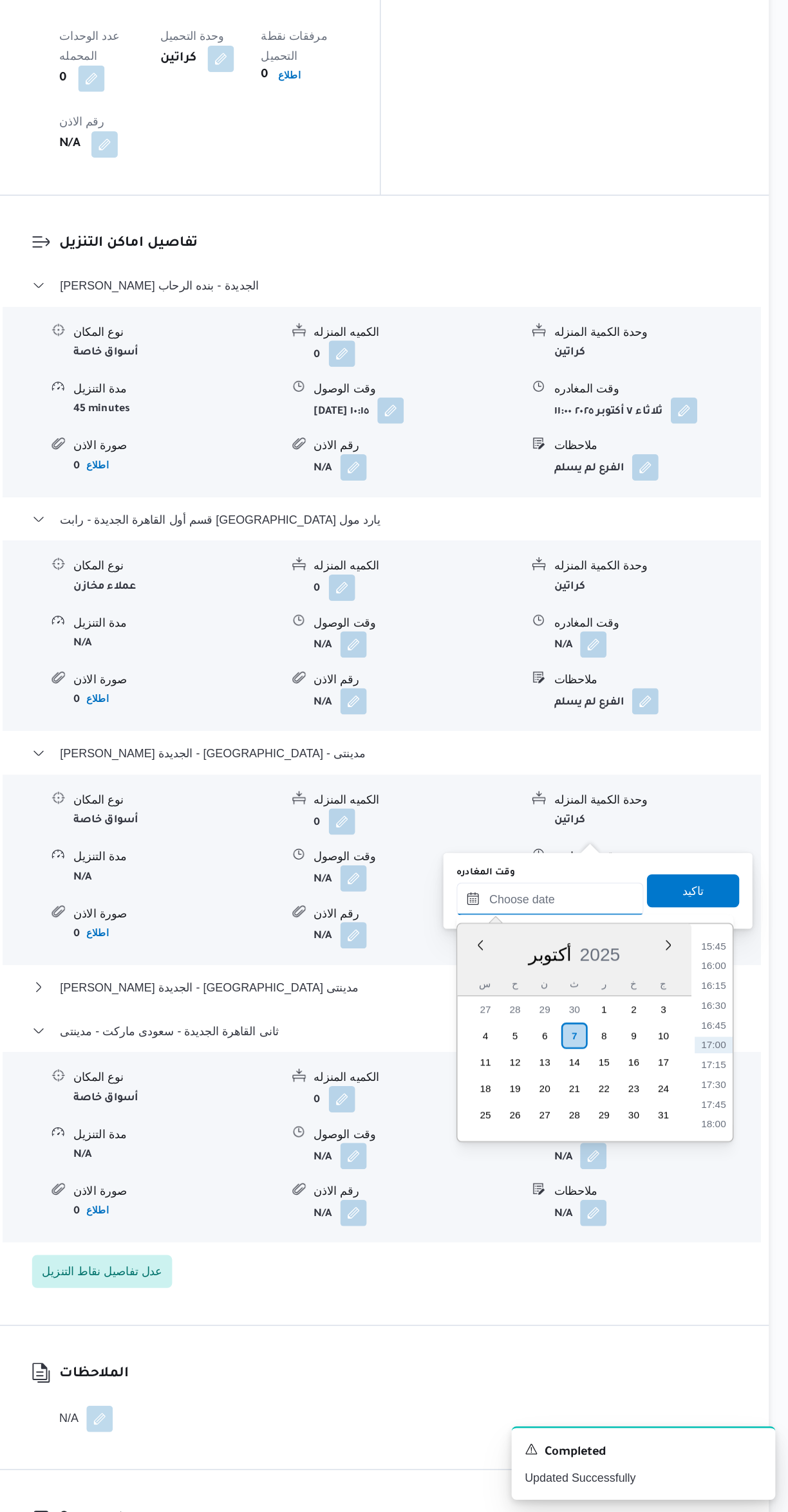
scroll to position [779, 0]
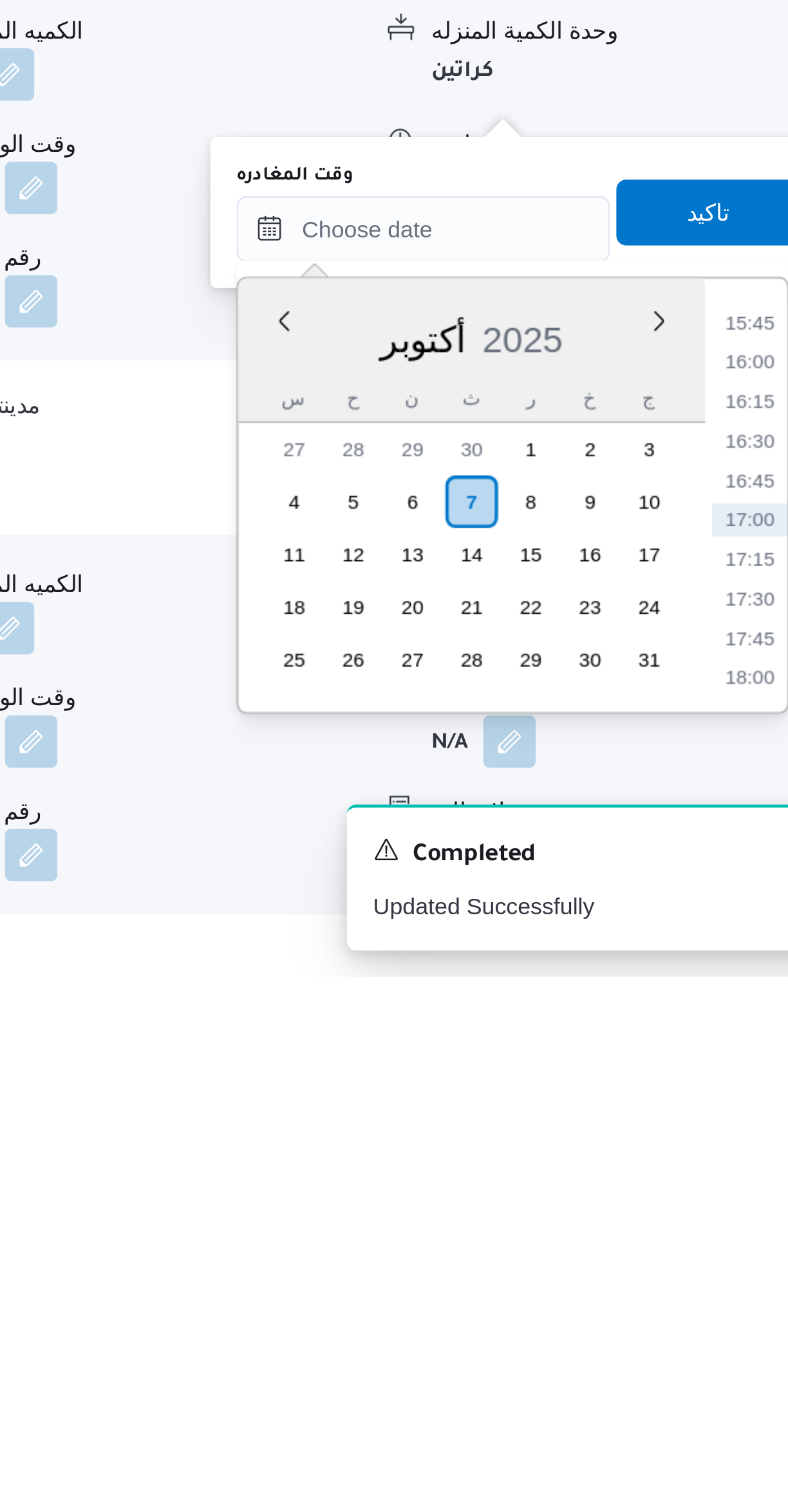
click at [727, 1274] on li "16:00" at bounding box center [730, 1271] width 30 height 13
type input "[DATE] ١٦:٠٠"
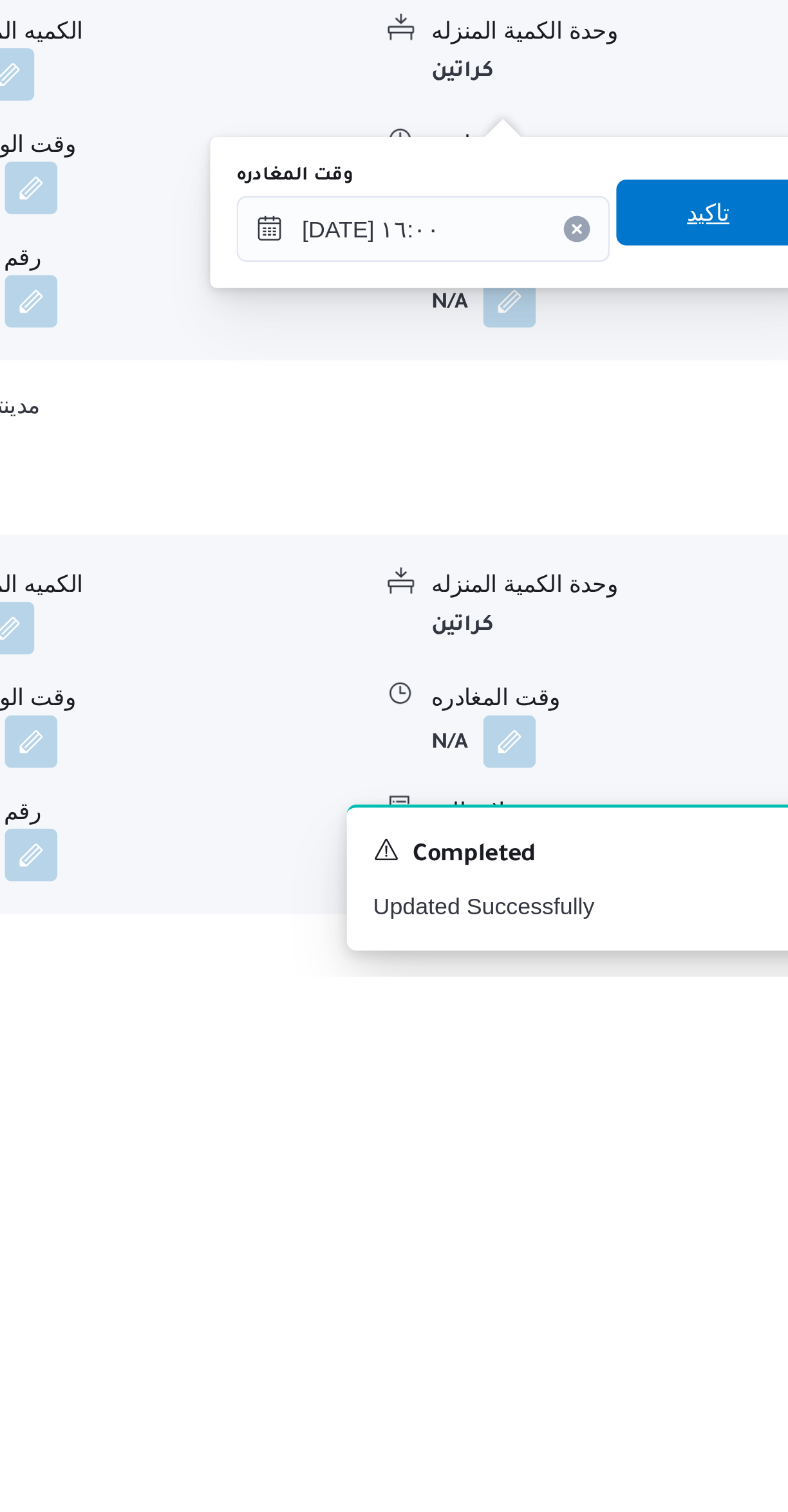
click at [716, 1213] on span "تاكيد" at bounding box center [713, 1213] width 72 height 26
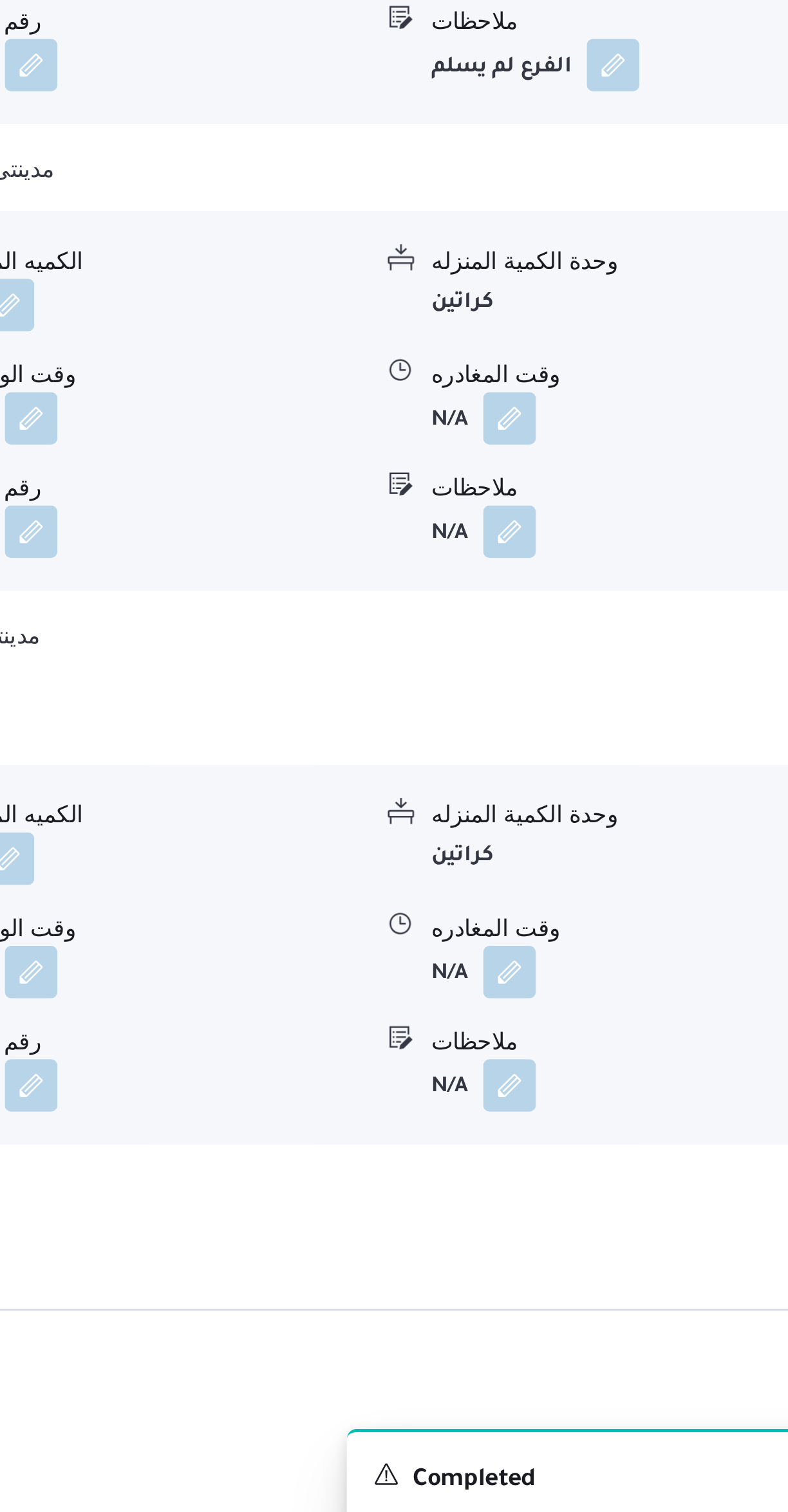
click at [644, 1300] on button "button" at bounding box center [635, 1310] width 21 height 21
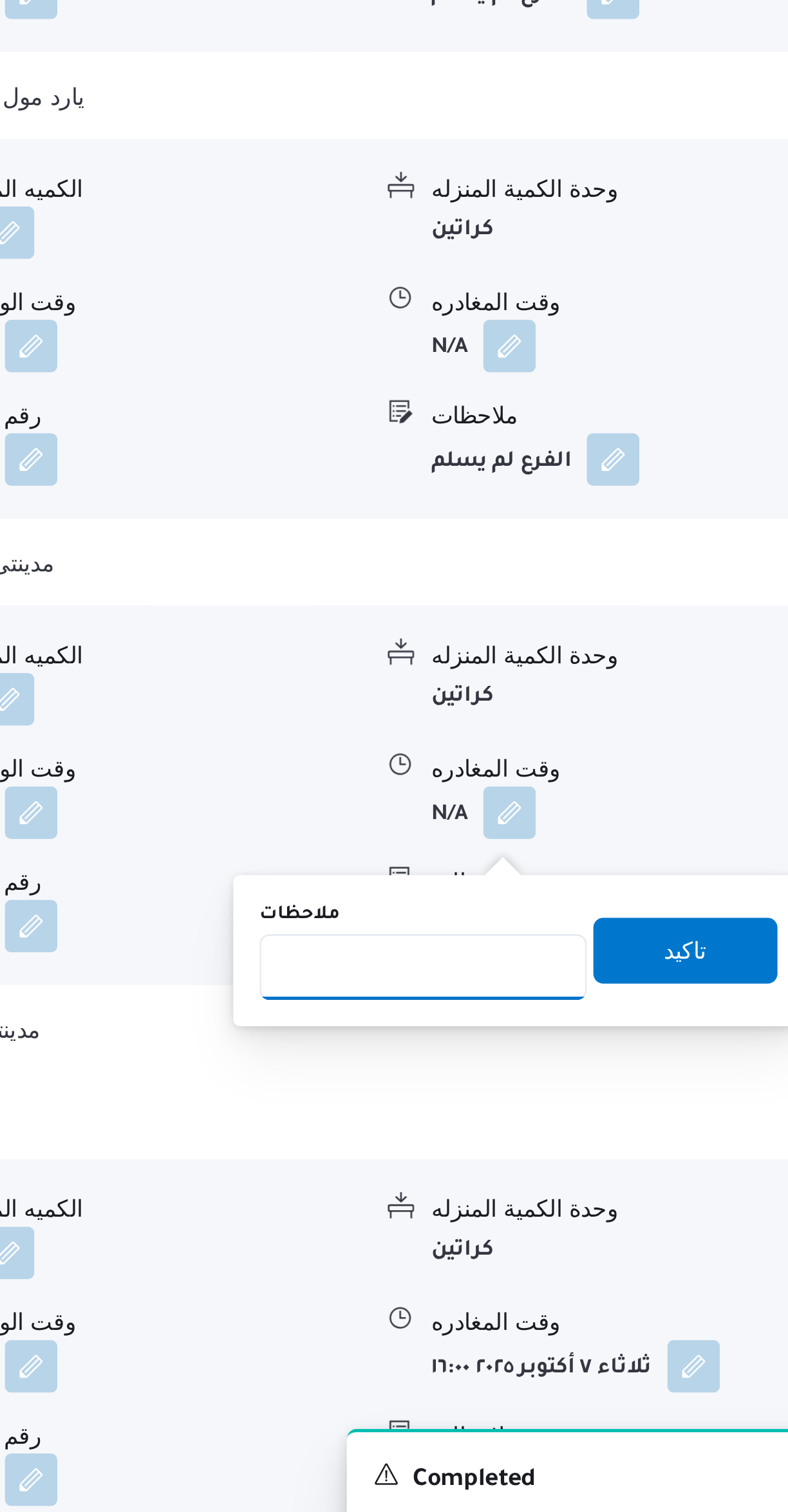
click at [608, 1267] on input "ملاحظات" at bounding box center [601, 1264] width 128 height 26
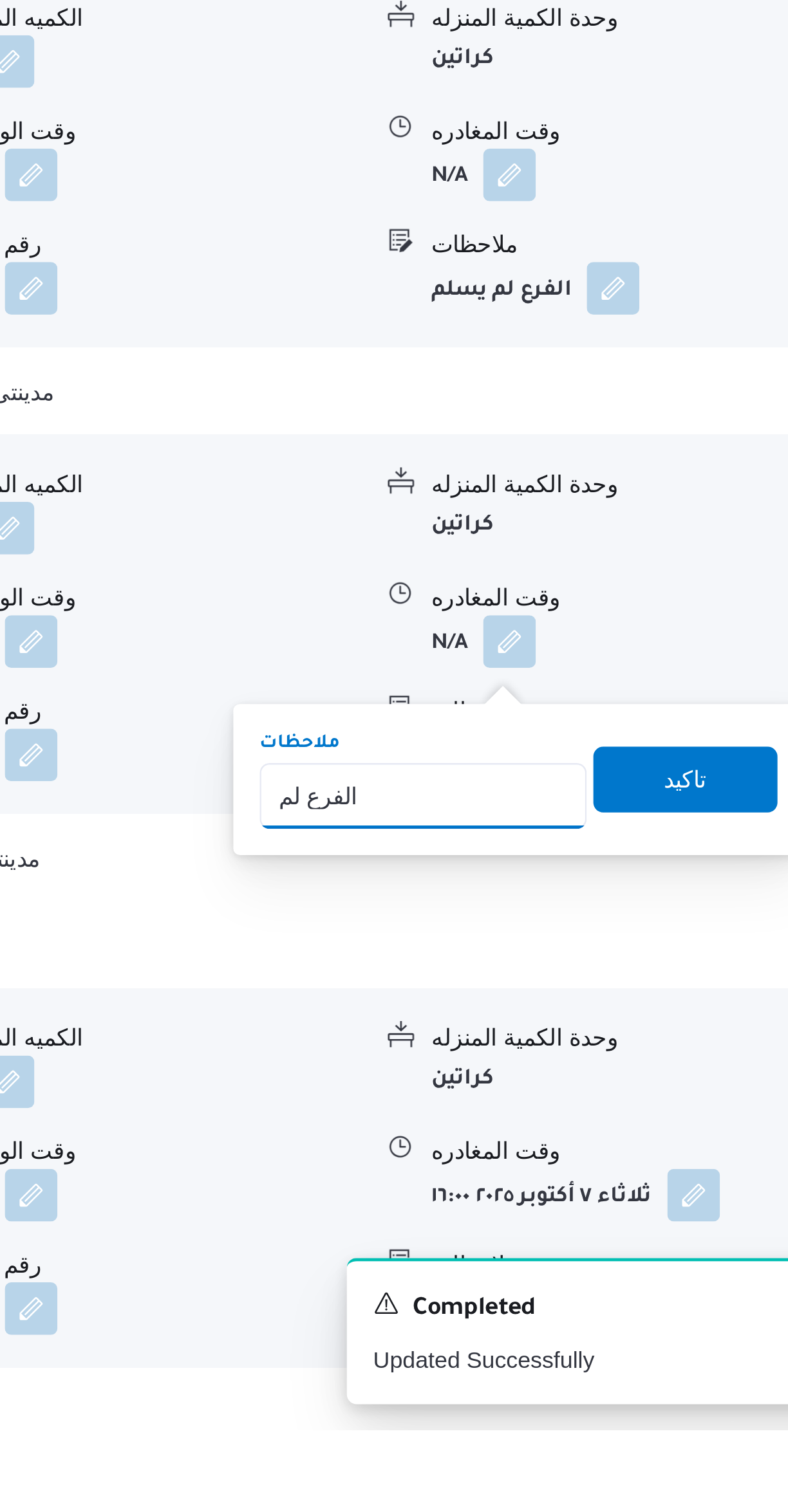
type input "الفرع لم يسلم"
click at [696, 1247] on span "تاكيد" at bounding box center [704, 1257] width 72 height 26
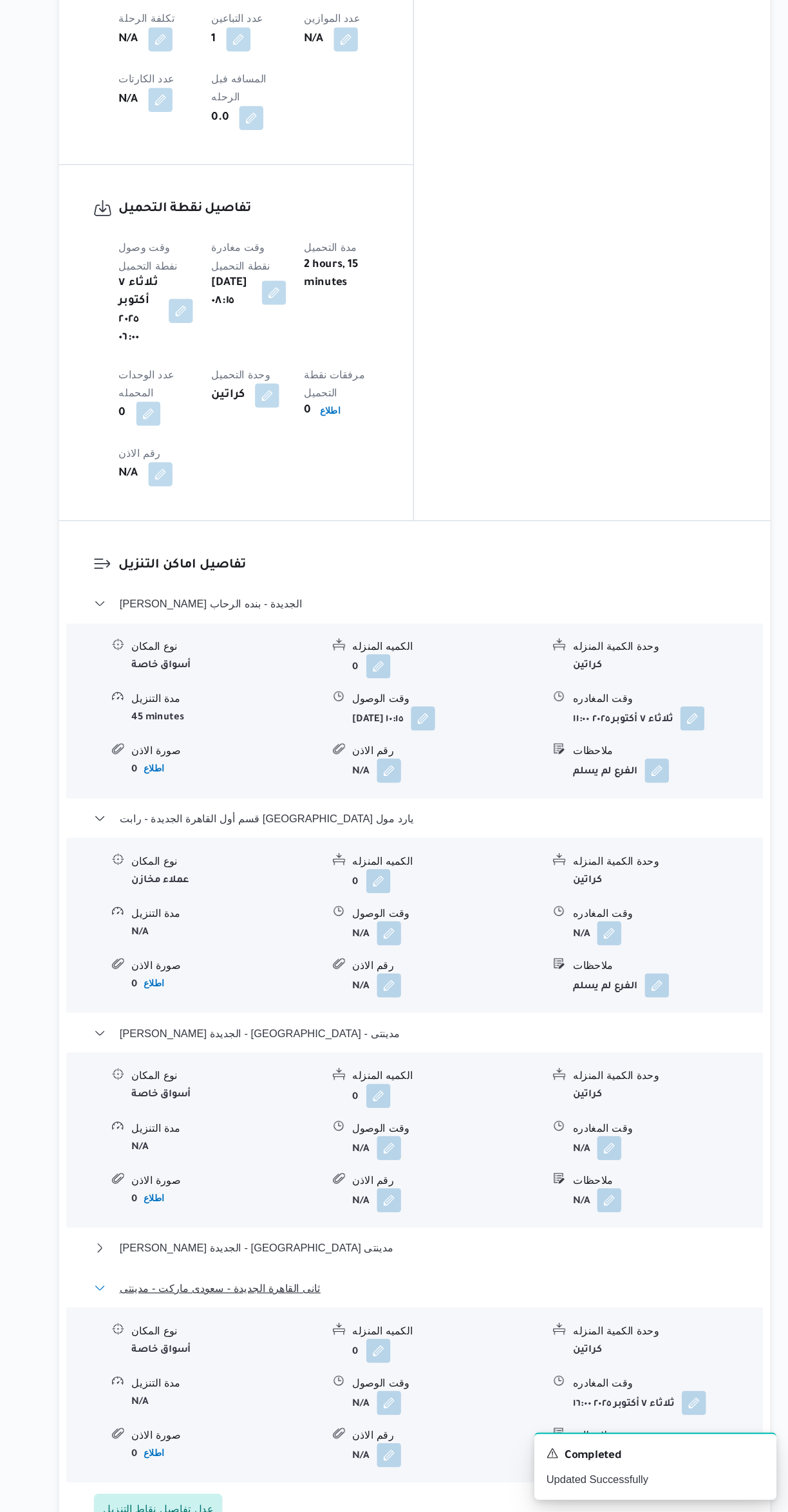
click at [502, 1314] on button "ثانى القاهرة الجديدة - سعودى ماركت - مدينتى" at bounding box center [471, 1322] width 547 height 15
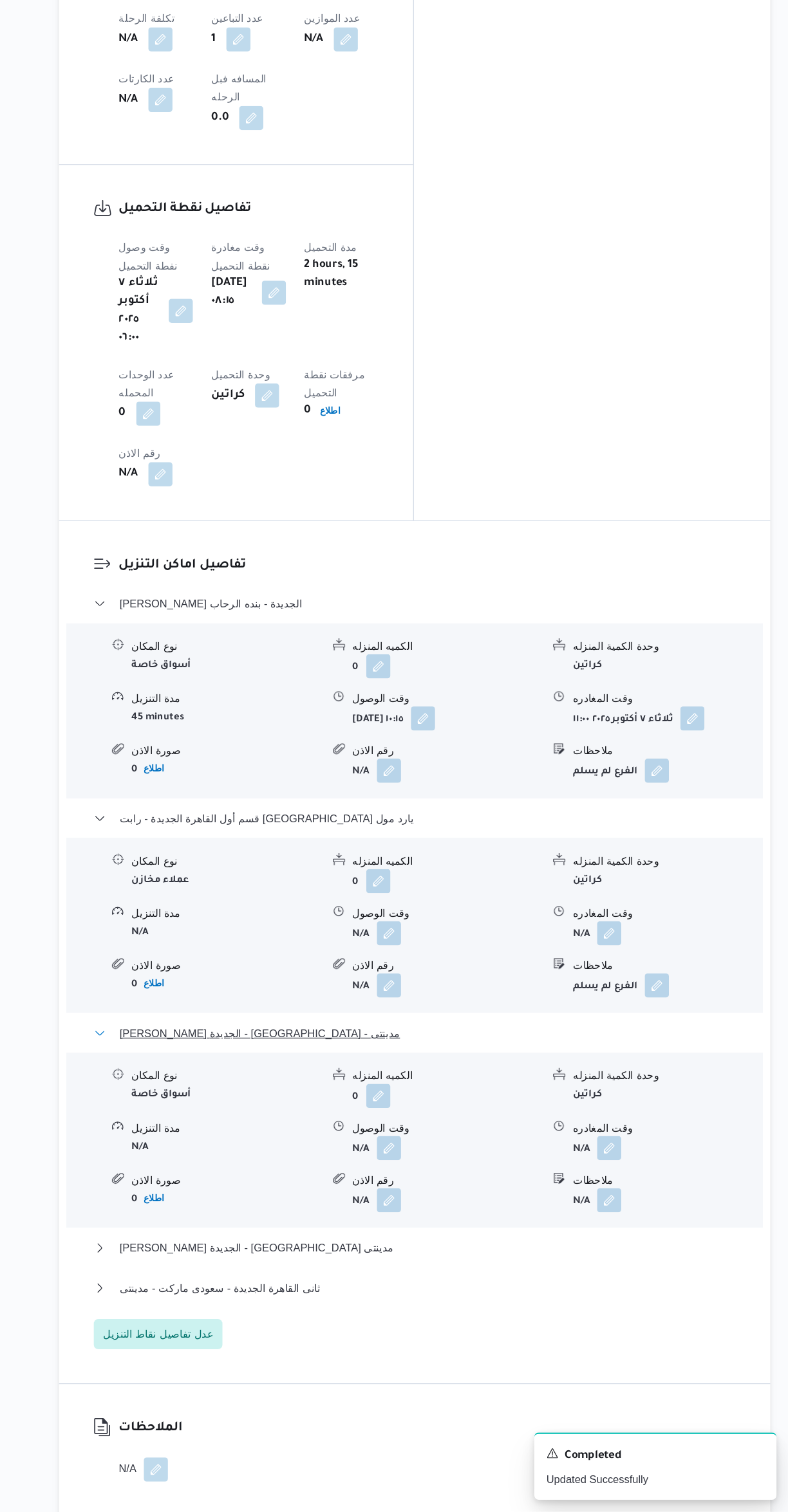
click at [551, 1097] on button "[PERSON_NAME] الجديدة - [GEOGRAPHIC_DATA] - مدينتى" at bounding box center [471, 1105] width 547 height 15
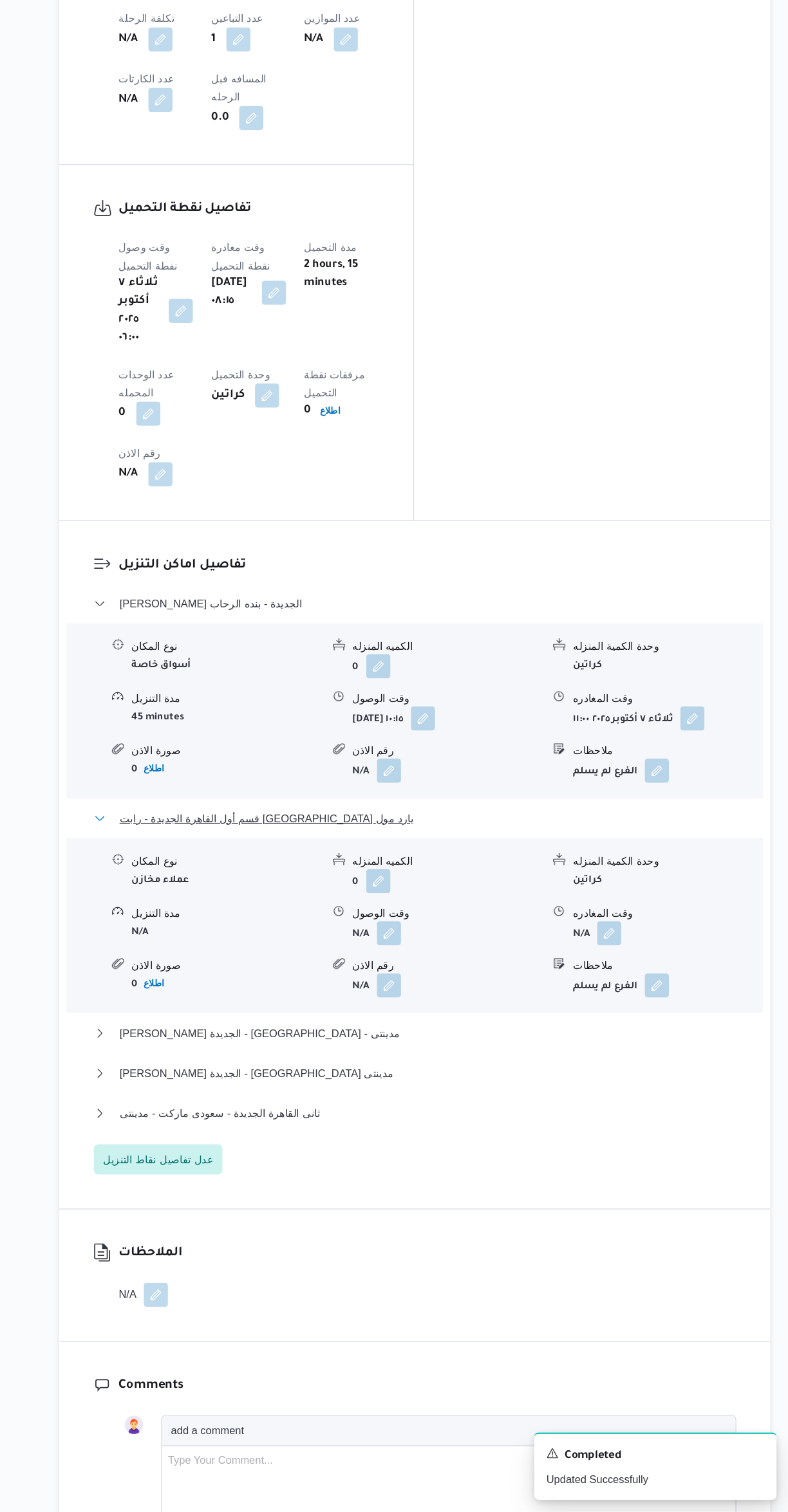
click at [555, 914] on button "قسم أول القاهرة الجديدة - رابت [GEOGRAPHIC_DATA] يارد مول" at bounding box center [471, 922] width 547 height 15
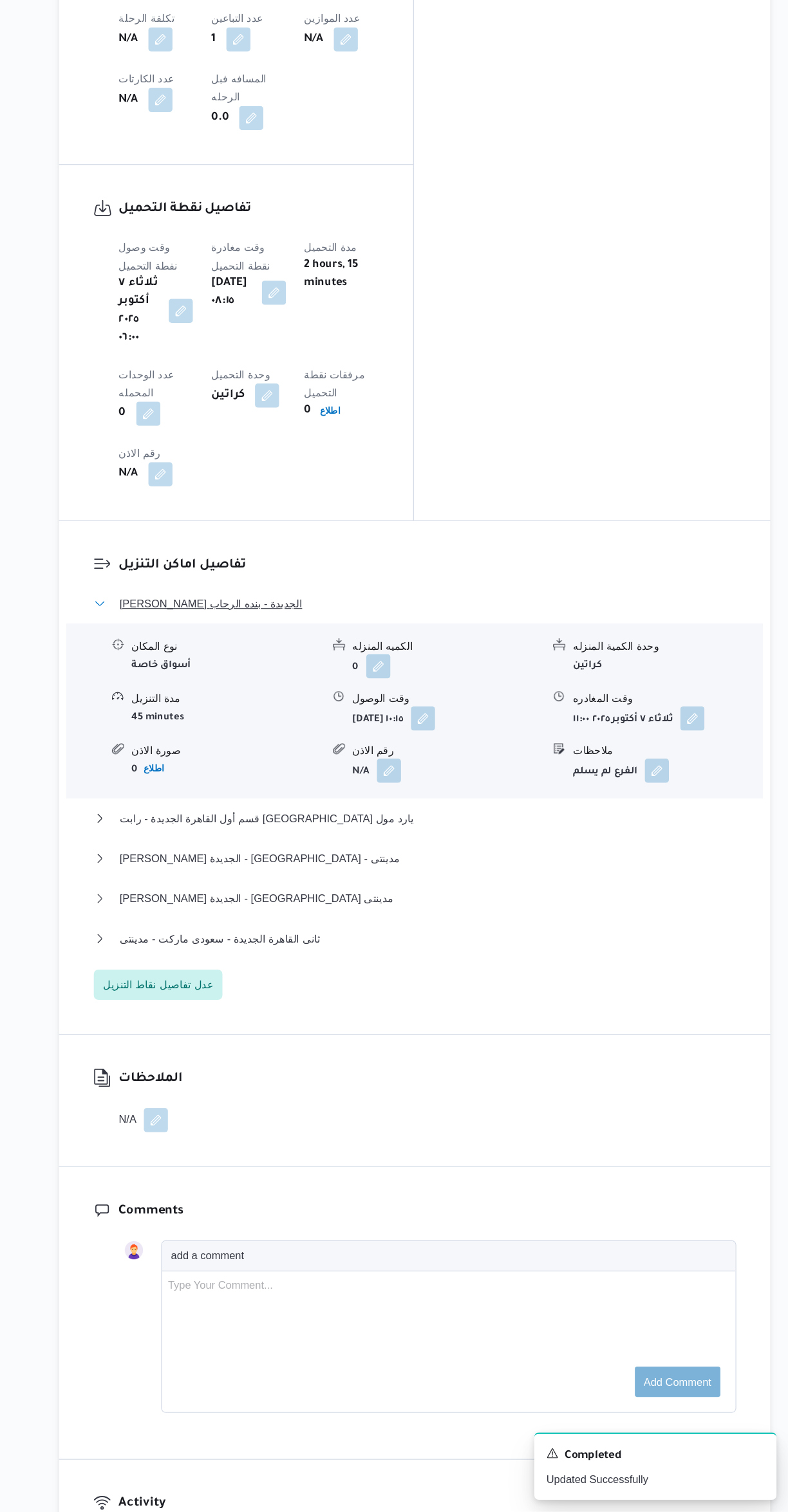
click at [545, 732] on button "[PERSON_NAME] الجديدة - بنده الرحاب" at bounding box center [471, 739] width 547 height 15
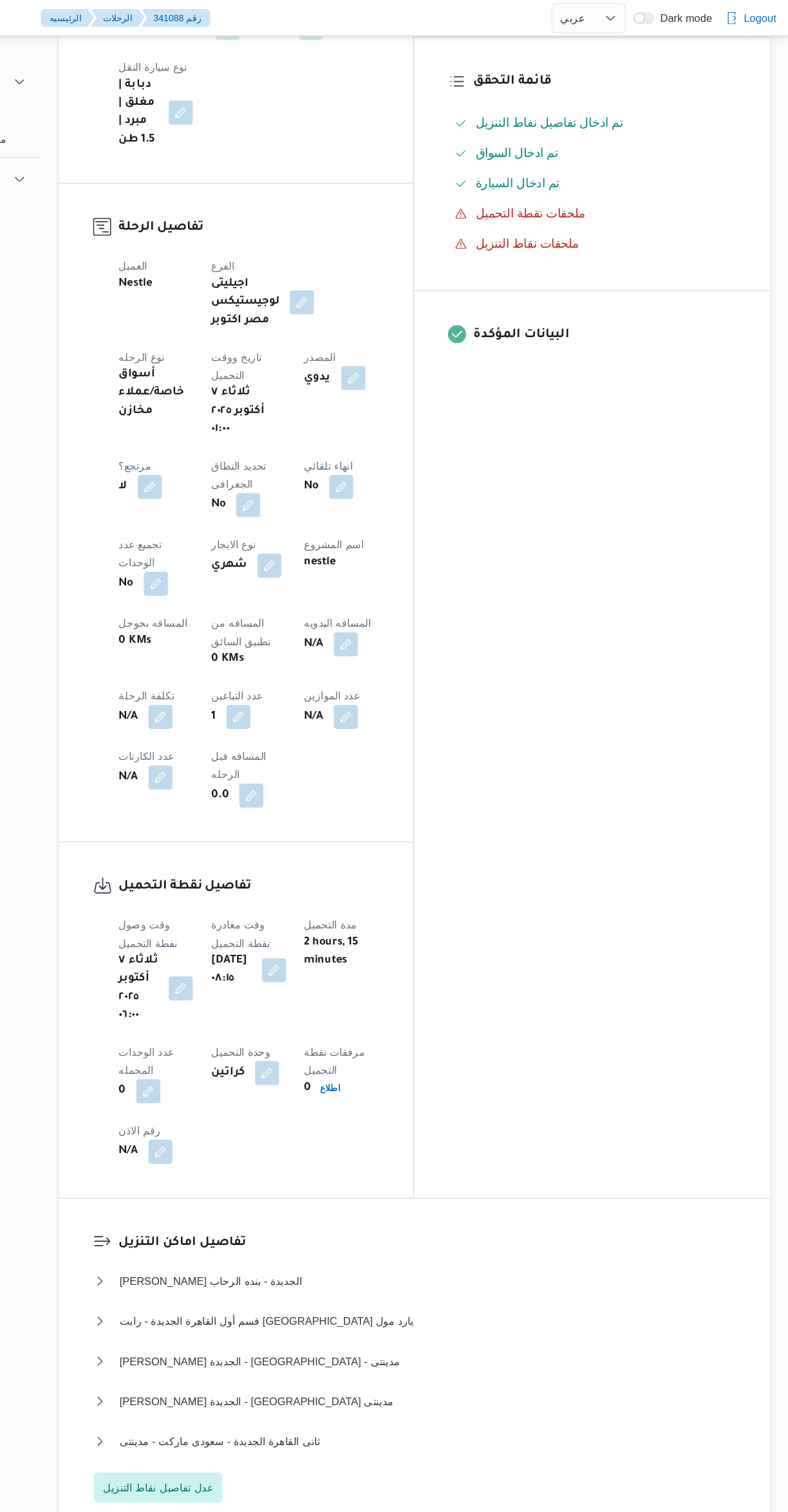
click at [401, 538] on button "button" at bounding box center [411, 548] width 21 height 21
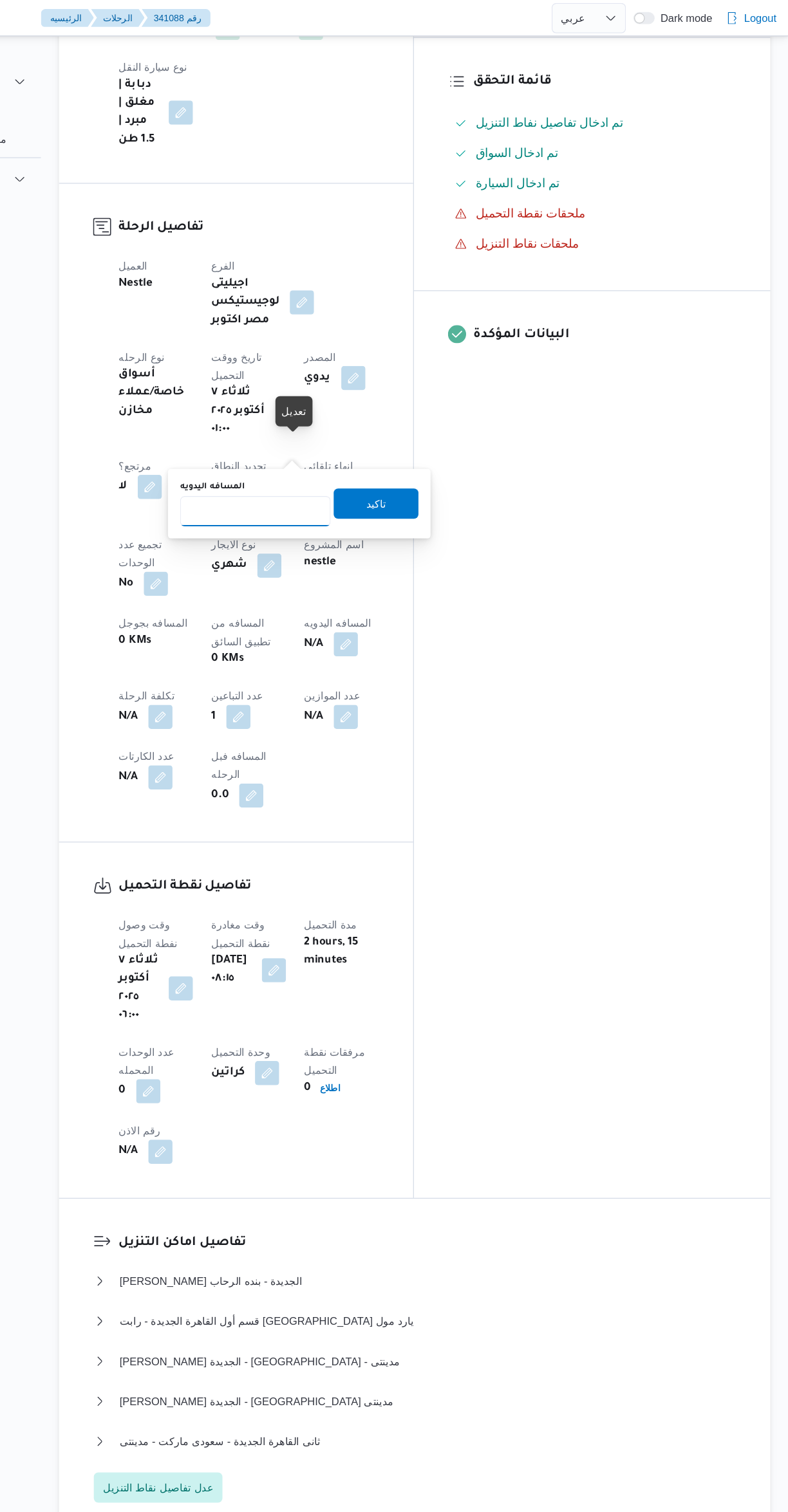
click at [325, 435] on input "المسافه اليدويه" at bounding box center [334, 435] width 128 height 26
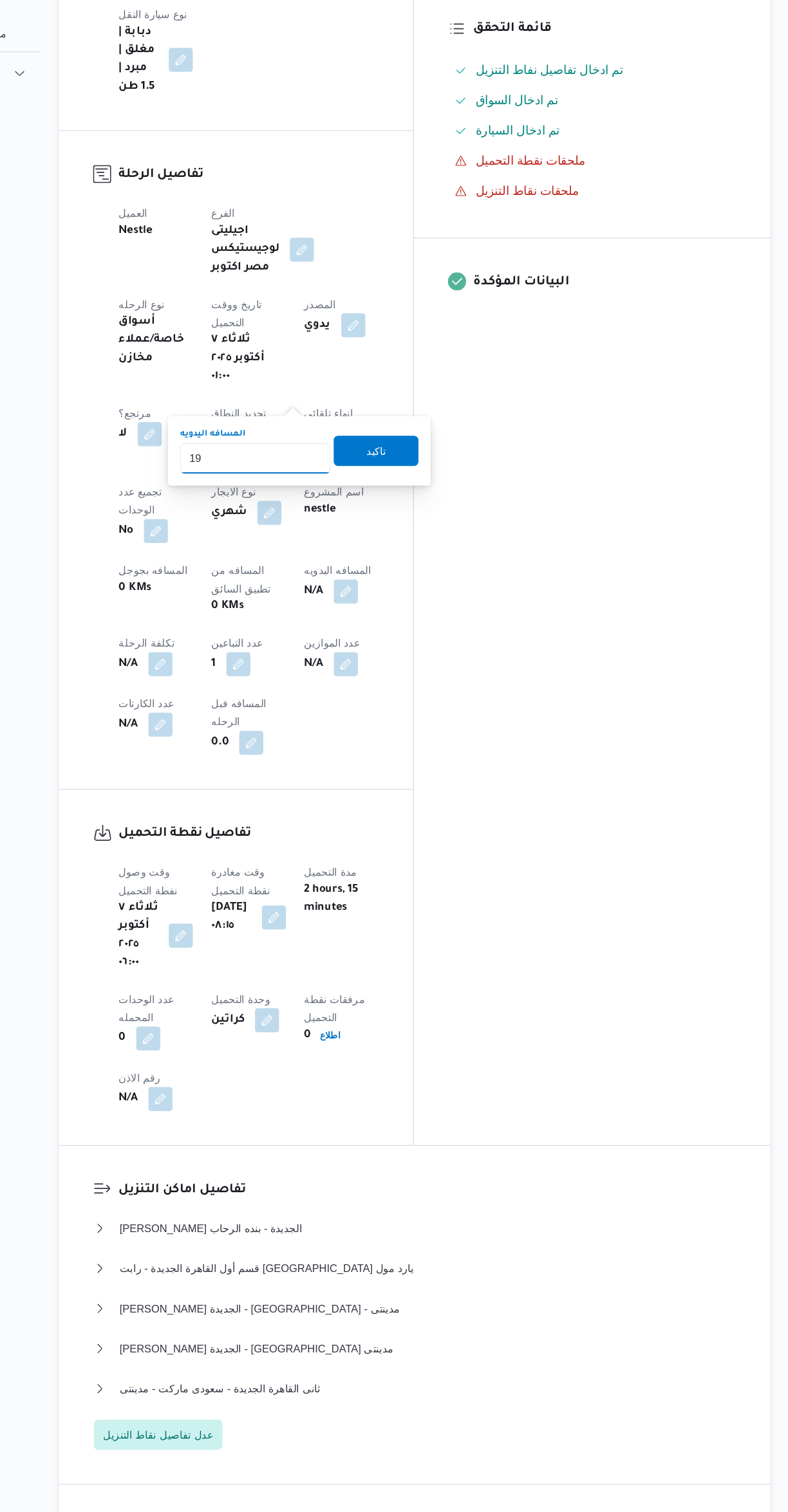
type input "198"
click at [447, 468] on span "تاكيد" at bounding box center [437, 474] width 72 height 26
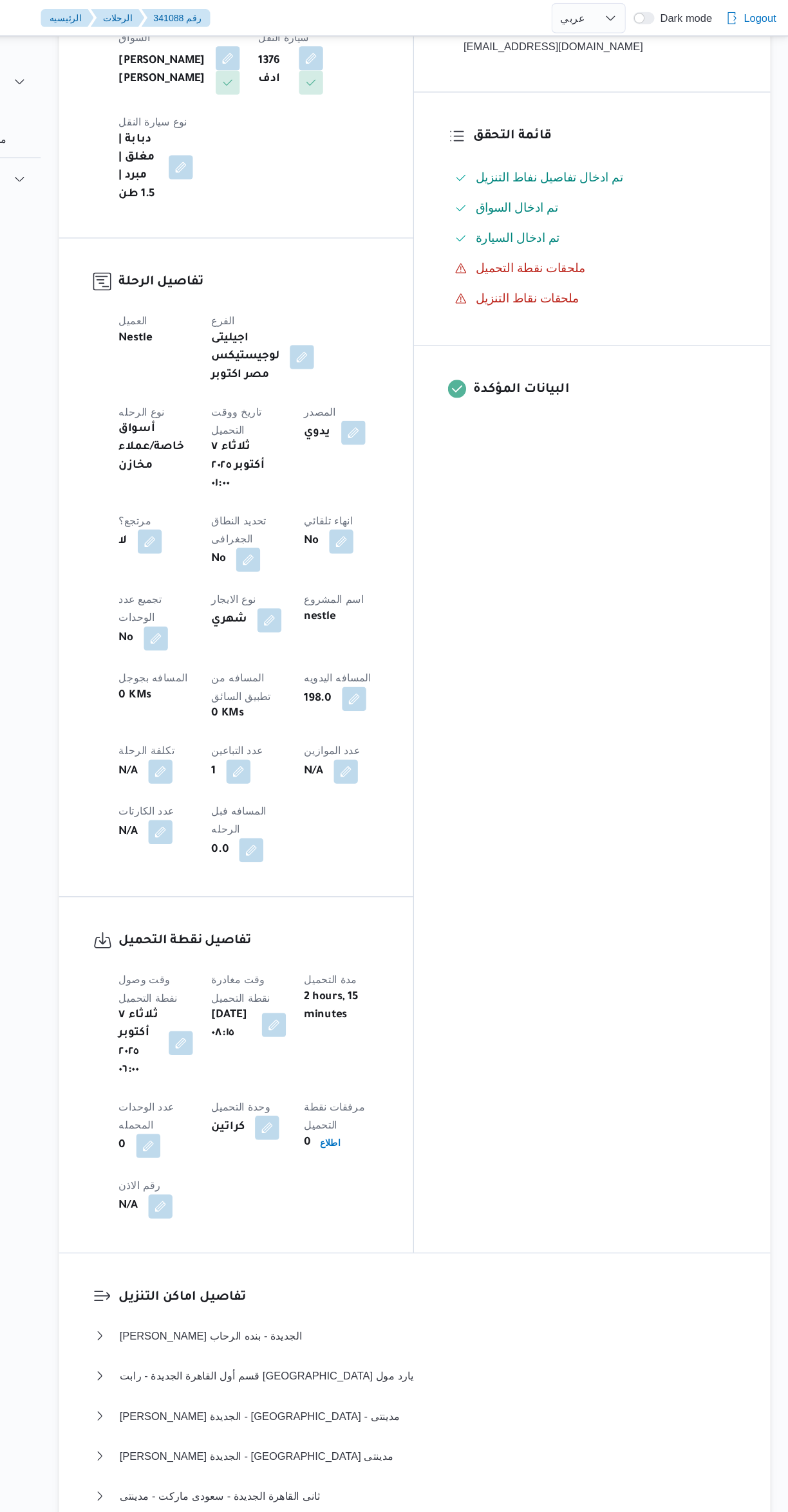
scroll to position [30, 0]
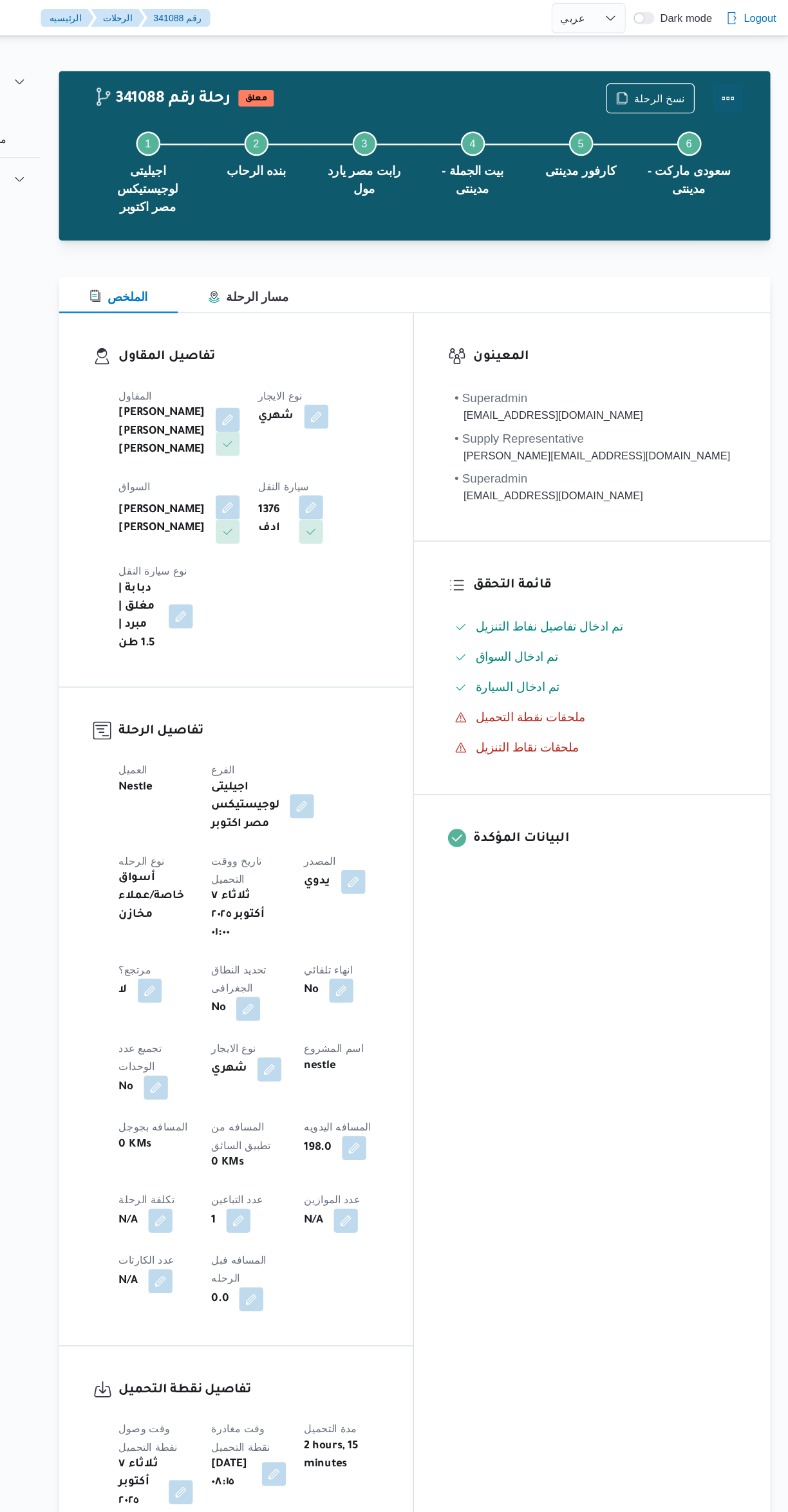
click at [744, 80] on button "Actions" at bounding box center [736, 84] width 26 height 26
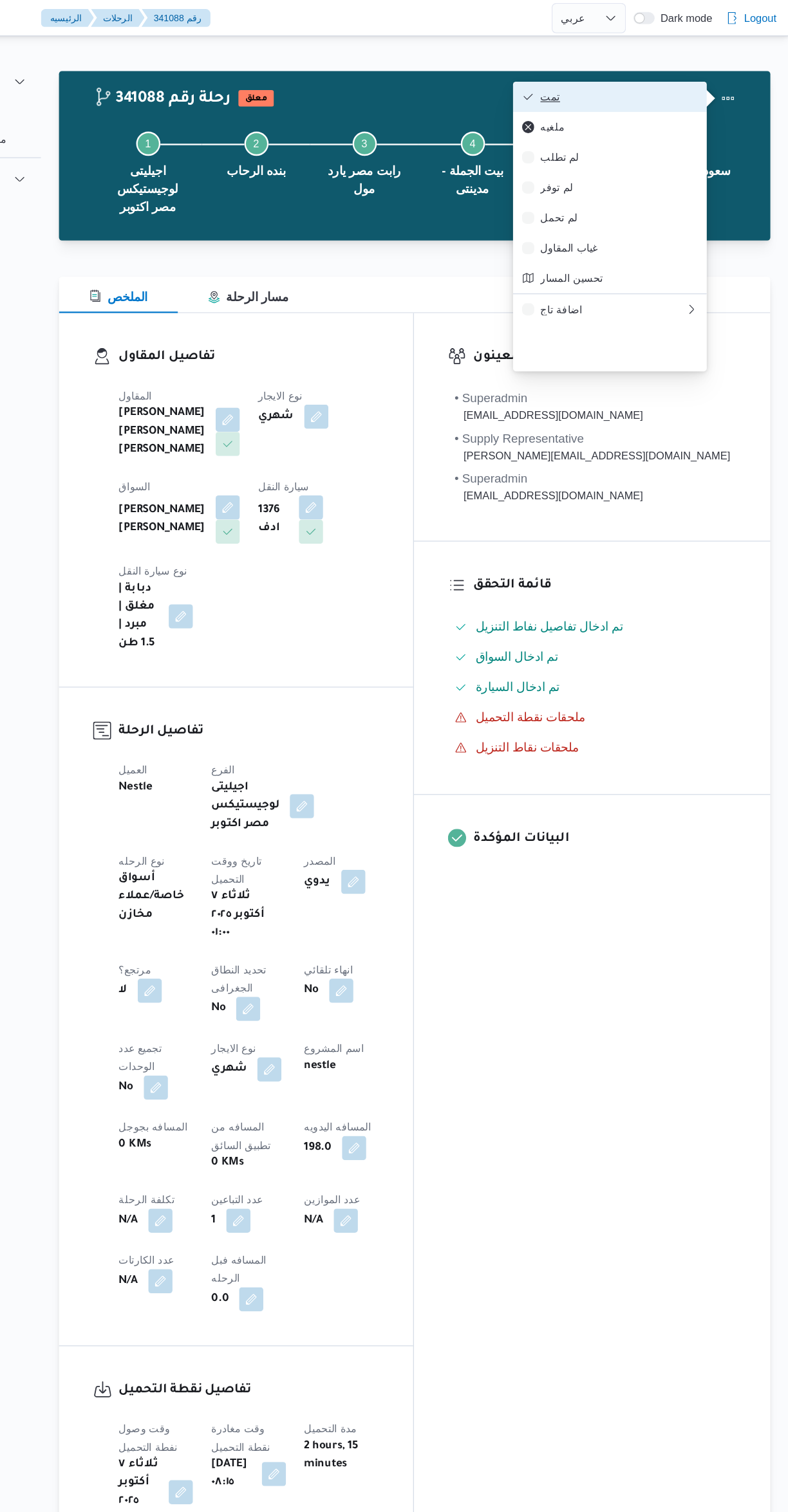
click at [655, 84] on span "تمت" at bounding box center [644, 82] width 134 height 11
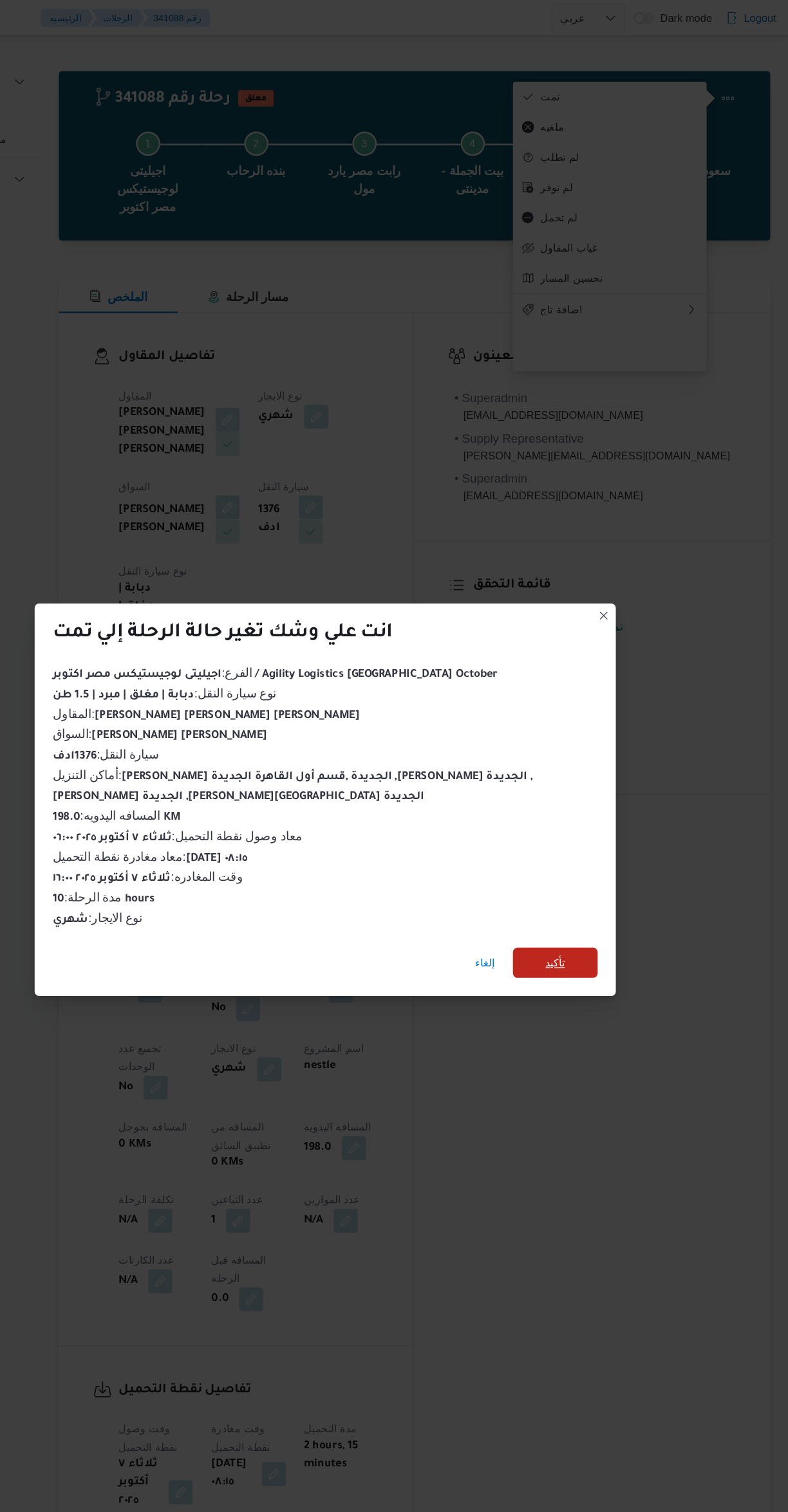
click at [619, 812] on span "تأكيد" at bounding box center [590, 819] width 72 height 26
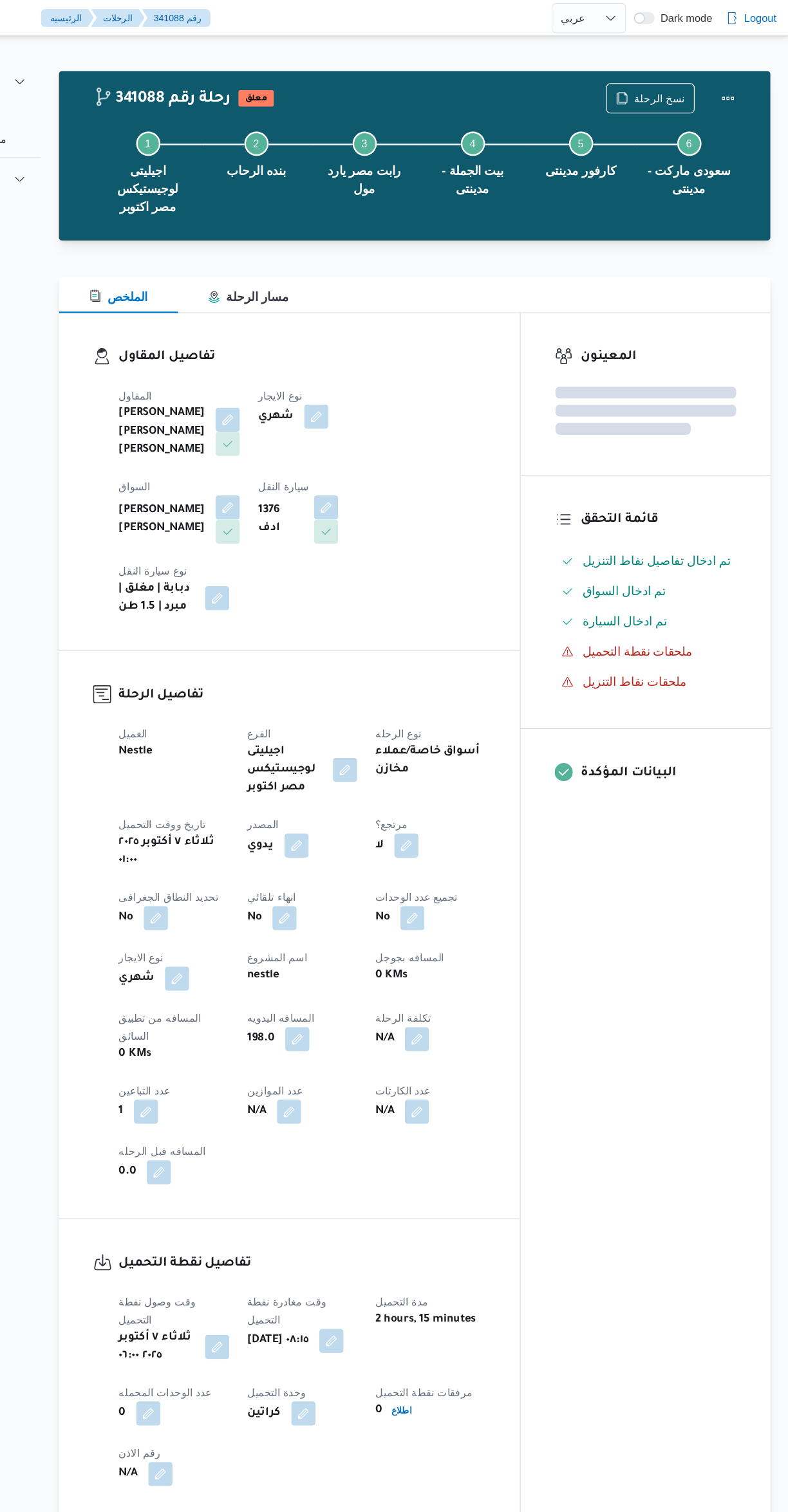
scroll to position [0, 0]
click at [646, 926] on div "المعينون قائمة التحقق تم ادخال تفاصيل نفاط التنزيل تم ادخال السواق تم ادخال الس…" at bounding box center [667, 780] width 212 height 1027
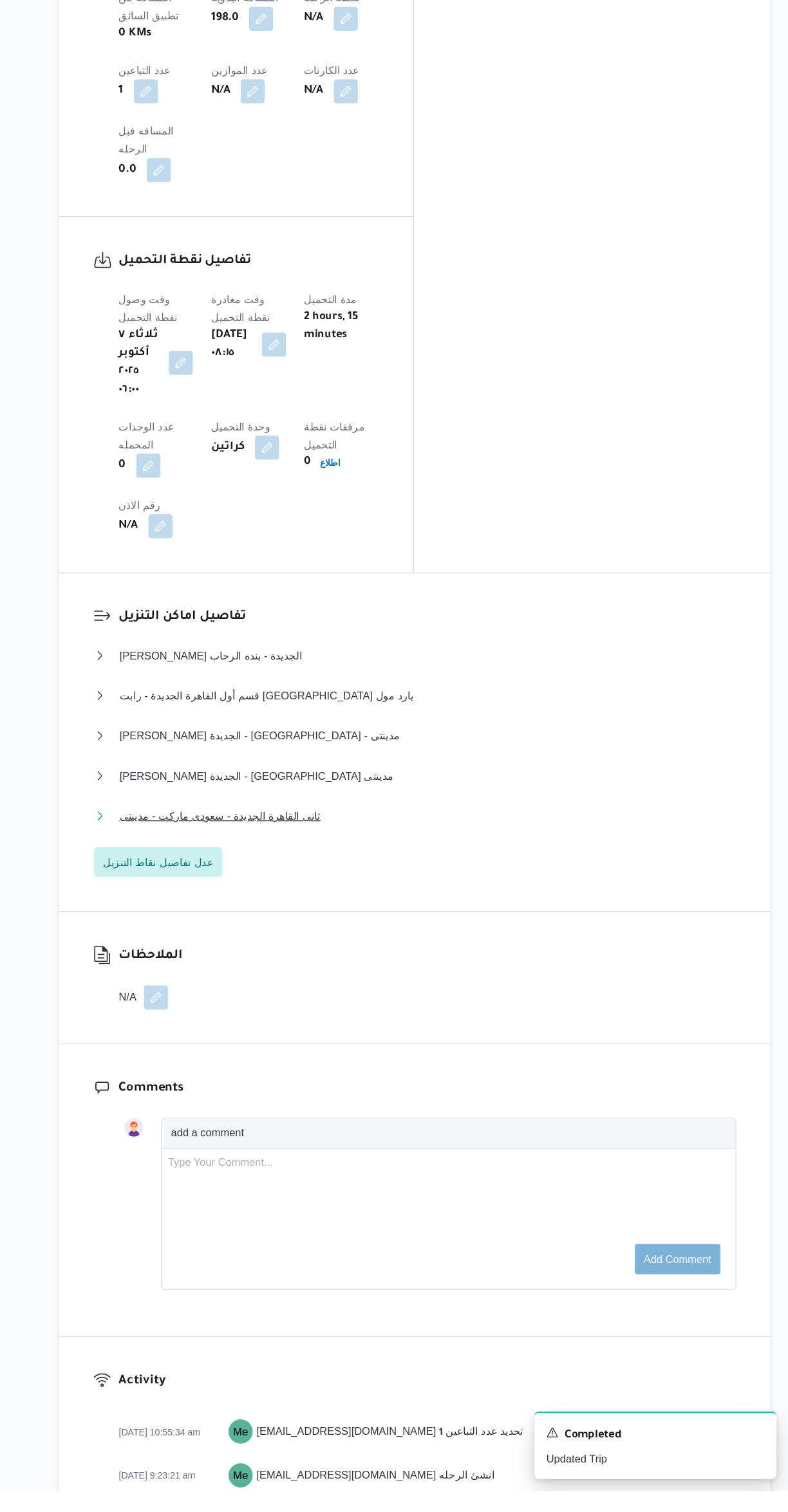
click at [597, 930] on button "ثانى القاهرة الجديدة - سعودى ماركت - مدينتى" at bounding box center [471, 937] width 547 height 15
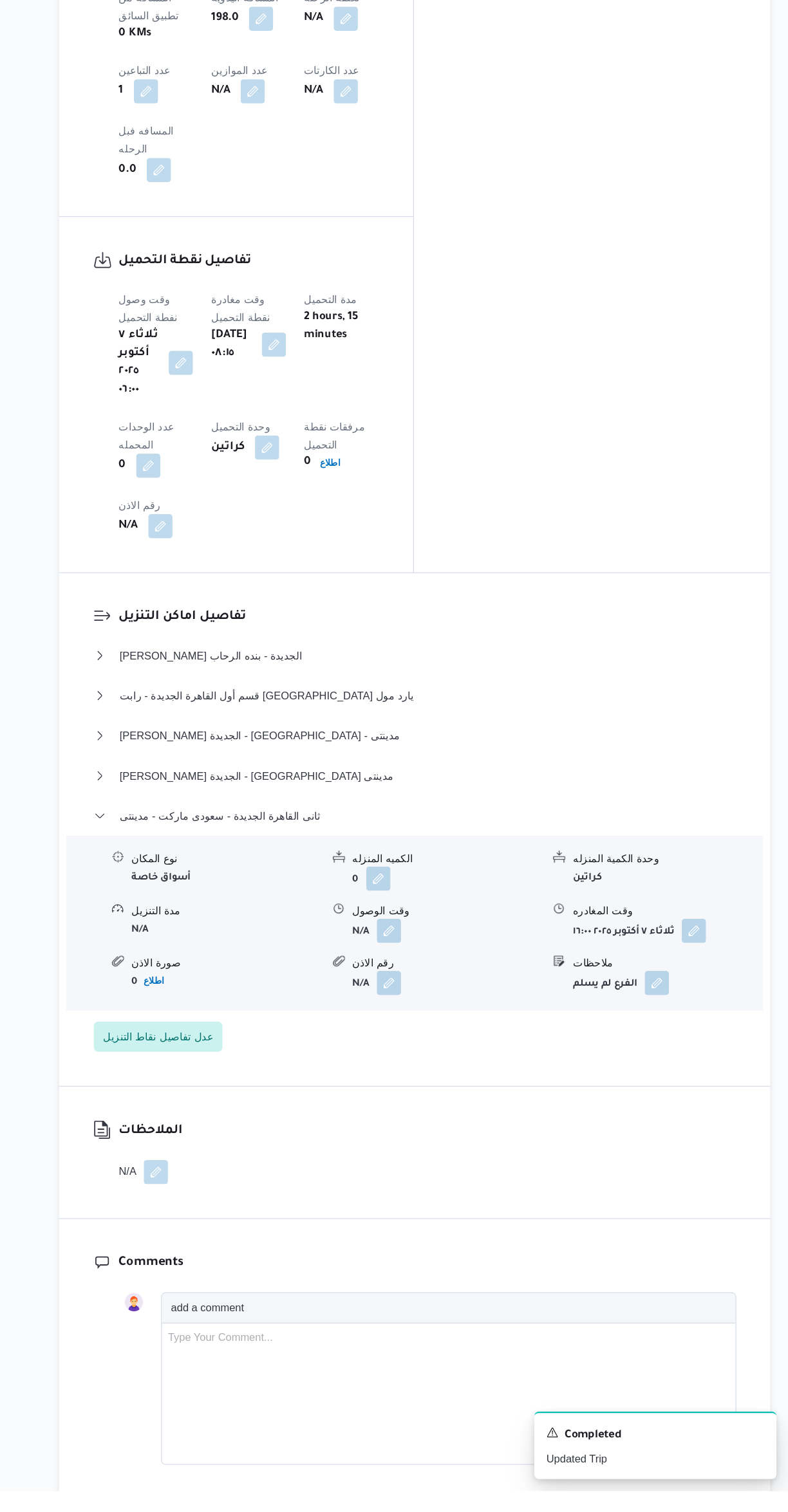
scroll to position [786, 0]
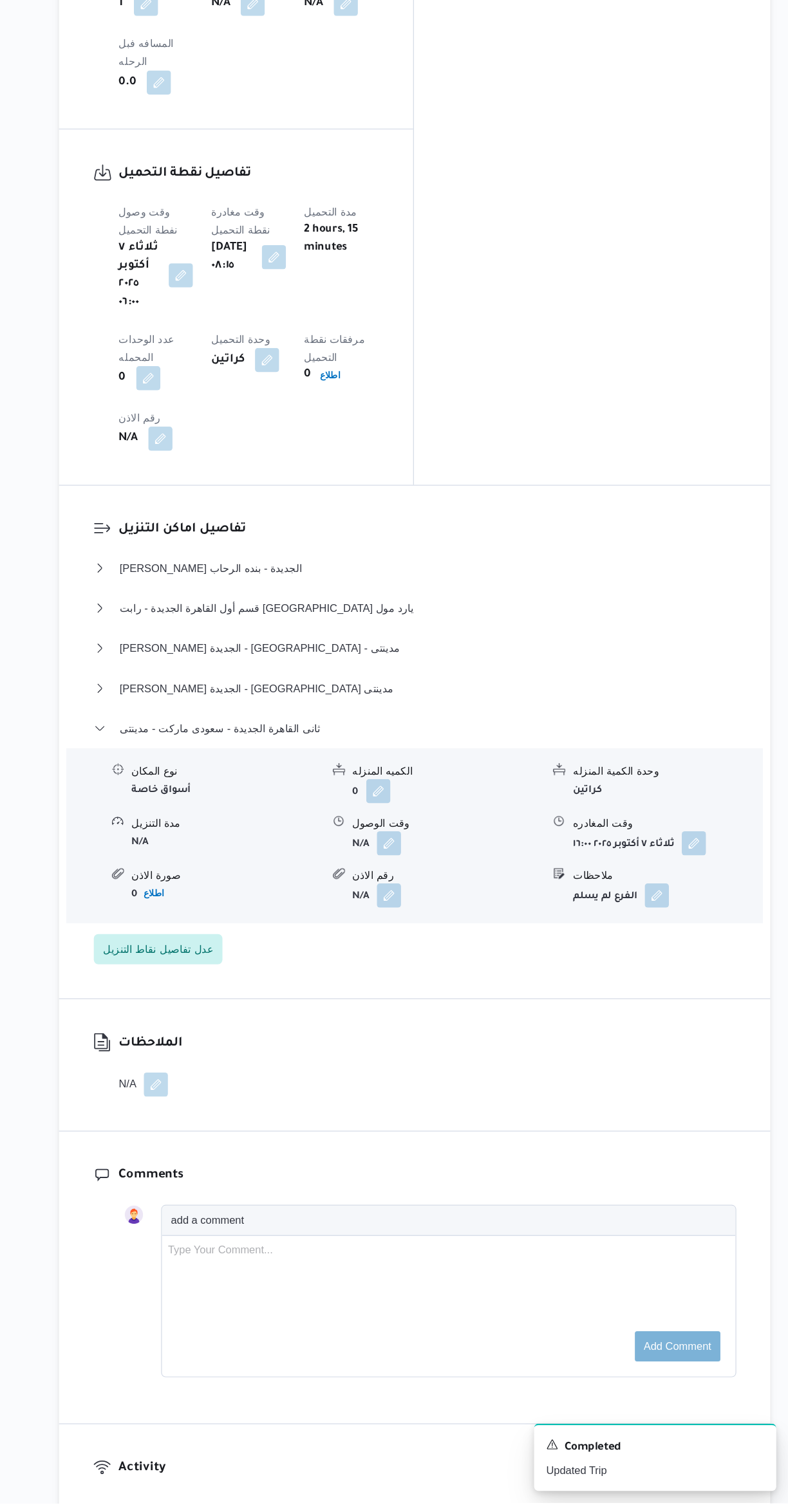
select select "ar"
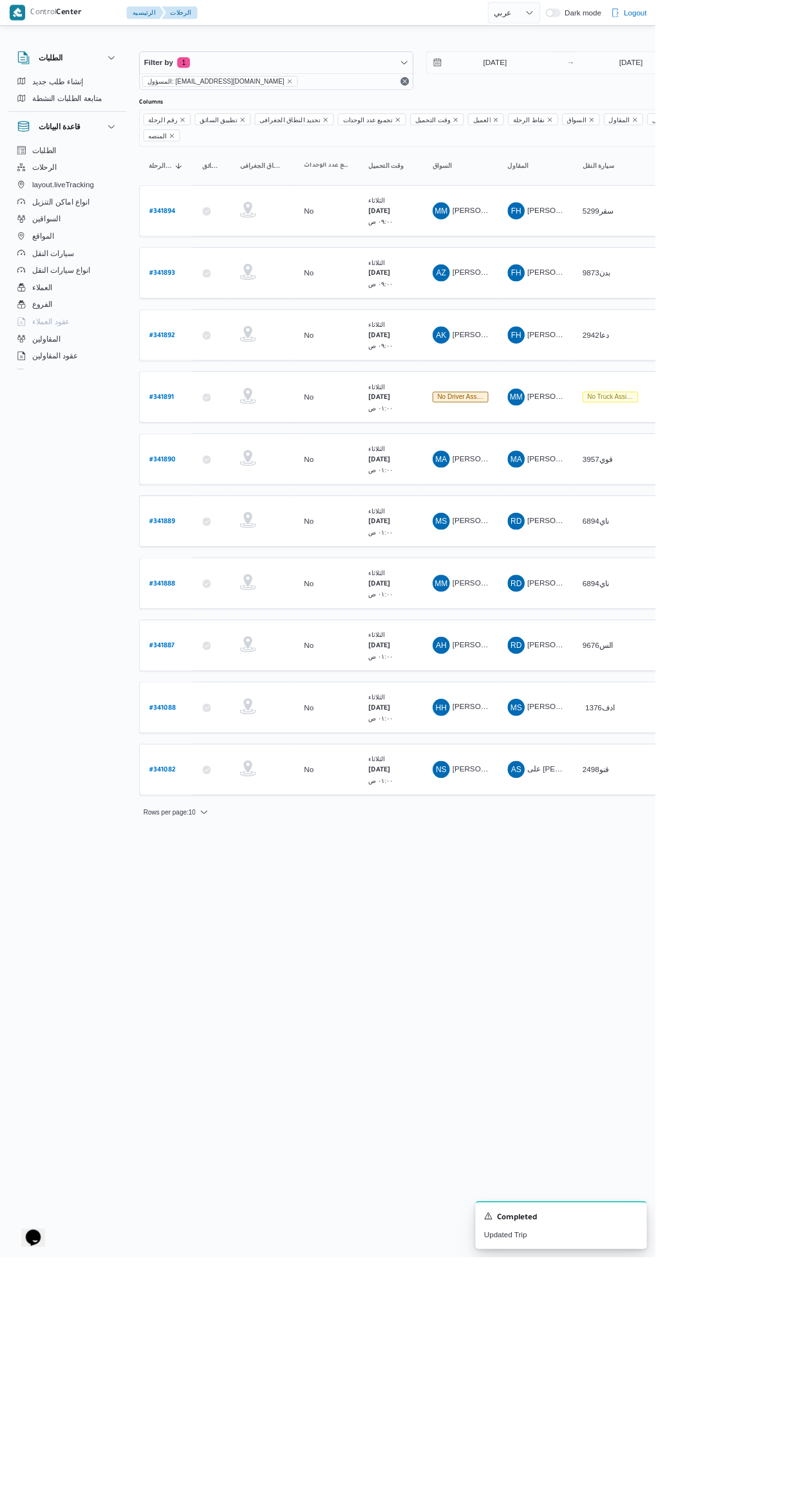
click at [572, 547] on span "[PERSON_NAME] [PERSON_NAME]" at bounding box center [619, 552] width 151 height 11
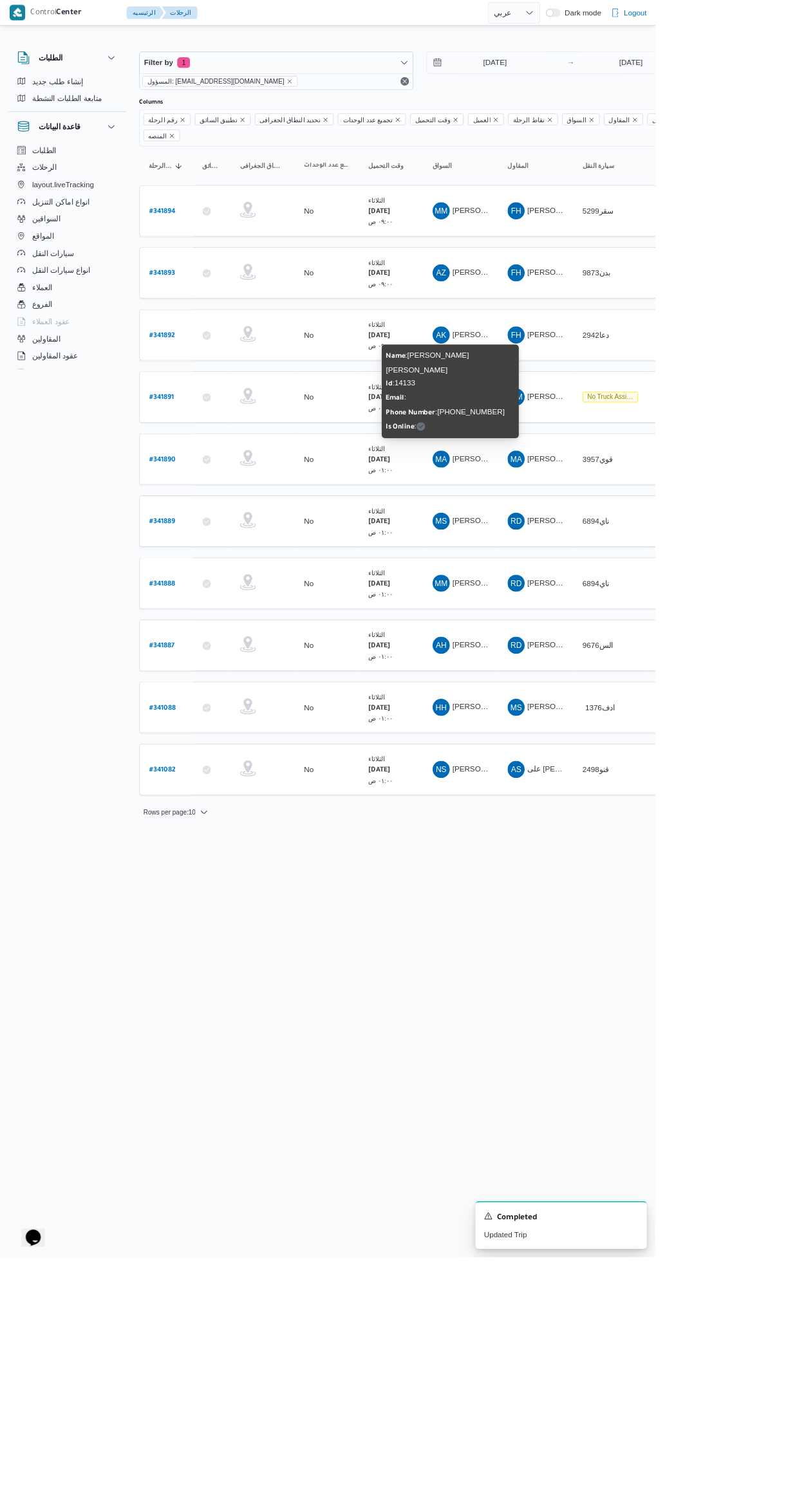
click at [611, 1177] on html "Control Center الرئيسيه الرحلات English عربي Dark mode Logout الطلبات إنشاء طلب…" at bounding box center [394, 756] width 788 height 1512
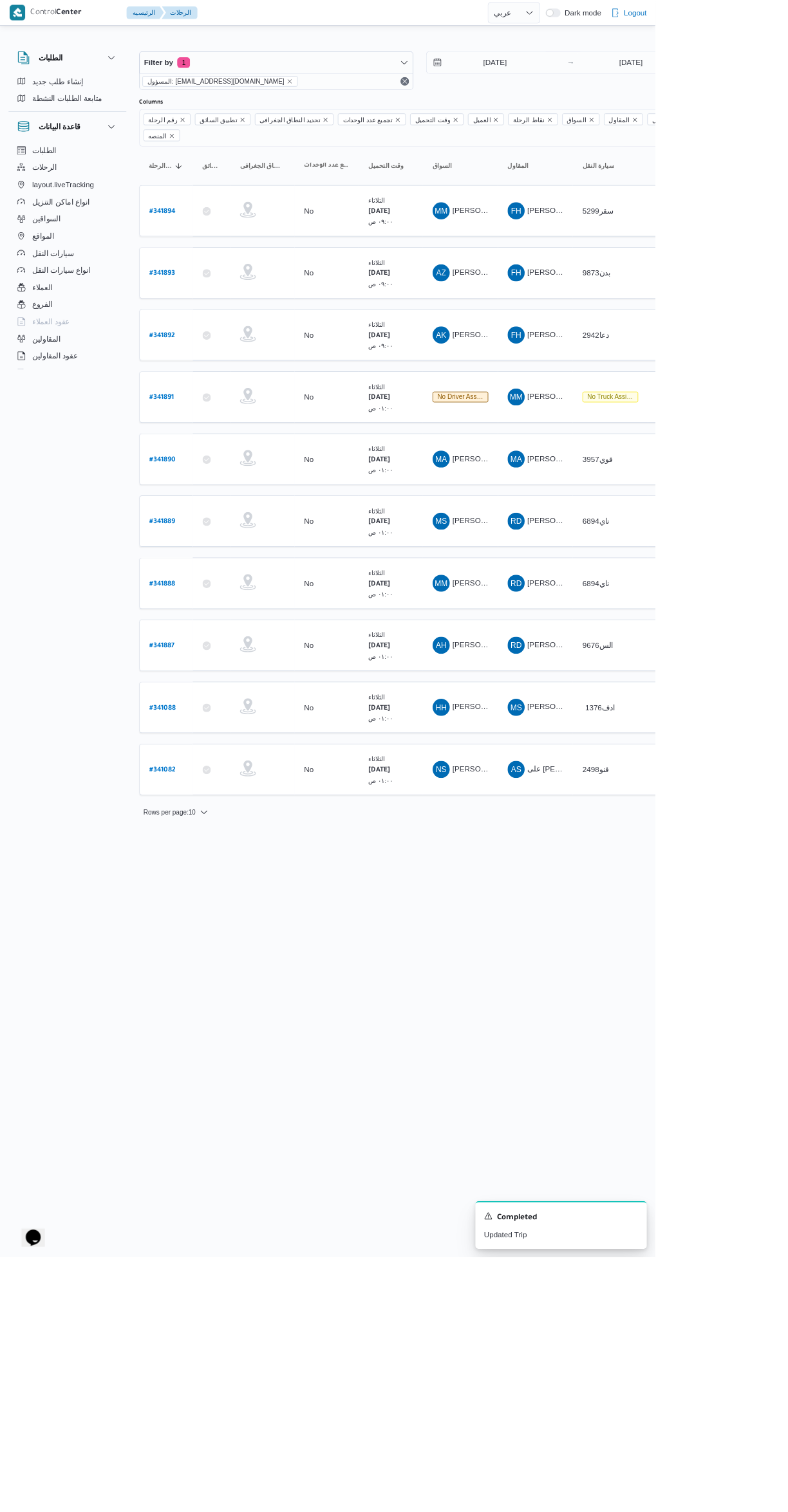
click at [197, 698] on b "# 341888" at bounding box center [195, 703] width 31 height 9
select select "ar"
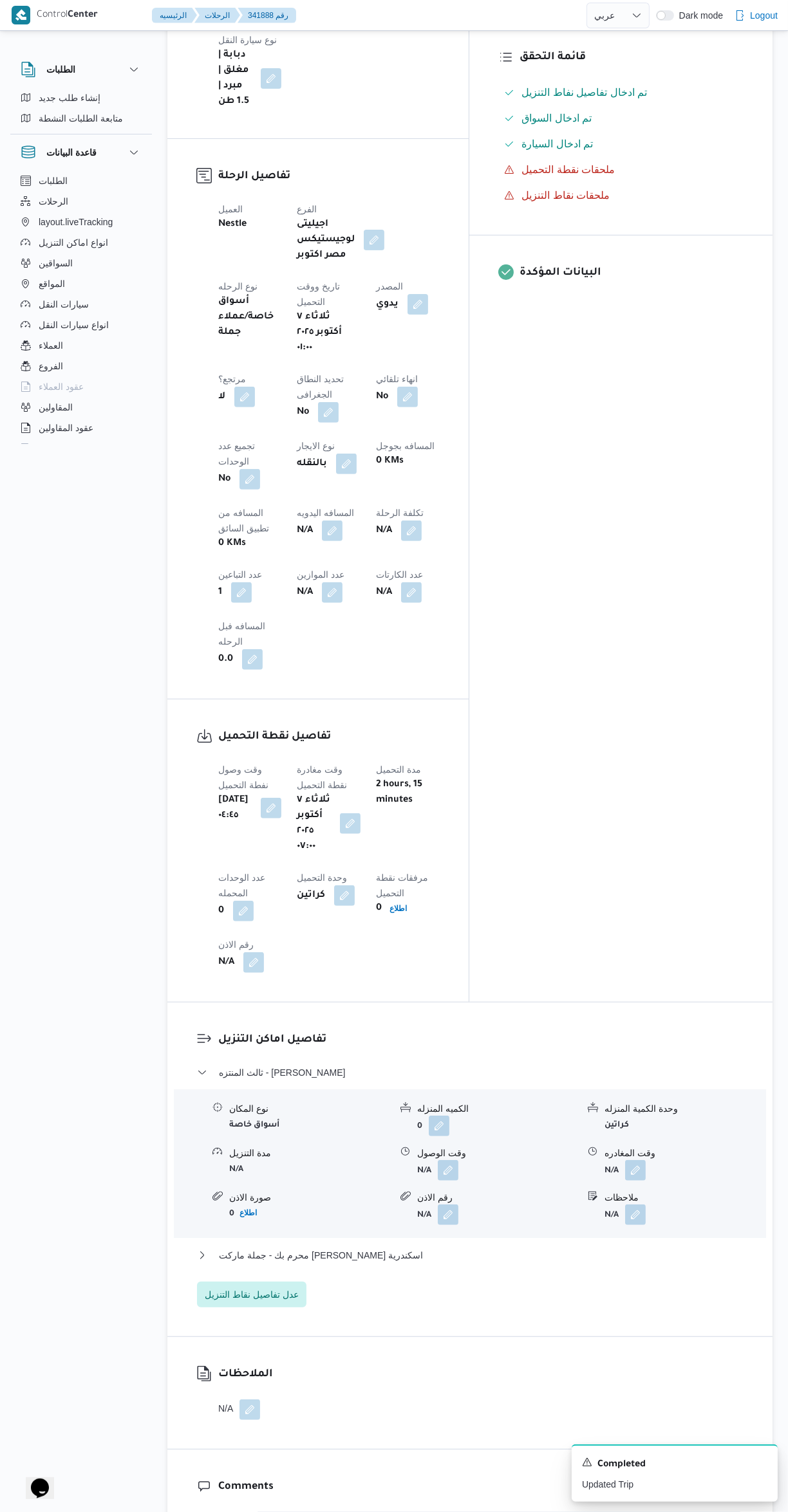
scroll to position [447, 0]
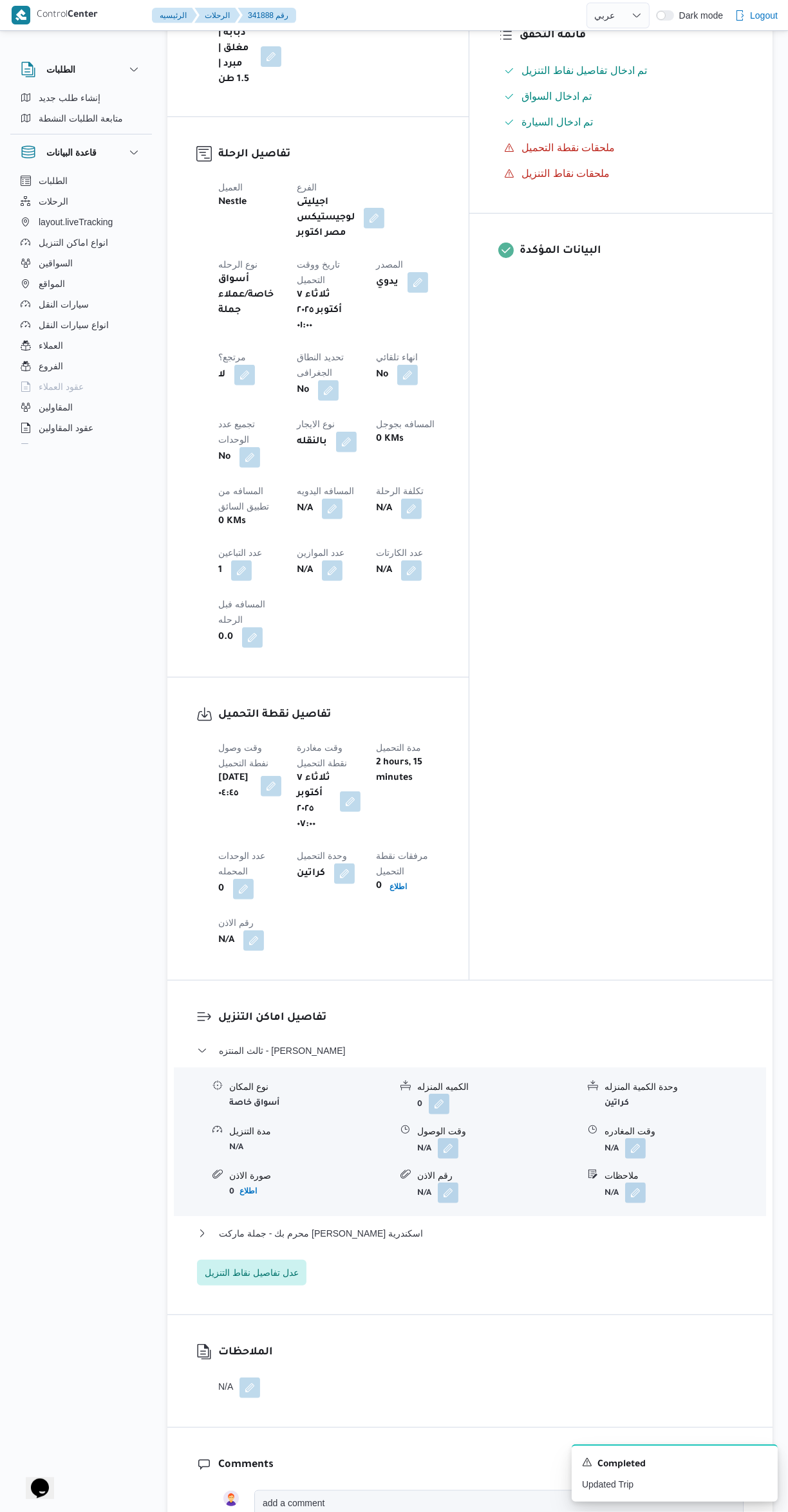
click at [448, 1138] on button "button" at bounding box center [448, 1148] width 21 height 21
click at [405, 885] on input "وقت الوصول" at bounding box center [414, 886] width 146 height 26
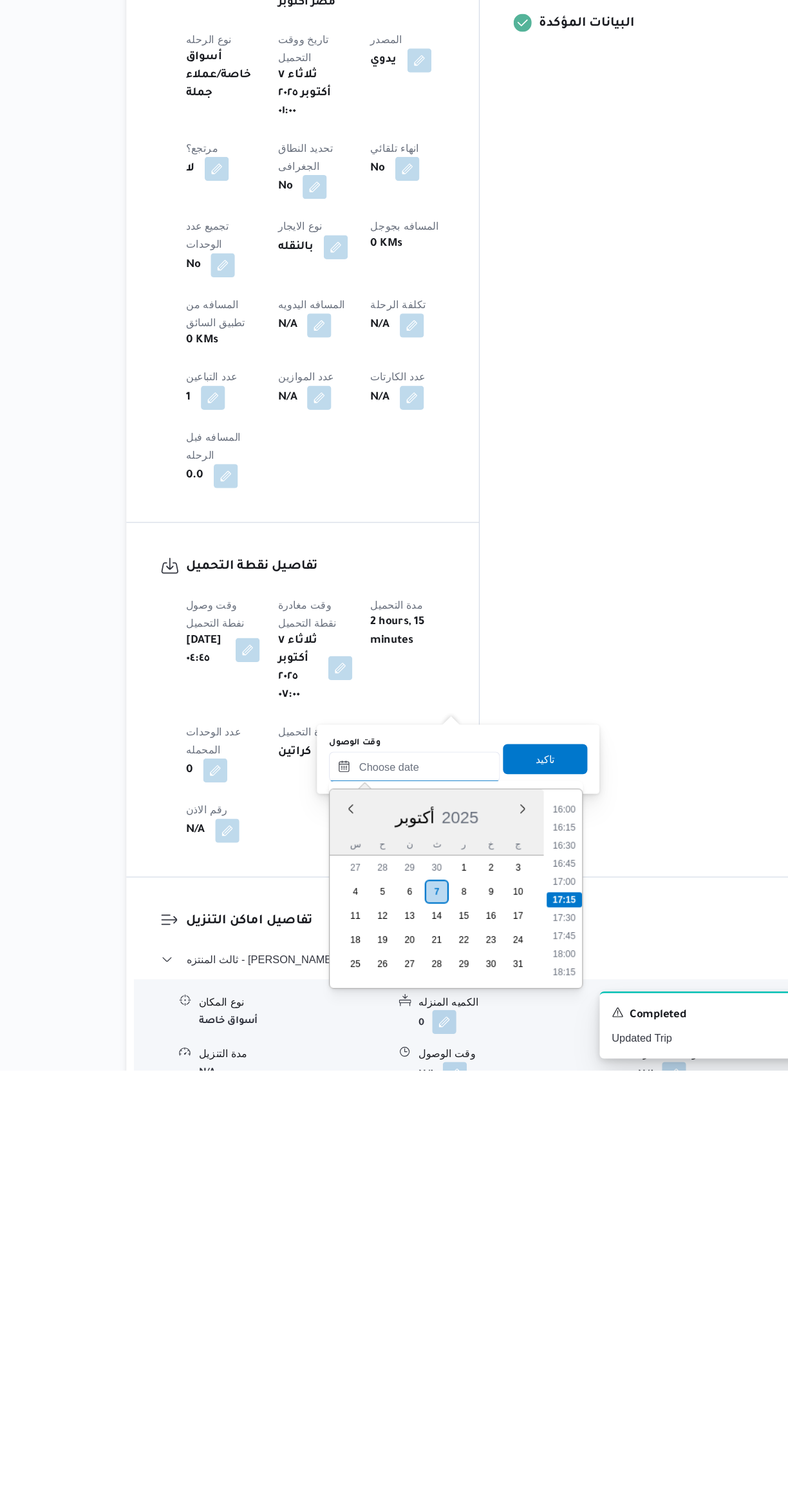
scroll to position [81, 0]
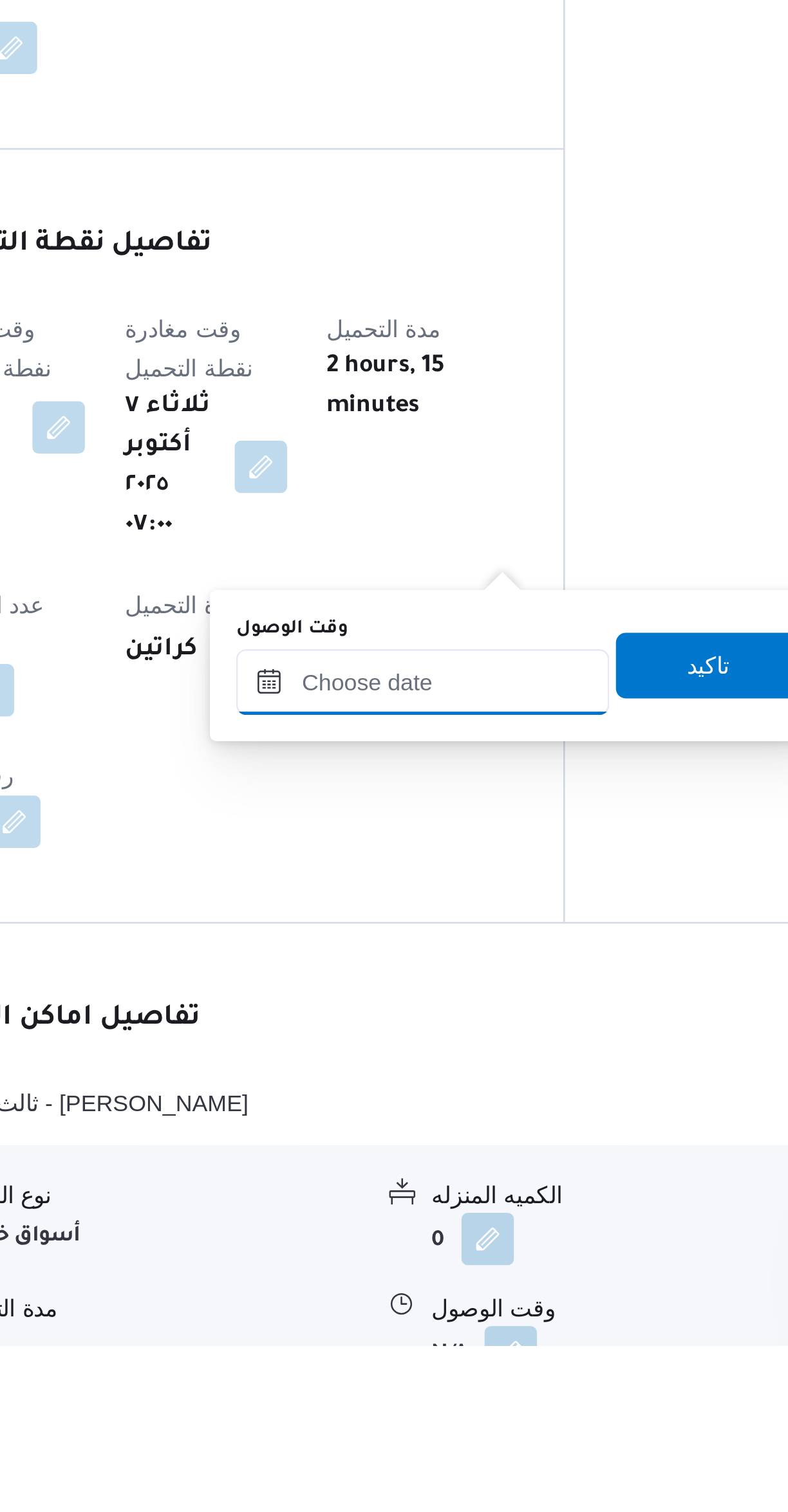
click at [422, 1250] on input "وقت الوصول" at bounding box center [414, 1252] width 146 height 26
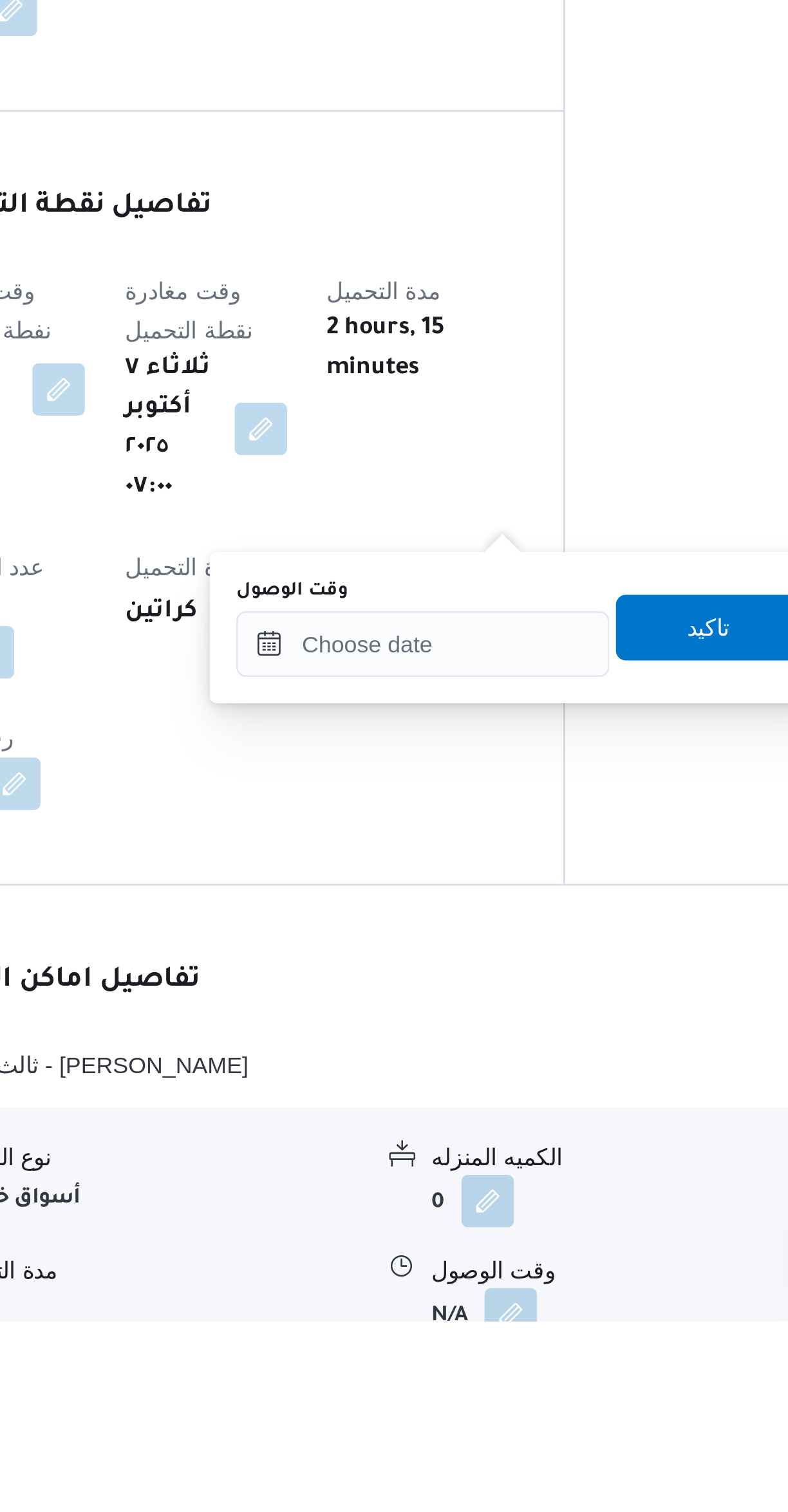
scroll to position [86, 0]
click at [410, 1222] on div "وقت الوصول" at bounding box center [414, 1227] width 146 height 11
click at [423, 1249] on input "وقت الوصول" at bounding box center [414, 1247] width 146 height 26
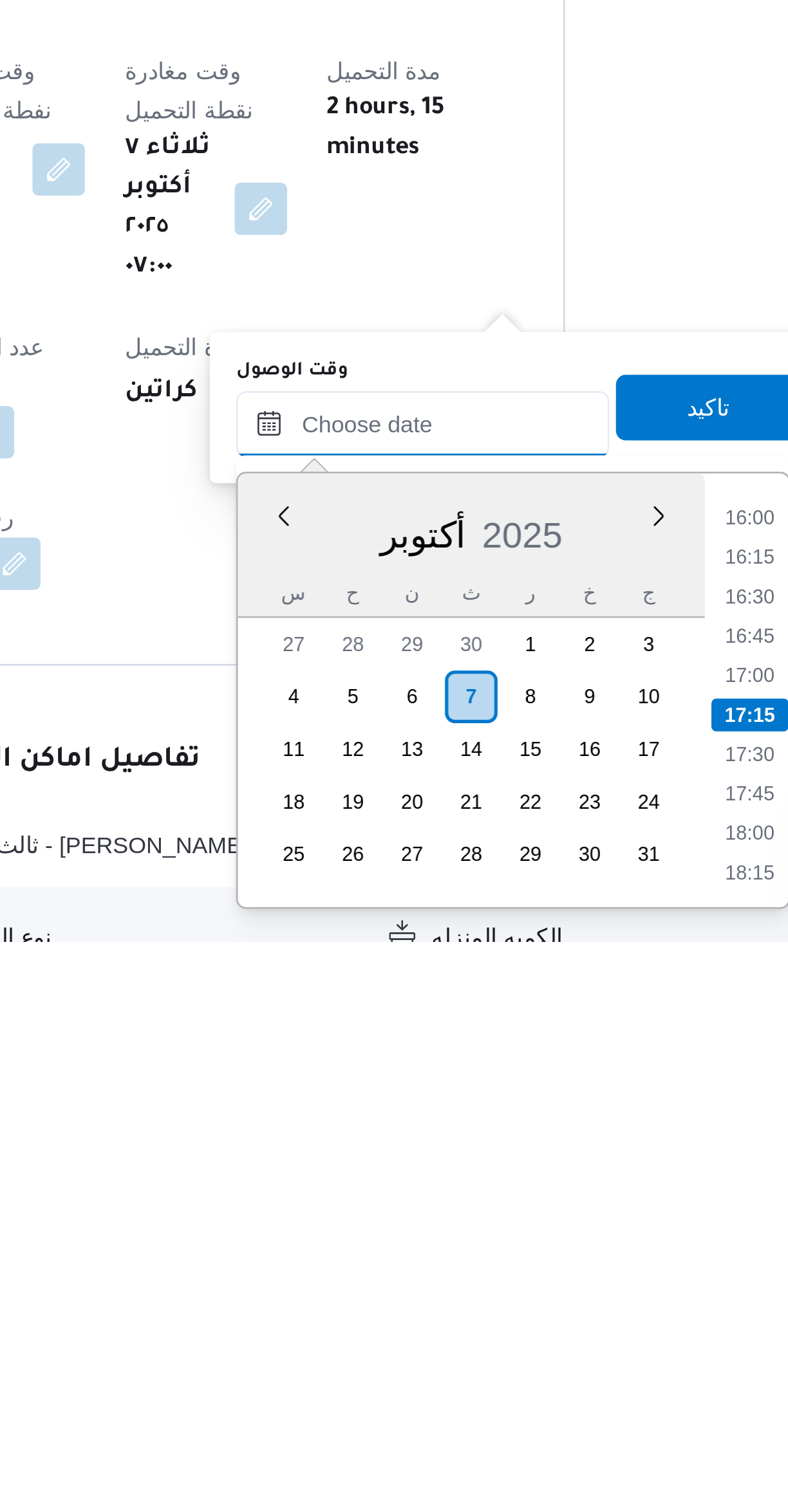
scroll to position [24, 0]
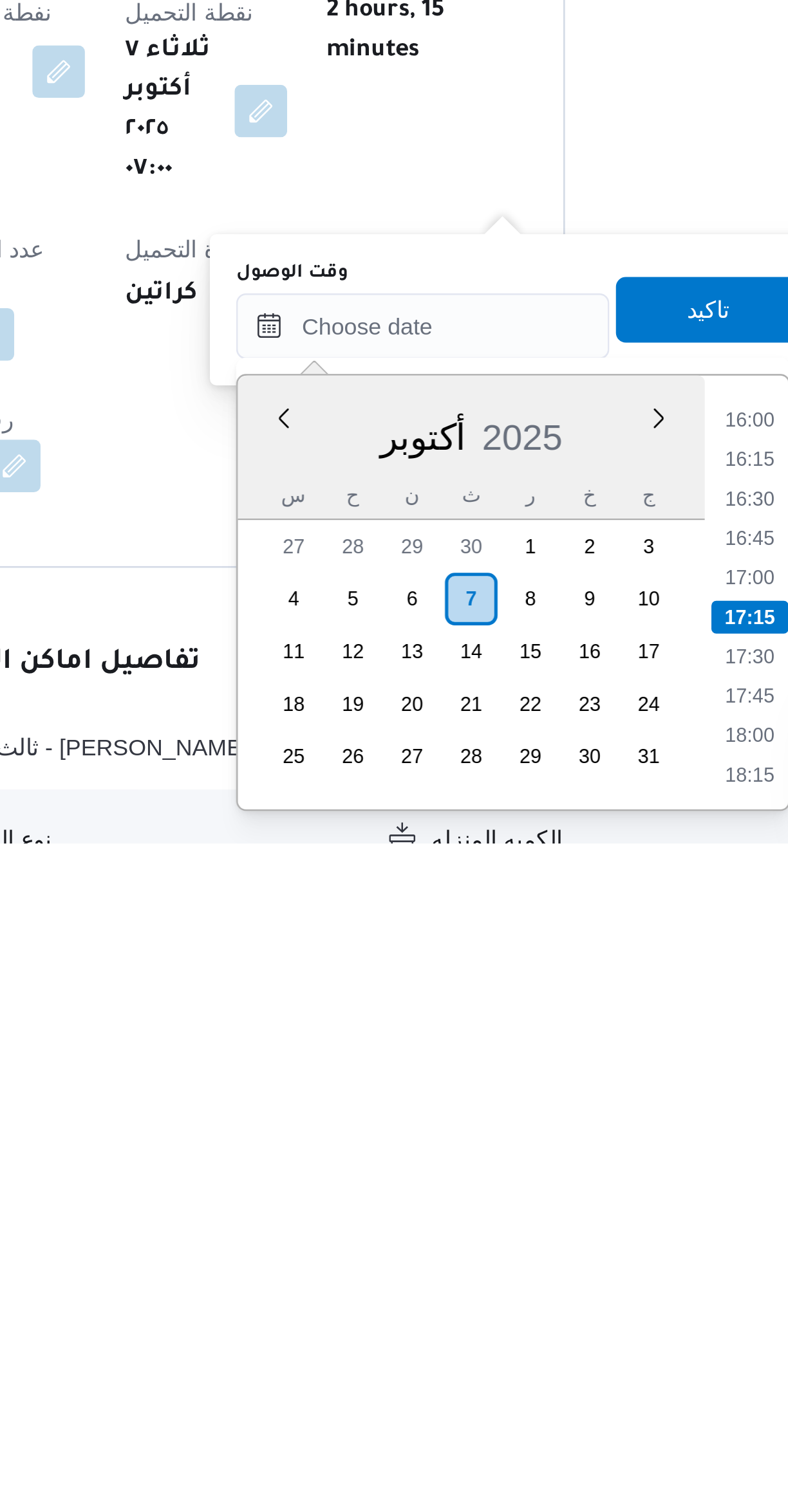
click at [535, 1348] on li "16:00" at bounding box center [541, 1345] width 30 height 13
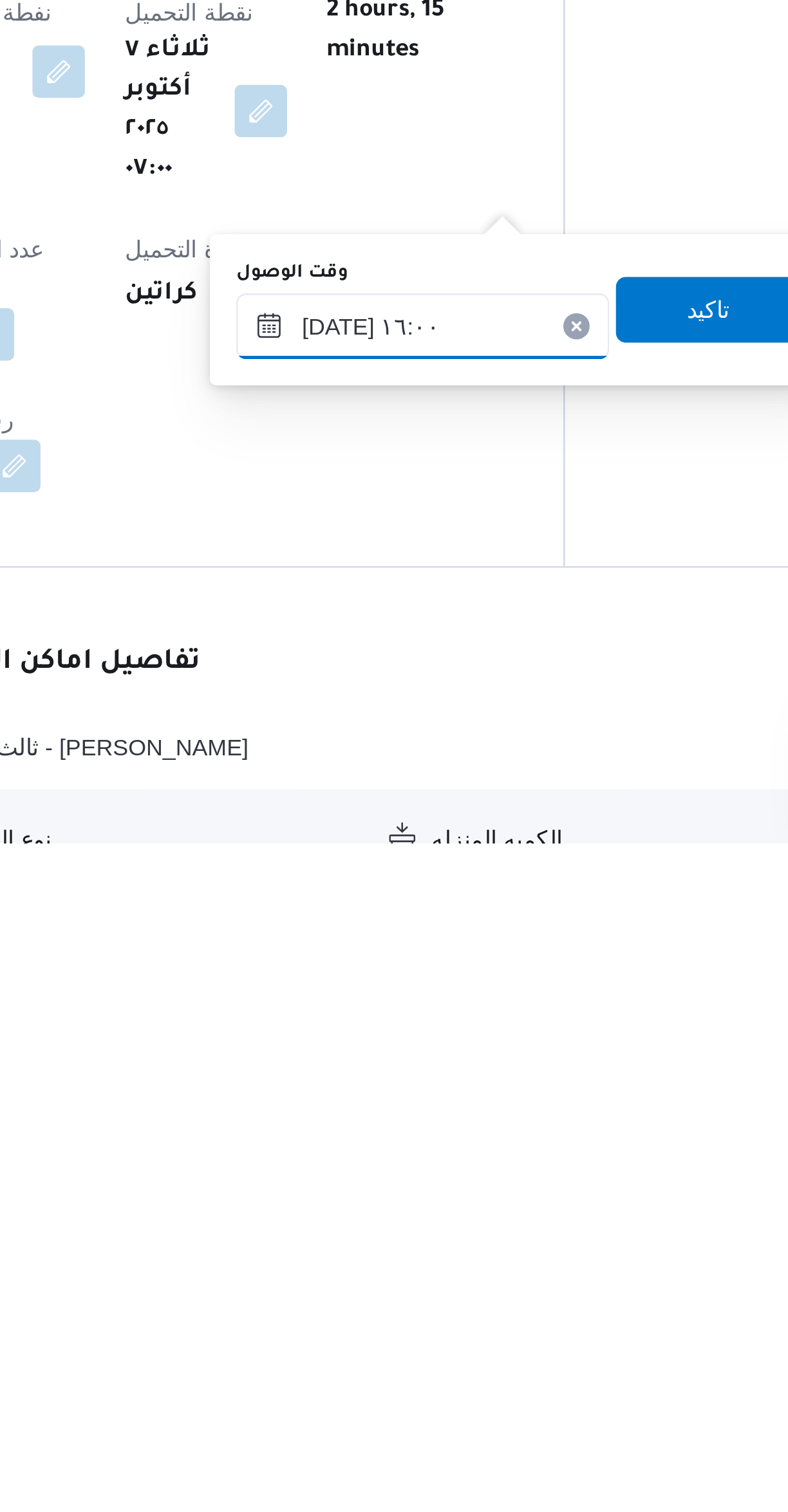
click at [425, 1304] on input "[DATE] ١٦:٠٠" at bounding box center [414, 1310] width 146 height 26
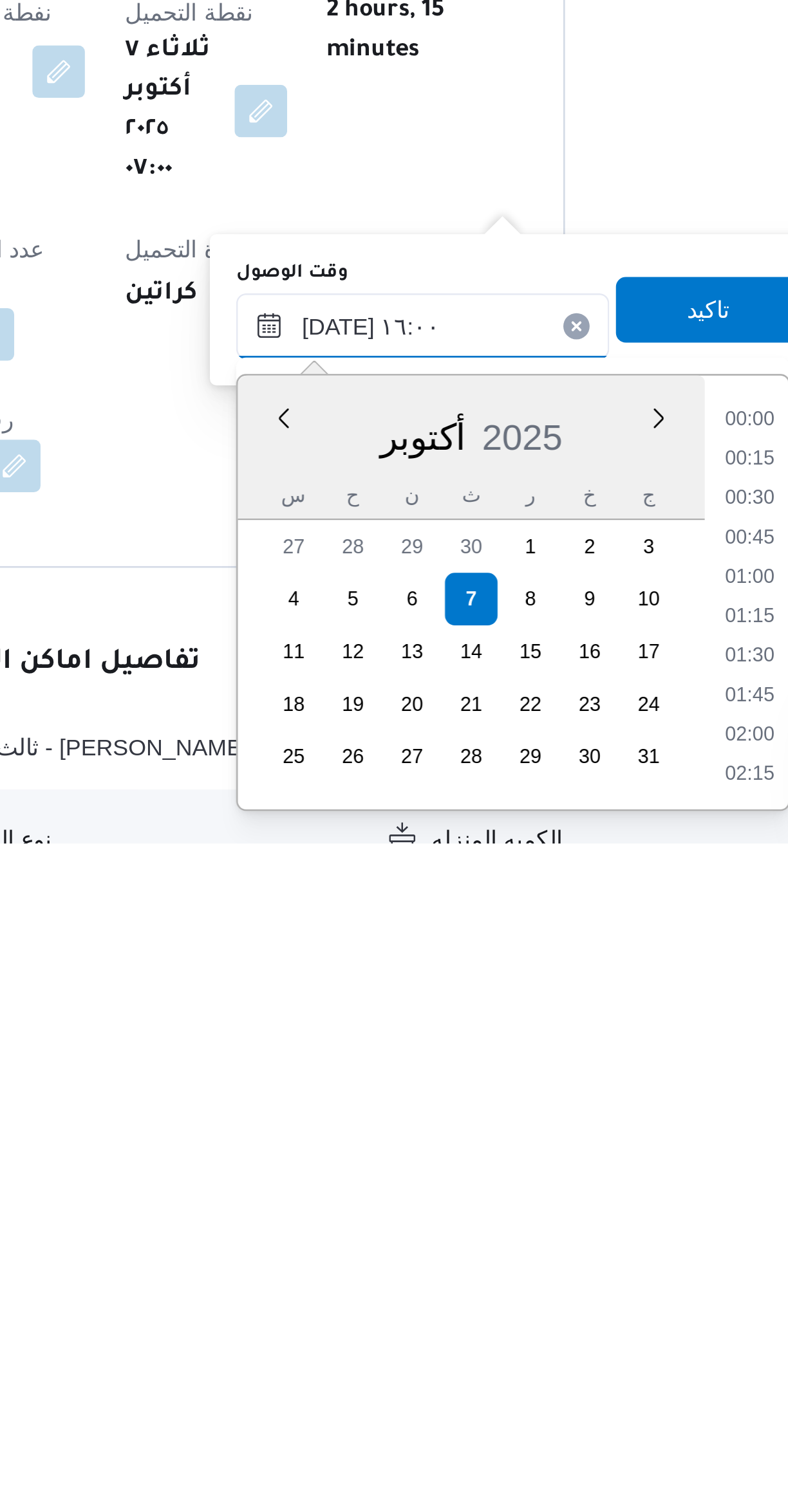
scroll to position [910, 0]
click at [536, 1343] on li "14:45" at bounding box center [541, 1346] width 30 height 13
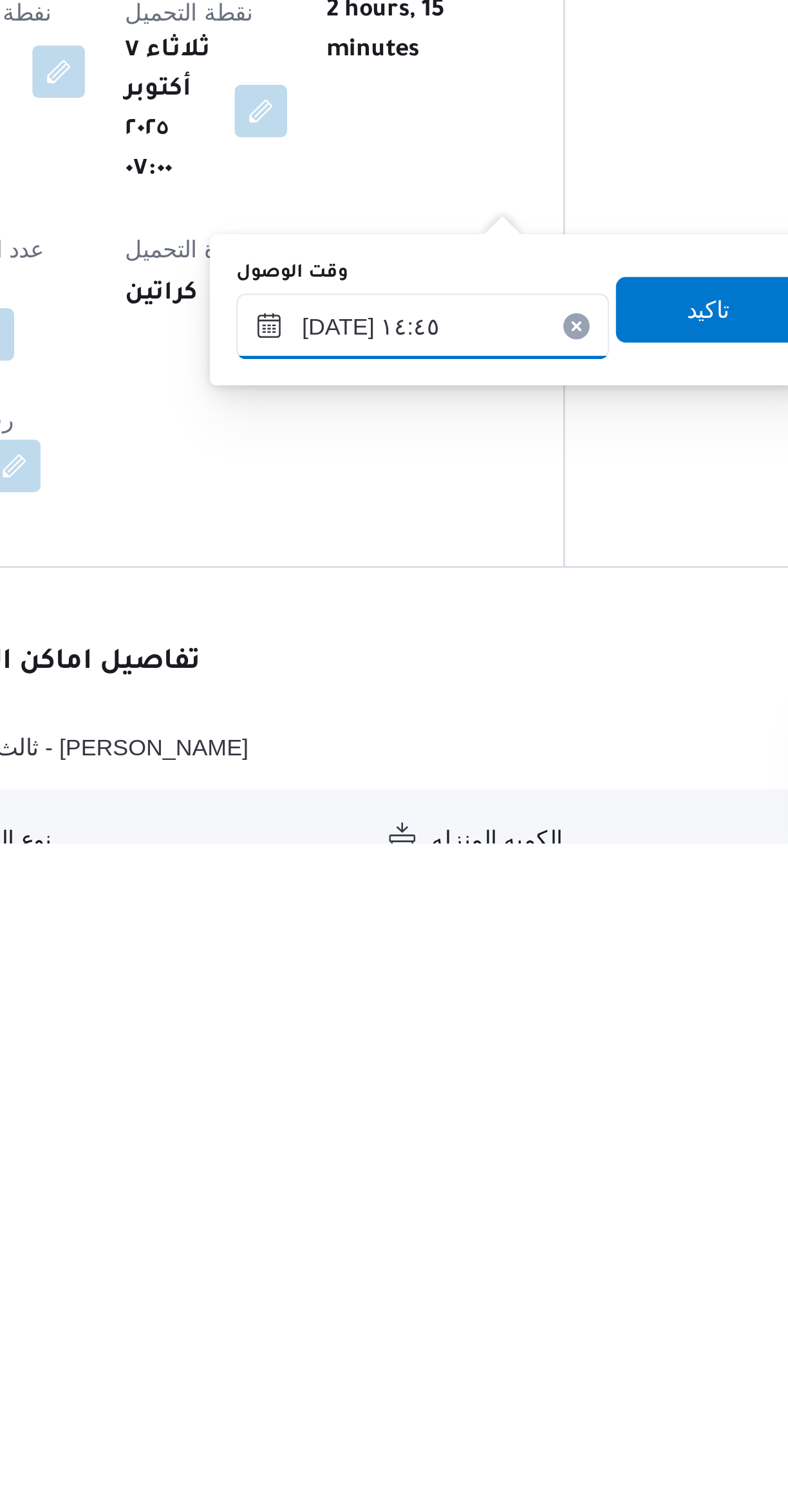
click at [423, 1308] on input "[DATE] ١٤:٤٥" at bounding box center [414, 1310] width 146 height 26
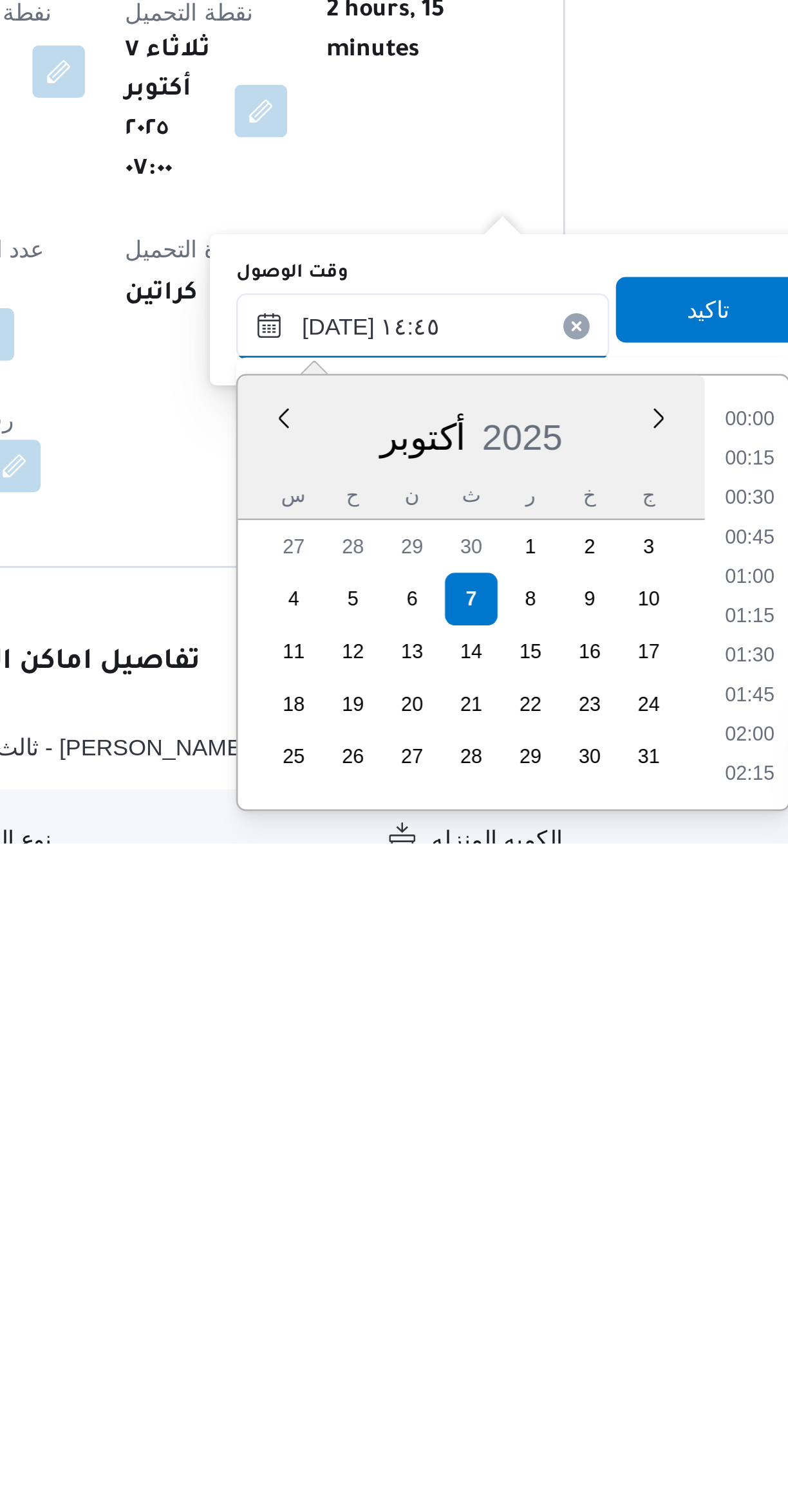
scroll to position [833, 0]
click at [537, 1347] on li "13:30" at bounding box center [541, 1346] width 30 height 13
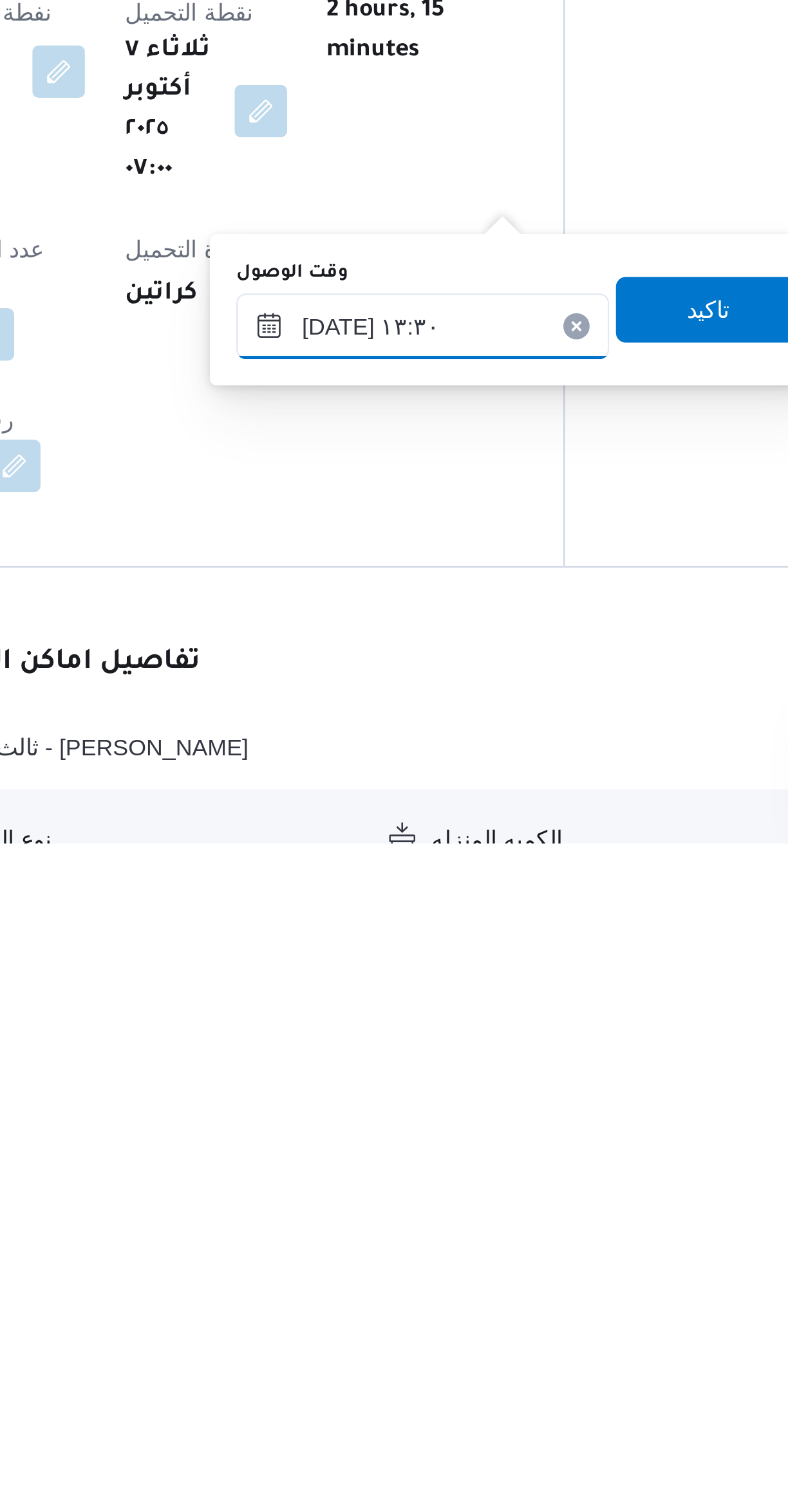
click at [438, 1307] on input "[DATE] ١٣:٣٠" at bounding box center [414, 1310] width 146 height 26
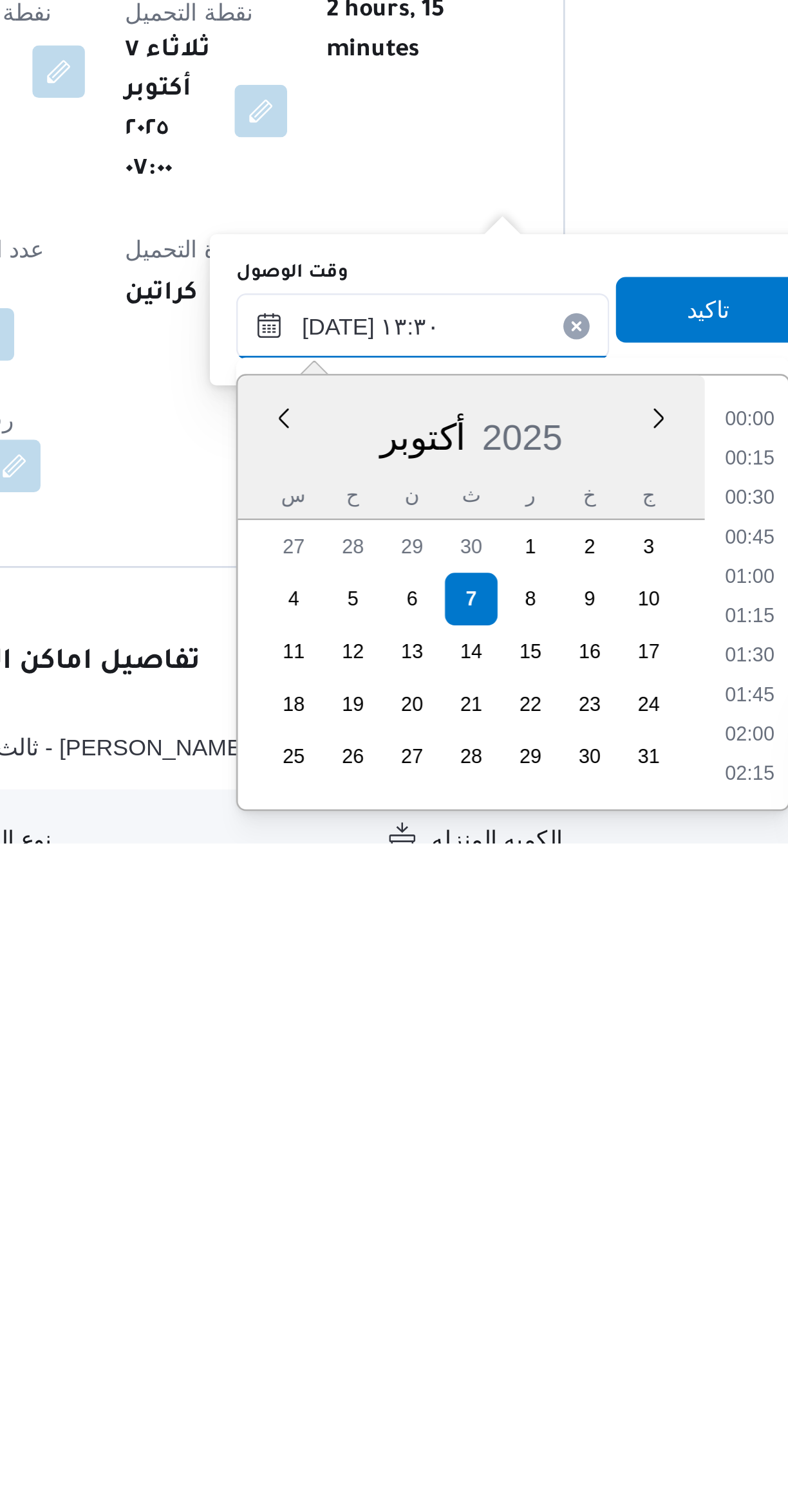
scroll to position [756, 0]
click at [541, 1349] on li "12:15" at bounding box center [541, 1346] width 30 height 13
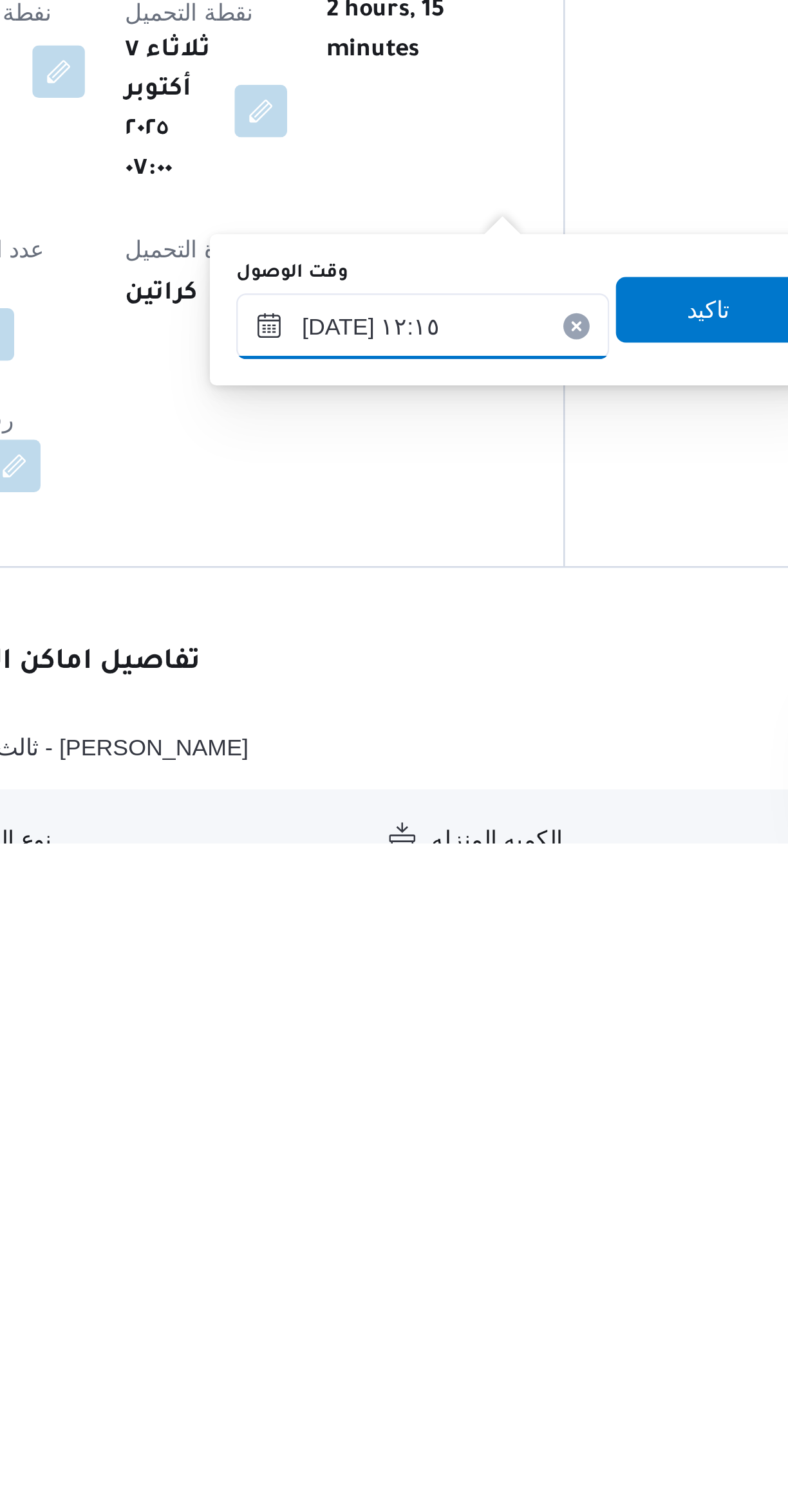
click at [425, 1307] on input "[DATE] ١٢:١٥" at bounding box center [414, 1310] width 146 height 26
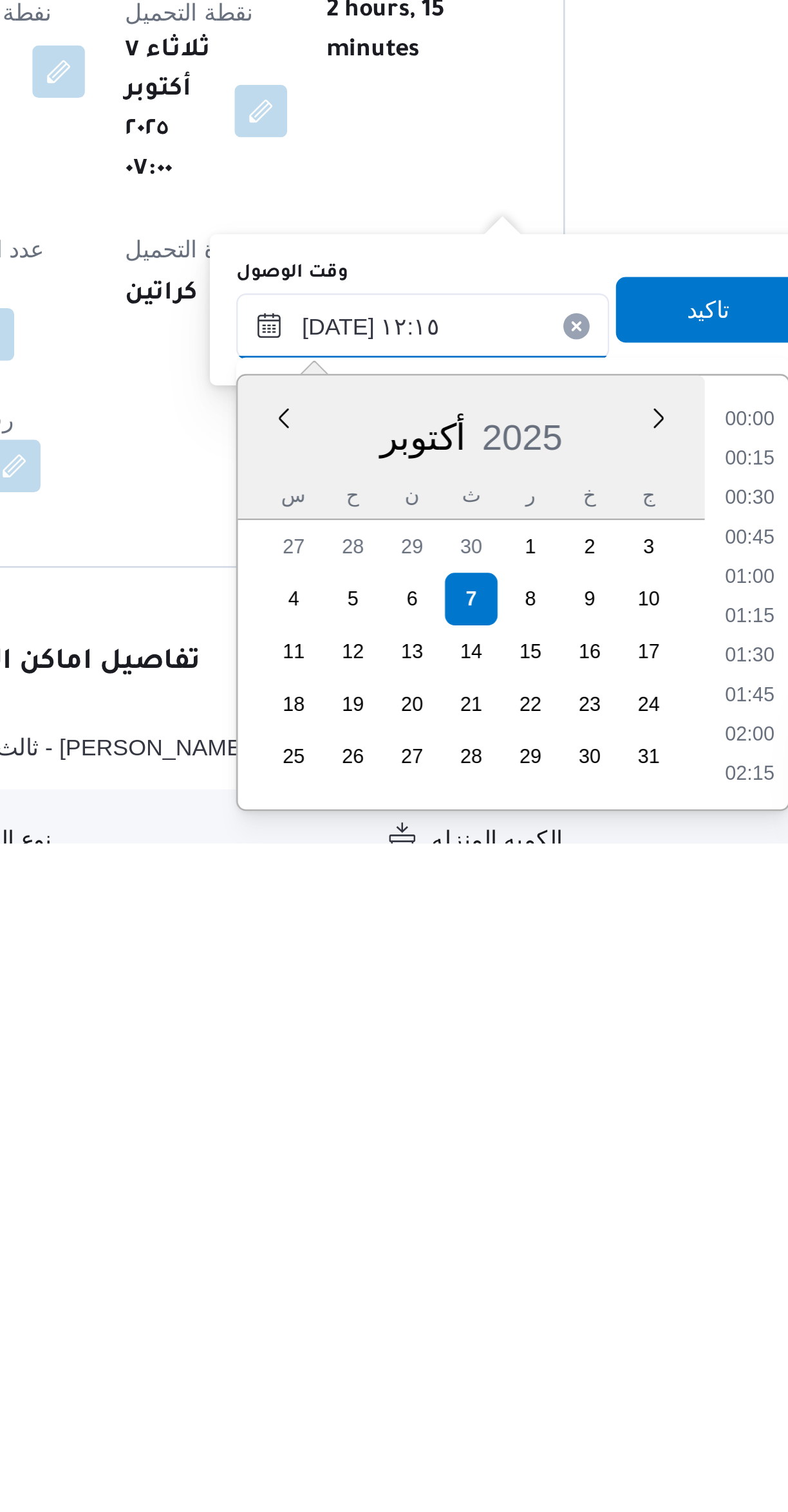
scroll to position [678, 0]
click at [538, 1379] on li "11:30" at bounding box center [541, 1377] width 30 height 13
type input "[DATE] ١١:٣٠"
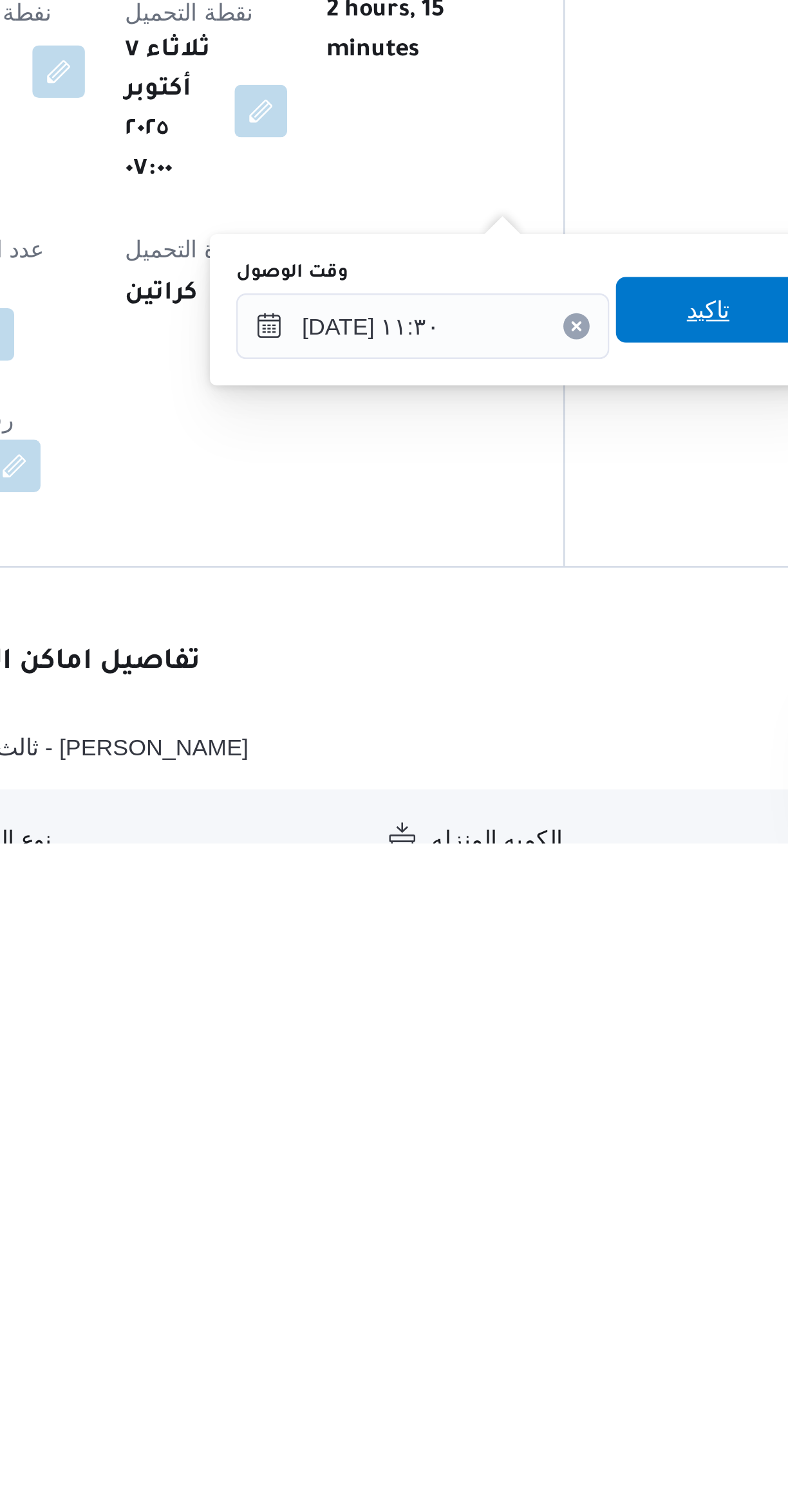
click at [531, 1300] on span "تاكيد" at bounding box center [525, 1303] width 72 height 26
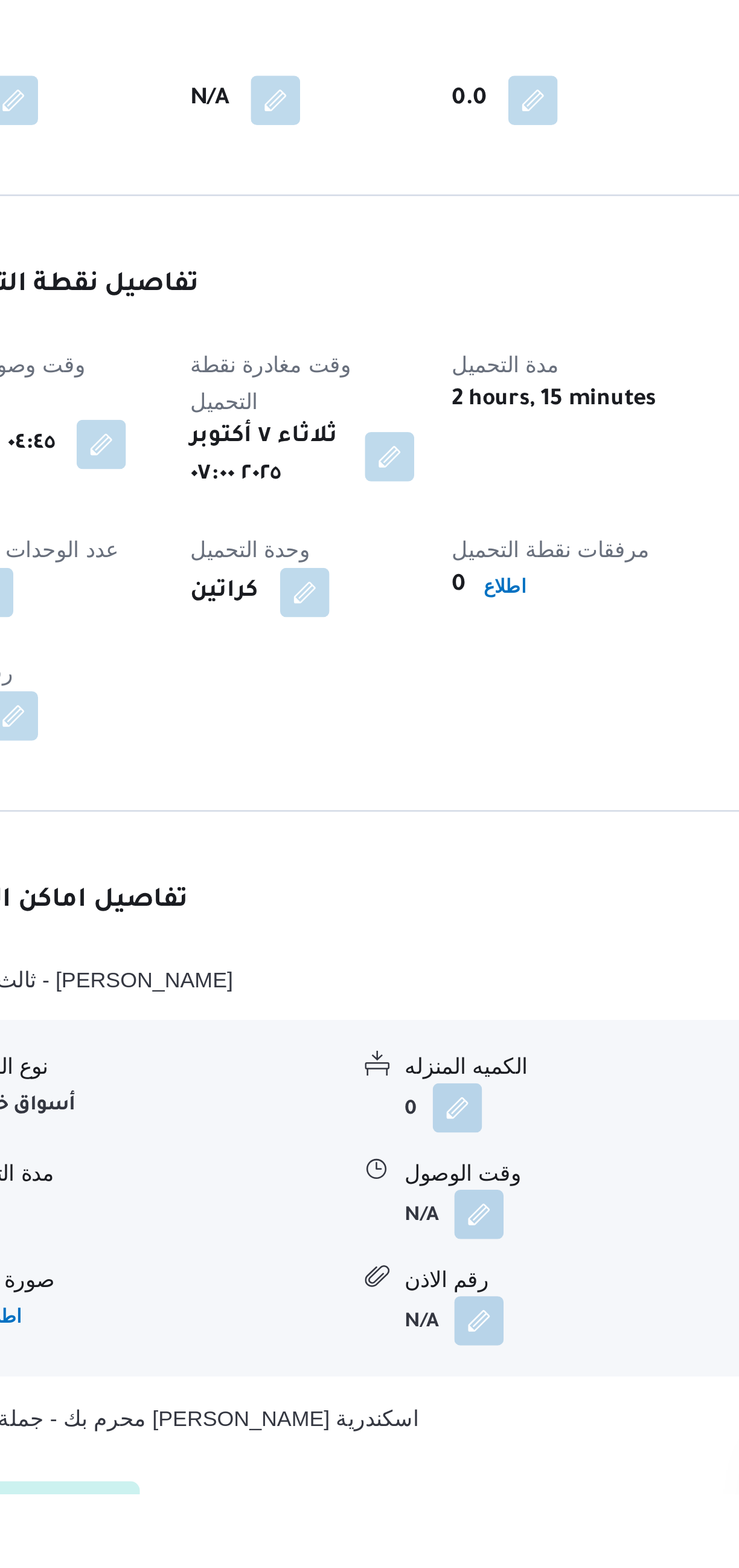
scroll to position [27, 0]
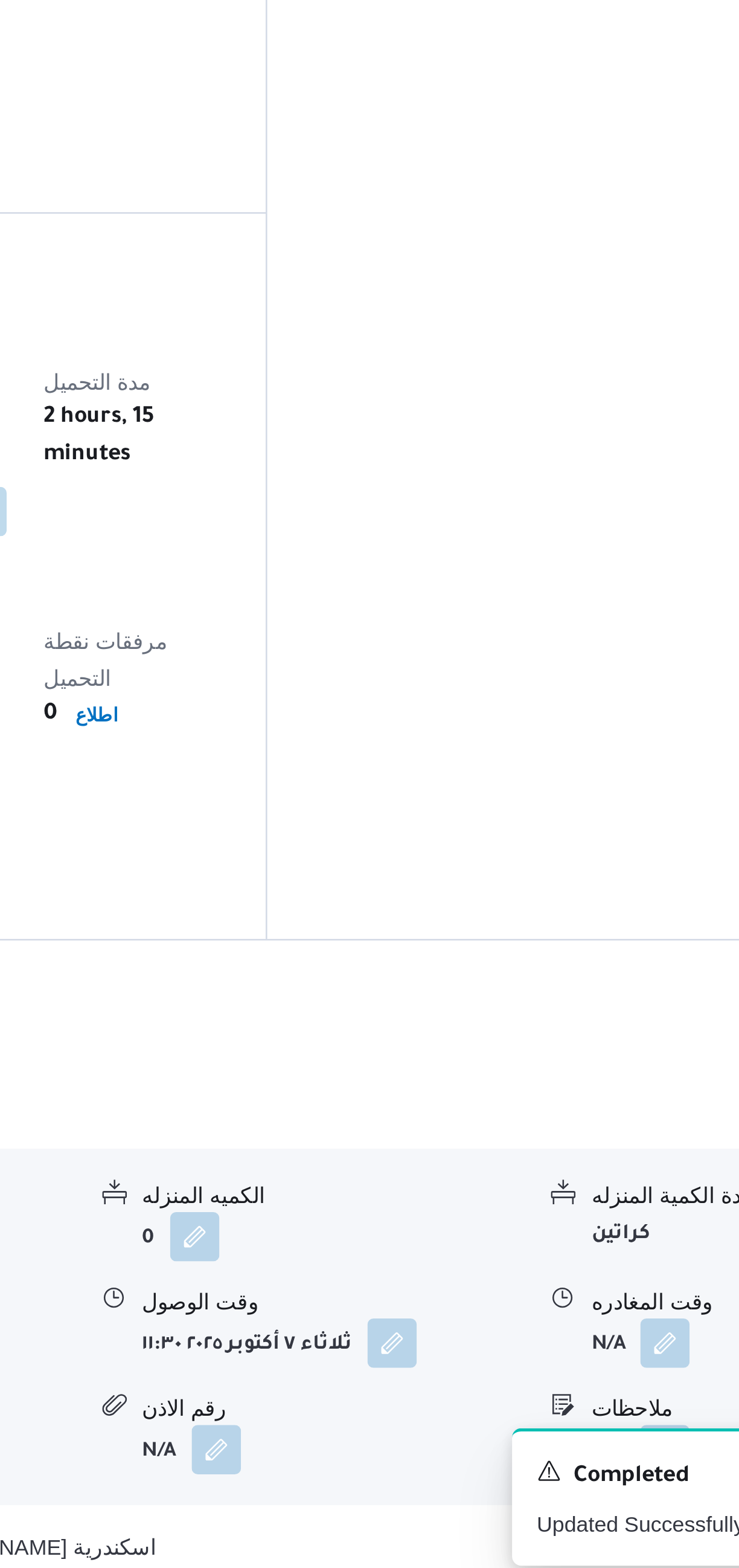
click at [593, 1419] on button "button" at bounding box center [596, 1471] width 19 height 19
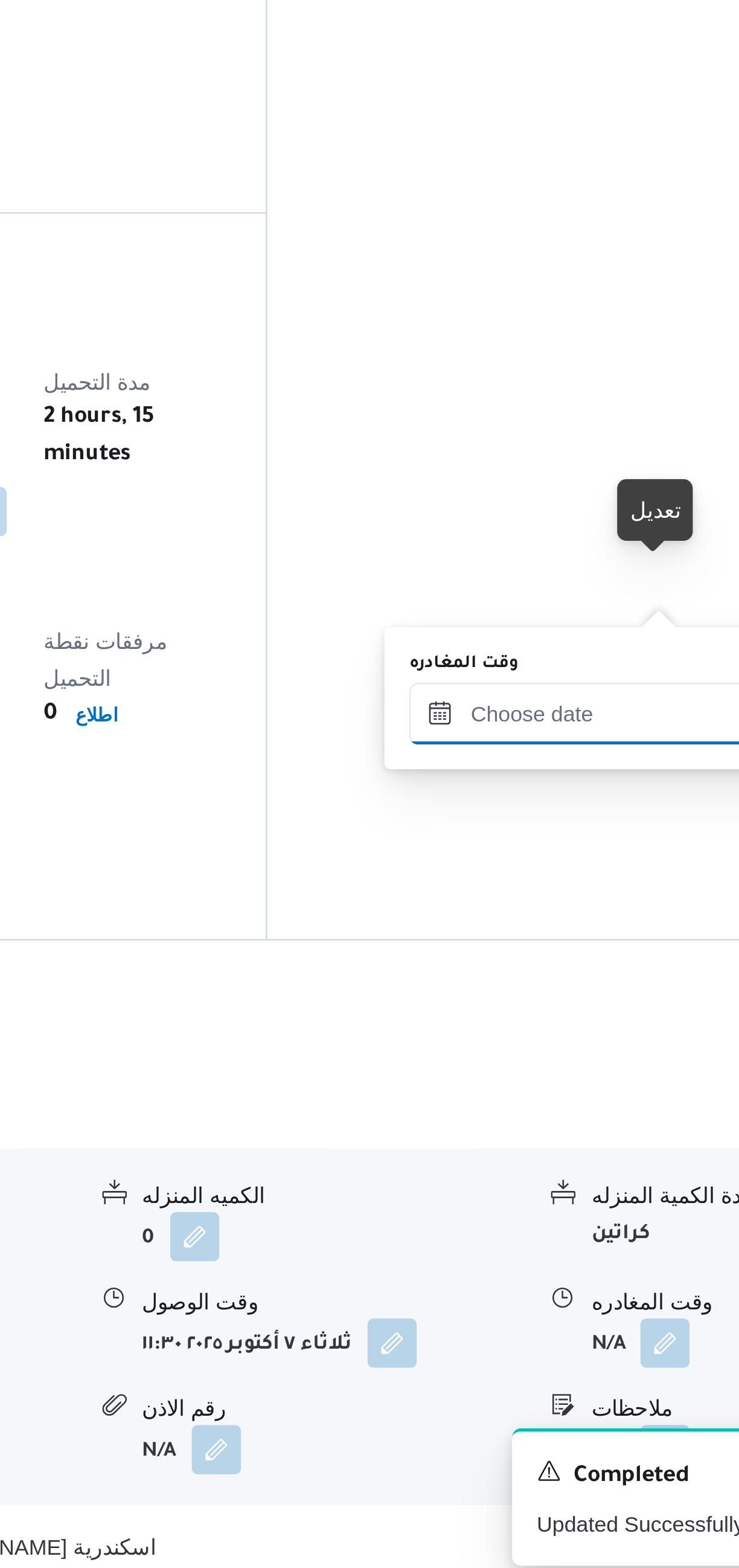
click at [544, 1221] on input "وقت المغادره" at bounding box center [564, 1225] width 137 height 24
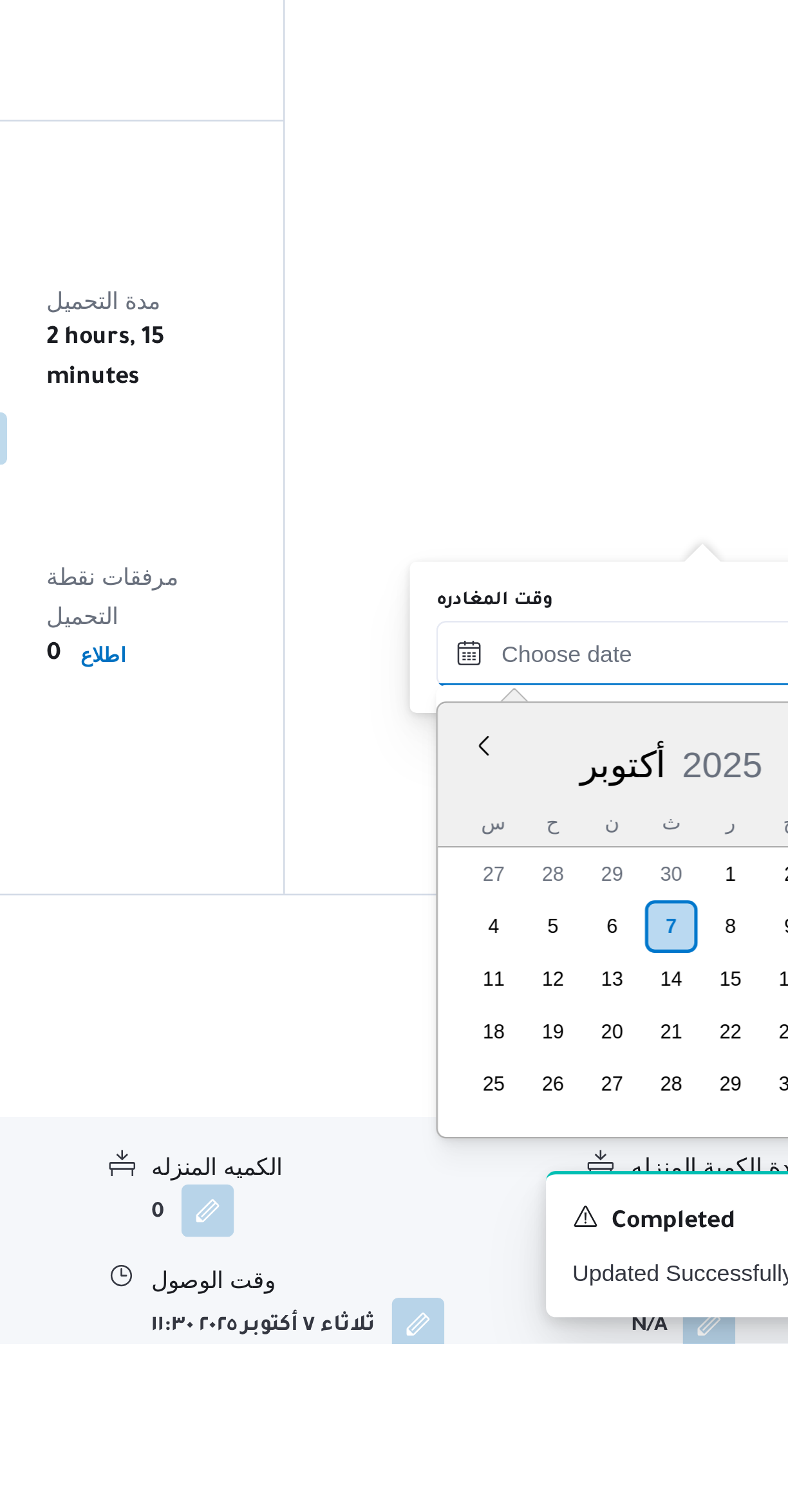
scroll to position [988, 0]
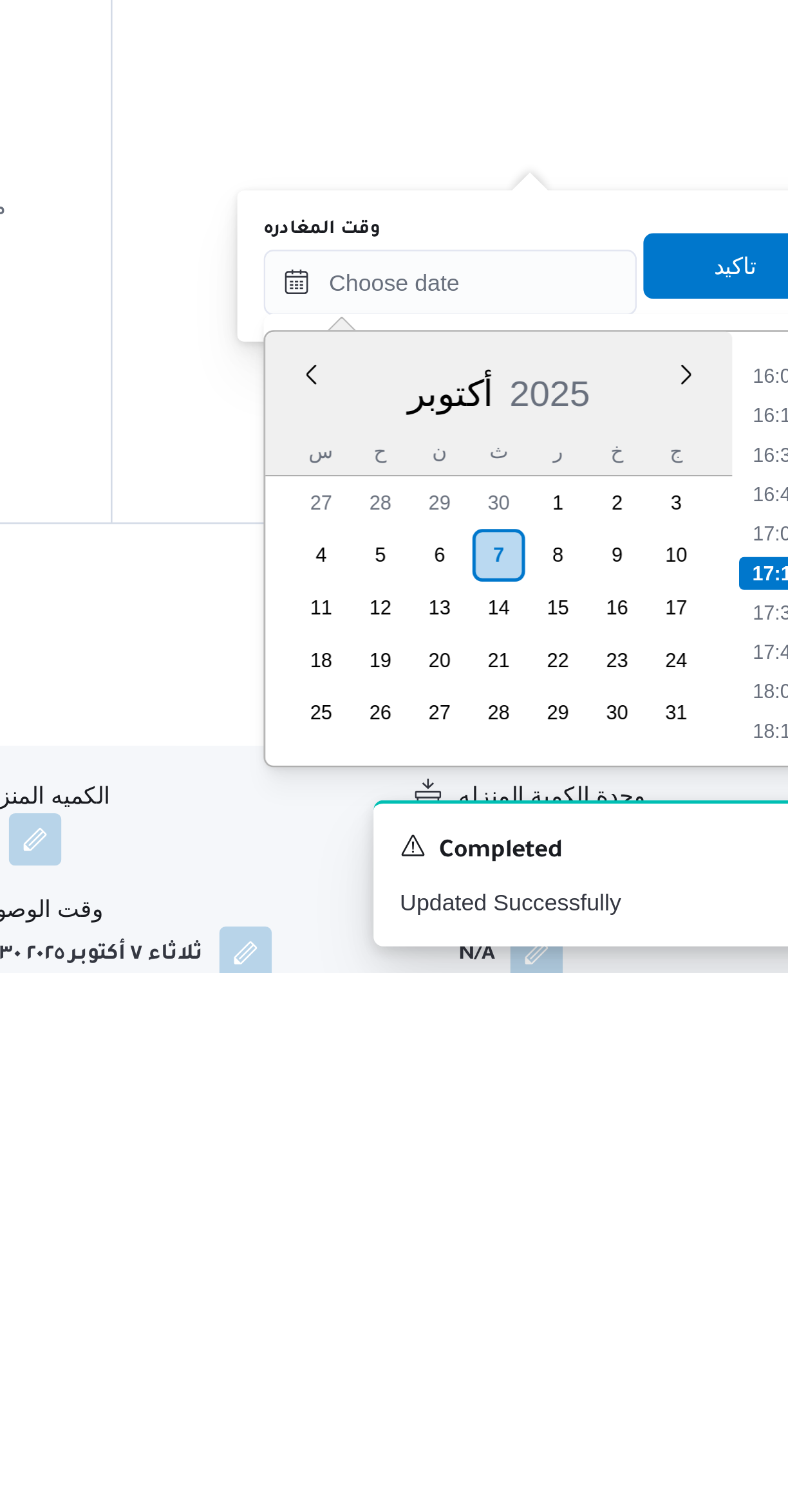
click at [718, 1278] on li "16:00" at bounding box center [730, 1278] width 30 height 13
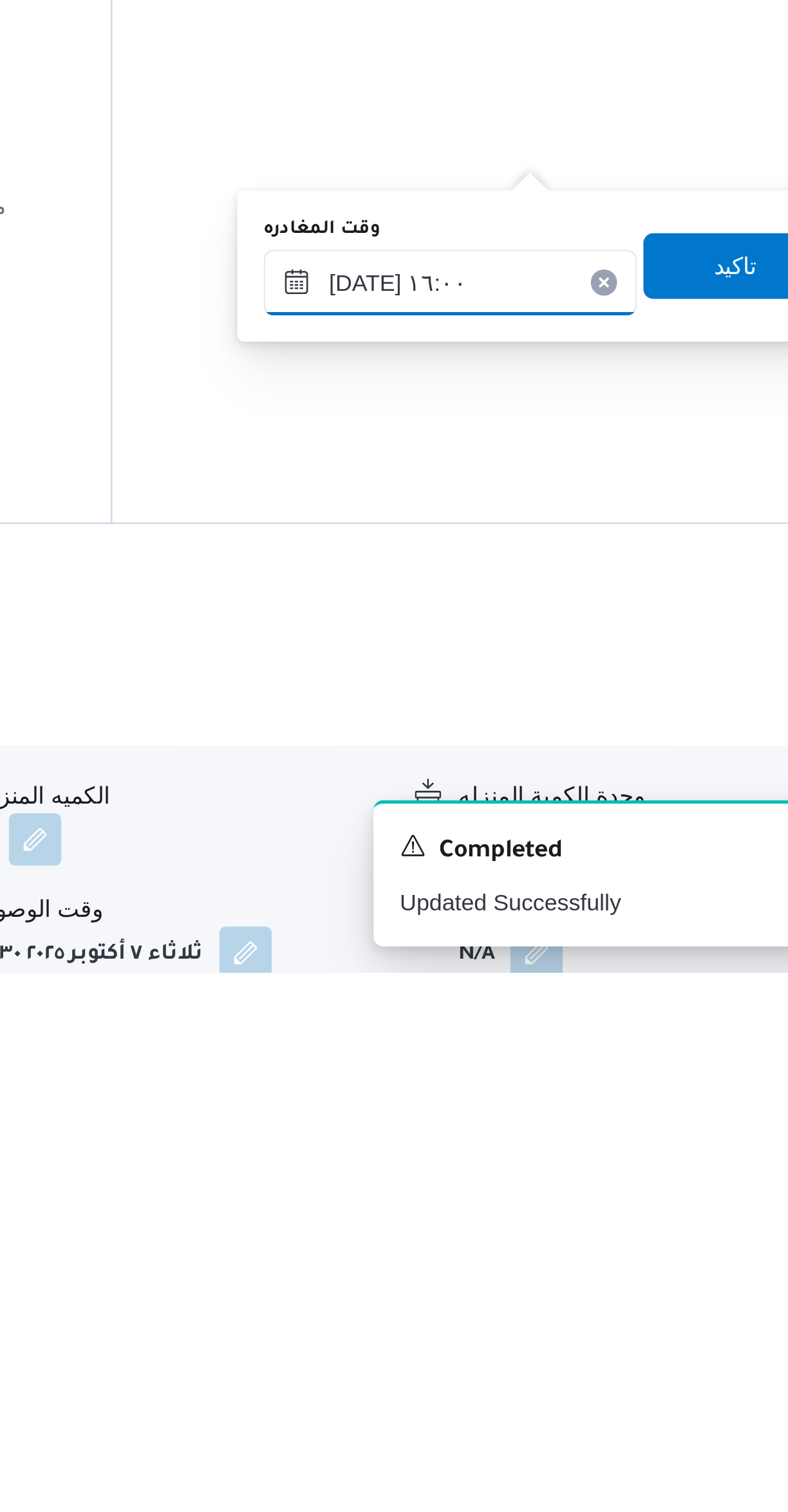
click at [615, 1241] on input "[DATE] ١٦:٠٠" at bounding box center [601, 1242] width 146 height 26
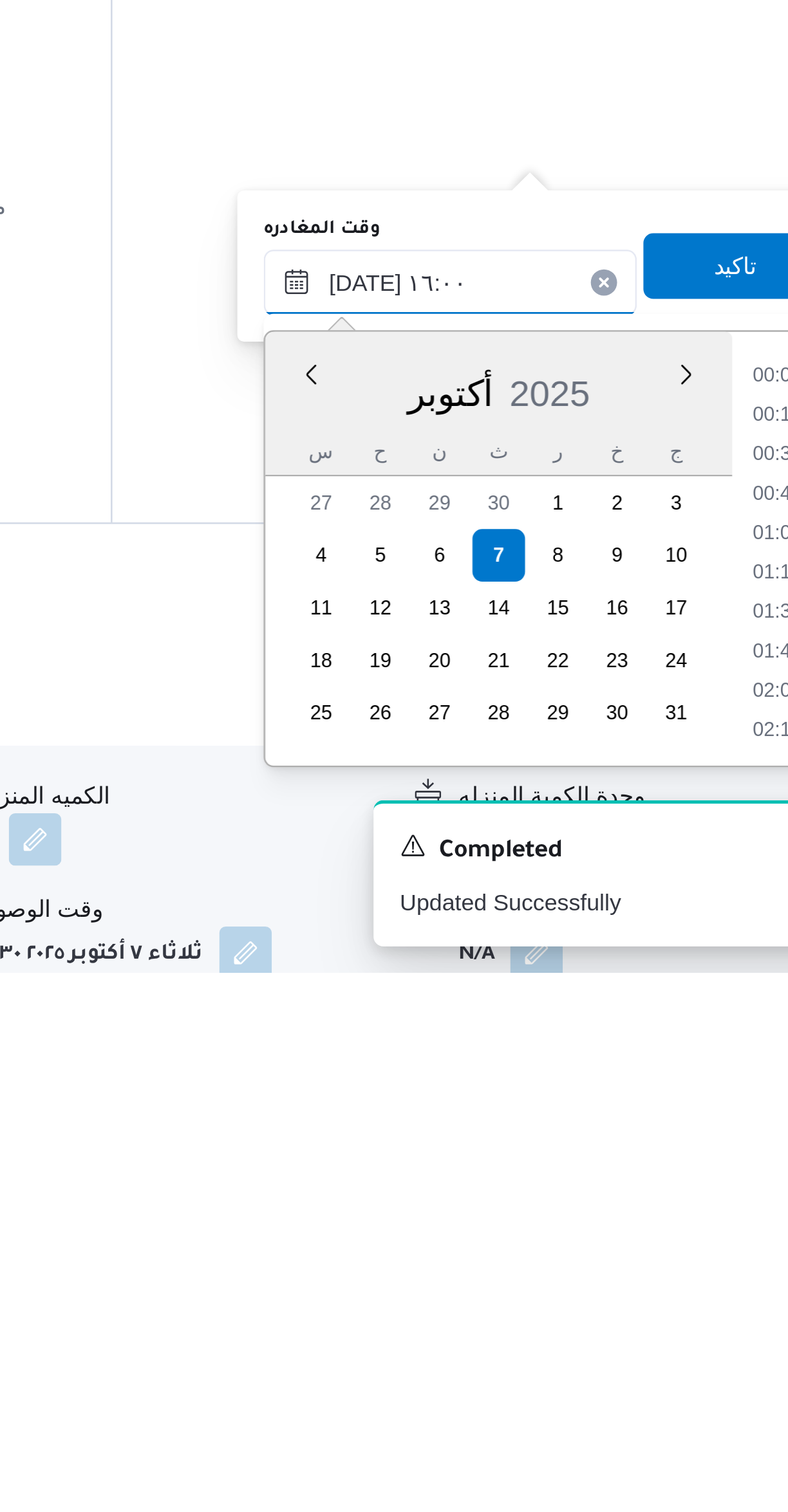
scroll to position [910, 0]
click at [718, 1277] on li "14:45" at bounding box center [730, 1279] width 30 height 13
type input "[DATE] ١٤:٤٥"
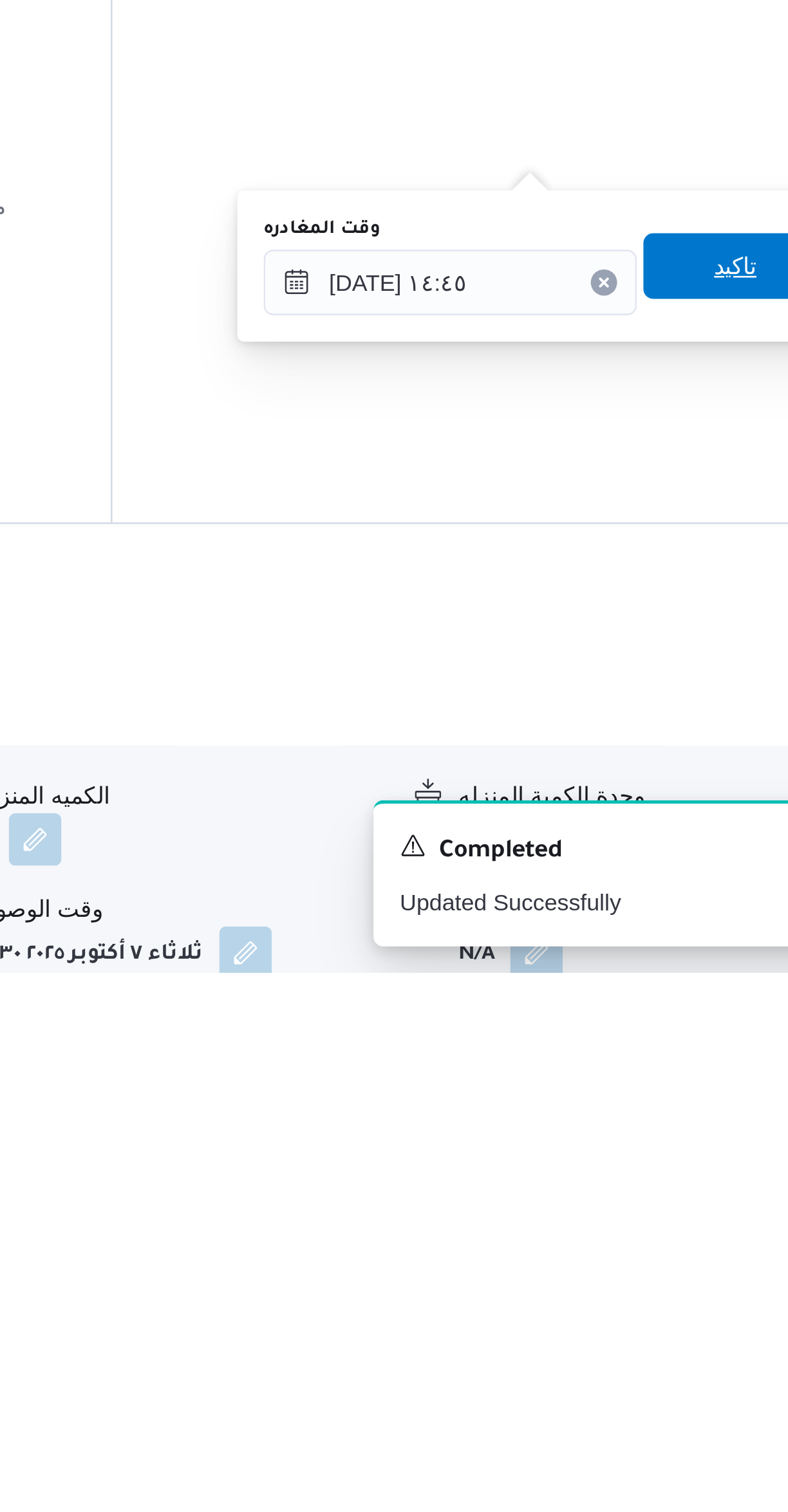
click at [711, 1233] on span "تاكيد" at bounding box center [713, 1235] width 72 height 26
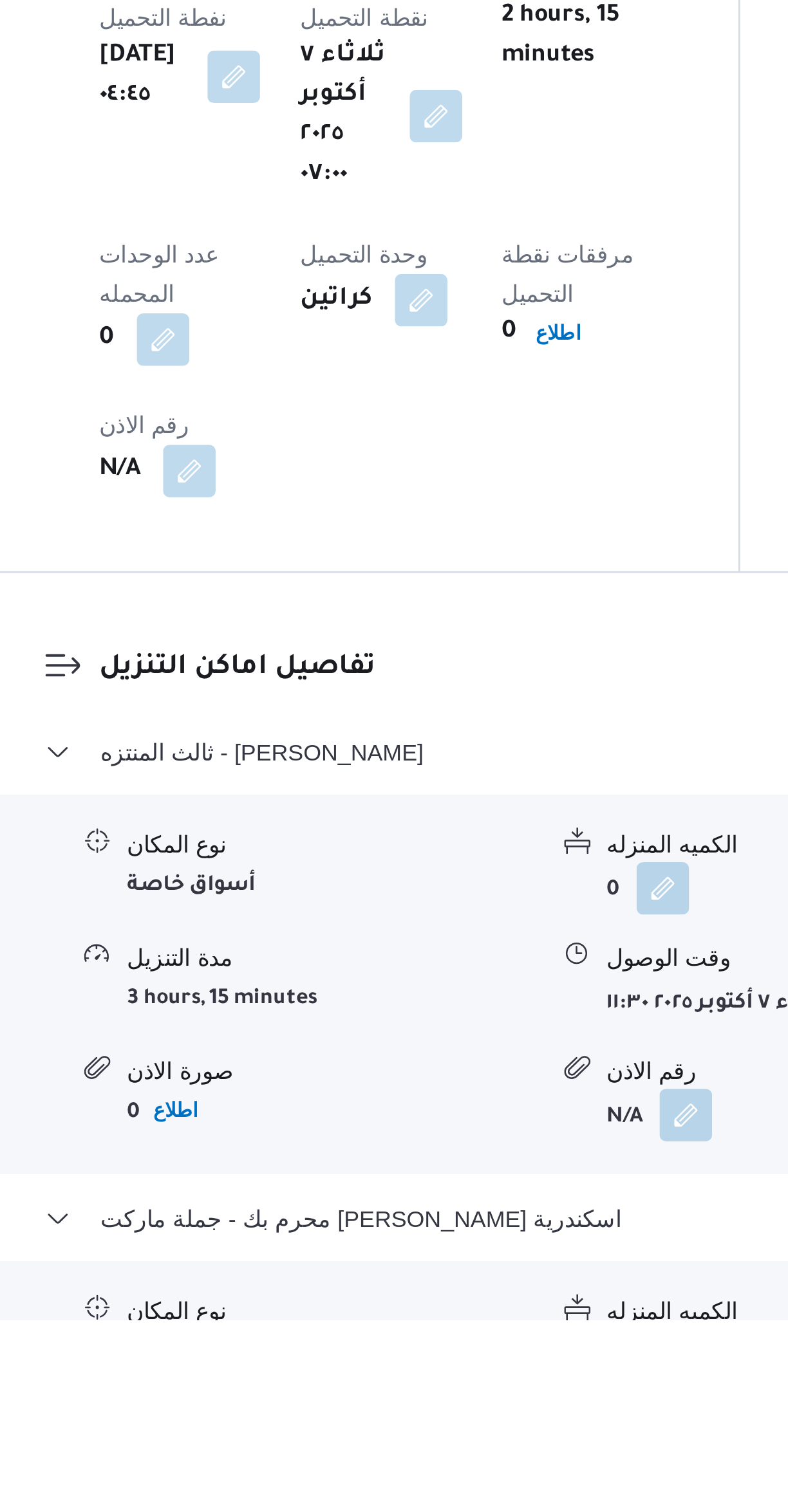
scroll to position [208, 0]
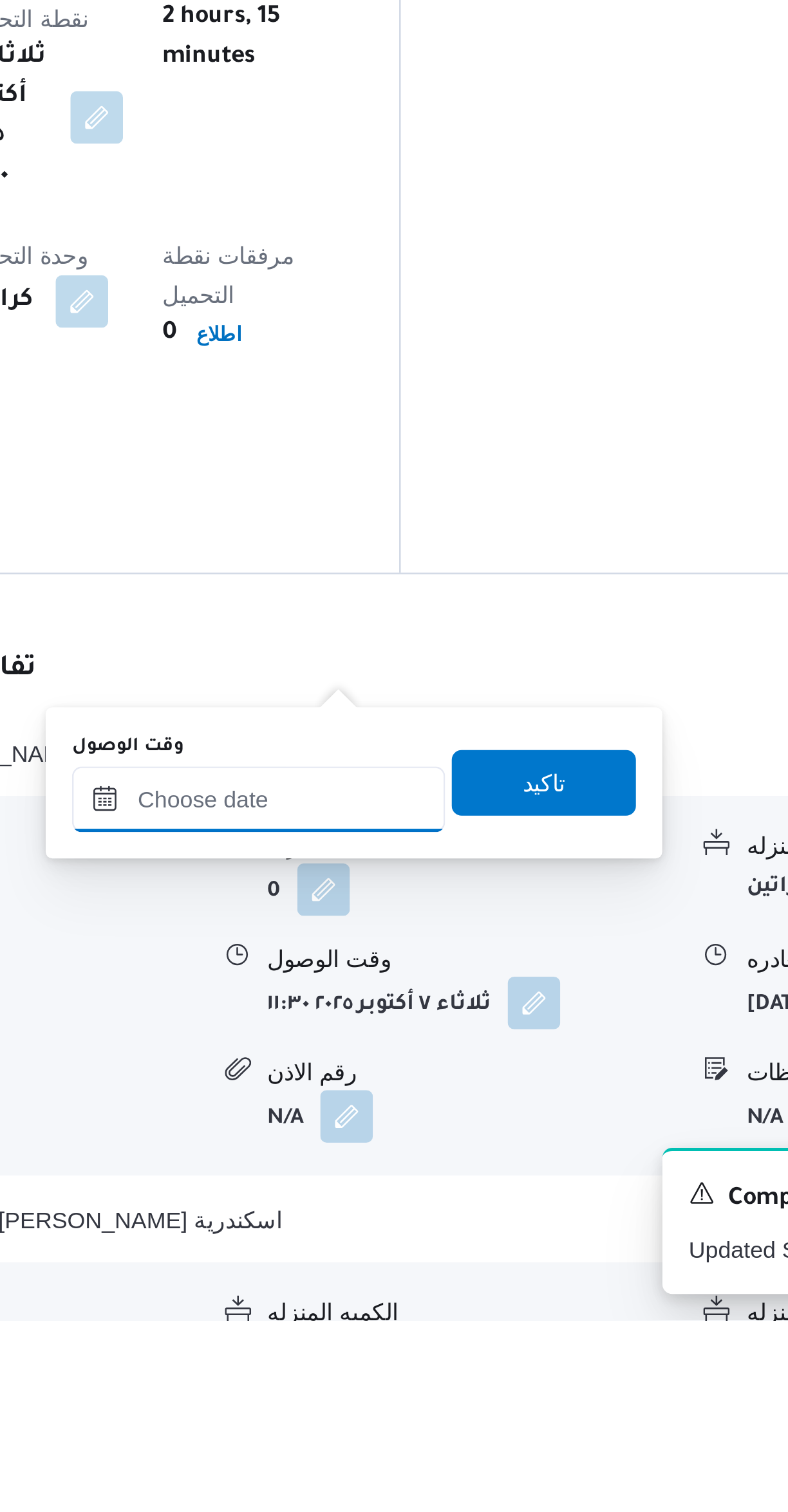
click at [424, 1311] on input "وقت الوصول" at bounding box center [414, 1308] width 146 height 26
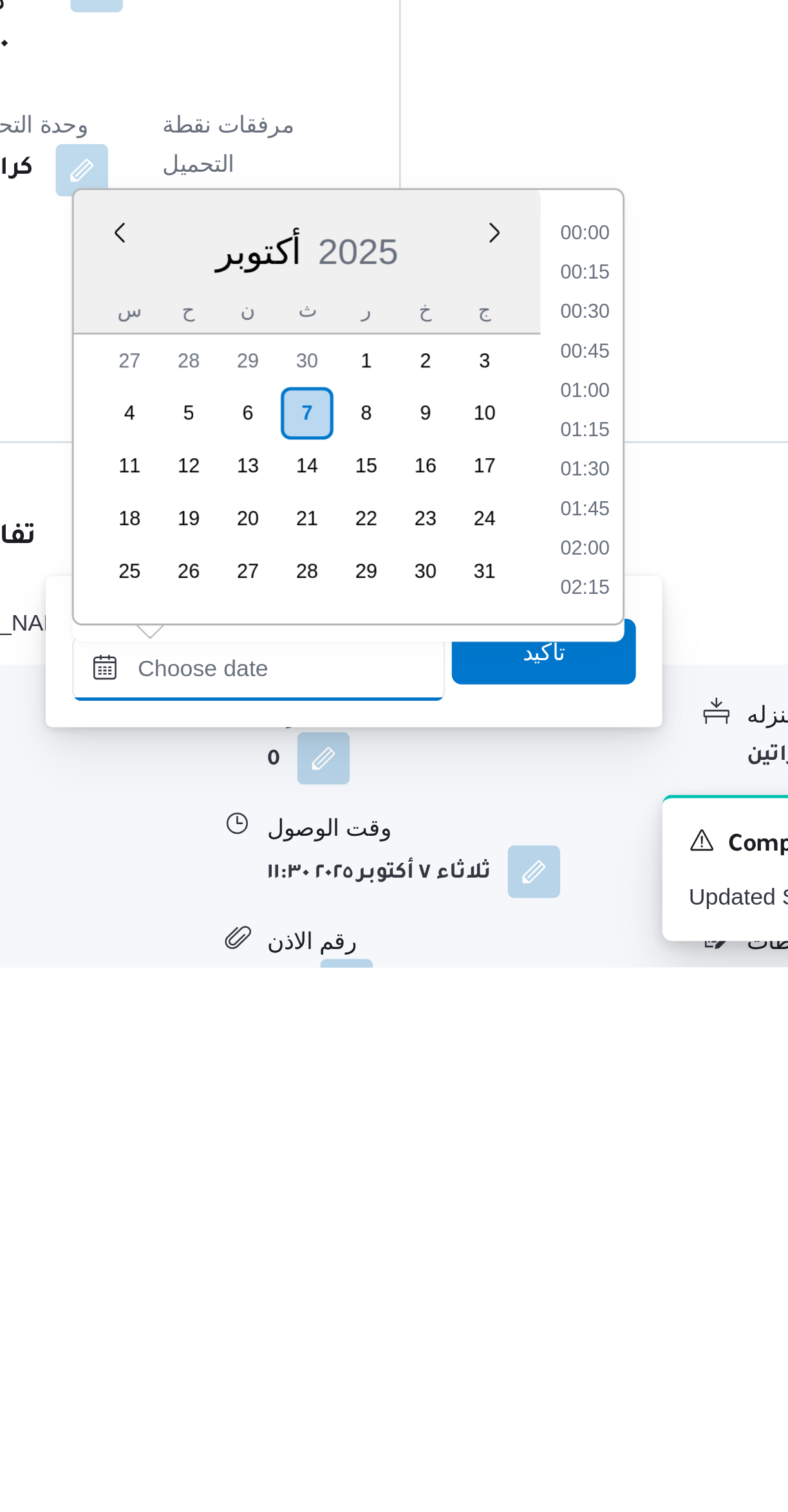
scroll to position [988, 0]
click at [536, 1228] on li "16:00" at bounding box center [541, 1225] width 30 height 13
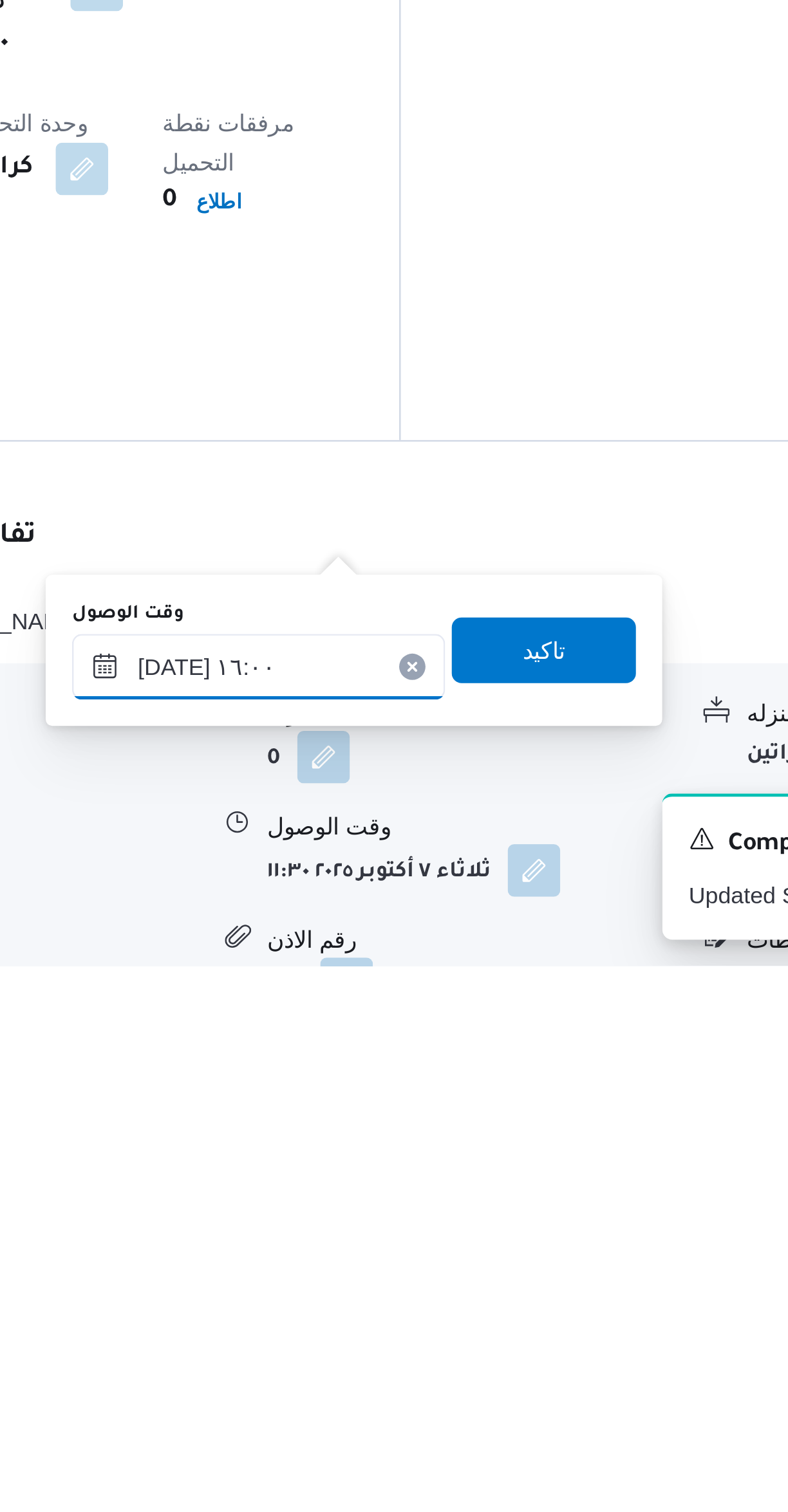
click at [439, 1389] on input "[DATE] ١٦:٠٠" at bounding box center [414, 1395] width 146 height 26
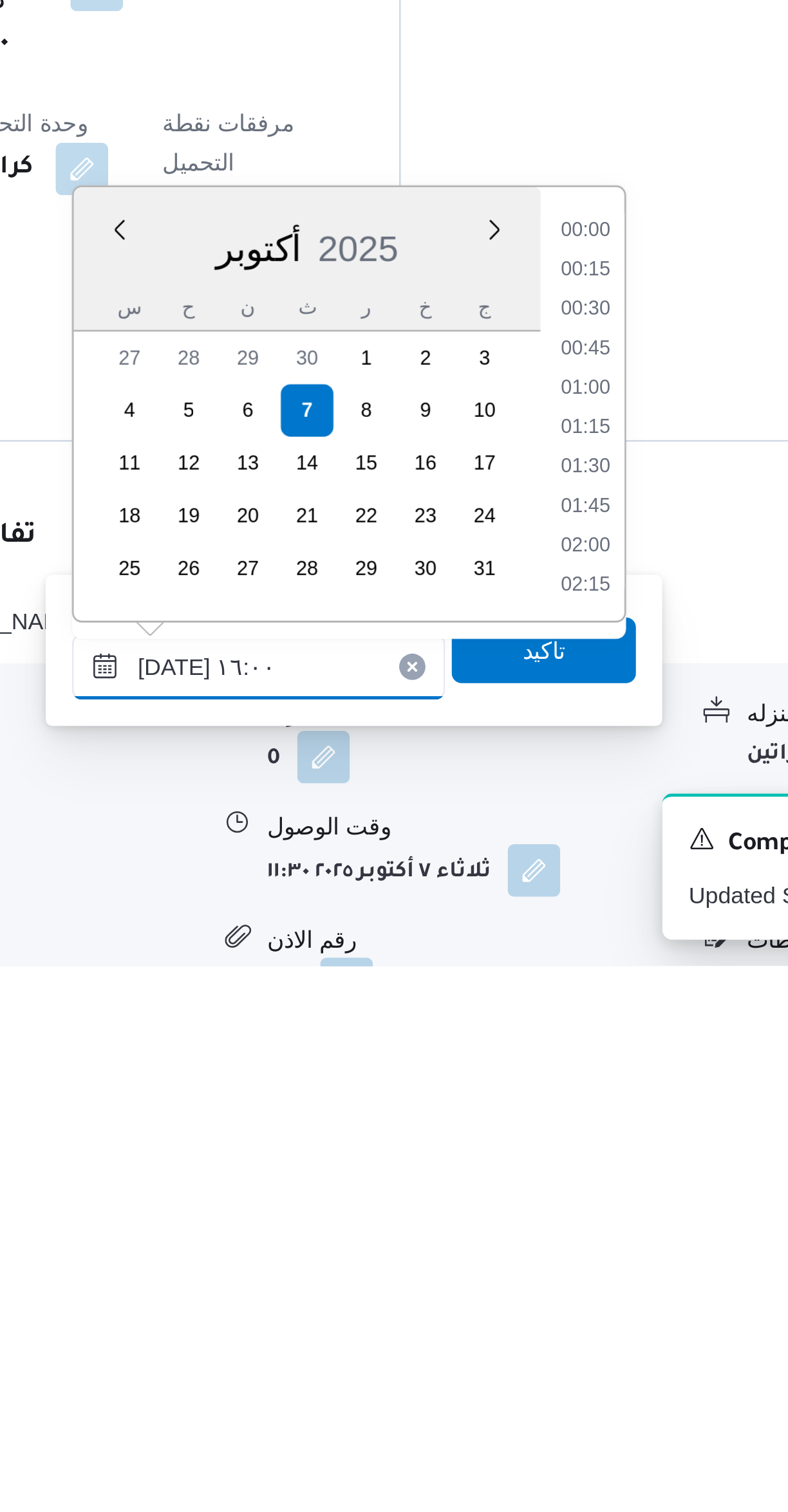
scroll to position [910, 0]
click at [541, 1253] on li "15:15" at bounding box center [541, 1256] width 30 height 13
type input "[DATE] ١٥:١٥"
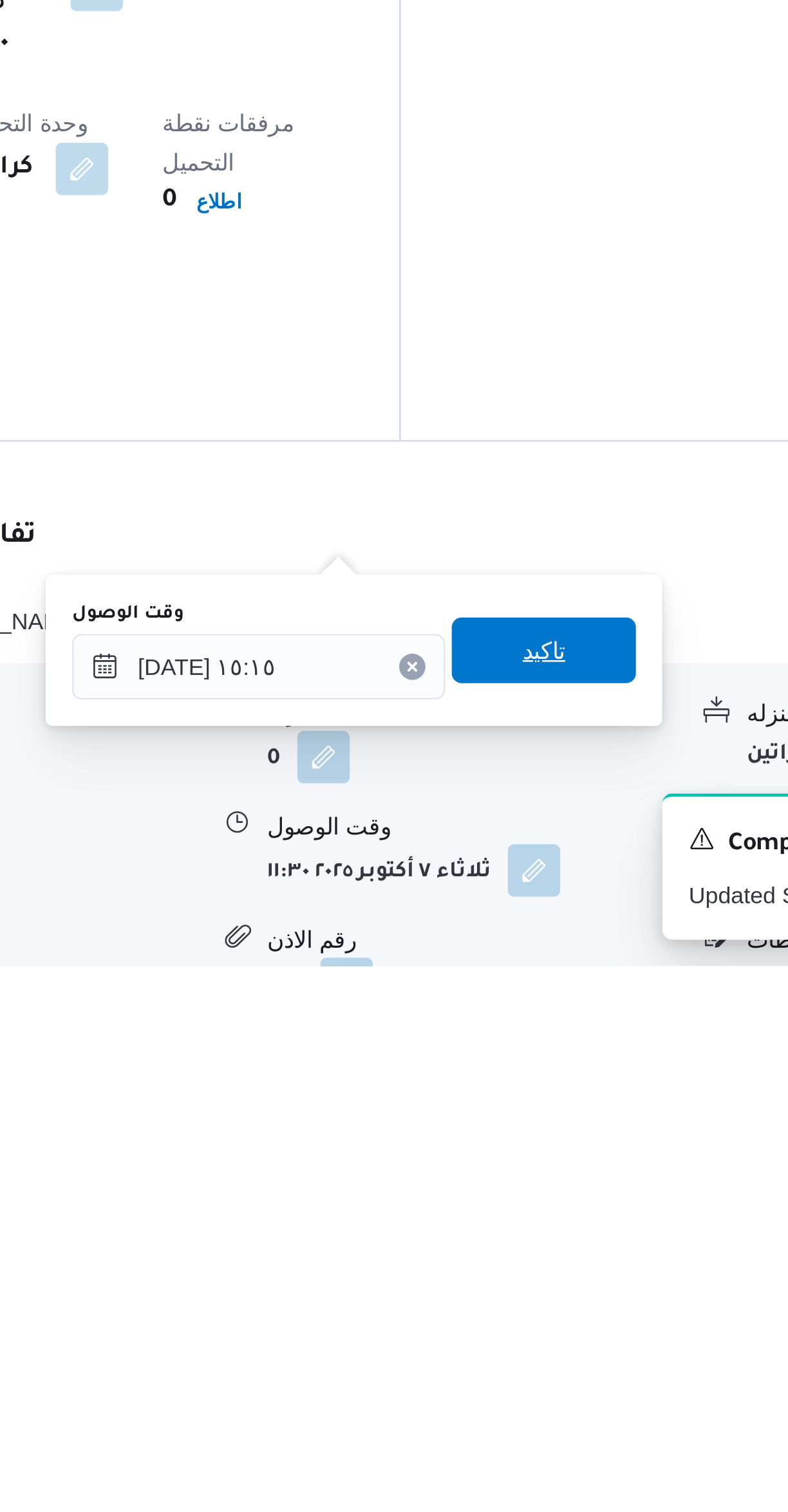
click at [528, 1387] on span "تاكيد" at bounding box center [525, 1389] width 72 height 26
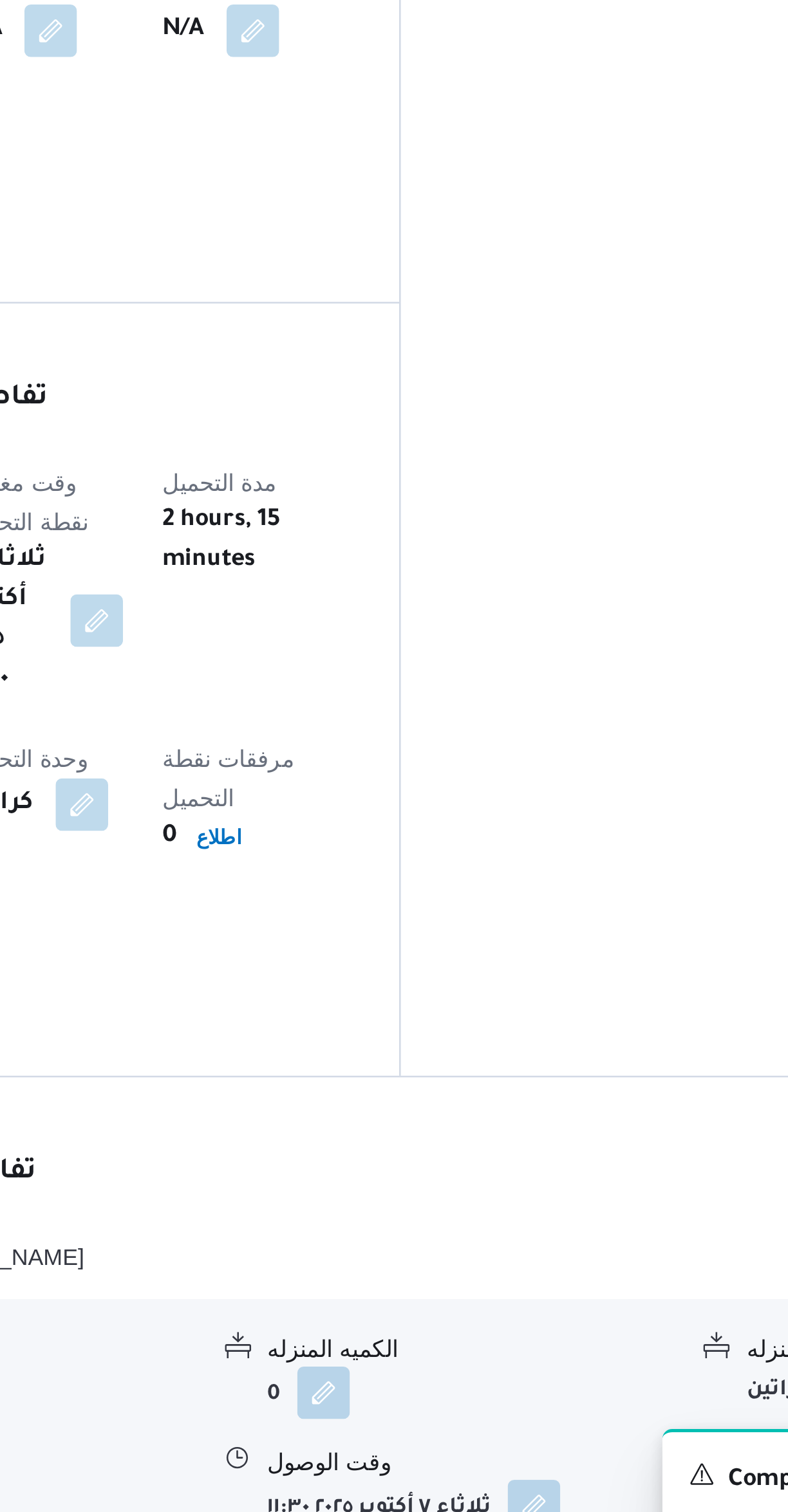
scroll to position [132, 0]
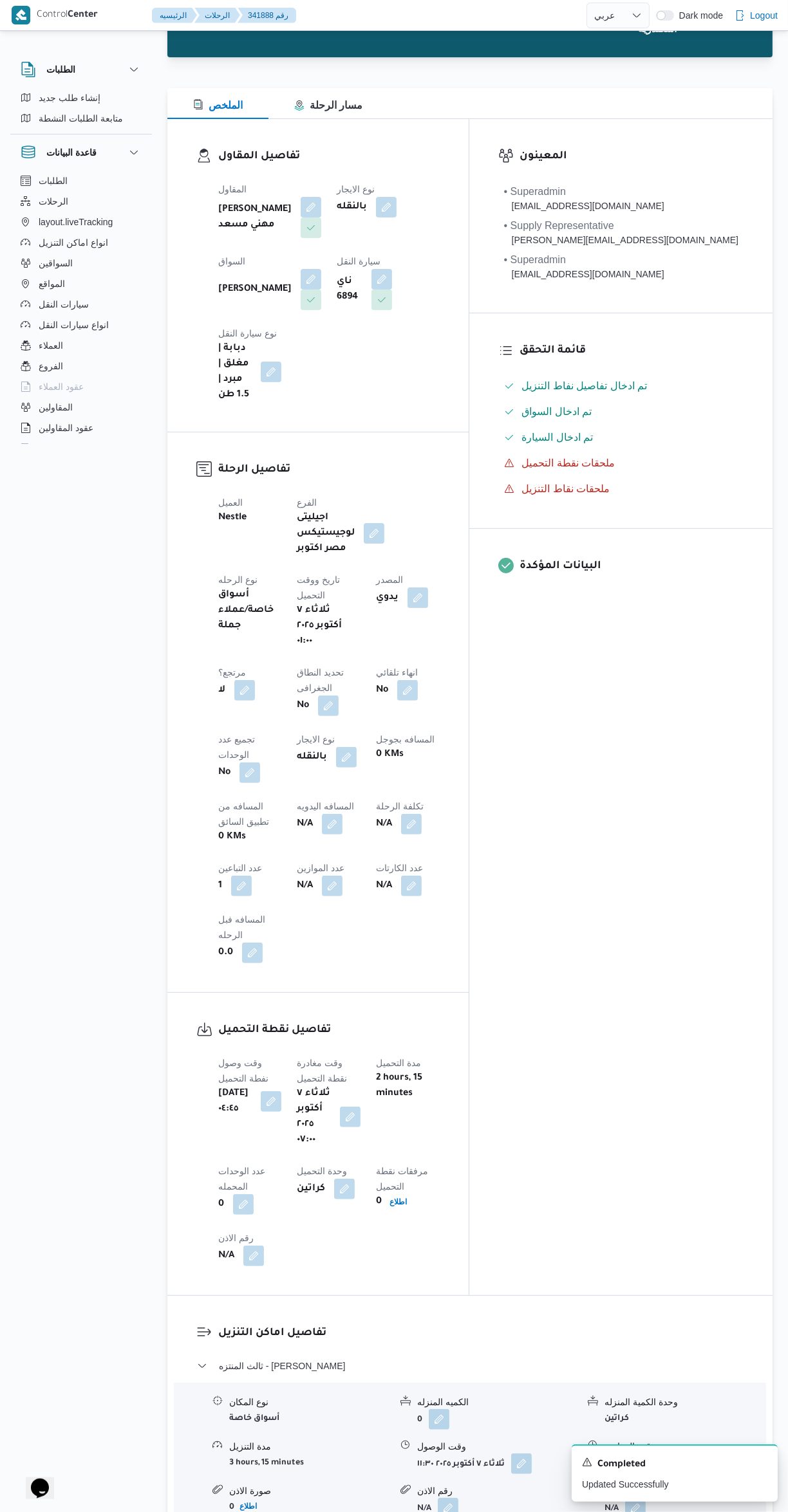
click at [322, 814] on button "button" at bounding box center [332, 824] width 21 height 21
click at [221, 699] on input "المسافه اليدويه" at bounding box center [220, 701] width 128 height 26
type input "230"
click at [347, 681] on div "تاكيد" at bounding box center [323, 694] width 72 height 26
click at [315, 694] on span "تاكيد" at bounding box center [323, 694] width 17 height 15
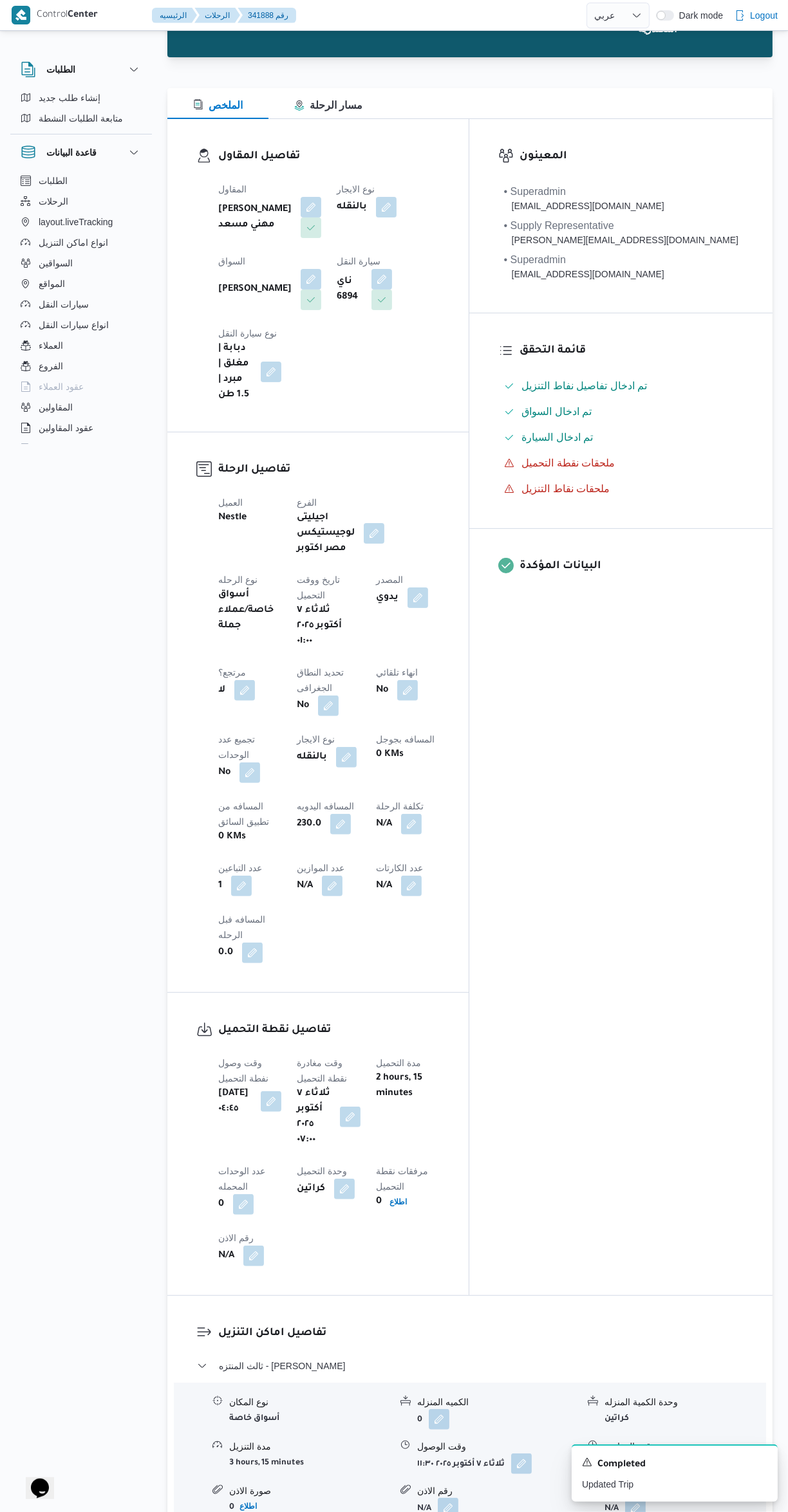
select select "ar"
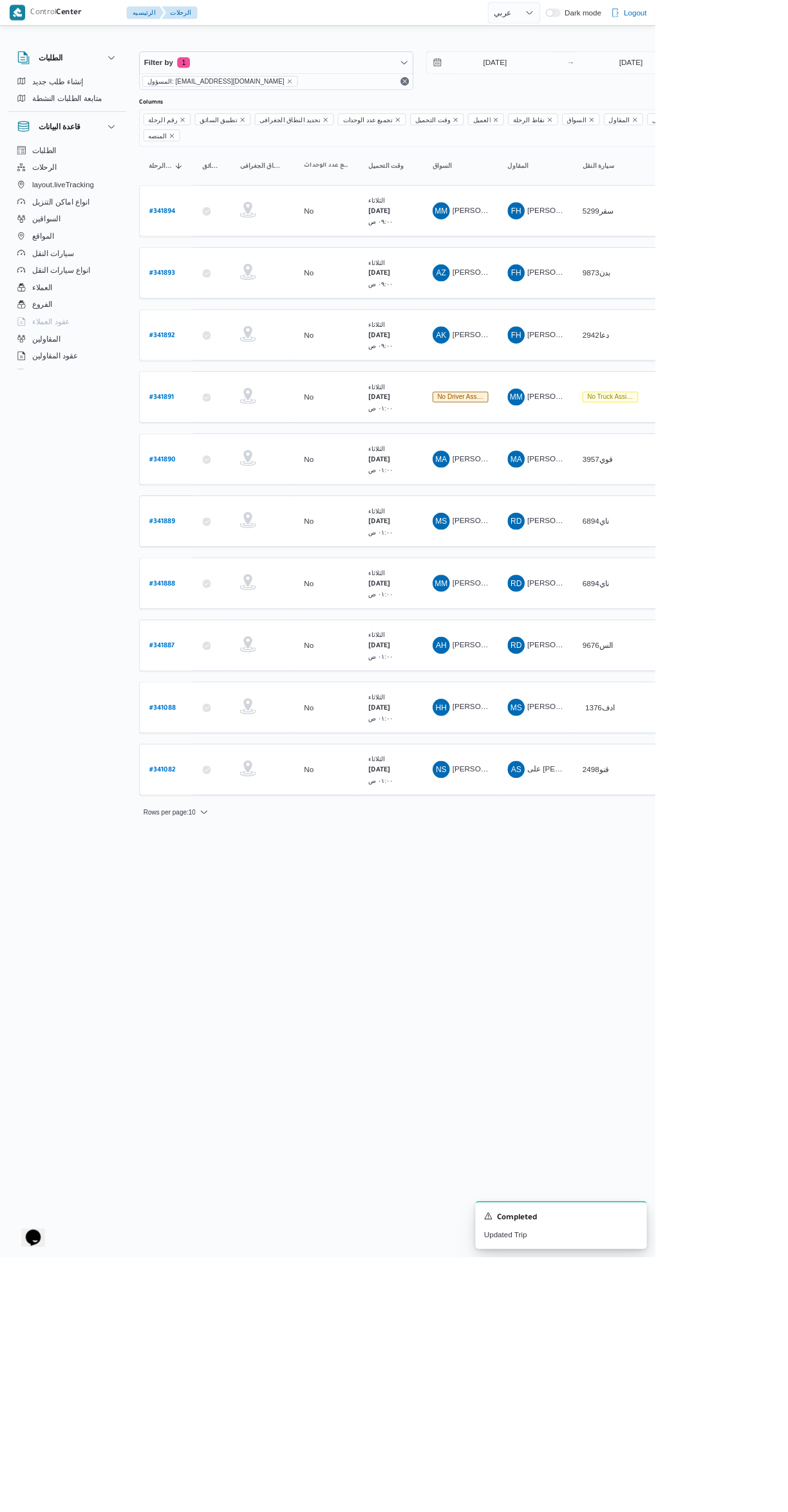
click at [197, 549] on b "# 341890" at bounding box center [196, 553] width 32 height 9
select select "ar"
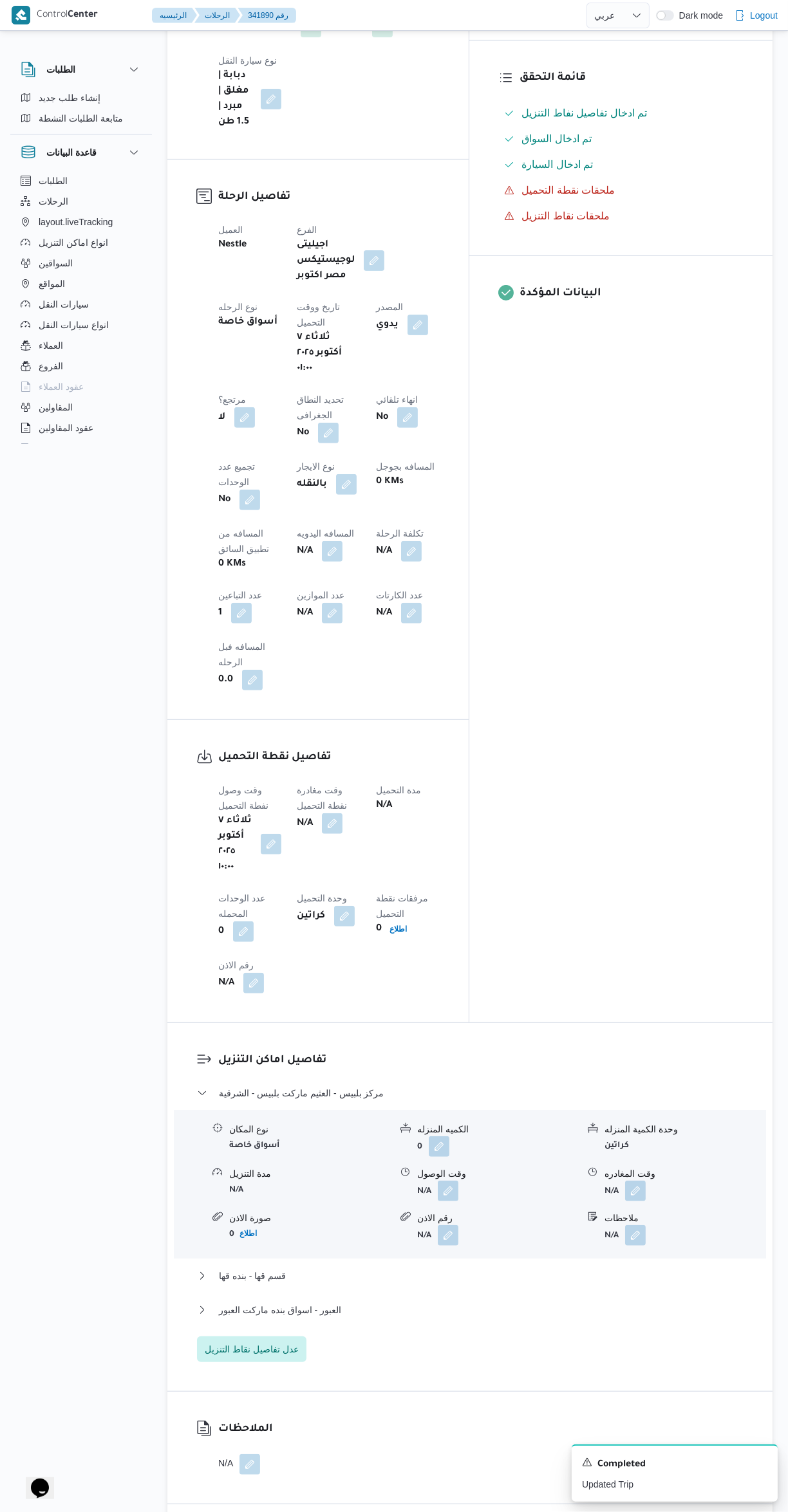
scroll to position [447, 0]
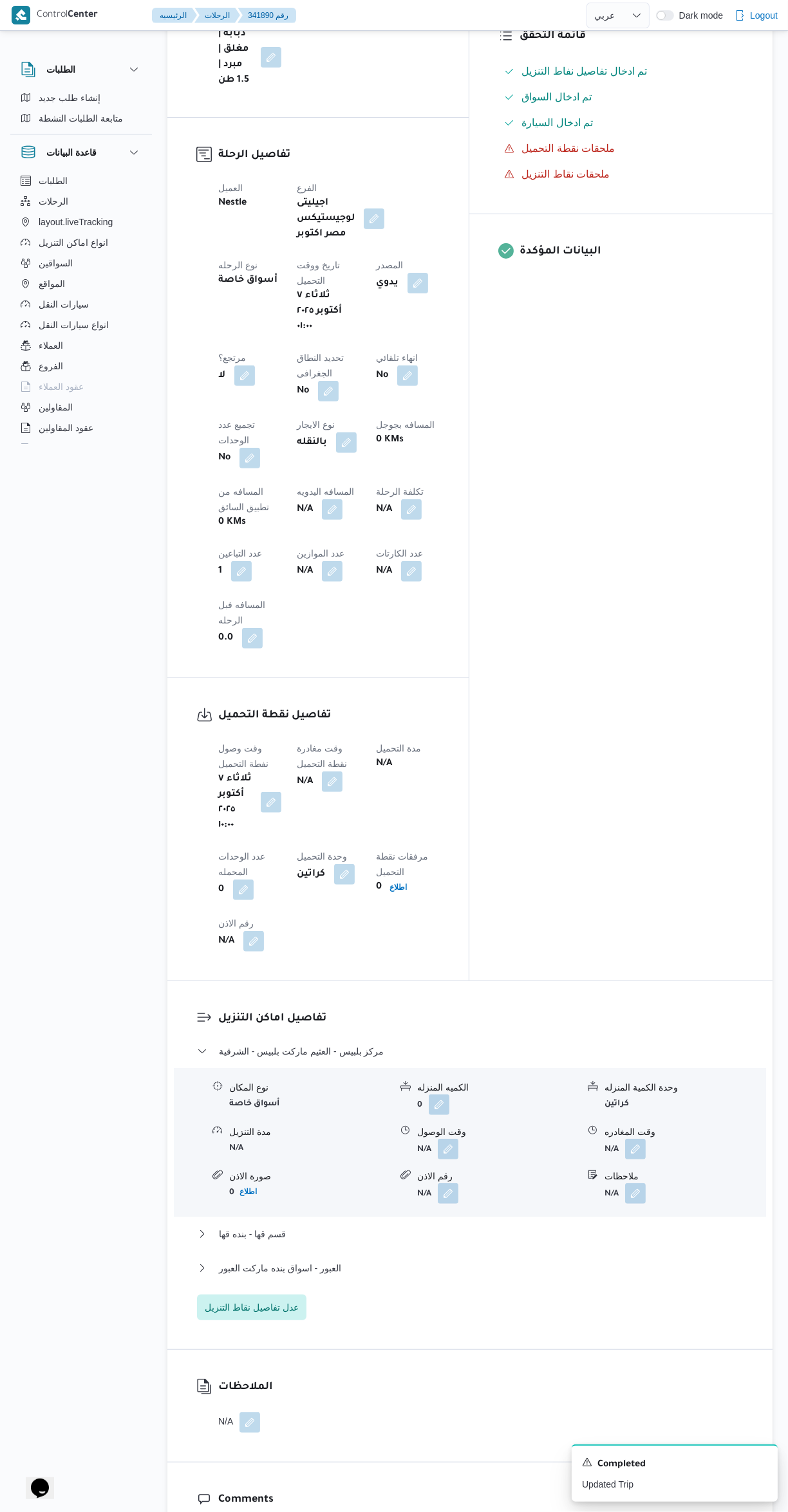
click at [343, 772] on button "button" at bounding box center [332, 782] width 21 height 21
click at [330, 606] on input "وقت مغادرة نقطة التحميل" at bounding box center [335, 606] width 146 height 26
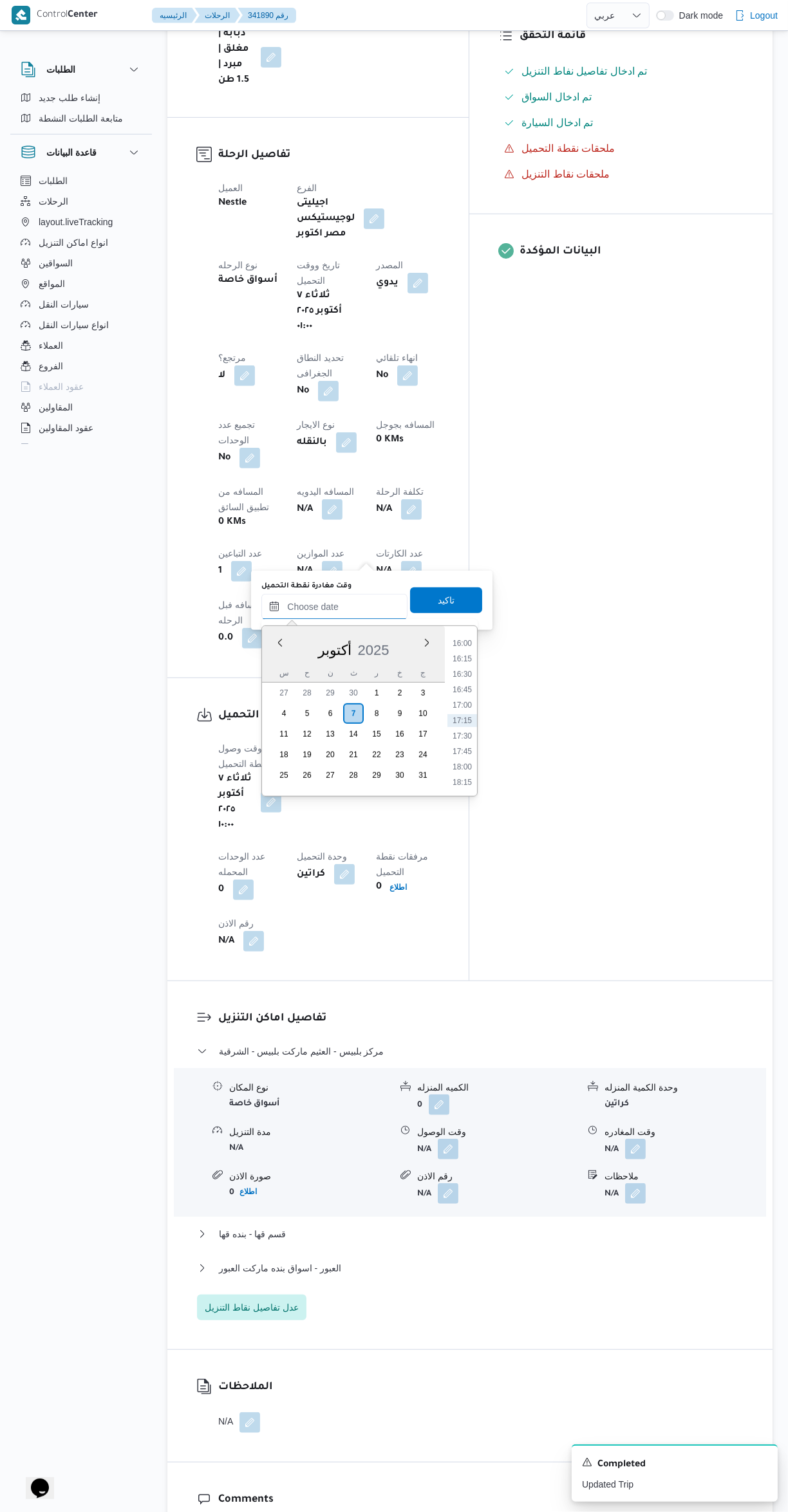
scroll to position [186, 0]
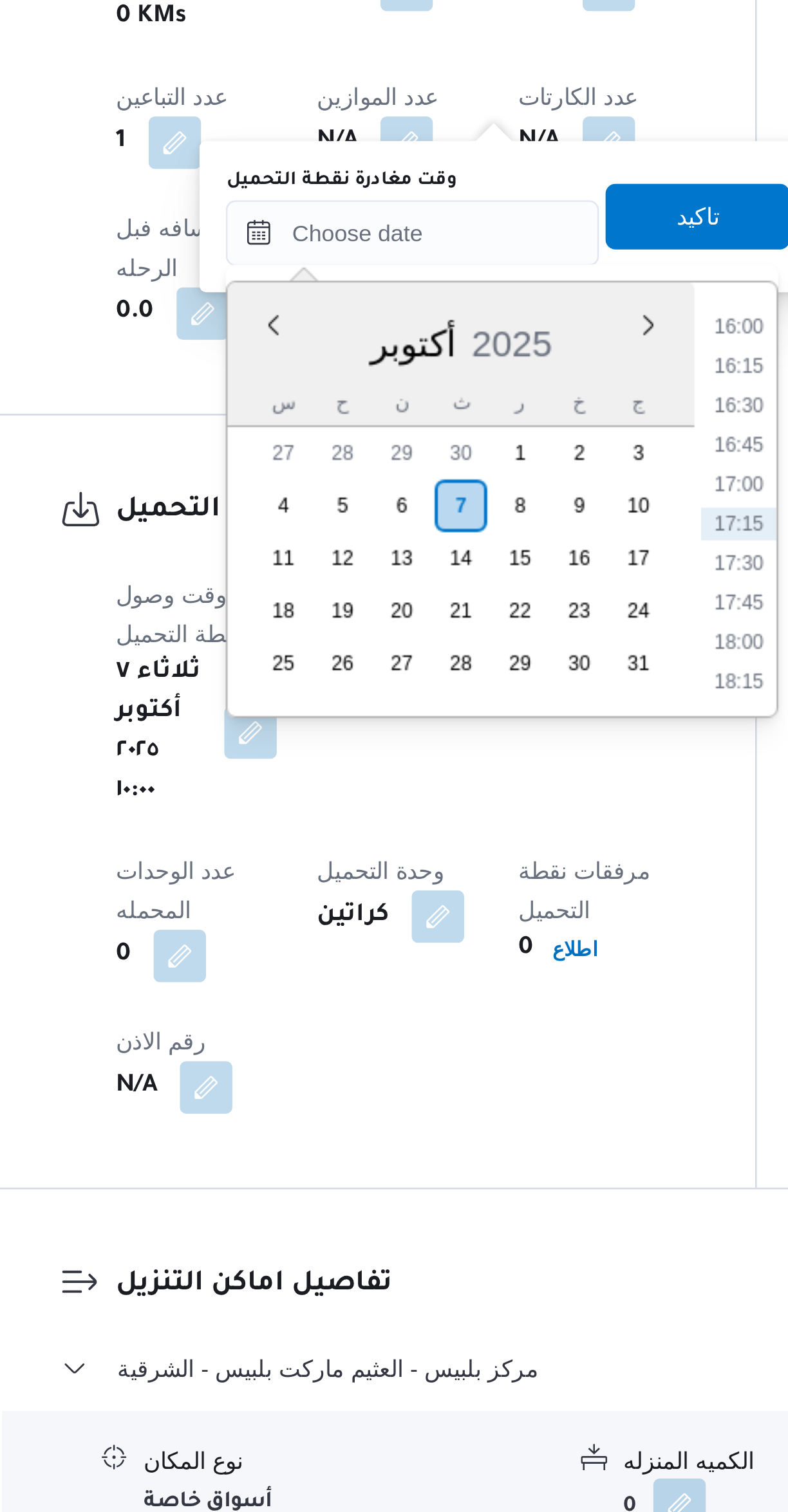
click at [460, 931] on li "16:30" at bounding box center [462, 935] width 30 height 13
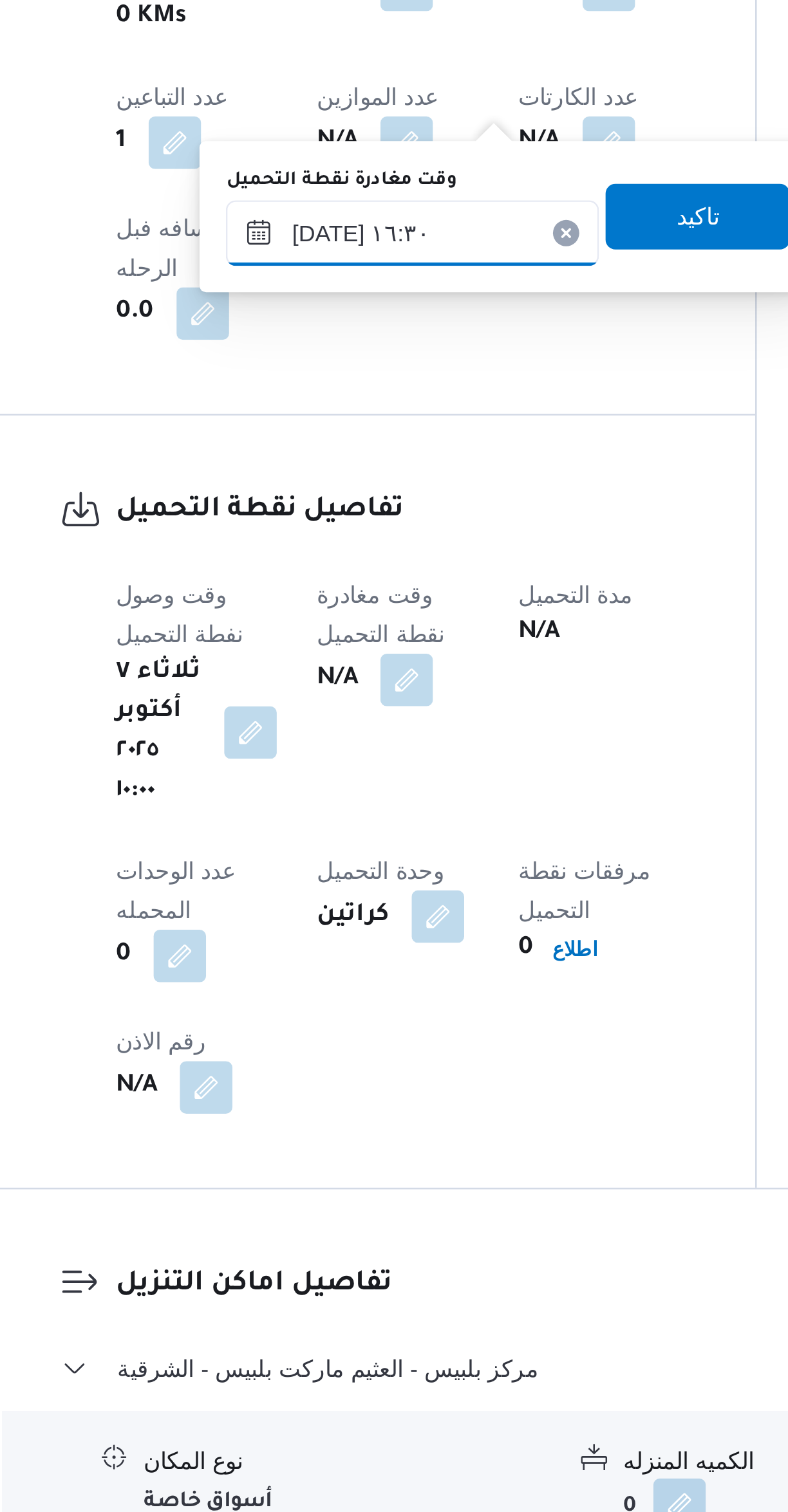
click at [289, 868] on input "[DATE] ١٦:٣٠" at bounding box center [335, 867] width 146 height 26
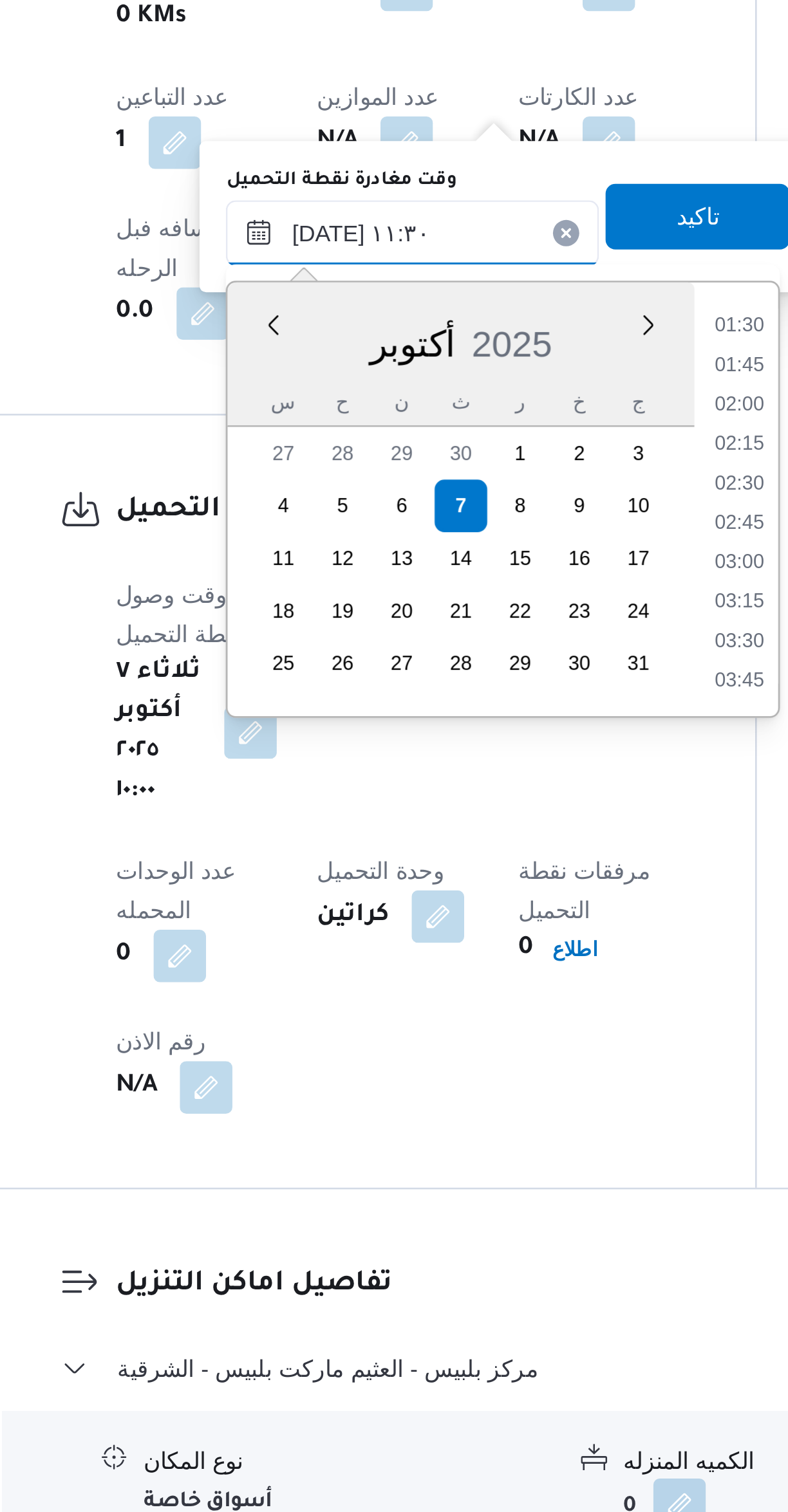
scroll to position [575, 0]
type input "[DATE] ١١:٣٠"
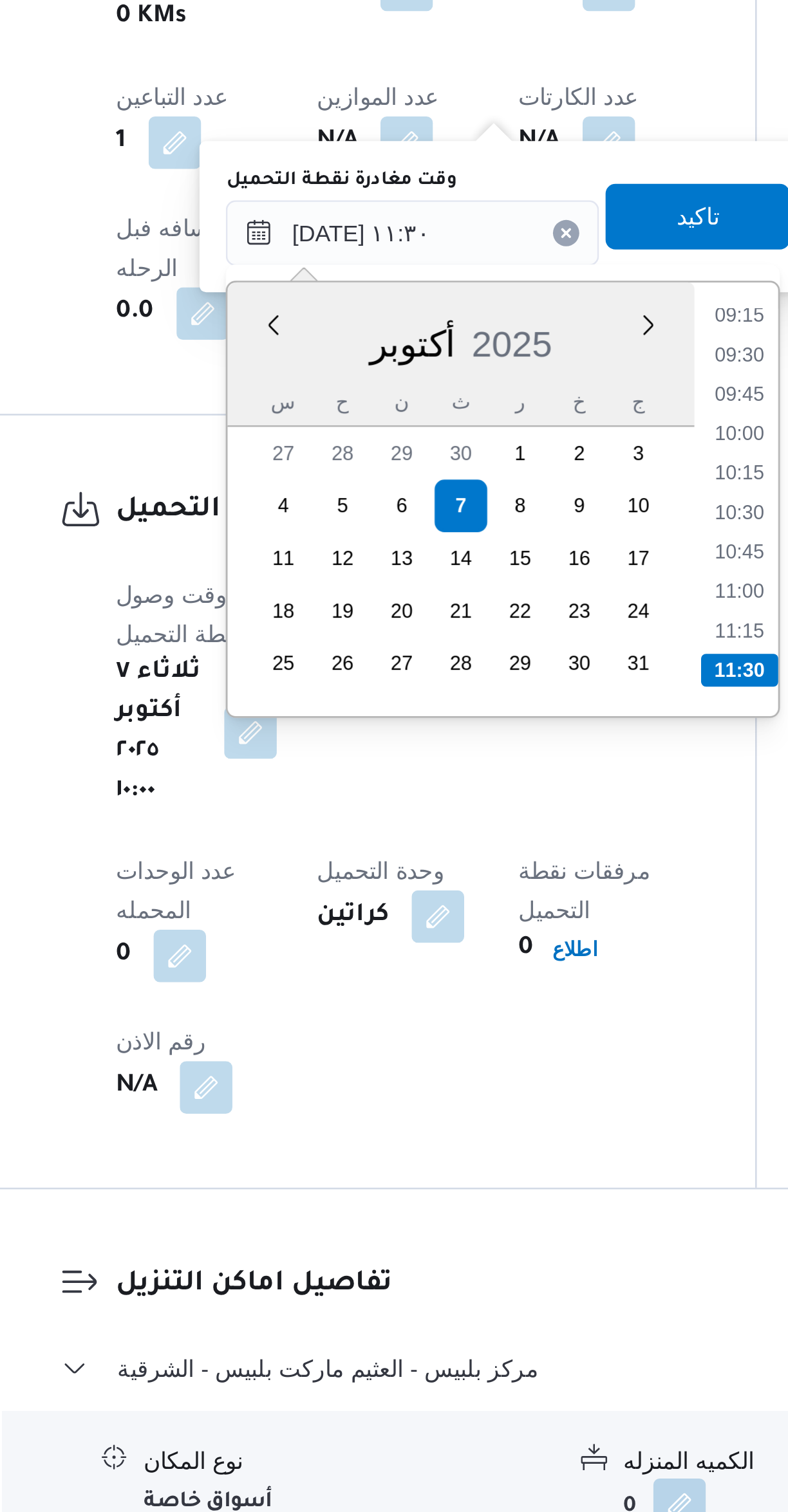
click at [455, 1040] on li "11:30" at bounding box center [463, 1038] width 31 height 13
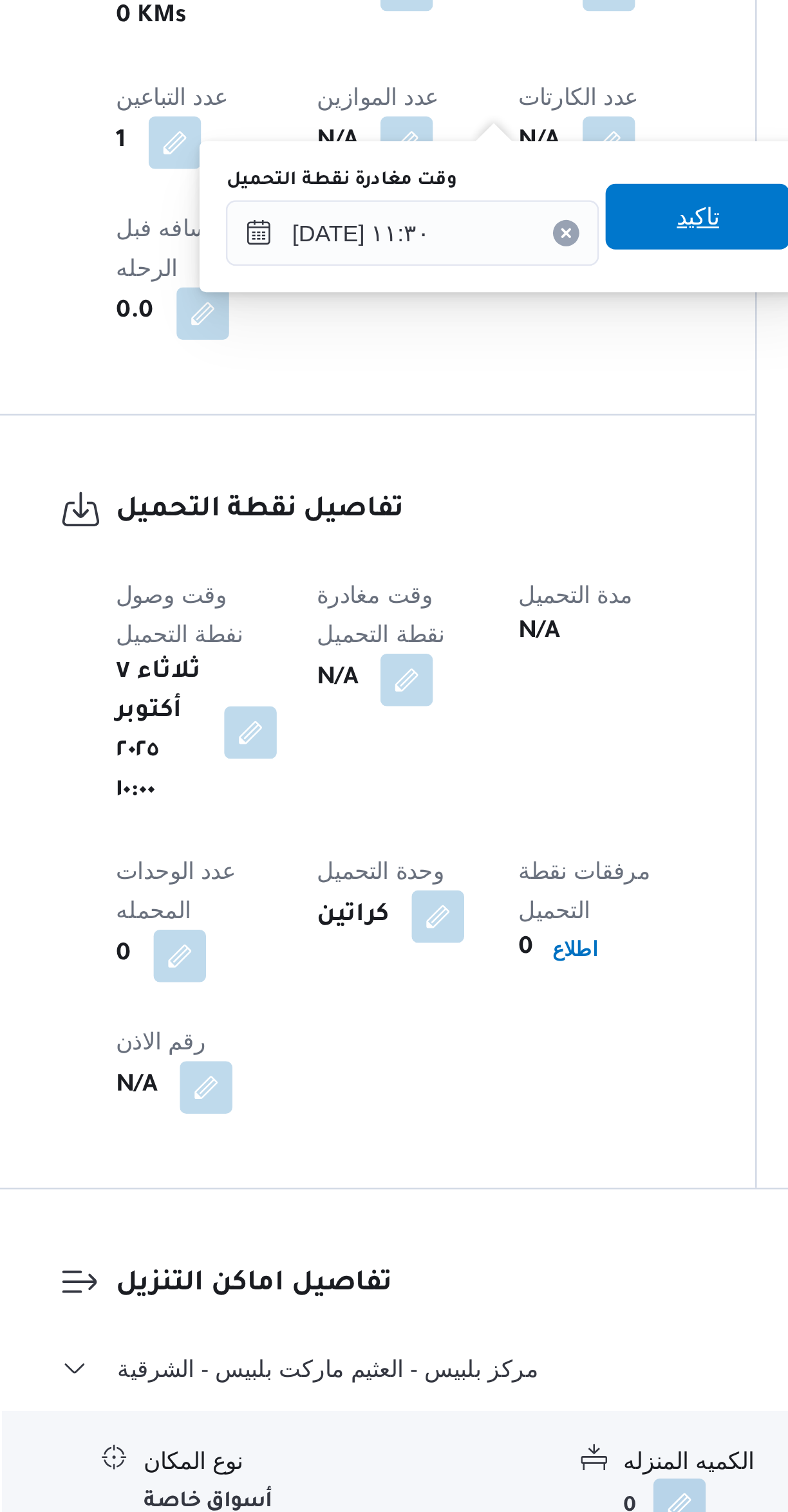
click at [444, 866] on span "تاكيد" at bounding box center [446, 860] width 72 height 26
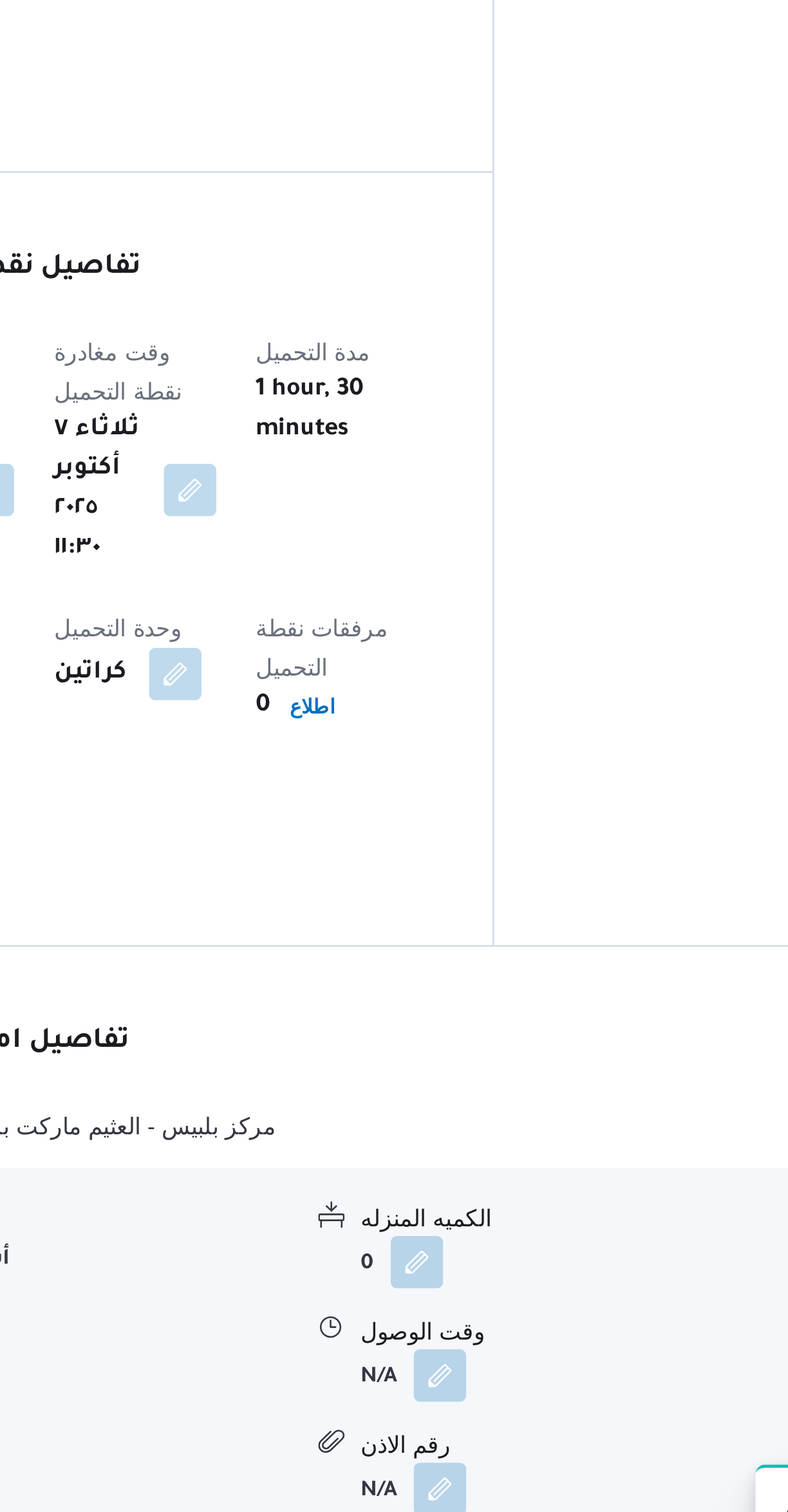
click at [443, 1400] on button "button" at bounding box center [448, 1410] width 21 height 21
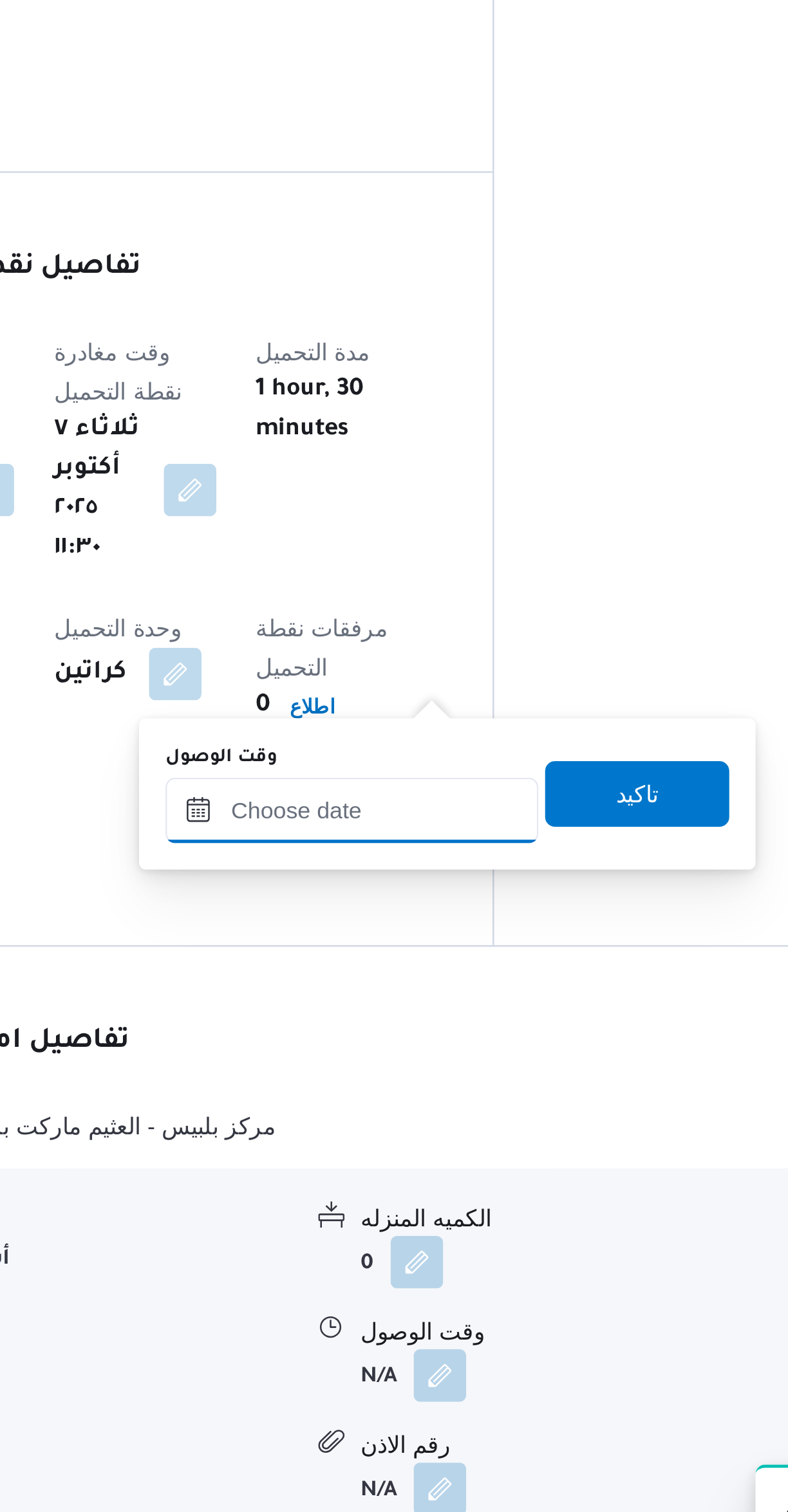
click at [403, 1186] on input "وقت الوصول" at bounding box center [414, 1188] width 146 height 26
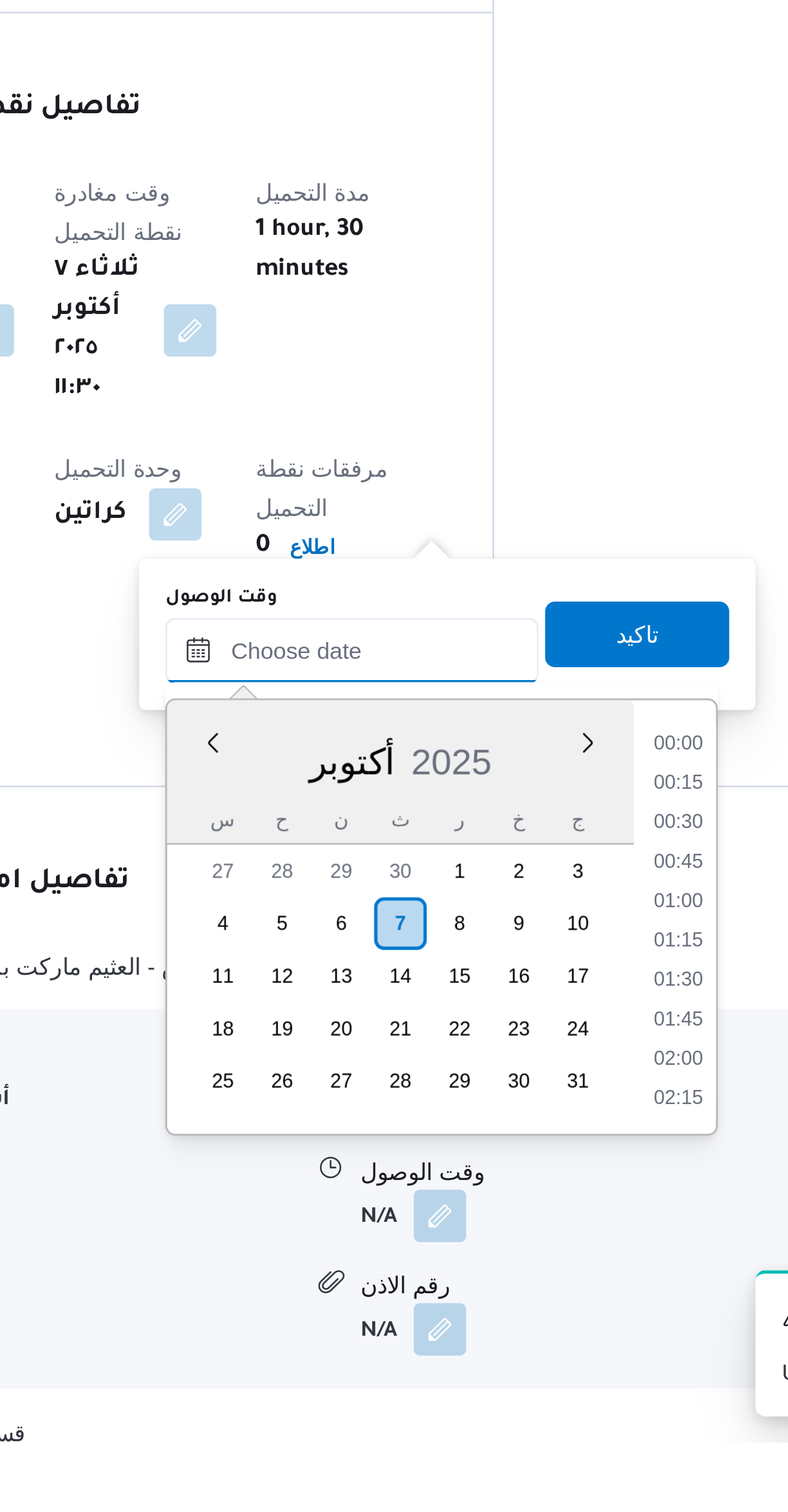
scroll to position [988, 0]
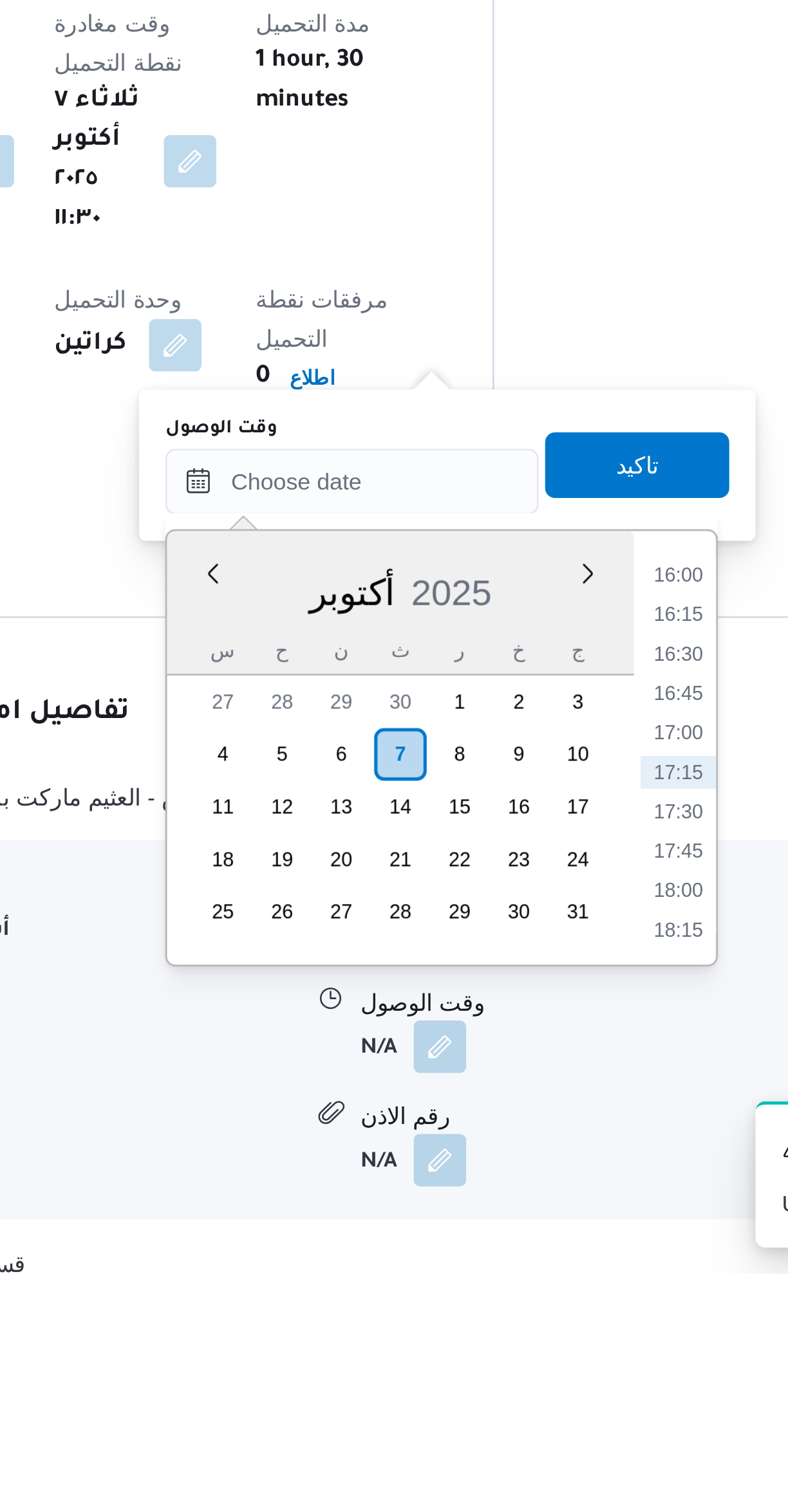
click at [538, 1241] on li "16:00" at bounding box center [541, 1239] width 30 height 13
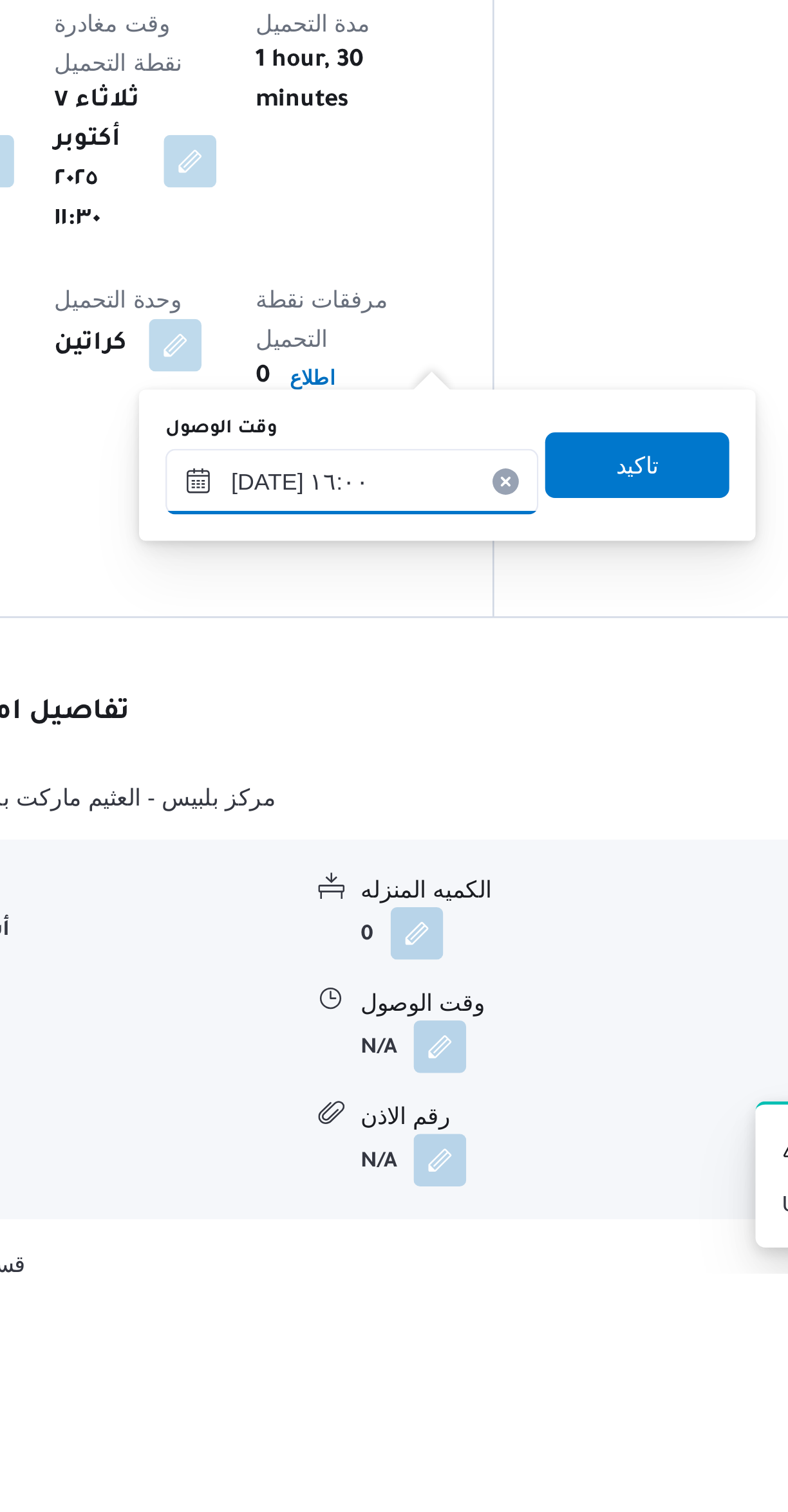
click at [371, 1207] on input "[DATE] ١٦:٠٠" at bounding box center [414, 1202] width 146 height 26
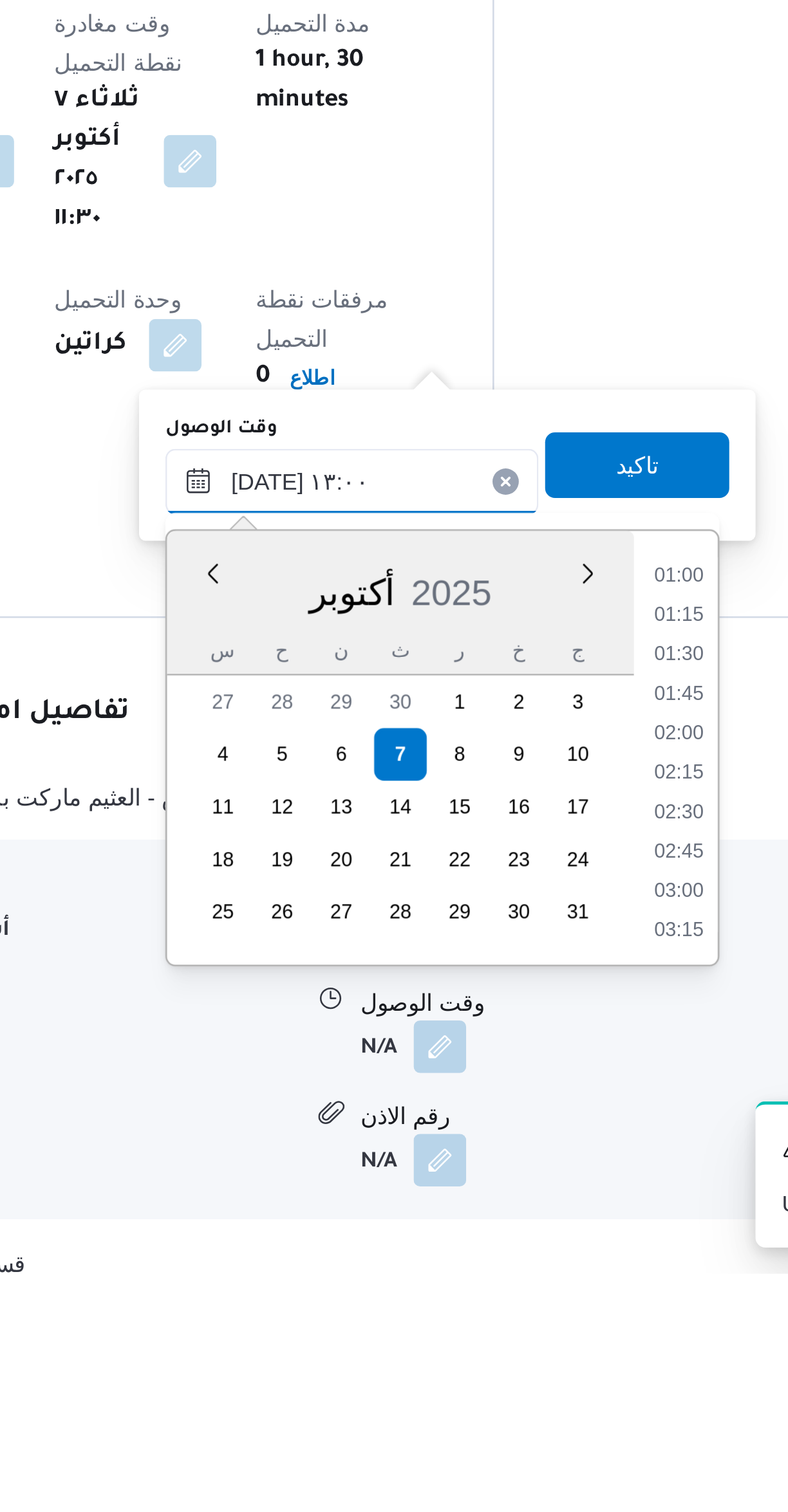
scroll to position [668, 0]
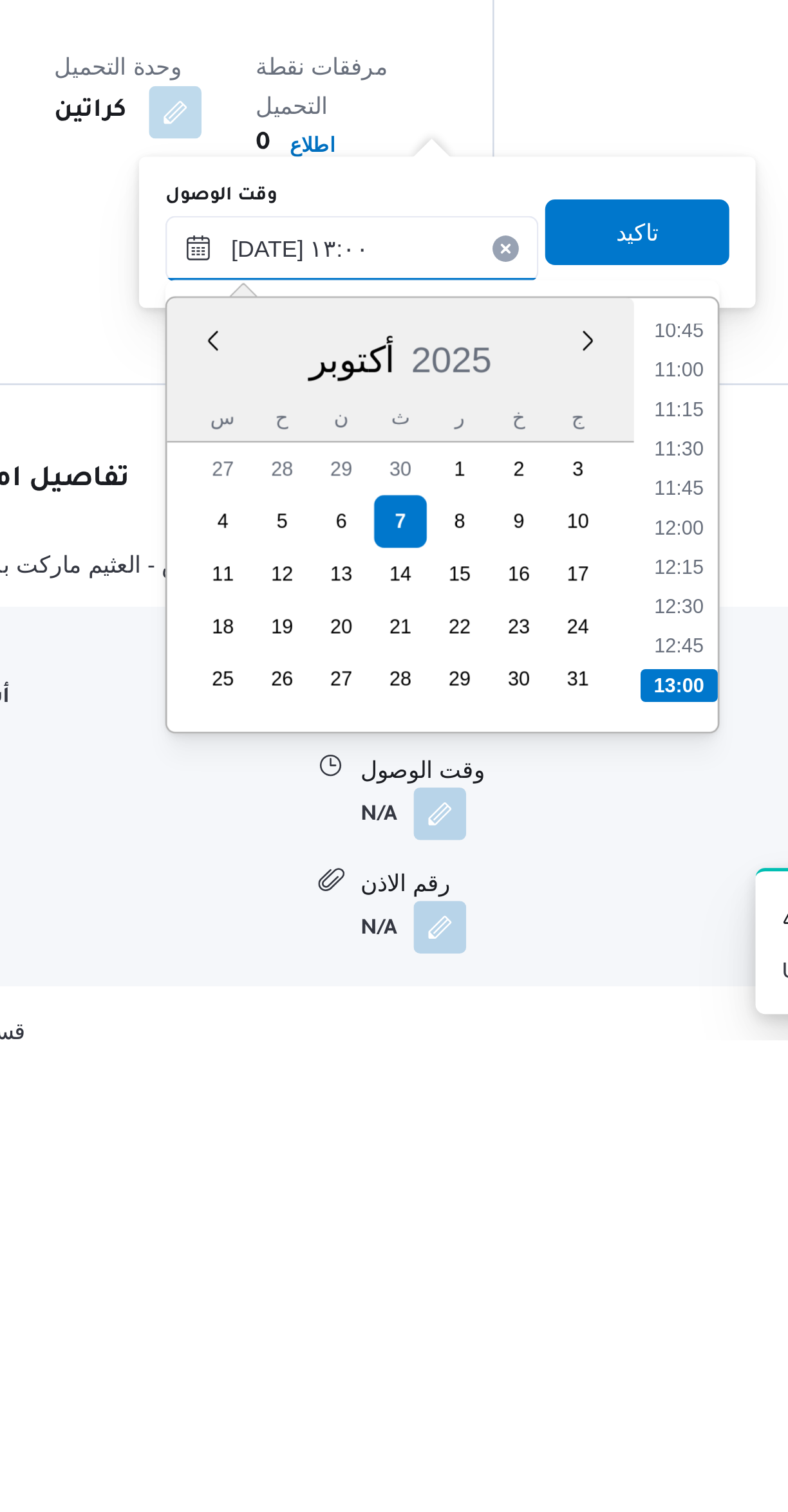
type input "[DATE] ١٣:٠٠"
click at [542, 1371] on li "13:00" at bounding box center [542, 1373] width 31 height 13
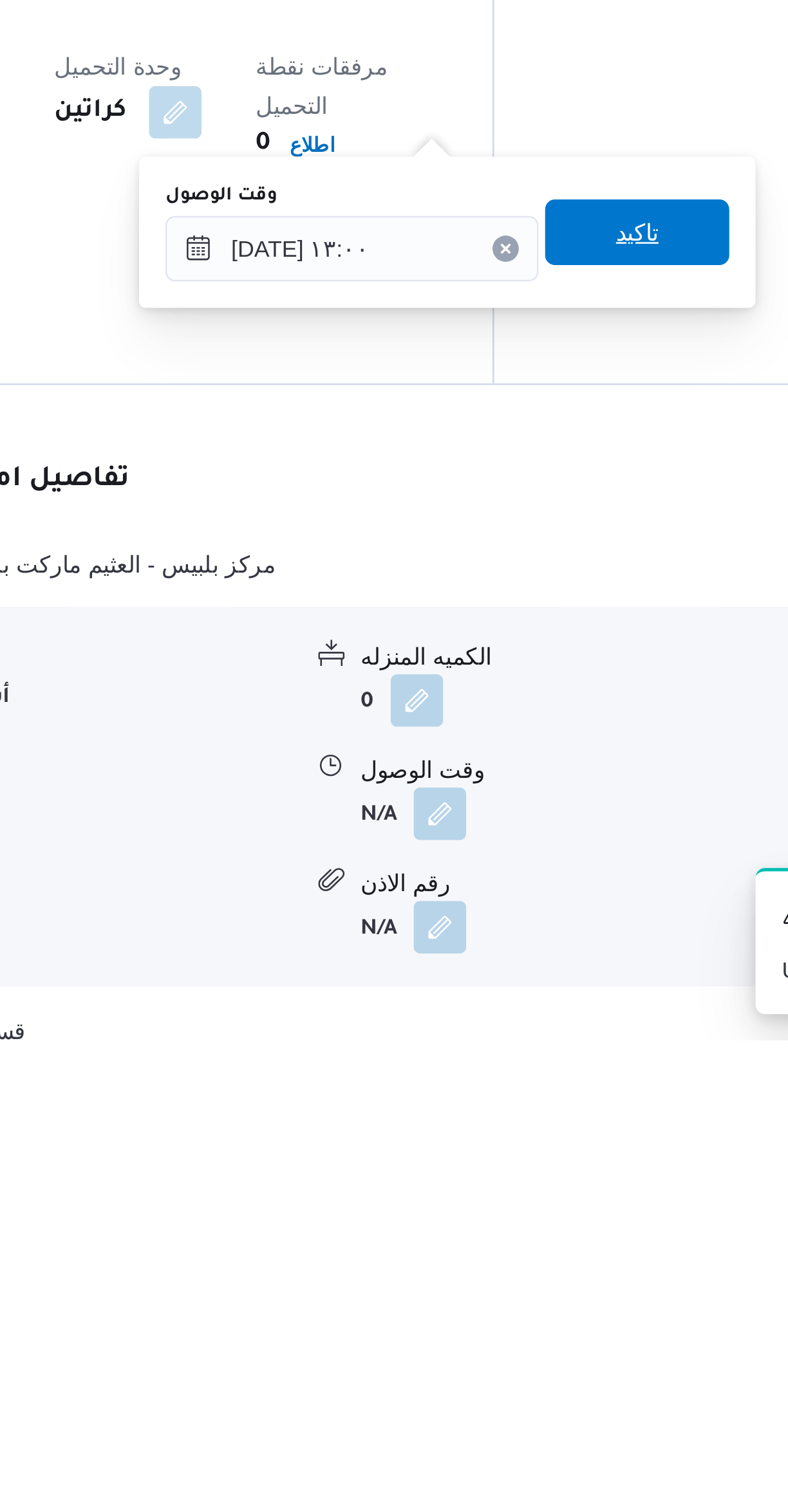
click at [537, 1194] on span "تاكيد" at bounding box center [525, 1196] width 72 height 26
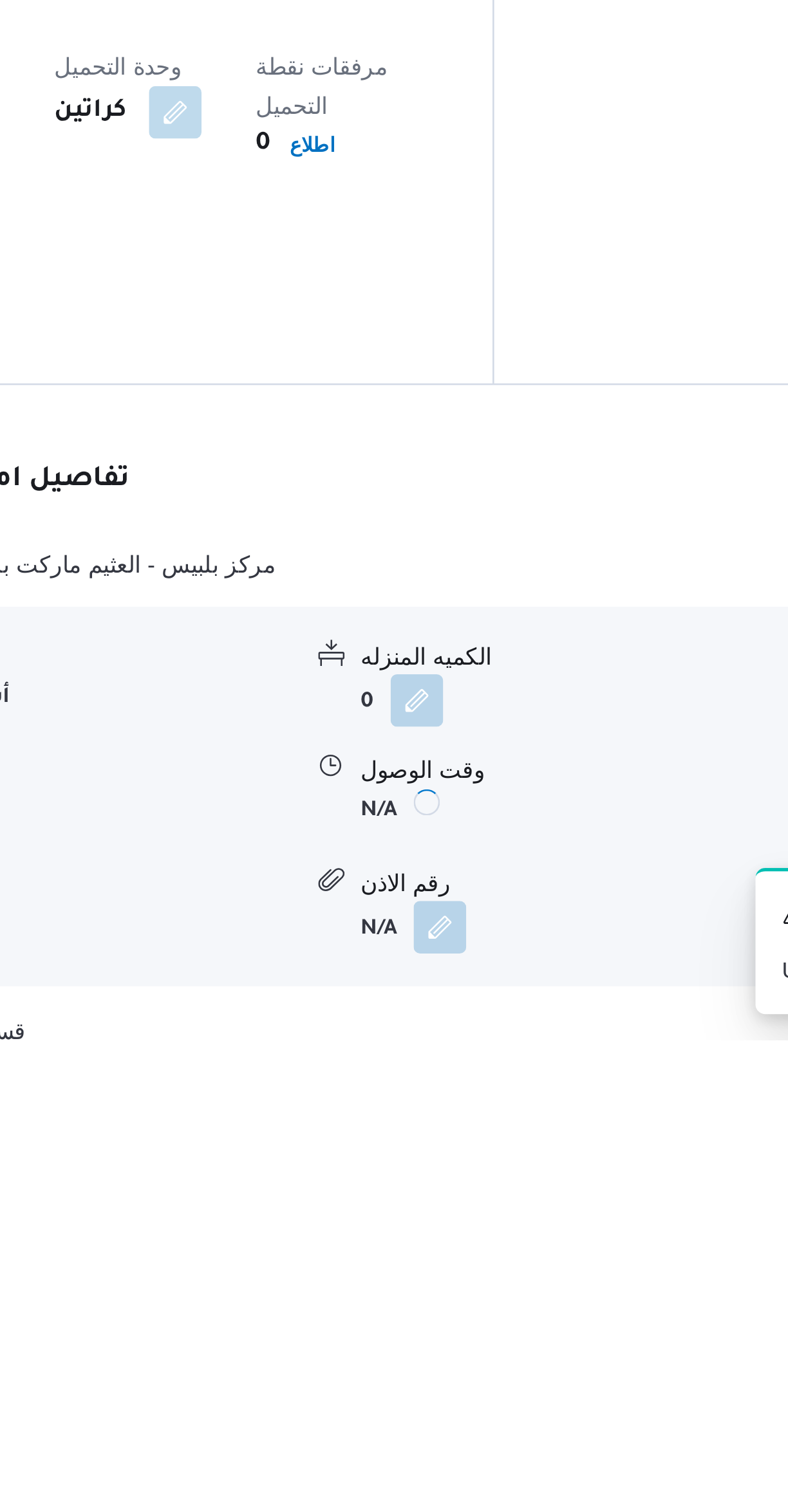
scroll to position [172, 0]
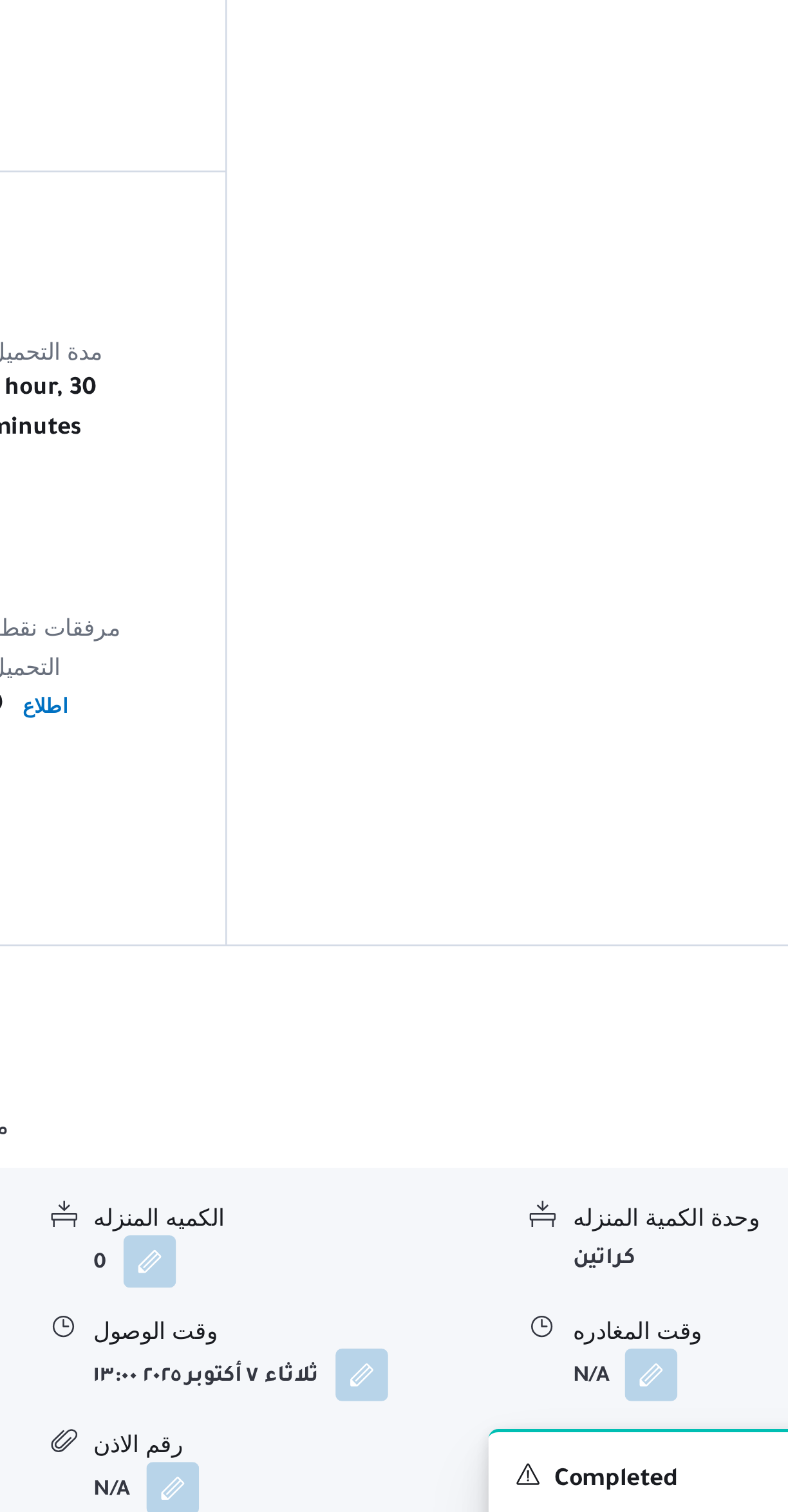
click at [645, 1413] on button "button" at bounding box center [635, 1423] width 21 height 21
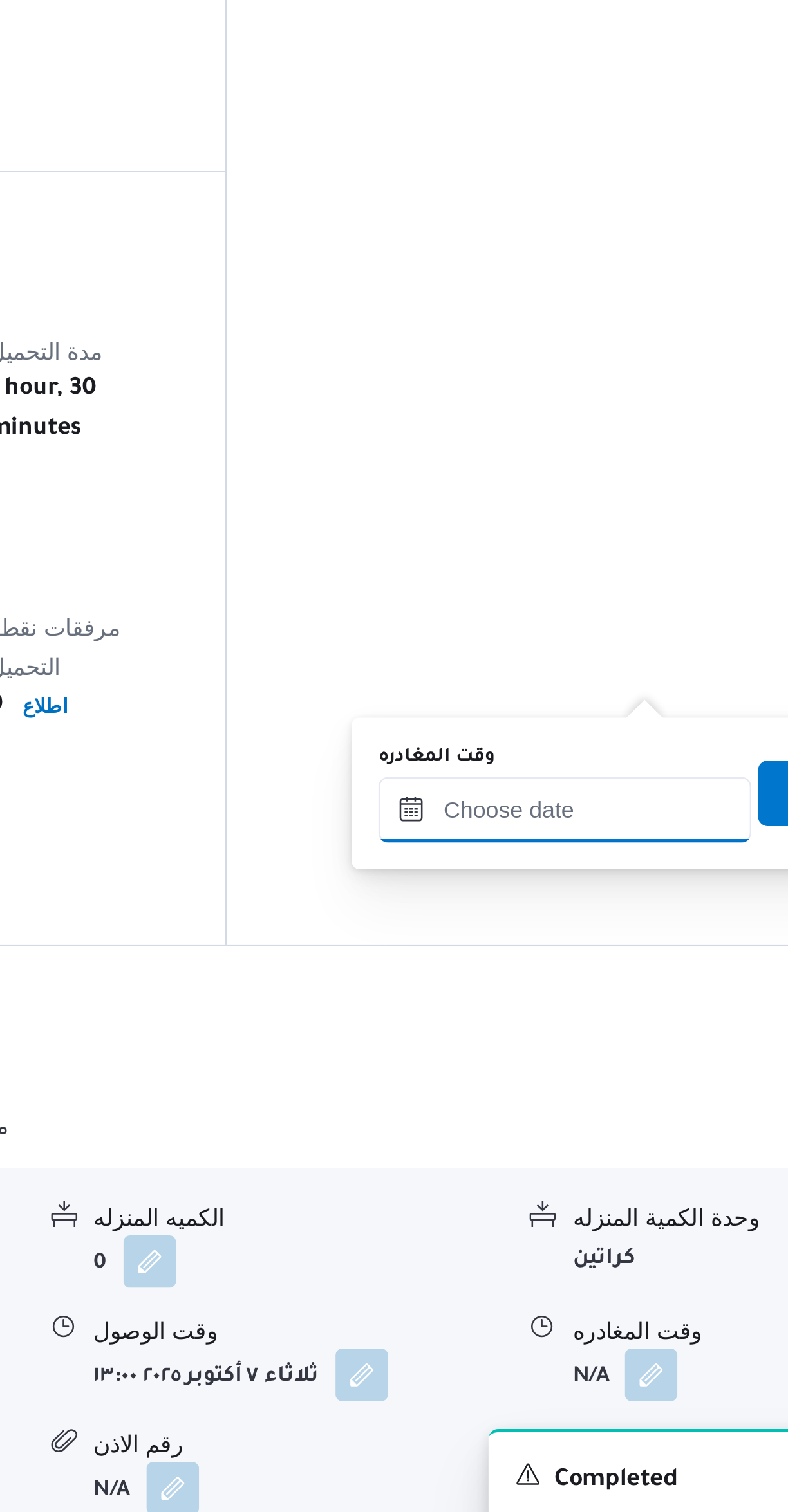
click at [577, 1199] on input "وقت المغادره" at bounding box center [601, 1202] width 146 height 26
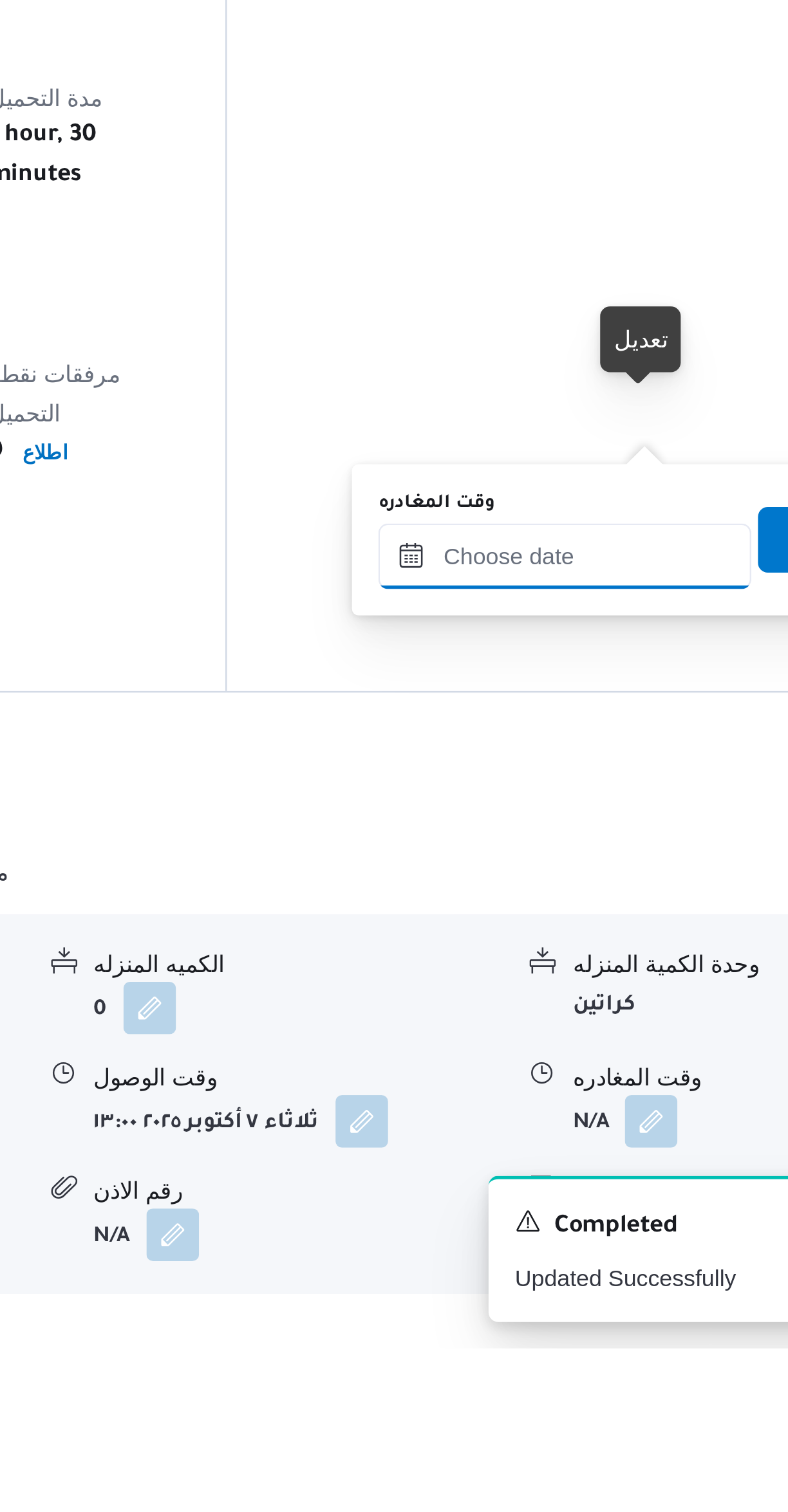
click at [617, 1203] on input "وقت المغادره" at bounding box center [601, 1202] width 146 height 26
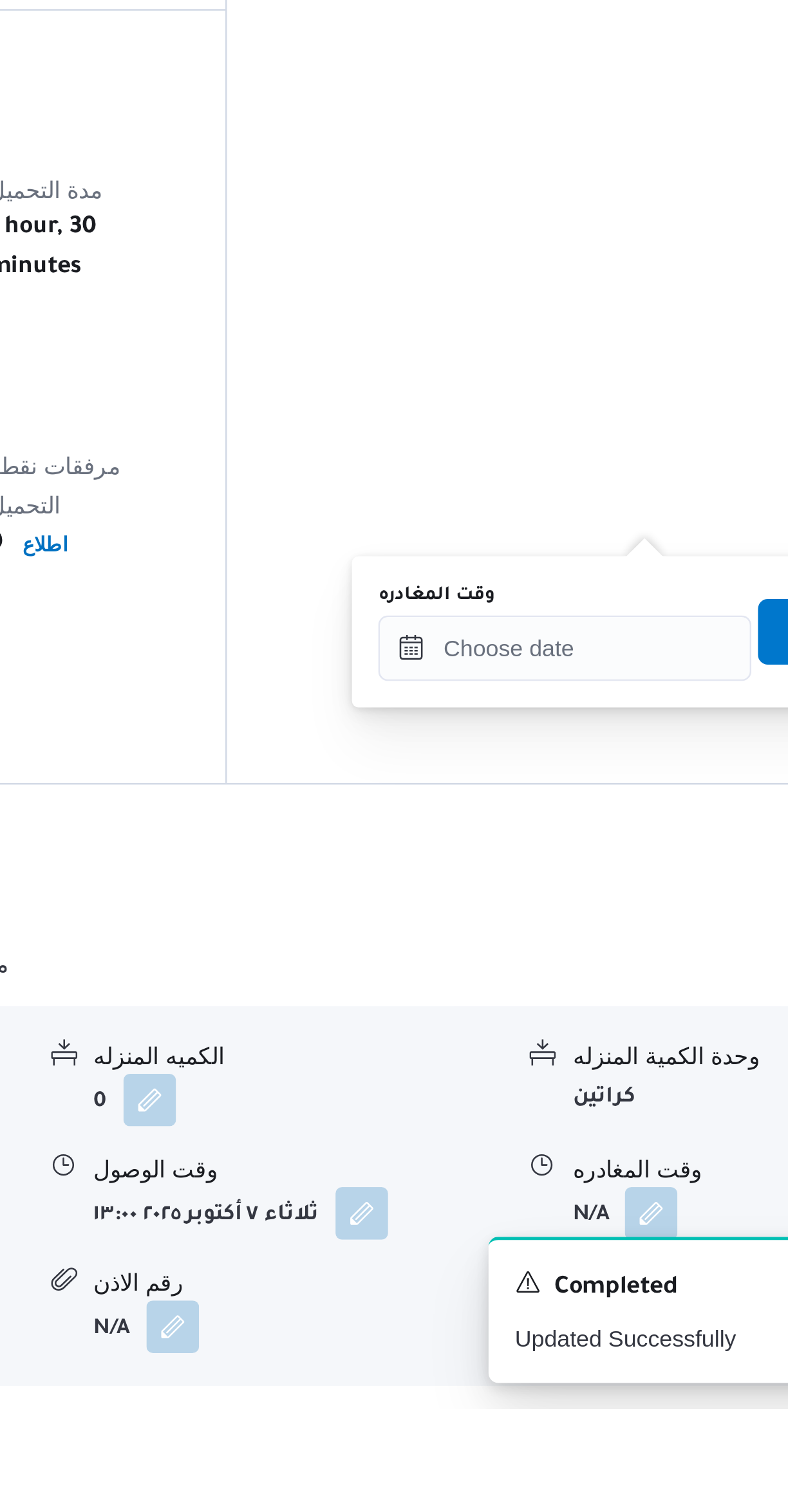
scroll to position [160, 0]
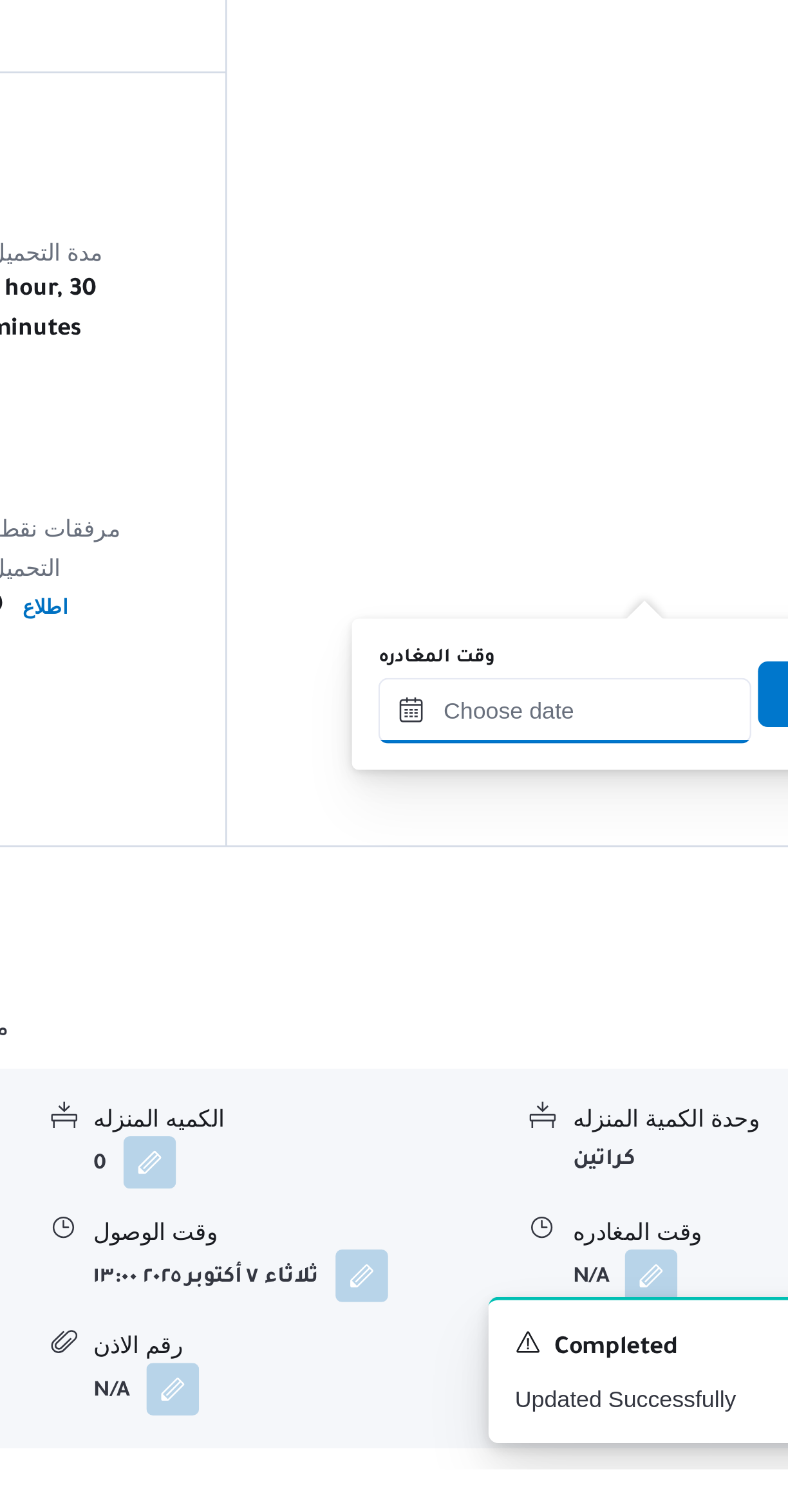
click at [600, 1218] on input "وقت المغادره" at bounding box center [601, 1215] width 146 height 26
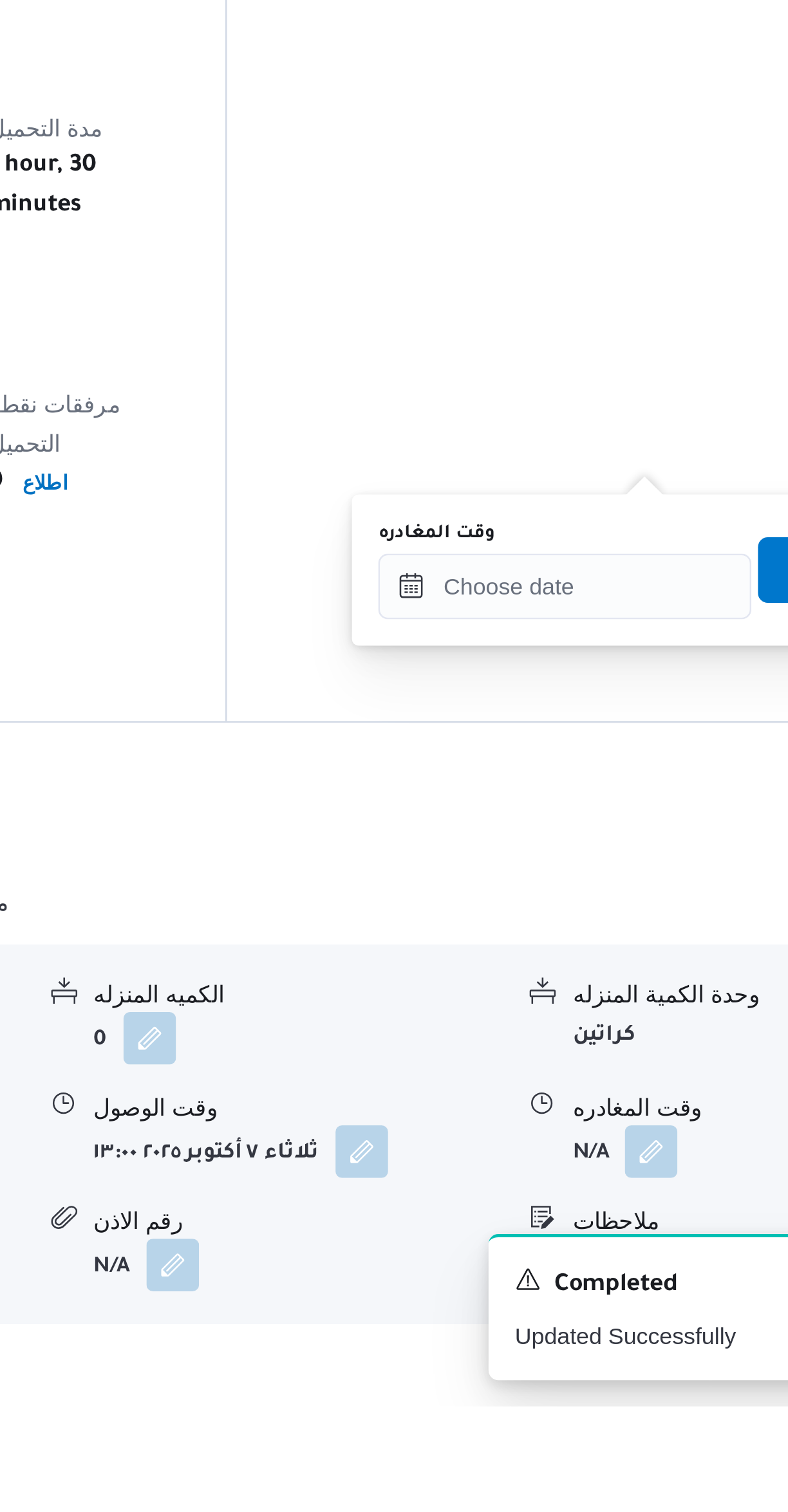
scroll to position [182, 0]
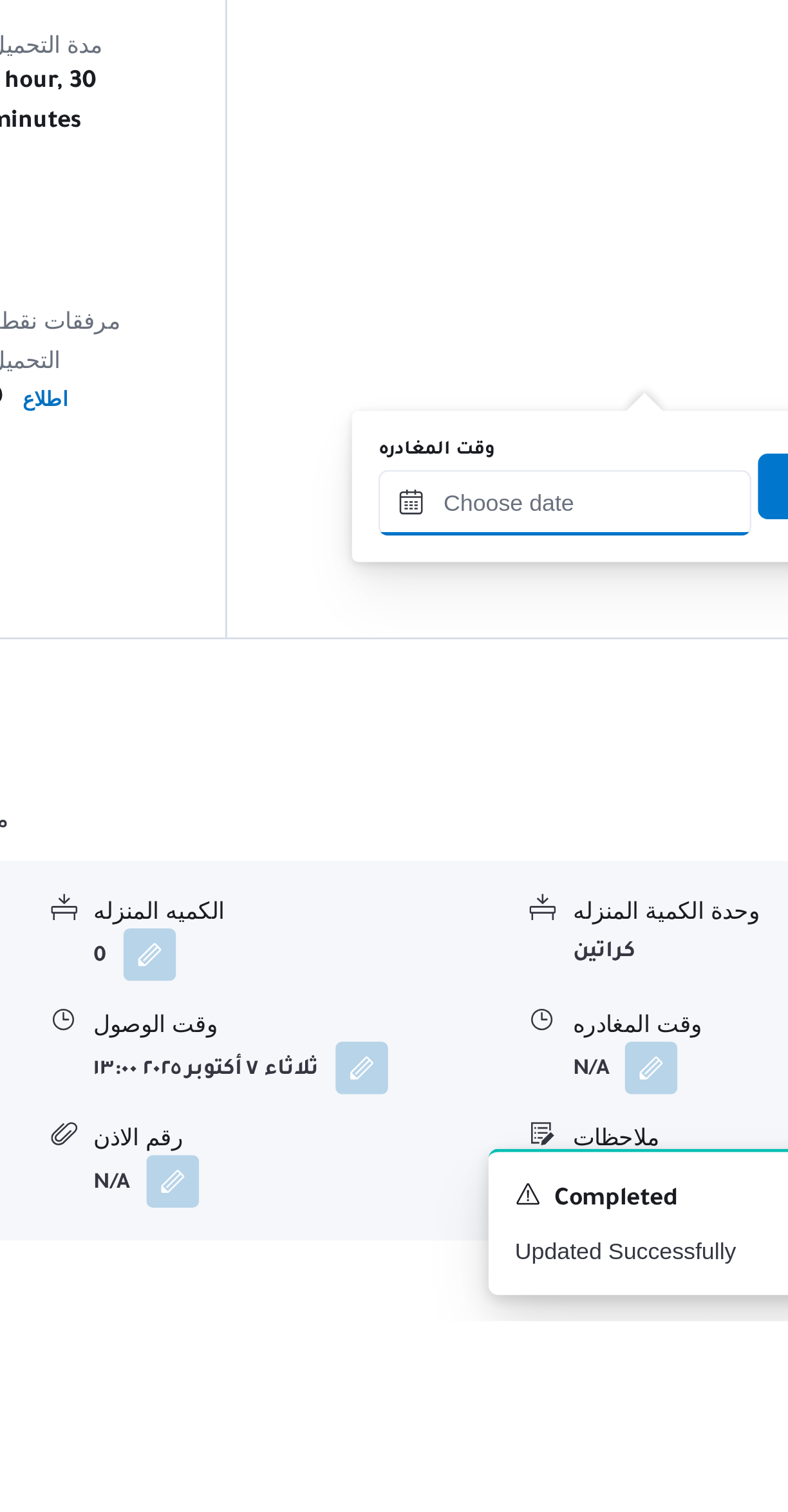
click at [608, 1189] on input "وقت المغادره" at bounding box center [601, 1192] width 146 height 26
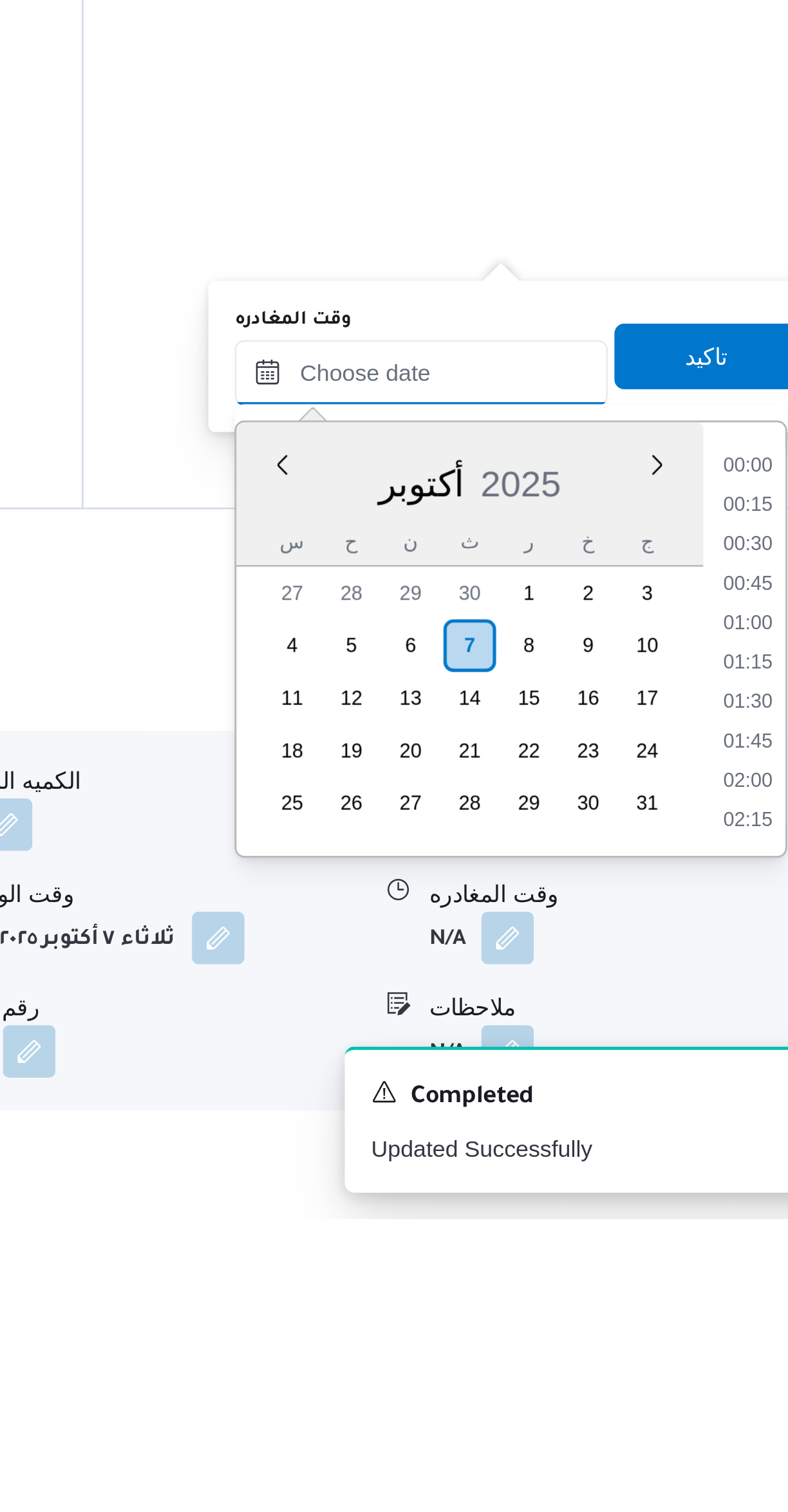
scroll to position [988, 0]
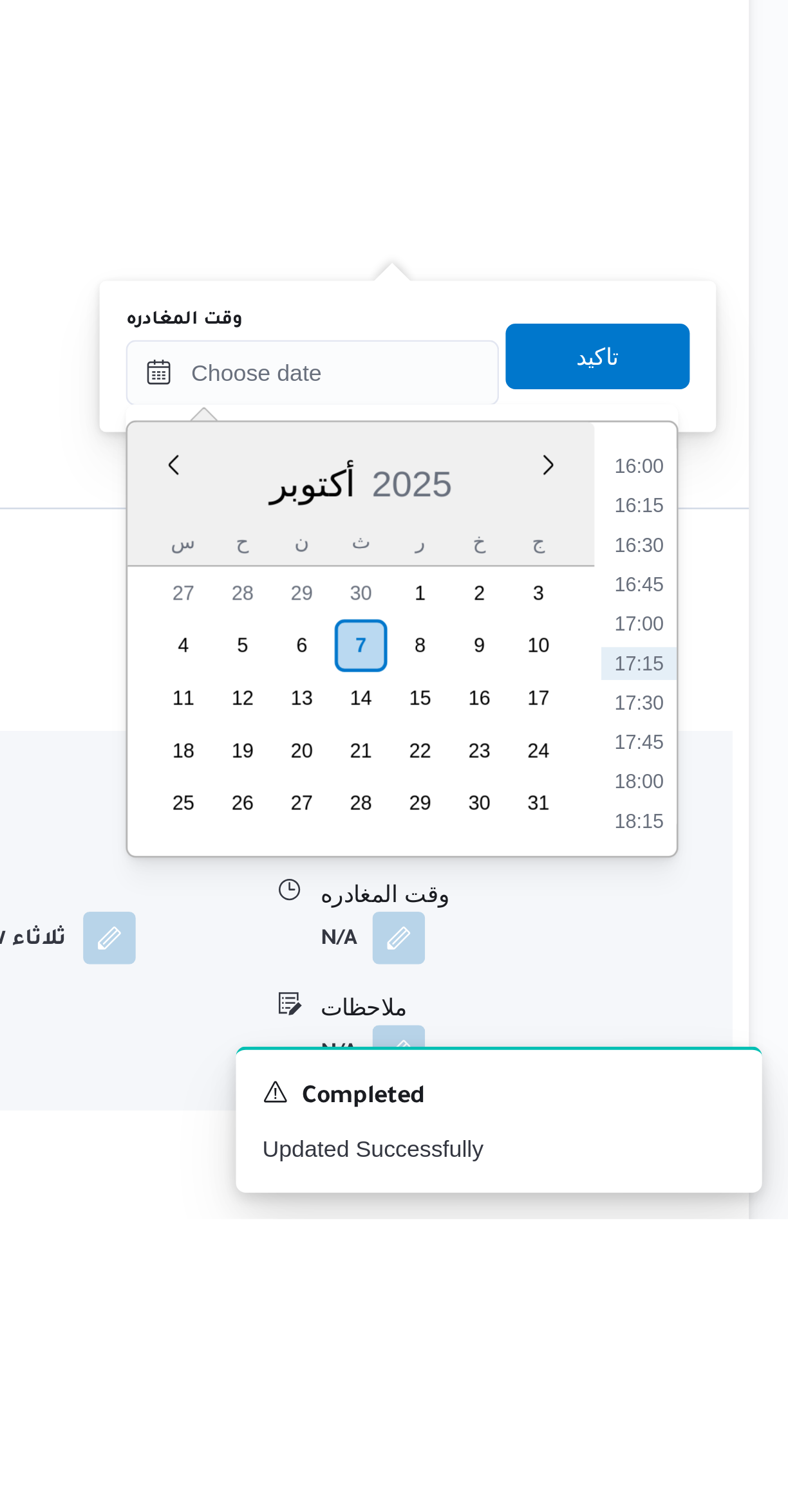
click at [732, 1219] on li "16:00" at bounding box center [730, 1217] width 30 height 13
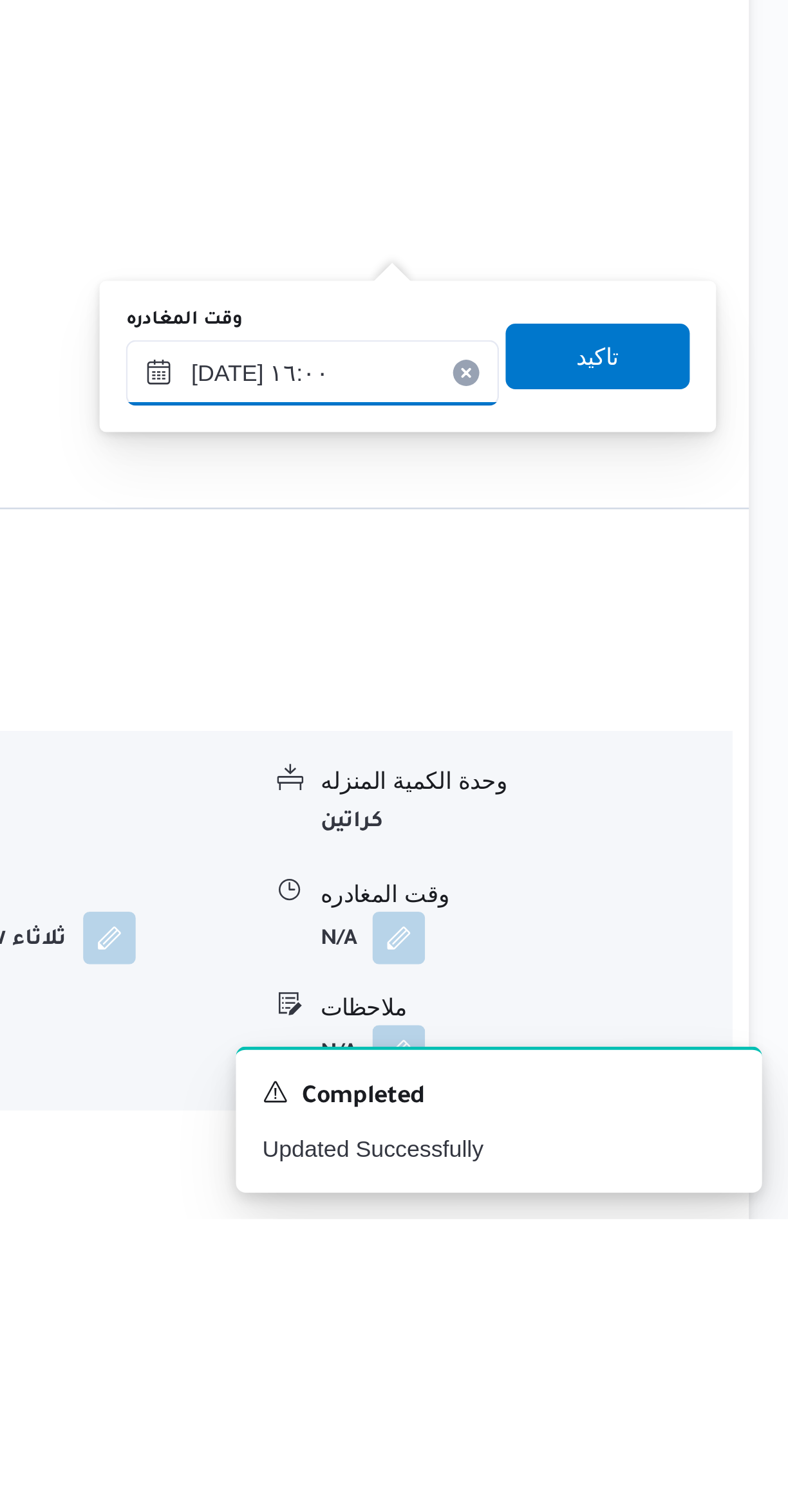
click at [620, 1180] on input "[DATE] ١٦:٠٠" at bounding box center [601, 1181] width 146 height 26
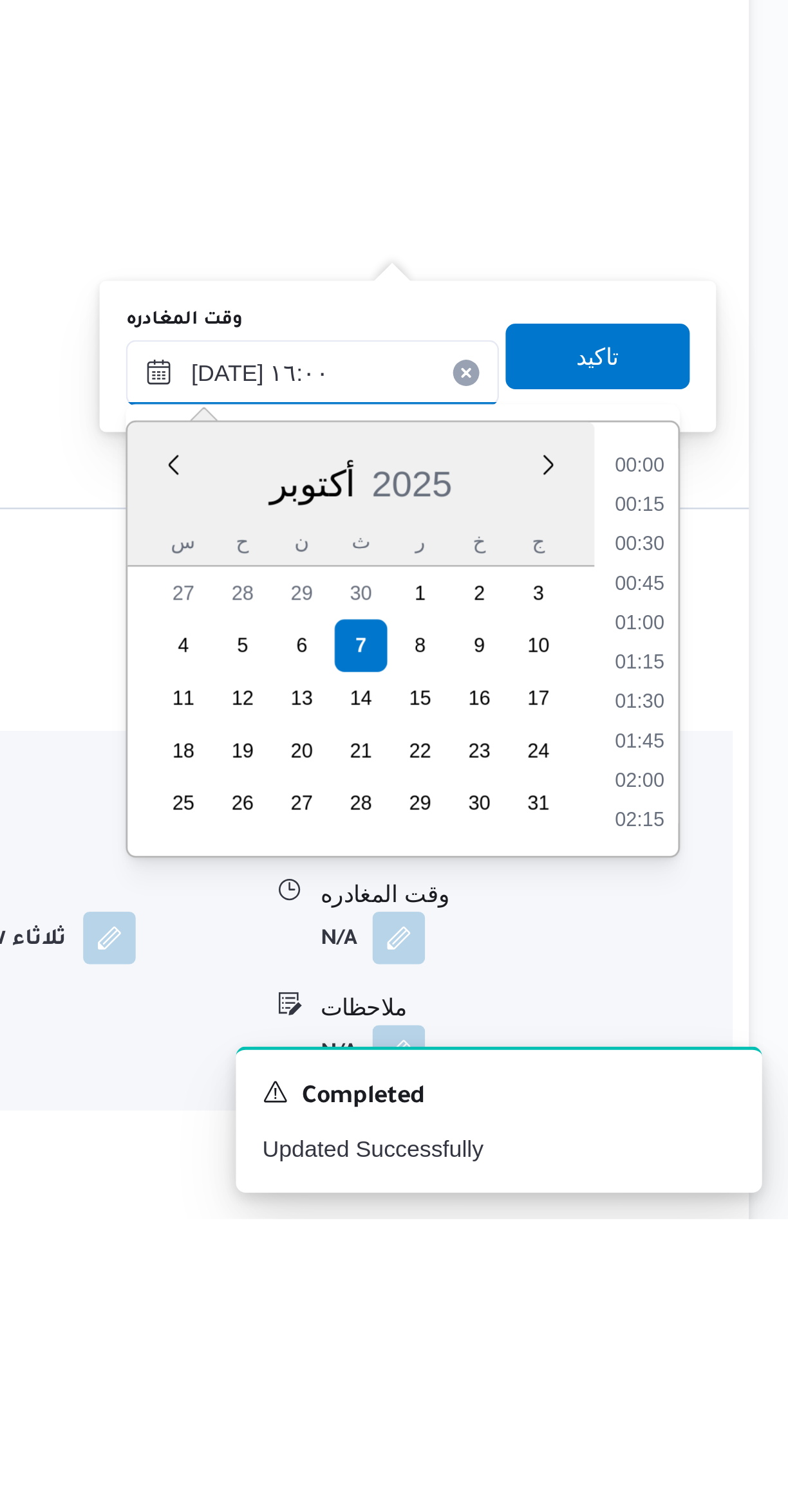
scroll to position [910, 0]
click at [736, 1219] on li "14:45" at bounding box center [730, 1217] width 30 height 13
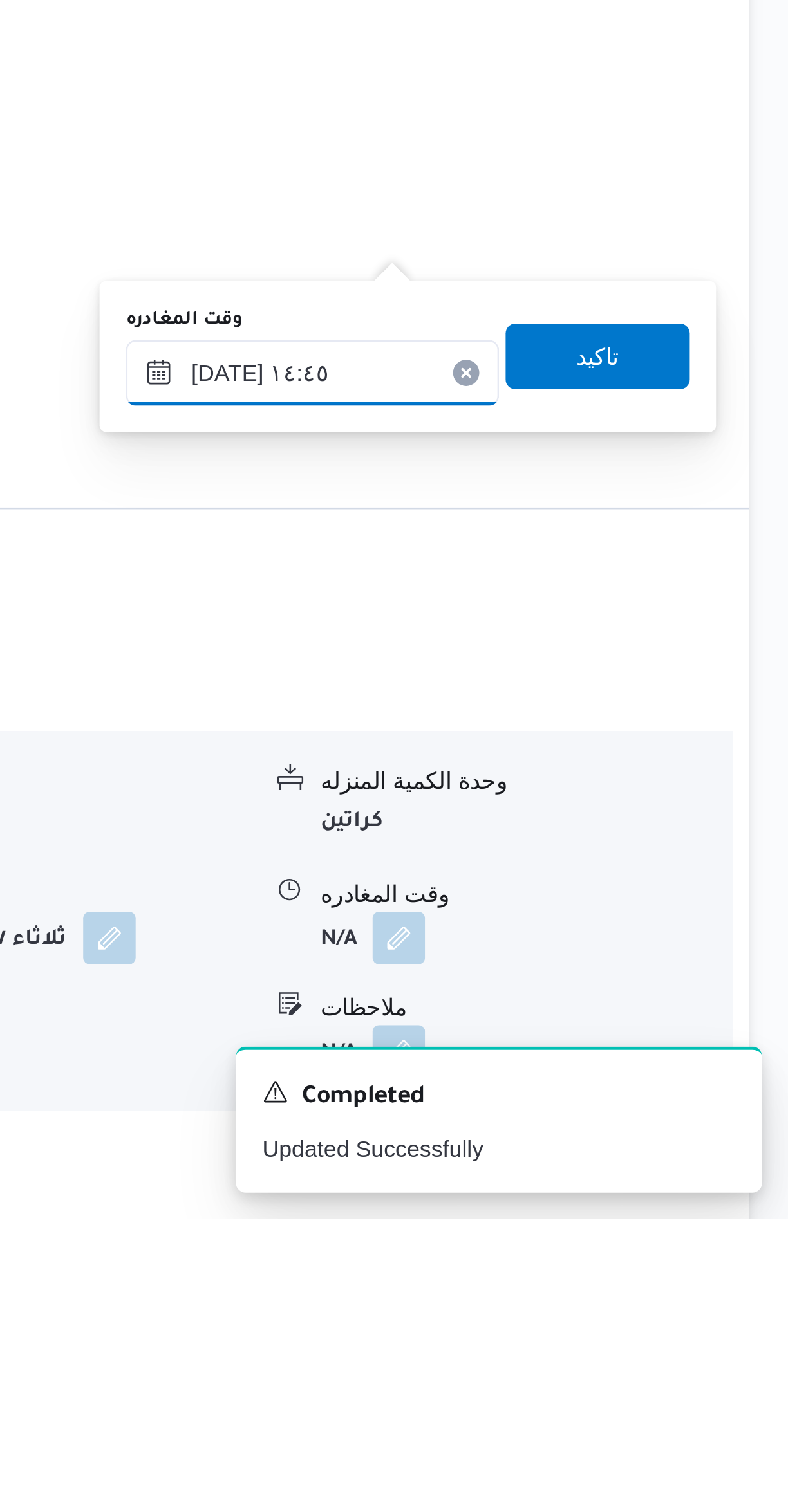
click at [620, 1184] on input "[DATE] ١٤:٤٥" at bounding box center [601, 1181] width 146 height 26
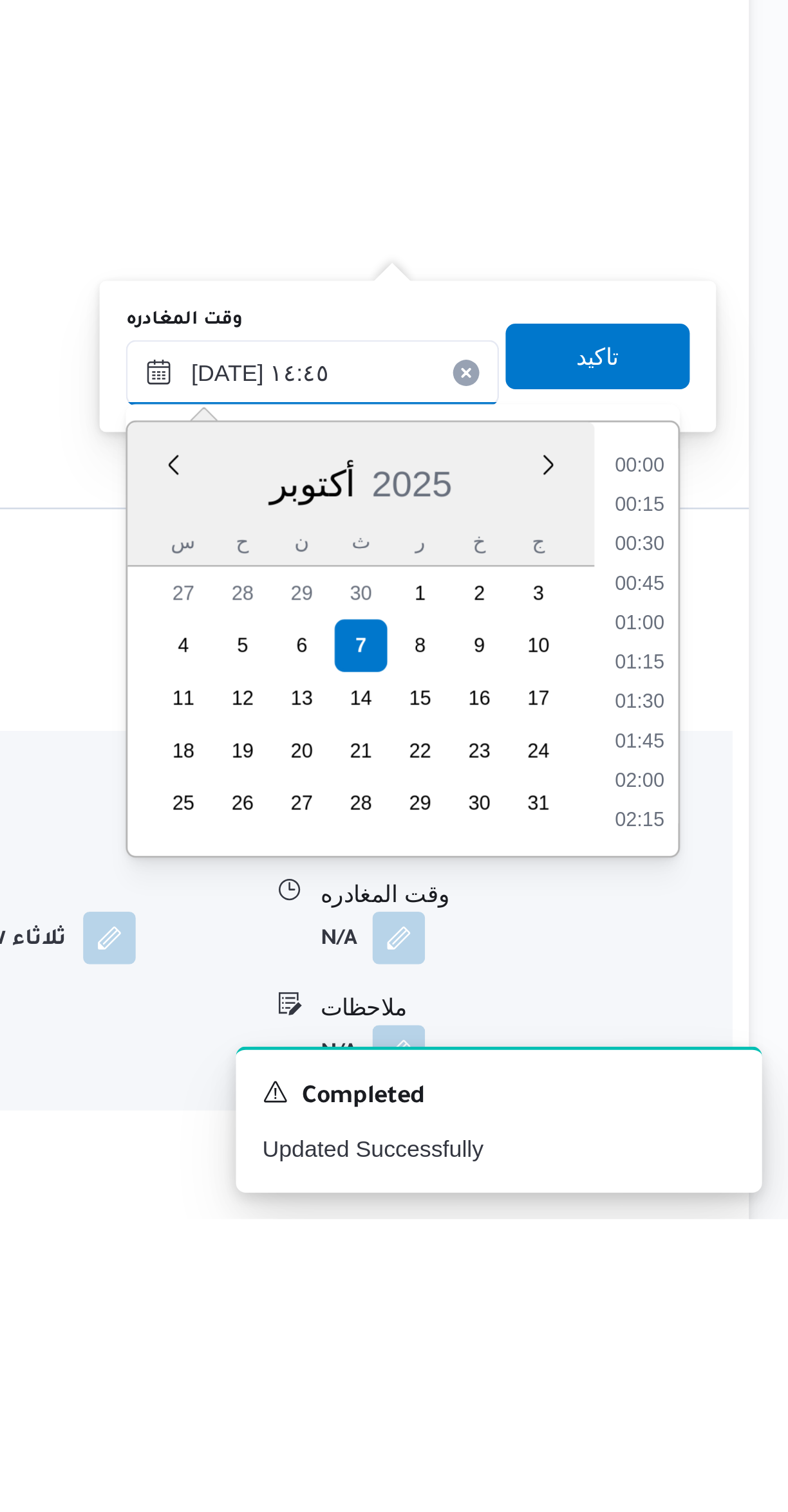
scroll to position [833, 0]
click at [726, 1265] on li "14:15" at bounding box center [730, 1264] width 30 height 13
type input "[DATE] ١٤:١٥"
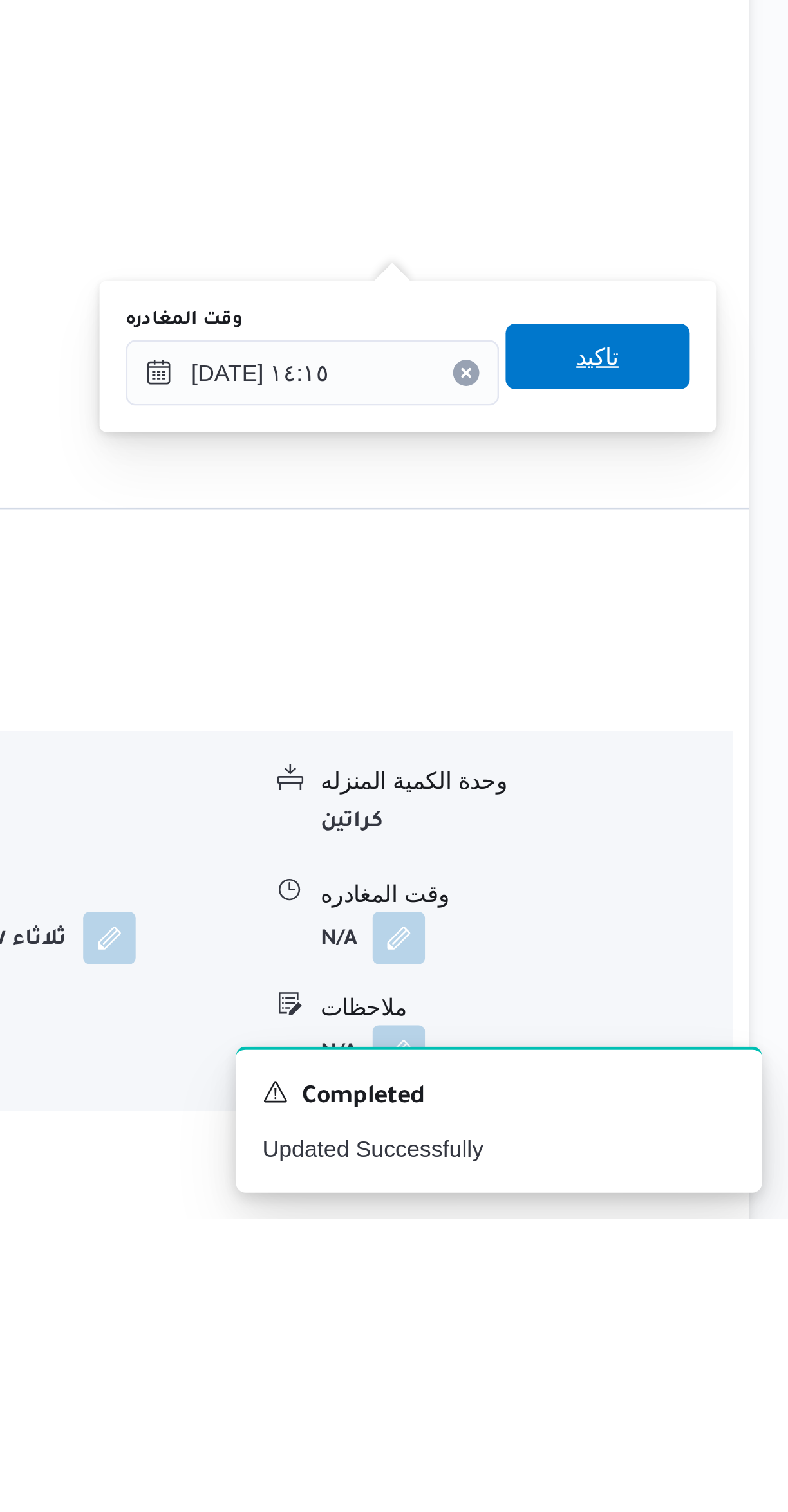
click at [729, 1171] on span "تاكيد" at bounding box center [713, 1174] width 72 height 26
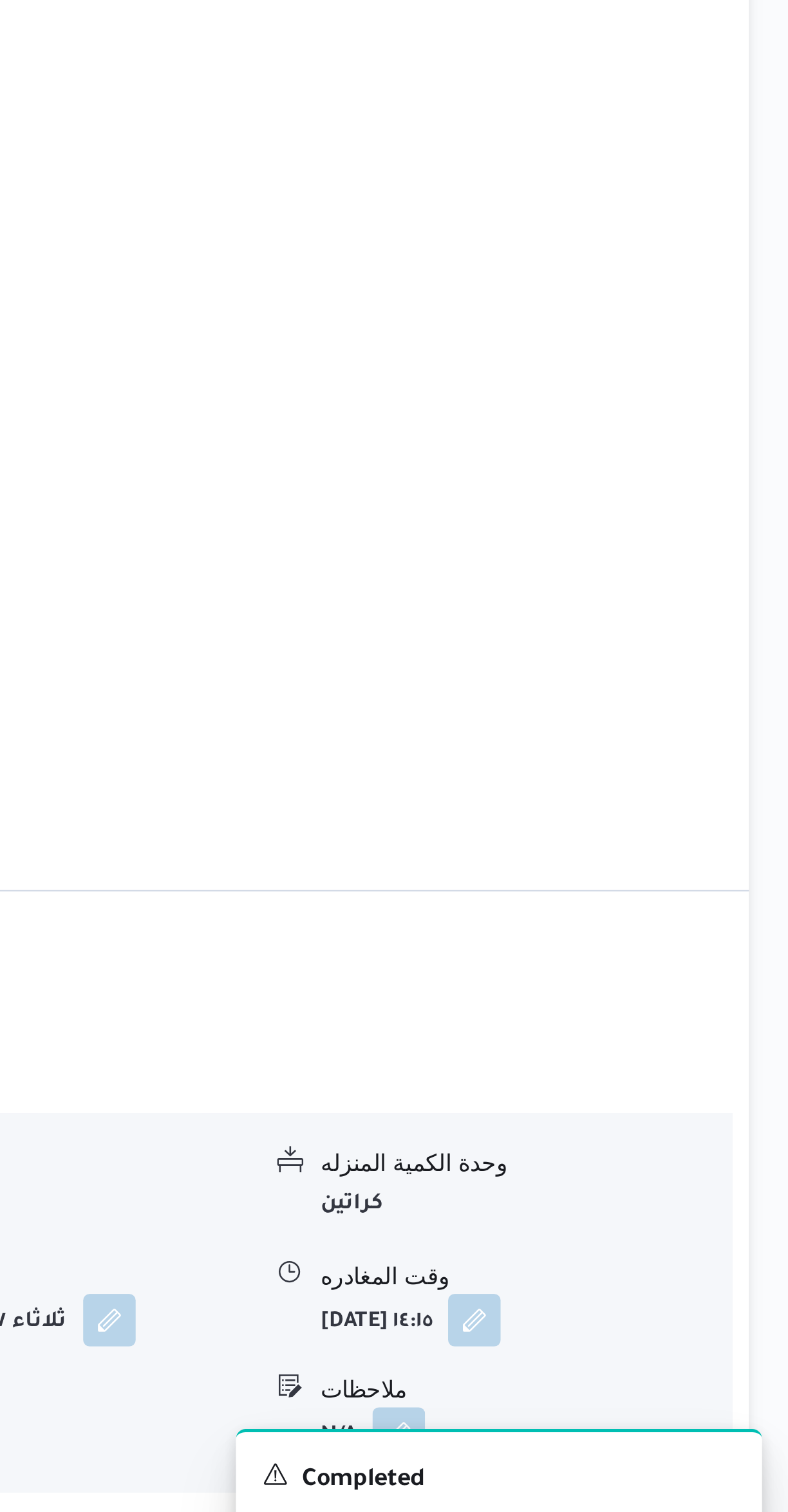
scroll to position [202, 0]
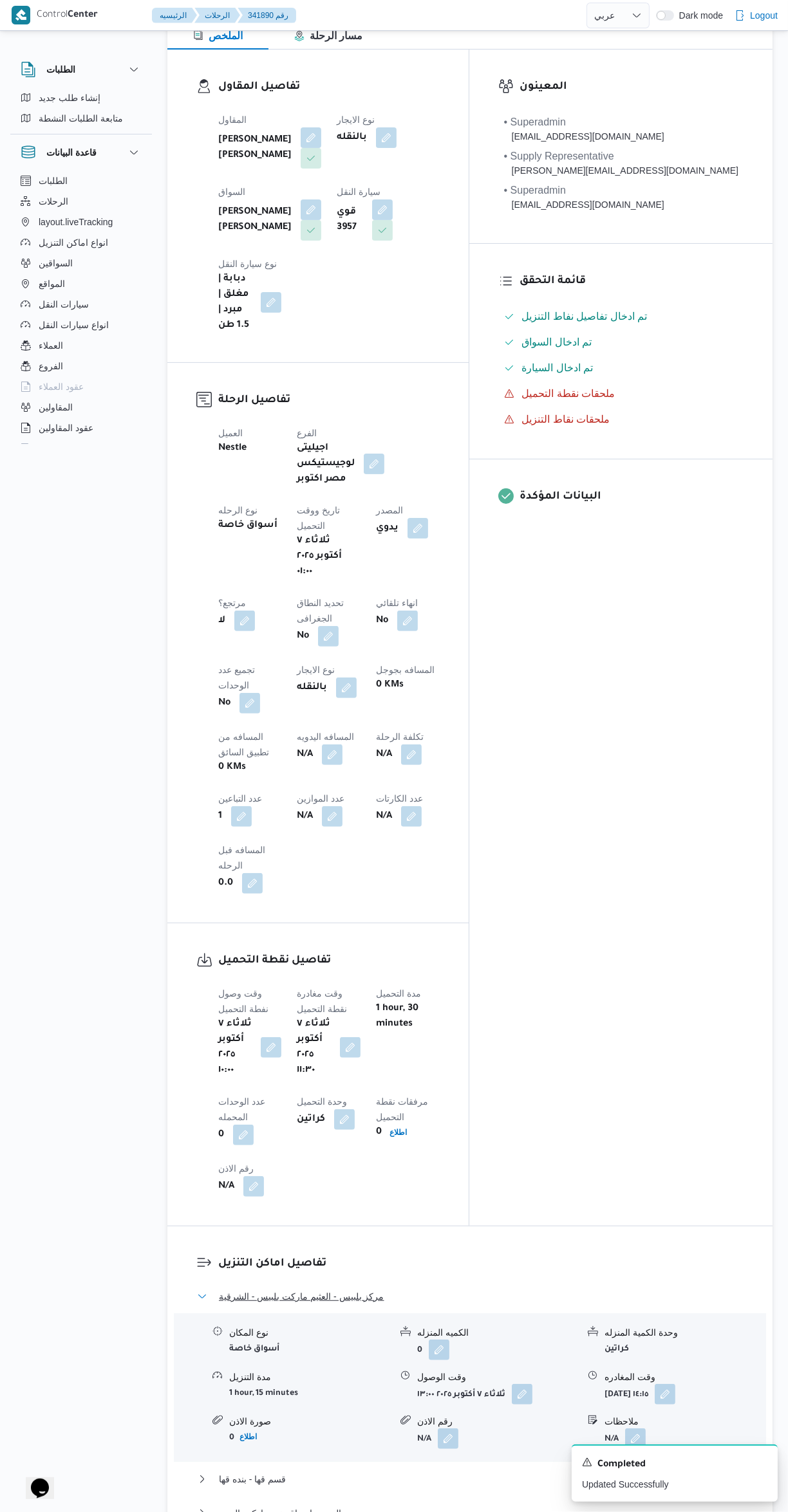
click at [509, 1289] on button "مركز بلبيس - العثيم ماركت بلبيس - الشرقية" at bounding box center [471, 1296] width 547 height 15
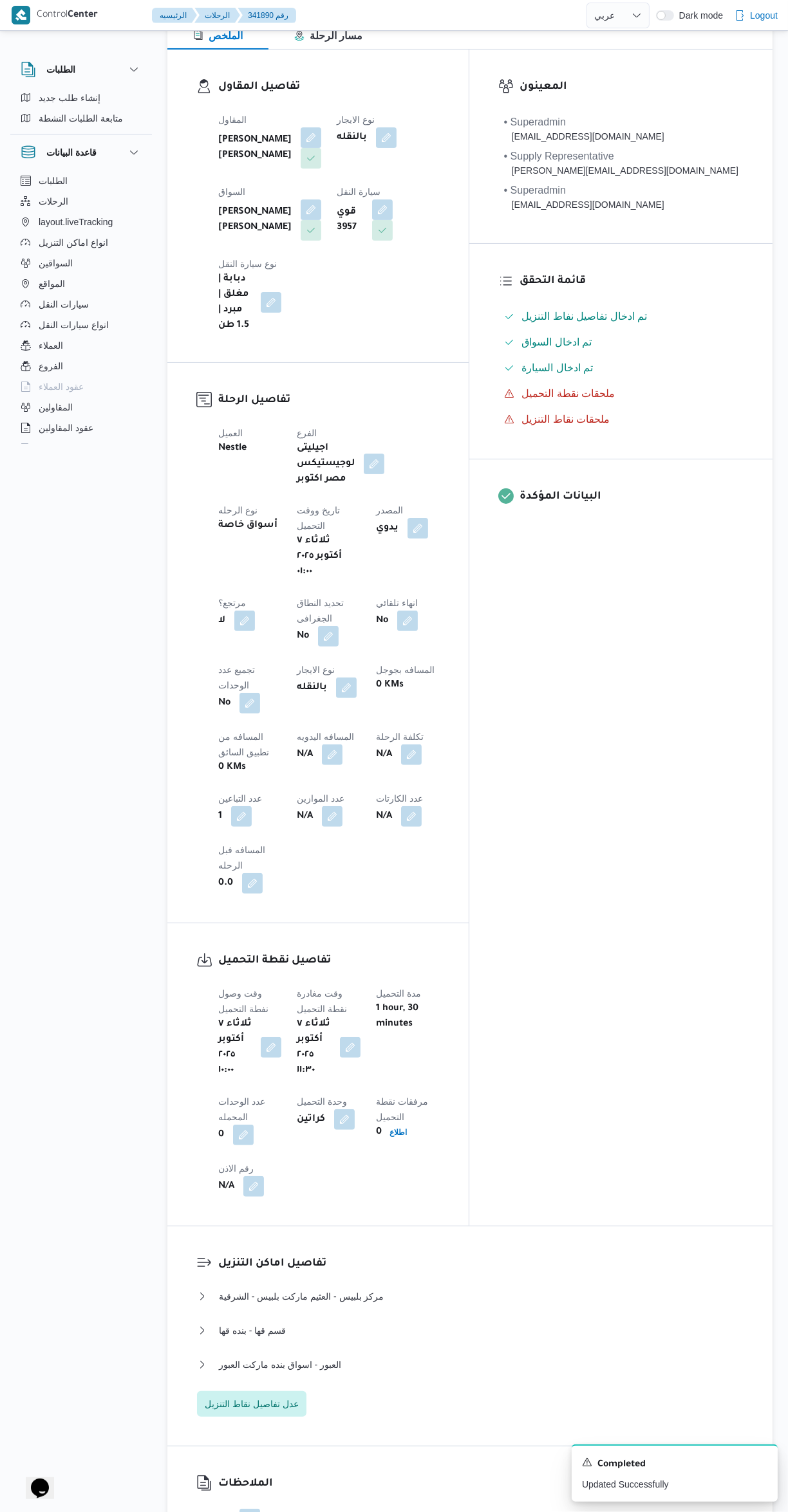
click at [322, 744] on button "button" at bounding box center [332, 754] width 21 height 21
click at [213, 671] on input "المسافه اليدويه" at bounding box center [220, 672] width 128 height 26
type input "245"
click at [331, 663] on span "تاكيد" at bounding box center [323, 666] width 72 height 26
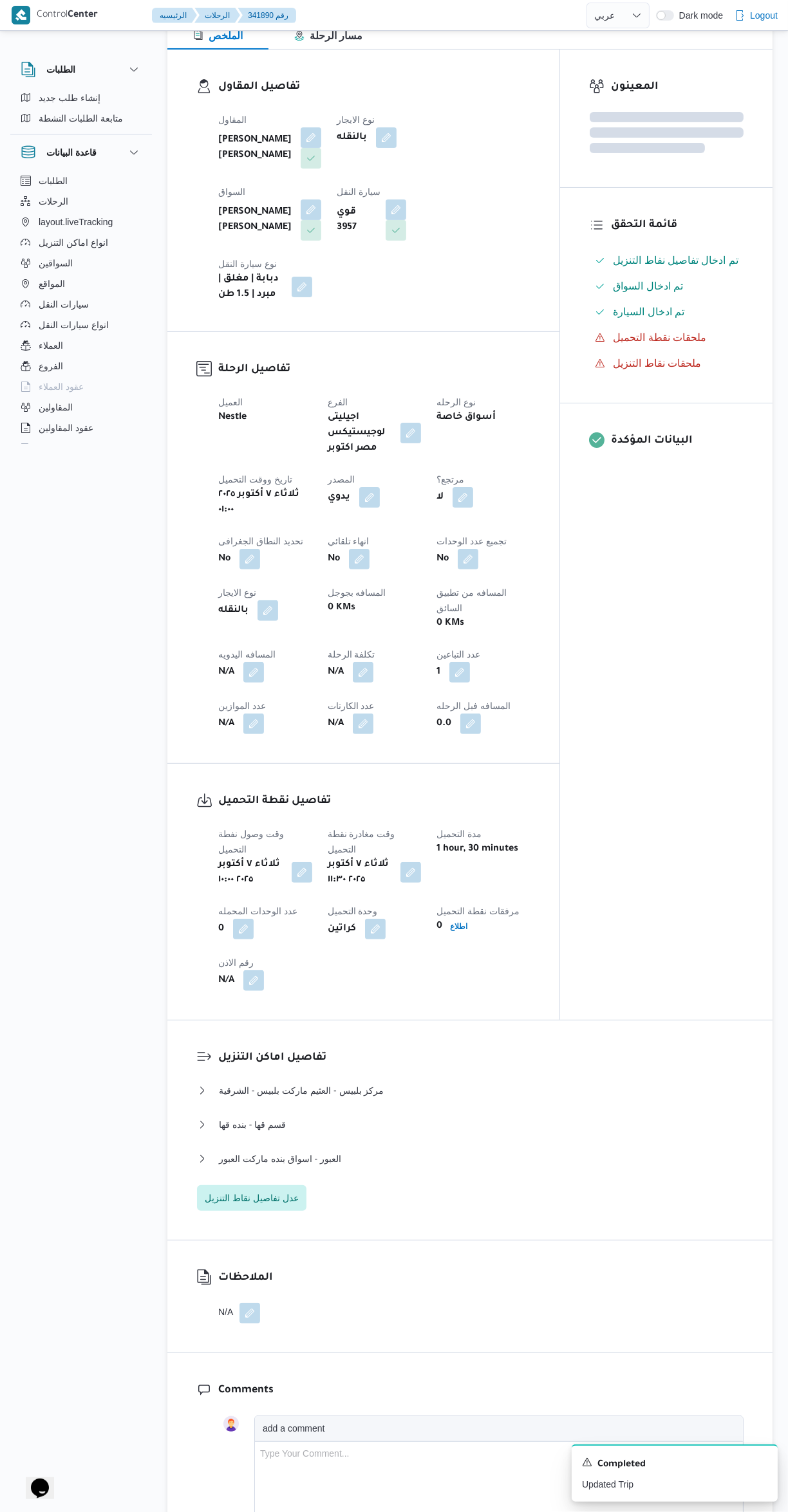
click at [625, 894] on div "المعينون قائمة التحقق تم ادخال تفاصيل نفاط التنزيل تم ادخال السواق تم ادخال الس…" at bounding box center [667, 535] width 212 height 971
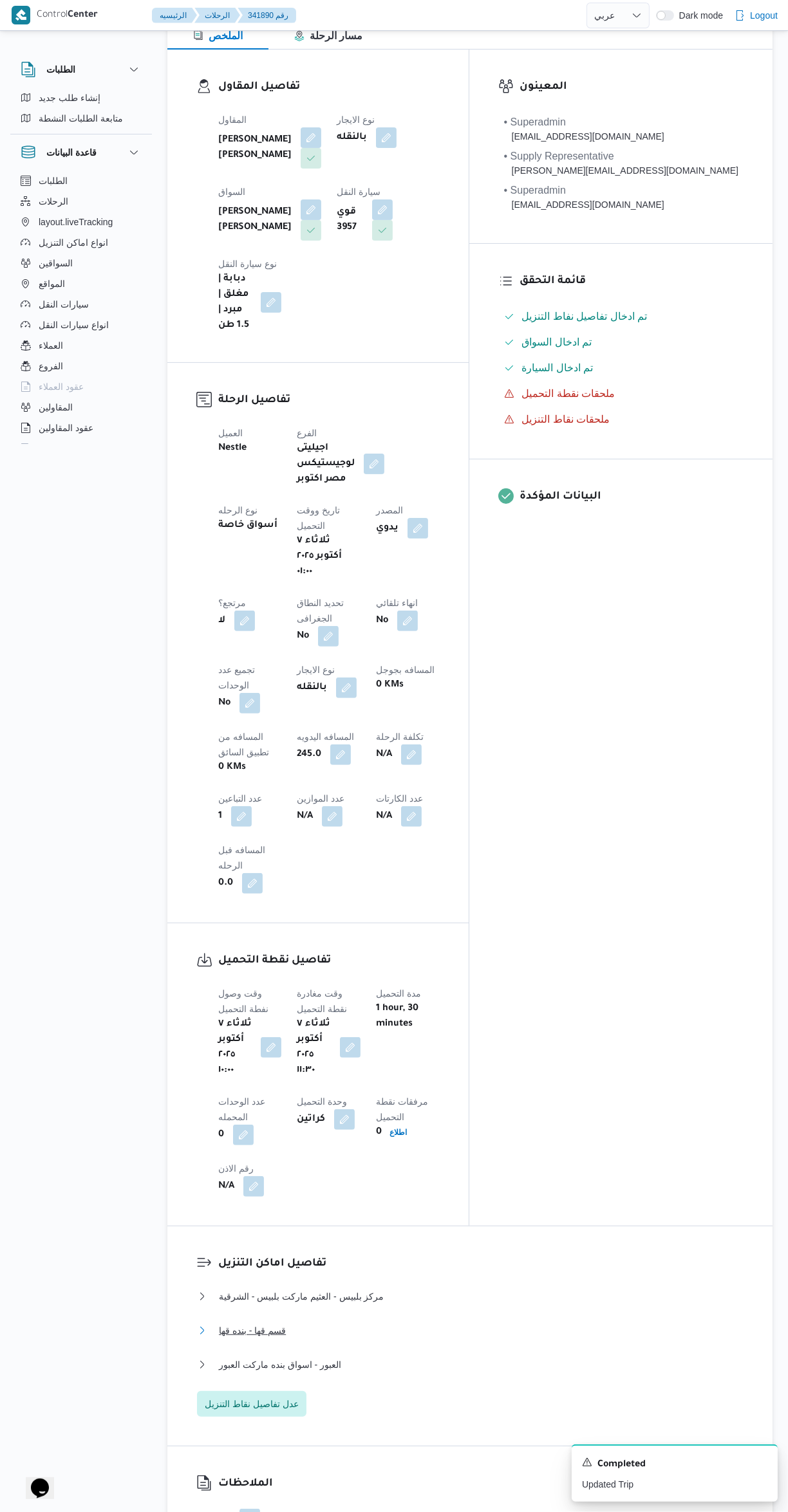
click at [432, 1323] on button "قسم قها - بنده قها" at bounding box center [471, 1330] width 547 height 15
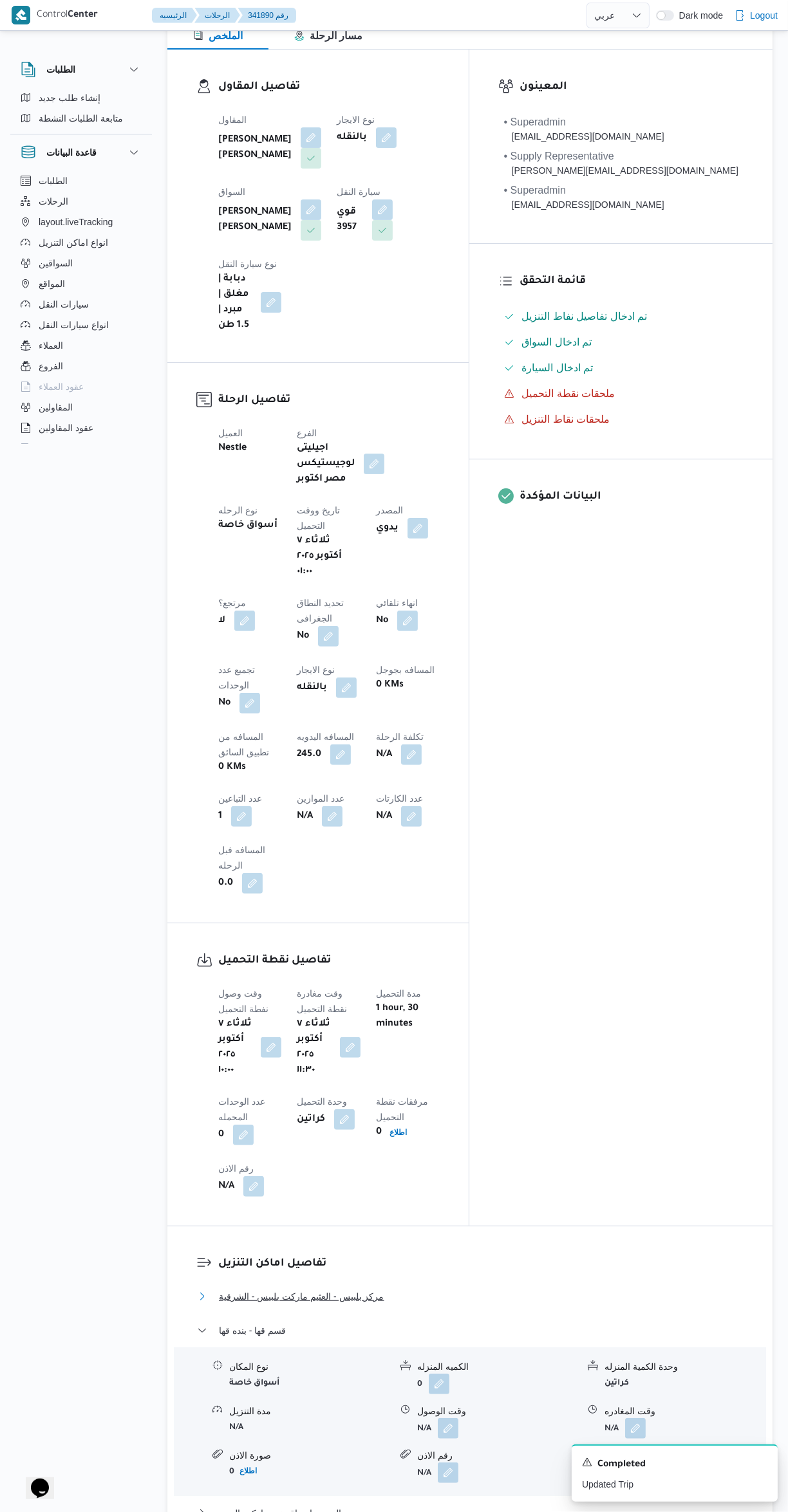
click at [479, 1289] on button "مركز بلبيس - العثيم ماركت بلبيس - الشرقية" at bounding box center [471, 1296] width 547 height 15
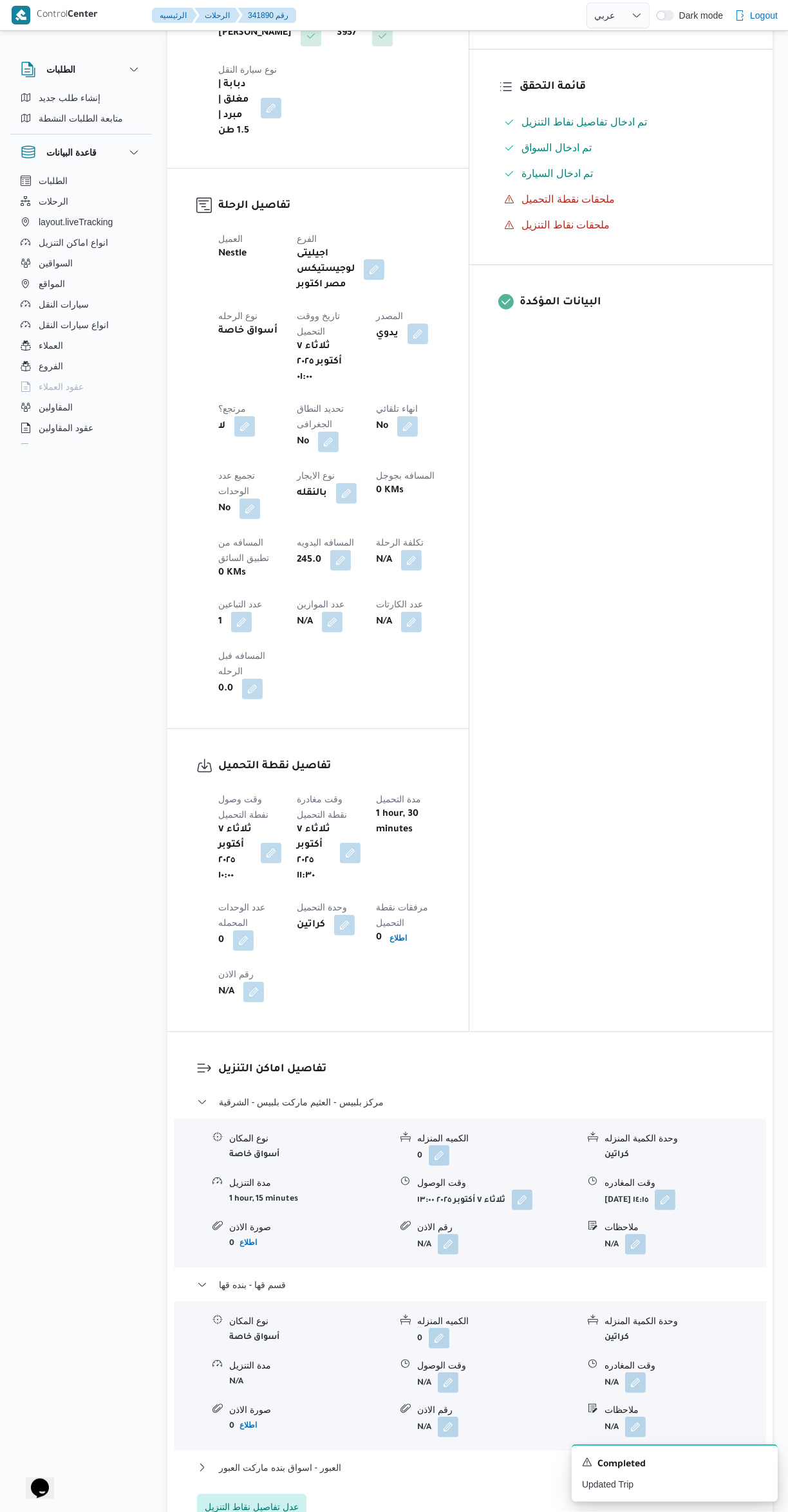
scroll to position [406, 0]
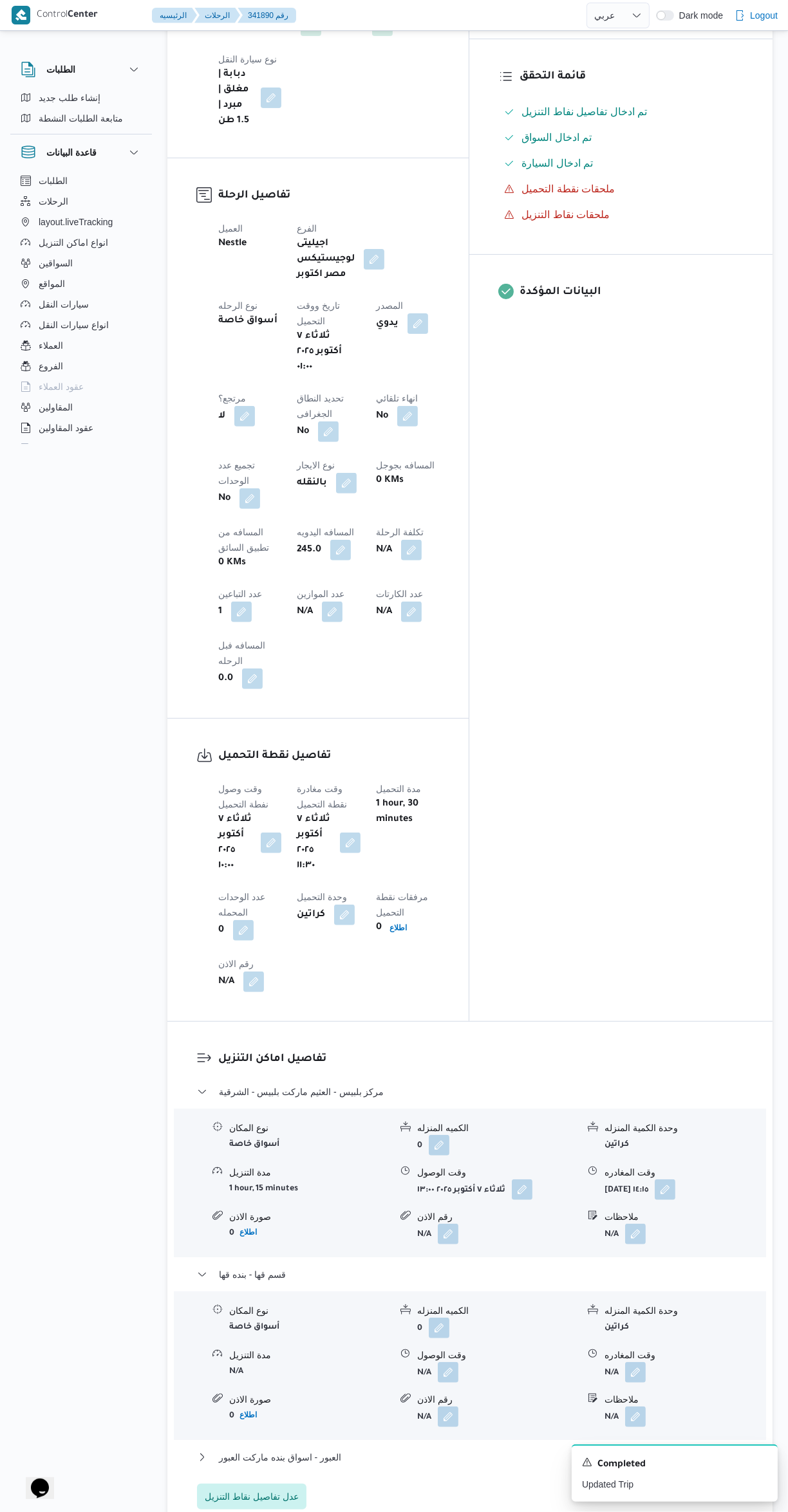
click at [450, 1362] on button "button" at bounding box center [448, 1372] width 21 height 21
click at [426, 1147] on input "وقت الوصول" at bounding box center [414, 1151] width 146 height 26
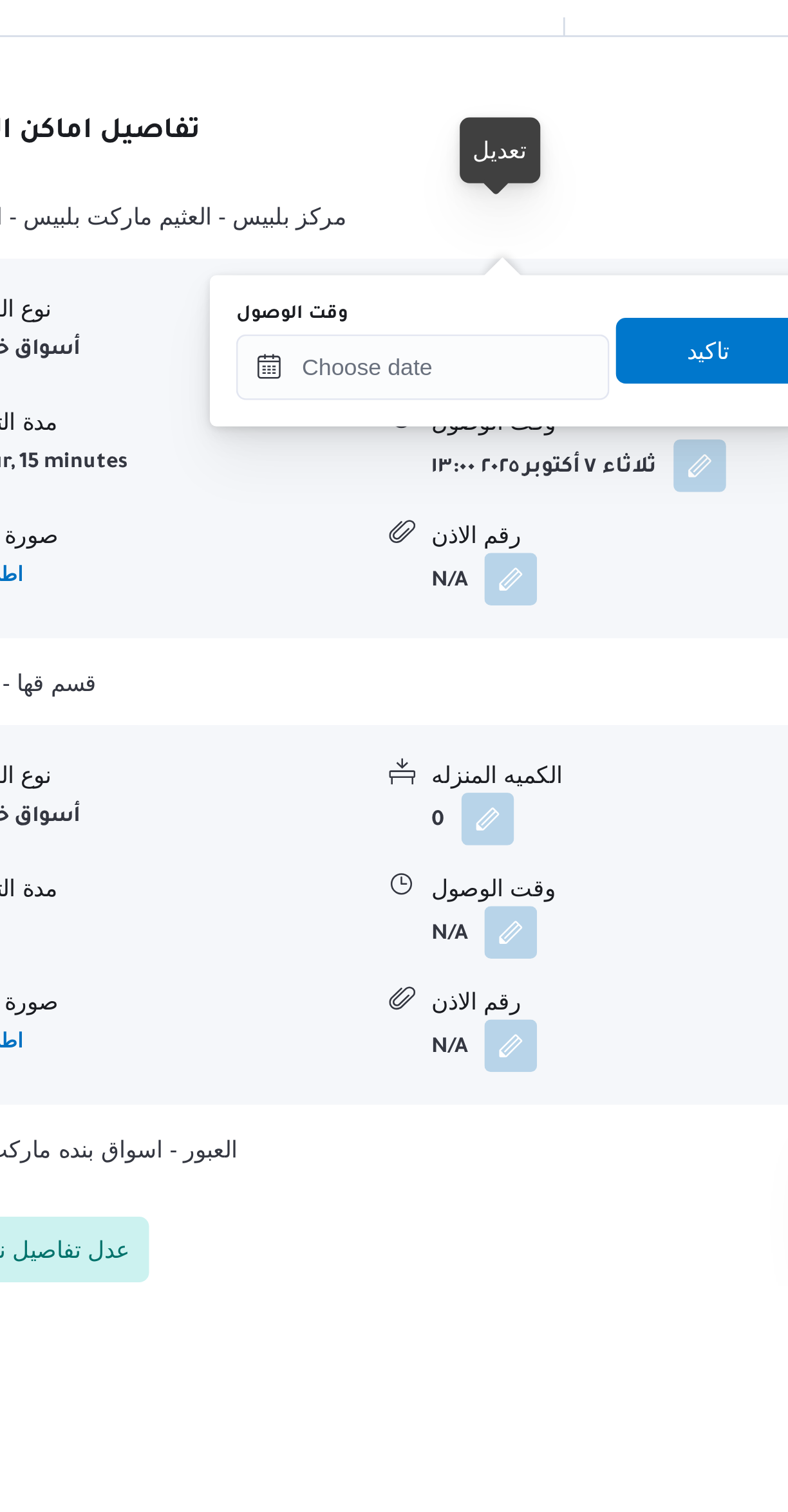
scroll to position [439, 0]
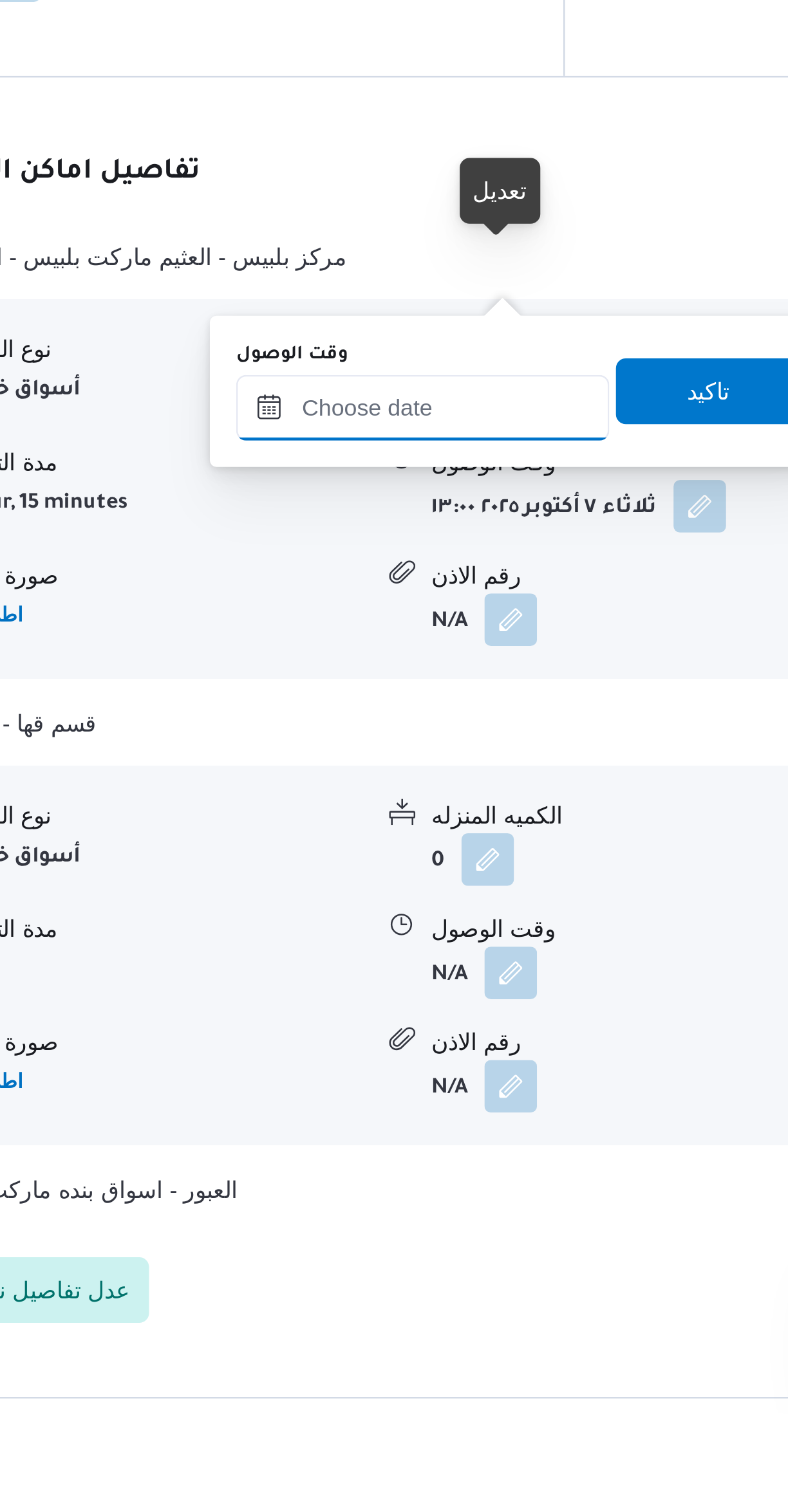
click at [421, 1122] on input "وقت الوصول" at bounding box center [414, 1118] width 146 height 26
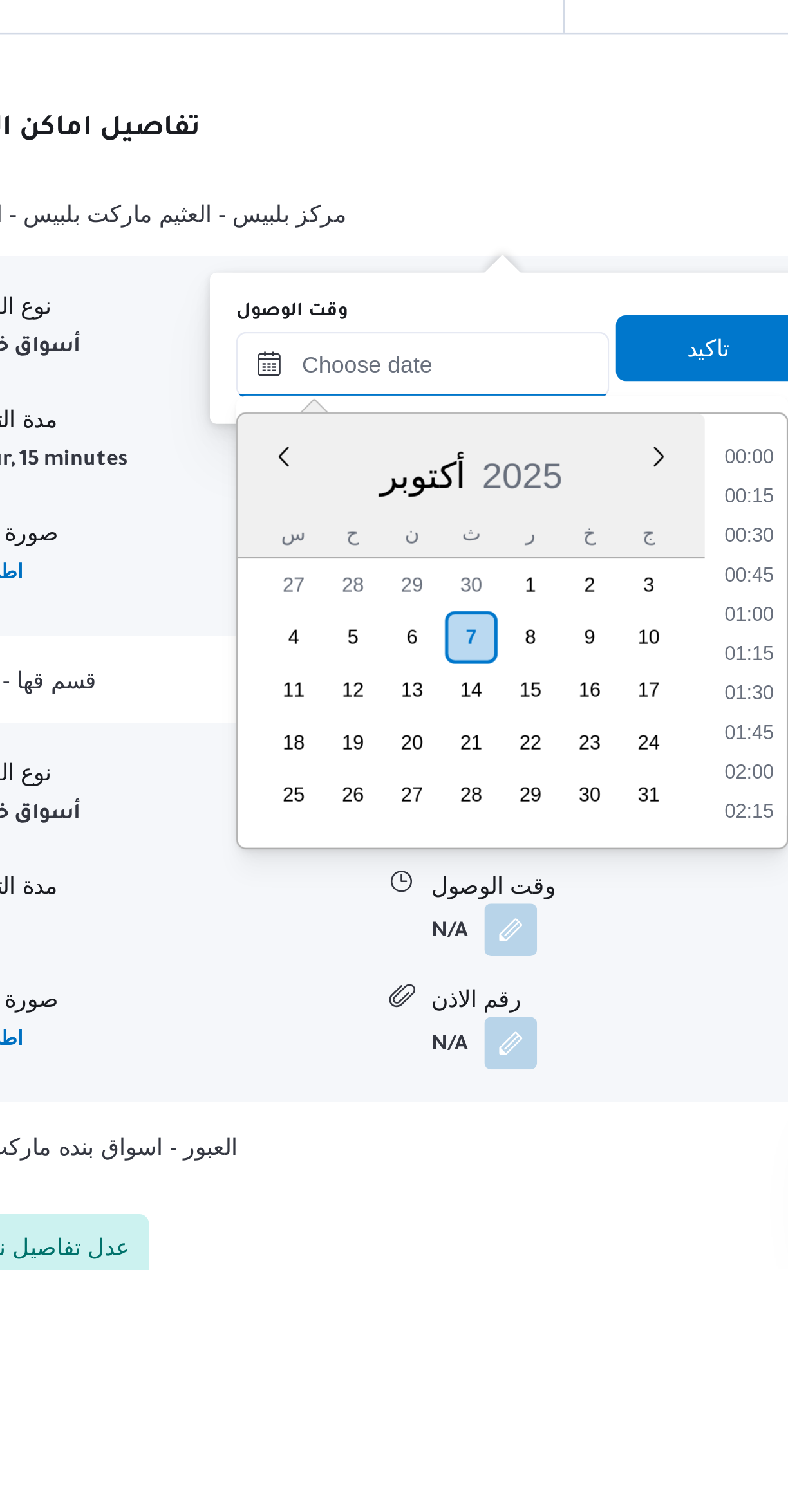
scroll to position [988, 0]
click at [536, 1198] on li "16:00" at bounding box center [541, 1194] width 30 height 13
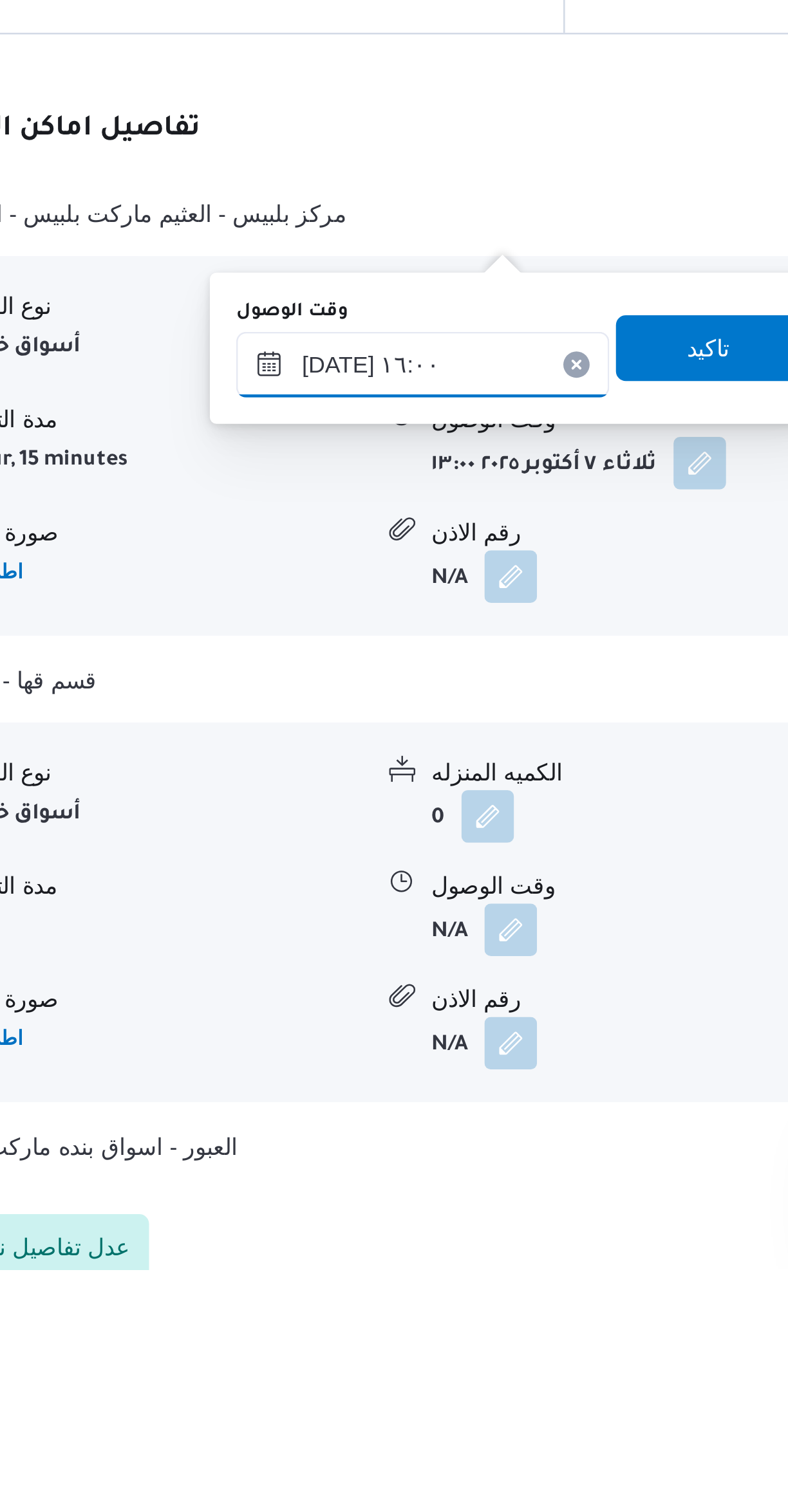
click at [420, 1152] on input "[DATE] ١٦:٠٠" at bounding box center [414, 1158] width 146 height 26
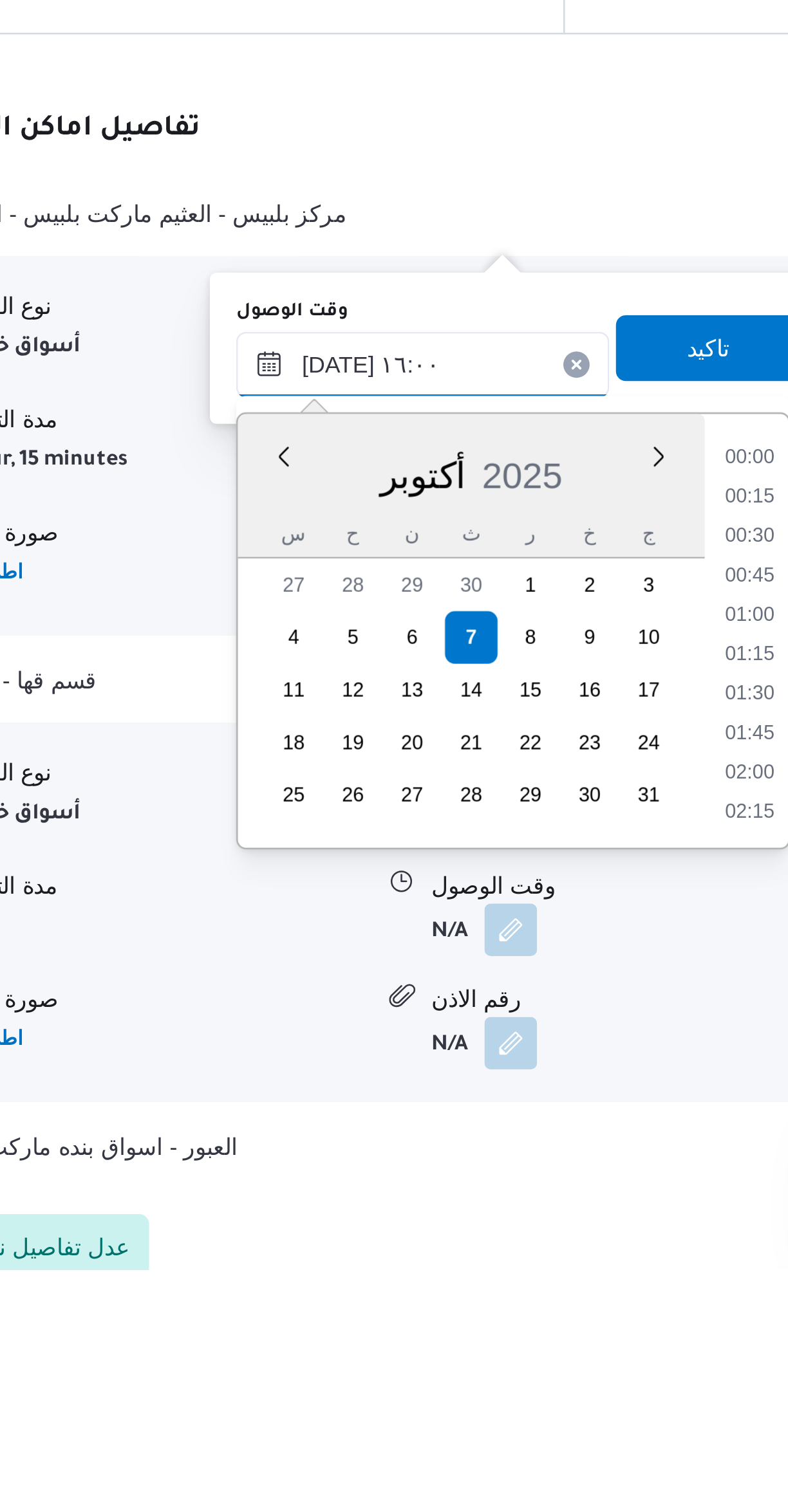
scroll to position [910, 0]
click at [534, 1227] on li "15:15" at bounding box center [541, 1225] width 30 height 13
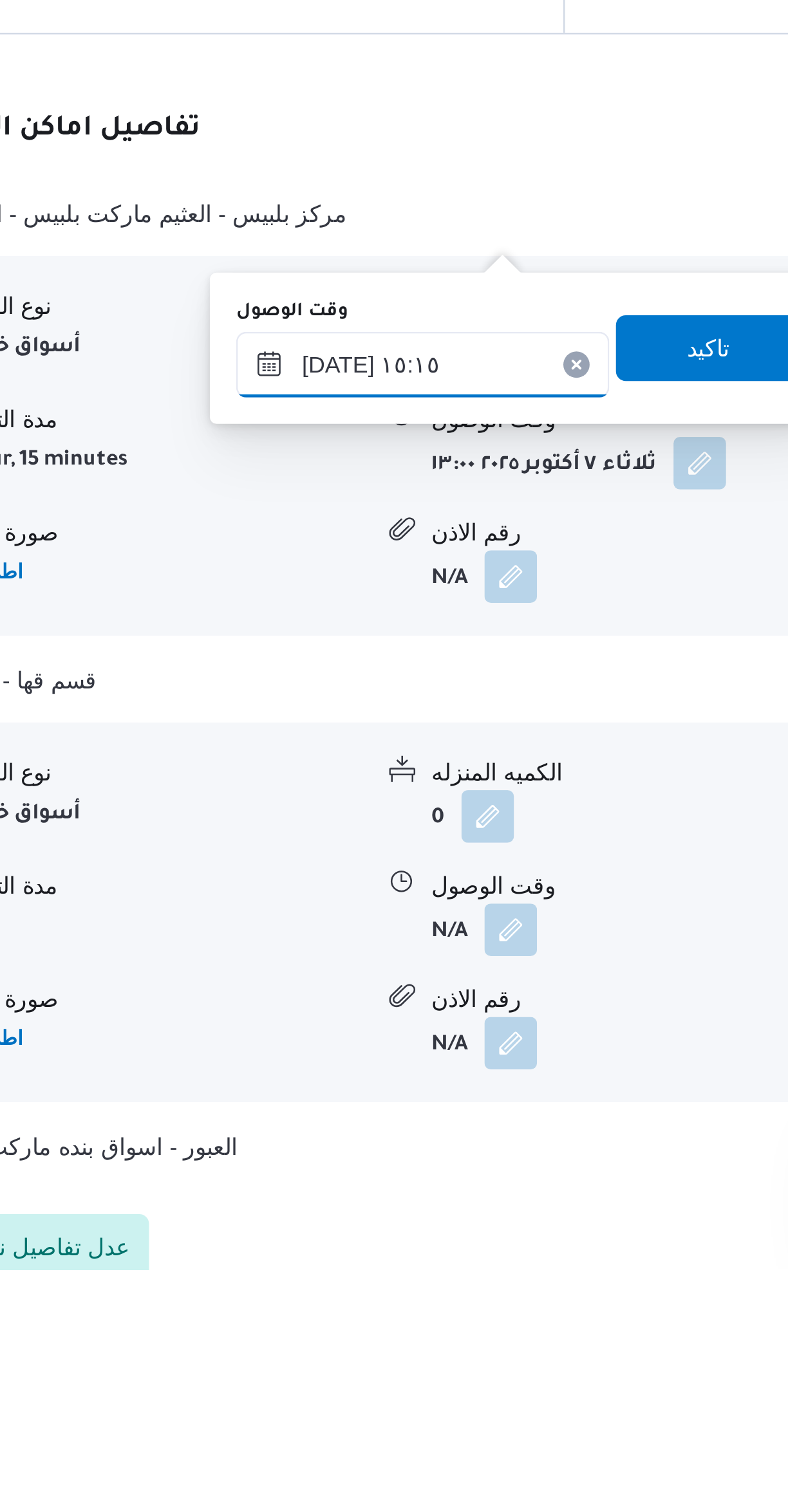
click at [424, 1157] on input "[DATE] ١٥:١٥" at bounding box center [414, 1158] width 146 height 26
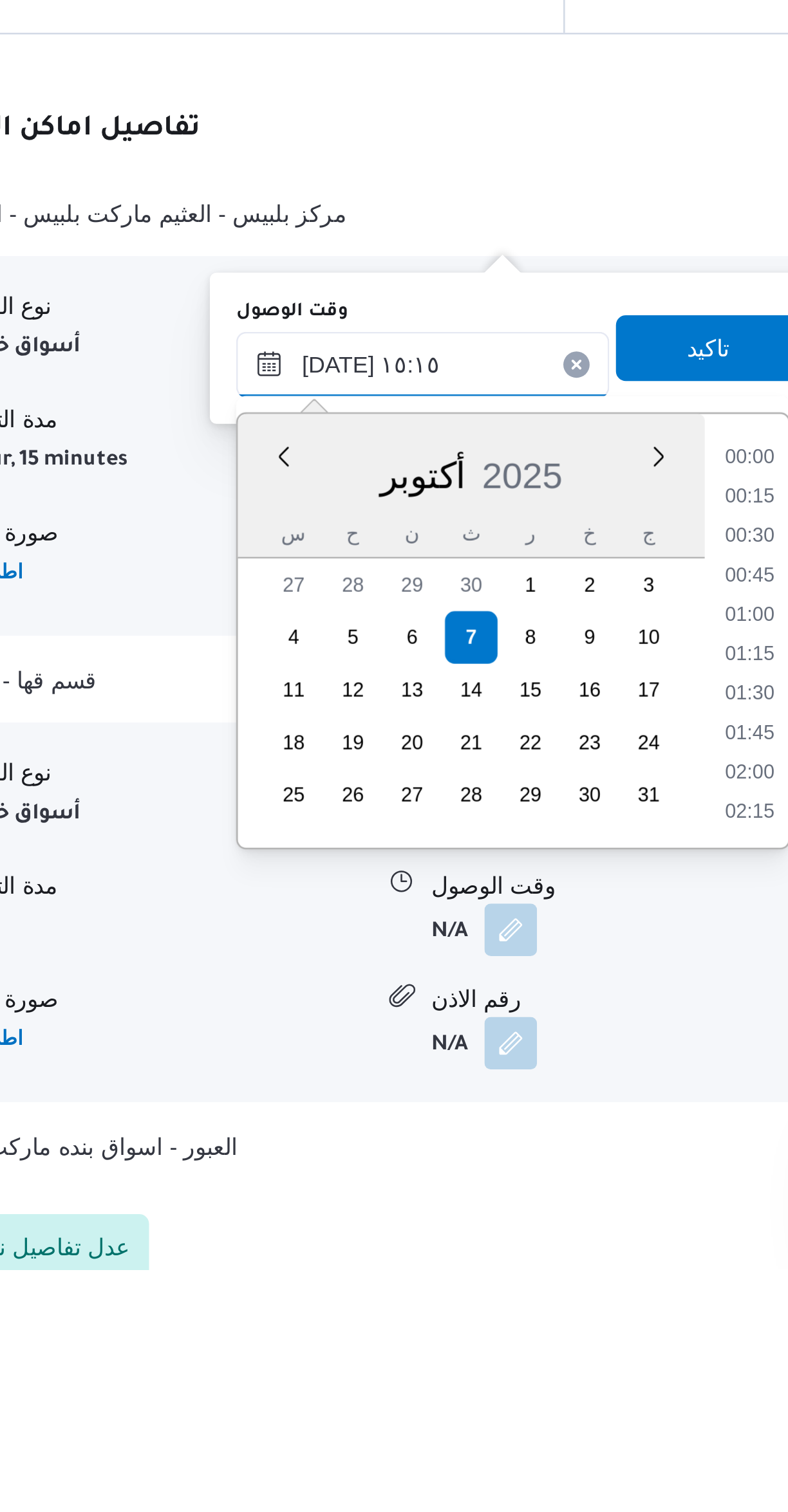
scroll to position [864, 0]
click at [535, 1259] on li "15:00" at bounding box center [541, 1257] width 30 height 13
type input "[DATE] ١٥:٠٠"
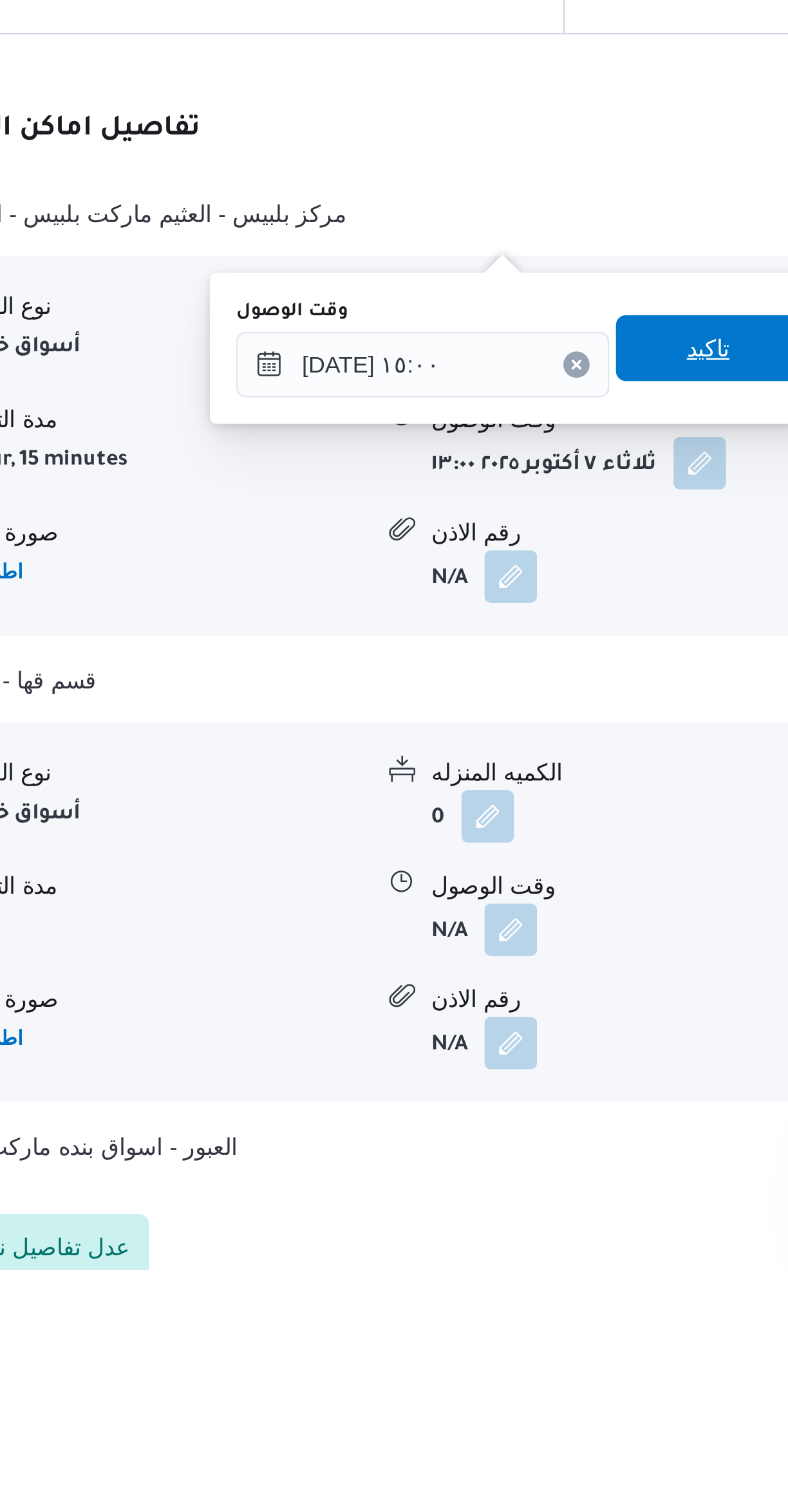
click at [533, 1152] on span "تاكيد" at bounding box center [525, 1151] width 72 height 26
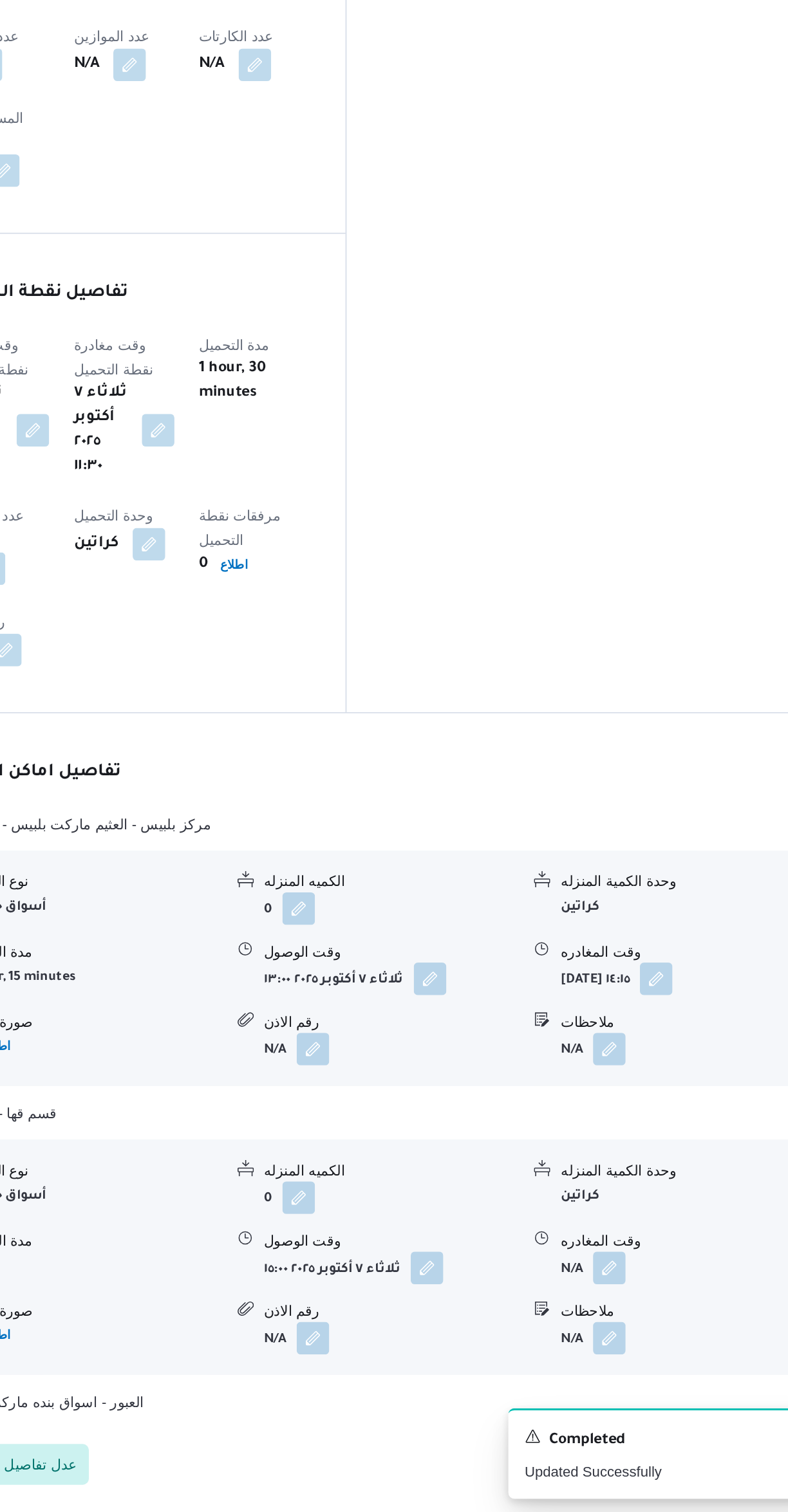
scroll to position [423, 0]
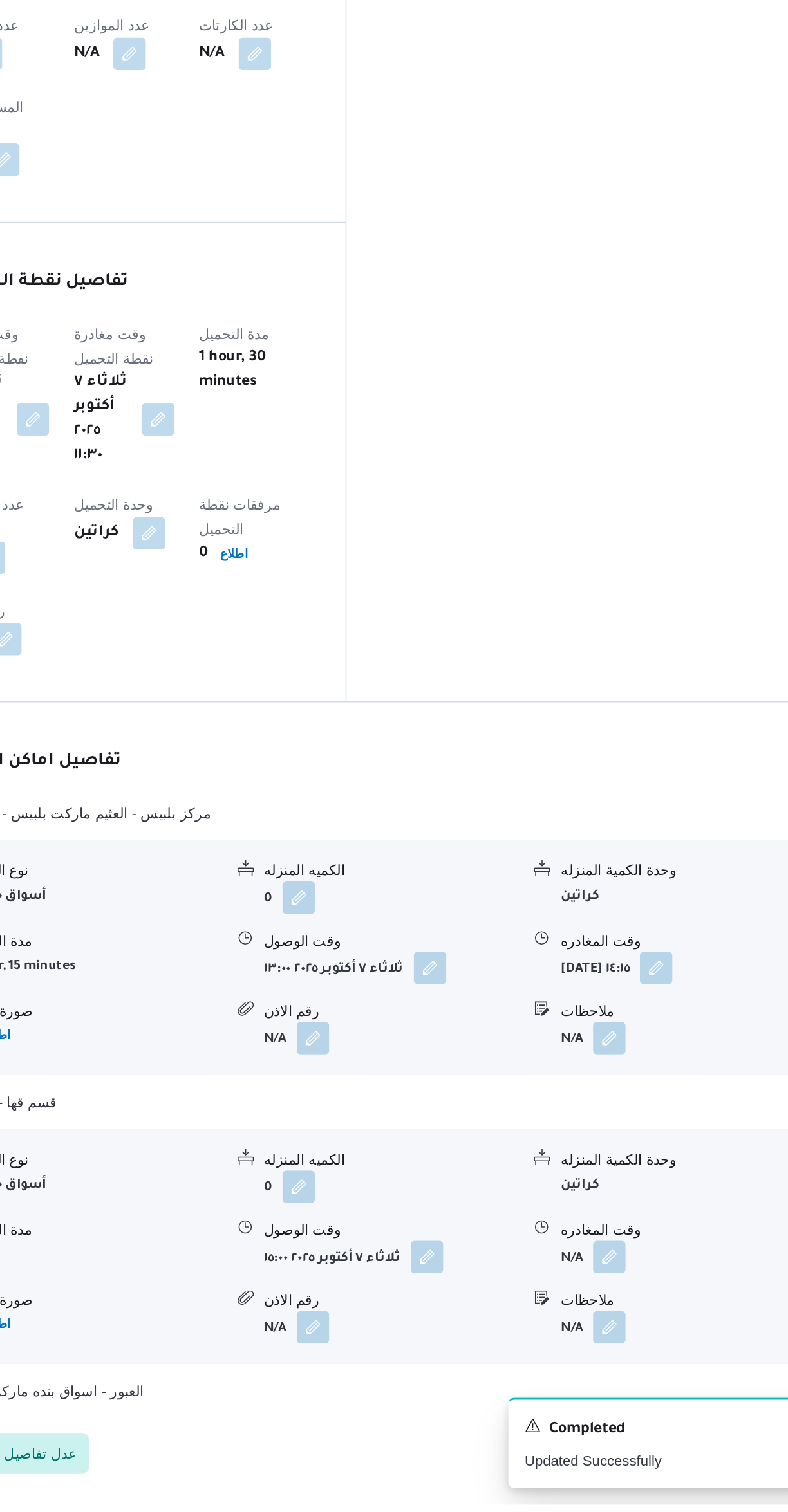
select select "ar"
